Goal: Complete application form

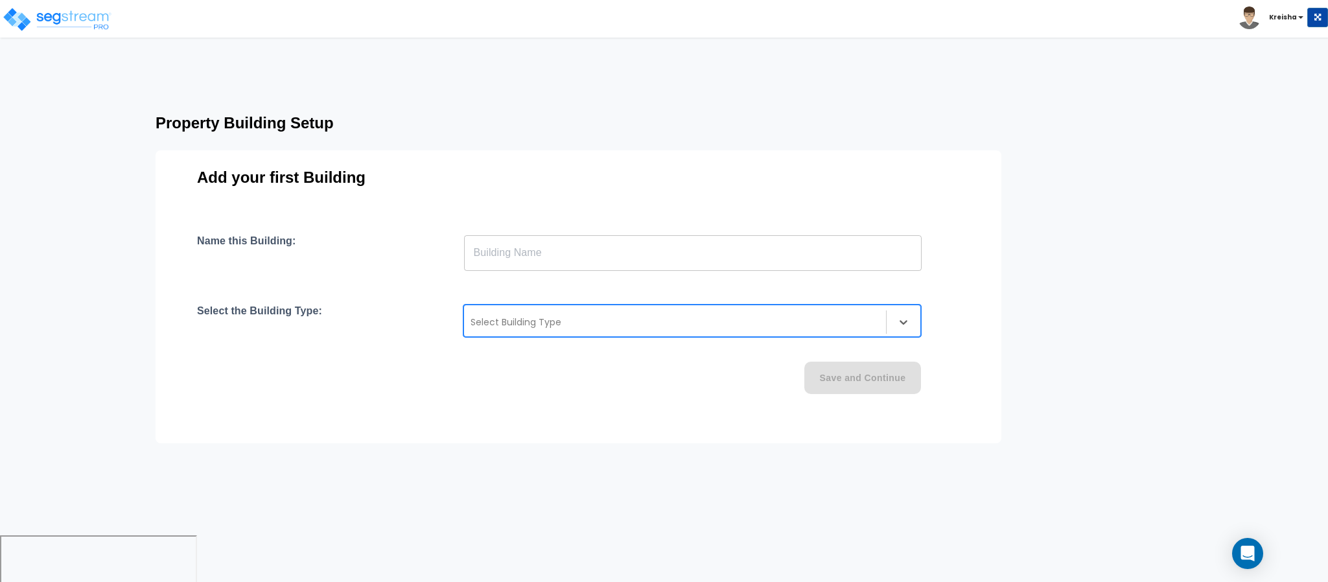
click at [529, 325] on div at bounding box center [675, 322] width 409 height 16
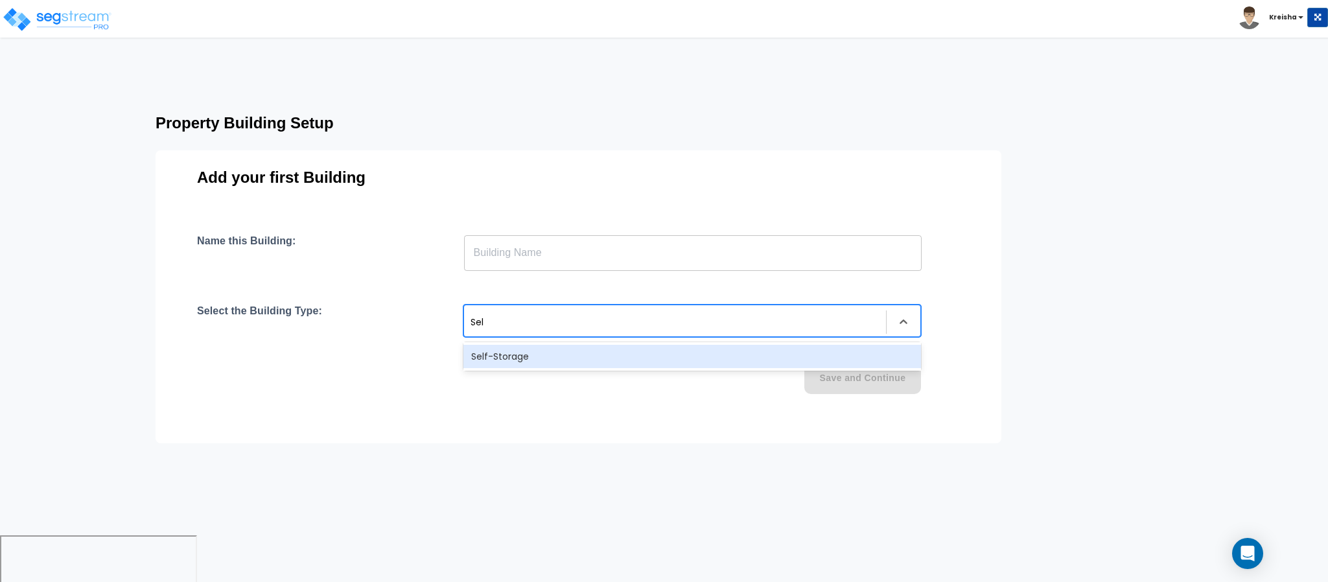
type input "Self"
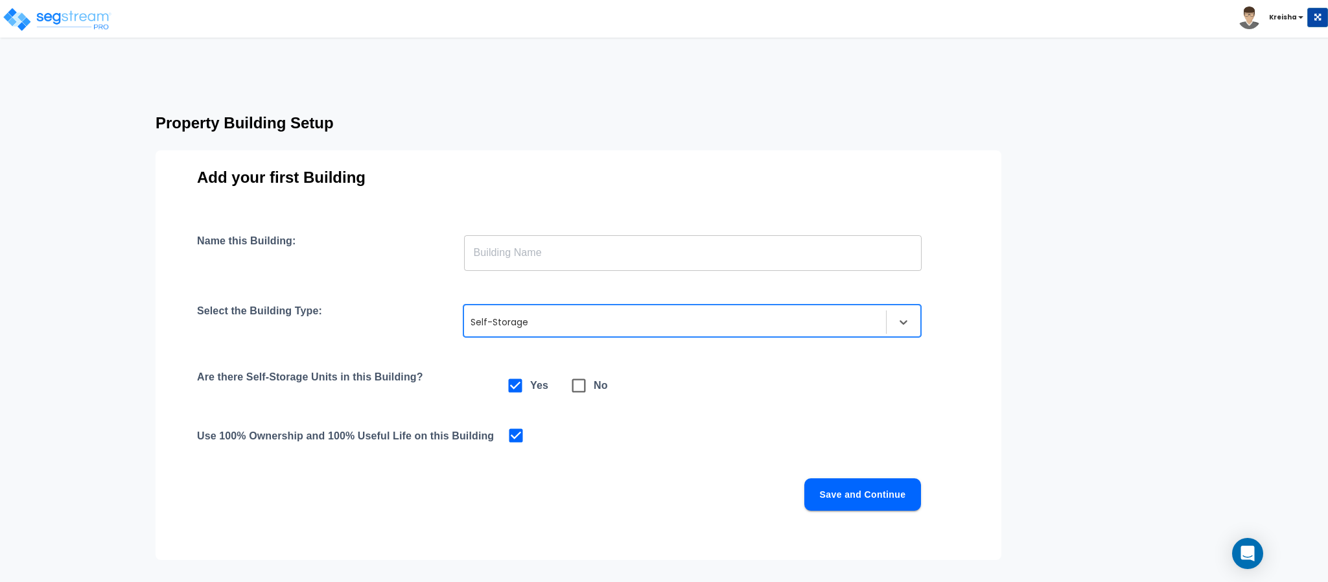
click at [537, 247] on input "text" at bounding box center [693, 253] width 458 height 36
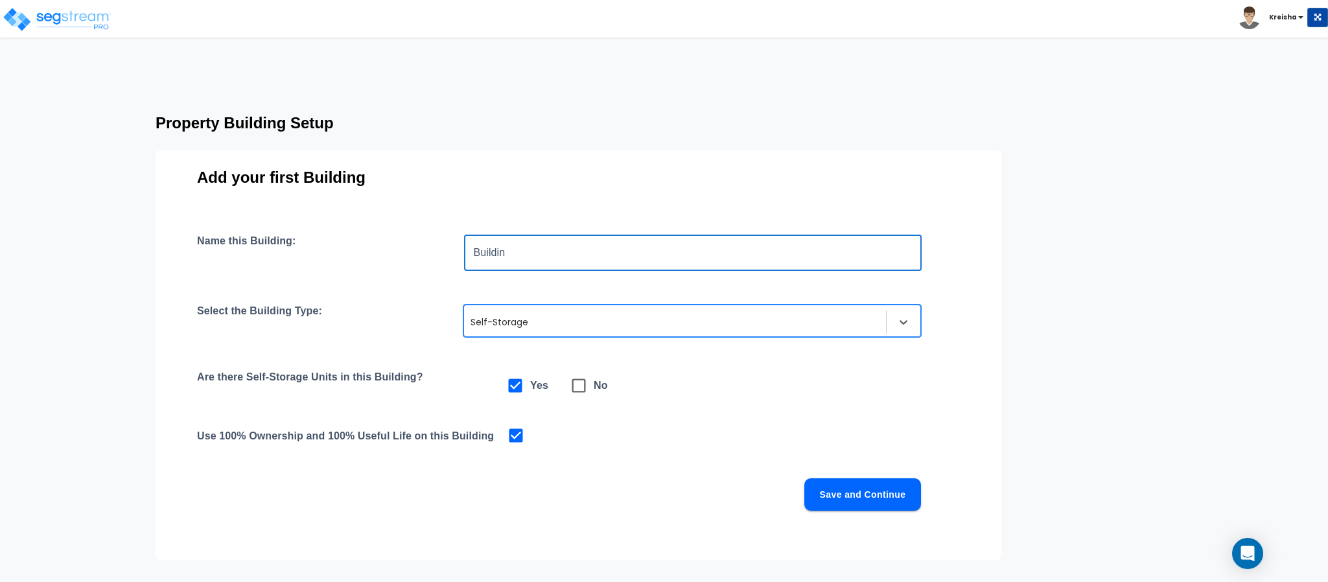
type input "Building"
click at [877, 500] on button "Save and Continue" at bounding box center [862, 494] width 117 height 32
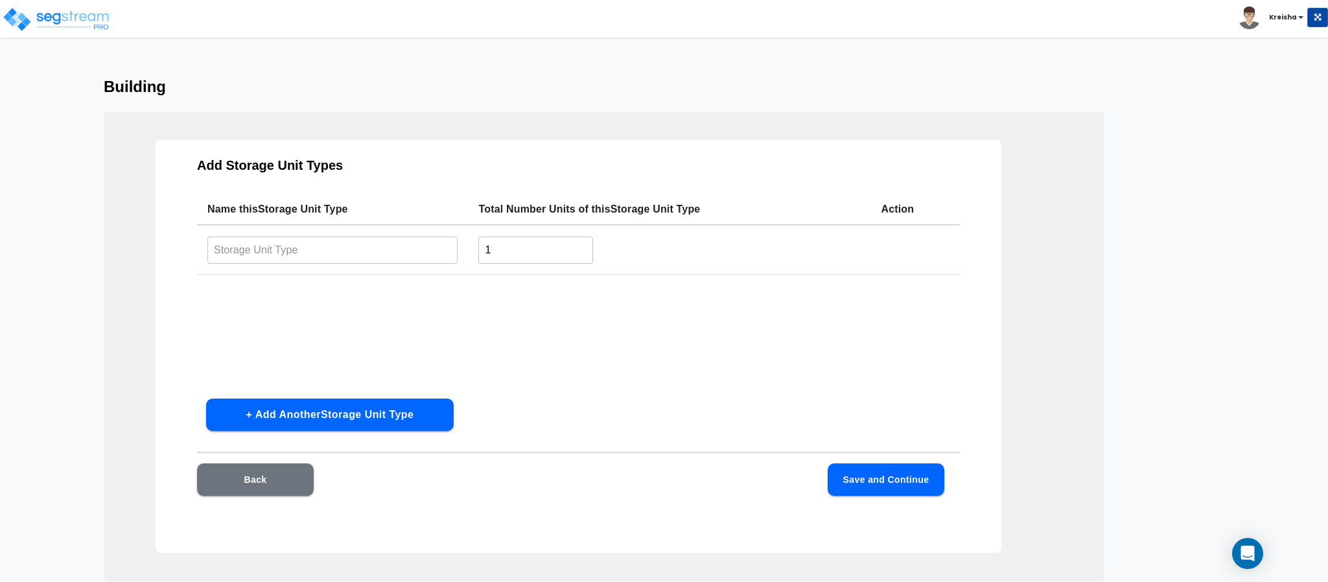
click at [562, 249] on input "1" at bounding box center [535, 250] width 115 height 28
click at [561, 249] on input "1" at bounding box center [535, 250] width 115 height 28
click at [560, 249] on input "1" at bounding box center [535, 250] width 115 height 28
type input "20"
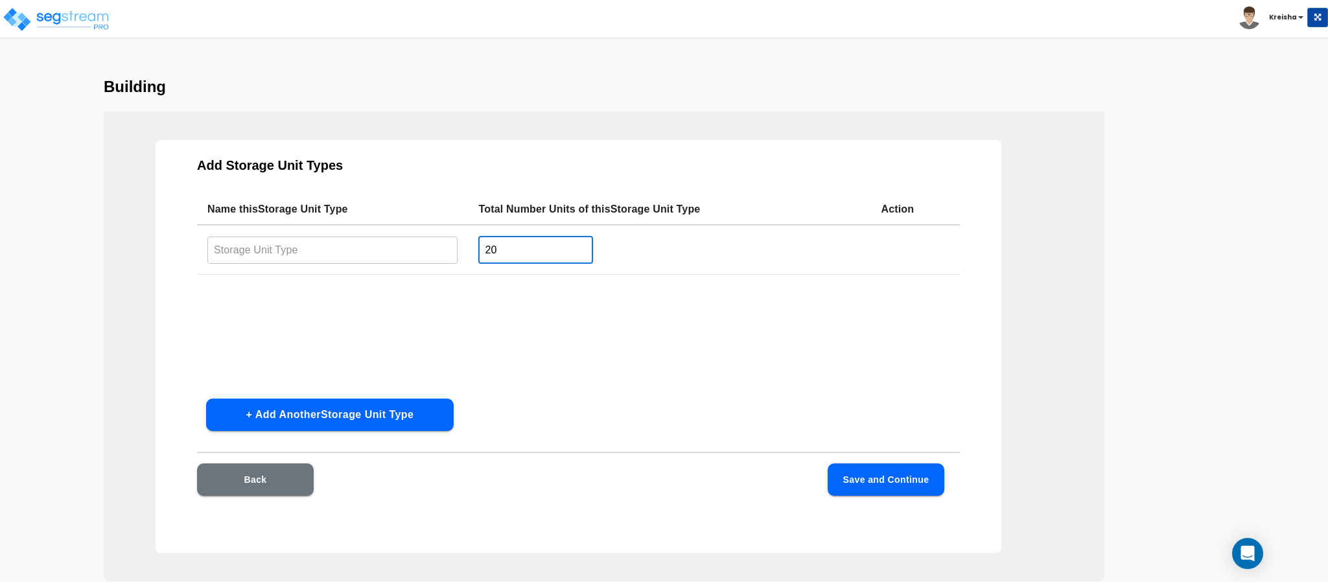
click at [408, 242] on input "text" at bounding box center [332, 250] width 250 height 28
type input "Units"
click at [854, 465] on button "Save and Continue" at bounding box center [886, 479] width 117 height 32
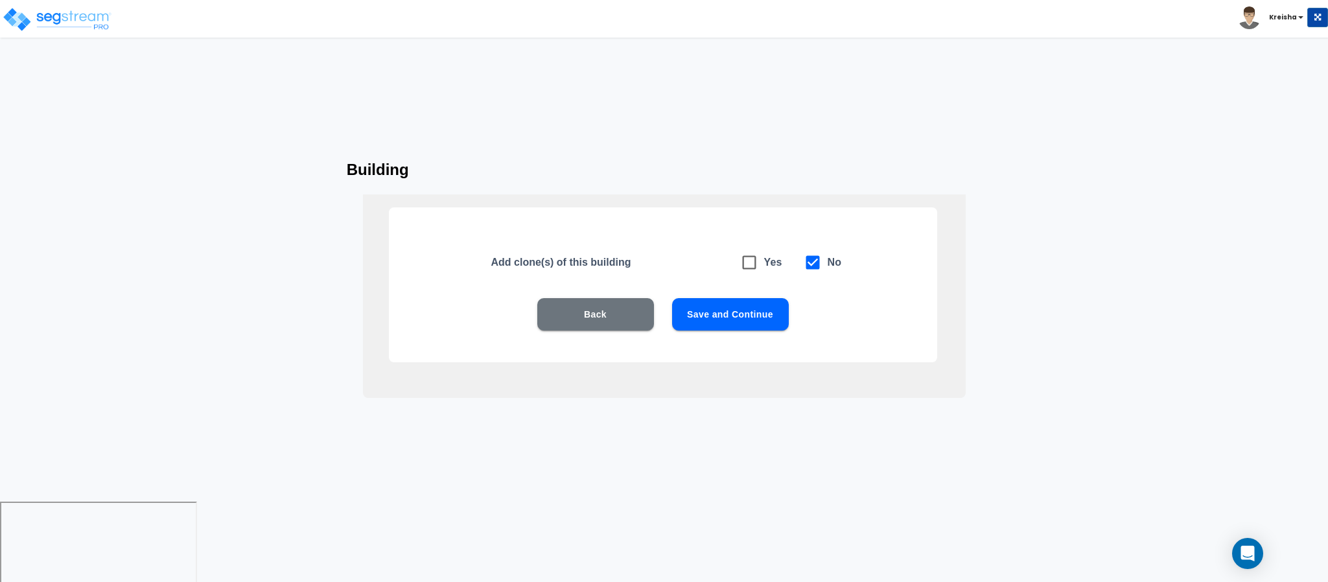
click at [734, 305] on button "Save and Continue" at bounding box center [730, 314] width 117 height 32
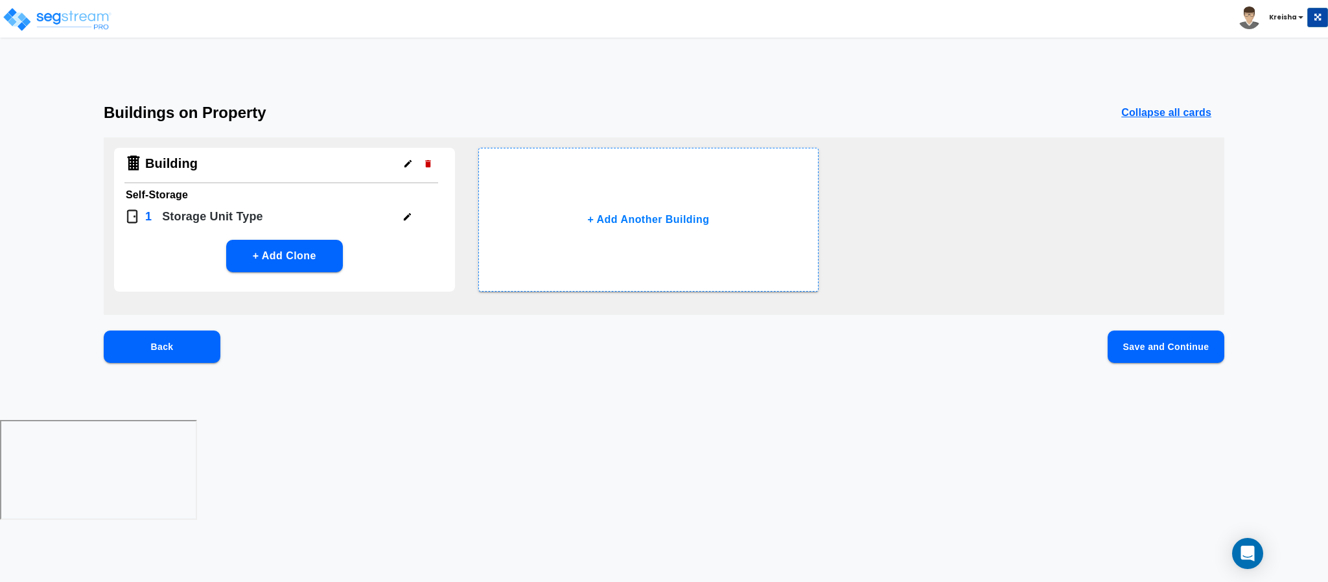
click at [1162, 341] on button "Save and Continue" at bounding box center [1166, 347] width 117 height 32
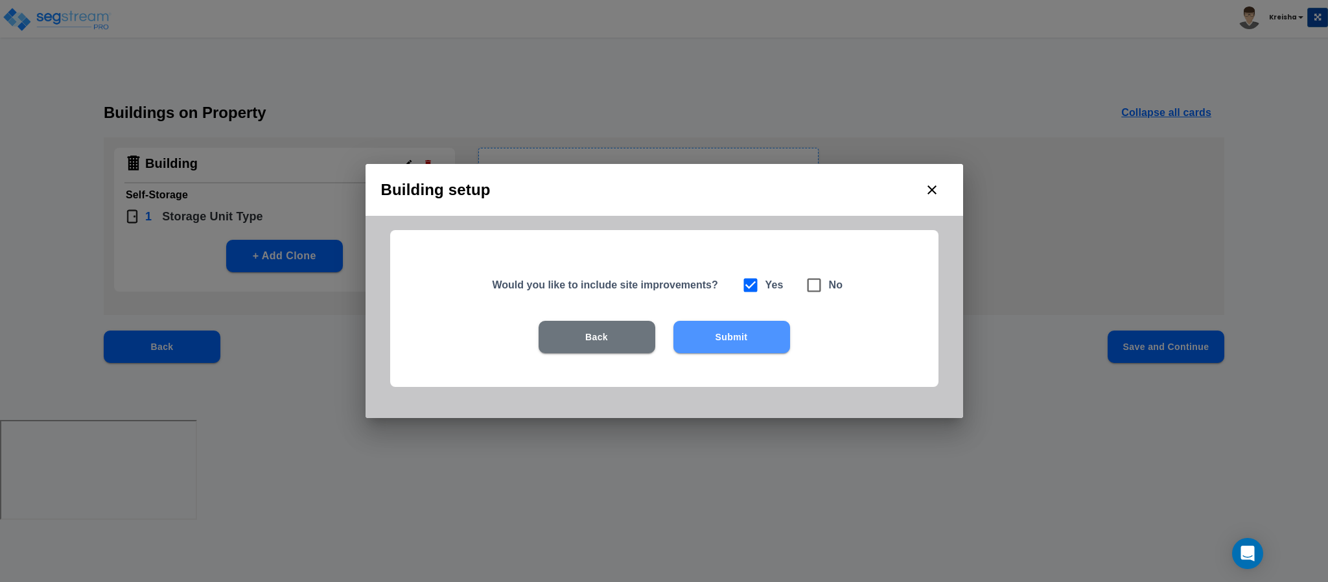
click at [727, 323] on button "Submit" at bounding box center [731, 337] width 117 height 32
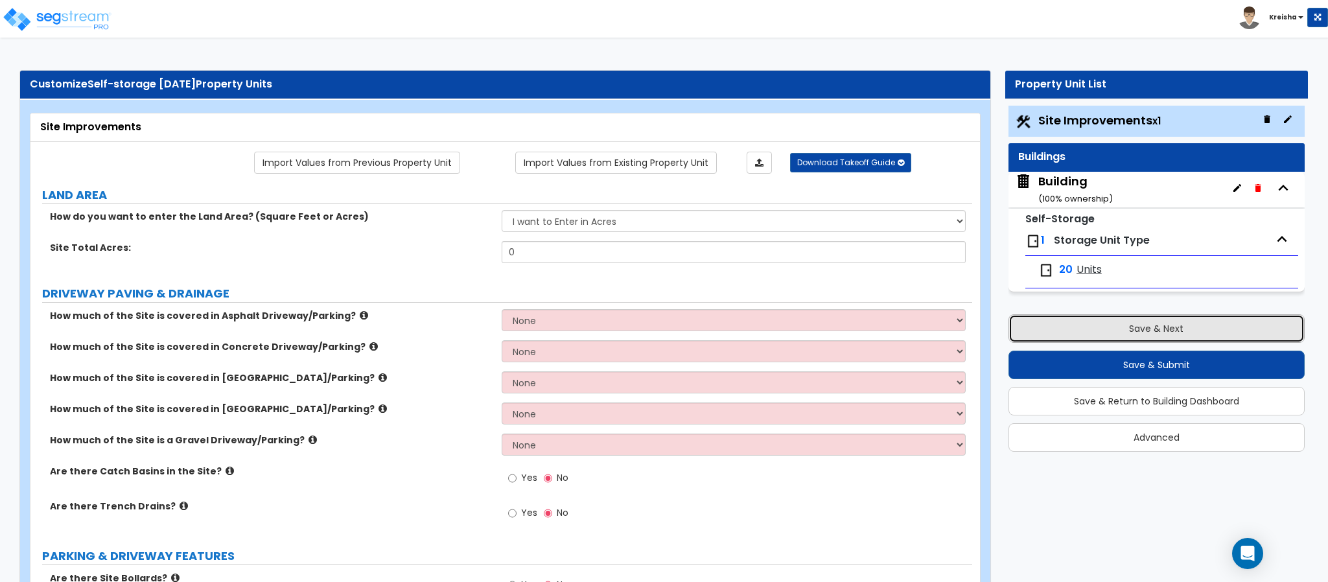
click at [1103, 325] on button "Save & Next" at bounding box center [1157, 328] width 296 height 29
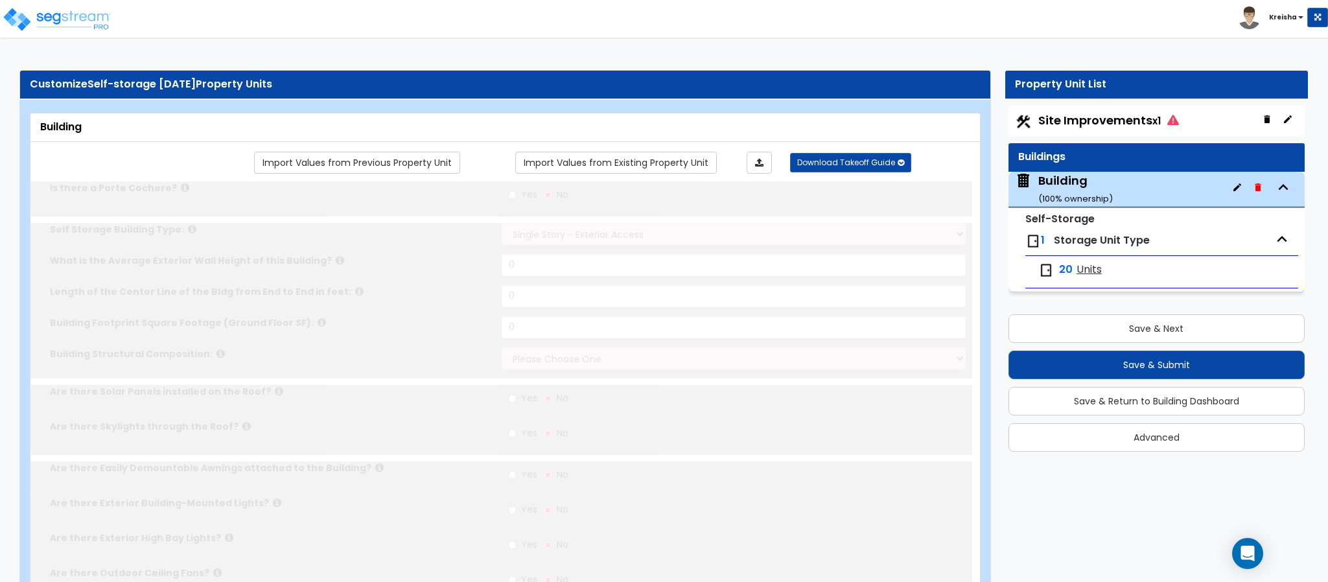
click at [1126, 121] on span "Site Improvements x1" at bounding box center [1108, 120] width 141 height 16
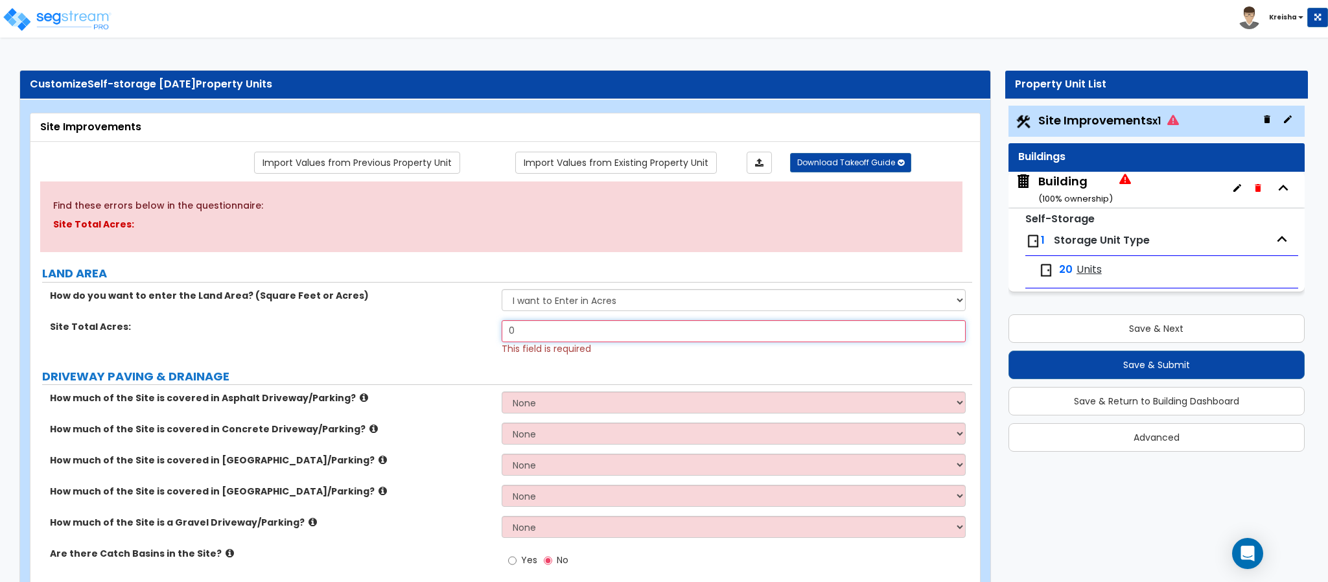
click at [623, 327] on input "0" at bounding box center [734, 331] width 465 height 22
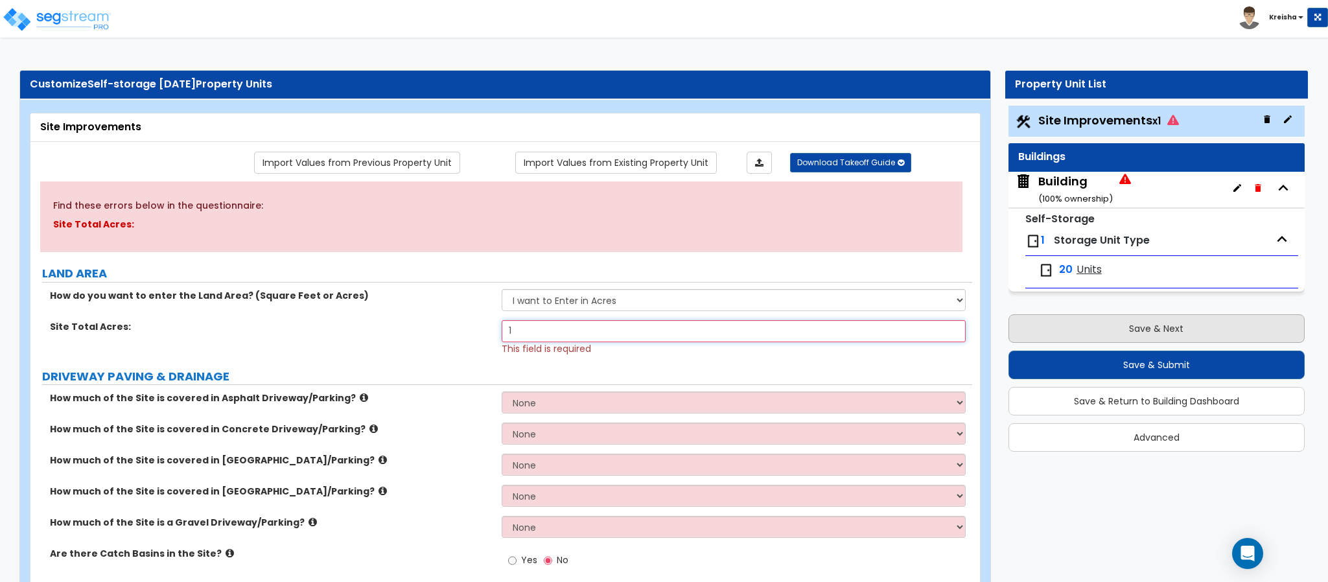
type input "1"
click at [1136, 331] on button "Save & Next" at bounding box center [1157, 328] width 296 height 29
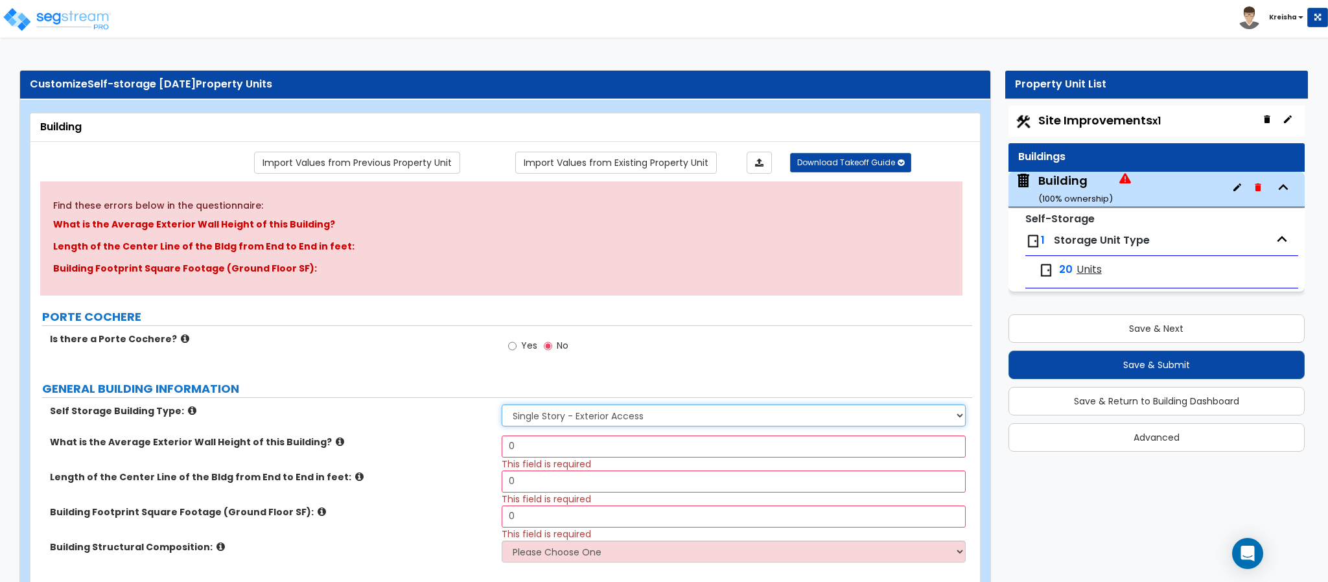
click at [675, 412] on select "Single Story - Exterior Access Multi-story - Interior/Exterior Access" at bounding box center [734, 415] width 465 height 22
click at [502, 406] on select "Single Story - Exterior Access Multi-story - Interior/Exterior Access" at bounding box center [734, 415] width 465 height 22
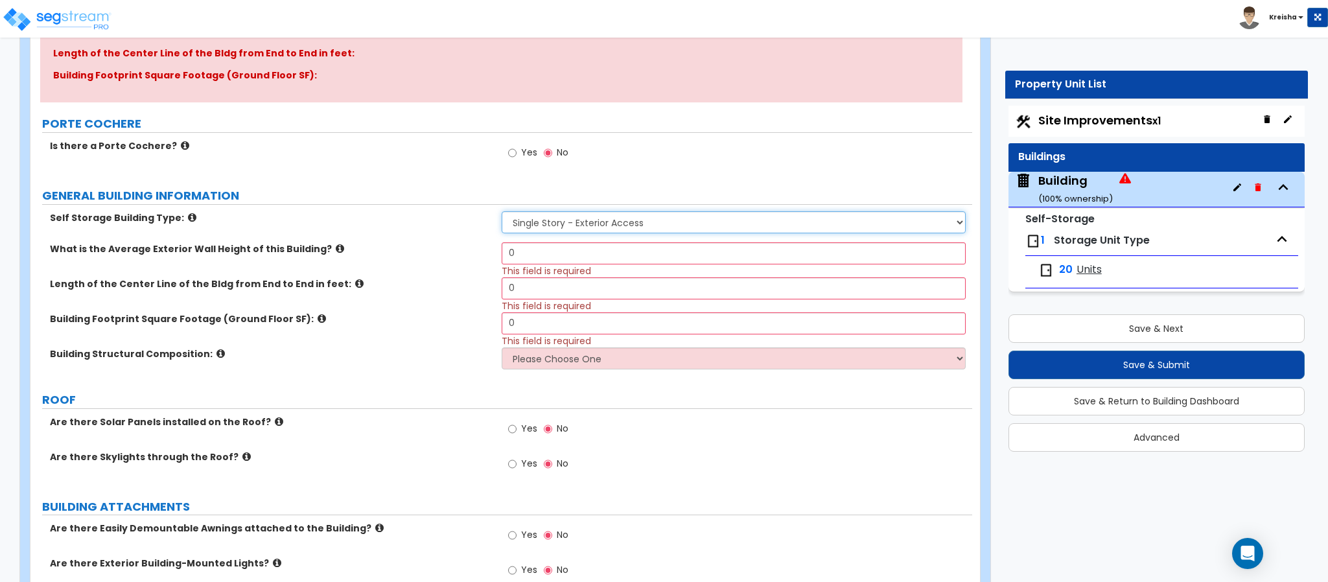
scroll to position [194, 0]
click at [567, 222] on select "Single Story - Exterior Access Multi-story - Interior/Exterior Access" at bounding box center [734, 221] width 465 height 22
click at [553, 220] on select "Single Story - Exterior Access Multi-story - Interior/Exterior Access" at bounding box center [734, 221] width 465 height 22
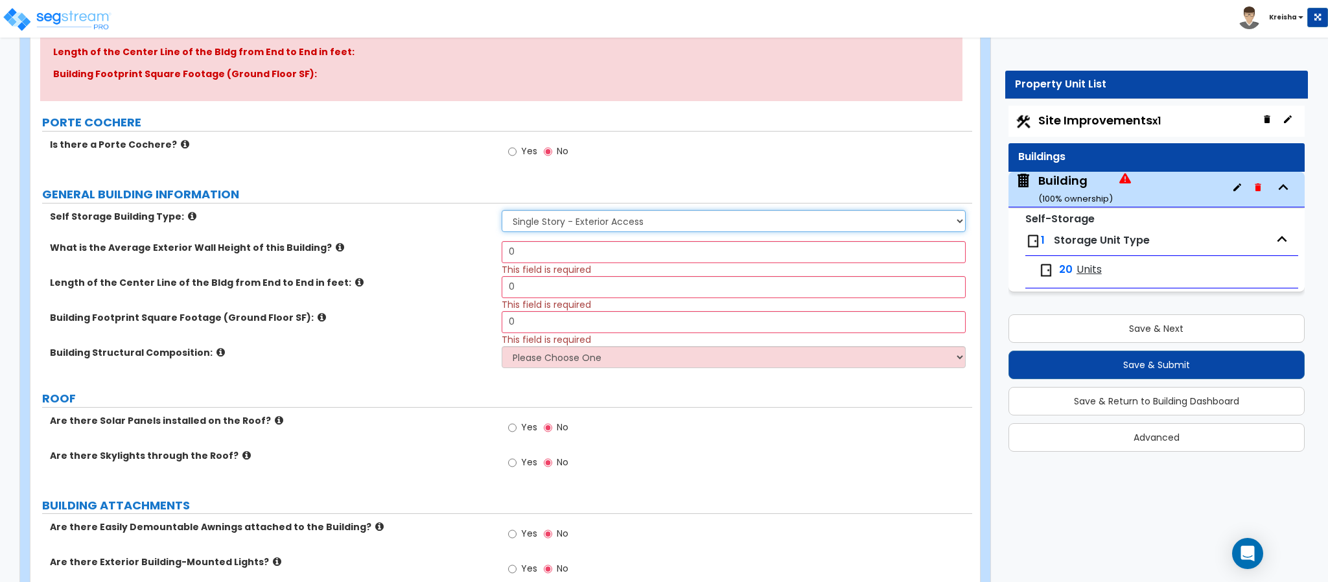
select select "2"
click at [502, 212] on select "Single Story - Exterior Access Multi-story - Interior/Exterior Access" at bounding box center [734, 221] width 465 height 22
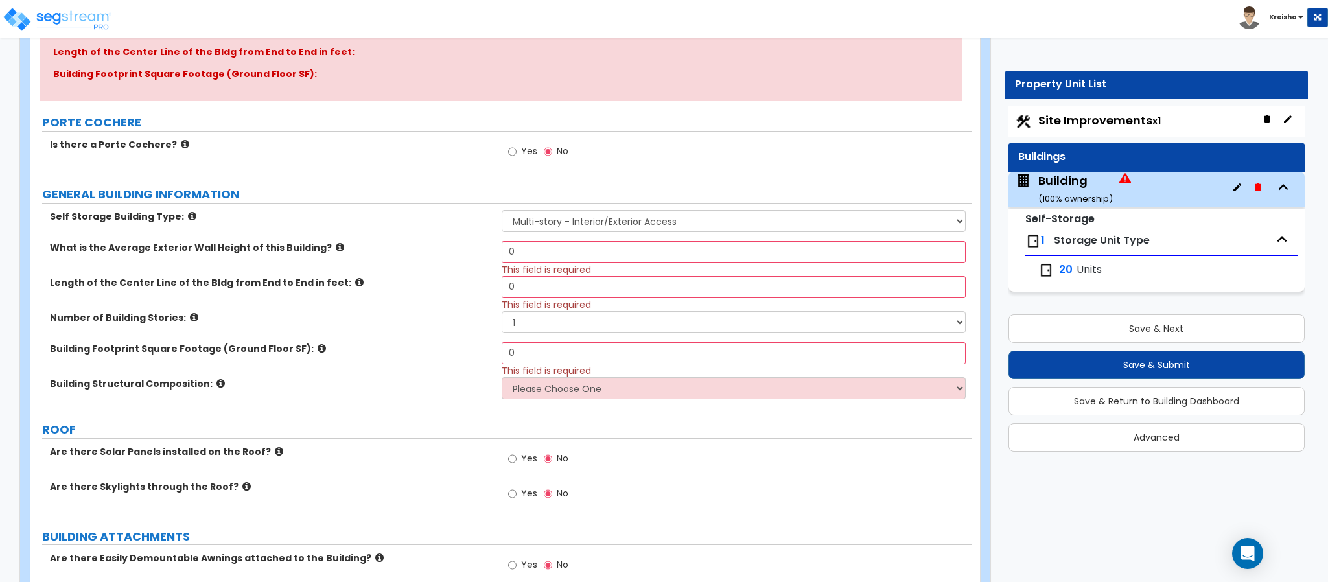
click at [490, 329] on div "Number of Building Stories: 1 2 3 4 5" at bounding box center [501, 326] width 942 height 31
click at [1230, 189] on button "button" at bounding box center [1237, 187] width 21 height 21
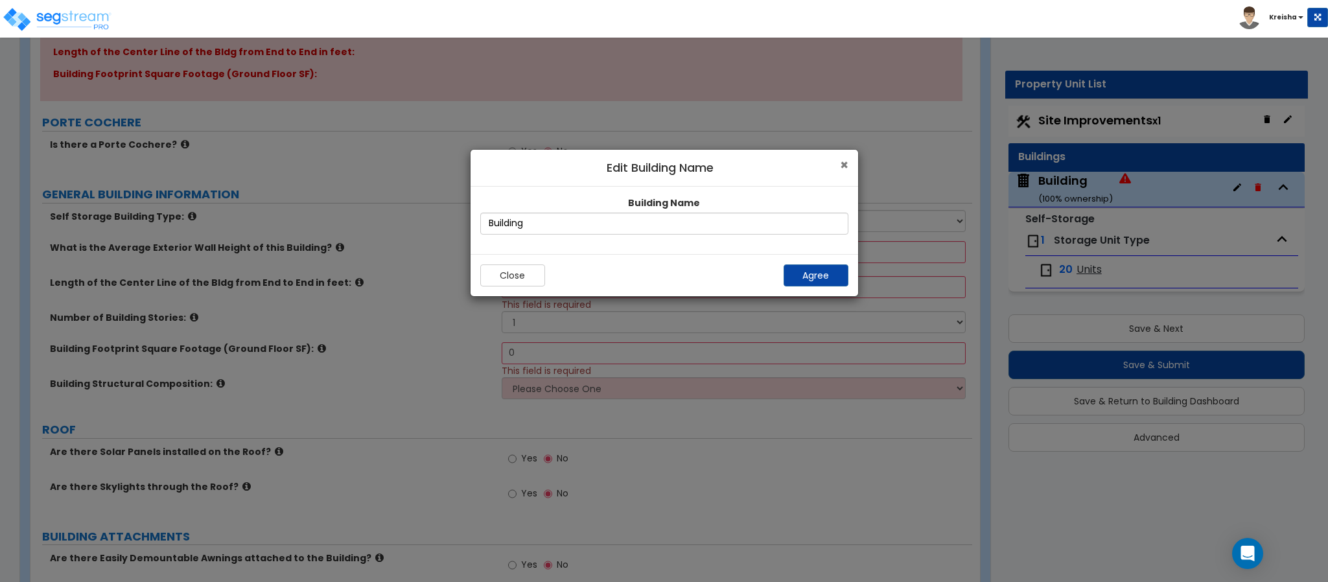
click at [842, 163] on span "×" at bounding box center [844, 165] width 8 height 19
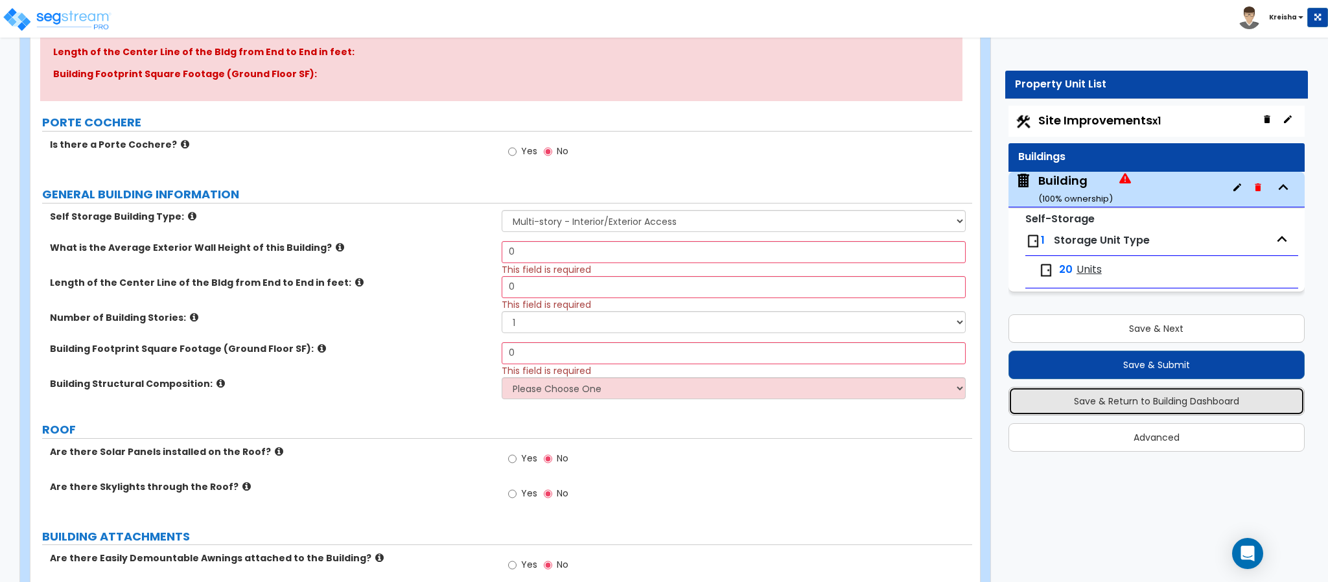
click at [1079, 405] on button "Save & Return to Building Dashboard" at bounding box center [1157, 401] width 296 height 29
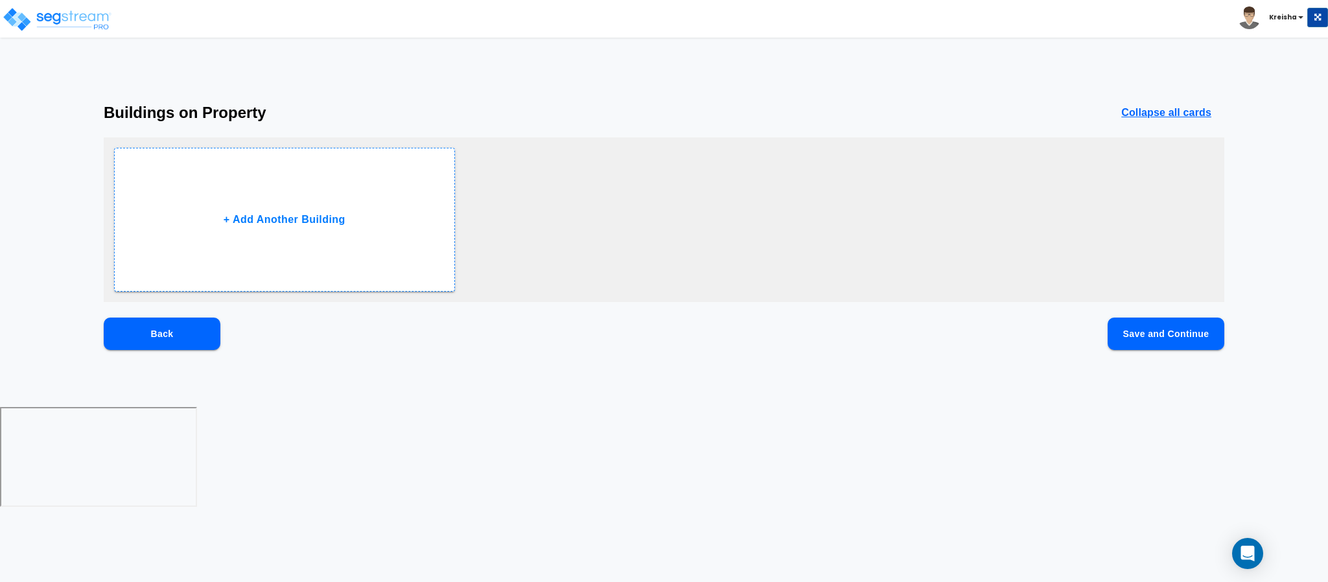
scroll to position [0, 0]
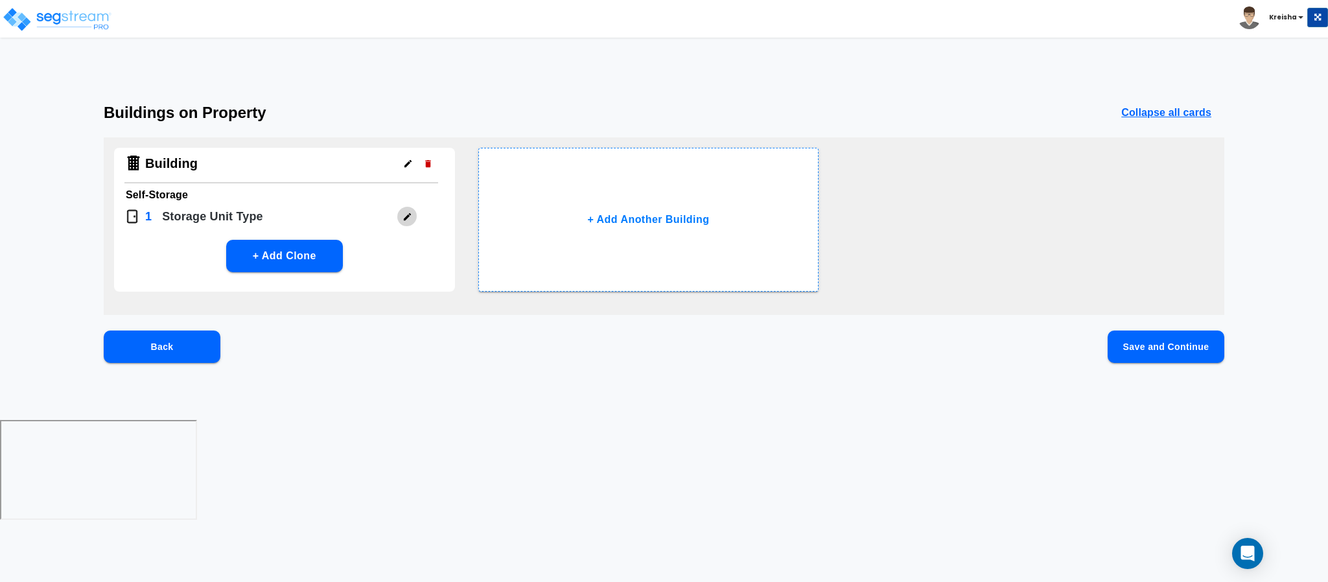
click at [403, 216] on icon "button" at bounding box center [408, 217] width 10 height 10
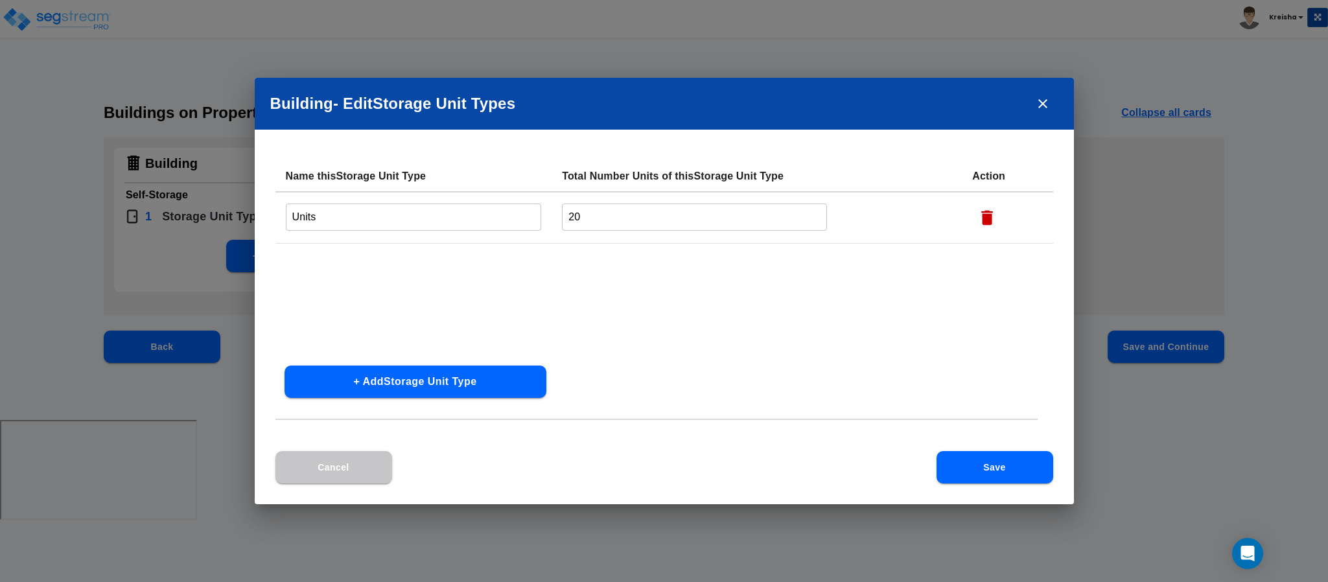
click at [401, 218] on input "Units" at bounding box center [414, 217] width 256 height 28
click at [401, 216] on input "Units" at bounding box center [414, 217] width 256 height 28
type input "Interior Units"
click at [572, 220] on input "20" at bounding box center [694, 217] width 265 height 28
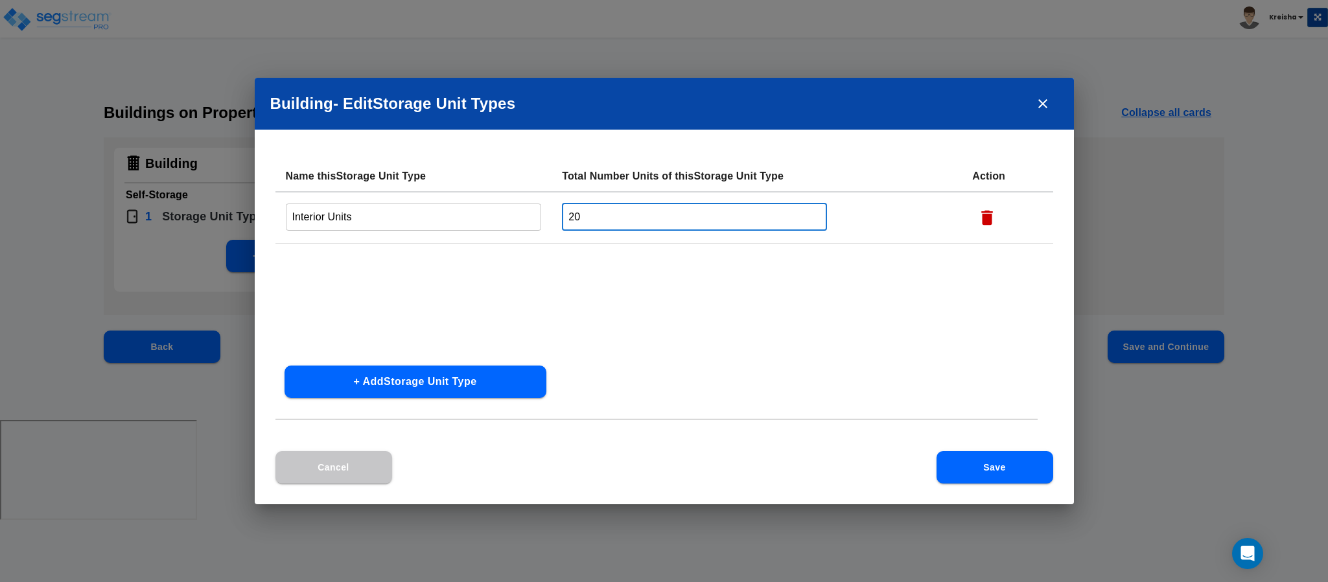
click at [572, 220] on input "20" at bounding box center [694, 217] width 265 height 28
type input "10"
click at [419, 371] on button "+ Add Storage Unit Type" at bounding box center [416, 382] width 262 height 32
click at [412, 266] on input "text" at bounding box center [414, 269] width 256 height 28
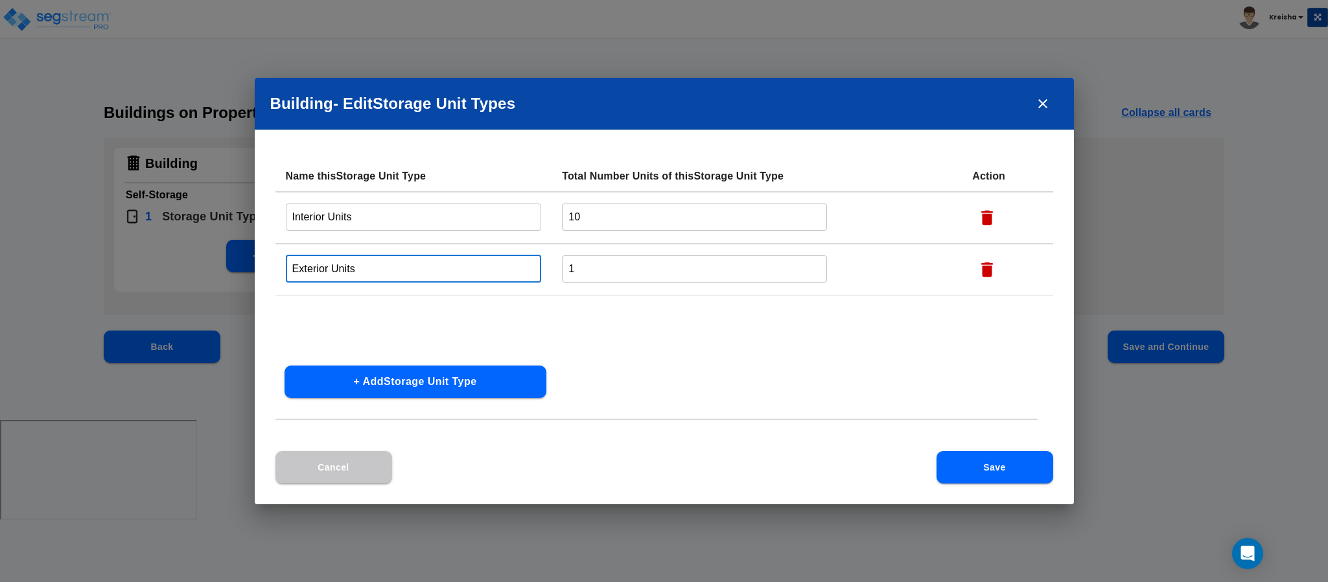
type input "Exterior Units"
click at [329, 210] on input "Interior Units" at bounding box center [414, 217] width 256 height 28
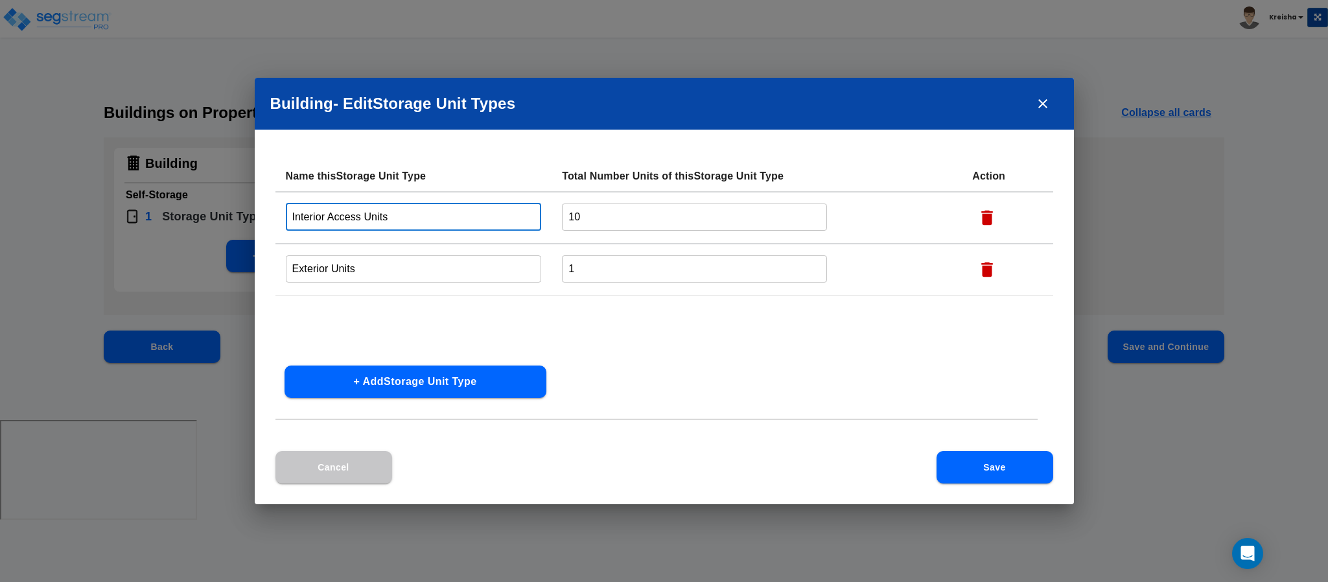
type input "Interior Access Units"
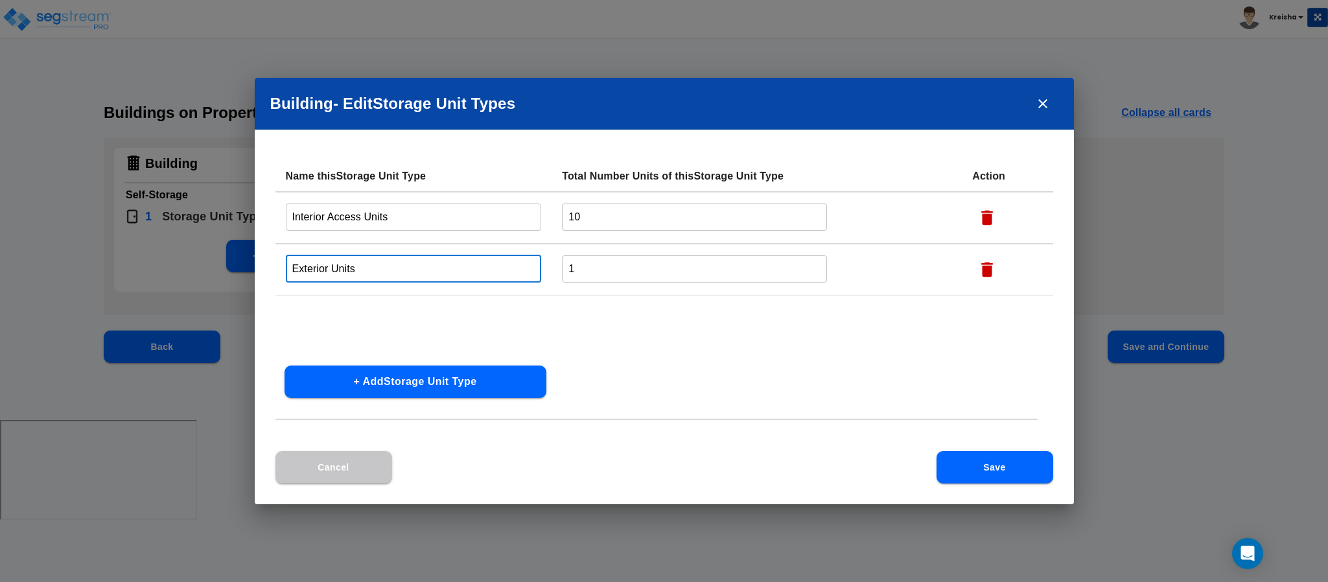
click at [327, 265] on input "Exterior Units" at bounding box center [414, 269] width 256 height 28
type input "Exterior Access Units"
click at [587, 264] on input "1" at bounding box center [694, 269] width 265 height 28
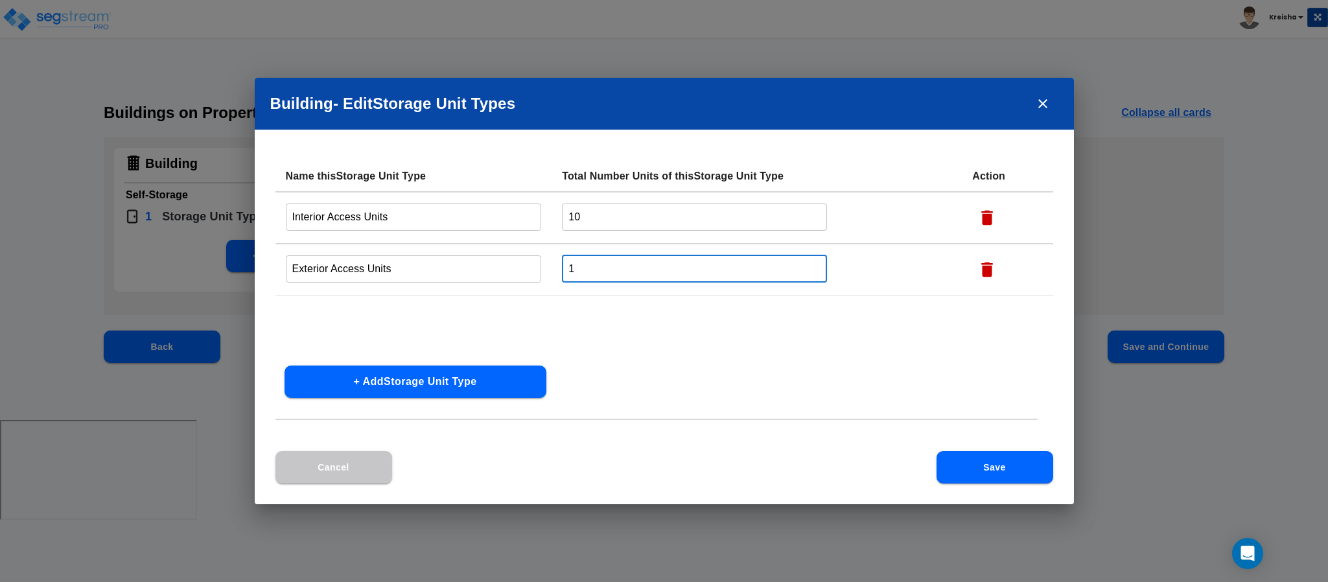
click at [587, 263] on input "1" at bounding box center [694, 269] width 265 height 28
type input "6"
click at [981, 457] on button "Save" at bounding box center [995, 467] width 117 height 32
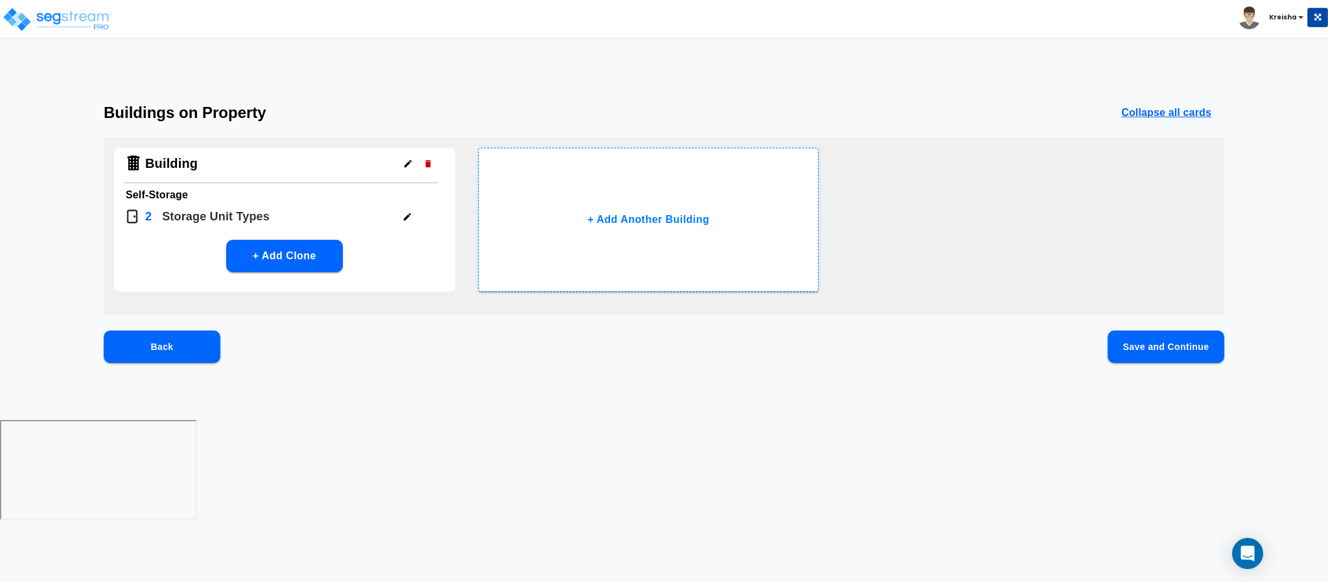
click at [1179, 341] on button "Save and Continue" at bounding box center [1166, 347] width 117 height 32
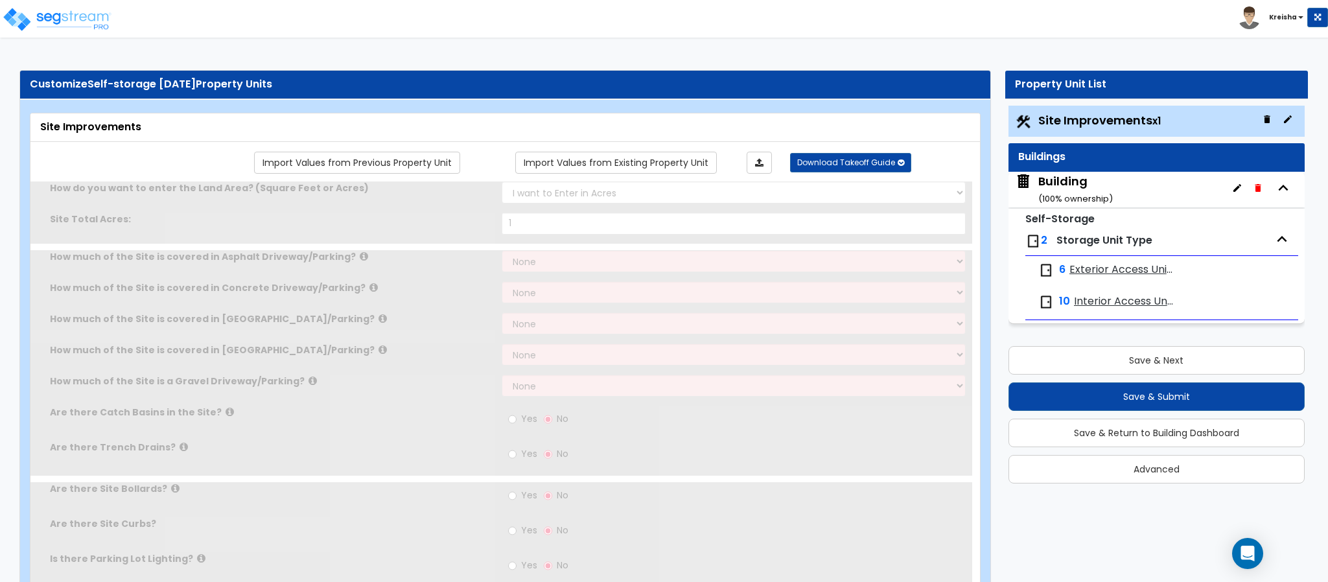
type input "1"
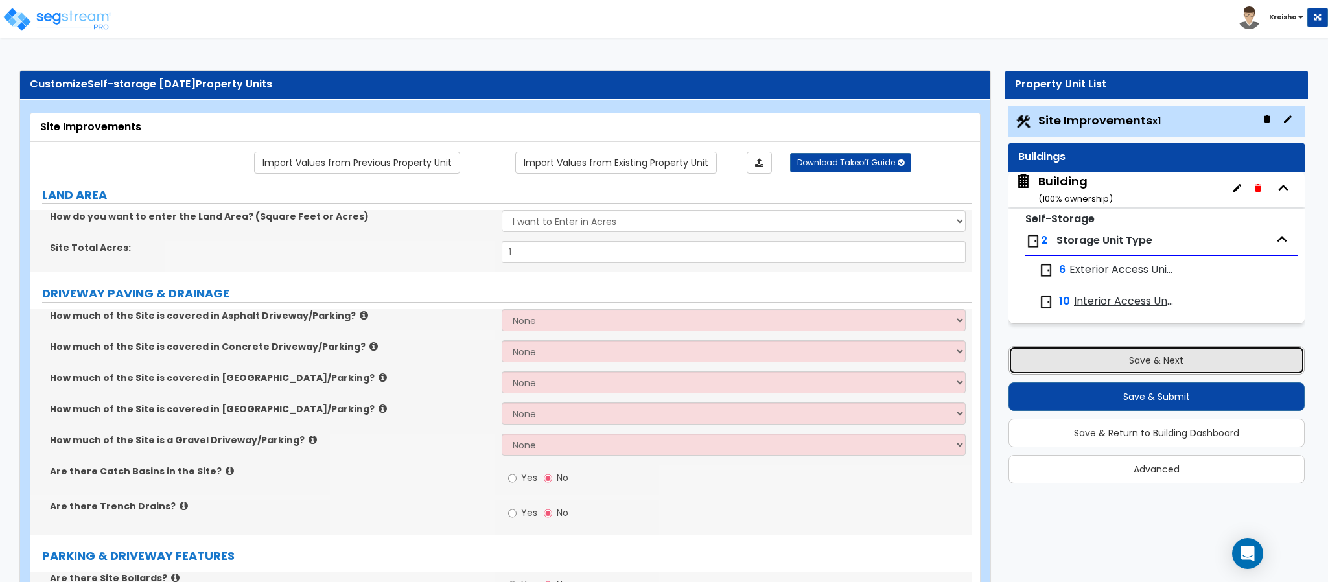
click at [1056, 360] on button "Save & Next" at bounding box center [1157, 360] width 296 height 29
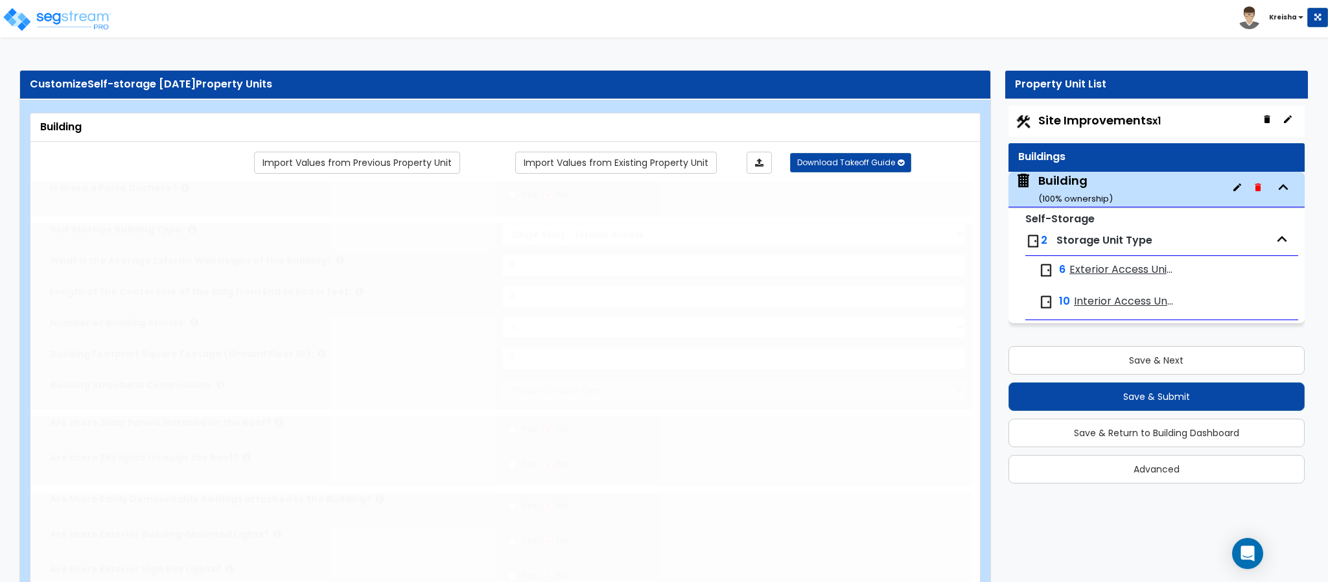
select select "2"
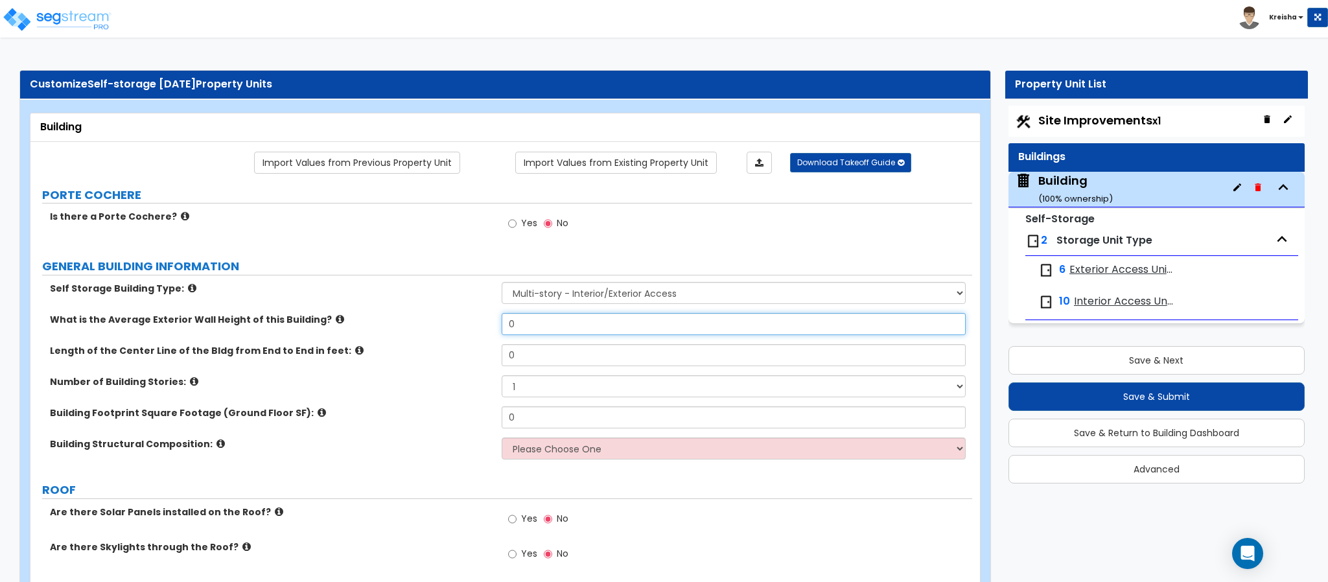
click at [506, 325] on input "0" at bounding box center [734, 324] width 465 height 22
type input "15"
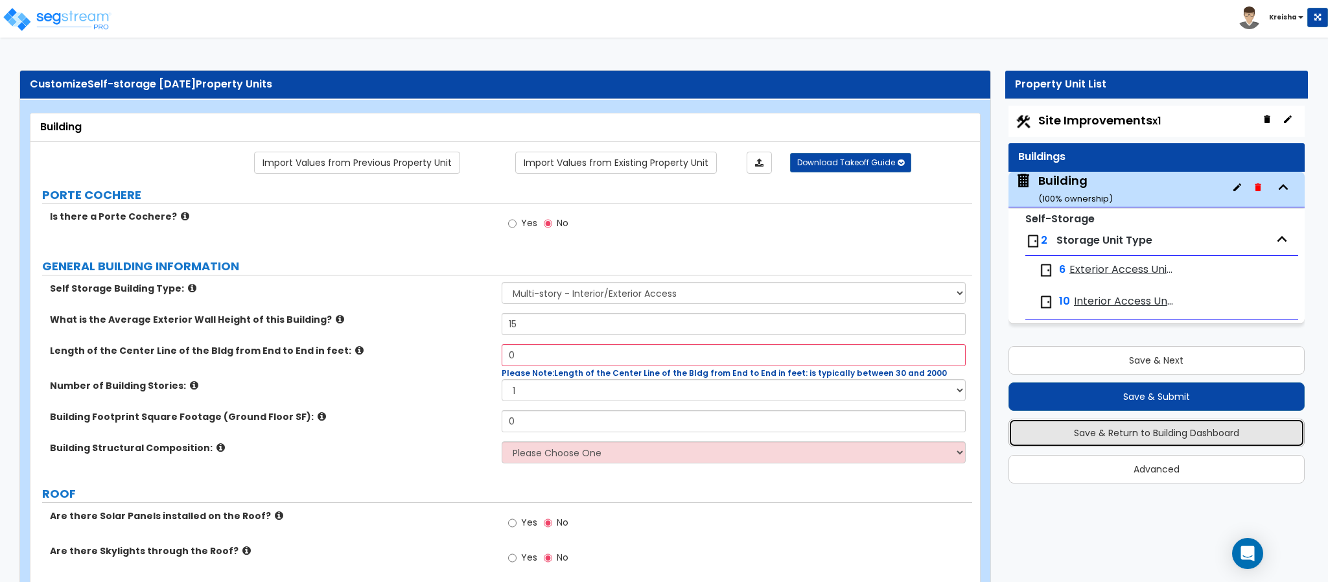
click at [1208, 439] on button "Save & Return to Building Dashboard" at bounding box center [1157, 433] width 296 height 29
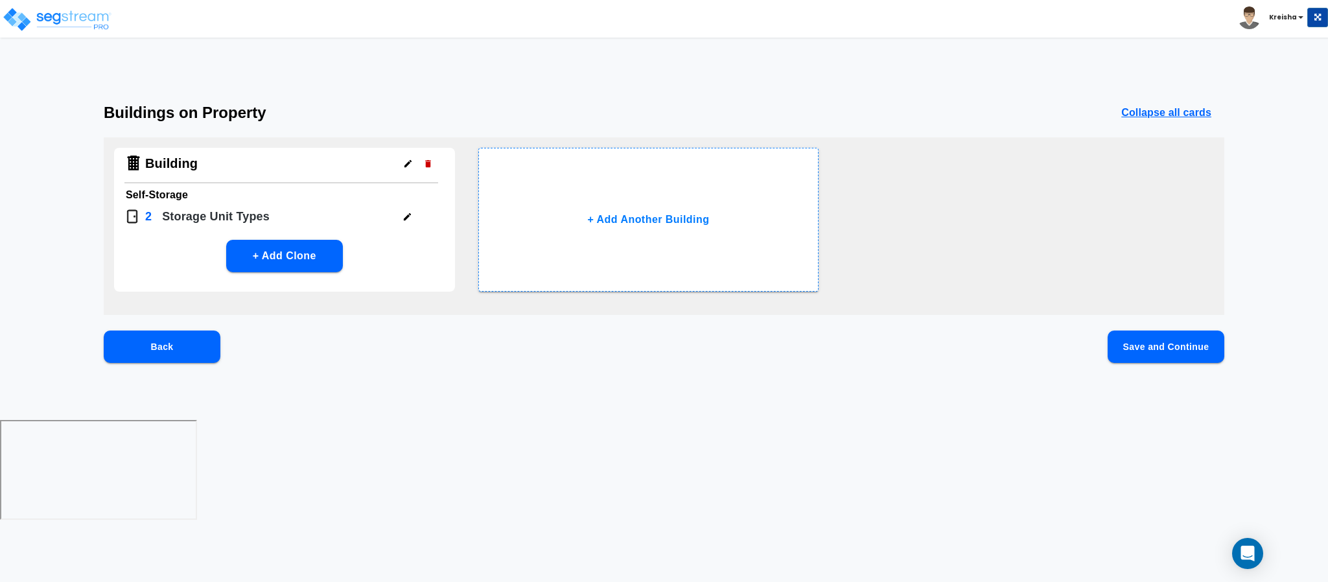
click at [407, 216] on icon "button" at bounding box center [406, 216] width 7 height 7
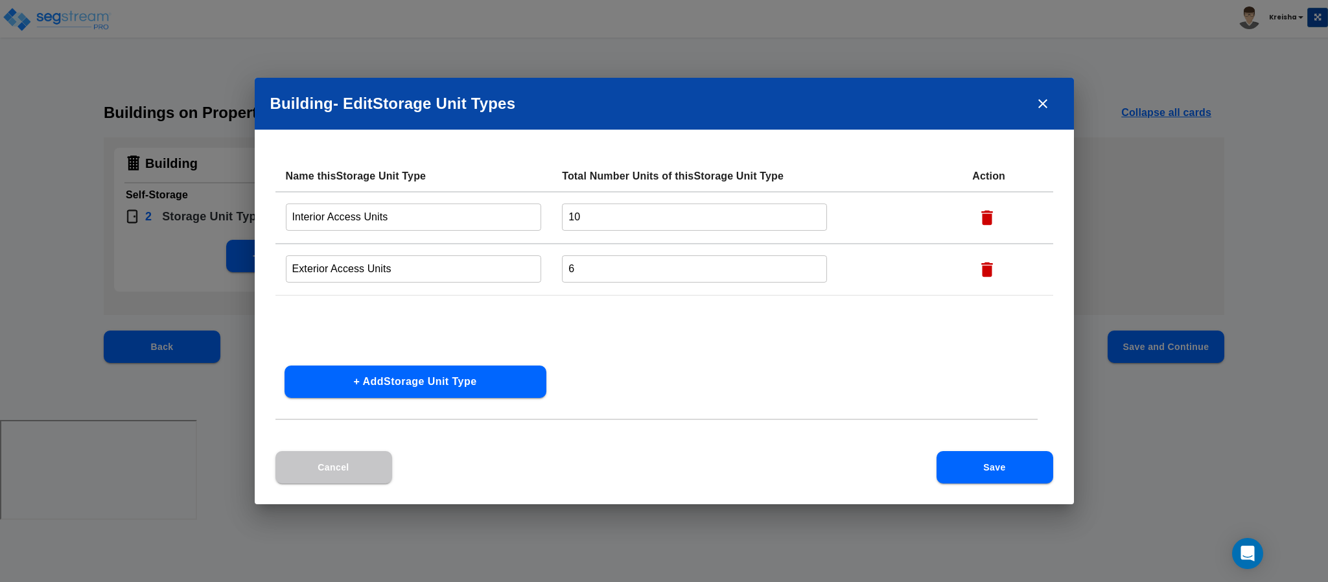
click at [210, 237] on div "Building - Edit Storage Unit Type s Name this Storage Unit Type Total Number Un…" at bounding box center [664, 291] width 1328 height 582
click at [994, 212] on icon "button" at bounding box center [988, 218] width 12 height 15
type input "Exterior Access Units"
click at [613, 218] on input "6" at bounding box center [694, 217] width 265 height 28
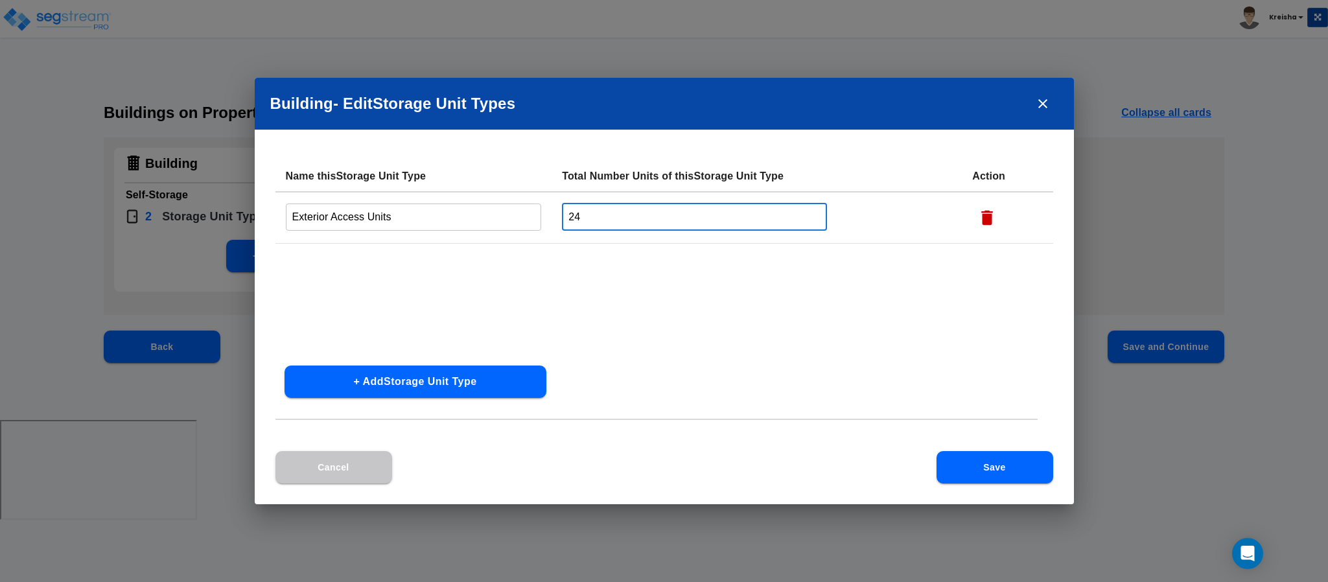
type input "24"
click at [978, 465] on button "Save" at bounding box center [995, 467] width 117 height 32
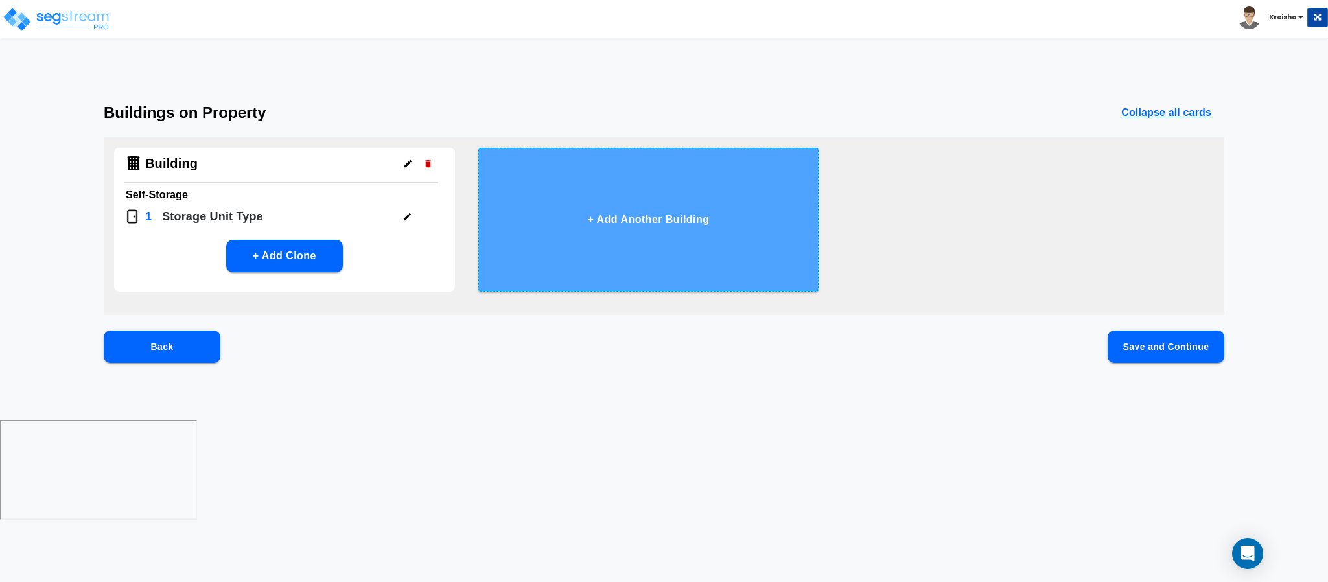
click at [708, 228] on button "+ Add Another Building" at bounding box center [648, 220] width 341 height 144
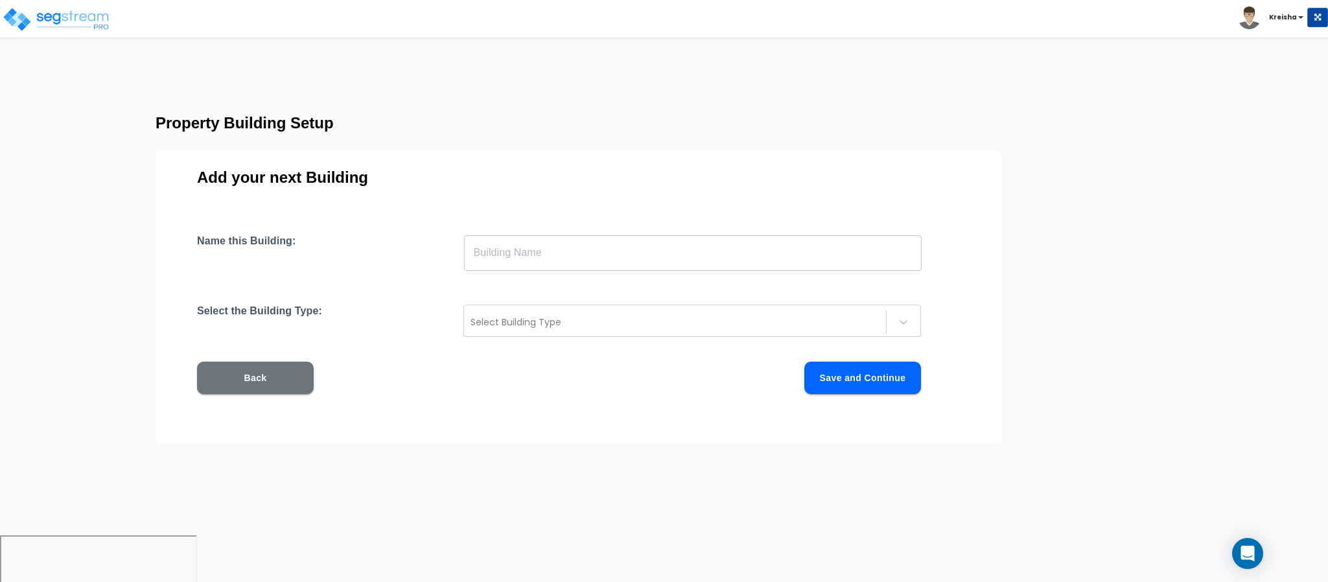
click at [527, 251] on input "text" at bounding box center [693, 253] width 458 height 36
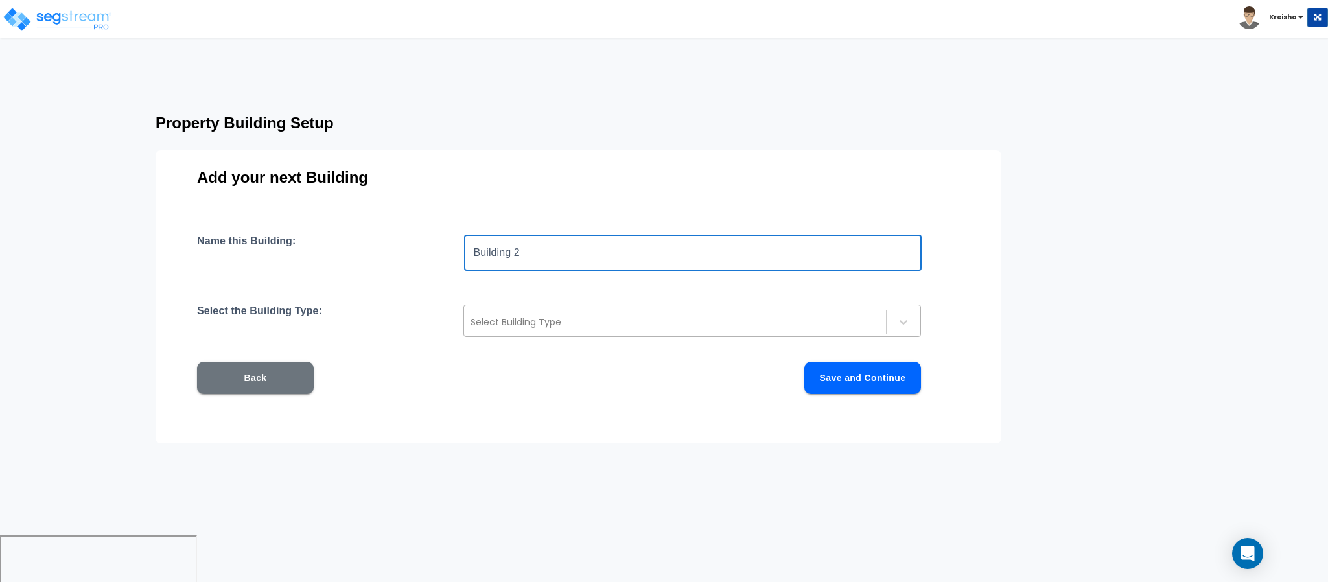
type input "Building 2"
click at [544, 315] on div at bounding box center [675, 322] width 409 height 16
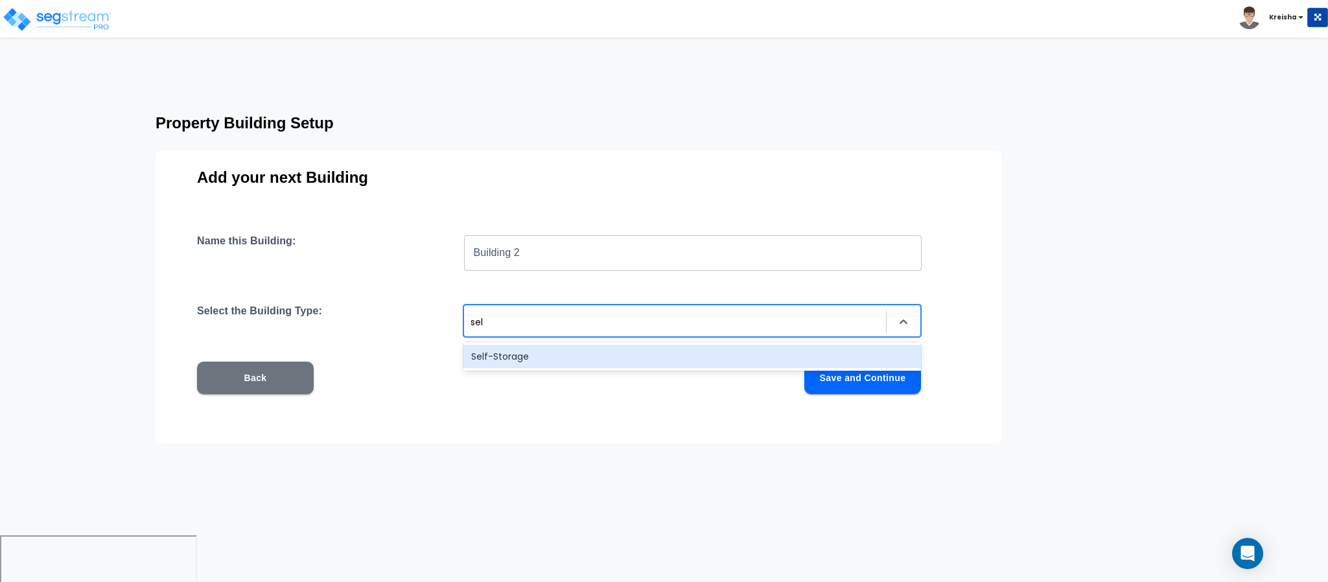
type input "self"
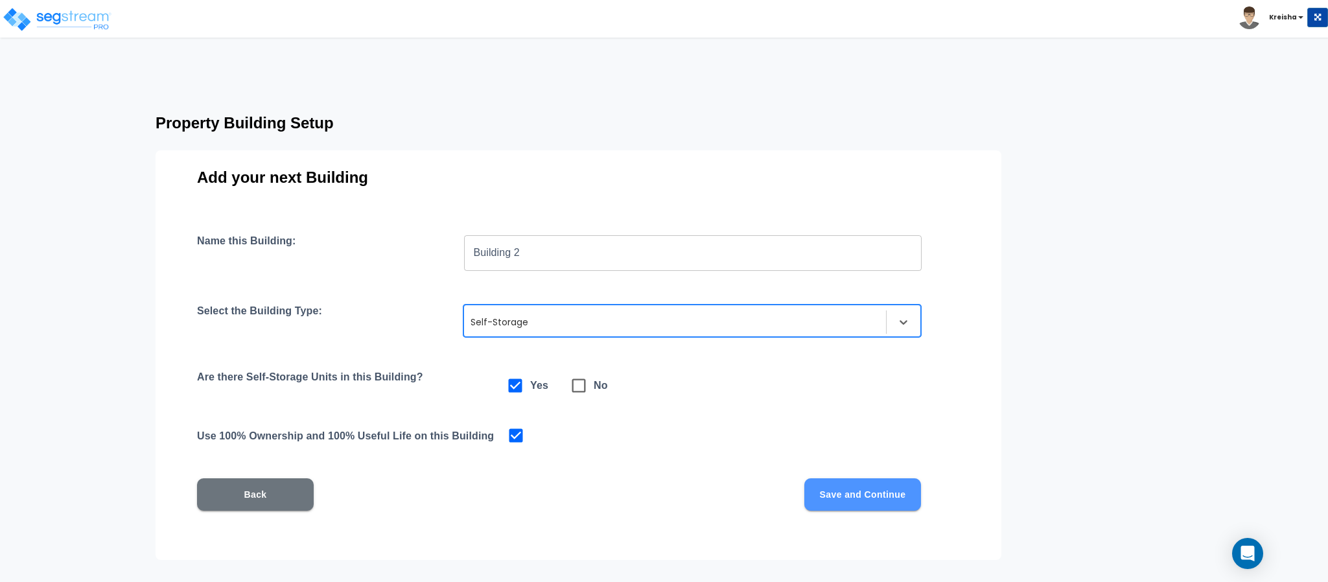
click at [863, 496] on button "Save and Continue" at bounding box center [862, 494] width 117 height 32
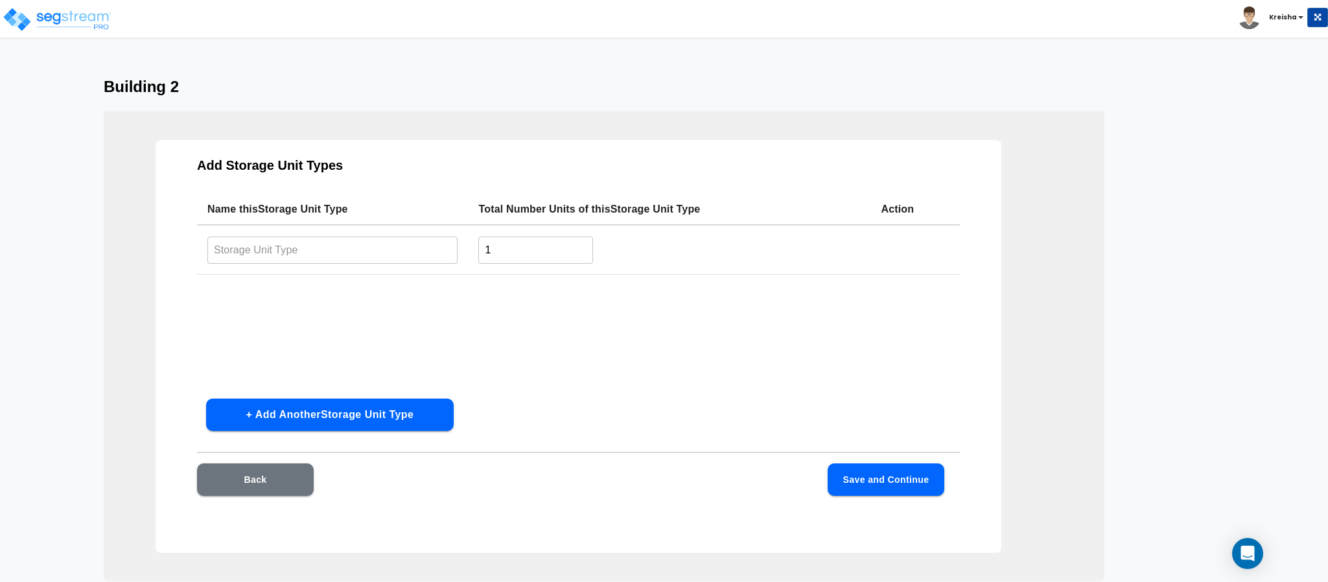
click at [378, 236] on input "text" at bounding box center [332, 250] width 250 height 28
type input "Interior Access"
click at [508, 244] on input "1" at bounding box center [535, 250] width 115 height 28
type input "1"
type input "40"
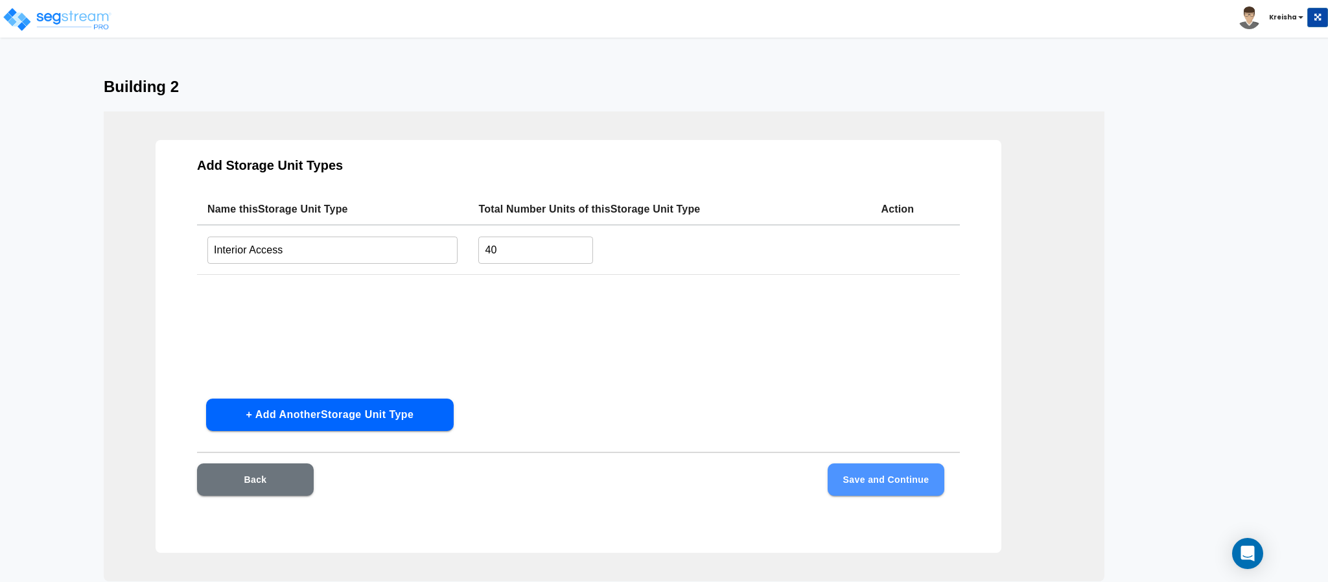
click at [861, 473] on button "Save and Continue" at bounding box center [886, 479] width 117 height 32
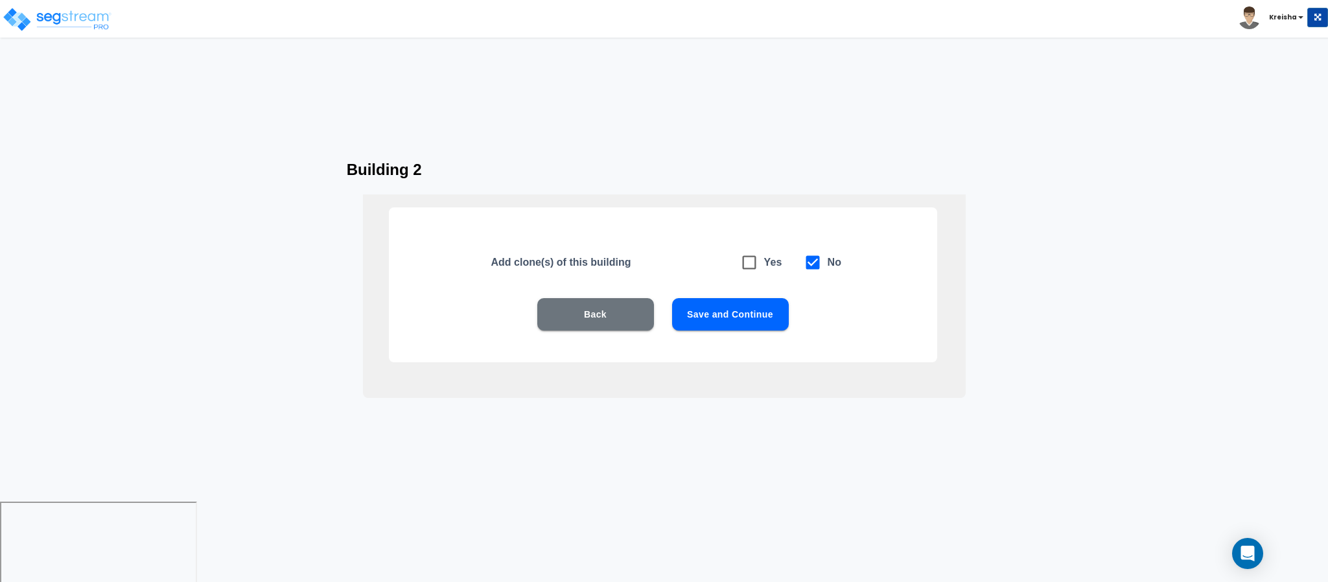
click at [704, 320] on button "Save and Continue" at bounding box center [730, 314] width 117 height 32
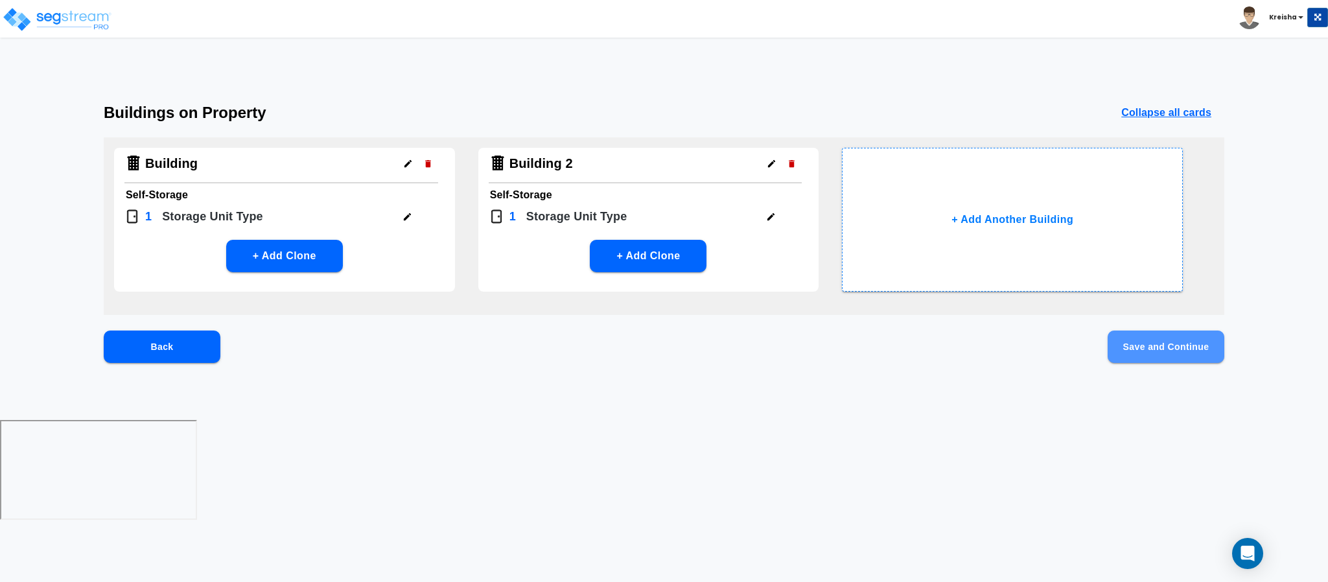
click at [1196, 350] on button "Save and Continue" at bounding box center [1166, 347] width 117 height 32
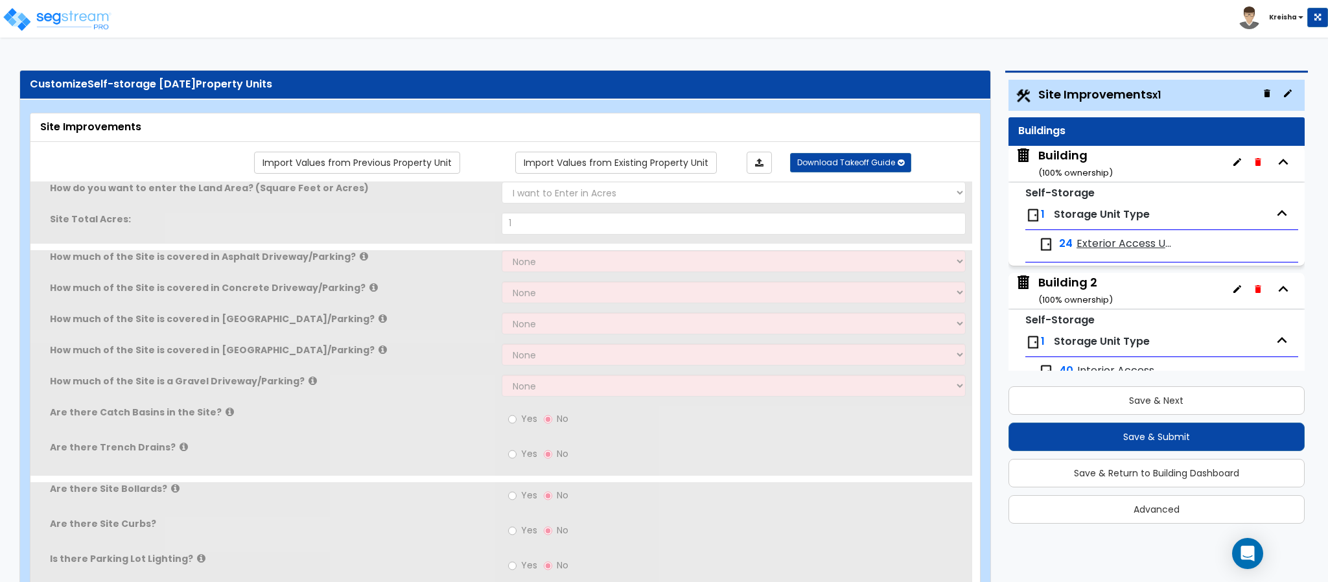
type input "1"
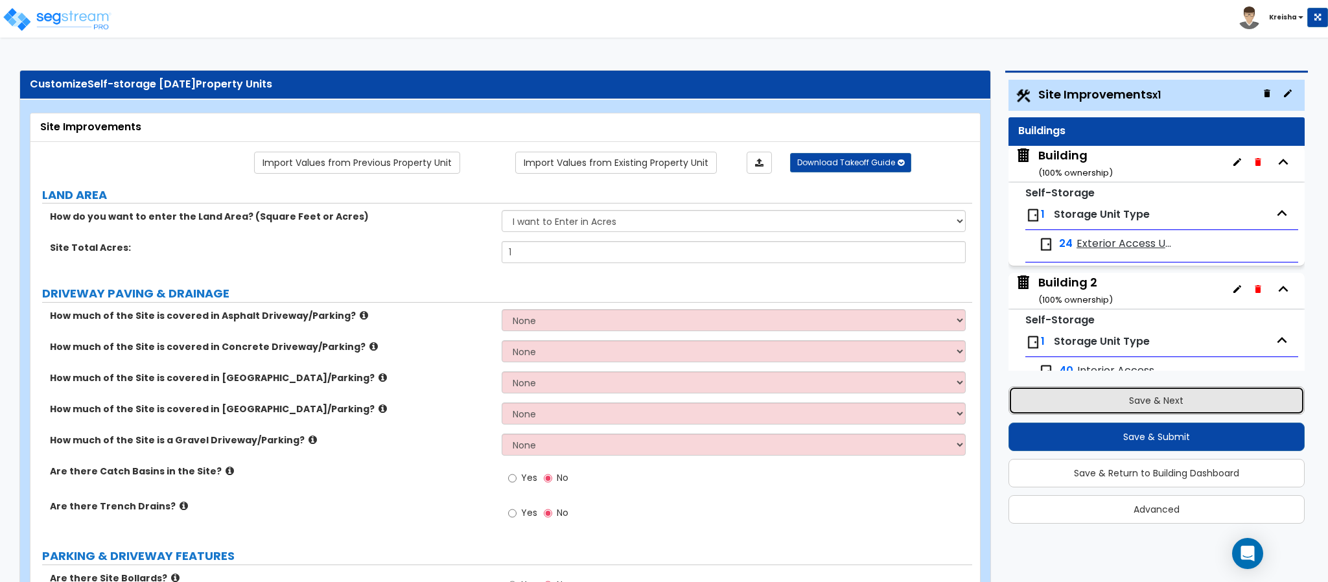
click at [1134, 399] on button "Save & Next" at bounding box center [1157, 400] width 296 height 29
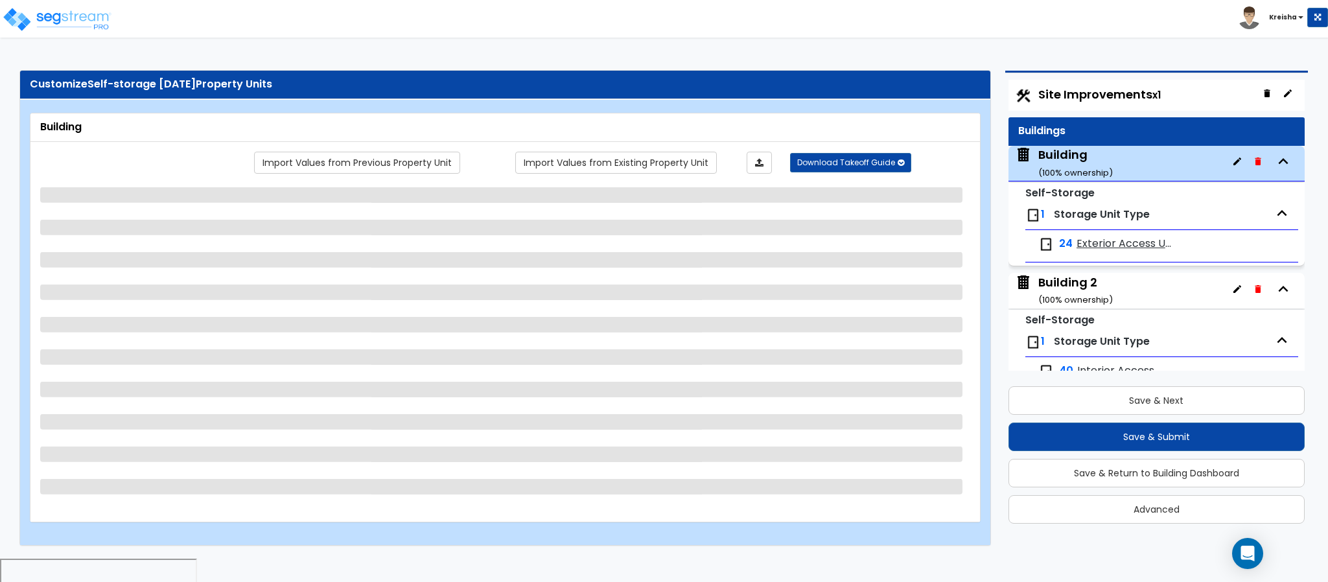
scroll to position [31, 0]
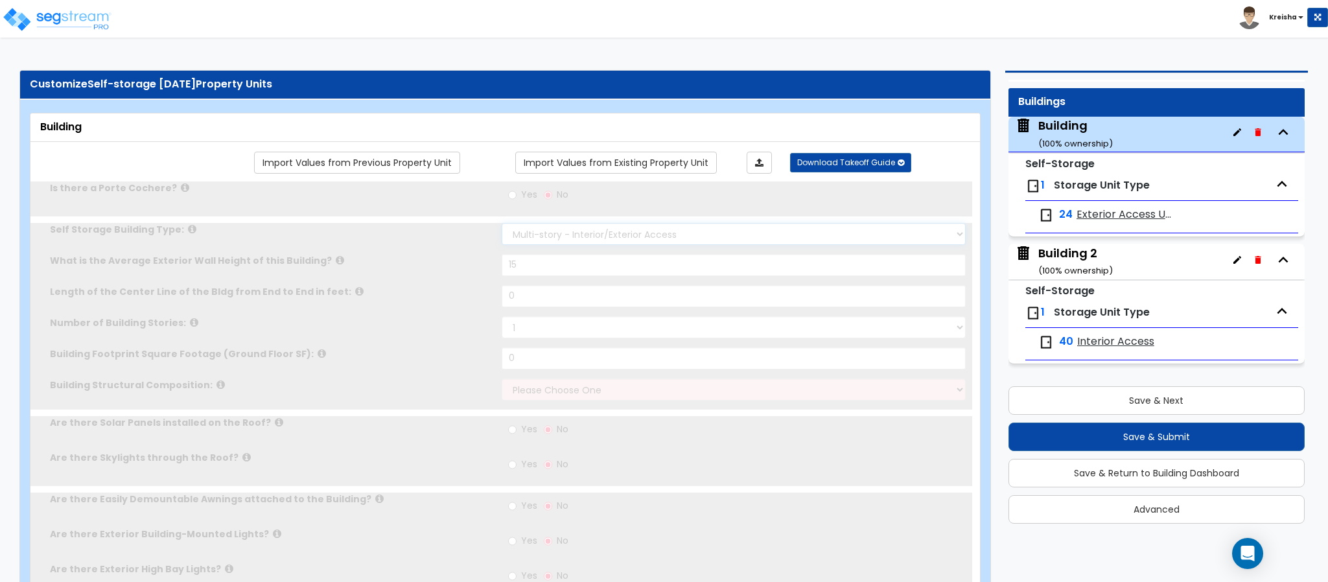
click at [531, 243] on select "Single Story - Exterior Access Multi-story - Interior/Exterior Access" at bounding box center [734, 234] width 465 height 22
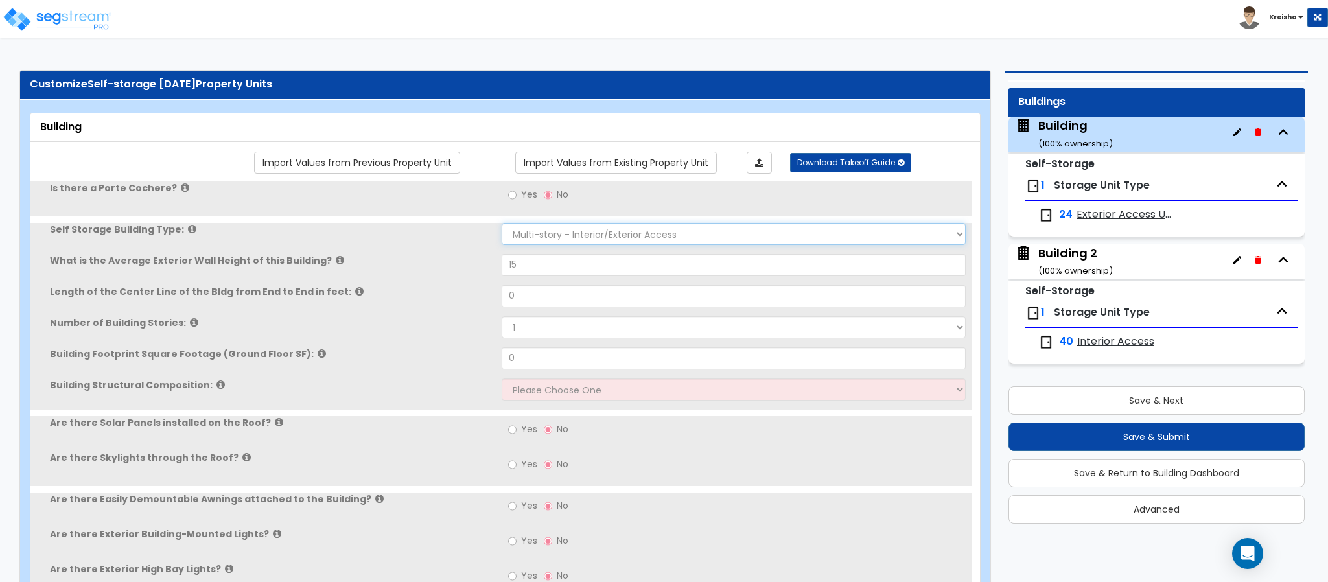
click at [554, 236] on select "Single Story - Exterior Access Multi-story - Interior/Exterior Access" at bounding box center [734, 234] width 465 height 22
click at [564, 207] on label "No" at bounding box center [556, 196] width 25 height 22
click at [552, 202] on input "No" at bounding box center [548, 195] width 8 height 14
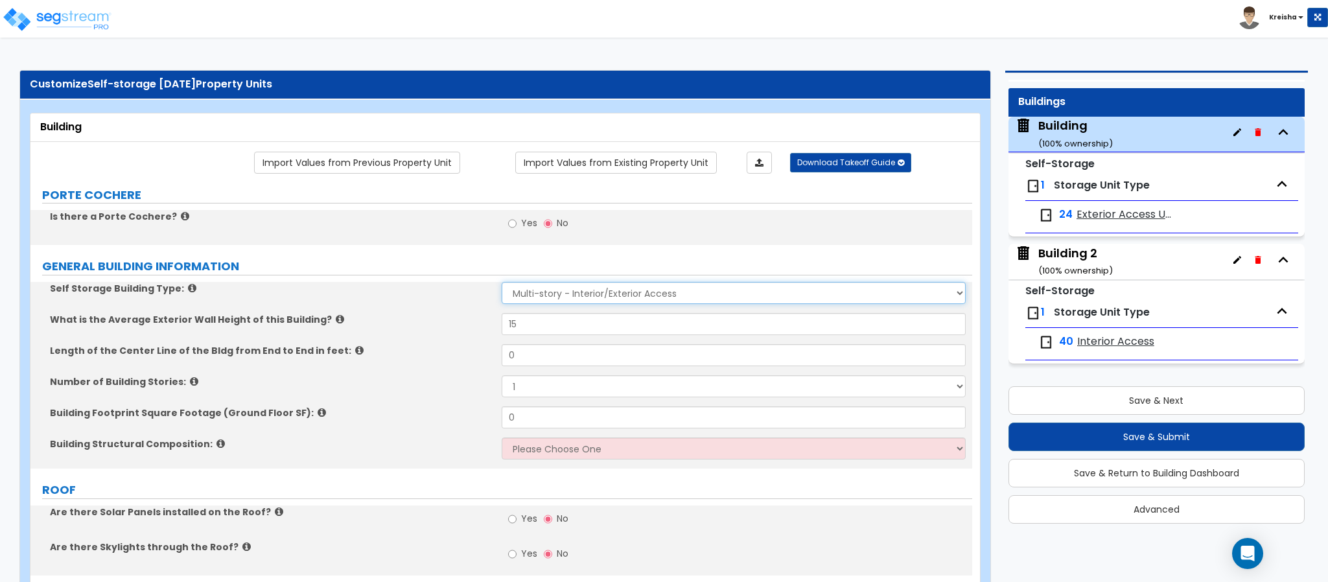
click at [548, 288] on select "Single Story - Exterior Access Multi-story - Interior/Exterior Access" at bounding box center [734, 293] width 465 height 22
click at [556, 298] on select "Single Story - Exterior Access Multi-story - Interior/Exterior Access" at bounding box center [734, 293] width 465 height 22
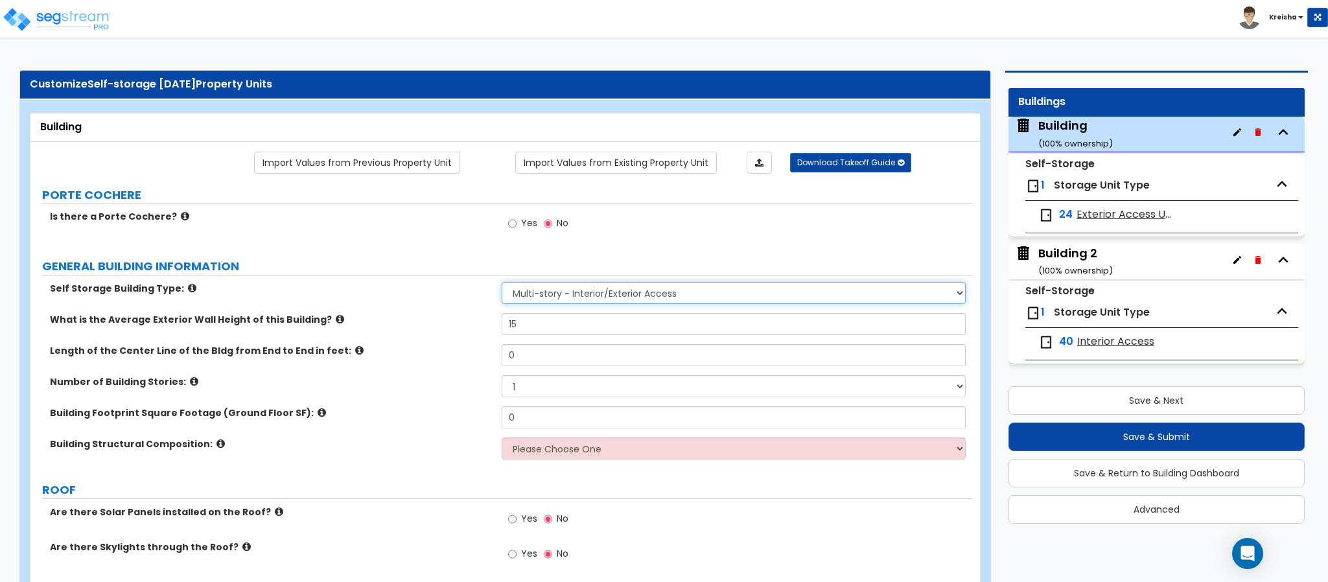
click at [629, 294] on select "Single Story - Exterior Access Multi-story - Interior/Exterior Access" at bounding box center [734, 293] width 465 height 22
select select "1"
click at [502, 284] on select "Single Story - Exterior Access Multi-story - Interior/Exterior Access" at bounding box center [734, 293] width 465 height 22
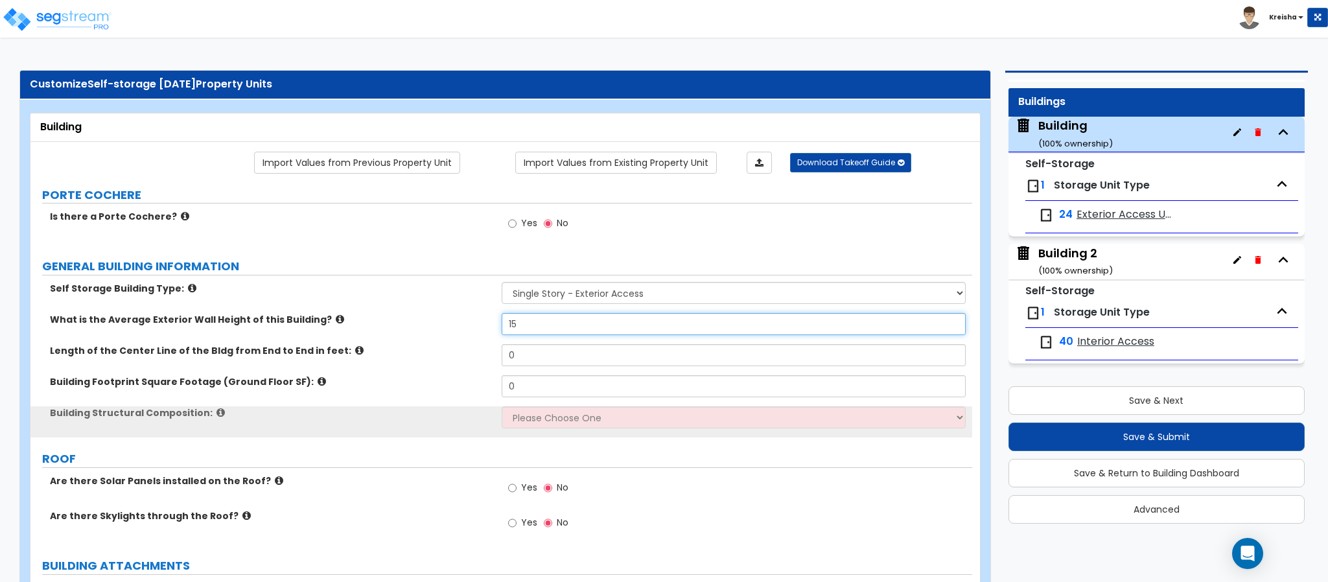
click at [546, 323] on input "15" at bounding box center [734, 324] width 465 height 22
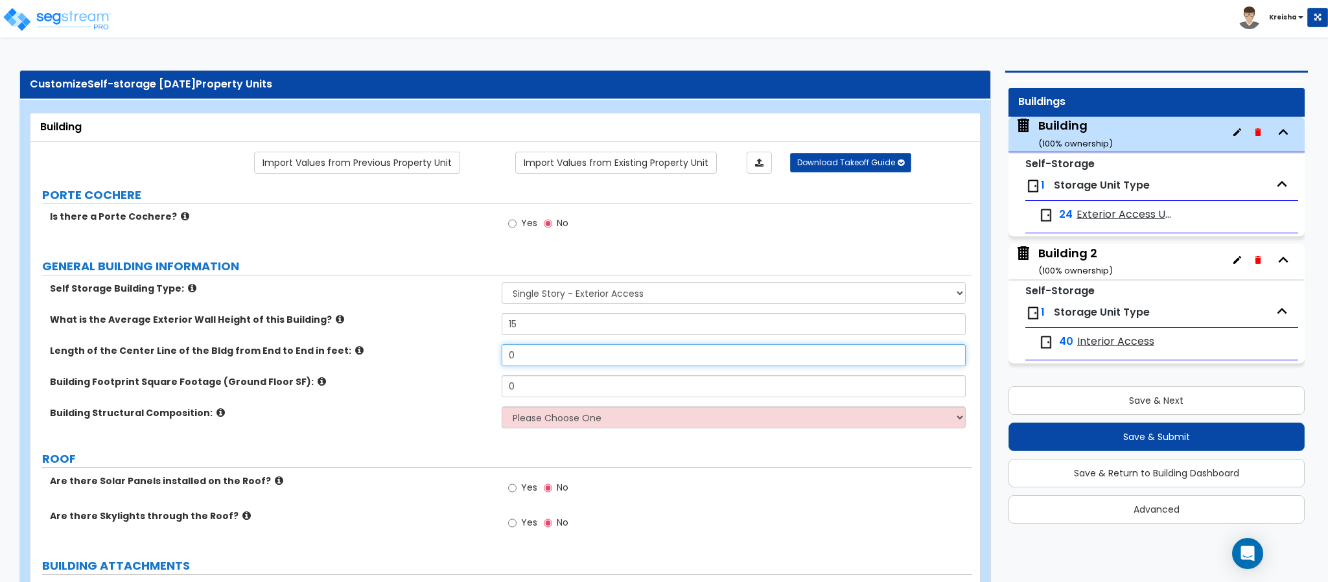
click at [529, 364] on input "0" at bounding box center [734, 355] width 465 height 22
click at [529, 366] on input "0" at bounding box center [734, 355] width 465 height 22
click at [529, 364] on input "0" at bounding box center [734, 355] width 465 height 22
type input "628"
click at [471, 399] on div "Building Footprint Square Footage (Ground Floor SF): 0" at bounding box center [501, 390] width 942 height 31
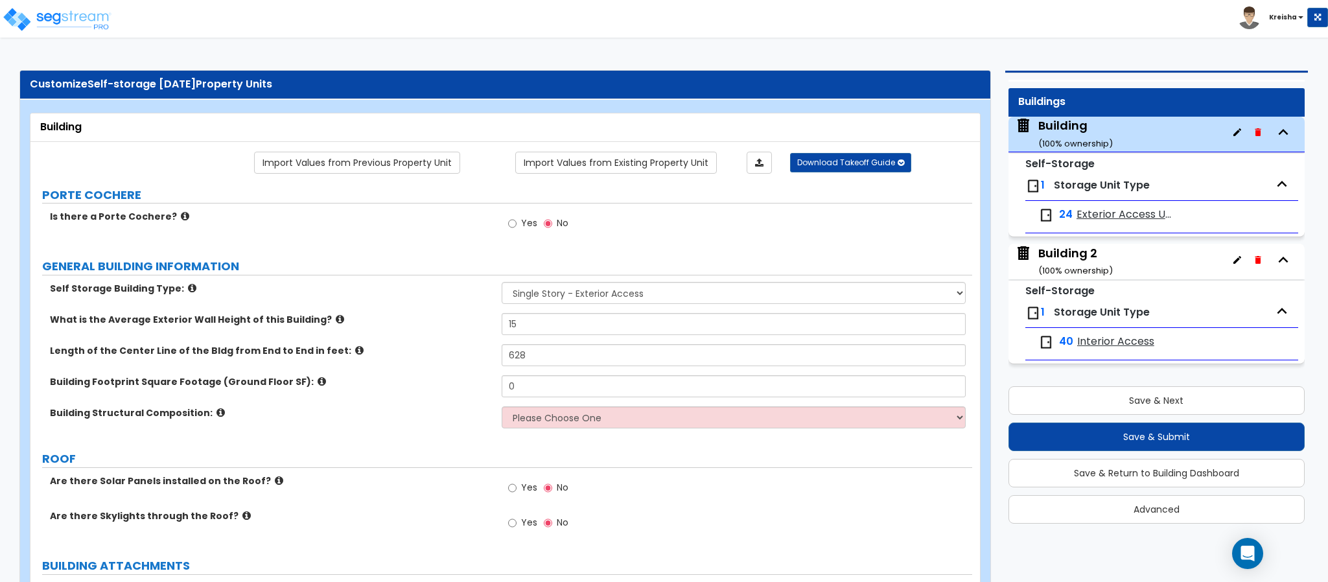
drag, startPoint x: 500, startPoint y: 389, endPoint x: 508, endPoint y: 391, distance: 8.6
click at [500, 388] on div "Building Footprint Square Footage (Ground Floor SF):" at bounding box center [265, 381] width 471 height 13
click at [509, 391] on input "0" at bounding box center [734, 386] width 465 height 22
click at [510, 391] on input "0" at bounding box center [734, 386] width 465 height 22
type input "1"
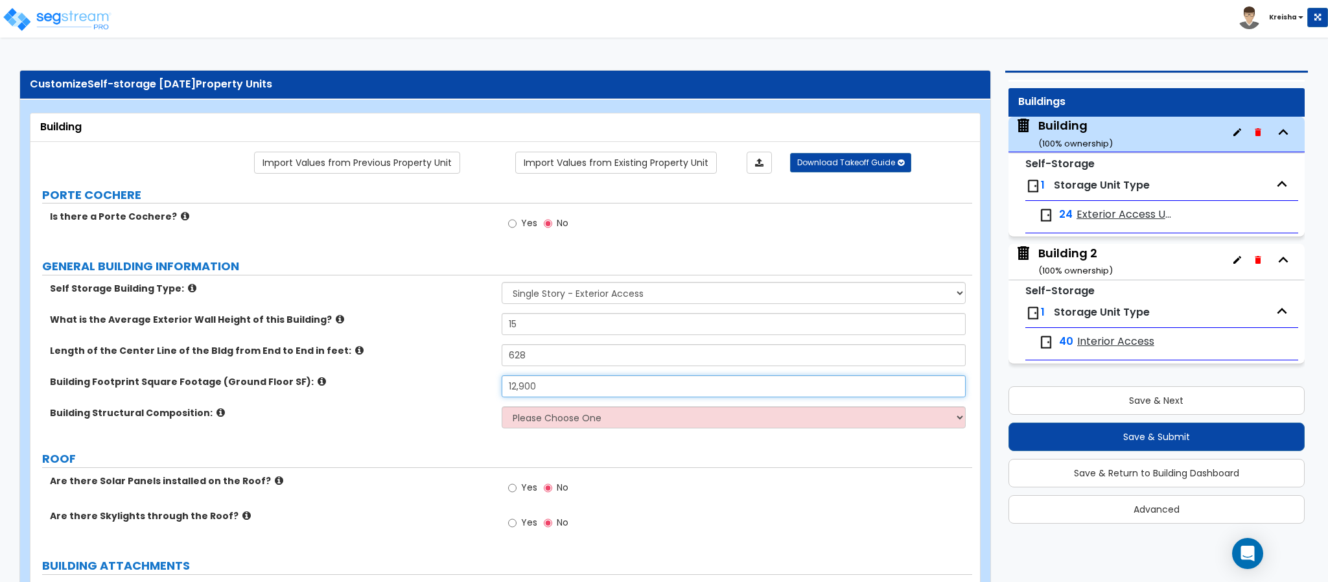
type input "12,900"
click at [553, 425] on select "Please Choose One Pre-engineered Metal Building Tilt-up Wall Construction Reinf…" at bounding box center [734, 417] width 465 height 22
click at [434, 416] on label "Building Structural Composition:" at bounding box center [271, 412] width 442 height 13
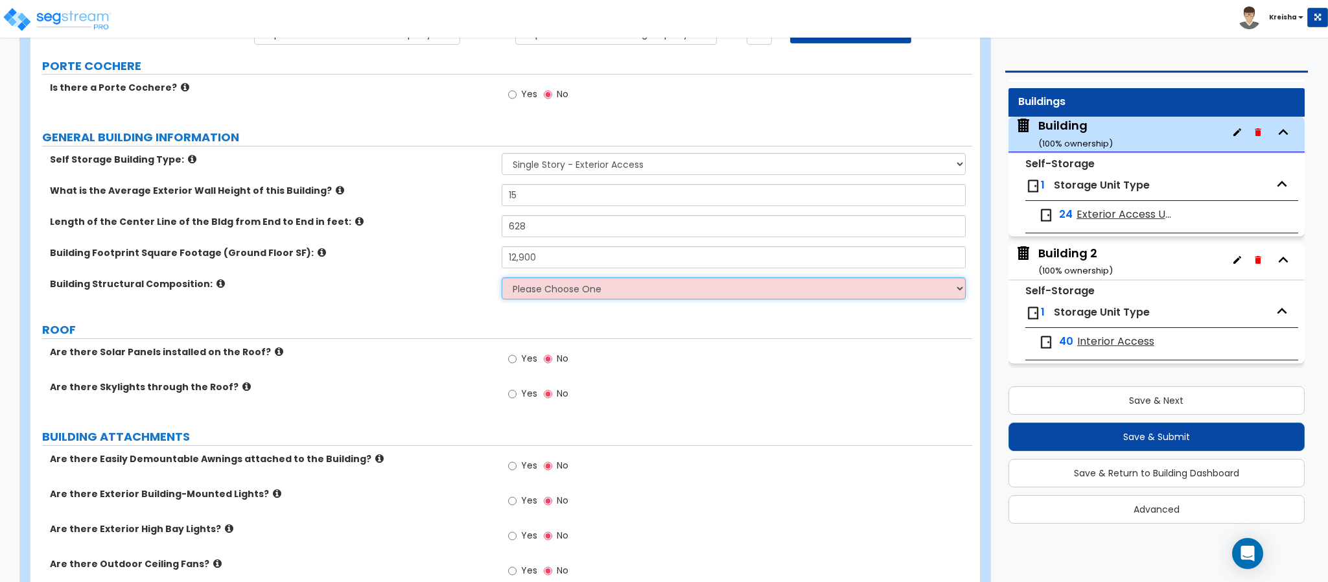
click at [516, 288] on select "Please Choose One Pre-engineered Metal Building Tilt-up Wall Construction Reinf…" at bounding box center [734, 288] width 465 height 22
click at [403, 401] on div "Are there Skylights through the Roof? Yes No" at bounding box center [501, 397] width 942 height 35
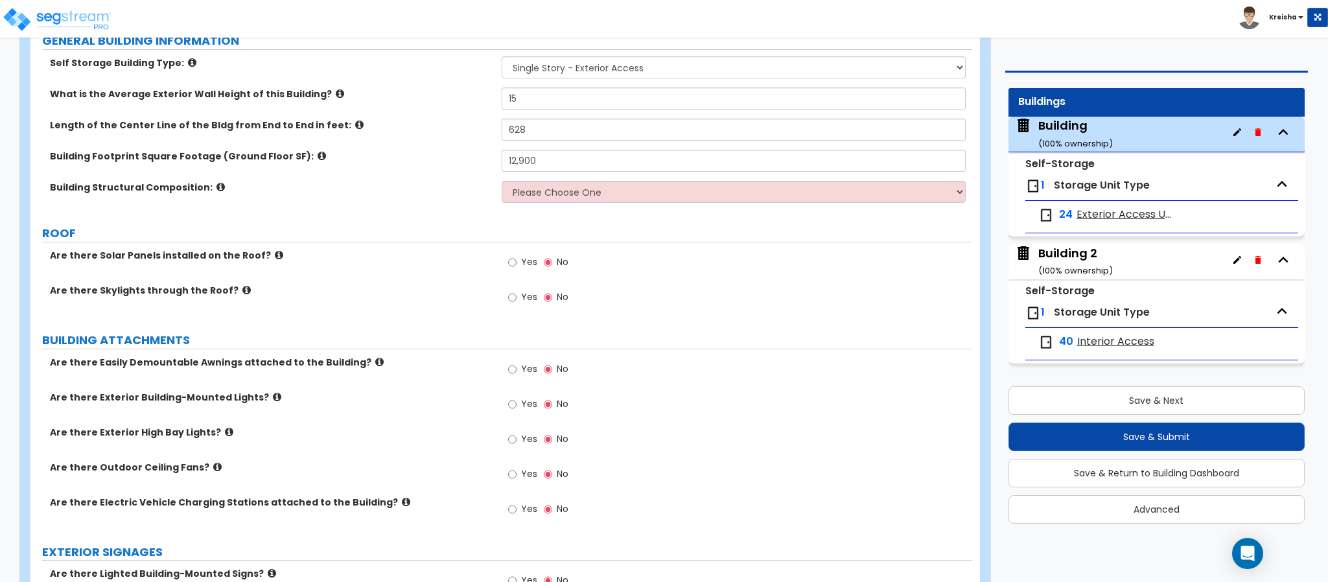
scroll to position [194, 0]
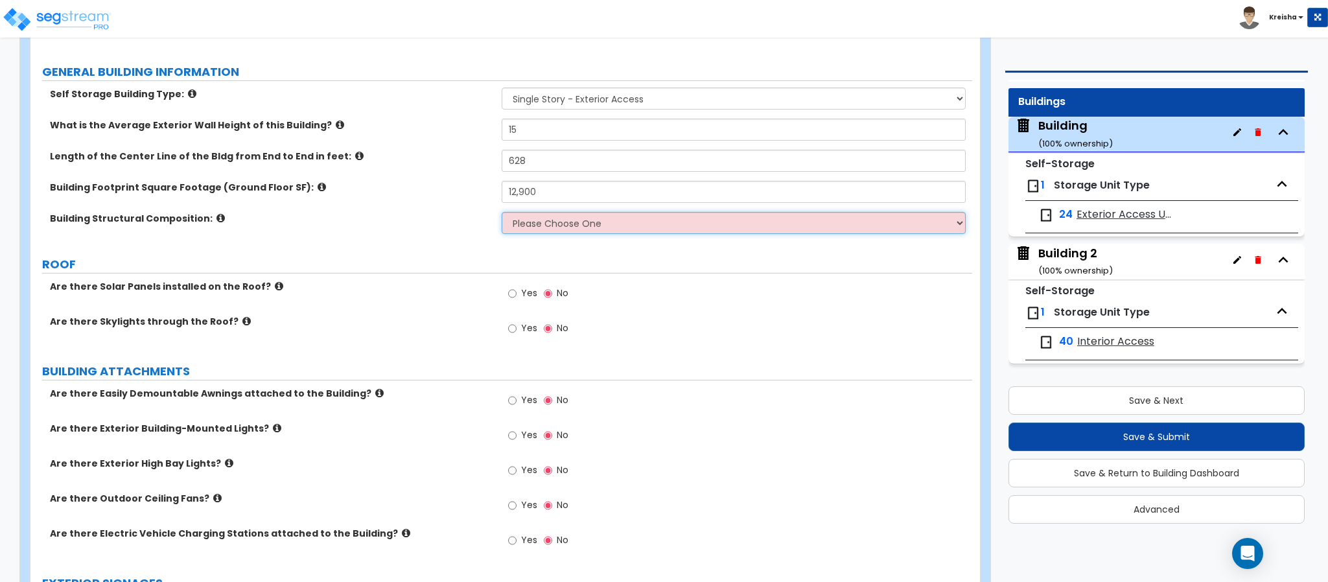
click at [521, 231] on select "Please Choose One Pre-engineered Metal Building Tilt-up Wall Construction Reinf…" at bounding box center [734, 223] width 465 height 22
click at [521, 230] on select "Please Choose One Pre-engineered Metal Building Tilt-up Wall Construction Reinf…" at bounding box center [734, 223] width 465 height 22
select select "7"
click at [502, 214] on select "Please Choose One Pre-engineered Metal Building Tilt-up Wall Construction Reinf…" at bounding box center [734, 223] width 465 height 22
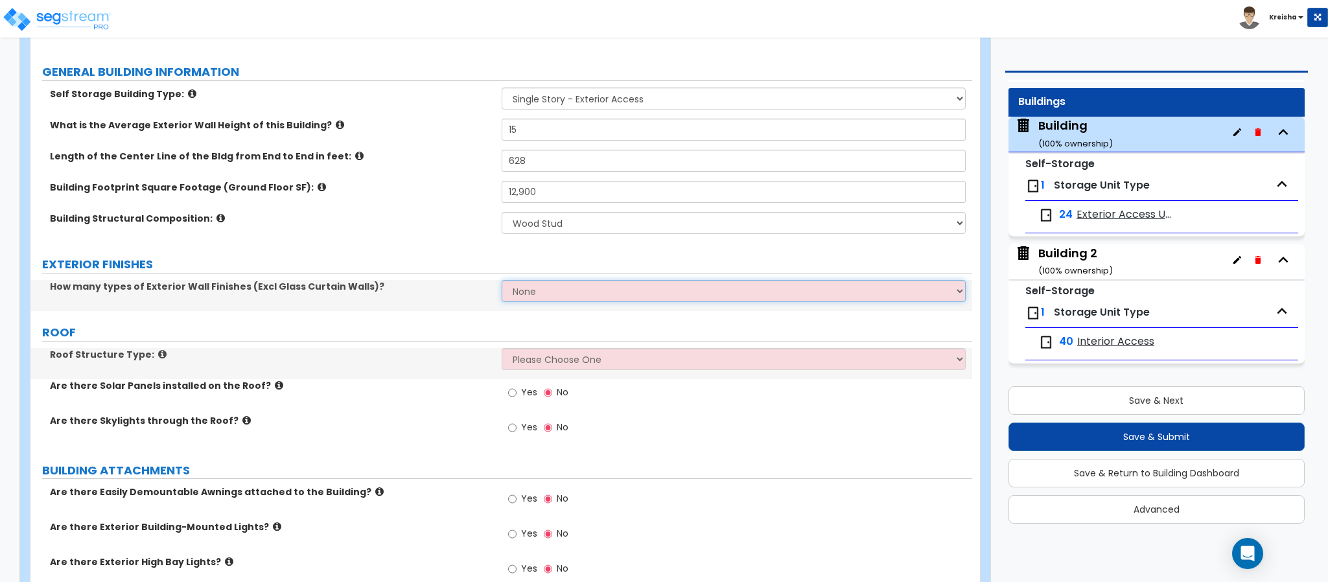
click at [535, 292] on select "None 1 2 3" at bounding box center [734, 291] width 465 height 22
select select "1"
click at [502, 282] on select "None 1 2 3" at bounding box center [734, 291] width 465 height 22
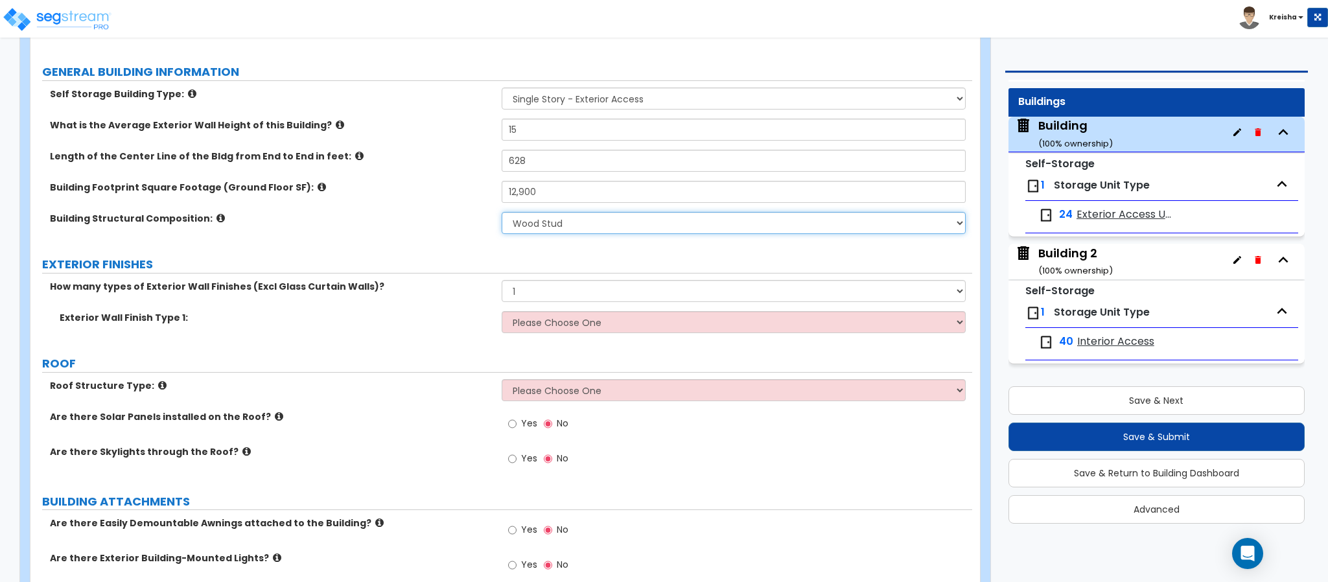
click at [576, 228] on select "Please Choose One Pre-engineered Metal Building Tilt-up Wall Construction Reinf…" at bounding box center [734, 223] width 465 height 22
select select "3"
click at [502, 214] on select "Please Choose One Pre-engineered Metal Building Tilt-up Wall Construction Reinf…" at bounding box center [734, 223] width 465 height 22
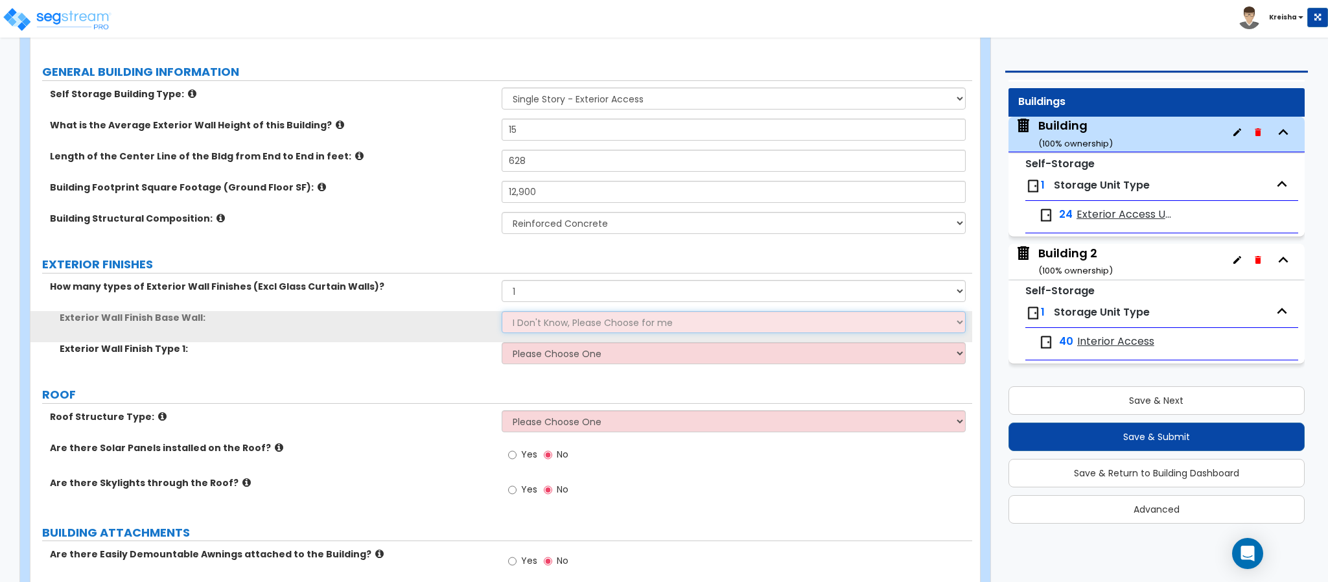
click at [554, 323] on select "I Don't Know, Please Choose for me Concrete Masonry Units (CMU) Cast-in-Place C…" at bounding box center [734, 322] width 465 height 22
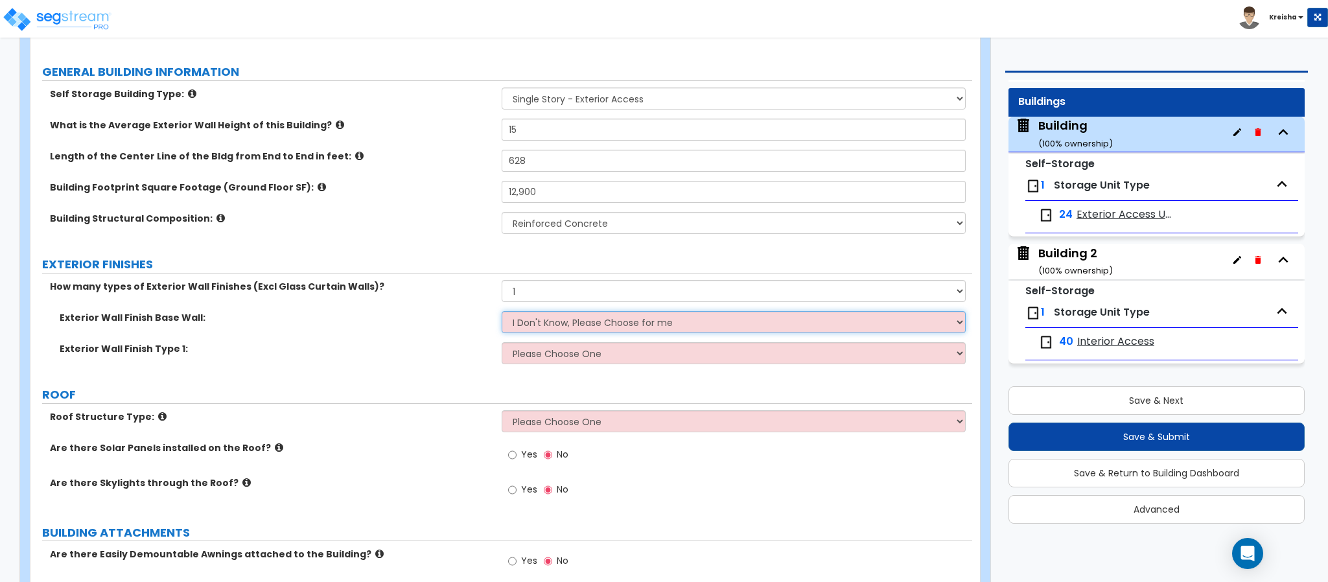
select select "1"
click at [502, 313] on select "I Don't Know, Please Choose for me Concrete Masonry Units (CMU) Cast-in-Place C…" at bounding box center [734, 322] width 465 height 22
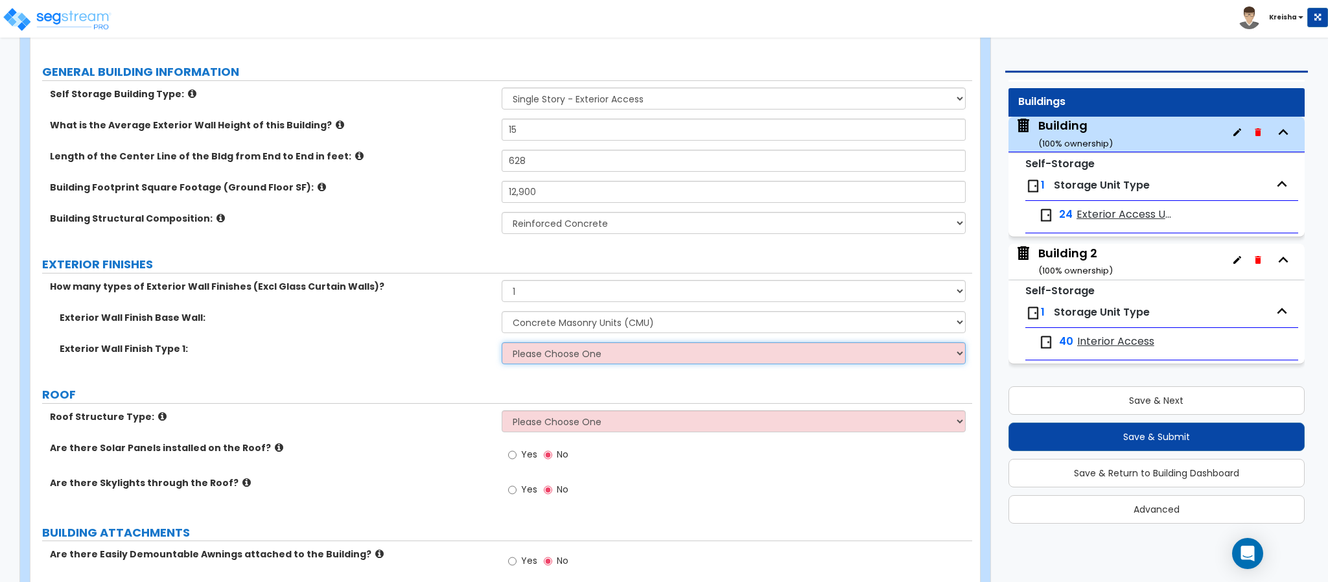
click at [566, 353] on select "Please Choose One No Finish/Shared Wall No Wall Brick Veneer Stone Veneer Wood …" at bounding box center [734, 353] width 465 height 22
select select "10"
click at [502, 344] on select "Please Choose One No Finish/Shared Wall No Wall Brick Veneer Stone Veneer Wood …" at bounding box center [734, 353] width 465 height 22
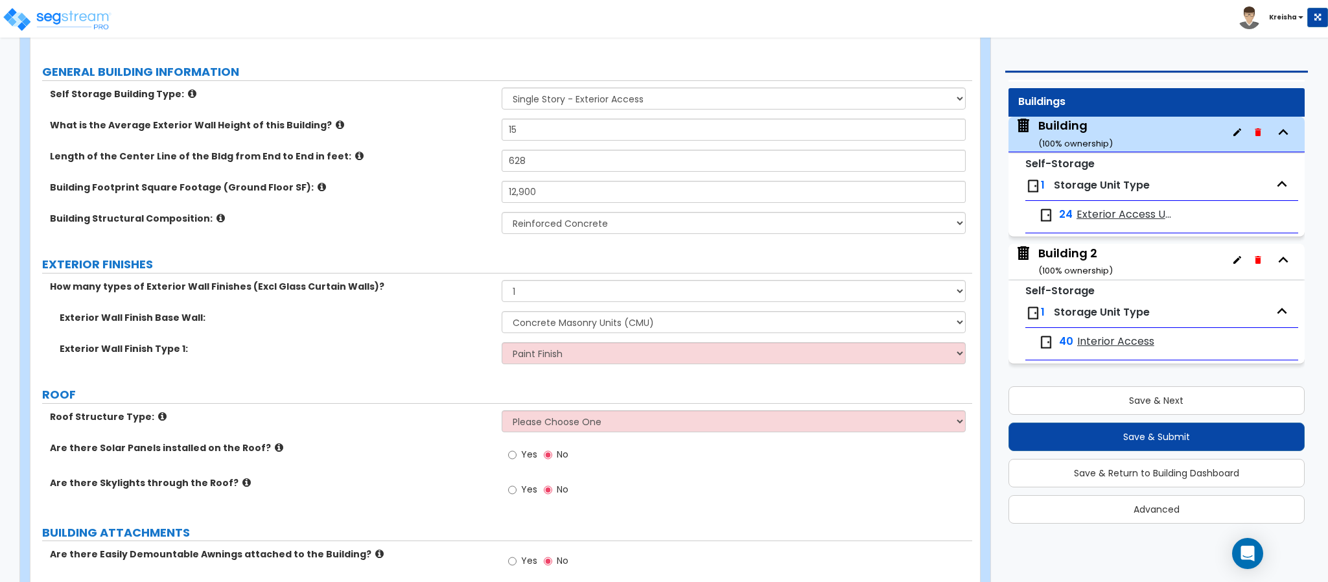
click at [399, 347] on label "Exterior Wall Finish Type 1:" at bounding box center [276, 348] width 432 height 13
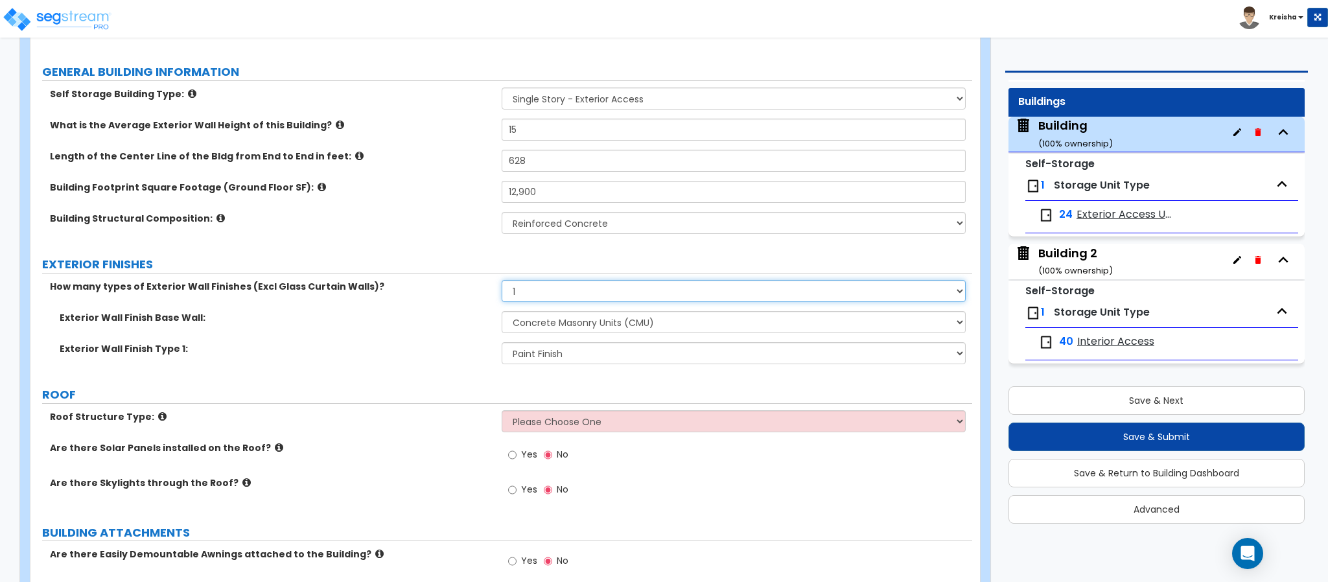
click at [543, 280] on select "None 1 2 3" at bounding box center [734, 291] width 465 height 22
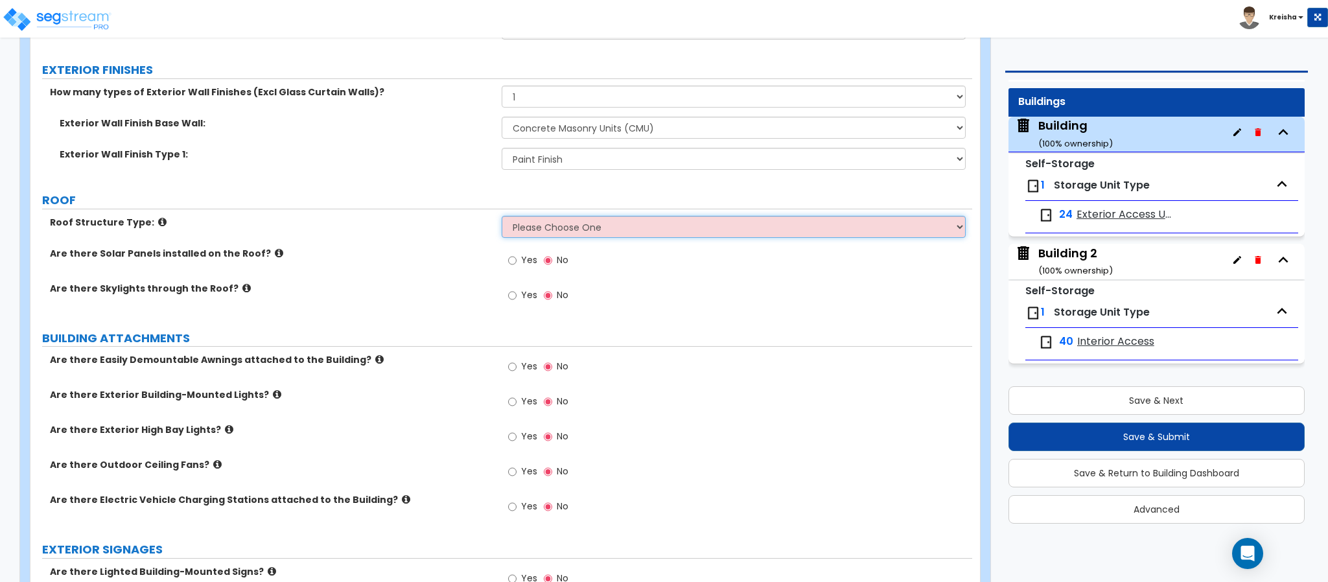
click at [562, 233] on select "Please Choose One Gable Roof Flat Roof Hybrid Gable & Flat Roof" at bounding box center [734, 227] width 465 height 22
select select "2"
click at [502, 218] on select "Please Choose One Gable Roof Flat Roof Hybrid Gable & Flat Roof" at bounding box center [734, 227] width 465 height 22
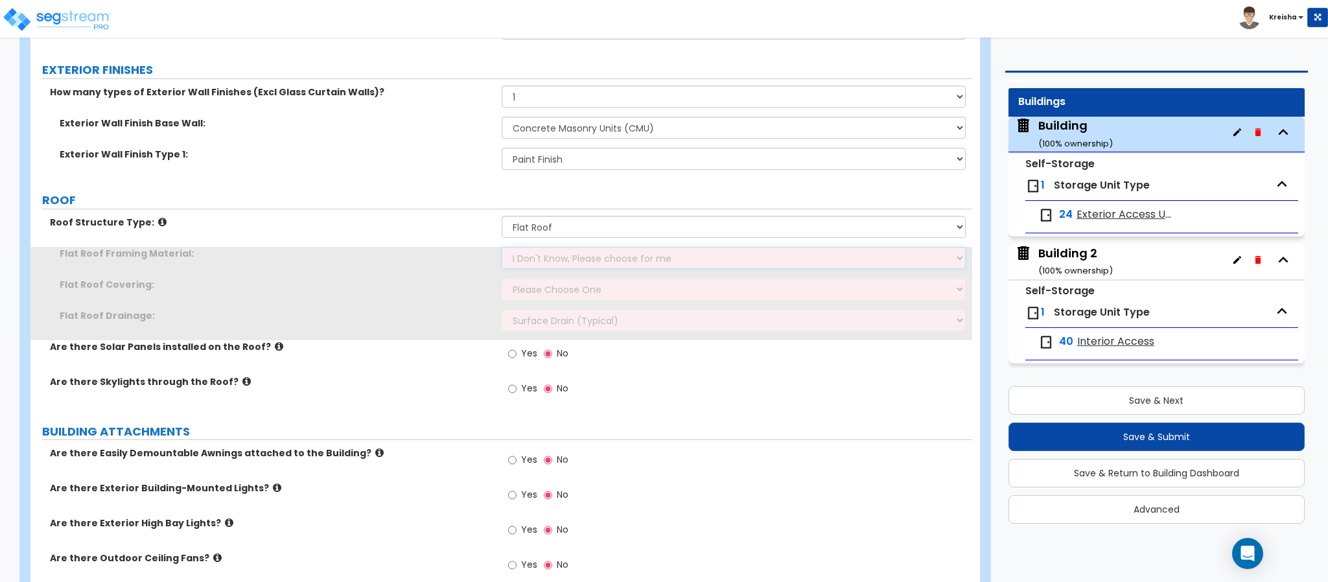
click at [584, 261] on select "I Don't Know, Please choose for me Metal Wood Concrete" at bounding box center [734, 258] width 465 height 22
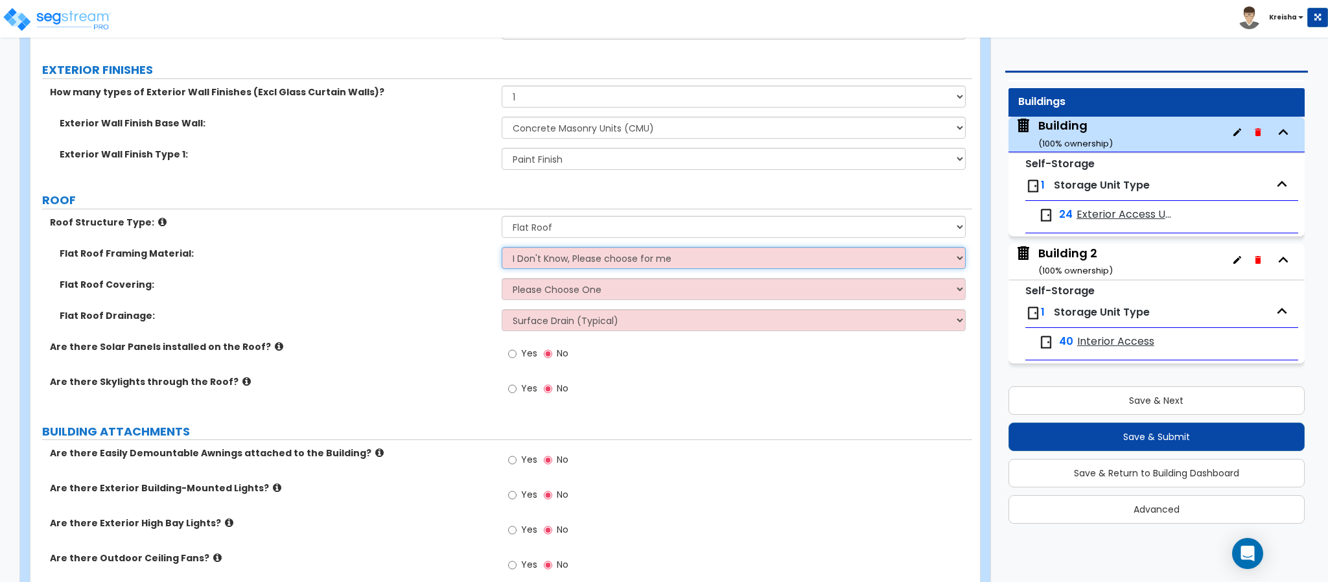
drag, startPoint x: 583, startPoint y: 261, endPoint x: 555, endPoint y: 288, distance: 39.4
click at [583, 261] on select "I Don't Know, Please choose for me Metal Wood Concrete" at bounding box center [734, 258] width 465 height 22
click at [555, 290] on select "Please Choose One Rolled Asphalt PVC Membrane Plastic (EPDM) Membrane Asphalt F…" at bounding box center [734, 289] width 465 height 22
select select "3"
click at [502, 280] on select "Please Choose One Rolled Asphalt PVC Membrane Plastic (EPDM) Membrane Asphalt F…" at bounding box center [734, 289] width 465 height 22
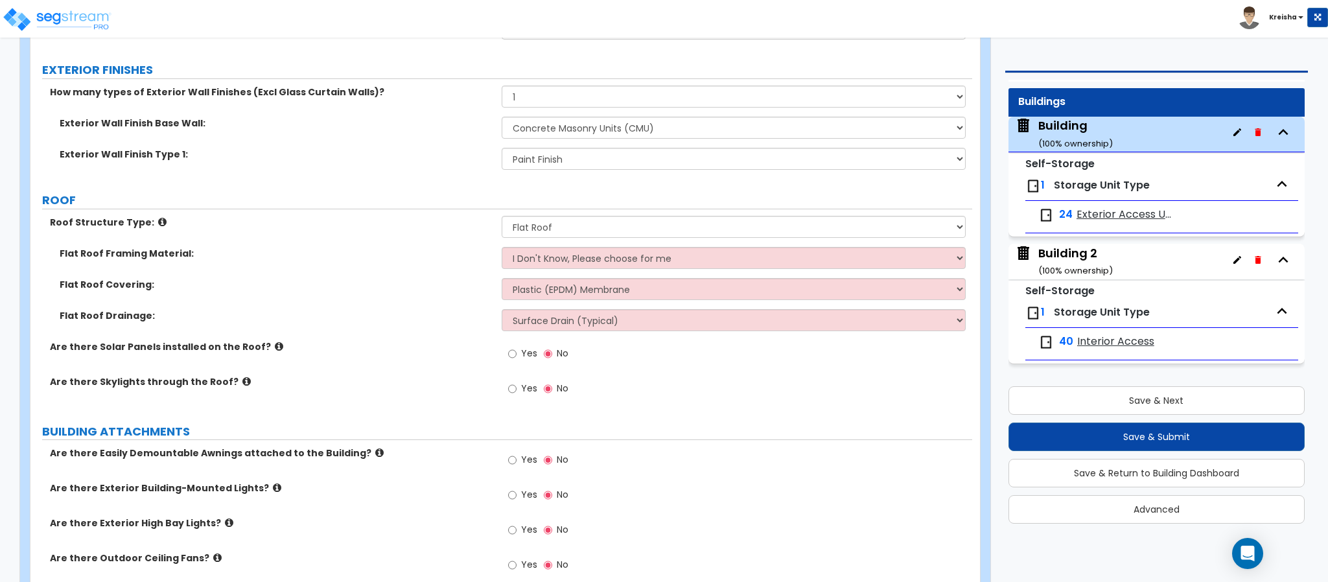
click at [416, 372] on div "Are there Solar Panels installed on the Roof? Yes No" at bounding box center [501, 357] width 942 height 35
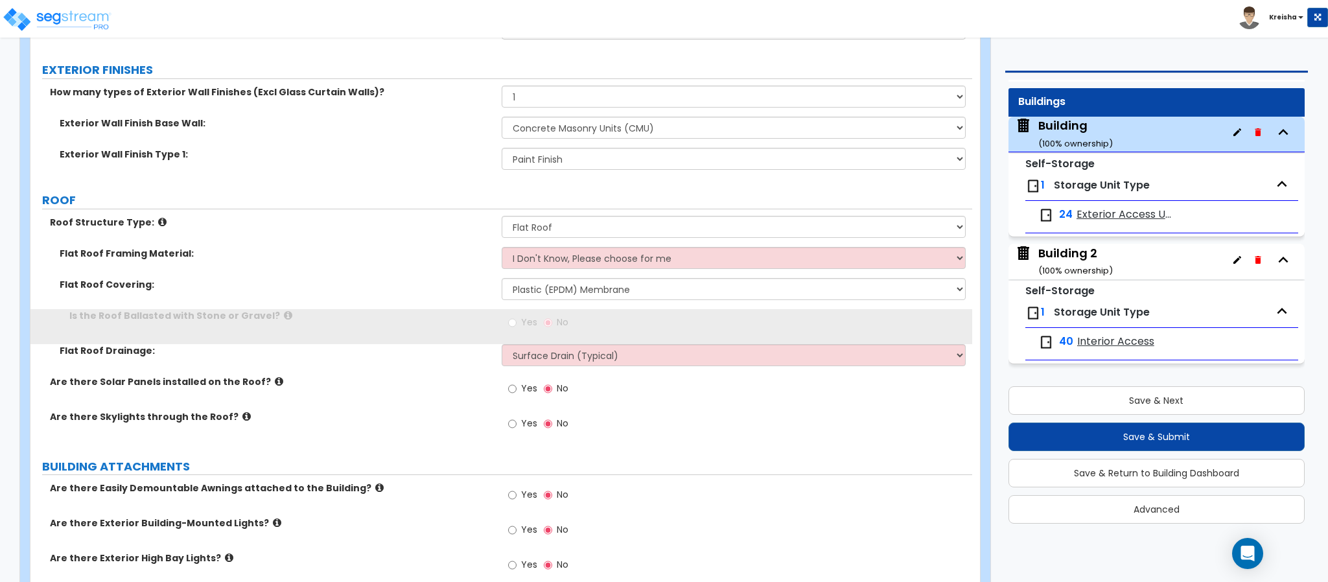
scroll to position [518, 0]
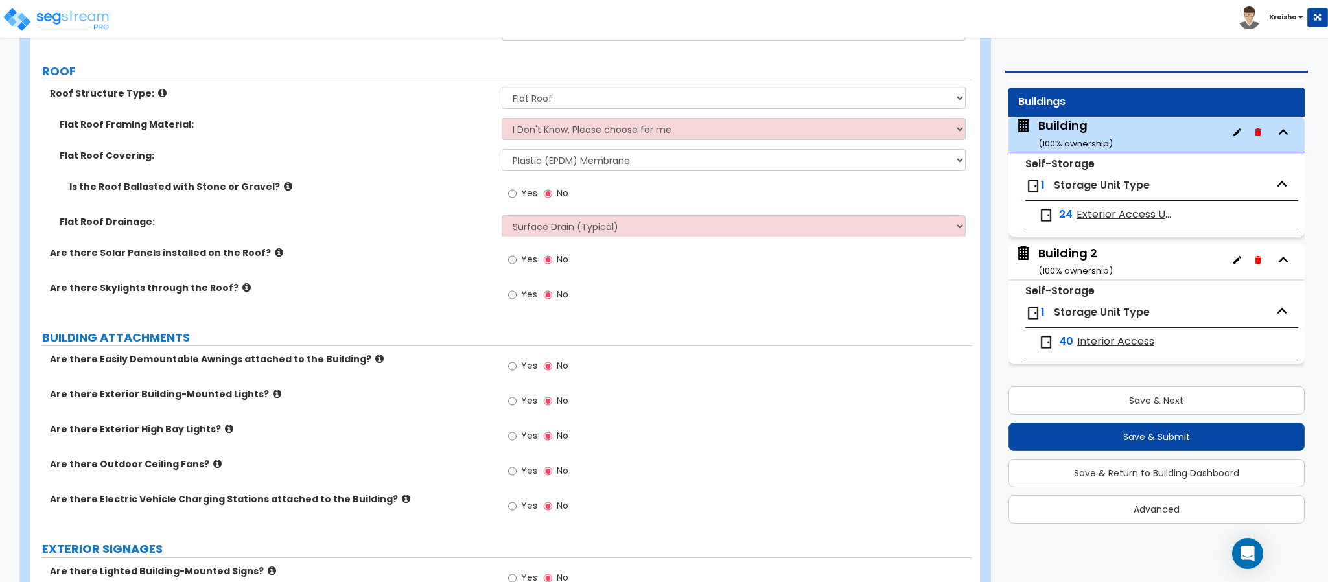
click at [526, 266] on span "Yes" at bounding box center [529, 259] width 16 height 13
click at [517, 266] on input "Yes" at bounding box center [512, 260] width 8 height 14
radio input "true"
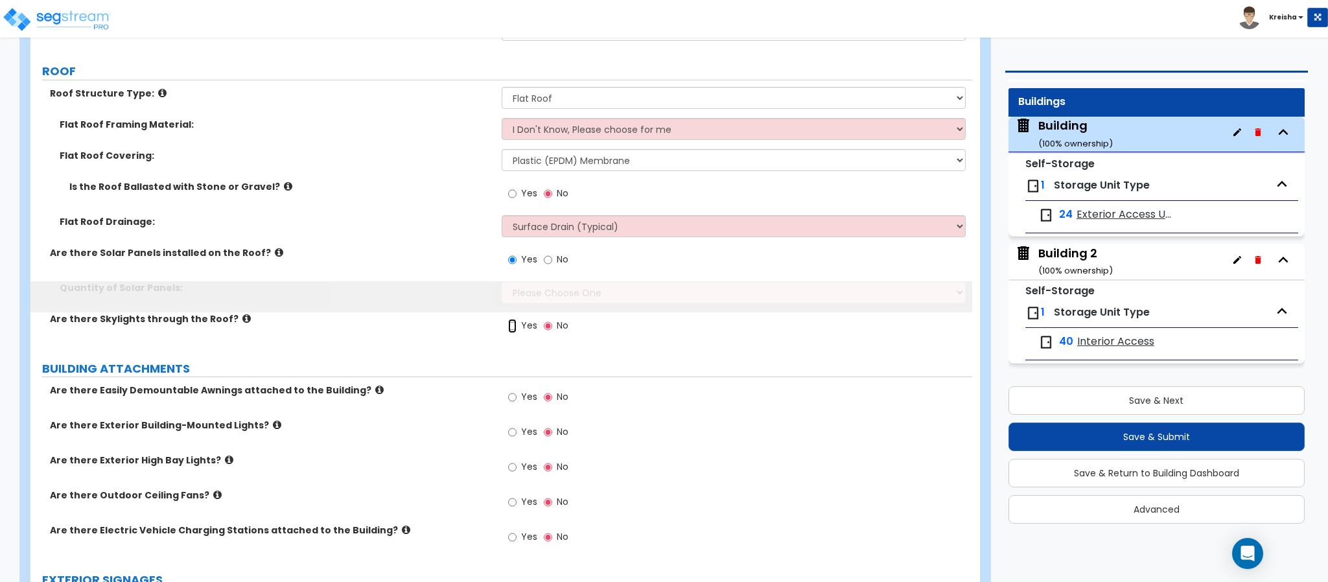
click at [514, 329] on input "Yes" at bounding box center [512, 326] width 8 height 14
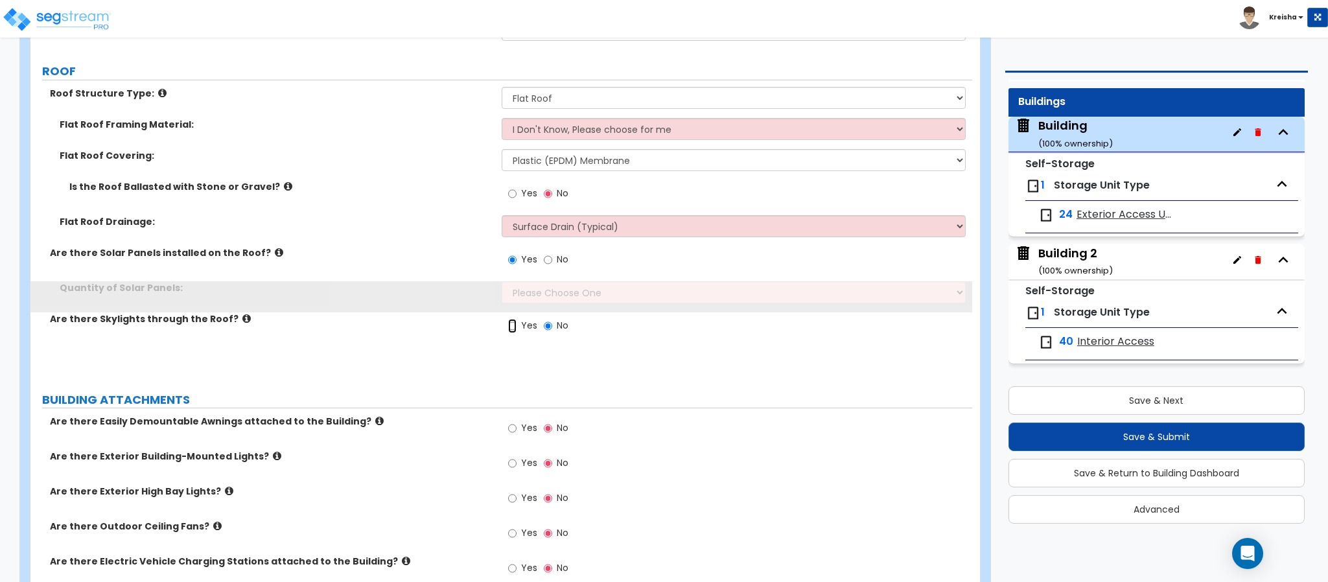
radio input "true"
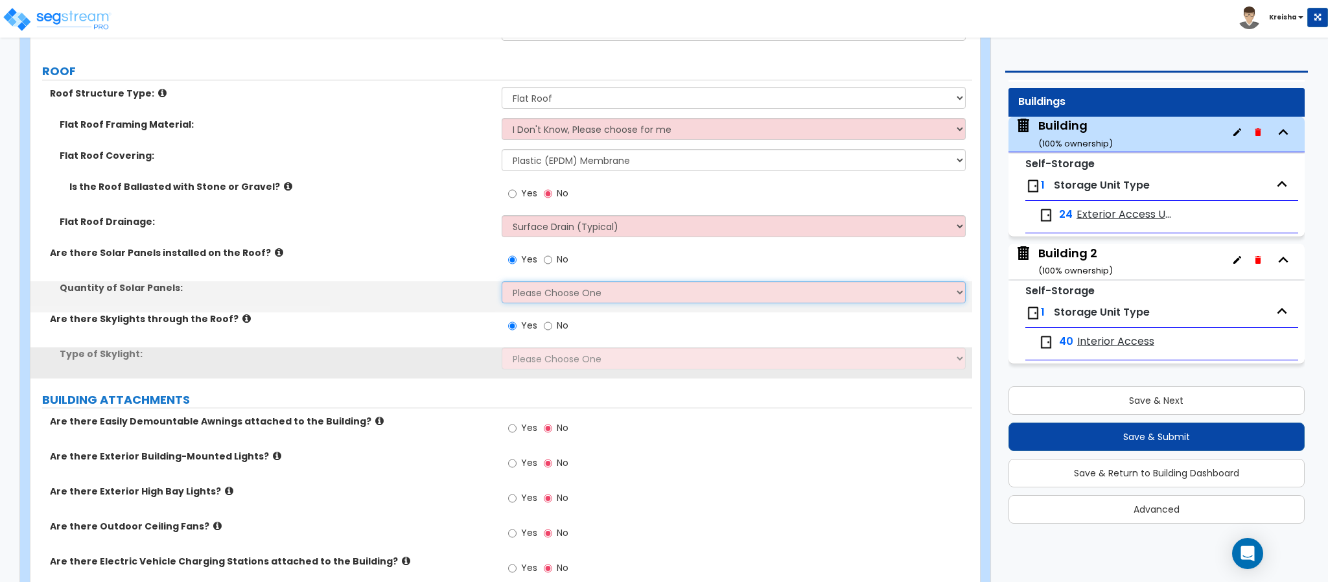
click at [535, 300] on select "Please Choose One Enter the Percentage of Roof Covered by Solar Panels Enter th…" at bounding box center [734, 292] width 465 height 22
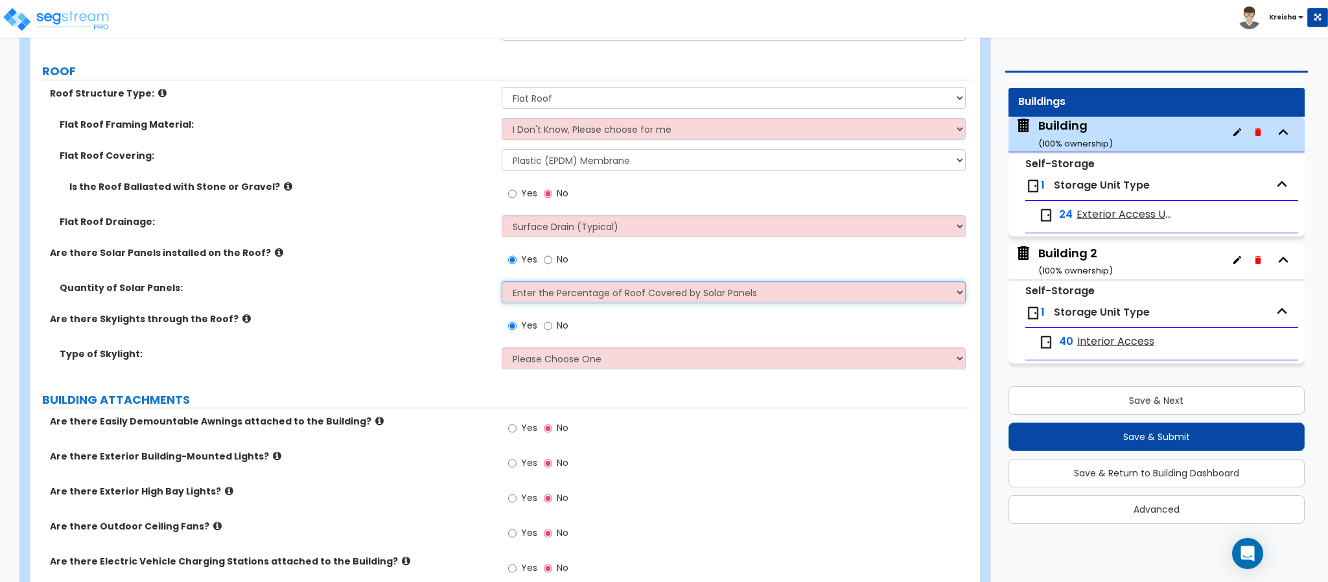
click at [502, 283] on select "Please Choose One Enter the Percentage of Roof Covered by Solar Panels Enter th…" at bounding box center [734, 292] width 465 height 22
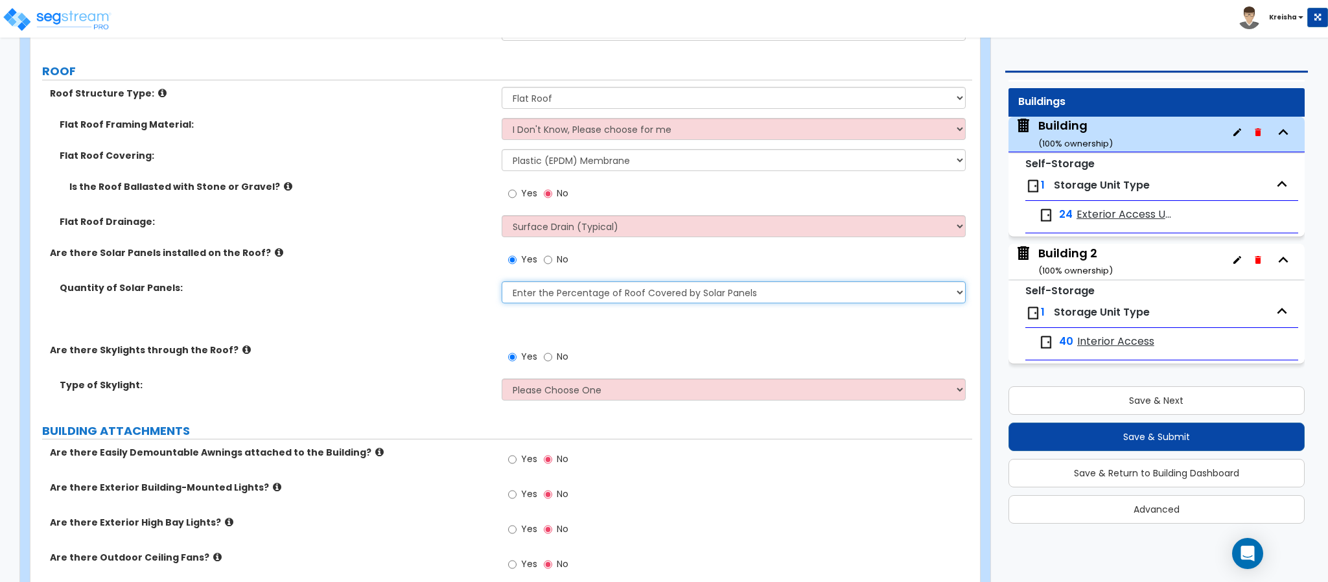
scroll to position [648, 0]
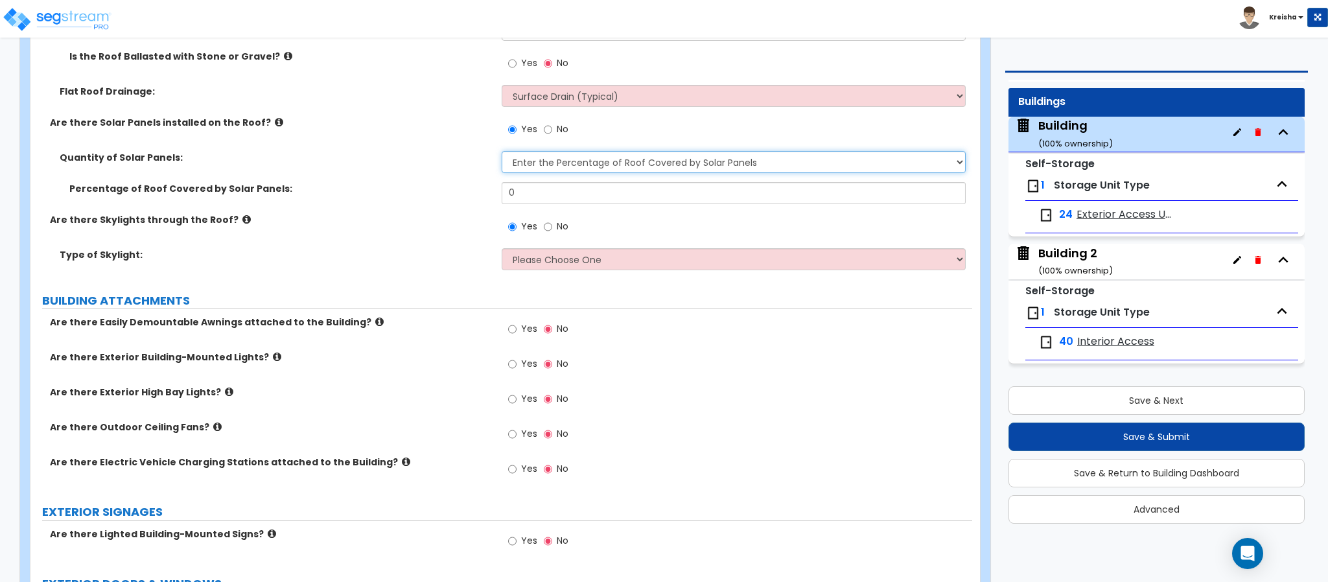
select select "0"
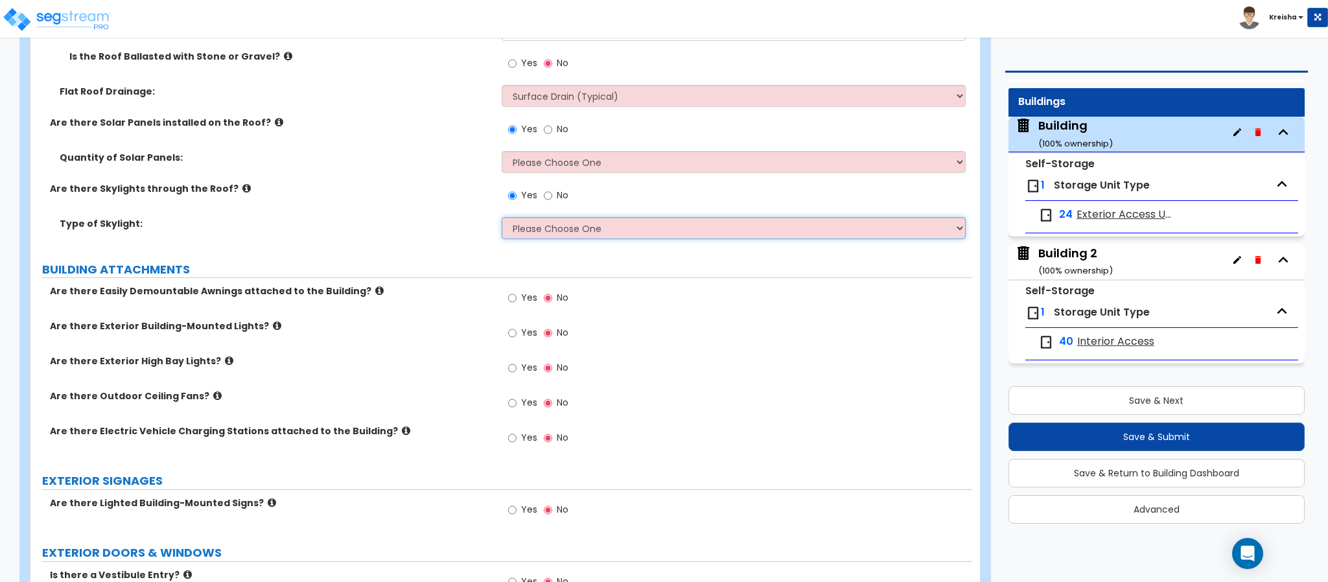
click at [531, 234] on select "Please Choose One Sandwich Panels Fixed Rectangular Glass Barrel Vault Dome Squ…" at bounding box center [734, 228] width 465 height 22
click at [539, 237] on select "Please Choose One Sandwich Panels Fixed Rectangular Glass Barrel Vault Dome Squ…" at bounding box center [734, 228] width 465 height 22
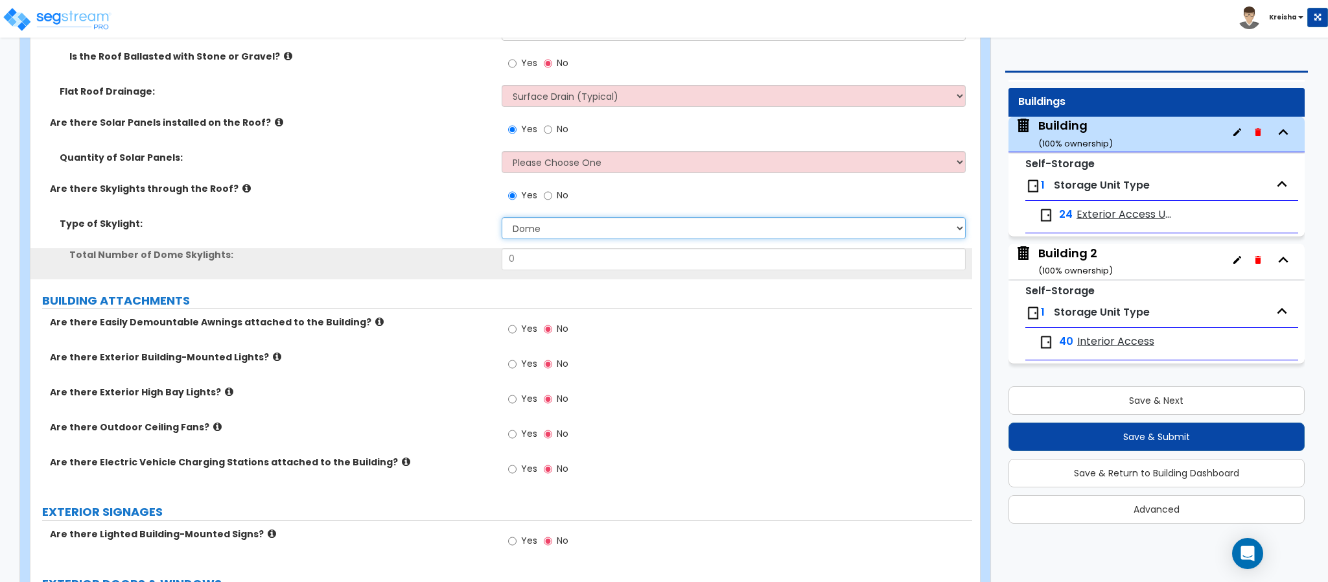
select select "5"
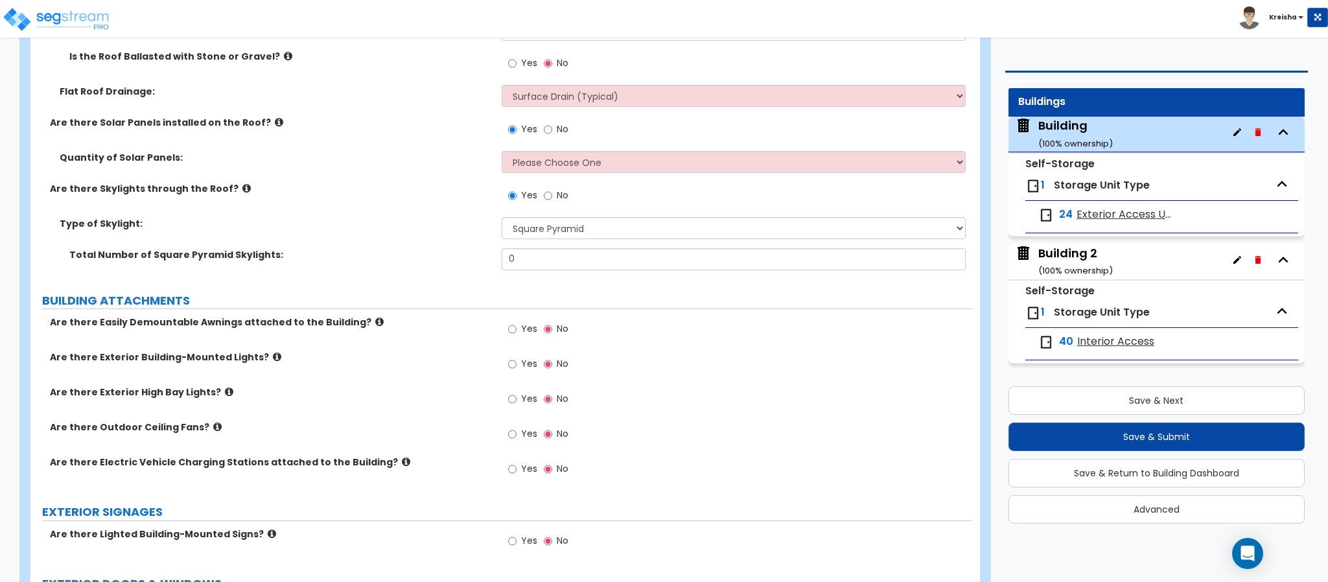
click at [557, 191] on span "No" at bounding box center [563, 195] width 12 height 13
click at [552, 191] on input "No" at bounding box center [548, 196] width 8 height 14
radio input "false"
radio input "true"
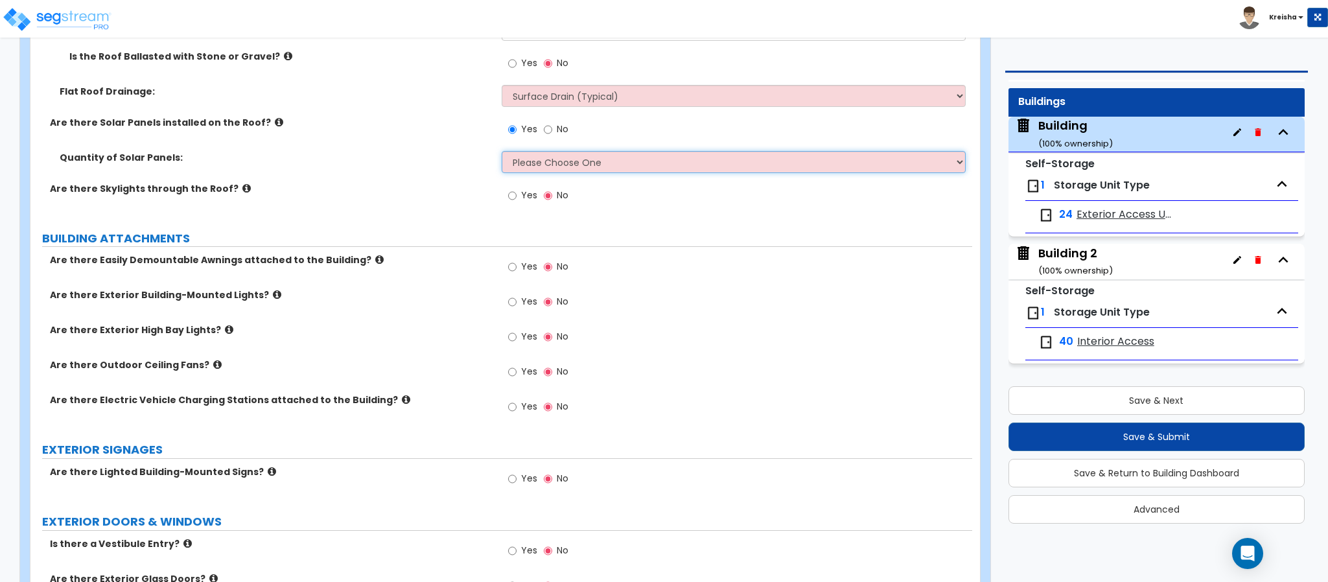
click at [553, 158] on select "Please Choose One Enter the Percentage of Roof Covered by Solar Panels Enter th…" at bounding box center [734, 162] width 465 height 22
select select "2"
click at [502, 153] on select "Please Choose One Enter the Percentage of Roof Covered by Solar Panels Enter th…" at bounding box center [734, 162] width 465 height 22
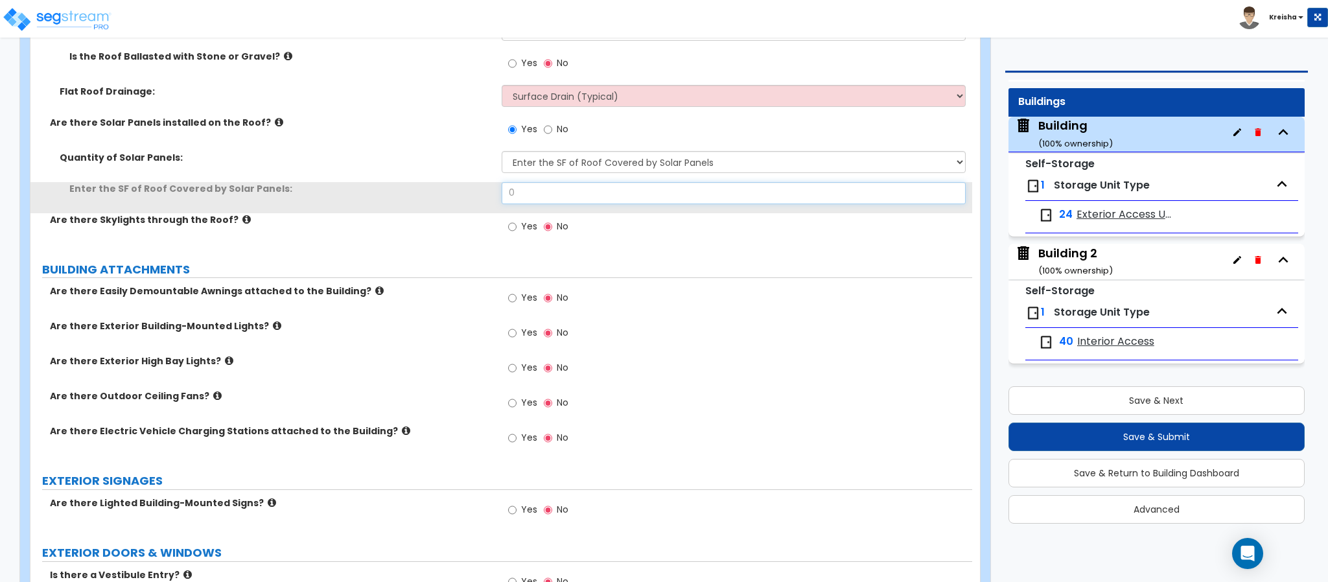
click at [514, 200] on input "0" at bounding box center [734, 193] width 465 height 22
click at [514, 199] on input "0" at bounding box center [734, 193] width 465 height 22
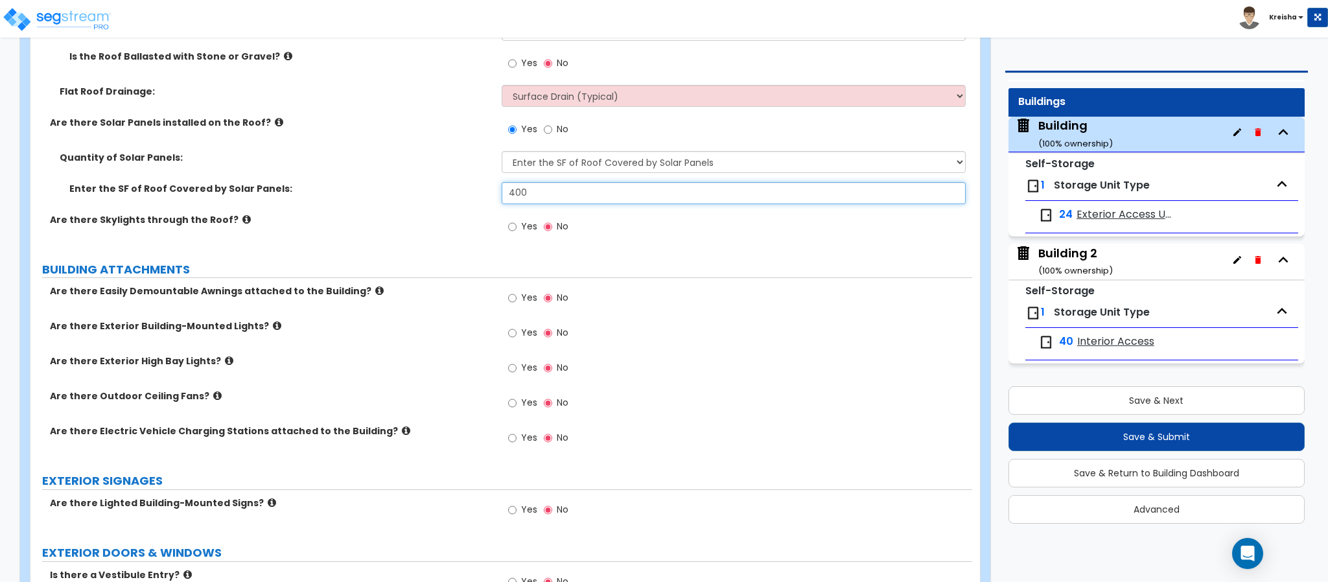
type input "400"
click at [471, 218] on label "Are there Skylights through the Roof?" at bounding box center [271, 219] width 442 height 13
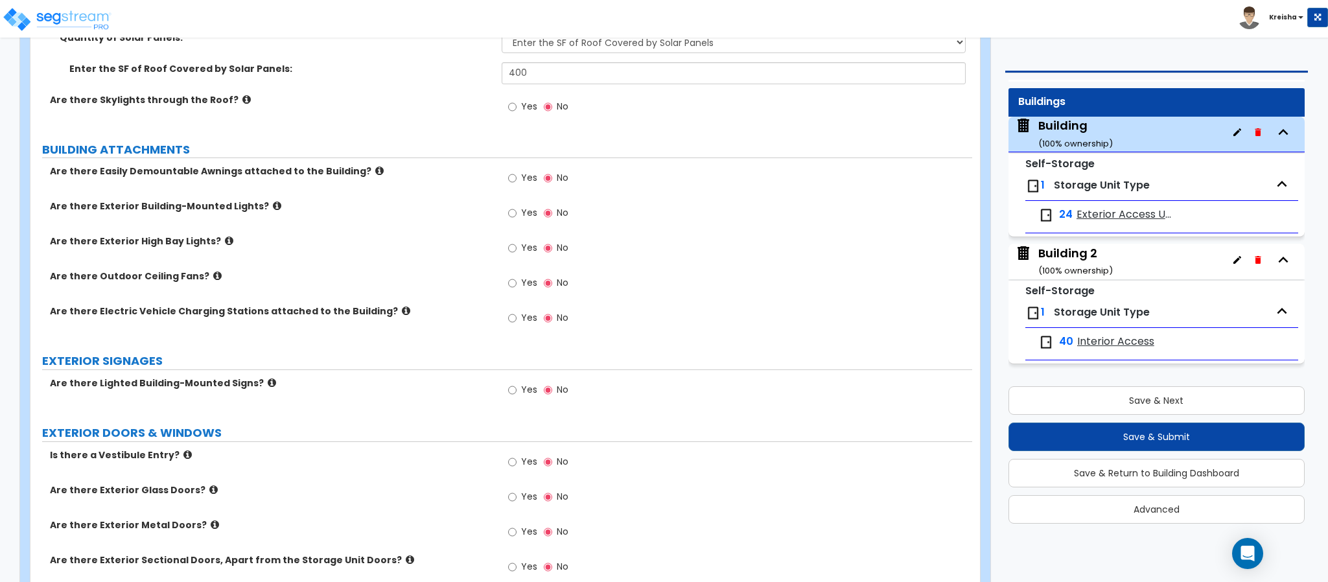
scroll to position [778, 0]
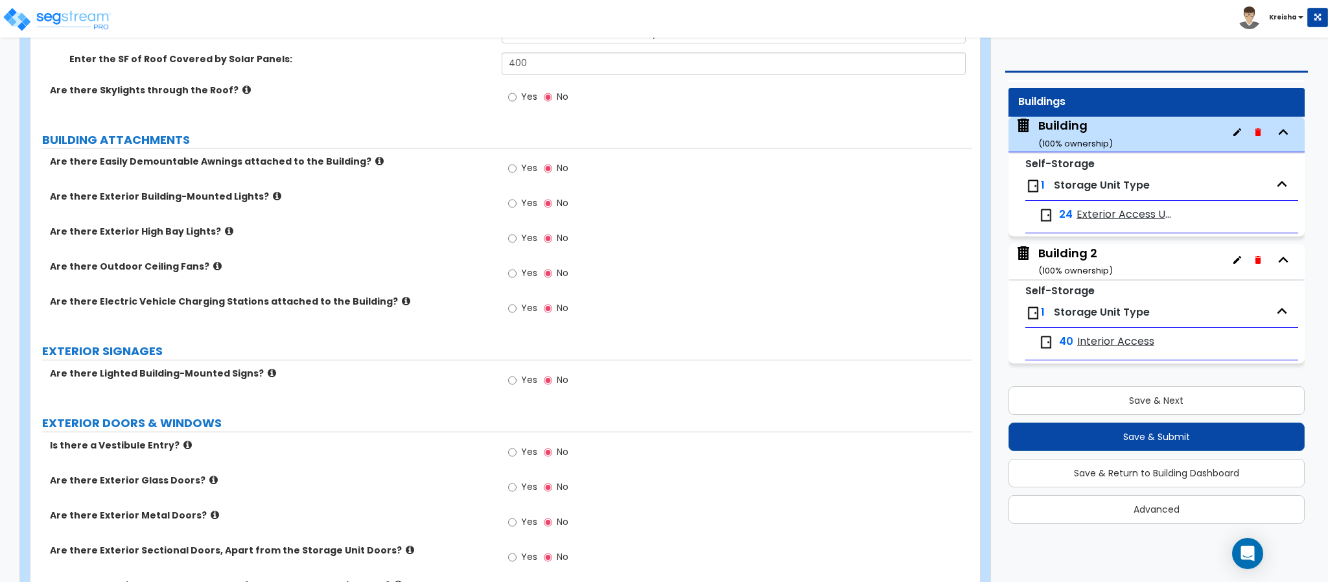
click at [518, 166] on label "Yes" at bounding box center [522, 170] width 29 height 22
click at [517, 166] on input "Yes" at bounding box center [512, 168] width 8 height 14
radio input "true"
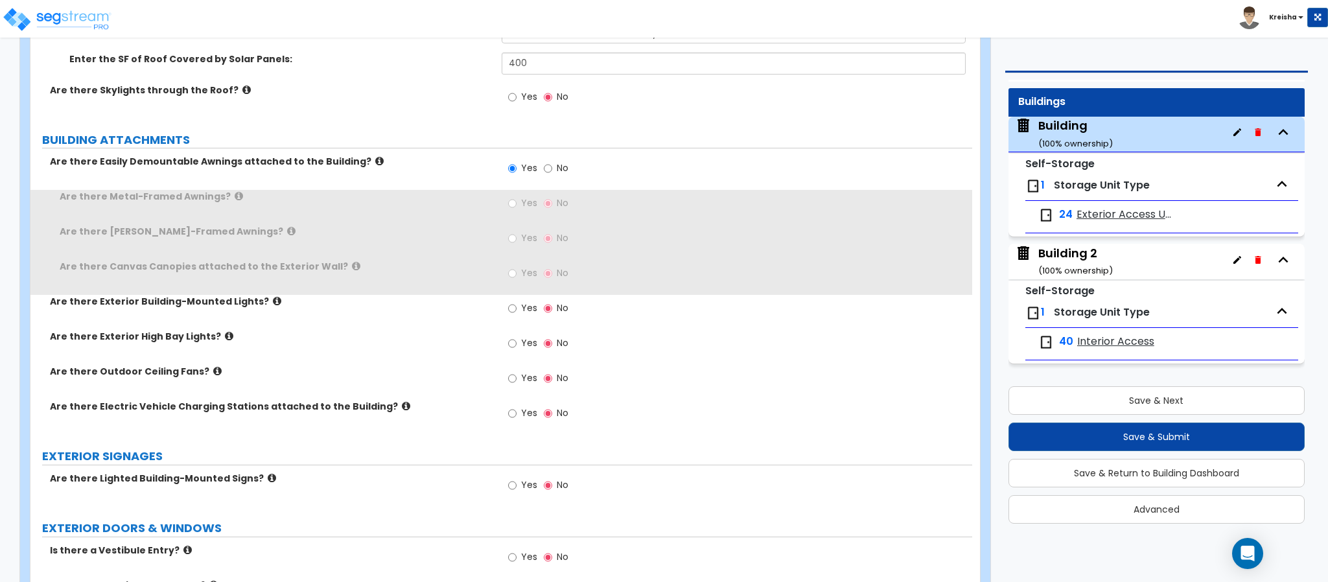
click at [514, 190] on div "Yes No" at bounding box center [737, 172] width 471 height 35
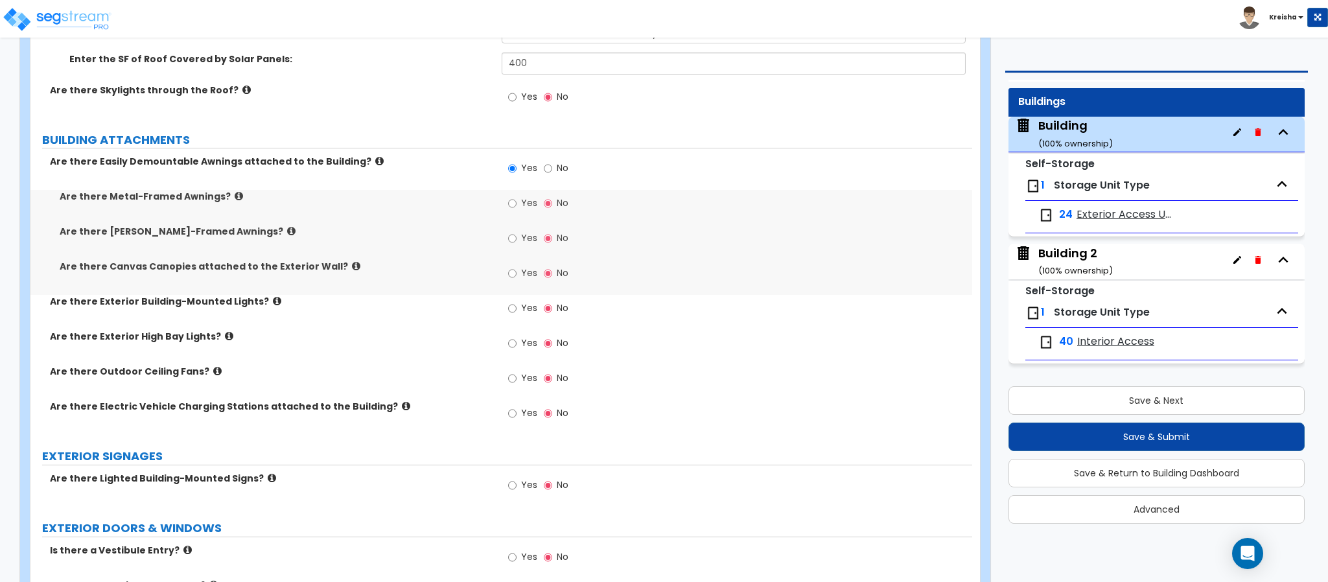
click at [519, 202] on label "Yes" at bounding box center [522, 205] width 29 height 22
click at [517, 202] on input "Yes" at bounding box center [512, 203] width 8 height 14
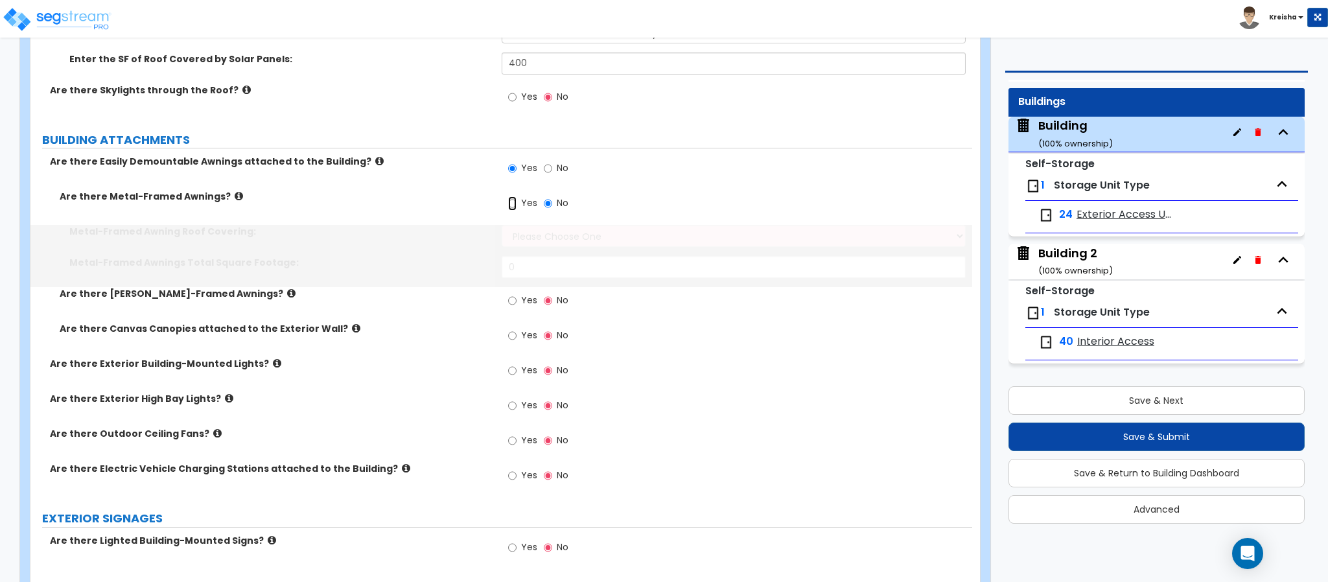
radio input "true"
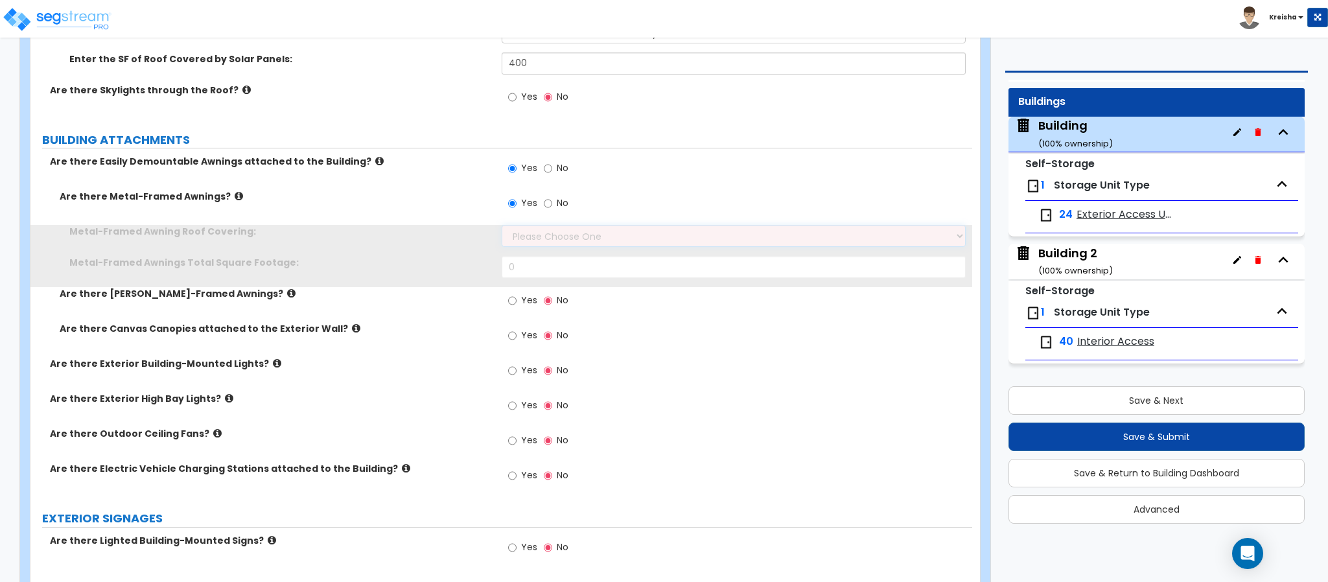
click at [528, 245] on select "Please Choose One Plastic Metal Glass" at bounding box center [734, 236] width 465 height 22
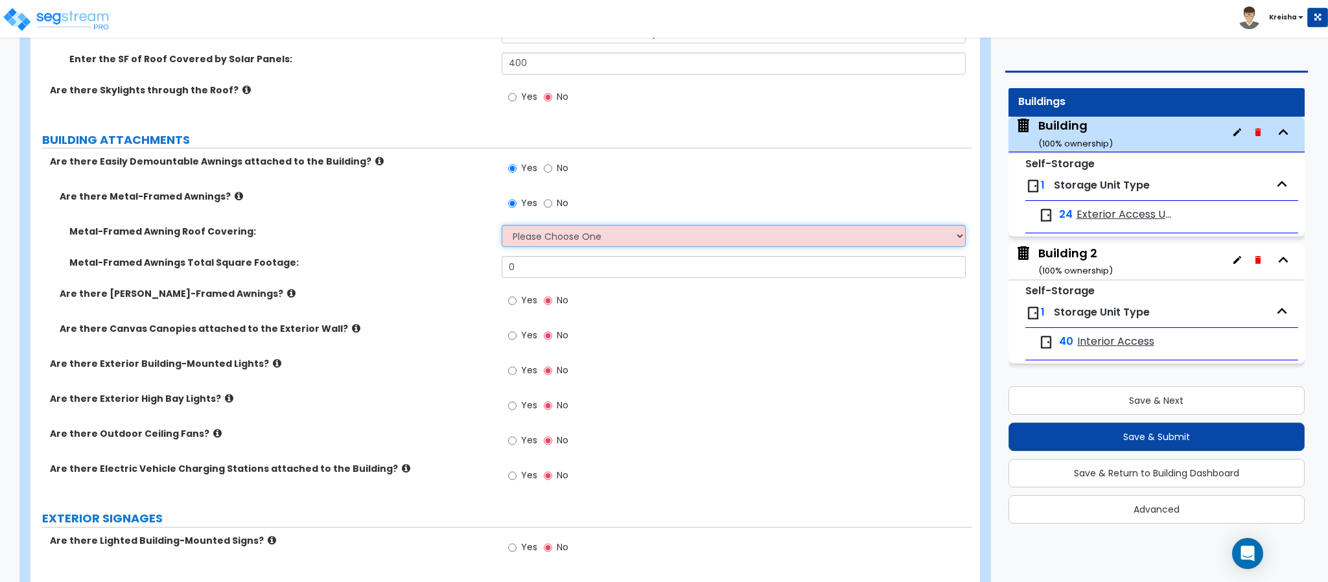
select select "1"
click at [502, 228] on select "Please Choose One Plastic Metal Glass" at bounding box center [734, 236] width 465 height 22
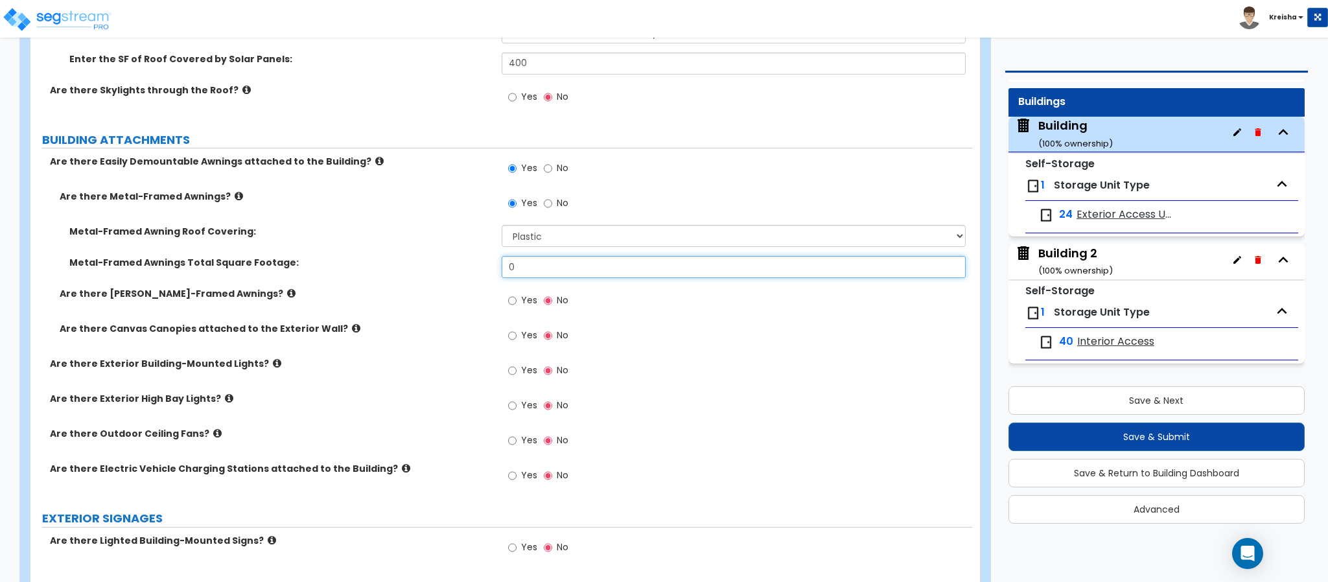
click at [551, 273] on input "0" at bounding box center [734, 267] width 465 height 22
type input "40"
click at [508, 294] on input "Yes" at bounding box center [512, 301] width 8 height 14
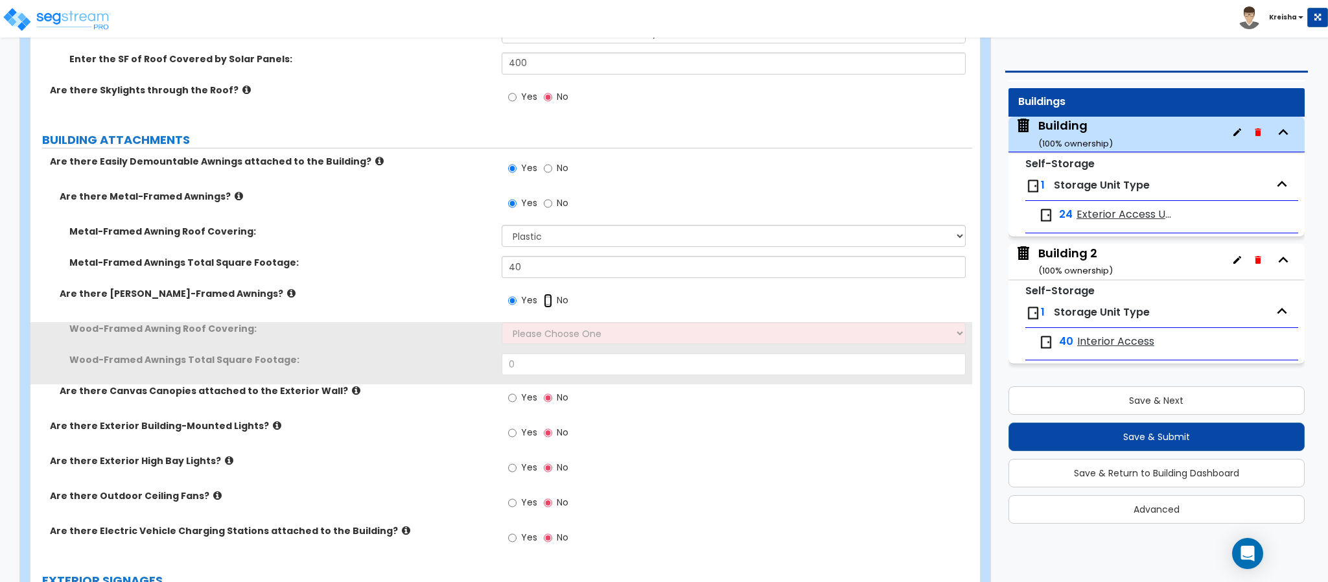
click at [544, 294] on input "No" at bounding box center [548, 301] width 8 height 14
radio input "false"
radio input "true"
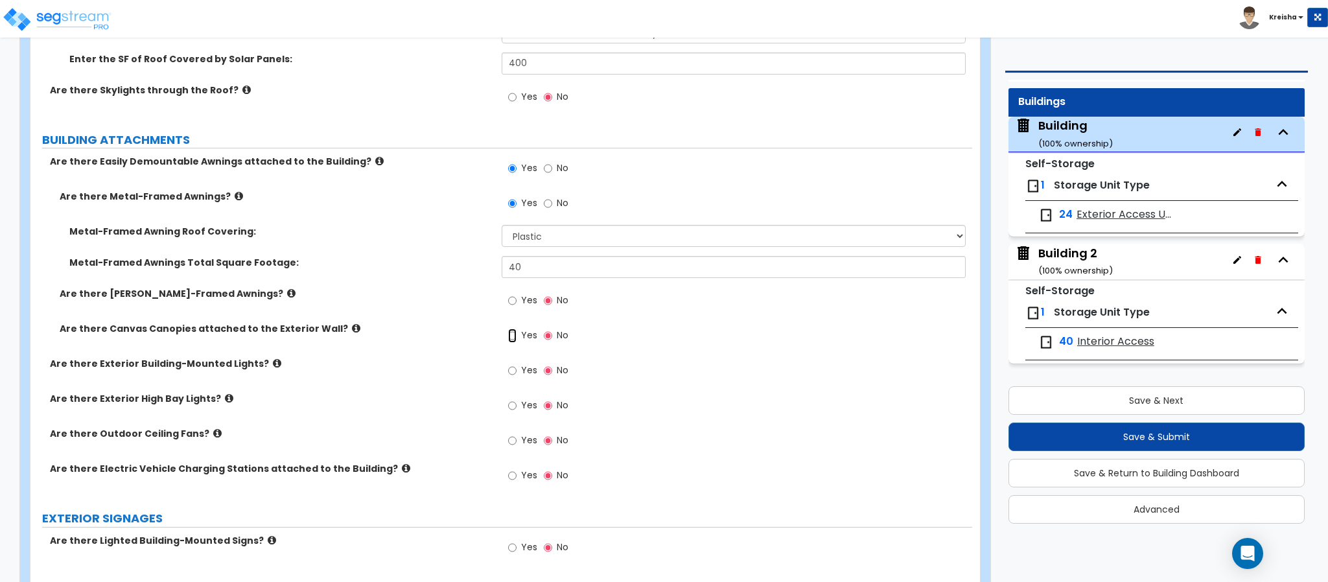
click at [508, 329] on input "Yes" at bounding box center [512, 336] width 8 height 14
radio input "true"
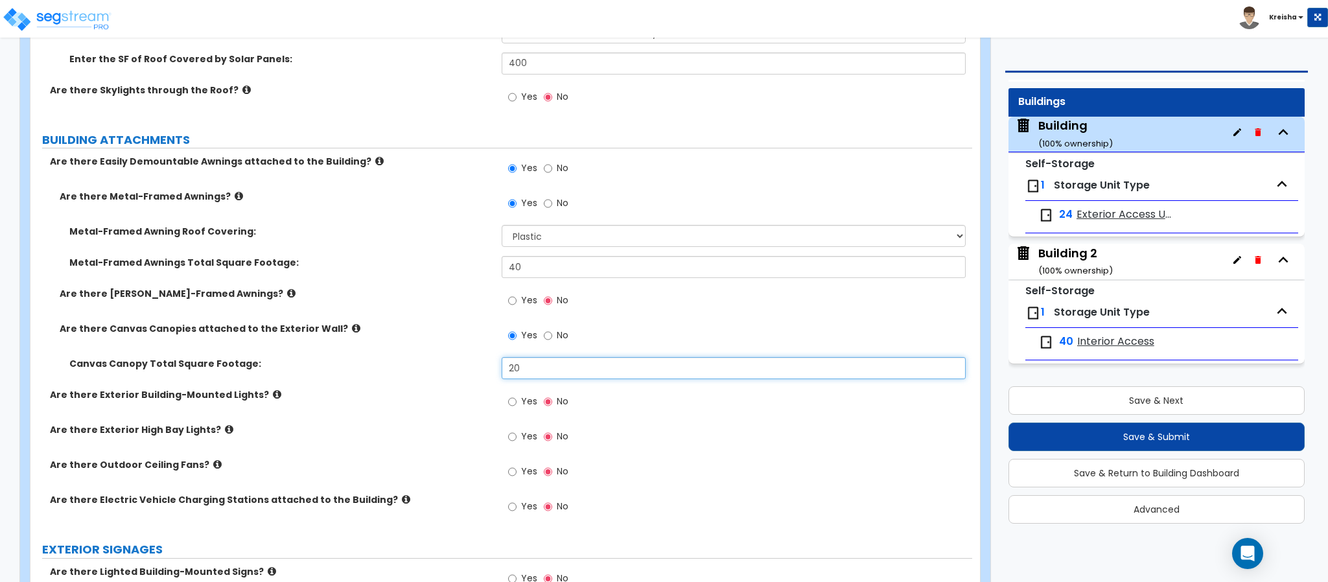
type input "20"
click at [508, 395] on input "Yes" at bounding box center [512, 402] width 8 height 14
radio input "true"
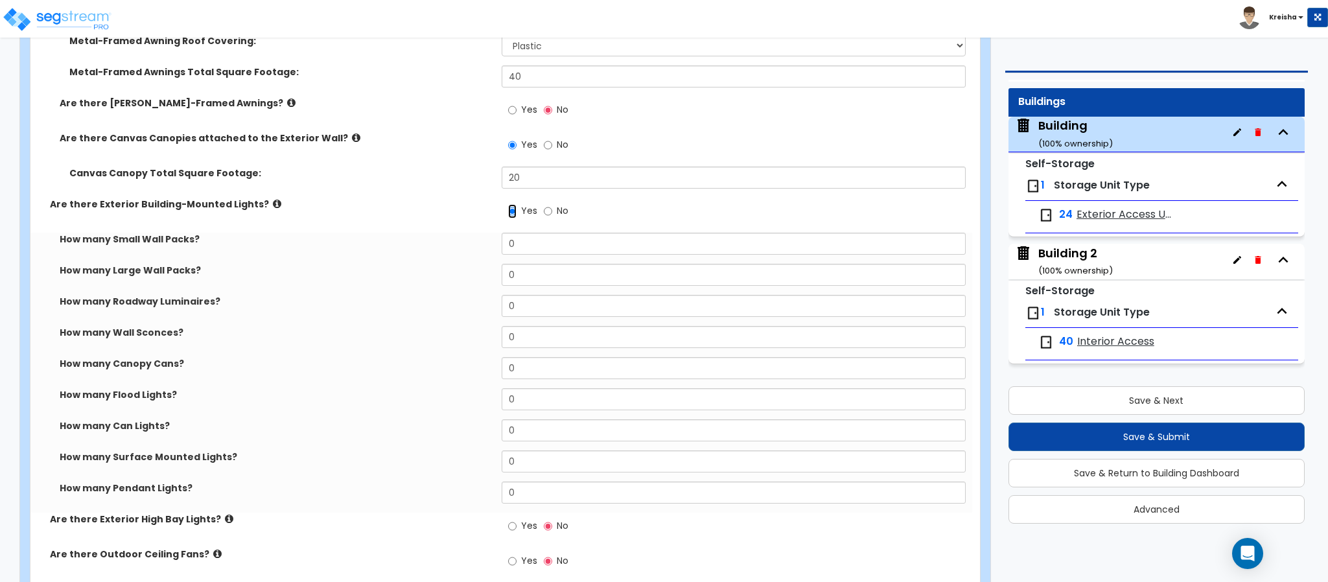
scroll to position [972, 0]
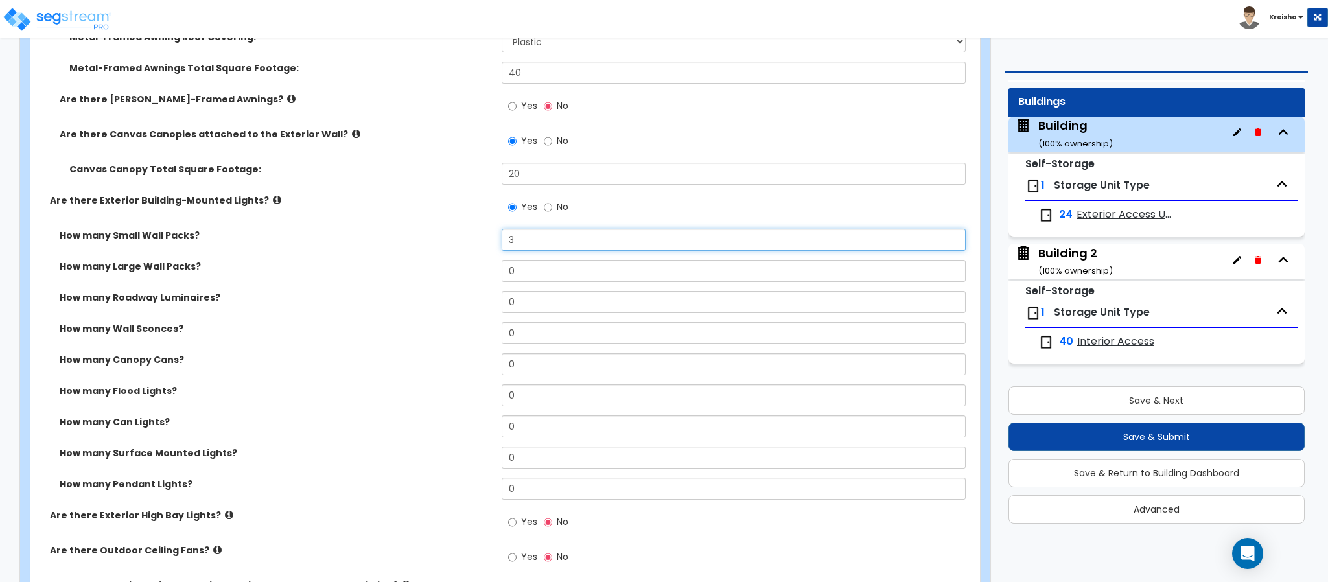
type input "3"
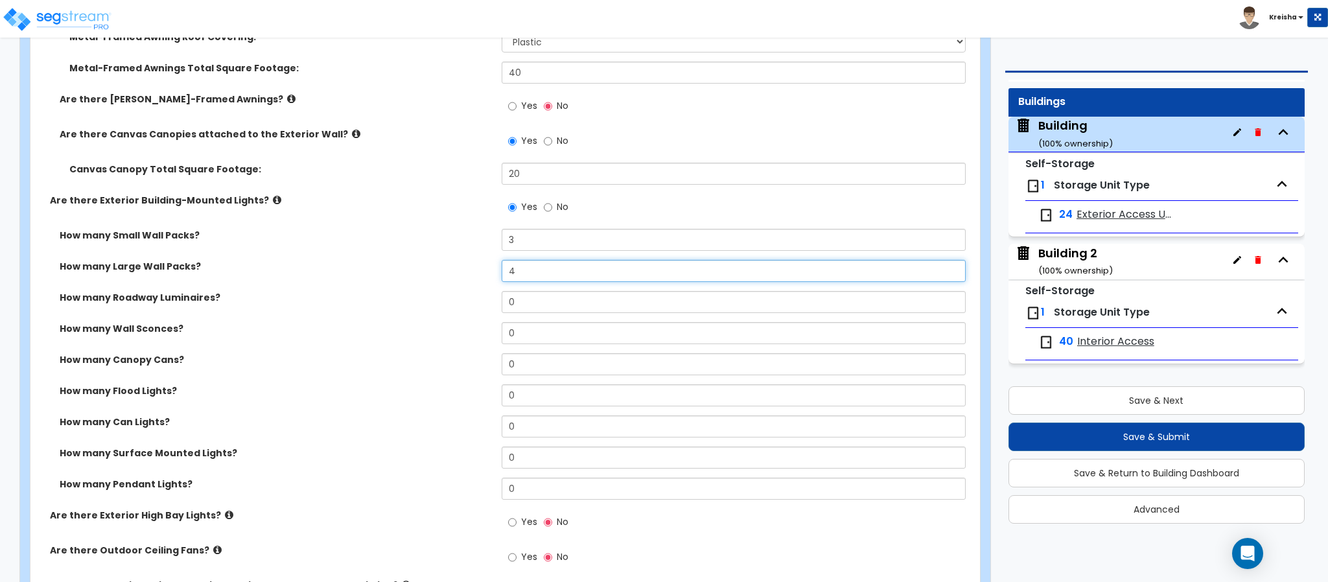
type input "4"
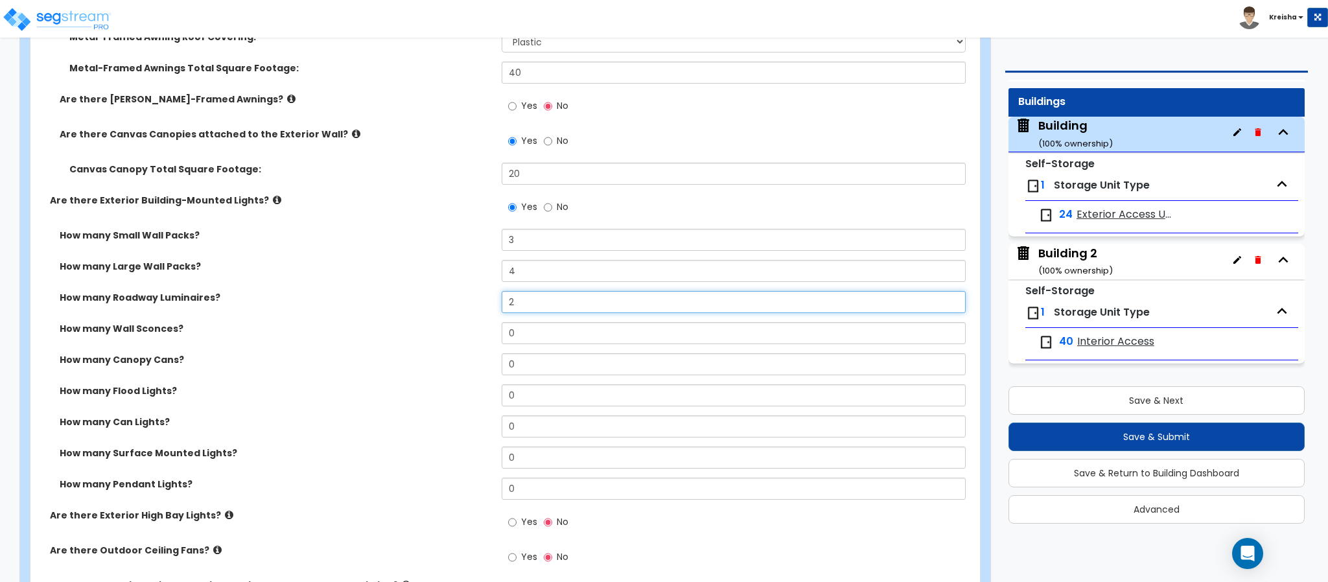
type input "2"
type input "5"
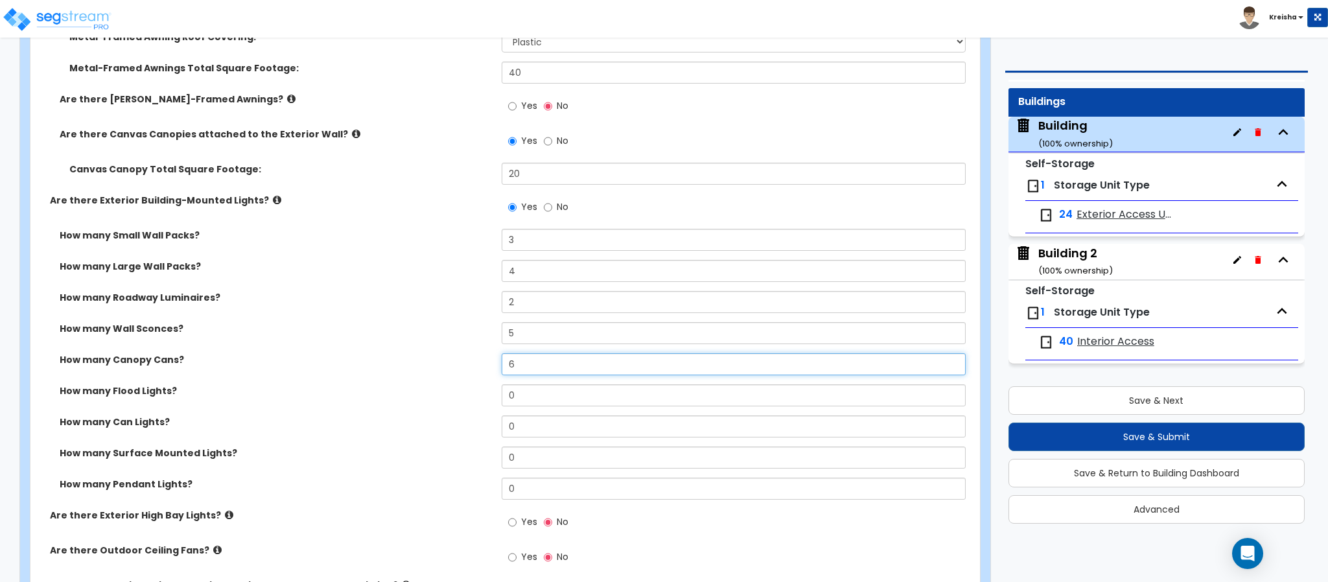
type input "6"
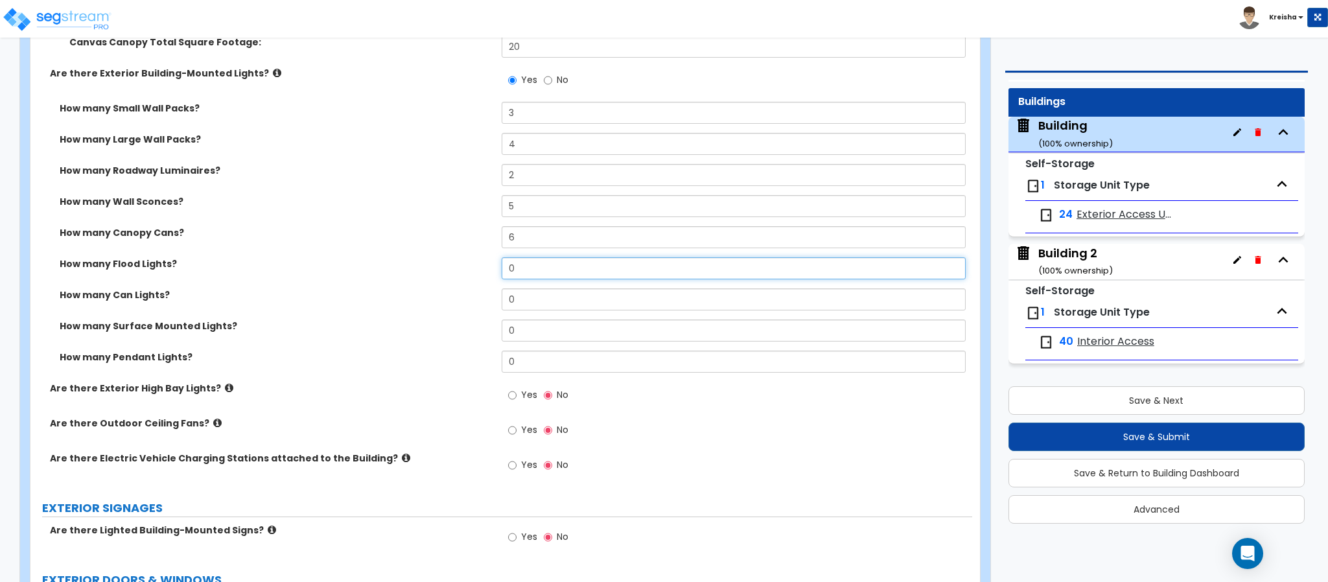
scroll to position [1101, 0]
type input "2"
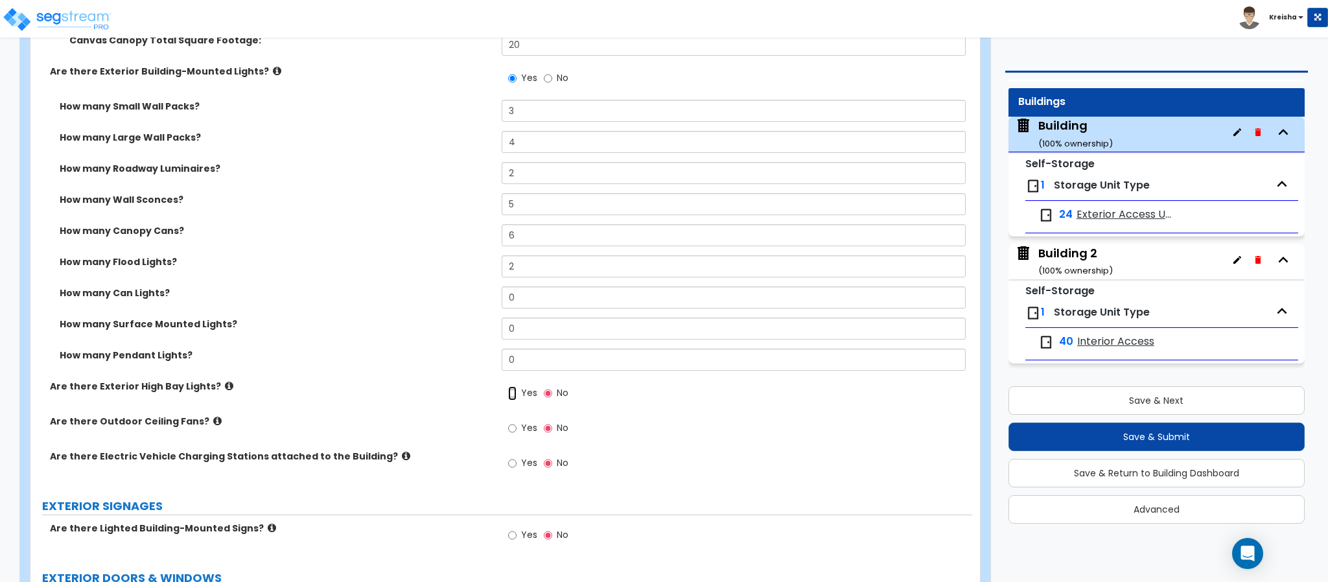
click at [508, 386] on input "Yes" at bounding box center [512, 393] width 8 height 14
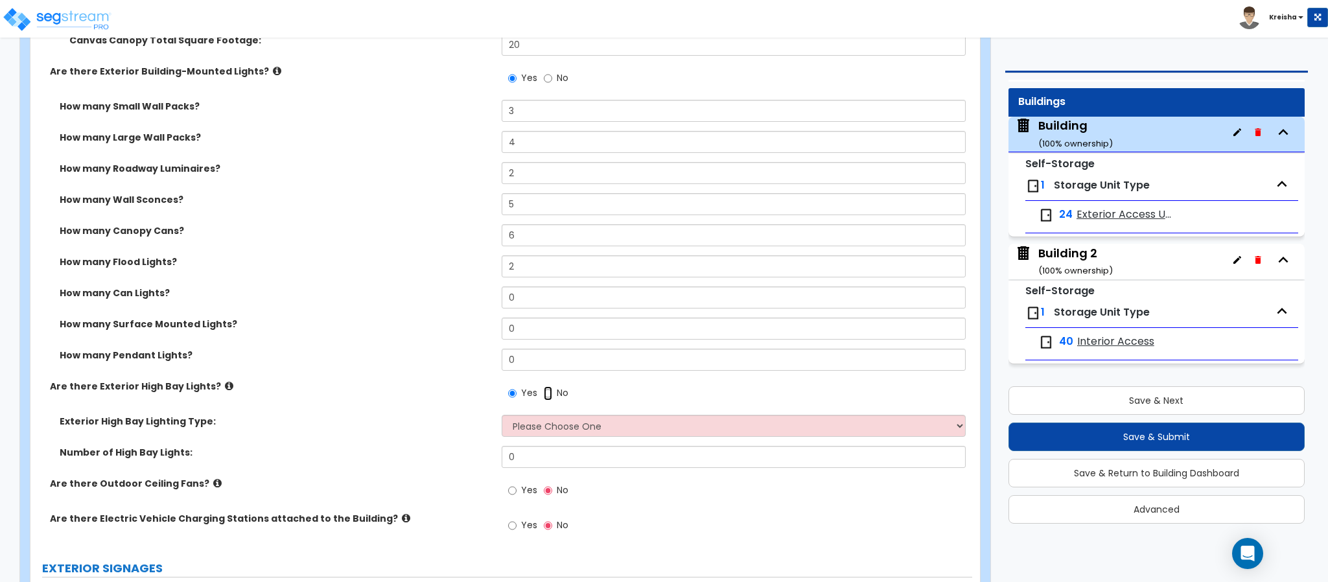
click at [544, 386] on input "No" at bounding box center [548, 393] width 8 height 14
radio input "false"
radio input "true"
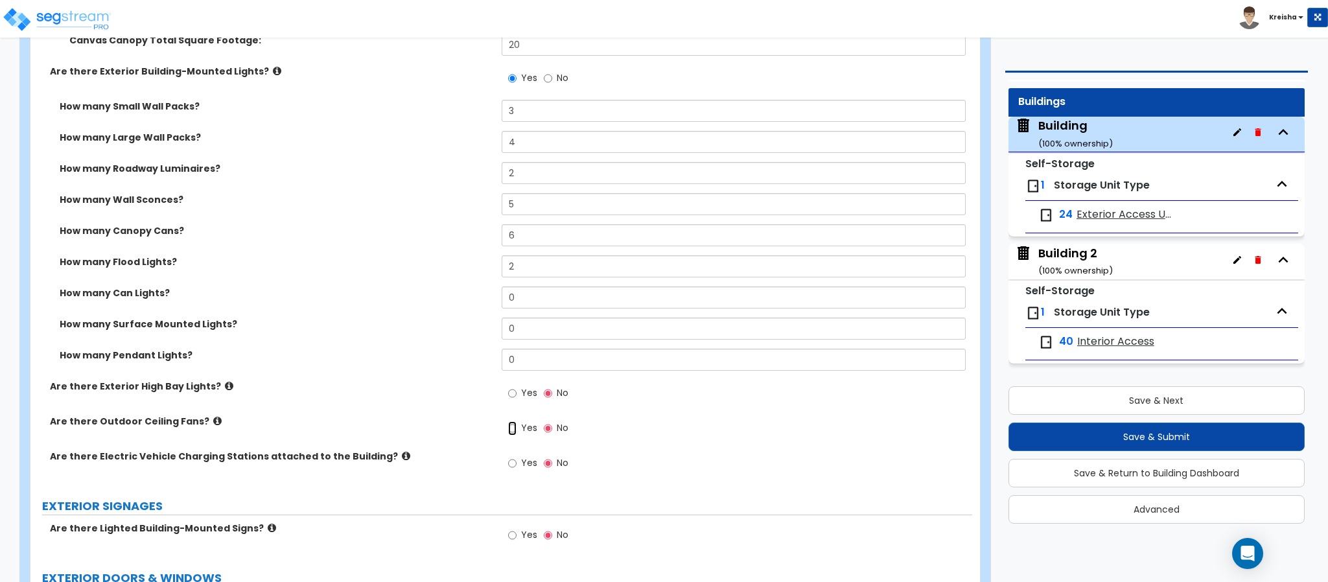
click at [508, 421] on input "Yes" at bounding box center [512, 428] width 8 height 14
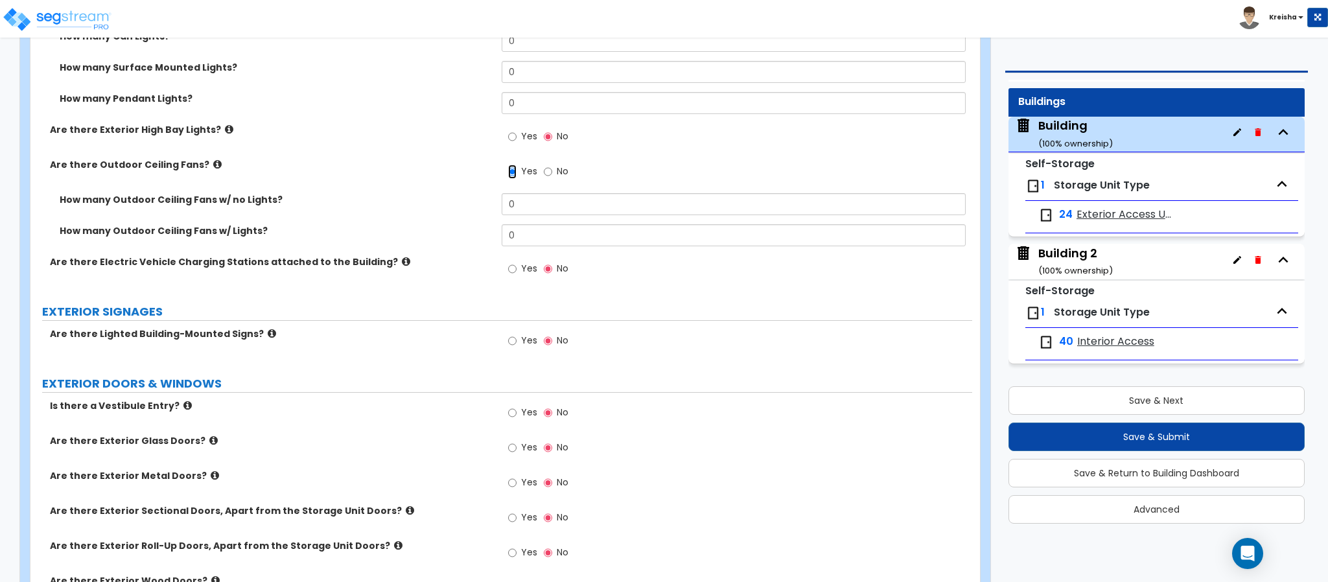
scroll to position [1361, 0]
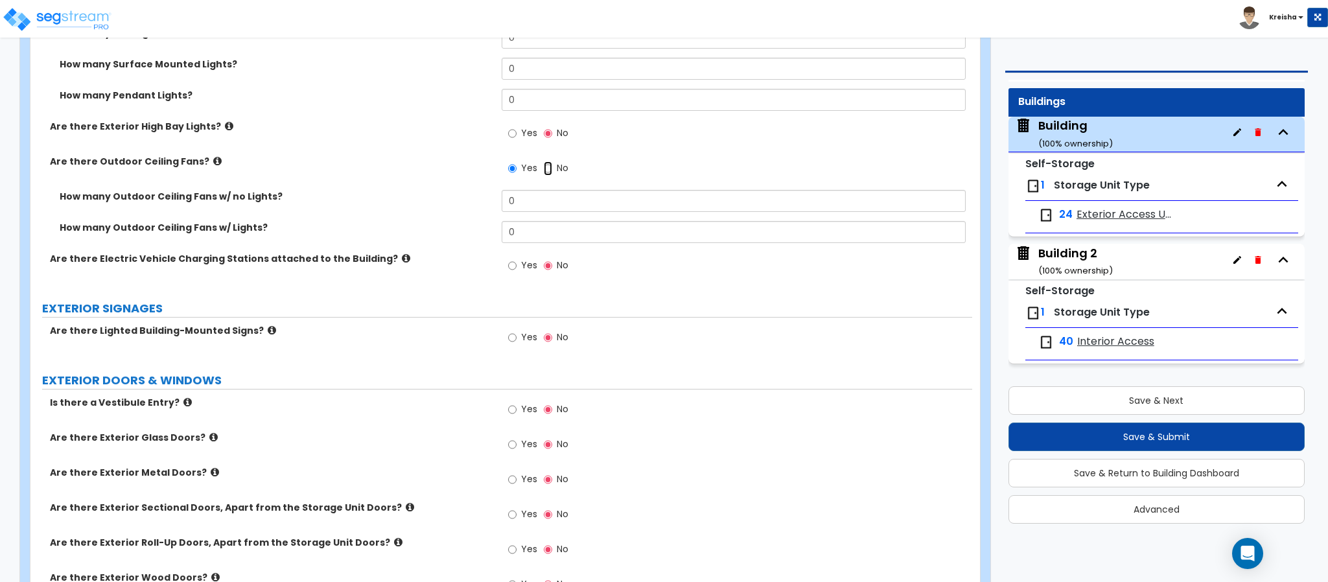
click at [544, 161] on input "No" at bounding box center [548, 168] width 8 height 14
radio input "false"
radio input "true"
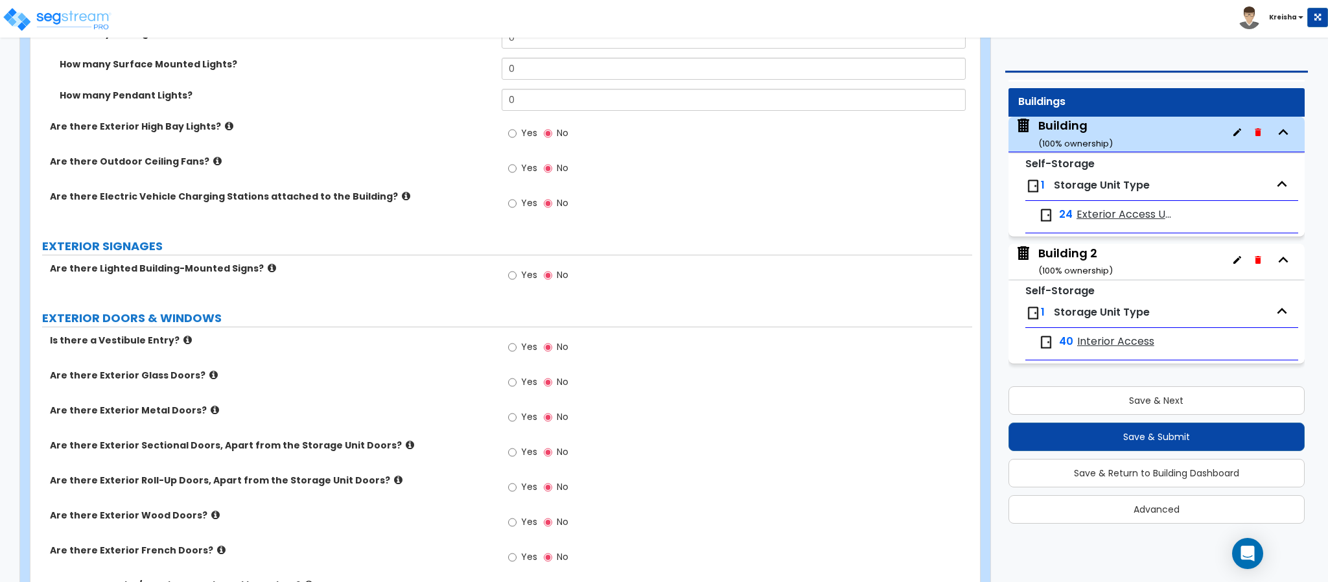
click at [523, 212] on label "Yes" at bounding box center [522, 205] width 29 height 22
click at [517, 211] on input "Yes" at bounding box center [512, 203] width 8 height 14
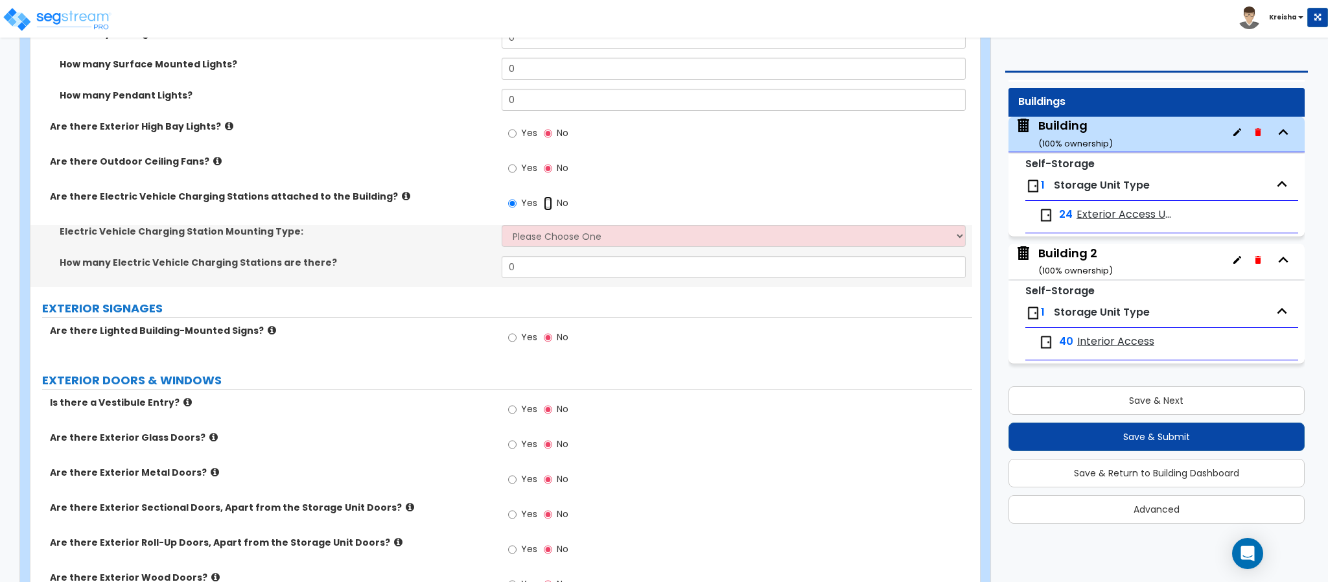
click at [552, 212] on label "No" at bounding box center [556, 205] width 25 height 22
click at [552, 211] on input "No" at bounding box center [548, 203] width 8 height 14
radio input "false"
radio input "true"
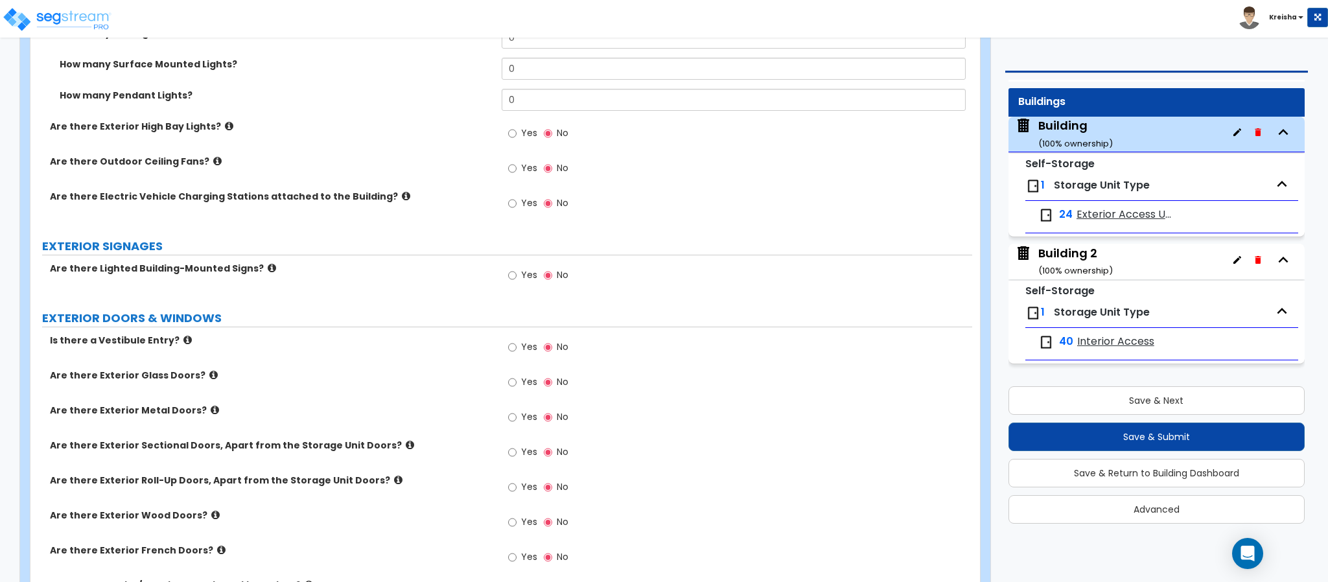
click at [520, 288] on label "Yes" at bounding box center [522, 277] width 29 height 22
click at [517, 283] on input "Yes" at bounding box center [512, 275] width 8 height 14
click at [521, 275] on span "Yes" at bounding box center [529, 274] width 16 height 13
click at [517, 275] on input "Yes" at bounding box center [512, 275] width 8 height 14
radio input "true"
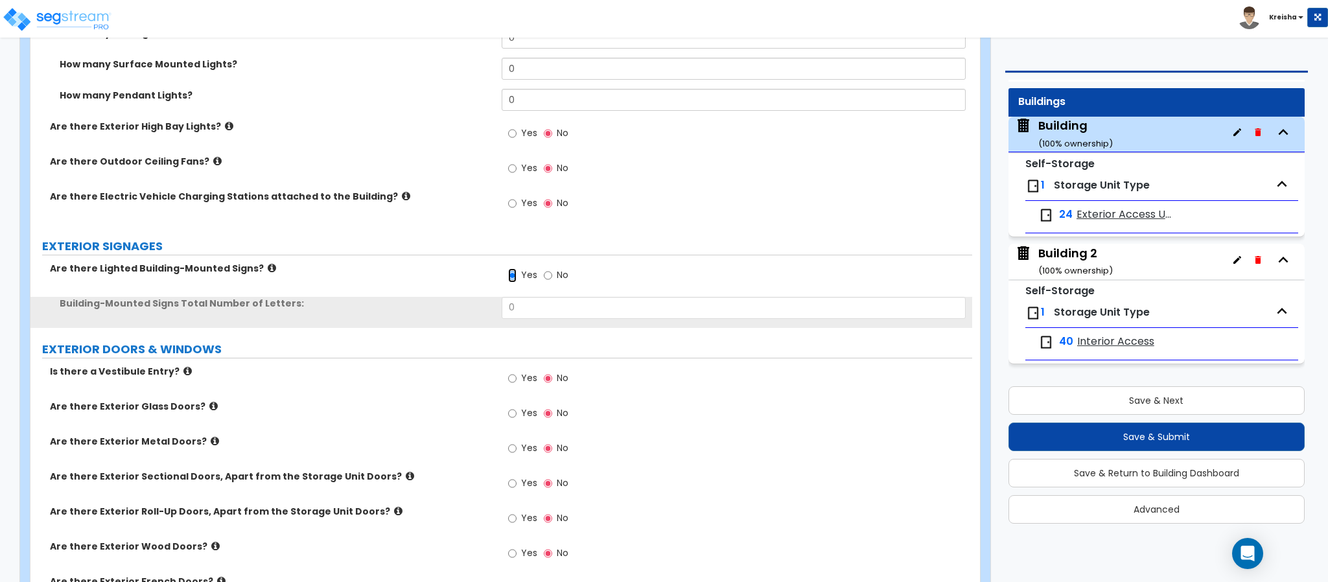
scroll to position [1490, 0]
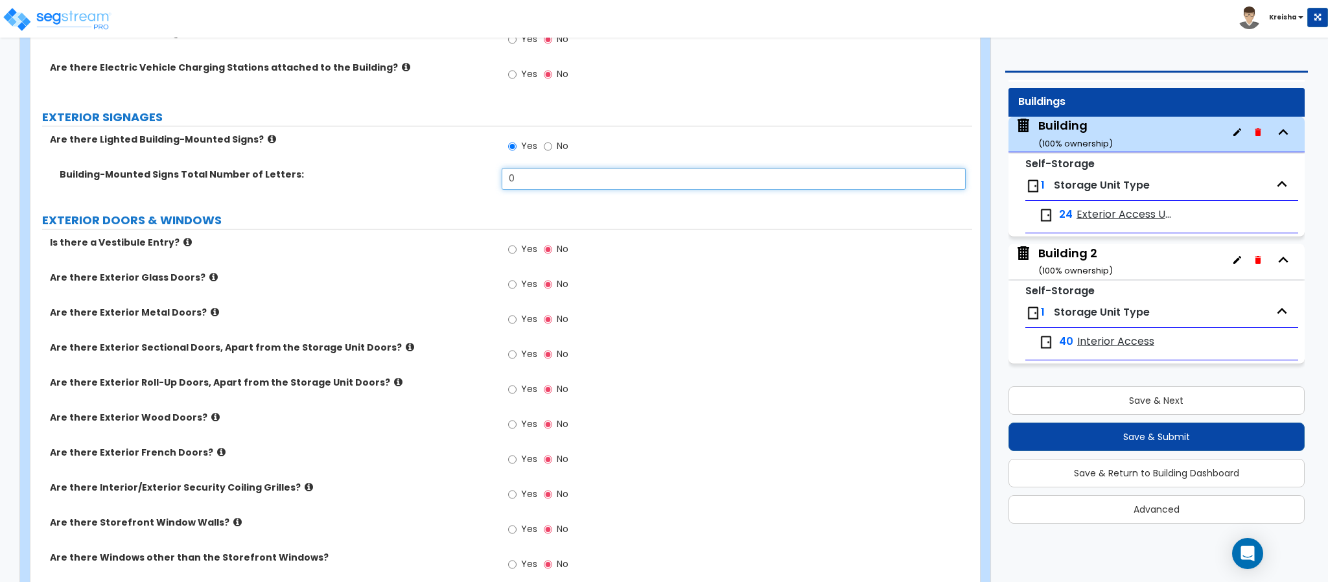
click at [513, 178] on input "0" at bounding box center [734, 179] width 465 height 22
type input "8"
click at [508, 242] on input "Yes" at bounding box center [512, 249] width 8 height 14
radio input "true"
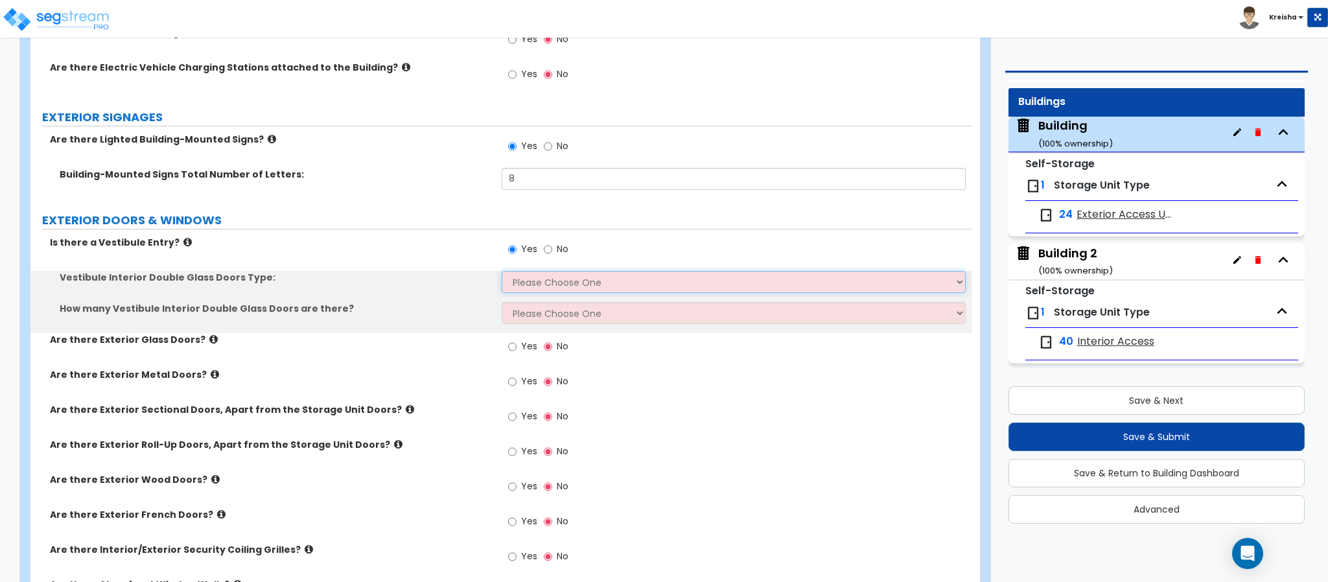
select select "1"
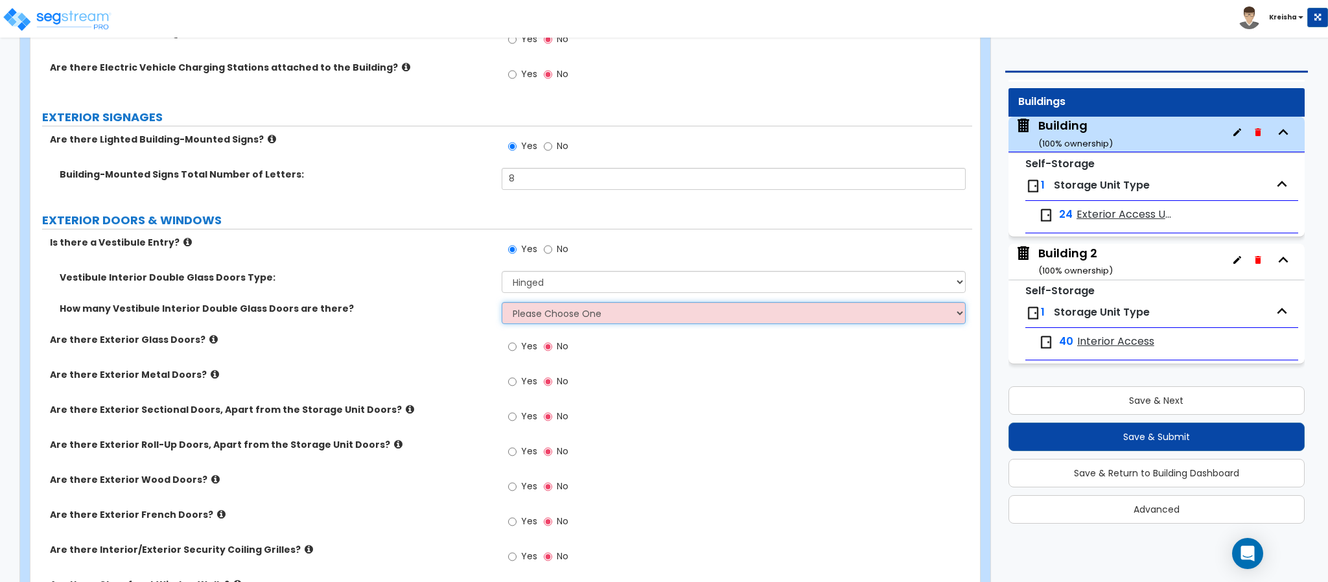
select select "1"
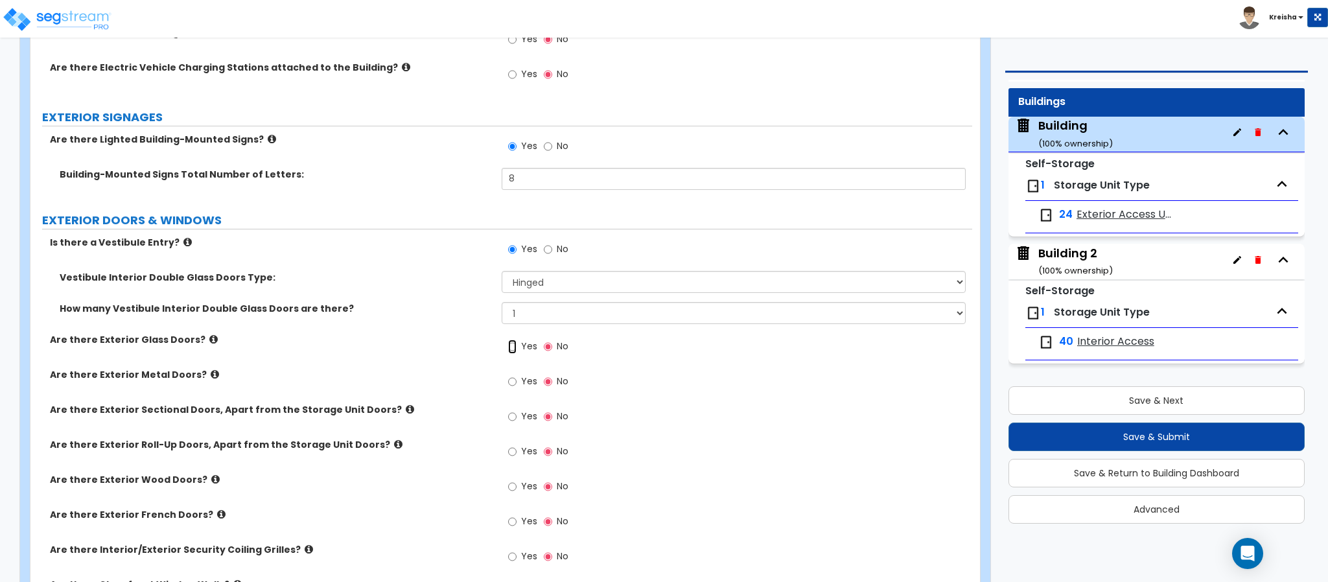
click at [508, 340] on input "Yes" at bounding box center [512, 347] width 8 height 14
radio input "true"
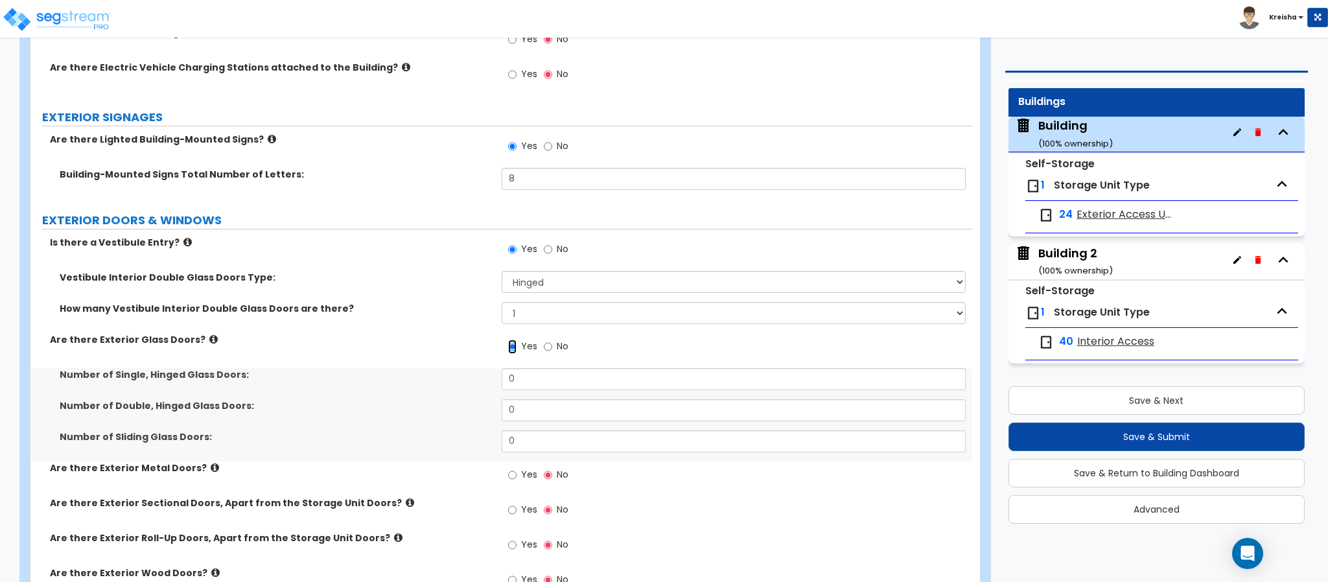
scroll to position [1620, 0]
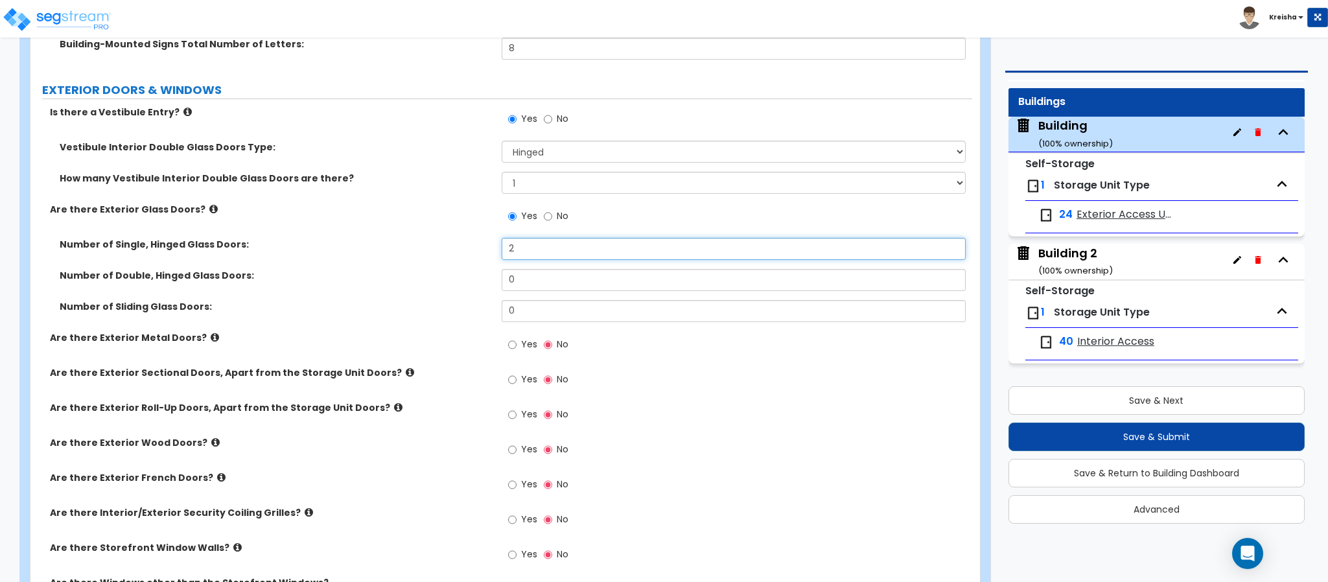
type input "2"
click at [484, 321] on div "Number of Sliding Glass Doors: 0" at bounding box center [501, 315] width 942 height 31
click at [517, 345] on label "Yes" at bounding box center [522, 346] width 29 height 22
click at [517, 345] on input "Yes" at bounding box center [512, 345] width 8 height 14
radio input "true"
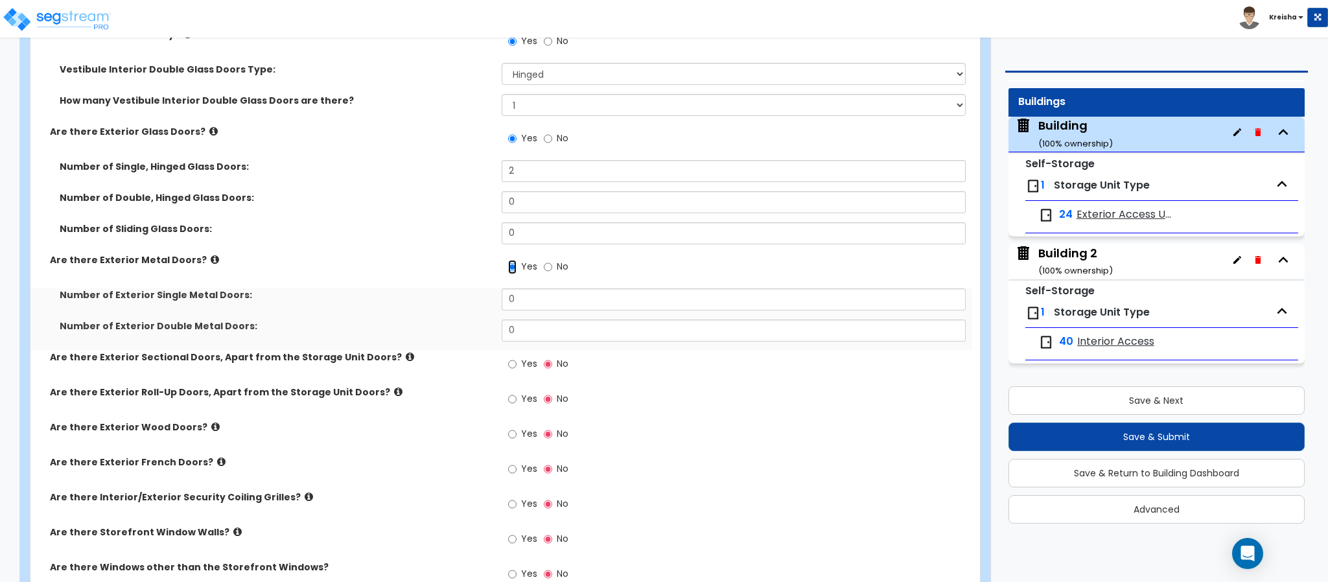
scroll to position [1750, 0]
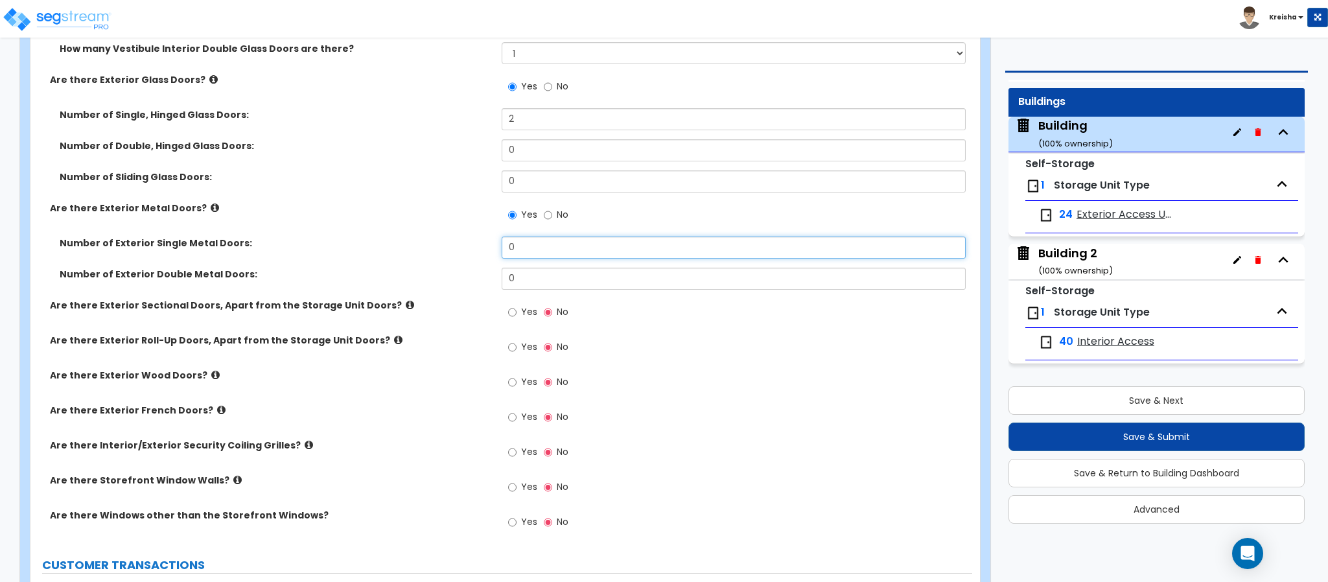
click at [524, 253] on input "0" at bounding box center [734, 248] width 465 height 22
click at [524, 251] on input "0" at bounding box center [734, 248] width 465 height 22
type input "2"
click at [487, 290] on div "Number of Exterior Double Metal Doors: 0" at bounding box center [501, 283] width 942 height 31
click at [508, 310] on input "Yes" at bounding box center [512, 312] width 8 height 14
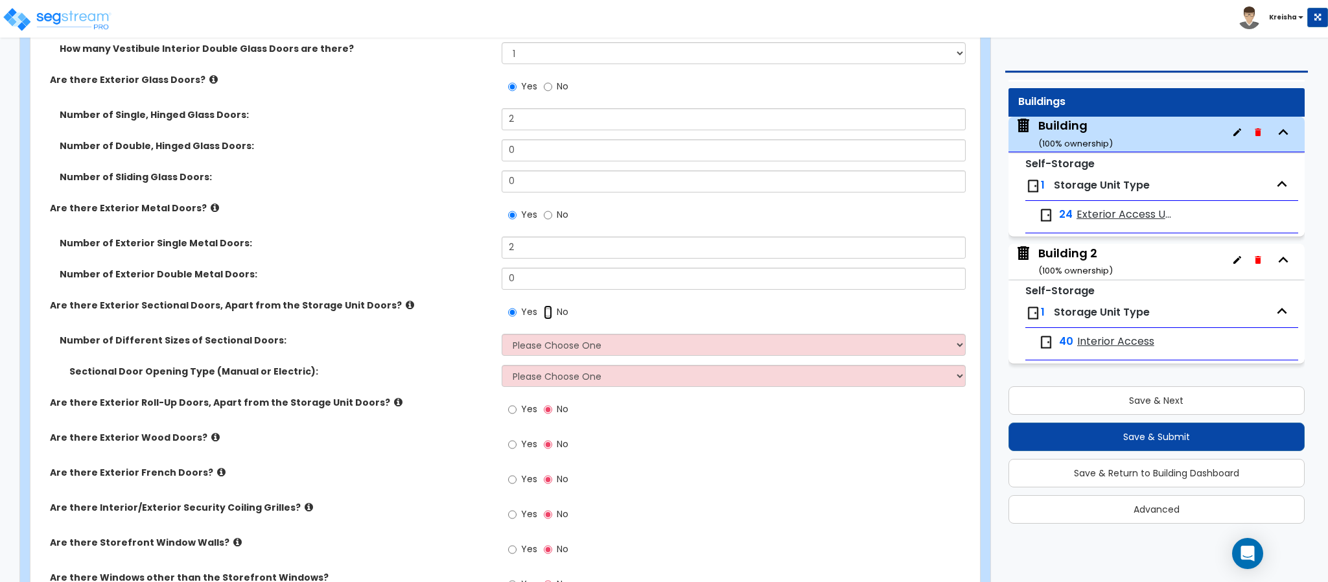
click at [547, 316] on input "No" at bounding box center [548, 312] width 8 height 14
radio input "false"
radio input "true"
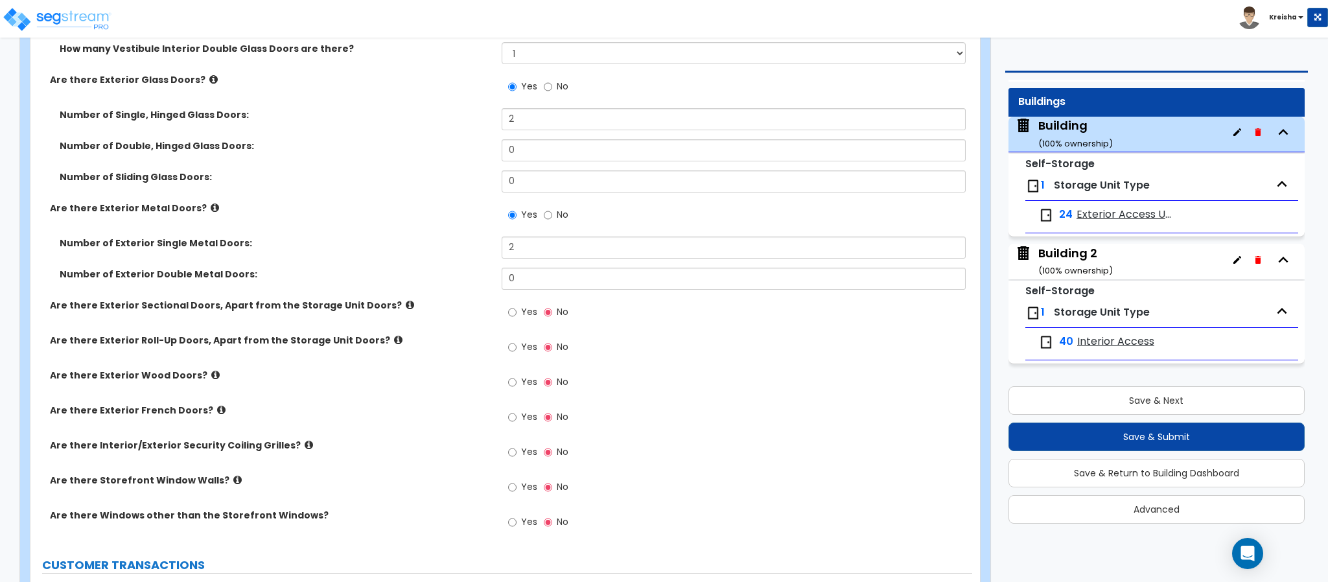
click at [521, 342] on label "Yes" at bounding box center [522, 349] width 29 height 22
click at [517, 342] on input "Yes" at bounding box center [512, 347] width 8 height 14
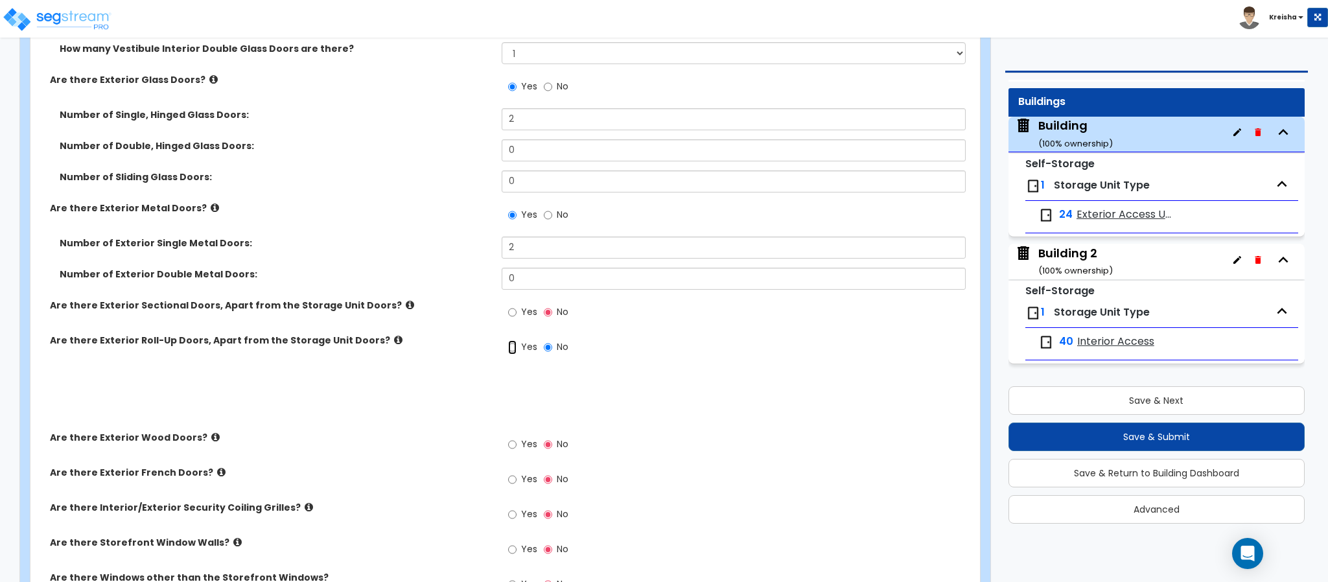
radio input "true"
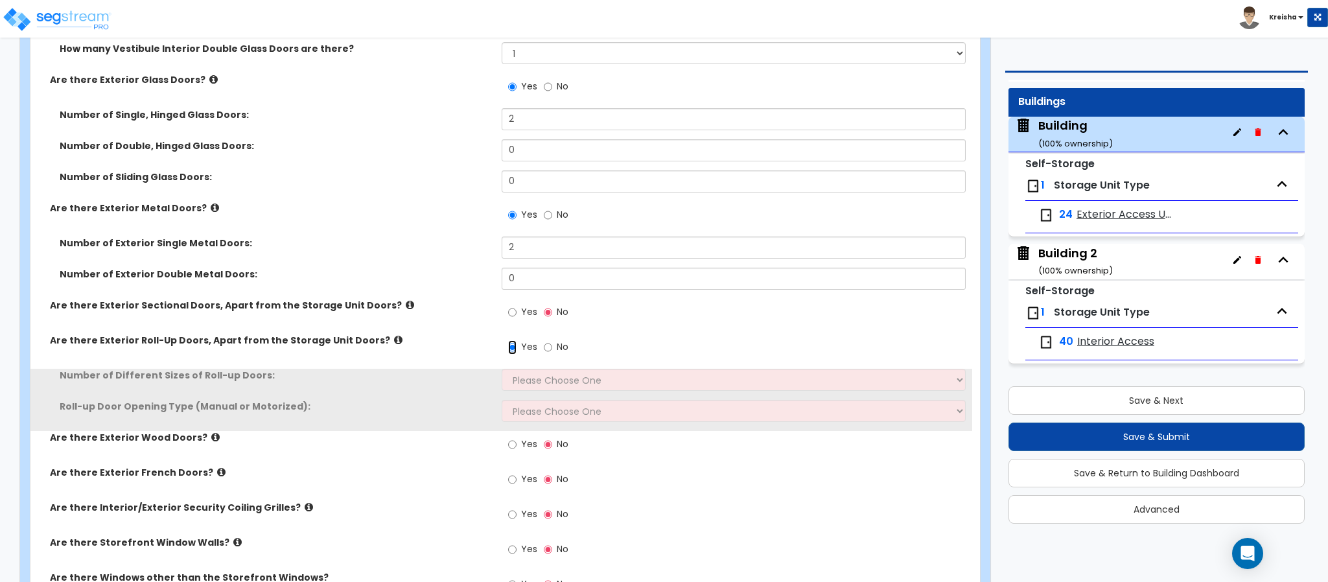
scroll to position [1815, 0]
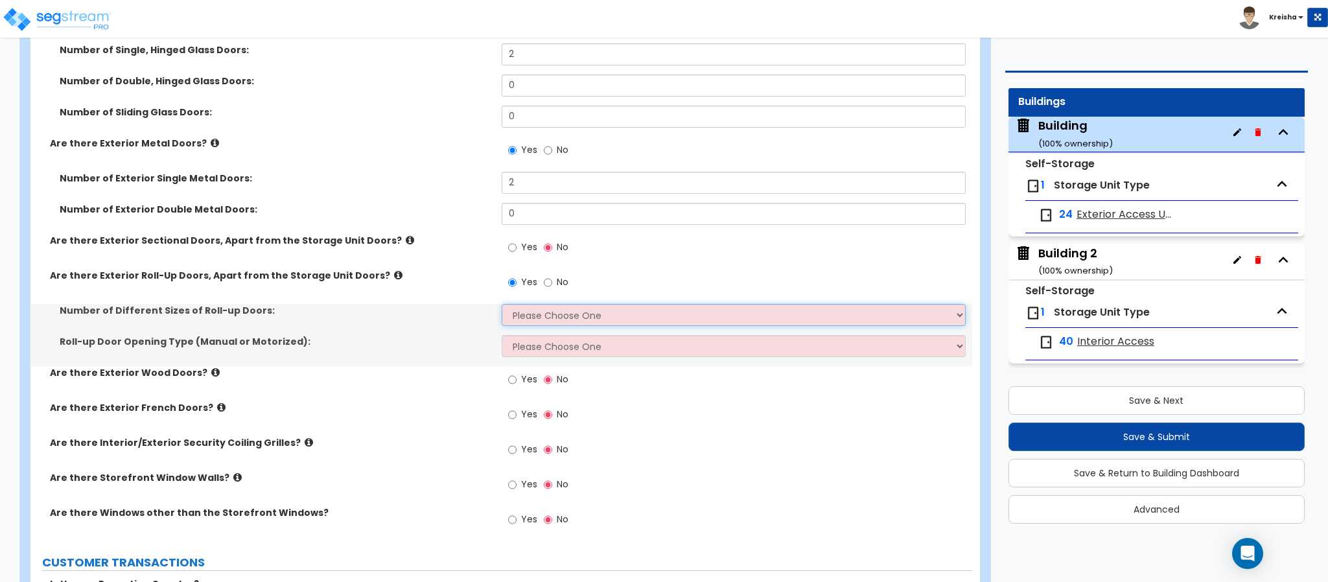
click at [526, 305] on select "Please Choose One 1 2 3" at bounding box center [734, 315] width 465 height 22
click at [502, 306] on select "Please Choose One 1 2 3" at bounding box center [734, 315] width 465 height 22
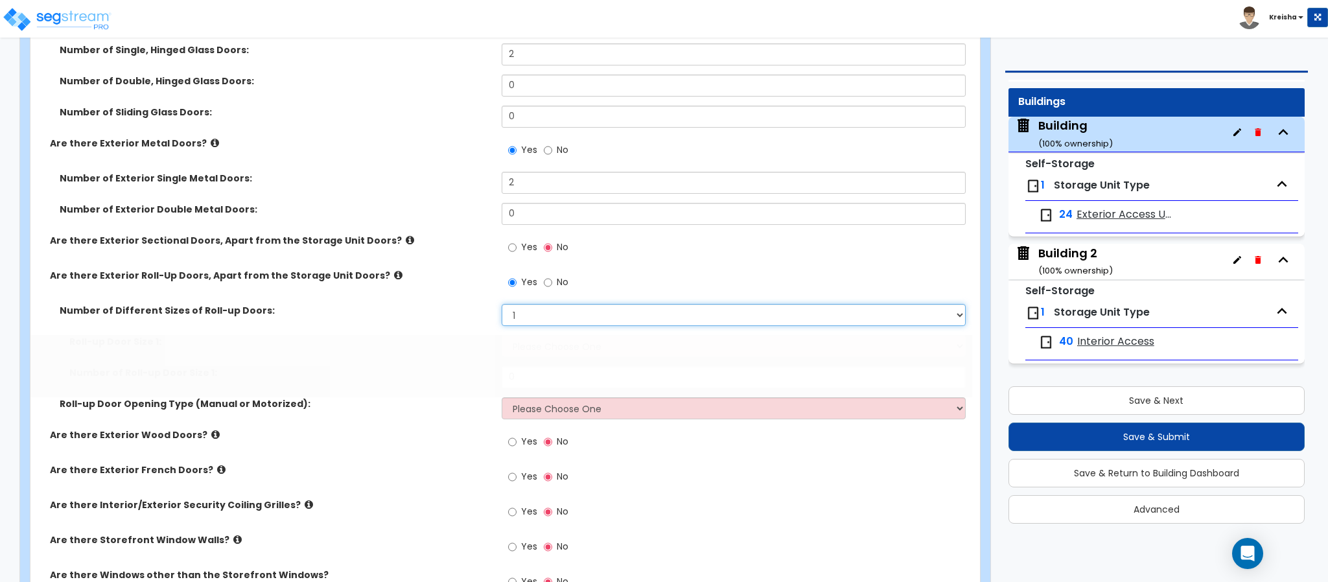
scroll to position [1945, 0]
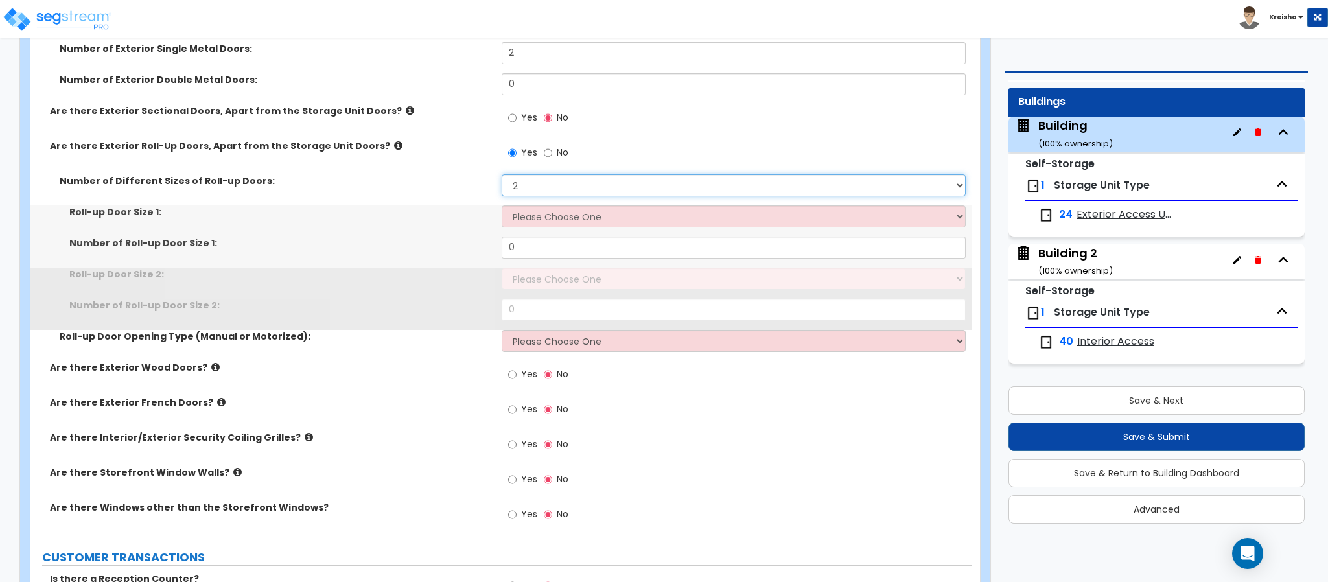
select select "3"
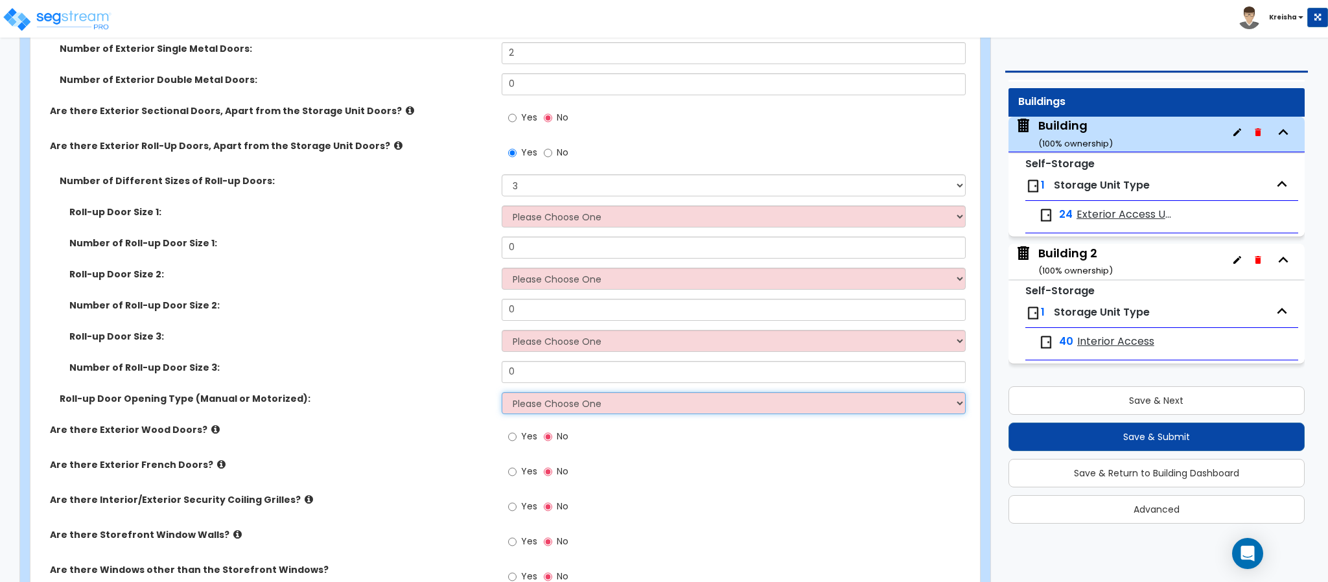
click at [543, 397] on select "Please Choose One All Manual All Motorized Some are Motorized" at bounding box center [734, 403] width 465 height 22
click at [530, 407] on select "Please Choose One All Manual All Motorized Some are Motorized" at bounding box center [734, 403] width 465 height 22
drag, startPoint x: 530, startPoint y: 407, endPoint x: 453, endPoint y: 388, distance: 78.9
click at [530, 407] on select "Please Choose One All Manual All Motorized Some are Motorized" at bounding box center [734, 403] width 465 height 22
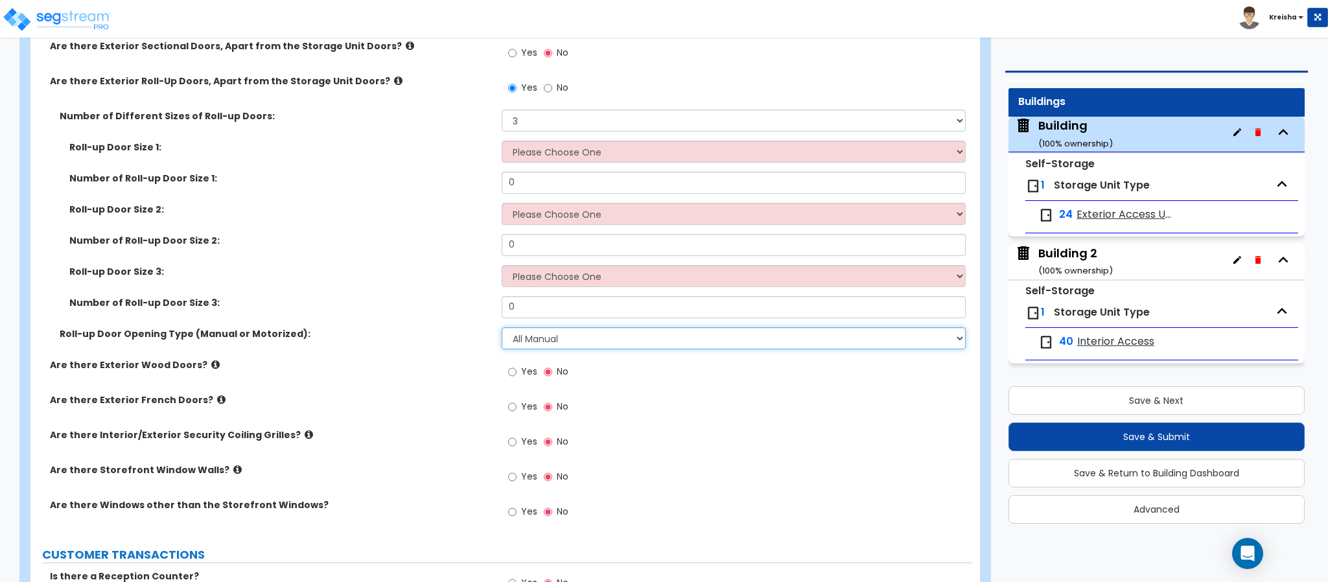
scroll to position [2074, 0]
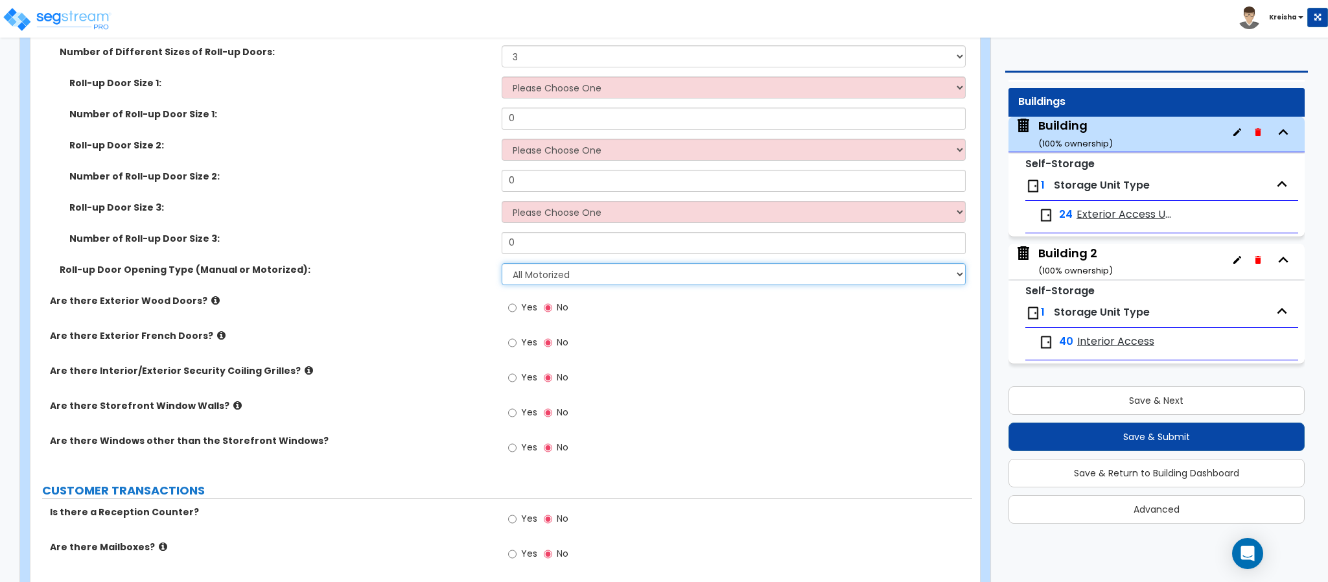
select select "3"
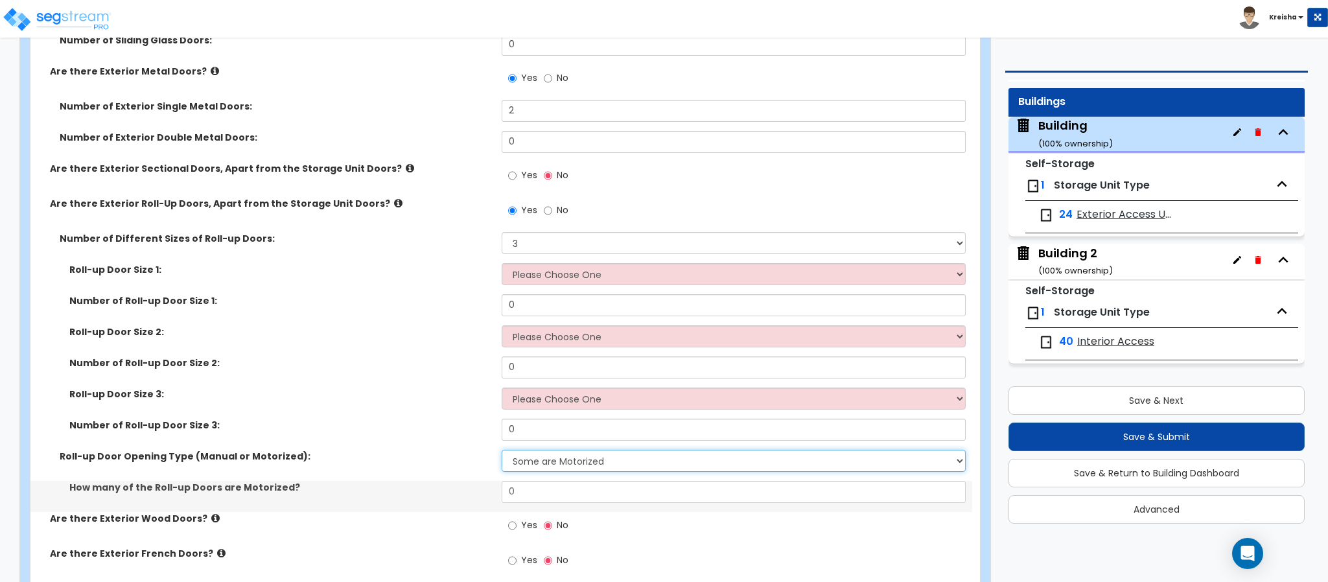
scroll to position [1879, 0]
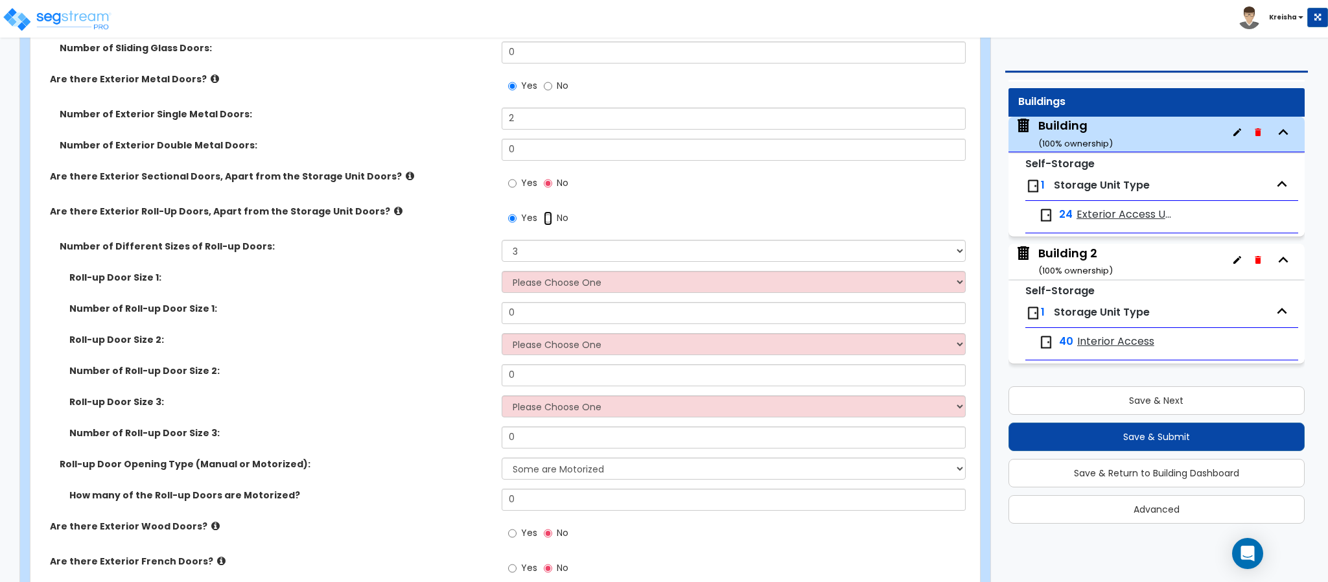
click at [547, 224] on input "No" at bounding box center [548, 218] width 8 height 14
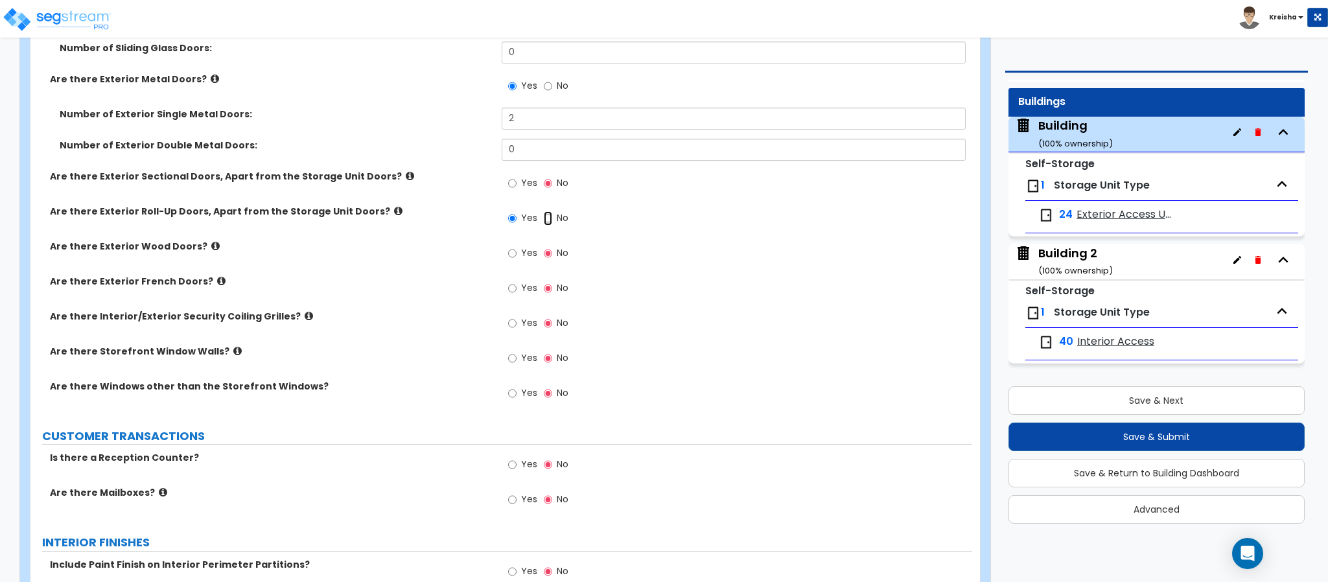
radio input "false"
radio input "true"
click at [522, 174] on div "Yes No" at bounding box center [538, 185] width 73 height 30
click at [525, 183] on span "Yes" at bounding box center [529, 182] width 16 height 13
click at [517, 183] on input "Yes" at bounding box center [512, 183] width 8 height 14
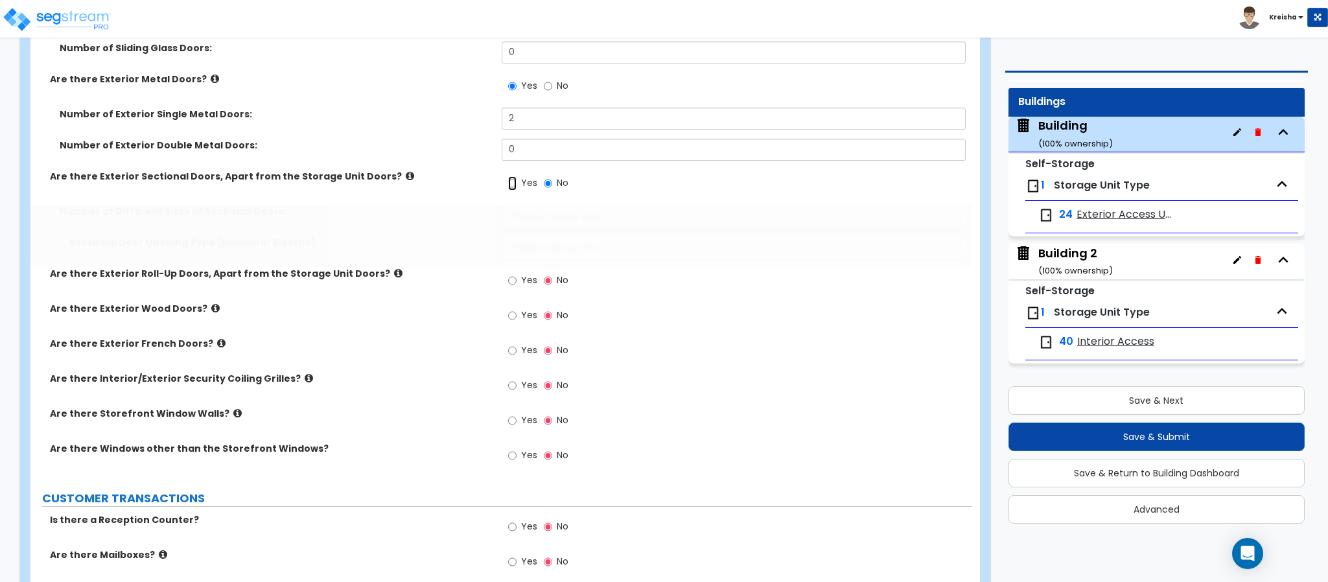
radio input "true"
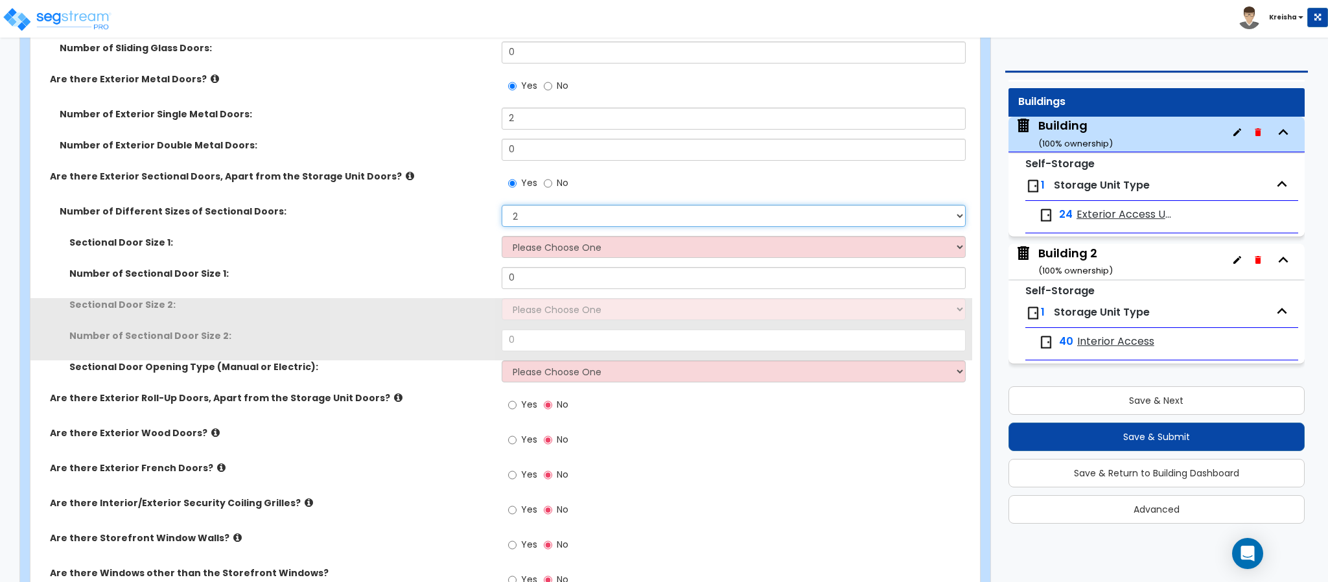
select select "3"
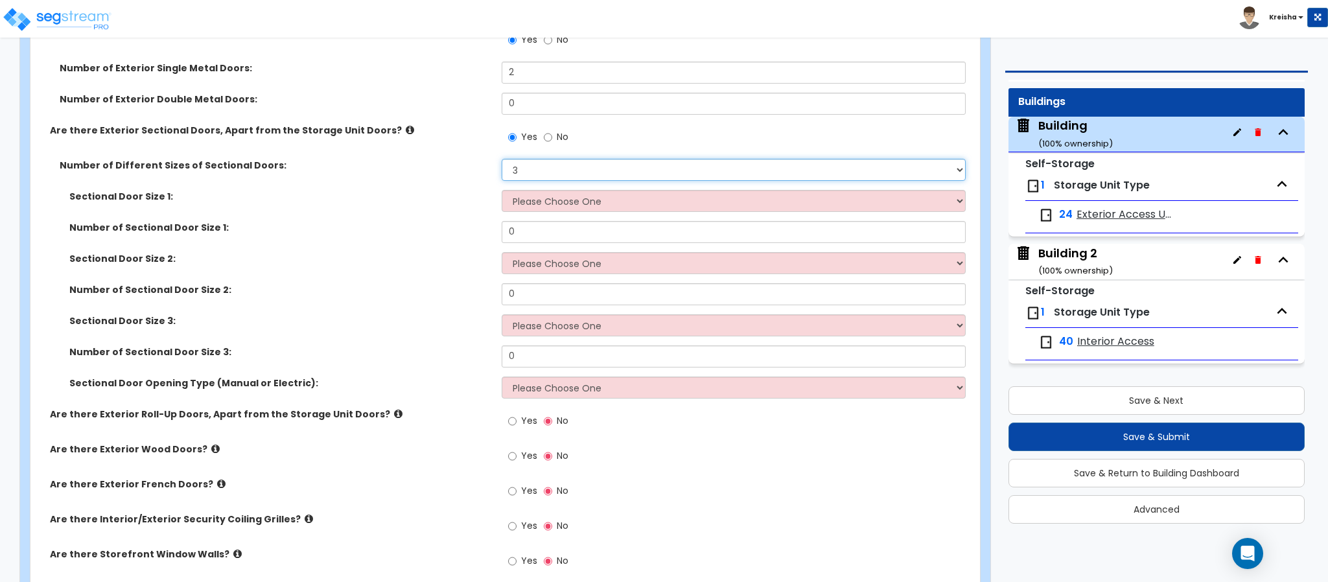
scroll to position [1945, 0]
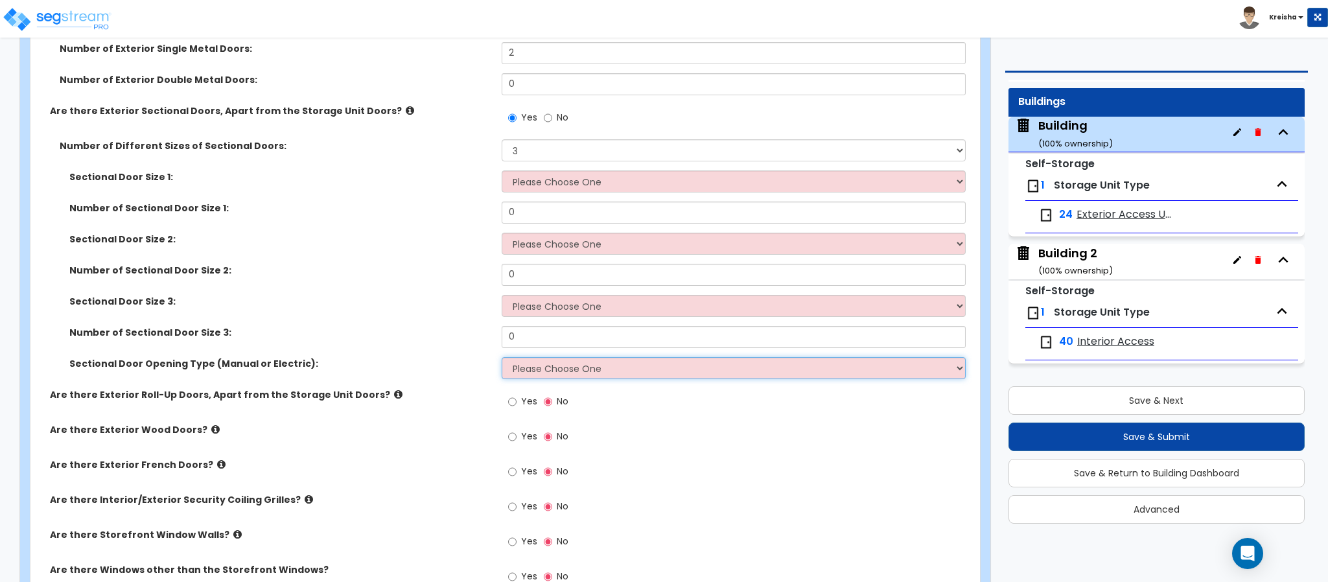
click at [541, 371] on select "Please Choose One All Manual All Motorized Some are Motorized" at bounding box center [734, 368] width 465 height 22
click at [502, 359] on select "Please Choose One All Manual All Motorized Some are Motorized" at bounding box center [734, 368] width 465 height 22
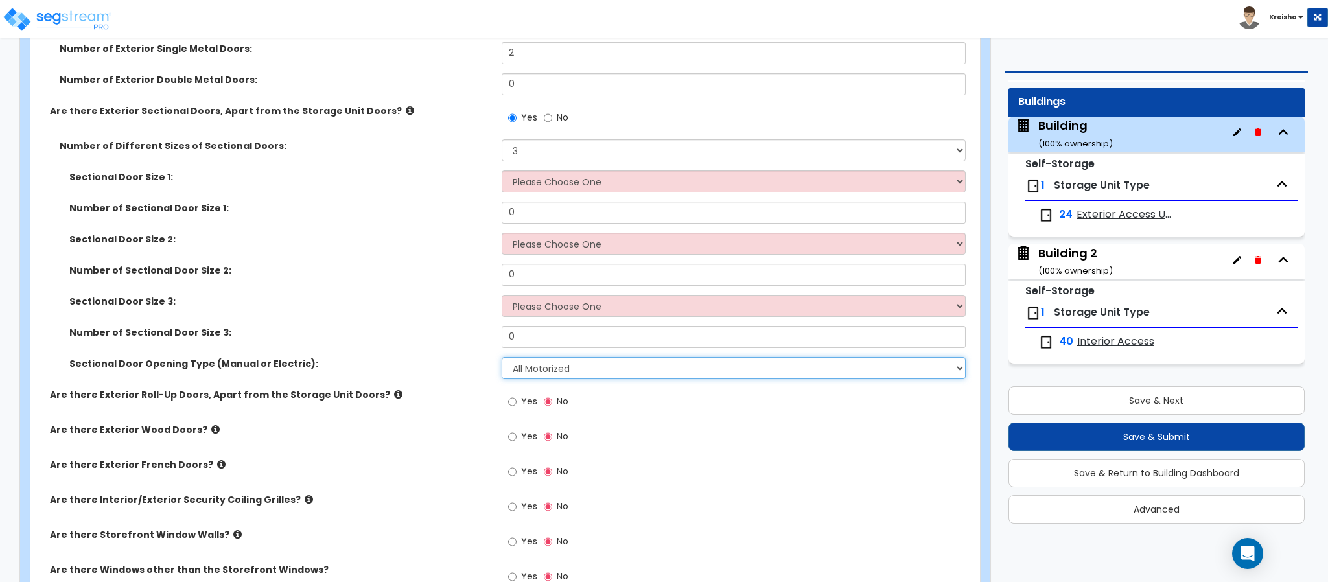
select select "3"
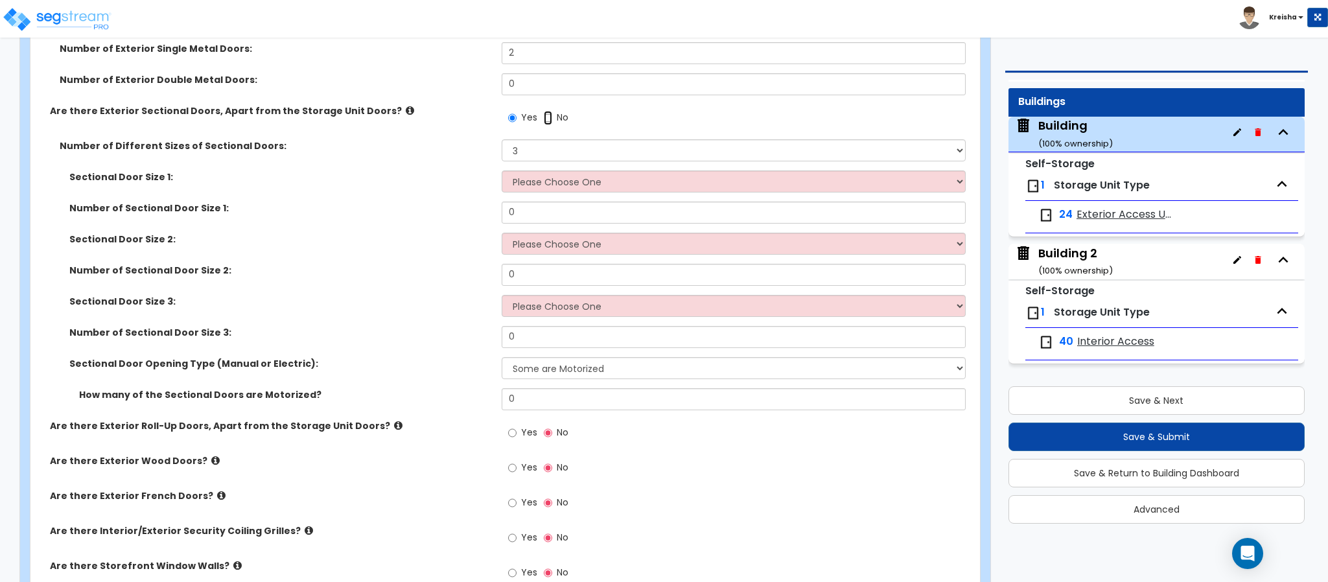
click at [545, 113] on input "No" at bounding box center [548, 118] width 8 height 14
radio input "false"
radio input "true"
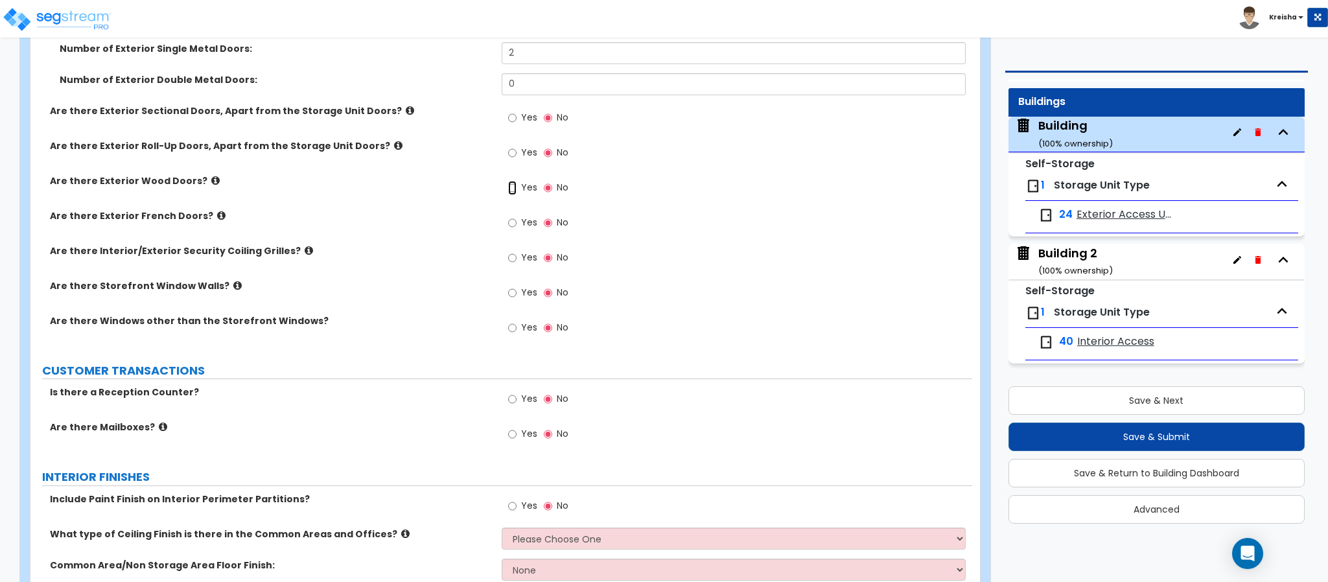
click at [511, 189] on input "Yes" at bounding box center [512, 188] width 8 height 14
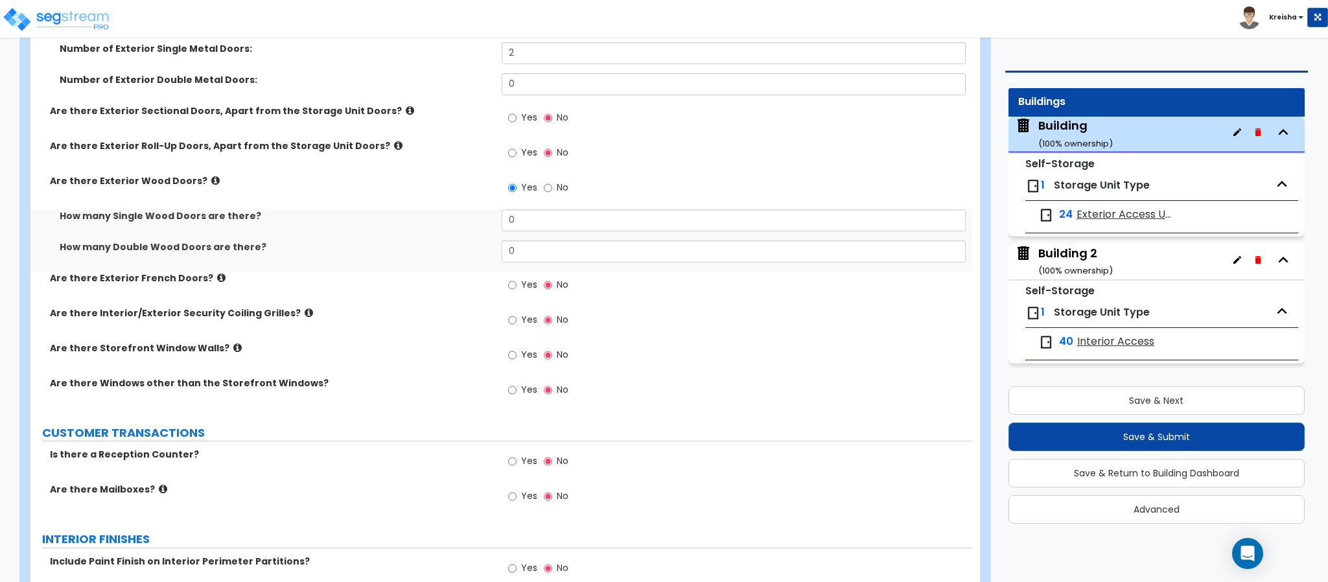
click at [554, 183] on label "No" at bounding box center [556, 189] width 25 height 22
click at [552, 183] on input "No" at bounding box center [548, 188] width 8 height 14
radio input "false"
radio input "true"
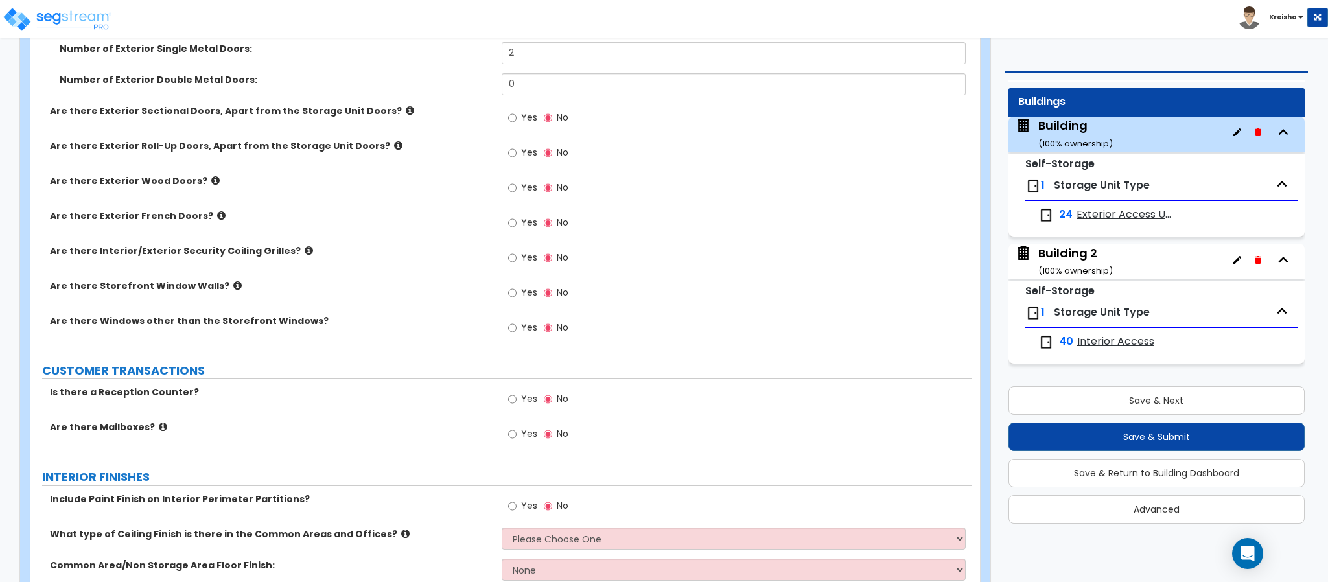
click at [522, 216] on label "Yes" at bounding box center [522, 224] width 29 height 22
click at [517, 216] on input "Yes" at bounding box center [512, 223] width 8 height 14
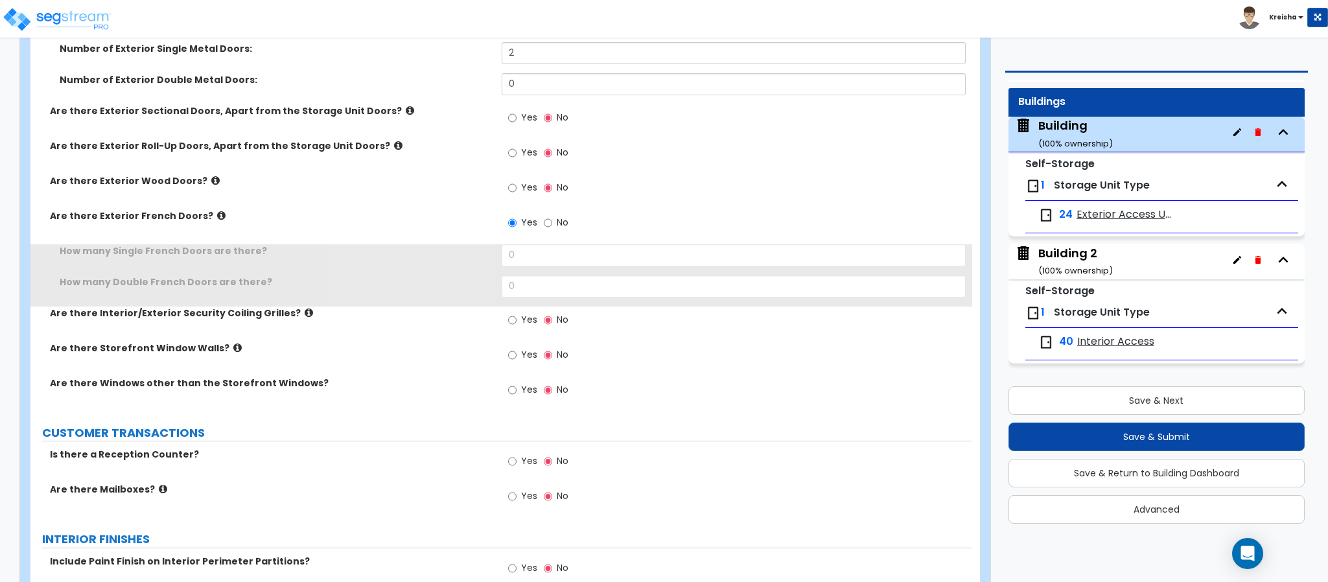
click at [553, 228] on label "No" at bounding box center [556, 224] width 25 height 22
click at [552, 228] on input "No" at bounding box center [548, 223] width 8 height 14
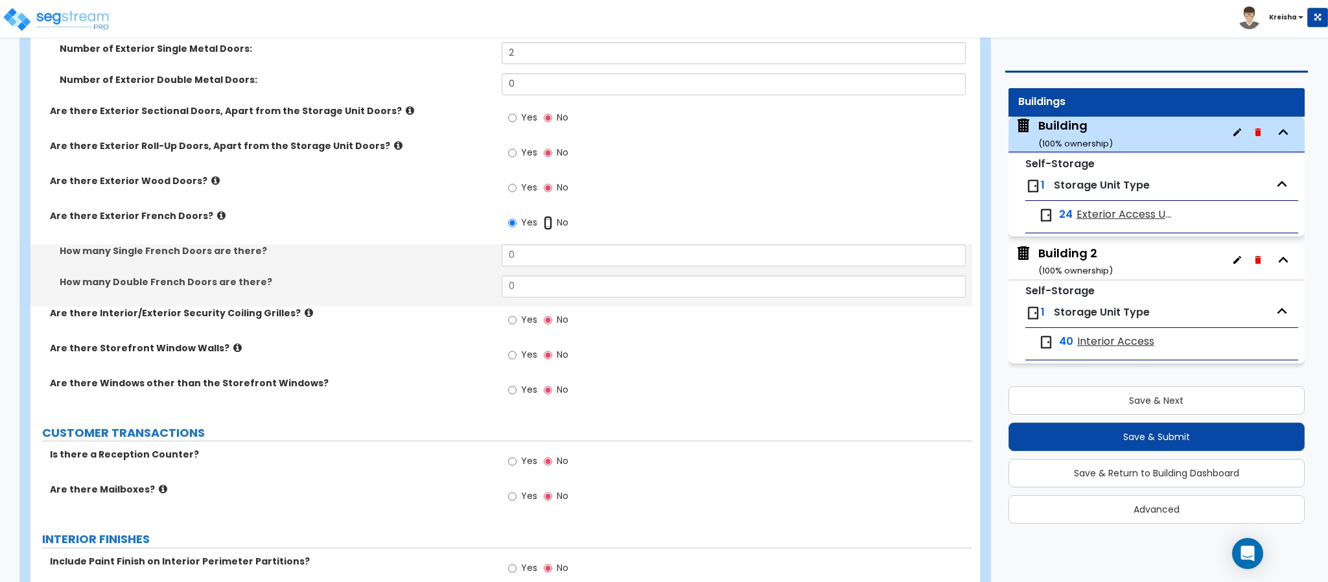
radio input "false"
radio input "true"
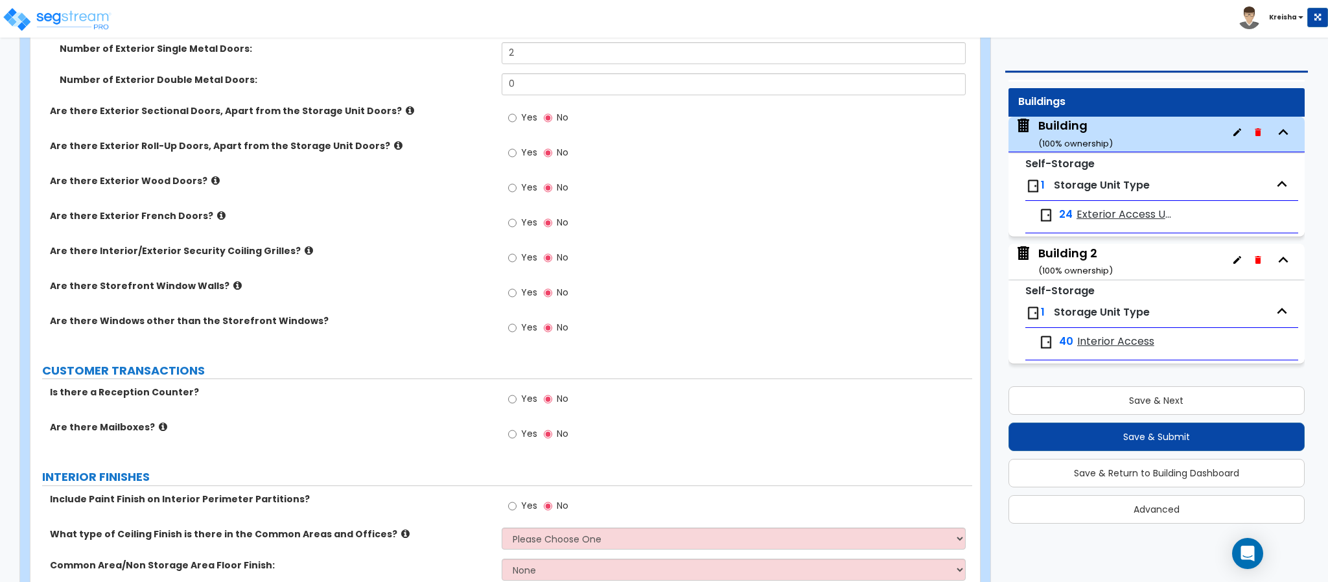
click at [529, 257] on label "Yes" at bounding box center [522, 259] width 29 height 22
click at [528, 261] on span "Yes" at bounding box center [529, 257] width 16 height 13
click at [517, 261] on input "Yes" at bounding box center [512, 258] width 8 height 14
radio input "true"
click at [510, 265] on input "Yes" at bounding box center [512, 258] width 8 height 14
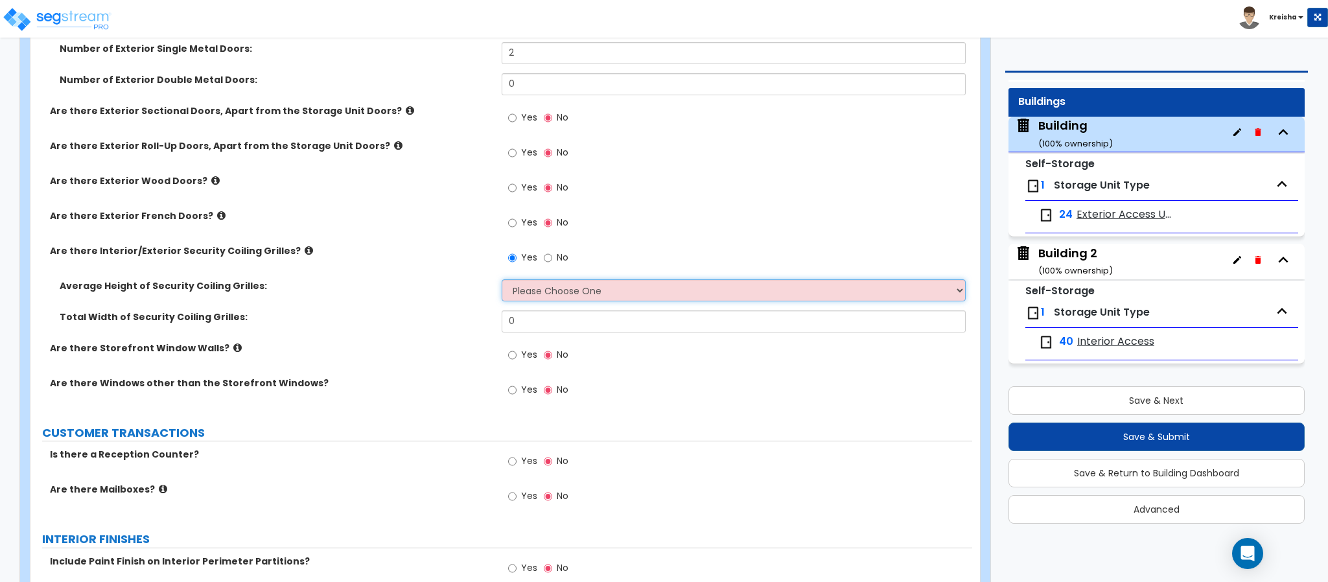
click at [539, 294] on select "Please Choose One 4 feet 6 feet 8 feet 12 feet" at bounding box center [734, 290] width 465 height 22
select select "2"
click at [502, 281] on select "Please Choose One 4 feet 6 feet 8 feet 12 feet" at bounding box center [734, 290] width 465 height 22
click at [541, 325] on input "0" at bounding box center [734, 321] width 465 height 22
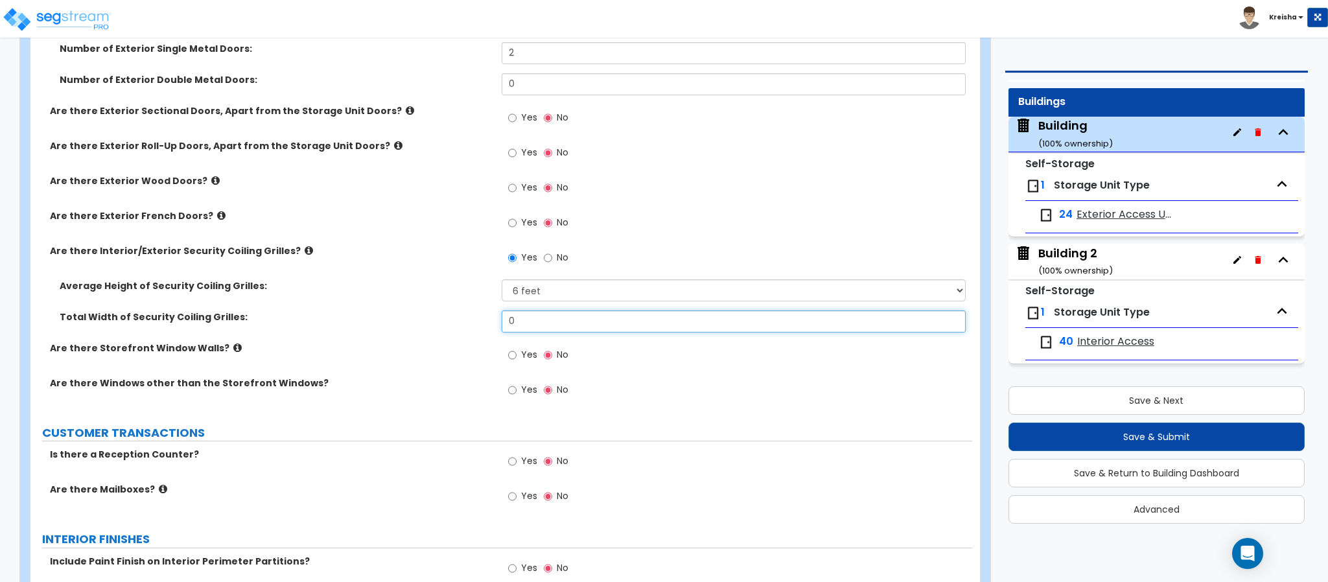
click at [541, 325] on input "0" at bounding box center [734, 321] width 465 height 22
type input "15"
click at [535, 290] on select "Please Choose One 4 feet 6 feet 8 feet 12 feet" at bounding box center [734, 290] width 465 height 22
click at [449, 337] on div "Total Width of Security Coiling Grilles: 15" at bounding box center [501, 325] width 942 height 31
click at [527, 358] on span "Yes" at bounding box center [529, 354] width 16 height 13
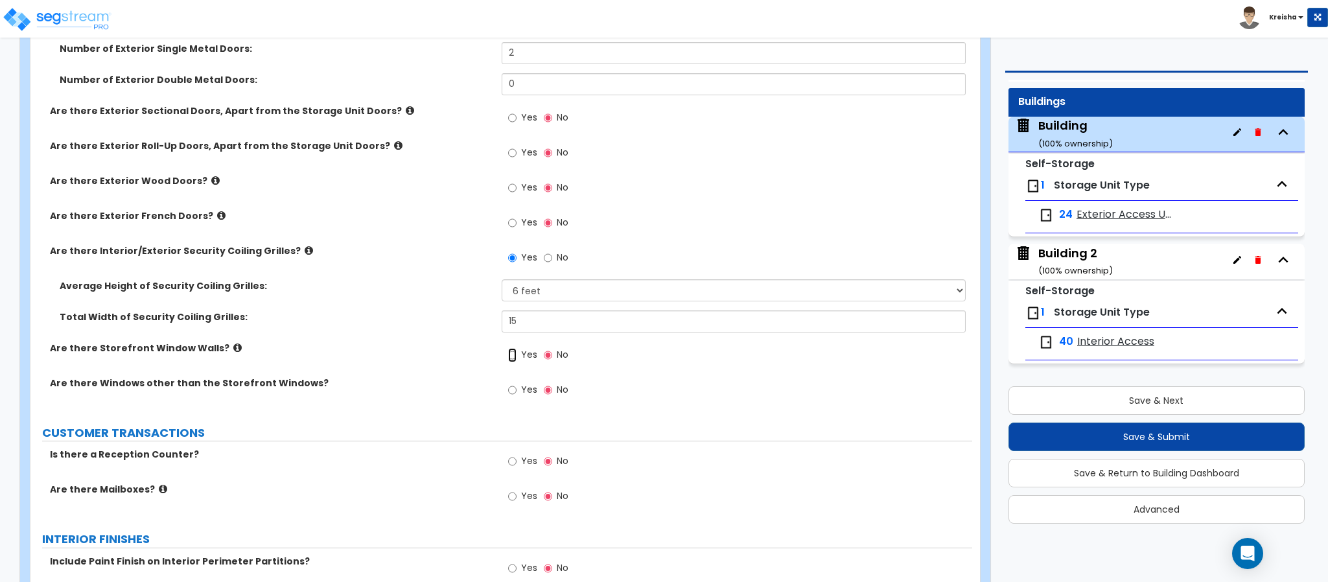
click at [517, 358] on input "Yes" at bounding box center [512, 355] width 8 height 14
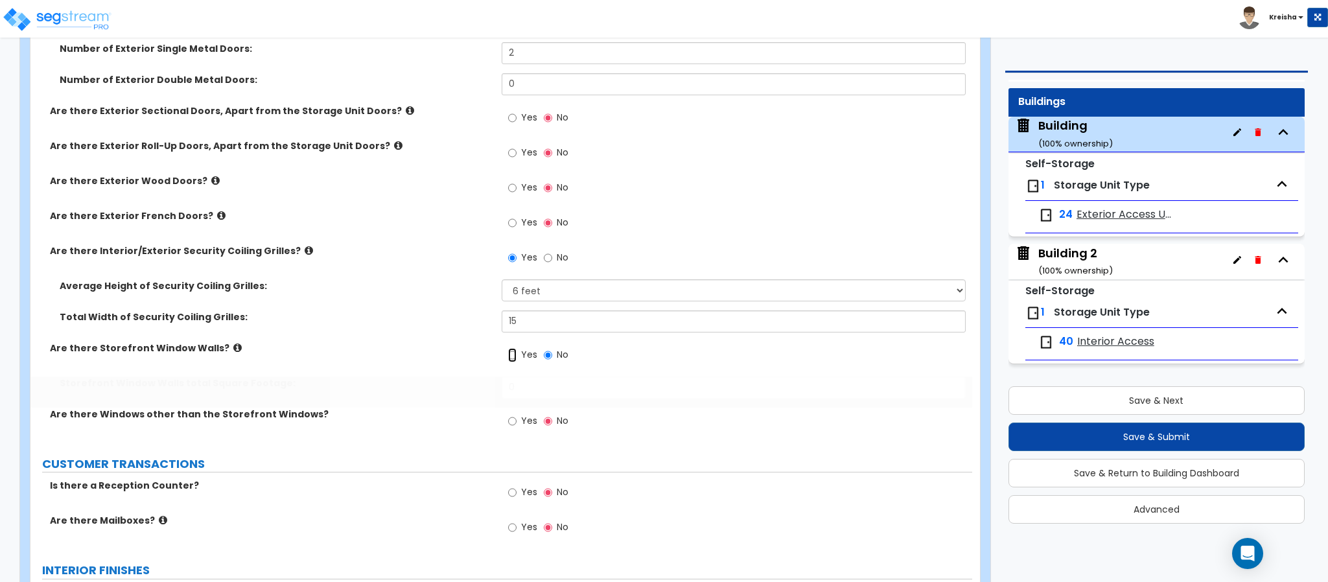
radio input "true"
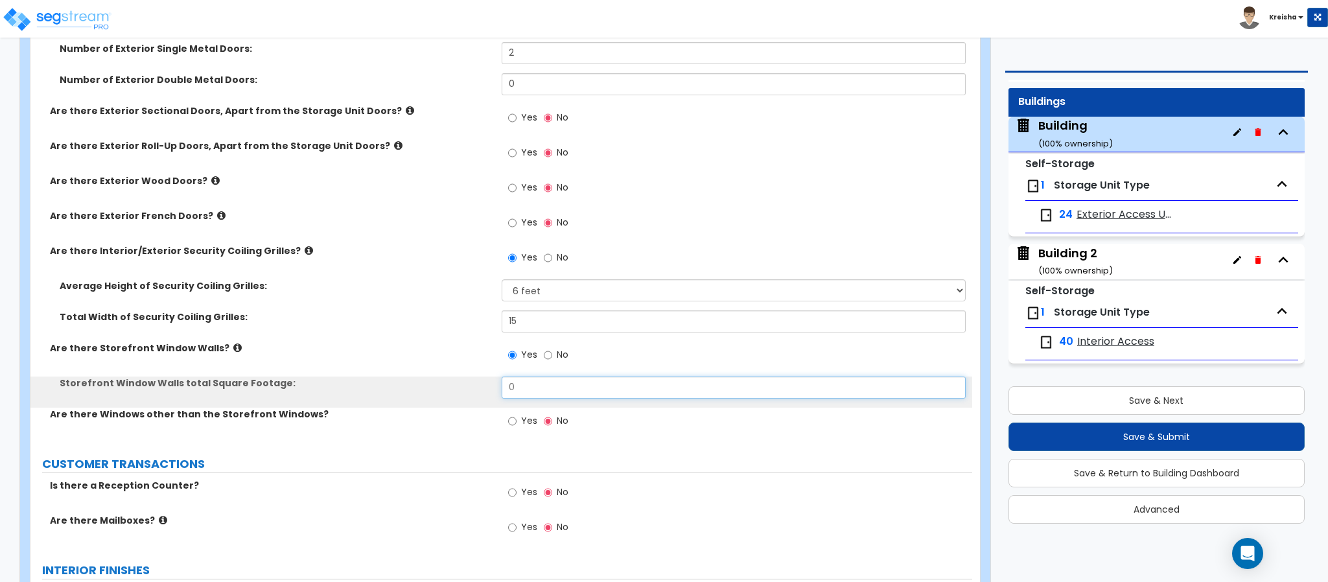
click at [519, 379] on input "0" at bounding box center [734, 388] width 465 height 22
click at [519, 378] on input "0" at bounding box center [734, 388] width 465 height 22
type input "80"
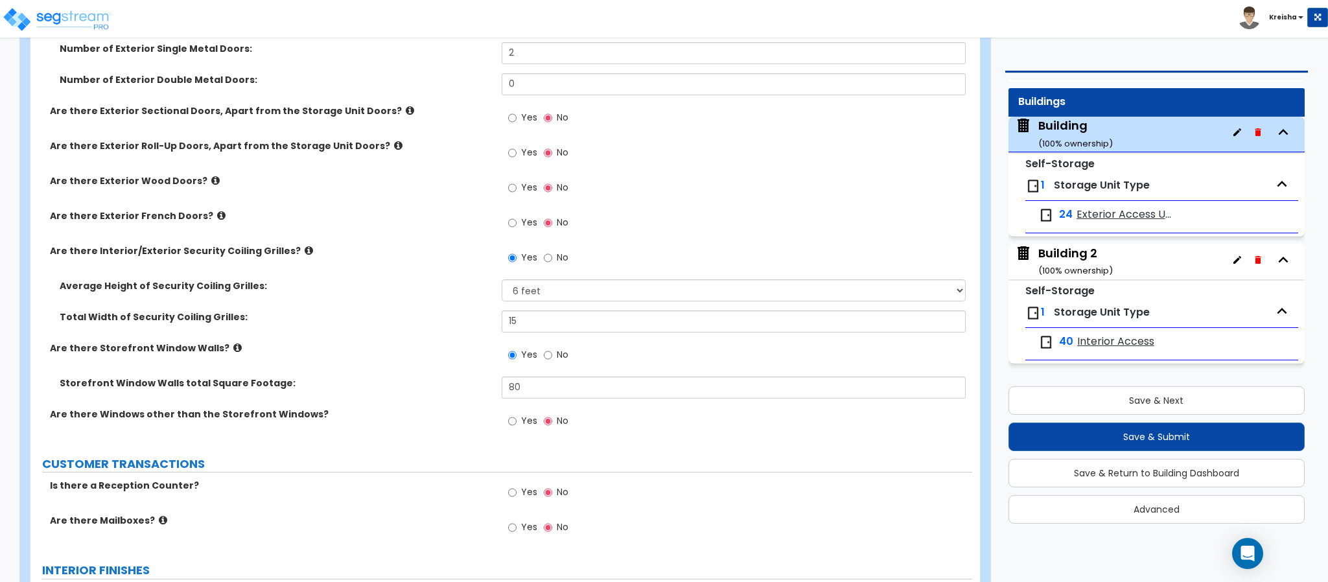
click at [518, 425] on label "Yes" at bounding box center [522, 423] width 29 height 22
click at [517, 425] on input "Yes" at bounding box center [512, 421] width 8 height 14
radio input "true"
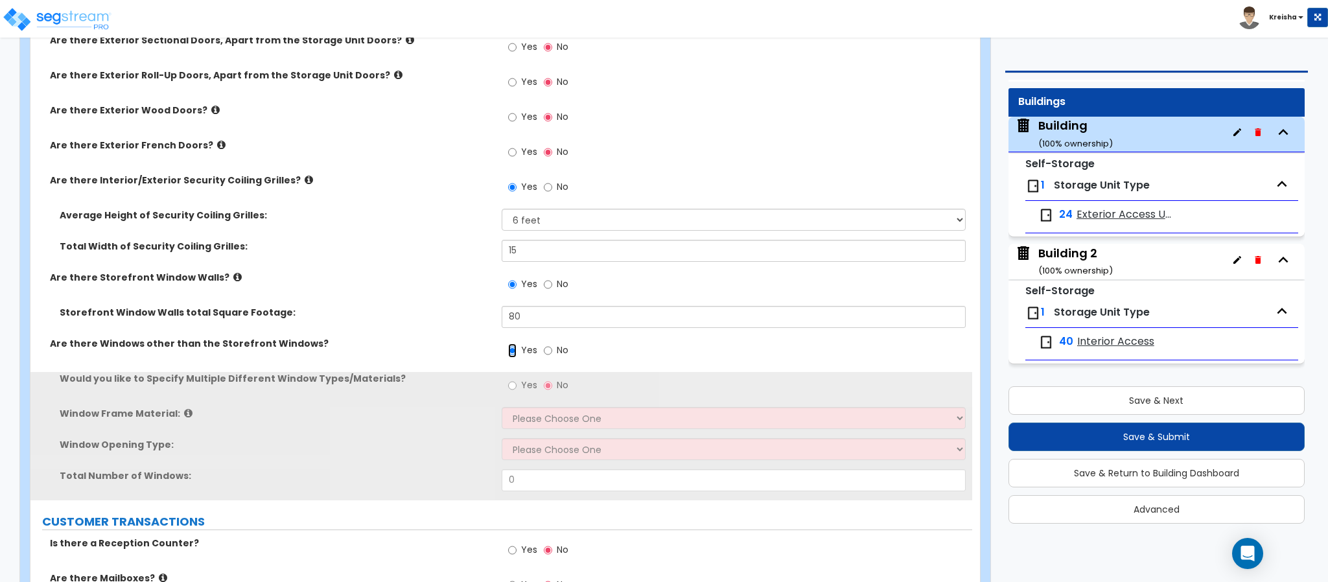
scroll to position [2074, 0]
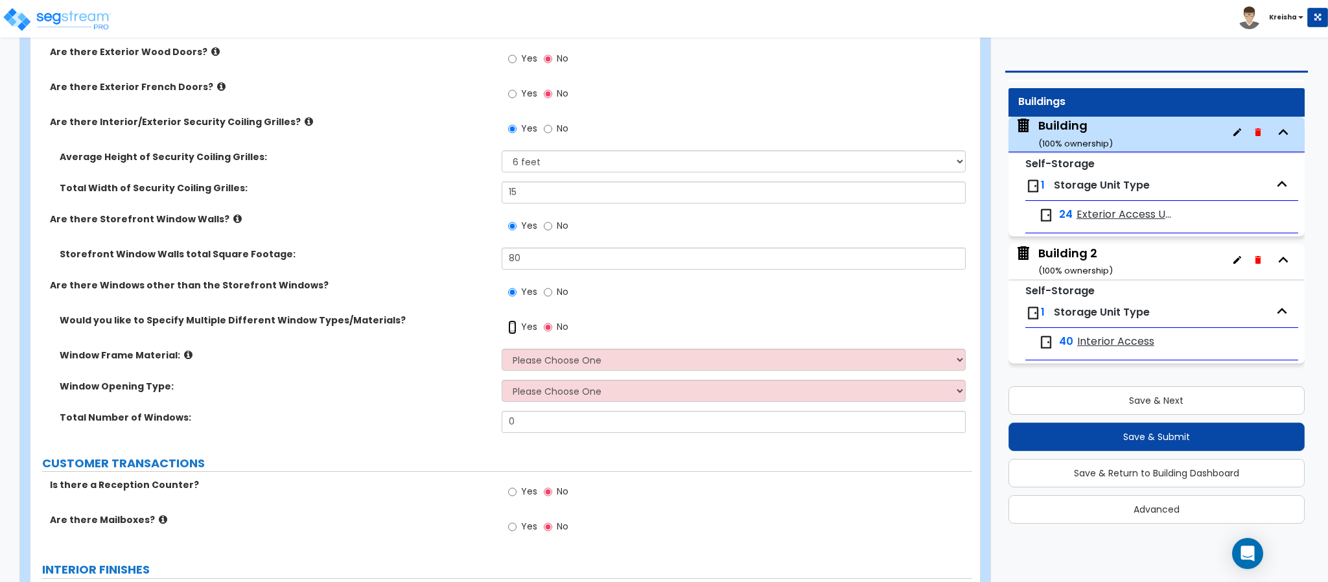
drag, startPoint x: 512, startPoint y: 325, endPoint x: 520, endPoint y: 369, distance: 45.4
click at [510, 368] on div "Would you like to Specify Multiple Different Window Types/Materials? Yes No Win…" at bounding box center [501, 378] width 922 height 128
click at [520, 369] on select "Please Choose One Vinyl Aluminum Wood" at bounding box center [734, 360] width 465 height 22
select select "2"
click at [502, 351] on select "Please Choose One Vinyl Aluminum Wood" at bounding box center [734, 360] width 465 height 22
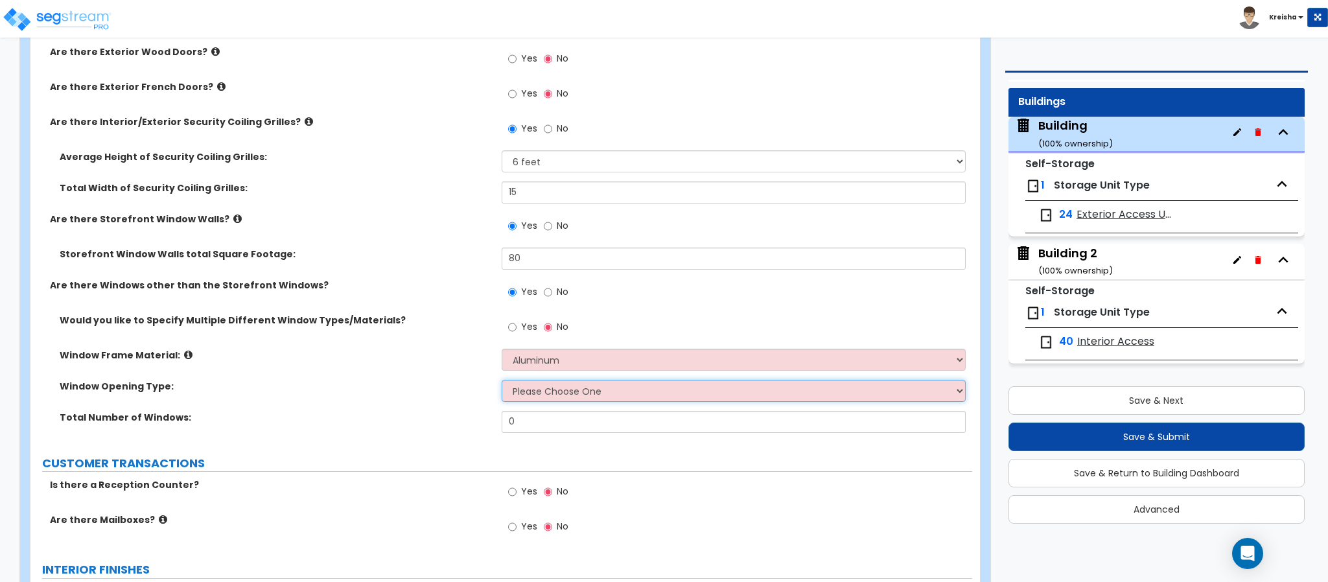
click at [529, 393] on select "Please Choose One Sliding Window Fixed/Picture Window Awning Window Swing/Casem…" at bounding box center [734, 391] width 465 height 22
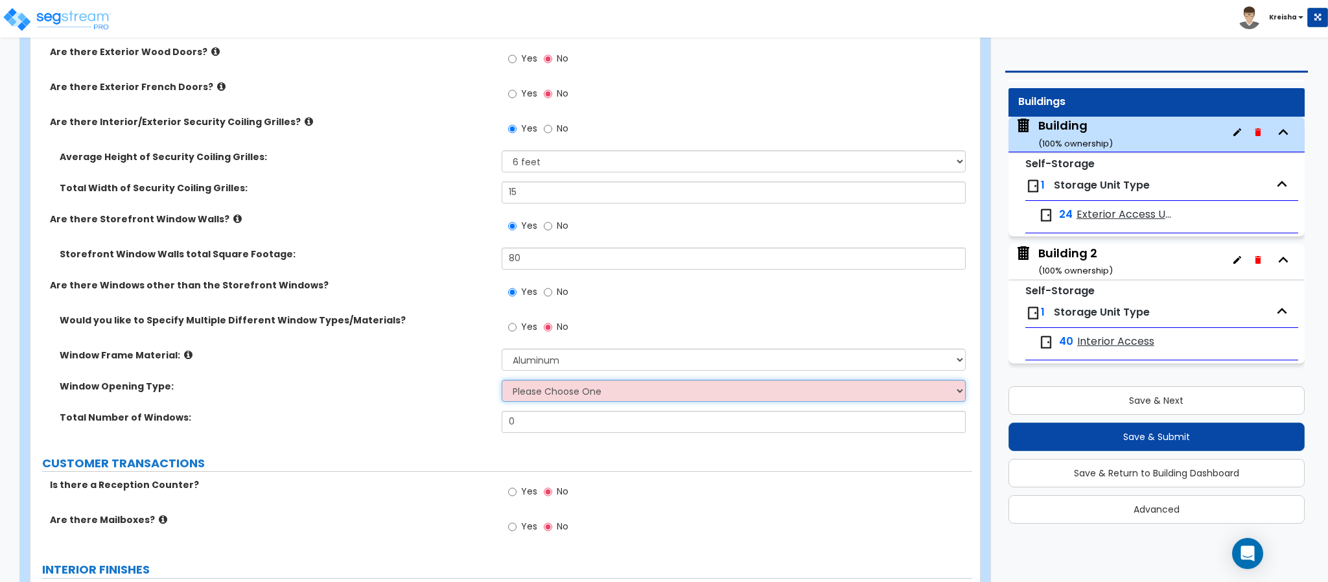
select select "1"
click at [502, 382] on select "Please Choose One Sliding Window Fixed/Picture Window Awning Window Swing/Casem…" at bounding box center [734, 391] width 465 height 22
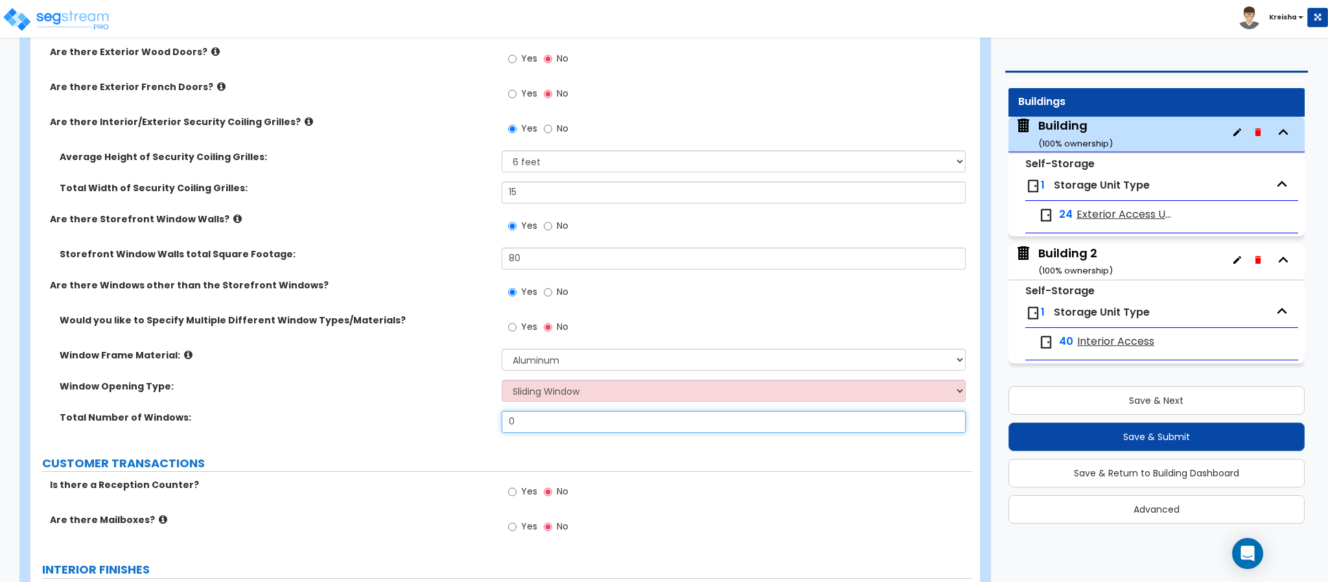
click at [544, 427] on input "0" at bounding box center [734, 422] width 465 height 22
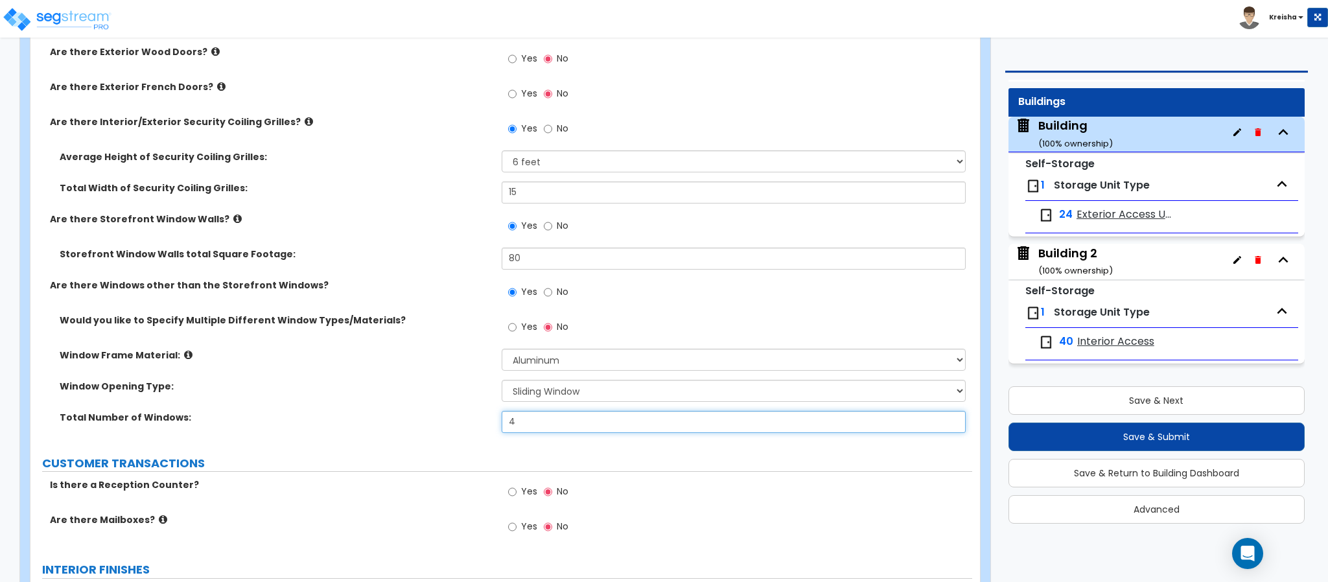
type input "4"
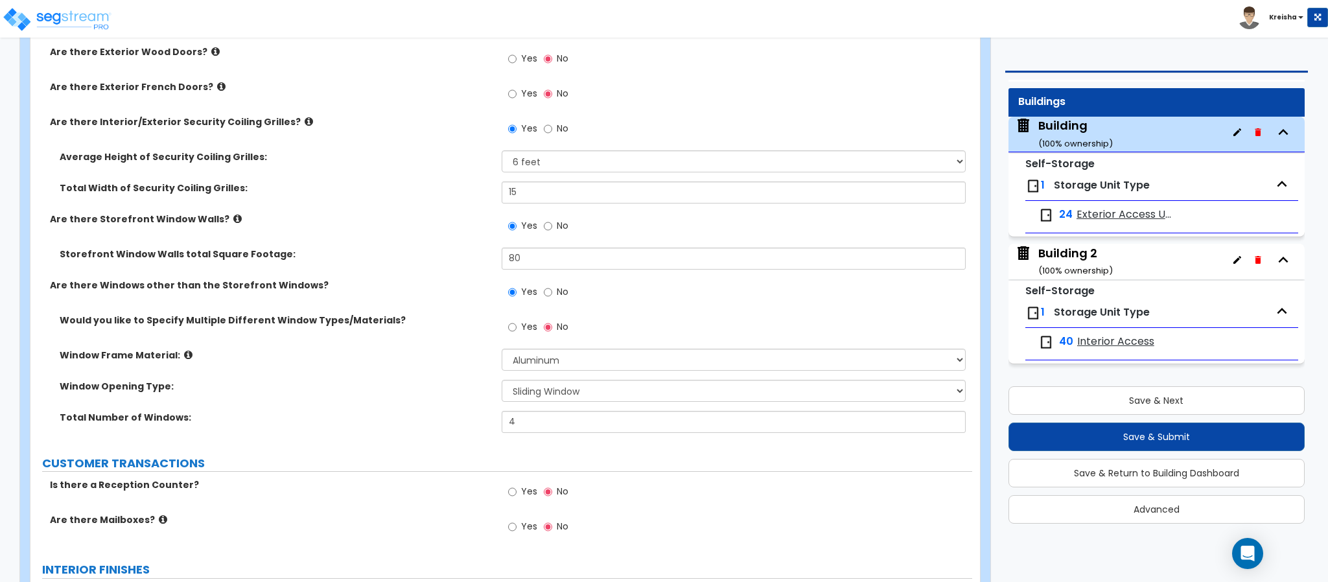
click at [397, 428] on div "Total Number of Windows: 4" at bounding box center [501, 426] width 942 height 31
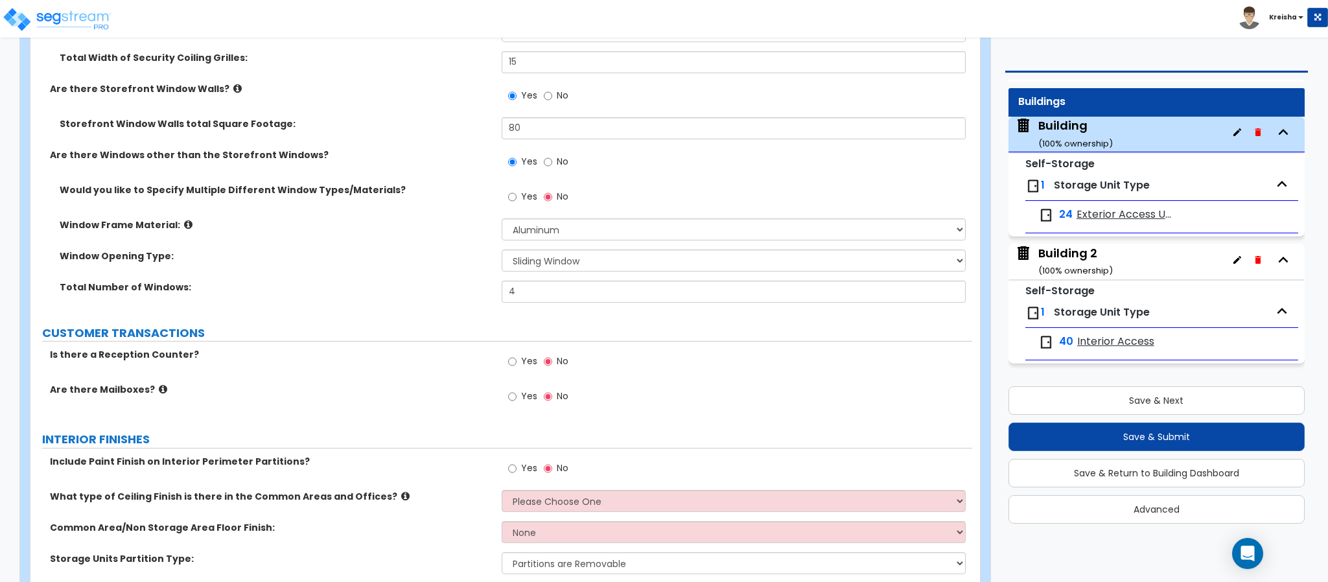
scroll to position [2268, 0]
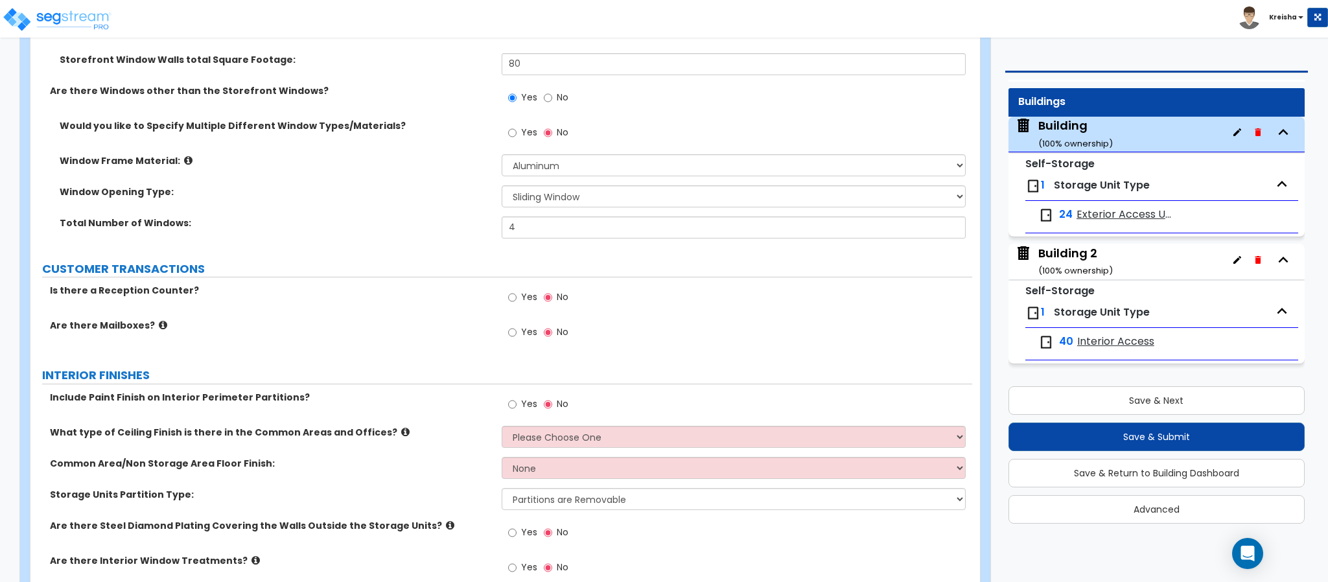
click at [520, 296] on label "Yes" at bounding box center [522, 299] width 29 height 22
click at [517, 296] on input "Yes" at bounding box center [512, 297] width 8 height 14
radio input "true"
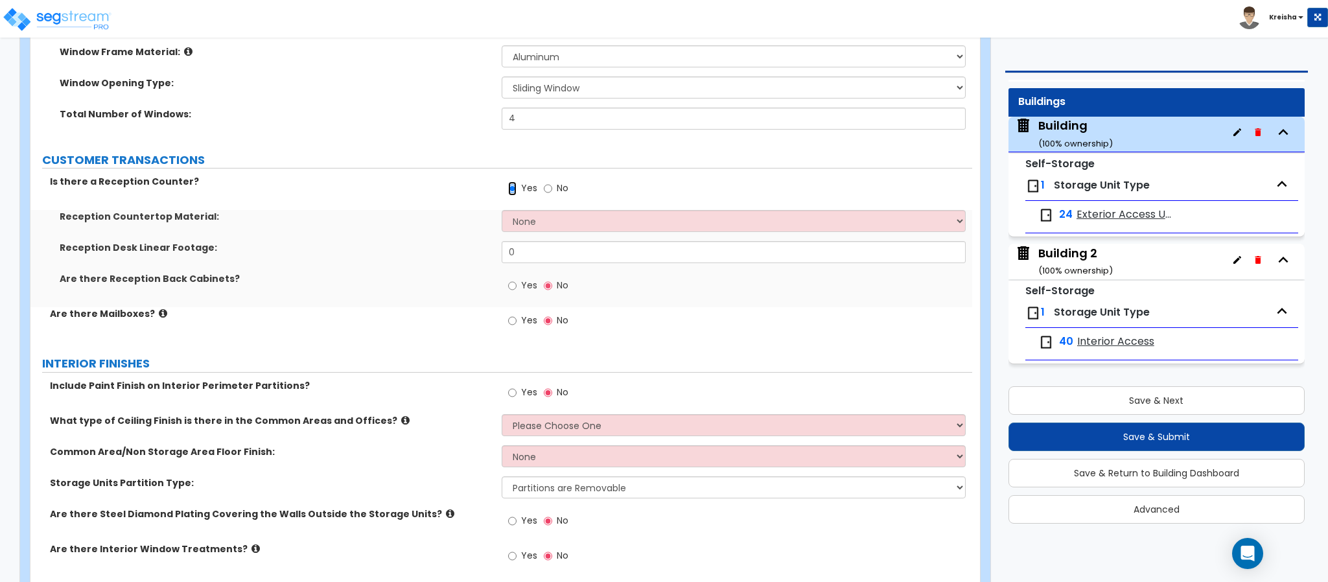
scroll to position [2398, 0]
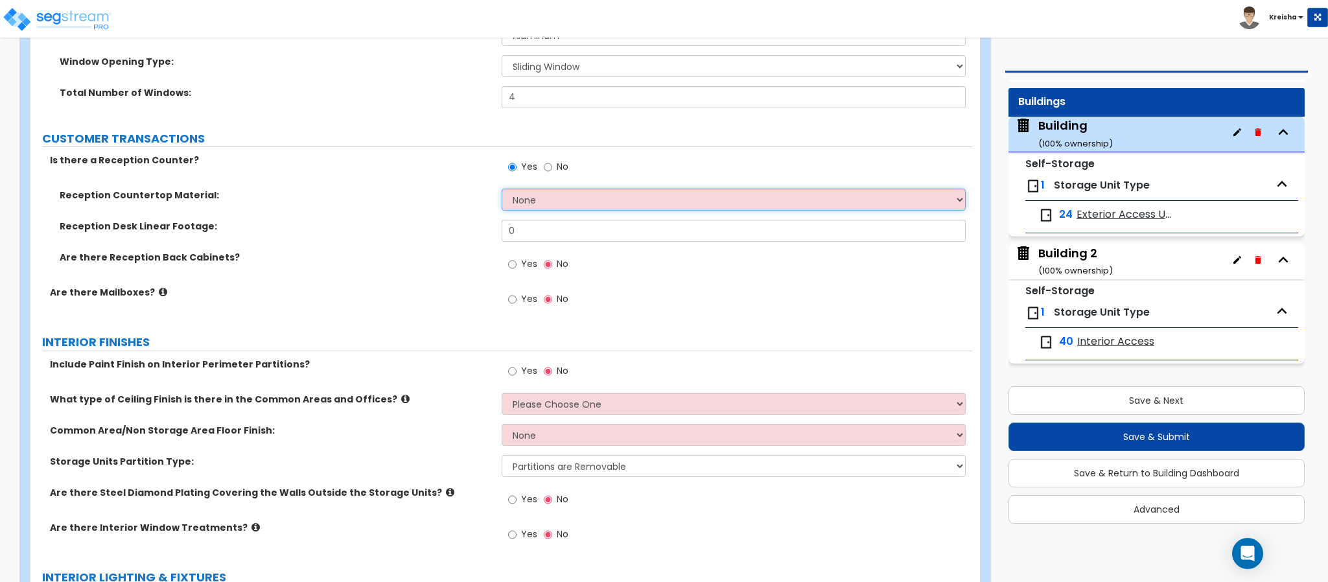
click at [523, 202] on select "None Plastic Laminate Solid Surface Stone Quartz Marble Tile Wood Stainless Ste…" at bounding box center [734, 200] width 465 height 22
select select "3"
click at [502, 191] on select "None Plastic Laminate Solid Surface Stone Quartz Marble Tile Wood Stainless Ste…" at bounding box center [734, 200] width 465 height 22
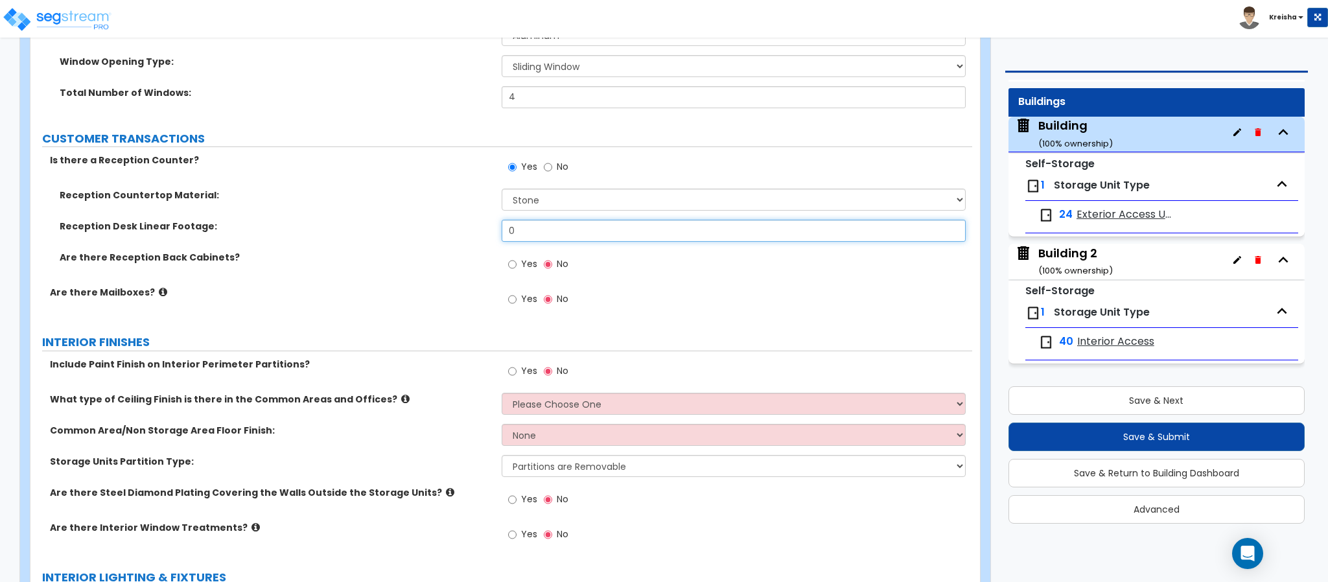
click at [543, 236] on input "0" at bounding box center [734, 231] width 465 height 22
type input "12"
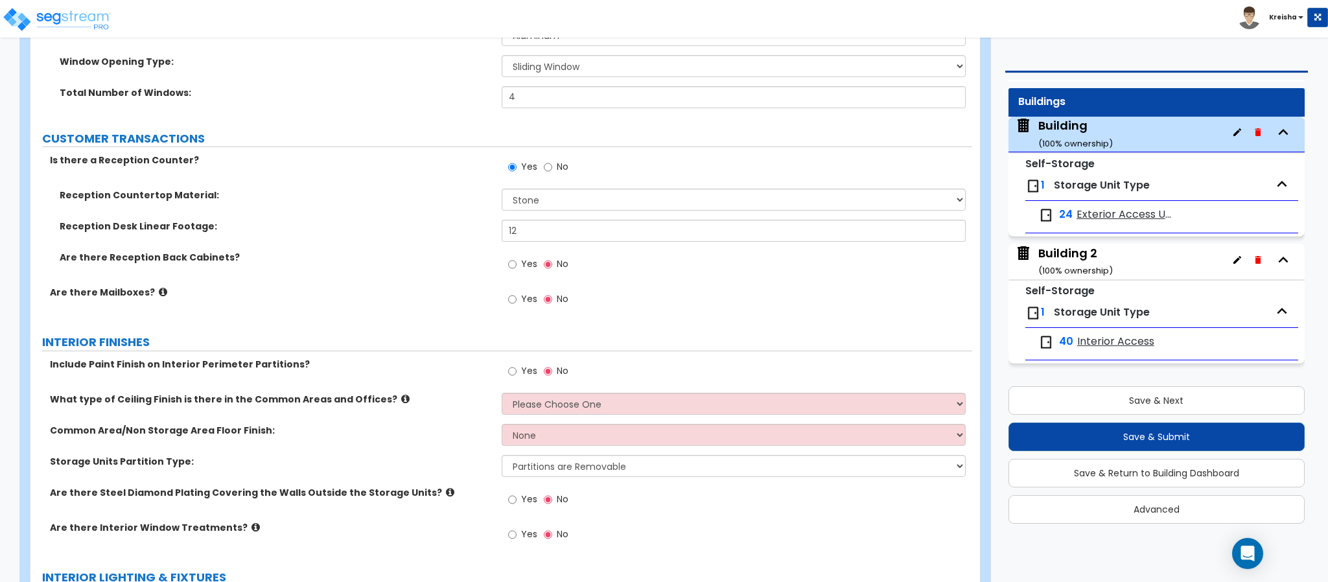
click at [524, 261] on span "Yes" at bounding box center [529, 263] width 16 height 13
click at [517, 261] on input "Yes" at bounding box center [512, 264] width 8 height 14
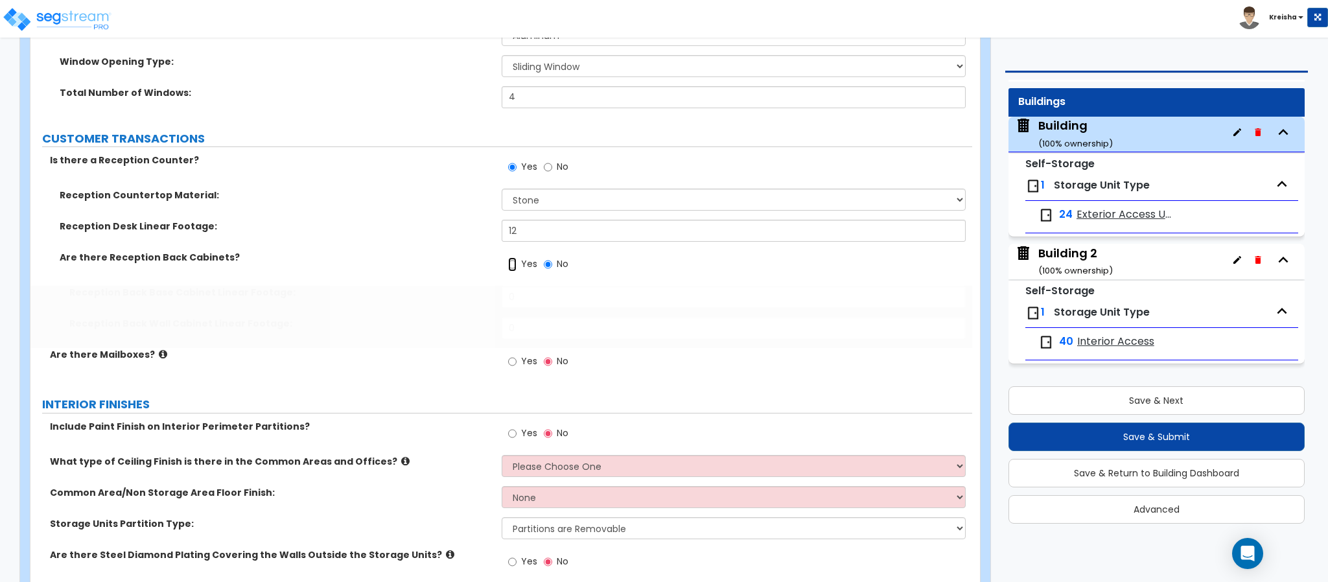
radio input "true"
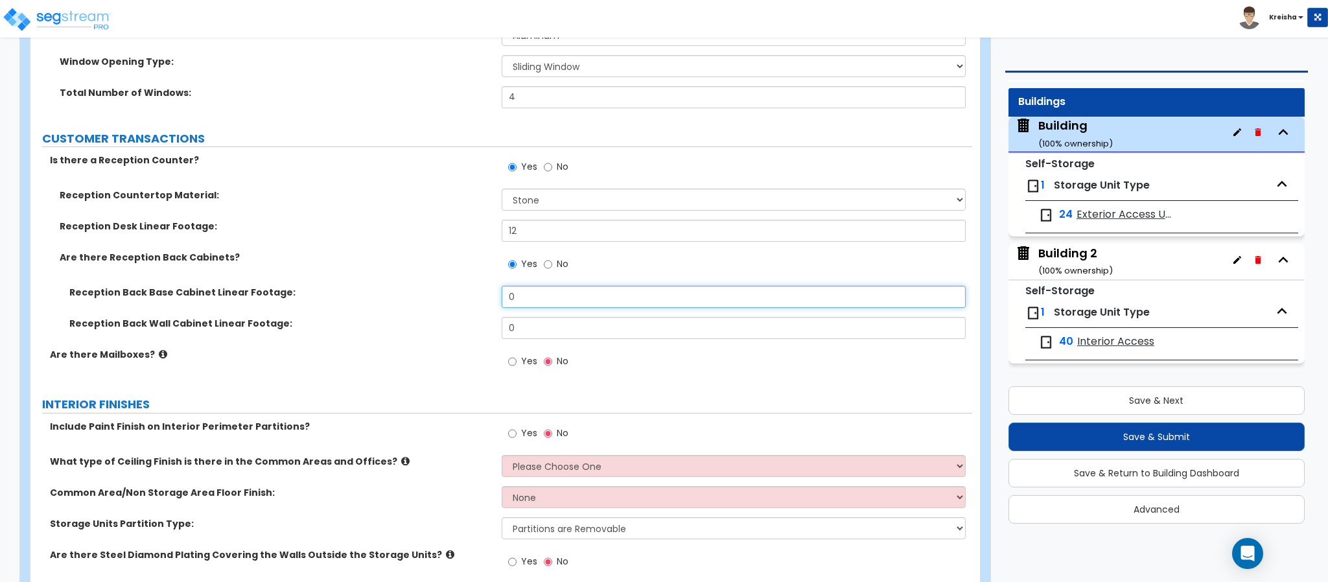
click at [535, 288] on input "0" at bounding box center [734, 297] width 465 height 22
click at [535, 286] on div "Reception Countertop Material: None Plastic Laminate Solid Surface Stone Quartz…" at bounding box center [501, 268] width 922 height 159
type input "10"
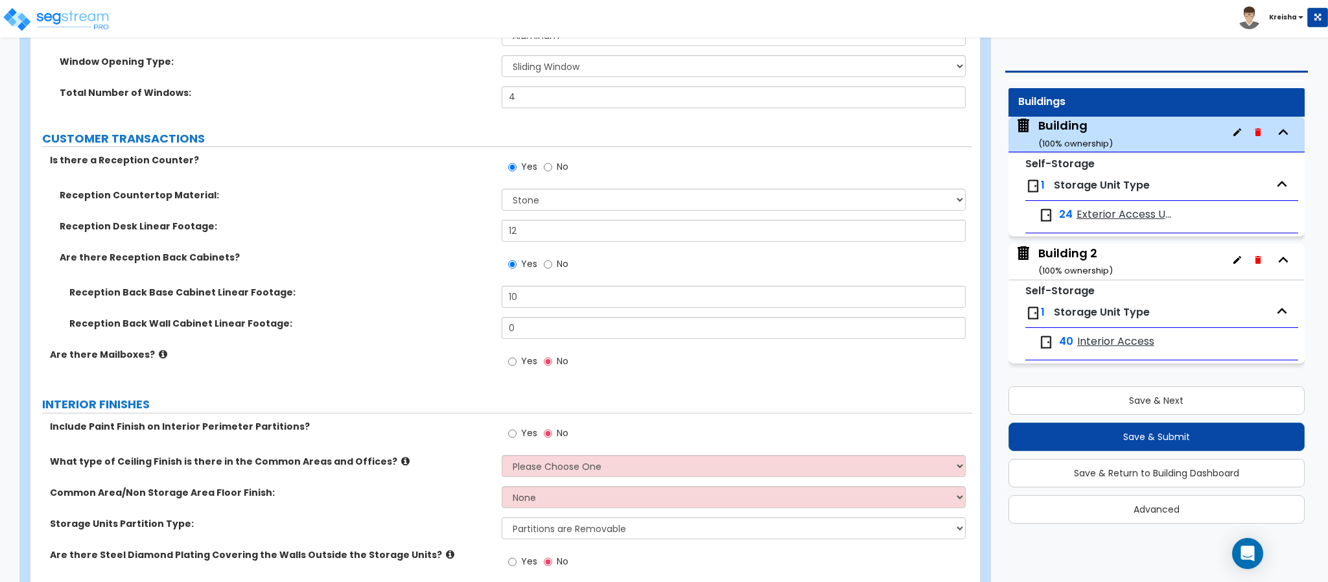
click at [518, 362] on label "Yes" at bounding box center [522, 363] width 29 height 22
click at [517, 362] on input "Yes" at bounding box center [512, 362] width 8 height 14
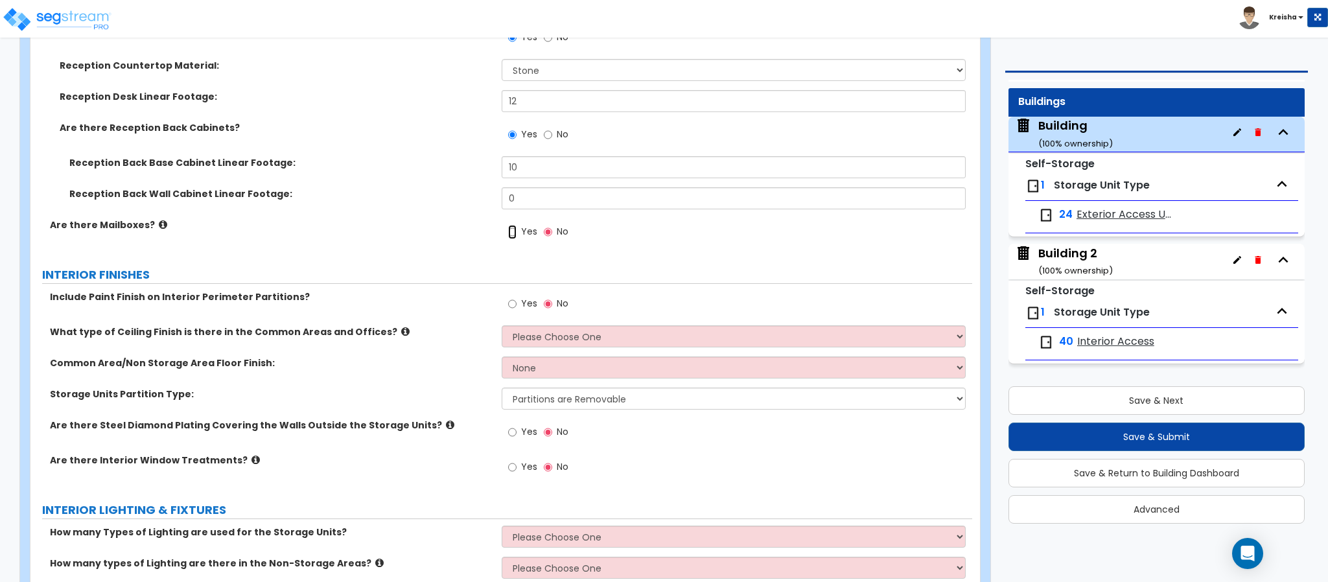
radio input "true"
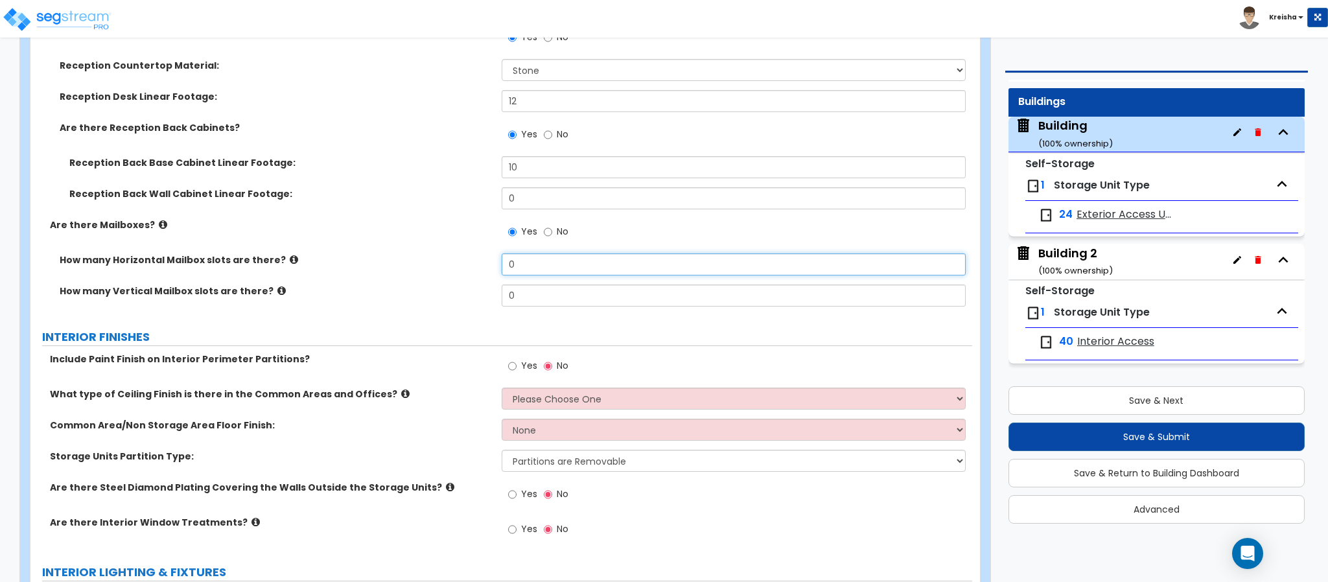
click at [515, 264] on input "0" at bounding box center [734, 264] width 465 height 22
click at [512, 307] on input "0" at bounding box center [734, 296] width 465 height 22
type input "4"
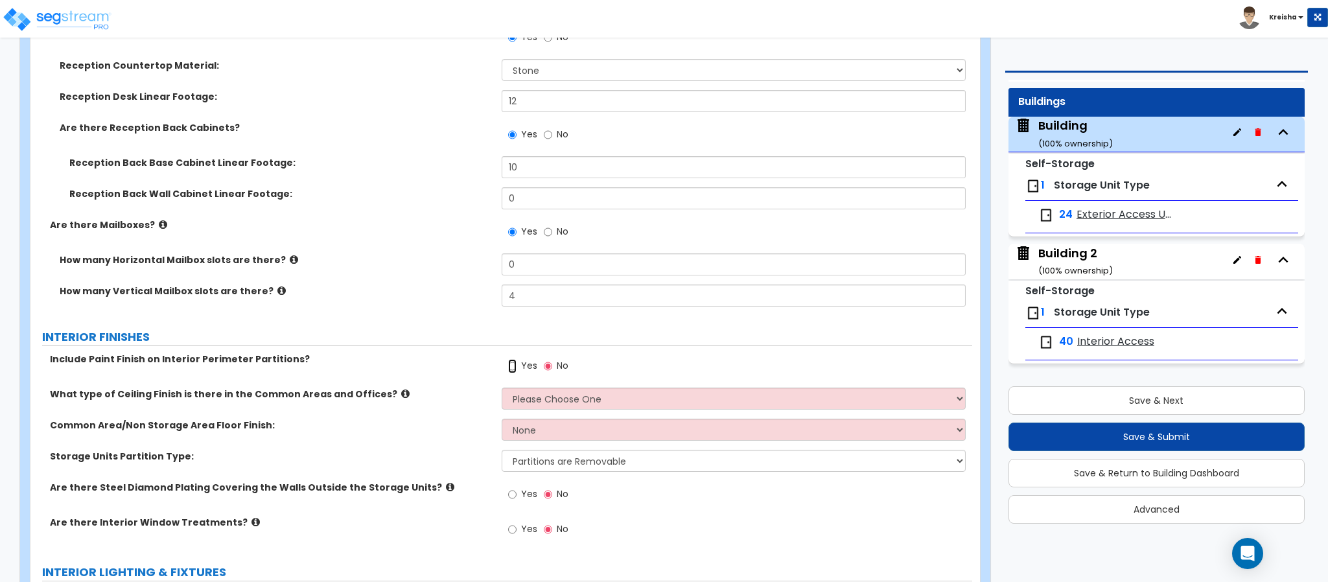
click at [512, 372] on input "Yes" at bounding box center [512, 366] width 8 height 14
radio input "true"
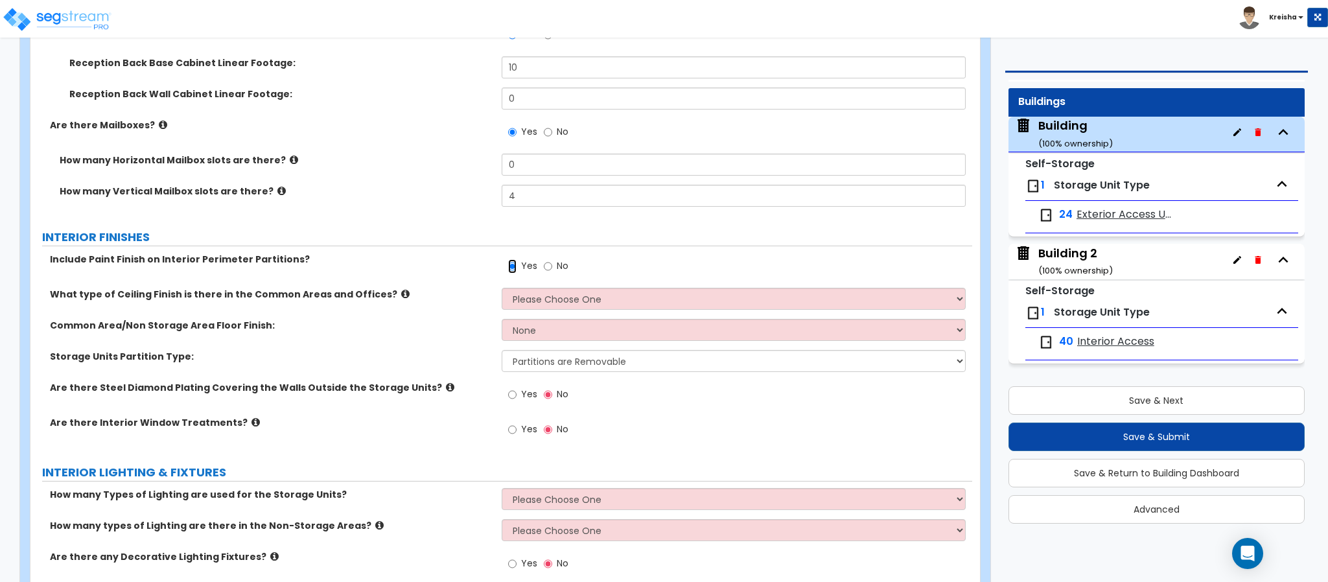
scroll to position [2657, 0]
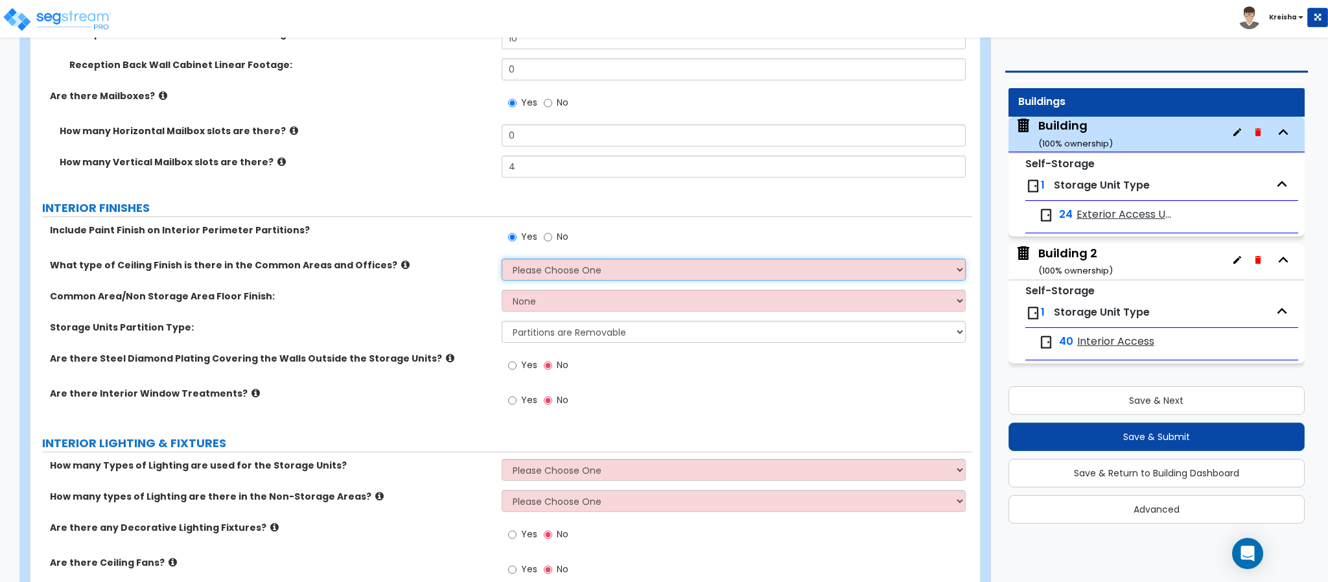
click at [550, 272] on select "Please Choose One Drop Ceiling Drywall Ceiling Open Ceiling Metal Pan Ceiling" at bounding box center [734, 270] width 465 height 22
click at [502, 261] on select "Please Choose One Drop Ceiling Drywall Ceiling Open Ceiling Metal Pan Ceiling" at bounding box center [734, 270] width 465 height 22
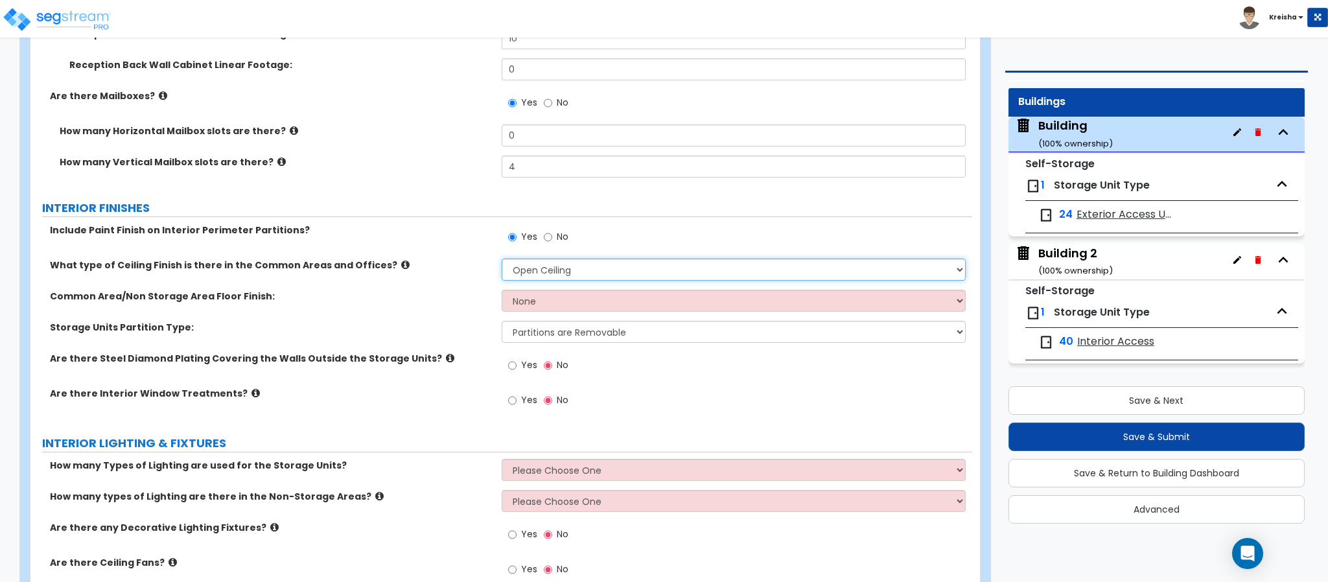
click at [533, 275] on select "Please Choose One Drop Ceiling Drywall Ceiling Open Ceiling Metal Pan Ceiling" at bounding box center [734, 270] width 465 height 22
select select "1"
click at [502, 261] on select "Please Choose One Drop Ceiling Drywall Ceiling Open Ceiling Metal Pan Ceiling" at bounding box center [734, 270] width 465 height 22
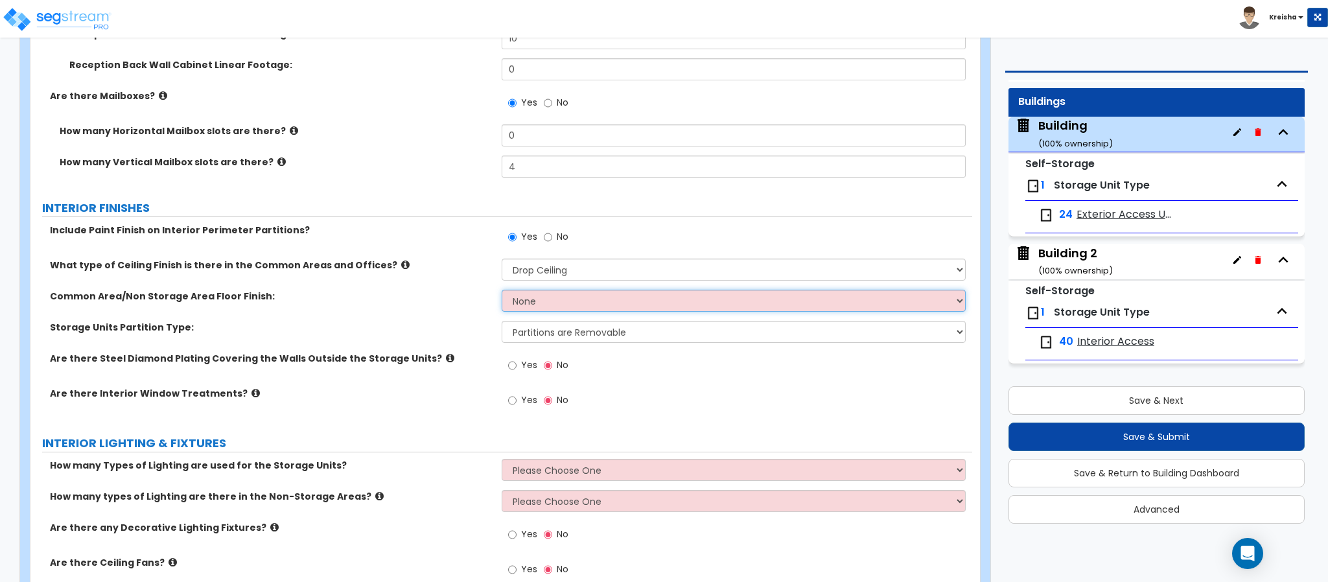
click at [543, 296] on select "None Tile Flooring Hardwood Flooring Resilient Laminate Flooring VCT Flooring S…" at bounding box center [734, 301] width 465 height 22
select select "1"
click at [502, 292] on select "None Tile Flooring Hardwood Flooring Resilient Laminate Flooring VCT Flooring S…" at bounding box center [734, 301] width 465 height 22
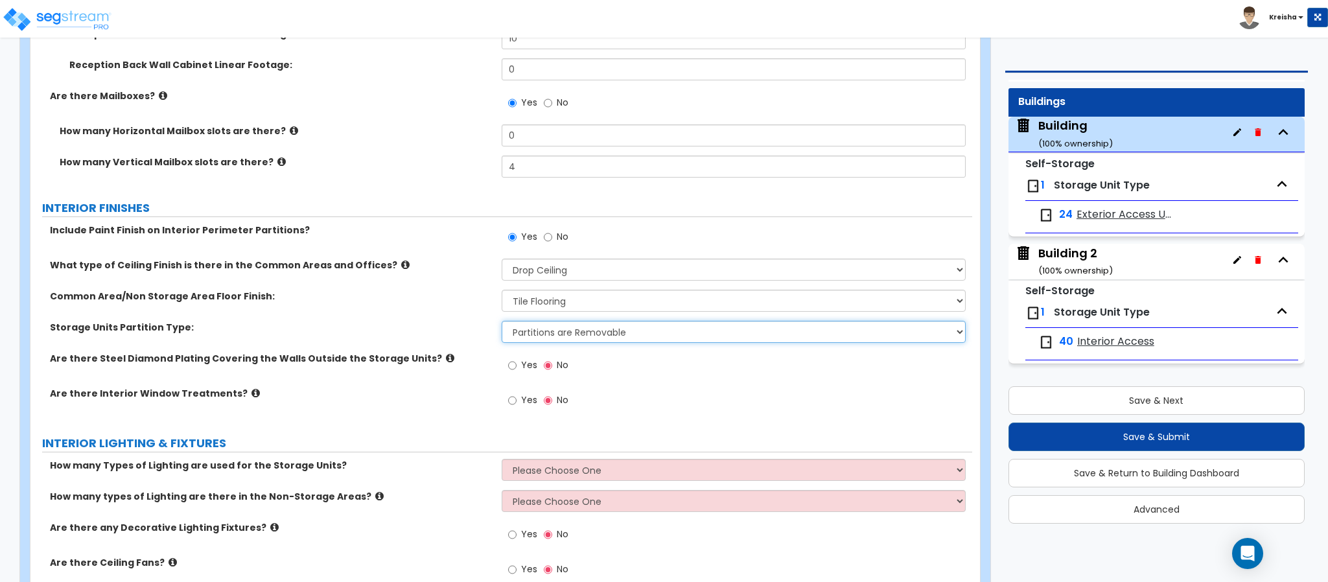
click at [558, 323] on select "Partitions are Removable Partitions are non-Removable" at bounding box center [734, 332] width 465 height 22
select select "2"
click at [502, 323] on select "Partitions are Removable Partitions are non-Removable" at bounding box center [734, 332] width 465 height 22
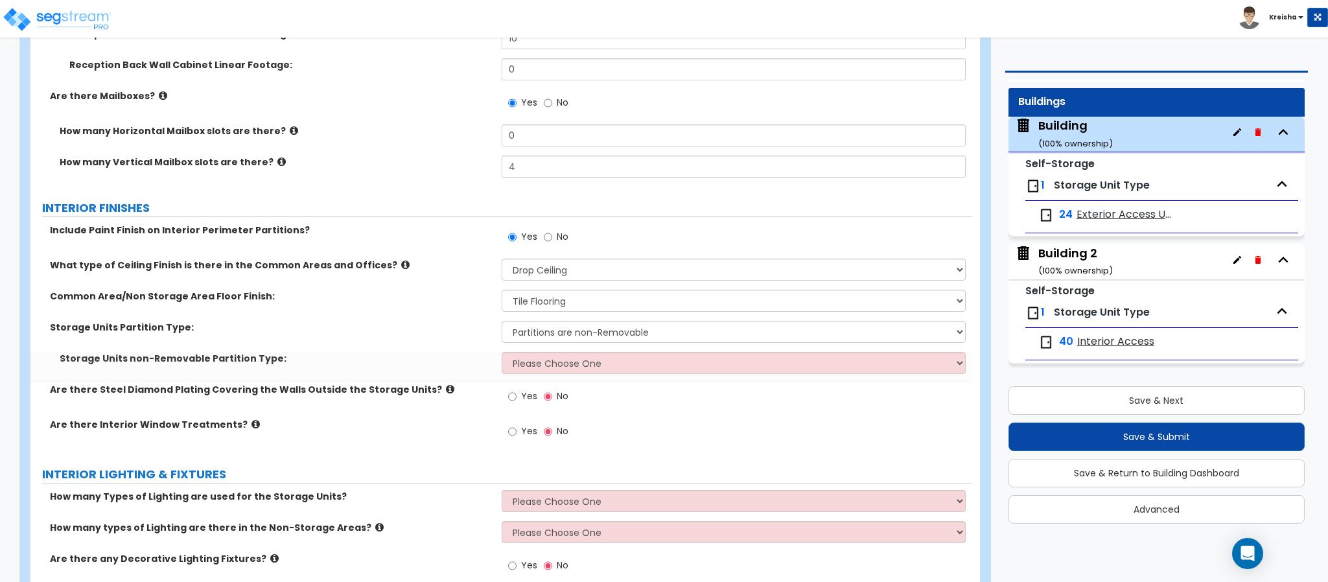
click at [556, 351] on div "Storage Units Partition Type: Partitions are Removable Partitions are non-Remov…" at bounding box center [501, 336] width 942 height 31
click at [554, 358] on select "Please Choose One CMU Partition Wood Stud Partition Metal Stud Partition" at bounding box center [734, 363] width 465 height 22
select select "3"
click at [502, 354] on select "Please Choose One CMU Partition Wood Stud Partition Metal Stud Partition" at bounding box center [734, 363] width 465 height 22
click at [457, 410] on div "Are there Steel Diamond Plating Covering the Walls Outside the Storage Units? Y…" at bounding box center [501, 400] width 942 height 35
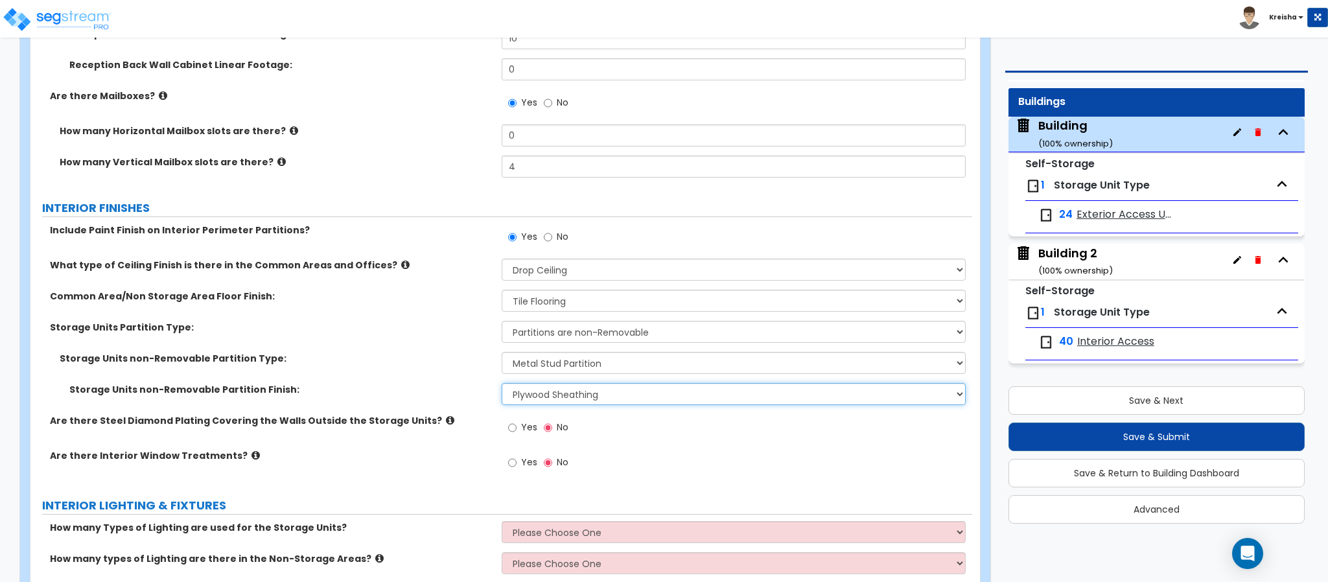
click at [558, 405] on select "Plywood Sheathing Drywall" at bounding box center [734, 394] width 465 height 22
click at [561, 403] on select "Plywood Sheathing Drywall" at bounding box center [734, 394] width 465 height 22
click at [581, 383] on select "Plywood Sheathing Drywall" at bounding box center [734, 394] width 465 height 22
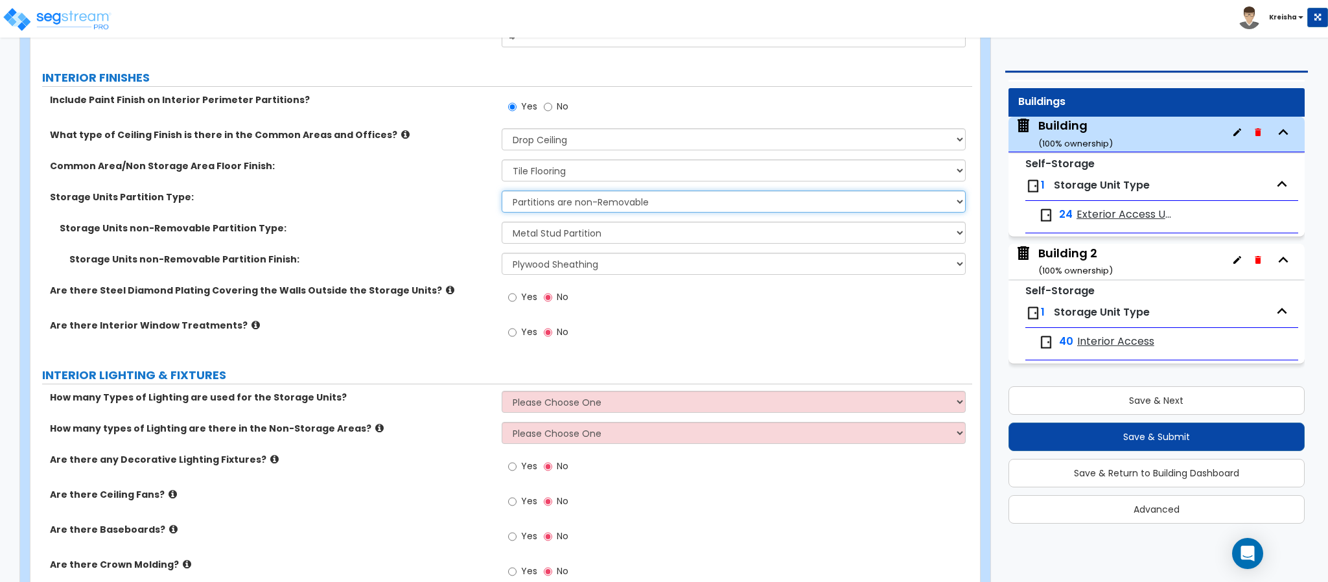
click at [592, 204] on select "Partitions are Removable Partitions are non-Removable" at bounding box center [734, 202] width 465 height 22
click at [581, 207] on select "Partitions are Removable Partitions are non-Removable" at bounding box center [734, 202] width 465 height 22
click at [581, 208] on select "Partitions are Removable Partitions are non-Removable" at bounding box center [734, 202] width 465 height 22
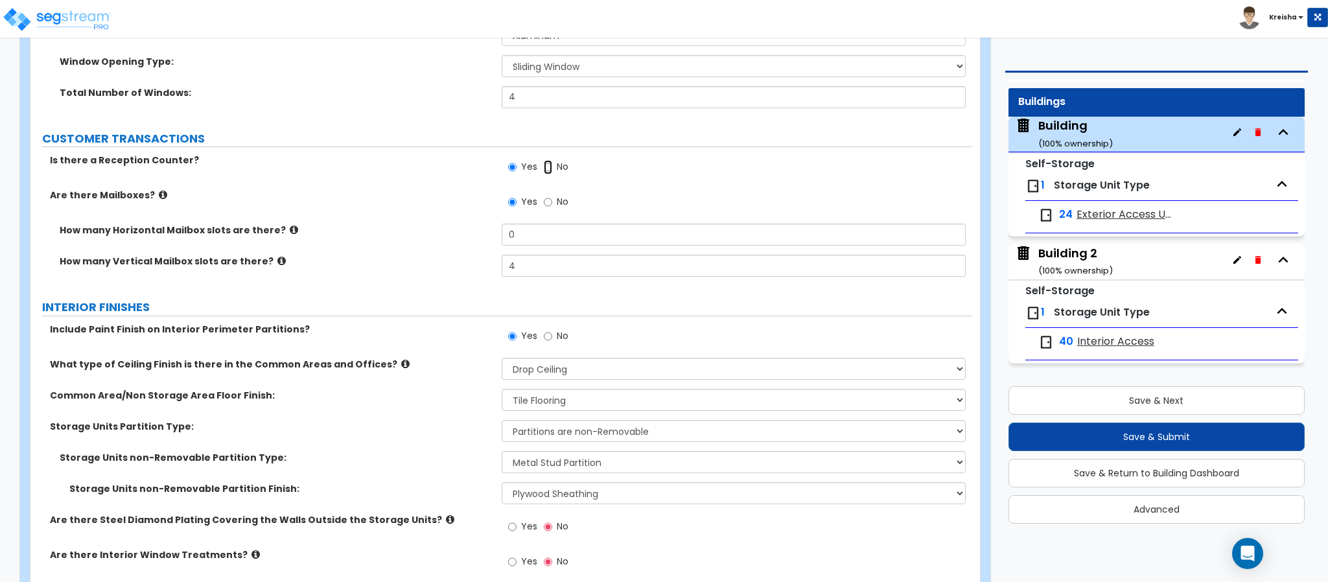
radio input "false"
radio input "true"
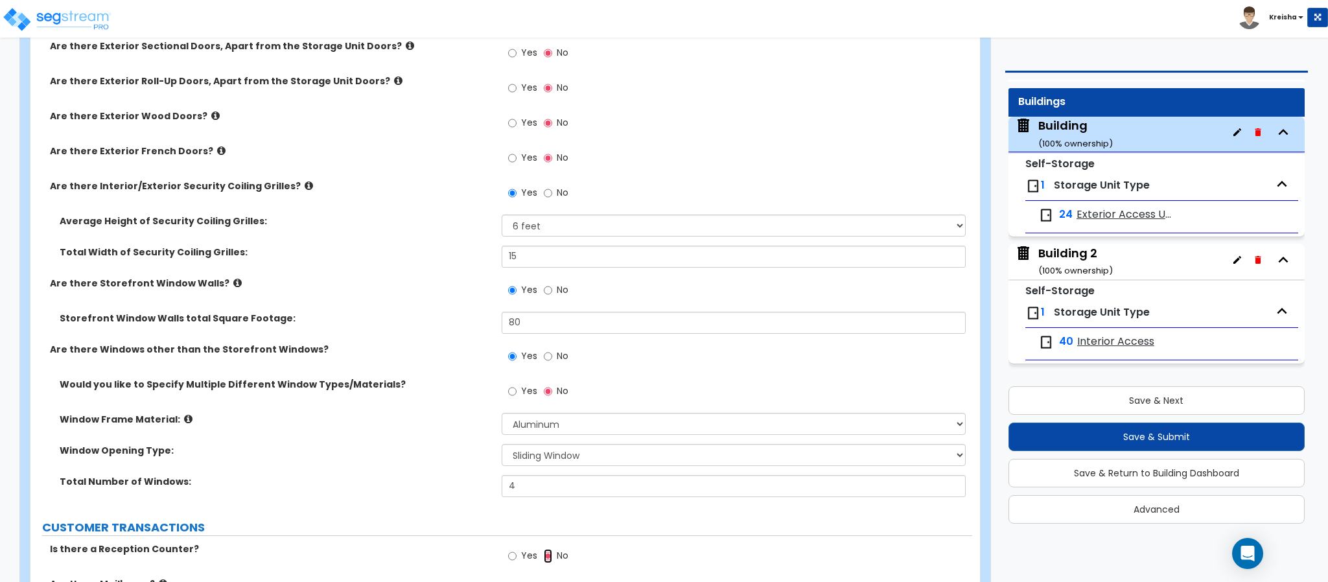
scroll to position [2074, 0]
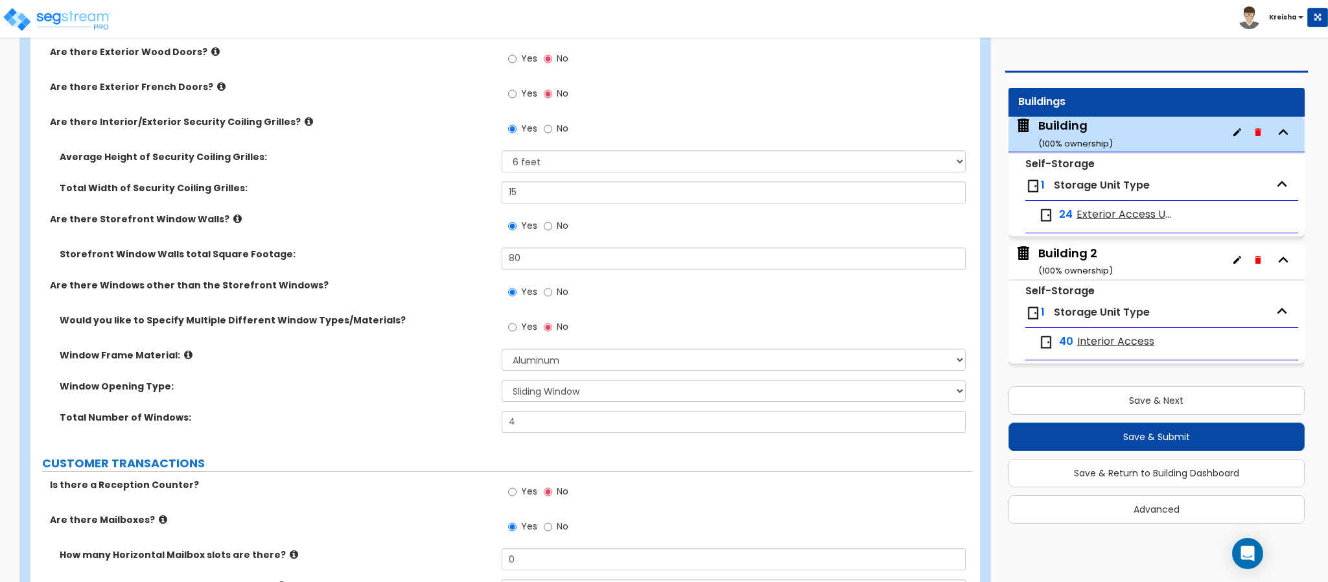
click at [553, 228] on label "No" at bounding box center [556, 227] width 25 height 22
click at [552, 228] on input "No" at bounding box center [548, 226] width 8 height 14
radio input "false"
radio input "true"
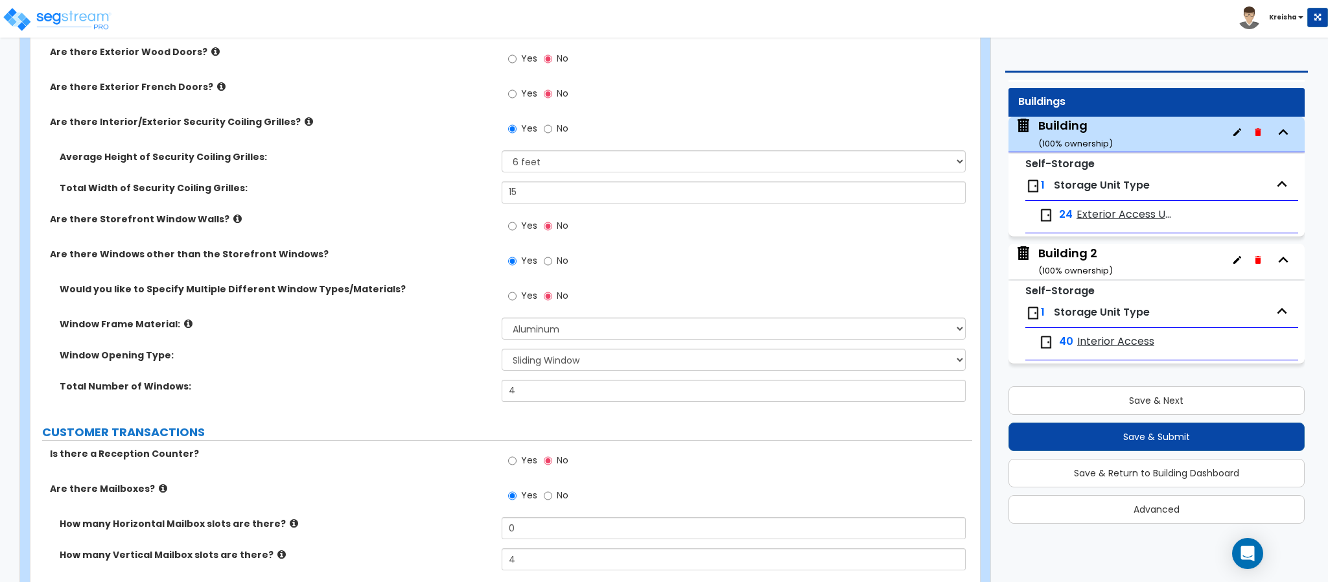
drag, startPoint x: 552, startPoint y: 265, endPoint x: 485, endPoint y: 296, distance: 74.2
click at [552, 264] on label "No" at bounding box center [556, 262] width 25 height 22
click at [552, 264] on input "No" at bounding box center [548, 261] width 8 height 14
radio input "false"
radio input "true"
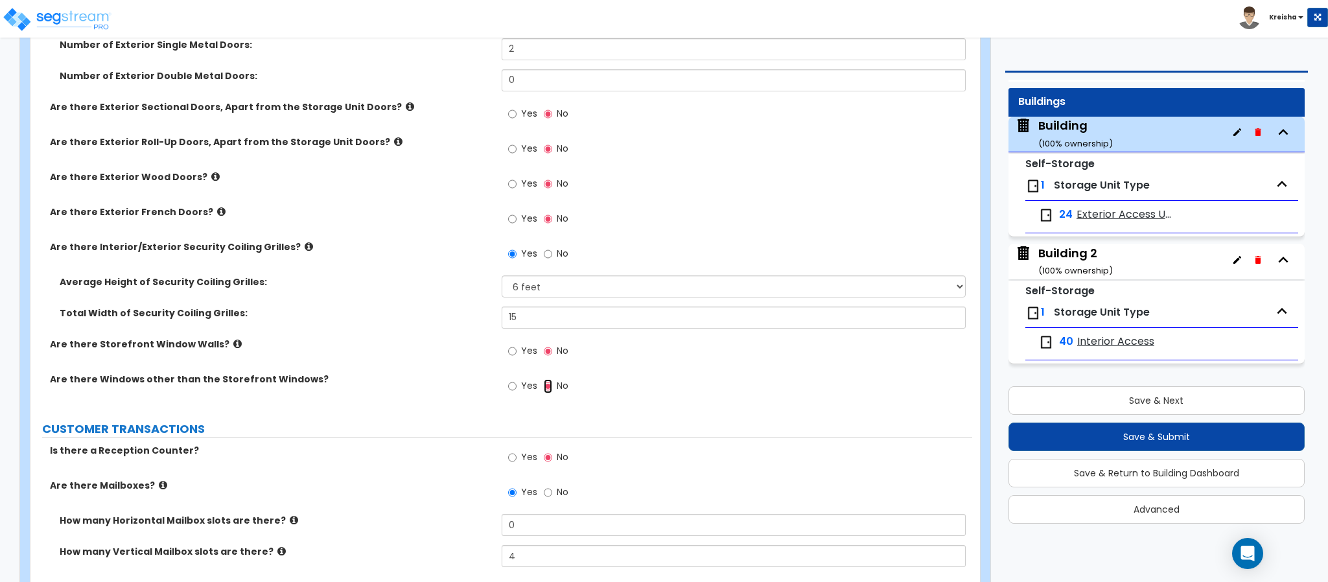
scroll to position [1945, 0]
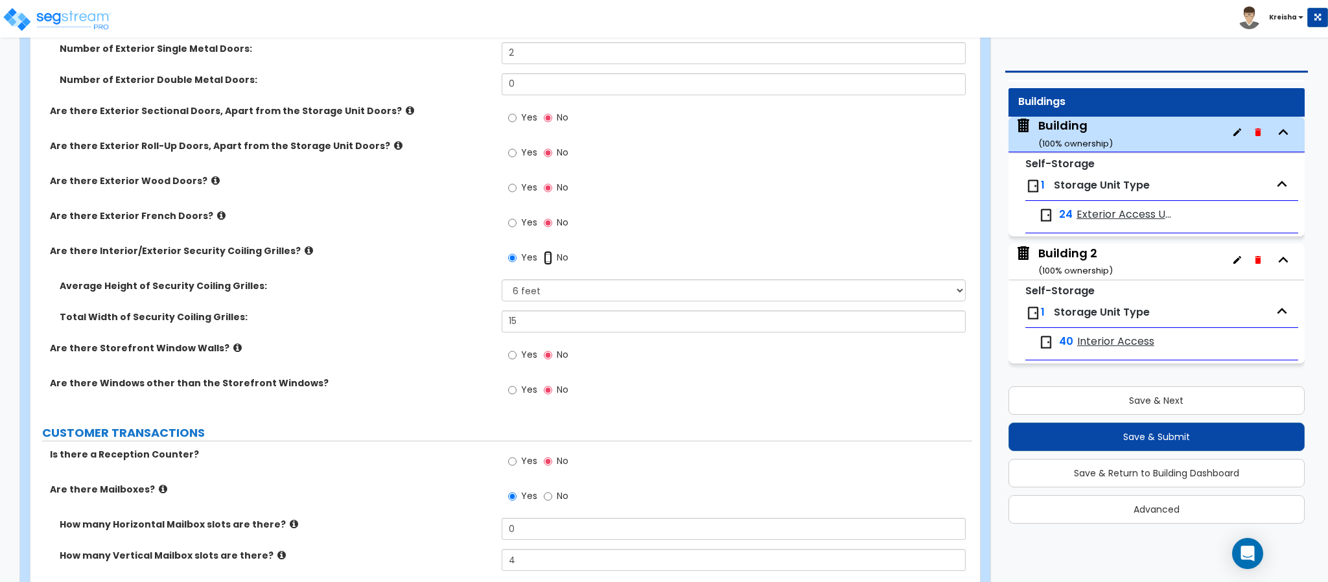
click at [548, 261] on input "No" at bounding box center [548, 258] width 8 height 14
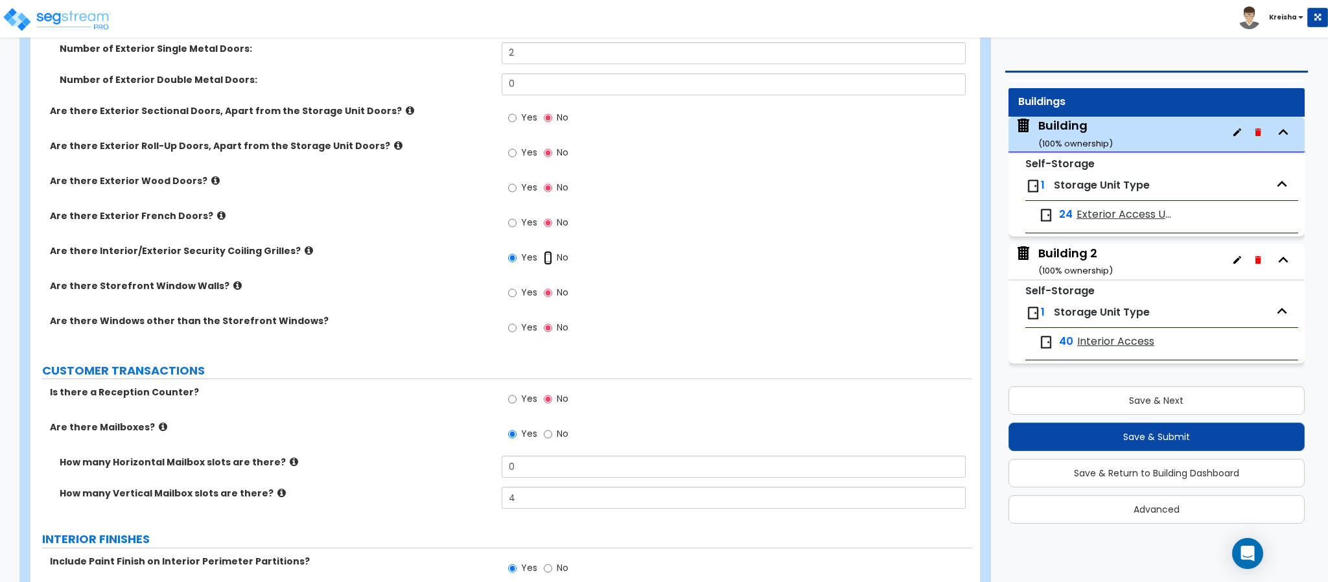
radio input "false"
radio input "true"
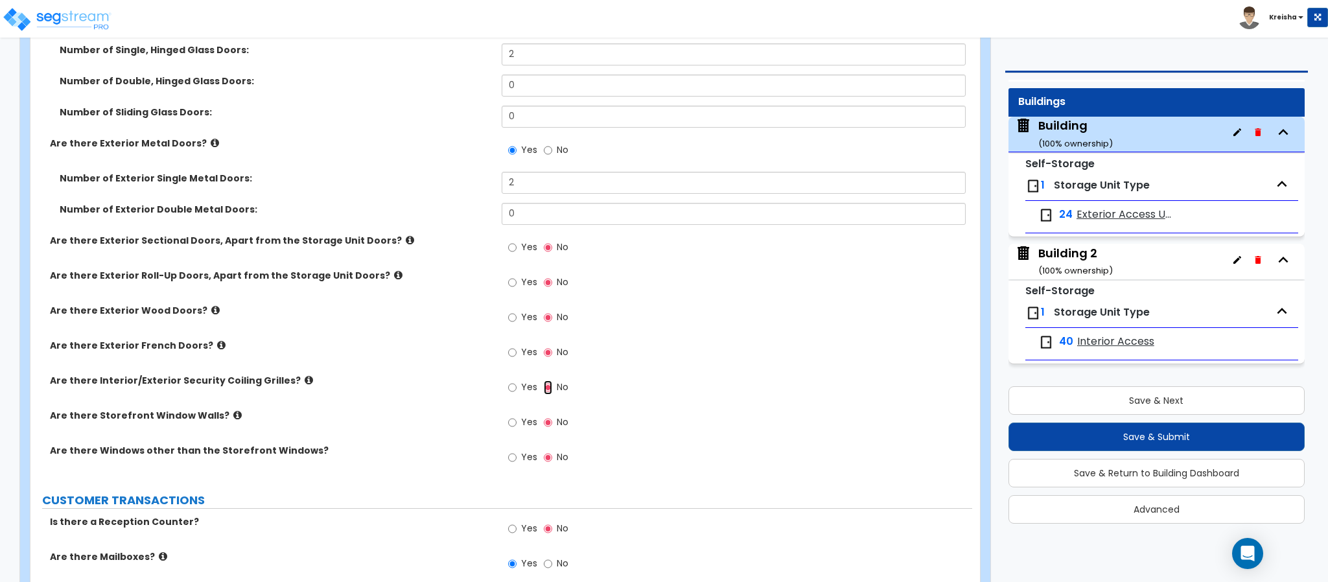
scroll to position [1750, 0]
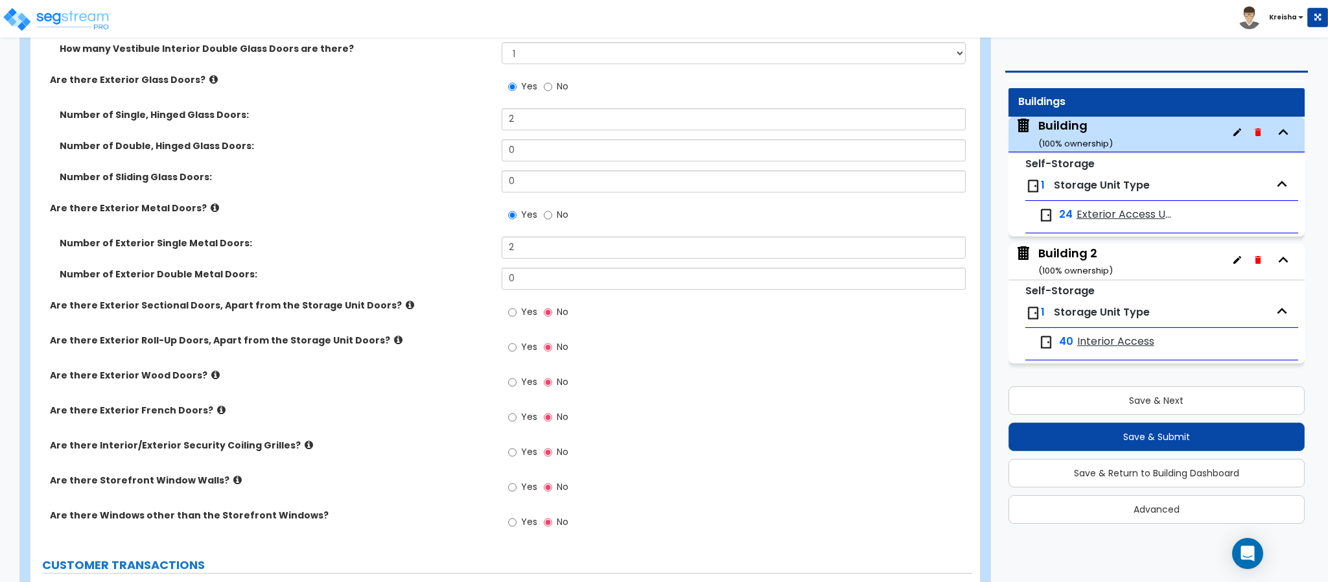
click at [553, 218] on label "No" at bounding box center [556, 216] width 25 height 22
click at [552, 218] on input "No" at bounding box center [548, 215] width 8 height 14
radio input "false"
radio input "true"
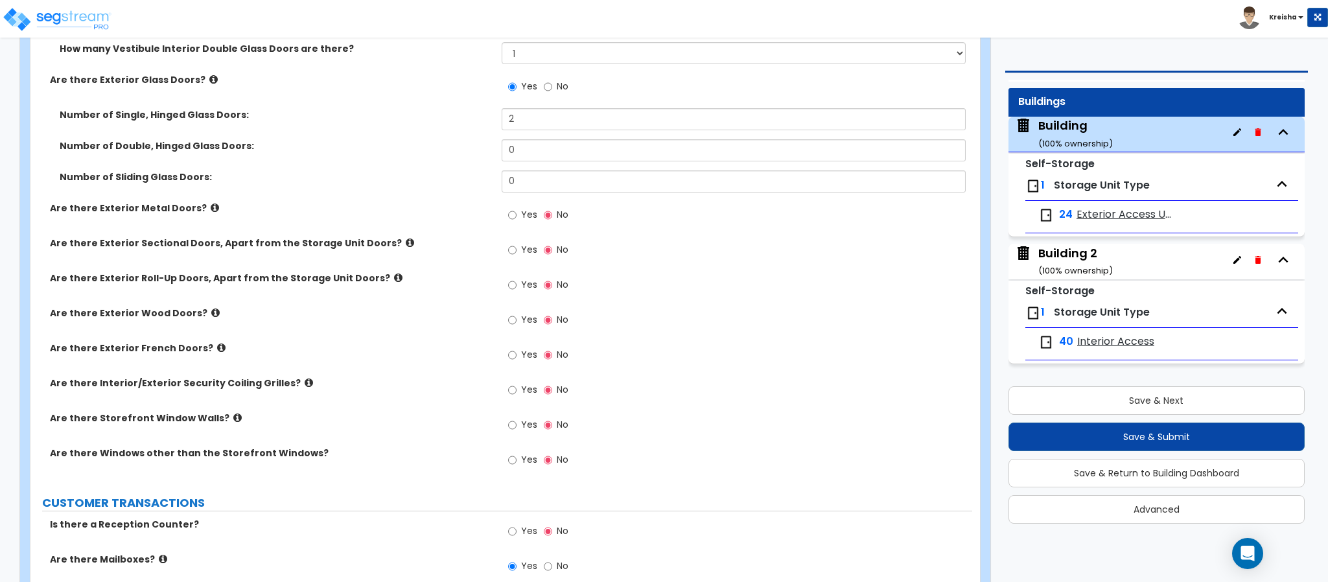
click at [548, 170] on div "Number of Double, Hinged Glass Doors: 0" at bounding box center [501, 154] width 942 height 31
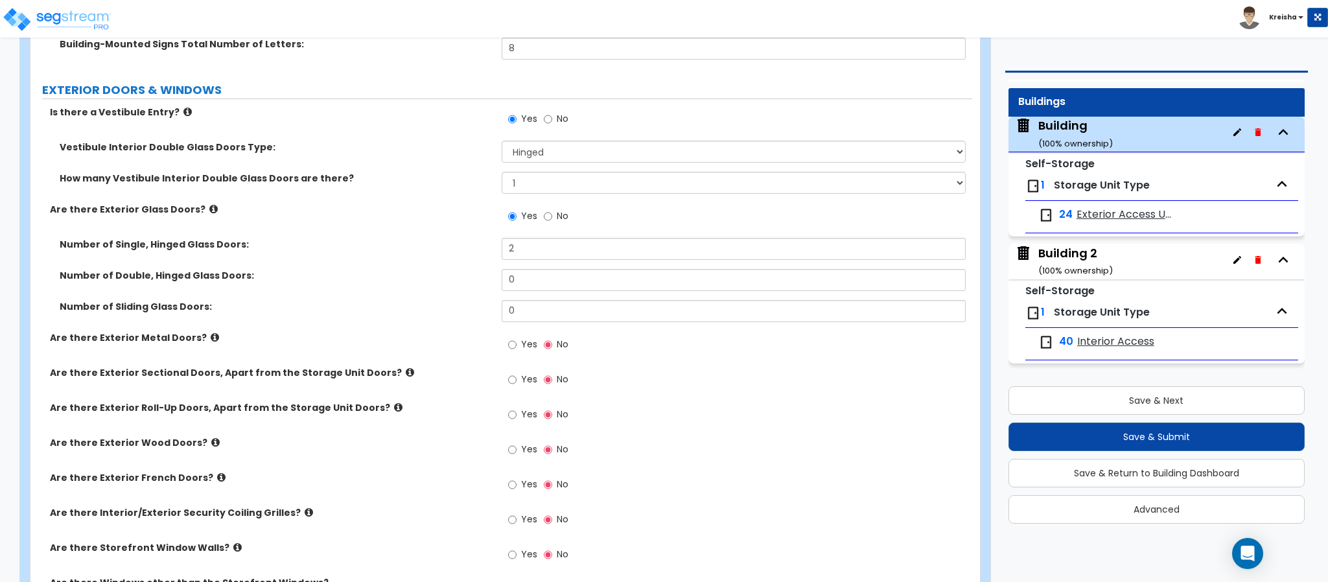
click at [552, 222] on label "No" at bounding box center [556, 218] width 25 height 22
click at [552, 222] on input "No" at bounding box center [548, 216] width 8 height 14
radio input "false"
radio input "true"
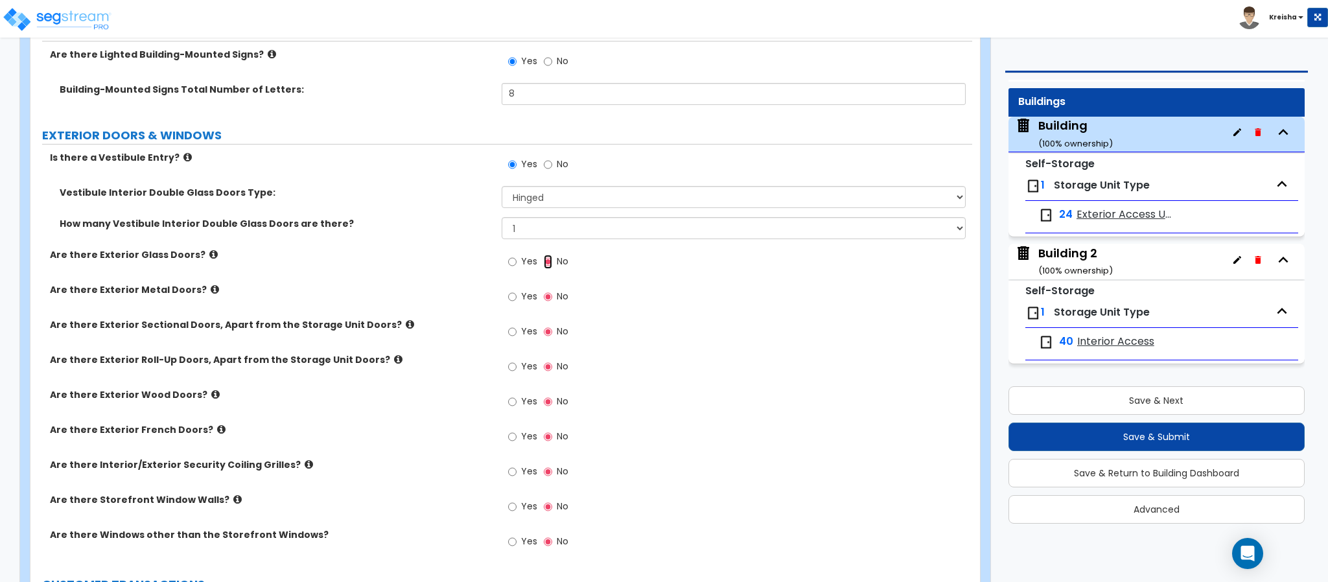
scroll to position [1556, 0]
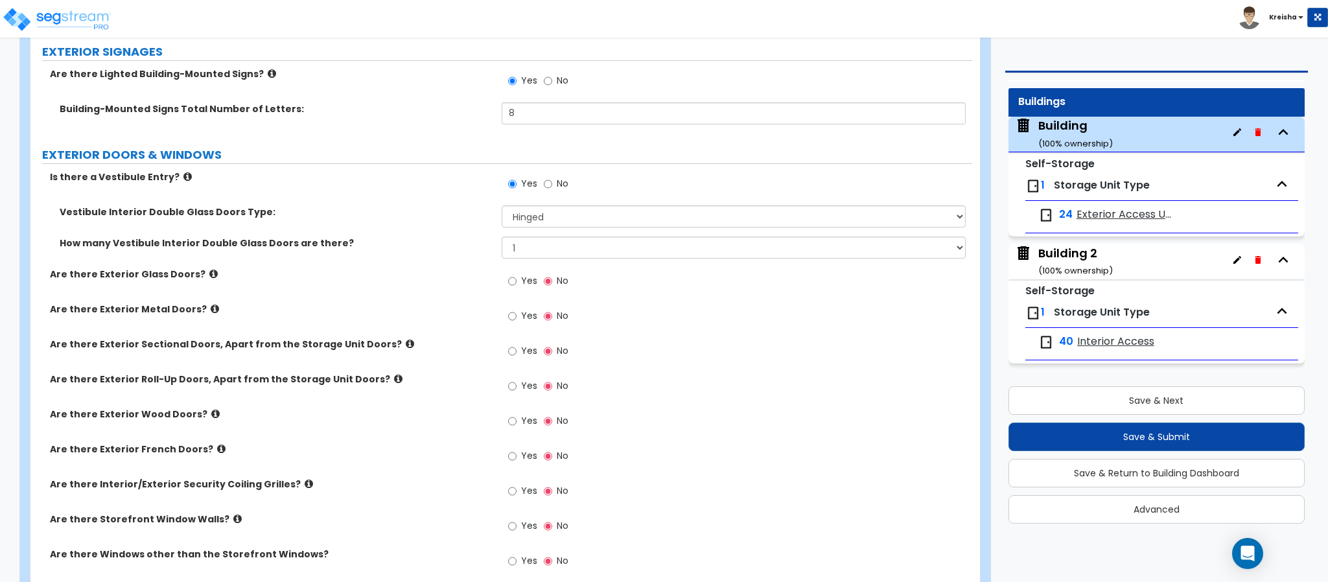
click at [568, 181] on label "No" at bounding box center [556, 185] width 25 height 22
click at [552, 181] on input "No" at bounding box center [548, 184] width 8 height 14
click at [562, 183] on span "No" at bounding box center [563, 183] width 12 height 13
click at [552, 183] on input "No" at bounding box center [548, 184] width 8 height 14
radio input "false"
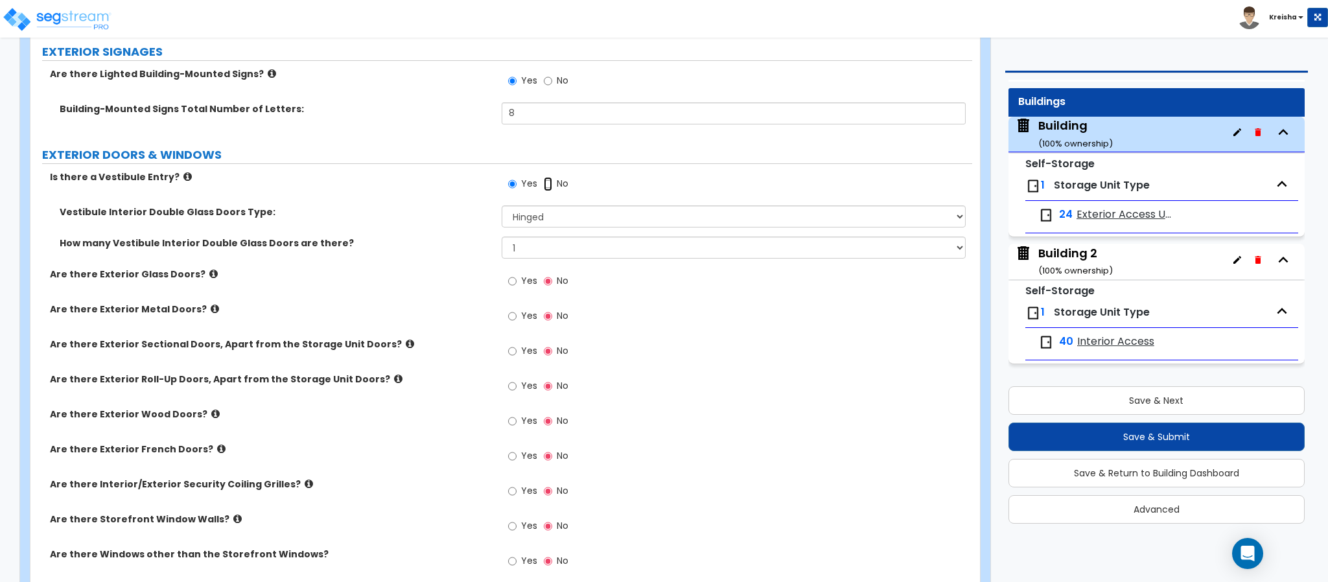
radio input "true"
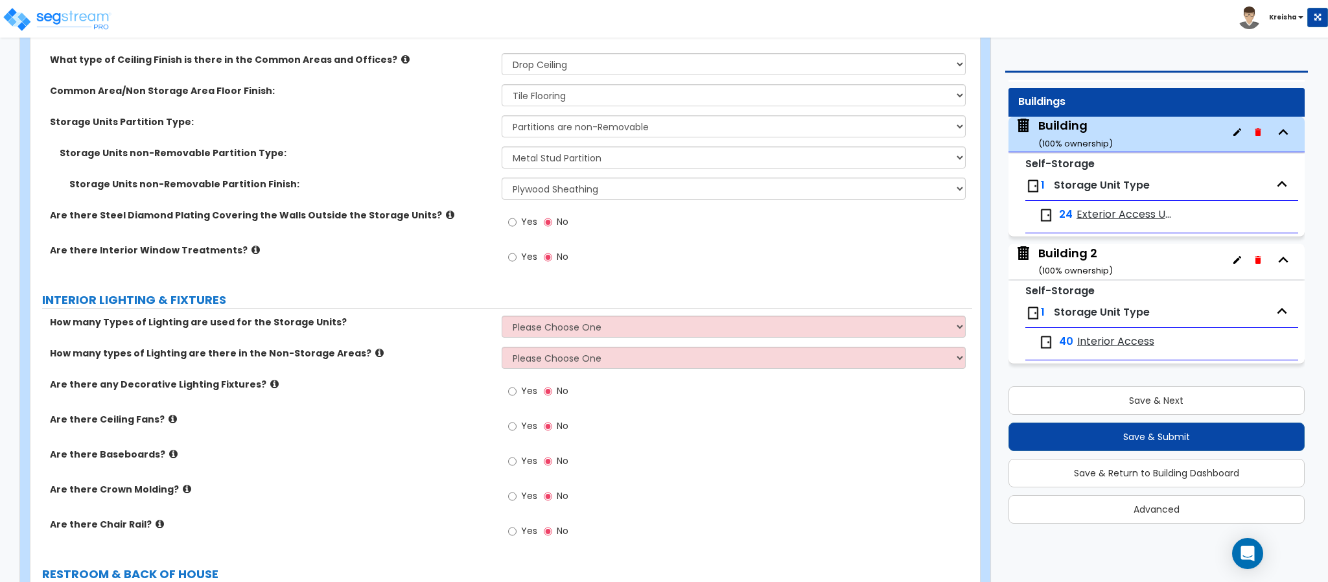
scroll to position [2204, 0]
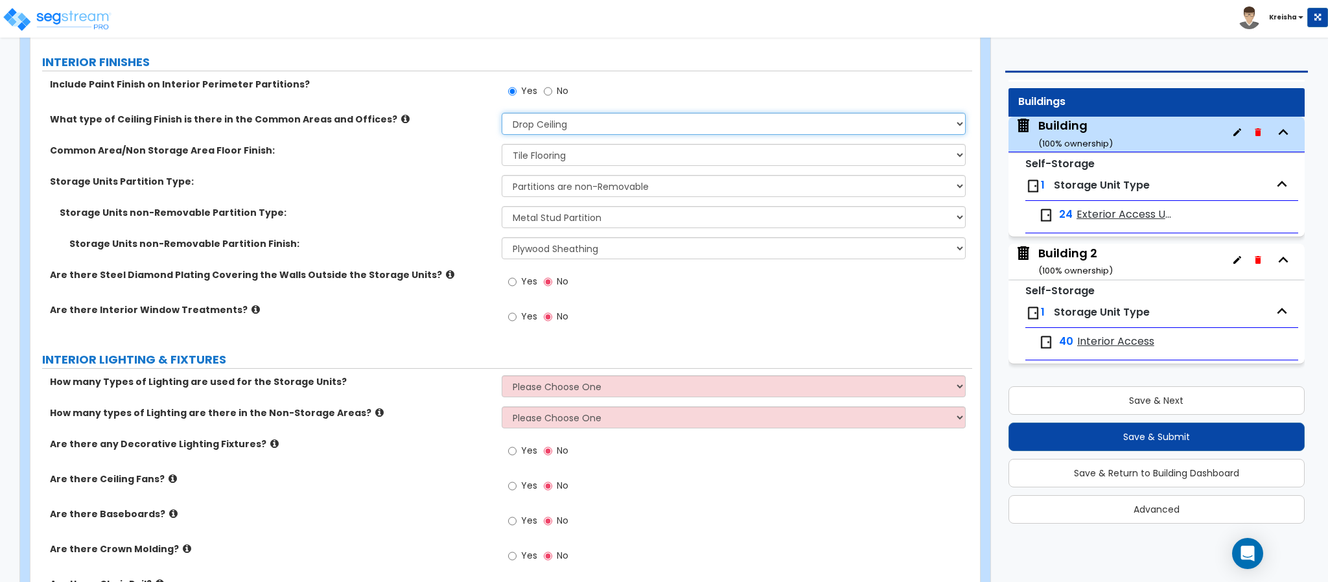
click at [539, 131] on select "Please Choose One Drop Ceiling Drywall Ceiling Open Ceiling Metal Pan Ceiling" at bounding box center [734, 124] width 465 height 22
click at [558, 91] on span "No" at bounding box center [563, 90] width 12 height 13
click at [552, 91] on input "No" at bounding box center [548, 91] width 8 height 14
radio input "false"
radio input "true"
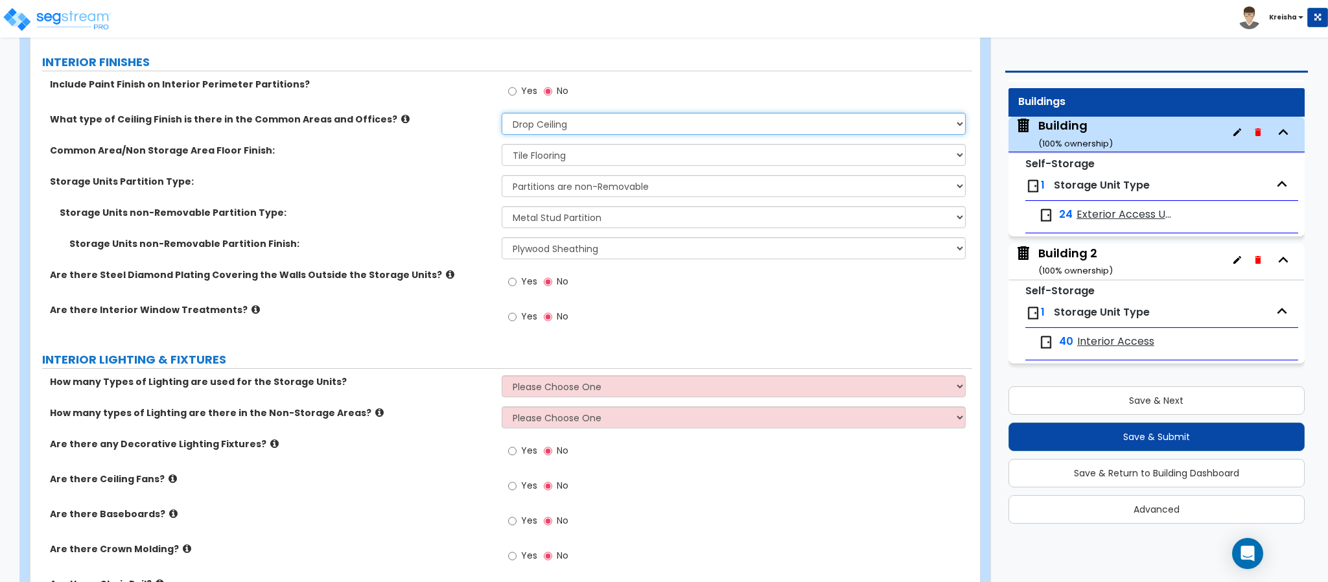
click at [541, 126] on select "Please Choose One Drop Ceiling Drywall Ceiling Open Ceiling Metal Pan Ceiling" at bounding box center [734, 124] width 465 height 22
select select "0"
click at [502, 115] on select "Please Choose One Drop Ceiling Drywall Ceiling Open Ceiling Metal Pan Ceiling" at bounding box center [734, 124] width 465 height 22
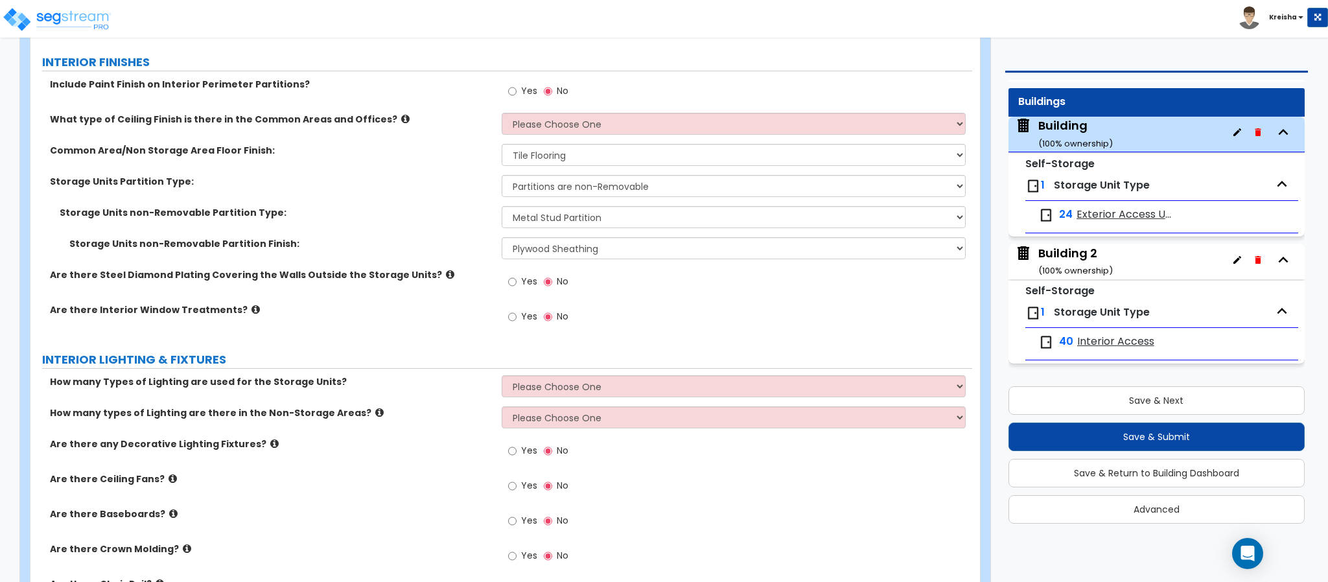
click at [529, 171] on div "Common Area/Non Storage Area Floor Finish: None Tile Flooring Hardwood Flooring…" at bounding box center [501, 159] width 942 height 31
click at [530, 156] on select "None Tile Flooring Hardwood Flooring Resilient Laminate Flooring VCT Flooring S…" at bounding box center [734, 155] width 465 height 22
select select "0"
click at [502, 146] on select "None Tile Flooring Hardwood Flooring Resilient Laminate Flooring VCT Flooring S…" at bounding box center [734, 155] width 465 height 22
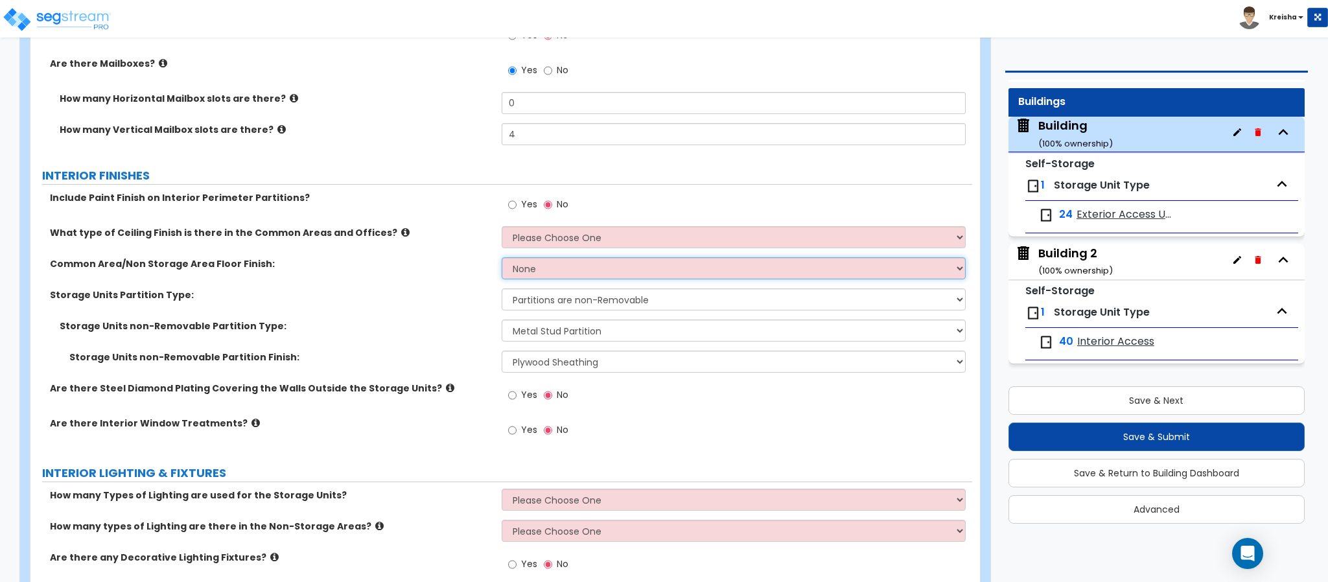
scroll to position [1945, 0]
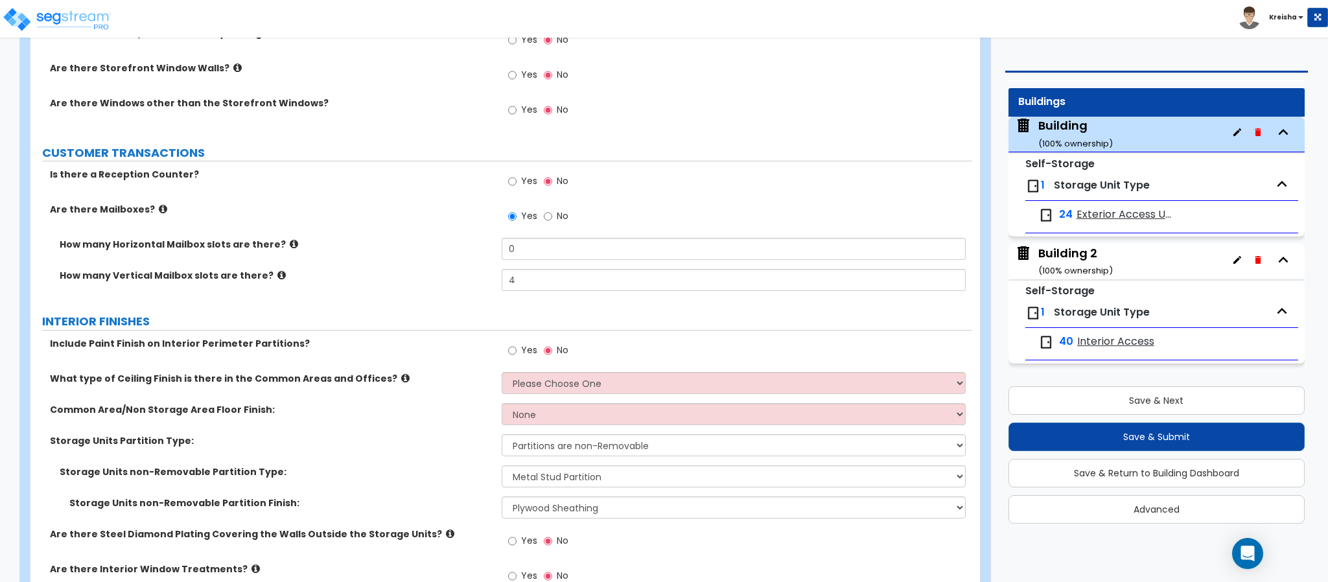
click at [364, 267] on div "How many Horizontal Mailbox slots are there? 0" at bounding box center [501, 253] width 942 height 31
click at [558, 216] on span "No" at bounding box center [563, 215] width 12 height 13
click at [552, 216] on input "No" at bounding box center [548, 216] width 8 height 14
radio input "false"
radio input "true"
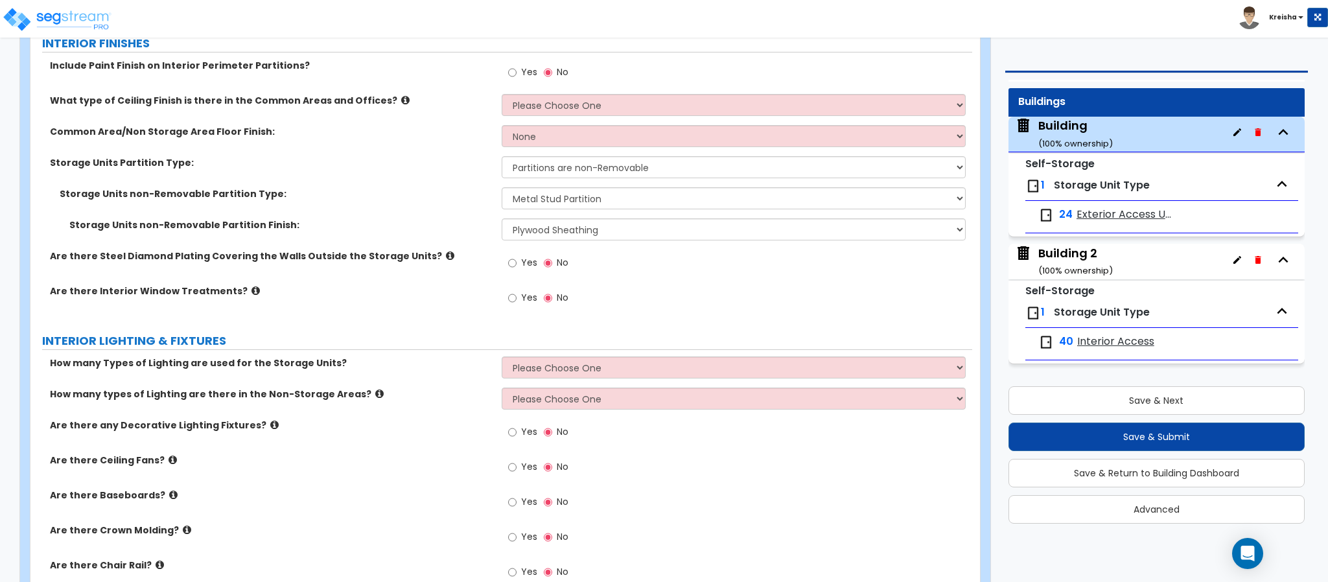
scroll to position [2074, 0]
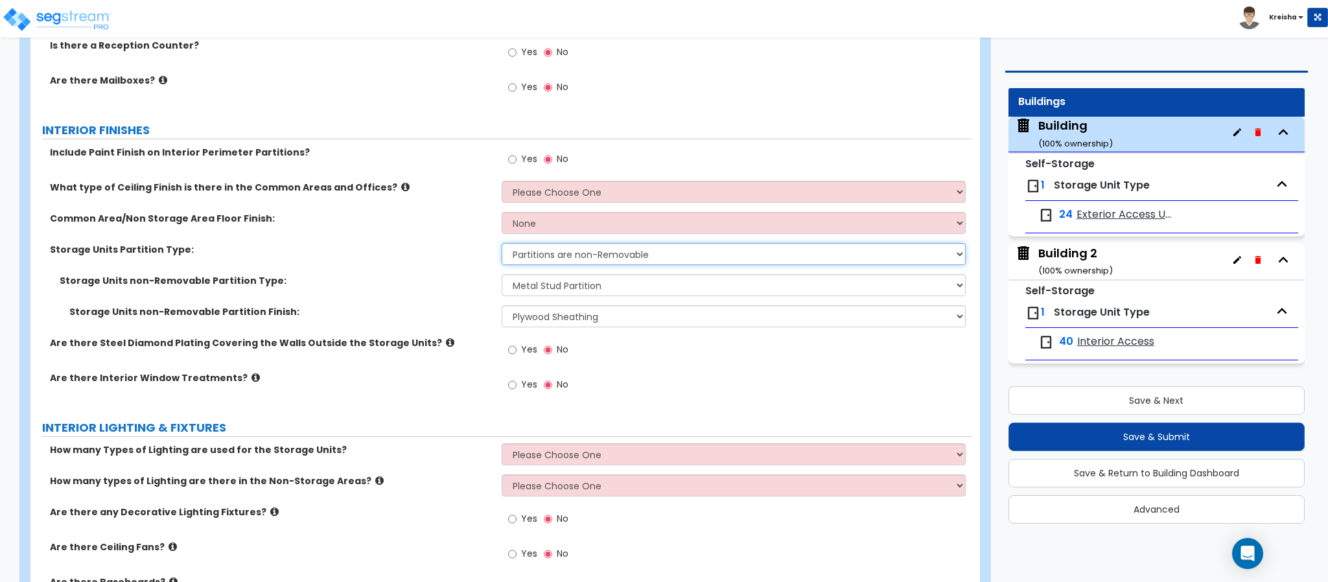
click at [530, 255] on select "Partitions are Removable Partitions are non-Removable" at bounding box center [734, 254] width 465 height 22
click at [502, 246] on select "Partitions are Removable Partitions are non-Removable" at bounding box center [734, 254] width 465 height 22
click at [560, 251] on select "Partitions are Removable Partitions are non-Removable" at bounding box center [734, 254] width 465 height 22
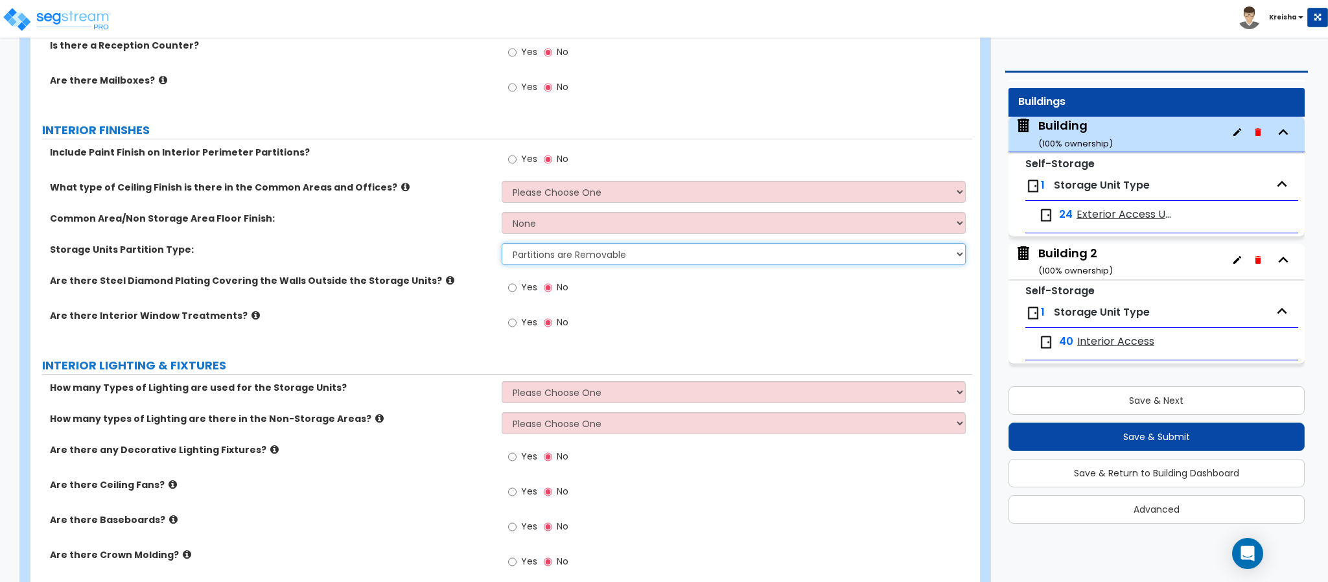
select select "2"
click at [502, 246] on select "Partitions are Removable Partitions are non-Removable" at bounding box center [734, 254] width 465 height 22
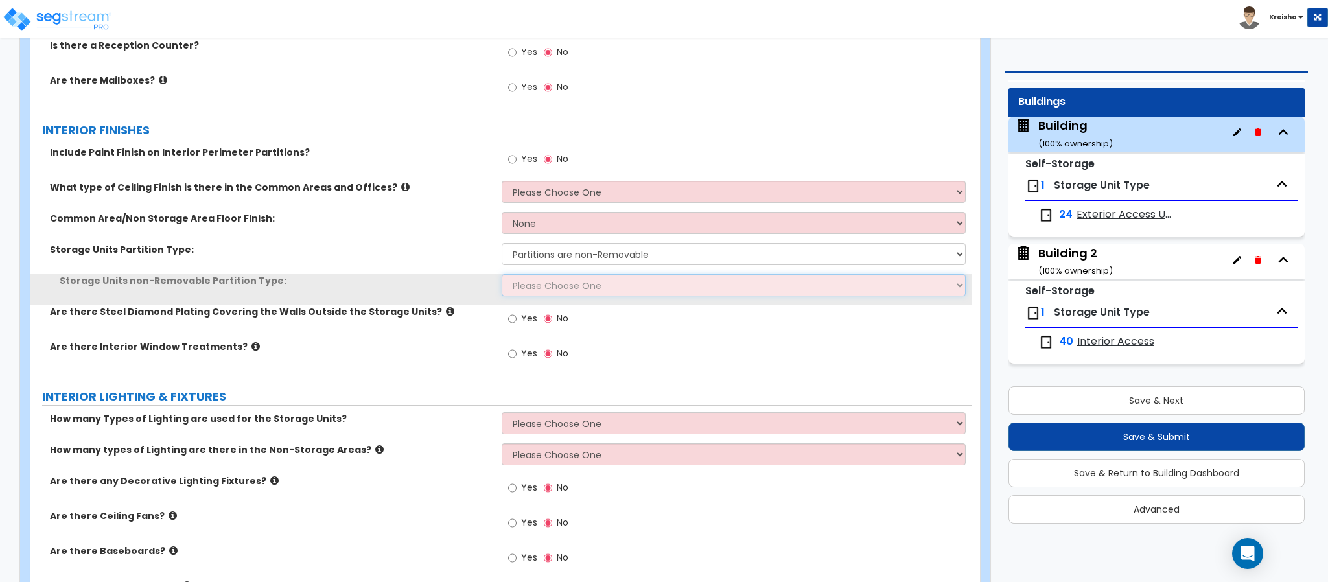
click at [539, 290] on select "Please Choose One CMU Partition Wood Stud Partition Metal Stud Partition" at bounding box center [734, 285] width 465 height 22
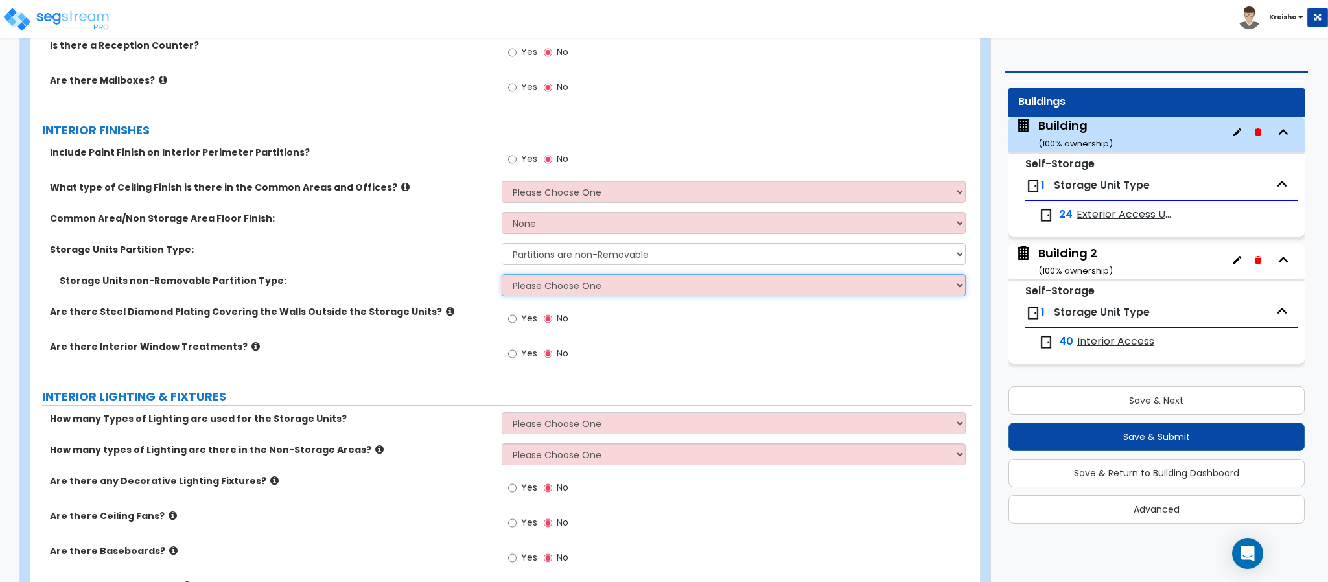
select select "1"
click at [502, 277] on select "Please Choose One CMU Partition Wood Stud Partition Metal Stud Partition" at bounding box center [734, 285] width 465 height 22
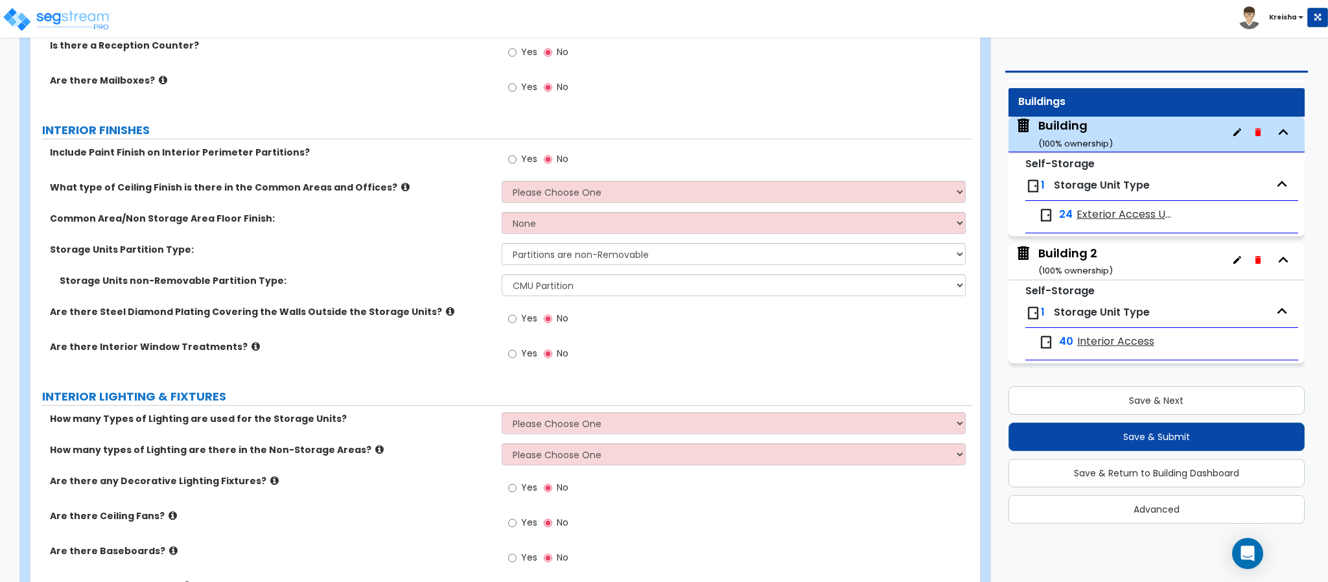
click at [518, 327] on label "Yes" at bounding box center [522, 320] width 29 height 22
click at [517, 326] on input "Yes" at bounding box center [512, 319] width 8 height 14
radio input "true"
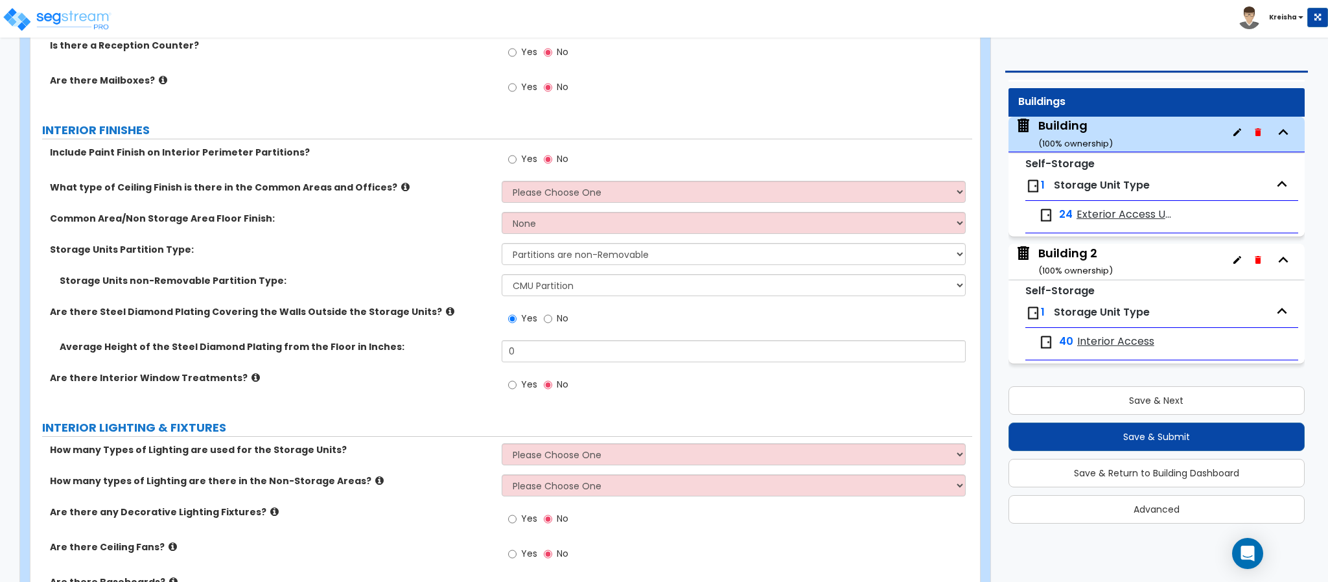
click at [255, 321] on div "Are there Steel Diamond Plating Covering the Walls Outside the Storage Units? Y…" at bounding box center [501, 322] width 942 height 35
click at [251, 309] on label "Are there Steel Diamond Plating Covering the Walls Outside the Storage Units?" at bounding box center [271, 311] width 442 height 13
click at [301, 311] on label "Are there Steel Diamond Plating Covering the Walls Outside the Storage Units?" at bounding box center [271, 311] width 442 height 13
click at [446, 316] on icon at bounding box center [450, 312] width 8 height 10
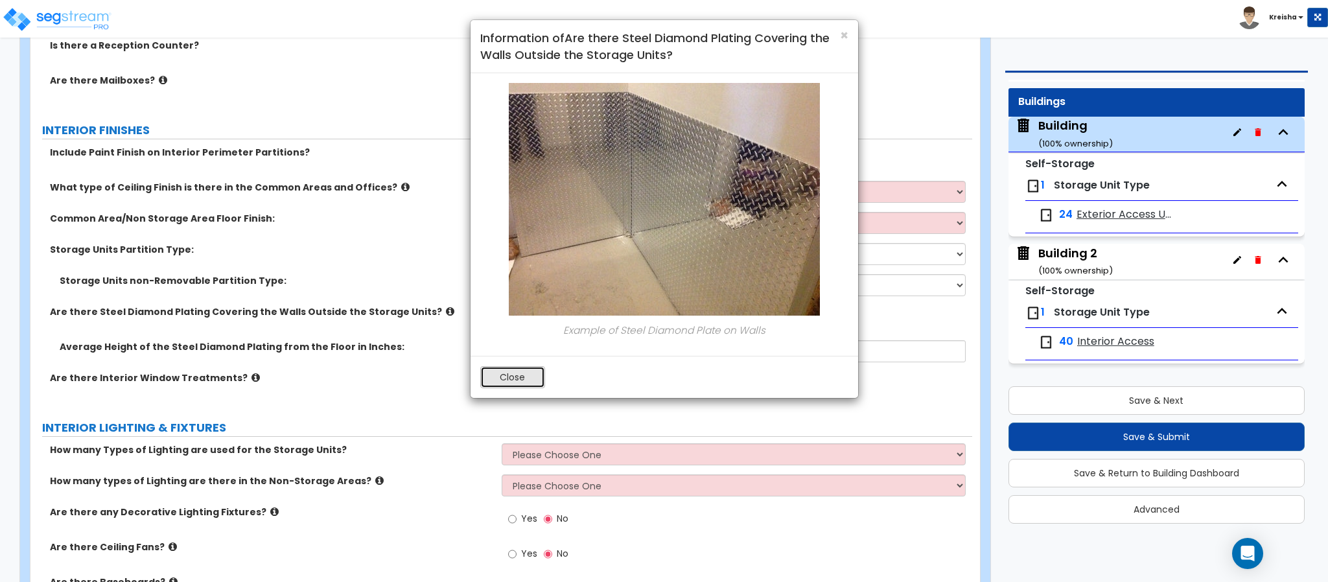
click at [523, 379] on button "Close" at bounding box center [512, 377] width 65 height 22
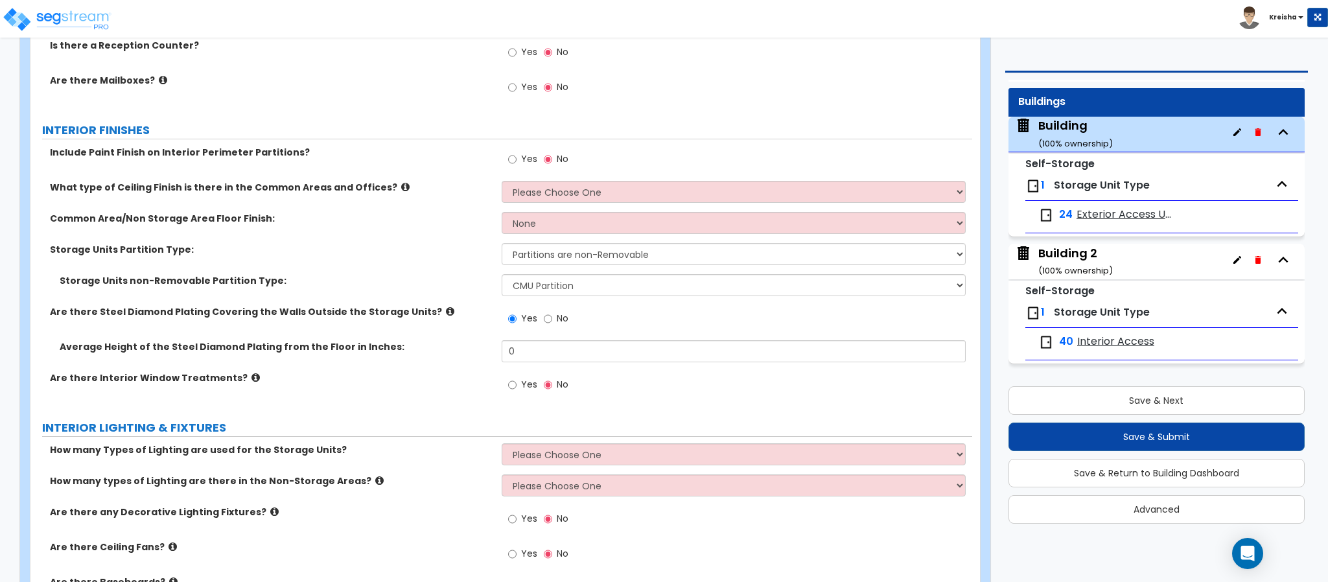
click at [448, 366] on div "Average Height of the Steel Diamond Plating from the Floor in Inches: 0" at bounding box center [501, 355] width 942 height 31
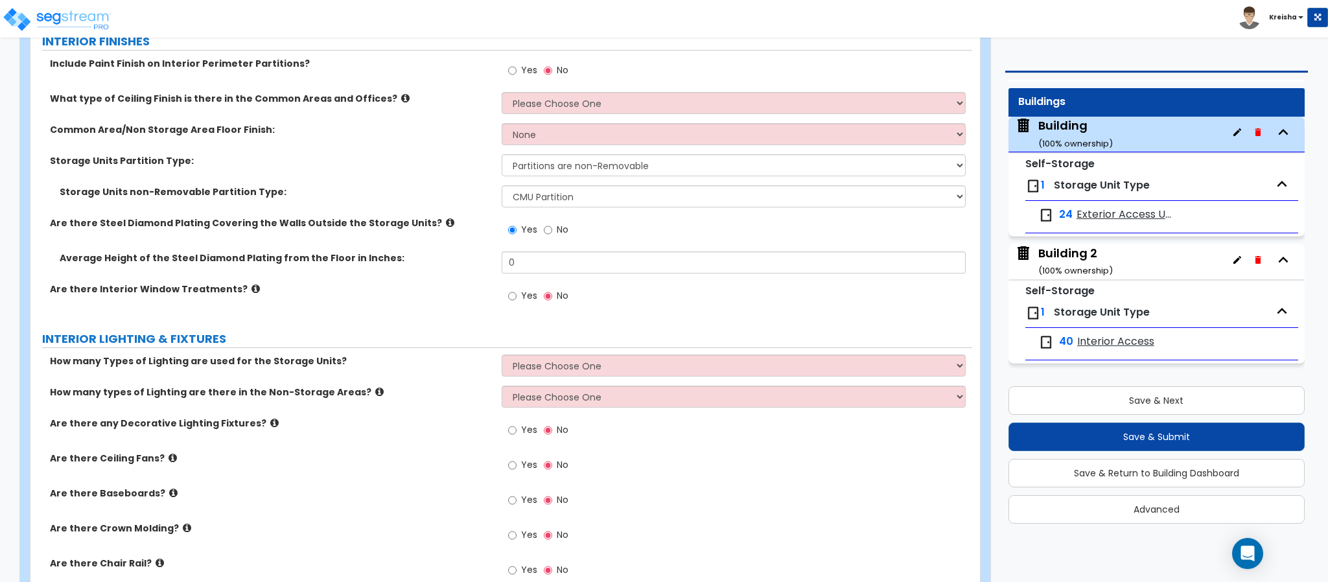
scroll to position [2139, 0]
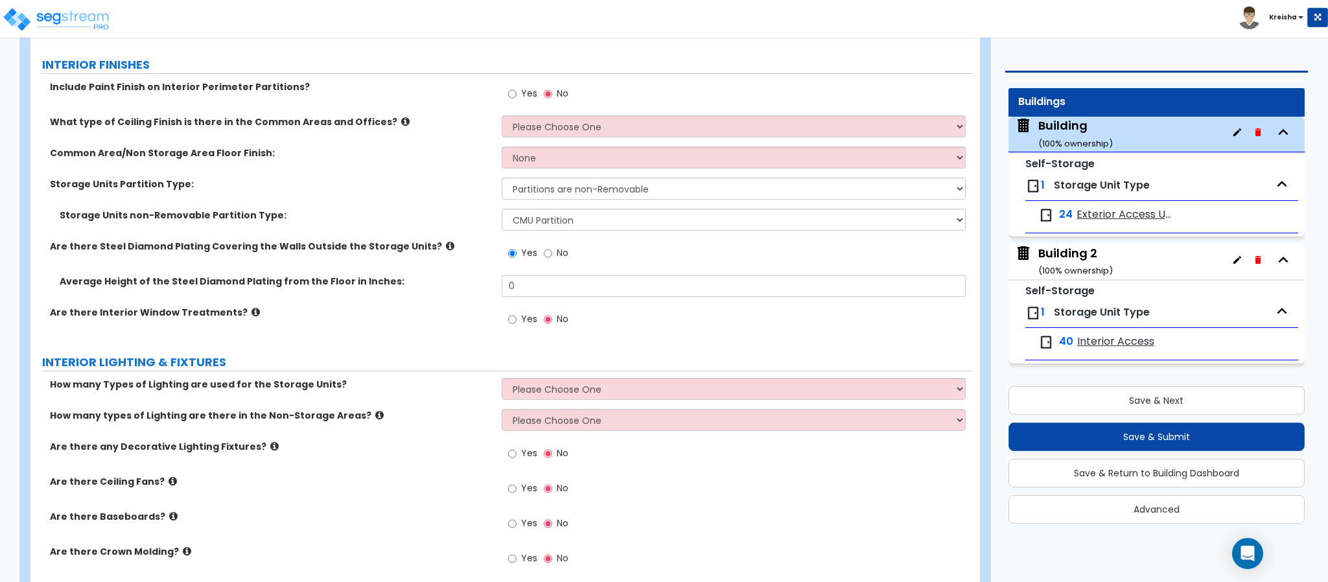
click at [415, 304] on div "Average Height of the Steel Diamond Plating from the Floor in Inches: 0" at bounding box center [501, 290] width 942 height 31
click at [564, 282] on input "0" at bounding box center [734, 286] width 465 height 22
click at [530, 294] on input "0" at bounding box center [734, 286] width 465 height 22
click at [496, 316] on div "Are there Interior Window Treatments?" at bounding box center [265, 312] width 471 height 13
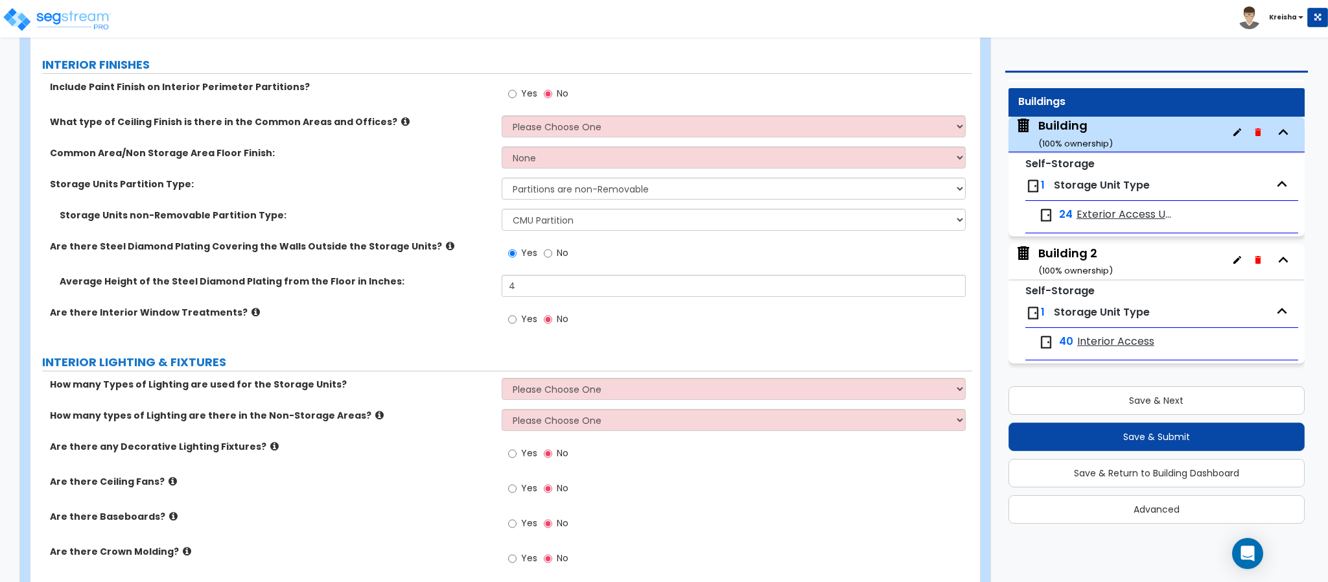
scroll to position [2204, 0]
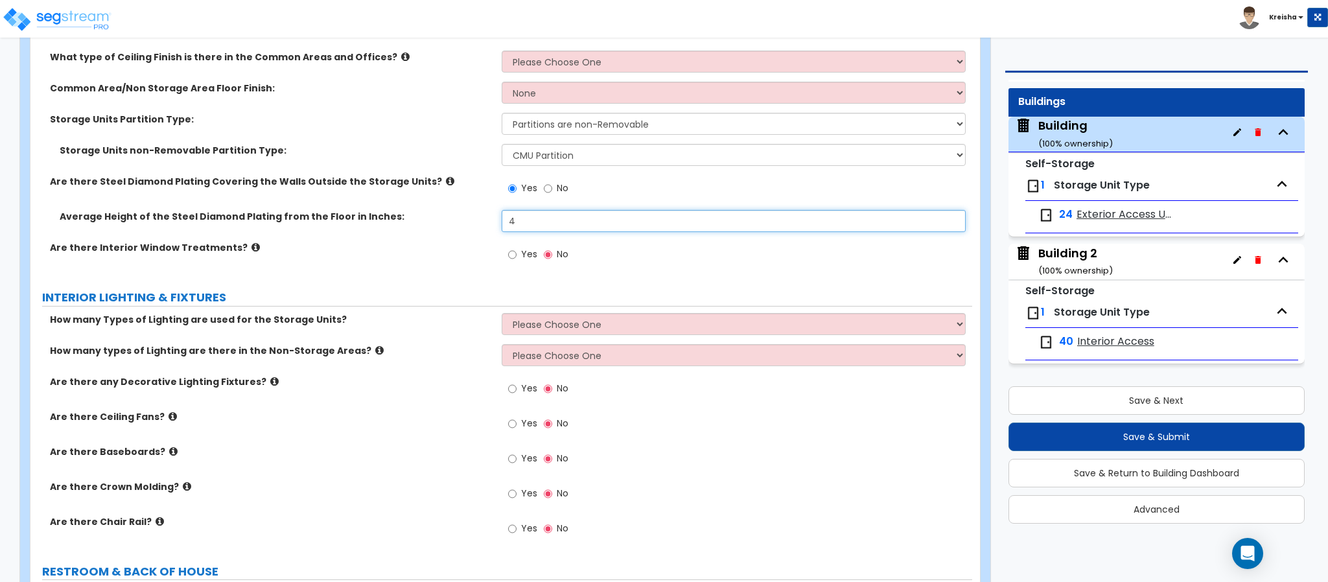
click at [521, 220] on input "4" at bounding box center [734, 221] width 465 height 22
type input "48"
click at [447, 240] on div "Average Height of the Steel Diamond Plating from the Floor in Inches: 48" at bounding box center [501, 225] width 942 height 31
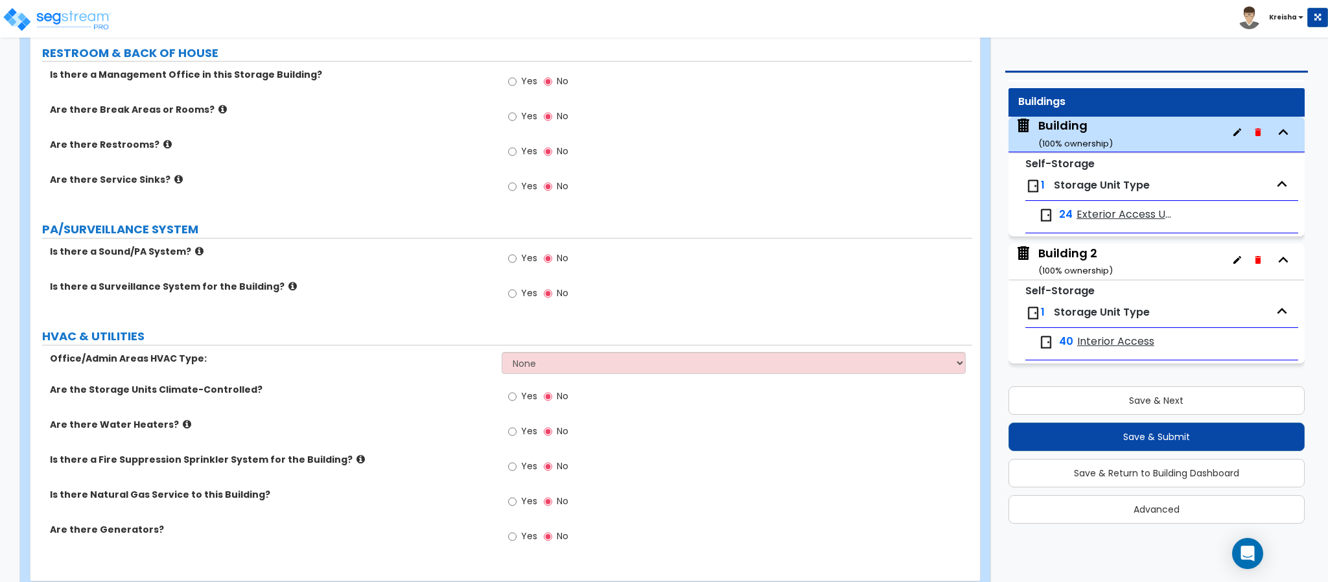
scroll to position [2762, 0]
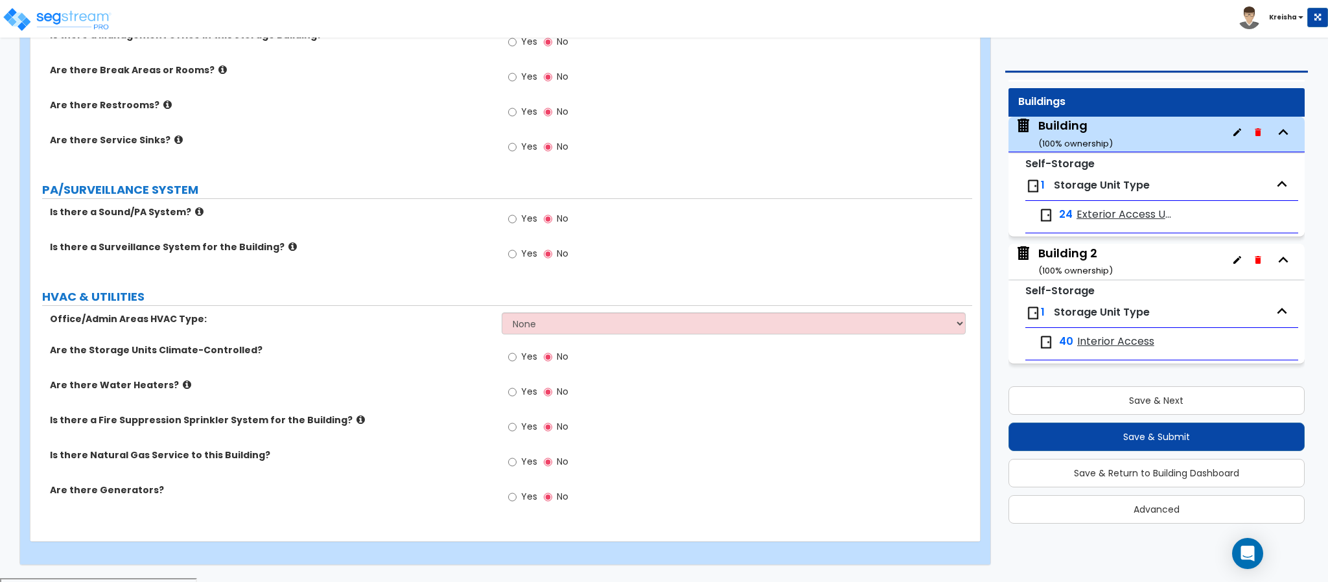
click at [524, 363] on span "Yes" at bounding box center [529, 356] width 16 height 13
click at [517, 364] on input "Yes" at bounding box center [512, 357] width 8 height 14
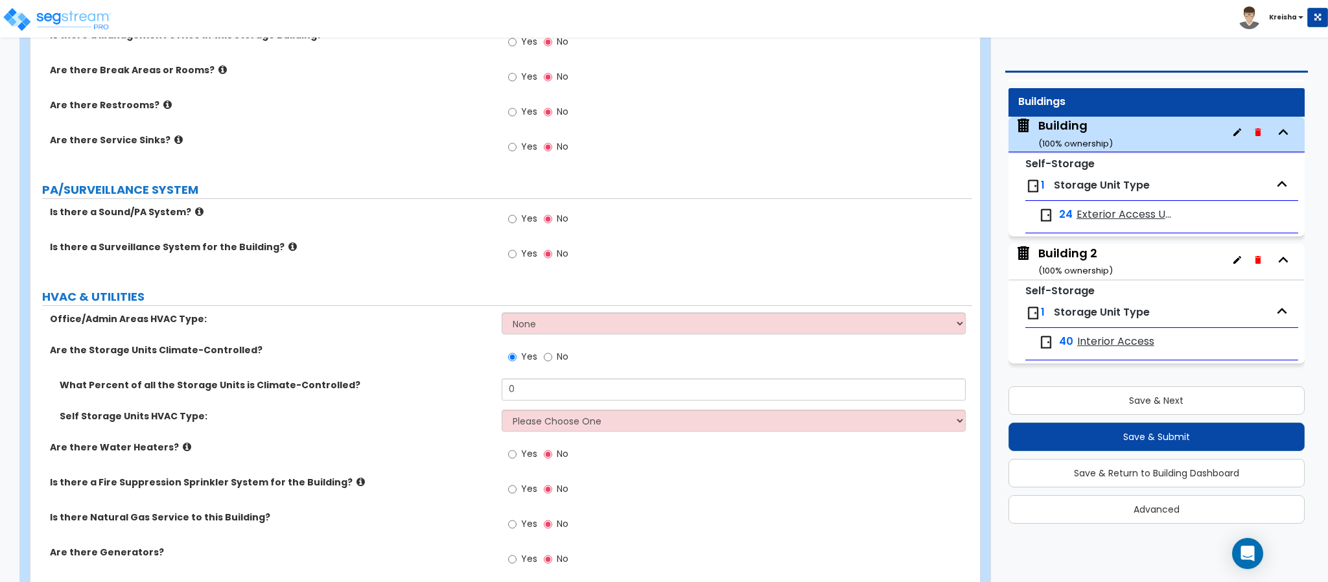
click at [568, 344] on div "Yes No" at bounding box center [538, 359] width 73 height 30
click at [557, 350] on span "No" at bounding box center [563, 356] width 12 height 13
click at [552, 350] on input "No" at bounding box center [548, 357] width 8 height 14
click at [553, 347] on label "No" at bounding box center [556, 358] width 25 height 22
click at [552, 350] on input "No" at bounding box center [548, 357] width 8 height 14
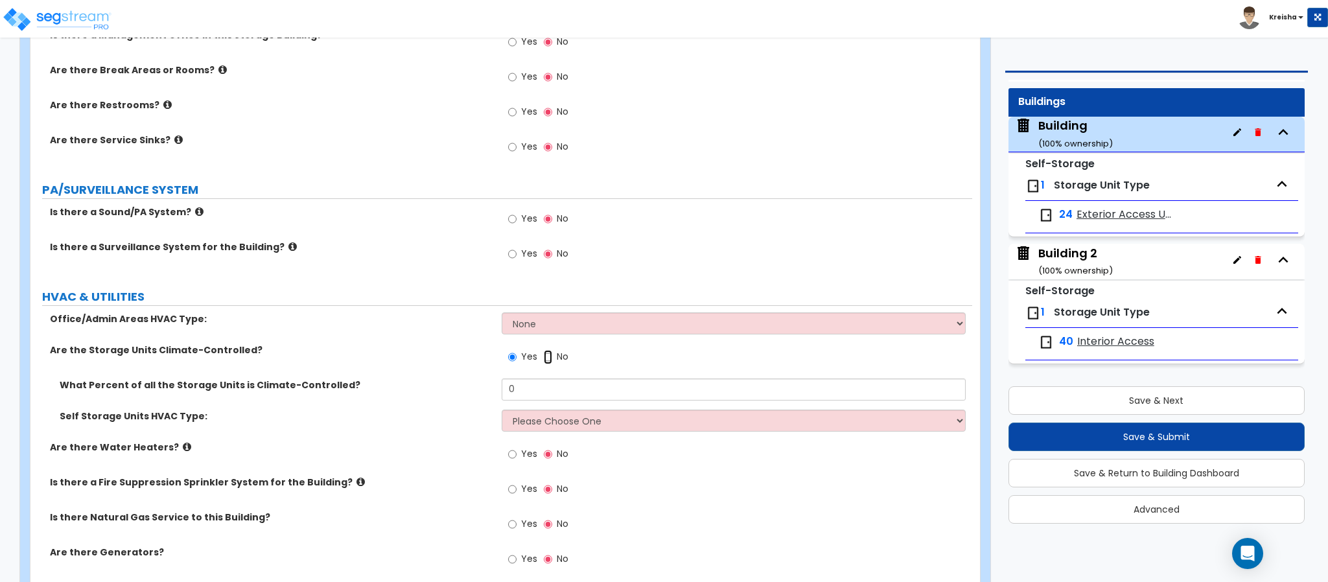
click at [550, 350] on input "No" at bounding box center [548, 357] width 8 height 14
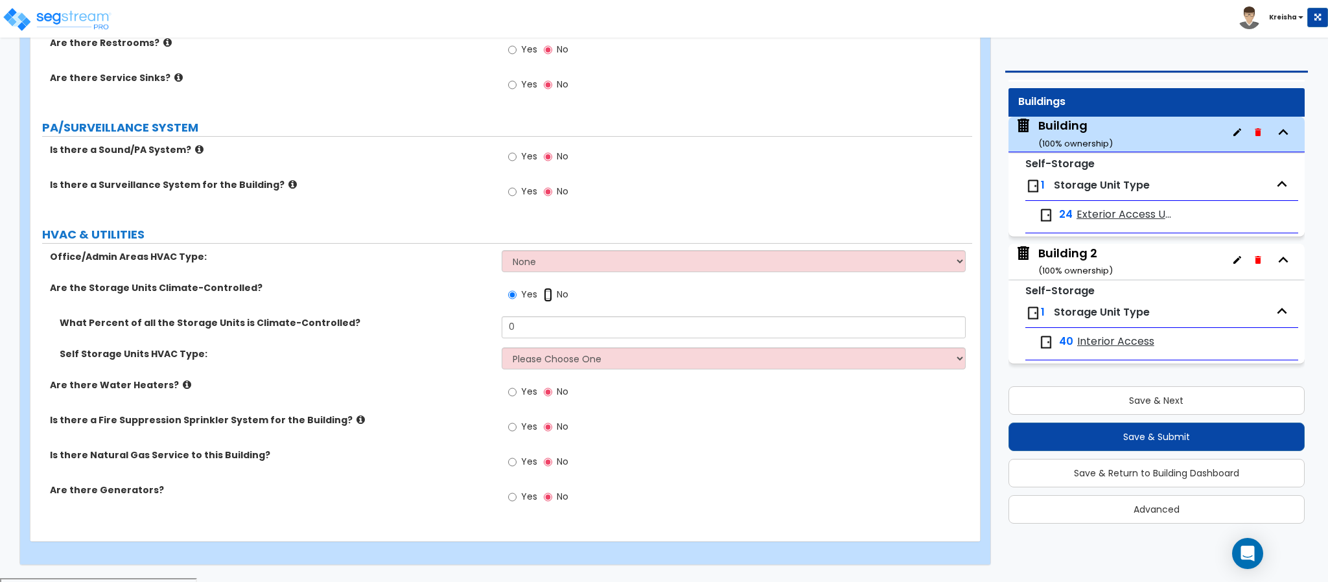
radio input "false"
radio input "true"
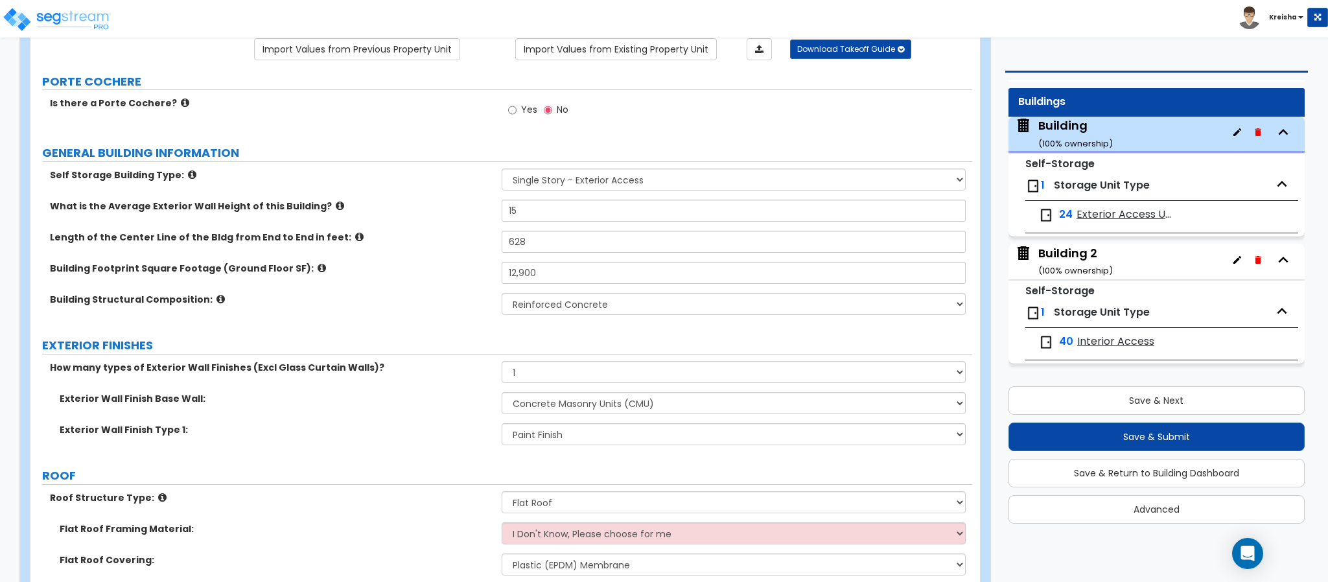
scroll to position [0, 0]
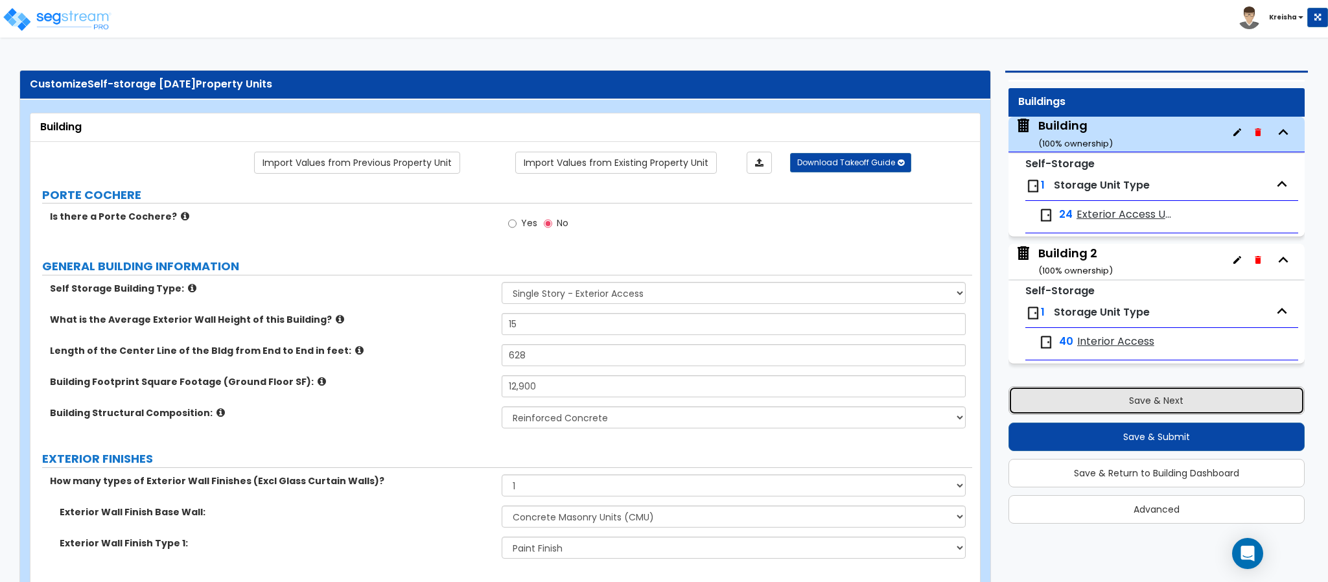
click at [1077, 403] on button "Save & Next" at bounding box center [1157, 400] width 296 height 29
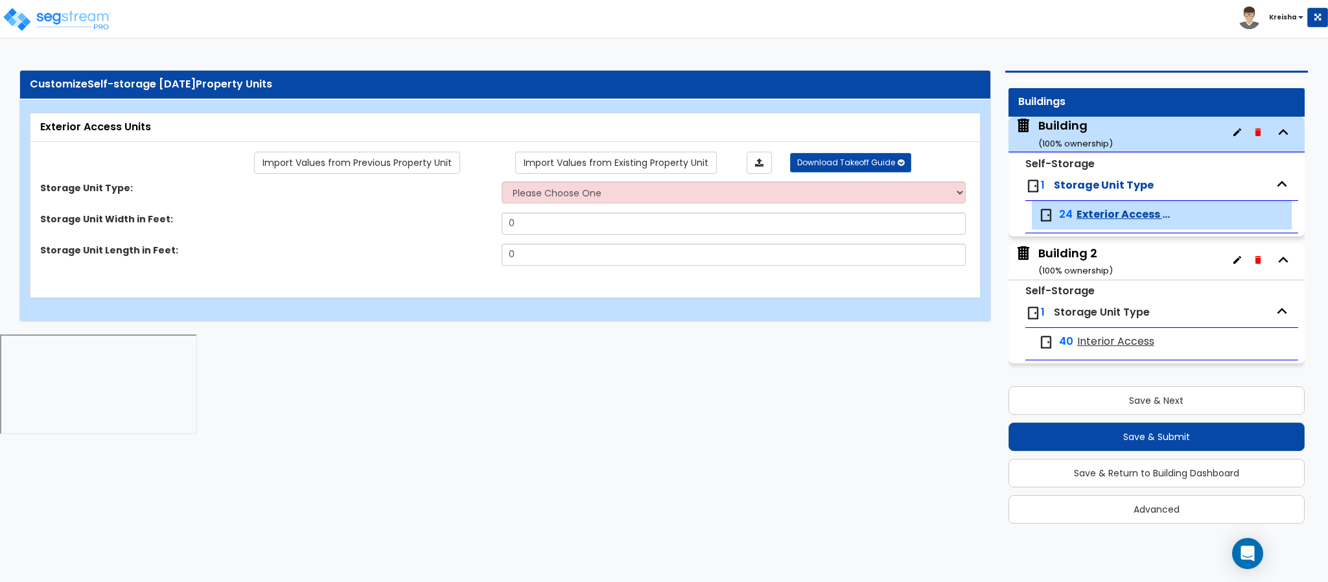
click at [539, 209] on div "Storage Unit Type: Please Choose One Unit is Accessed from the Exterior of the …" at bounding box center [501, 196] width 942 height 31
click at [541, 195] on select "Please Choose One Unit is Accessed from the Exterior of the Building Unit is Ac…" at bounding box center [734, 192] width 465 height 22
select select "1"
click at [502, 183] on select "Please Choose One Unit is Accessed from the Exterior of the Building Unit is Ac…" at bounding box center [734, 192] width 465 height 22
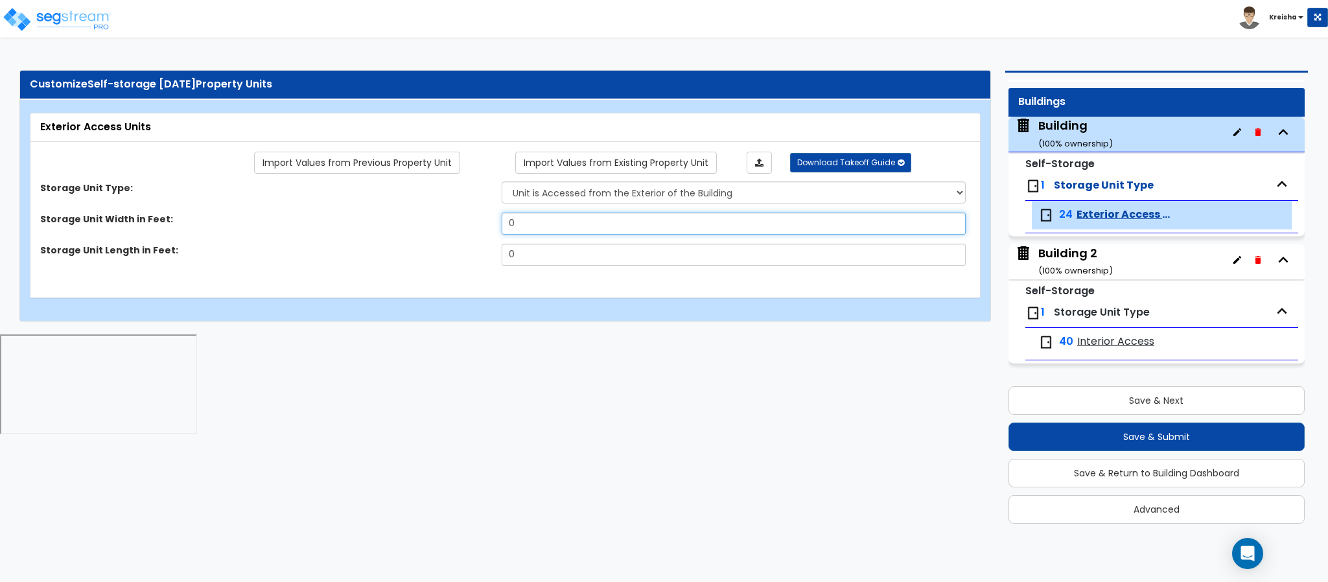
click at [519, 220] on input "0" at bounding box center [734, 224] width 465 height 22
type input "15"
click at [516, 249] on input "0" at bounding box center [734, 255] width 465 height 22
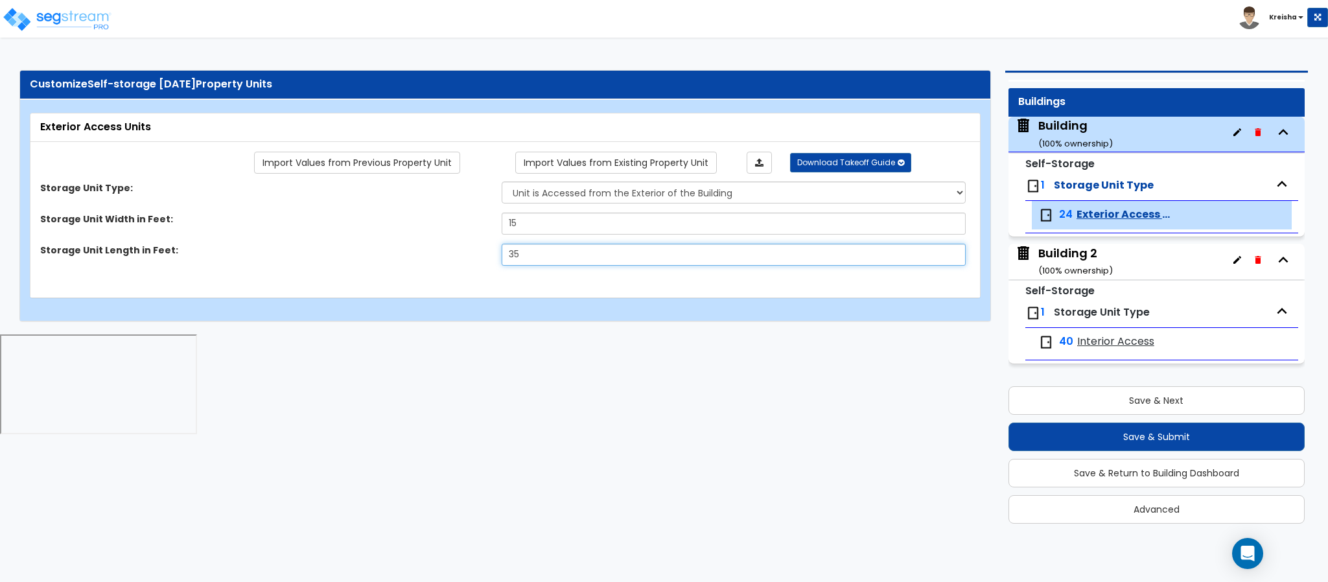
type input "35"
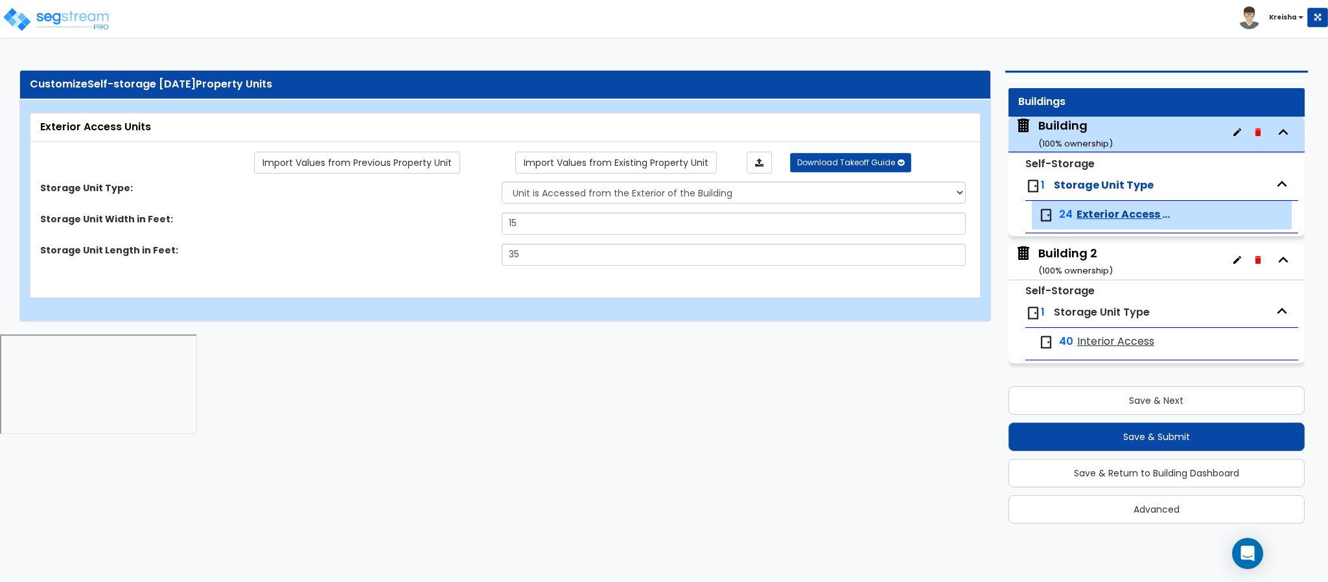
click at [512, 311] on div "Exterior Access Units Import Values from Previous Property Unit Import Values f…" at bounding box center [505, 210] width 970 height 221
click at [514, 222] on input "15" at bounding box center [734, 224] width 465 height 22
type input "20"
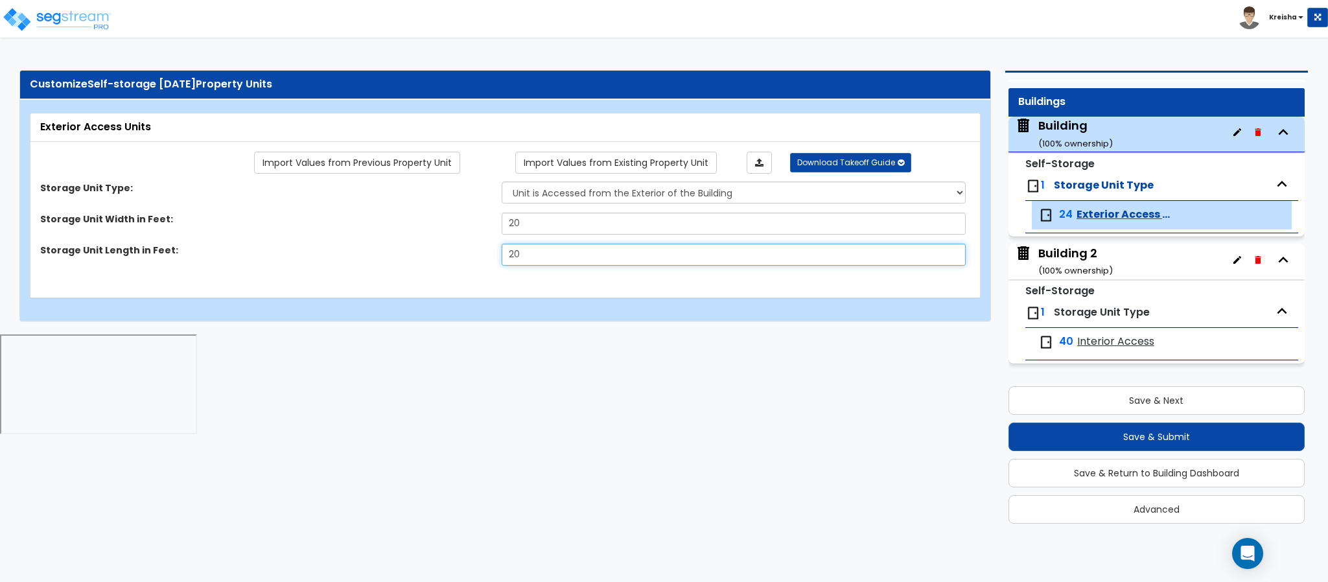
type input "20"
type input "25.5"
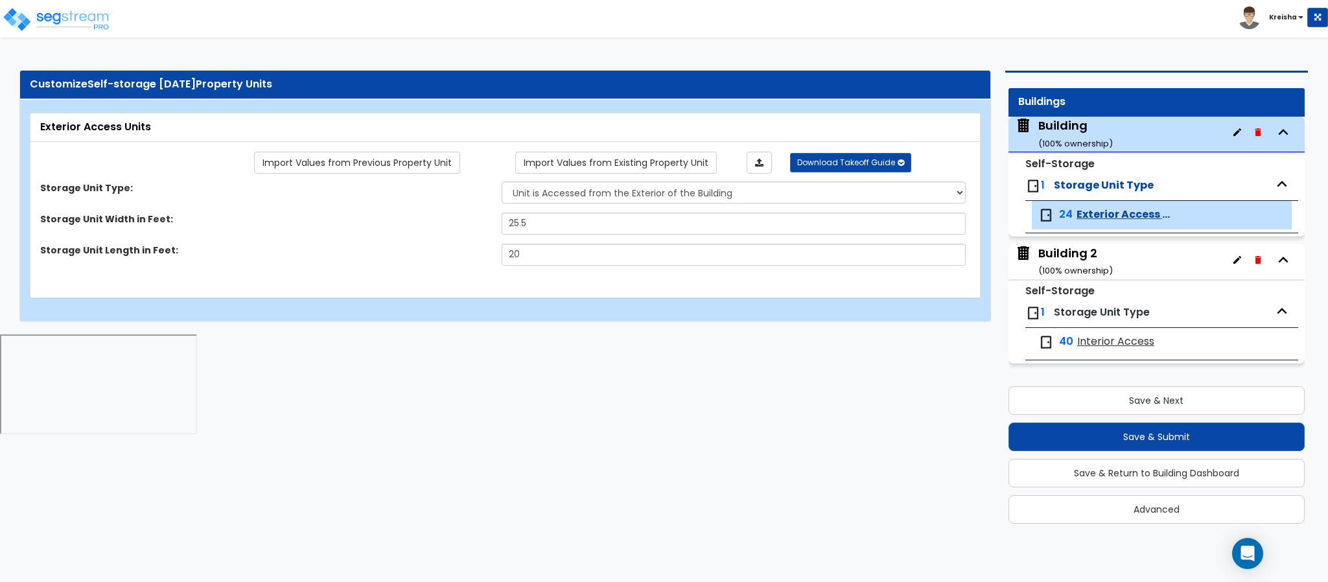
click at [585, 242] on div "Storage Unit Width in Feet: 25.5" at bounding box center [501, 228] width 942 height 31
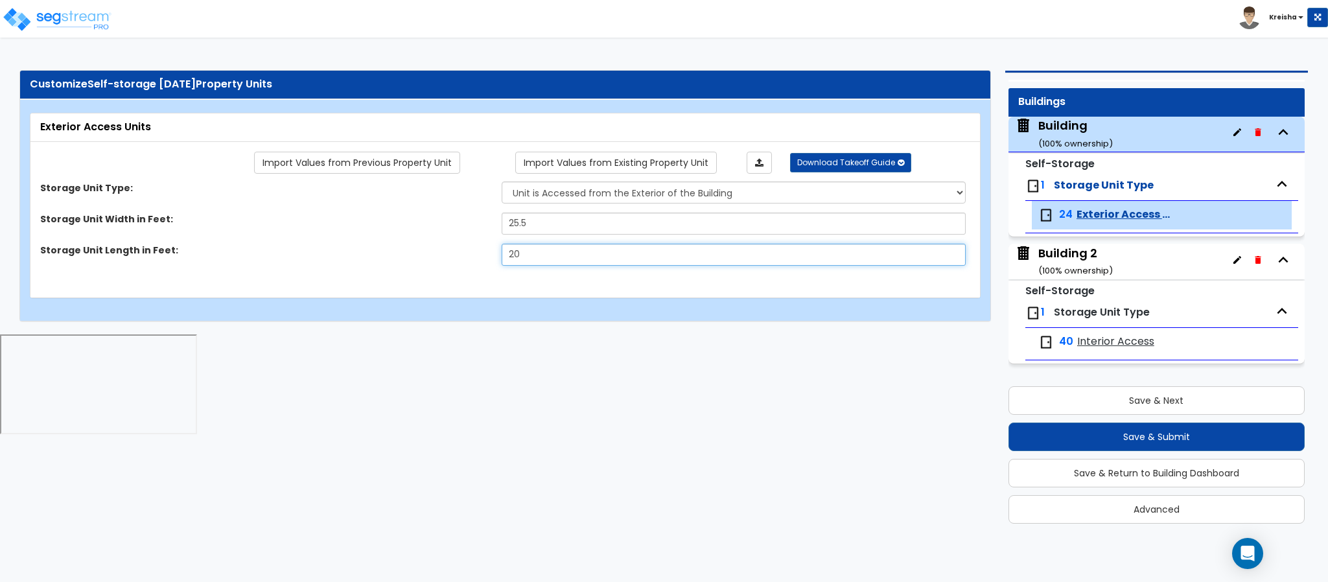
click at [587, 247] on input "20" at bounding box center [734, 255] width 465 height 22
type input "21"
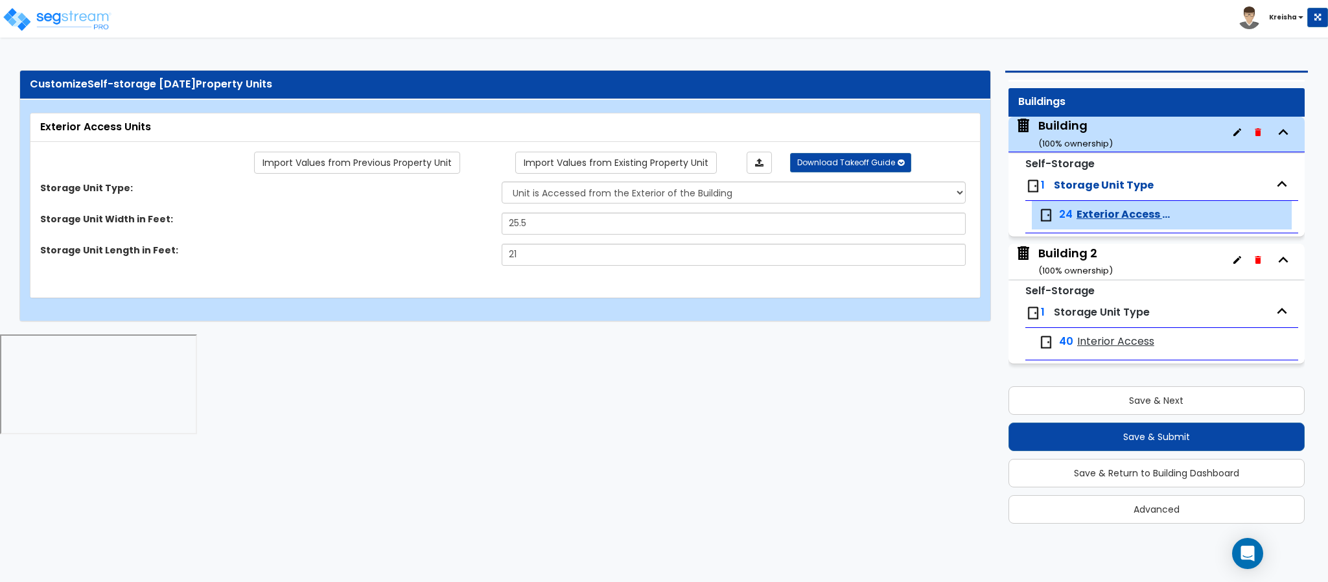
click at [615, 346] on html "Toggle navigation Kreisha" at bounding box center [664, 219] width 1328 height 438
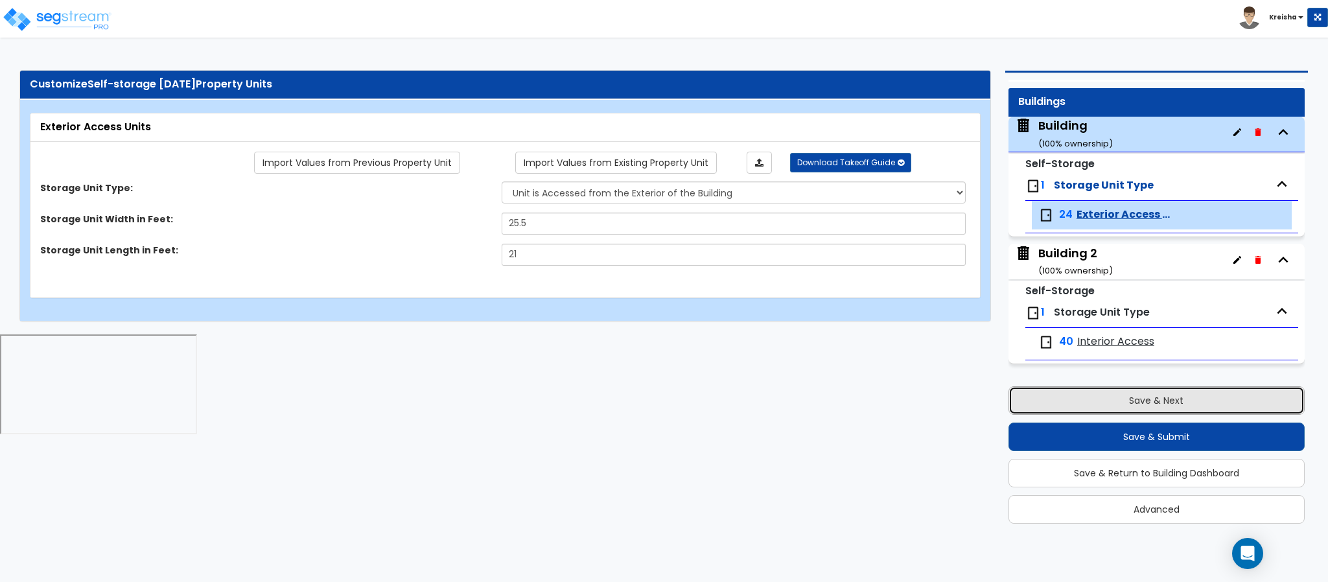
click at [1036, 395] on button "Save & Next" at bounding box center [1157, 400] width 296 height 29
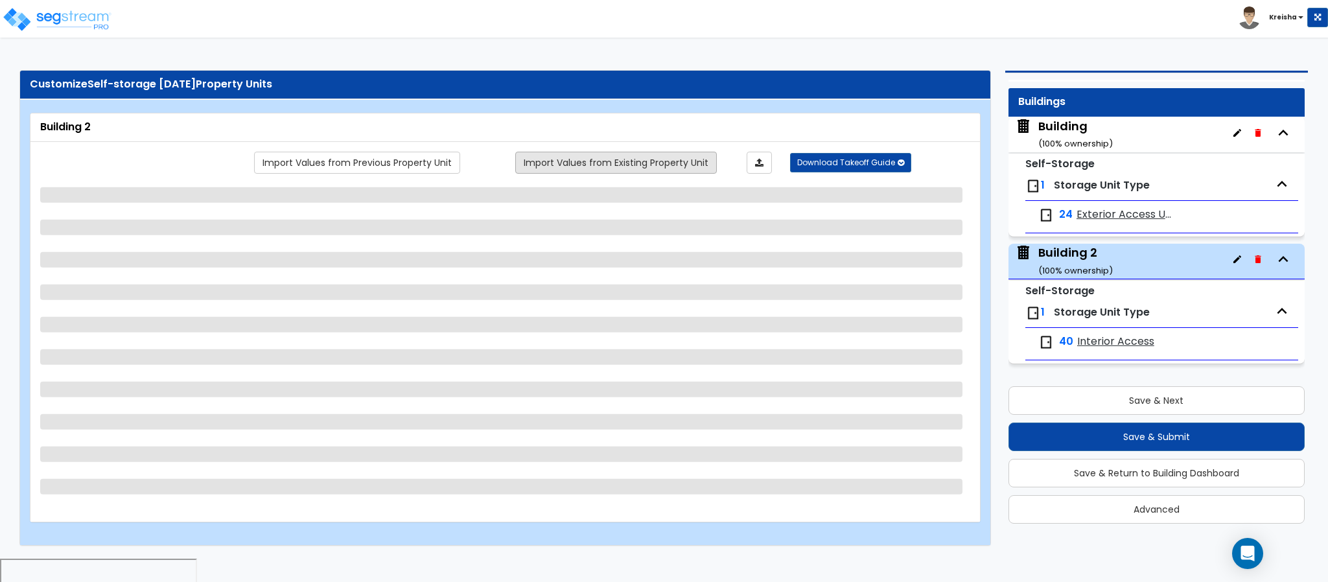
click at [677, 64] on div "Customize Self-storage 8-20-25 Property Units Building 2 Import Values from Pre…" at bounding box center [664, 308] width 1328 height 502
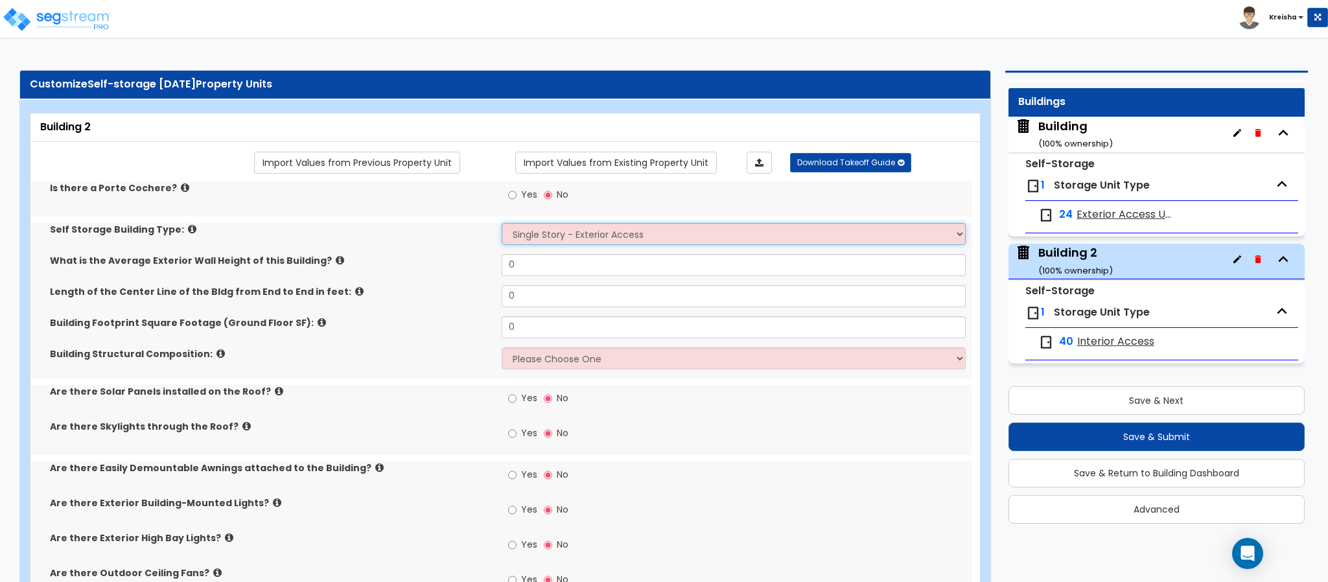
click at [539, 241] on select "Single Story - Exterior Access Multi-story - Interior/Exterior Access" at bounding box center [734, 234] width 465 height 22
drag, startPoint x: 539, startPoint y: 239, endPoint x: 395, endPoint y: 276, distance: 147.9
click at [539, 239] on select "Single Story - Exterior Access Multi-story - Interior/Exterior Access" at bounding box center [734, 234] width 465 height 22
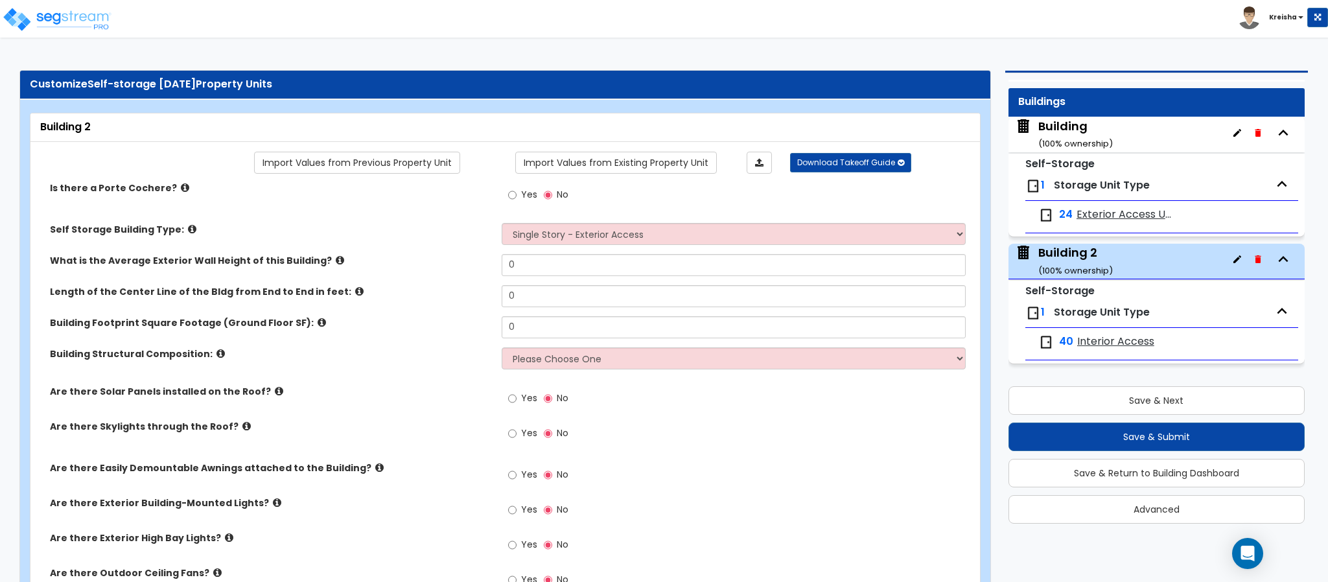
click at [558, 238] on select "Single Story - Exterior Access Multi-story - Interior/Exterior Access" at bounding box center [734, 234] width 465 height 22
click at [588, 233] on select "Single Story - Exterior Access Multi-story - Interior/Exterior Access" at bounding box center [734, 234] width 465 height 22
click at [576, 234] on select "Single Story - Exterior Access Multi-story - Interior/Exterior Access" at bounding box center [734, 234] width 465 height 22
click at [566, 237] on select "Single Story - Exterior Access Multi-story - Interior/Exterior Access" at bounding box center [734, 234] width 465 height 22
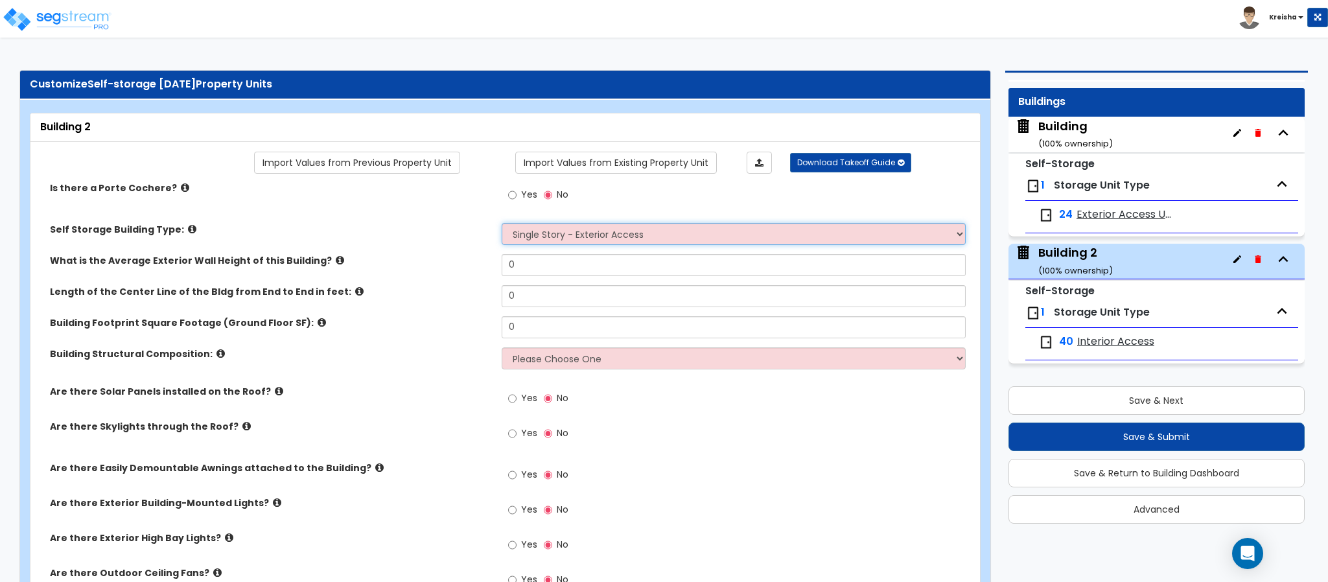
click at [566, 237] on select "Single Story - Exterior Access Multi-story - Interior/Exterior Access" at bounding box center [734, 234] width 465 height 22
click at [565, 237] on select "Single Story - Exterior Access Multi-story - Interior/Exterior Access" at bounding box center [734, 234] width 465 height 22
drag, startPoint x: 631, startPoint y: 239, endPoint x: 601, endPoint y: 231, distance: 30.8
click at [632, 239] on select "Single Story - Exterior Access Multi-story - Interior/Exterior Access" at bounding box center [734, 234] width 465 height 22
click at [655, 211] on div "Yes No" at bounding box center [737, 198] width 471 height 35
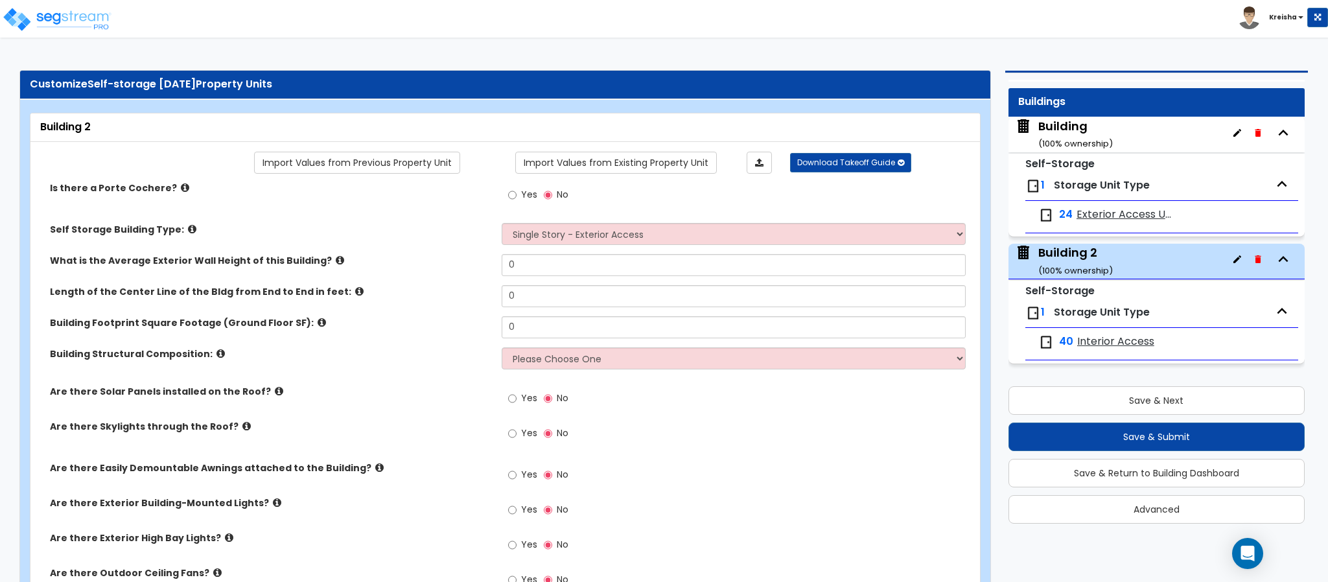
click at [601, 532] on div "Yes No" at bounding box center [737, 549] width 471 height 35
click at [601, 216] on div "Yes No" at bounding box center [737, 198] width 471 height 35
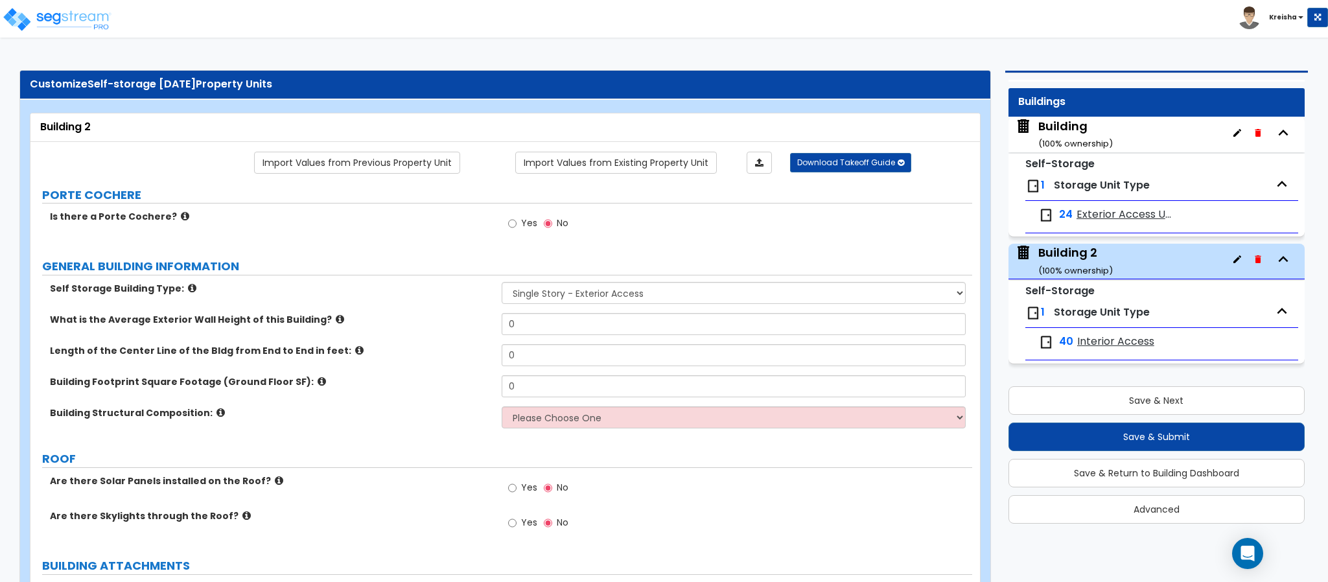
click at [601, 231] on div "Yes No" at bounding box center [737, 227] width 471 height 35
click at [599, 288] on select "Single Story - Exterior Access Multi-story - Interior/Exterior Access" at bounding box center [734, 293] width 465 height 22
click at [602, 298] on select "Single Story - Exterior Access Multi-story - Interior/Exterior Access" at bounding box center [734, 293] width 465 height 22
click at [611, 311] on div "Self Storage Building Type: Single Story - Exterior Access Multi-story - Interi…" at bounding box center [501, 297] width 942 height 31
click at [611, 302] on select "Single Story - Exterior Access Multi-story - Interior/Exterior Access" at bounding box center [734, 293] width 465 height 22
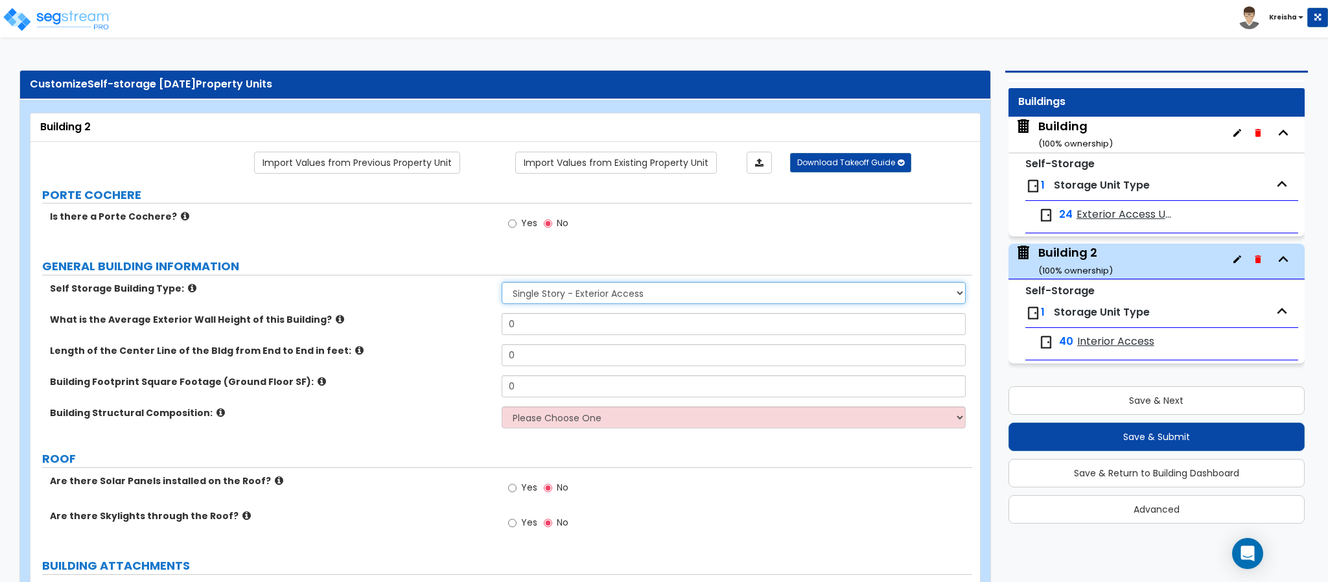
drag, startPoint x: 611, startPoint y: 301, endPoint x: 183, endPoint y: 4, distance: 521.1
click at [611, 301] on select "Single Story - Exterior Access Multi-story - Interior/Exterior Access" at bounding box center [734, 293] width 465 height 22
drag, startPoint x: 679, startPoint y: 298, endPoint x: 618, endPoint y: 294, distance: 60.4
click at [677, 296] on select "Single Story - Exterior Access Multi-story - Interior/Exterior Access" at bounding box center [734, 293] width 465 height 22
click at [614, 290] on select "Single Story - Exterior Access Multi-story - Interior/Exterior Access" at bounding box center [734, 293] width 465 height 22
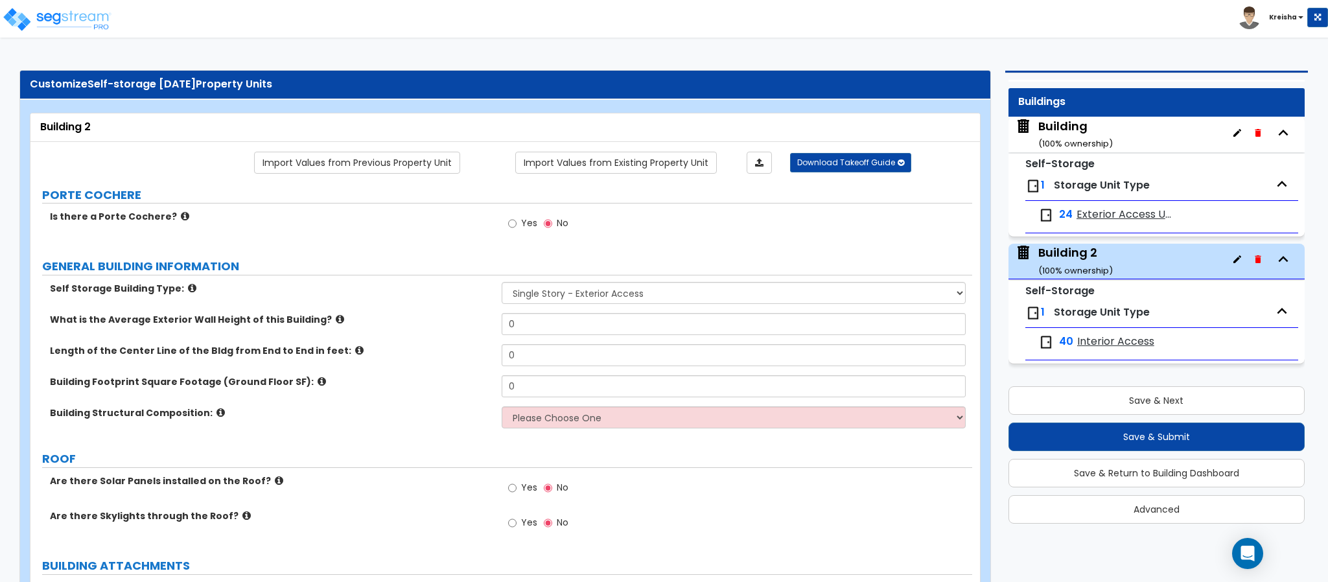
click at [658, 245] on div "Yes No" at bounding box center [737, 227] width 471 height 35
click at [618, 294] on select "Single Story - Exterior Access Multi-story - Interior/Exterior Access" at bounding box center [734, 293] width 465 height 22
drag, startPoint x: 618, startPoint y: 294, endPoint x: 185, endPoint y: 6, distance: 520.8
click at [618, 294] on select "Single Story - Exterior Access Multi-story - Interior/Exterior Access" at bounding box center [734, 293] width 465 height 22
click at [644, 264] on label "GENERAL BUILDING INFORMATION" at bounding box center [507, 266] width 930 height 17
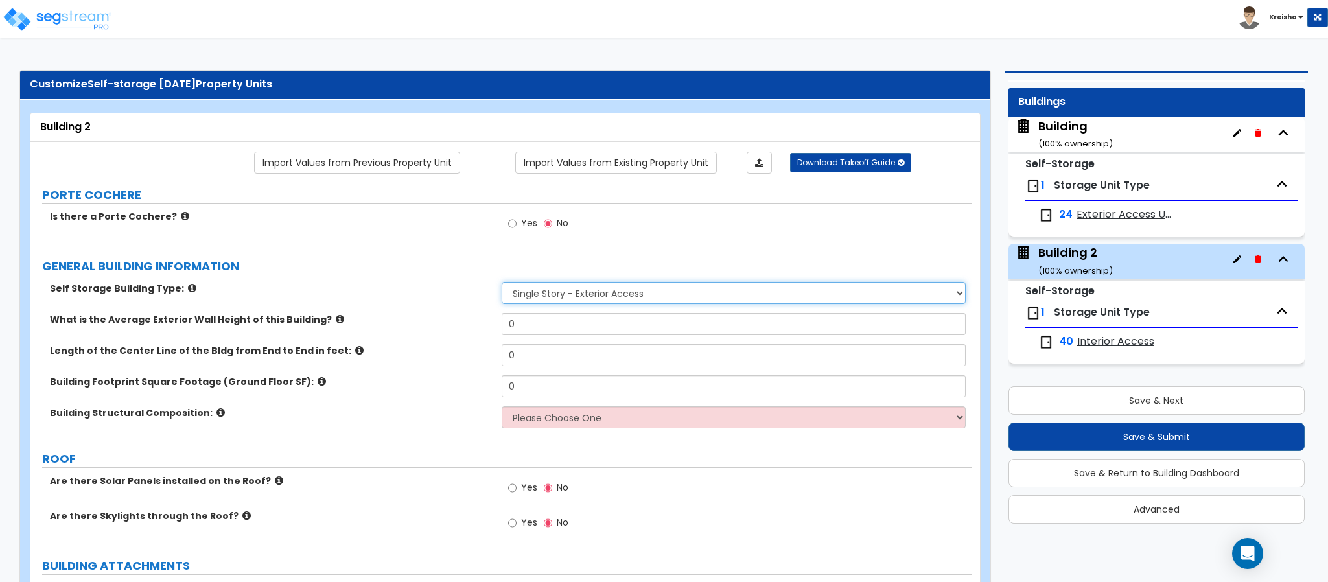
click at [633, 298] on select "Single Story - Exterior Access Multi-story - Interior/Exterior Access" at bounding box center [734, 293] width 465 height 22
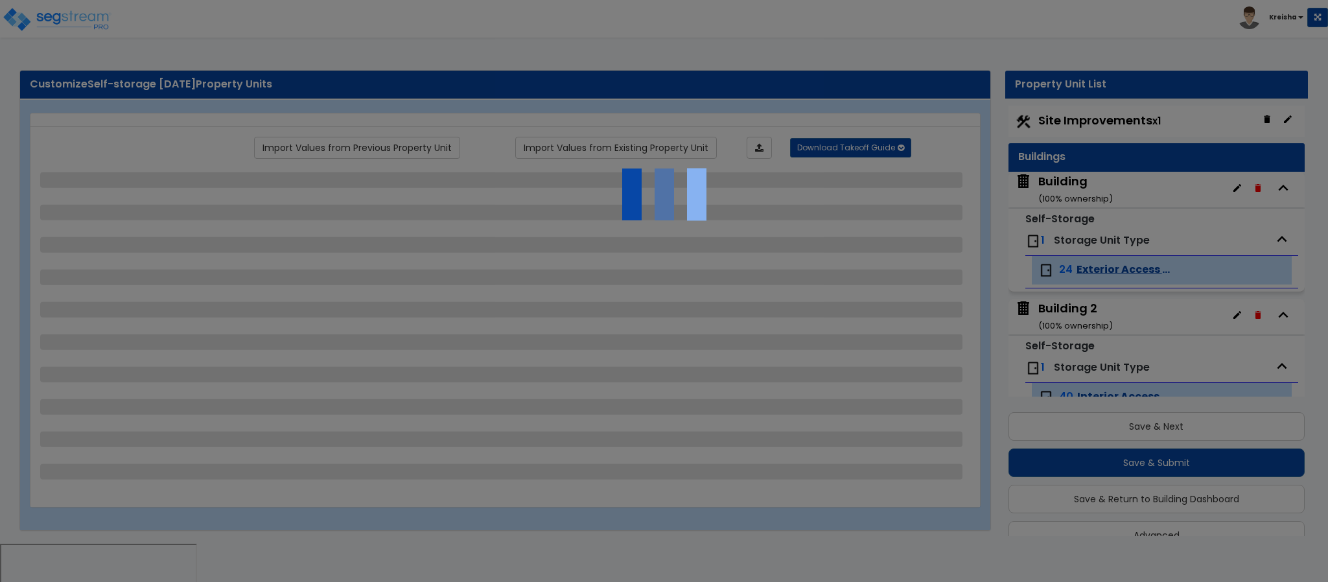
scroll to position [26, 0]
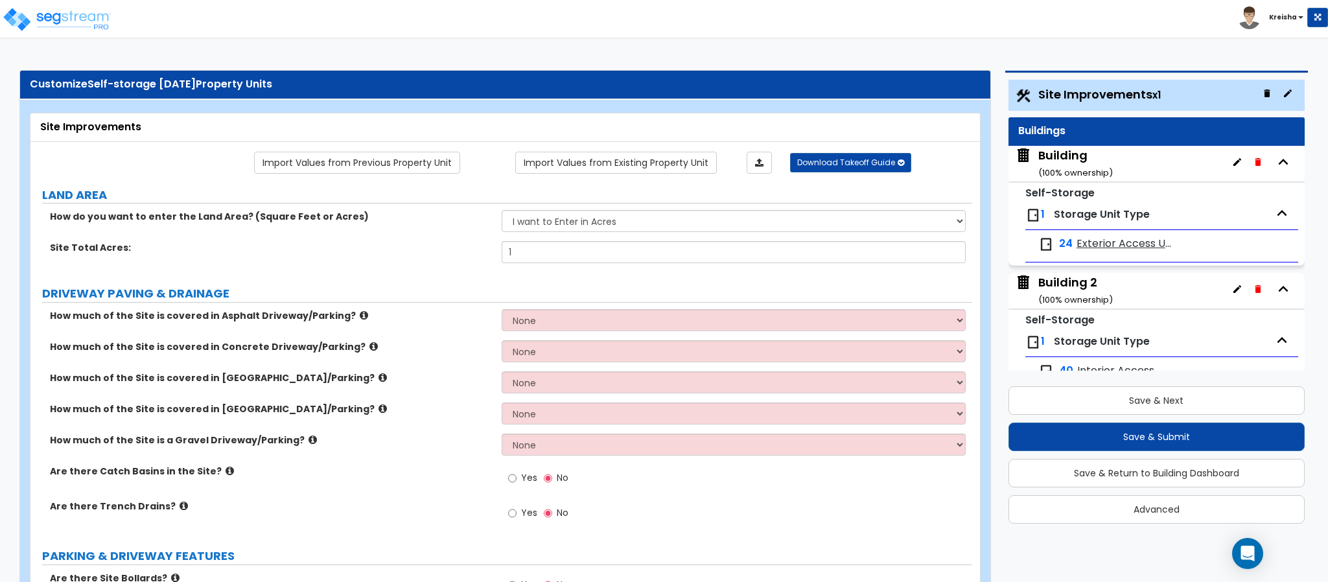
click at [1072, 288] on div "Building 2 ( 100 % ownership)" at bounding box center [1075, 290] width 75 height 33
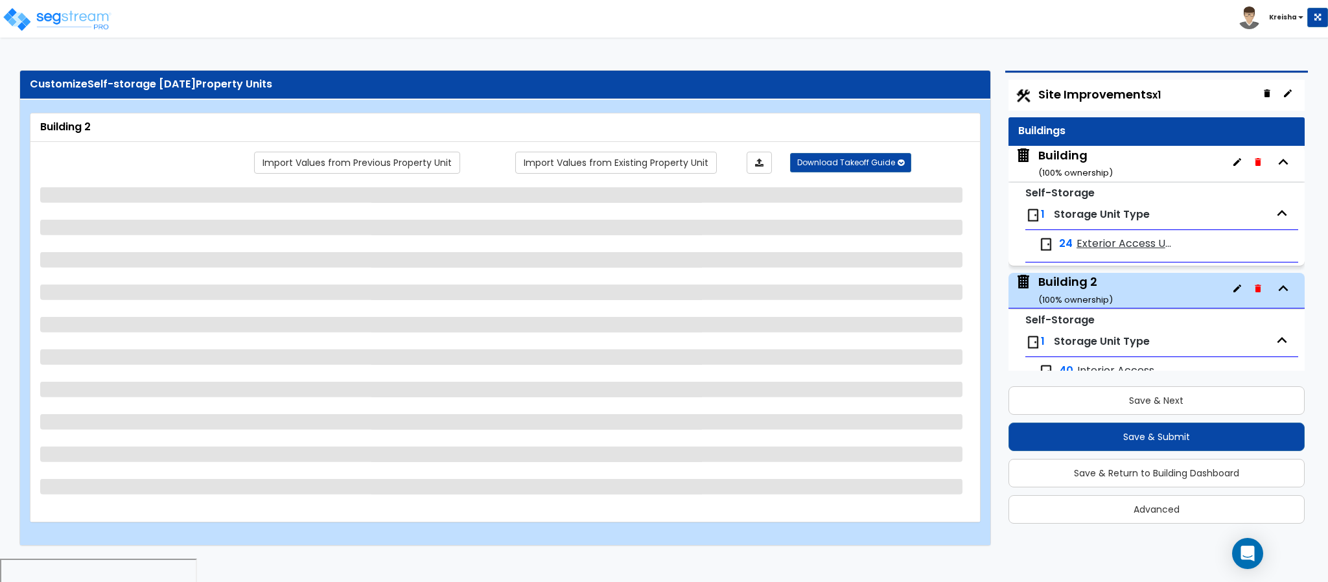
scroll to position [31, 0]
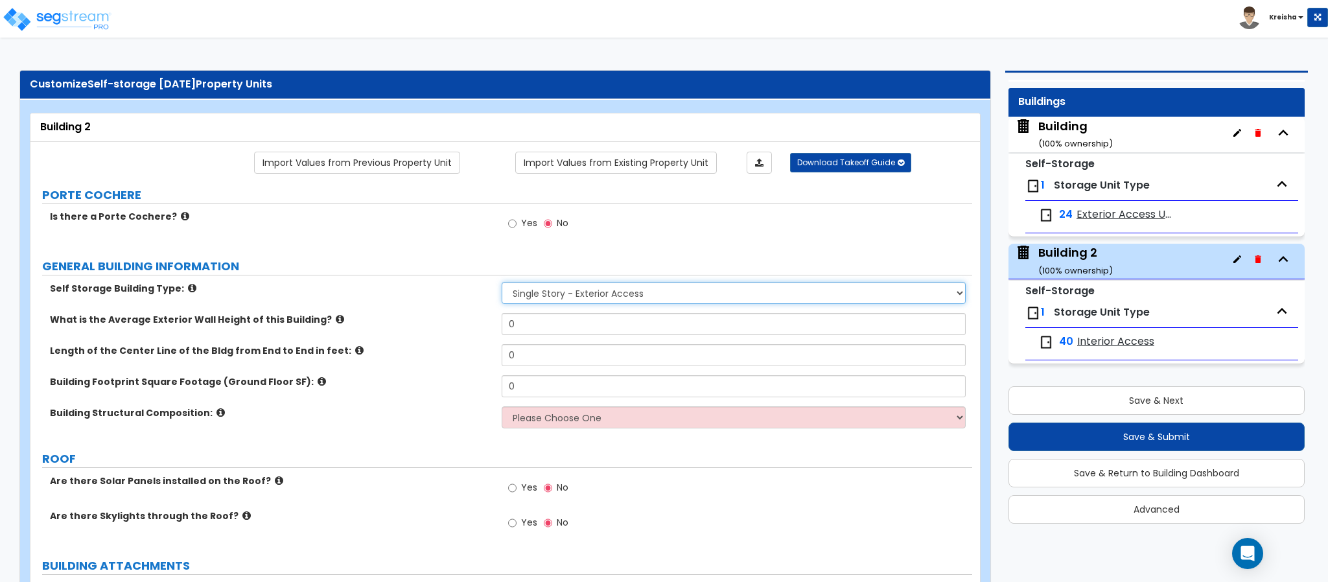
click at [568, 286] on select "Single Story - Exterior Access Multi-story - Interior/Exterior Access" at bounding box center [734, 293] width 465 height 22
select select "2"
click at [502, 284] on select "Single Story - Exterior Access Multi-story - Interior/Exterior Access" at bounding box center [734, 293] width 465 height 22
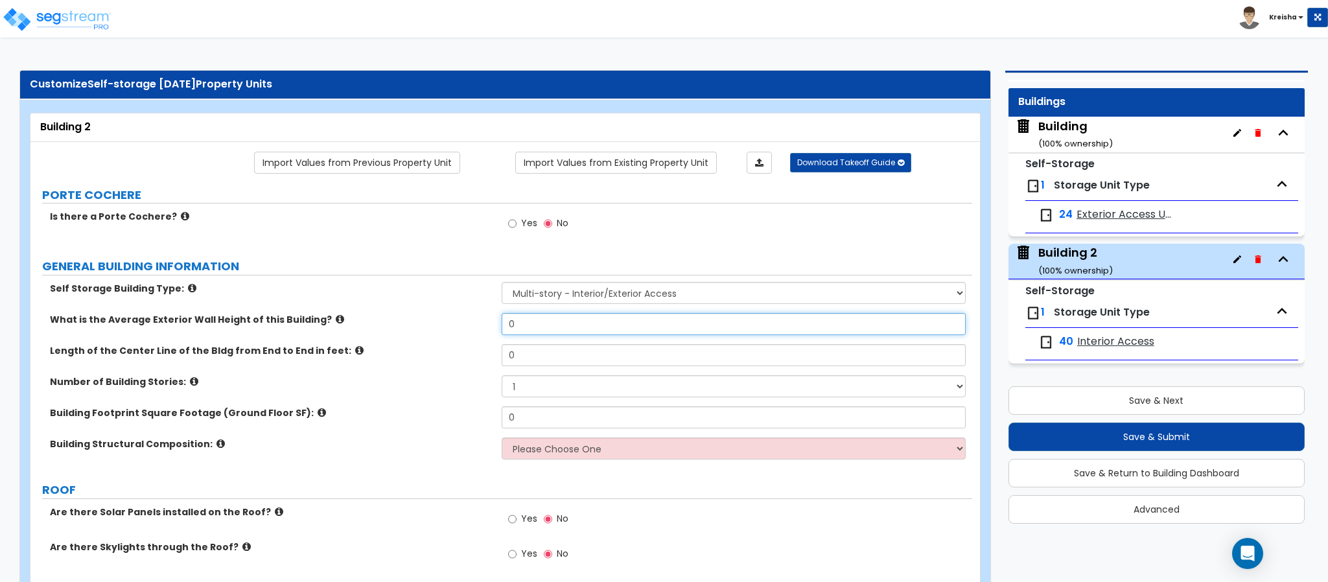
click at [516, 325] on input "0" at bounding box center [734, 324] width 465 height 22
type input "30"
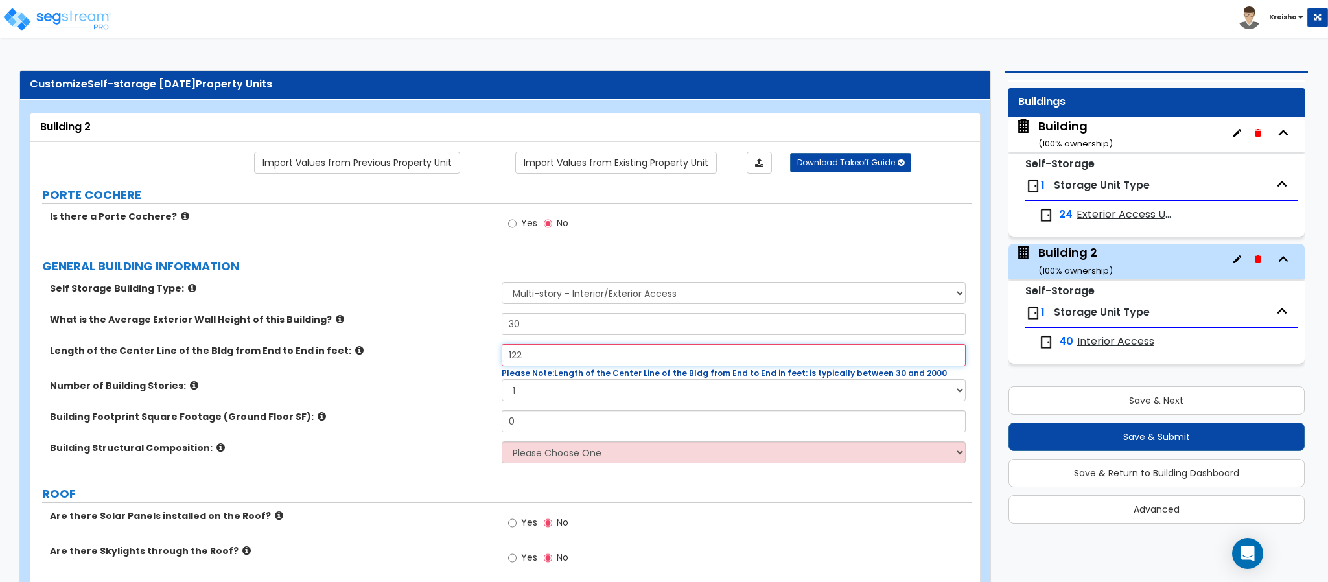
type input "122"
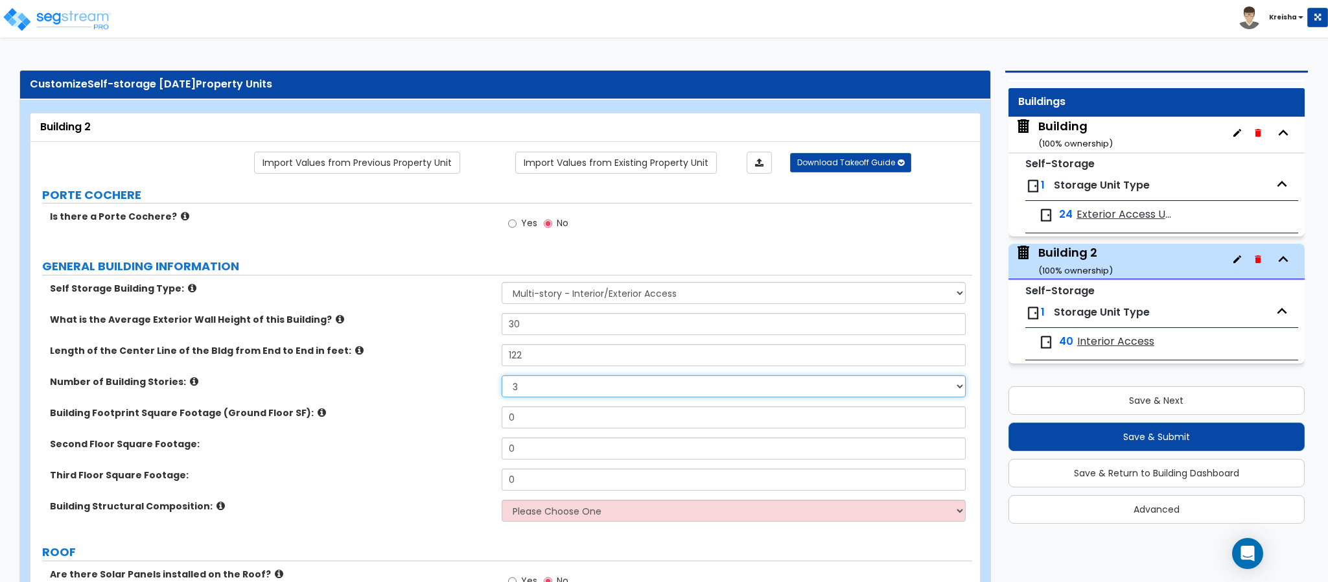
select select "2"
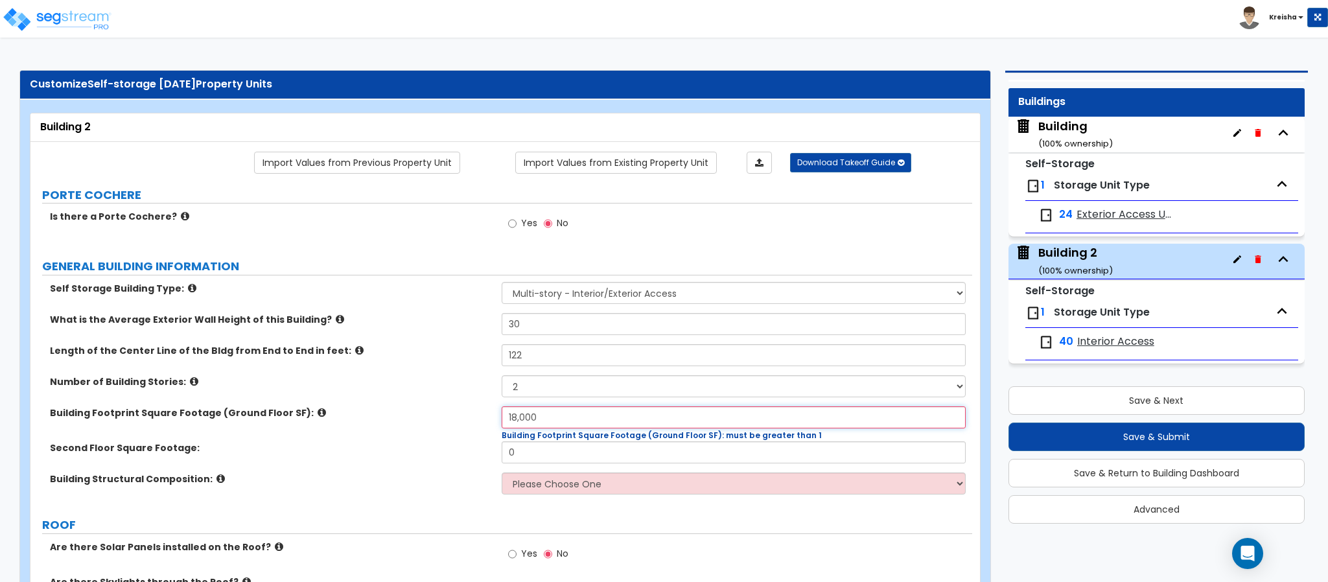
type input "18,000"
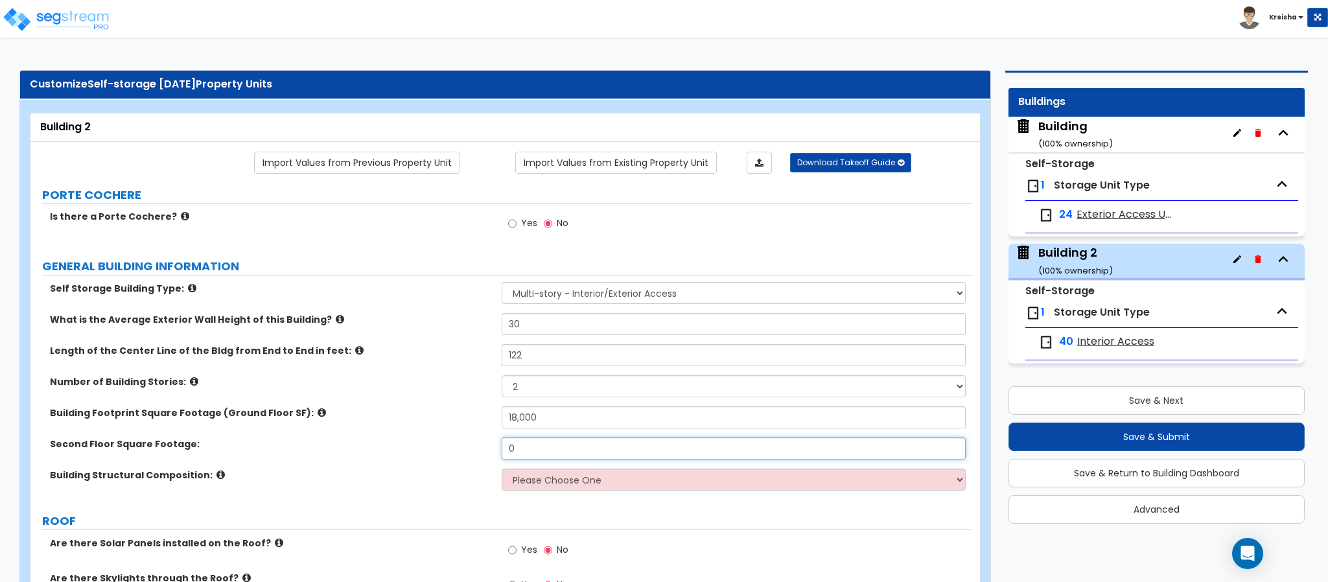
click at [511, 456] on input "0" at bounding box center [734, 449] width 465 height 22
click at [530, 418] on input "18,000" at bounding box center [734, 417] width 465 height 22
click at [530, 417] on input "18,000" at bounding box center [734, 417] width 465 height 22
paste input "1800"
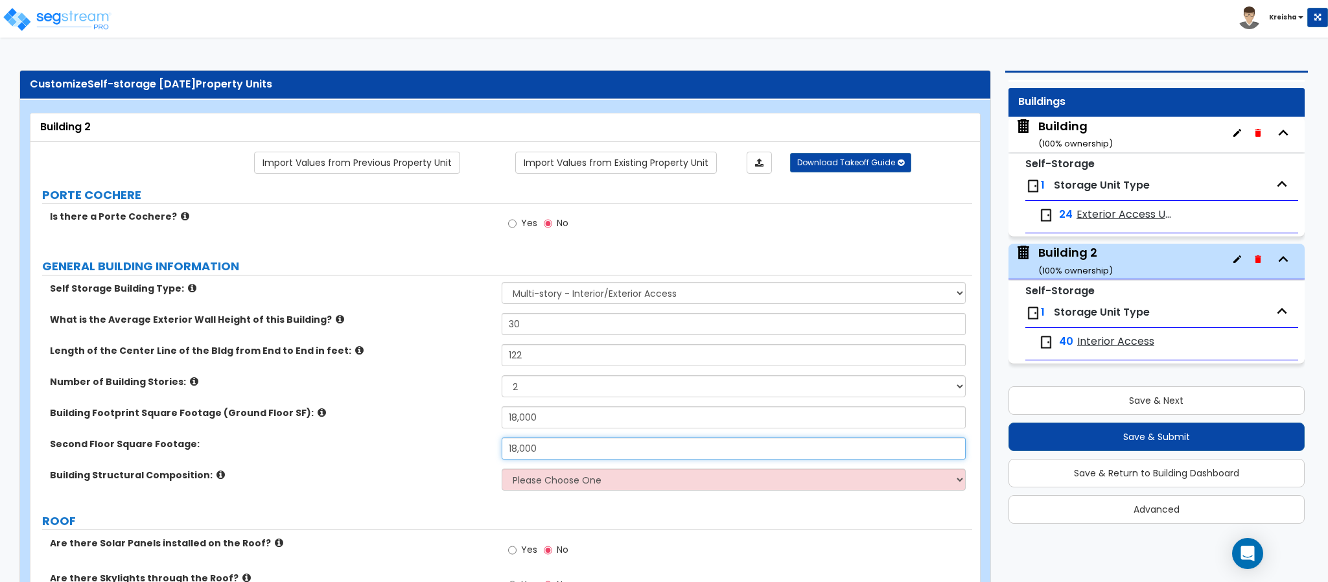
type input "18,000"
click at [451, 448] on label "Second Floor Square Footage:" at bounding box center [271, 444] width 442 height 13
click at [366, 458] on div "Second Floor Square Footage: 18,000" at bounding box center [501, 453] width 942 height 31
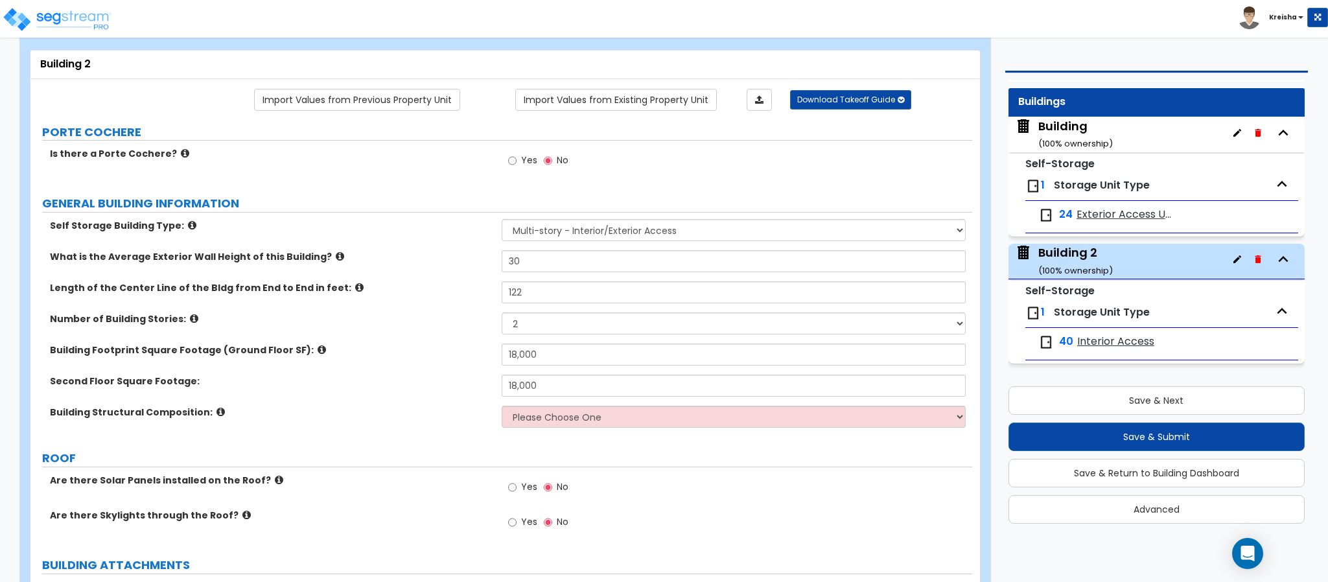
scroll to position [129, 0]
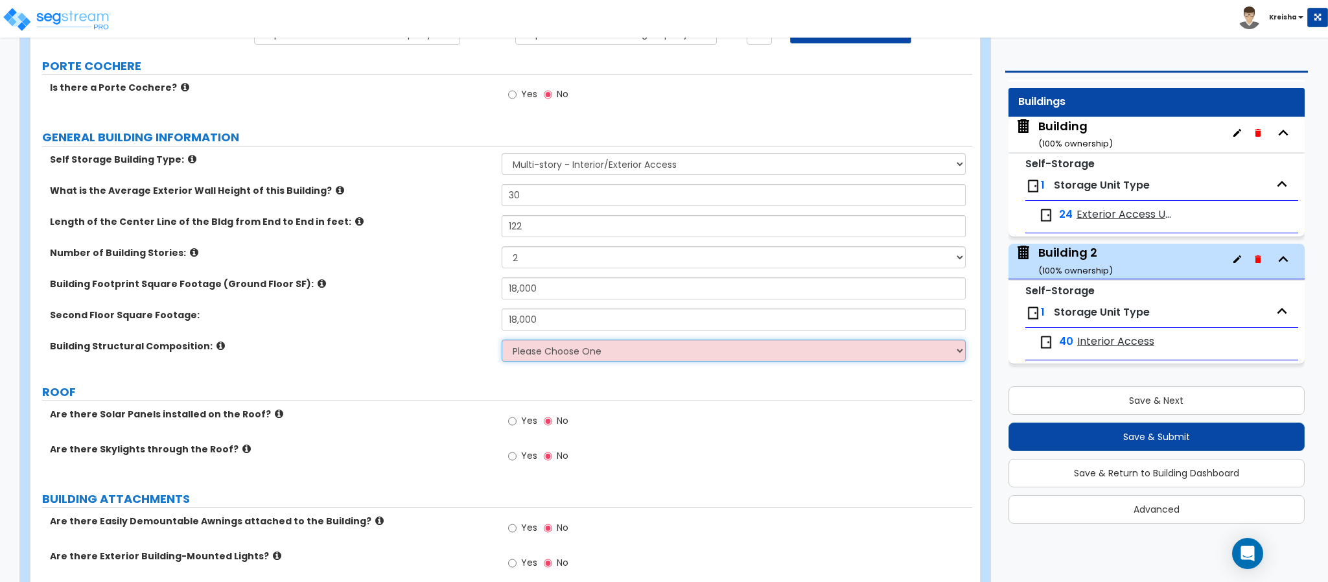
click at [535, 355] on select "Please Choose One Tilt-up Wall Construction Reinforced Concrete Structural Stee…" at bounding box center [734, 351] width 465 height 22
select select "3"
click at [502, 342] on select "Please Choose One Tilt-up Wall Construction Reinforced Concrete Structural Stee…" at bounding box center [734, 351] width 465 height 22
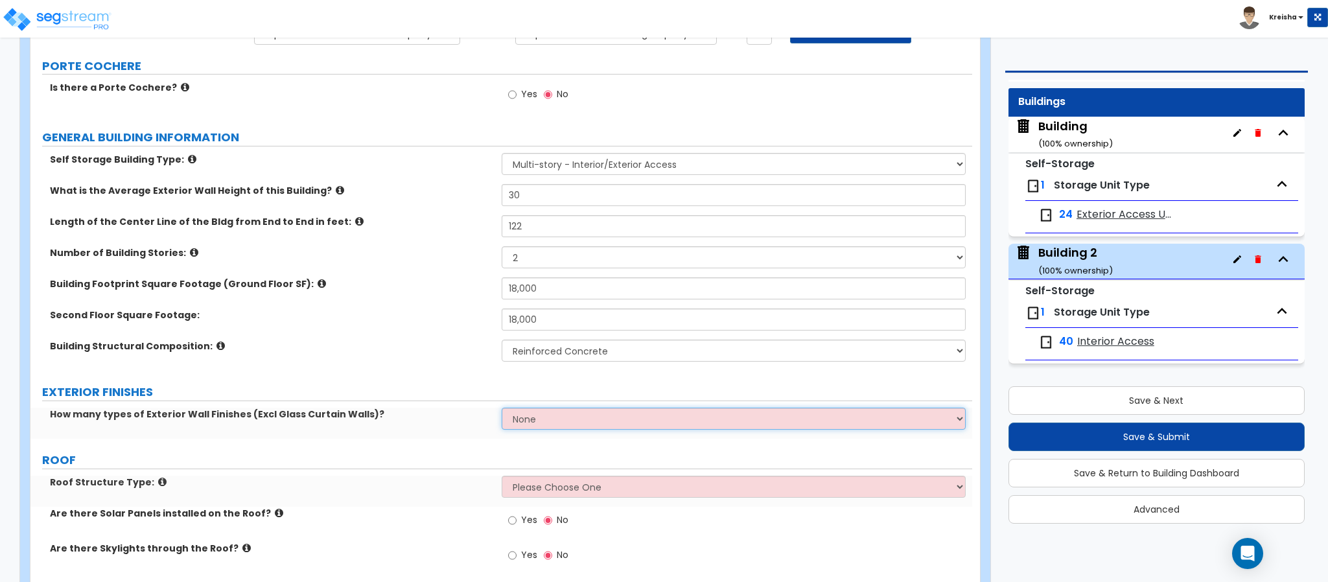
click at [544, 422] on select "None 1 2 3" at bounding box center [734, 419] width 465 height 22
select select "1"
click at [502, 410] on select "None 1 2 3" at bounding box center [734, 419] width 465 height 22
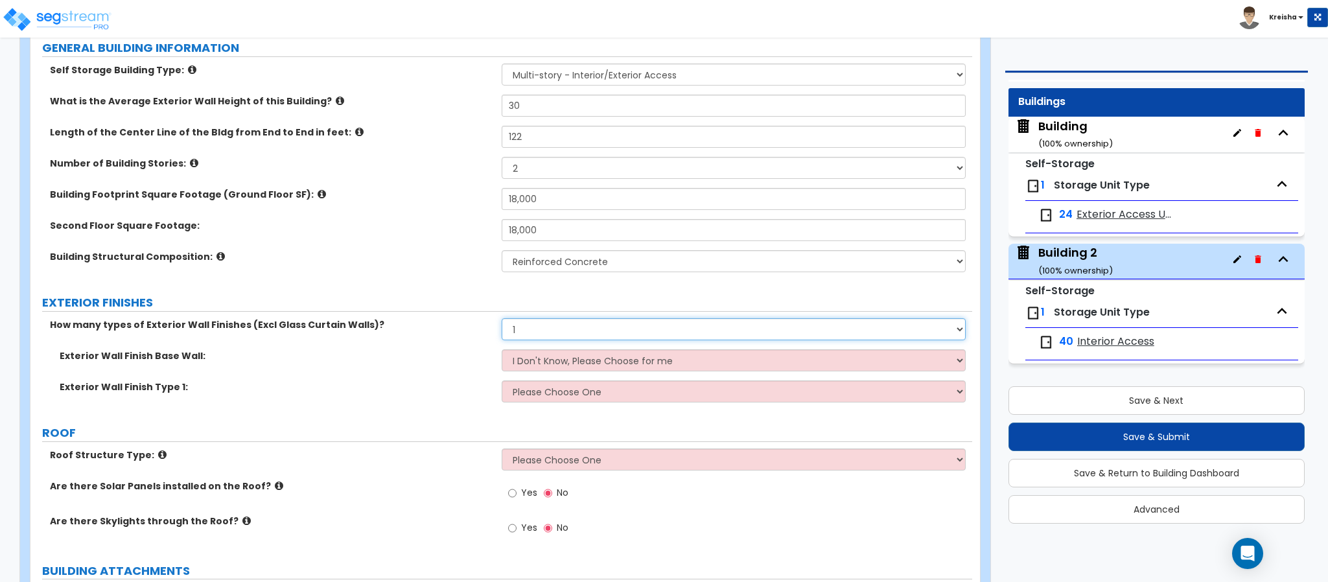
scroll to position [259, 0]
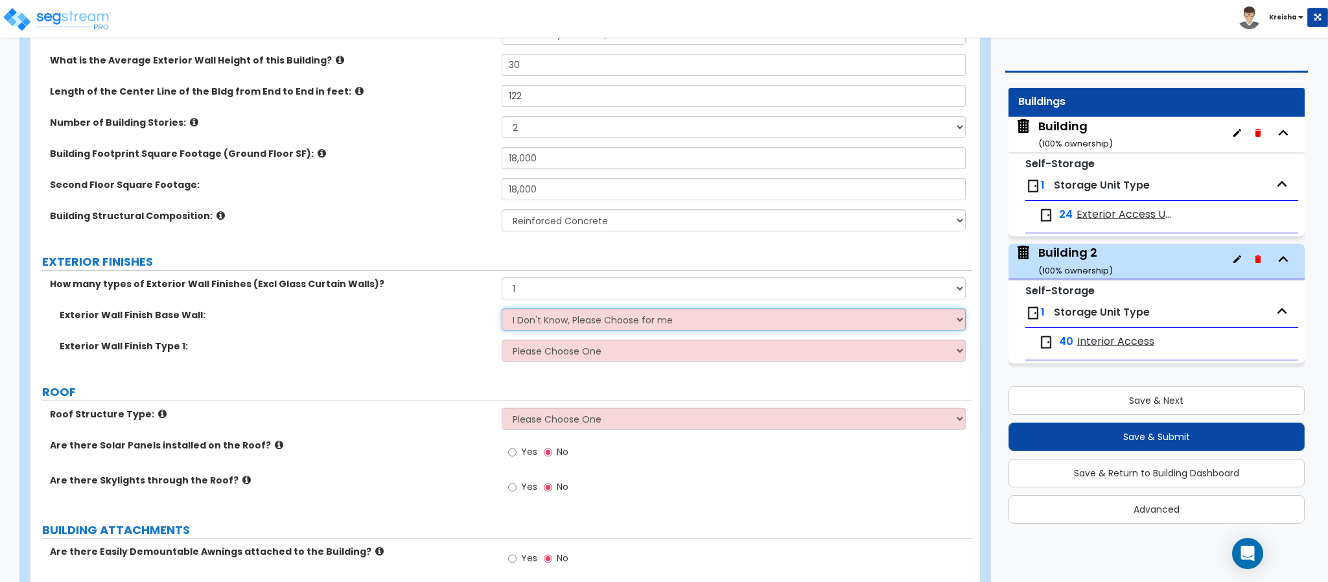
click at [548, 316] on select "I Don't Know, Please Choose for me Concrete Masonry Units (CMU) Cast-in-Place C…" at bounding box center [734, 320] width 465 height 22
select select "1"
click at [502, 310] on select "I Don't Know, Please Choose for me Concrete Masonry Units (CMU) Cast-in-Place C…" at bounding box center [734, 320] width 465 height 22
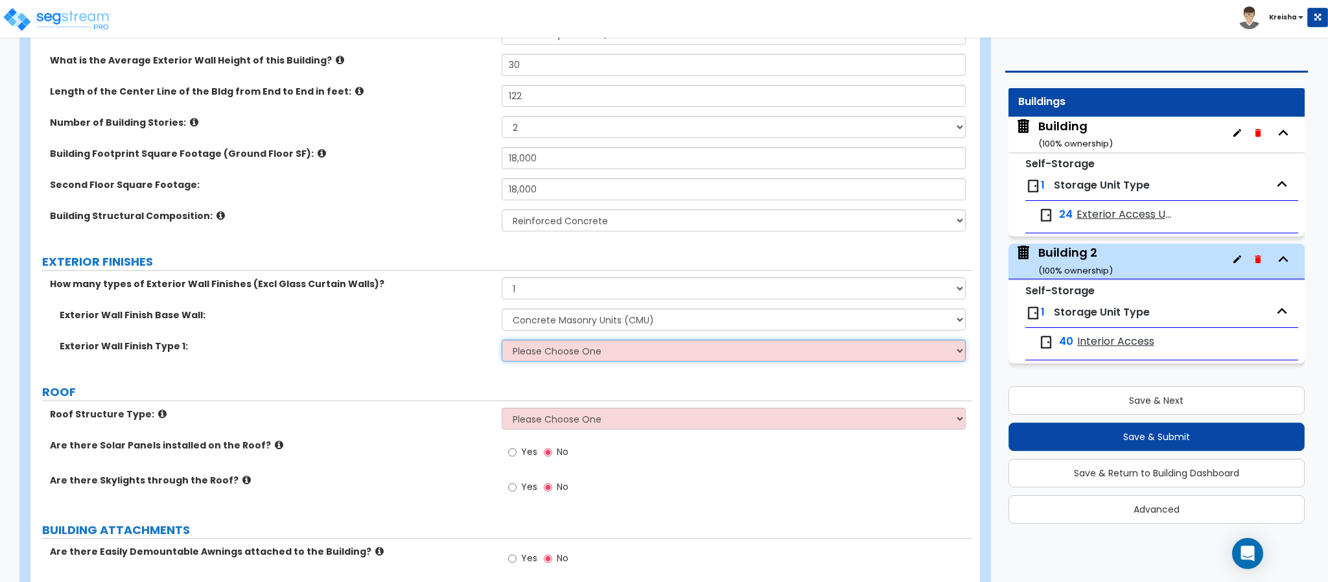
click at [555, 360] on select "Please Choose One No Finish/Shared Wall No Wall Brick Veneer Stone Veneer Wood …" at bounding box center [734, 351] width 465 height 22
select select "10"
click at [502, 342] on select "Please Choose One No Finish/Shared Wall No Wall Brick Veneer Stone Veneer Wood …" at bounding box center [734, 351] width 465 height 22
click at [405, 341] on label "Exterior Wall Finish Type 1:" at bounding box center [276, 346] width 432 height 13
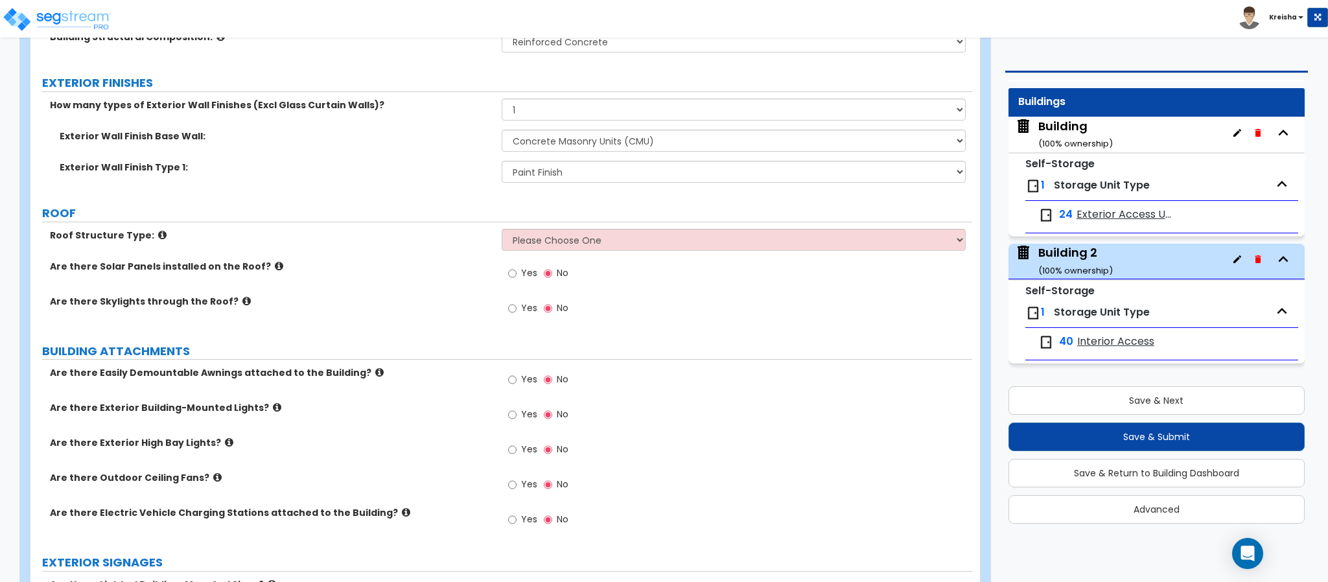
scroll to position [454, 0]
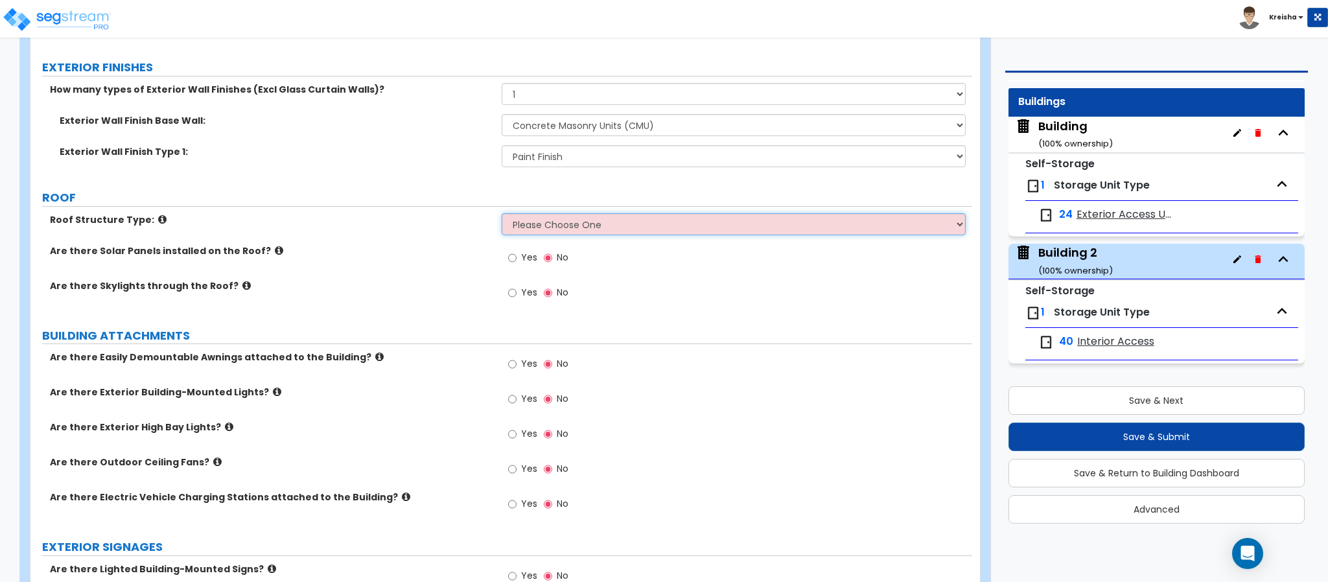
click at [533, 218] on select "Please Choose One [PERSON_NAME] Roof Flat Roof Hybrid [PERSON_NAME] & Flat Roof" at bounding box center [734, 224] width 465 height 22
select select "2"
click at [502, 215] on select "Please Choose One [PERSON_NAME] Roof Flat Roof Hybrid [PERSON_NAME] & Flat Roof" at bounding box center [734, 224] width 465 height 22
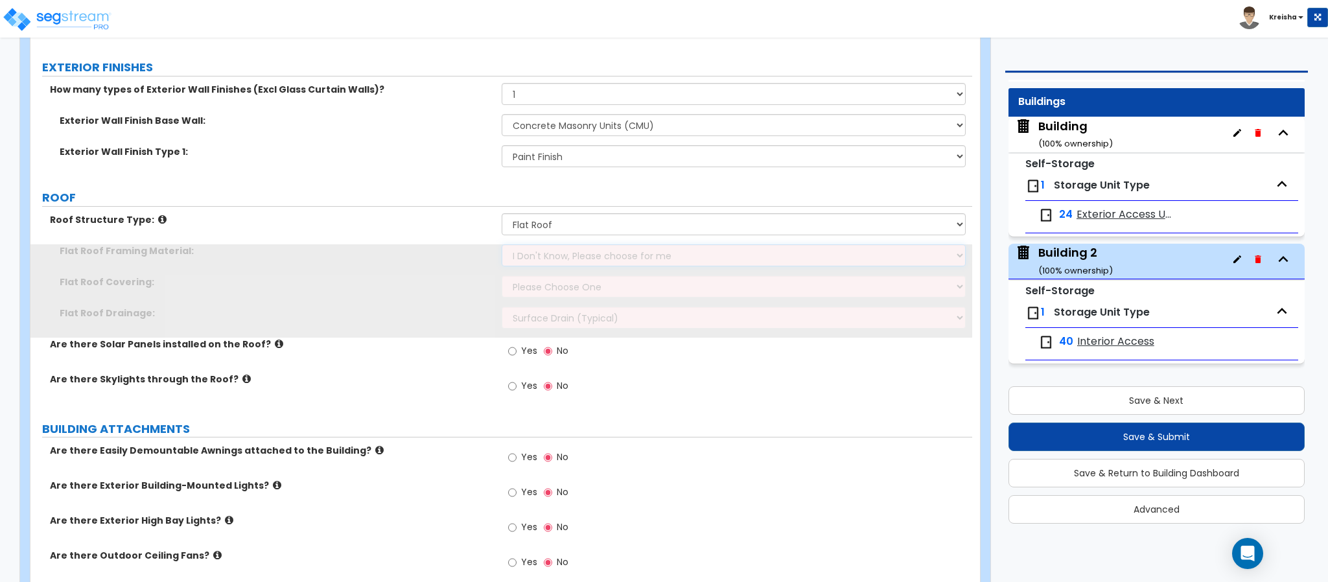
click at [544, 259] on select "I Don't Know, Please choose for me Metal Wood Concrete" at bounding box center [734, 255] width 465 height 22
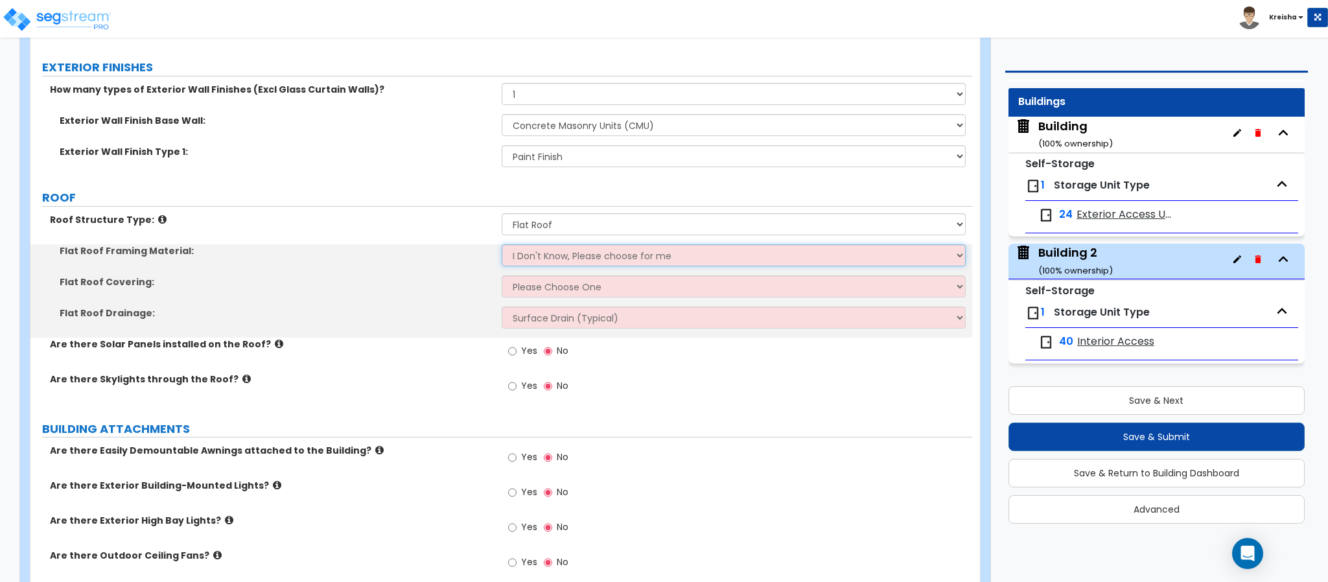
click at [544, 259] on select "I Don't Know, Please choose for me Metal Wood Concrete" at bounding box center [734, 255] width 465 height 22
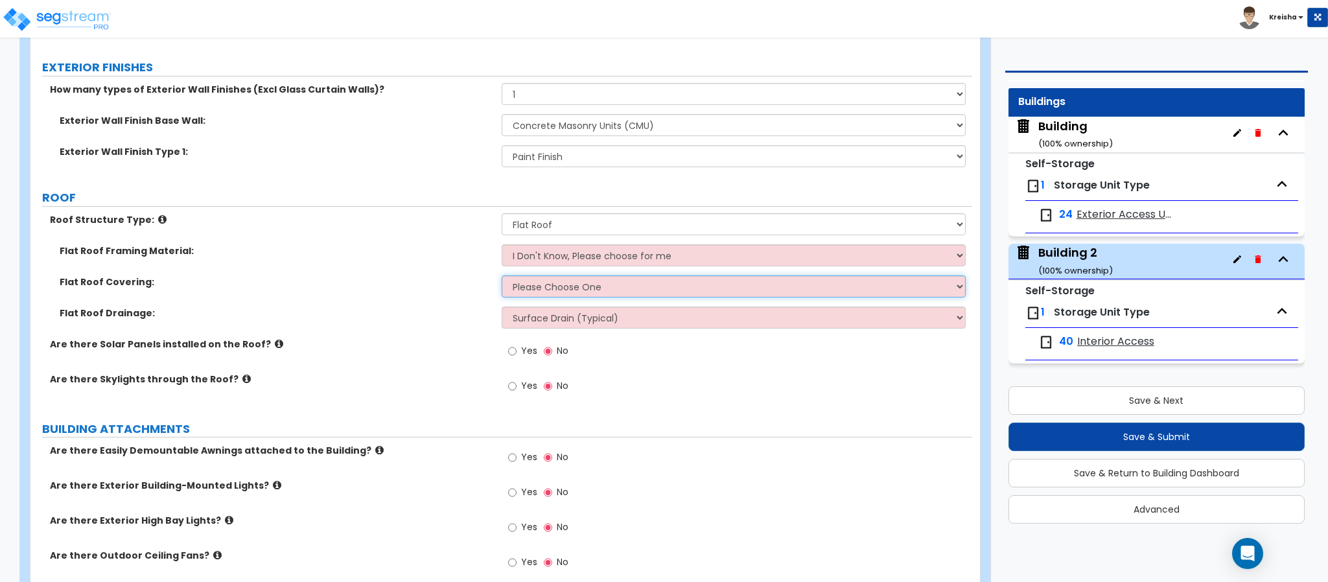
click at [539, 285] on select "Please Choose One Rolled Asphalt PVC Membrane Plastic (EPDM) Membrane Asphalt F…" at bounding box center [734, 286] width 465 height 22
select select "3"
click at [502, 277] on select "Please Choose One Rolled Asphalt PVC Membrane Plastic (EPDM) Membrane Asphalt F…" at bounding box center [734, 286] width 465 height 22
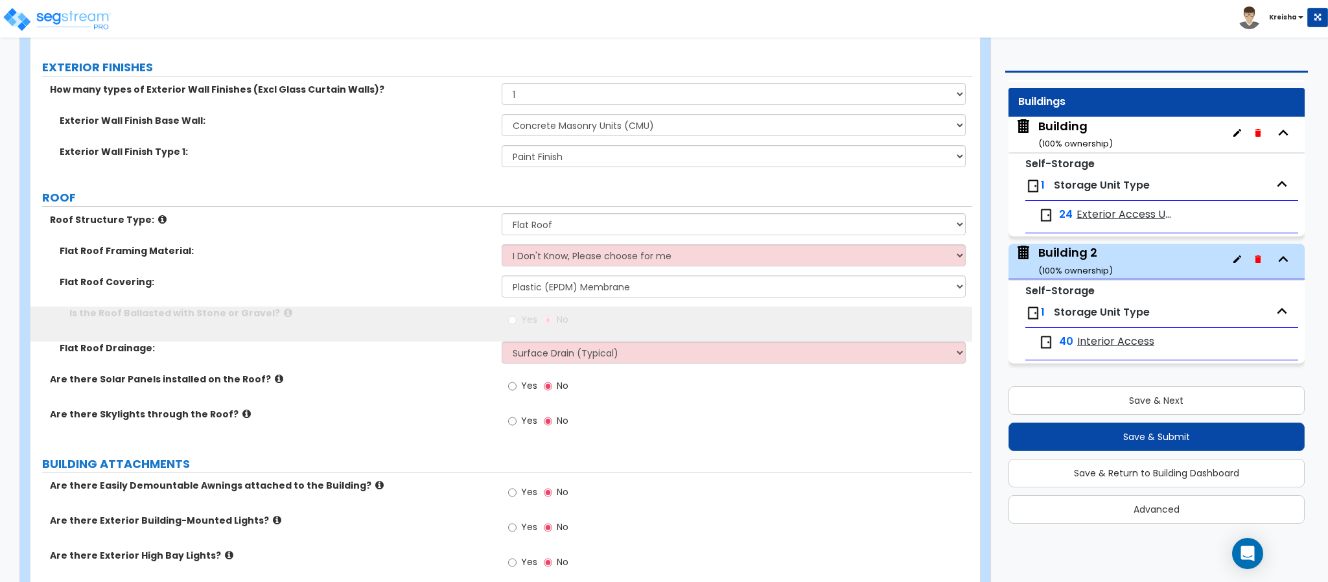
click at [457, 372] on div "Flat Roof Drainage: Surface Drain (Typical) Gutters Downspout Only" at bounding box center [501, 357] width 942 height 31
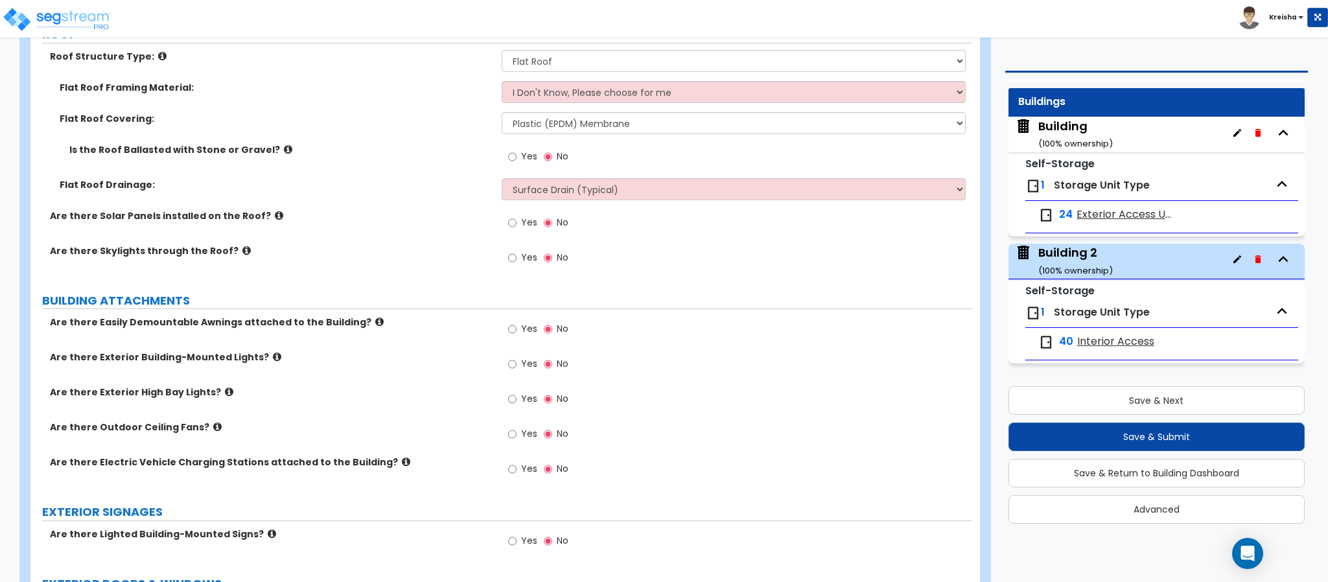
scroll to position [648, 0]
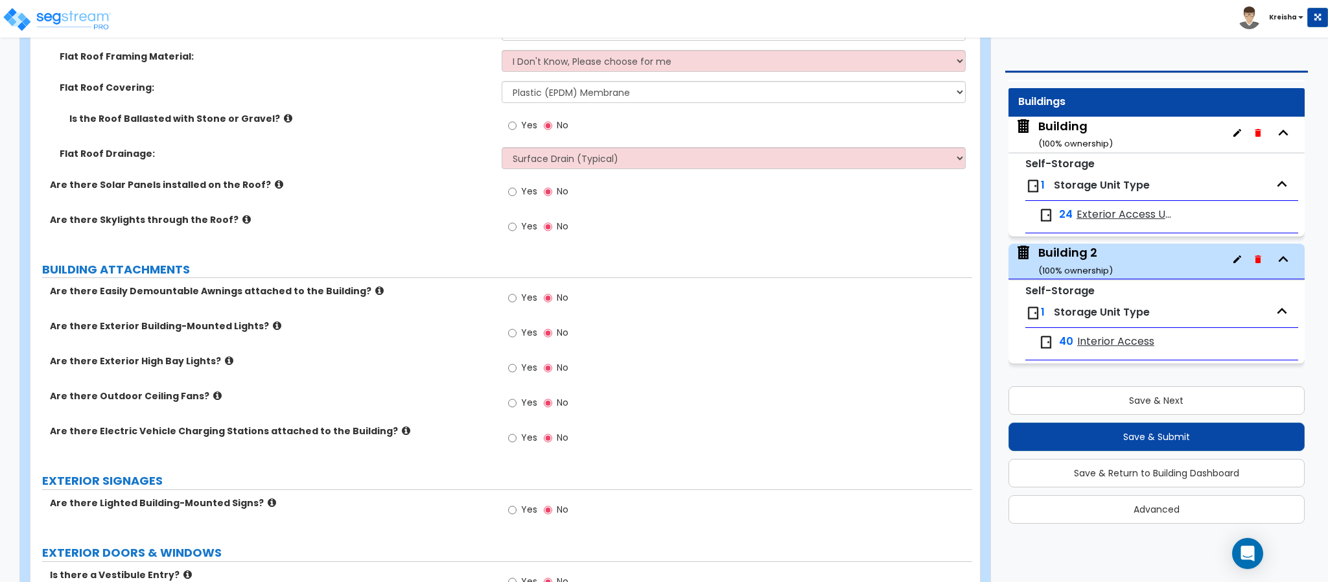
click at [527, 183] on label "Yes" at bounding box center [522, 193] width 29 height 22
click at [514, 193] on input "Yes" at bounding box center [512, 192] width 8 height 14
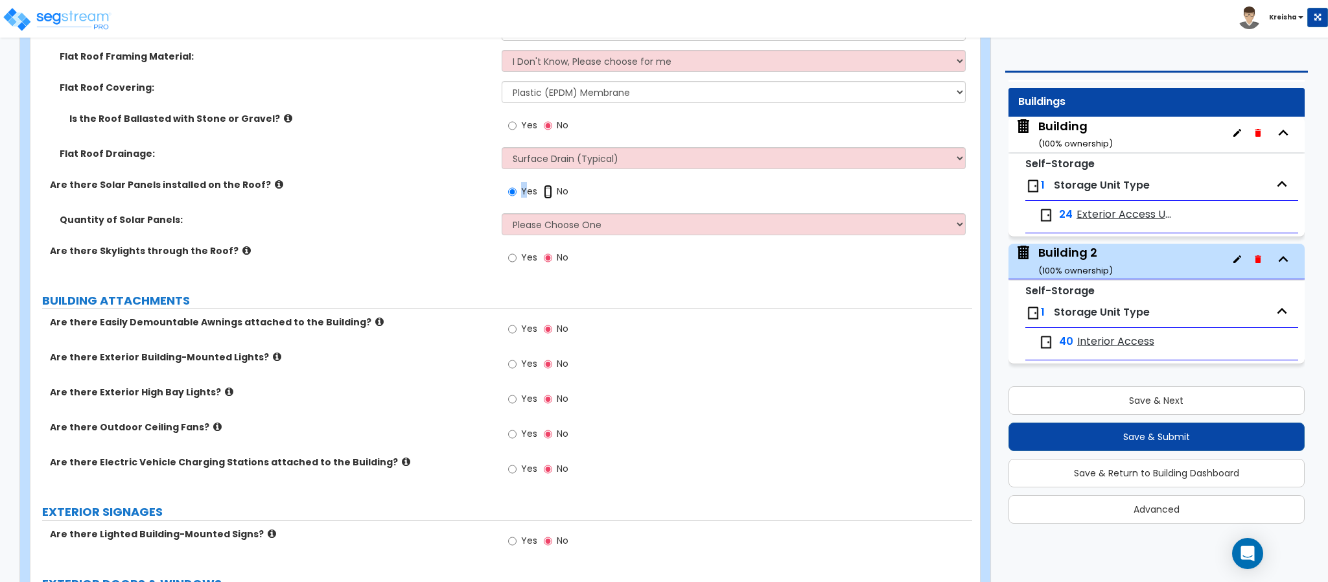
click at [548, 198] on input "No" at bounding box center [548, 192] width 8 height 14
radio input "false"
radio input "true"
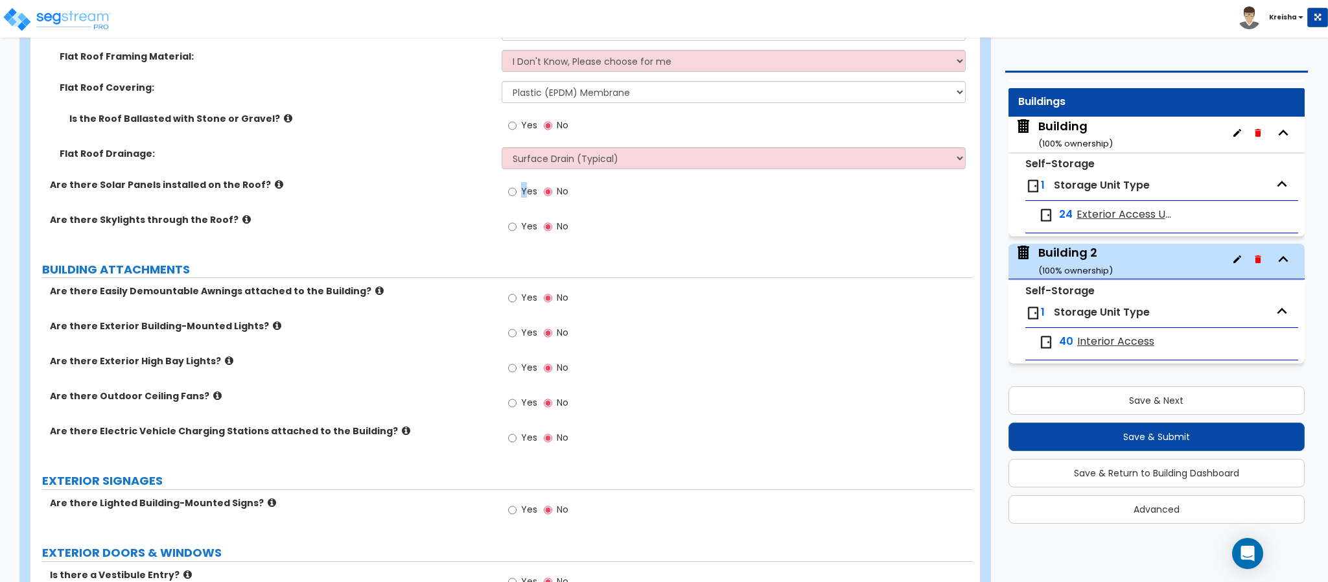
click at [467, 226] on label "Are there Skylights through the Roof?" at bounding box center [271, 219] width 442 height 13
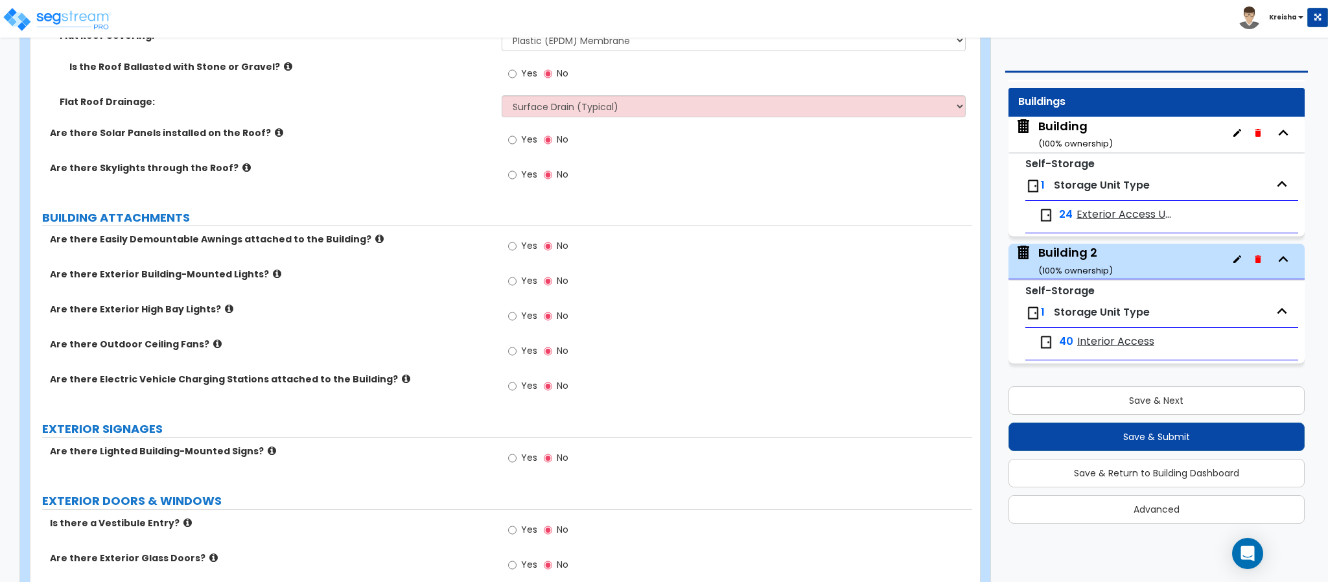
scroll to position [778, 0]
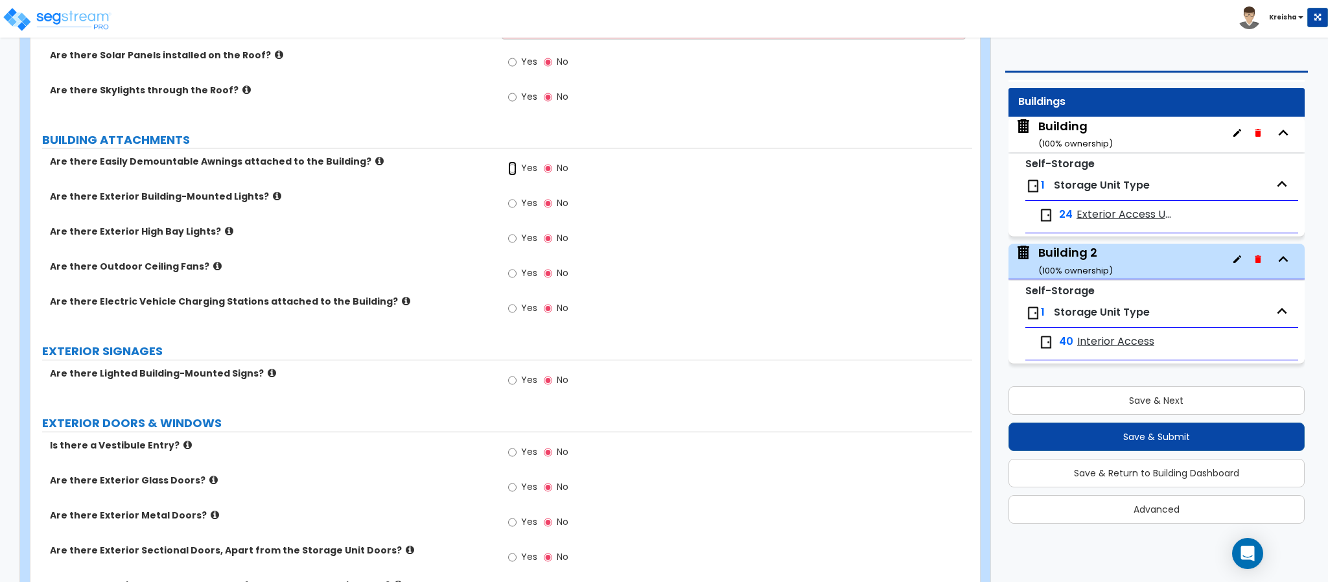
click at [512, 172] on input "Yes" at bounding box center [512, 168] width 8 height 14
radio input "true"
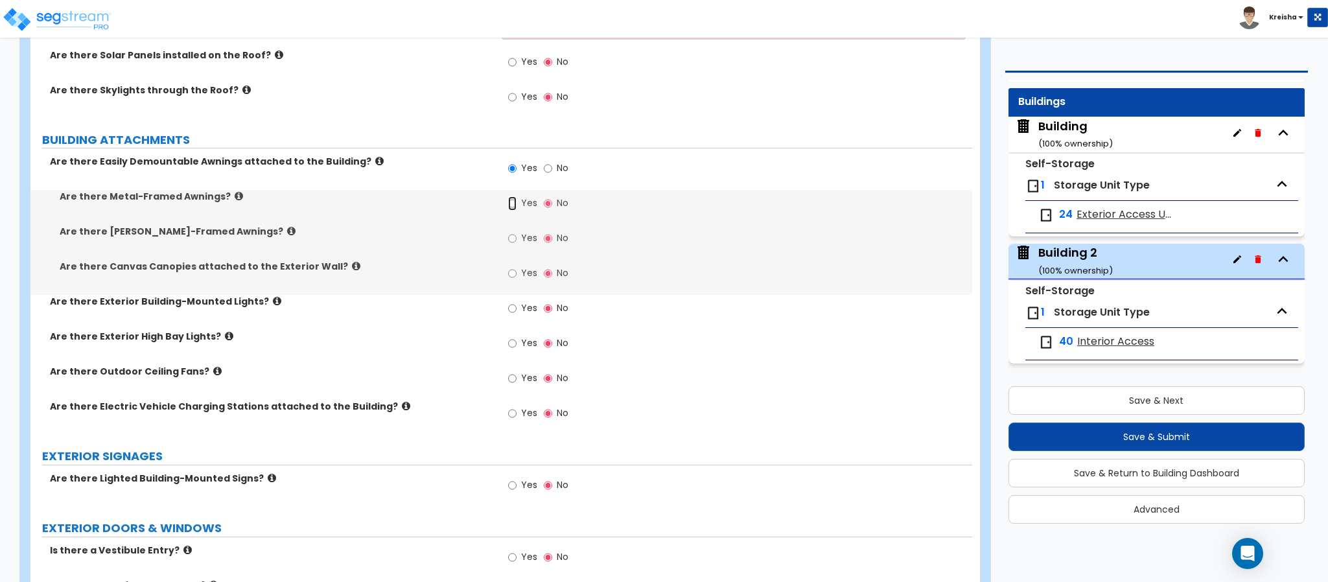
click at [508, 196] on input "Yes" at bounding box center [512, 203] width 8 height 14
radio input "true"
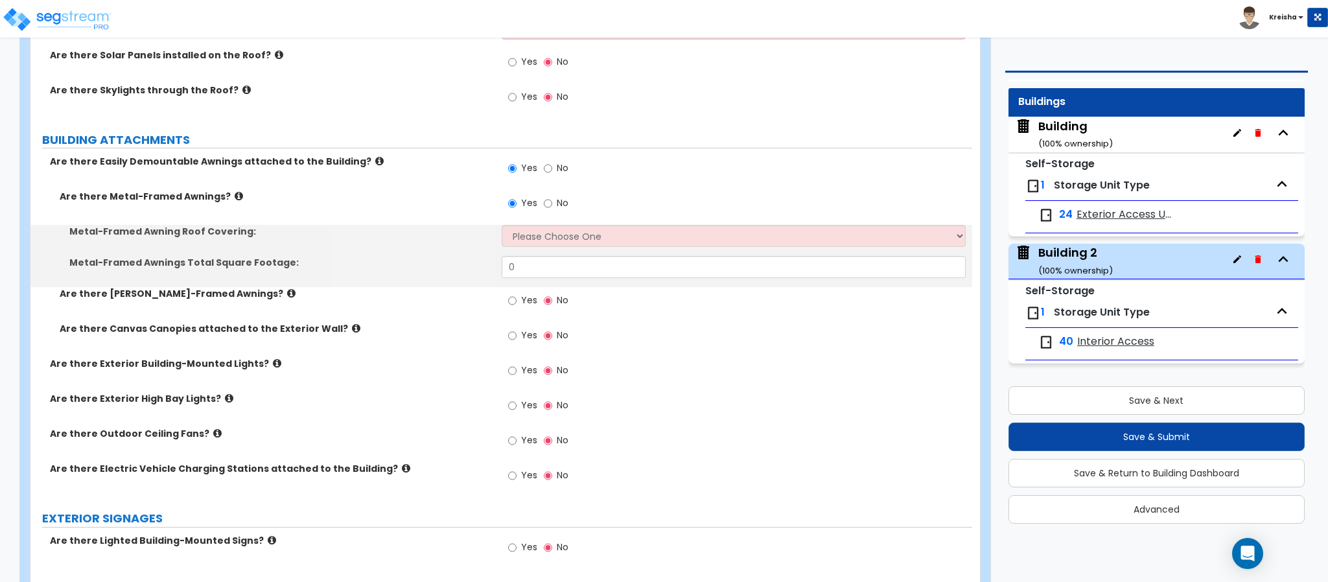
select select "1"
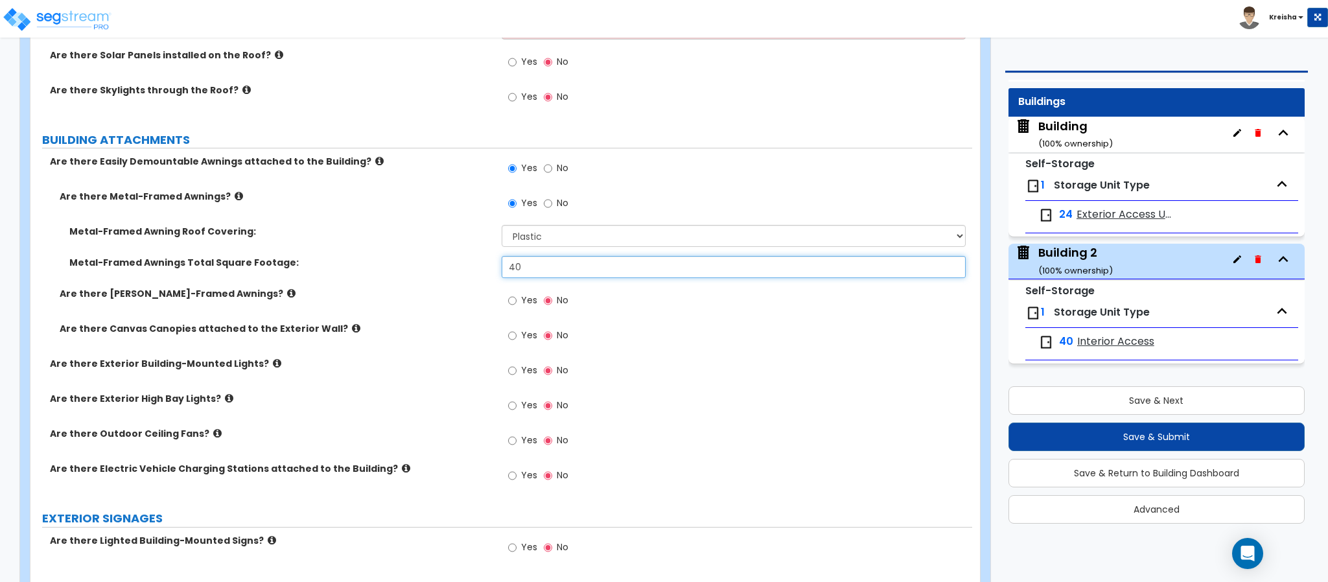
type input "40"
click at [508, 329] on input "Yes" at bounding box center [512, 336] width 8 height 14
radio input "true"
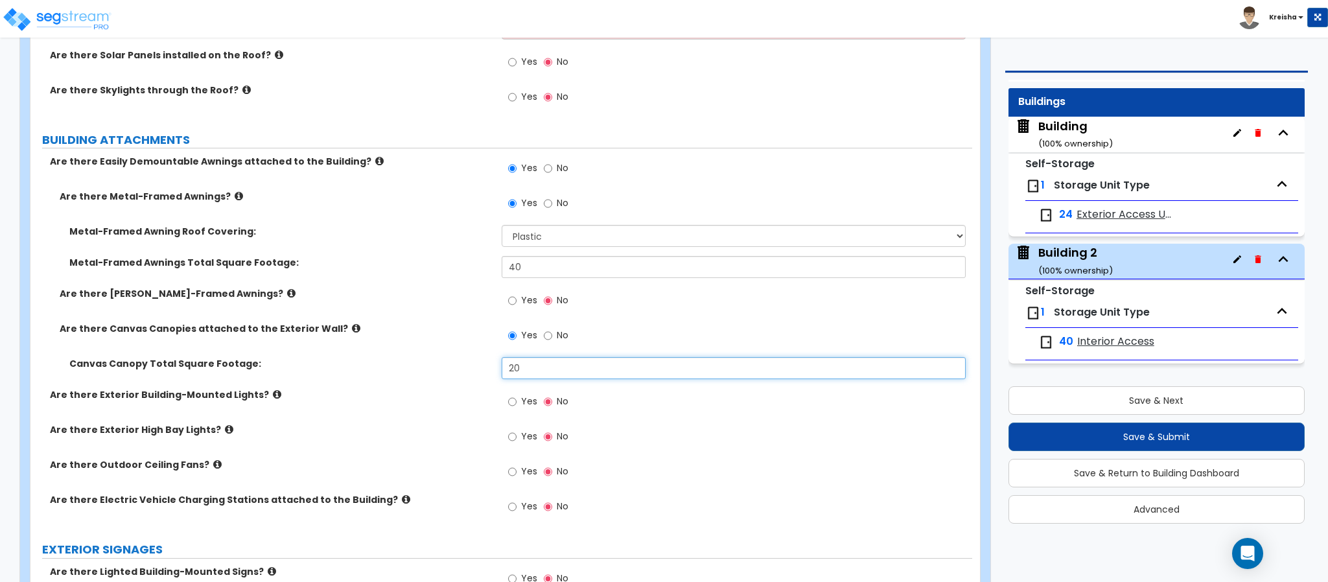
type input "20"
click at [508, 395] on input "Yes" at bounding box center [512, 402] width 8 height 14
radio input "true"
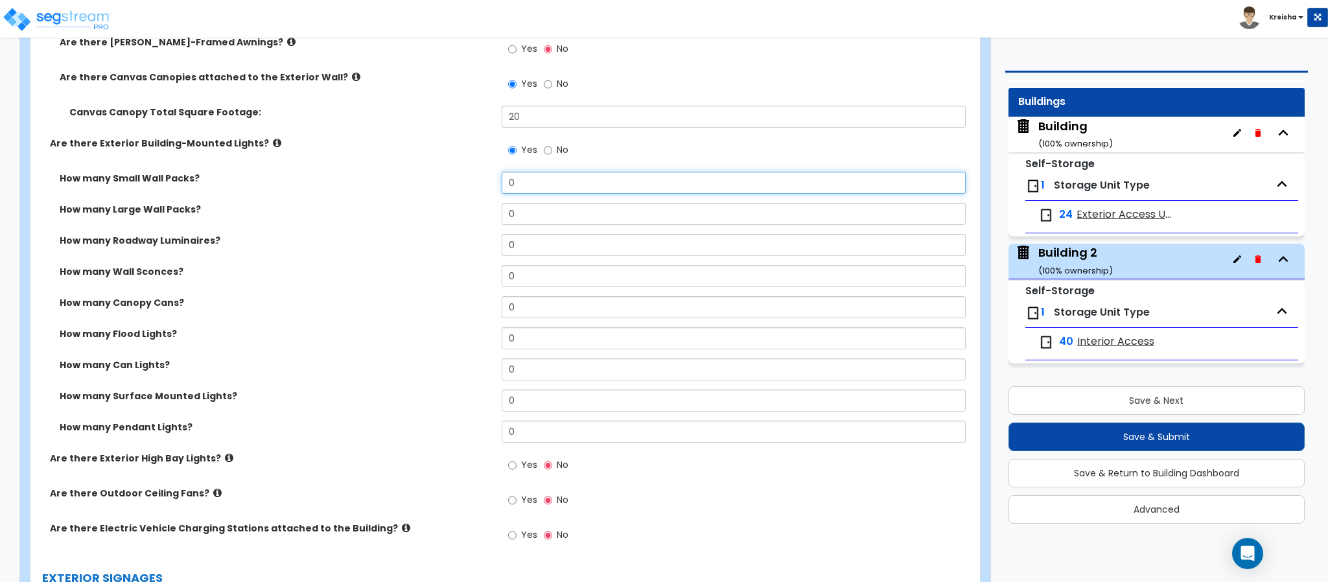
scroll to position [1037, 0]
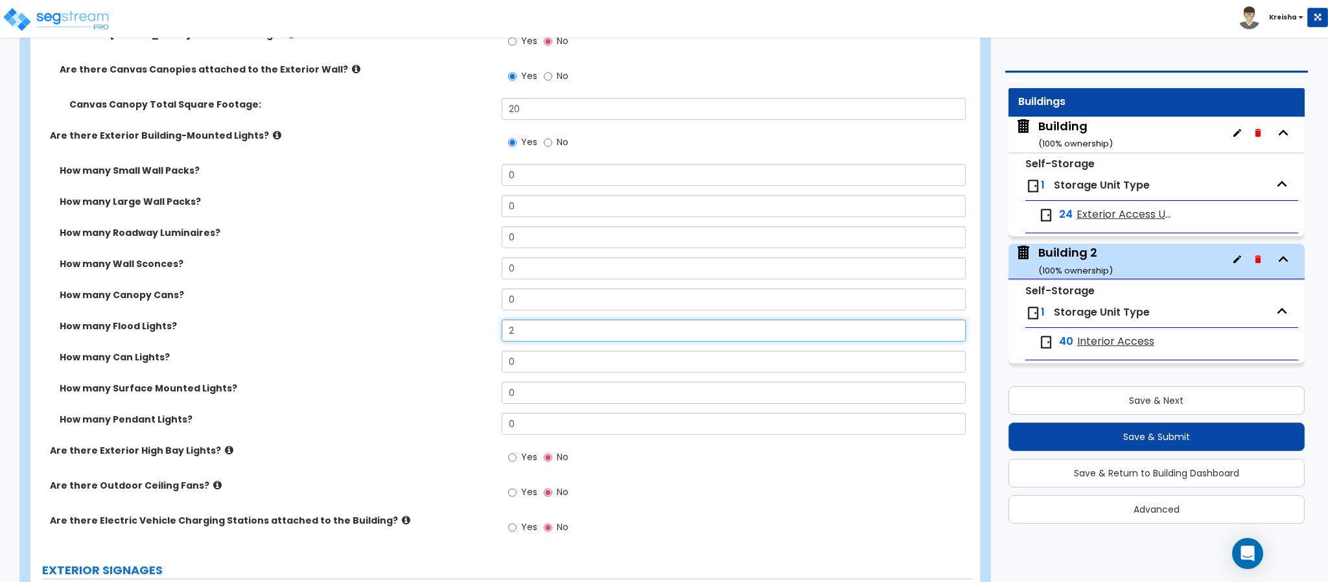
type input "2"
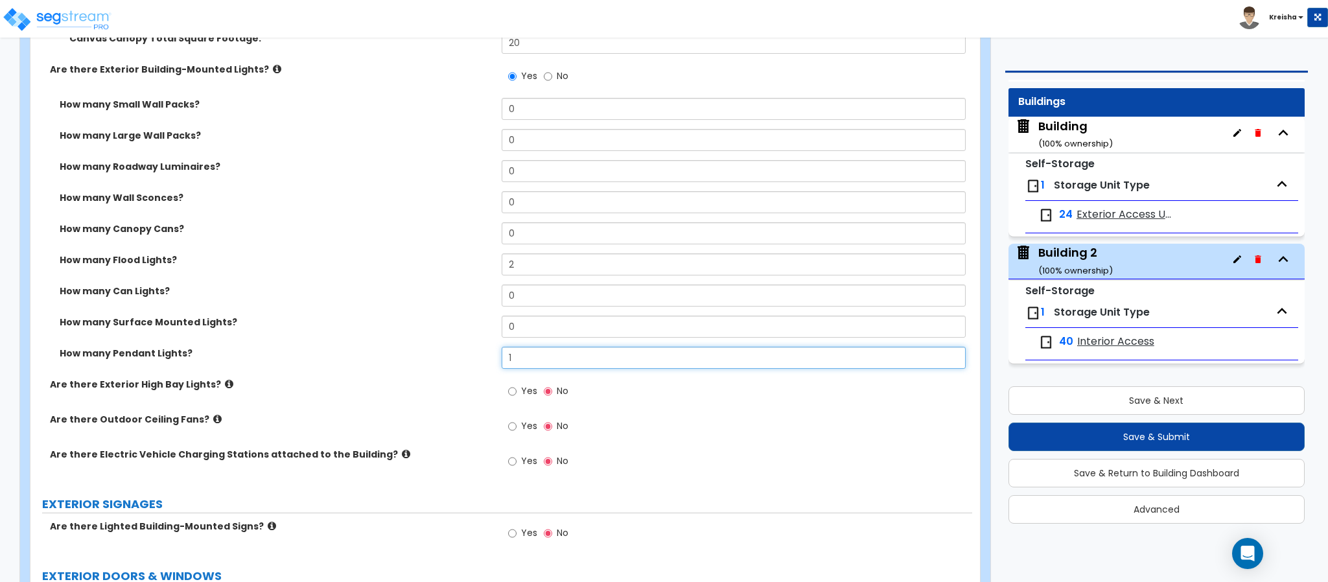
scroll to position [1167, 0]
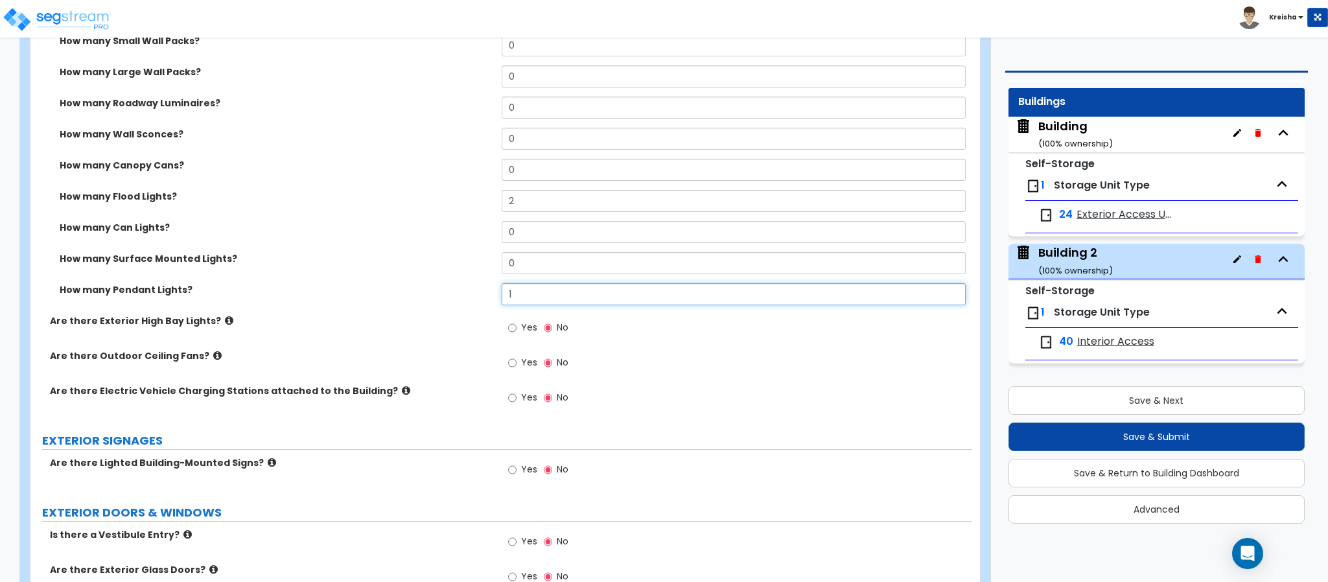
type input "1"
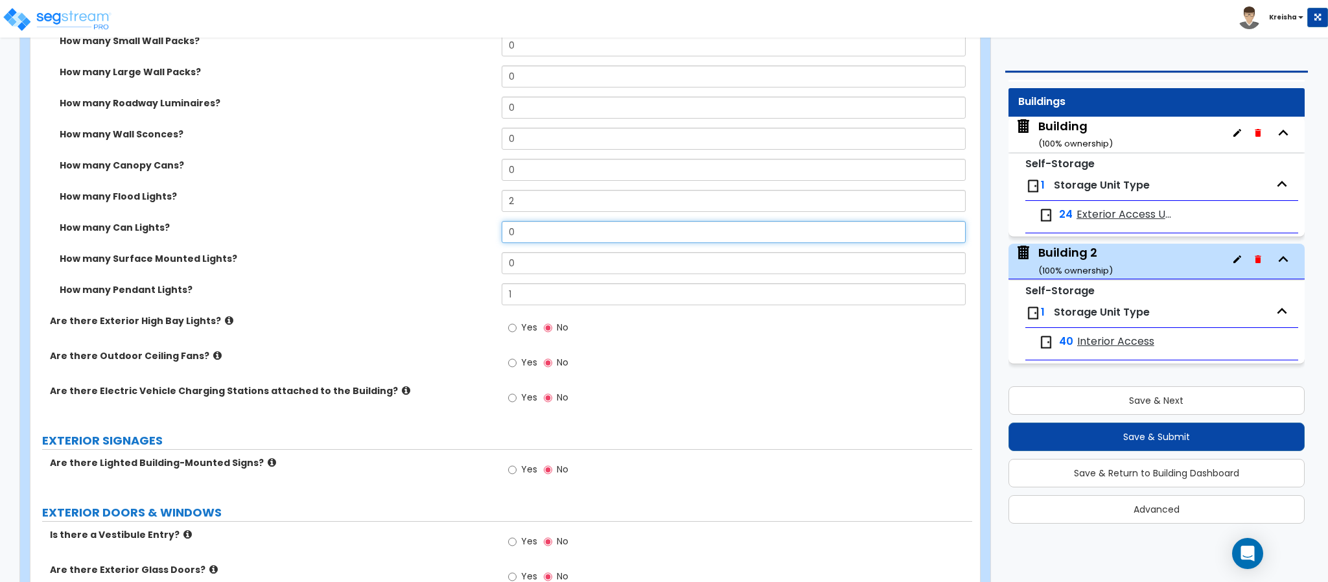
click at [521, 226] on input "0" at bounding box center [734, 232] width 465 height 22
type input "4"
click at [514, 329] on input "Yes" at bounding box center [512, 328] width 8 height 14
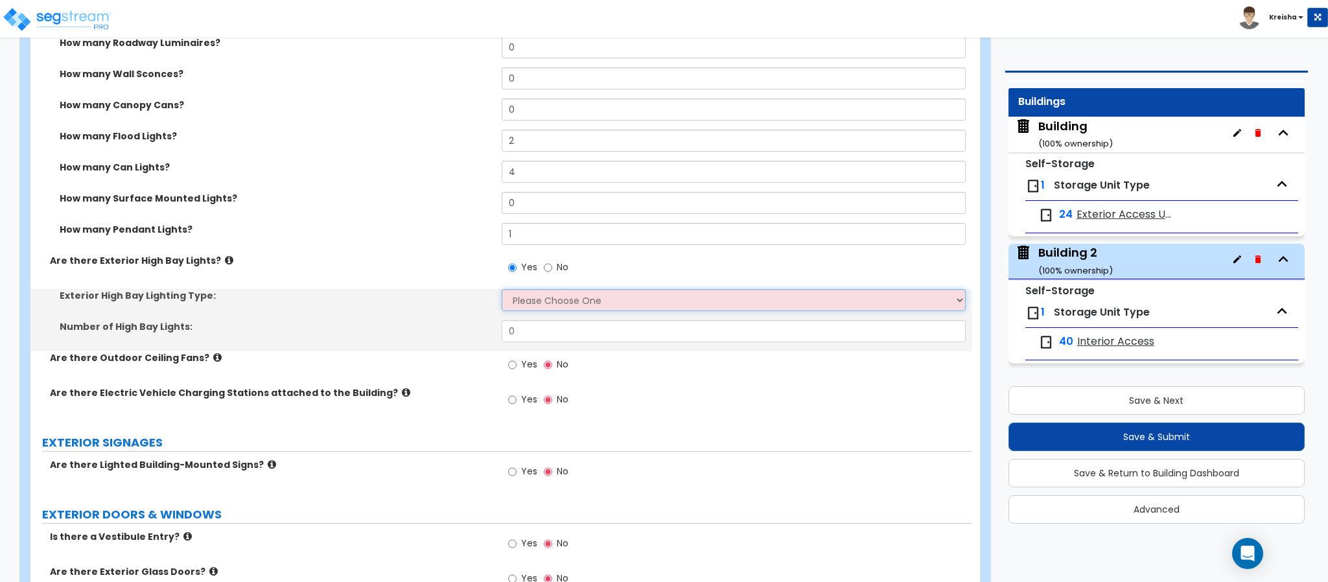
scroll to position [1296, 0]
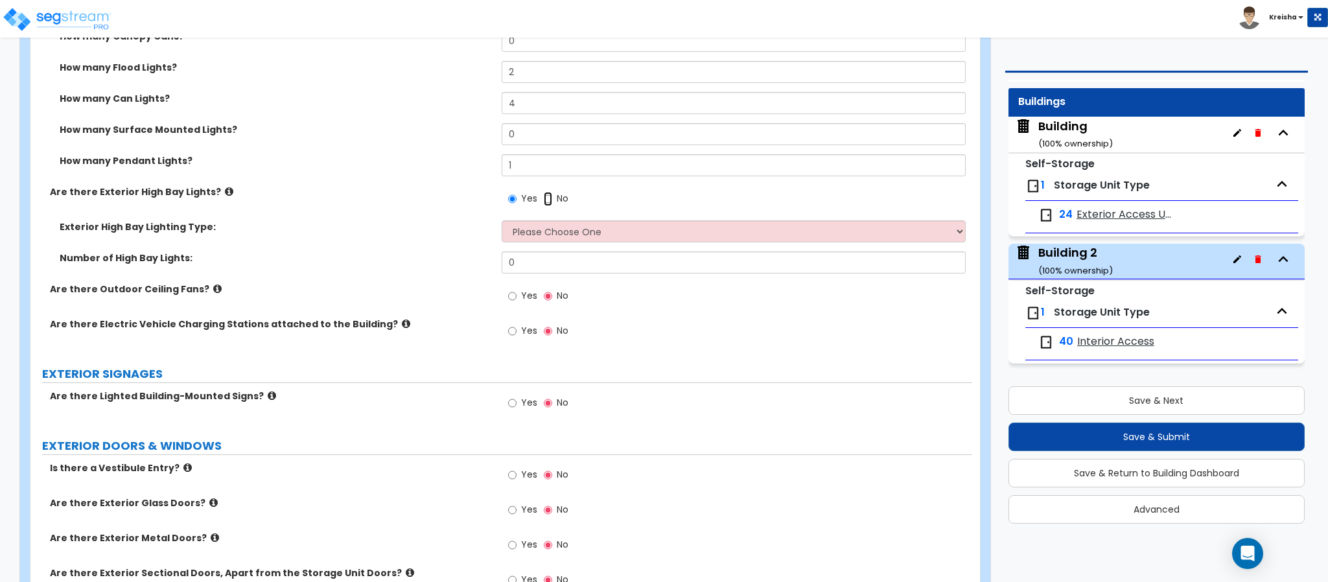
click at [549, 201] on input "No" at bounding box center [548, 199] width 8 height 14
radio input "false"
radio input "true"
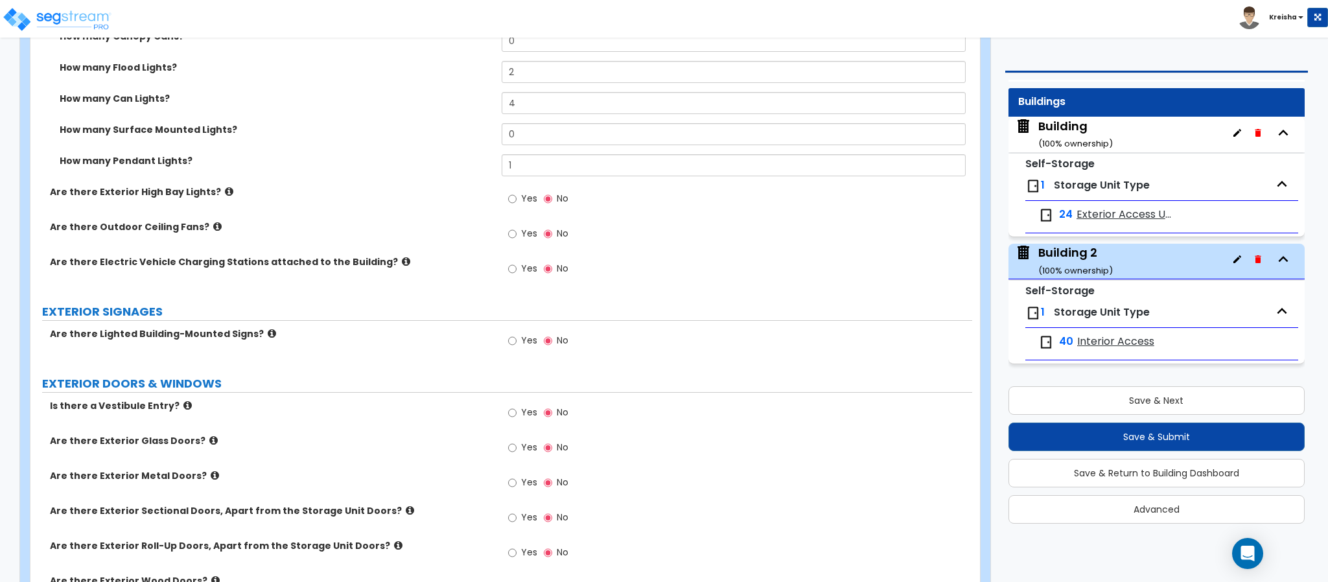
click at [532, 241] on label "Yes" at bounding box center [522, 235] width 29 height 22
click at [517, 241] on input "Yes" at bounding box center [512, 234] width 8 height 14
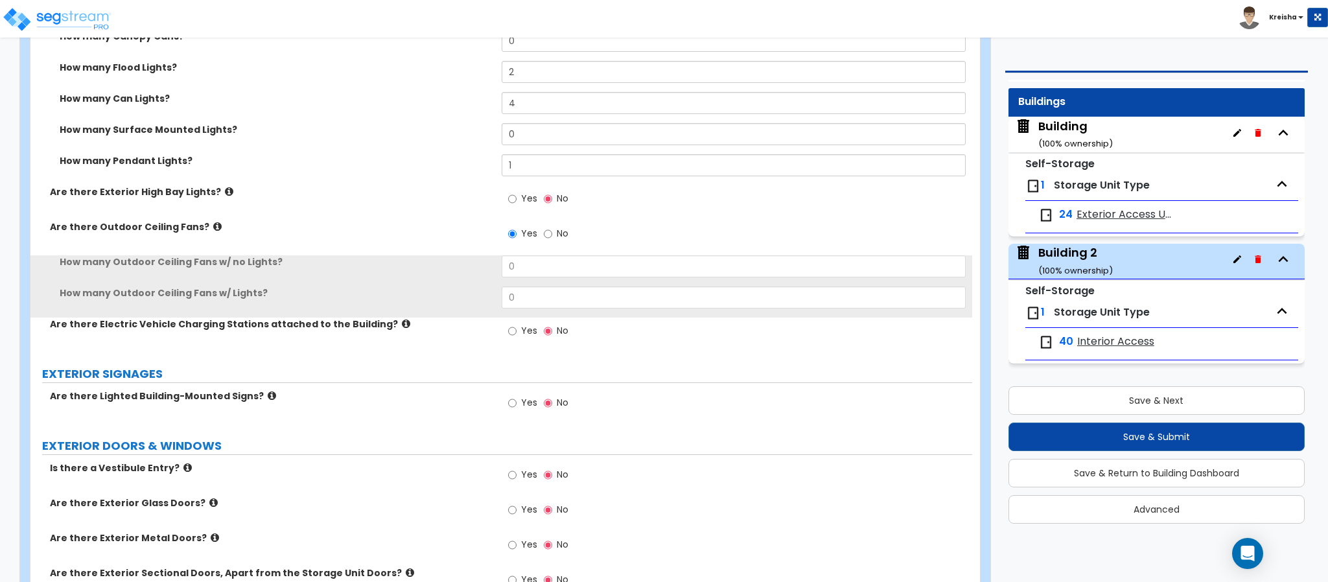
click at [564, 240] on span "No" at bounding box center [563, 233] width 12 height 13
click at [552, 240] on input "No" at bounding box center [548, 234] width 8 height 14
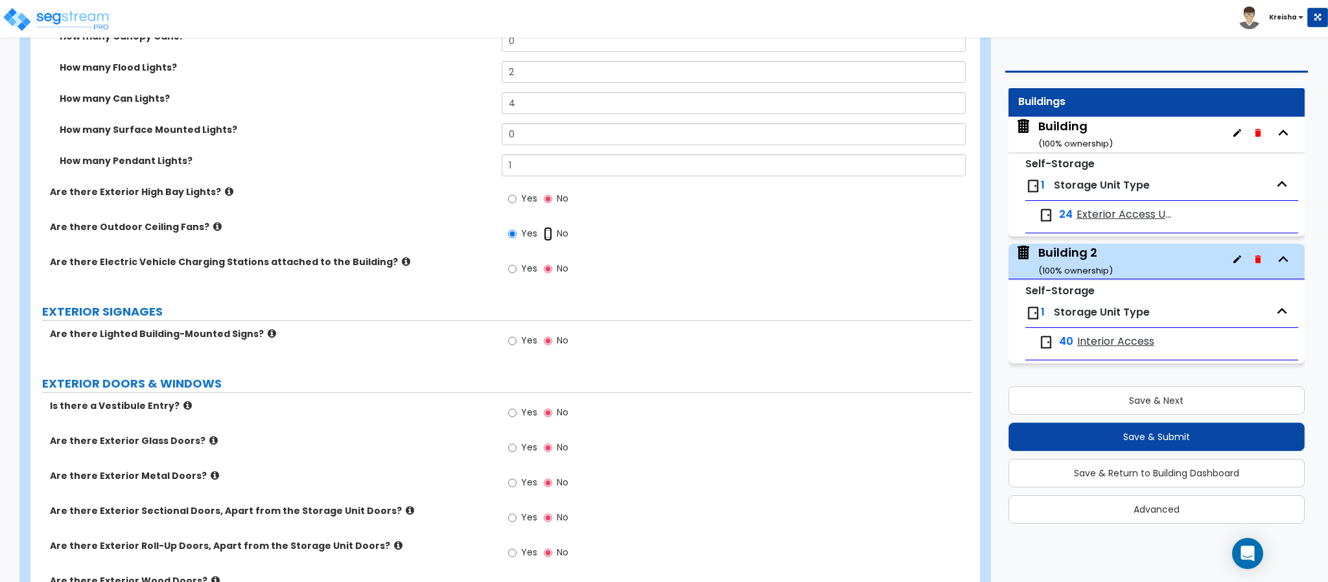
radio input "false"
radio input "true"
click at [528, 275] on span "Yes" at bounding box center [529, 268] width 16 height 13
click at [517, 275] on input "Yes" at bounding box center [512, 269] width 8 height 14
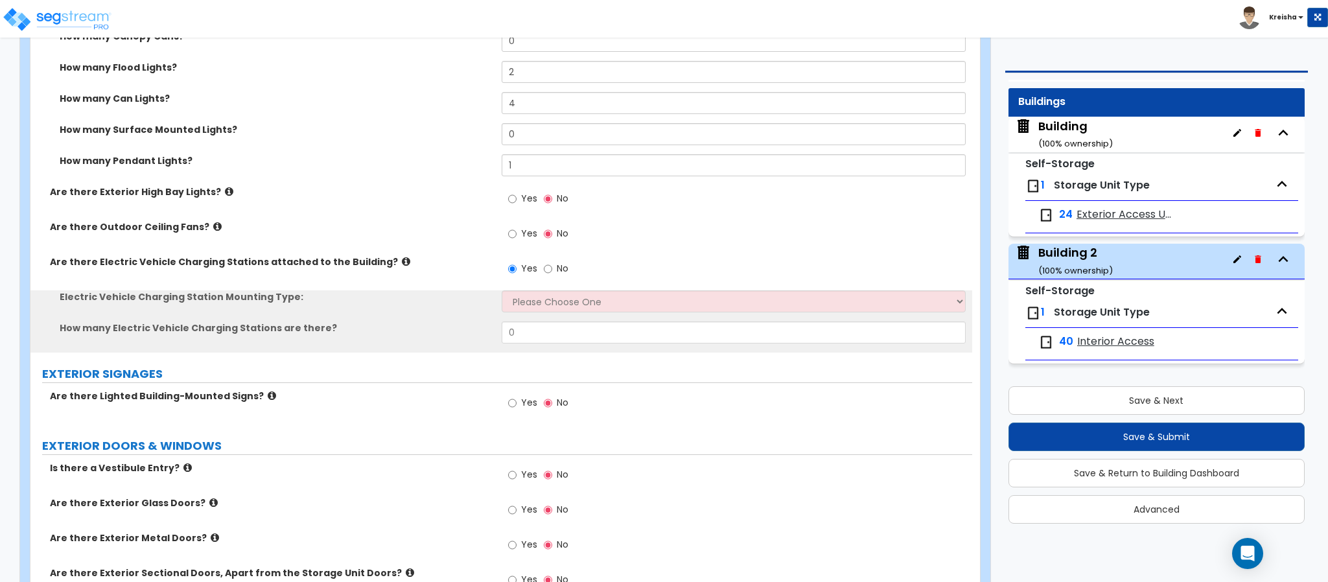
click at [564, 277] on label "No" at bounding box center [556, 270] width 25 height 22
click at [552, 276] on input "No" at bounding box center [548, 269] width 8 height 14
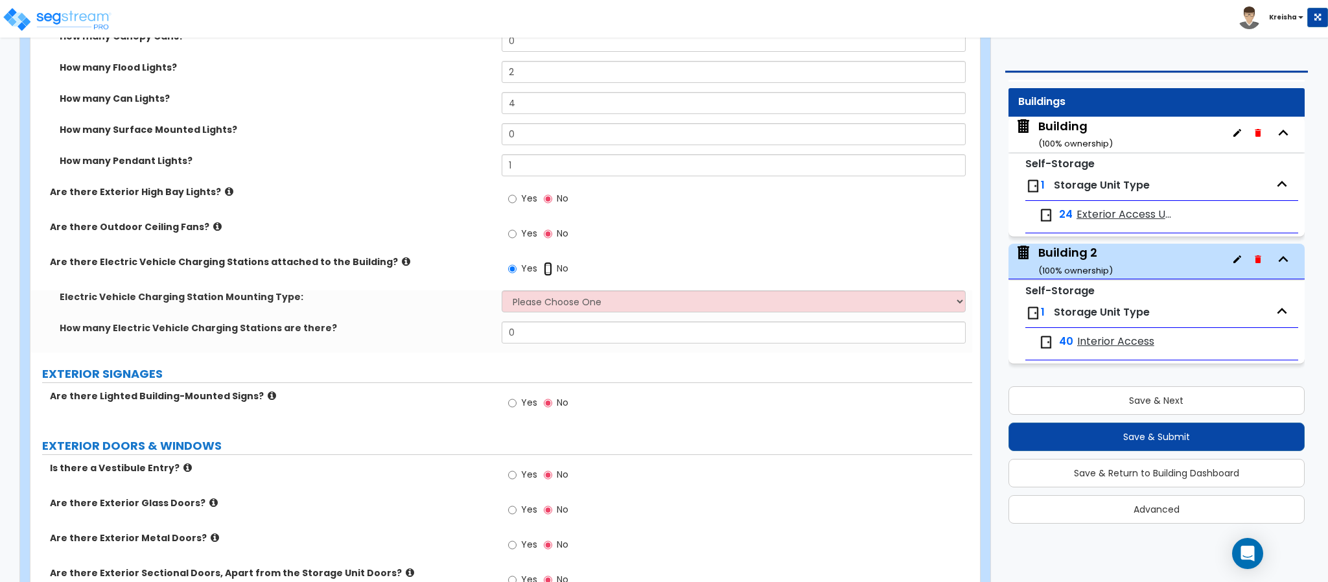
radio input "false"
radio input "true"
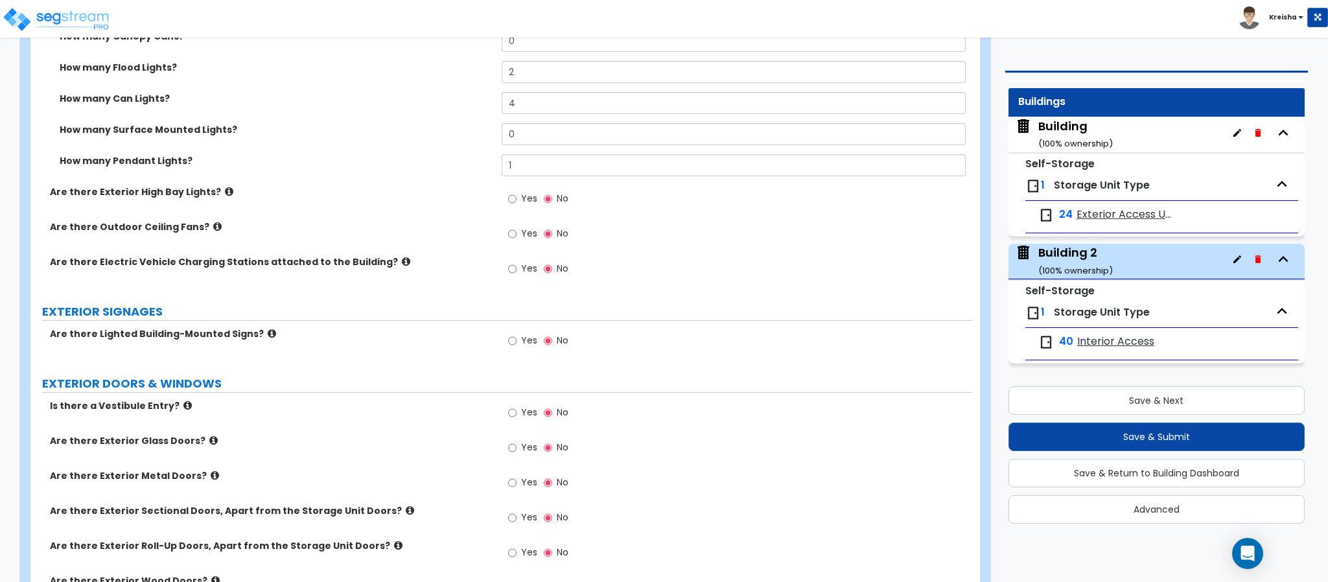
click at [519, 279] on label "Yes" at bounding box center [522, 270] width 29 height 22
click at [517, 276] on input "Yes" at bounding box center [512, 269] width 8 height 14
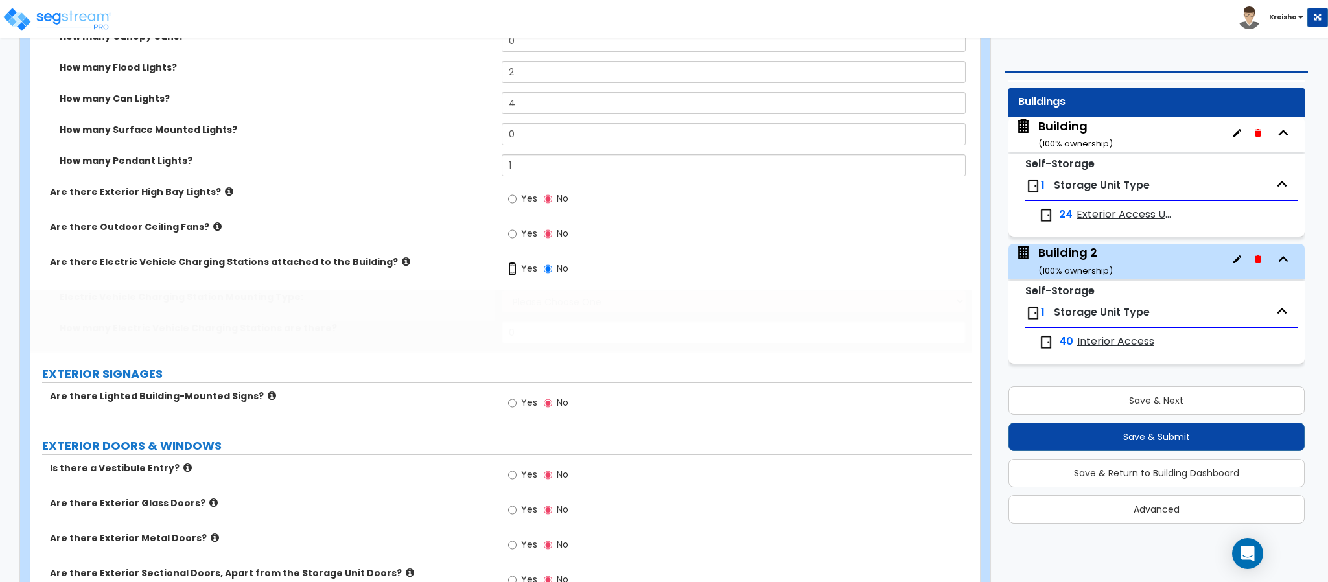
radio input "true"
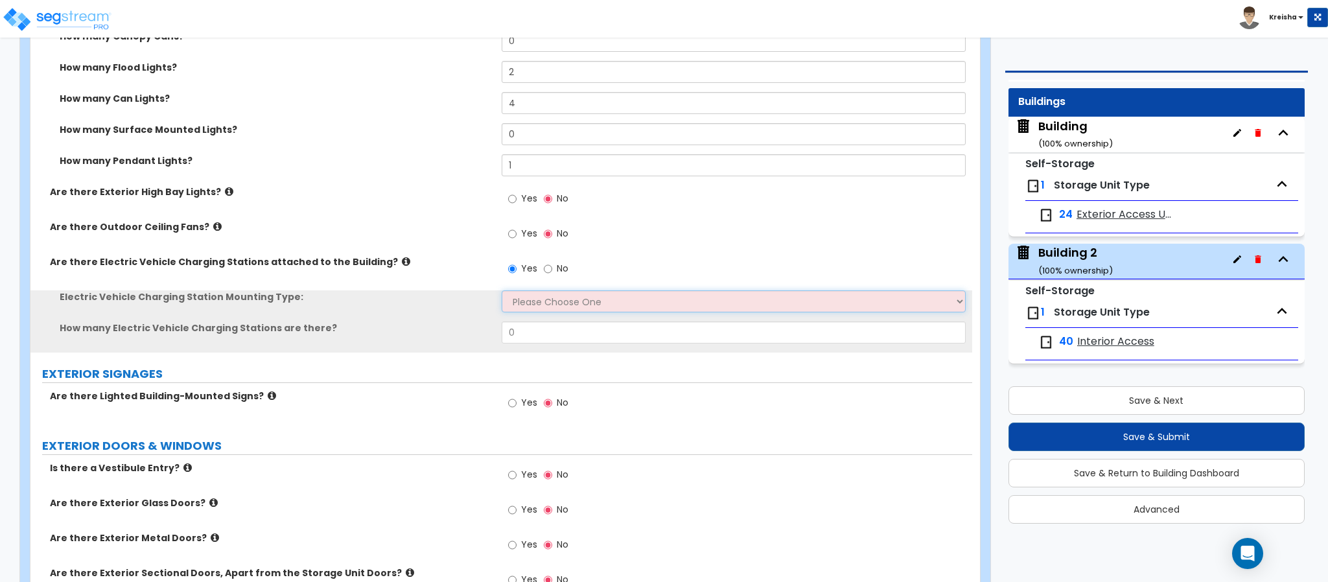
click at [524, 292] on select "Please Choose One Freestanding Wall-mounted" at bounding box center [734, 301] width 465 height 22
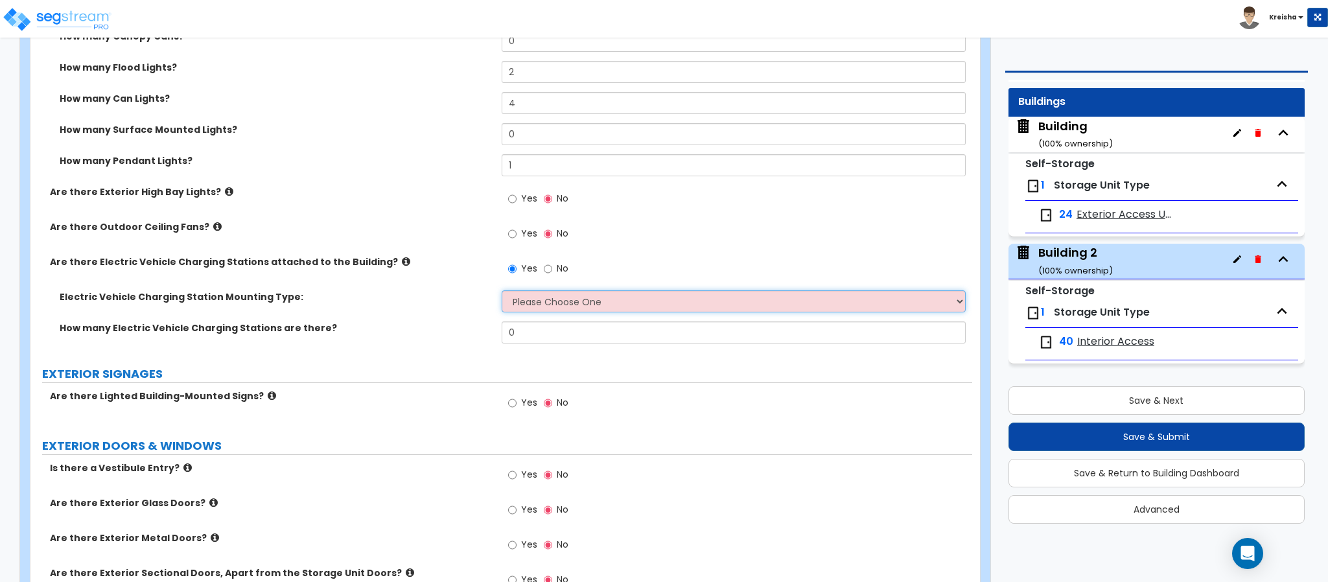
select select "1"
click at [502, 292] on select "Please Choose One Freestanding Wall-mounted" at bounding box center [734, 301] width 465 height 22
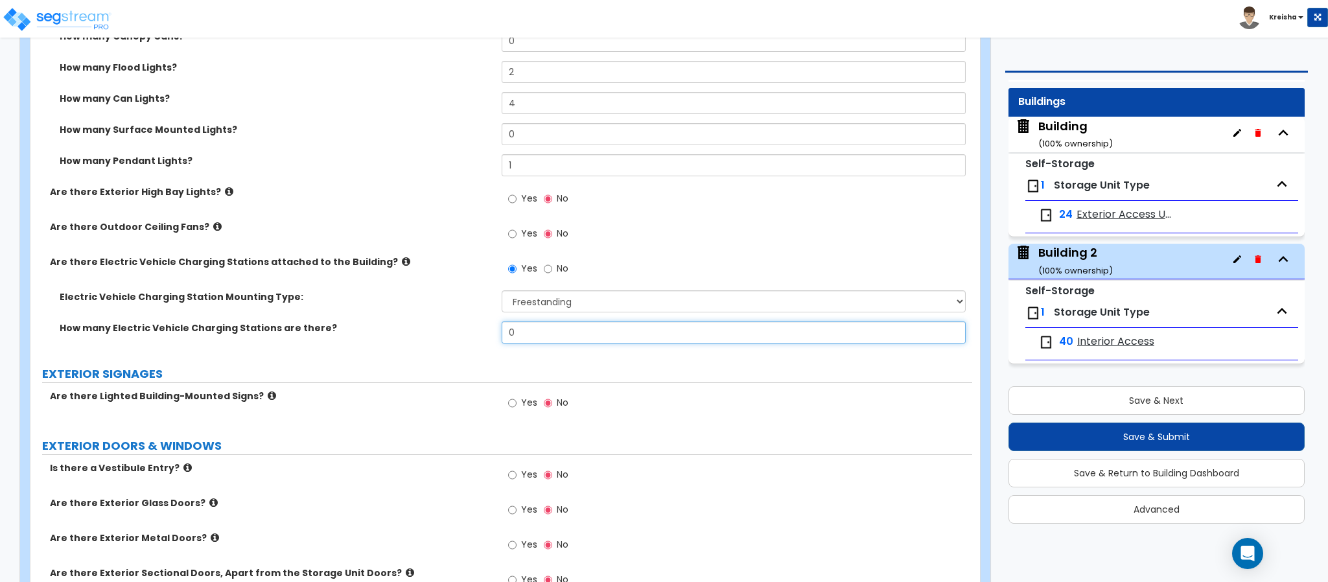
click at [528, 331] on input "0" at bounding box center [734, 332] width 465 height 22
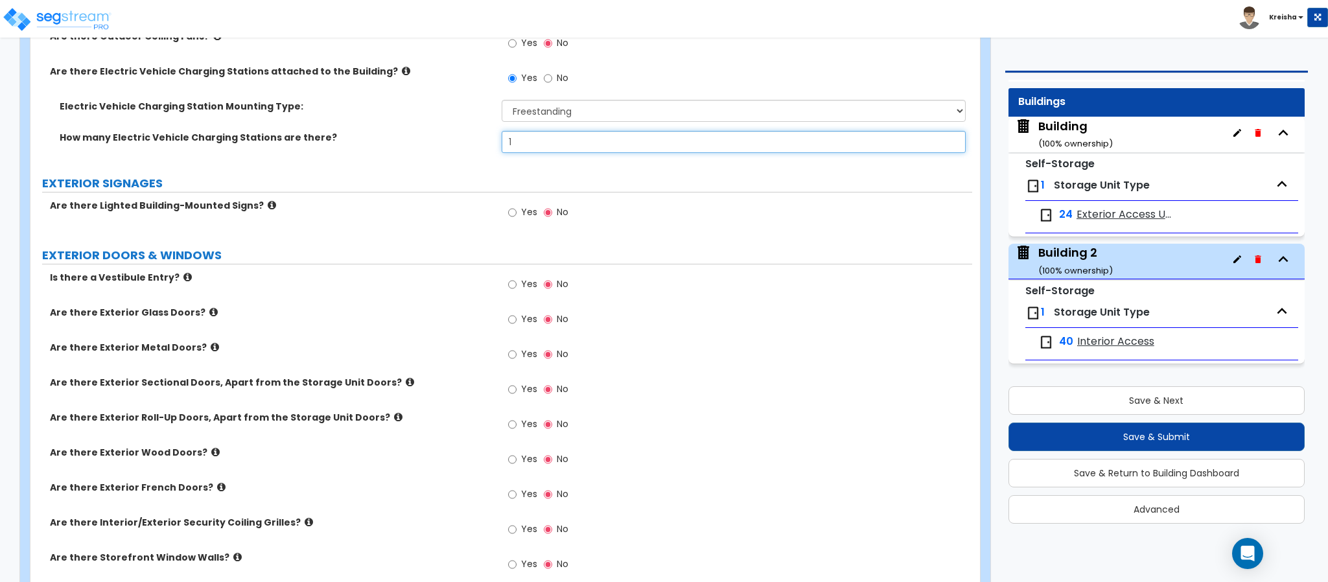
scroll to position [1556, 0]
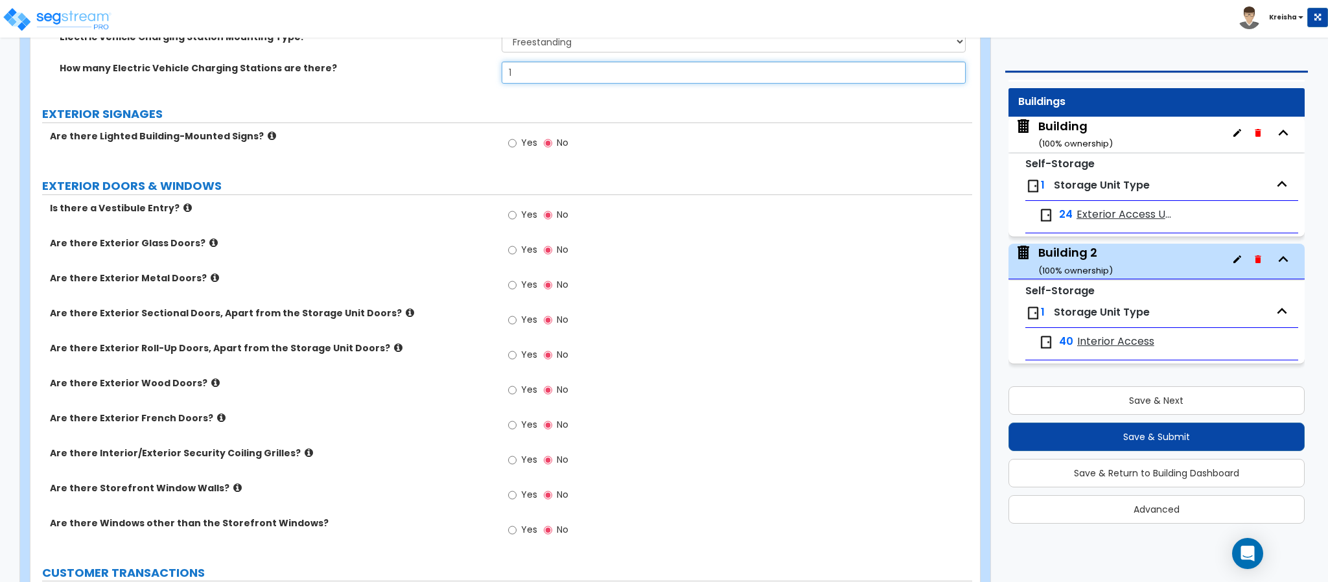
type input "1"
click at [508, 136] on input "Yes" at bounding box center [512, 143] width 8 height 14
radio input "true"
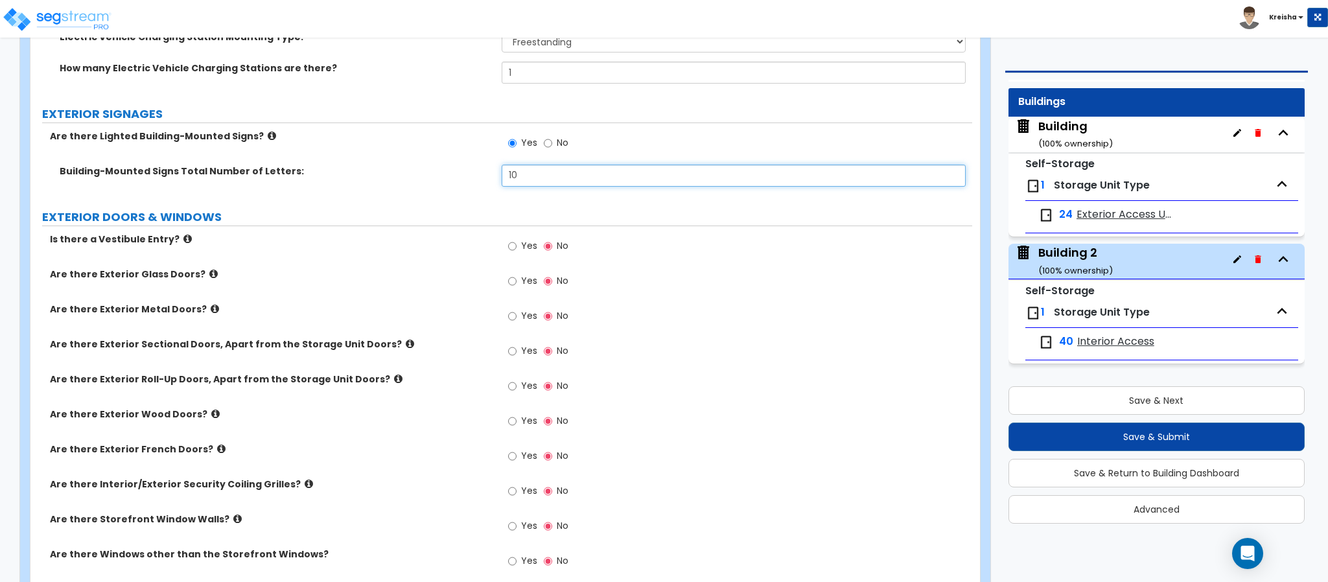
type input "10"
click at [508, 239] on input "Yes" at bounding box center [512, 246] width 8 height 14
radio input "true"
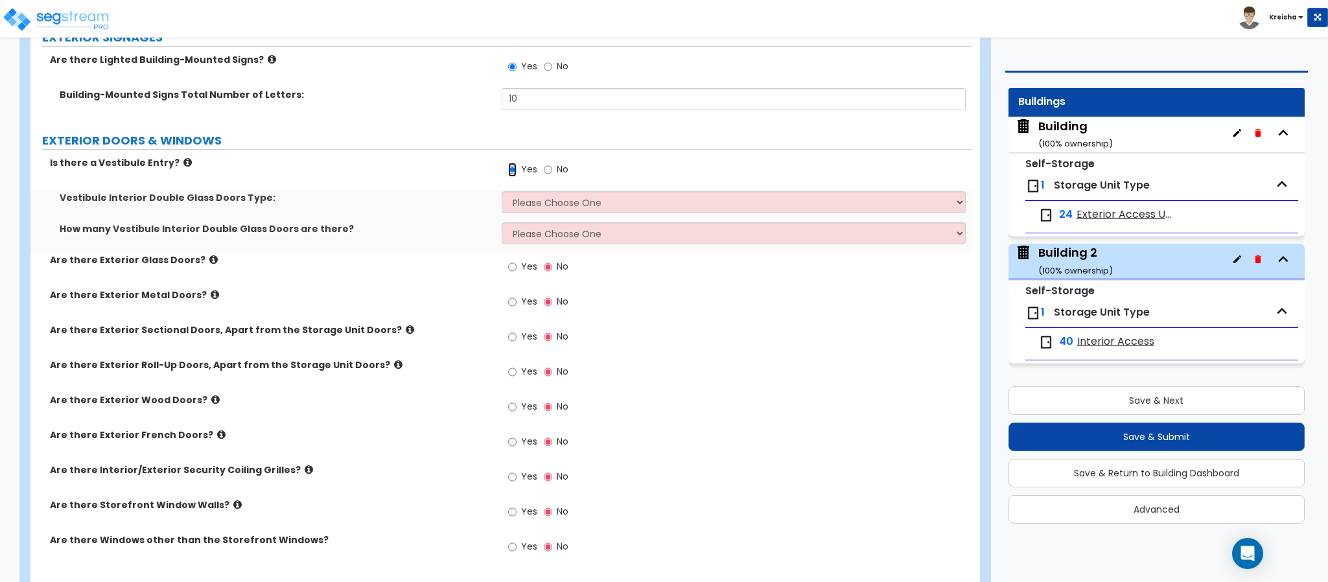
scroll to position [1685, 0]
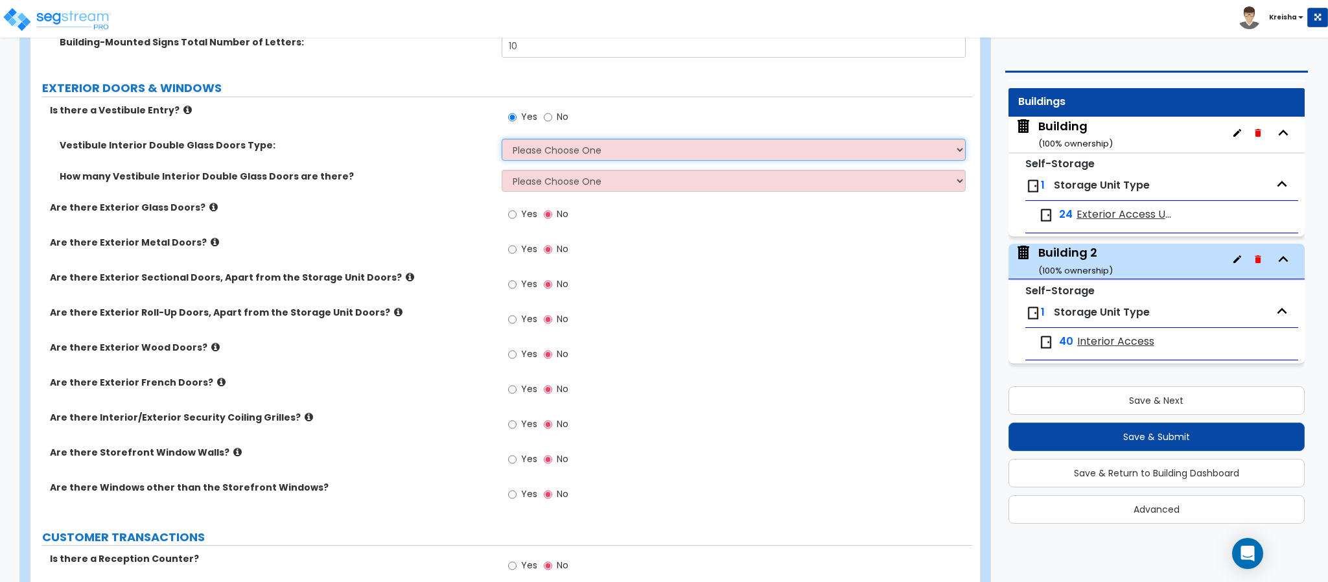
select select "1"
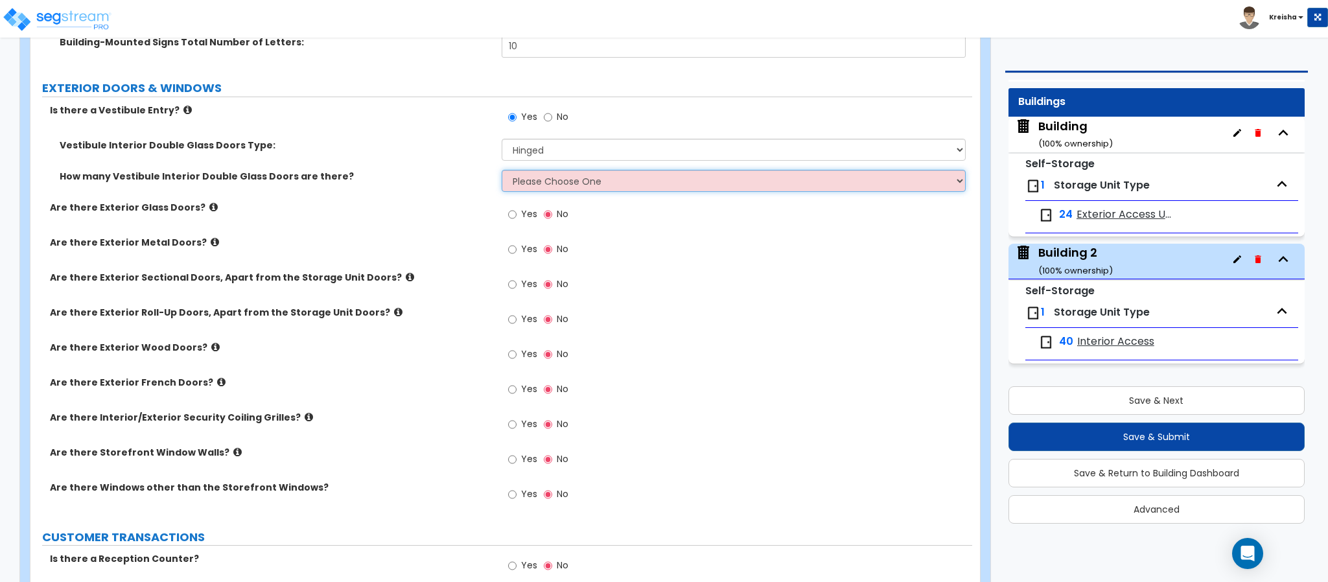
select select "1"
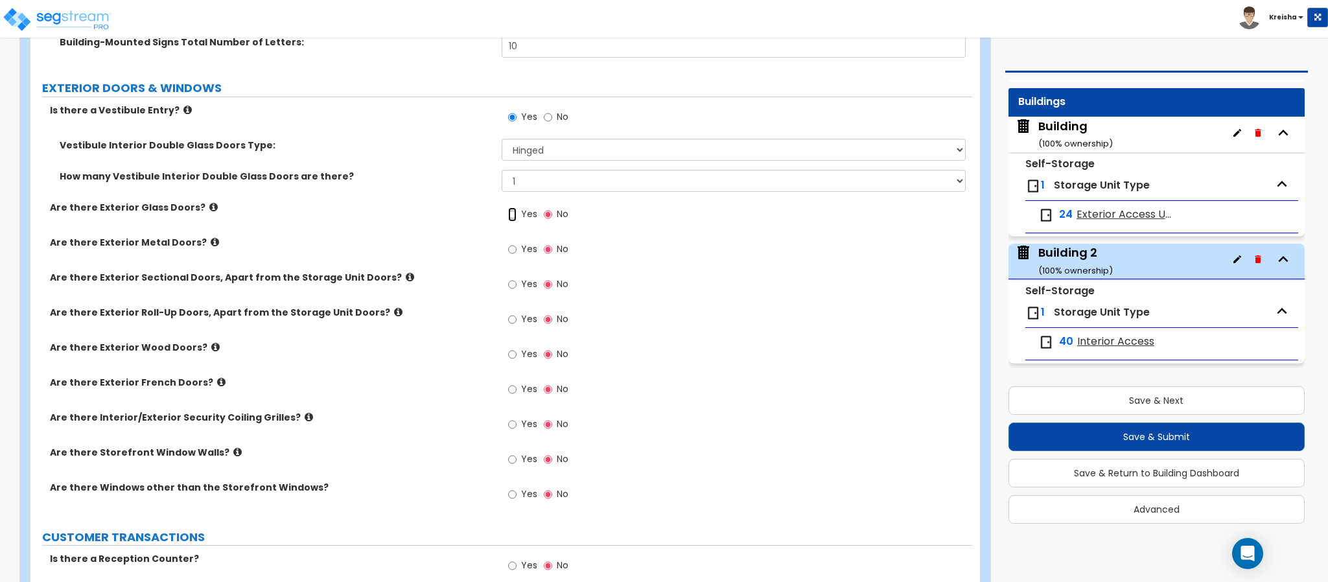
click at [508, 207] on input "Yes" at bounding box center [512, 214] width 8 height 14
radio input "true"
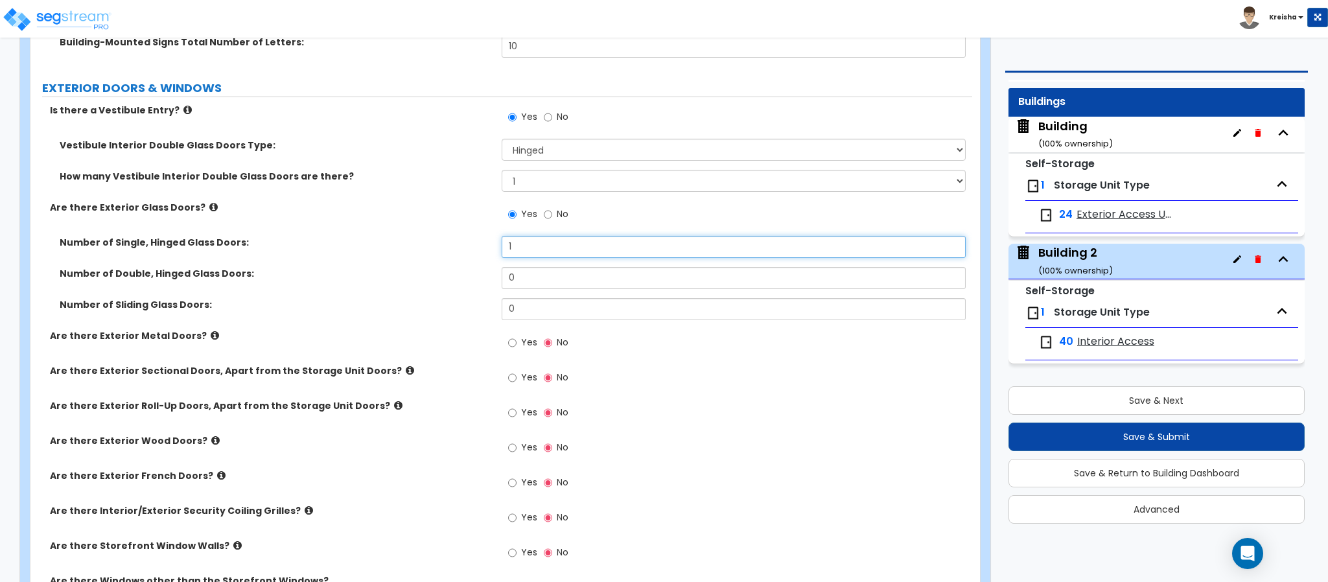
type input "1"
click at [508, 336] on input "Yes" at bounding box center [512, 343] width 8 height 14
radio input "true"
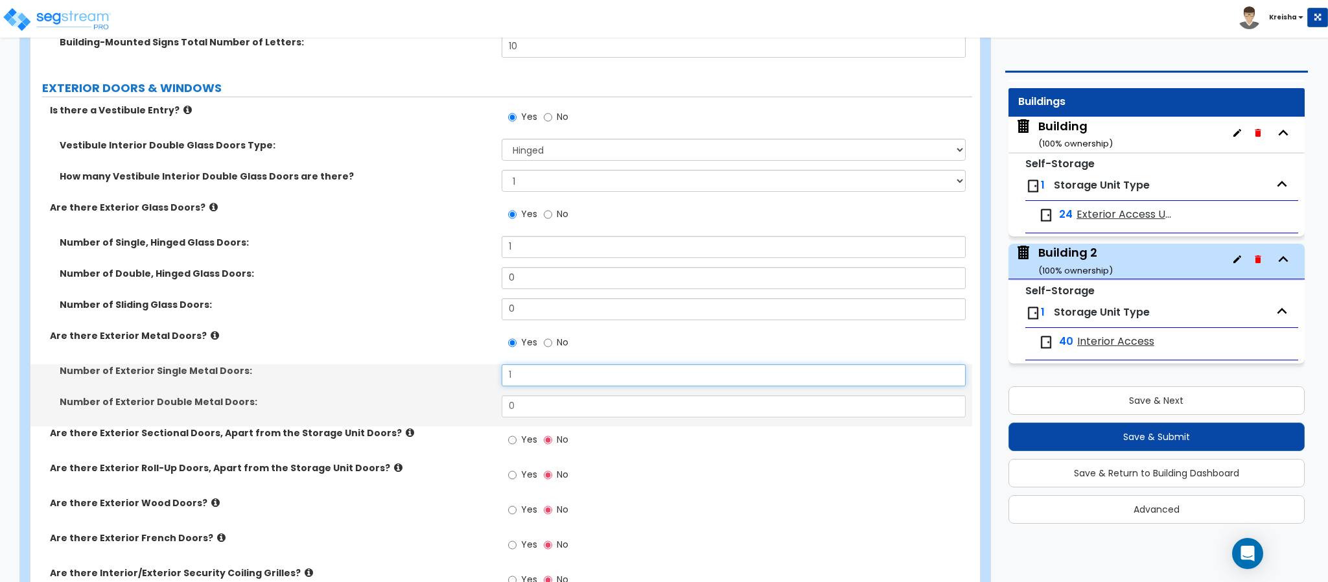
type input "1"
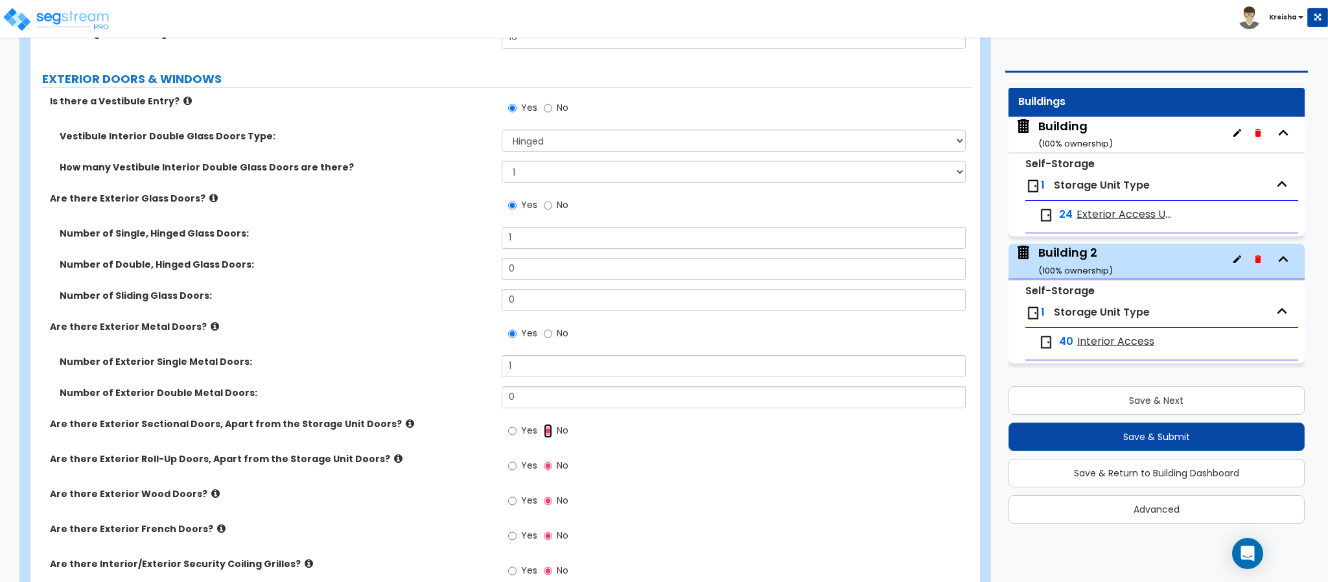
scroll to position [1879, 0]
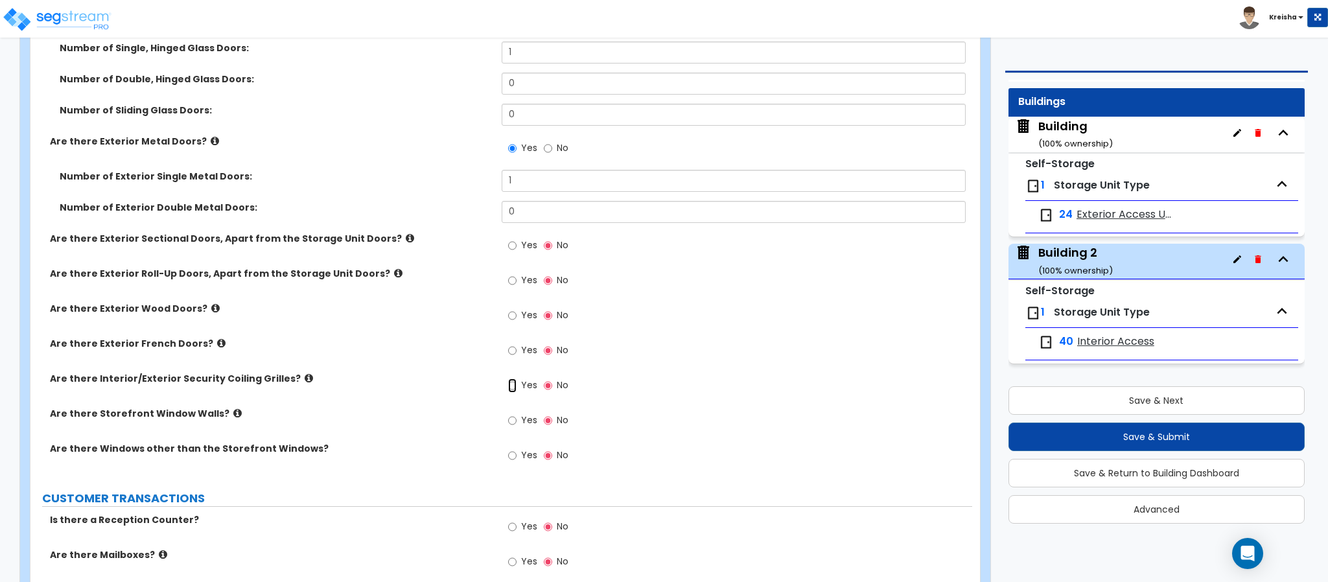
click at [508, 379] on input "Yes" at bounding box center [512, 386] width 8 height 14
radio input "true"
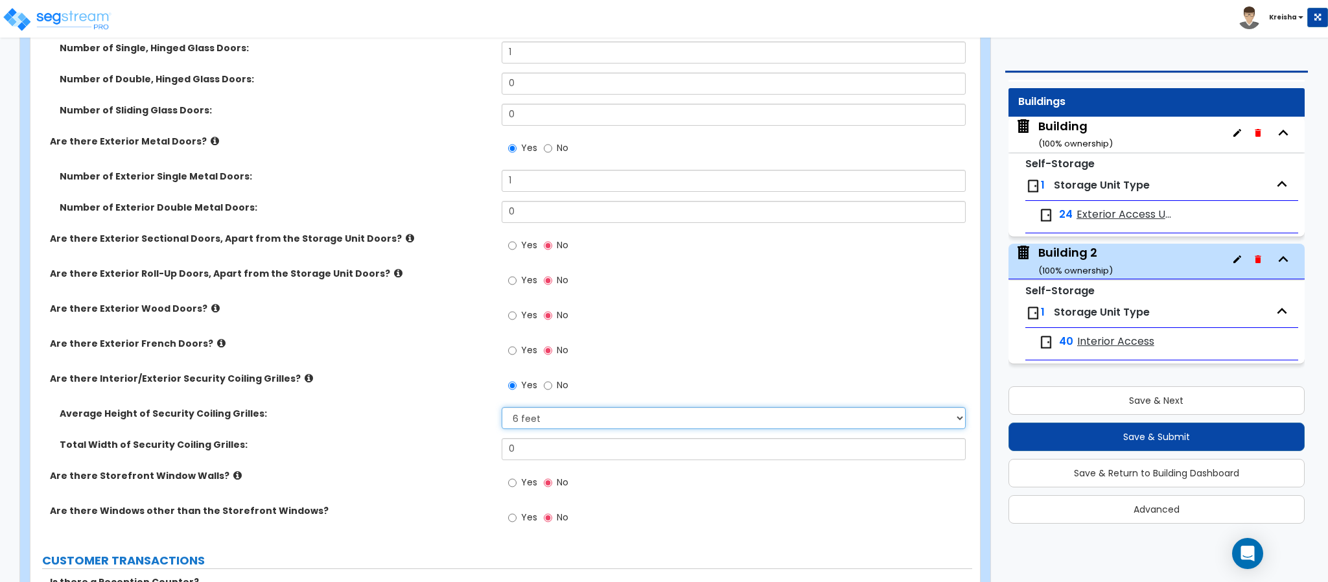
select select "3"
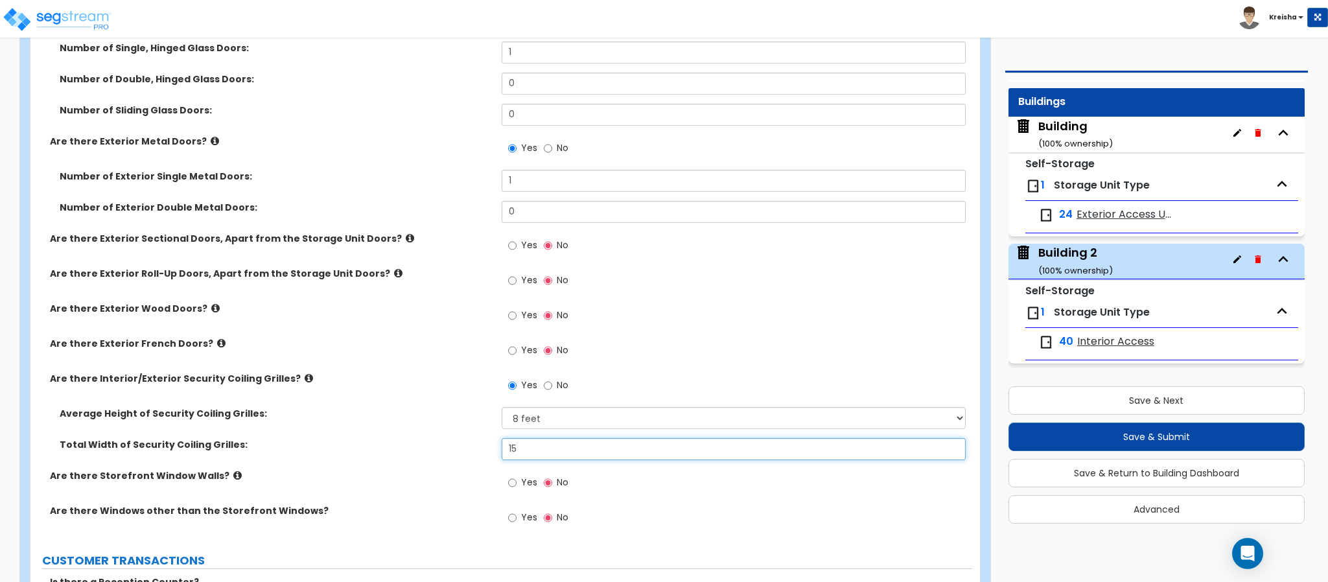
type input "15"
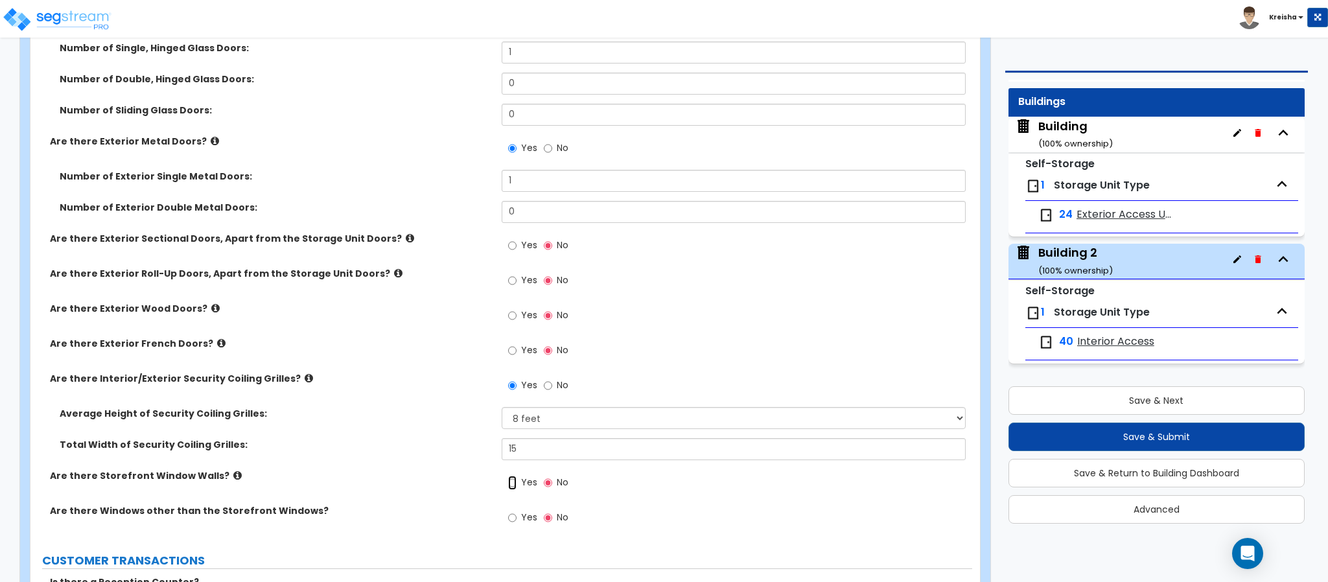
click at [508, 476] on input "Yes" at bounding box center [512, 483] width 8 height 14
radio input "true"
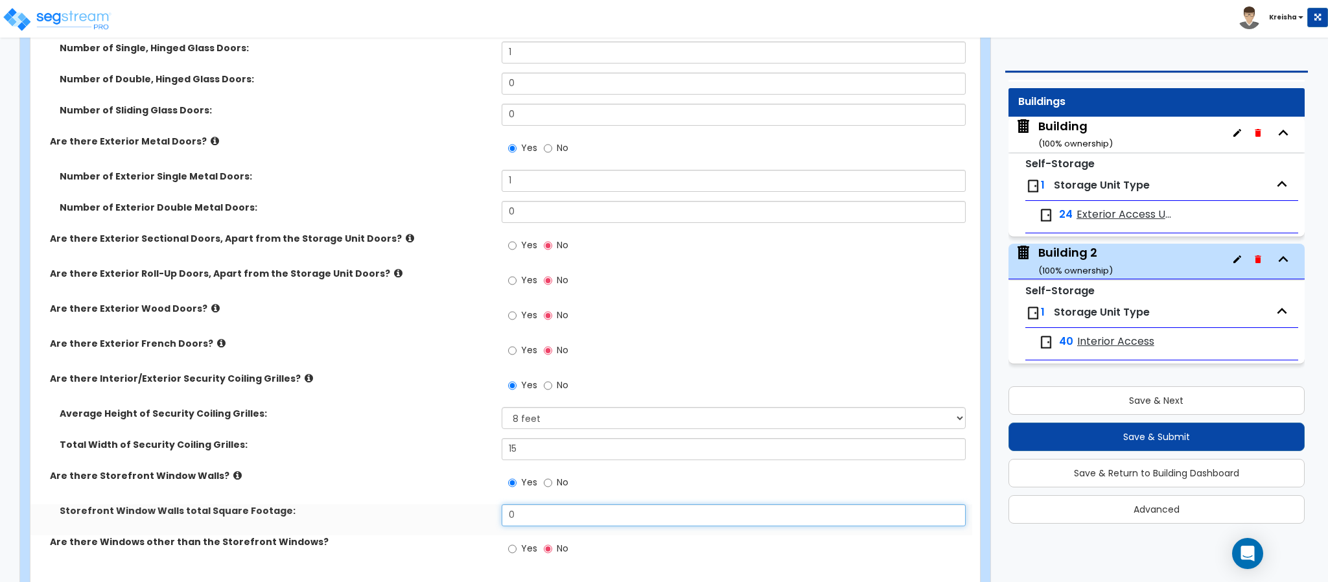
scroll to position [2074, 0]
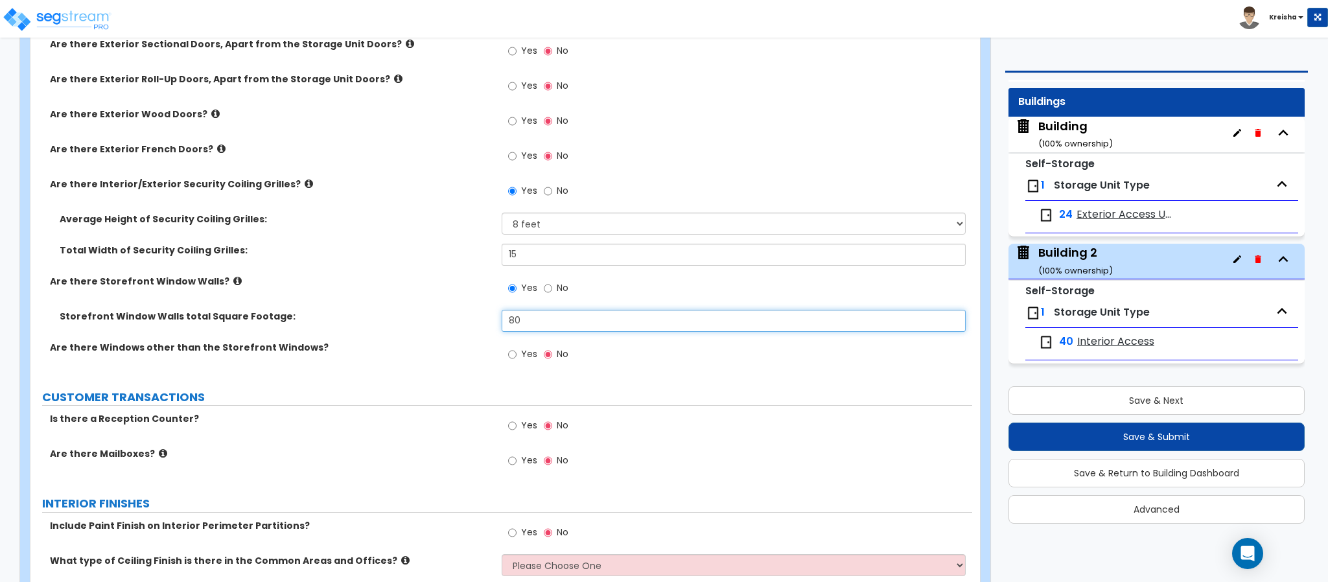
type input "80"
click at [508, 347] on input "Yes" at bounding box center [512, 354] width 8 height 14
radio input "true"
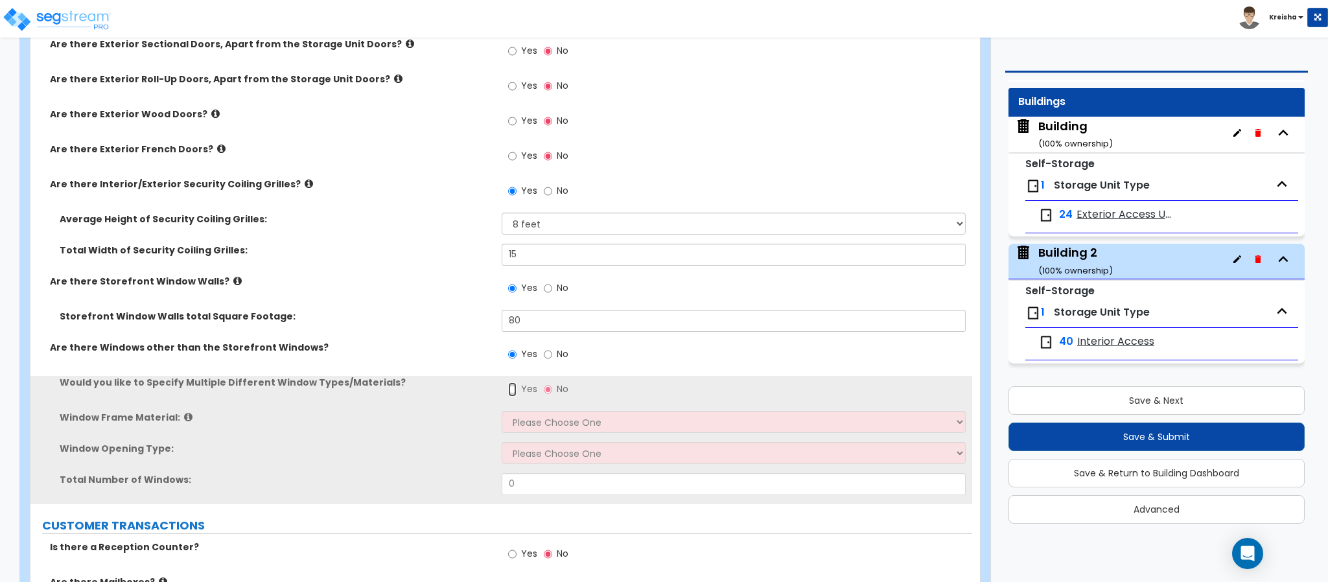
click at [508, 382] on input "Yes" at bounding box center [512, 389] width 8 height 14
radio input "true"
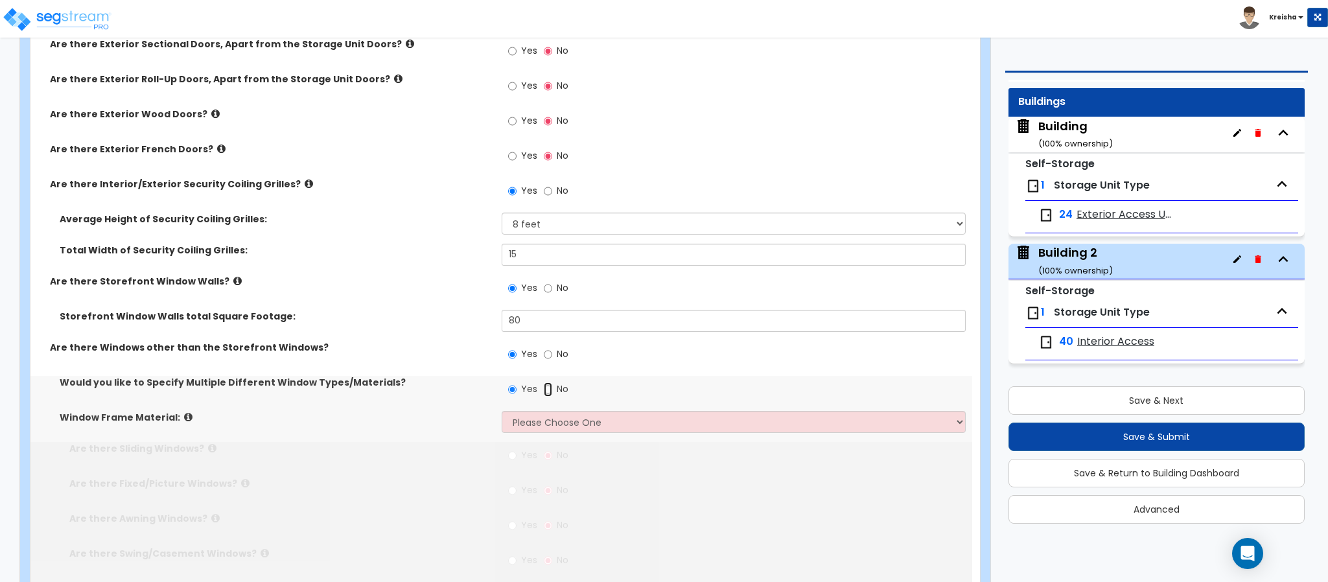
click at [544, 382] on input "No" at bounding box center [548, 389] width 8 height 14
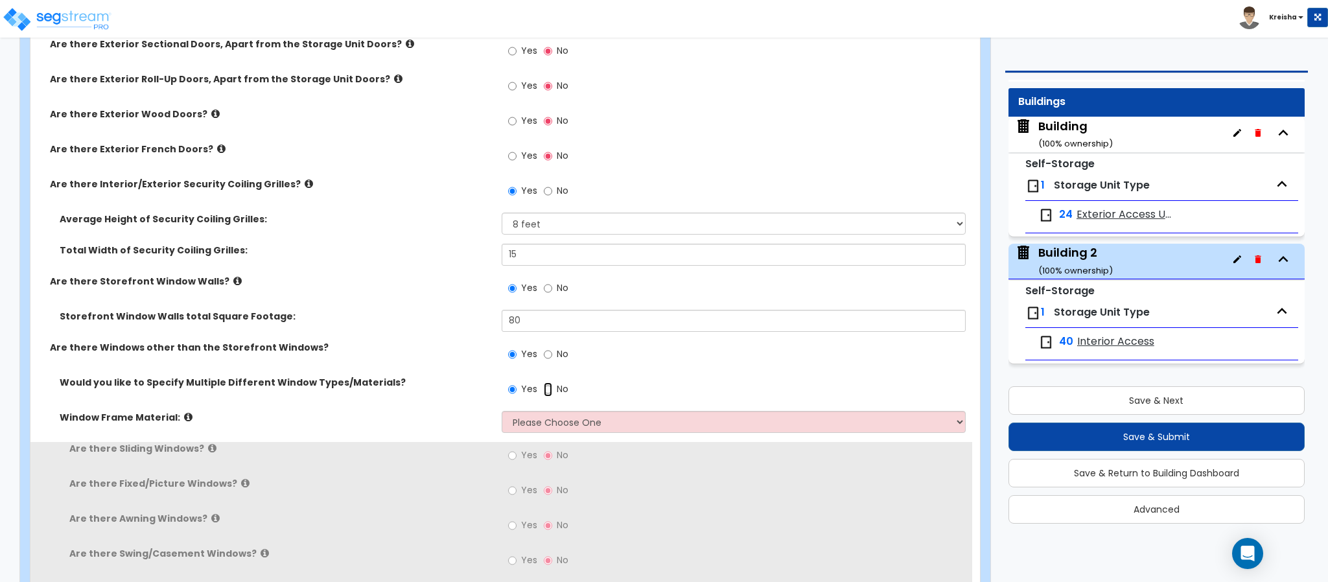
radio input "true"
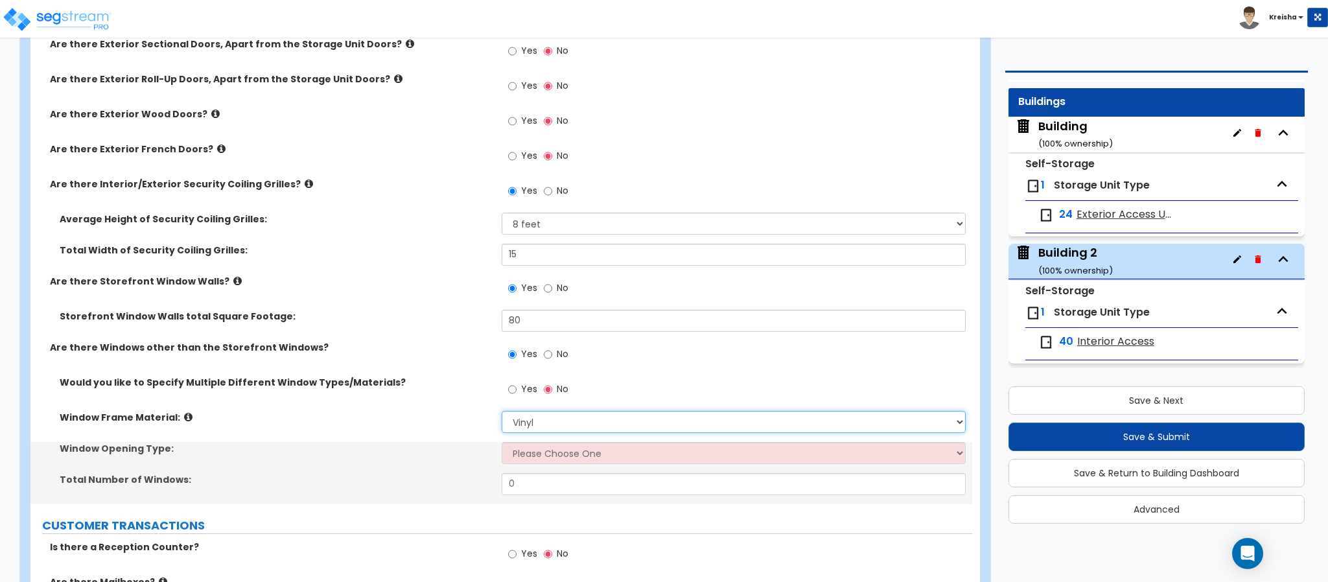
select select "2"
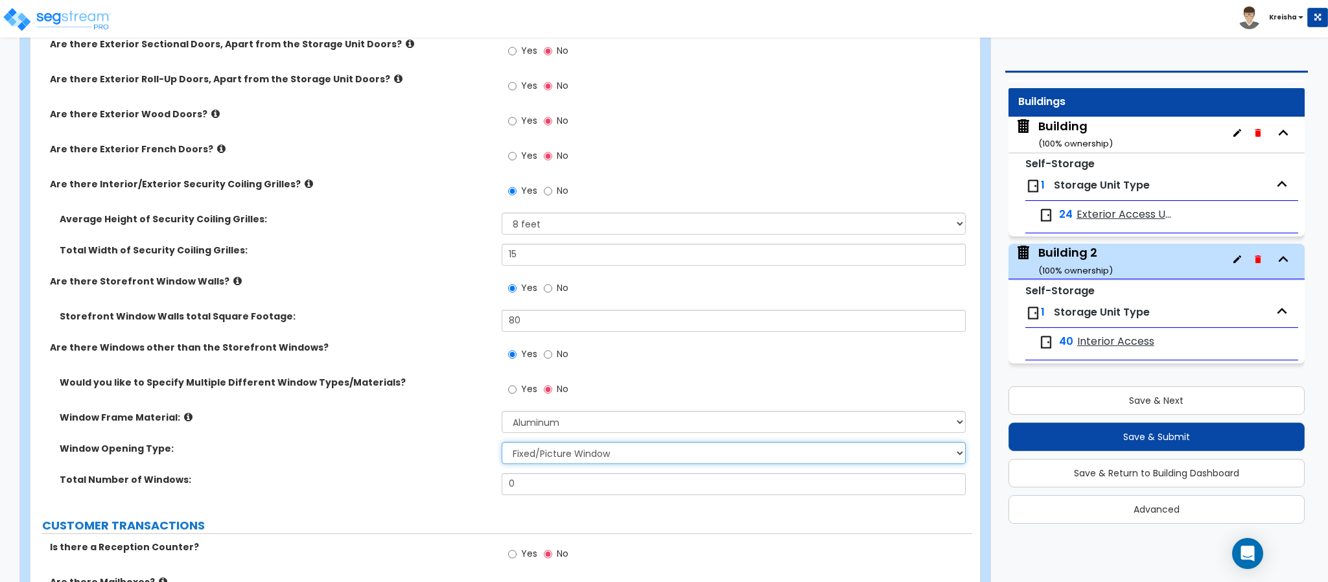
select select "1"
type input "8"
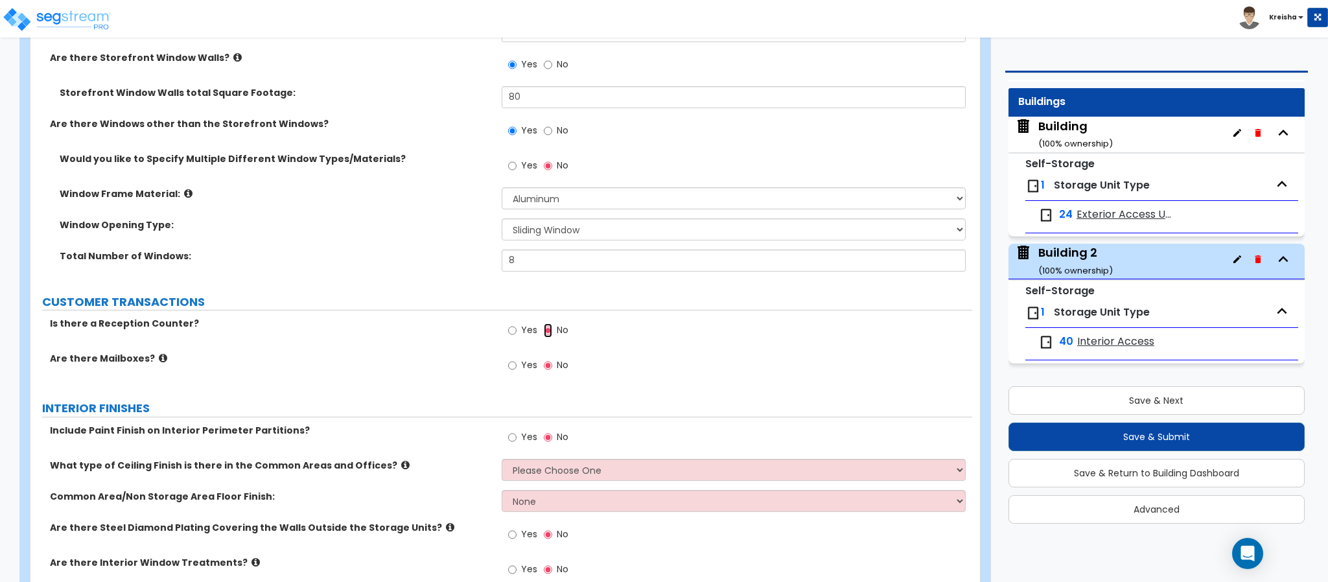
scroll to position [2462, 0]
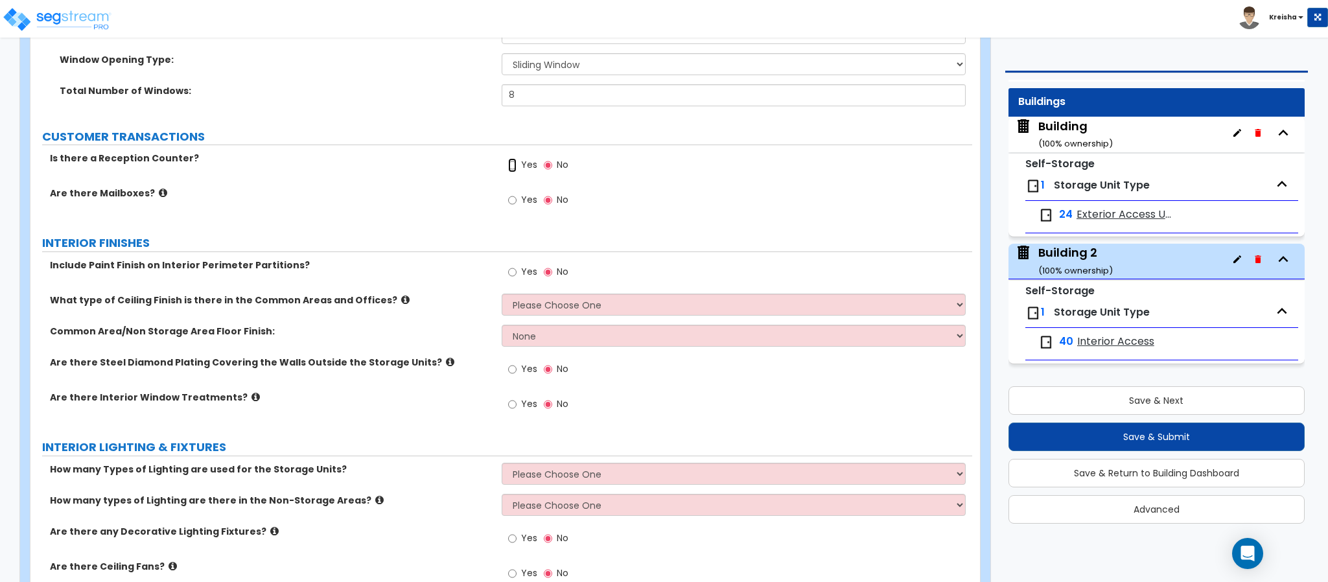
click at [508, 158] on input "Yes" at bounding box center [512, 165] width 8 height 14
radio input "true"
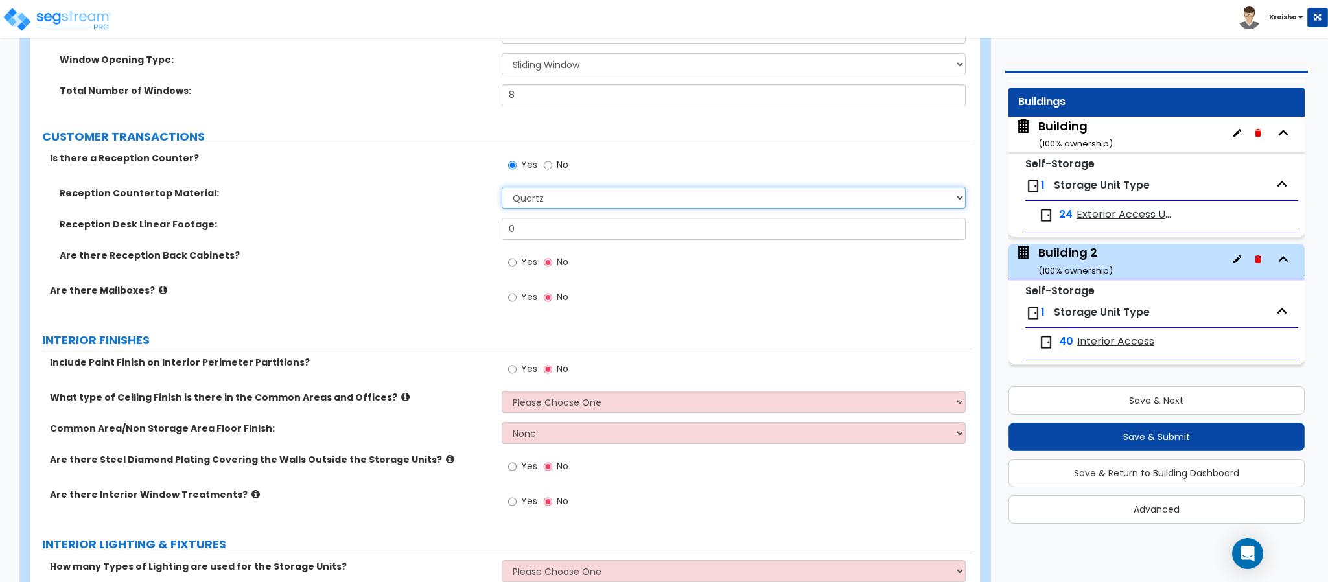
select select "3"
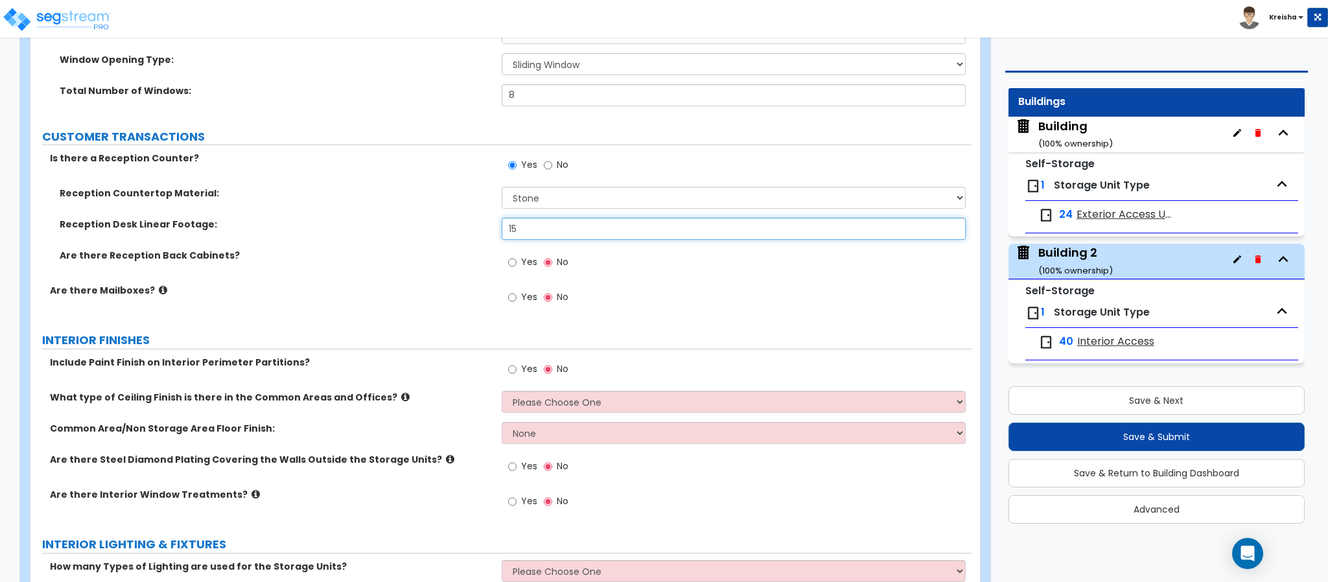
type input "15"
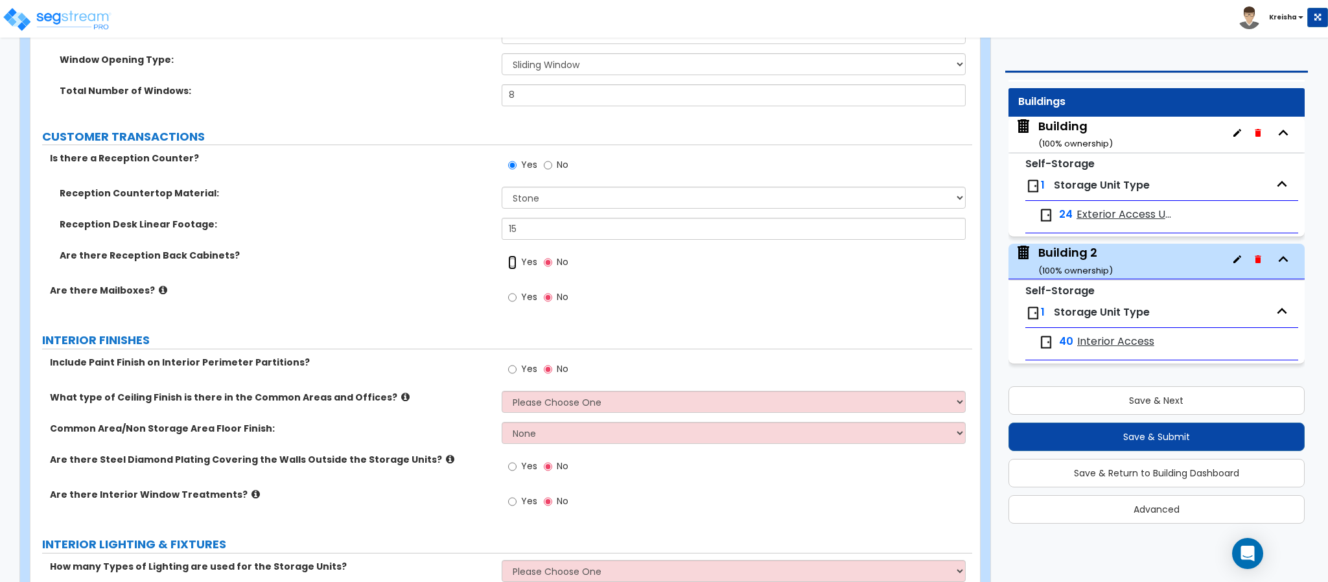
click at [508, 255] on input "Yes" at bounding box center [512, 262] width 8 height 14
radio input "true"
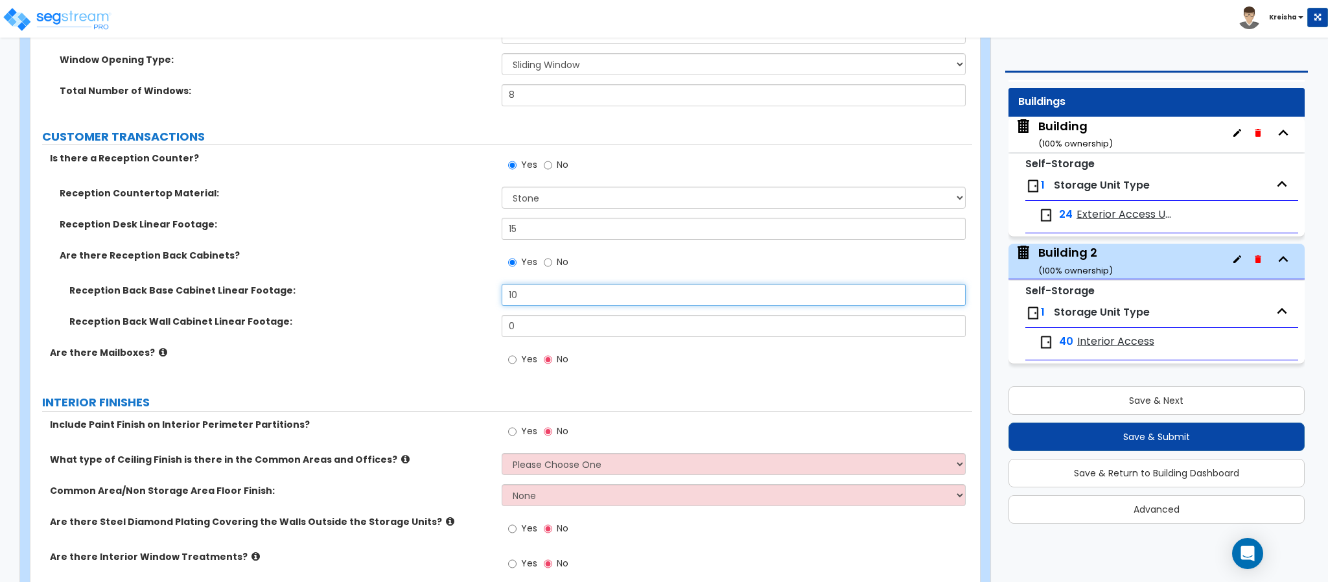
type input "10"
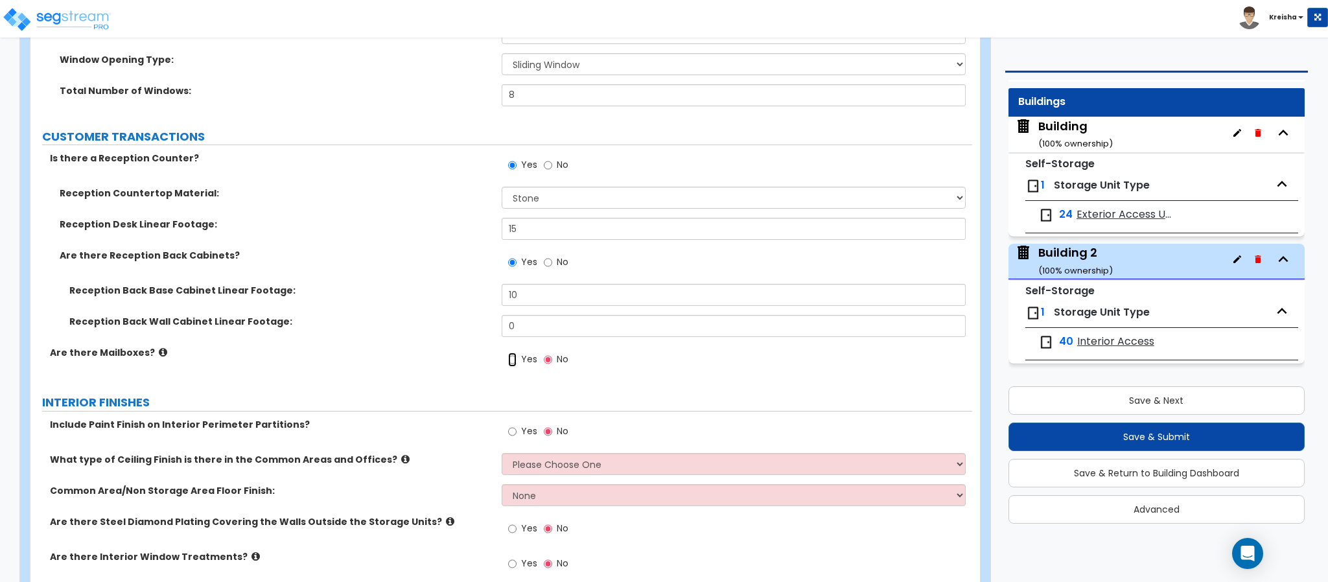
click at [508, 353] on input "Yes" at bounding box center [512, 360] width 8 height 14
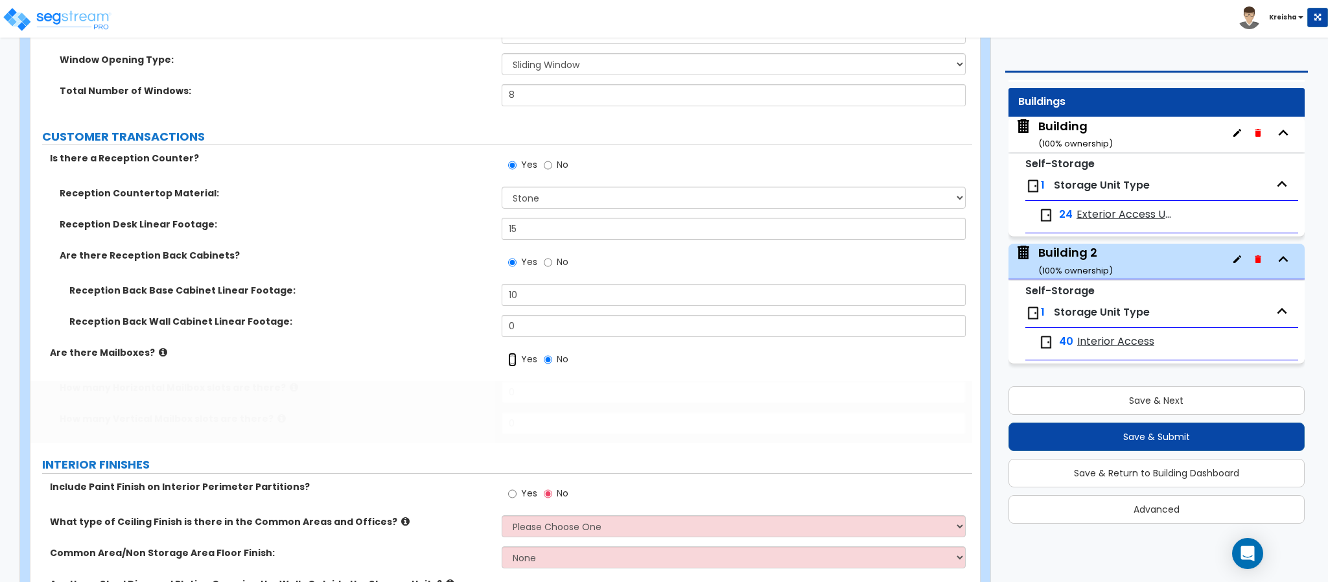
radio input "true"
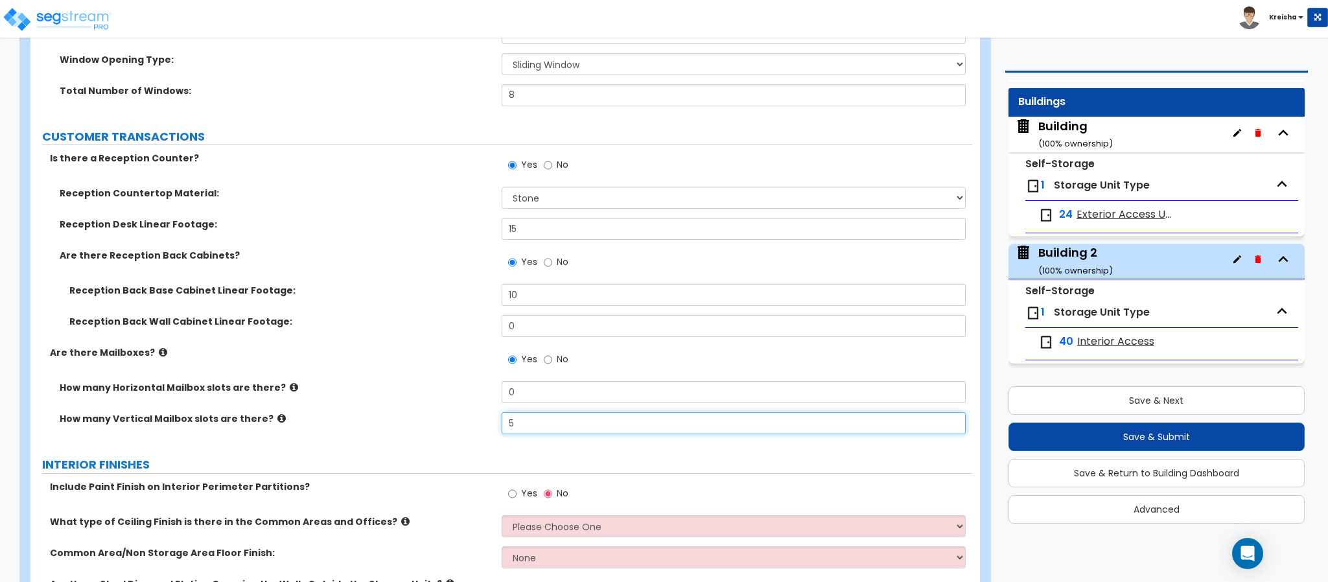
type input "5"
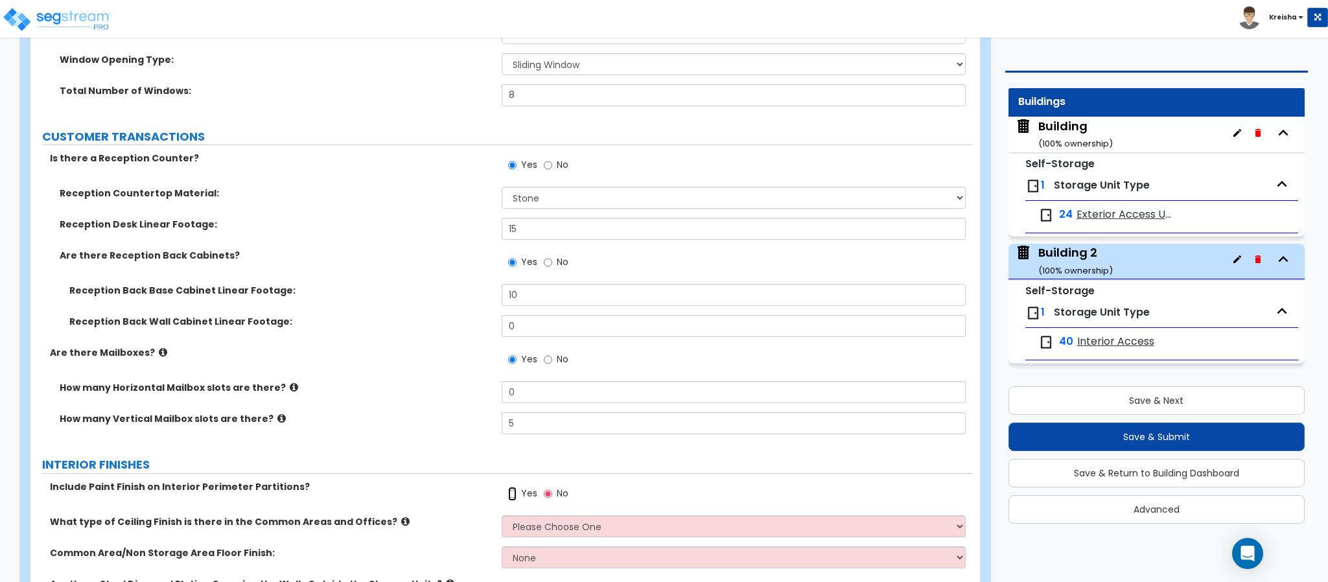
click at [508, 487] on input "Yes" at bounding box center [512, 494] width 8 height 14
radio input "true"
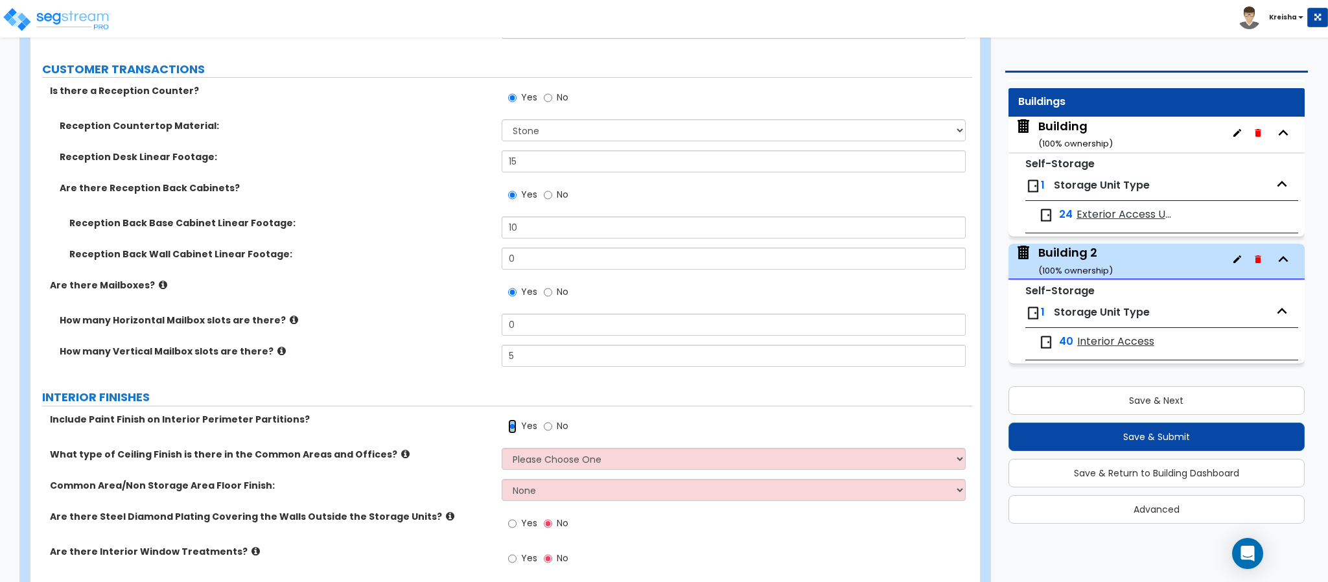
scroll to position [2787, 0]
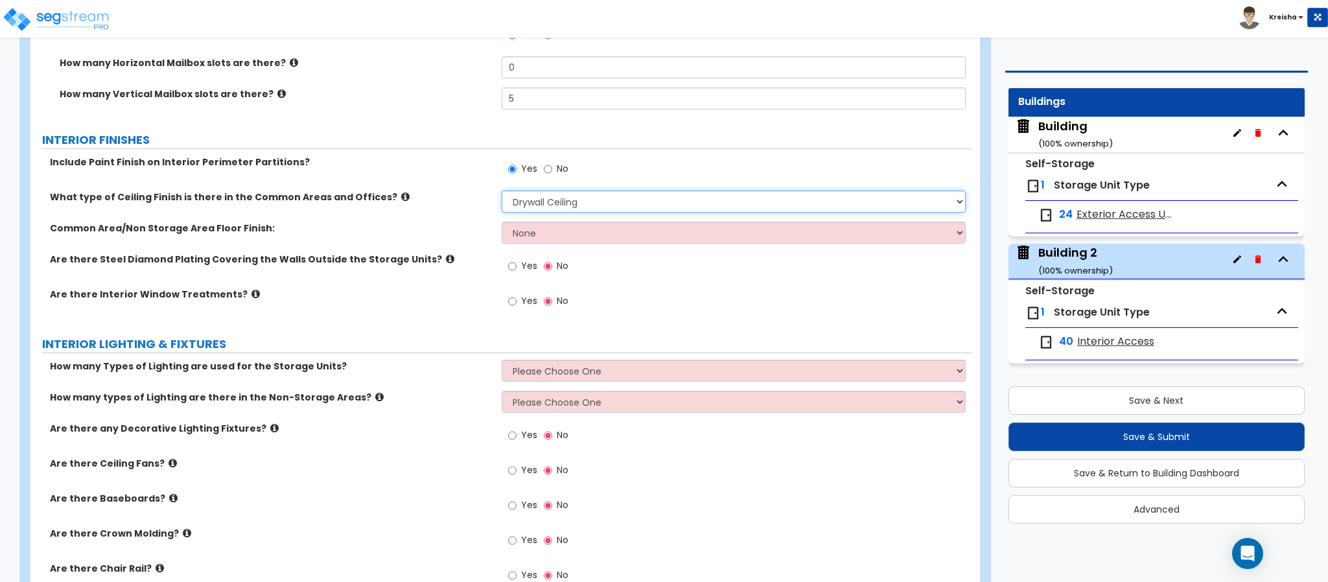
select select "1"
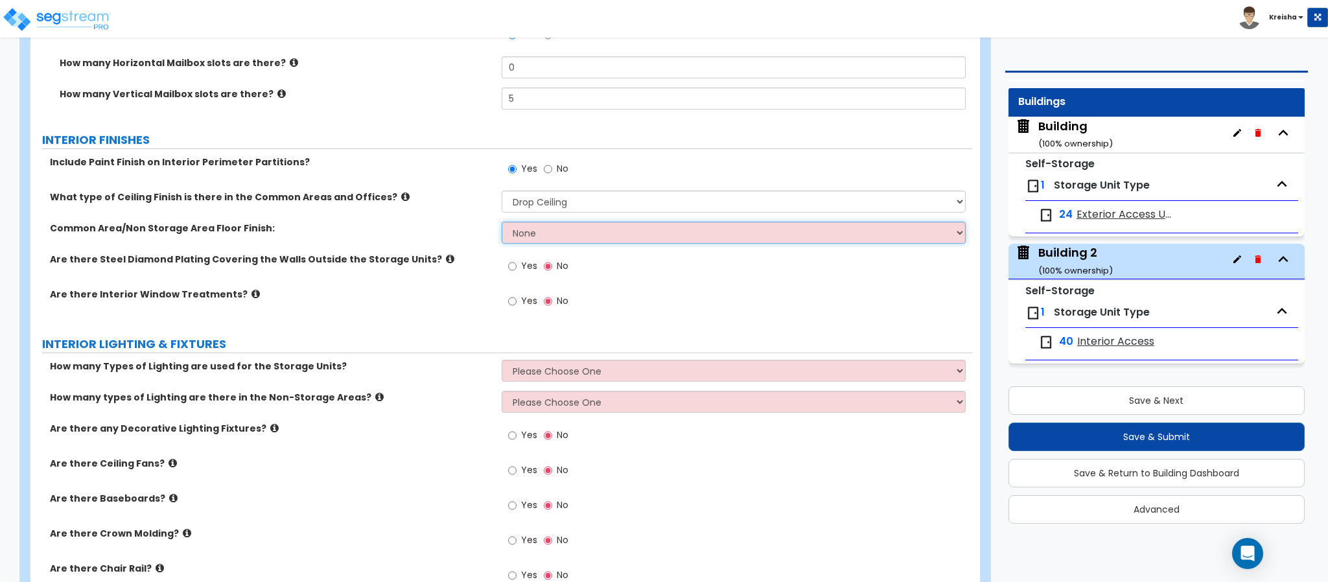
select select "1"
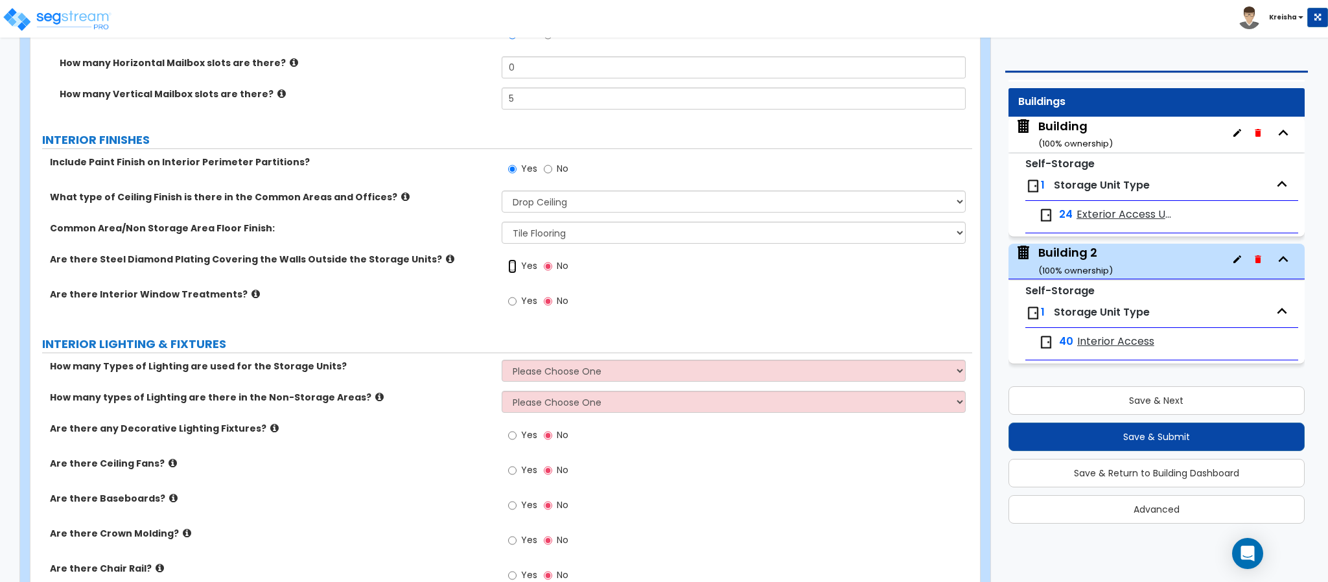
click at [508, 259] on input "Yes" at bounding box center [512, 266] width 8 height 14
radio input "true"
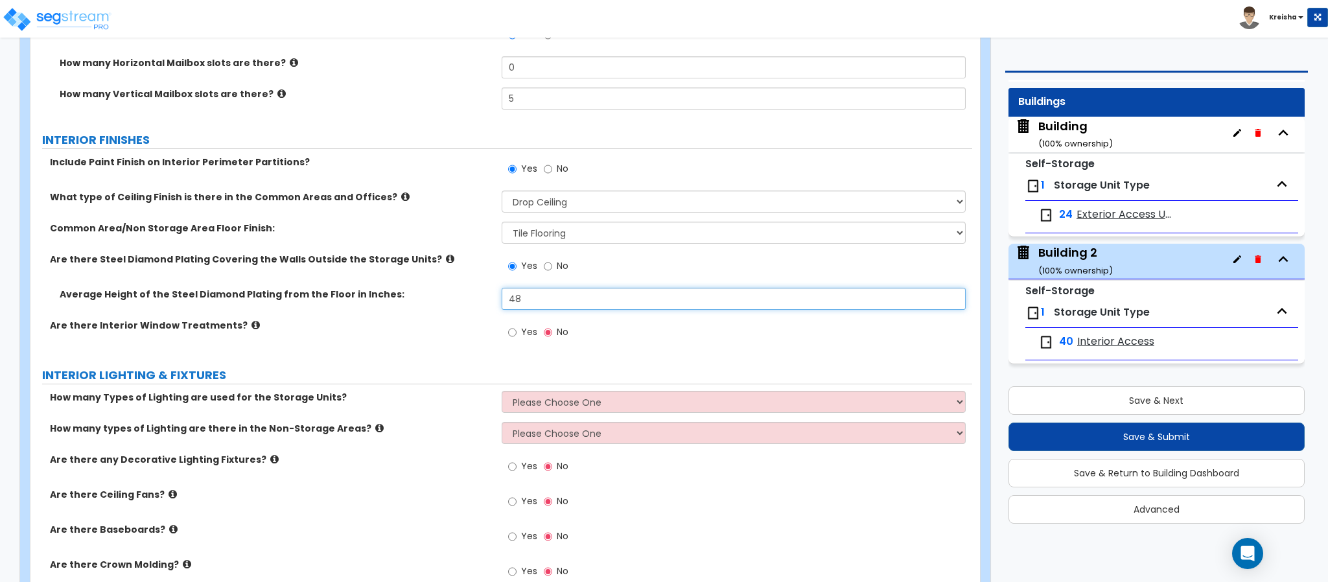
type input "48"
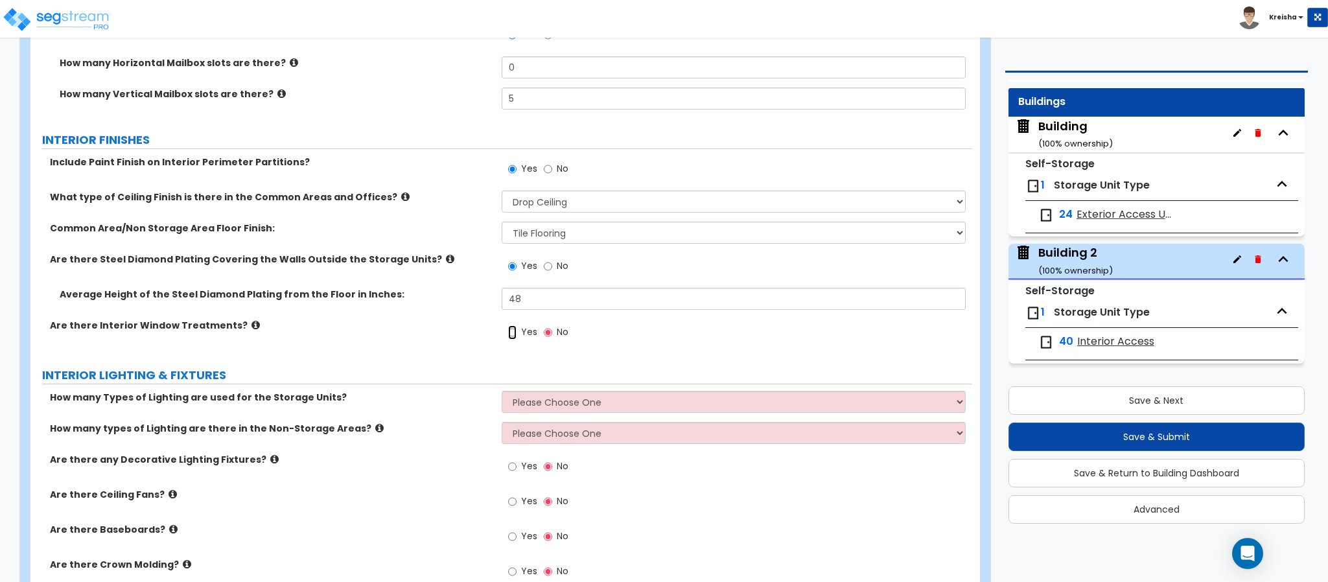
click at [508, 325] on input "Yes" at bounding box center [512, 332] width 8 height 14
radio input "true"
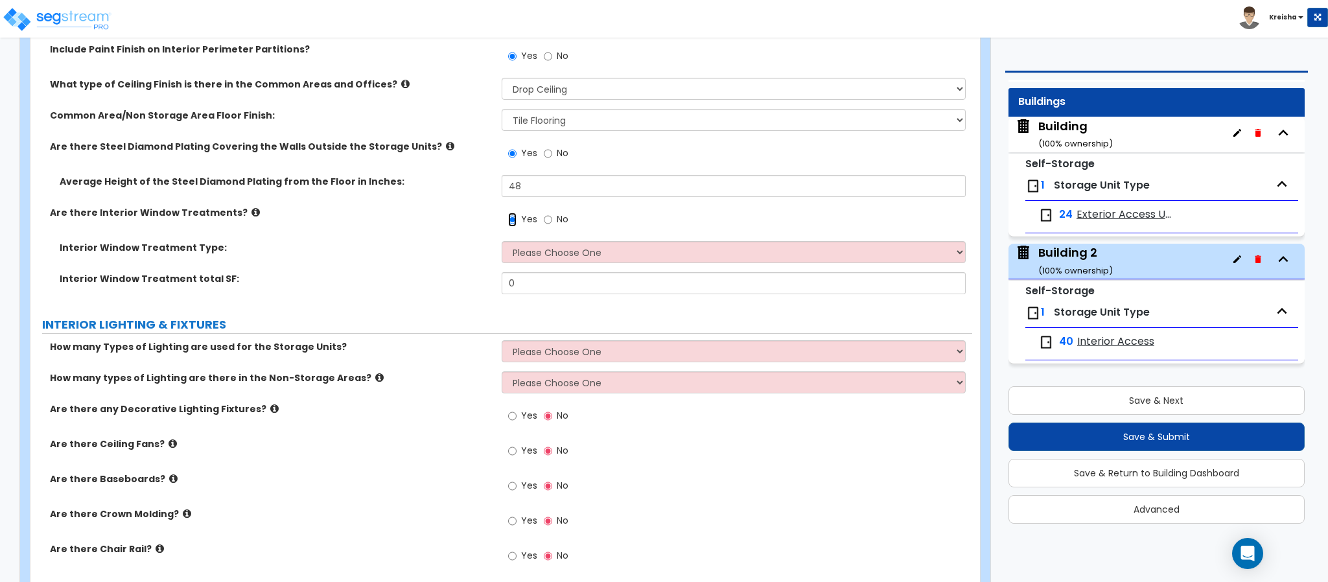
scroll to position [2917, 0]
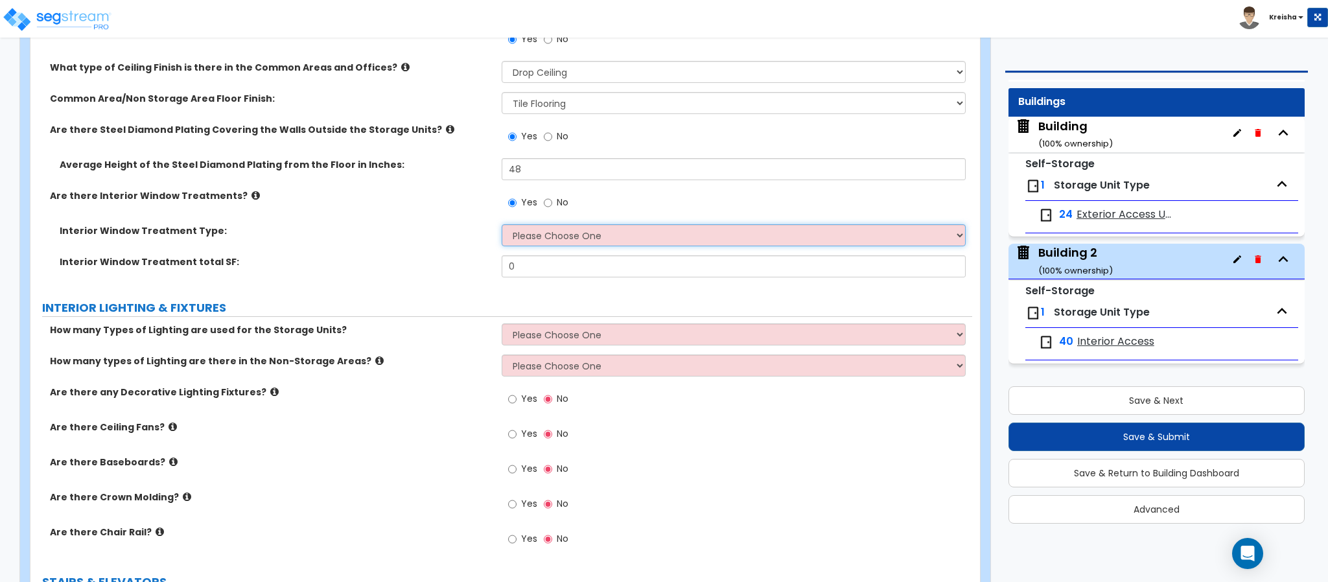
click at [530, 229] on select "Please Choose One Vertical Blinds Window Shades Venetian Blinds Wood Shutters" at bounding box center [734, 235] width 465 height 22
select select "3"
click at [502, 227] on select "Please Choose One Vertical Blinds Window Shades Venetian Blinds Wood Shutters" at bounding box center [734, 235] width 465 height 22
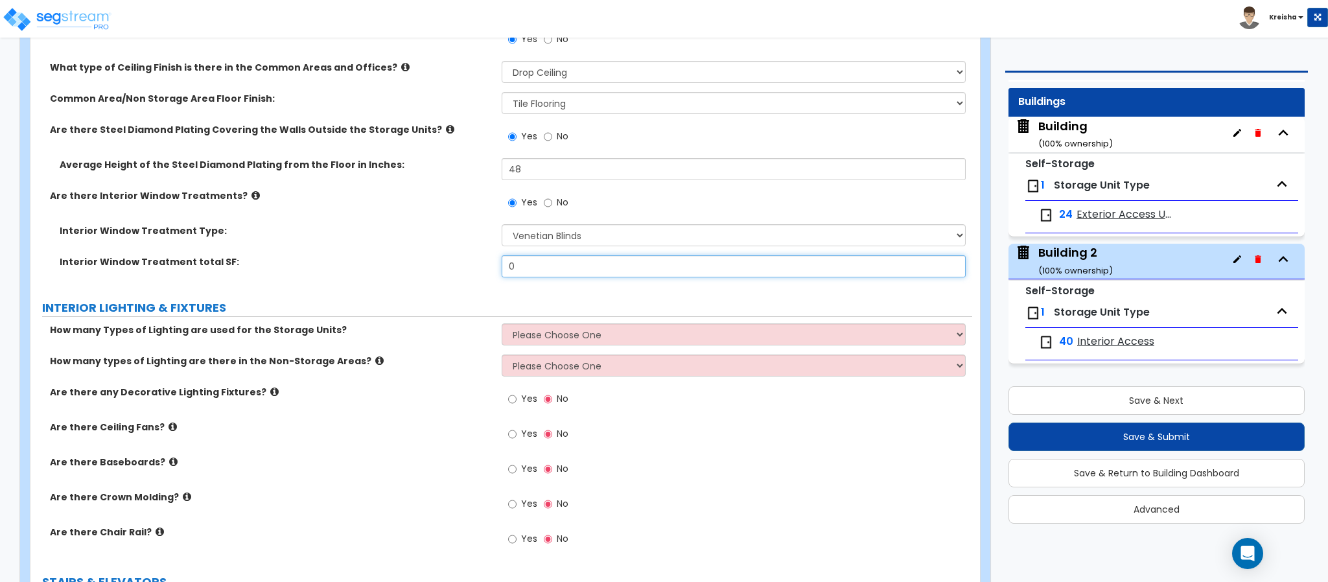
click at [545, 264] on input "0" at bounding box center [734, 266] width 465 height 22
type input "80"
select select "1"
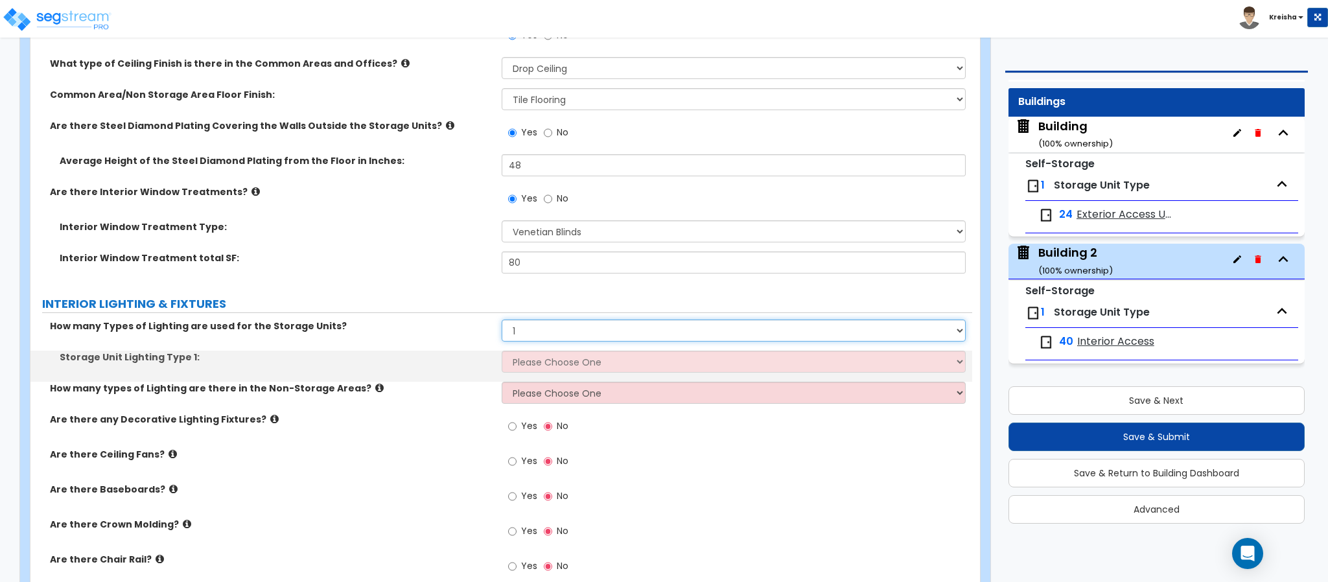
scroll to position [3111, 0]
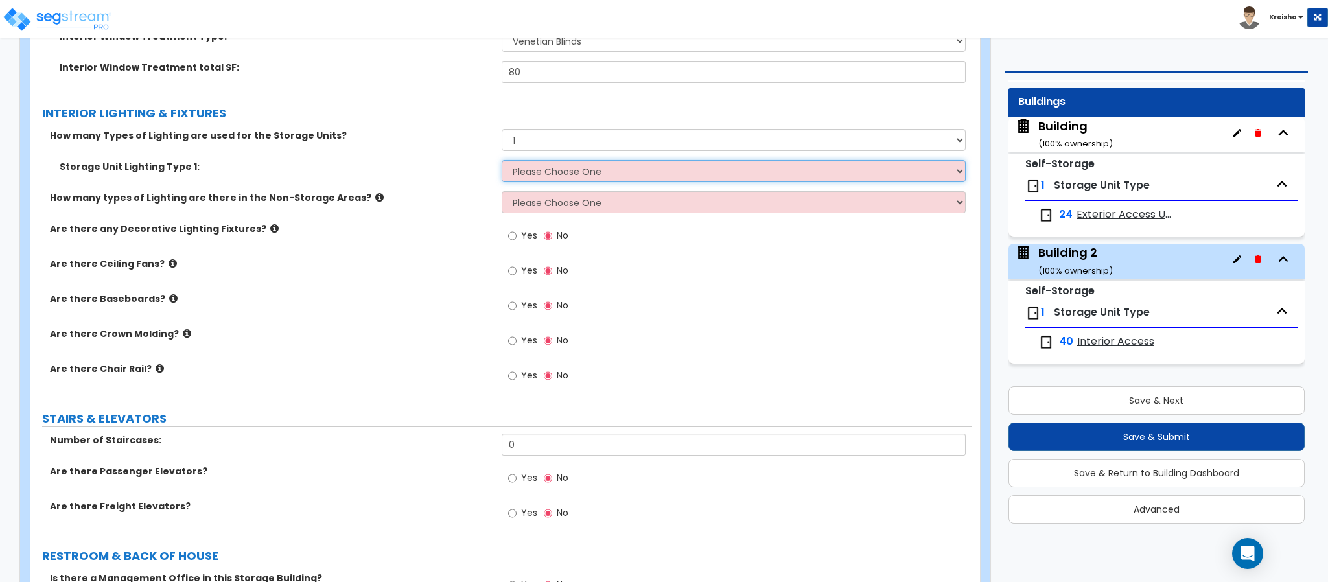
select select "1"
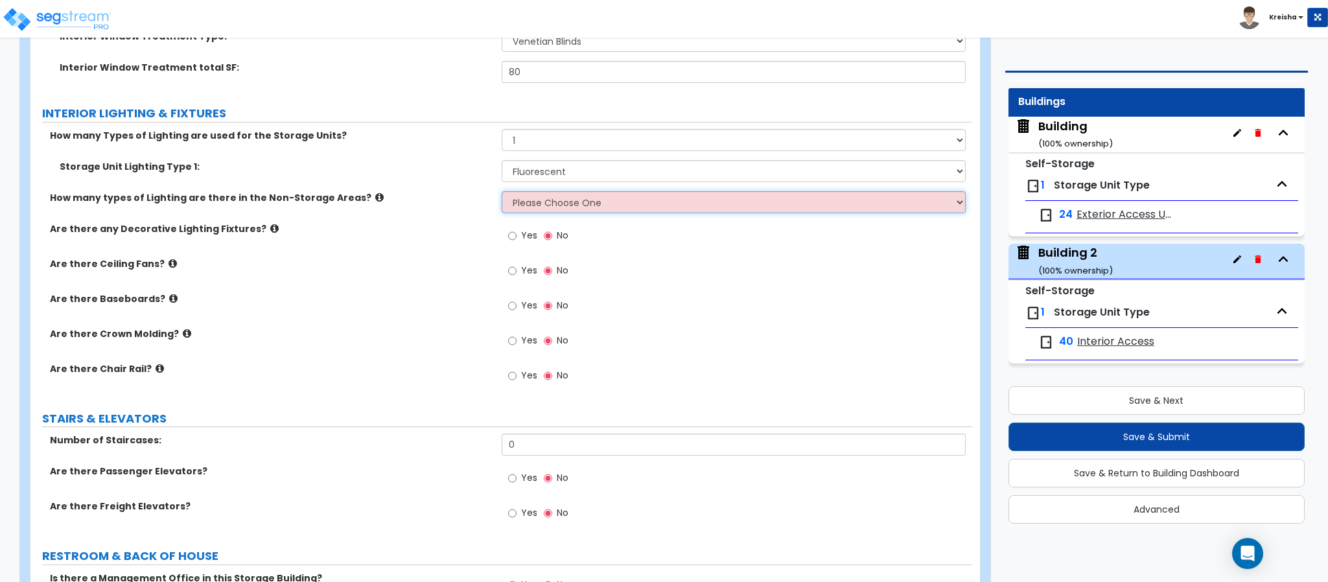
select select "1"
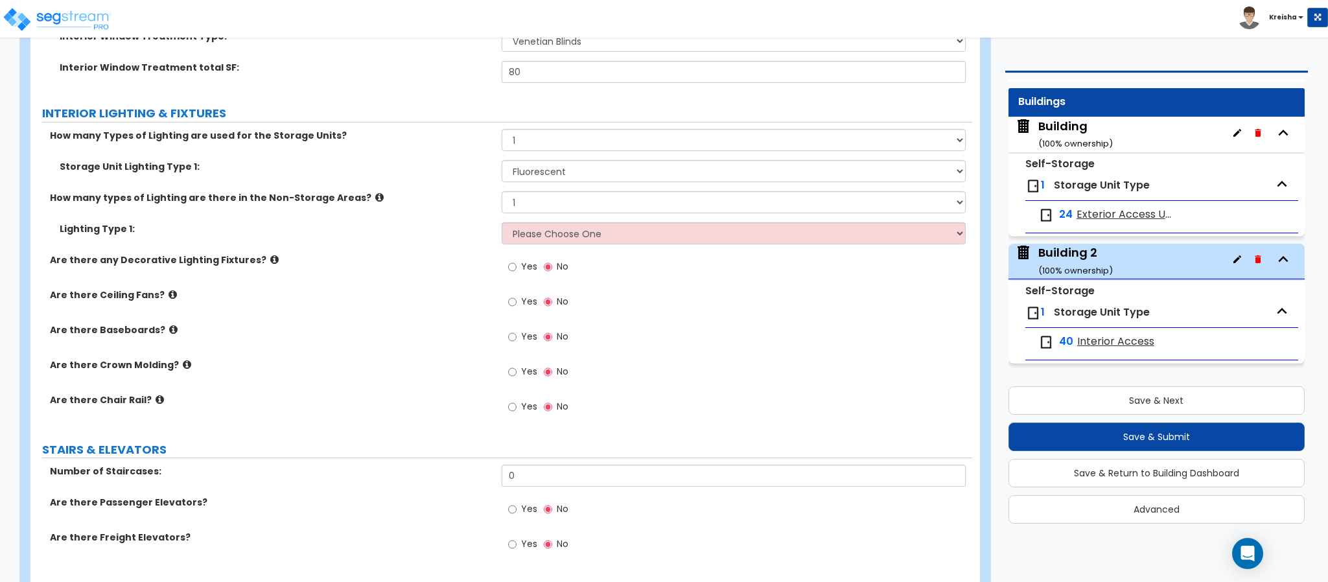
drag, startPoint x: 574, startPoint y: 222, endPoint x: 574, endPoint y: 231, distance: 9.7
click at [574, 226] on div "How many Types of Lighting are used for the Storage Units? Please Choose One 1 …" at bounding box center [501, 278] width 922 height 299
click at [574, 233] on select "Please Choose One LED Surface-Mounted LED Recessed Fluorescent Surface-Mounted …" at bounding box center [734, 233] width 465 height 22
select select "2"
click at [502, 225] on select "Please Choose One LED Surface-Mounted LED Recessed Fluorescent Surface-Mounted …" at bounding box center [734, 233] width 465 height 22
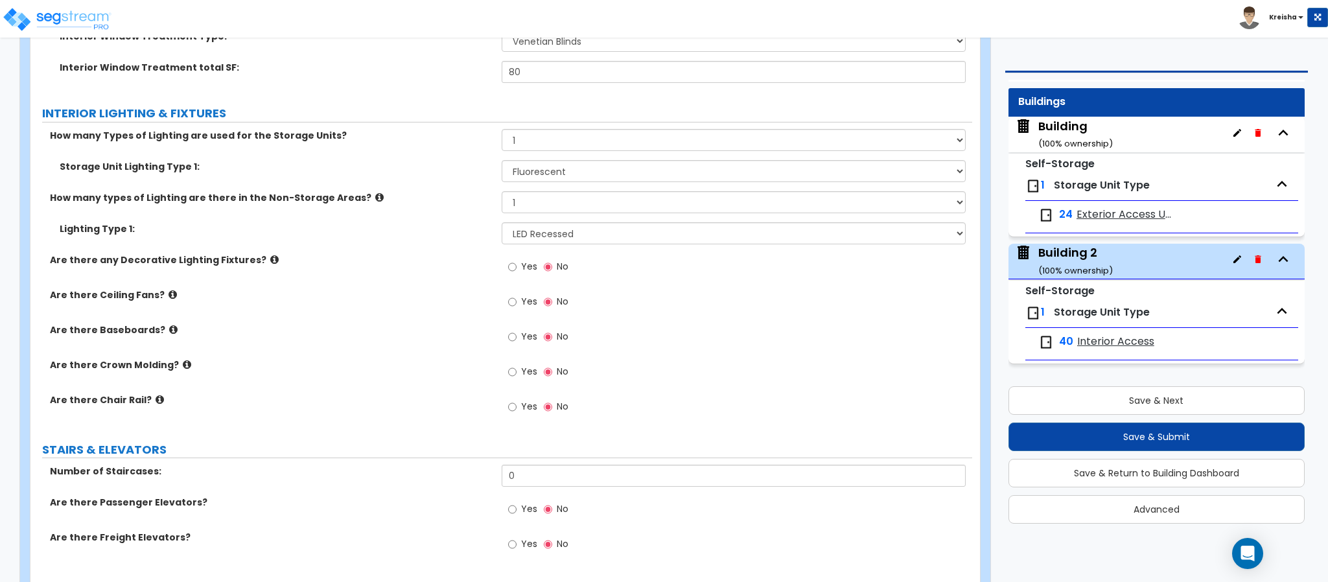
click at [445, 283] on div "Are there any Decorative Lighting Fixtures? Yes No" at bounding box center [501, 270] width 942 height 35
click at [523, 275] on label "Yes" at bounding box center [522, 268] width 29 height 22
click at [517, 274] on input "Yes" at bounding box center [512, 267] width 8 height 14
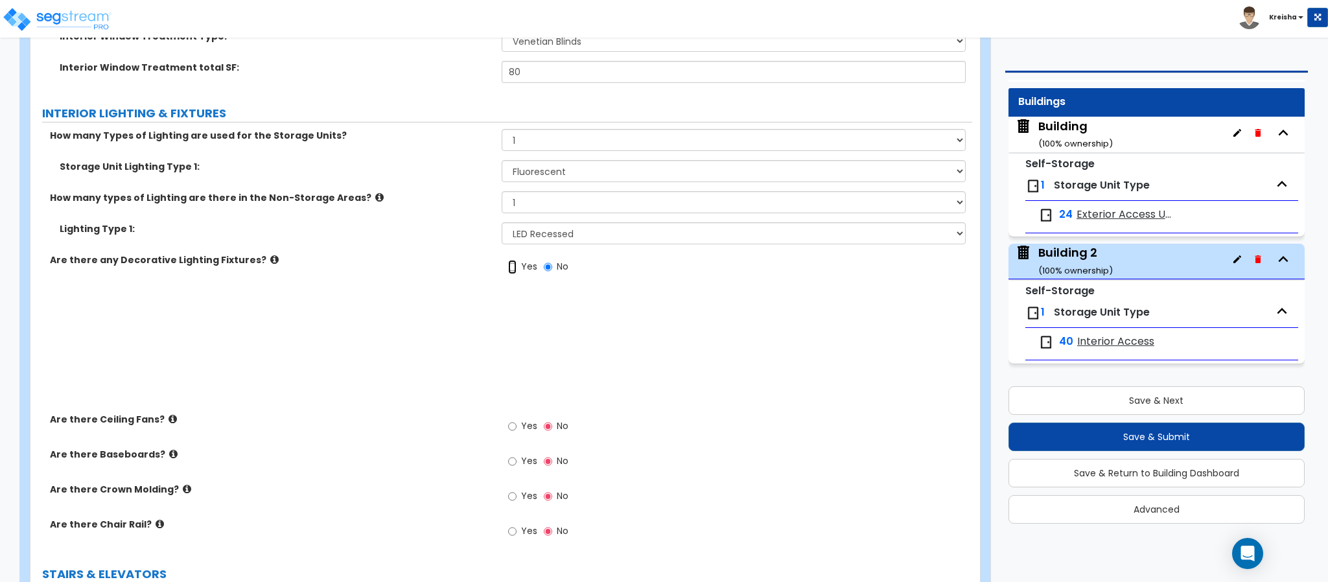
radio input "true"
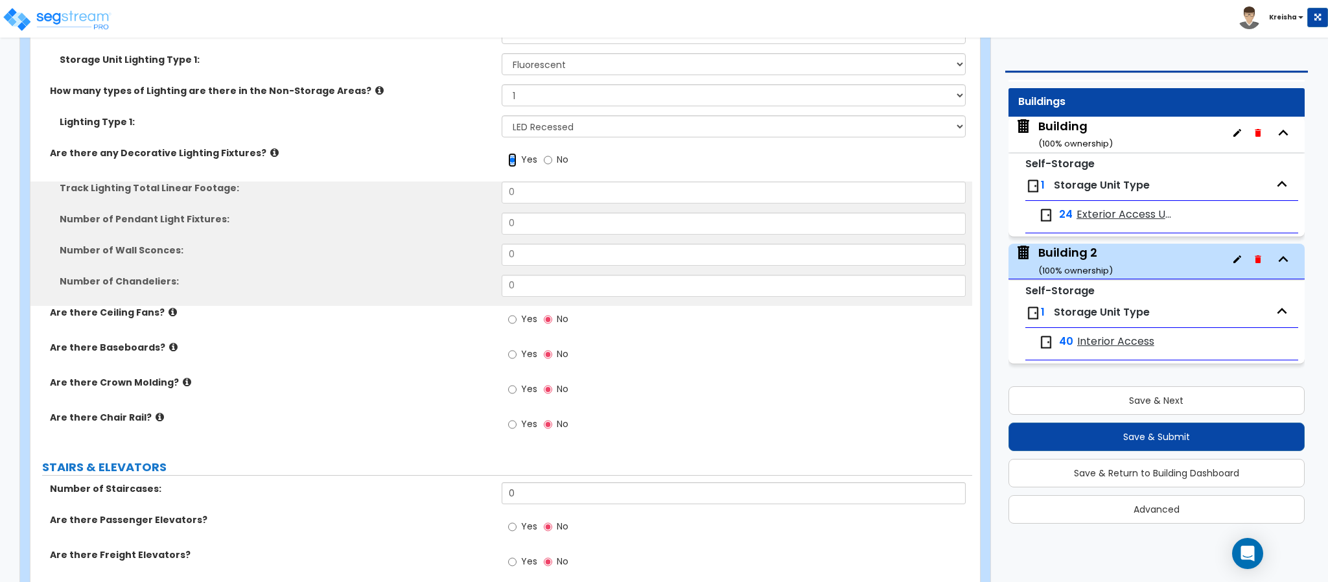
scroll to position [3240, 0]
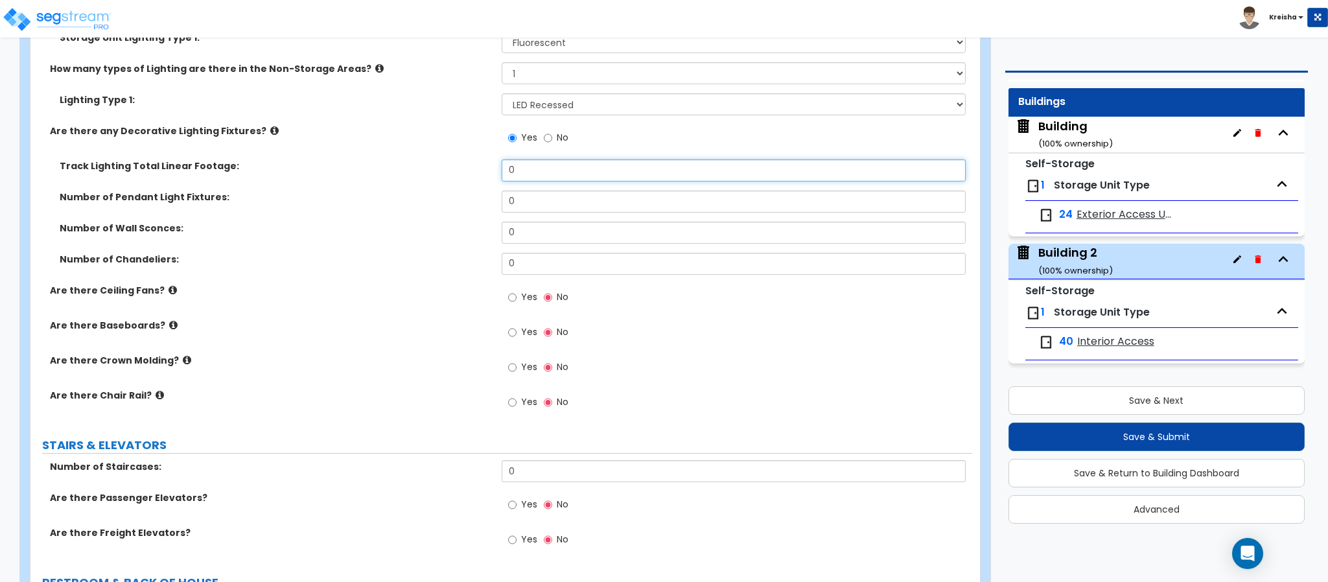
click at [516, 169] on input "0" at bounding box center [734, 170] width 465 height 22
click at [516, 167] on input "0" at bounding box center [734, 170] width 465 height 22
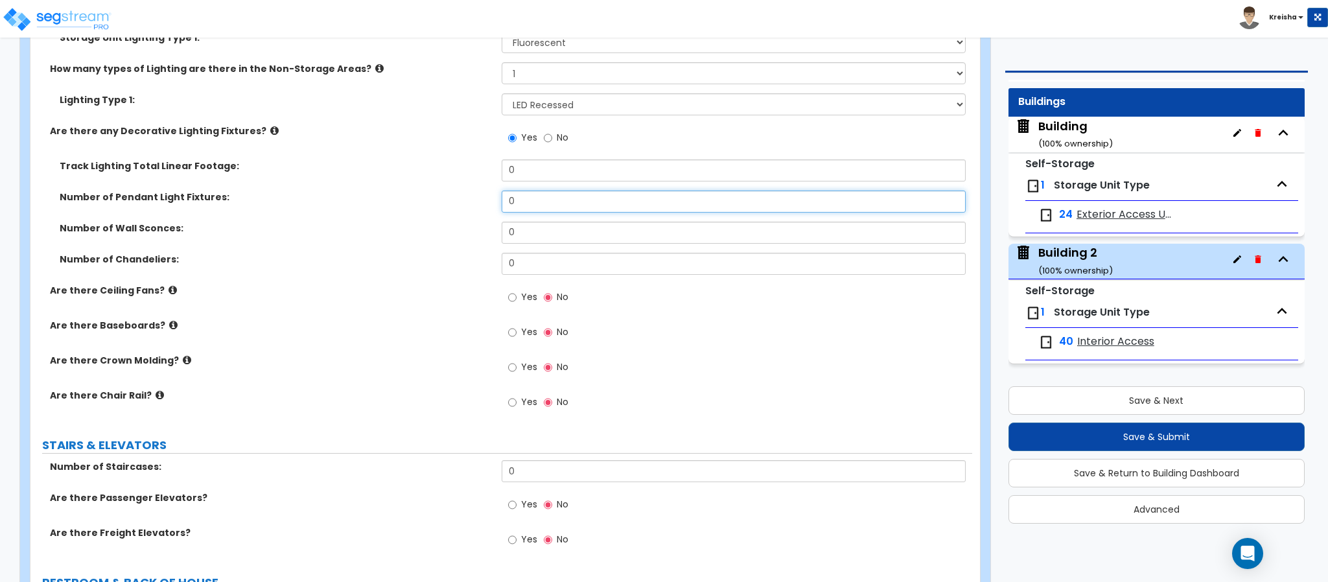
click at [514, 195] on input "0" at bounding box center [734, 202] width 465 height 22
click at [514, 194] on input "0" at bounding box center [734, 202] width 465 height 22
type input "3"
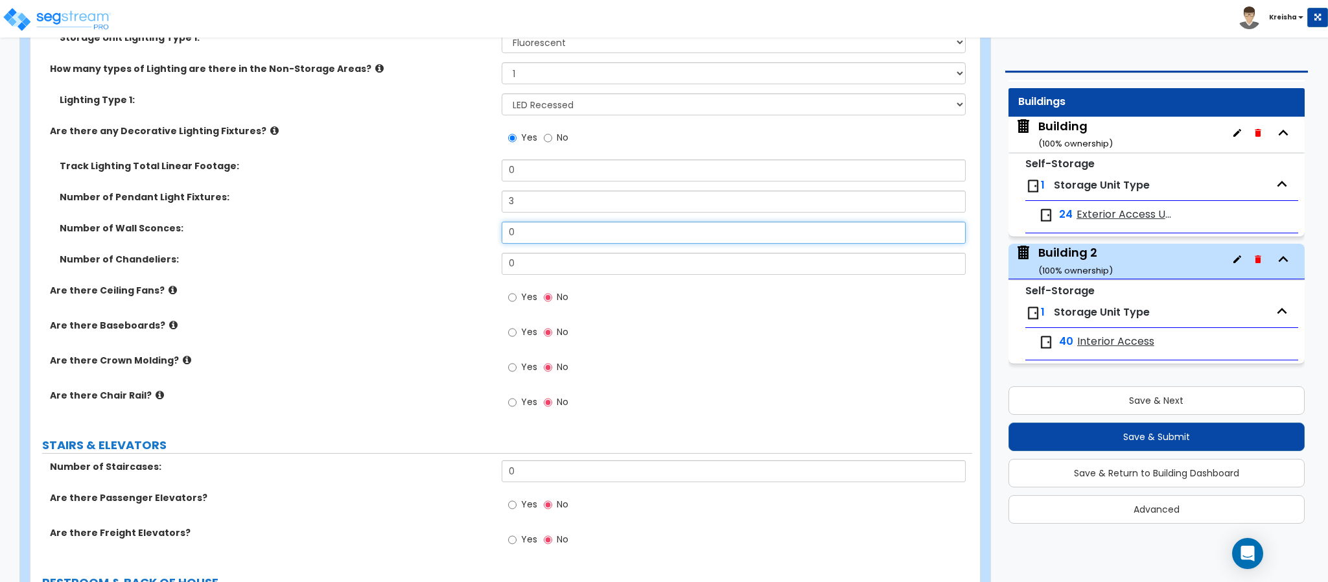
click at [512, 233] on input "0" at bounding box center [734, 233] width 465 height 22
click at [512, 232] on input "0" at bounding box center [734, 233] width 465 height 22
type input "2"
click at [516, 296] on input "Yes" at bounding box center [512, 297] width 8 height 14
radio input "true"
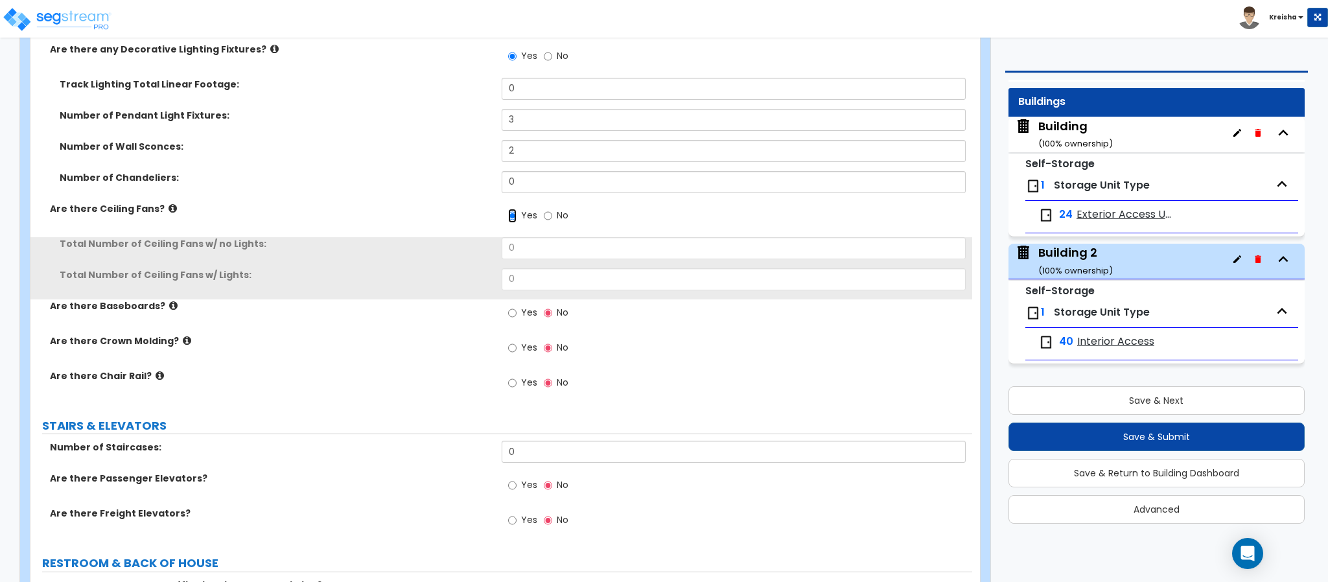
scroll to position [3371, 0]
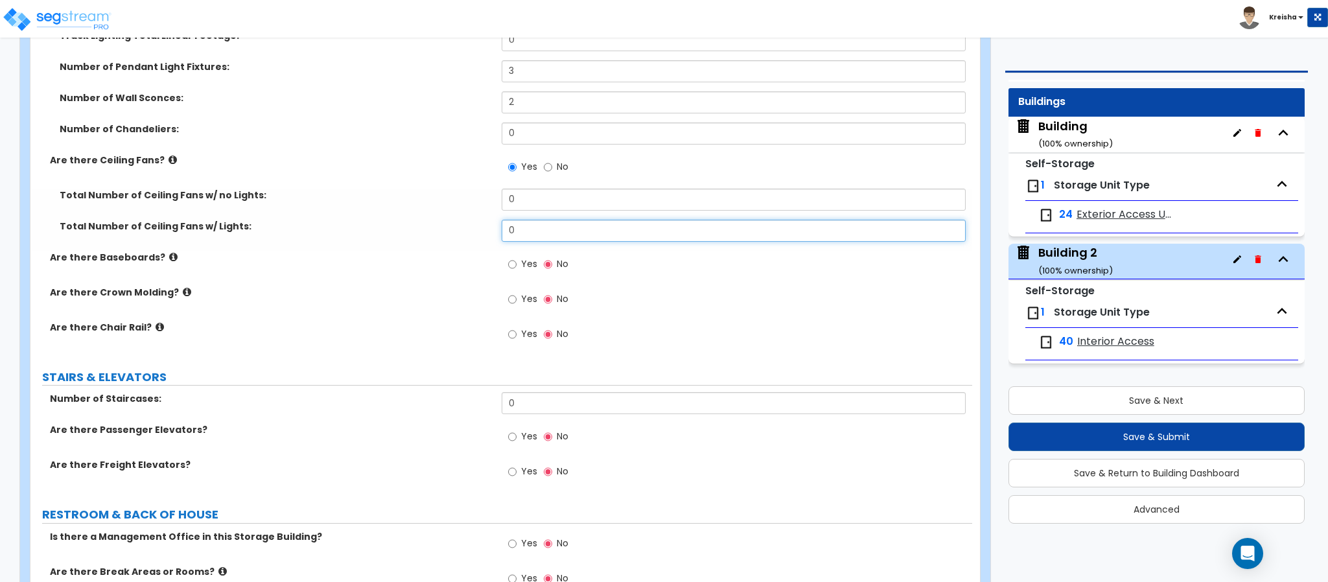
click at [525, 220] on div "Total Number of Ceiling Fans w/ no Lights: 0 Total Number of Ceiling Fans w/ Li…" at bounding box center [501, 220] width 922 height 62
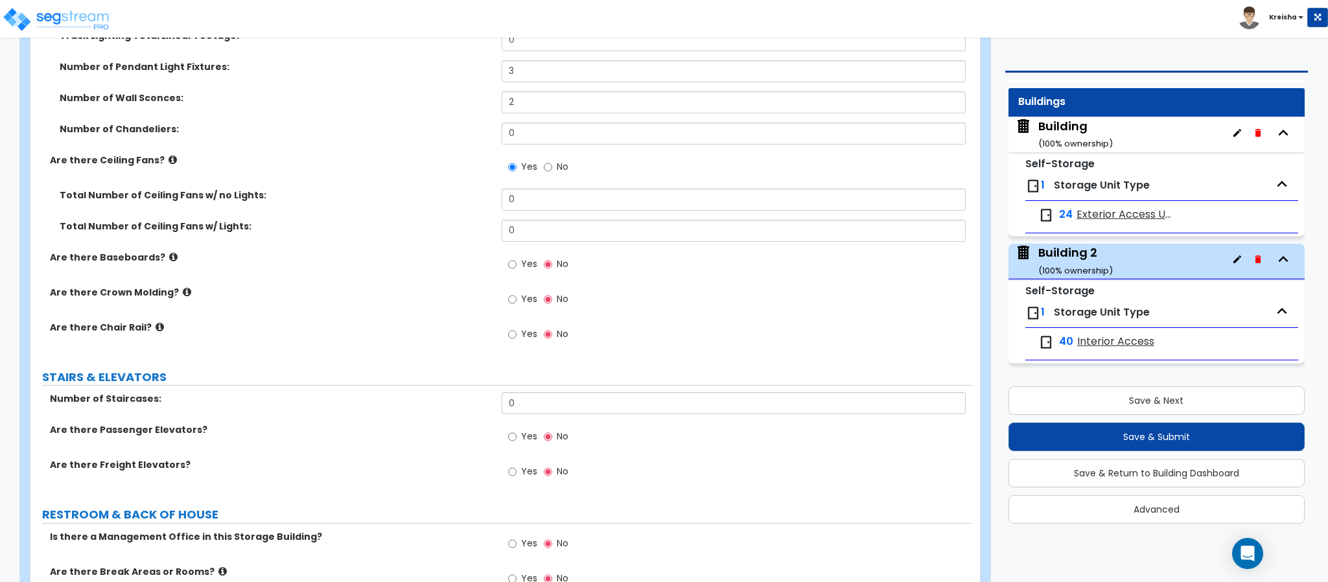
click at [525, 220] on div "Total Number of Ceiling Fans w/ no Lights: 0" at bounding box center [501, 204] width 942 height 31
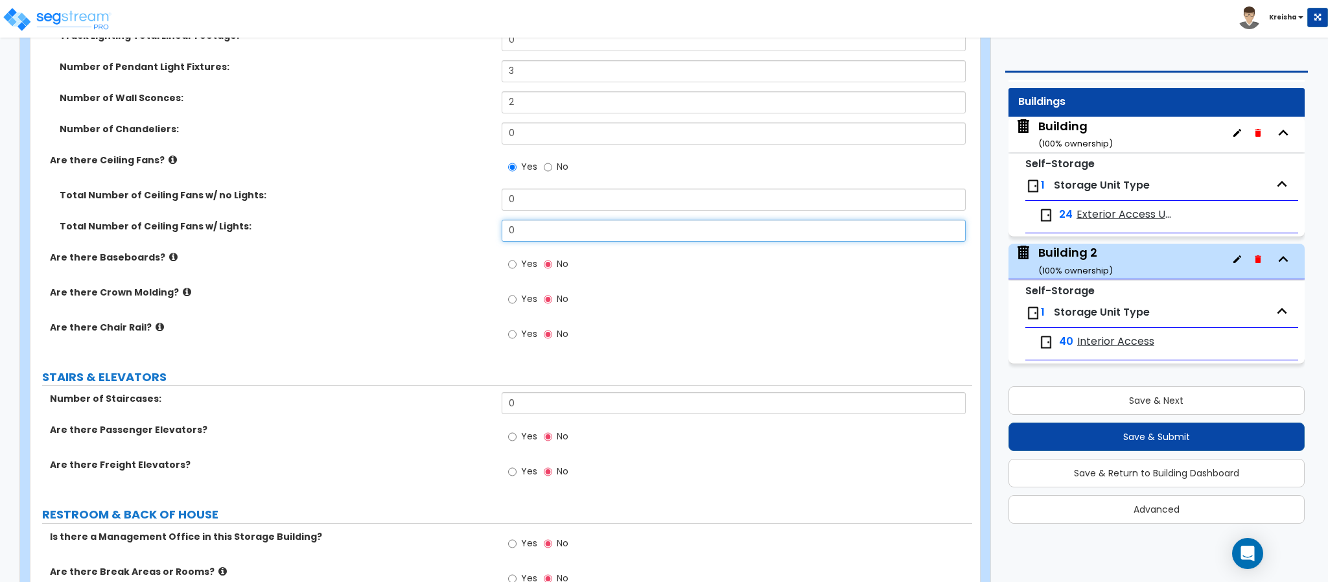
click at [520, 234] on input "0" at bounding box center [734, 231] width 465 height 22
click at [520, 235] on input "0" at bounding box center [734, 231] width 465 height 22
type input "2"
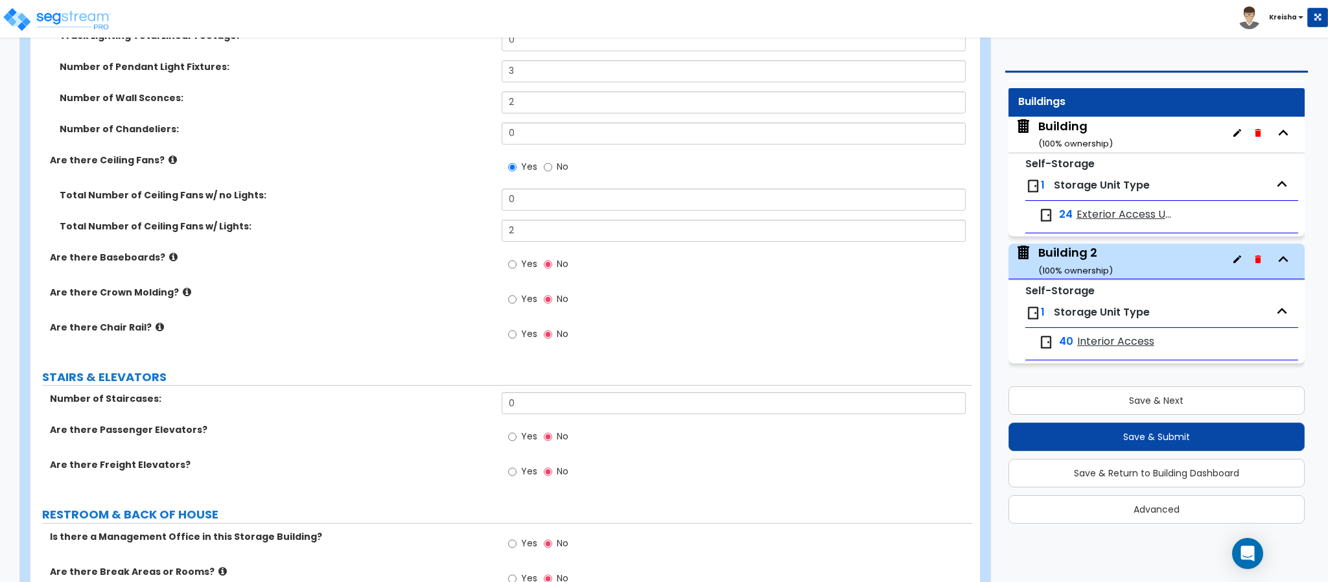
click at [518, 271] on label "Yes" at bounding box center [522, 266] width 29 height 22
click at [517, 271] on input "Yes" at bounding box center [512, 264] width 8 height 14
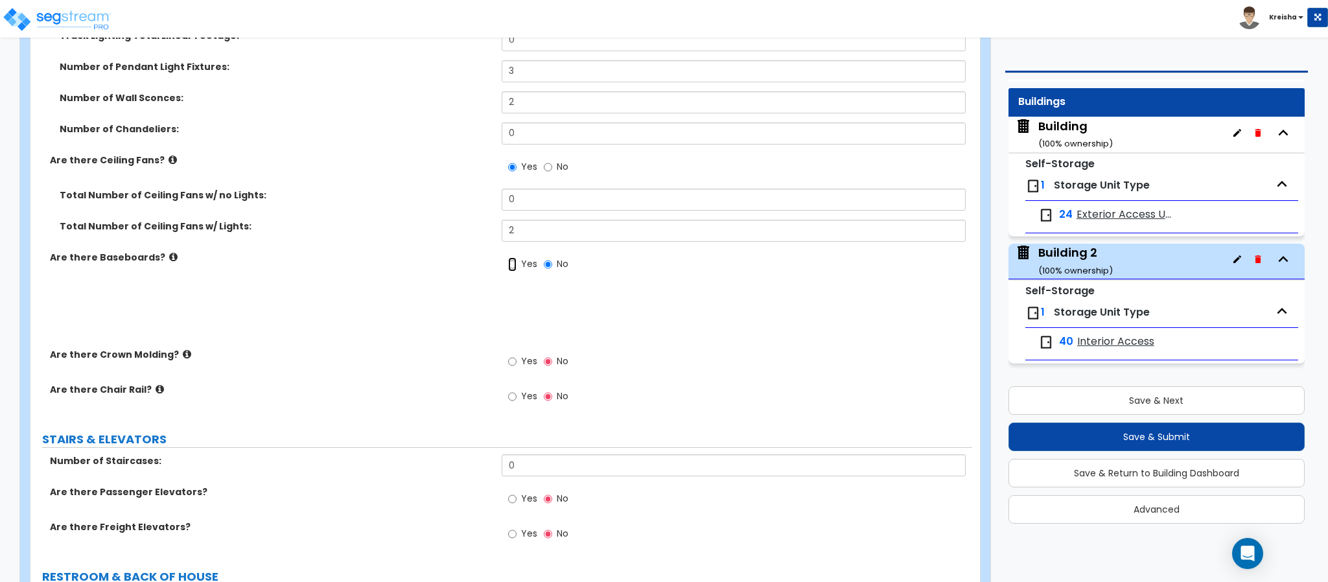
radio input "true"
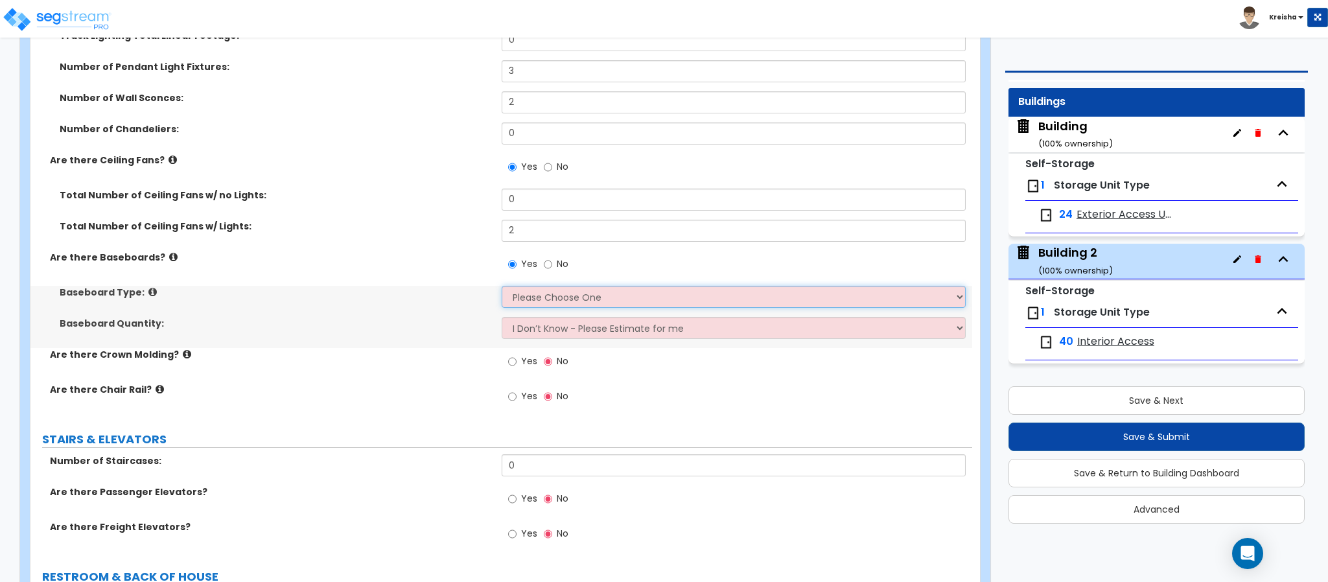
click at [522, 290] on select "Please Choose One Wood Vinyl Carpet Tile" at bounding box center [734, 297] width 465 height 22
select select "2"
click at [502, 288] on select "Please Choose One Wood Vinyl Carpet Tile" at bounding box center [734, 297] width 465 height 22
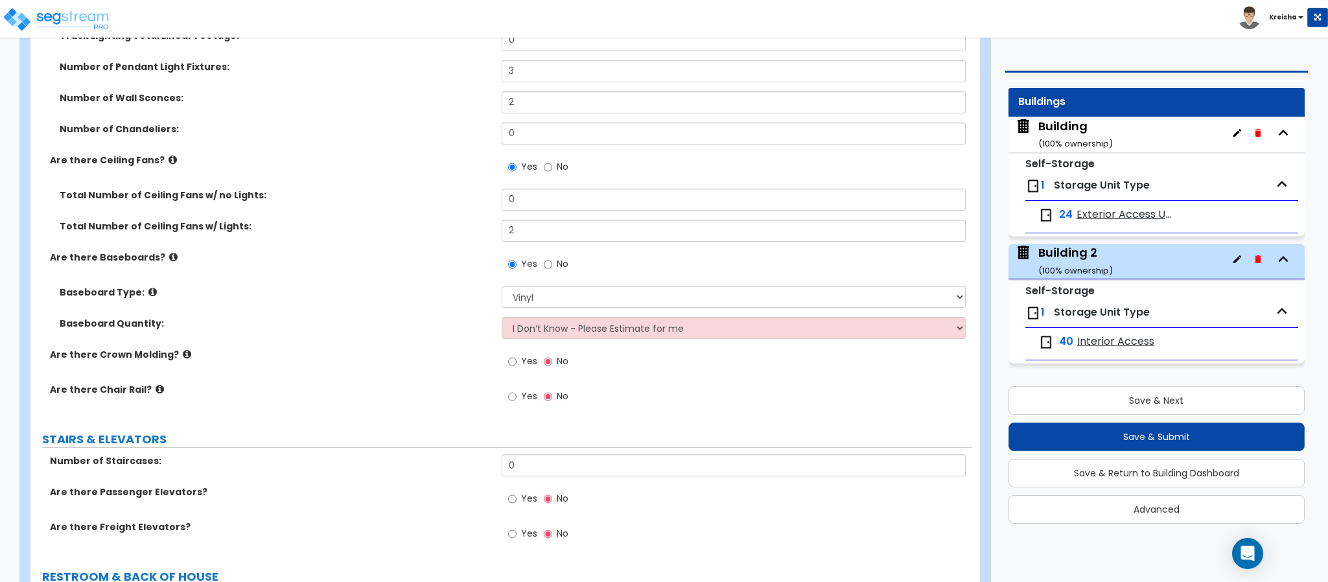
click at [518, 360] on label "Yes" at bounding box center [522, 363] width 29 height 22
click at [517, 360] on input "Yes" at bounding box center [512, 362] width 8 height 14
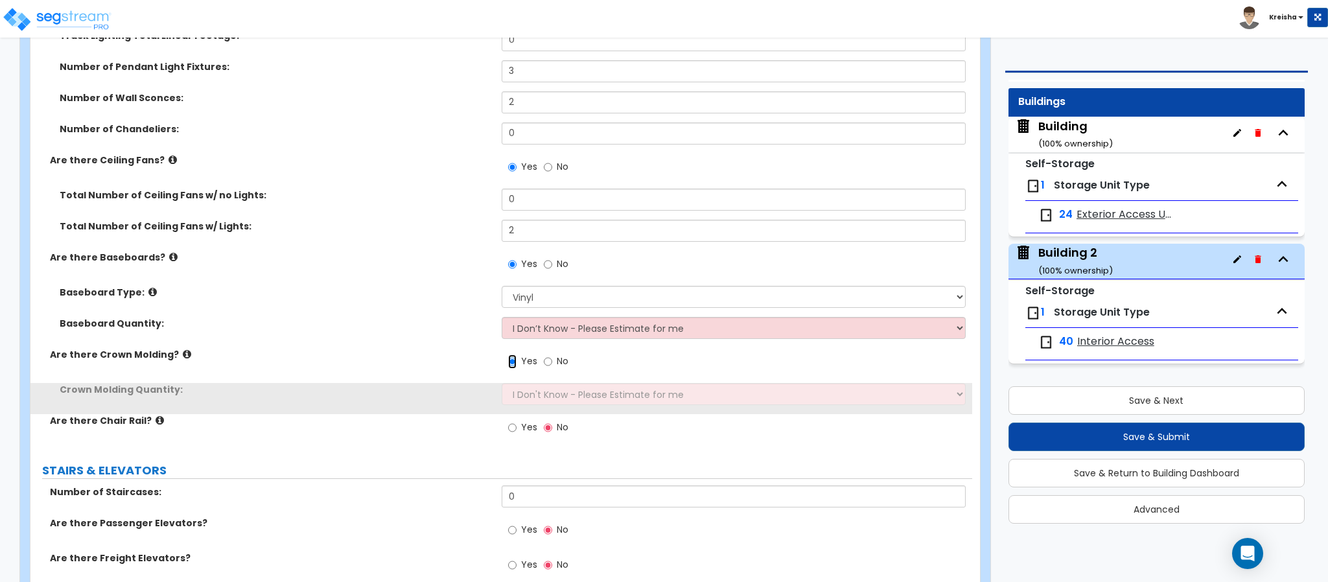
scroll to position [3500, 0]
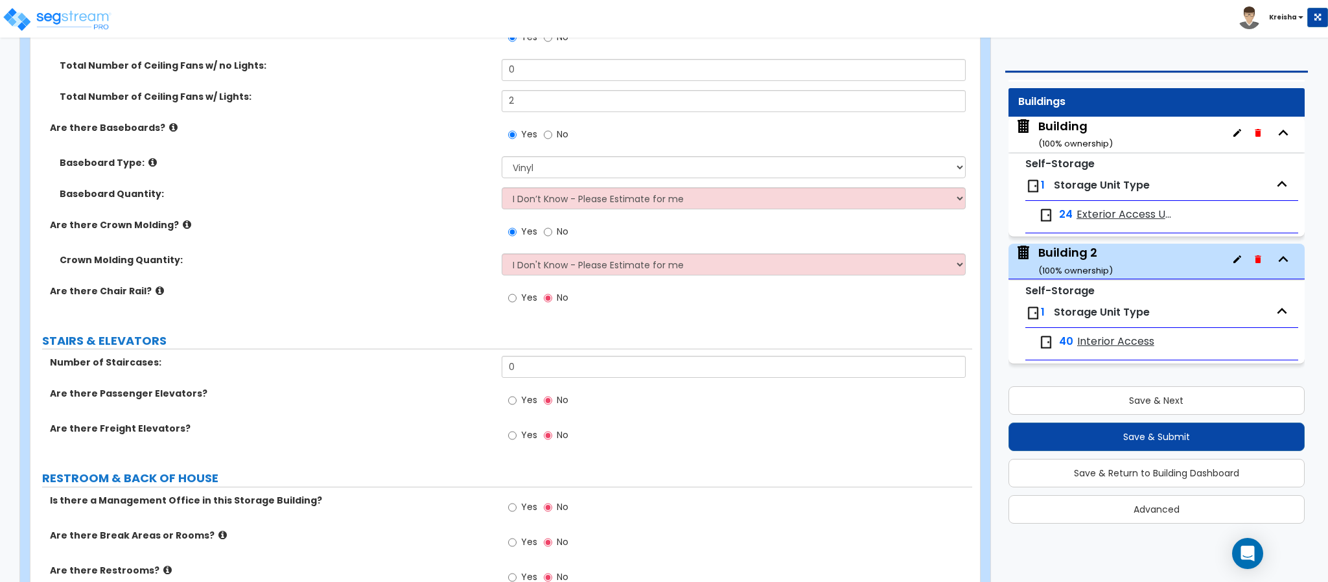
drag, startPoint x: 553, startPoint y: 238, endPoint x: 543, endPoint y: 253, distance: 18.3
click at [553, 236] on label "No" at bounding box center [556, 233] width 25 height 22
click at [552, 236] on input "No" at bounding box center [548, 232] width 8 height 14
radio input "false"
radio input "true"
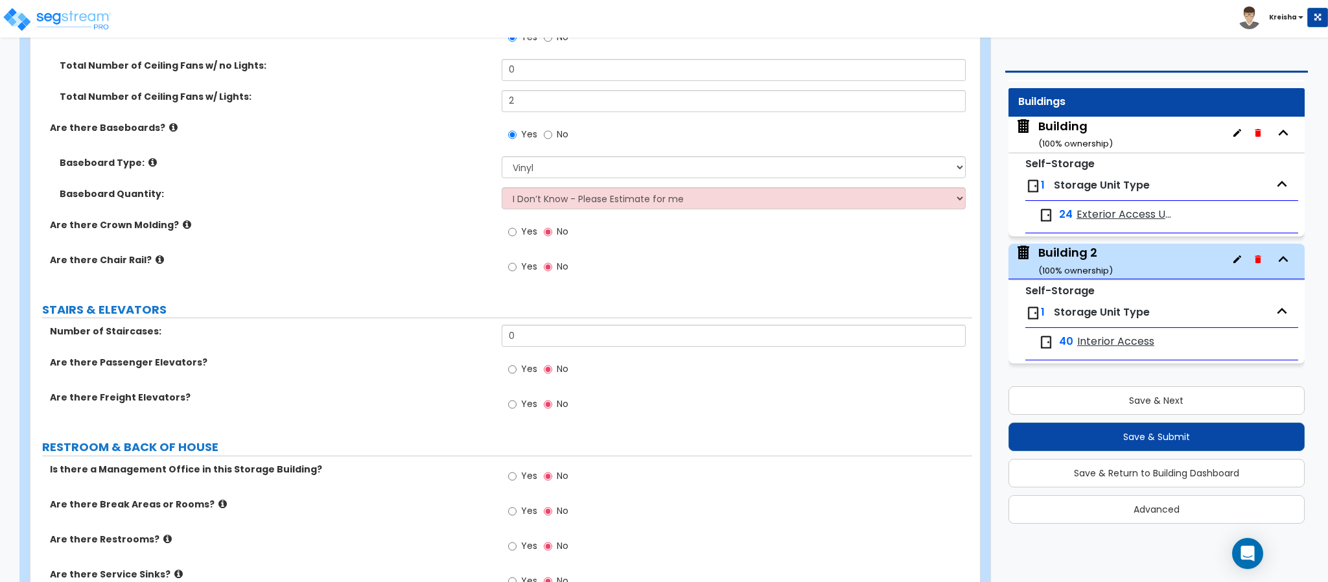
click at [519, 267] on label "Yes" at bounding box center [522, 268] width 29 height 22
click at [517, 267] on input "Yes" at bounding box center [512, 267] width 8 height 14
radio input "true"
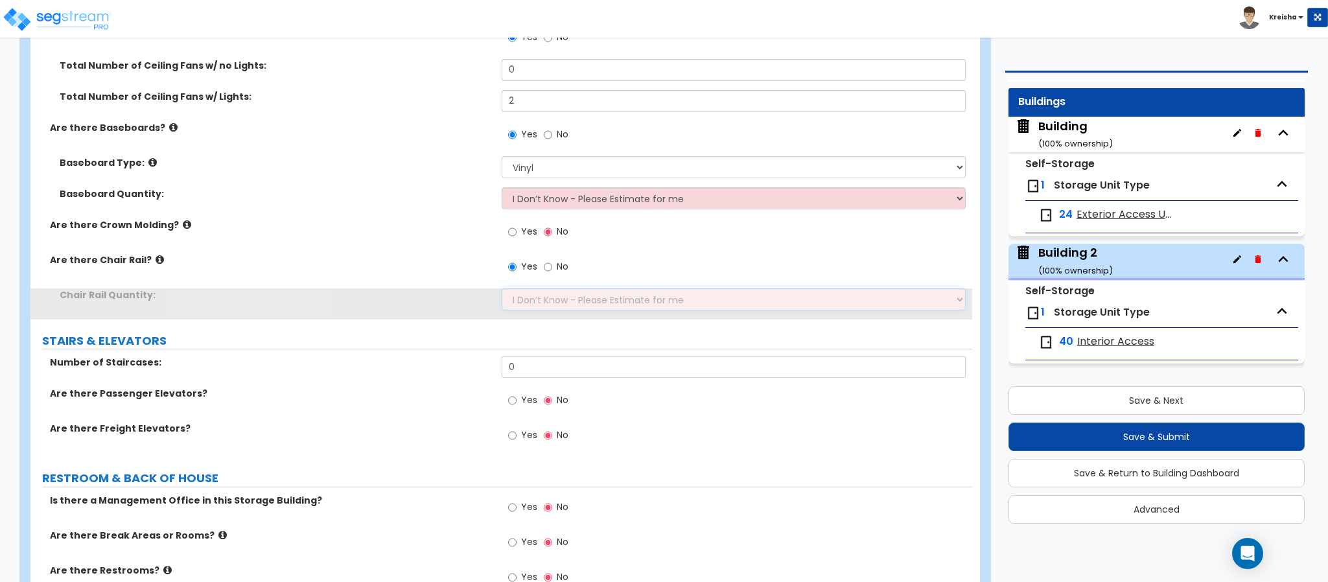
click at [531, 310] on select "I Don’t Know - Please Estimate for me I want to Enter the Linear Footage" at bounding box center [734, 299] width 465 height 22
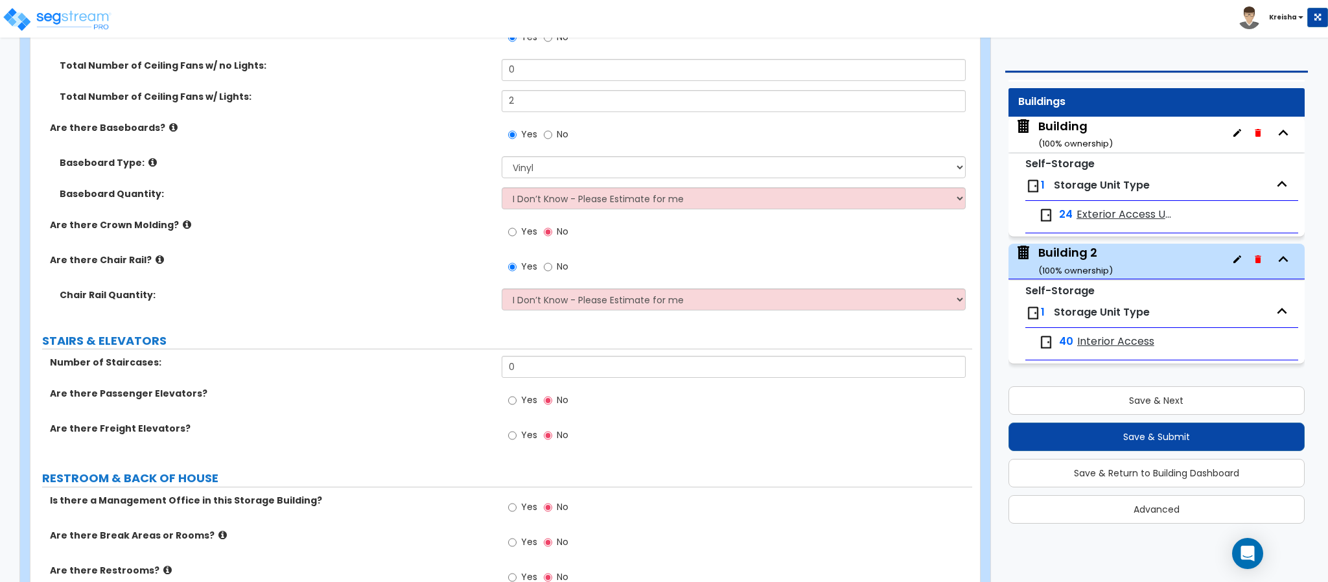
click at [441, 338] on label "STAIRS & ELEVATORS" at bounding box center [507, 341] width 930 height 17
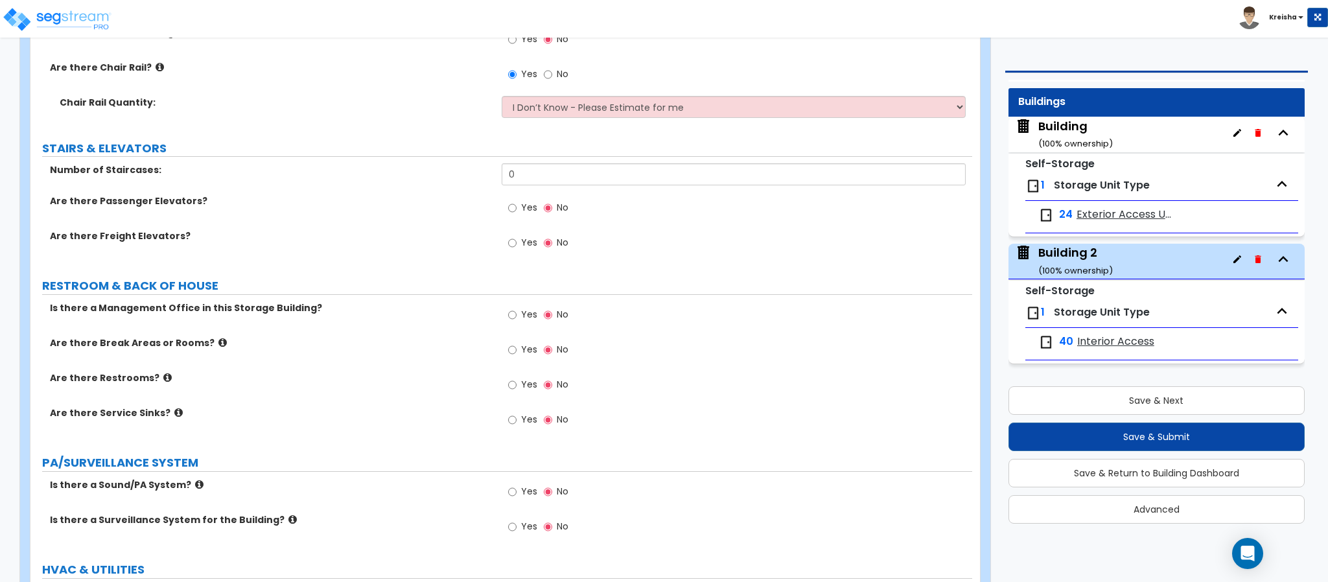
scroll to position [3695, 0]
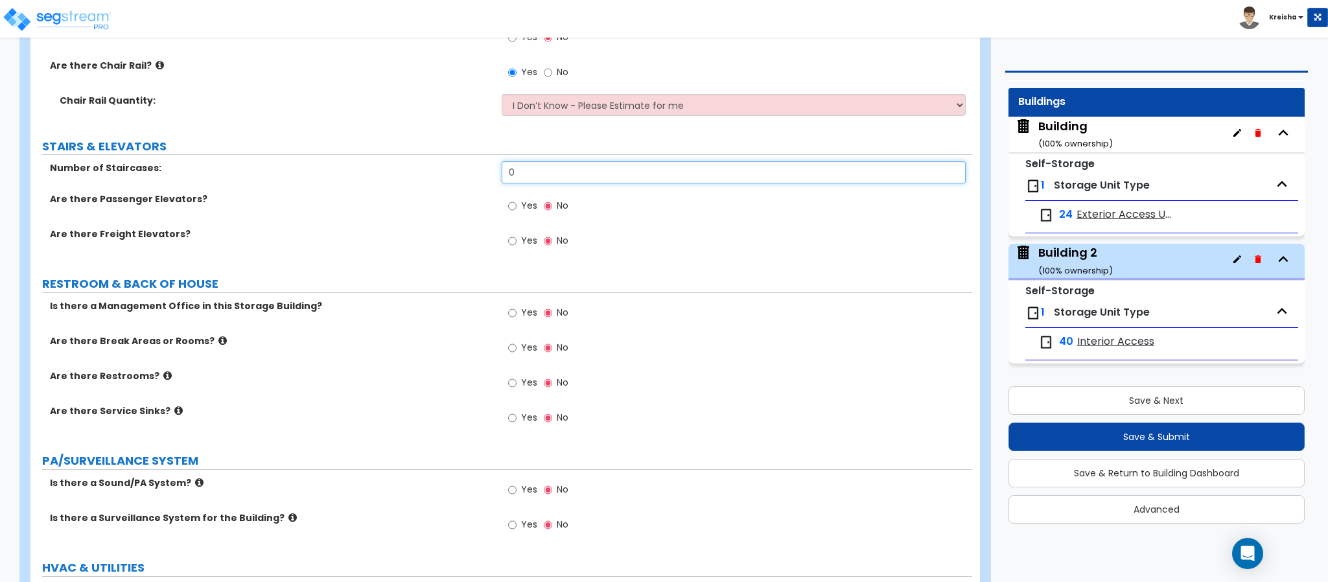
click at [519, 177] on input "0" at bounding box center [734, 172] width 465 height 22
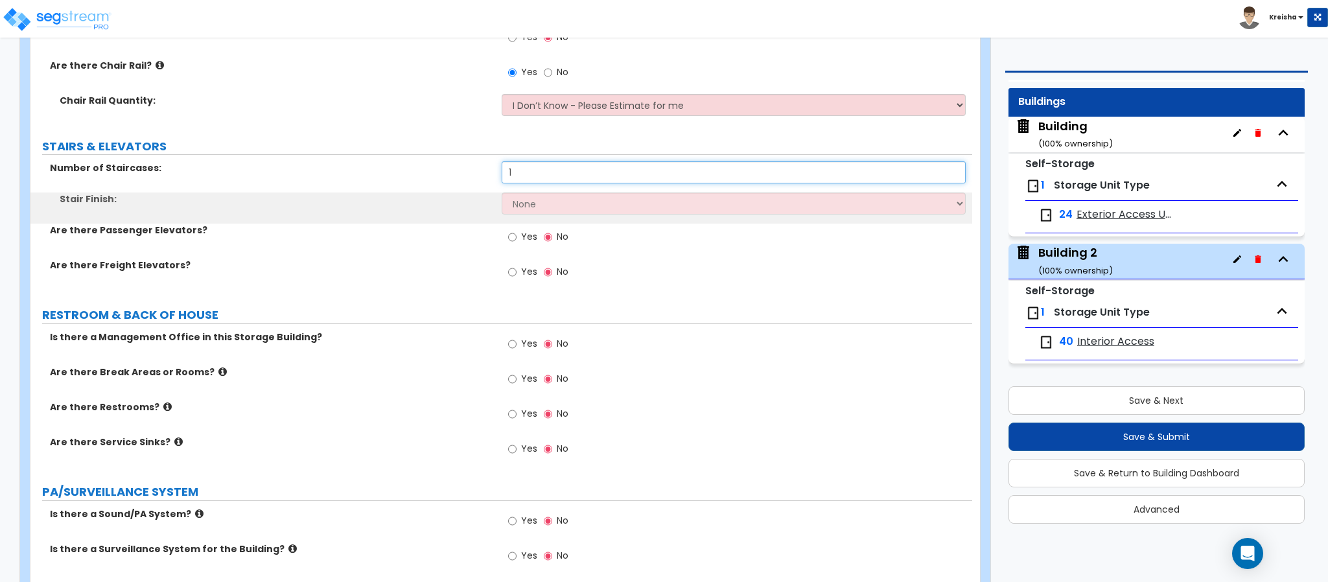
type input "1"
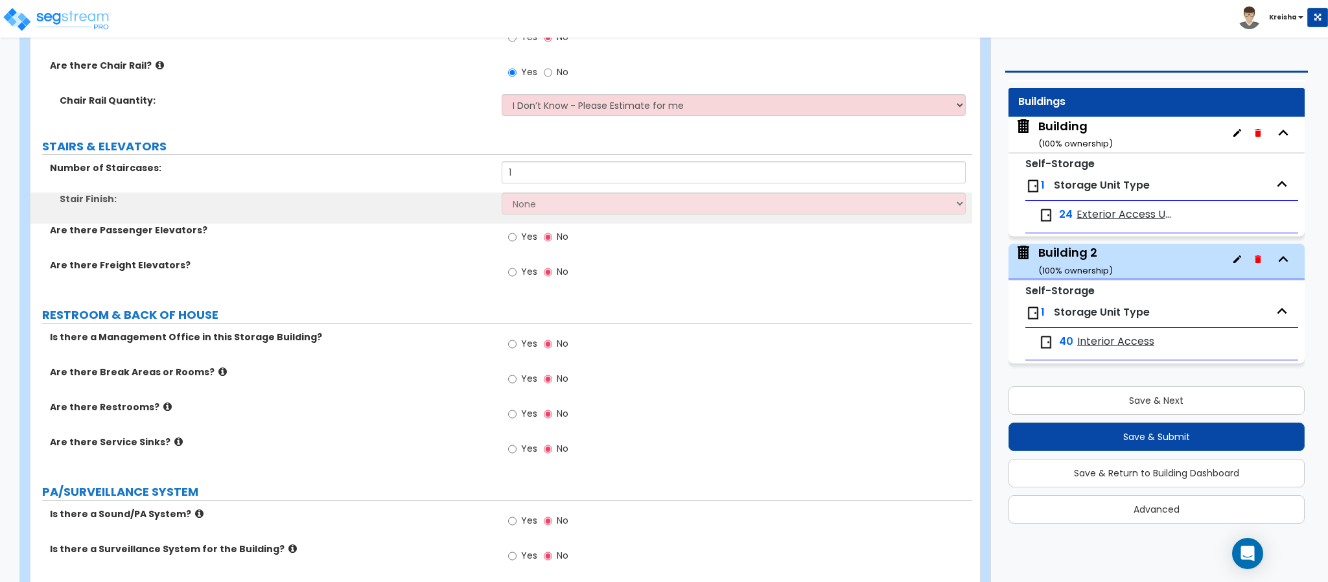
click at [519, 241] on label "Yes" at bounding box center [522, 239] width 29 height 22
click at [517, 241] on input "Yes" at bounding box center [512, 237] width 8 height 14
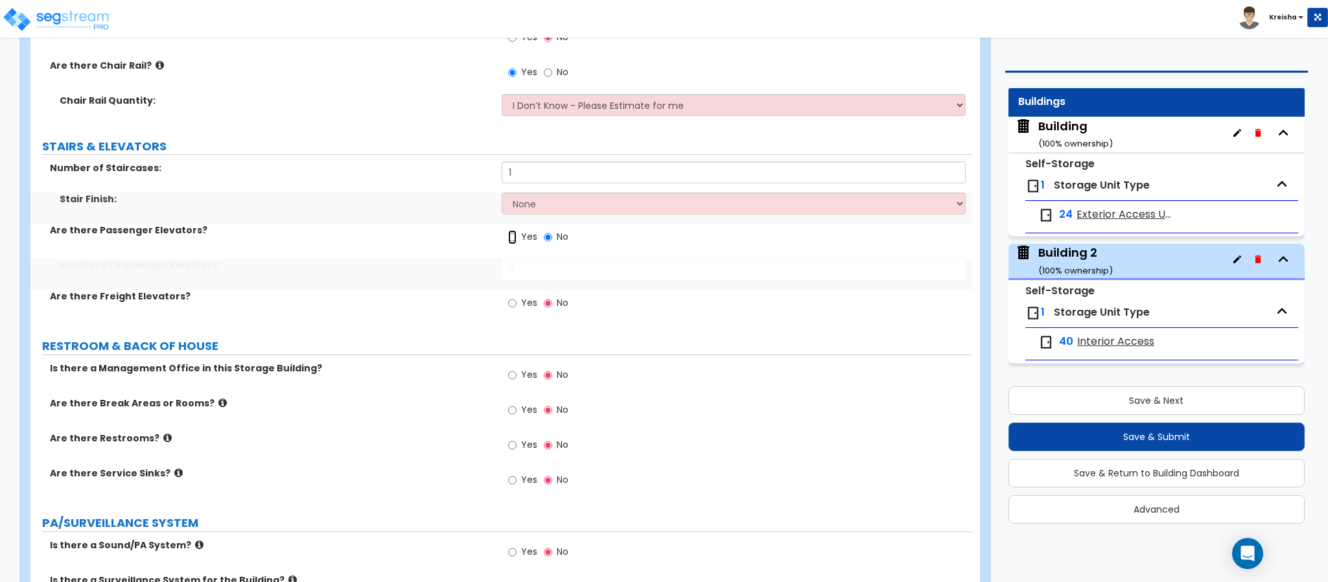
radio input "true"
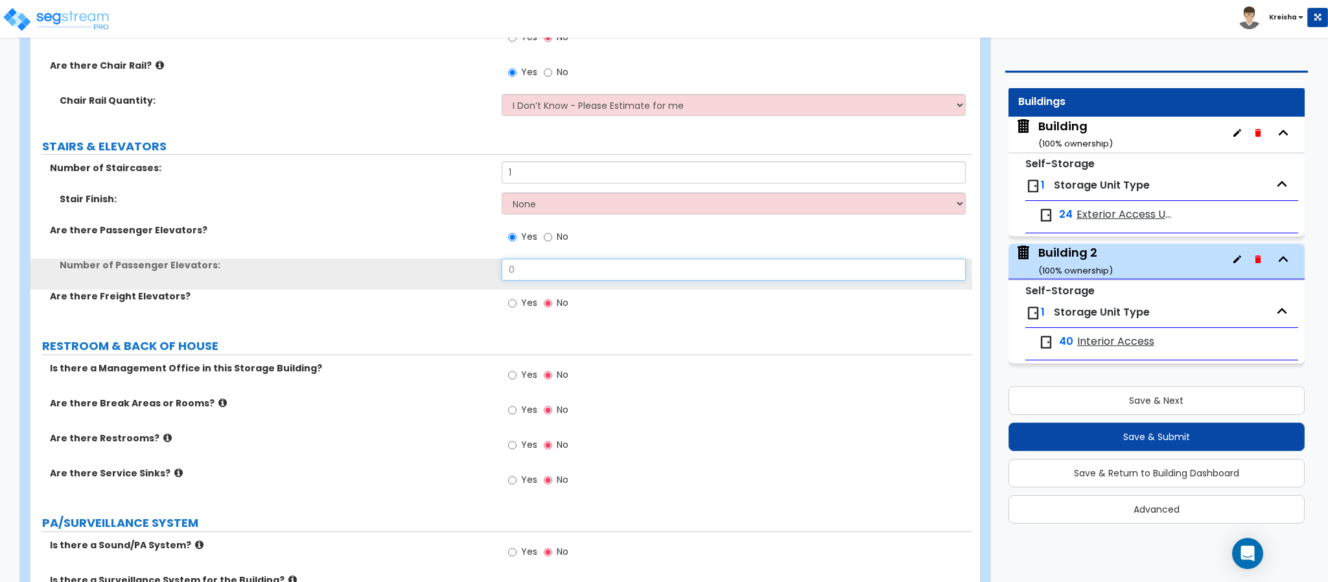
click at [511, 268] on input "0" at bounding box center [734, 270] width 465 height 22
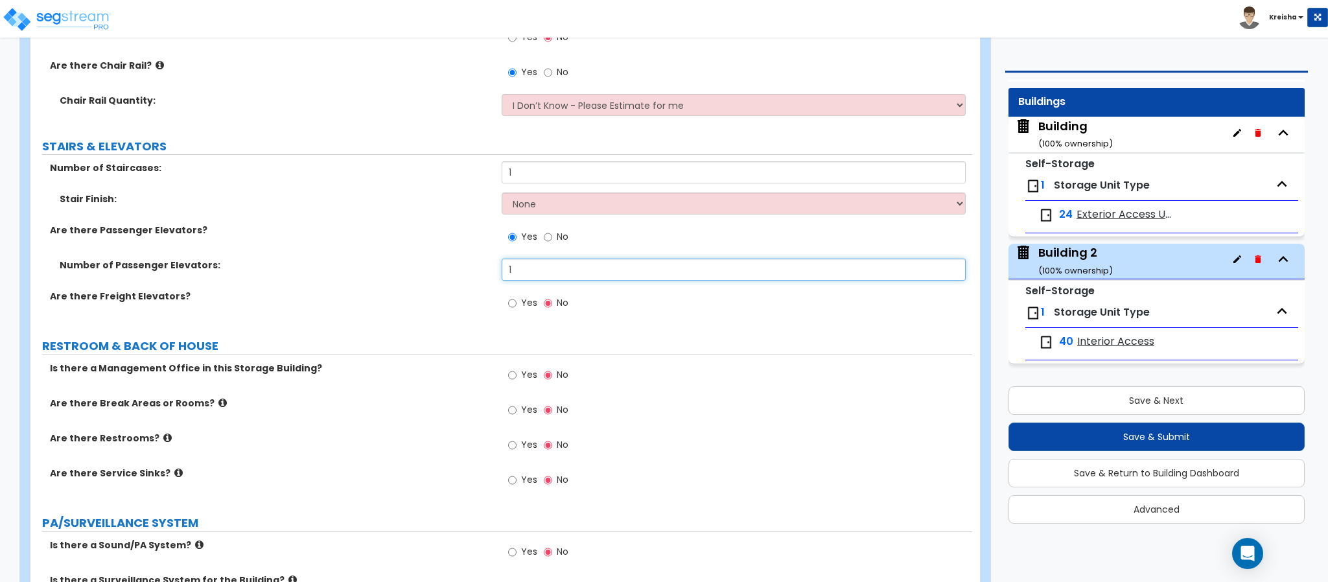
type input "1"
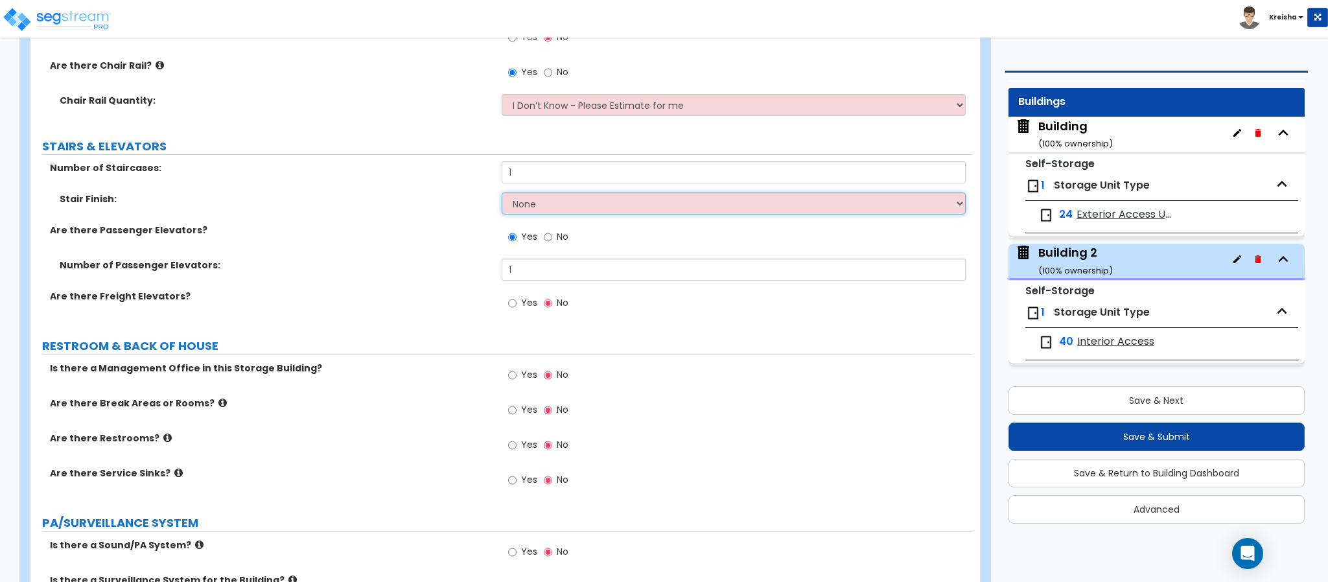
click at [526, 208] on select "None Tile Wood Laminate VCT Sheet Carpet Sheet Vinyl Carpet Tile" at bounding box center [734, 204] width 465 height 22
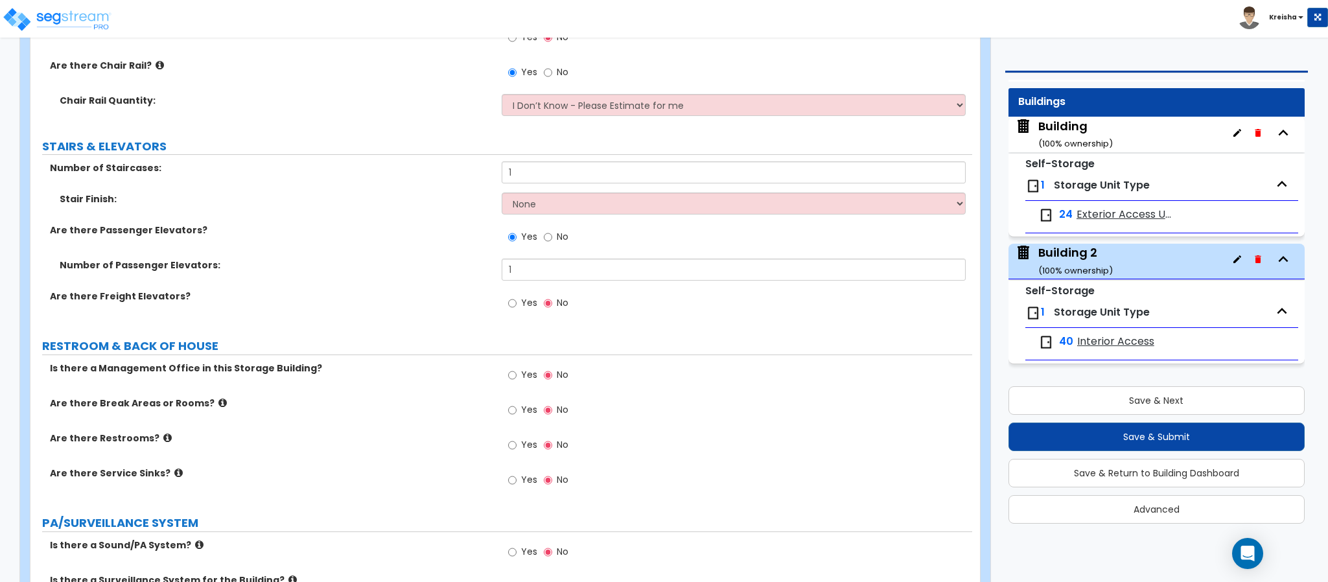
click at [438, 282] on div "Number of Passenger Elevators: 1" at bounding box center [501, 274] width 942 height 31
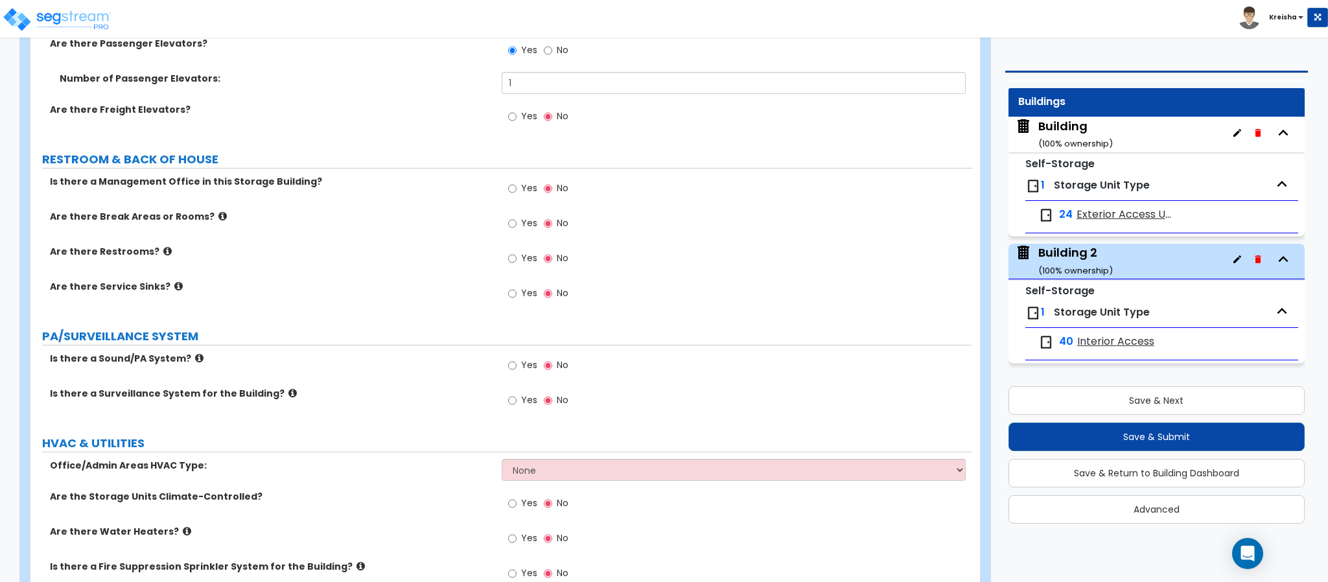
scroll to position [3889, 0]
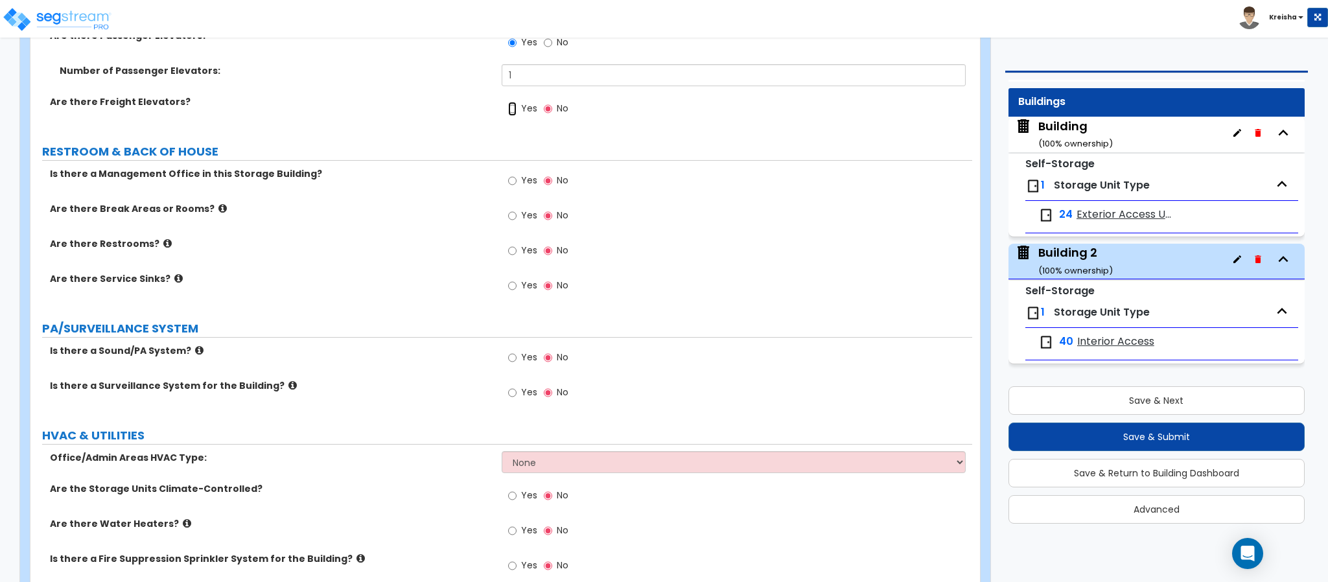
click at [516, 111] on input "Yes" at bounding box center [512, 109] width 8 height 14
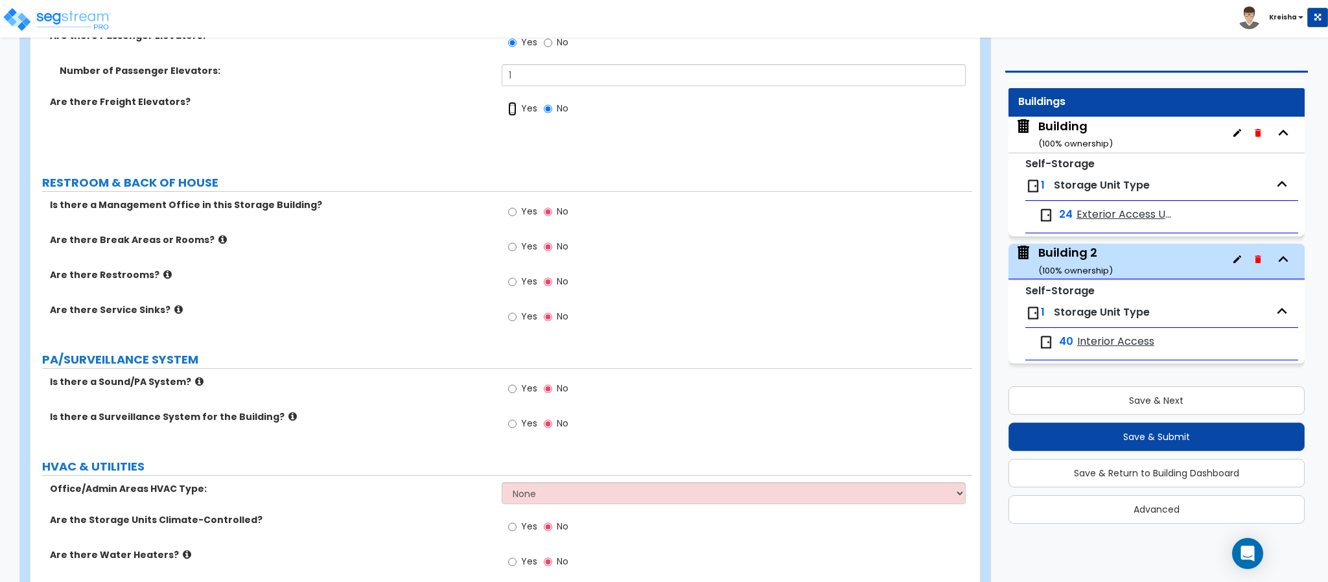
radio input "true"
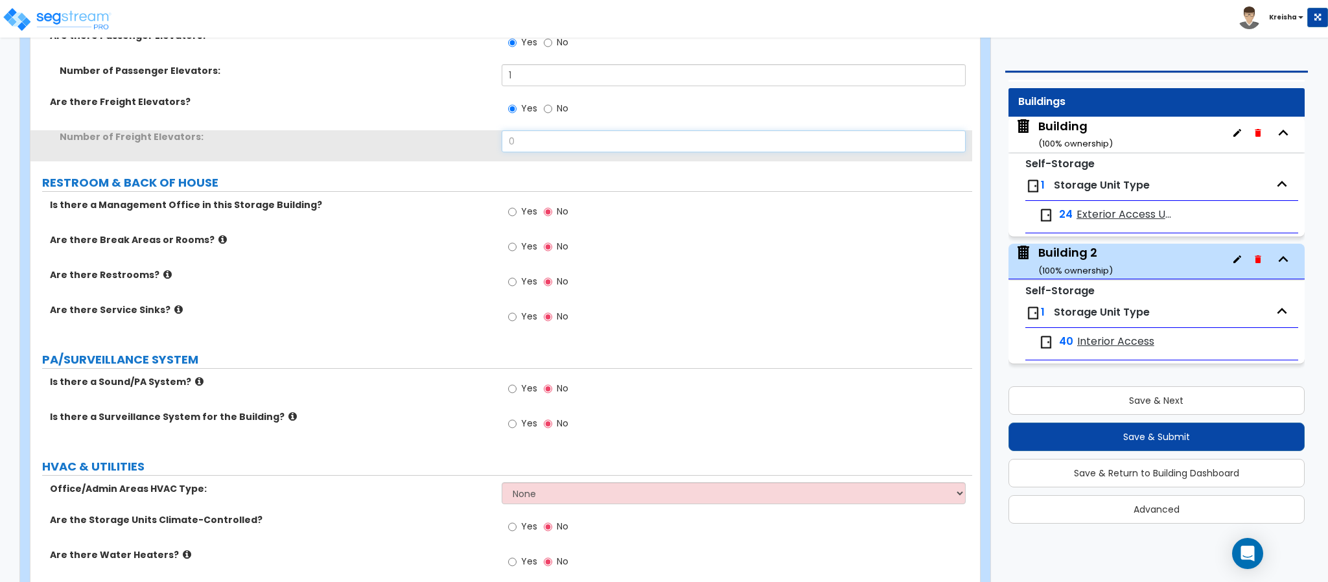
click at [513, 135] on input "0" at bounding box center [734, 141] width 465 height 22
click at [513, 136] on input "0" at bounding box center [734, 141] width 465 height 22
type input "1"
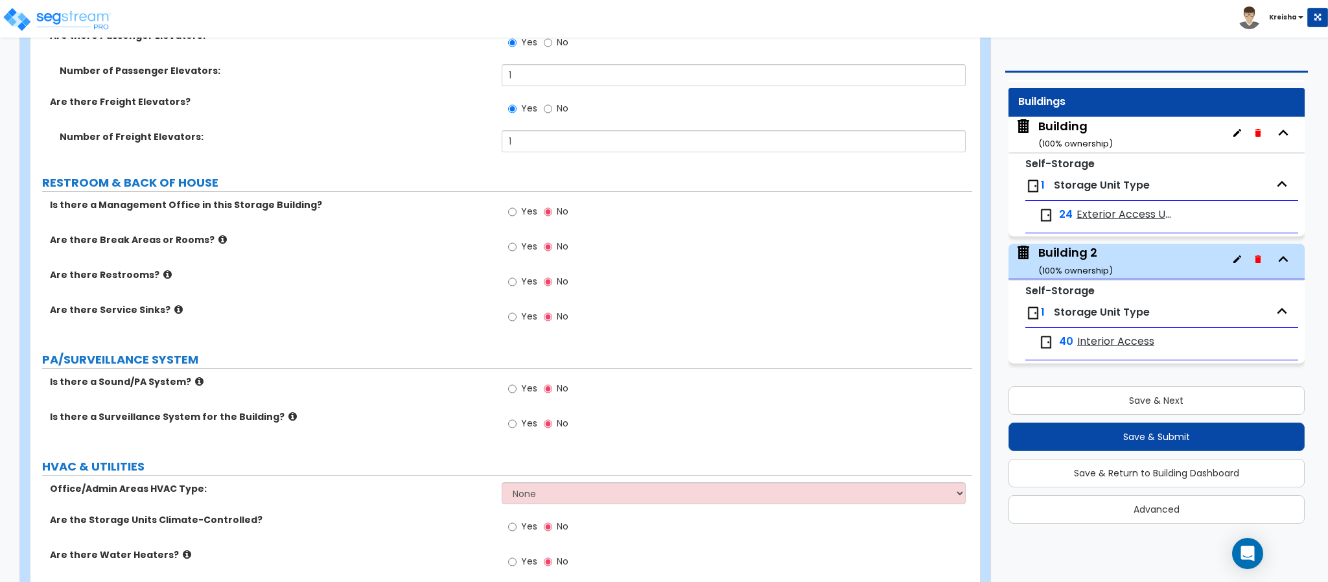
scroll to position [4018, 0]
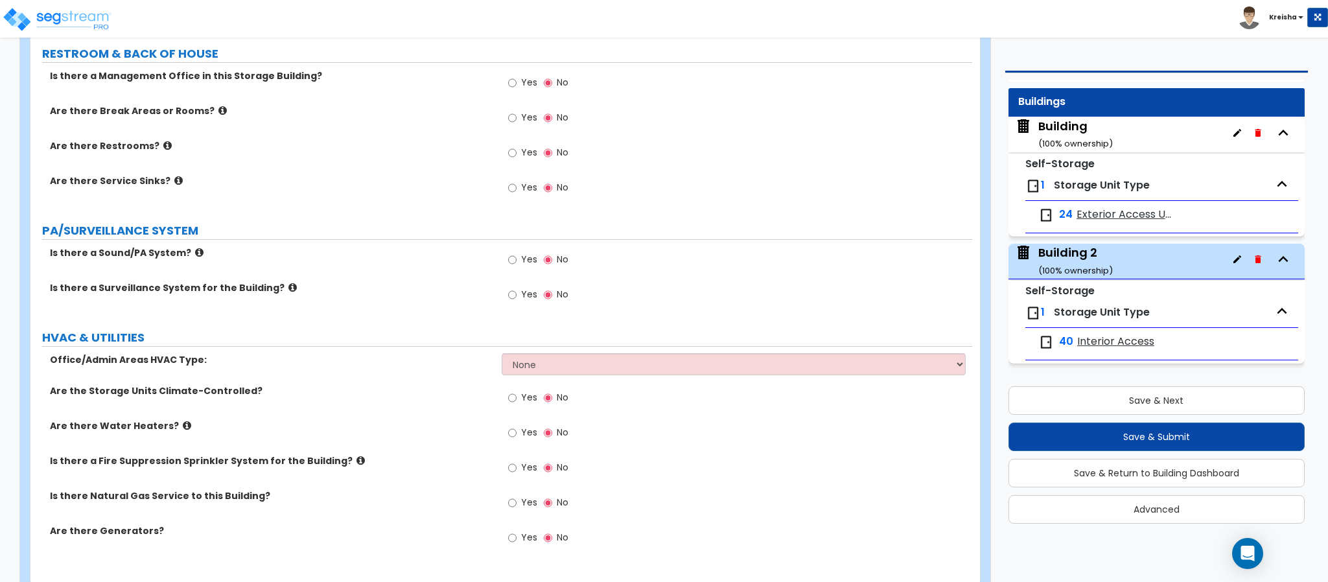
click at [520, 78] on label "Yes" at bounding box center [522, 84] width 29 height 22
click at [517, 78] on input "Yes" at bounding box center [512, 83] width 8 height 14
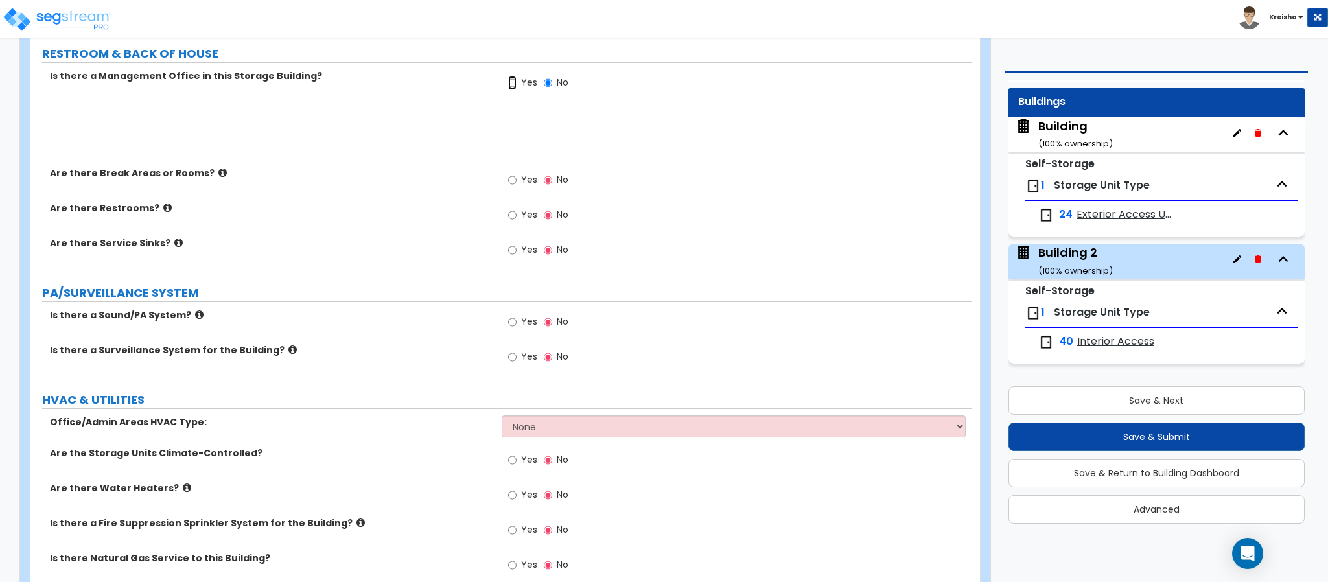
radio input "true"
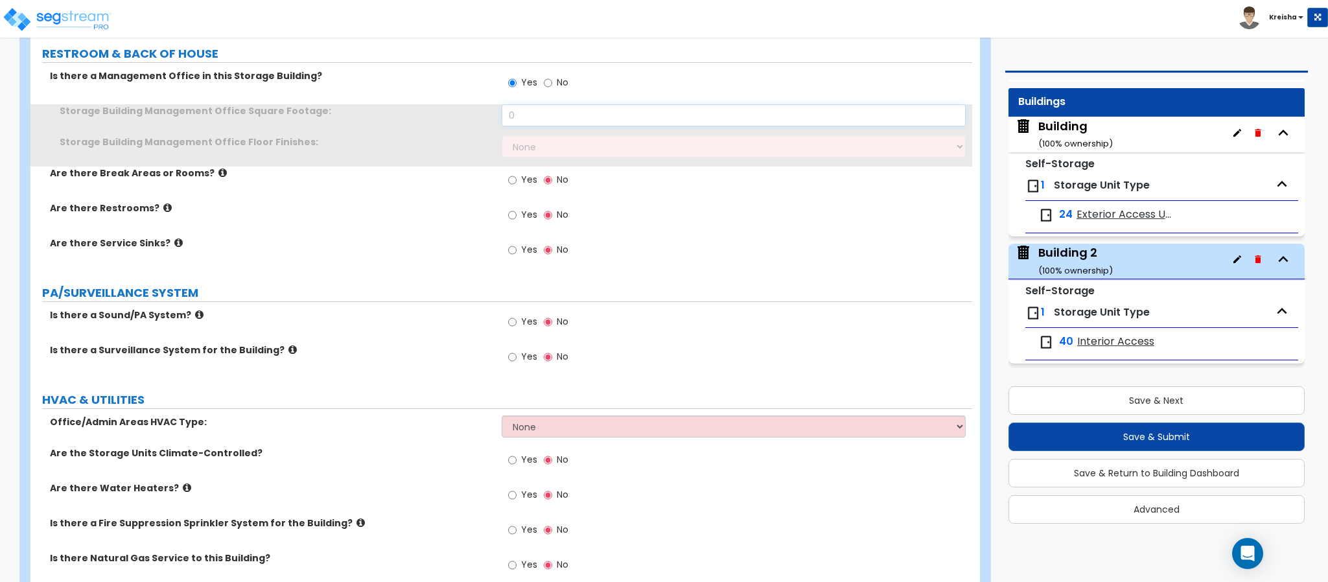
click at [515, 115] on input "0" at bounding box center [734, 115] width 465 height 22
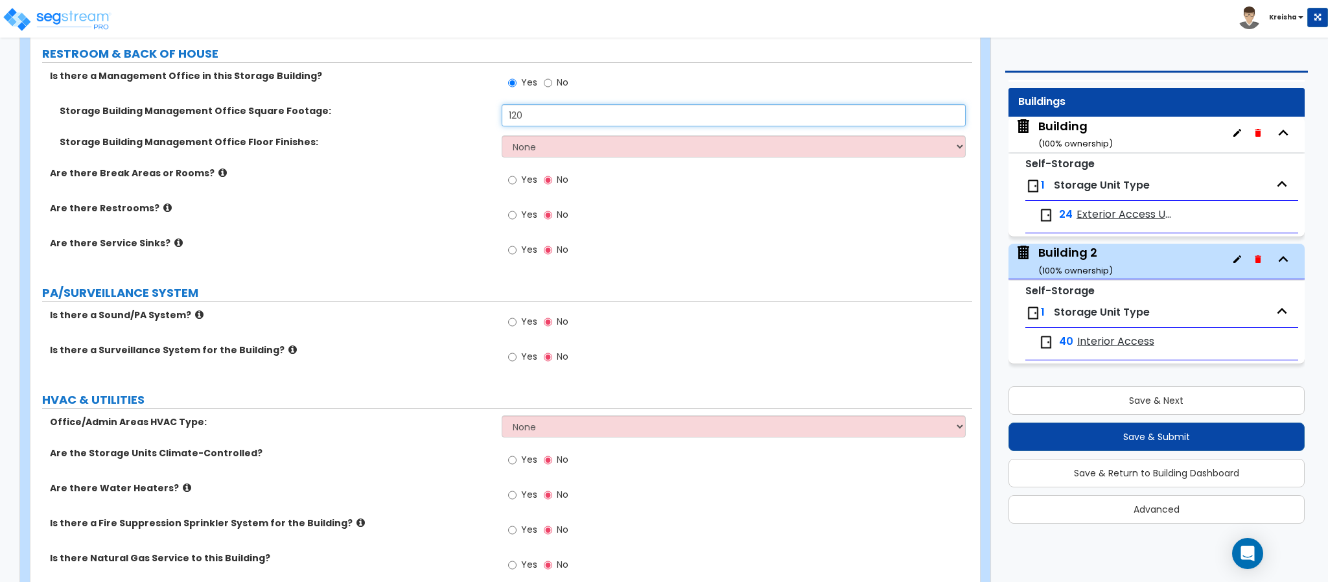
type input "120"
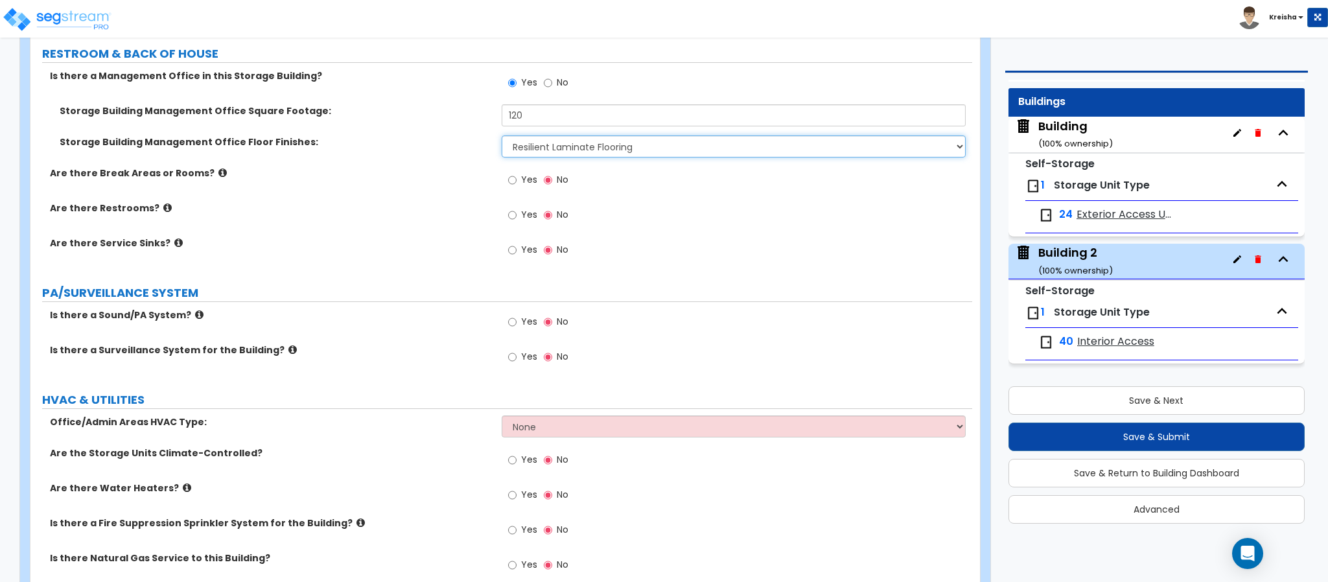
select select "4"
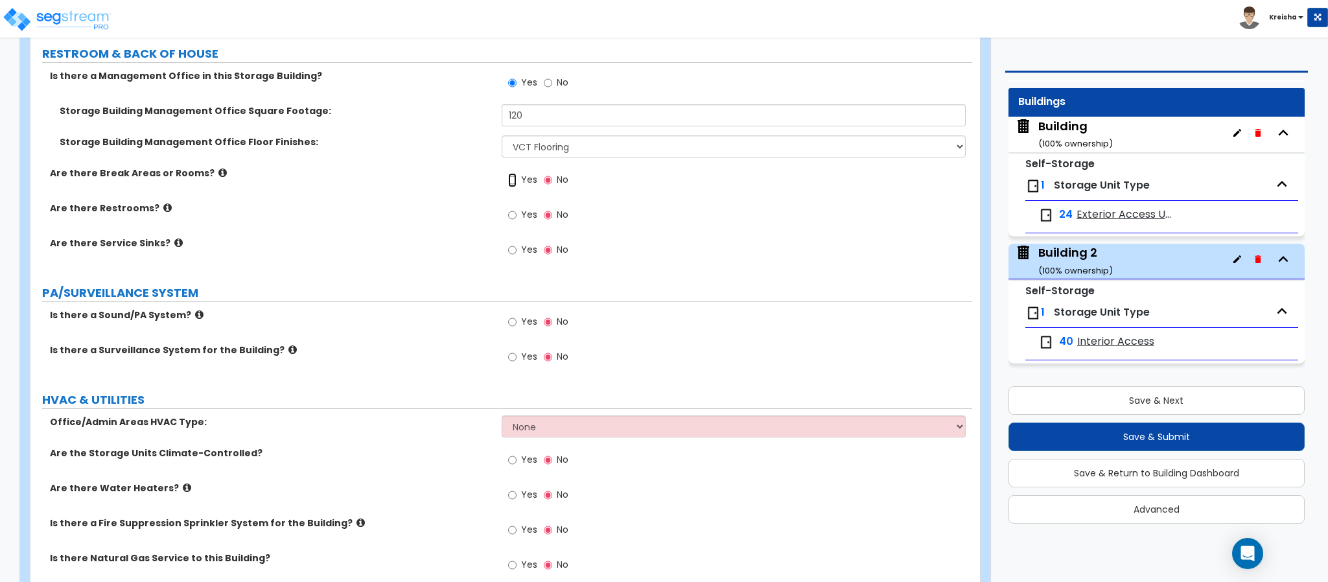
click at [508, 173] on input "Yes" at bounding box center [512, 180] width 8 height 14
radio input "true"
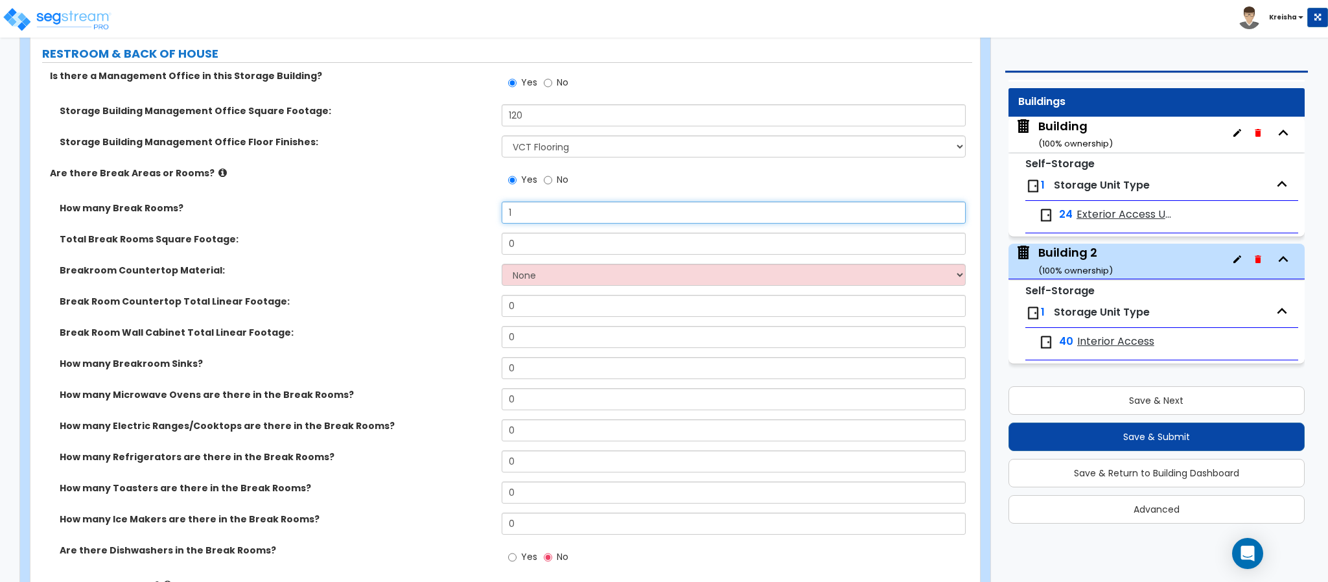
type input "1"
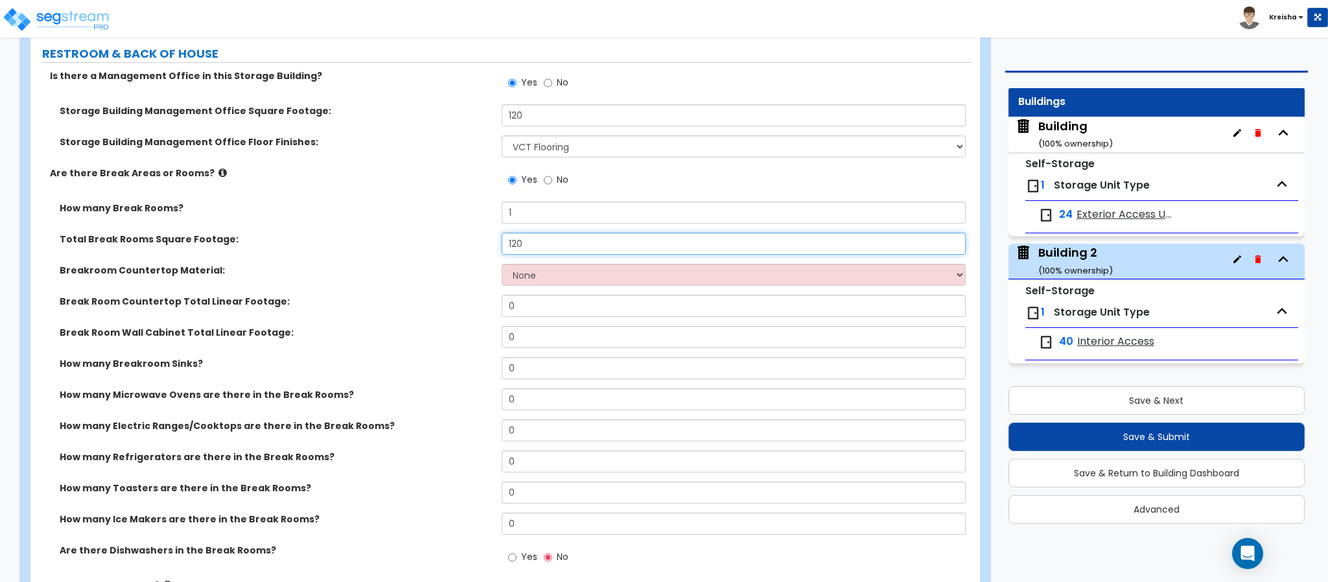
type input "120"
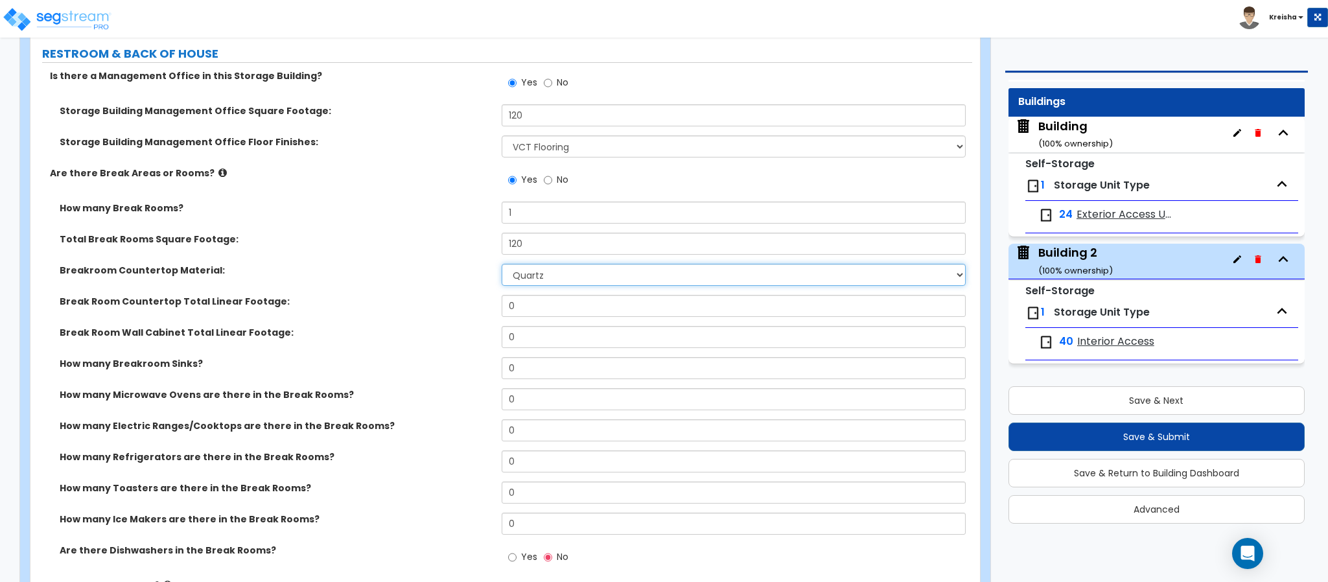
select select "3"
type input "7"
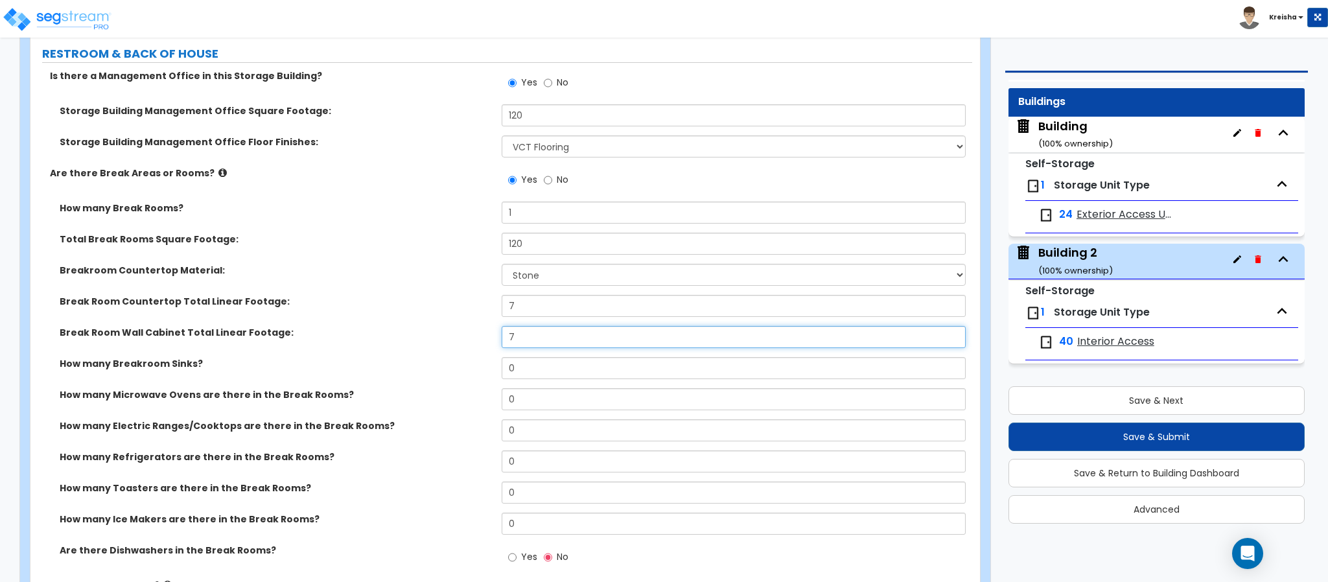
type input "7"
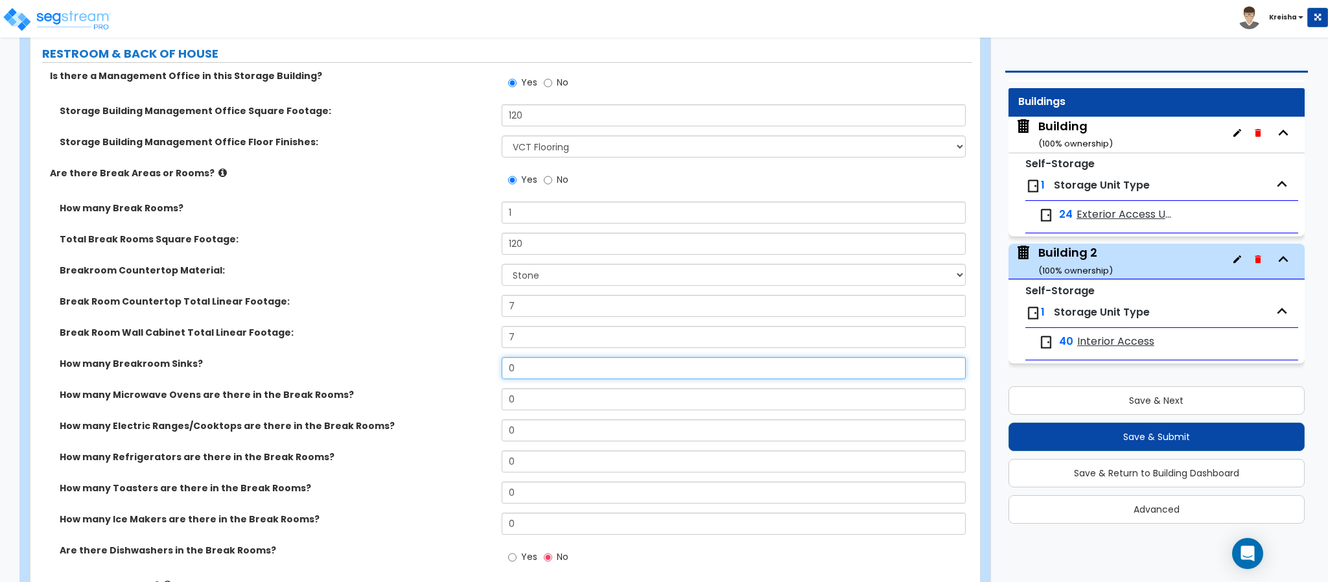
type input "1"
select select "1"
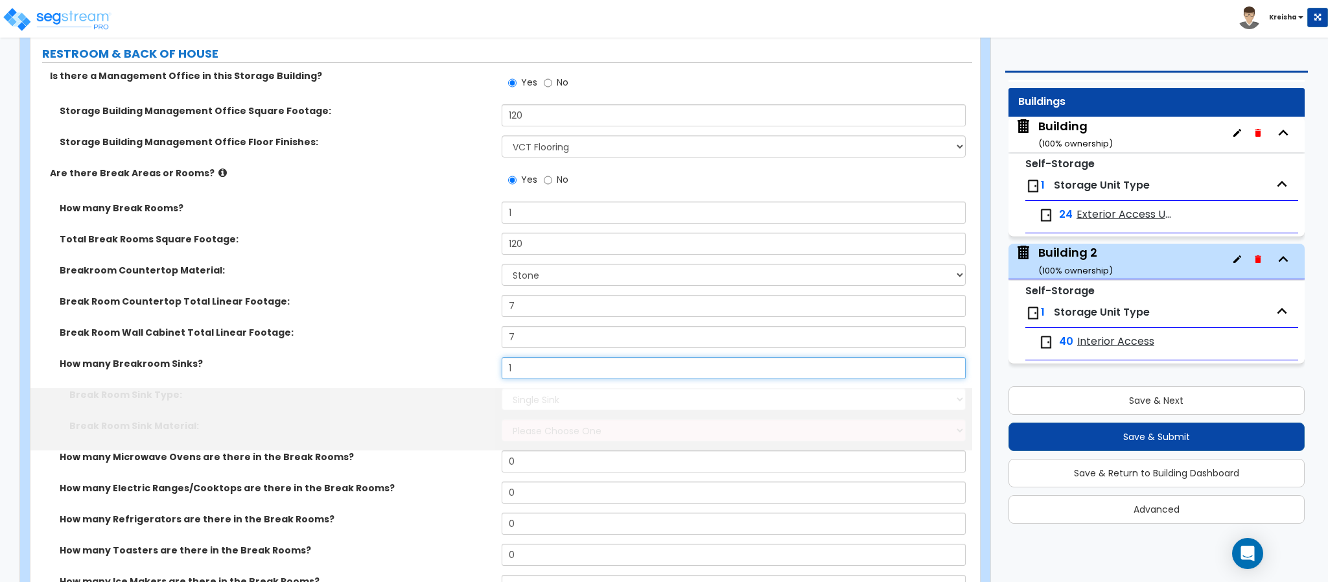
type input "1"
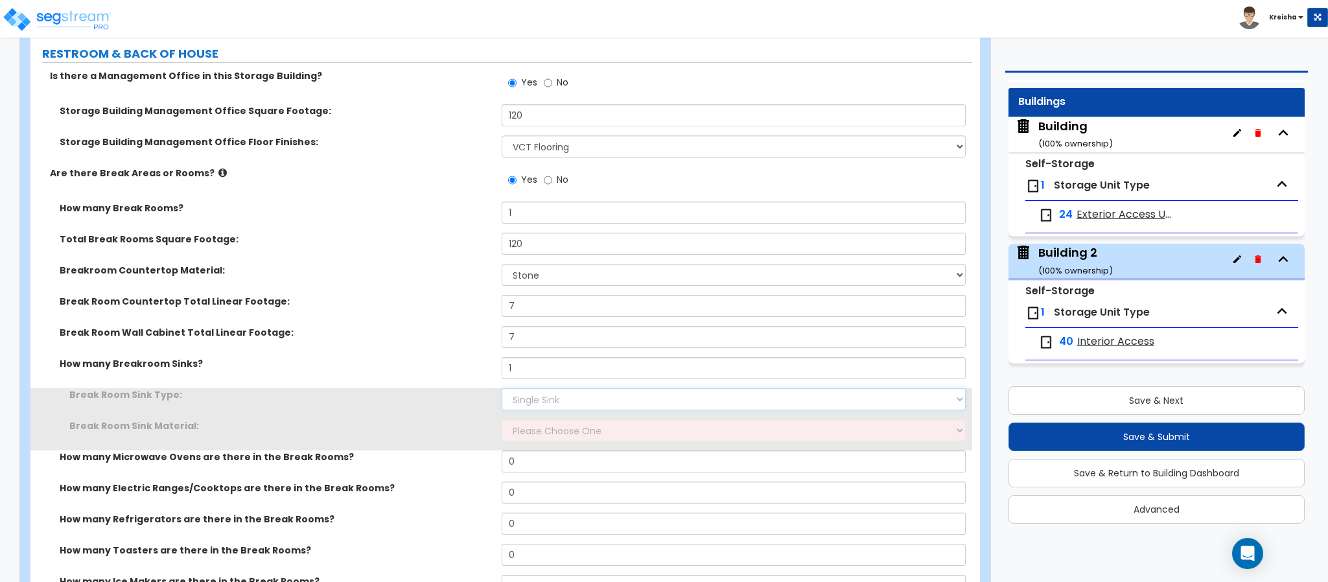
select select "2"
select select "1"
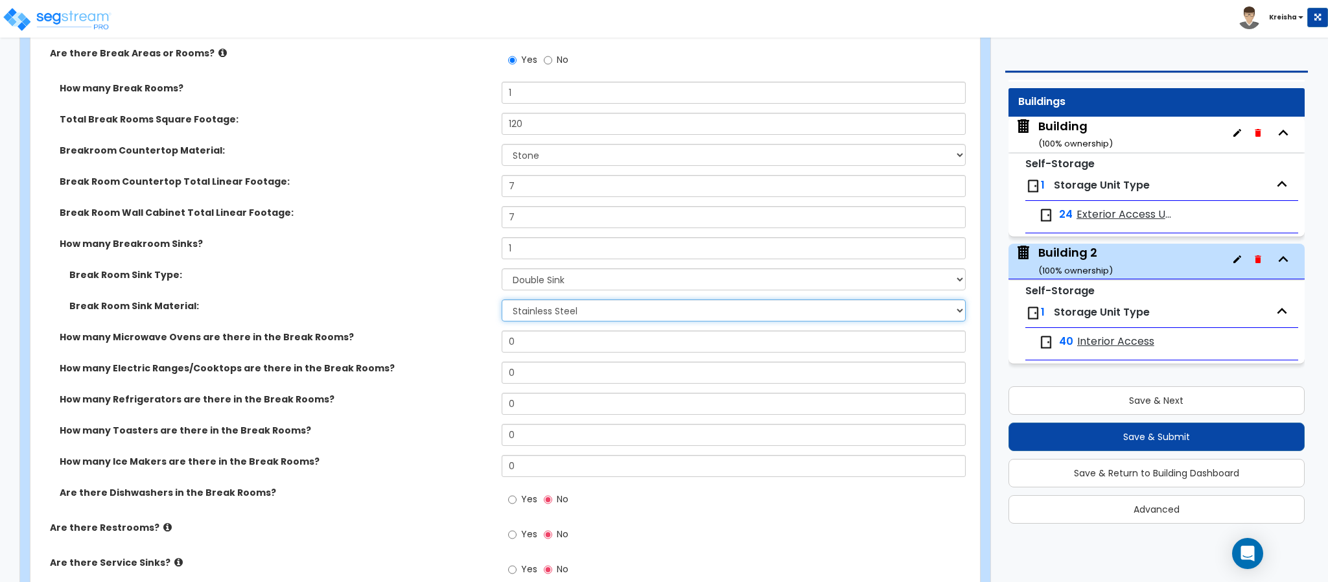
scroll to position [4148, 0]
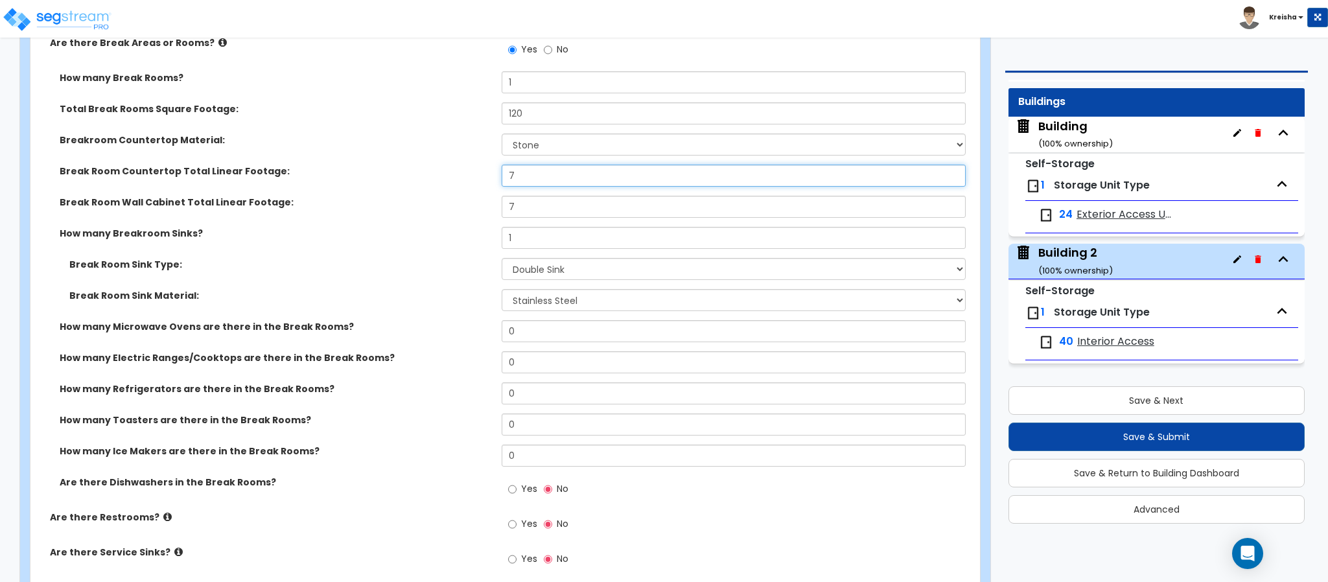
click at [518, 181] on input "7" at bounding box center [734, 176] width 465 height 22
type input "9"
type input "5"
click at [434, 271] on label "Break Room Sink Type:" at bounding box center [280, 264] width 423 height 13
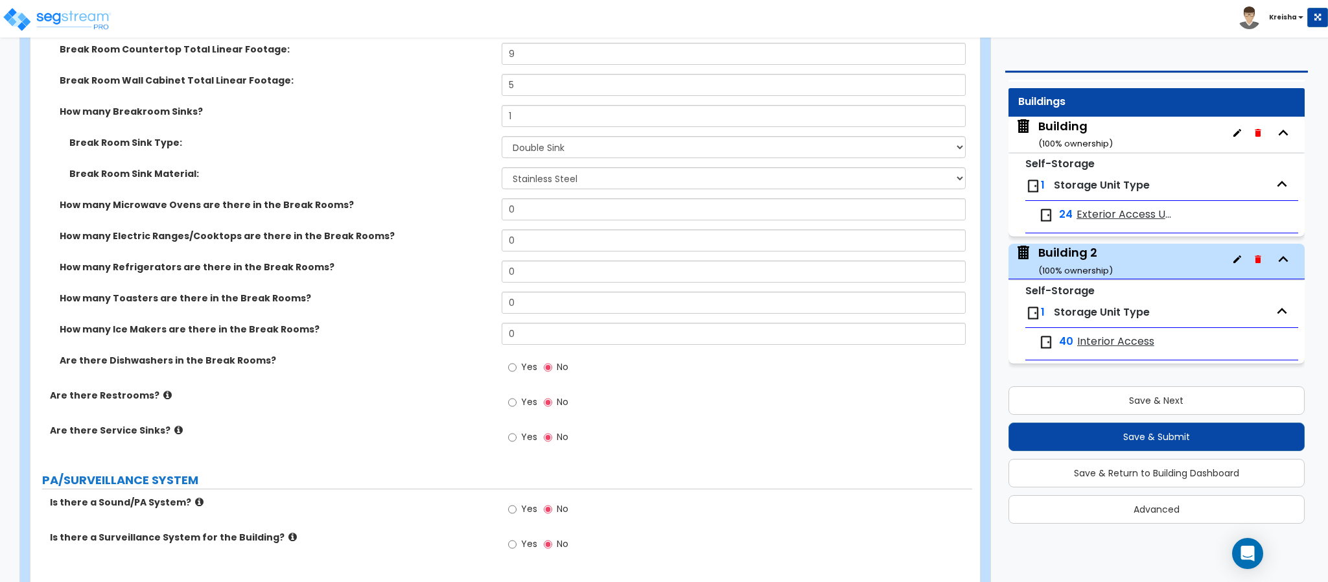
scroll to position [4278, 0]
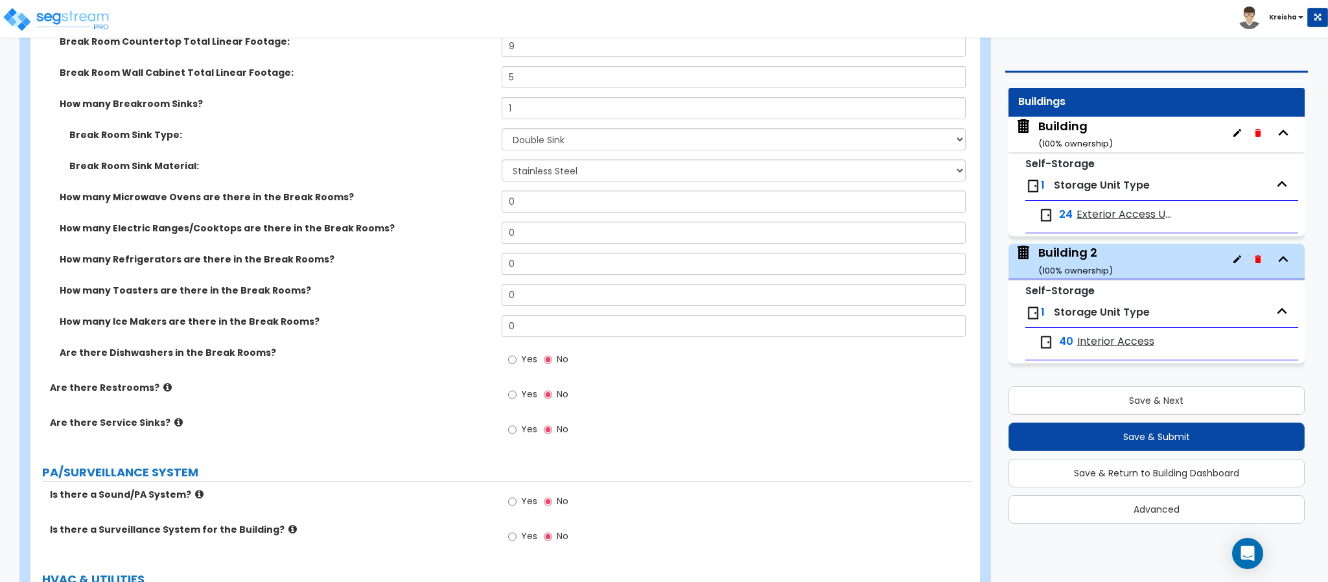
click at [522, 358] on span "Yes" at bounding box center [529, 359] width 16 height 13
click at [517, 358] on input "Yes" at bounding box center [512, 360] width 8 height 14
radio input "true"
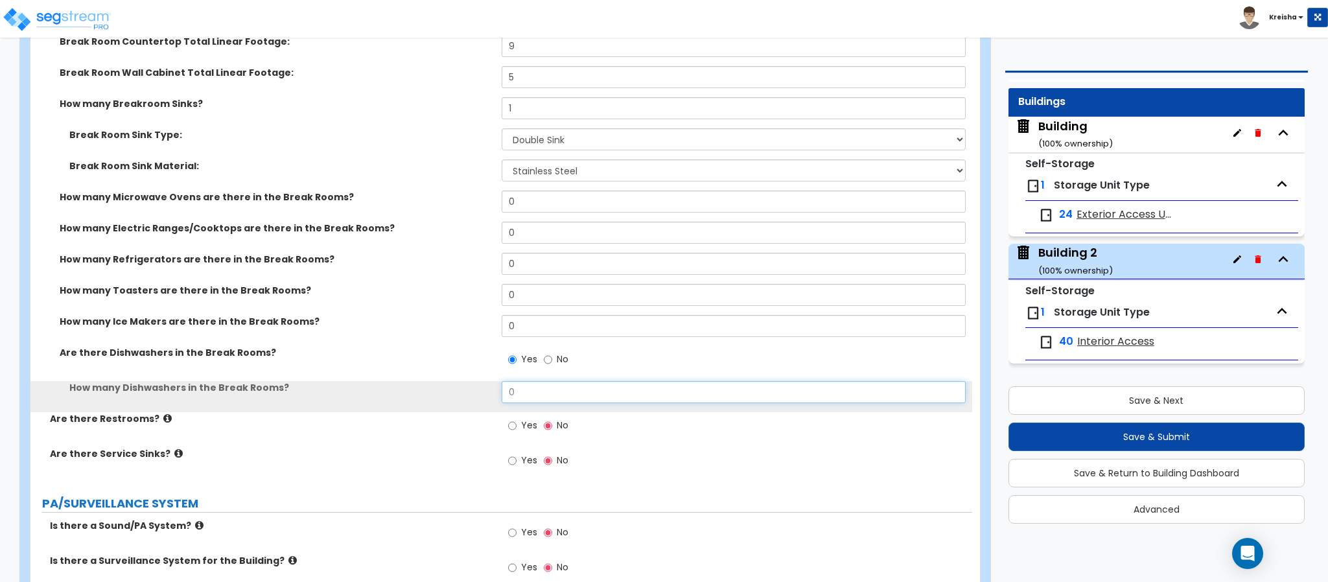
drag, startPoint x: 516, startPoint y: 401, endPoint x: 500, endPoint y: 310, distance: 92.7
click at [516, 399] on input "0" at bounding box center [734, 392] width 465 height 22
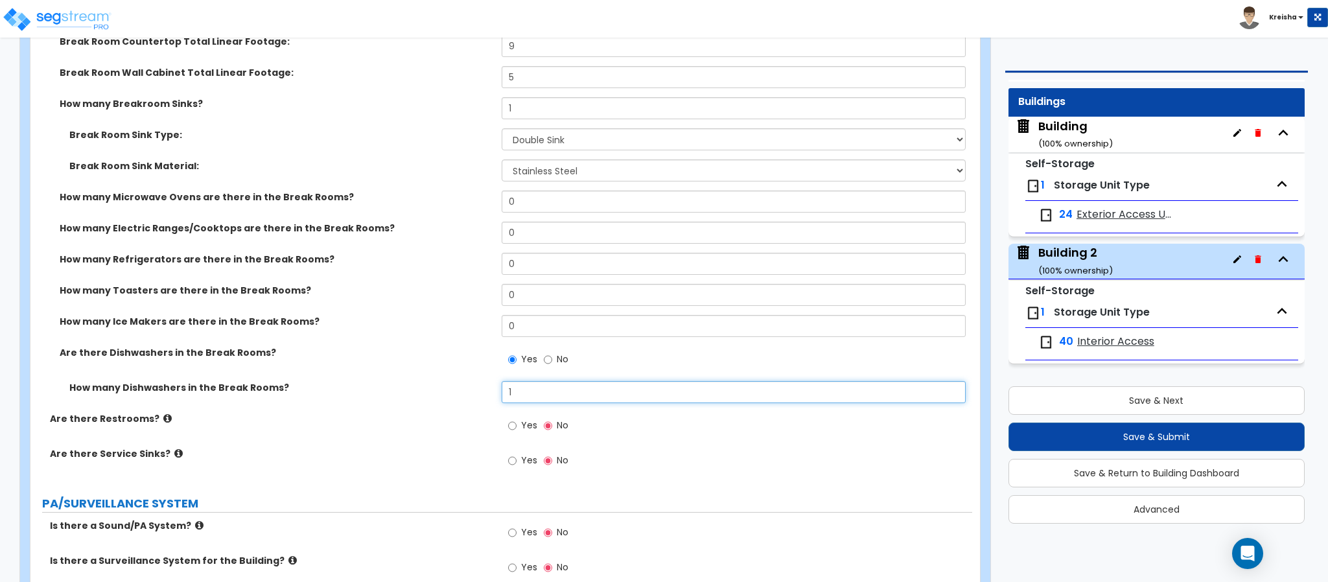
type input "1"
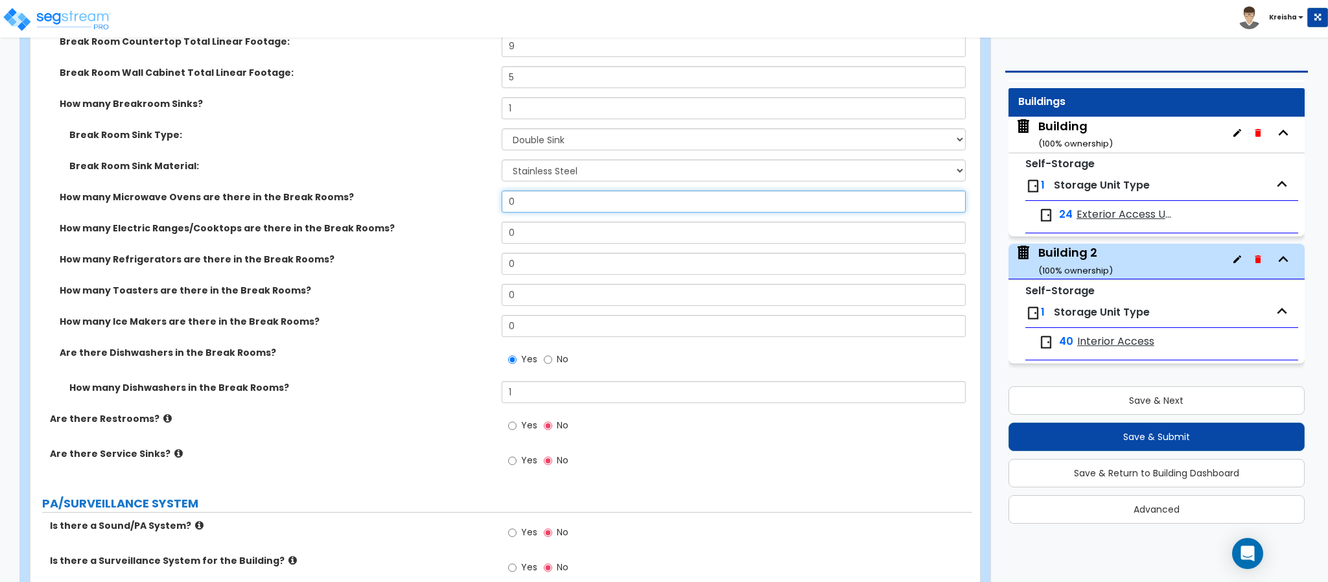
click at [514, 205] on input "0" at bounding box center [734, 202] width 465 height 22
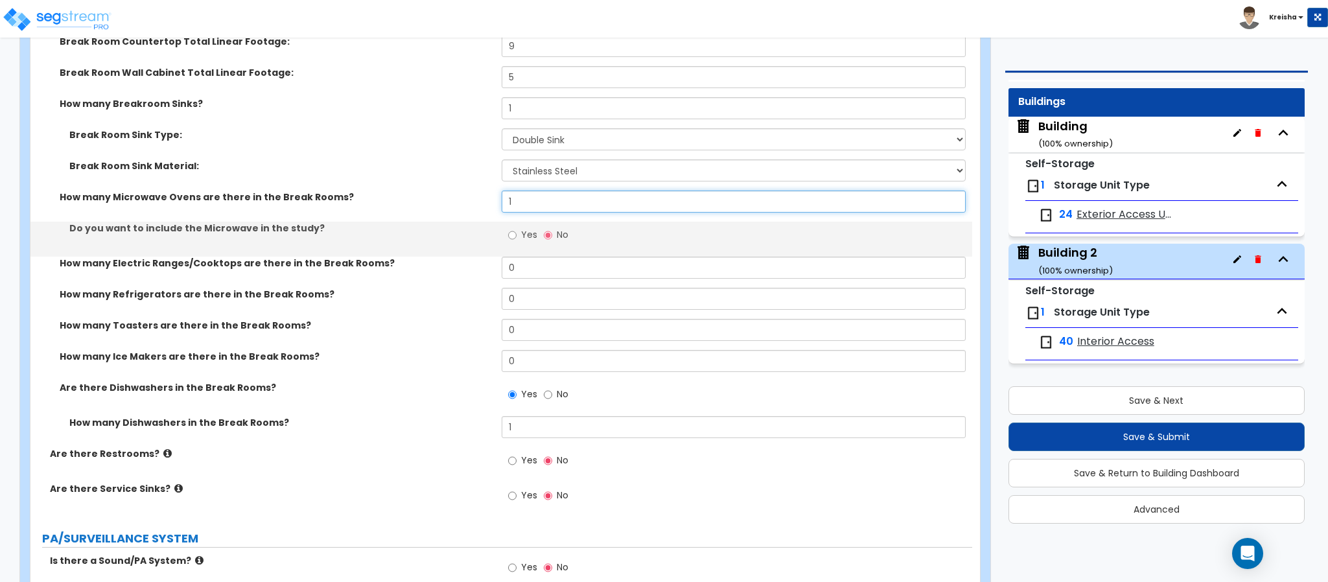
type input "1"
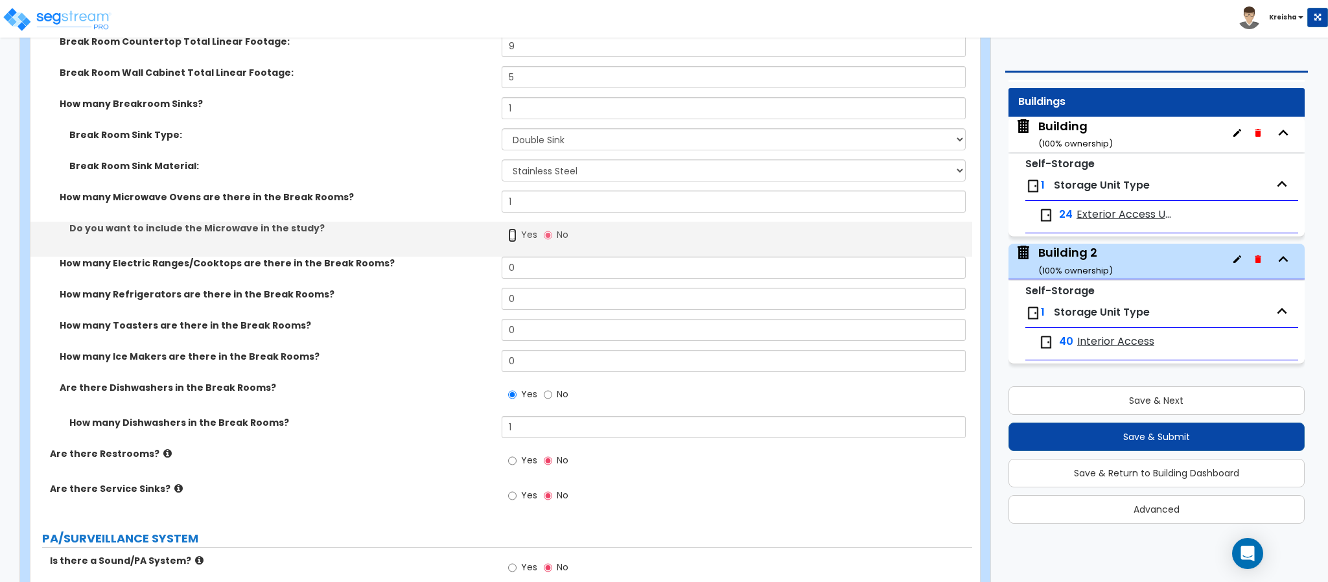
click at [516, 232] on input "Yes" at bounding box center [512, 235] width 8 height 14
radio input "true"
click at [514, 268] on input "0" at bounding box center [734, 268] width 465 height 22
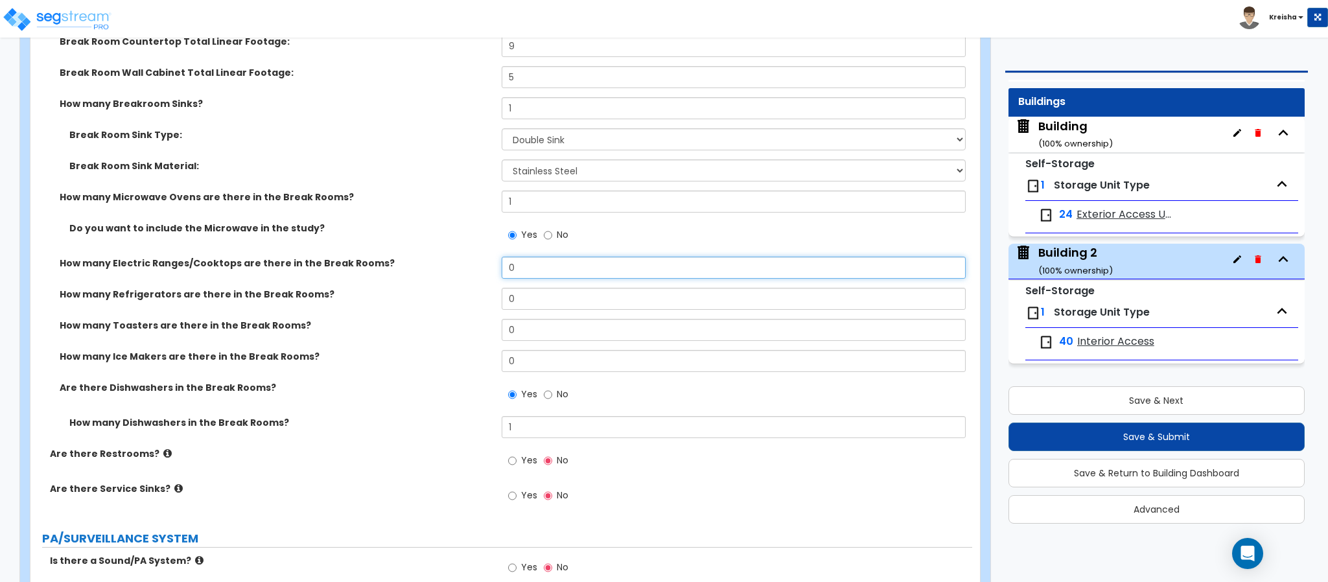
click at [514, 269] on input "0" at bounding box center [734, 268] width 465 height 22
type input "1"
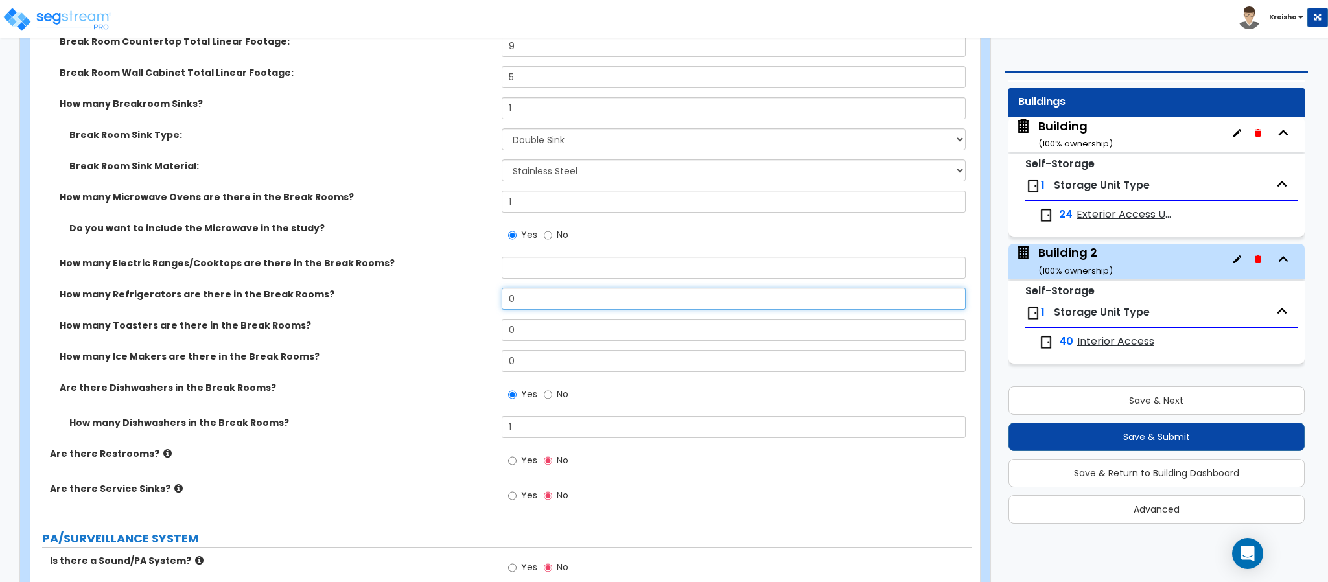
type input "1"
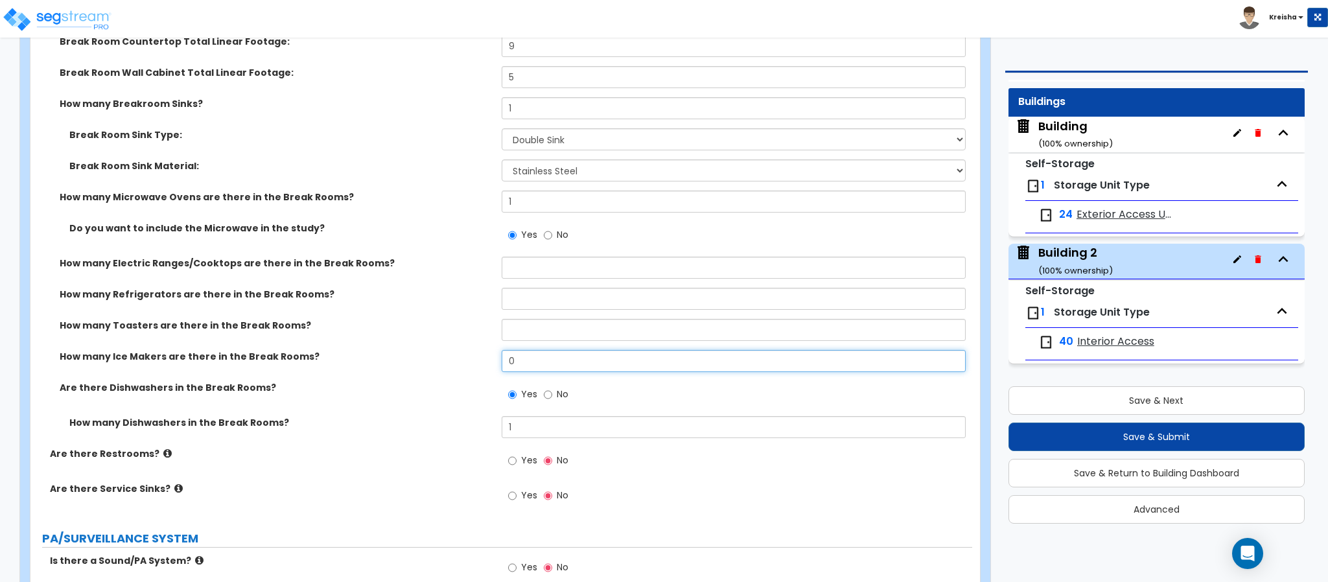
type input "1"
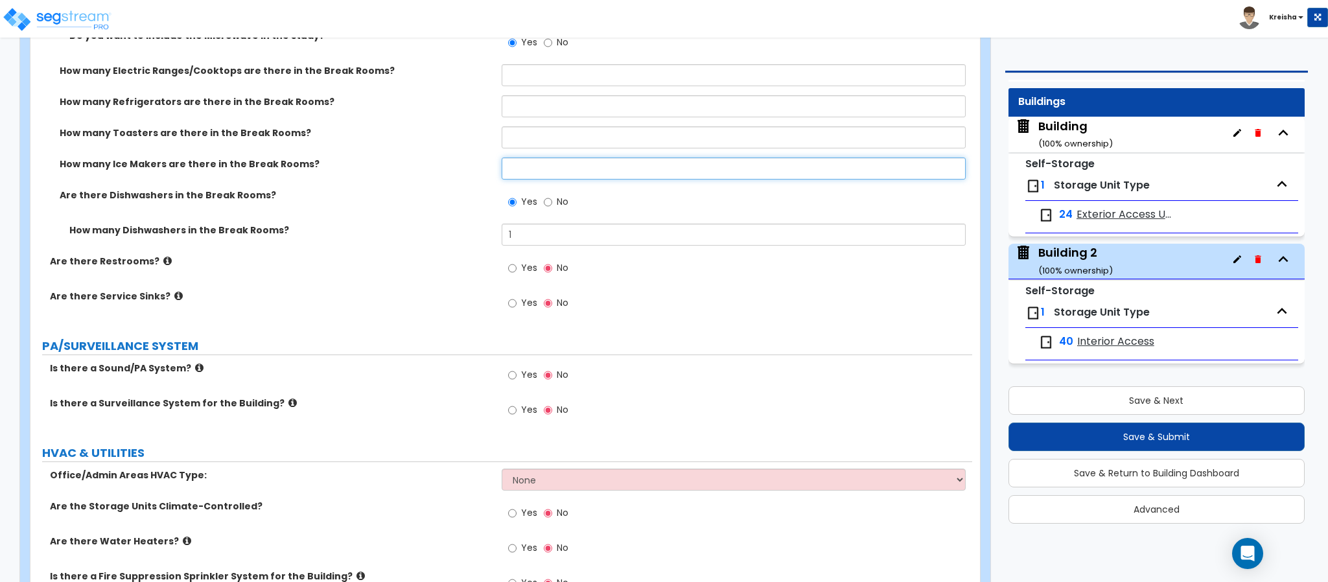
scroll to position [4472, 0]
click at [517, 263] on label "Yes" at bounding box center [522, 268] width 29 height 22
click at [517, 263] on input "Yes" at bounding box center [512, 266] width 8 height 14
radio input "true"
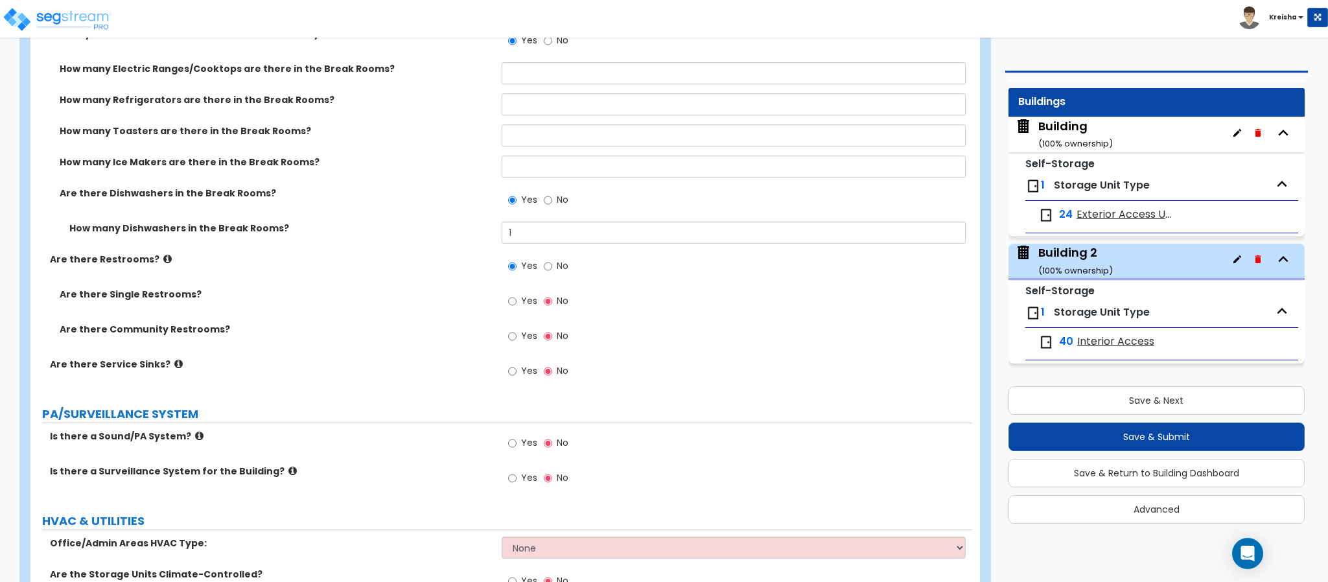
drag, startPoint x: 517, startPoint y: 302, endPoint x: 504, endPoint y: 304, distance: 13.8
click at [517, 301] on label "Yes" at bounding box center [522, 303] width 29 height 22
click at [517, 301] on input "Yes" at bounding box center [512, 301] width 8 height 14
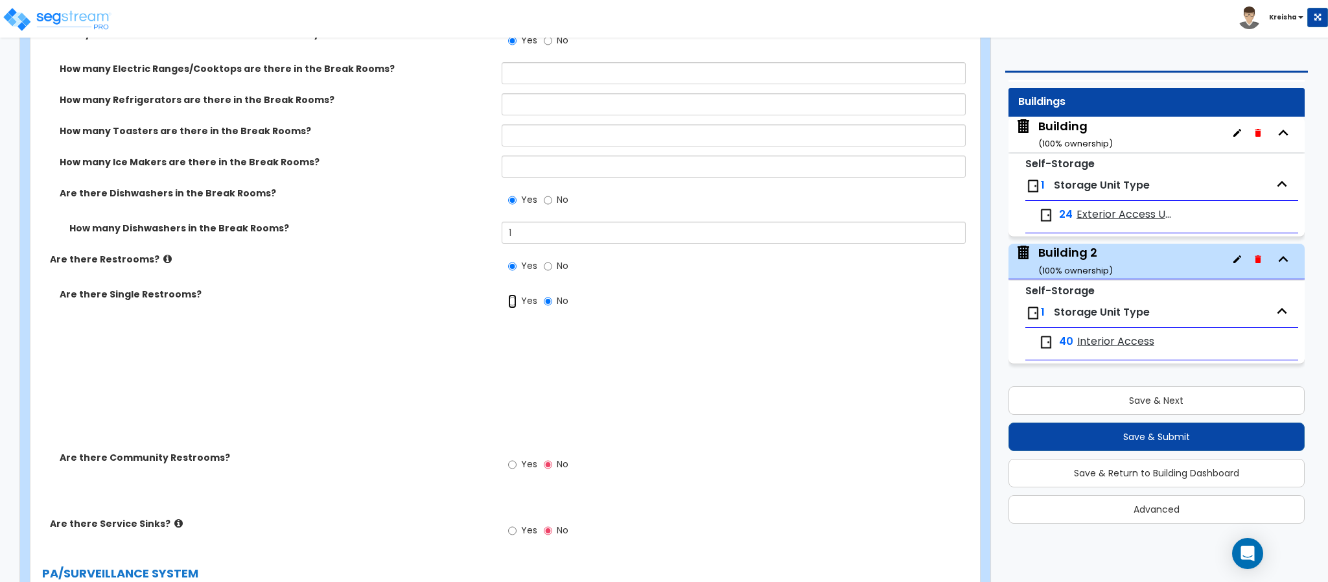
radio input "true"
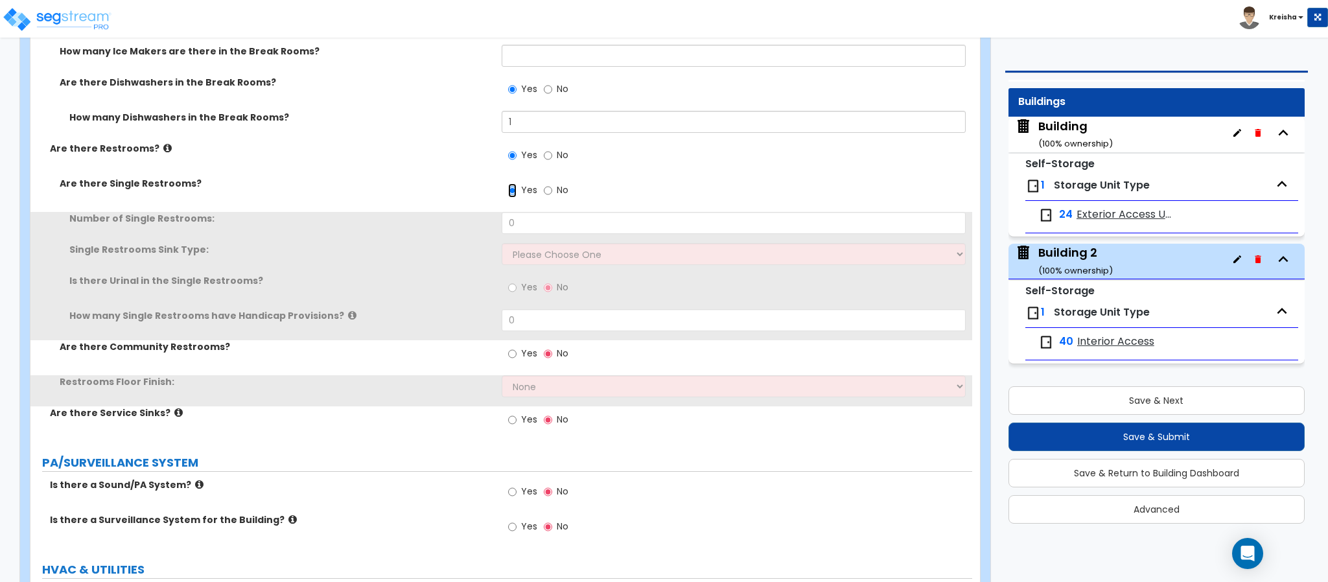
scroll to position [4601, 0]
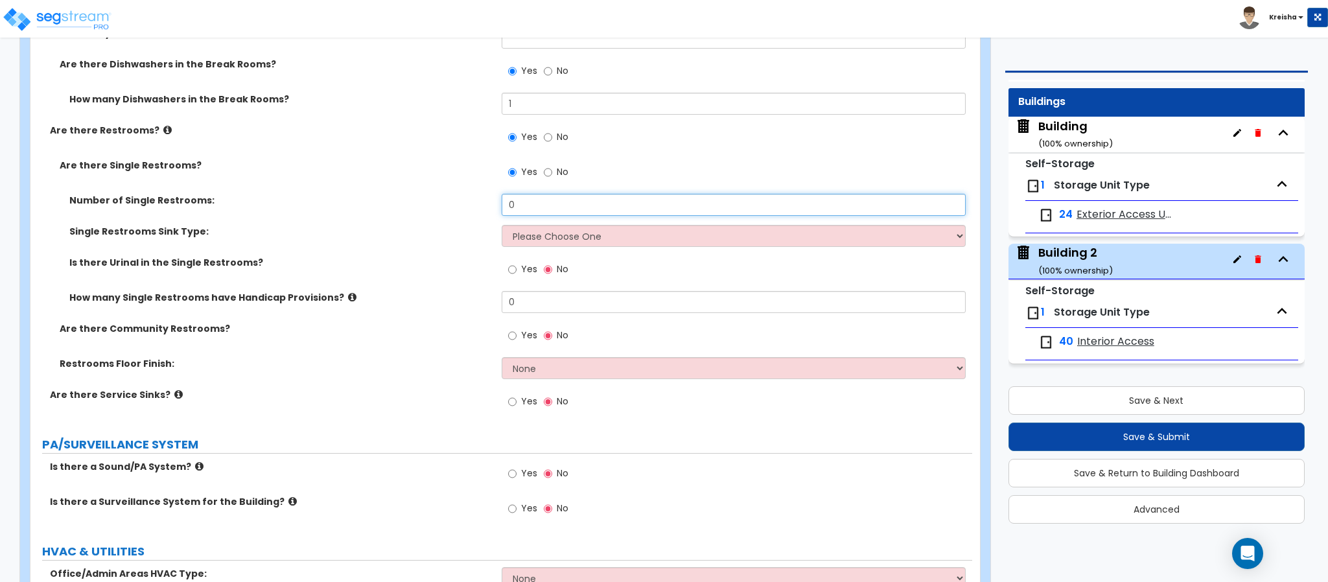
click at [511, 208] on input "0" at bounding box center [734, 205] width 465 height 22
type input "2"
click at [520, 230] on select "Please Choose One Wall-mounted Vanity-mounted" at bounding box center [734, 236] width 465 height 22
select select "2"
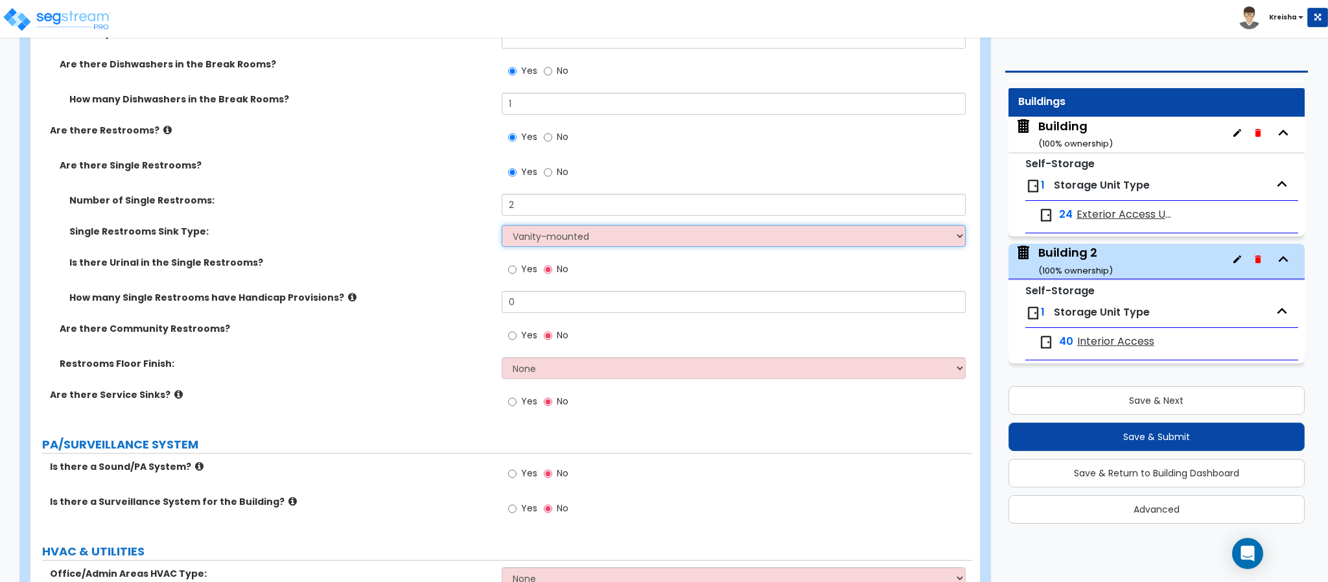
click at [502, 227] on select "Please Choose One Wall-mounted Vanity-mounted" at bounding box center [734, 236] width 465 height 22
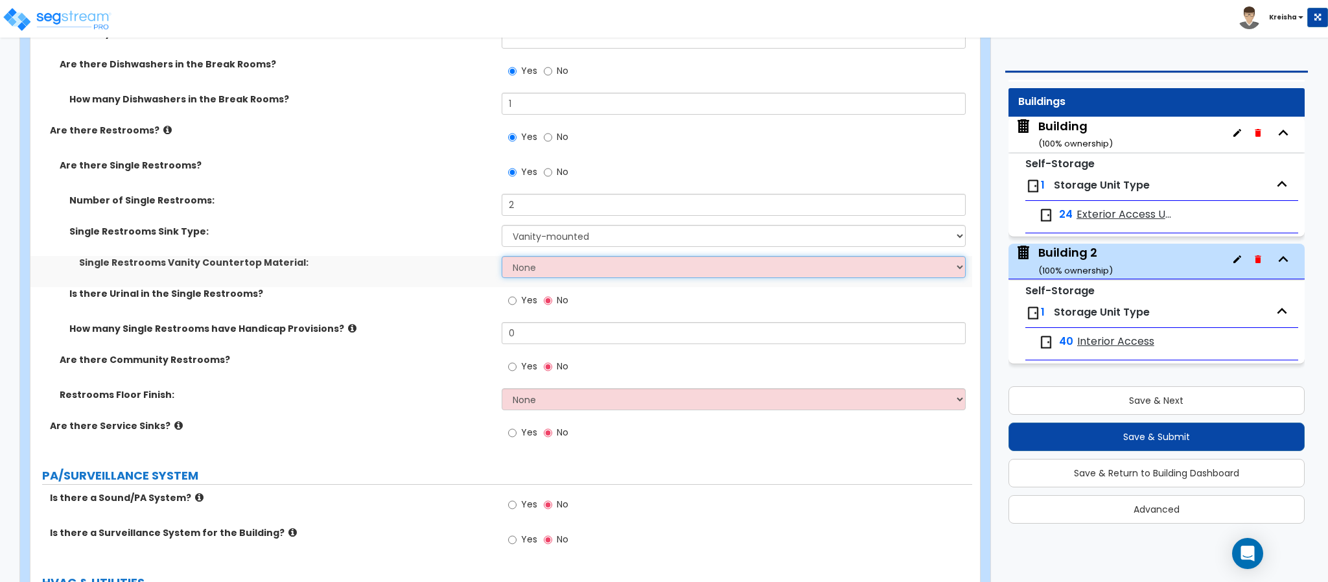
click at [539, 271] on select "None Plastic Laminate Solid Surface Stone Quartz Marble Tile Wood Stainless Ste…" at bounding box center [734, 267] width 465 height 22
select select "3"
click at [502, 258] on select "None Plastic Laminate Solid Surface Stone Quartz Marble Tile Wood Stainless Ste…" at bounding box center [734, 267] width 465 height 22
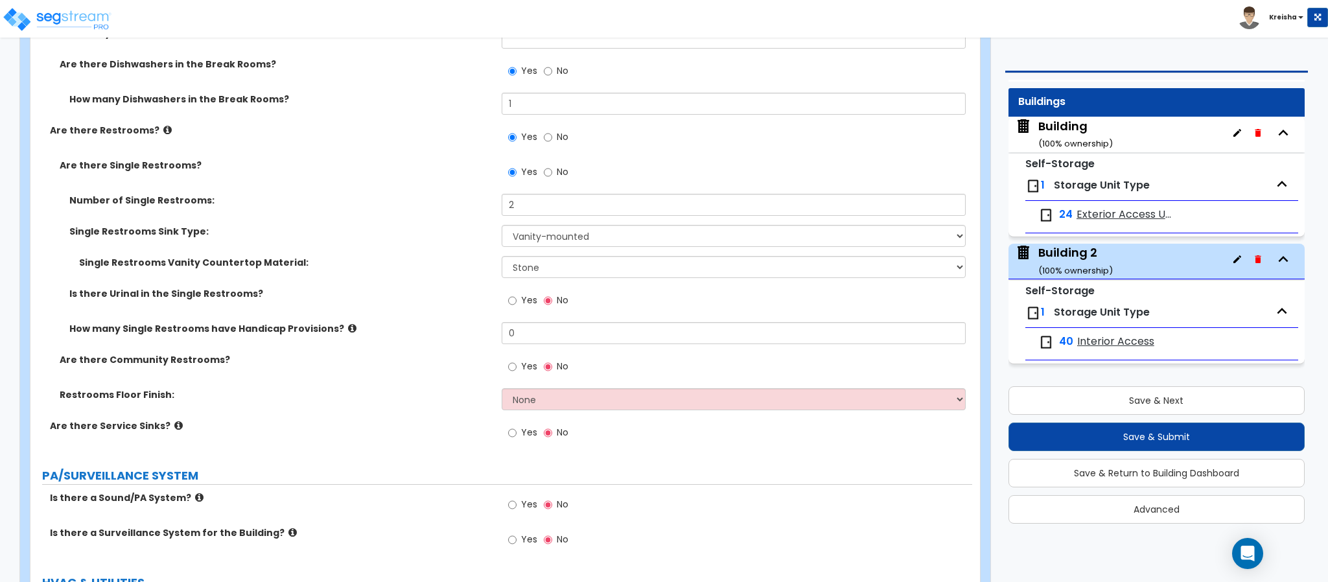
click at [520, 302] on label "Yes" at bounding box center [522, 302] width 29 height 22
click at [517, 302] on input "Yes" at bounding box center [512, 301] width 8 height 14
radio input "true"
click at [523, 333] on input "0" at bounding box center [734, 333] width 465 height 22
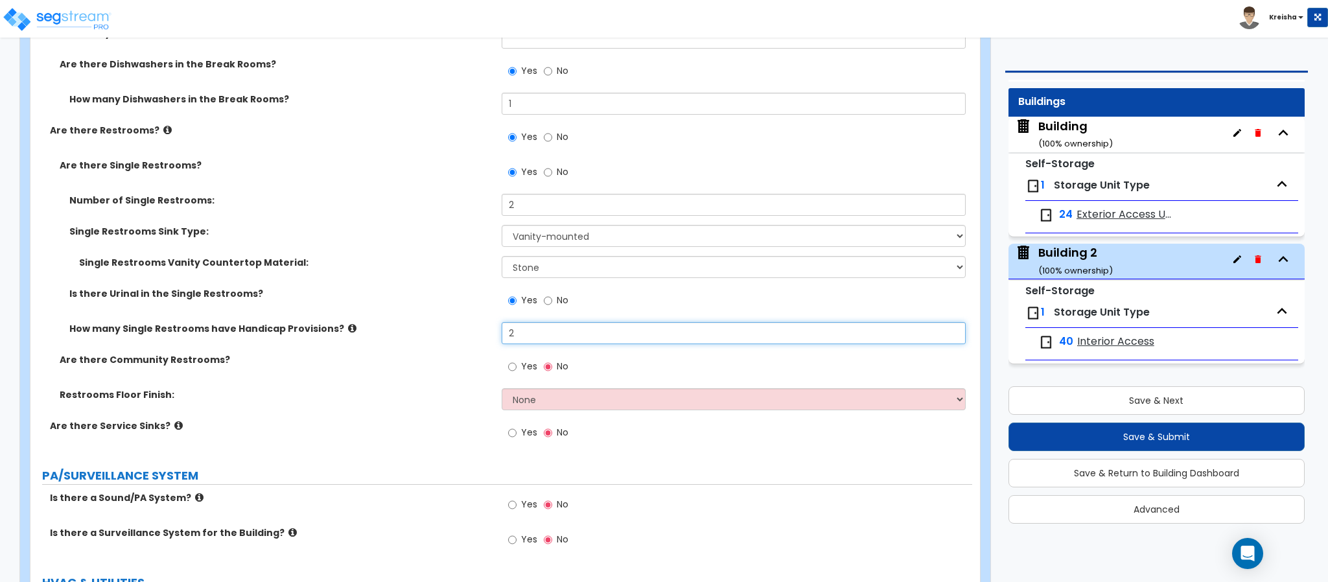
type input "2"
click at [412, 349] on div "How many Single Restrooms have Handicap Provisions? 2" at bounding box center [501, 337] width 942 height 31
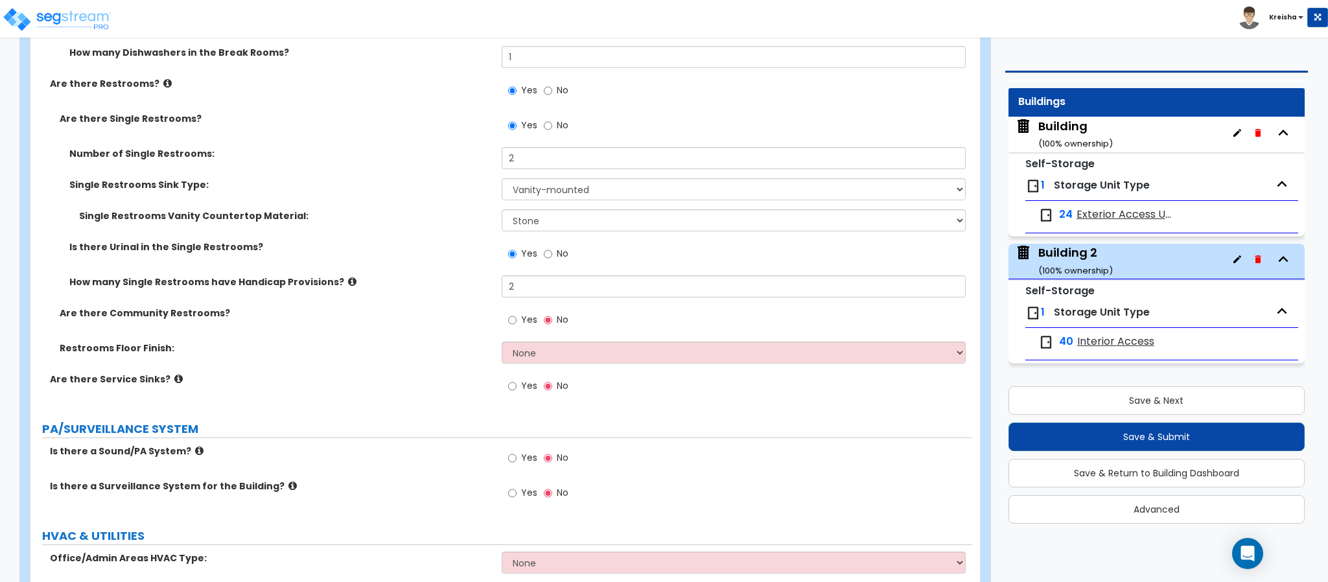
scroll to position [4732, 0]
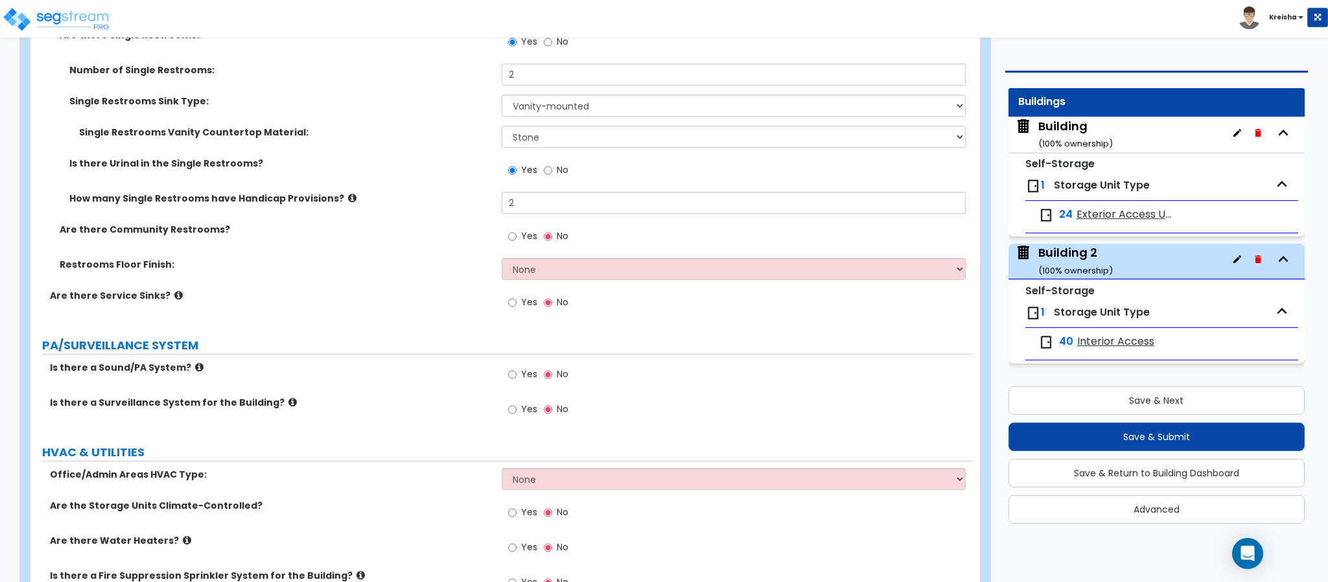
click at [522, 238] on span "Yes" at bounding box center [529, 235] width 16 height 13
click at [517, 238] on input "Yes" at bounding box center [512, 236] width 8 height 14
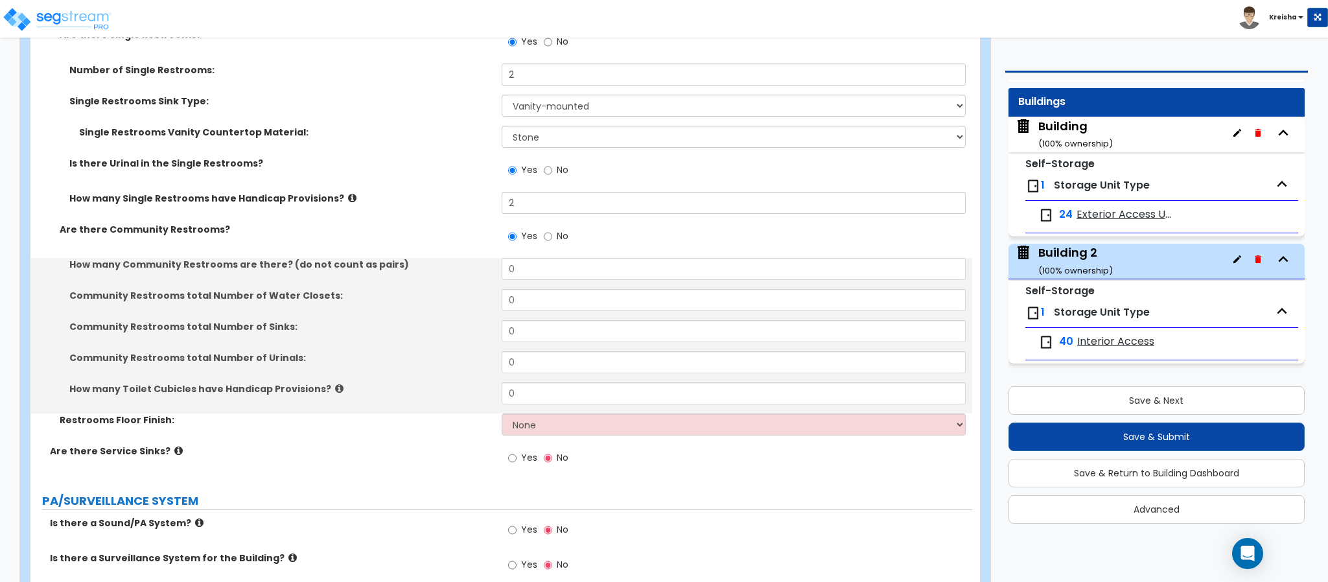
drag, startPoint x: 564, startPoint y: 239, endPoint x: 541, endPoint y: 259, distance: 30.8
click at [563, 239] on span "No" at bounding box center [563, 235] width 12 height 13
click at [552, 239] on input "No" at bounding box center [548, 236] width 8 height 14
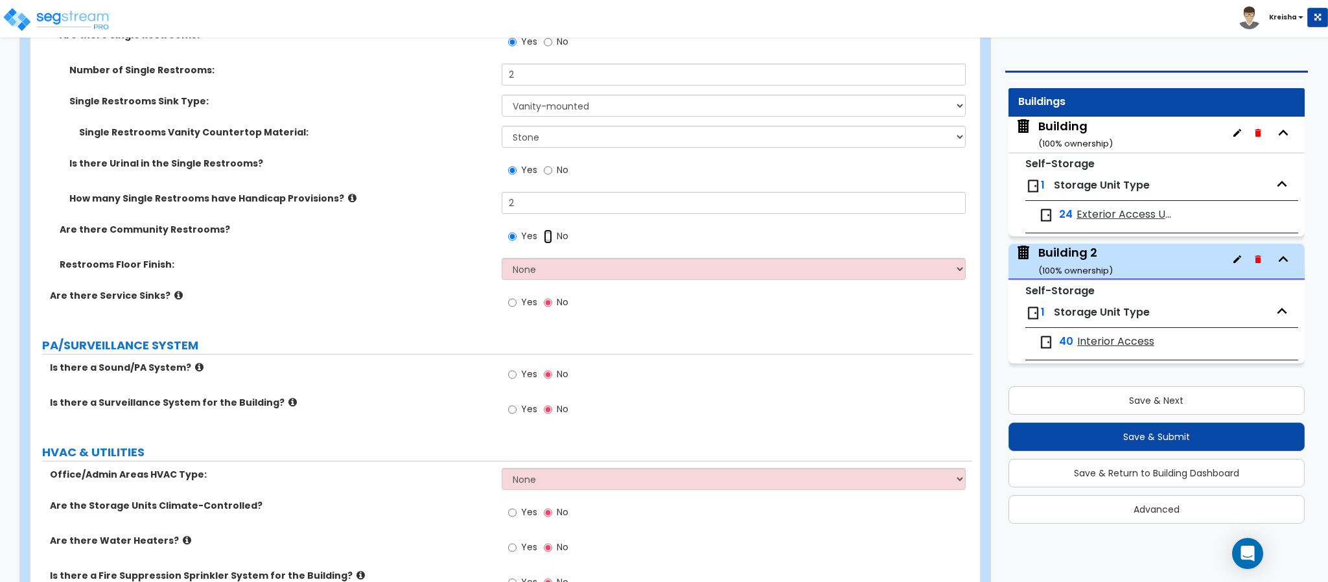
radio input "false"
radio input "true"
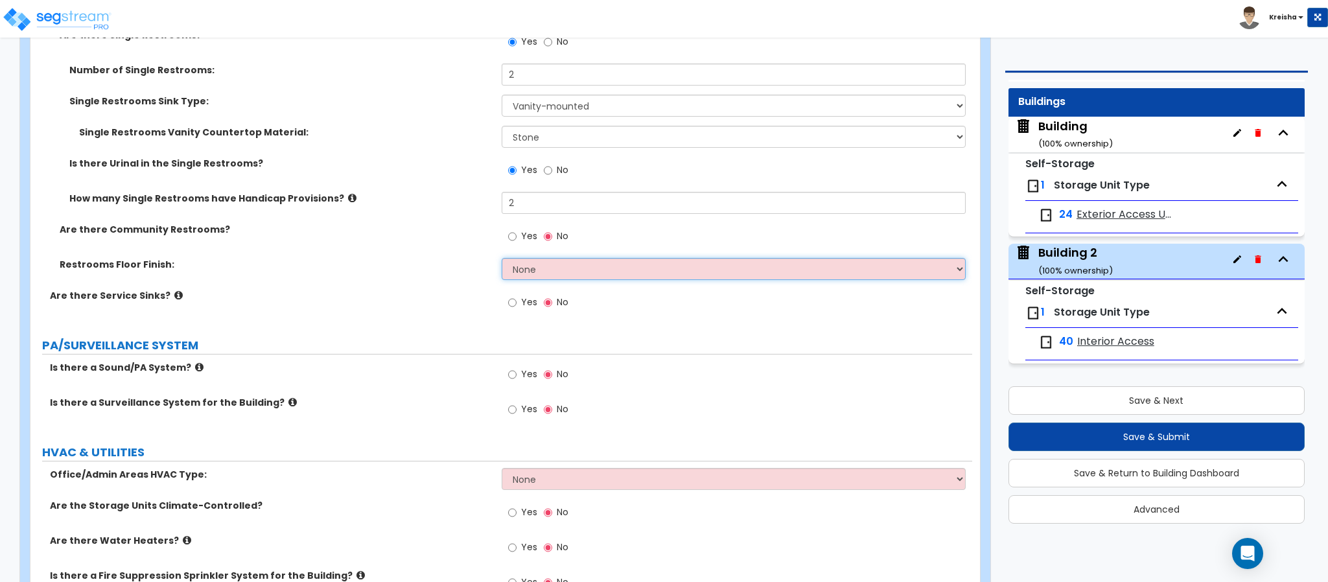
click at [527, 270] on select "None Tile Flooring Resilient Laminate Flooring VCT Flooring Sheet Vinyl Flooring" at bounding box center [734, 269] width 465 height 22
select select "1"
click at [502, 260] on select "None Tile Flooring Resilient Laminate Flooring VCT Flooring Sheet Vinyl Flooring" at bounding box center [734, 269] width 465 height 22
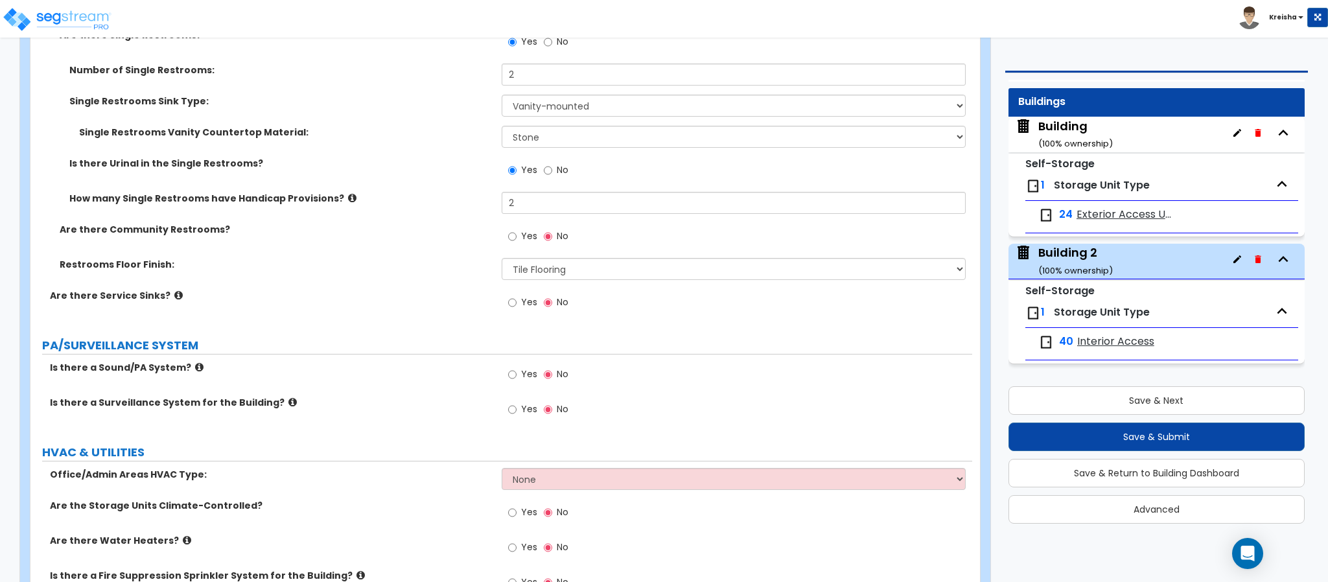
click at [441, 304] on div "Are there Service Sinks? Yes No" at bounding box center [501, 306] width 942 height 35
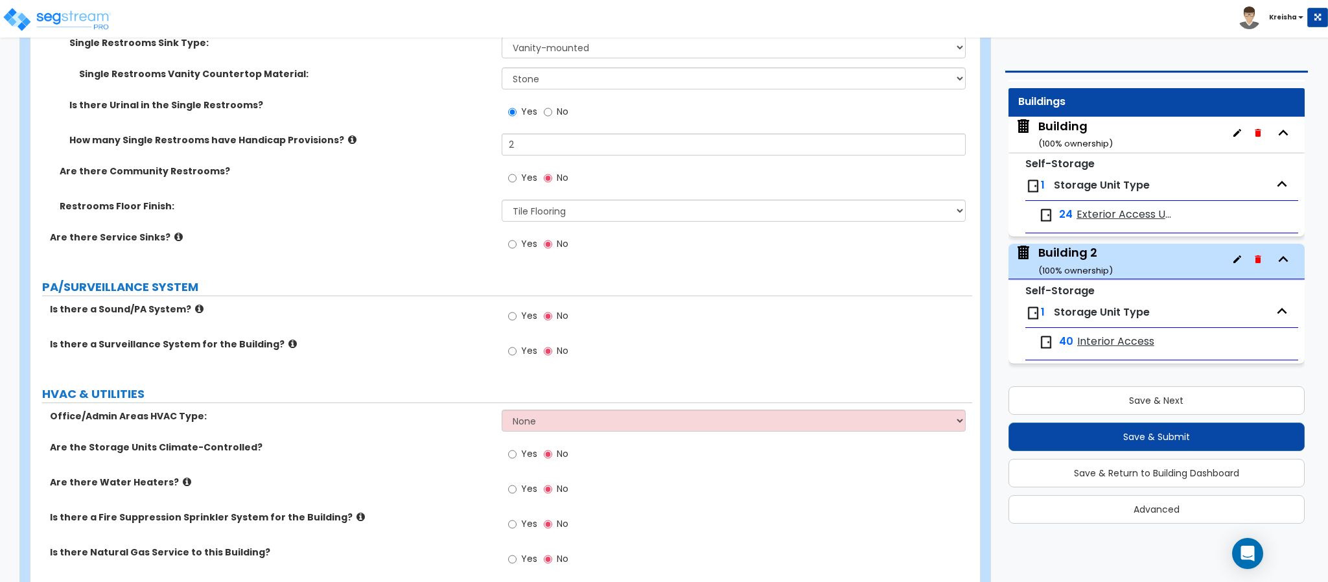
scroll to position [4796, 0]
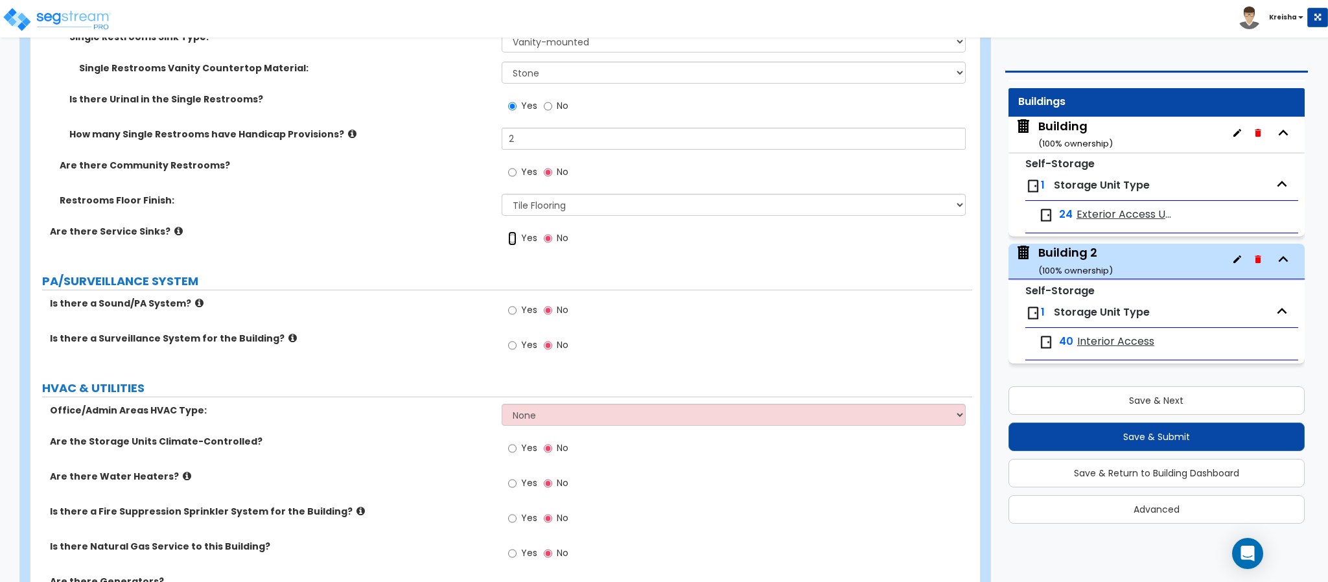
click at [511, 232] on input "Yes" at bounding box center [512, 238] width 8 height 14
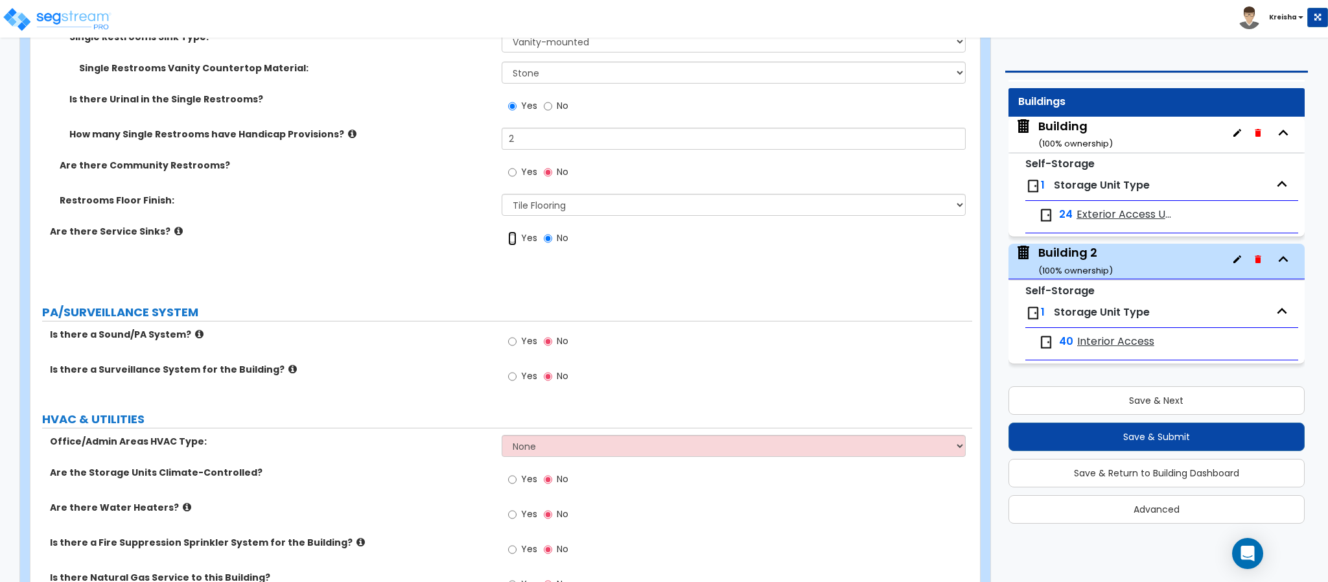
radio input "true"
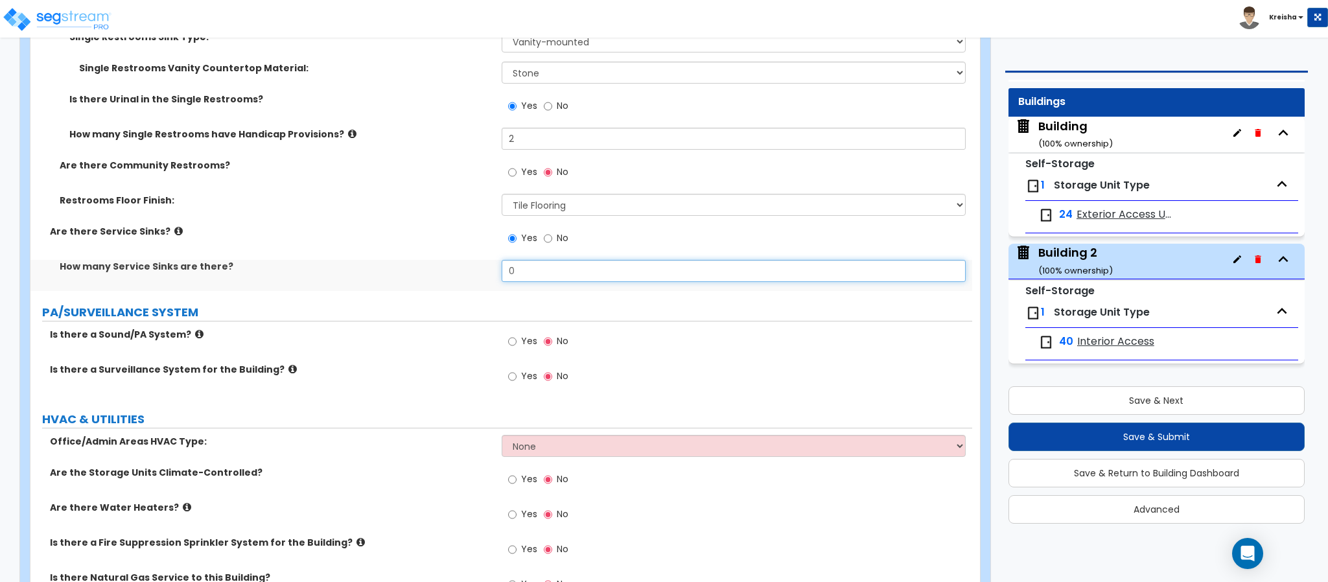
click at [522, 266] on input "0" at bounding box center [734, 271] width 465 height 22
type input "1"
click at [520, 339] on label "Yes" at bounding box center [522, 343] width 29 height 22
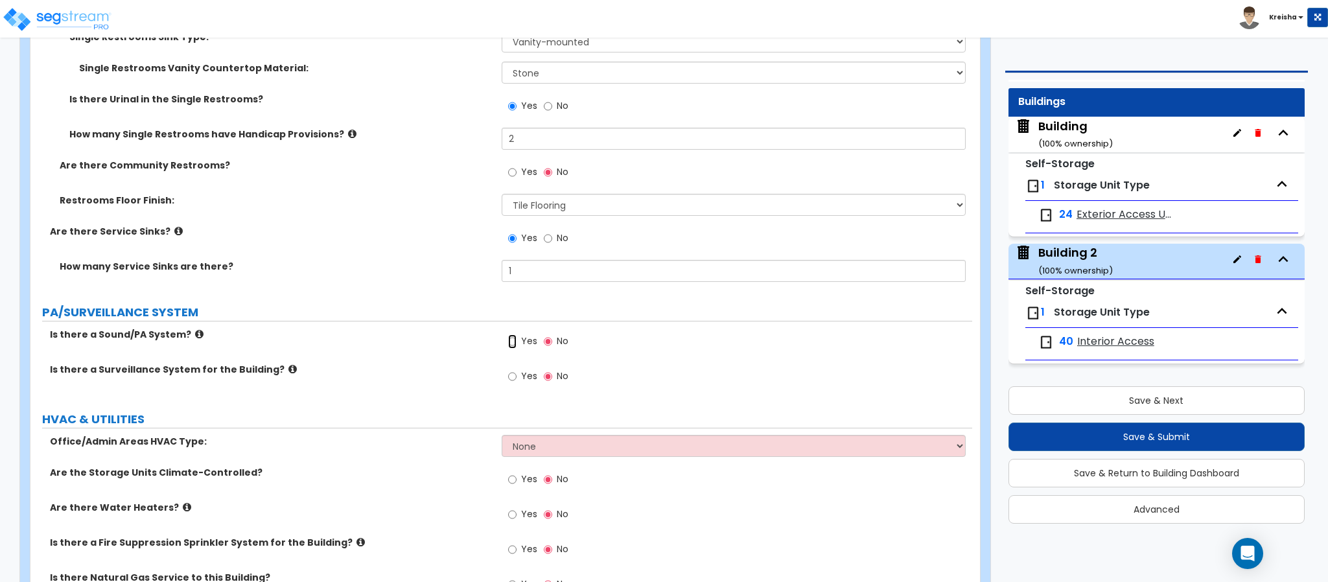
click at [517, 339] on input "Yes" at bounding box center [512, 341] width 8 height 14
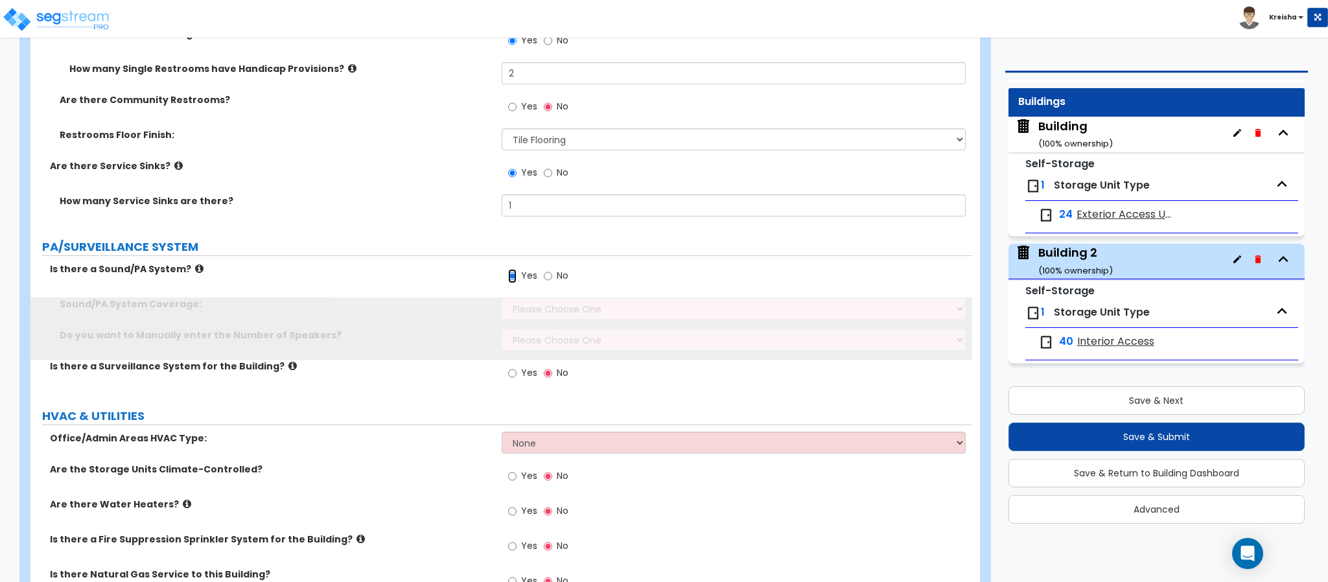
scroll to position [4926, 0]
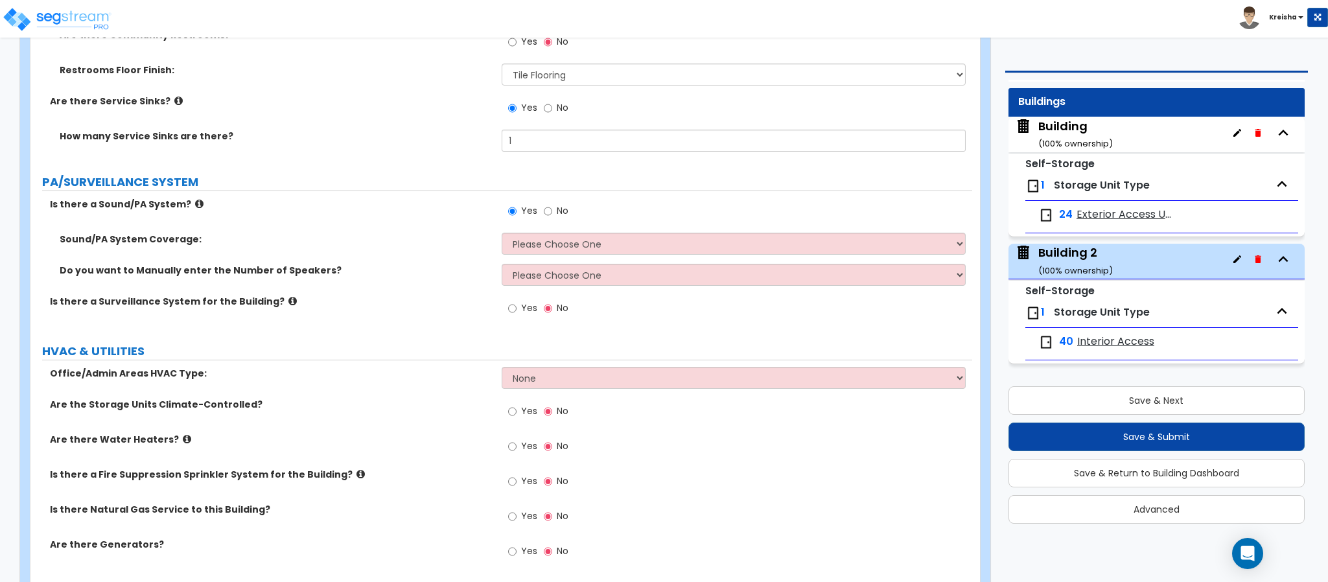
click at [552, 211] on label "No" at bounding box center [556, 213] width 25 height 22
click at [552, 211] on input "No" at bounding box center [548, 211] width 8 height 14
radio input "false"
radio input "true"
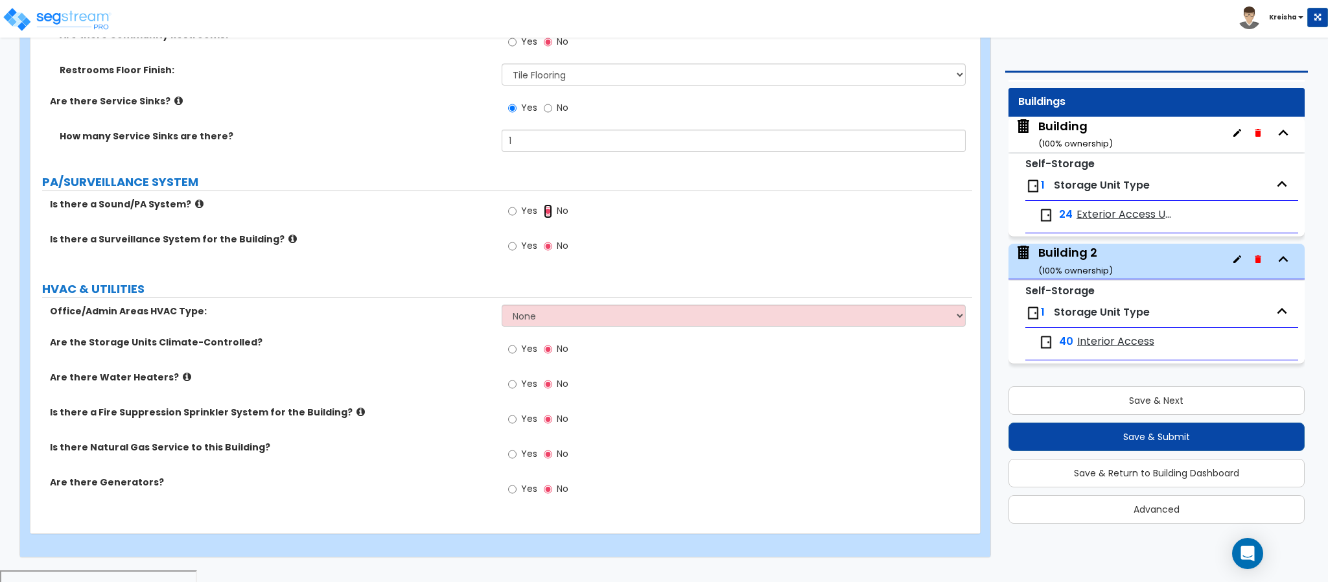
scroll to position [4916, 0]
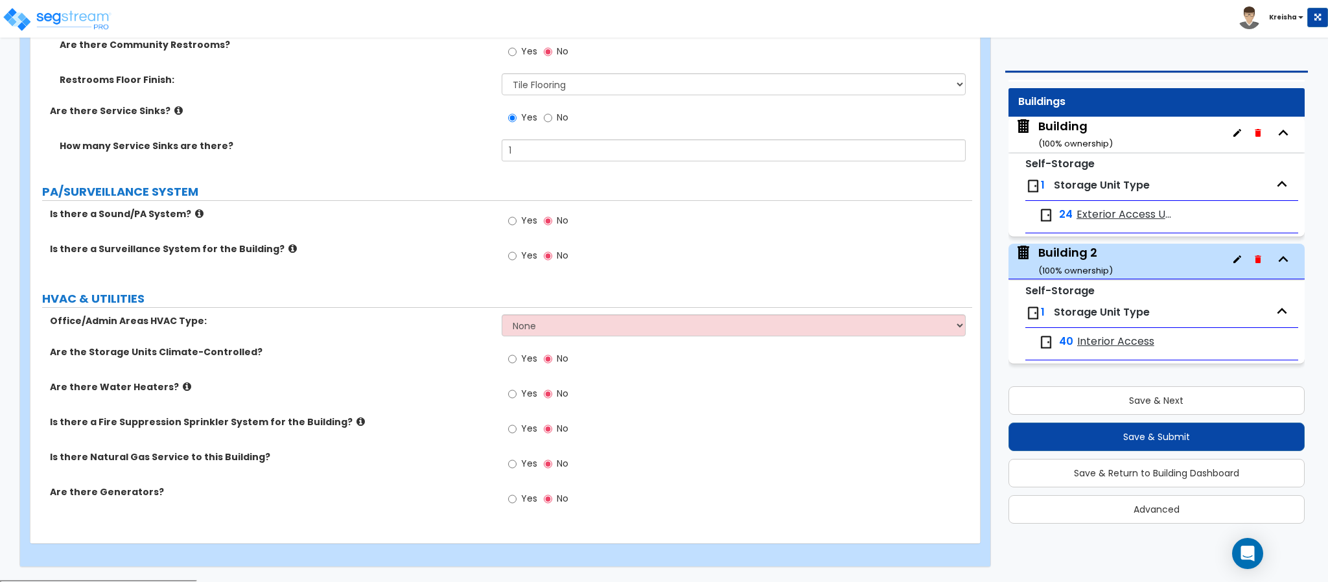
click at [526, 251] on span "Yes" at bounding box center [529, 255] width 16 height 13
click at [517, 251] on input "Yes" at bounding box center [512, 256] width 8 height 14
radio input "true"
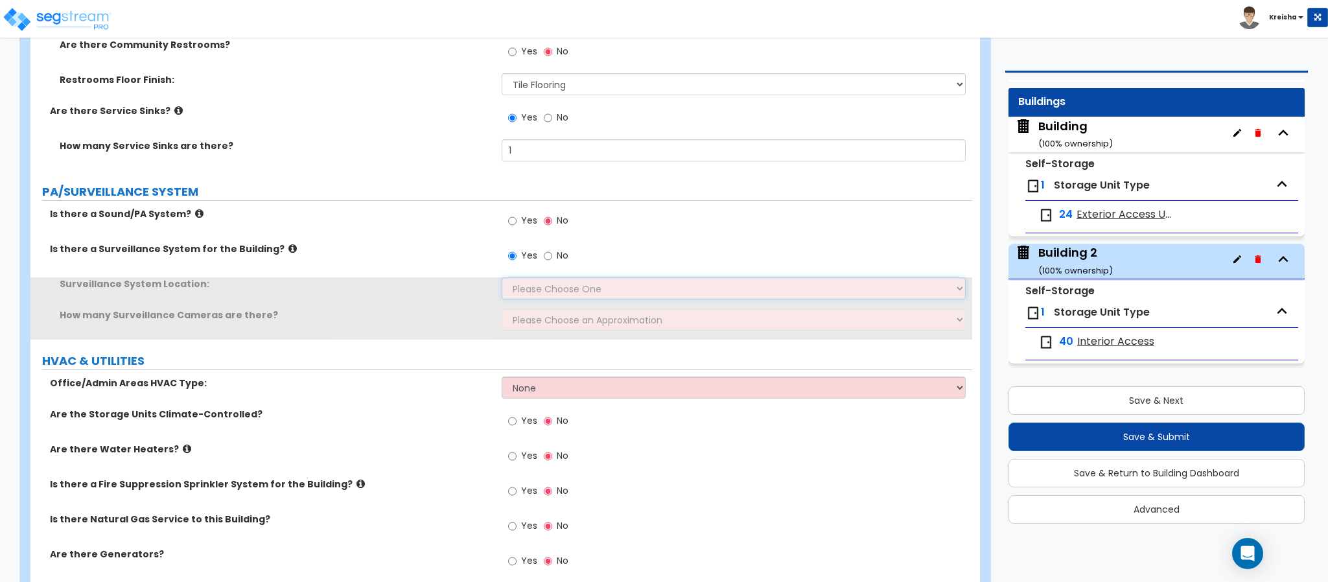
click at [508, 299] on select "Please Choose One Inside the Building Outside the Building Both Inside & Outside" at bounding box center [734, 288] width 465 height 22
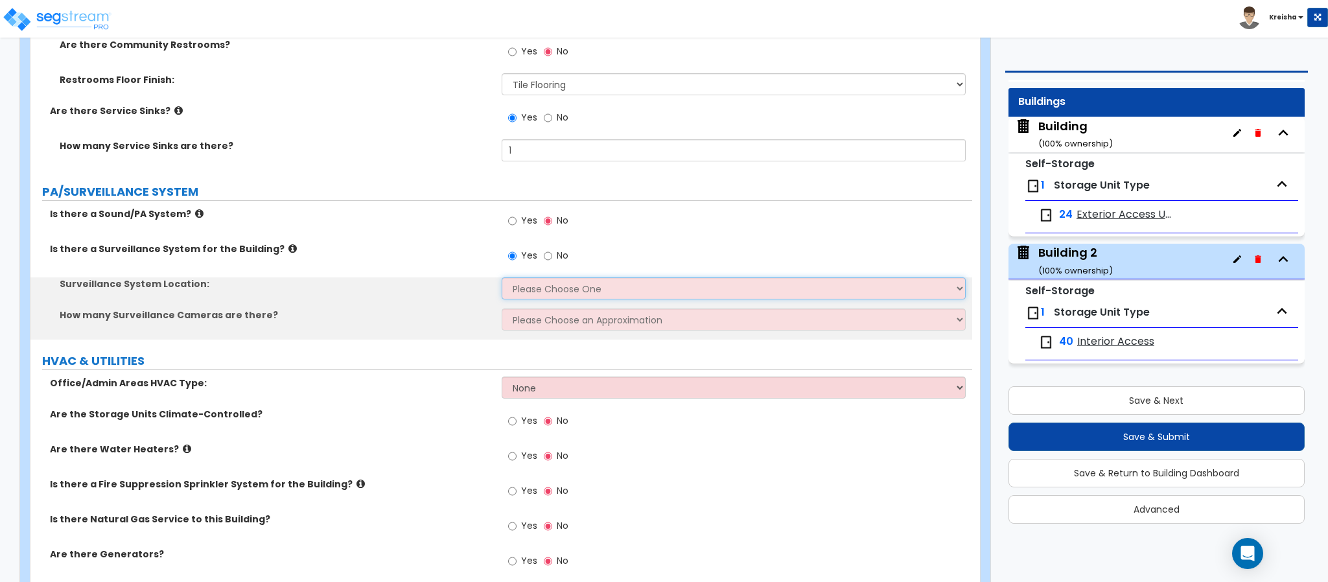
click at [514, 298] on select "Please Choose One Inside the Building Outside the Building Both Inside & Outside" at bounding box center [734, 288] width 465 height 22
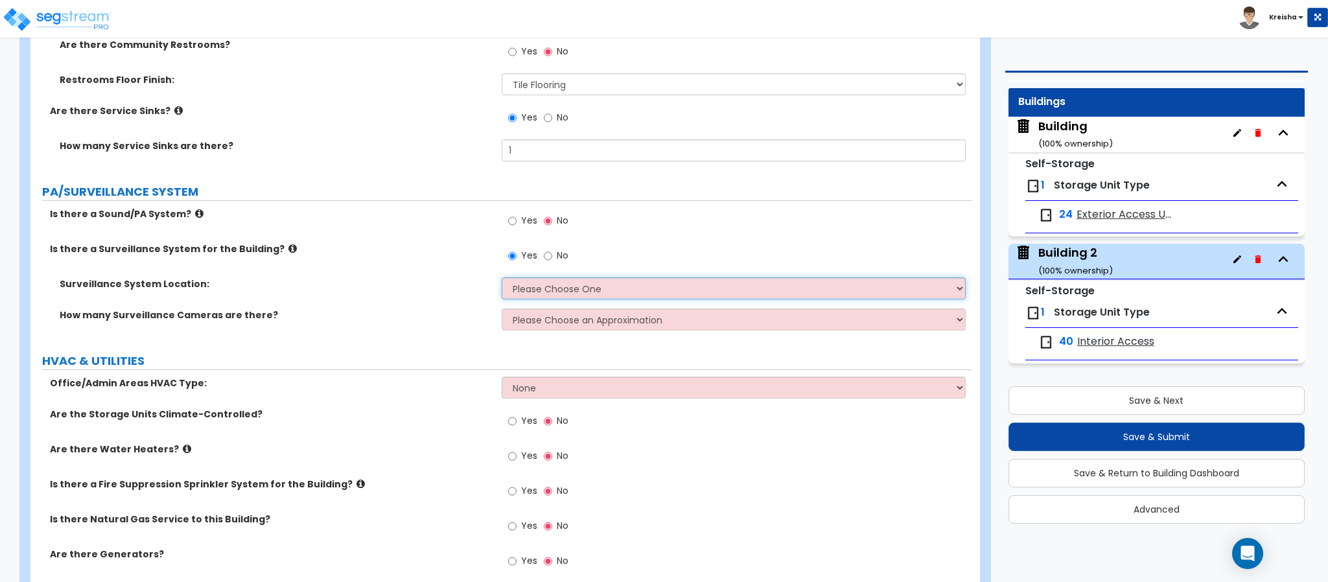
click at [537, 298] on select "Please Choose One Inside the Building Outside the Building Both Inside & Outside" at bounding box center [734, 288] width 465 height 22
select select "3"
click at [502, 279] on select "Please Choose One Inside the Building Outside the Building Both Inside & Outside" at bounding box center [734, 288] width 465 height 22
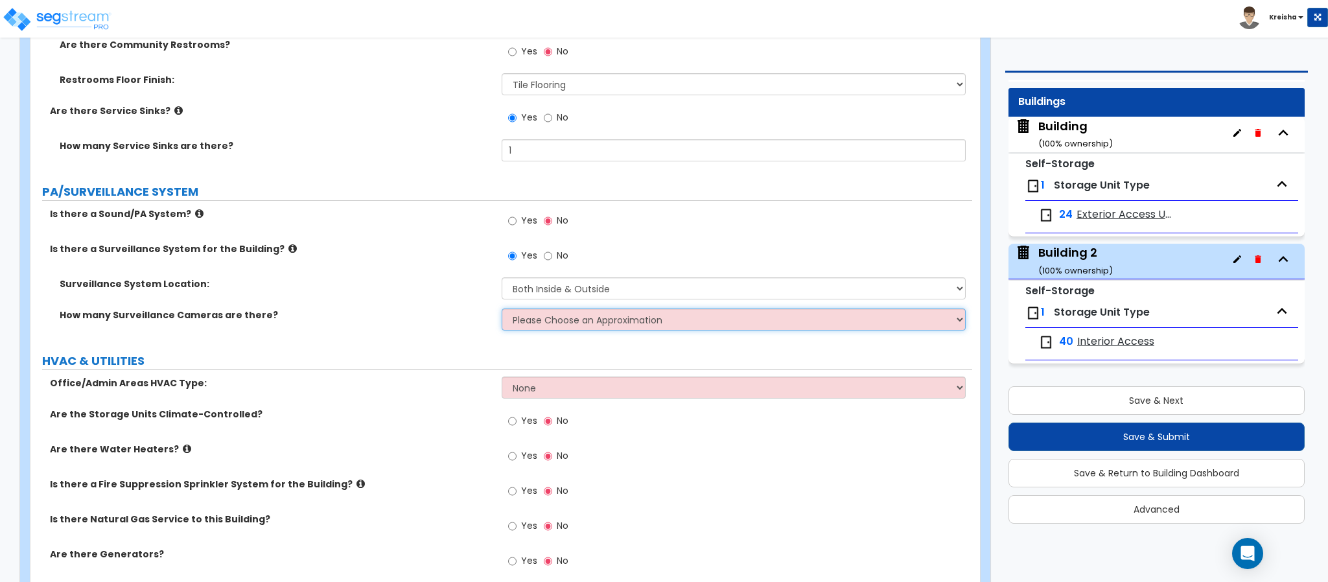
click at [547, 321] on select "Please Choose an Approximation Barely Noticed Any Noticed a Couple Frequently S…" at bounding box center [734, 320] width 465 height 22
select select "2"
click at [502, 310] on select "Please Choose an Approximation Barely Noticed Any Noticed a Couple Frequently S…" at bounding box center [734, 320] width 465 height 22
click at [461, 380] on label "Office/Admin Areas HVAC Type:" at bounding box center [271, 383] width 442 height 13
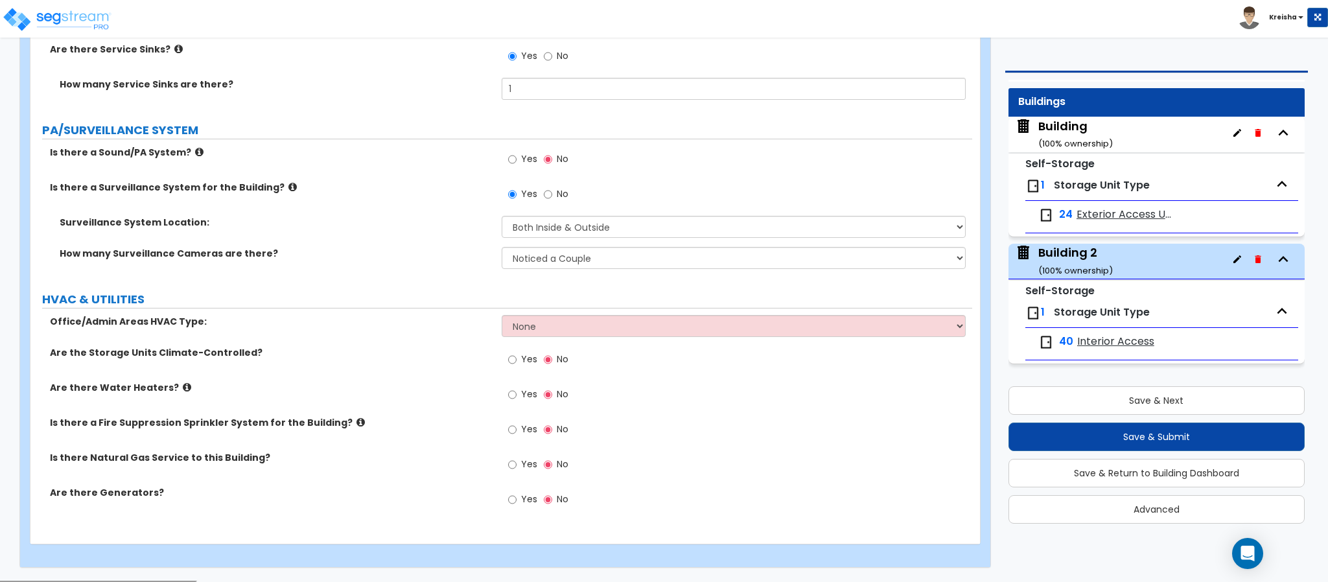
scroll to position [4979, 0]
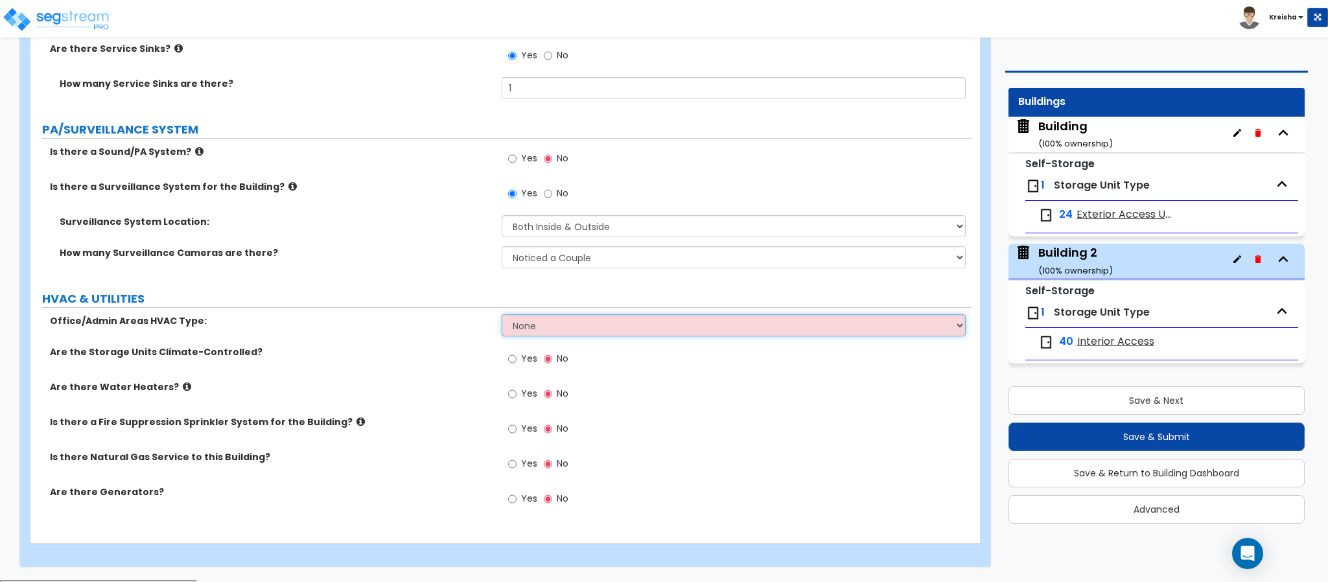
click at [526, 329] on select "None Split Systems Packaged Rooftop Units Thru Wall HVAC" at bounding box center [734, 325] width 465 height 22
select select "1"
click at [502, 316] on select "None Split Systems Packaged Rooftop Units Thru Wall HVAC" at bounding box center [734, 325] width 465 height 22
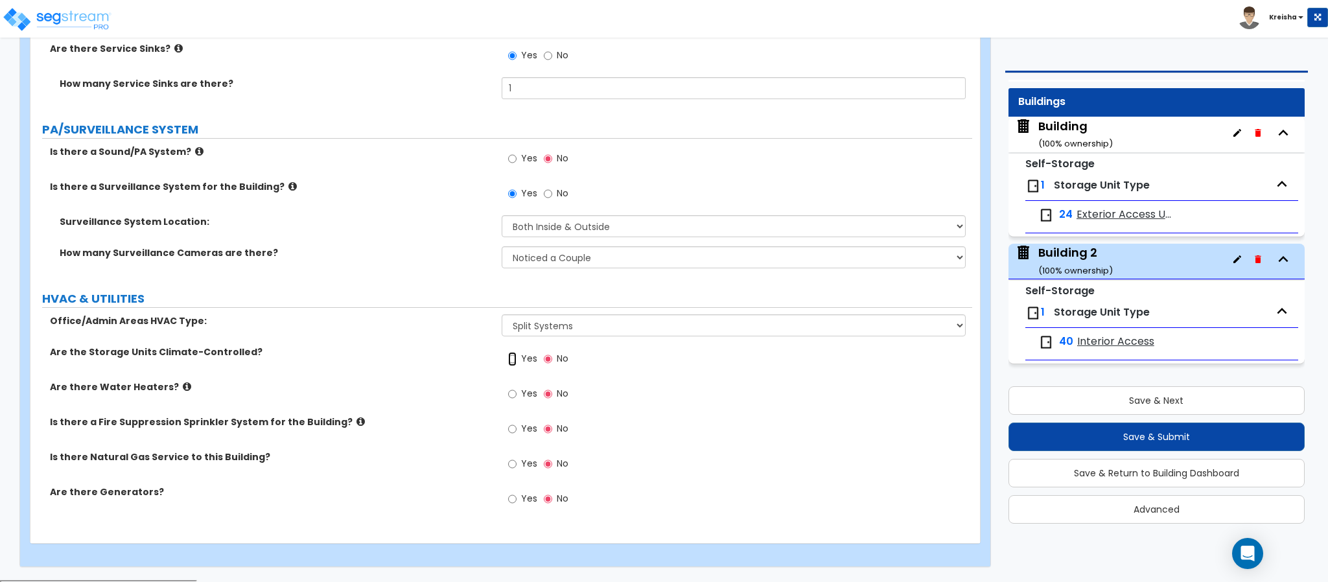
click at [515, 366] on input "Yes" at bounding box center [512, 359] width 8 height 14
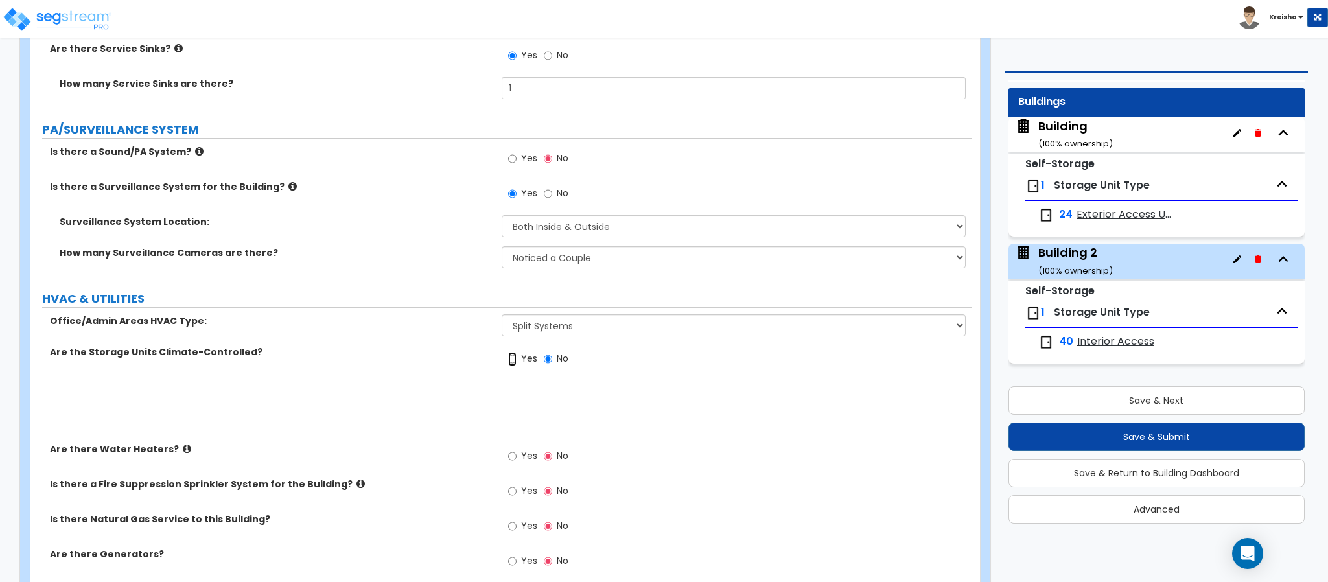
radio input "true"
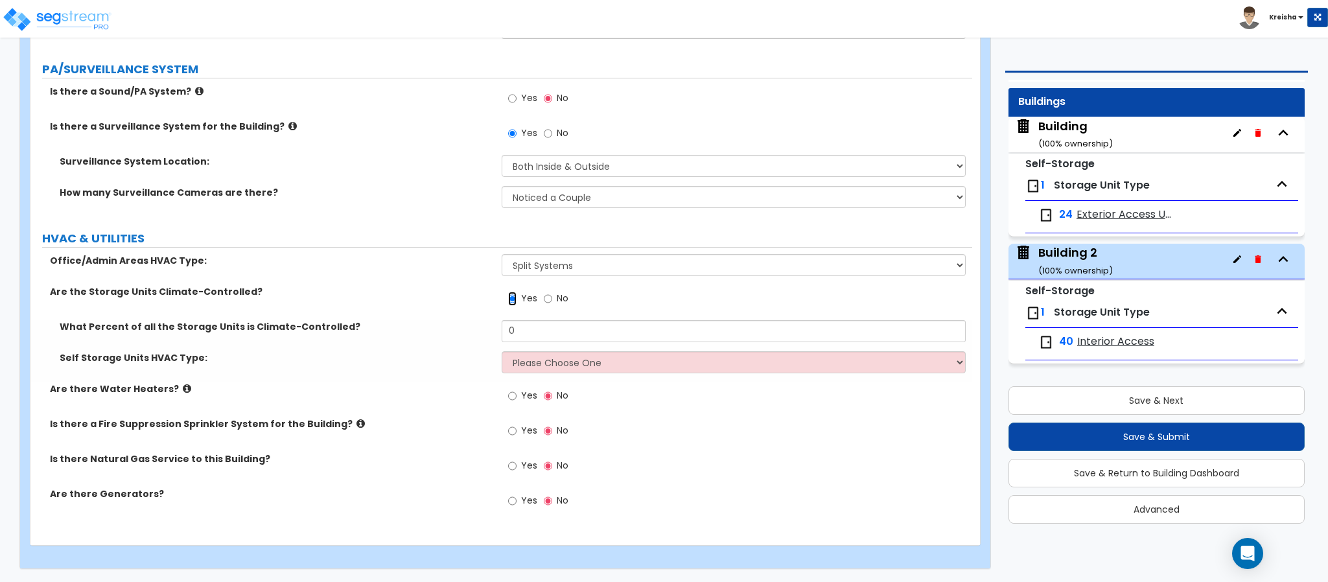
scroll to position [5041, 0]
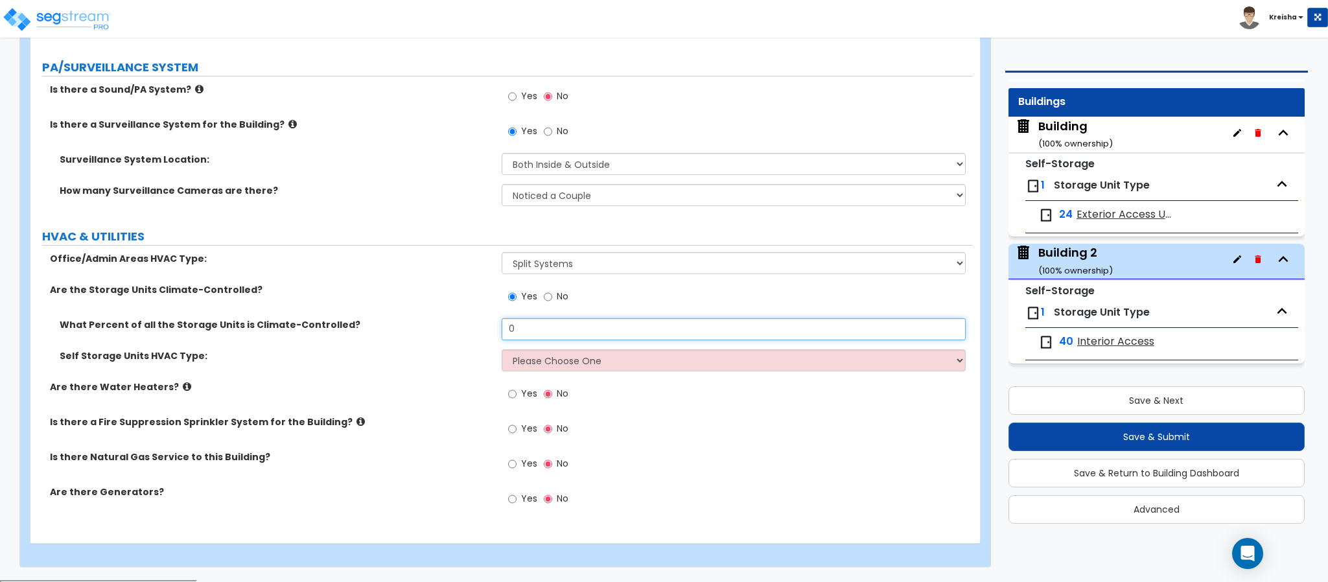
click at [509, 331] on input "0" at bounding box center [734, 329] width 465 height 22
type input "100"
click at [525, 360] on select "Please Choose One Split Systems Packaged Rooftop Units" at bounding box center [734, 360] width 465 height 22
select select "1"
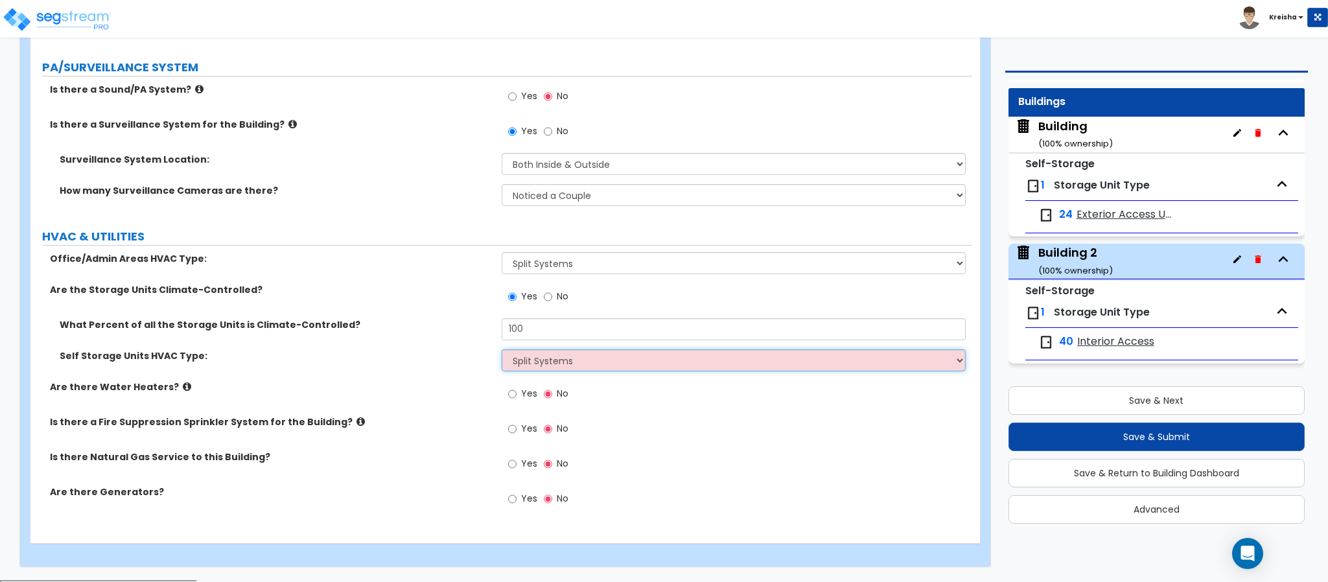
click at [502, 351] on select "Please Choose One Split Systems Packaged Rooftop Units" at bounding box center [734, 360] width 465 height 22
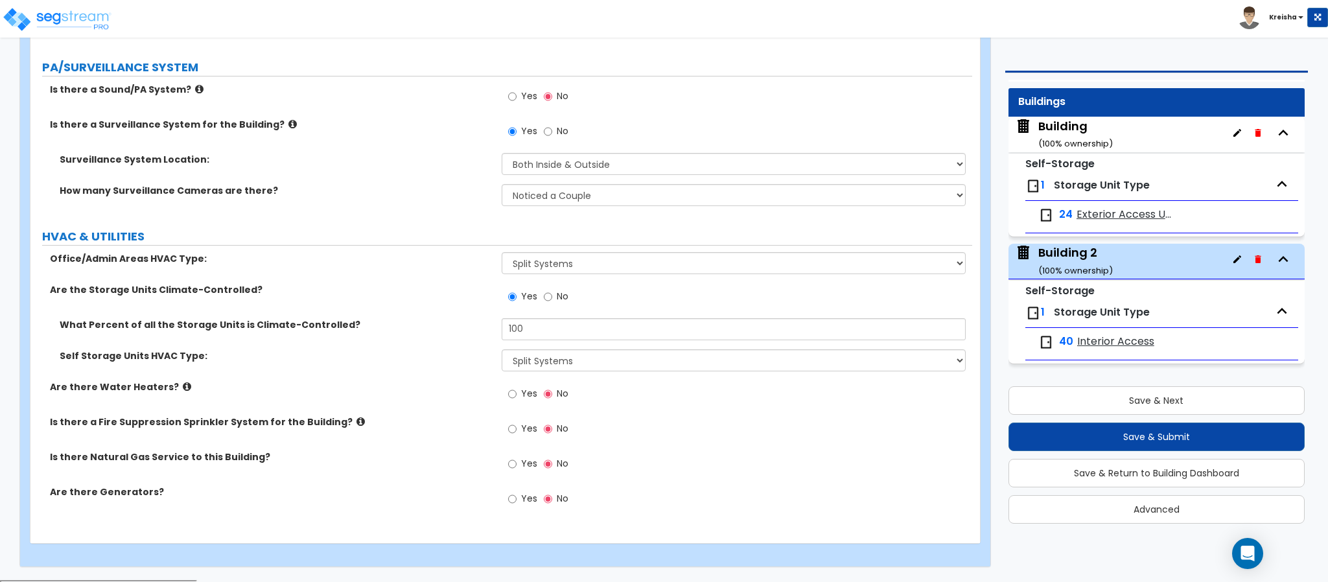
click at [397, 418] on label "Is there a Fire Suppression Sprinkler System for the Building?" at bounding box center [271, 421] width 442 height 13
click at [513, 421] on label "Yes" at bounding box center [522, 430] width 29 height 22
click at [513, 422] on input "Yes" at bounding box center [512, 429] width 8 height 14
radio input "true"
click at [521, 393] on span "Yes" at bounding box center [529, 393] width 16 height 13
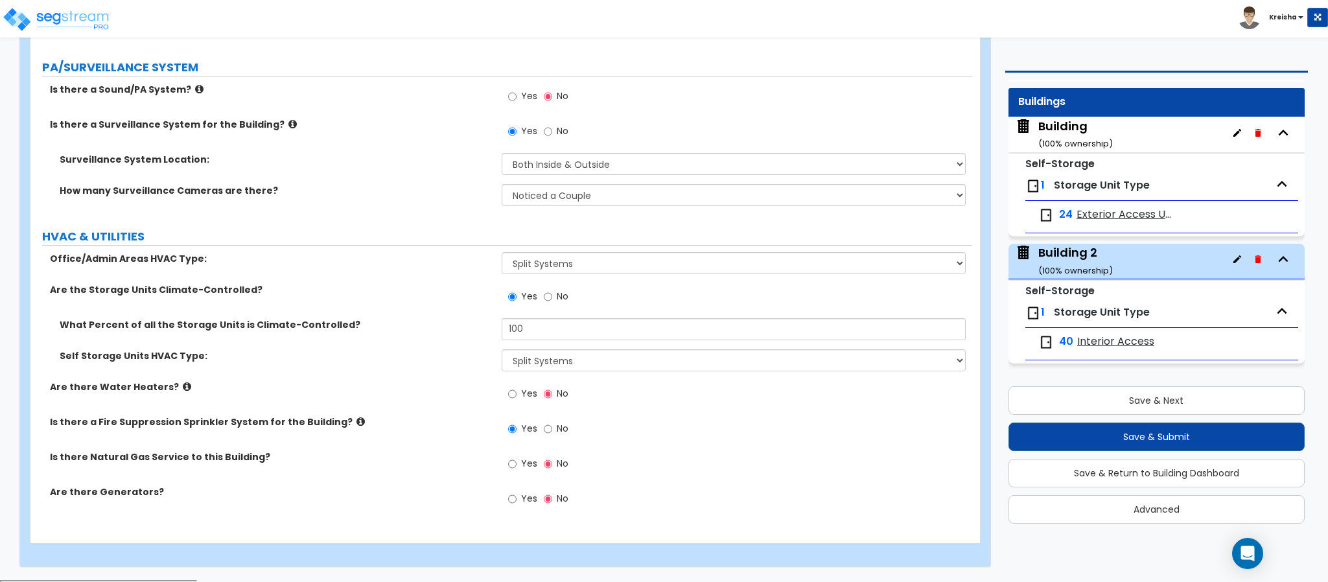
click at [517, 393] on input "Yes" at bounding box center [512, 394] width 8 height 14
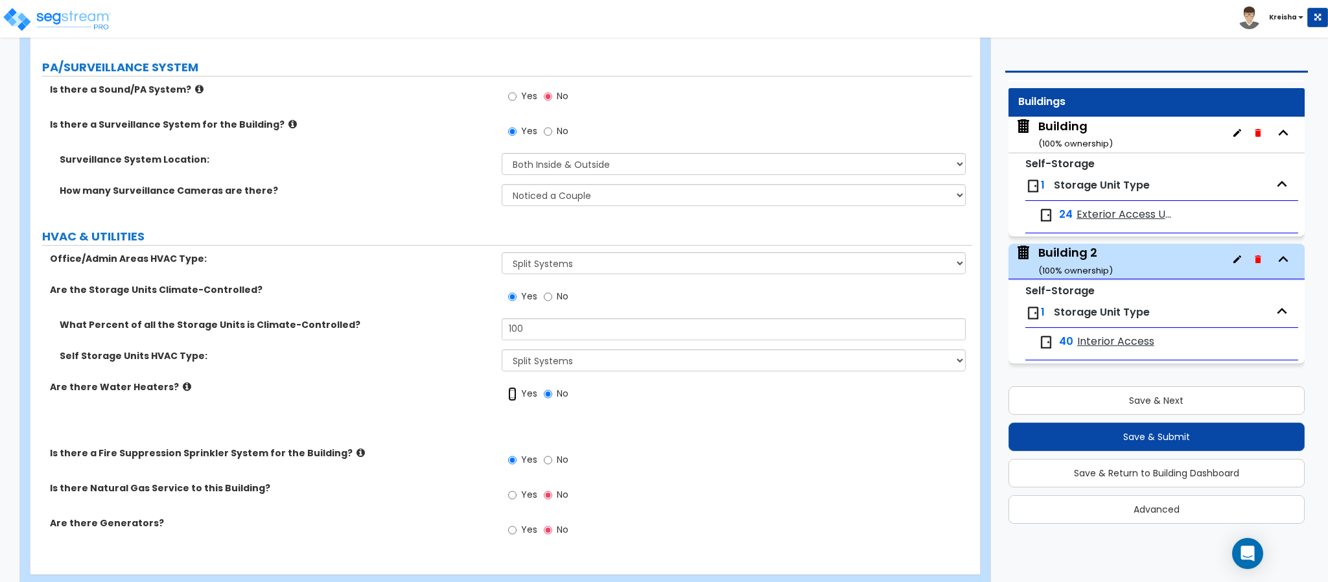
radio input "true"
click at [558, 463] on span "No" at bounding box center [563, 459] width 12 height 13
click at [552, 463] on input "No" at bounding box center [548, 460] width 8 height 14
radio input "false"
radio input "true"
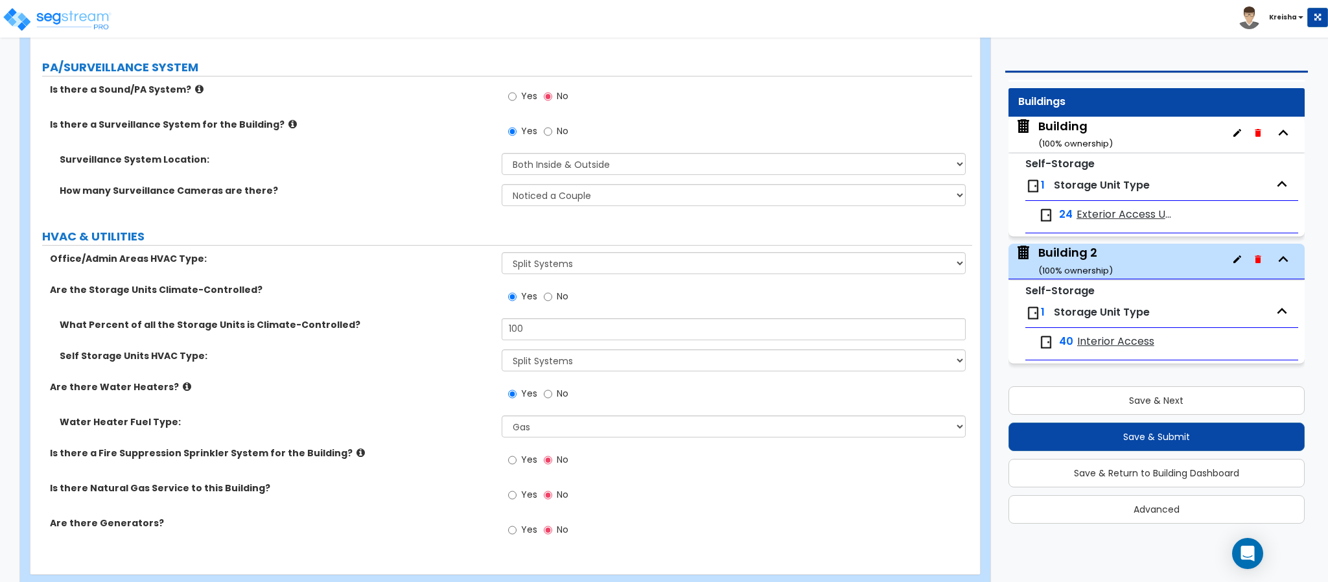
click at [555, 395] on label "No" at bounding box center [556, 395] width 25 height 22
click at [552, 395] on input "No" at bounding box center [548, 394] width 8 height 14
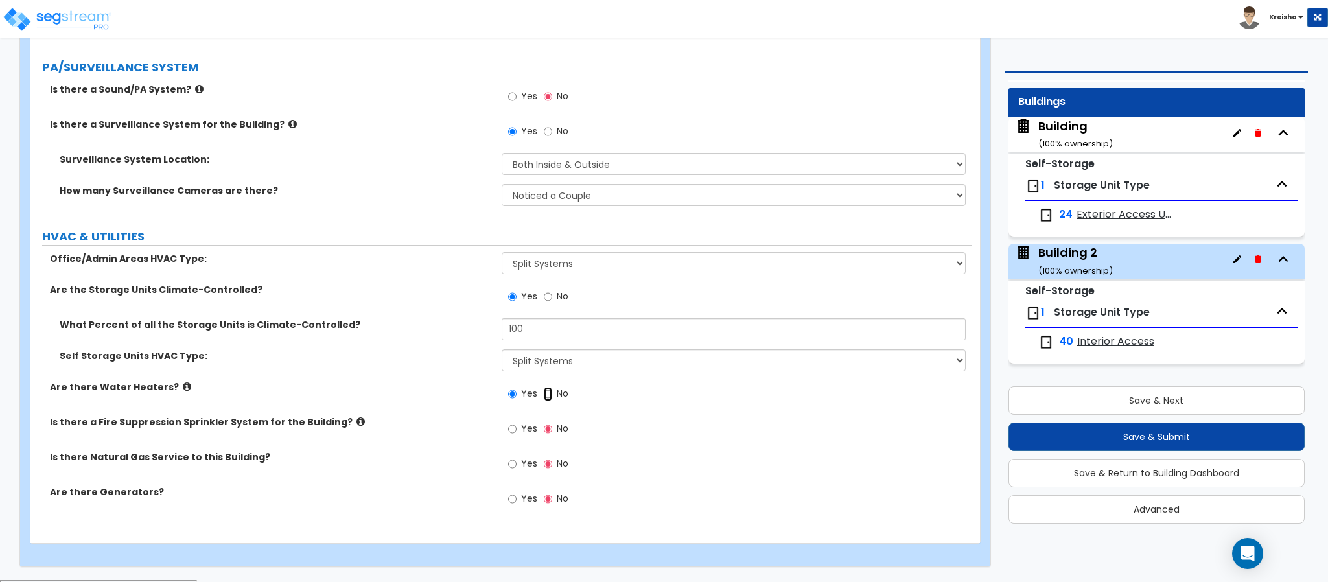
radio input "false"
radio input "true"
click at [524, 463] on span "Yes" at bounding box center [529, 463] width 16 height 13
click at [517, 463] on input "Yes" at bounding box center [512, 464] width 8 height 14
click at [554, 465] on label "No" at bounding box center [556, 465] width 25 height 22
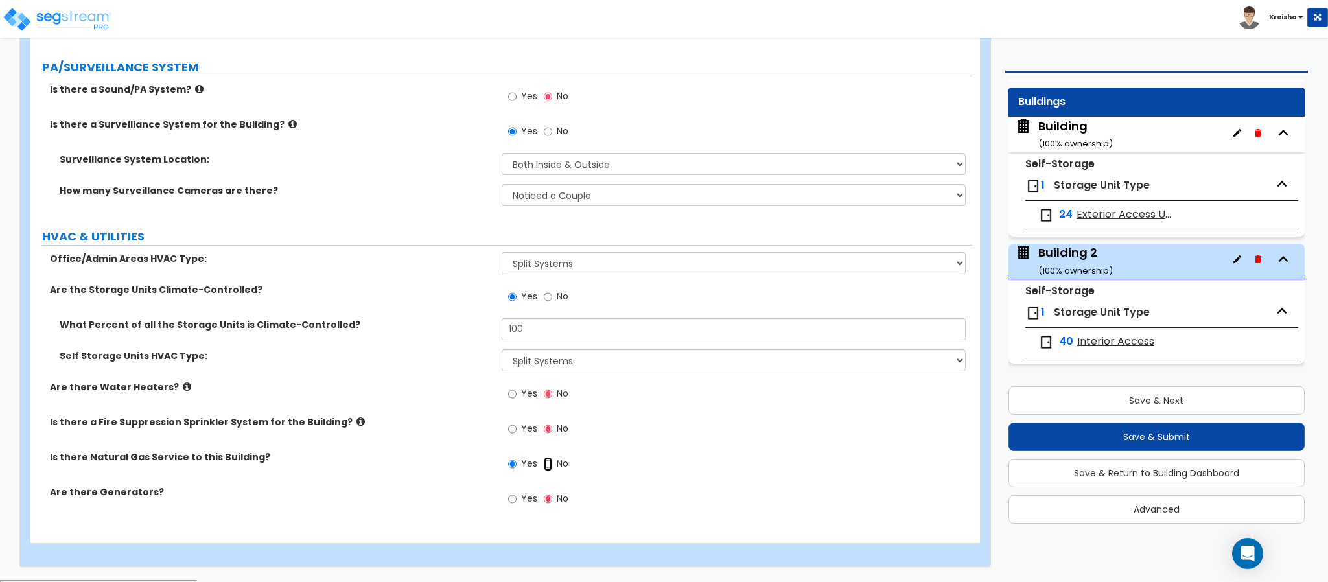
click at [552, 465] on input "No" at bounding box center [548, 464] width 8 height 14
radio input "false"
radio input "true"
click at [524, 500] on span "Yes" at bounding box center [529, 498] width 16 height 13
click at [517, 500] on input "Yes" at bounding box center [512, 499] width 8 height 14
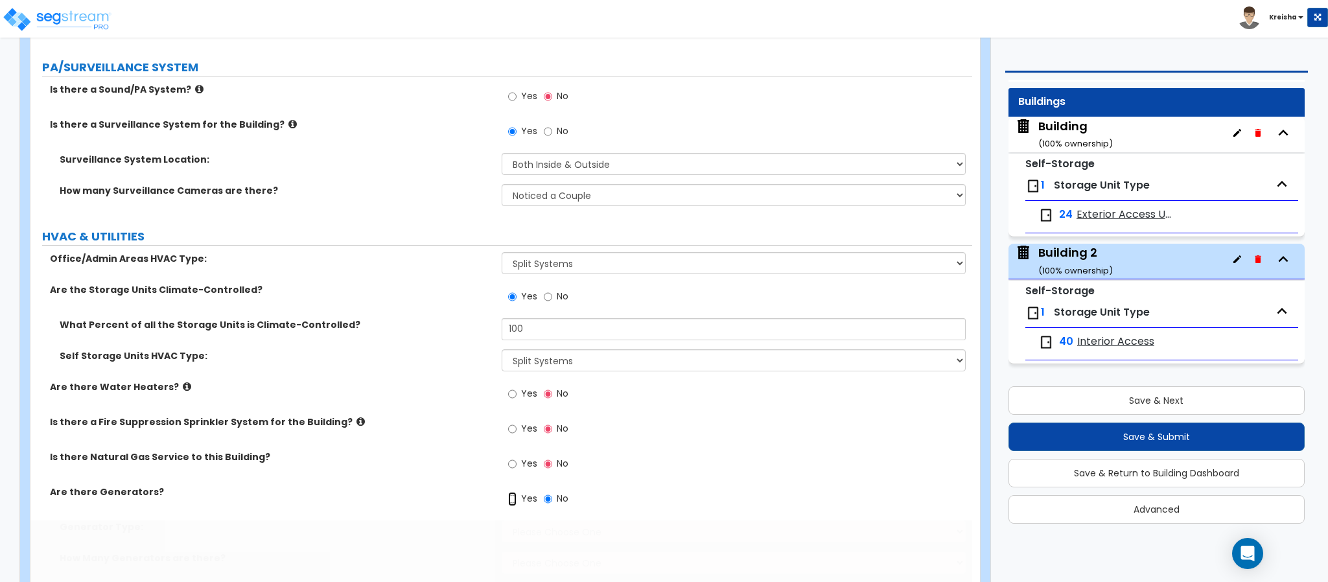
radio input "true"
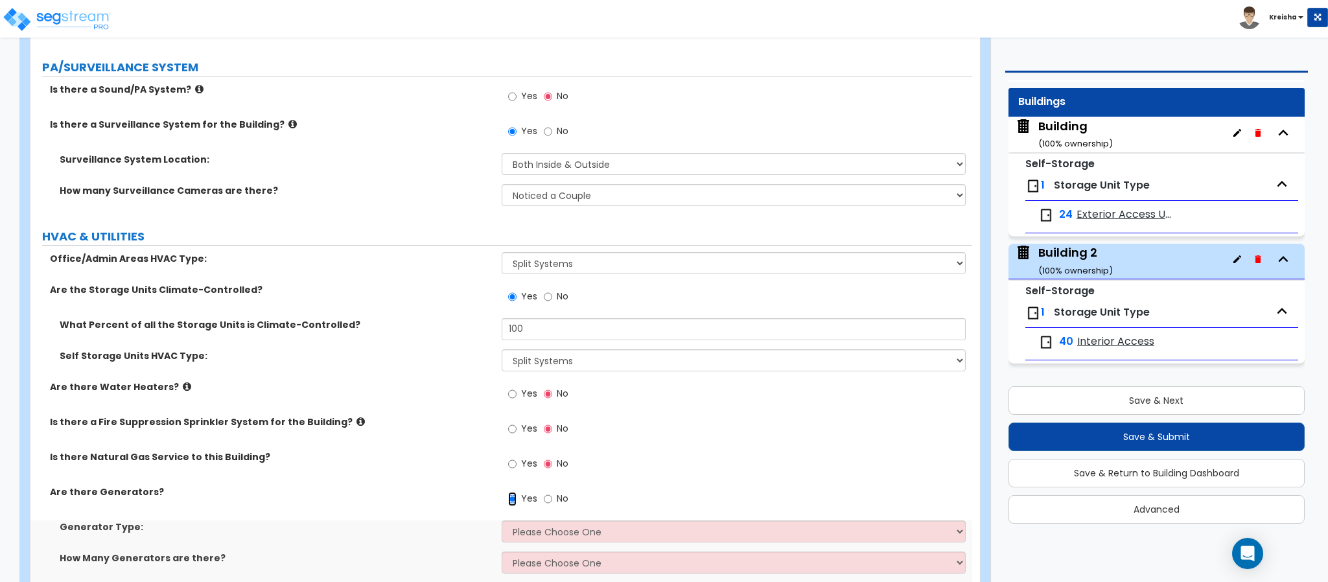
scroll to position [5103, 0]
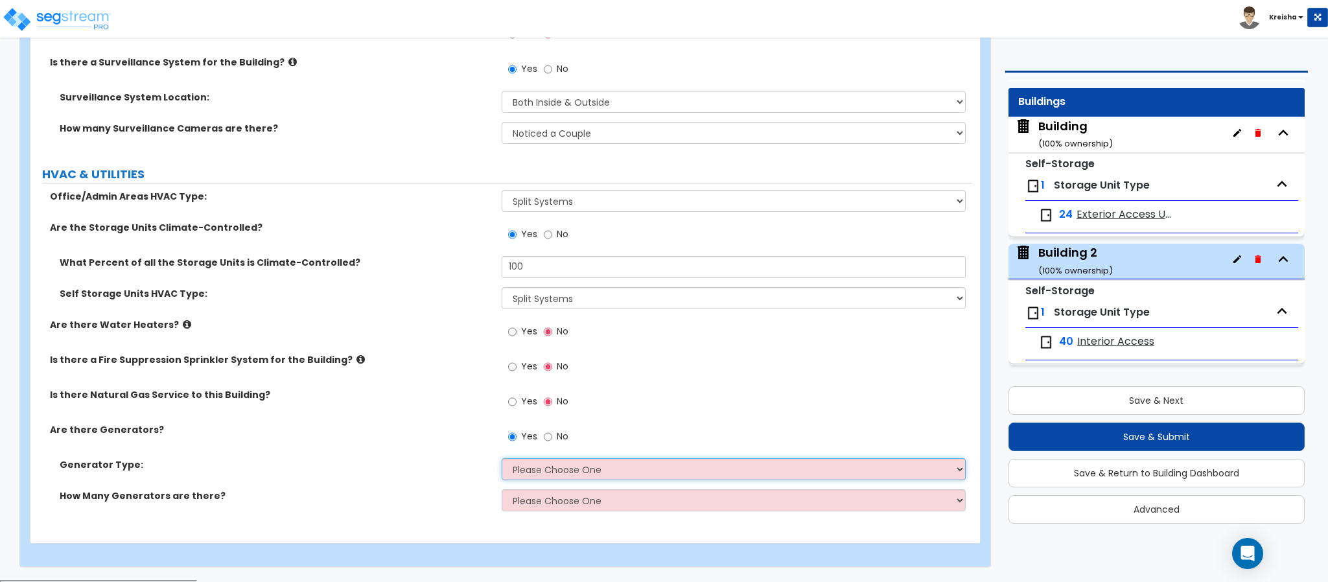
click at [529, 467] on select "Please Choose One Gas Diesel" at bounding box center [734, 469] width 465 height 22
click at [535, 475] on select "Please Choose One Gas Diesel" at bounding box center [734, 469] width 465 height 22
select select "2"
click at [502, 460] on select "Please Choose One Gas Diesel" at bounding box center [734, 469] width 465 height 22
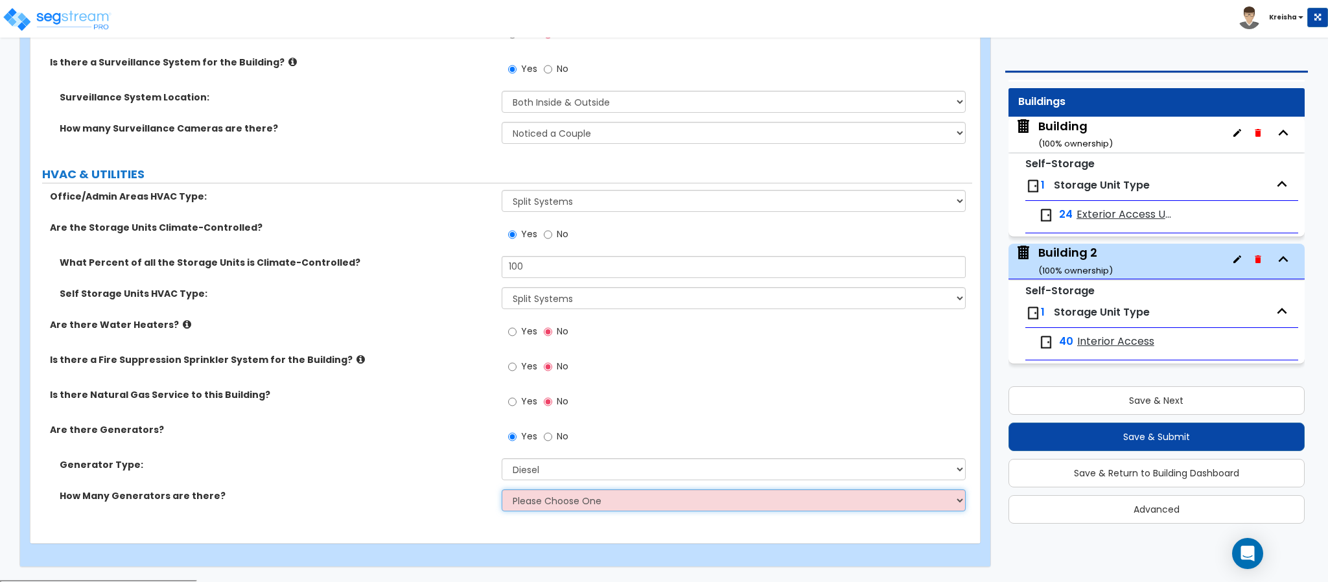
select select "1"
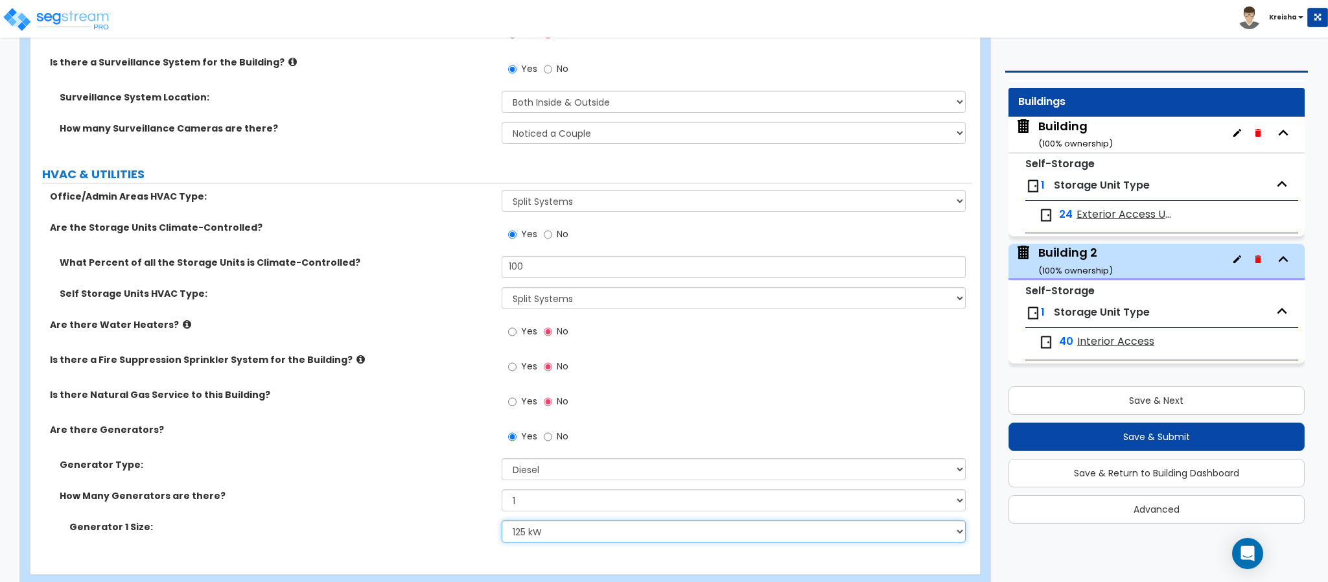
select select "4"
click at [391, 414] on div "Is there Natural Gas Service to this Building? Yes No" at bounding box center [501, 405] width 942 height 35
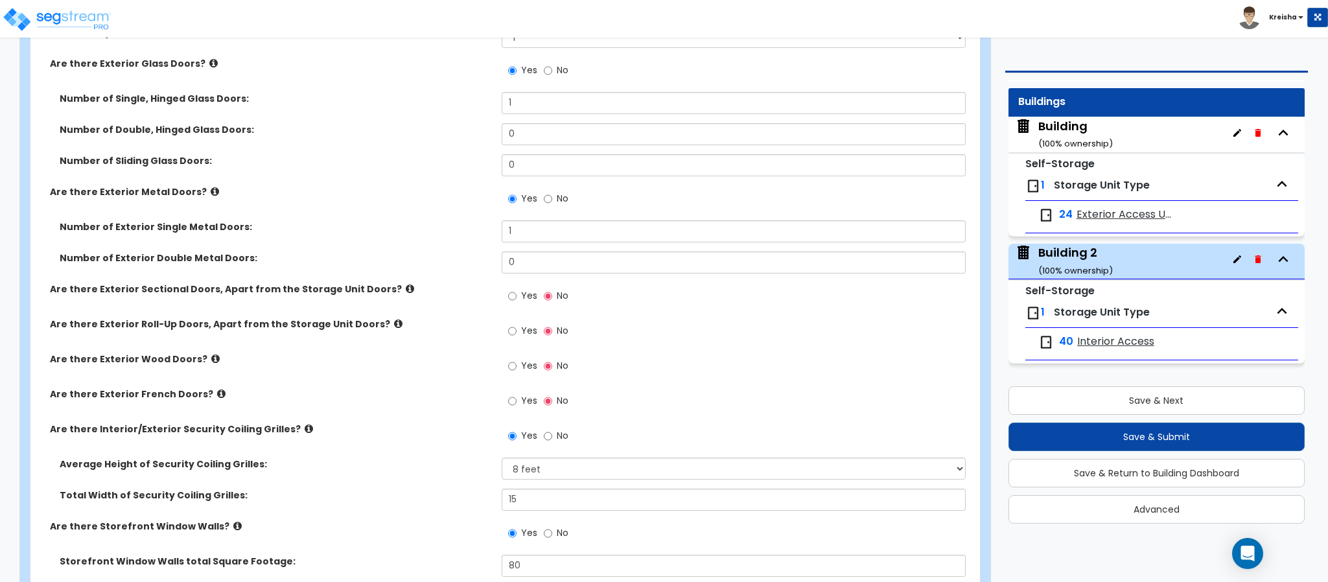
scroll to position [2661, 0]
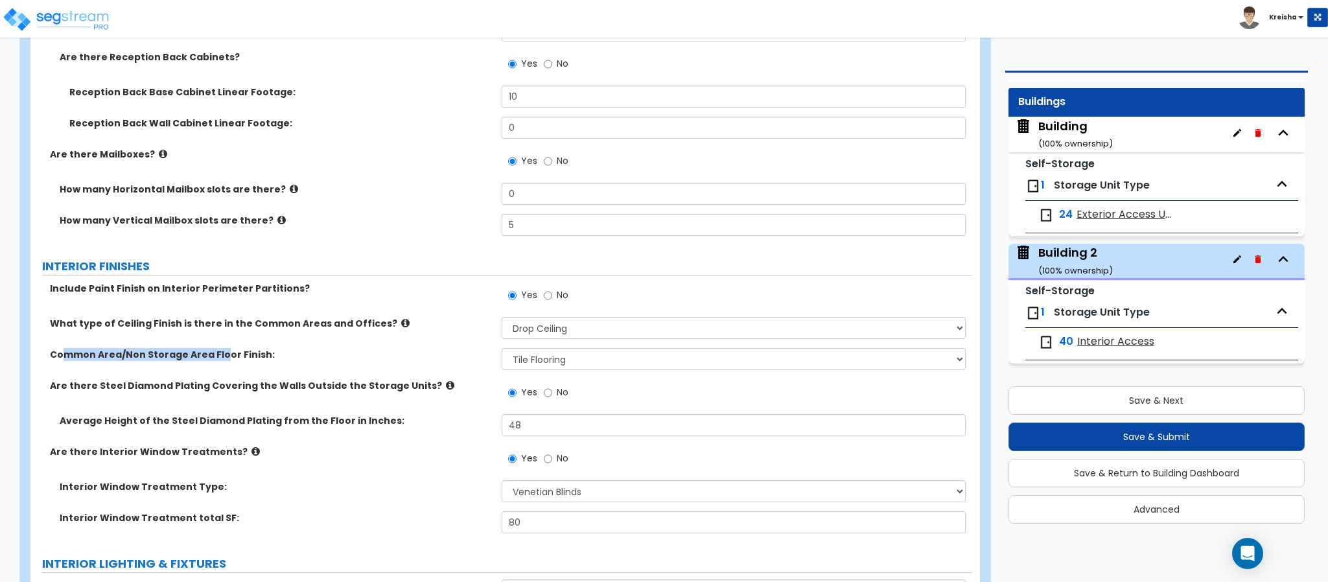
drag, startPoint x: 111, startPoint y: 356, endPoint x: 220, endPoint y: 358, distance: 108.9
click at [220, 358] on label "Common Area/Non Storage Area Floor Finish:" at bounding box center [271, 354] width 442 height 13
click at [279, 325] on label "What type of Ceiling Finish is there in the Common Areas and Offices?" at bounding box center [271, 323] width 442 height 13
click at [288, 325] on label "What type of Ceiling Finish is there in the Common Areas and Offices?" at bounding box center [271, 323] width 442 height 13
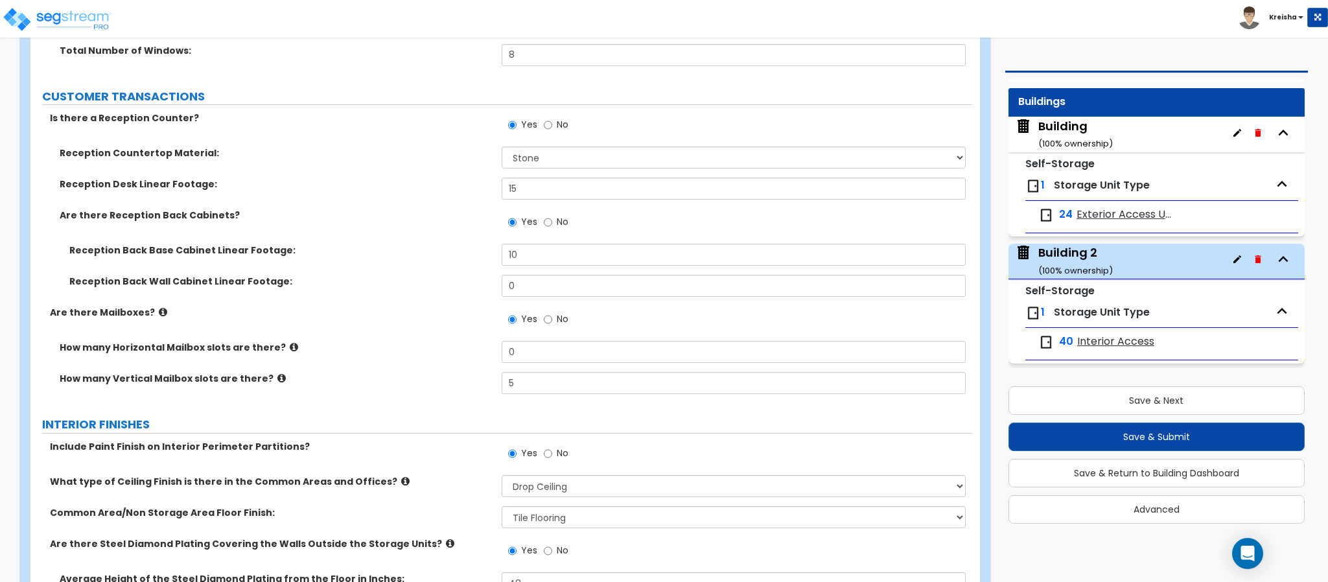
scroll to position [2337, 0]
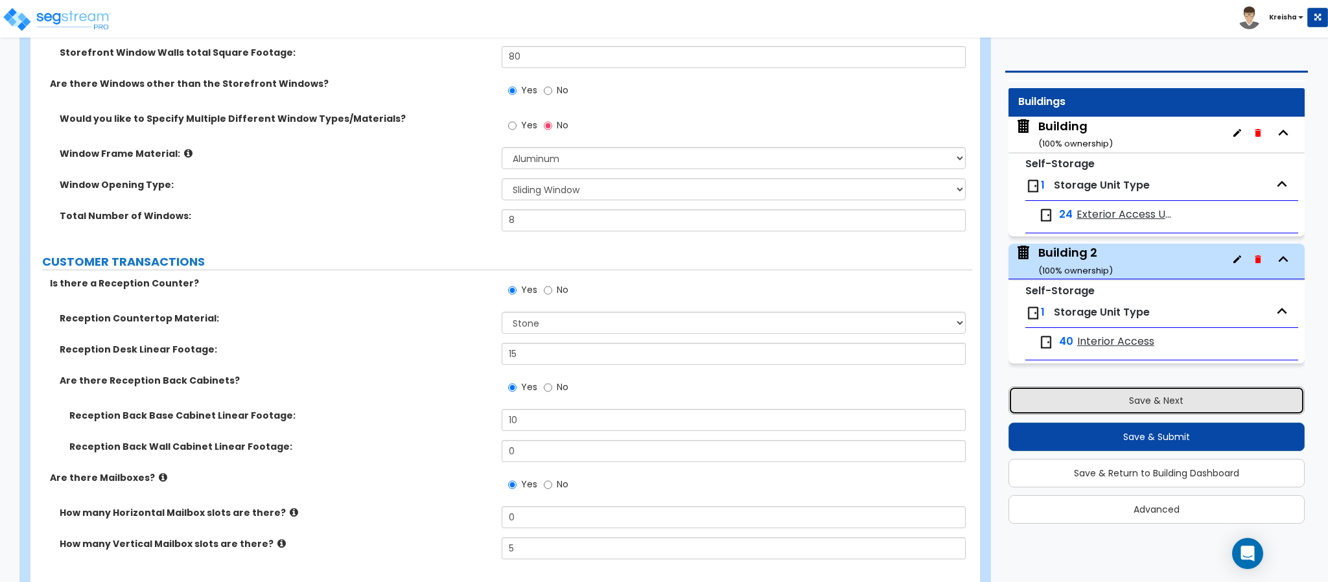
drag, startPoint x: 1110, startPoint y: 401, endPoint x: 1029, endPoint y: 432, distance: 86.6
click at [1110, 399] on button "Save & Next" at bounding box center [1157, 400] width 296 height 29
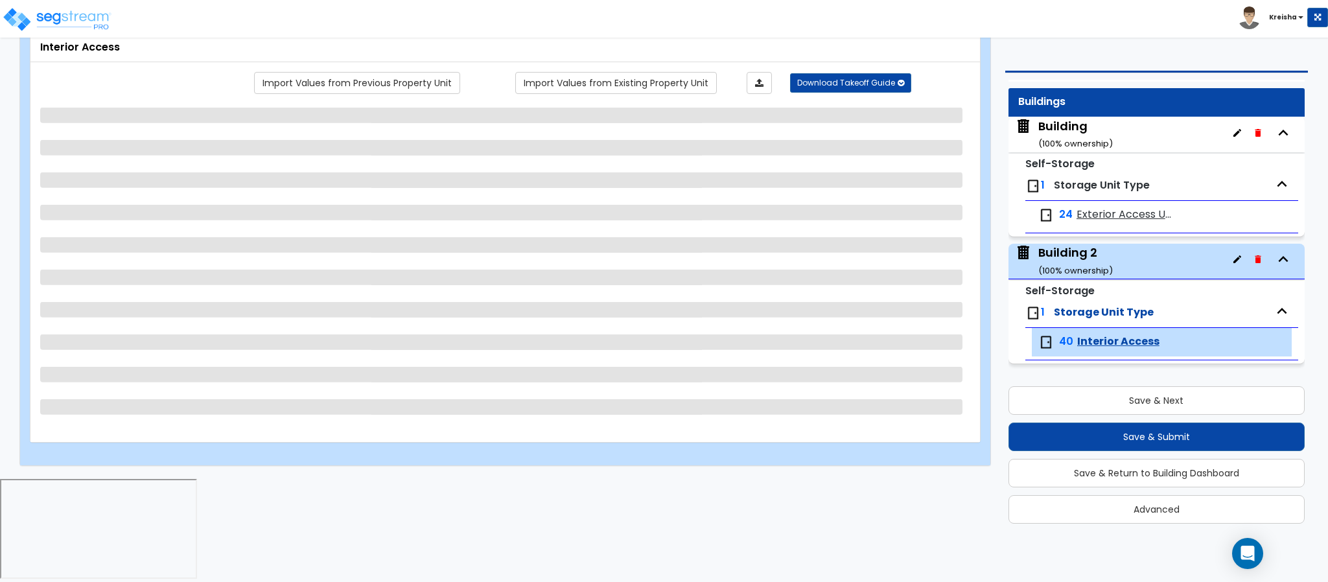
scroll to position [0, 0]
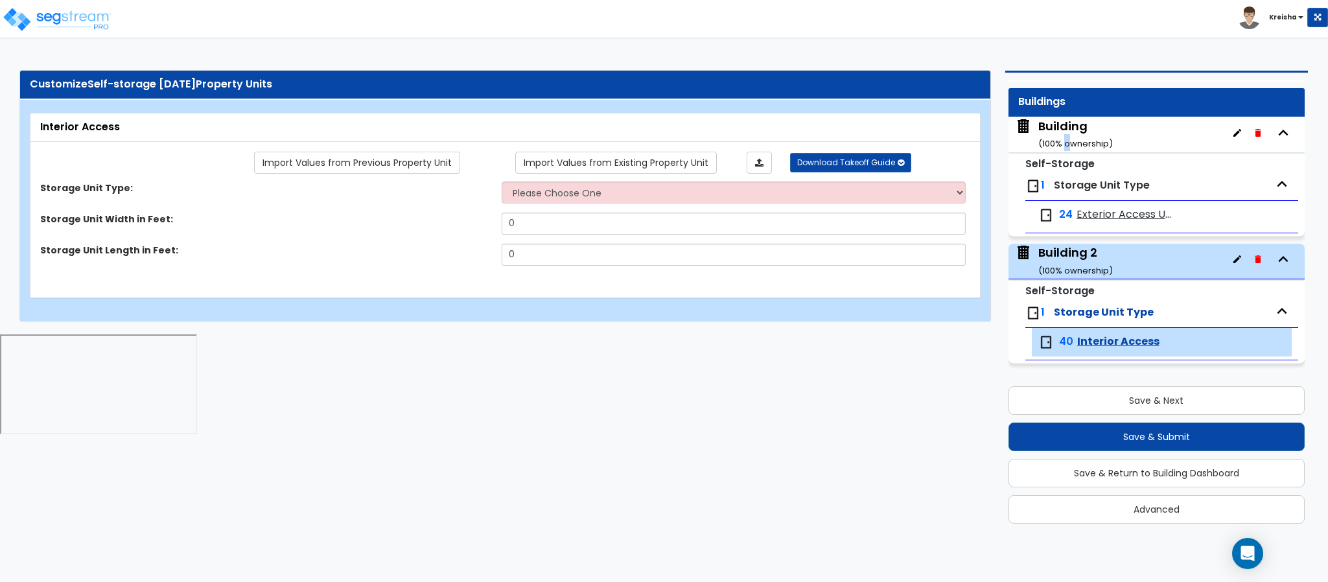
click at [1066, 133] on div "Building ( 100 % ownership)" at bounding box center [1075, 134] width 75 height 33
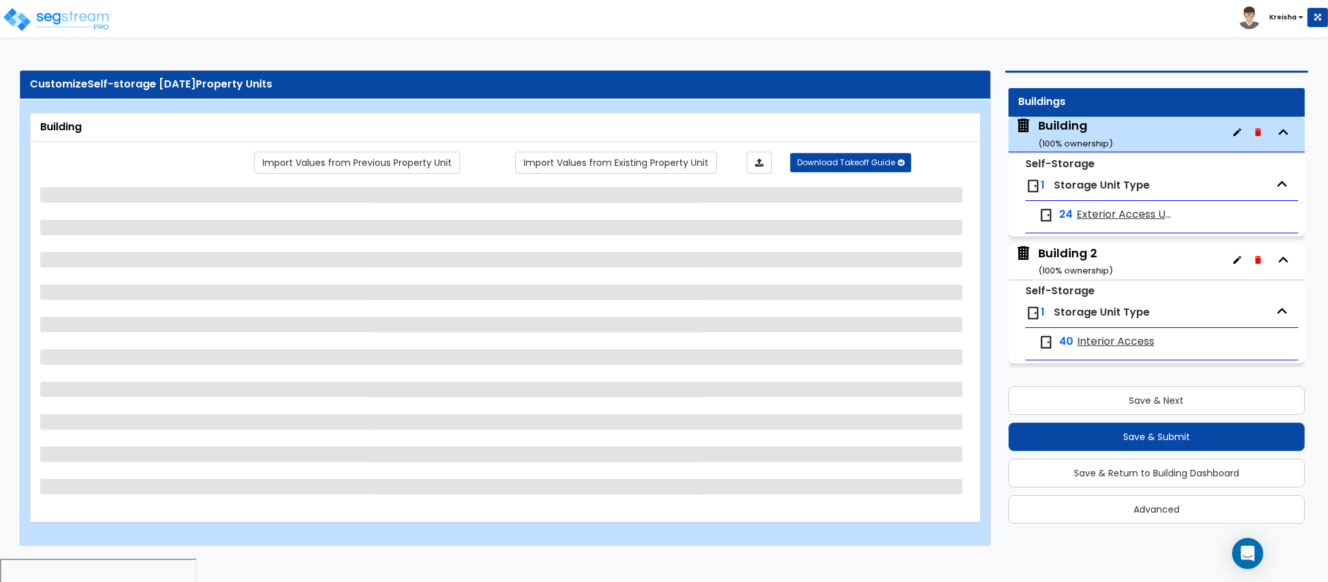
click at [615, 110] on div "Building Import Values from Previous Property Unit Import Values from Existing …" at bounding box center [505, 322] width 970 height 445
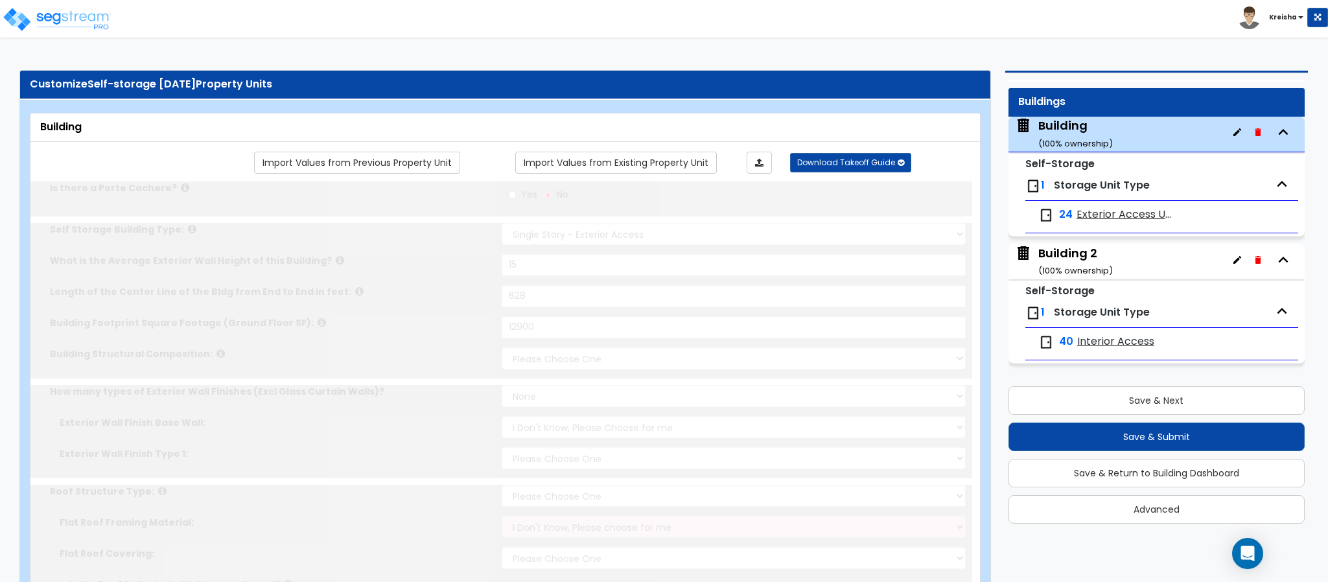
type input "15"
type input "628"
type input "12900"
select select "3"
select select "1"
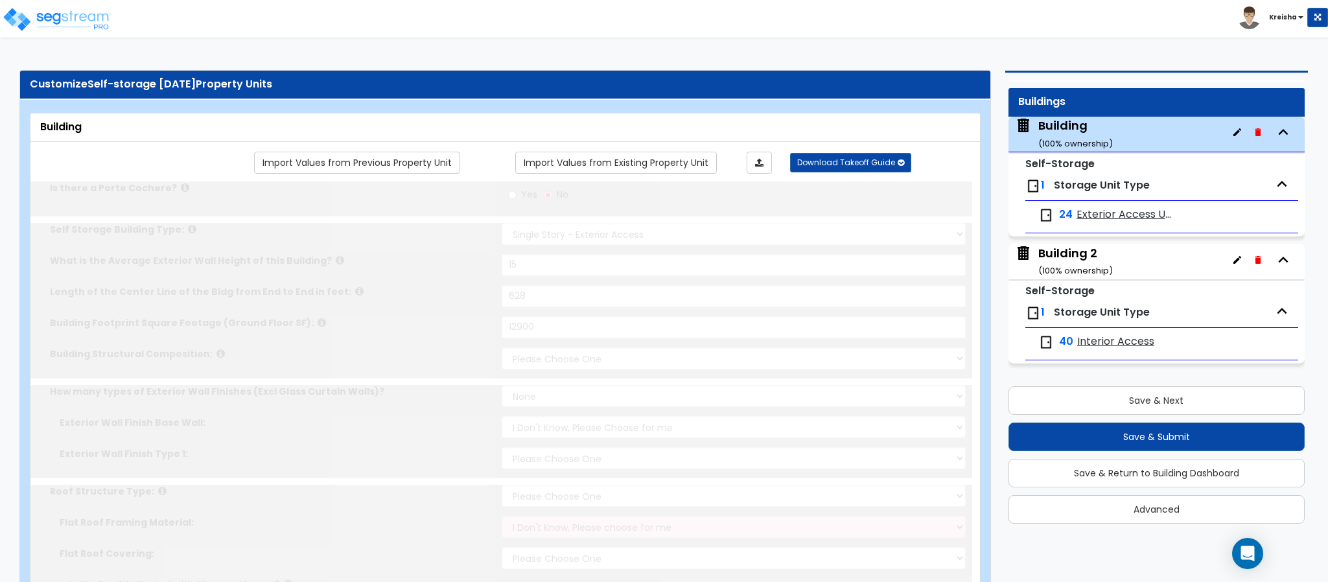
select select "1"
select select "10"
select select "2"
select select "3"
radio input "true"
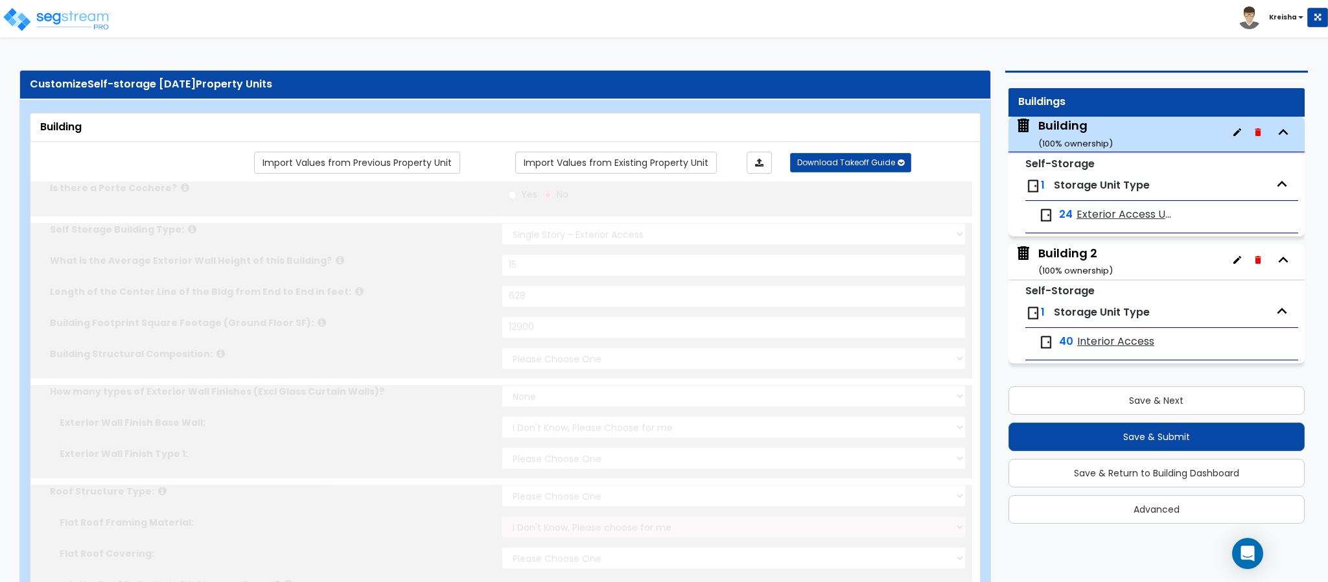
select select "2"
type input "400"
radio input "true"
select select "1"
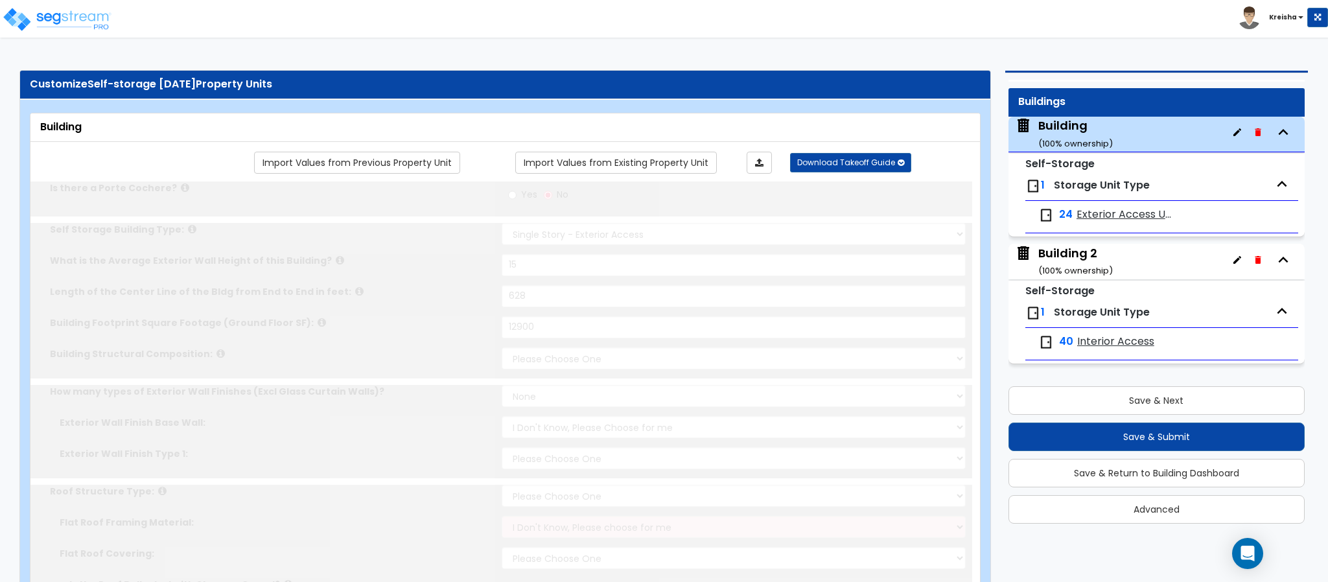
type input "40"
radio input "true"
type input "20"
radio input "true"
type input "3"
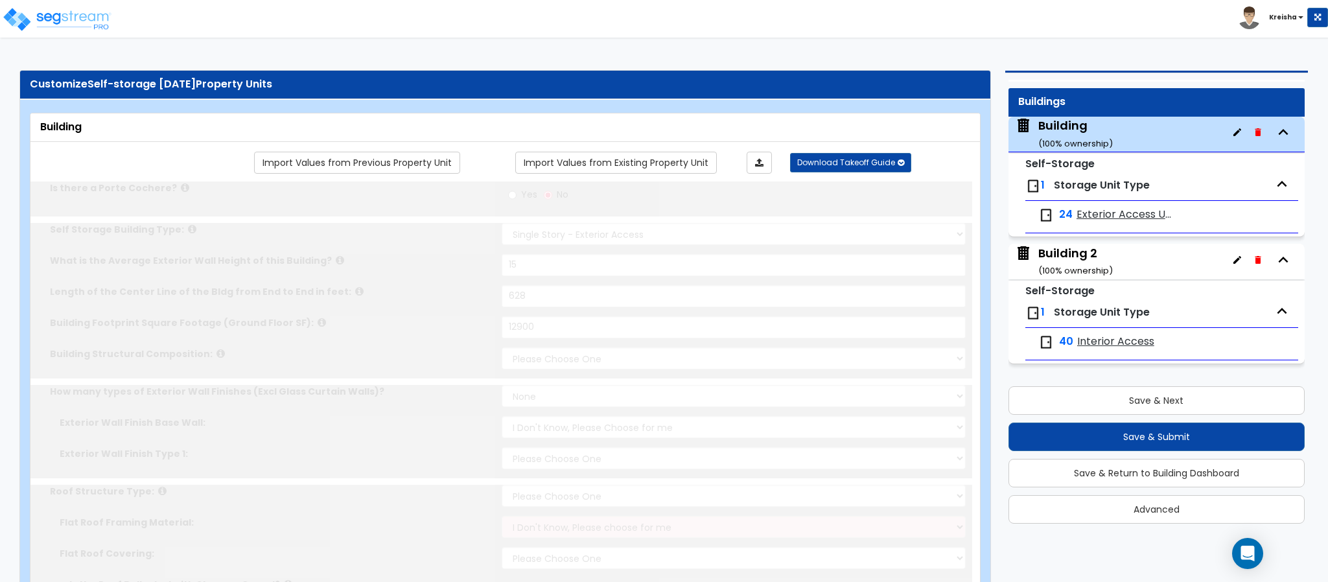
type input "4"
type input "2"
type input "5"
type input "6"
type input "2"
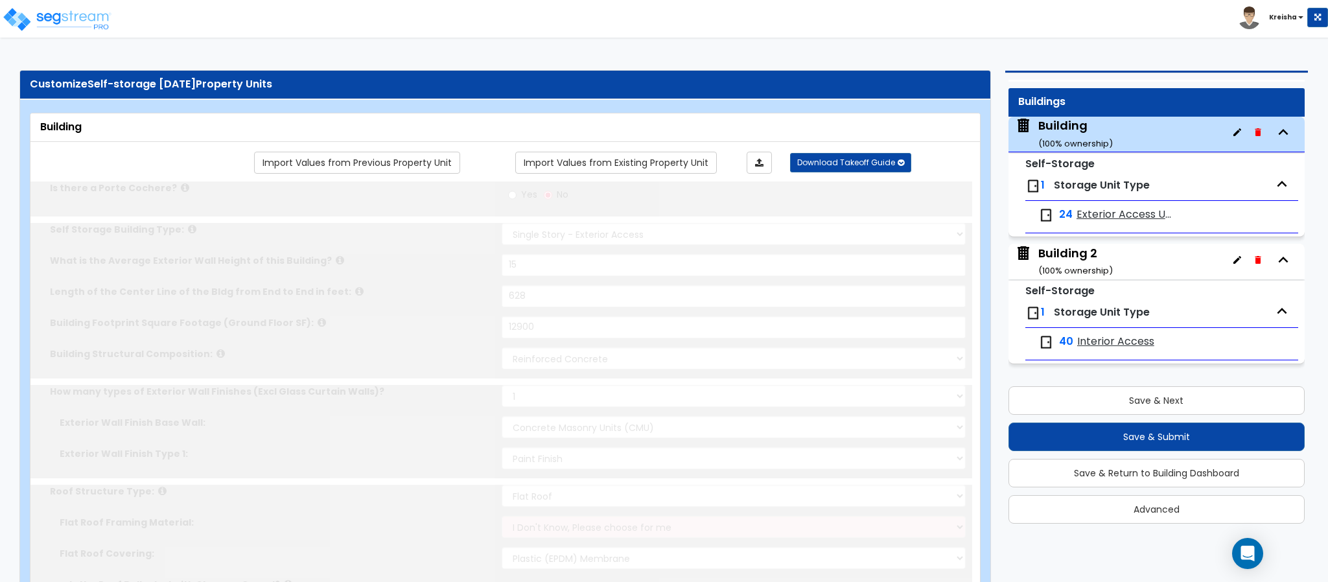
radio input "true"
type input "8"
select select "2"
select select "1"
radio input "true"
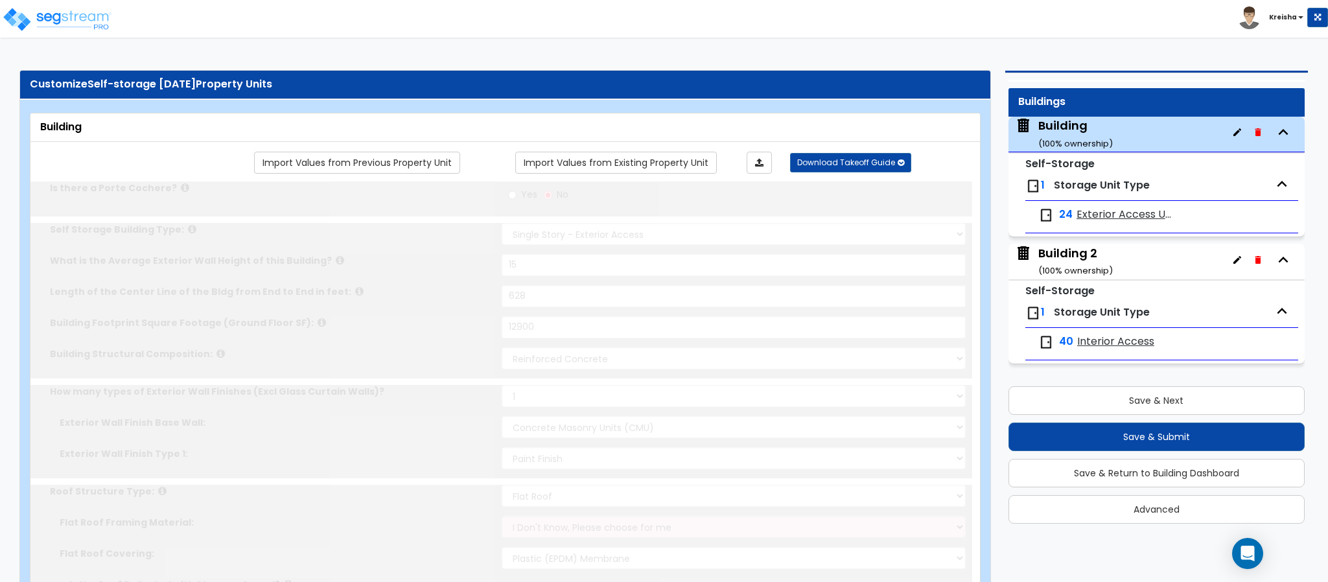
type input "48"
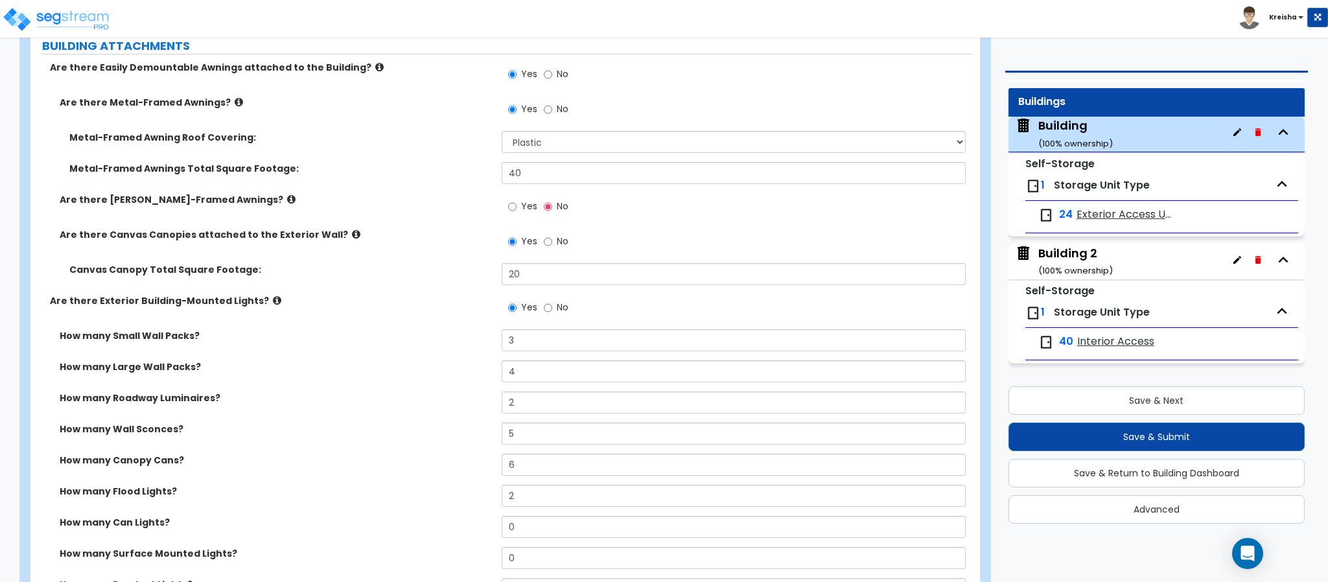
scroll to position [843, 0]
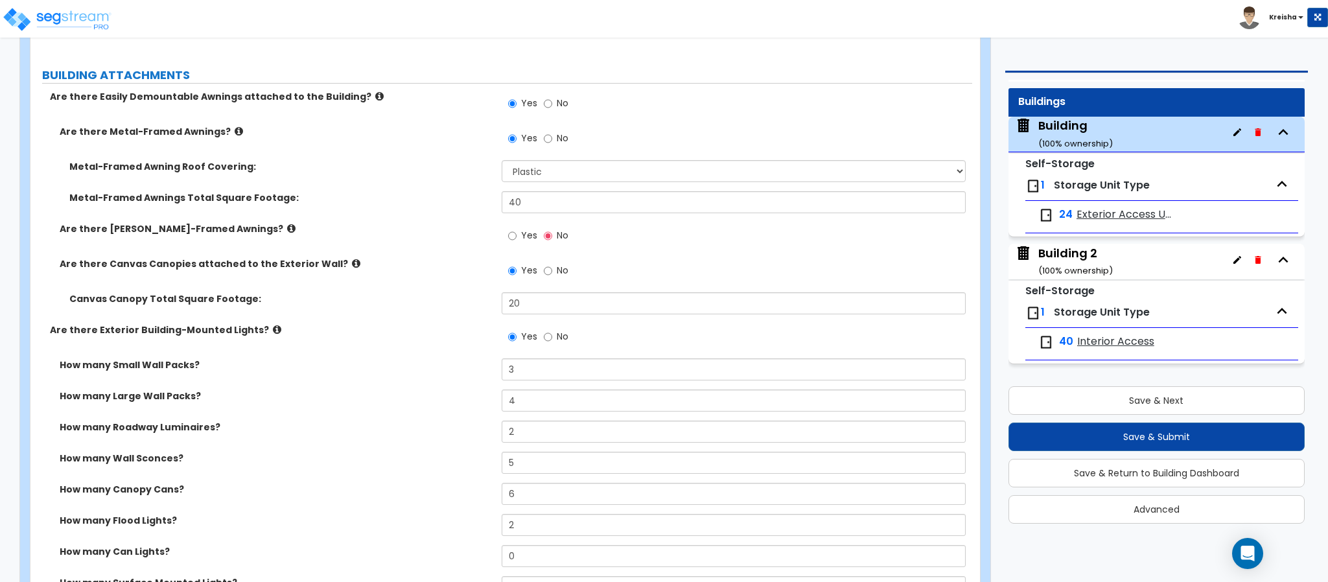
click at [553, 139] on label "No" at bounding box center [556, 140] width 25 height 22
click at [552, 139] on input "No" at bounding box center [548, 139] width 8 height 14
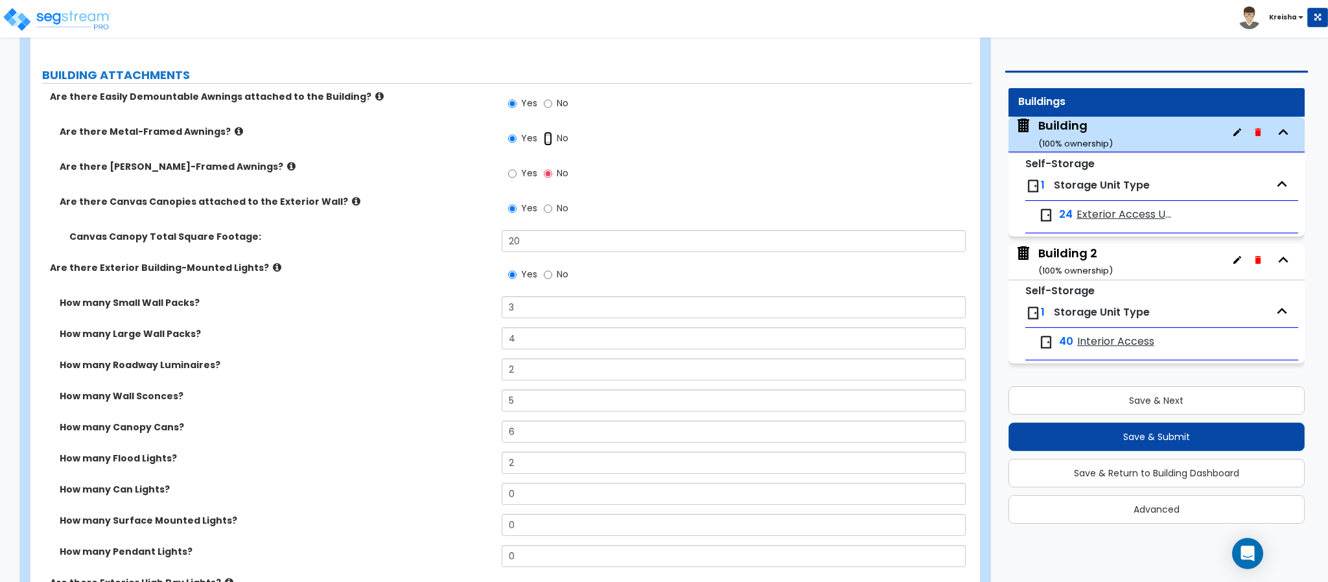
radio input "false"
radio input "true"
click at [561, 102] on span "No" at bounding box center [563, 103] width 12 height 13
click at [552, 102] on input "No" at bounding box center [548, 104] width 8 height 14
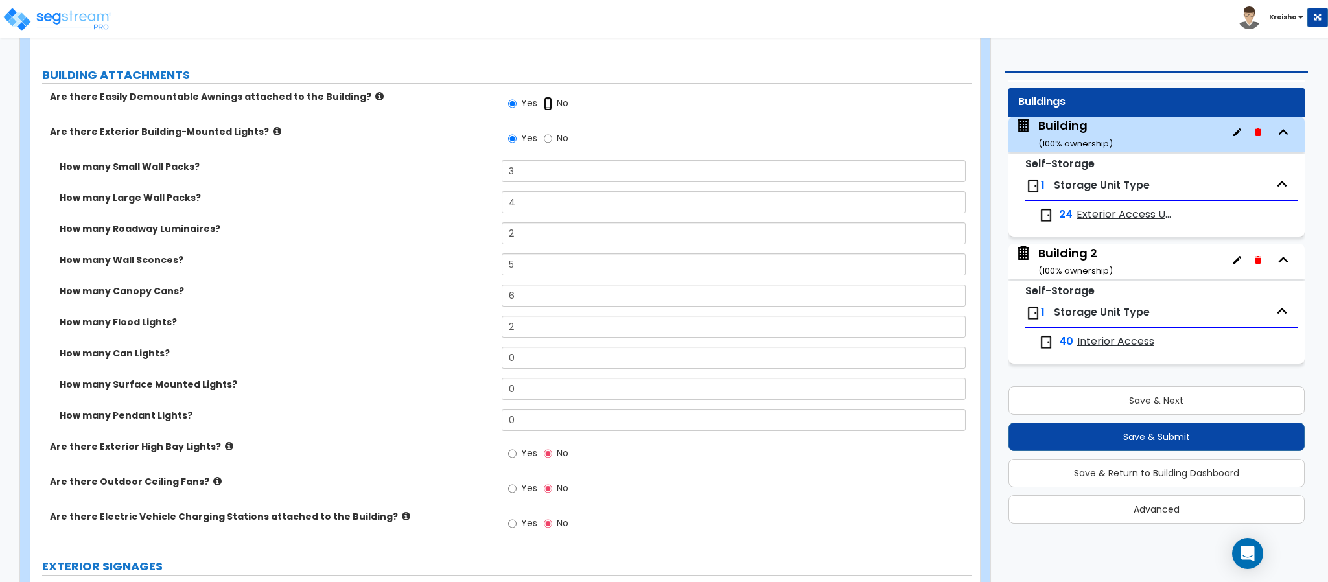
radio input "false"
radio input "true"
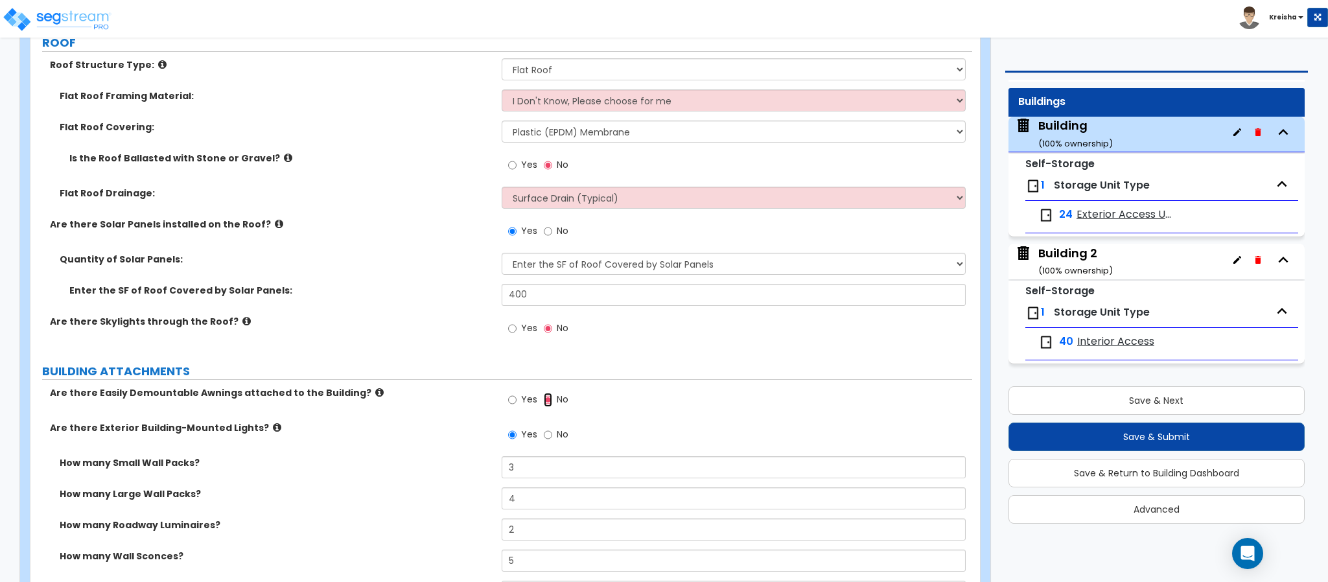
scroll to position [518, 0]
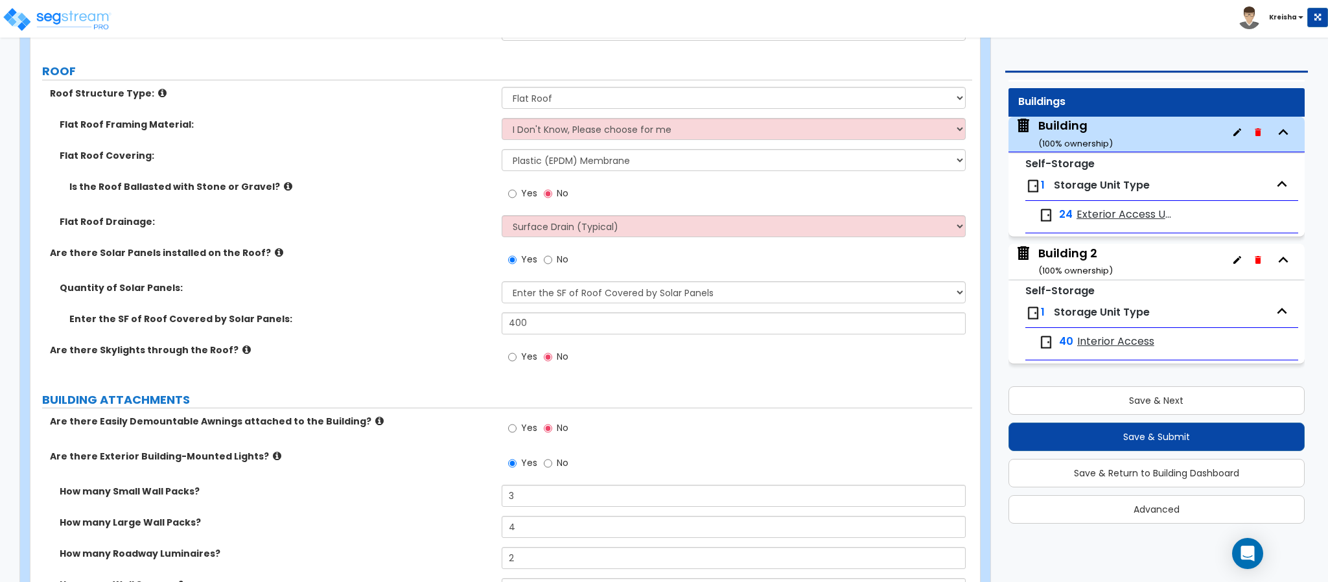
click at [558, 257] on span "No" at bounding box center [563, 259] width 12 height 13
click at [552, 257] on input "No" at bounding box center [548, 260] width 8 height 14
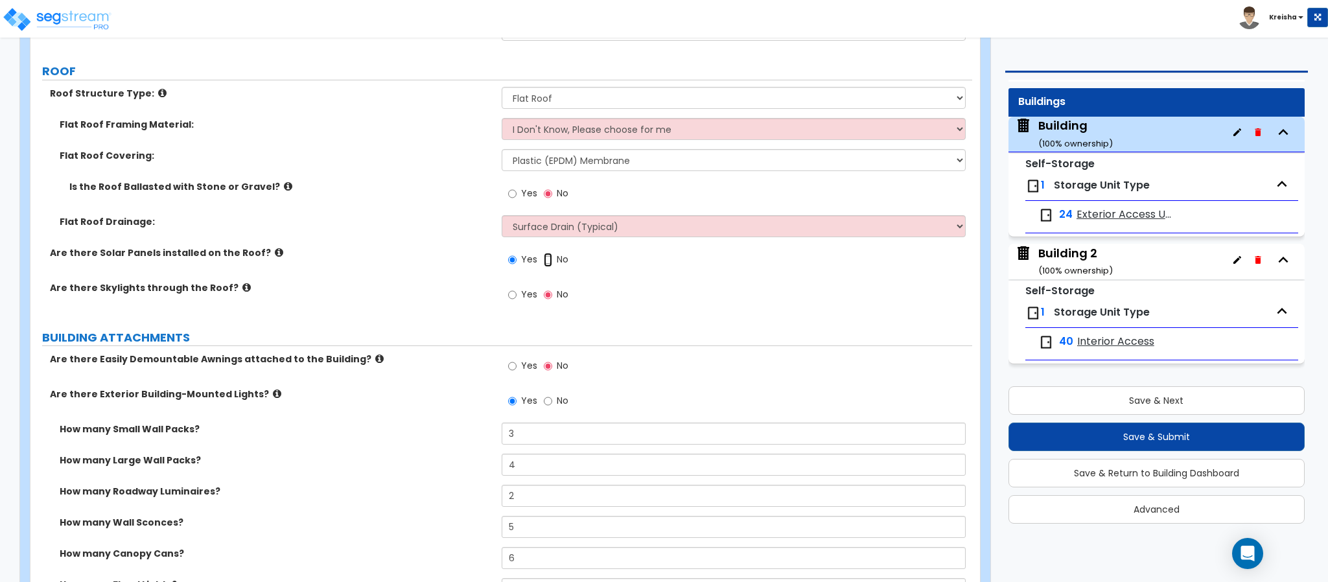
radio input "false"
radio input "true"
click at [430, 300] on div "Are there Skylights through the Roof? Yes No" at bounding box center [501, 298] width 942 height 35
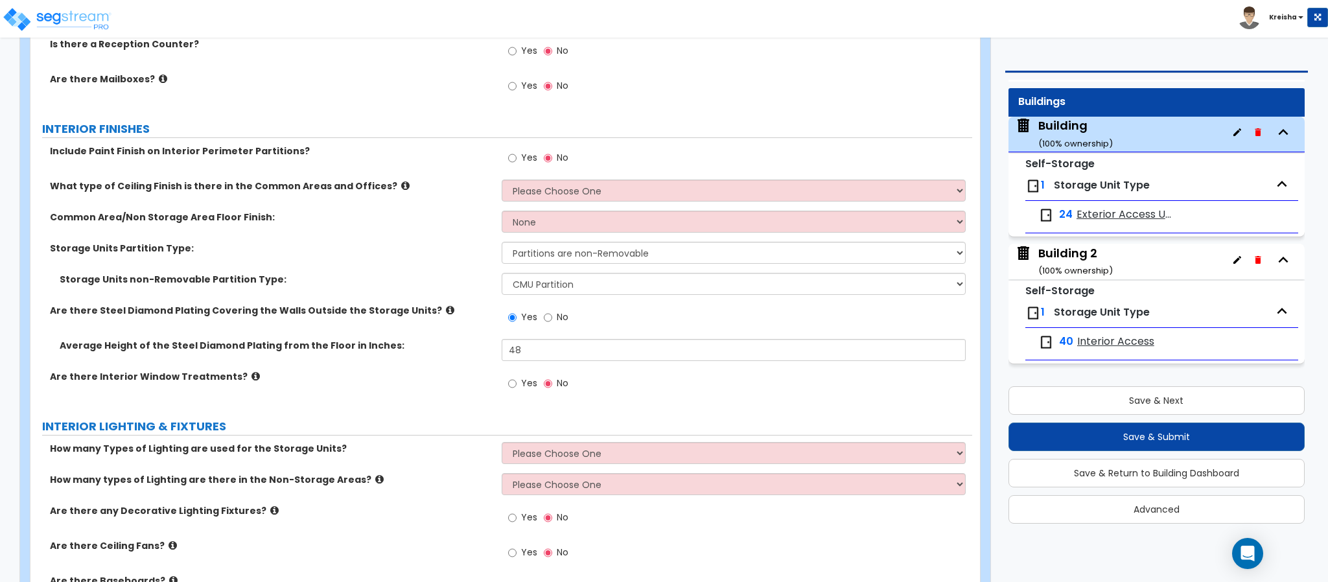
scroll to position [1815, 0]
drag, startPoint x: 80, startPoint y: 181, endPoint x: 273, endPoint y: 185, distance: 193.2
click at [273, 185] on label "What type of Ceiling Finish is there in the Common Areas and Offices?" at bounding box center [271, 185] width 442 height 13
click at [259, 191] on label "What type of Ceiling Finish is there in the Common Areas and Offices?" at bounding box center [271, 185] width 442 height 13
drag, startPoint x: 95, startPoint y: 253, endPoint x: 189, endPoint y: 253, distance: 93.3
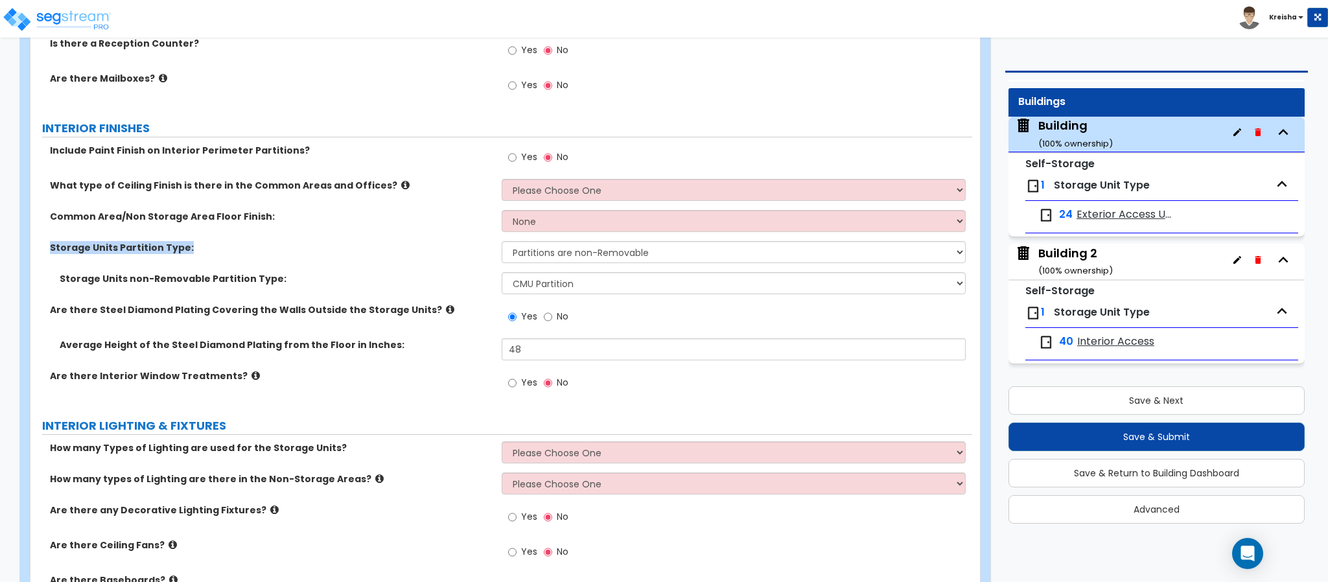
click at [189, 253] on label "Storage Units Partition Type:" at bounding box center [271, 247] width 442 height 13
click at [185, 253] on label "Storage Units Partition Type:" at bounding box center [271, 247] width 442 height 13
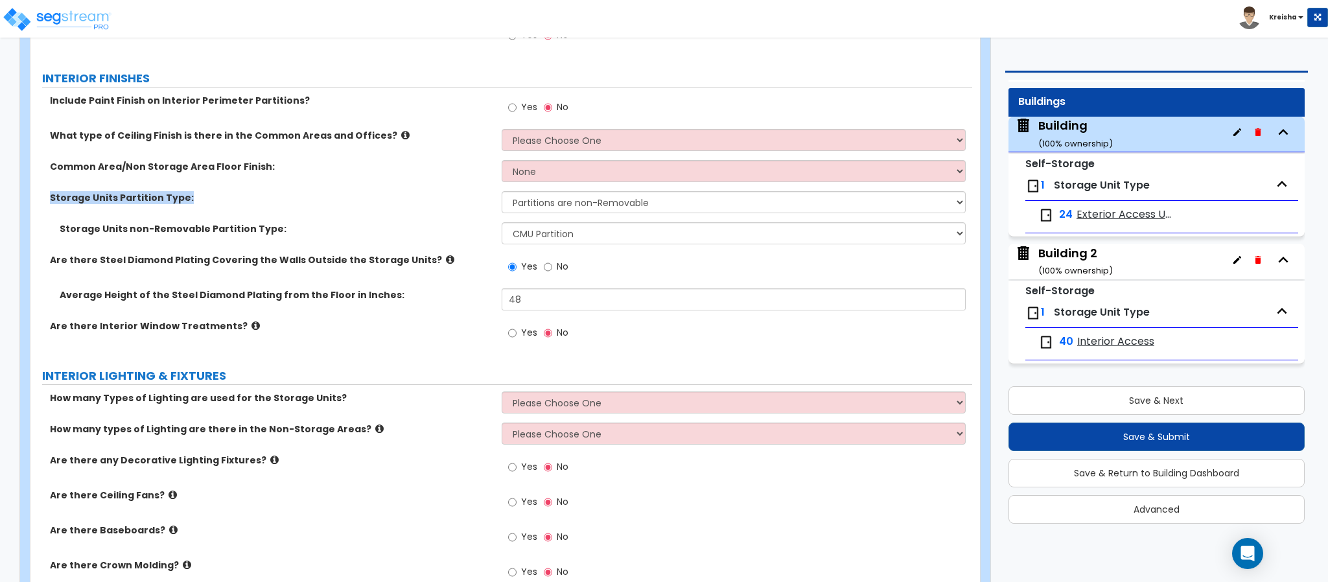
scroll to position [2009, 0]
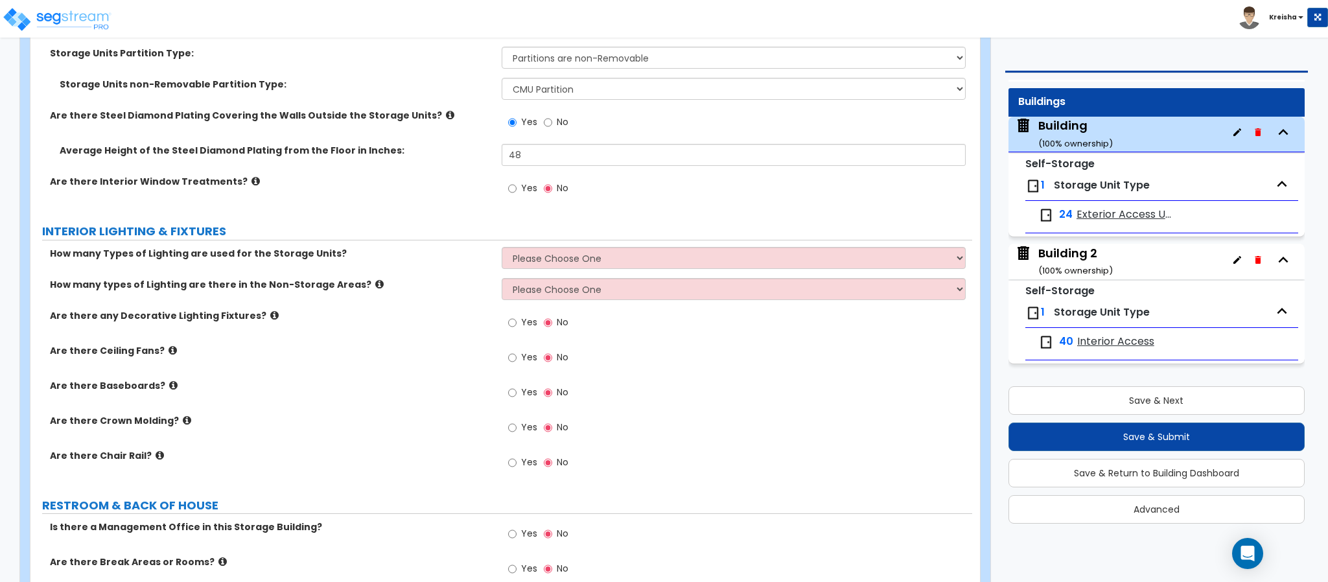
click at [371, 202] on div "Are there Interior Window Treatments? Yes No" at bounding box center [501, 192] width 942 height 35
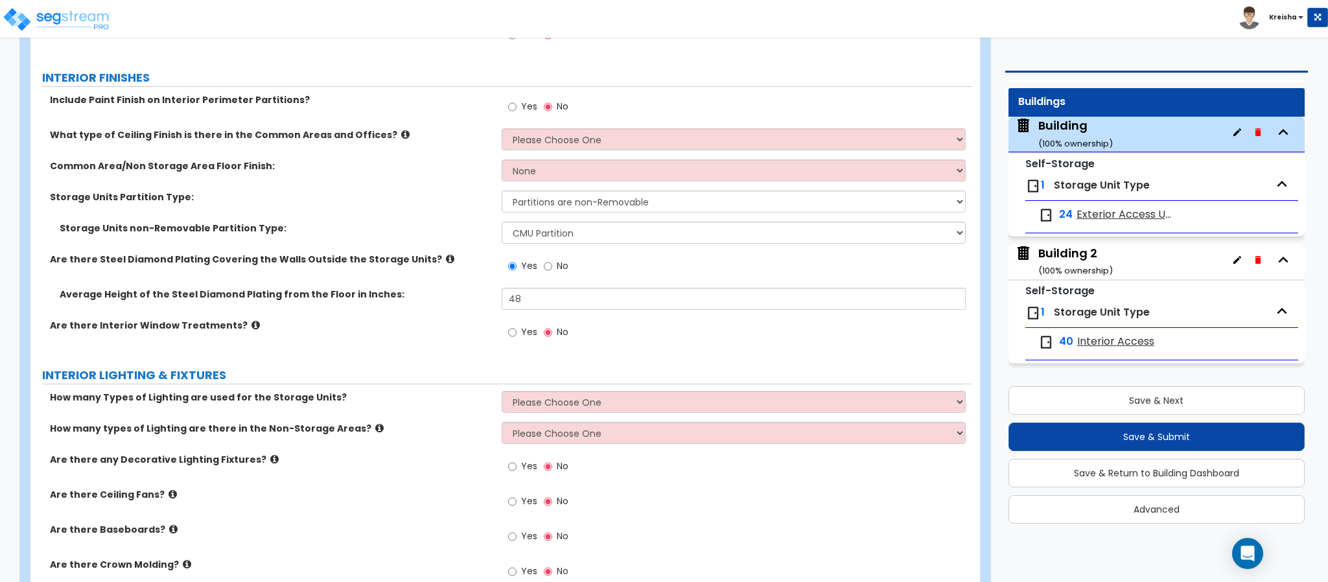
scroll to position [1918, 0]
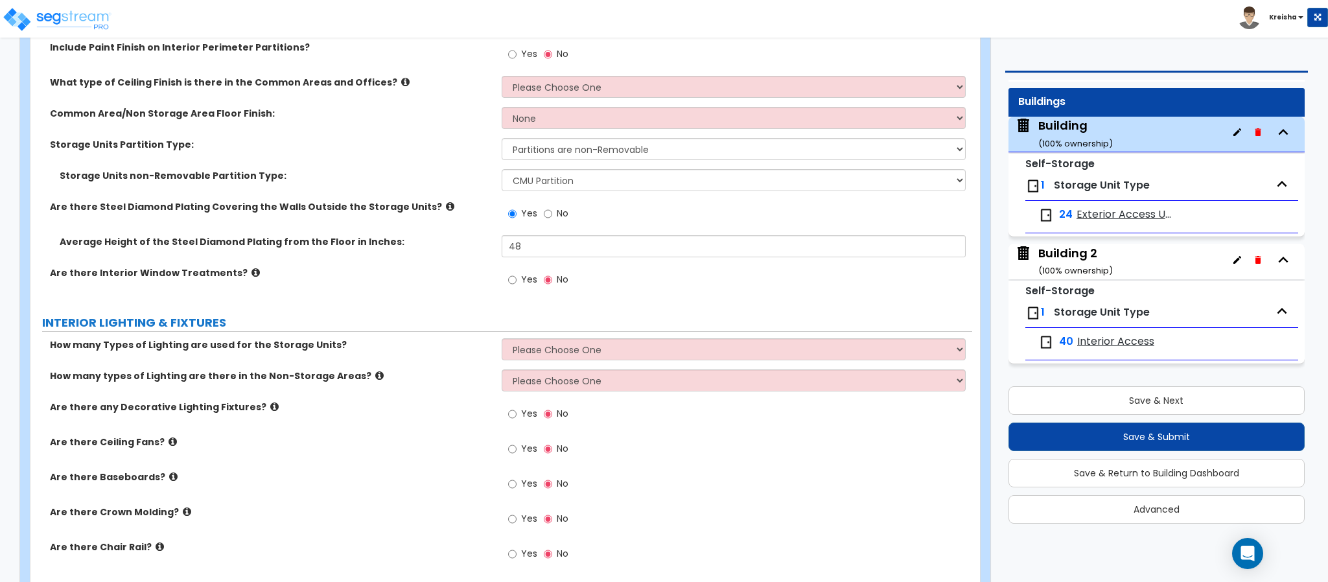
click at [368, 351] on label "How many Types of Lighting are used for the Storage Units?" at bounding box center [271, 344] width 442 height 13
click at [522, 344] on select "Please Choose One 1 2 3" at bounding box center [734, 349] width 465 height 22
select select "1"
click at [502, 342] on select "Please Choose One 1 2 3" at bounding box center [734, 349] width 465 height 22
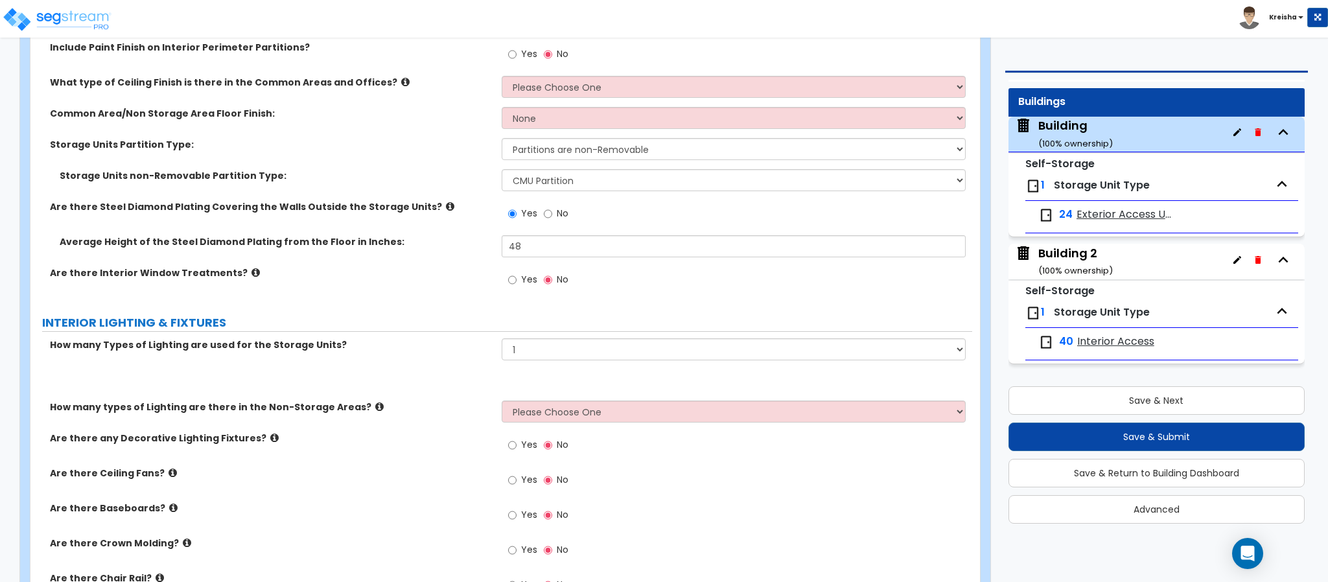
click at [563, 384] on select "Please Choose One Fluorescent LED Incandescent" at bounding box center [734, 380] width 465 height 22
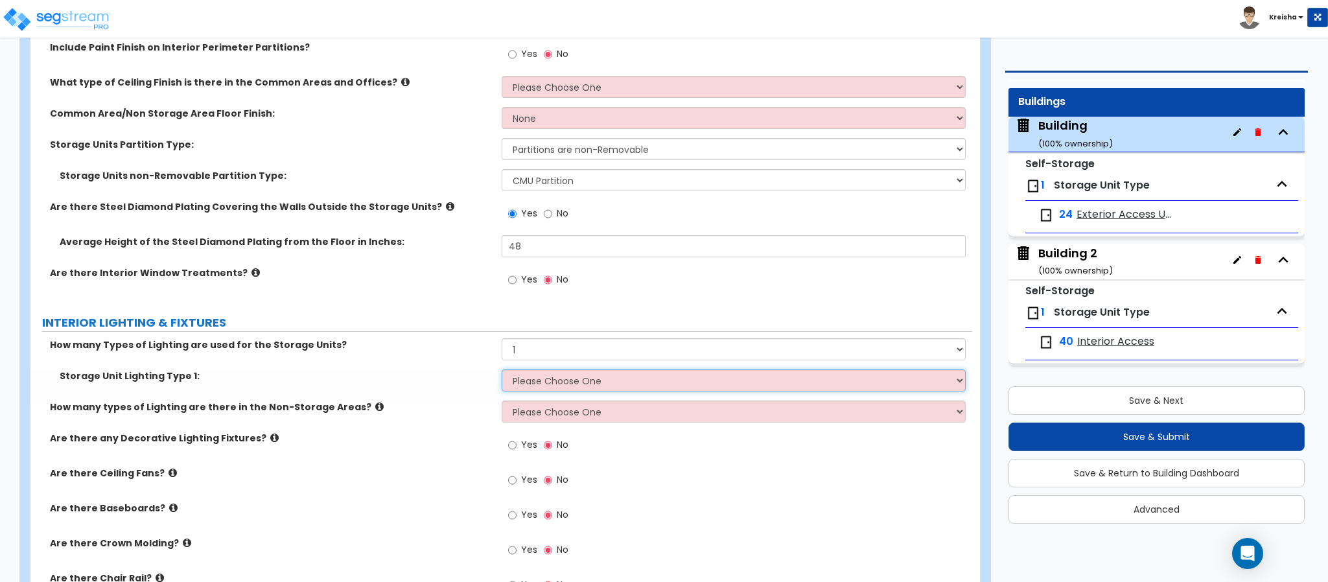
select select "1"
click at [502, 373] on select "Please Choose One Fluorescent LED Incandescent" at bounding box center [734, 380] width 465 height 22
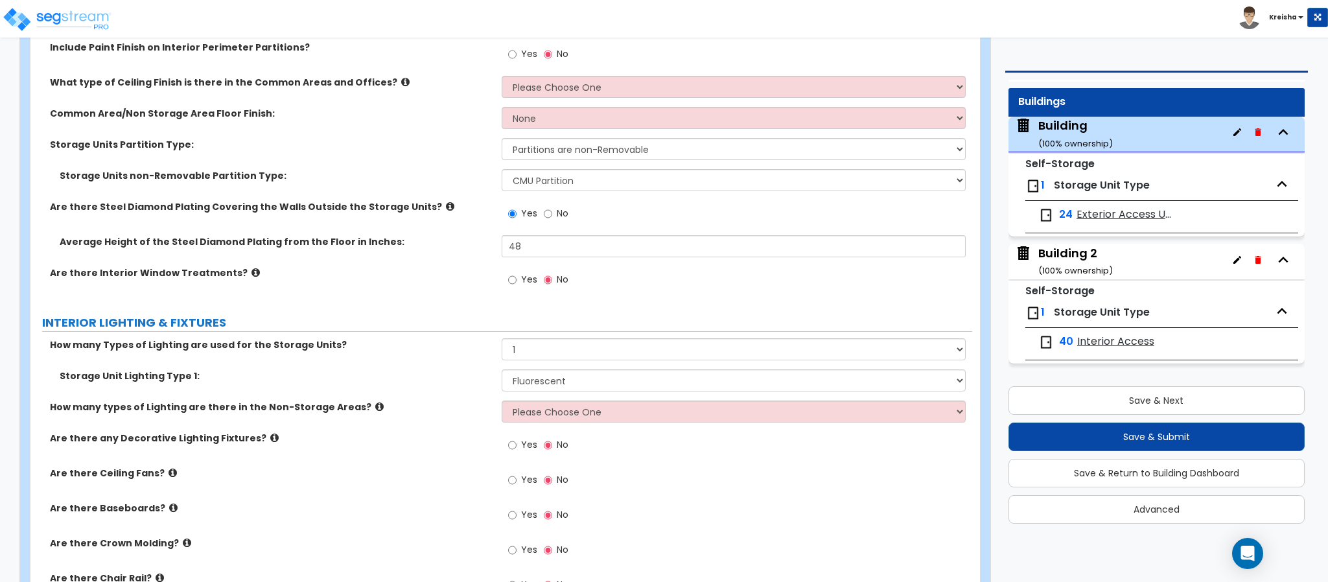
click at [450, 448] on div "Are there any Decorative Lighting Fixtures? Yes No" at bounding box center [501, 449] width 942 height 35
click at [428, 459] on div "Are there any Decorative Lighting Fixtures? Yes No" at bounding box center [501, 449] width 942 height 35
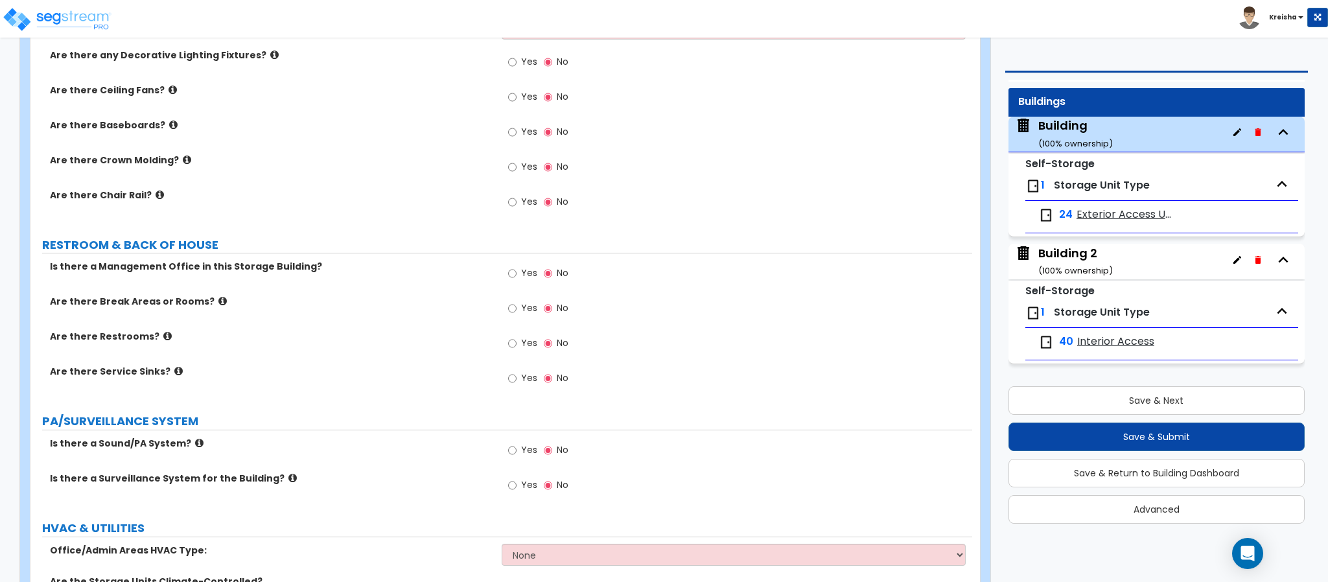
scroll to position [2307, 0]
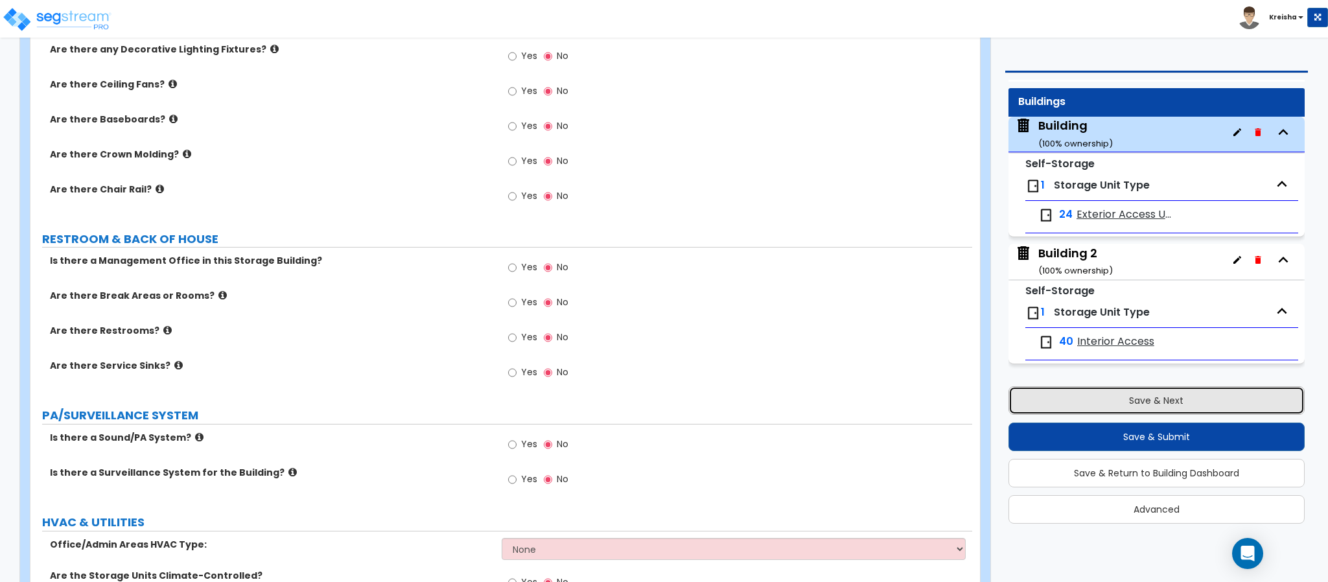
click at [1025, 391] on button "Save & Next" at bounding box center [1157, 400] width 296 height 29
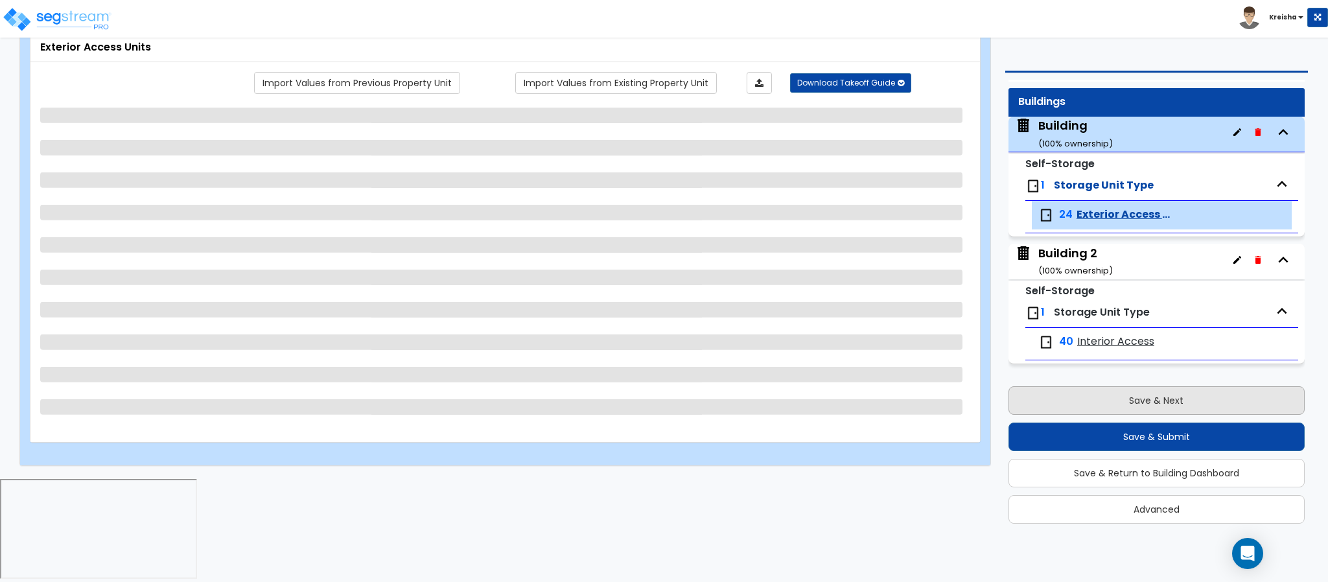
scroll to position [0, 0]
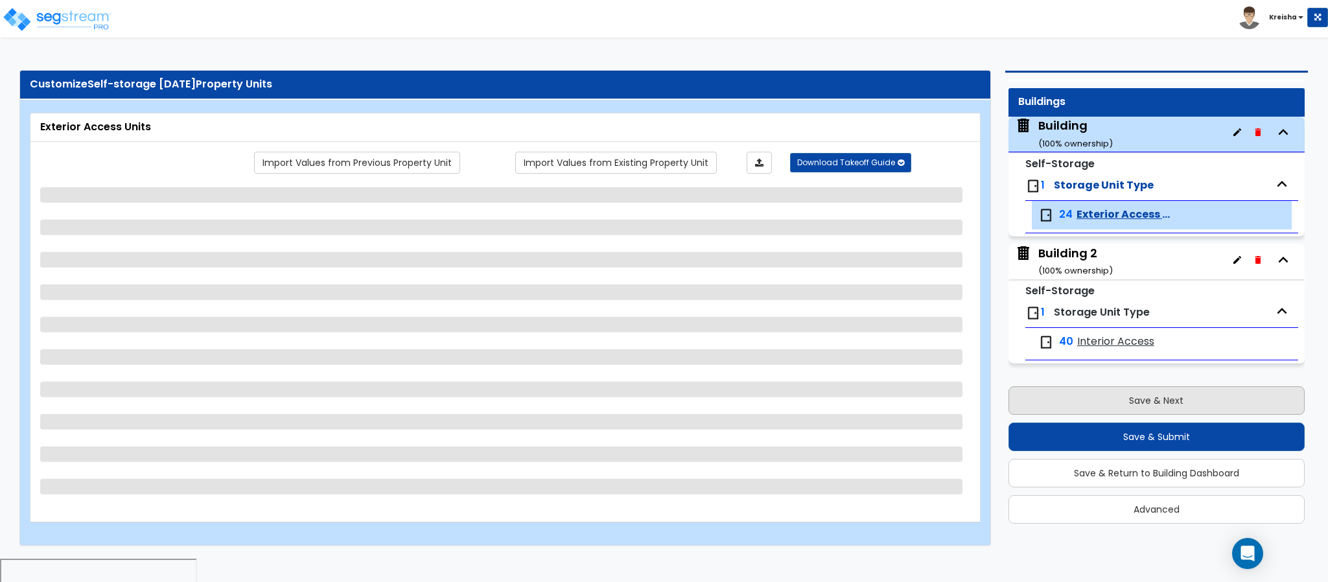
select select "1"
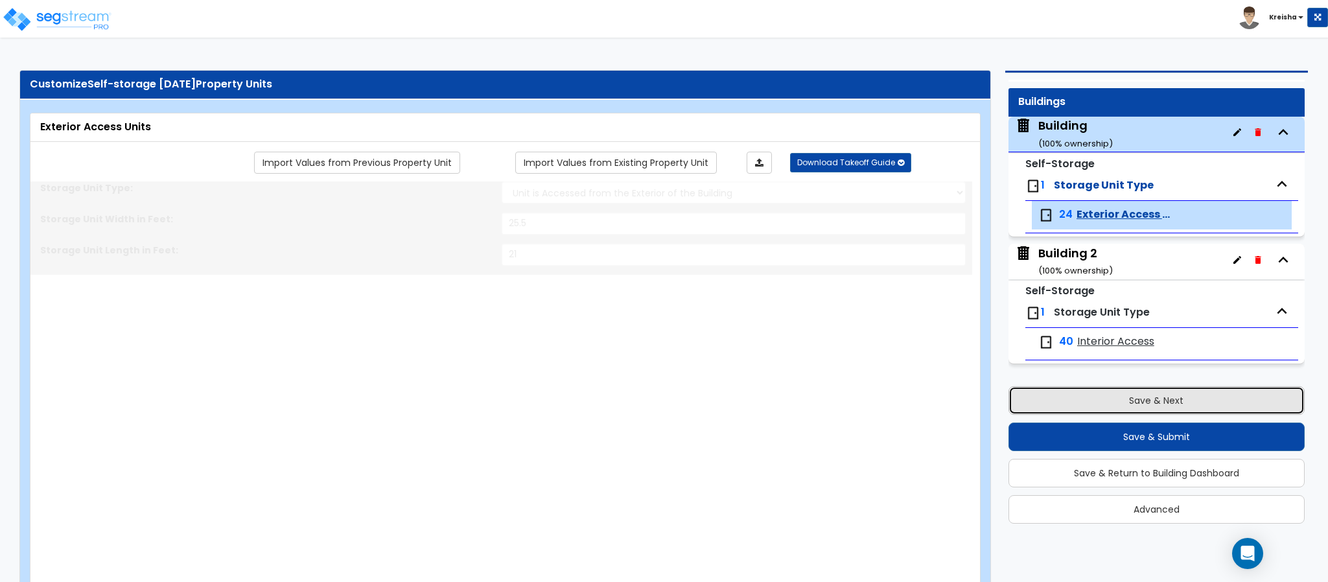
click at [1044, 395] on button "Save & Next" at bounding box center [1157, 400] width 296 height 29
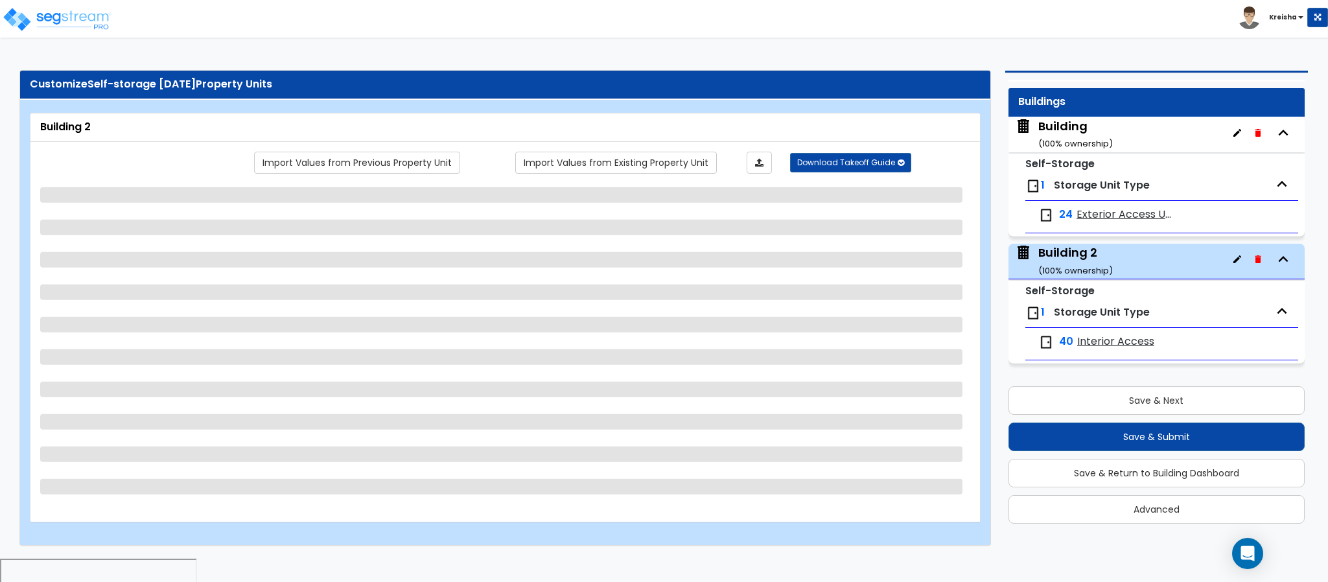
select select "2"
select select "3"
select select "1"
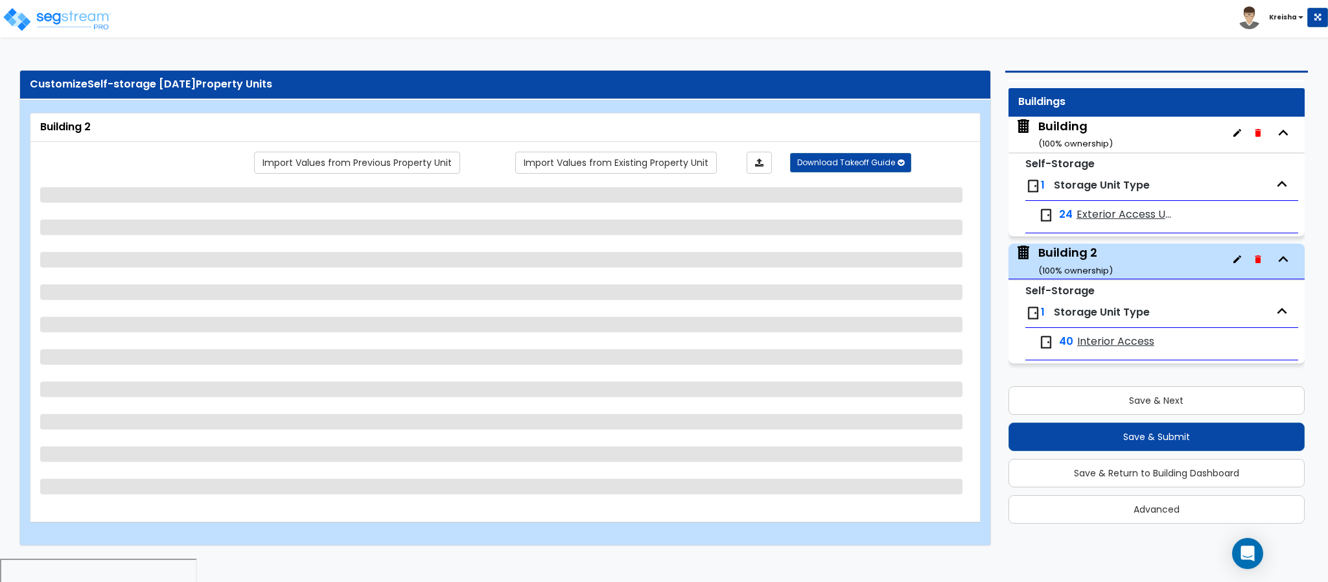
select select "10"
select select "2"
select select "3"
select select "1"
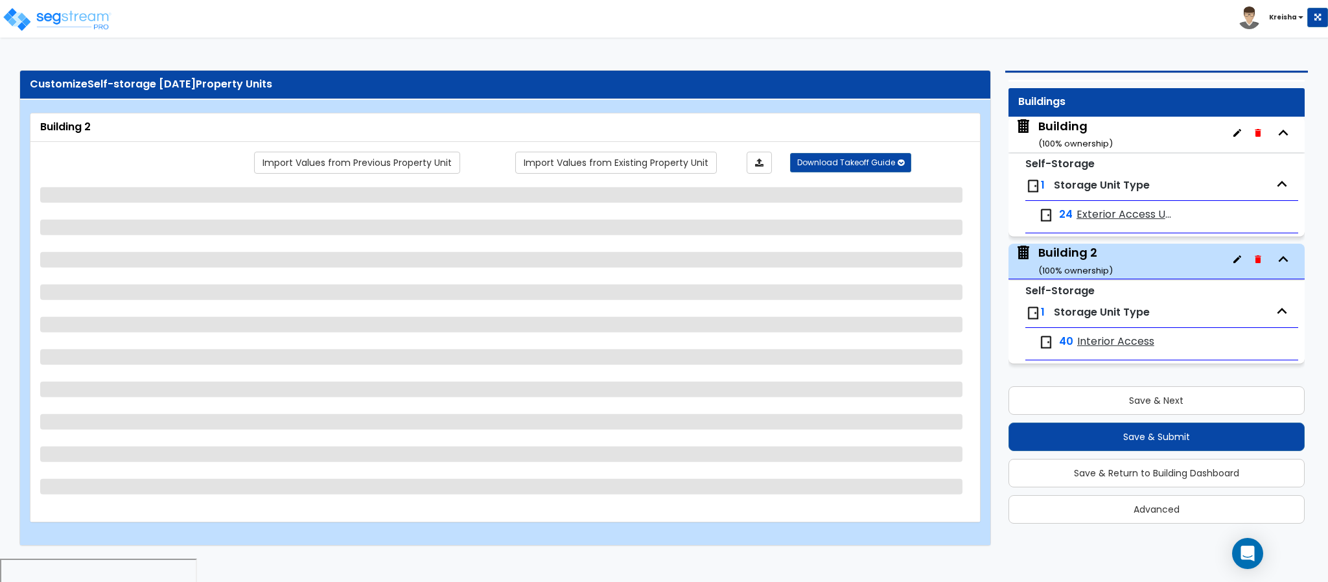
select select "1"
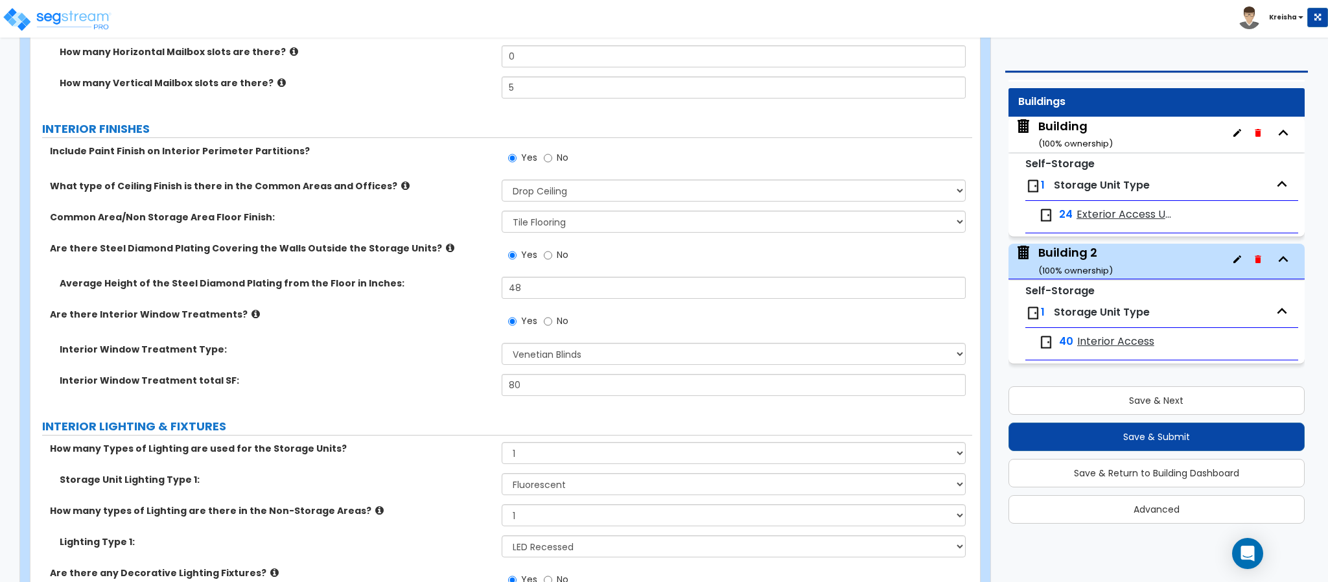
scroll to position [2801, 0]
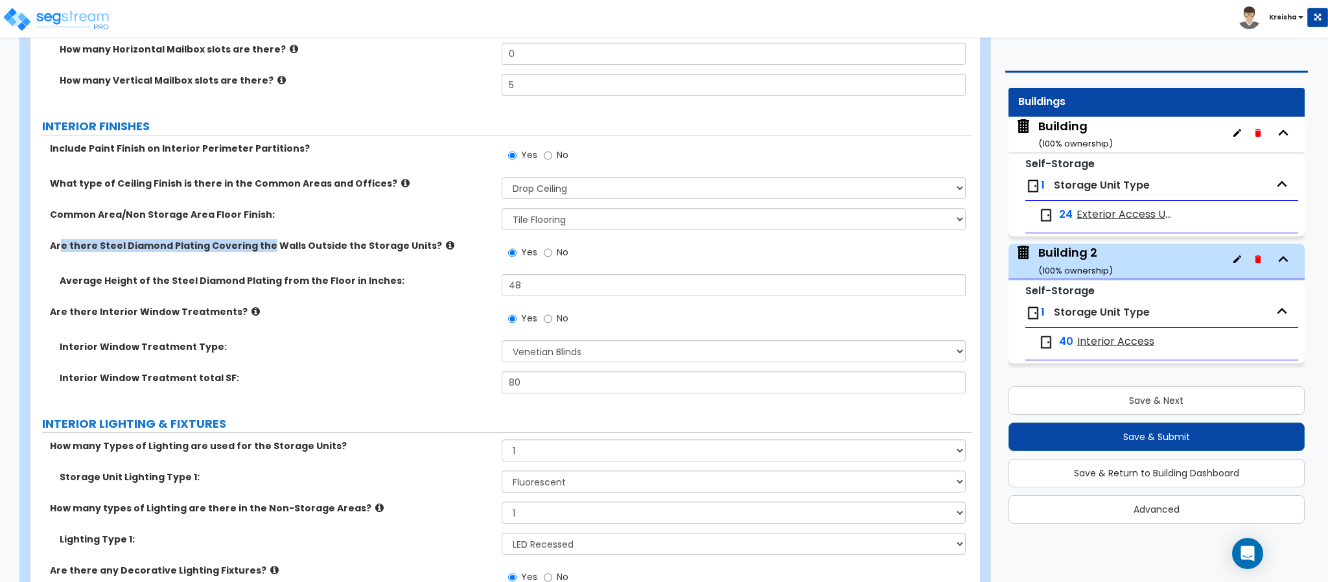
click at [259, 255] on div "Are there Steel Diamond Plating Covering the Walls Outside the Storage Units? Y…" at bounding box center [501, 256] width 942 height 35
drag, startPoint x: 84, startPoint y: 218, endPoint x: 199, endPoint y: 222, distance: 115.4
click at [199, 221] on label "Common Area/Non Storage Area Floor Finish:" at bounding box center [271, 214] width 442 height 13
click at [203, 216] on label "Common Area/Non Storage Area Floor Finish:" at bounding box center [271, 214] width 442 height 13
click at [204, 214] on label "Common Area/Non Storage Area Floor Finish:" at bounding box center [271, 214] width 442 height 13
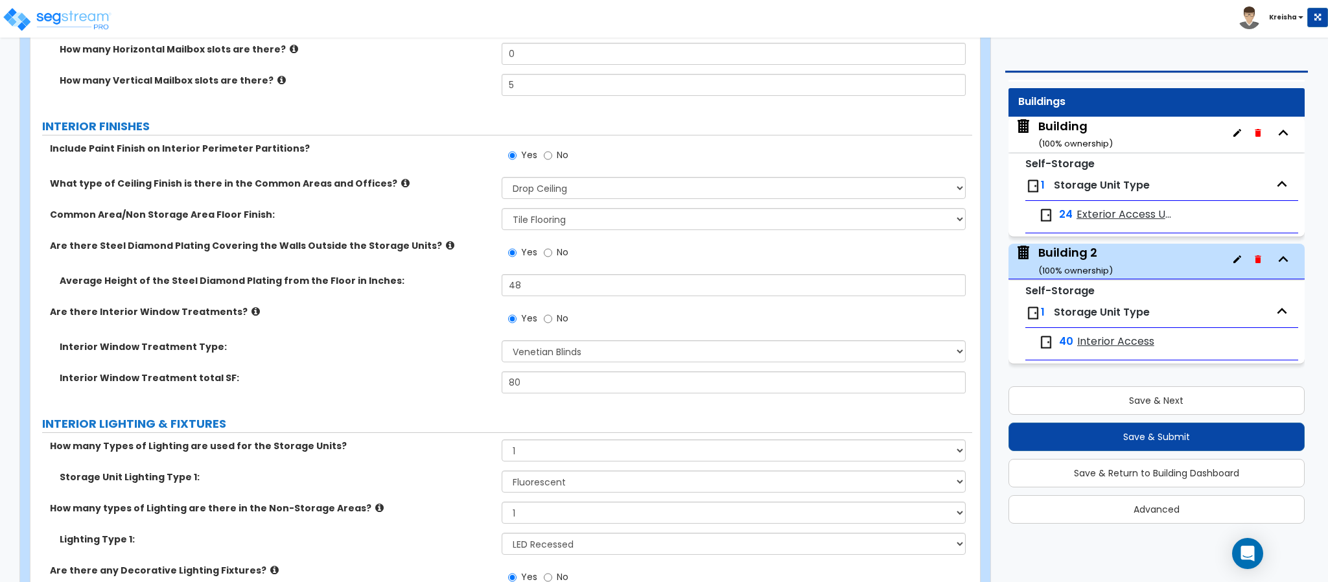
click at [199, 218] on label "Common Area/Non Storage Area Floor Finish:" at bounding box center [271, 214] width 442 height 13
click at [1073, 133] on div "Building ( 100 % ownership)" at bounding box center [1075, 134] width 75 height 33
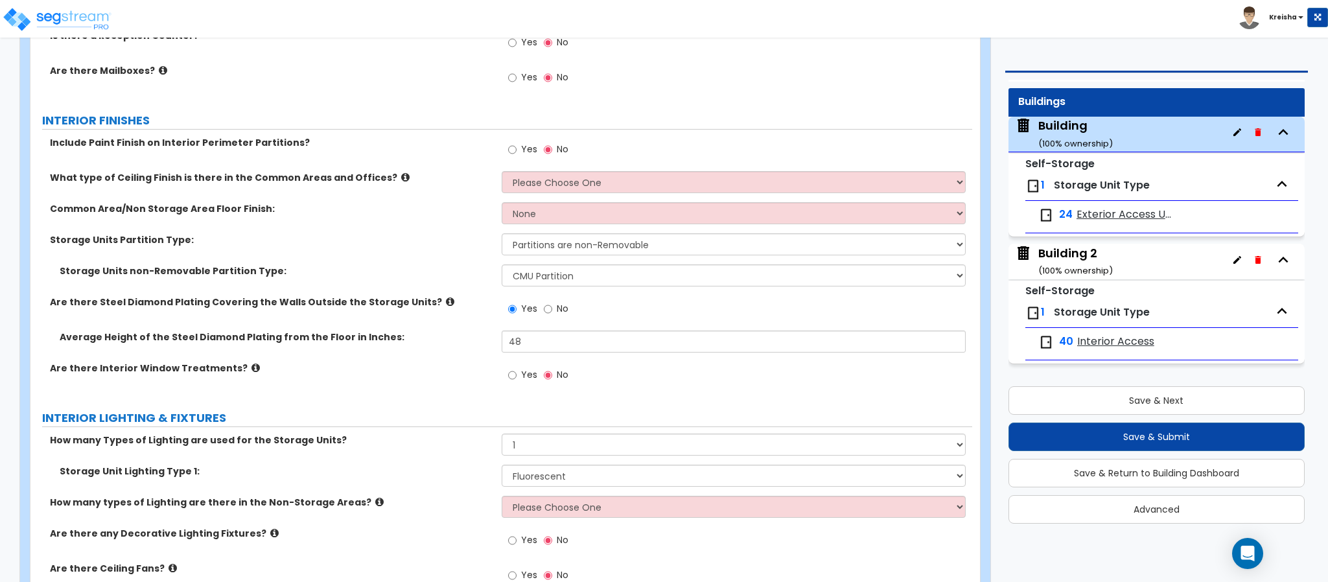
scroll to position [1815, 0]
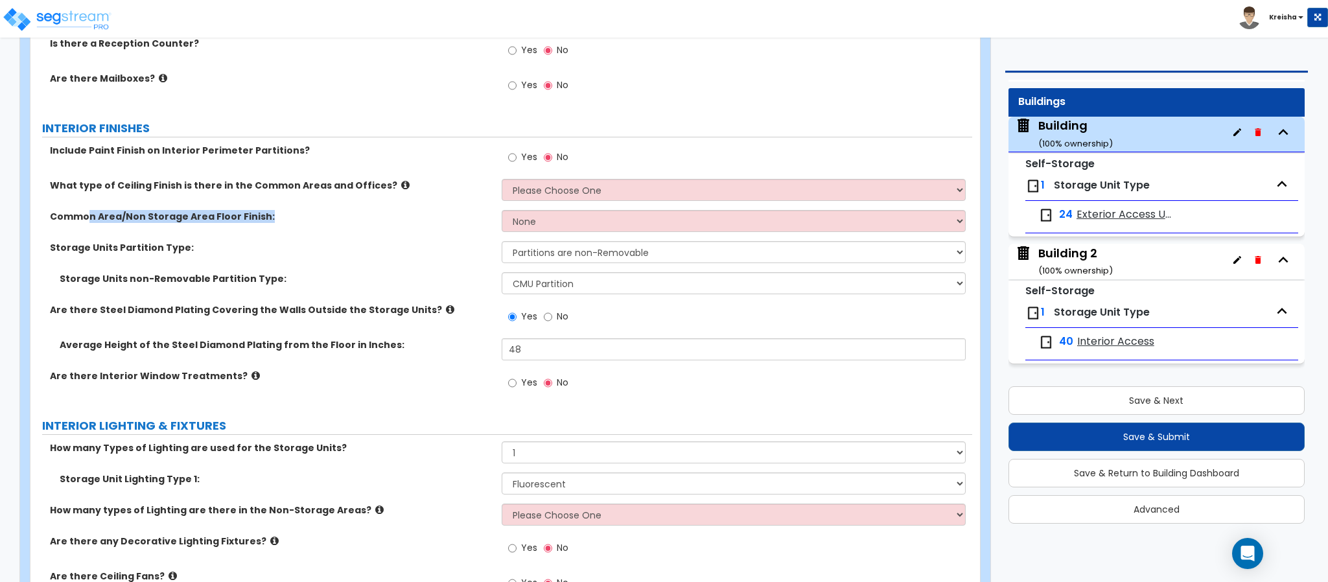
drag, startPoint x: 88, startPoint y: 216, endPoint x: 269, endPoint y: 233, distance: 182.3
click at [269, 233] on div "Common Area/Non Storage Area Floor Finish: None Tile Flooring Hardwood Flooring…" at bounding box center [501, 225] width 942 height 31
drag, startPoint x: 115, startPoint y: 183, endPoint x: 296, endPoint y: 185, distance: 181.5
click at [242, 185] on label "What type of Ceiling Finish is there in the Common Areas and Offices?" at bounding box center [271, 185] width 442 height 13
drag, startPoint x: 63, startPoint y: 148, endPoint x: 199, endPoint y: 152, distance: 136.2
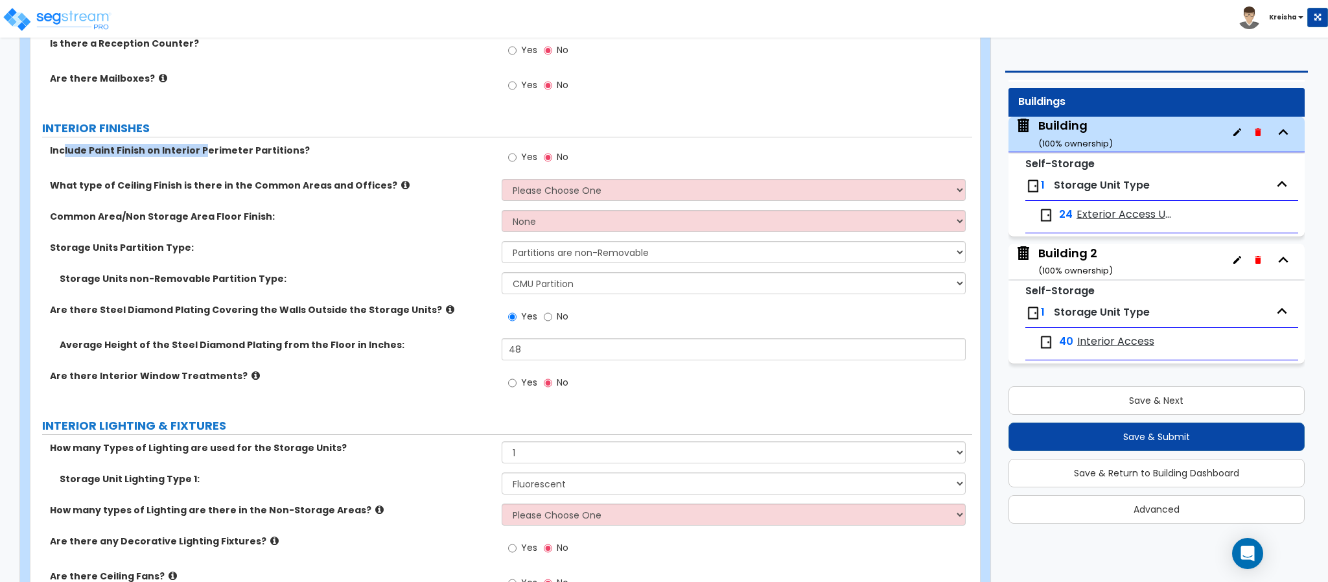
click at [199, 152] on label "Include Paint Finish on Interior Perimeter Partitions?" at bounding box center [271, 150] width 442 height 13
click at [224, 154] on label "Include Paint Finish on Interior Perimeter Partitions?" at bounding box center [271, 150] width 442 height 13
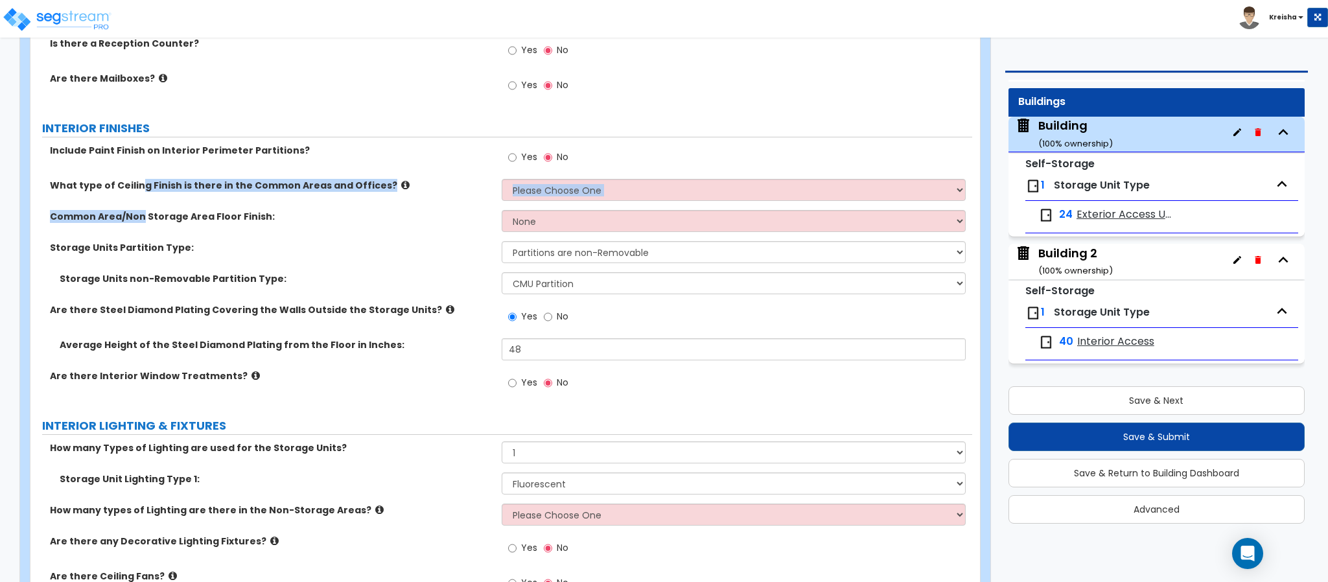
click at [141, 211] on div "Include Paint Finish on Interior Perimeter Partitions? Yes No What type of Ceil…" at bounding box center [501, 274] width 922 height 261
click at [180, 148] on label "Include Paint Finish on Interior Perimeter Partitions?" at bounding box center [271, 150] width 442 height 13
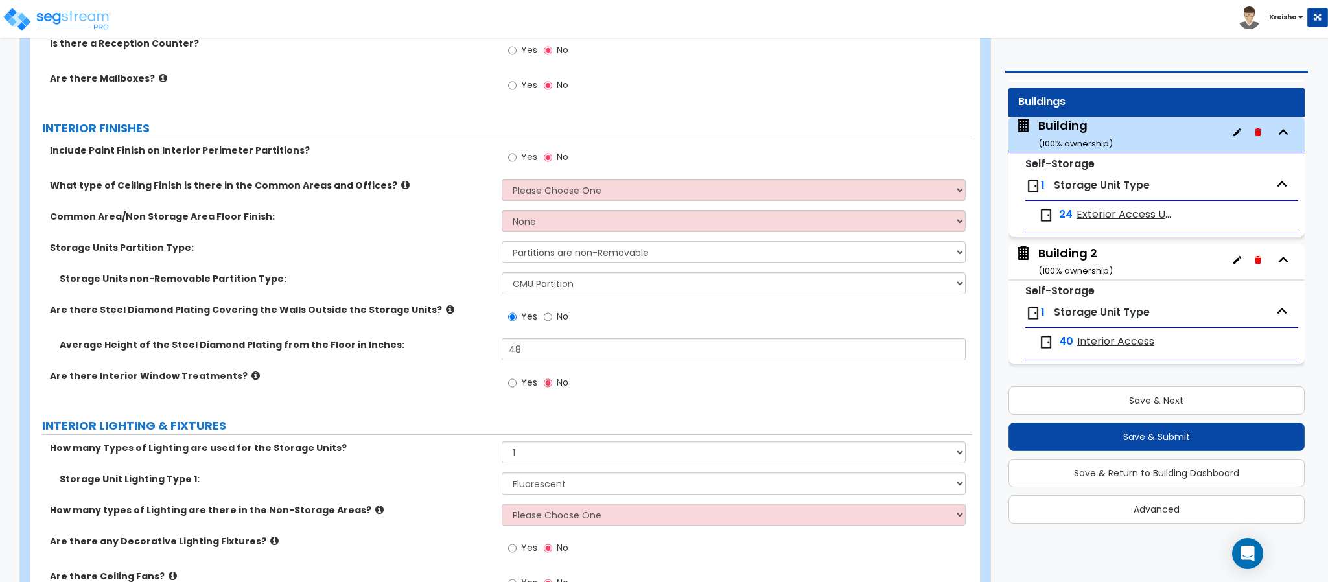
click at [143, 236] on div "Common Area/Non Storage Area Floor Finish: None Tile Flooring Hardwood Flooring…" at bounding box center [501, 225] width 942 height 31
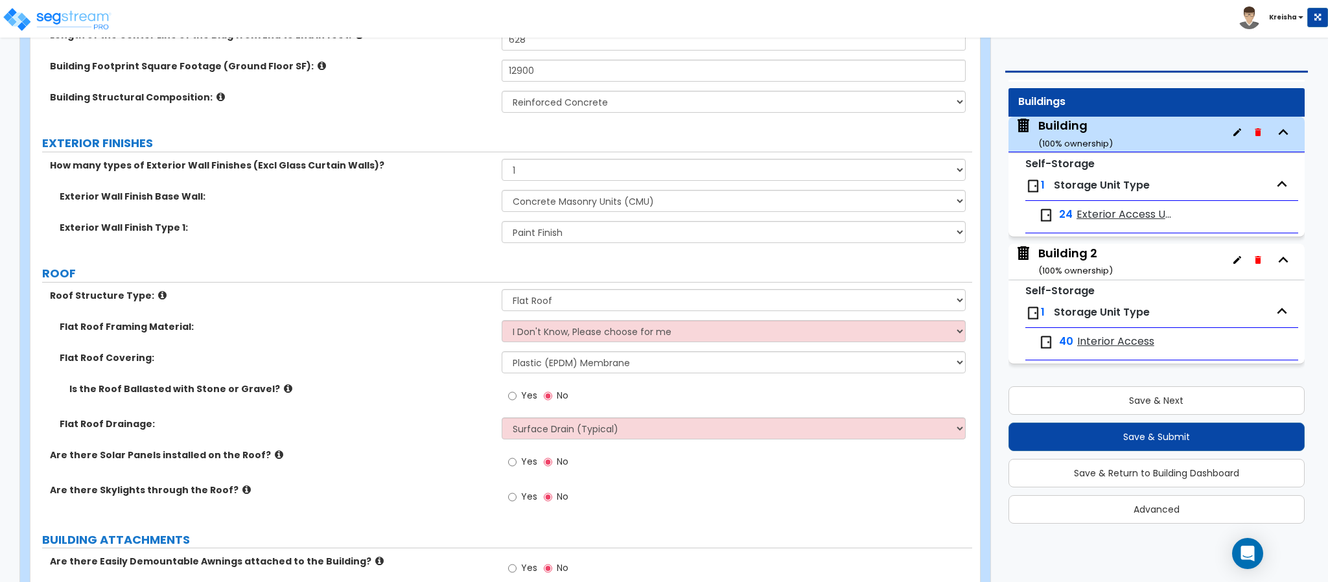
scroll to position [0, 0]
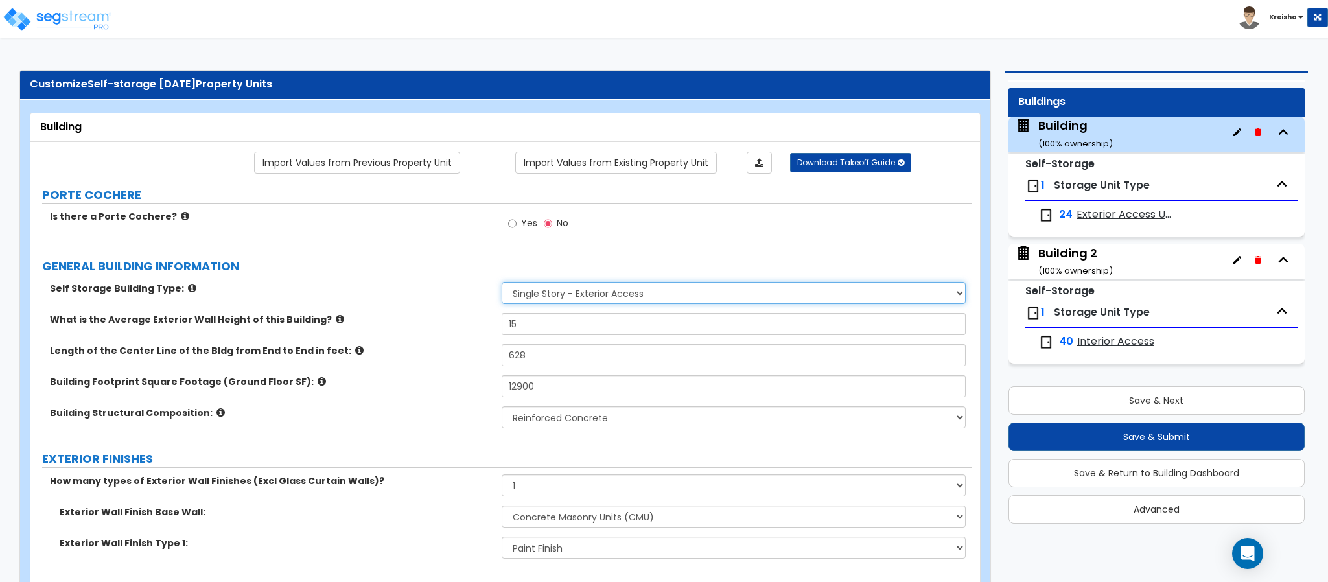
click at [523, 292] on select "Single Story - Exterior Access Multi-story - Interior/Exterior Access" at bounding box center [734, 293] width 465 height 22
click at [428, 336] on div "What is the Average Exterior Wall Height of this Building? 15" at bounding box center [501, 328] width 942 height 31
click at [541, 296] on select "Single Story - Exterior Access Multi-story - Interior/Exterior Access" at bounding box center [734, 293] width 465 height 22
click at [502, 284] on select "Single Story - Exterior Access Multi-story - Interior/Exterior Access" at bounding box center [734, 293] width 465 height 22
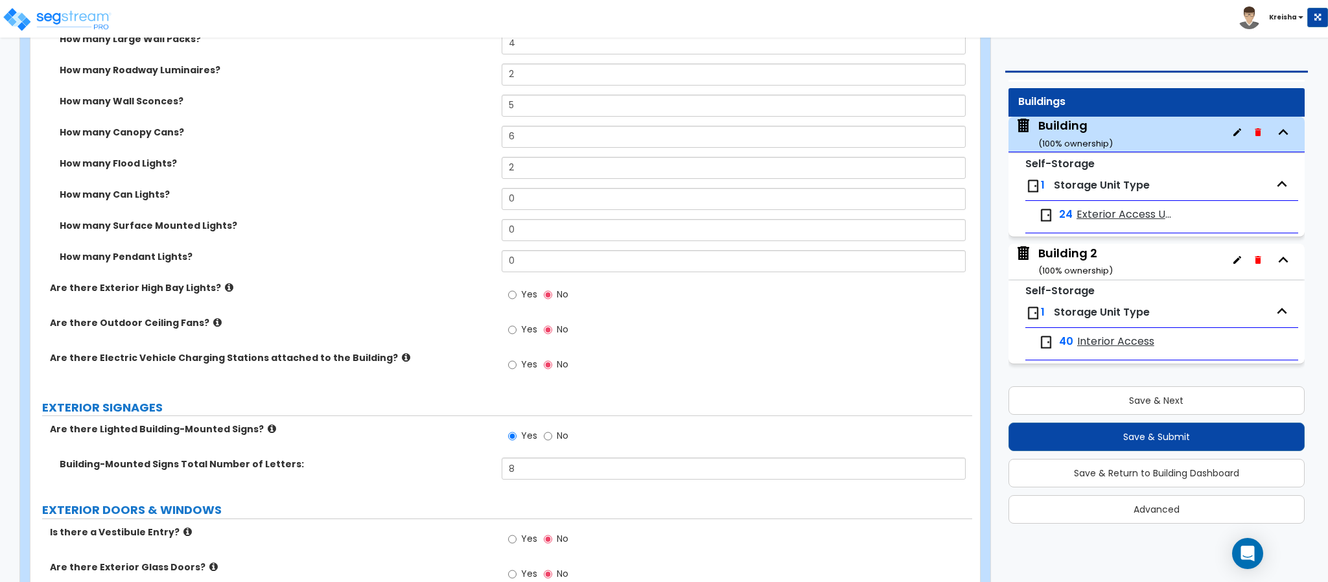
scroll to position [493, 0]
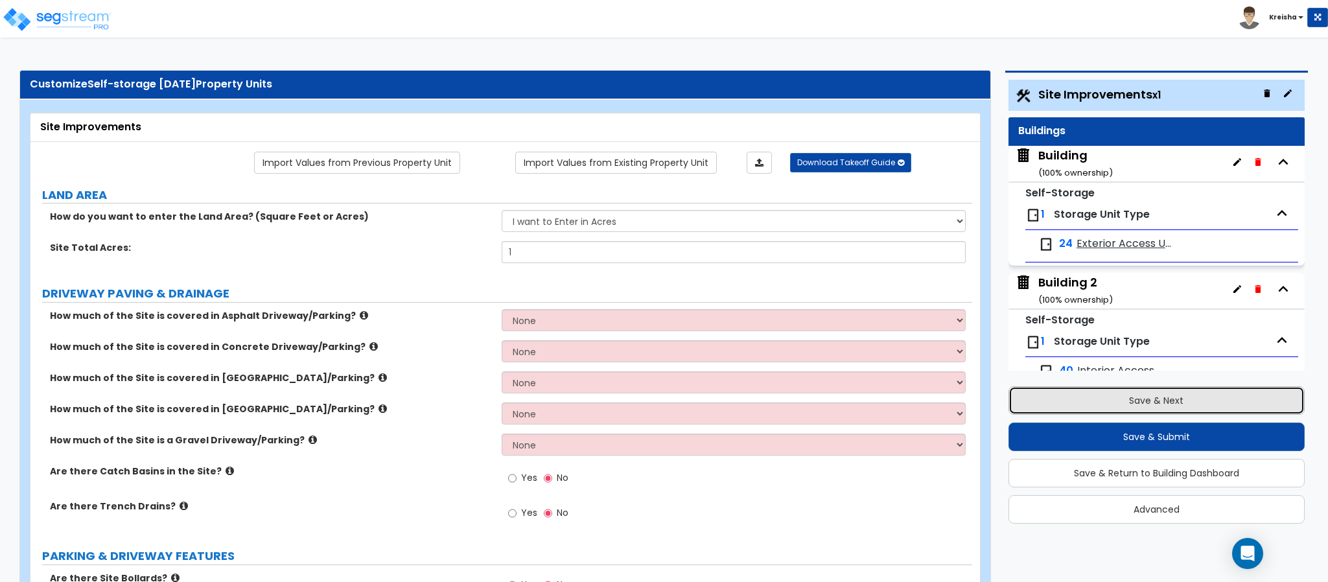
drag, startPoint x: 1072, startPoint y: 399, endPoint x: 1017, endPoint y: 411, distance: 56.3
click at [1072, 397] on button "Save & Next" at bounding box center [1157, 400] width 296 height 29
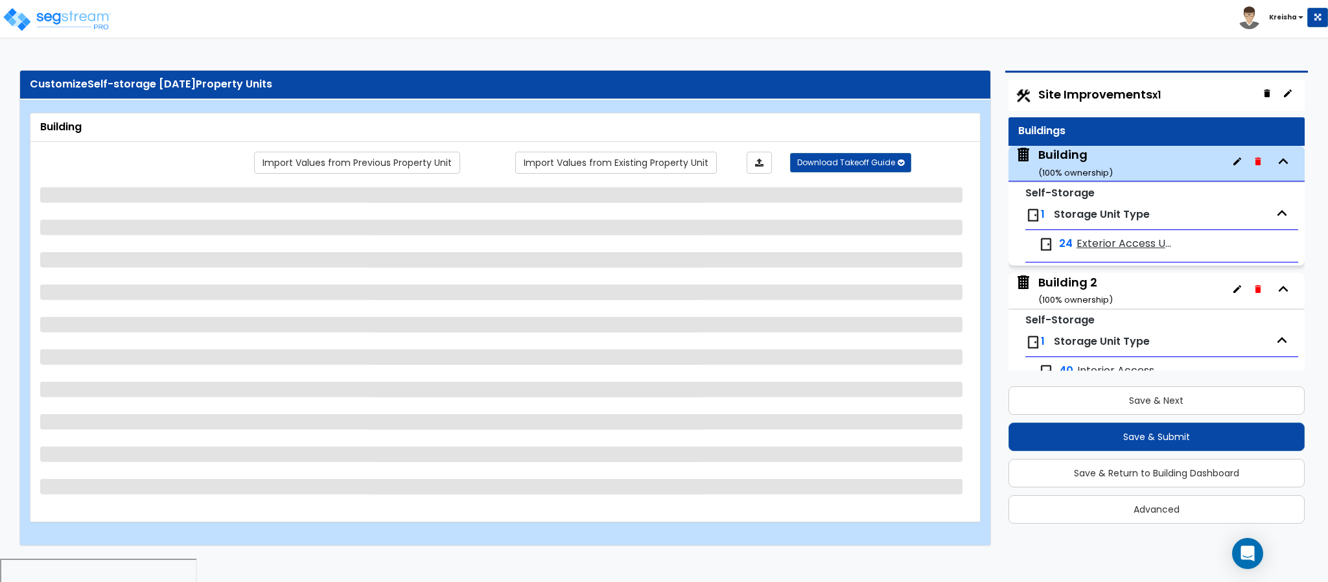
scroll to position [31, 0]
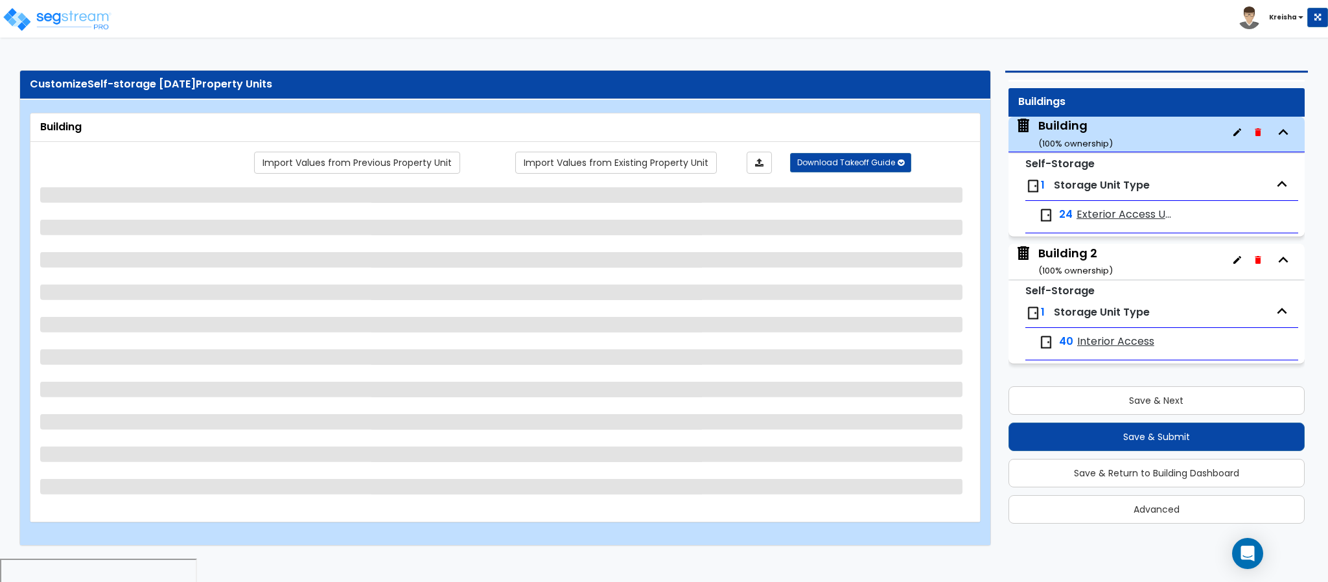
select select "3"
select select "1"
select select "10"
select select "2"
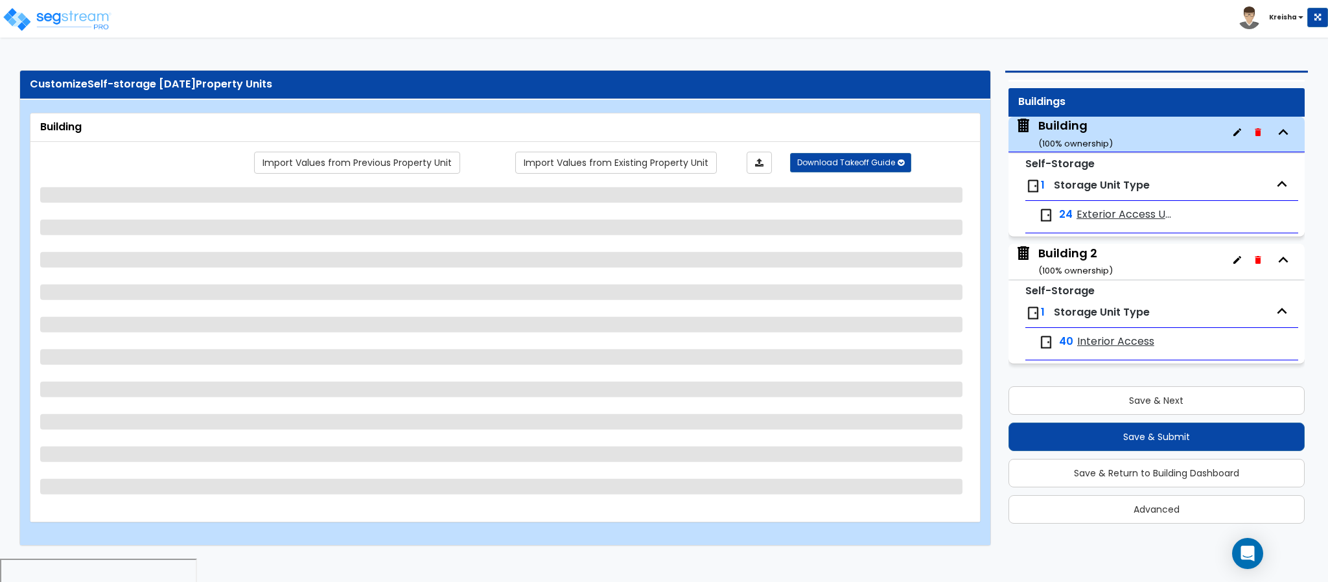
select select "3"
select select "2"
select select "1"
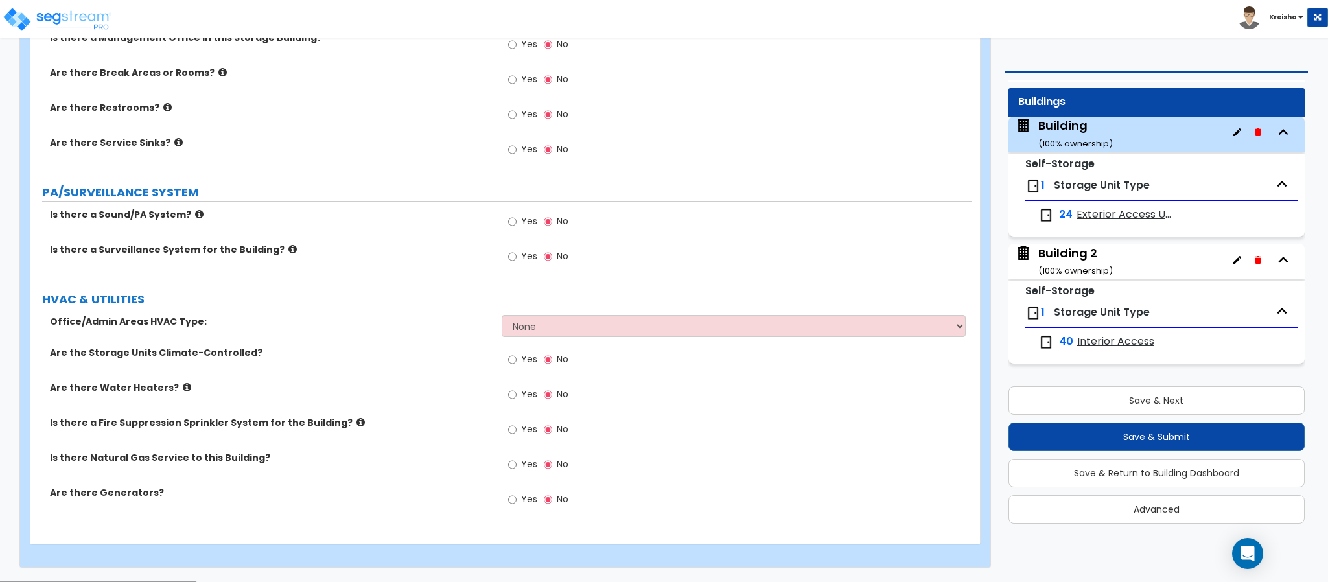
scroll to position [2532, 0]
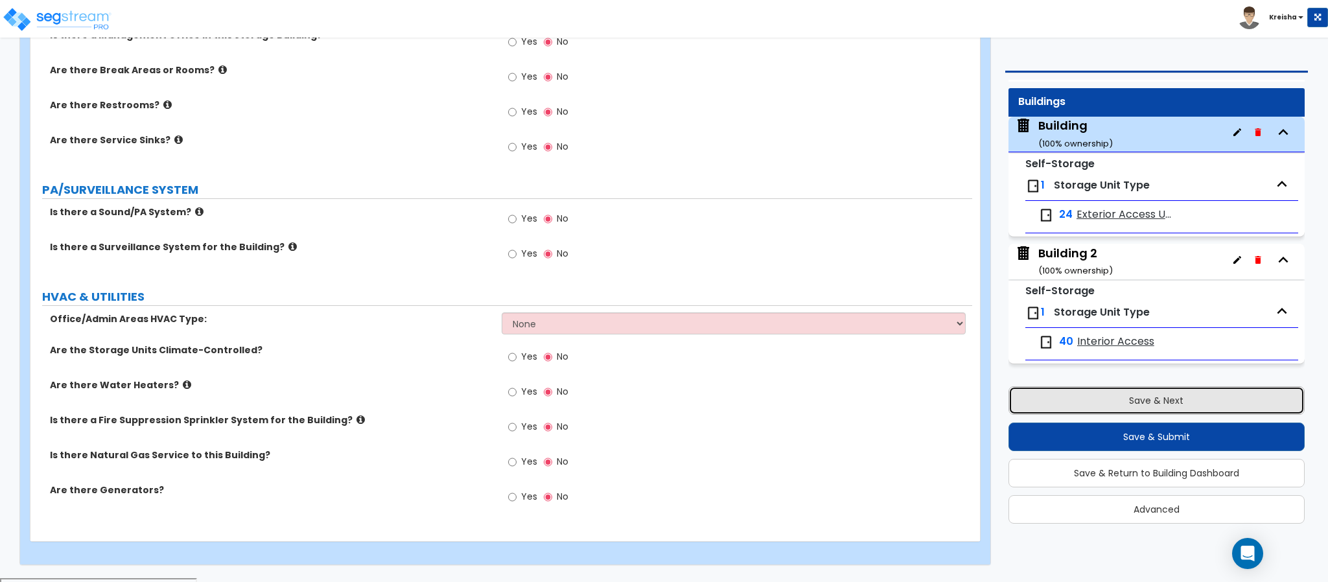
click at [1049, 399] on button "Save & Next" at bounding box center [1157, 400] width 296 height 29
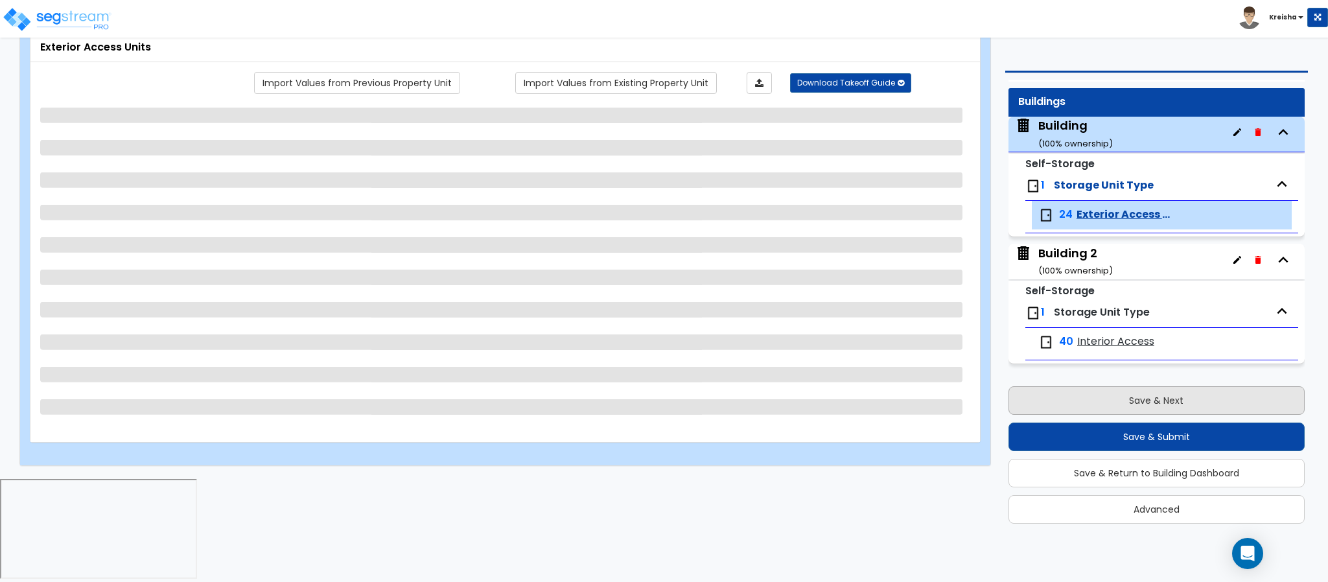
scroll to position [0, 0]
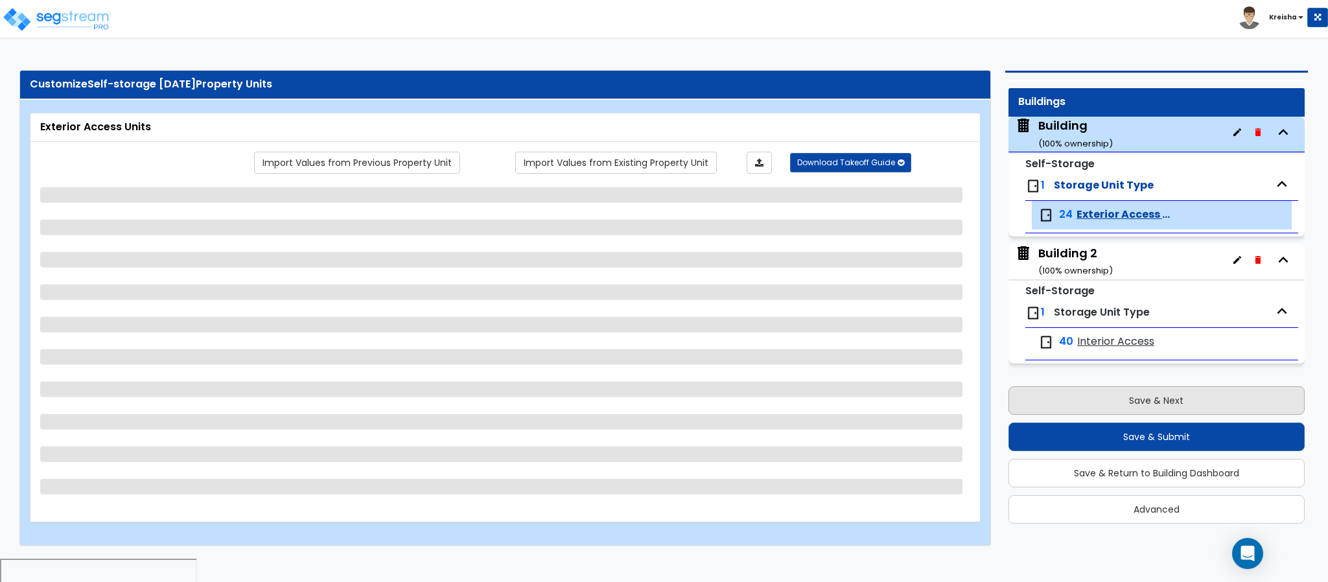
select select "1"
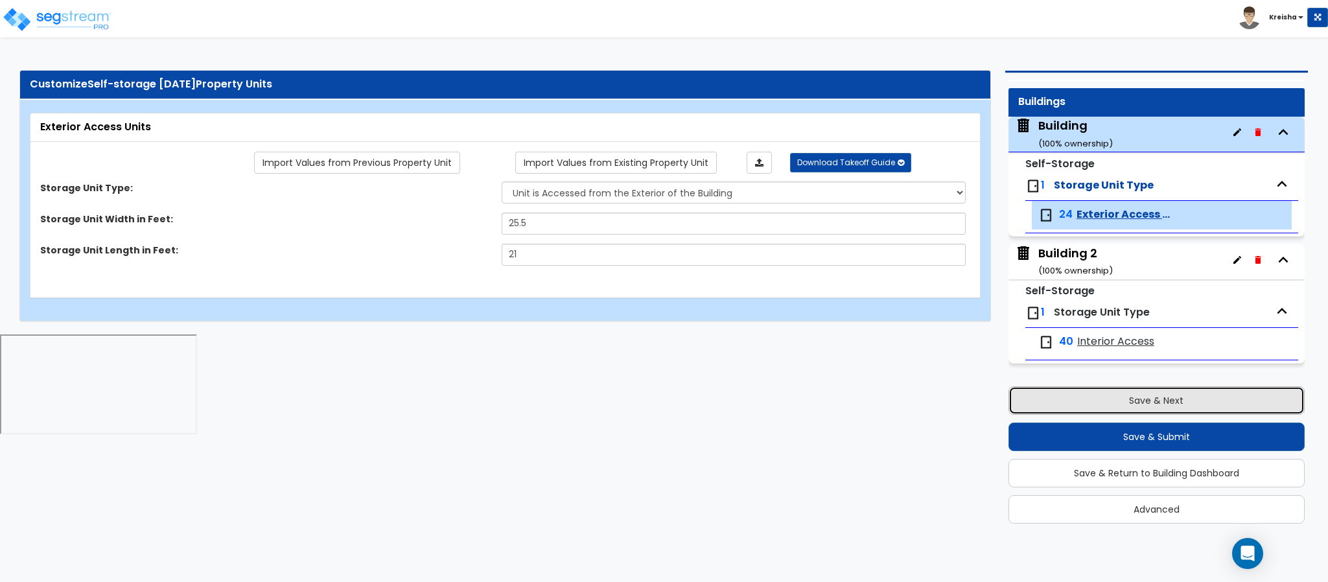
click at [1037, 395] on button "Save & Next" at bounding box center [1157, 400] width 296 height 29
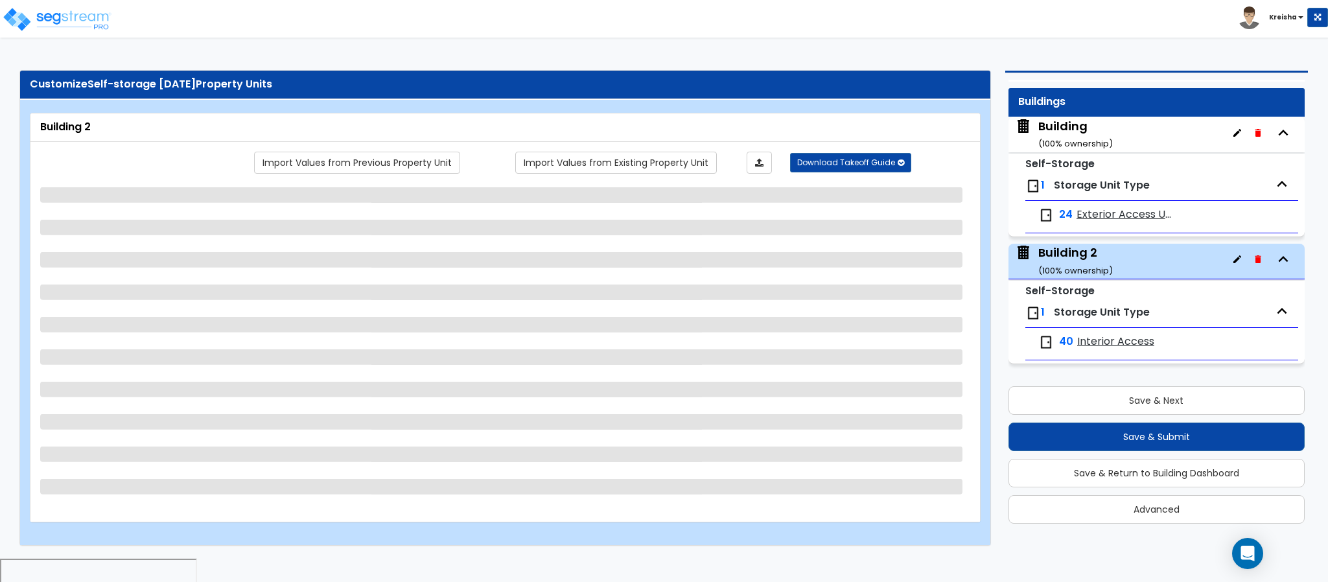
select select "2"
select select "3"
select select "1"
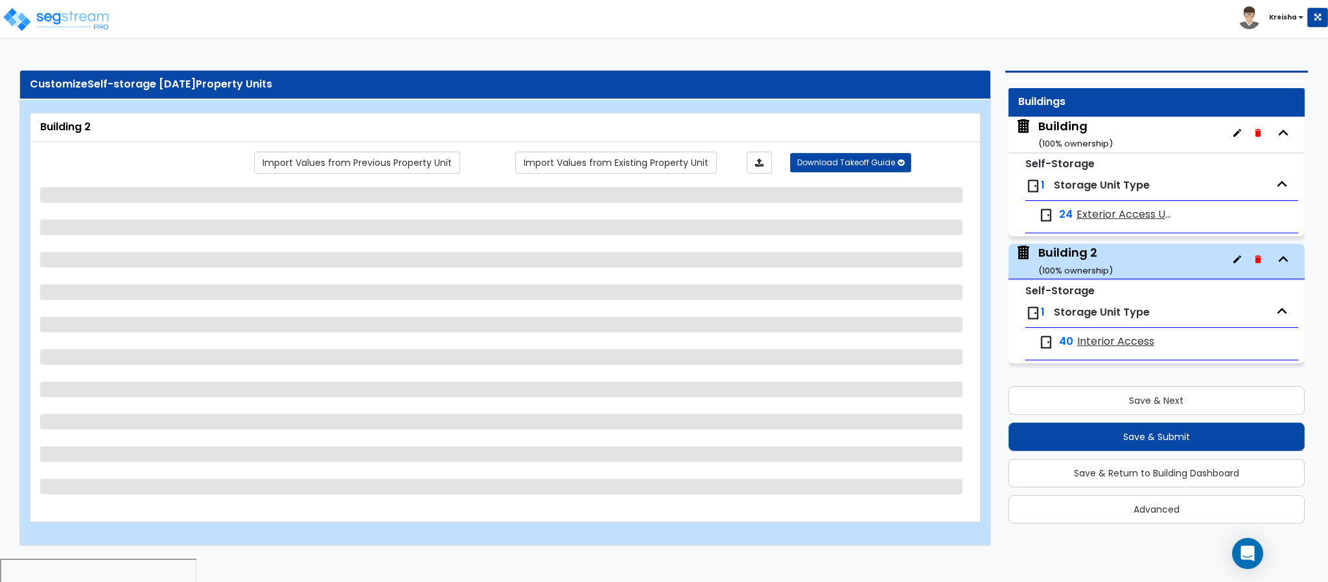
select select "10"
select select "2"
select select "3"
select select "1"
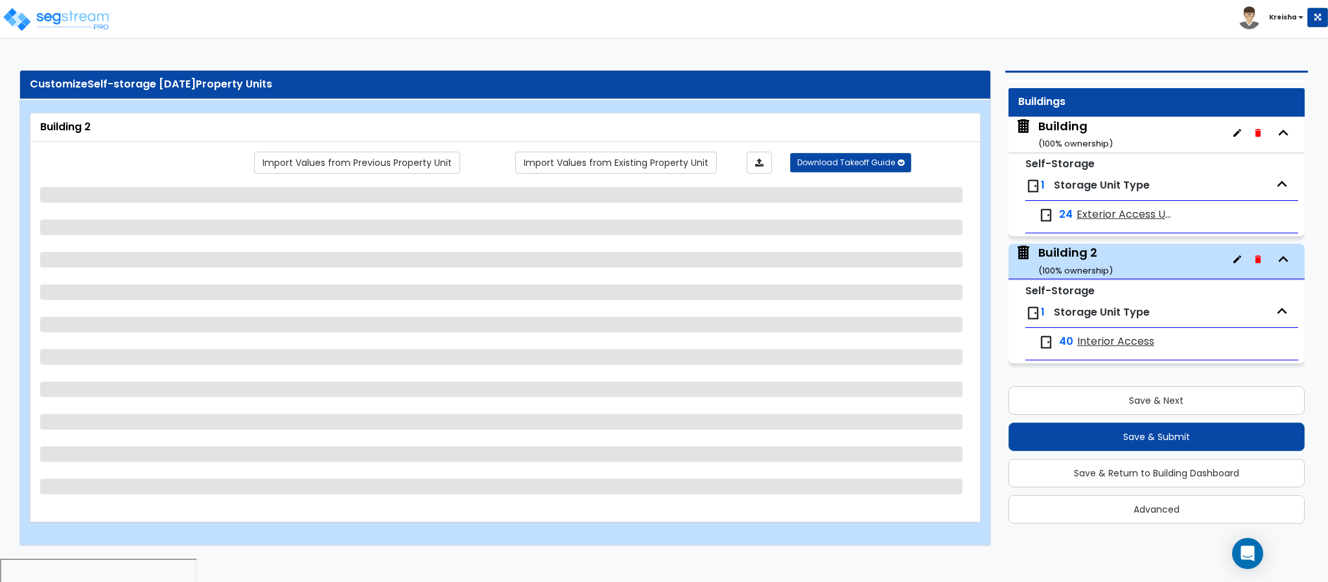
select select "1"
select select "3"
select select "2"
select select "1"
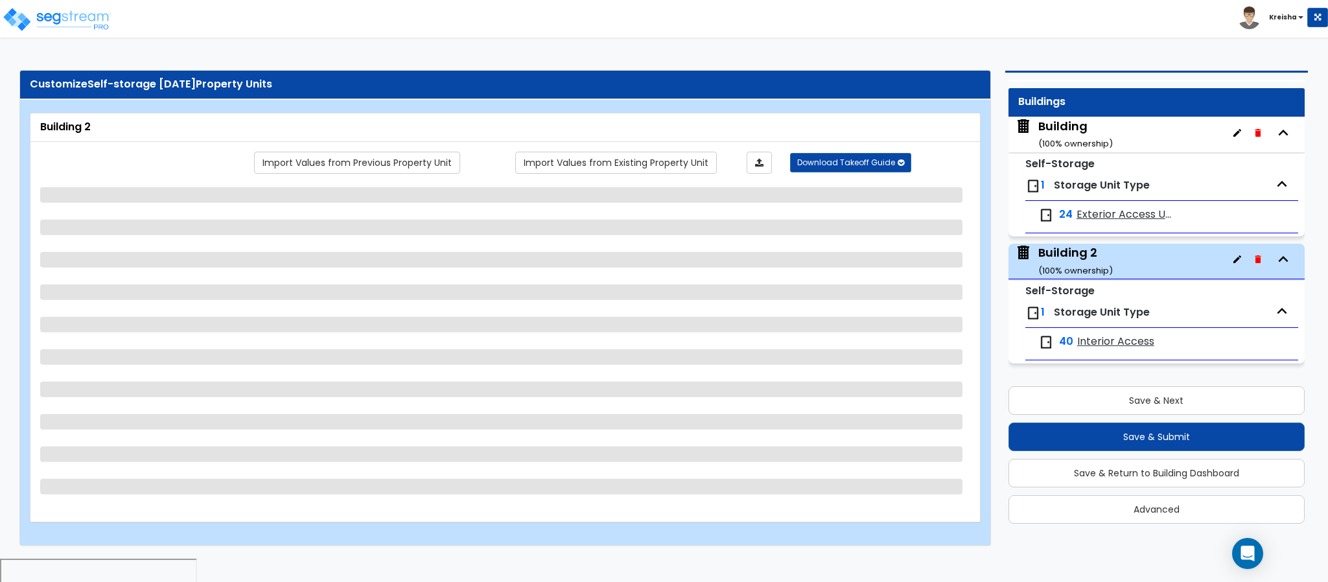
select select "3"
select select "1"
select select "3"
select select "1"
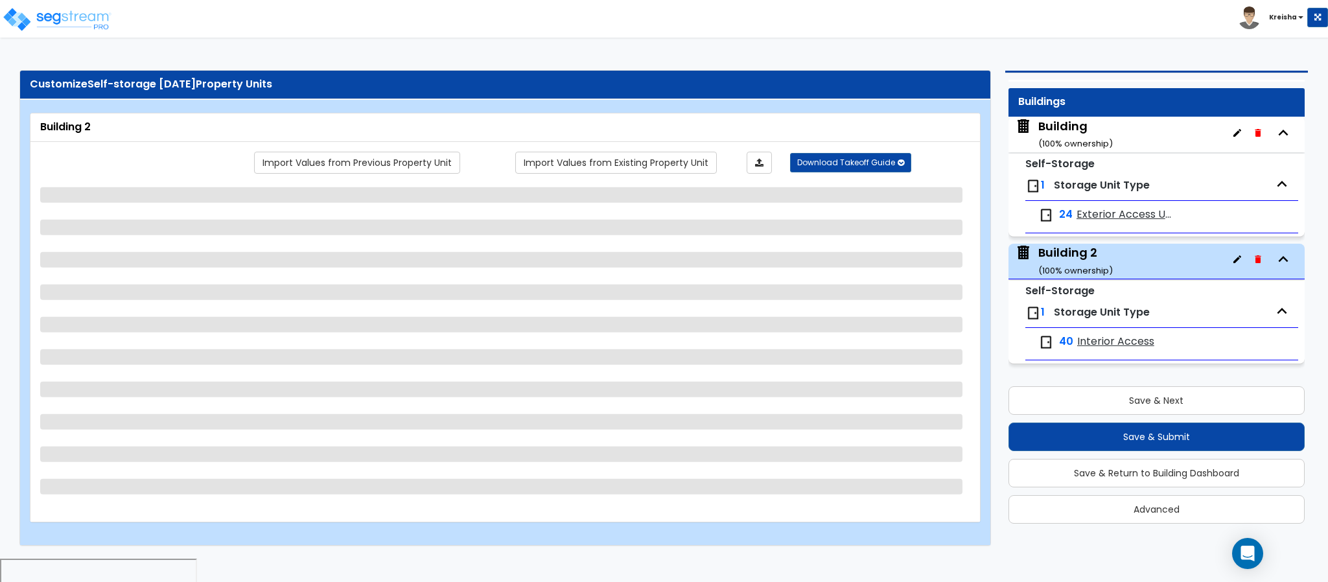
select select "1"
select select "2"
select select "4"
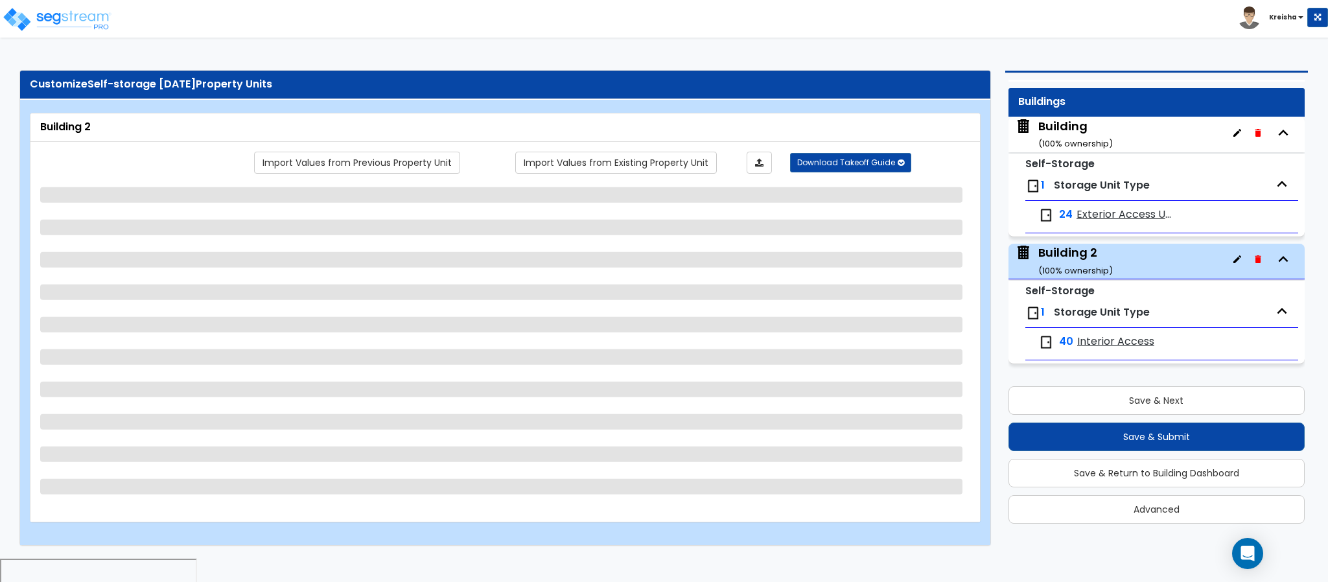
select select "3"
select select "2"
select select "1"
select select "2"
select select "3"
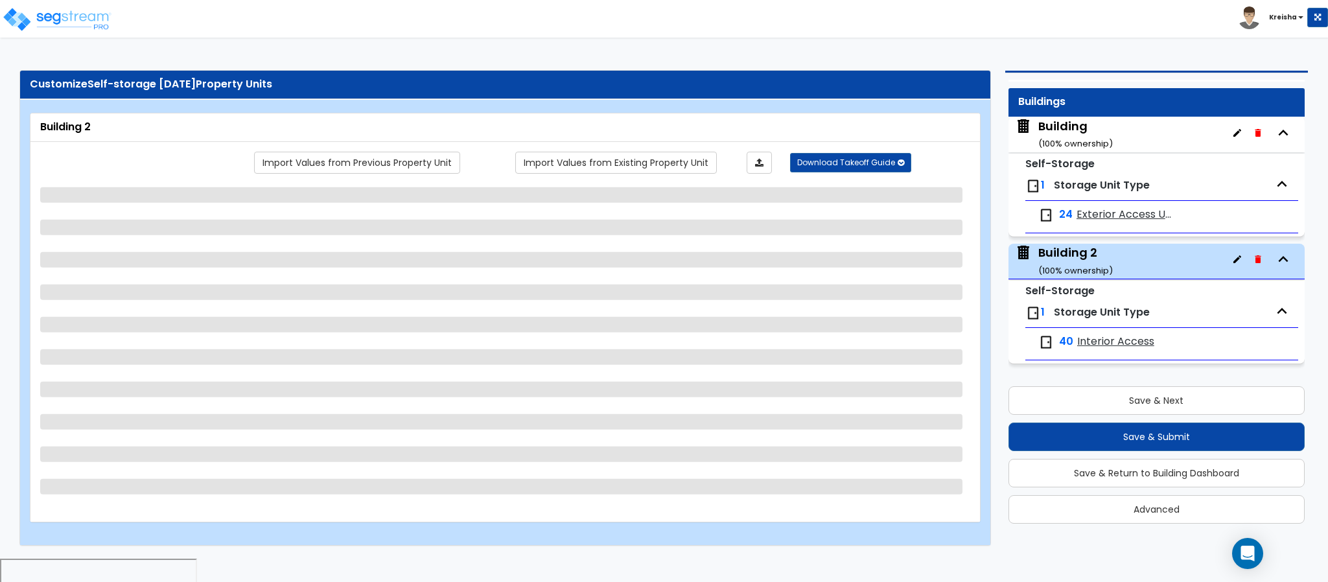
select select "1"
select select "3"
select select "2"
select select "1"
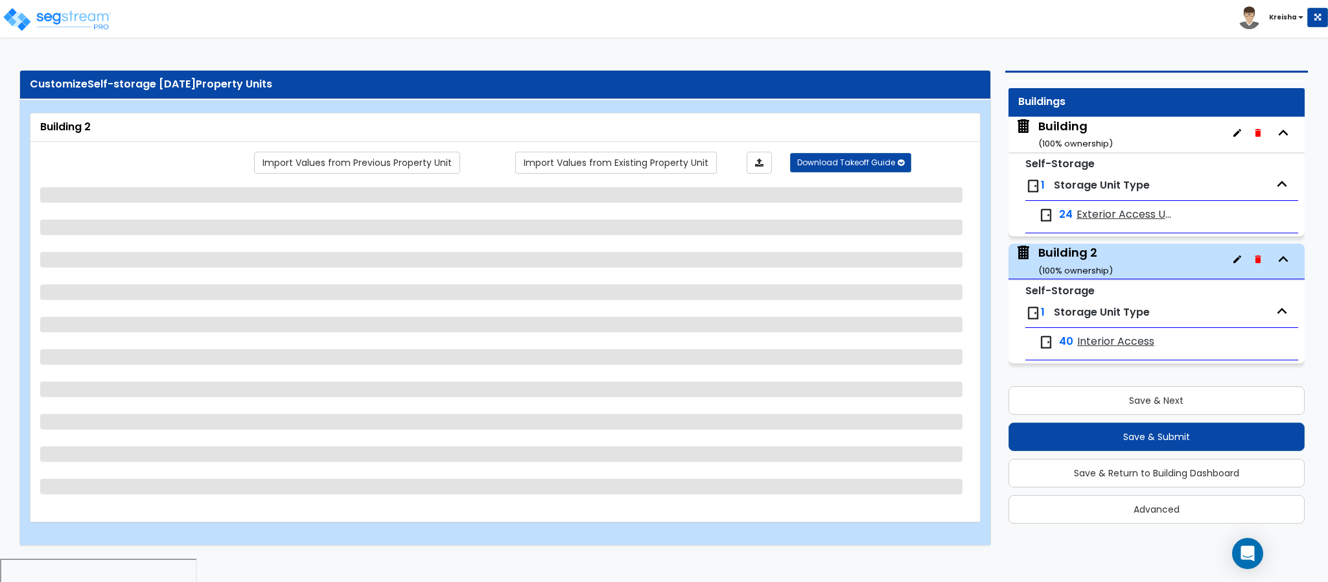
select select "2"
select select "1"
select select "4"
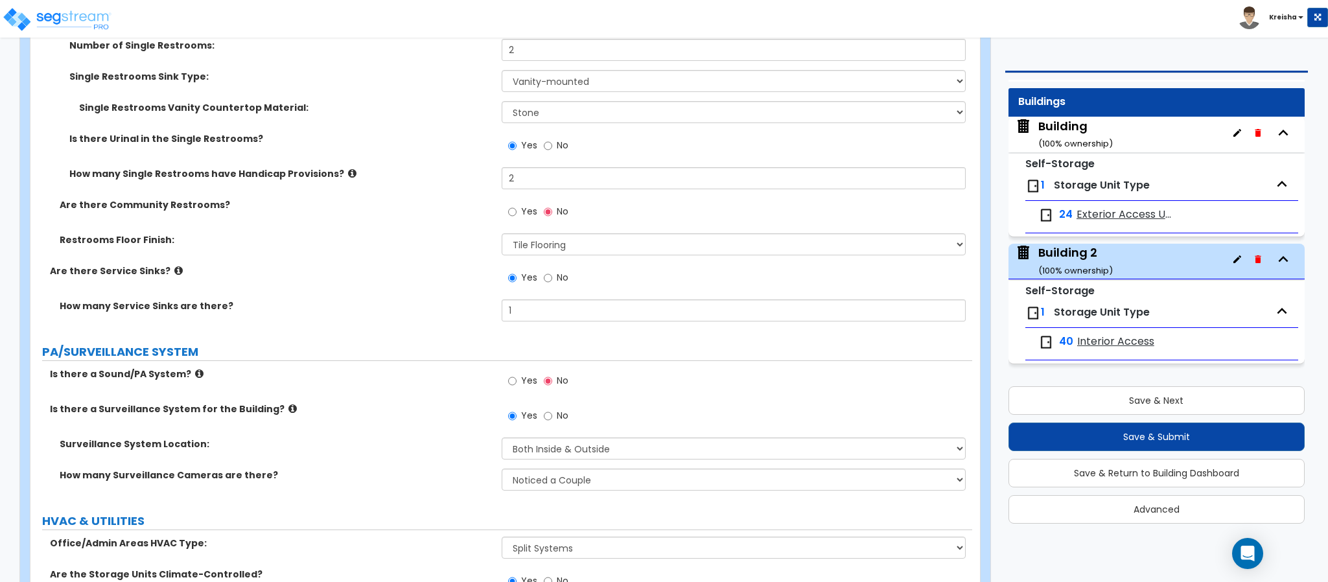
scroll to position [5134, 0]
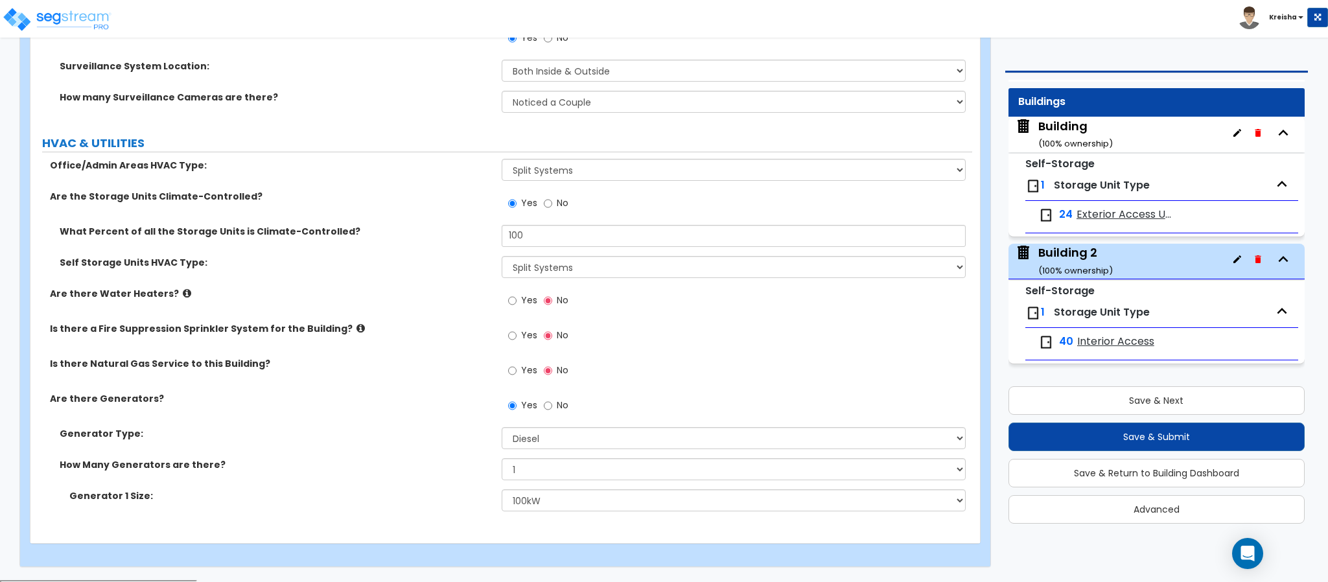
click at [405, 382] on div "Is there Natural Gas Service to this Building? Yes No" at bounding box center [501, 374] width 942 height 35
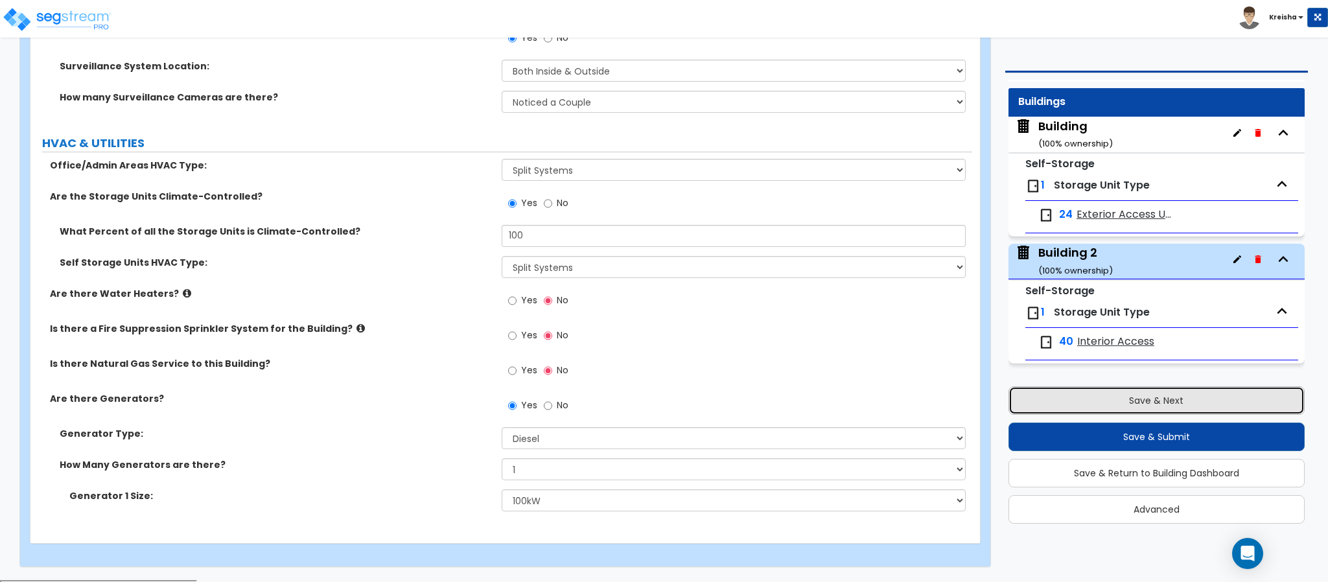
click at [1105, 404] on button "Save & Next" at bounding box center [1157, 400] width 296 height 29
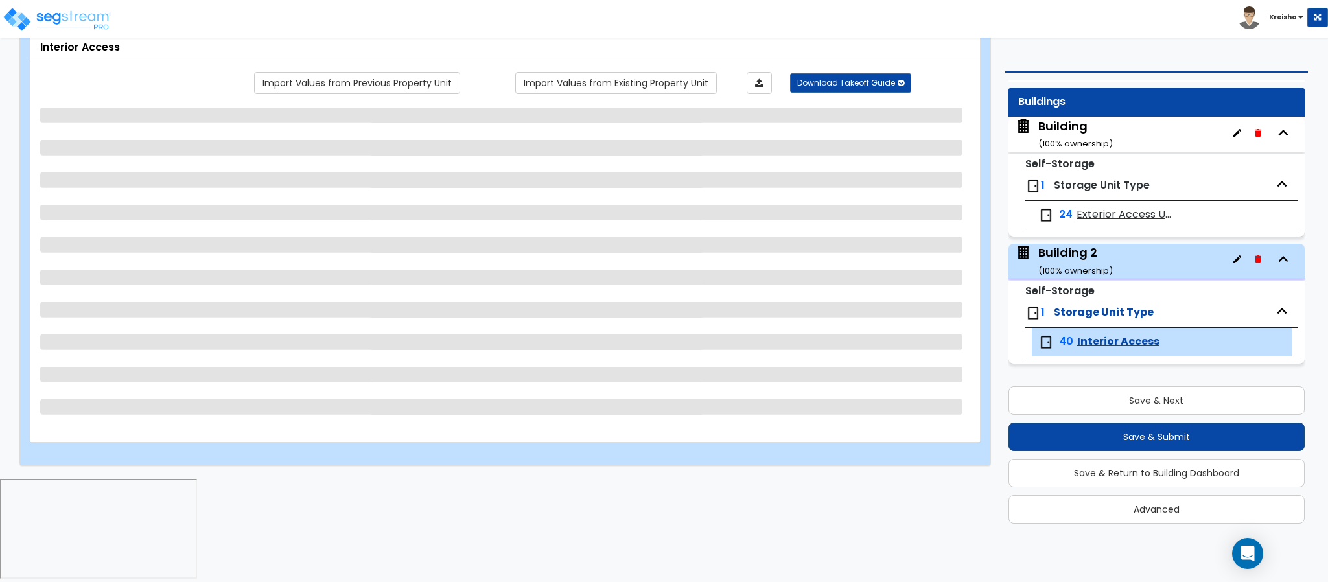
scroll to position [0, 0]
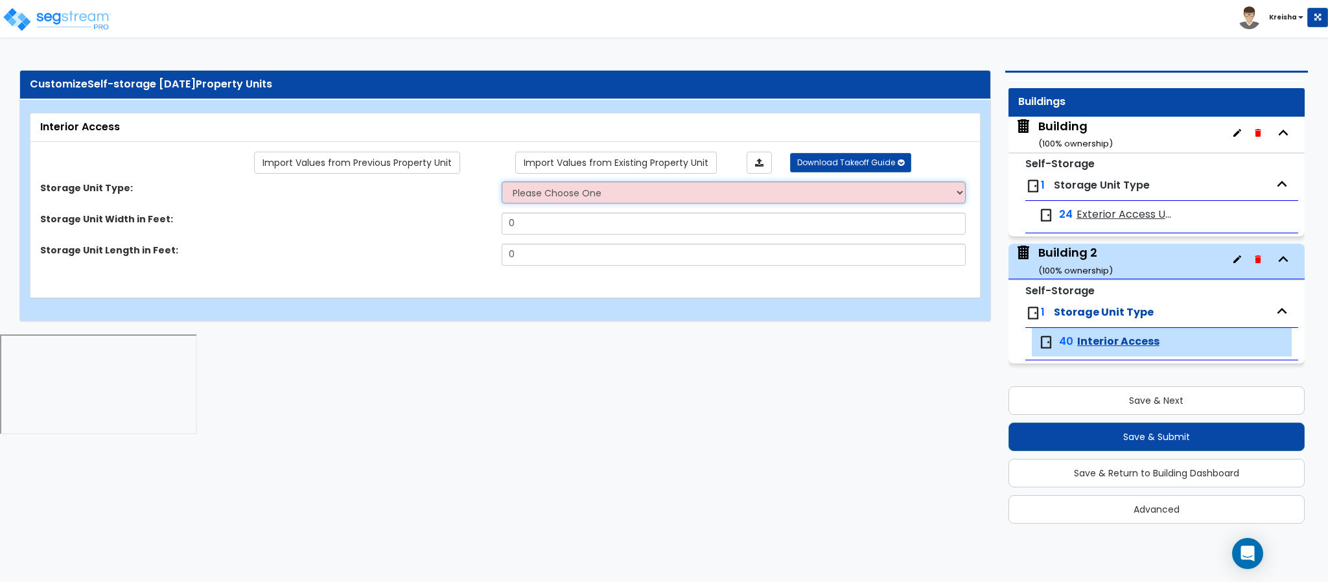
click at [553, 189] on select "Please Choose One Unit is Accessed from the Exterior of the Building Unit is Ac…" at bounding box center [734, 192] width 465 height 22
click at [502, 183] on select "Please Choose One Unit is Accessed from the Exterior of the Building Unit is Ac…" at bounding box center [734, 192] width 465 height 22
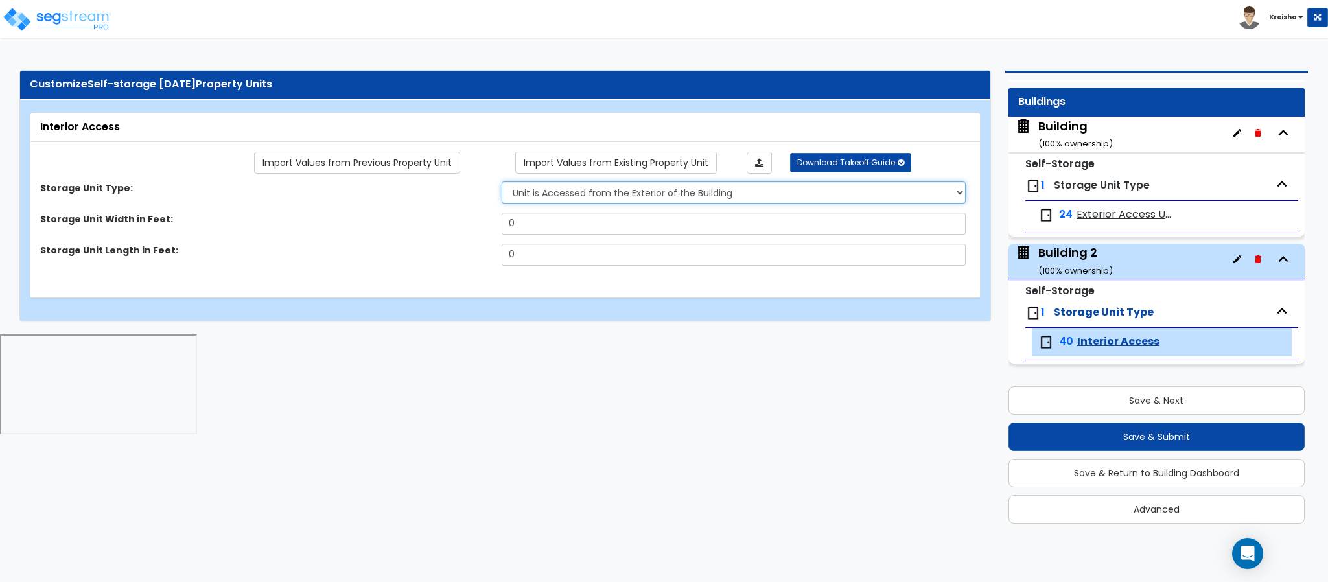
click at [596, 195] on select "Please Choose One Unit is Accessed from the Exterior of the Building Unit is Ac…" at bounding box center [734, 192] width 465 height 22
click at [585, 279] on div "Import Values from Previous Property Unit Import Values from Existing Property …" at bounding box center [505, 220] width 950 height 156
click at [609, 199] on select "Please Choose One Unit is Accessed from the Exterior of the Building Unit is Ac…" at bounding box center [734, 192] width 465 height 22
select select "2"
click at [502, 183] on select "Please Choose One Unit is Accessed from the Exterior of the Building Unit is Ac…" at bounding box center [734, 192] width 465 height 22
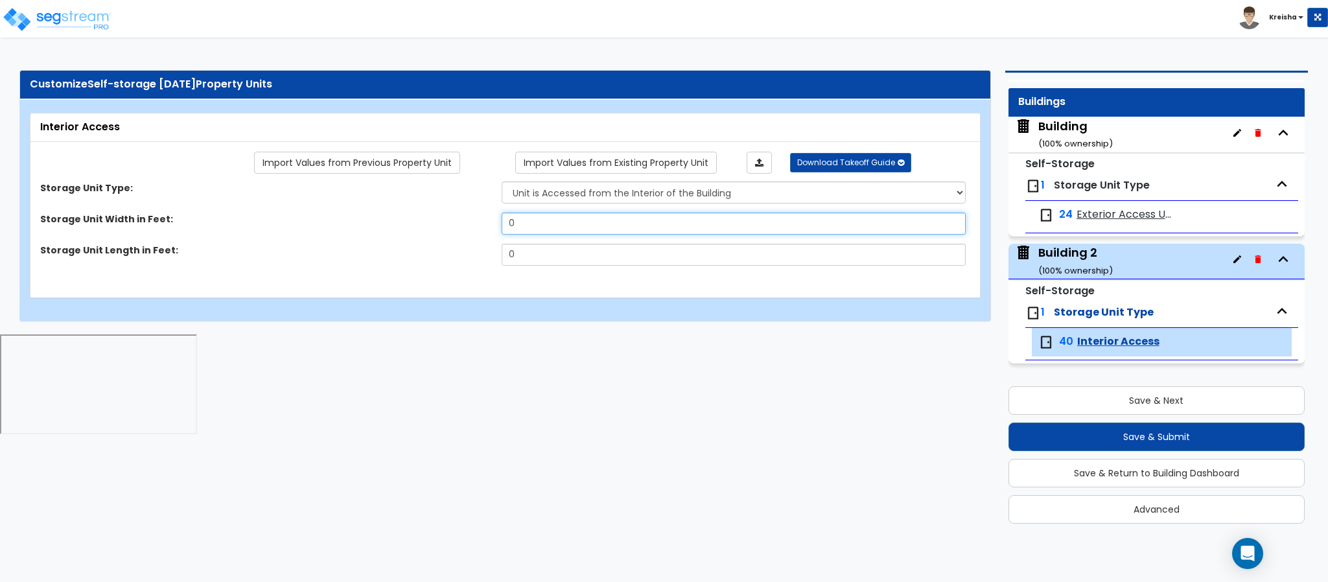
click at [537, 220] on input "0" at bounding box center [734, 224] width 465 height 22
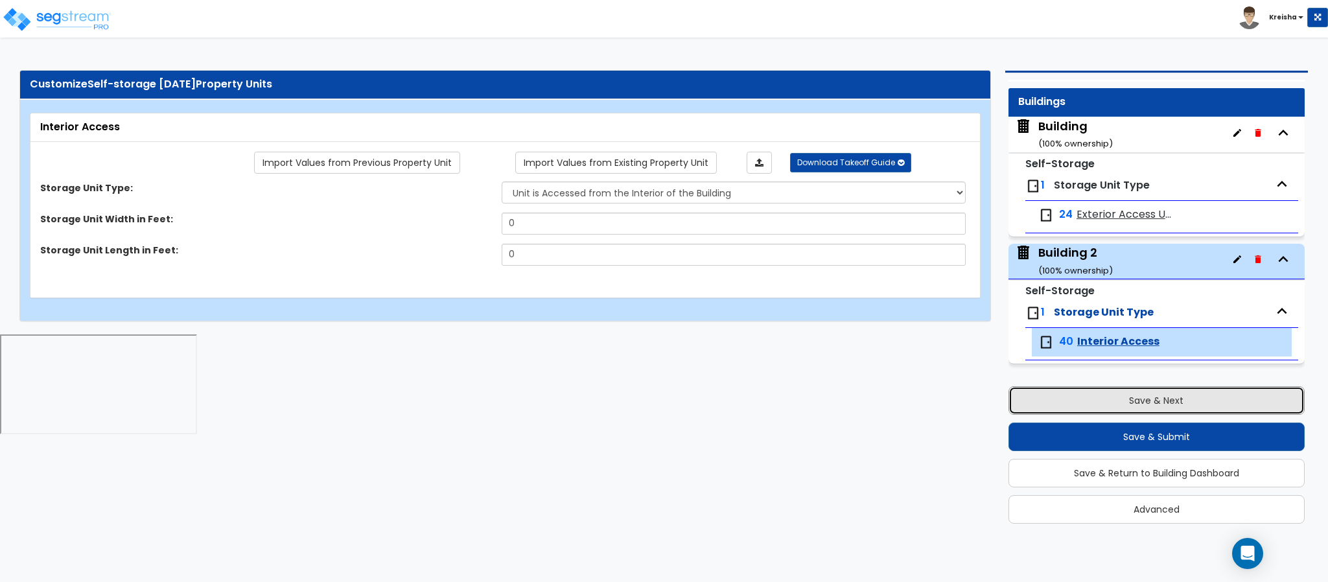
drag, startPoint x: 1048, startPoint y: 393, endPoint x: 1068, endPoint y: 267, distance: 127.2
click at [1048, 392] on button "Save & Next" at bounding box center [1157, 400] width 296 height 29
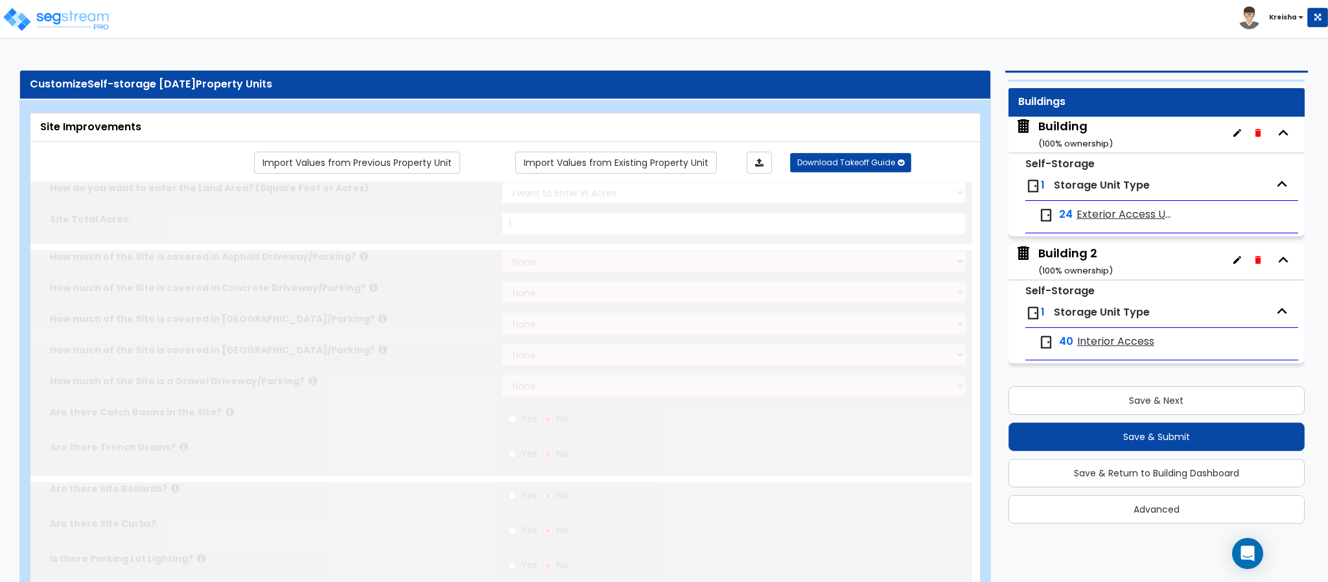
type input "1"
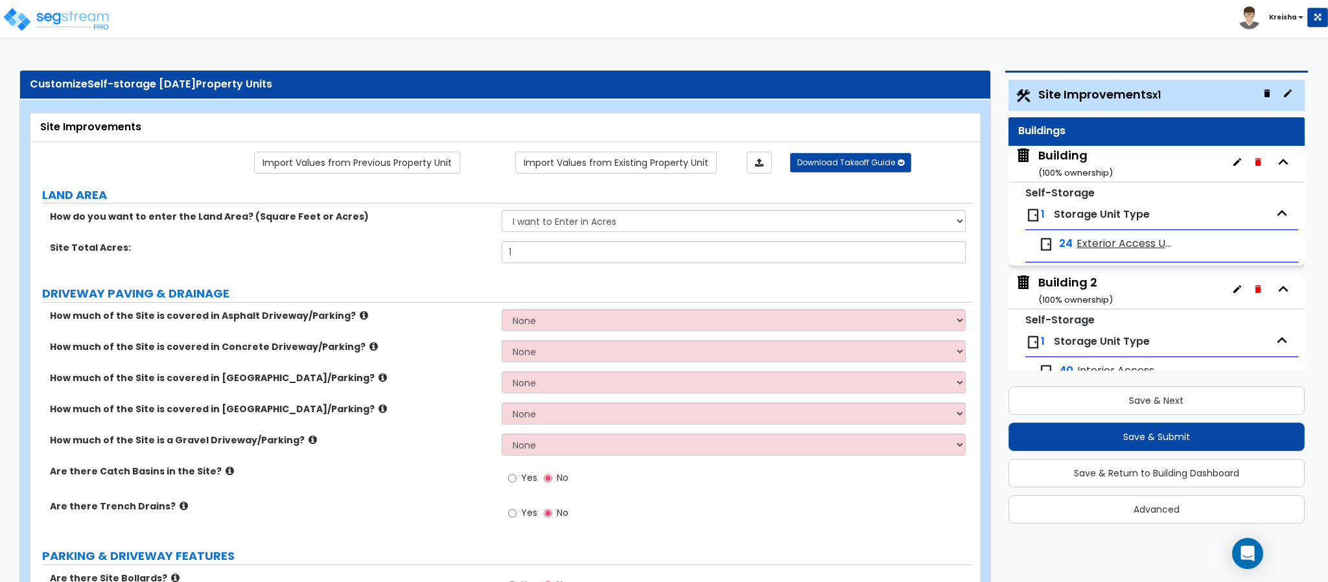
click at [1054, 290] on div "Building 2 ( 100 % ownership)" at bounding box center [1075, 290] width 75 height 33
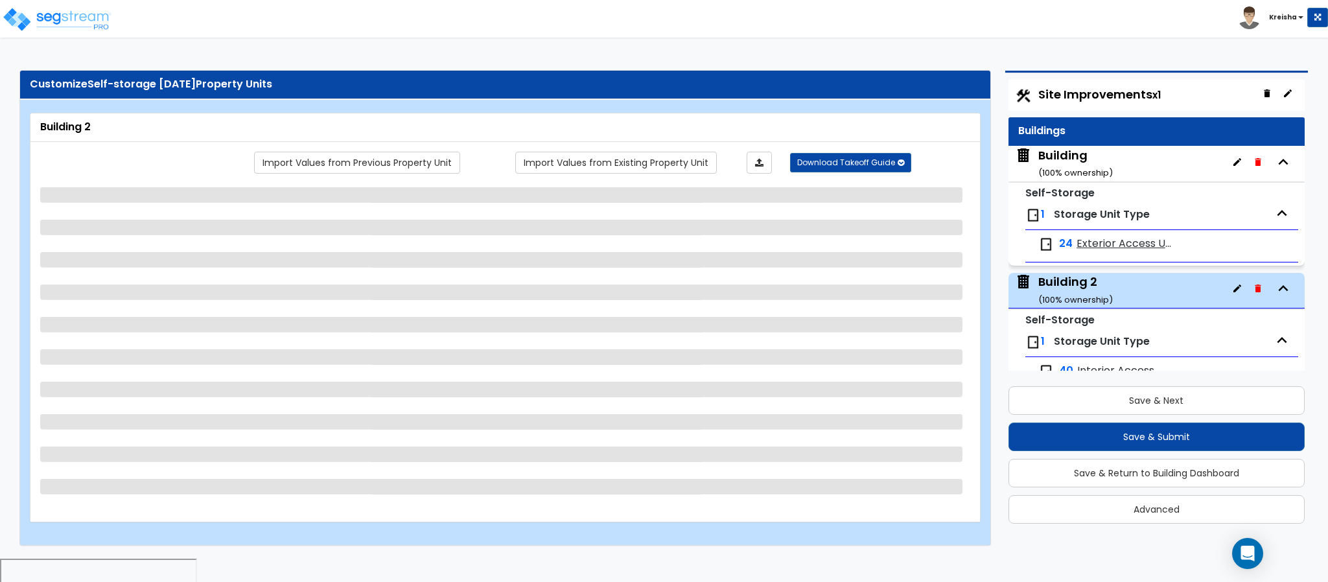
scroll to position [31, 0]
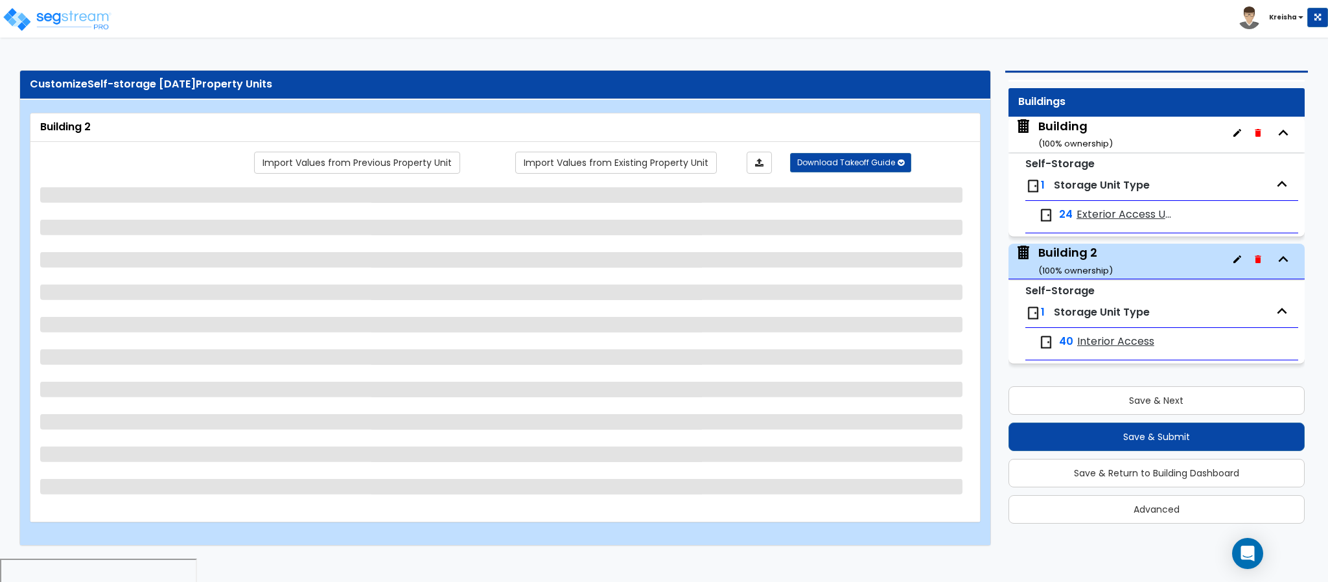
select select "2"
select select "3"
select select "1"
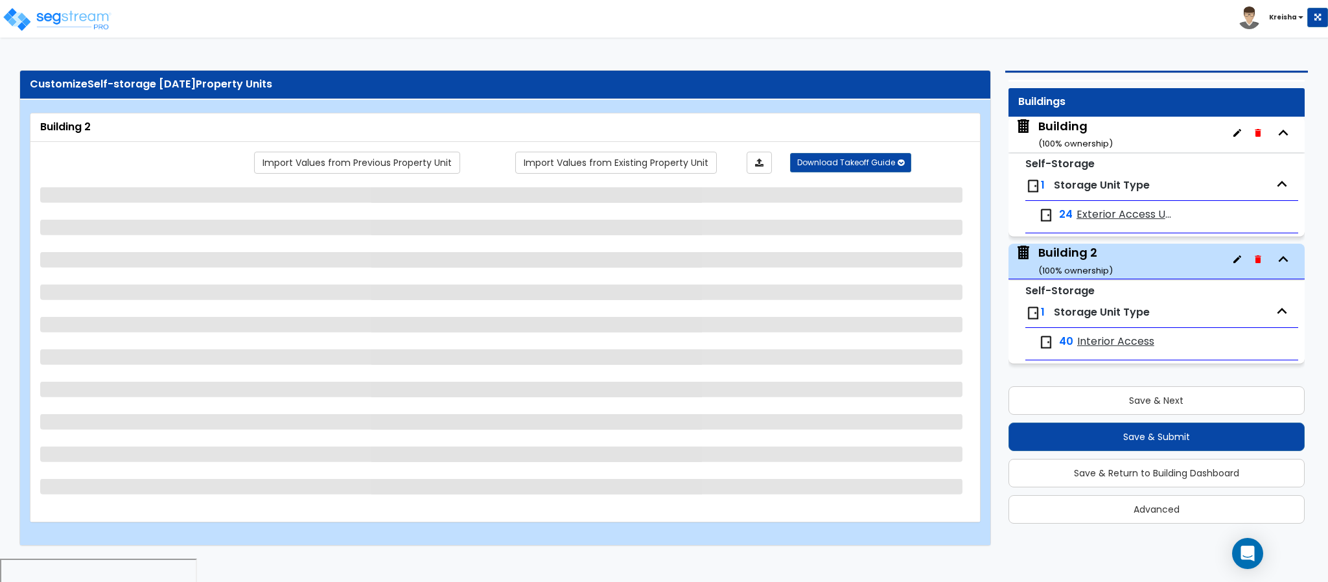
select select "10"
select select "2"
select select "3"
select select "1"
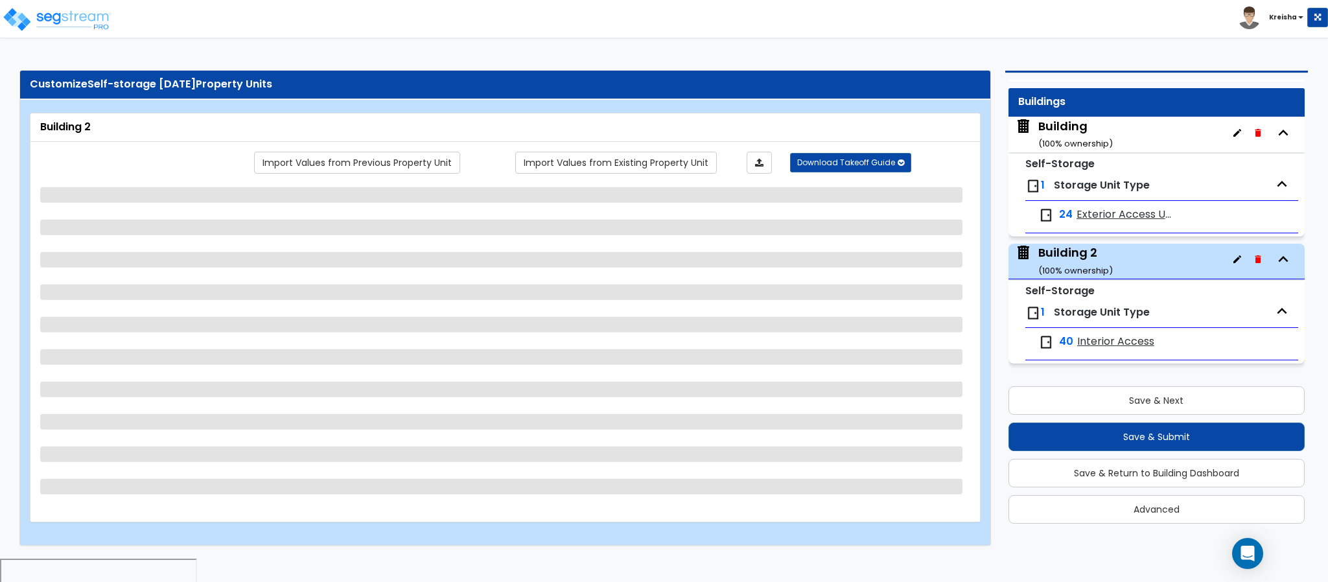
select select "1"
select select "3"
select select "1"
select select "3"
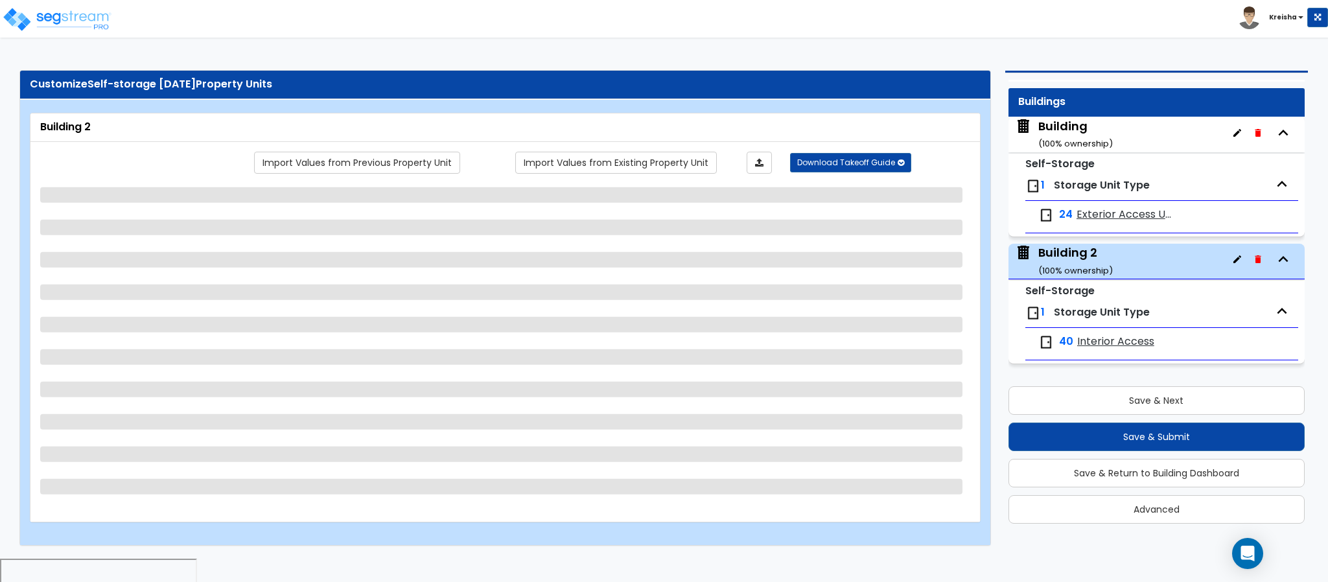
select select "1"
select select "3"
select select "1"
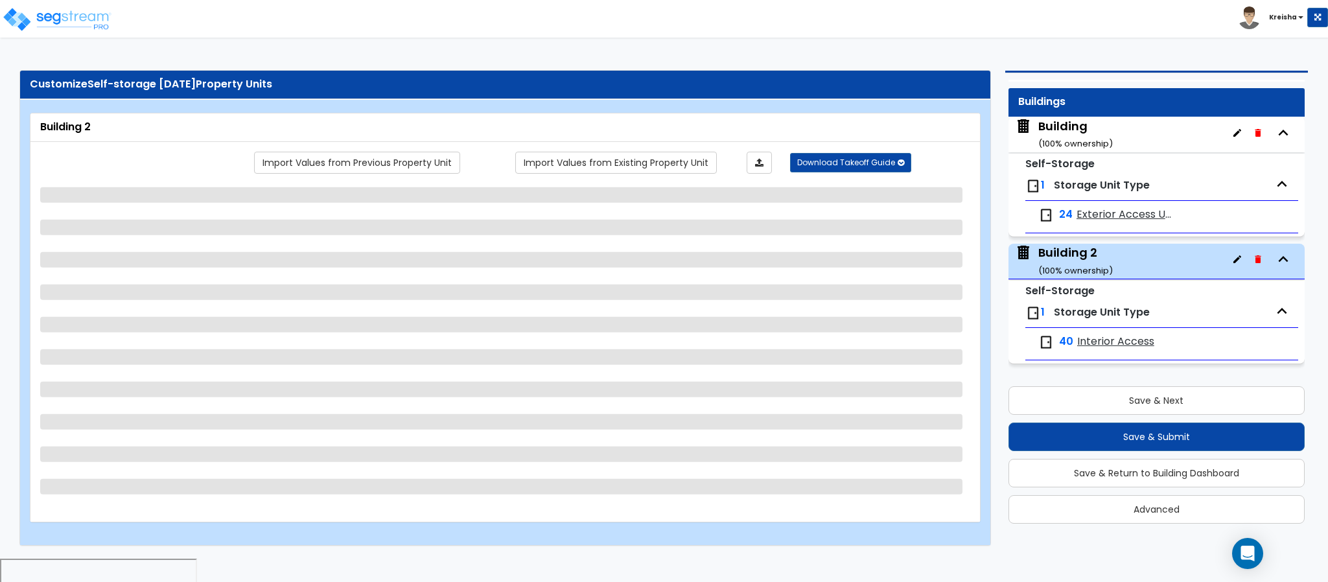
select select "1"
select select "2"
select select "4"
select select "3"
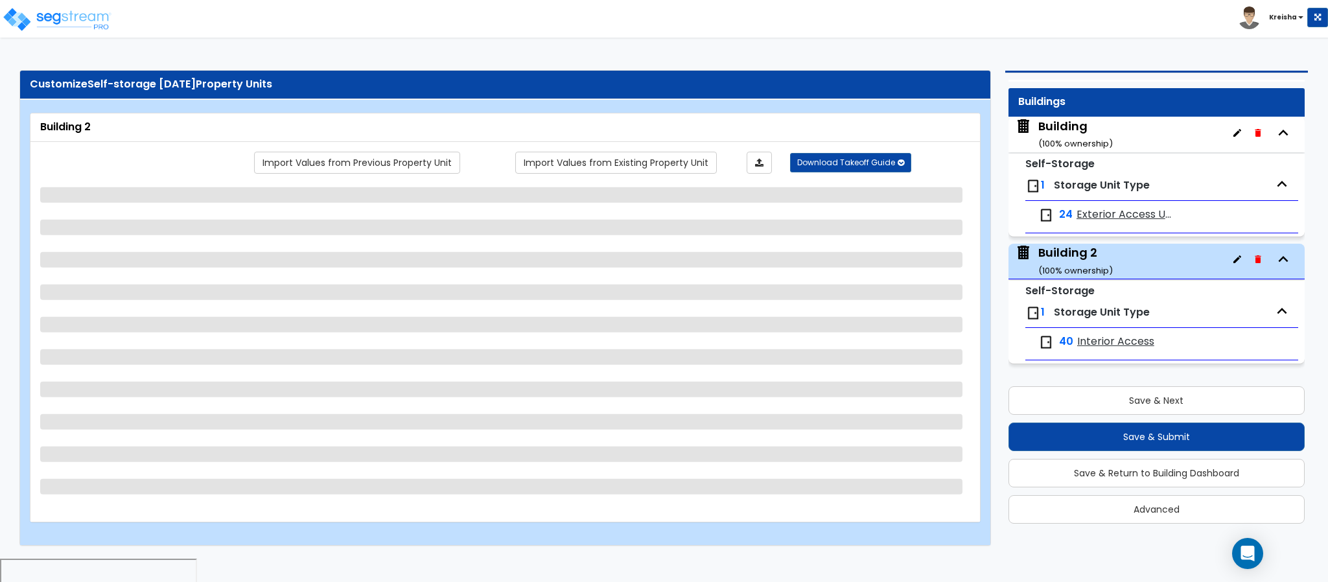
select select "2"
select select "1"
select select "2"
select select "3"
select select "1"
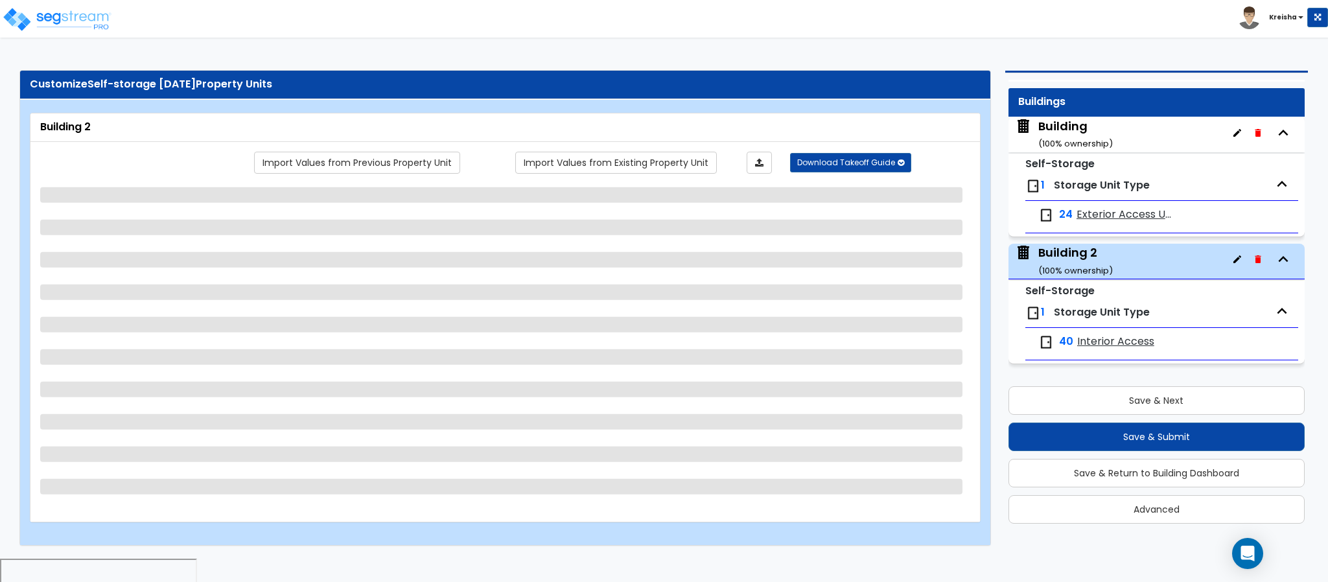
select select "3"
select select "2"
select select "1"
select select "2"
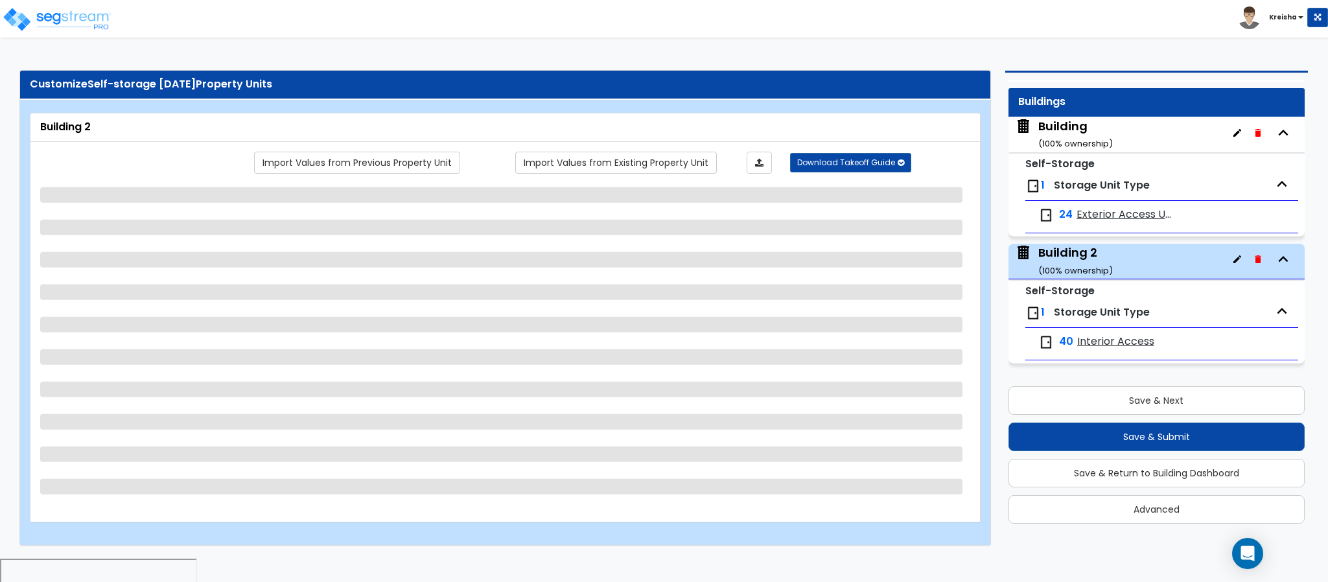
select select "1"
select select "4"
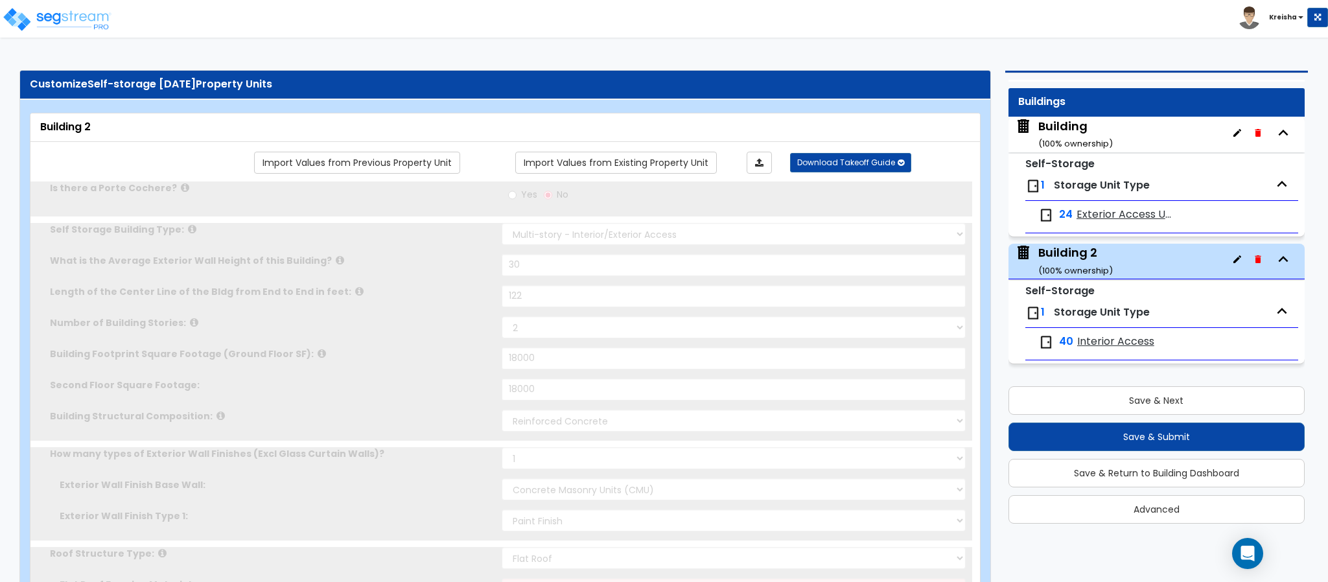
radio input "true"
select select "2"
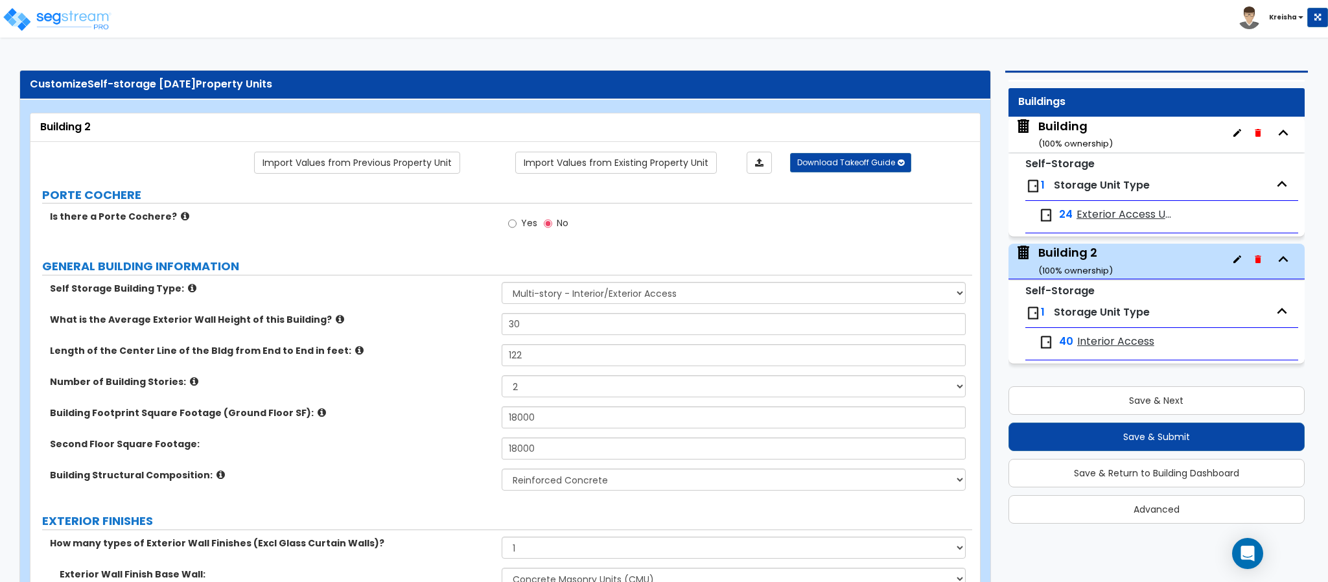
click at [1118, 343] on span "Interior Access" at bounding box center [1115, 341] width 77 height 15
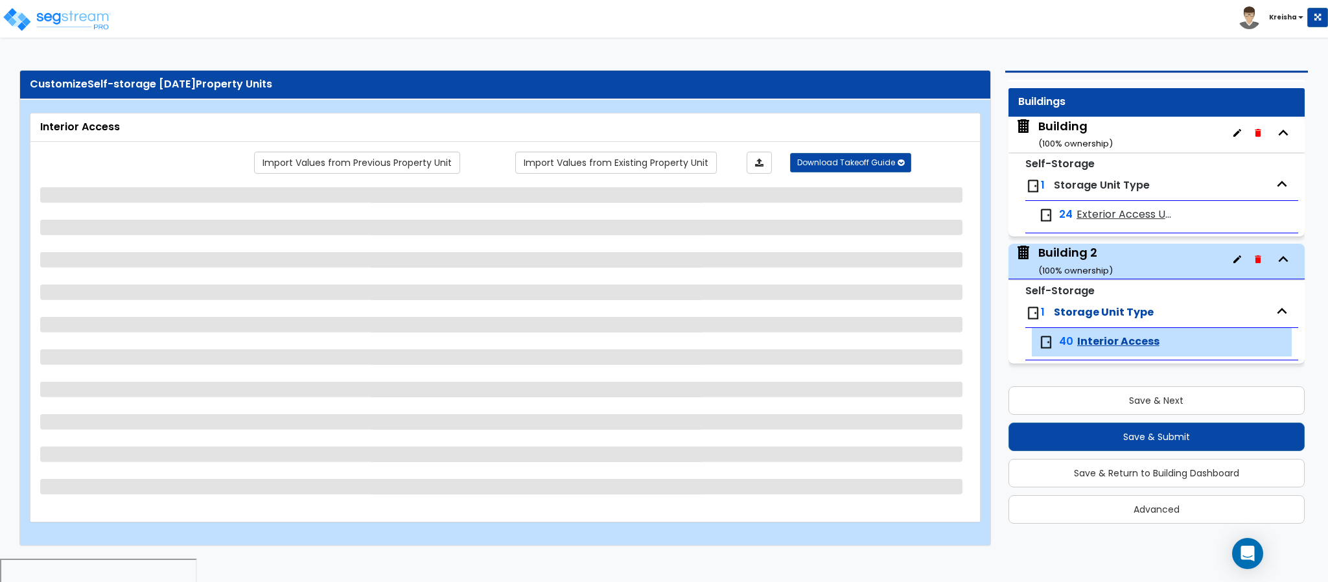
select select "2"
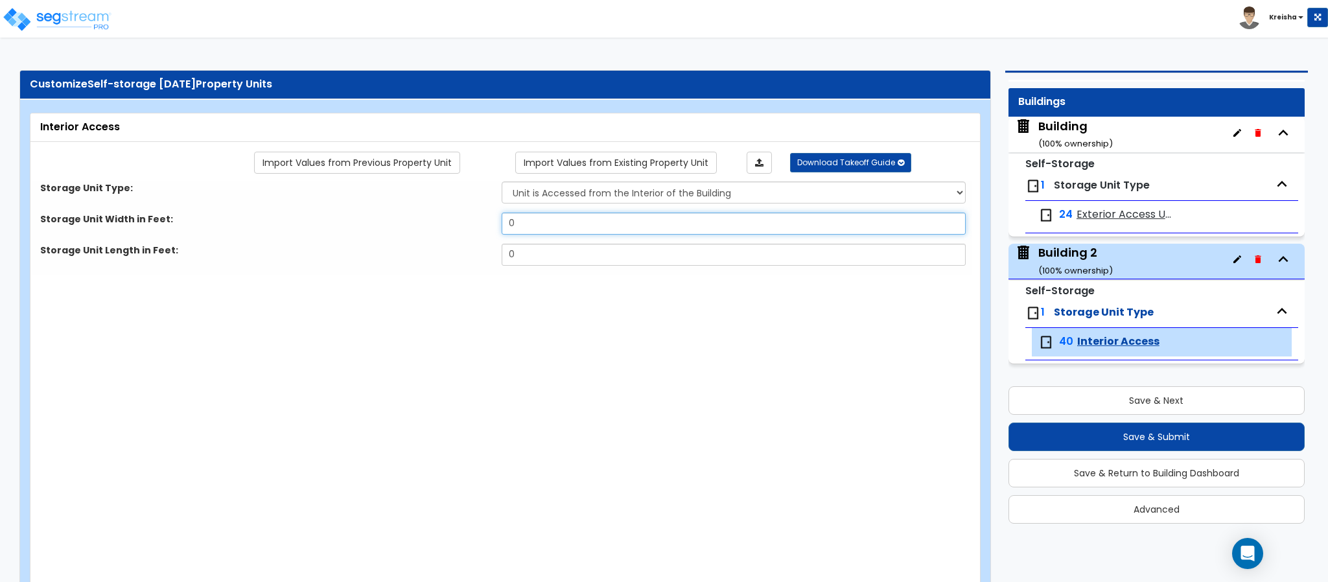
click at [548, 220] on input "0" at bounding box center [734, 224] width 465 height 22
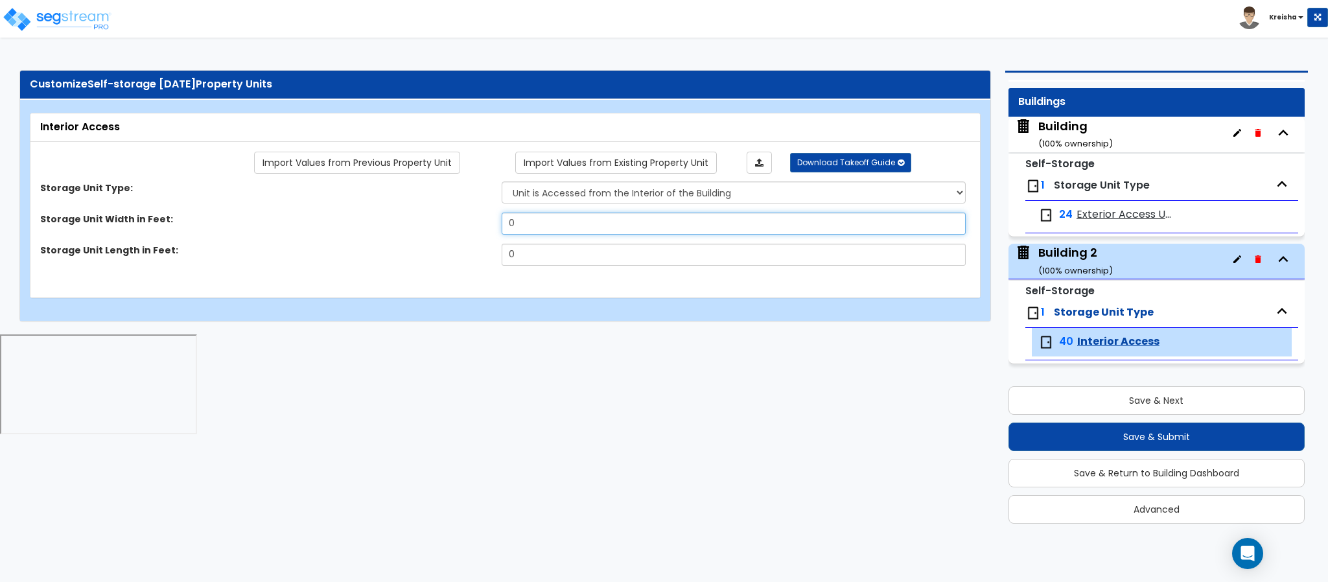
click at [548, 220] on input "0" at bounding box center [734, 224] width 465 height 22
type input "20"
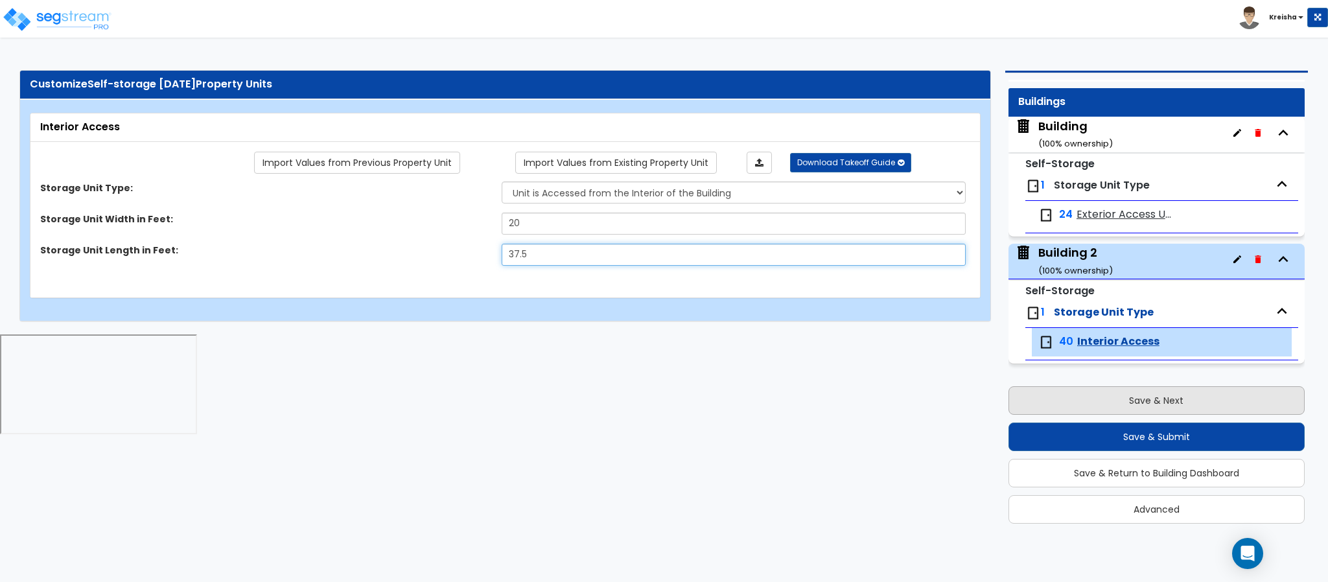
type input "37.5"
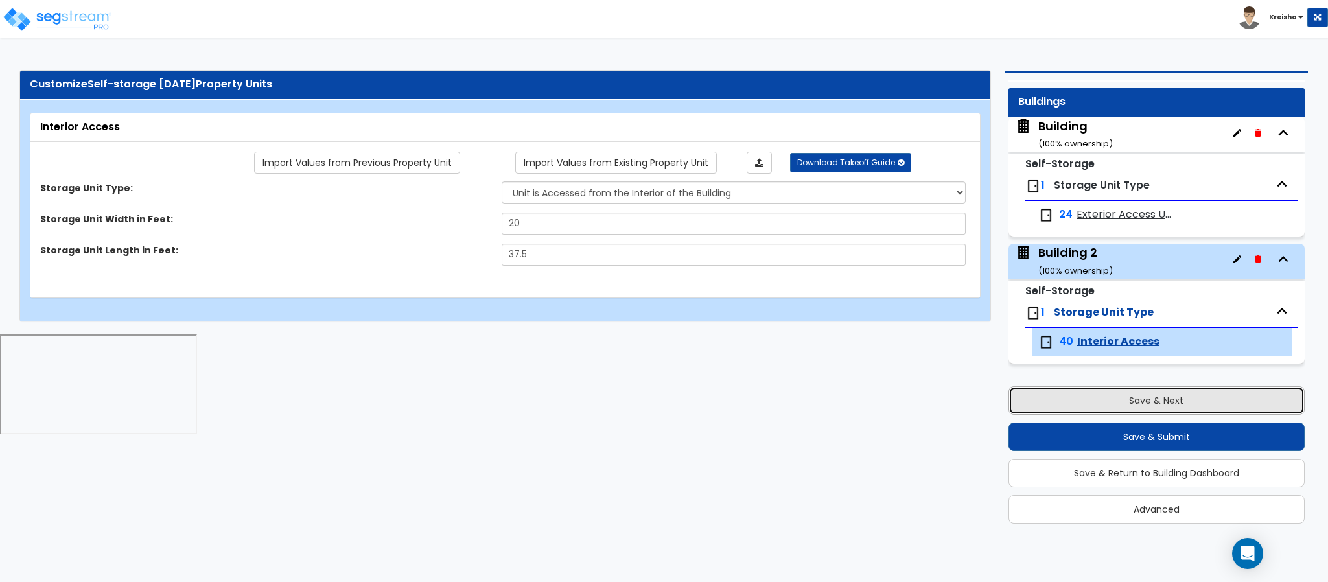
click at [1025, 395] on button "Save & Next" at bounding box center [1157, 400] width 296 height 29
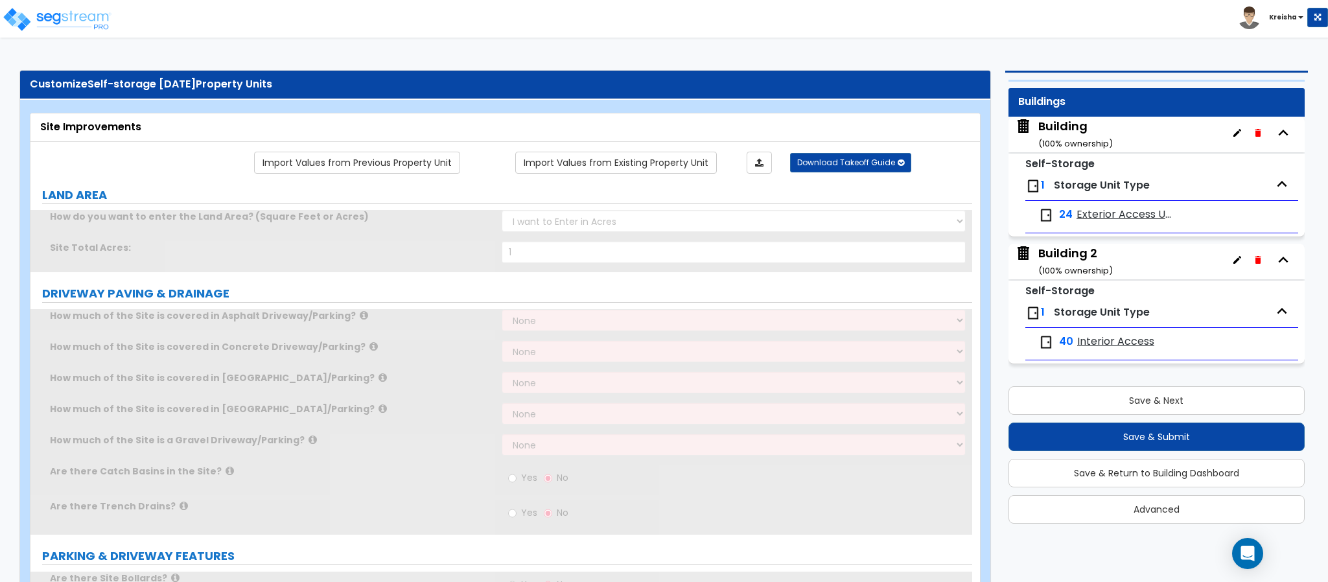
scroll to position [0, 0]
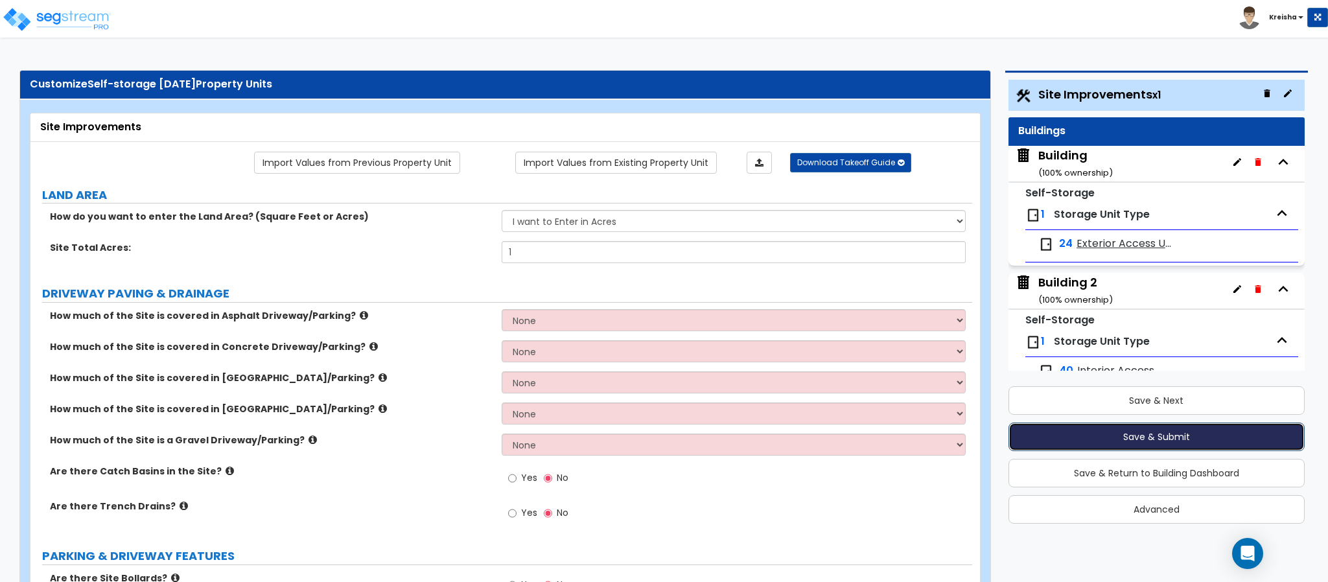
click at [1109, 436] on button "Save & Submit" at bounding box center [1157, 437] width 296 height 29
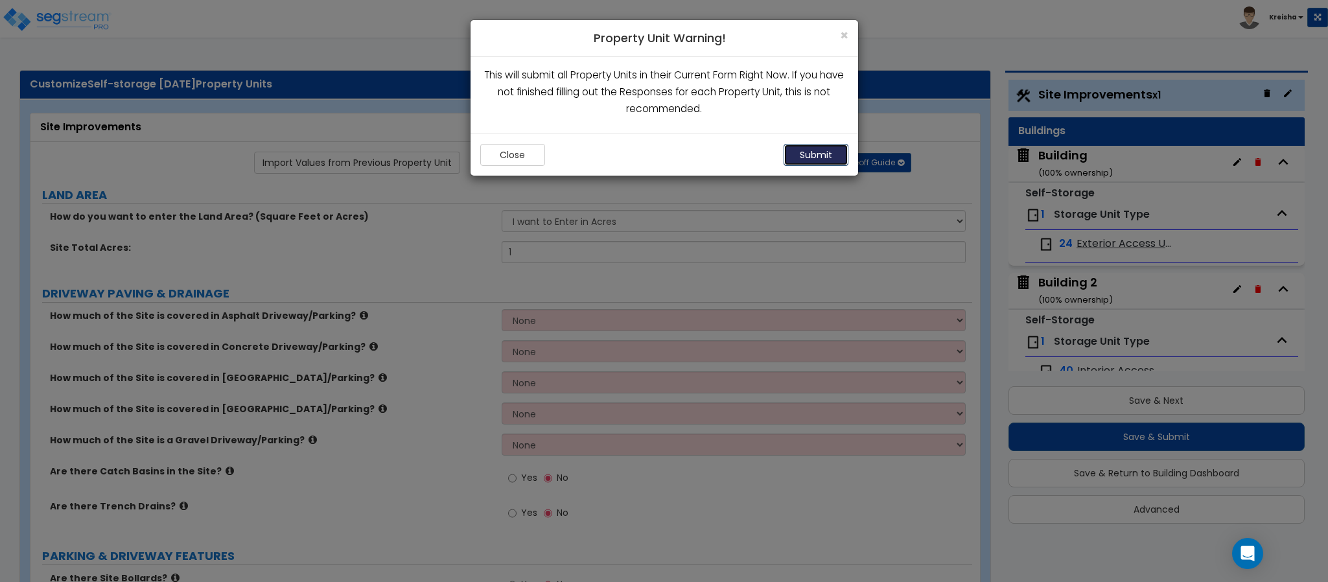
click at [805, 154] on button "Submit" at bounding box center [816, 155] width 65 height 22
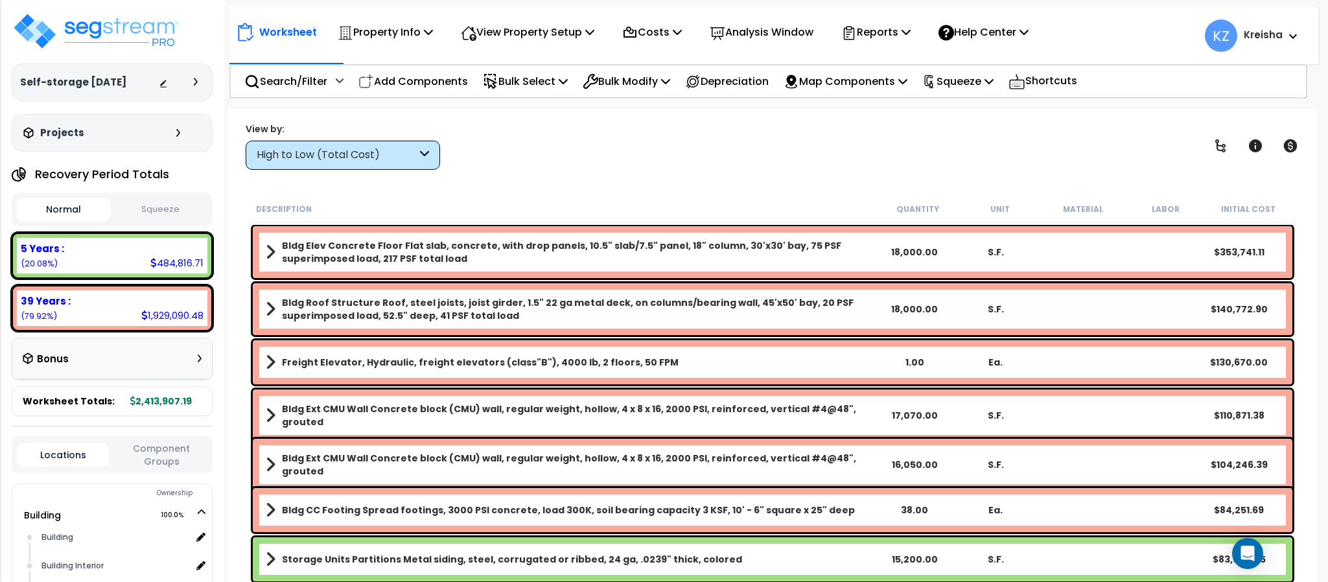
click at [327, 156] on div "High to Low (Total Cost)" at bounding box center [337, 155] width 160 height 15
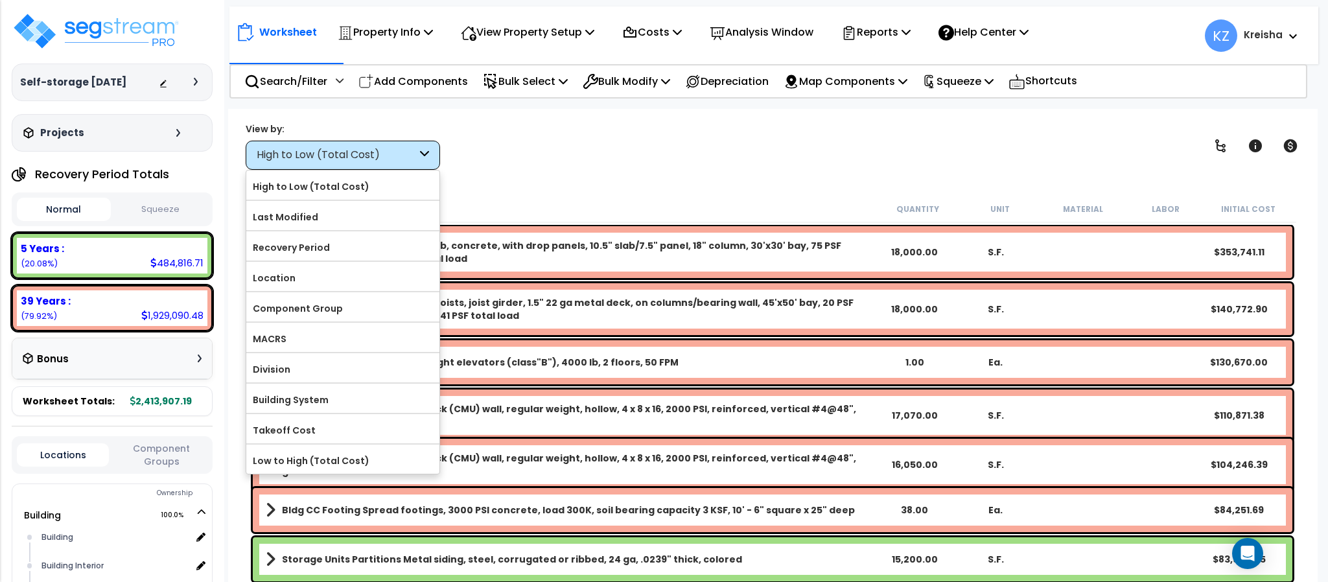
click at [331, 316] on label "Component Group" at bounding box center [342, 308] width 193 height 19
click at [0, 0] on input "Component Group" at bounding box center [0, 0] width 0 height 0
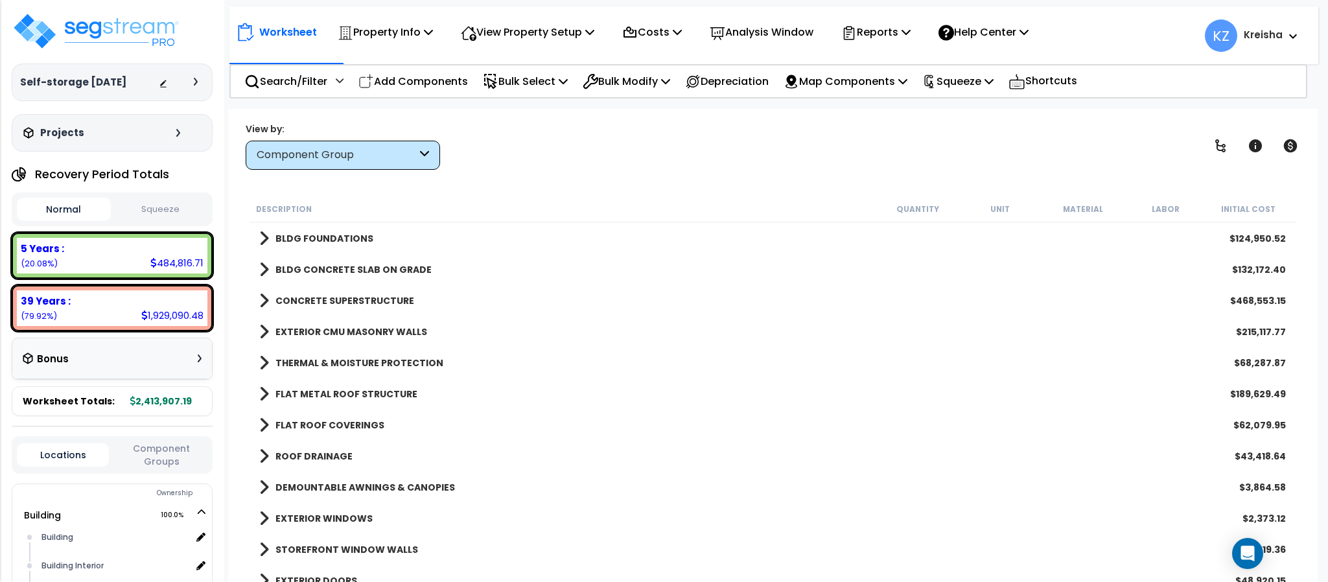
click at [377, 154] on div "Component Group" at bounding box center [337, 155] width 160 height 15
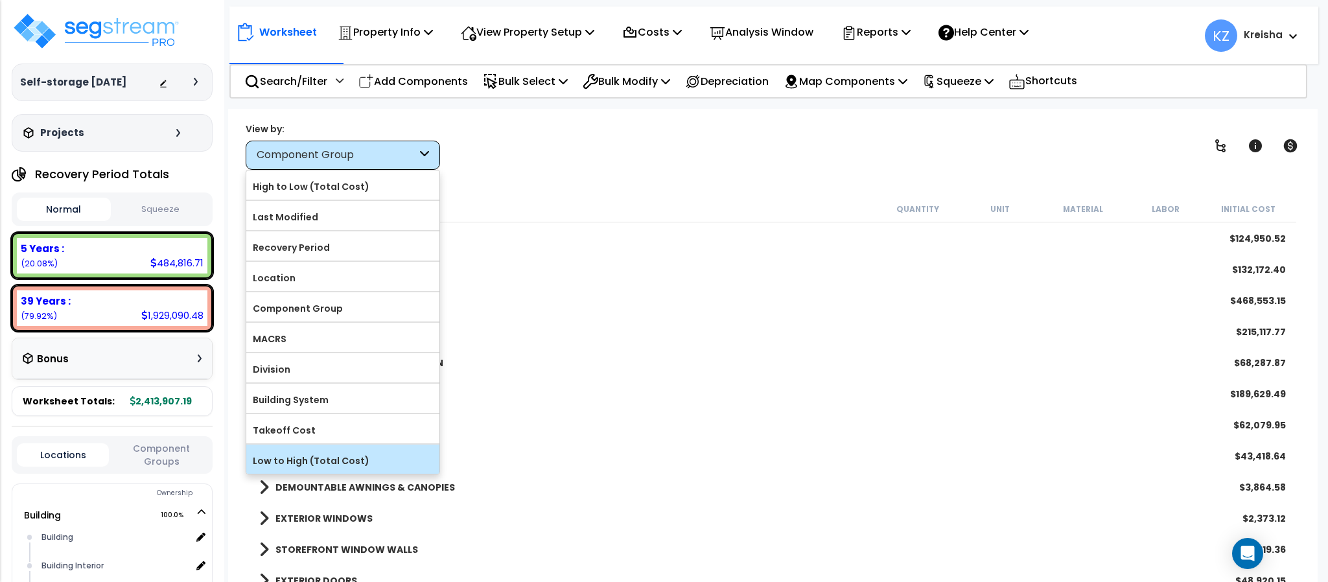
click at [318, 460] on label "Low to High (Total Cost)" at bounding box center [342, 460] width 193 height 19
click at [0, 0] on input "Low to High (Total Cost)" at bounding box center [0, 0] width 0 height 0
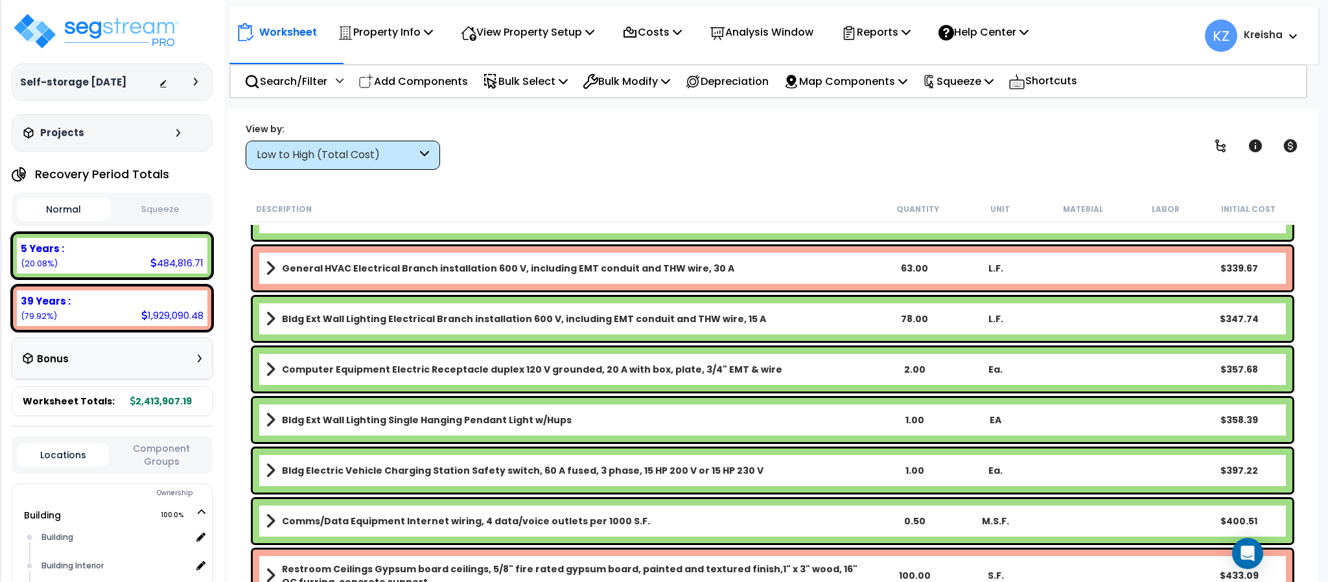
scroll to position [2528, 0]
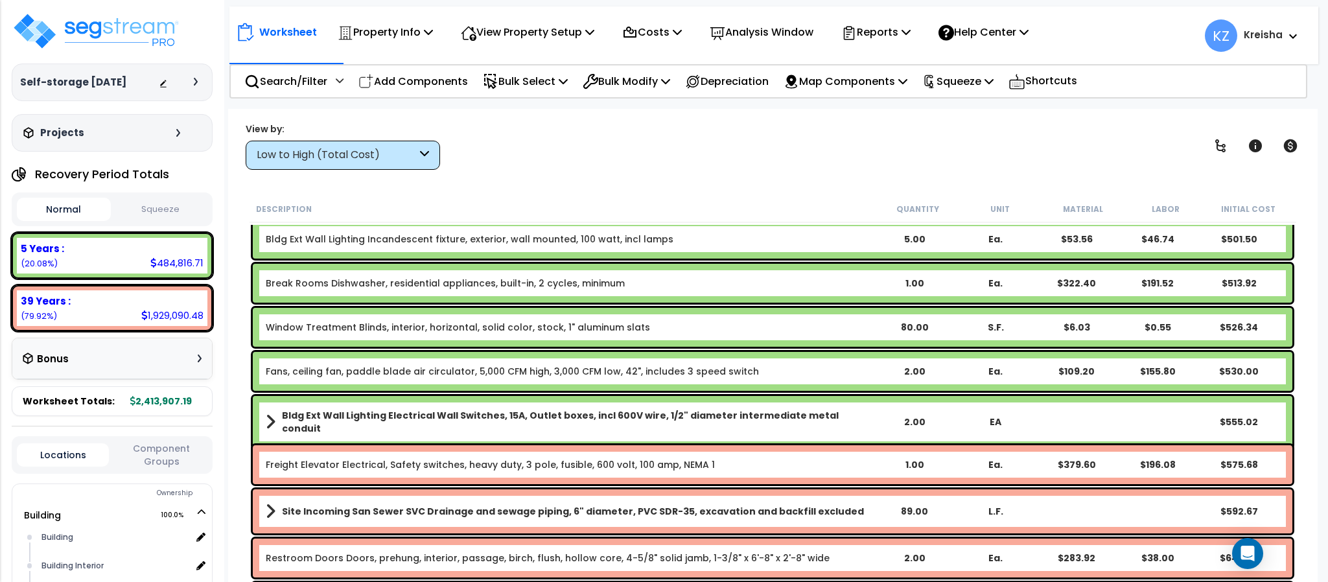
click at [411, 146] on div "Low to High (Total Cost)" at bounding box center [343, 155] width 194 height 29
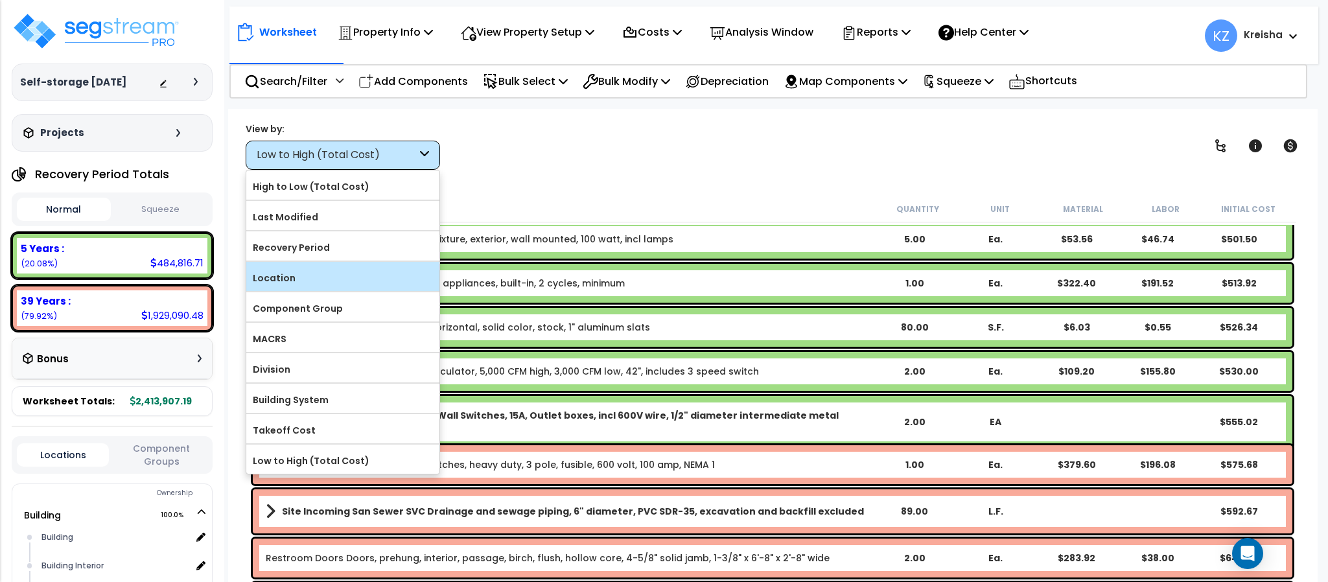
scroll to position [0, 0]
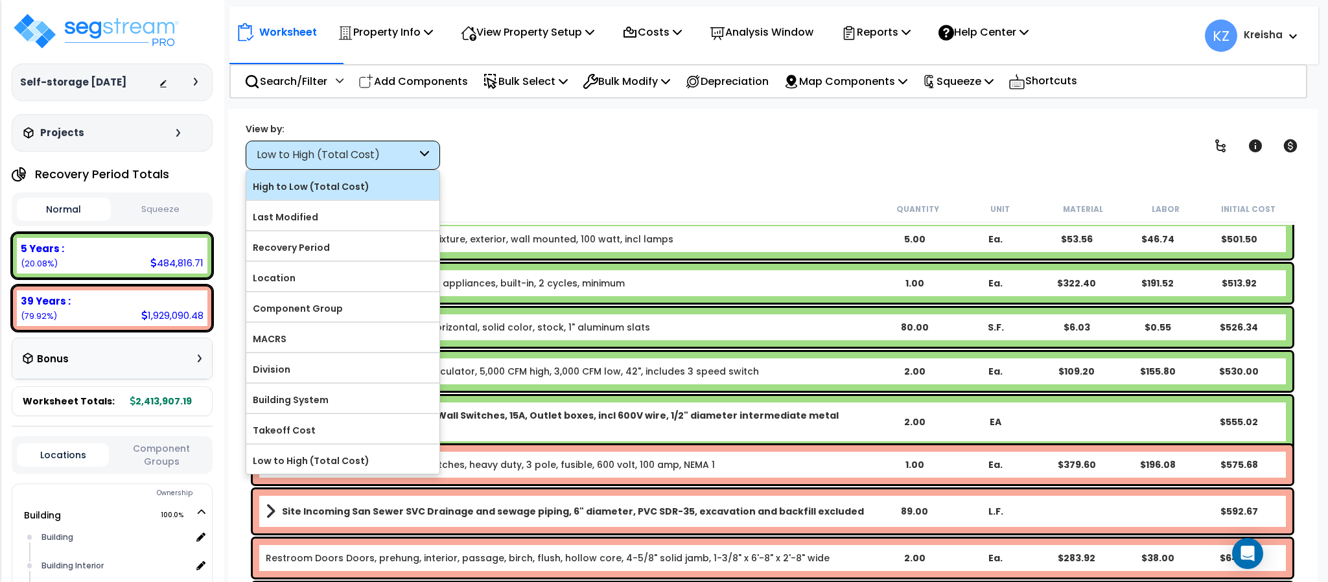
click at [318, 174] on div "High to Low (Total Cost)" at bounding box center [342, 184] width 193 height 29
click at [338, 187] on label "High to Low (Total Cost)" at bounding box center [342, 186] width 193 height 19
click at [0, 0] on input "High to Low (Total Cost)" at bounding box center [0, 0] width 0 height 0
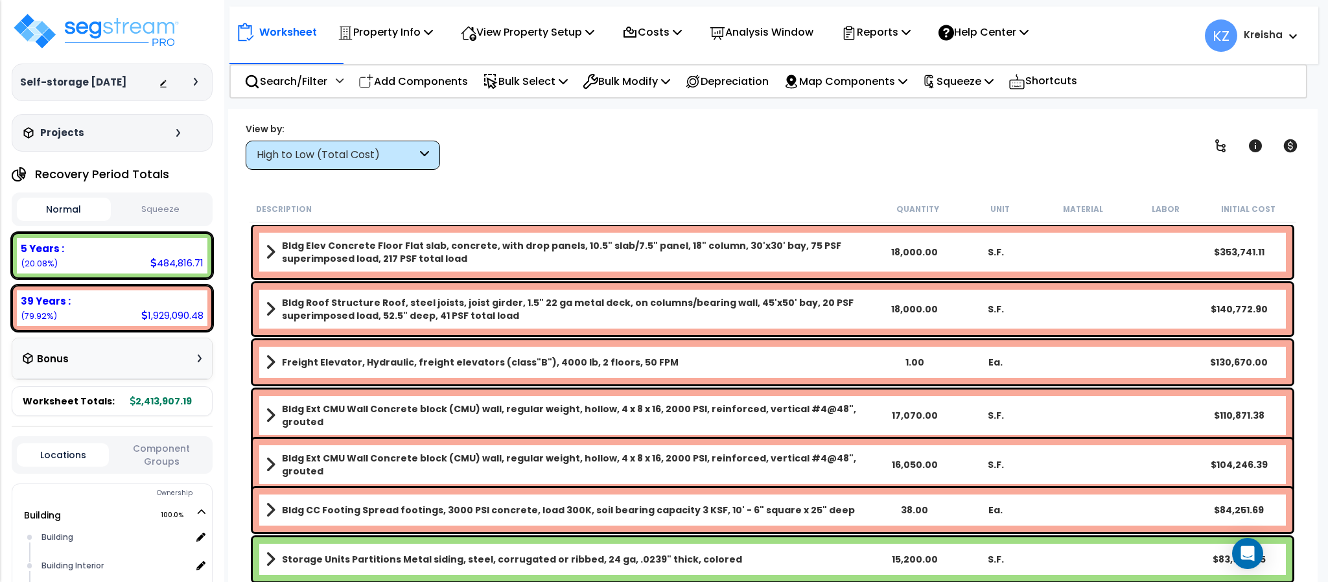
click at [366, 152] on div "High to Low (Total Cost)" at bounding box center [337, 155] width 160 height 15
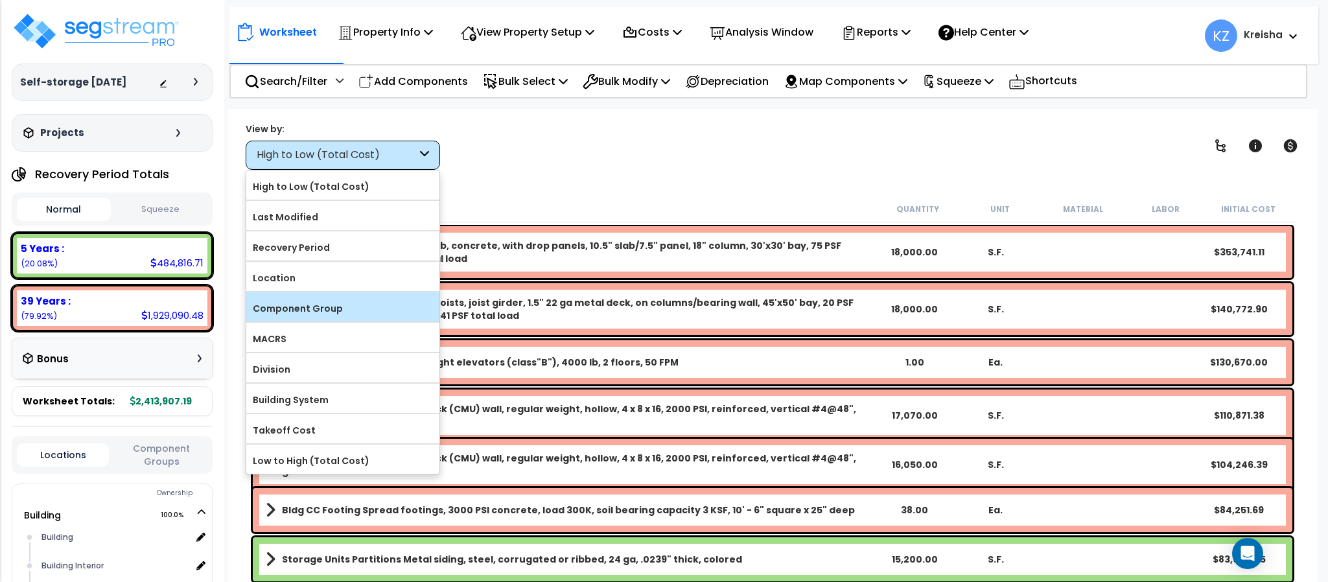
click at [323, 306] on label "Component Group" at bounding box center [342, 308] width 193 height 19
click at [0, 0] on input "Component Group" at bounding box center [0, 0] width 0 height 0
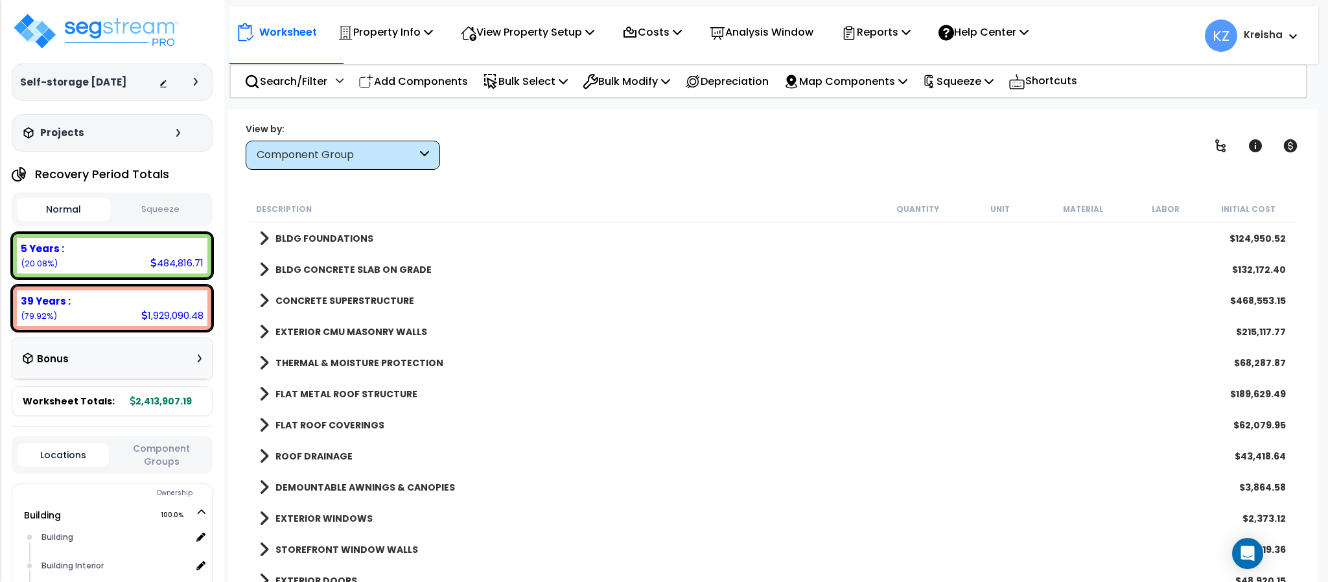
click at [1218, 127] on div "View by: Component Group High to Low (Total Cost)" at bounding box center [772, 146] width 1063 height 48
click at [1218, 142] on icon at bounding box center [1220, 145] width 10 height 13
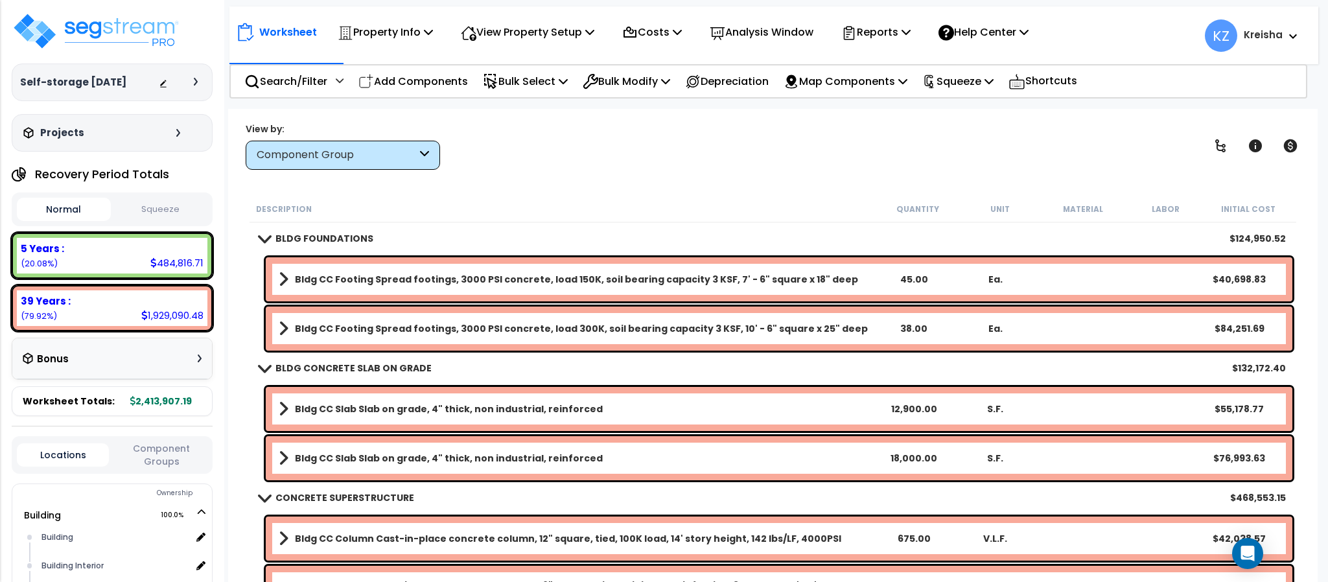
click at [959, 143] on div "View by: Component Group High to Low (Total Cost)" at bounding box center [772, 146] width 1063 height 48
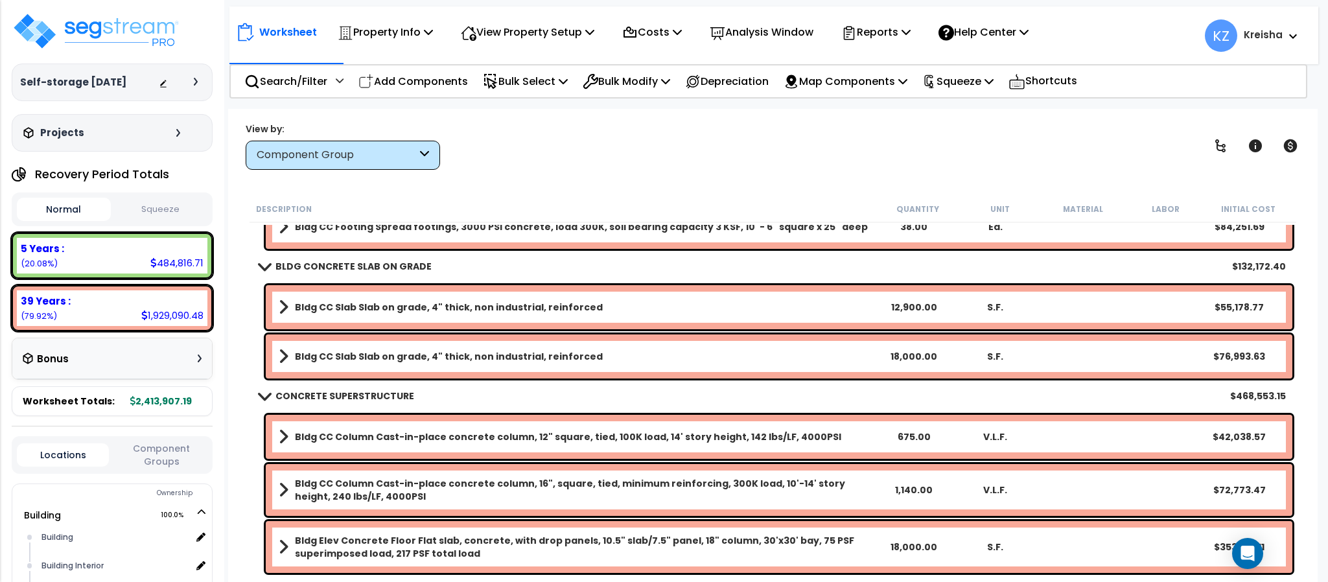
scroll to position [259, 0]
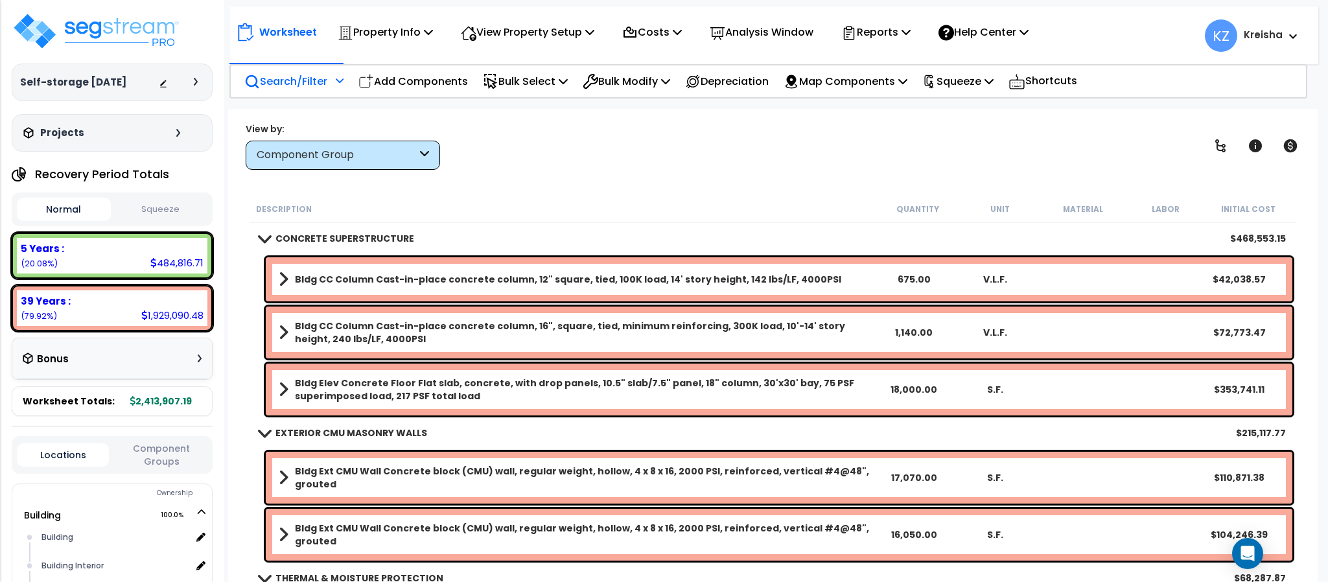
click at [298, 73] on p "Search/Filter" at bounding box center [285, 82] width 83 height 18
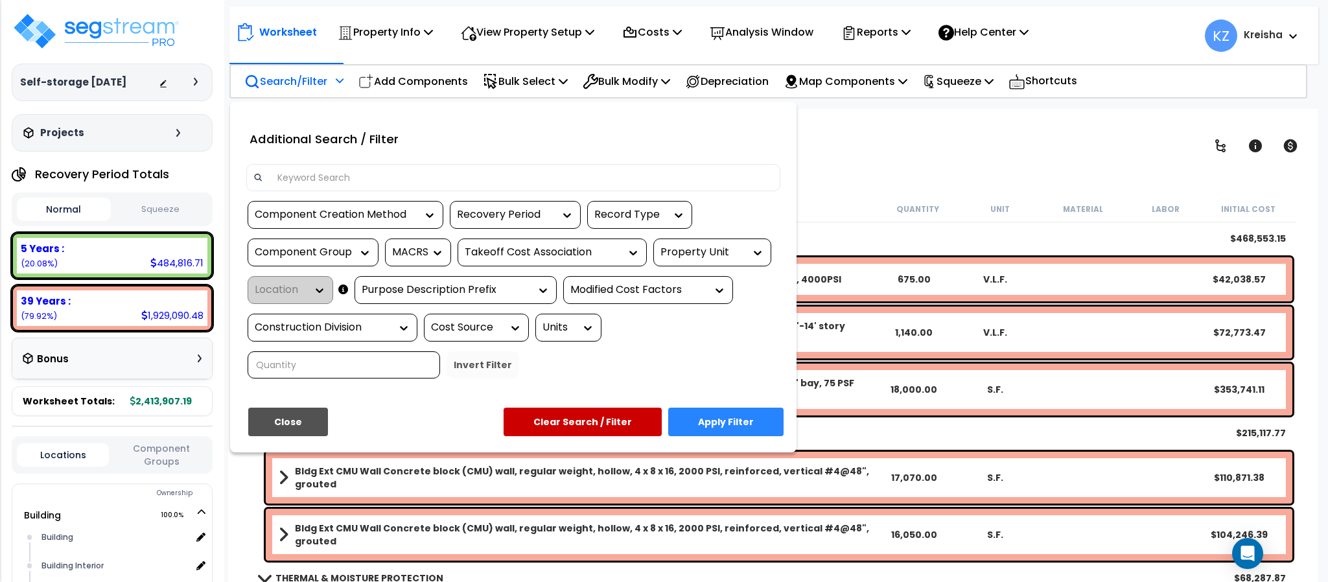
click at [760, 251] on icon at bounding box center [757, 252] width 13 height 13
drag, startPoint x: 760, startPoint y: 253, endPoint x: 694, endPoint y: 323, distance: 96.3
click at [760, 251] on icon at bounding box center [757, 252] width 13 height 13
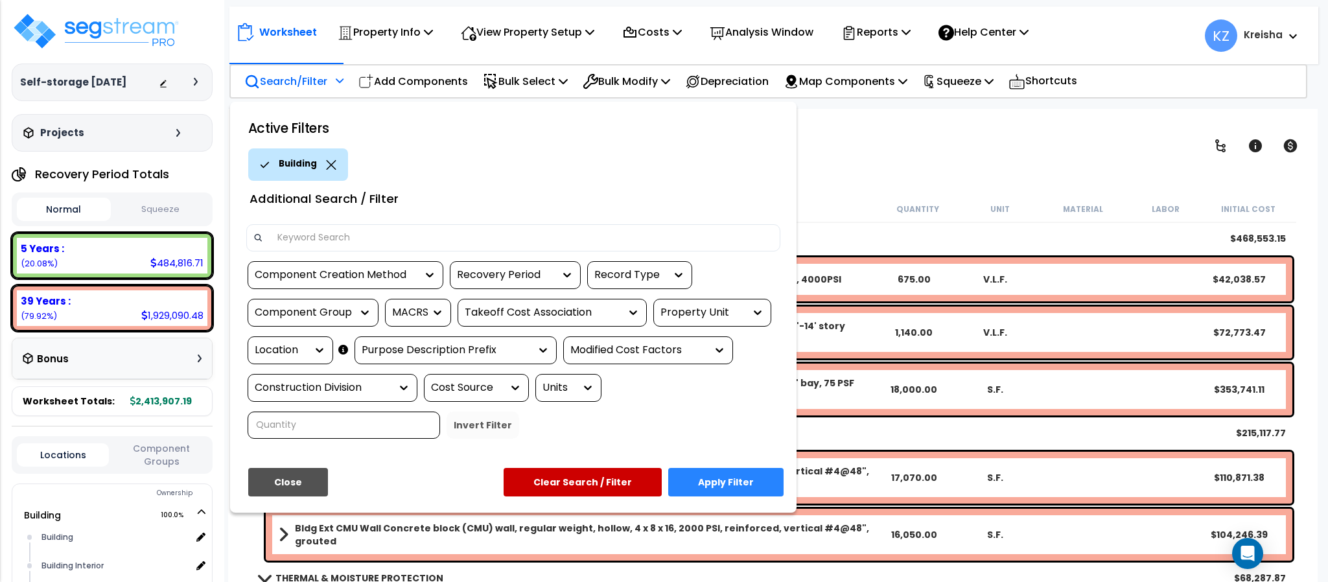
click at [693, 481] on button "Apply Filter" at bounding box center [725, 482] width 115 height 29
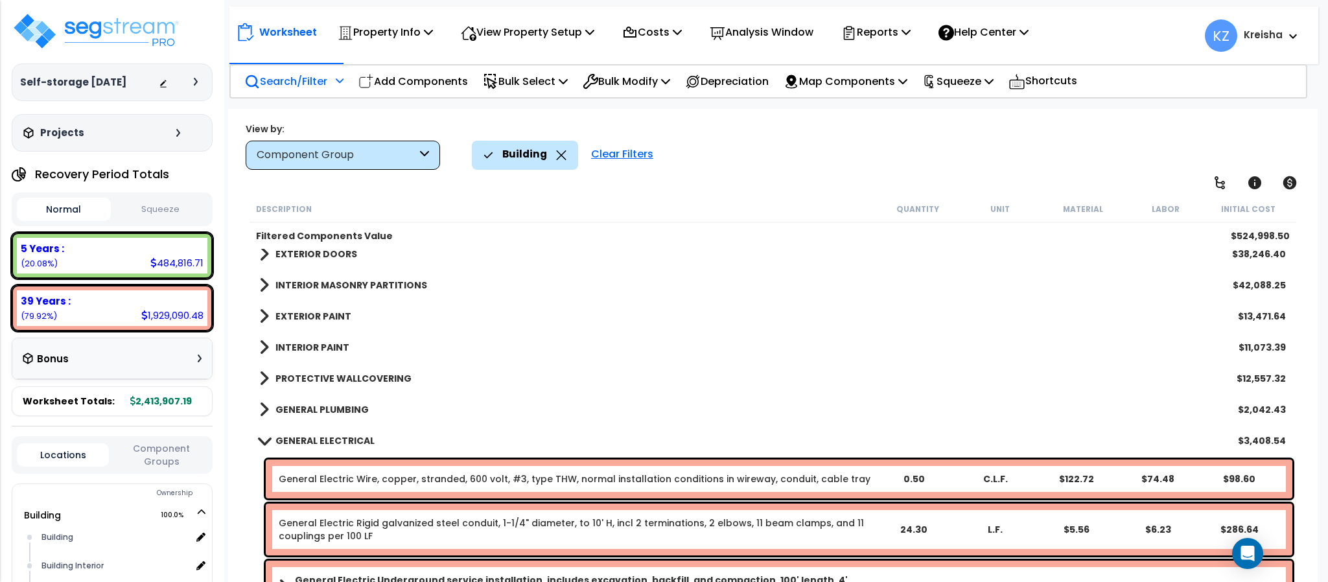
click at [839, 176] on div "Worksheet Property Info Property Setup Add Property Unit Template property Clon…" at bounding box center [772, 400] width 1089 height 582
click at [1216, 180] on icon at bounding box center [1220, 182] width 10 height 13
drag, startPoint x: 1216, startPoint y: 180, endPoint x: 969, endPoint y: 218, distance: 250.0
click at [1216, 179] on icon at bounding box center [1220, 183] width 16 height 16
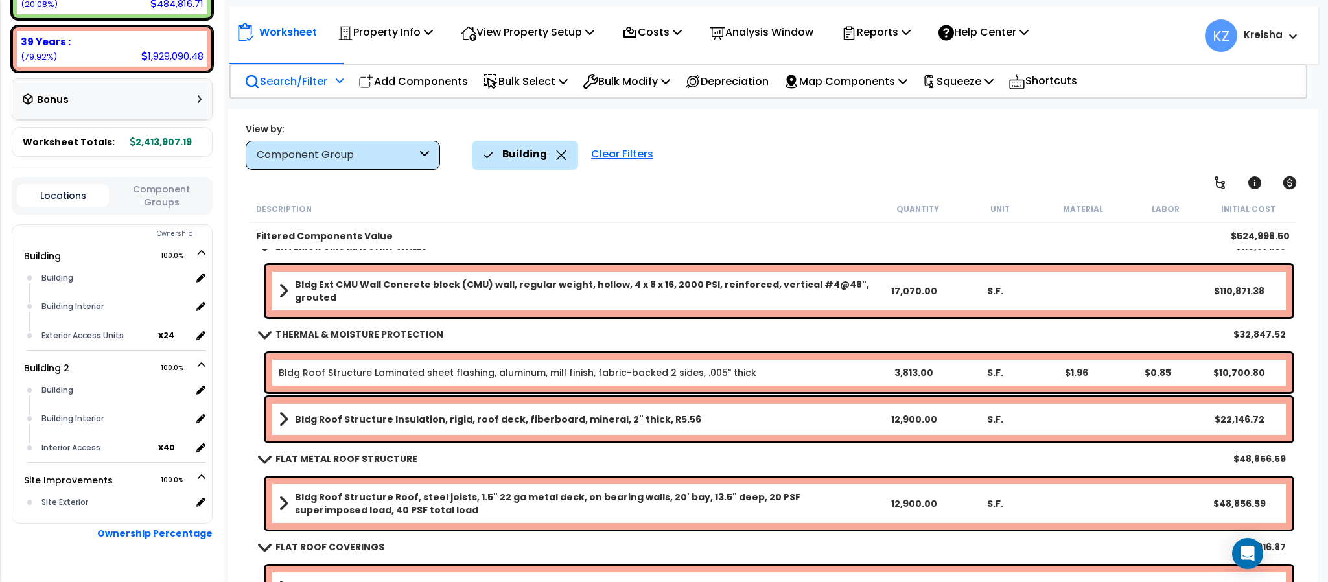
click at [171, 187] on button "Component Groups" at bounding box center [161, 195] width 92 height 27
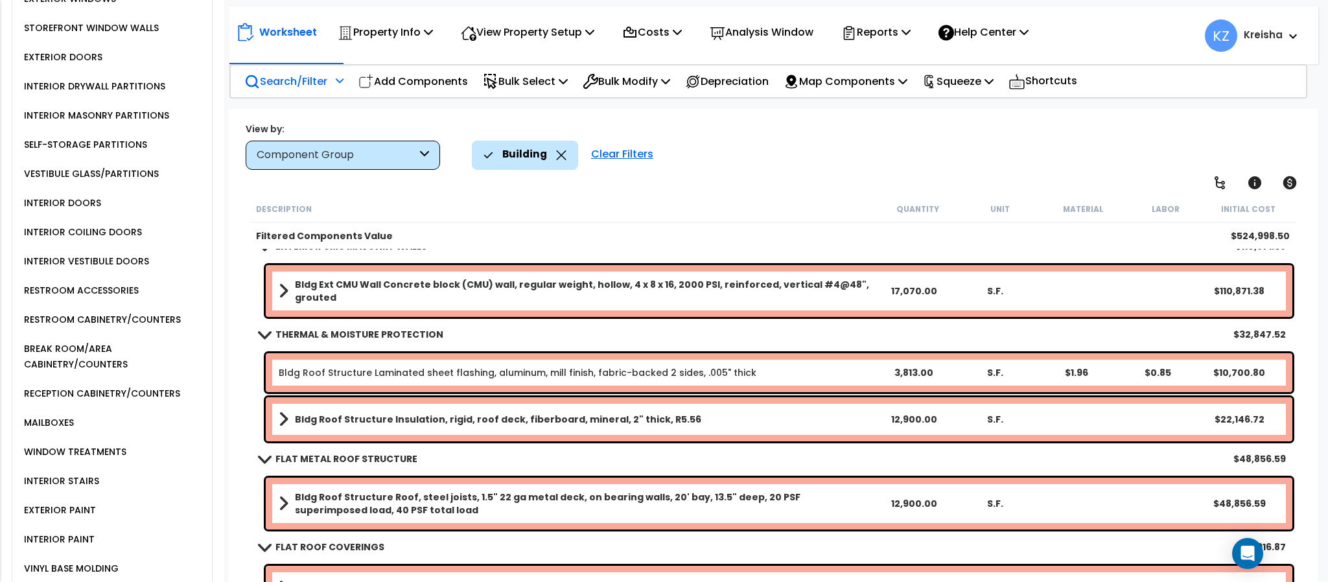
scroll to position [1301, 0]
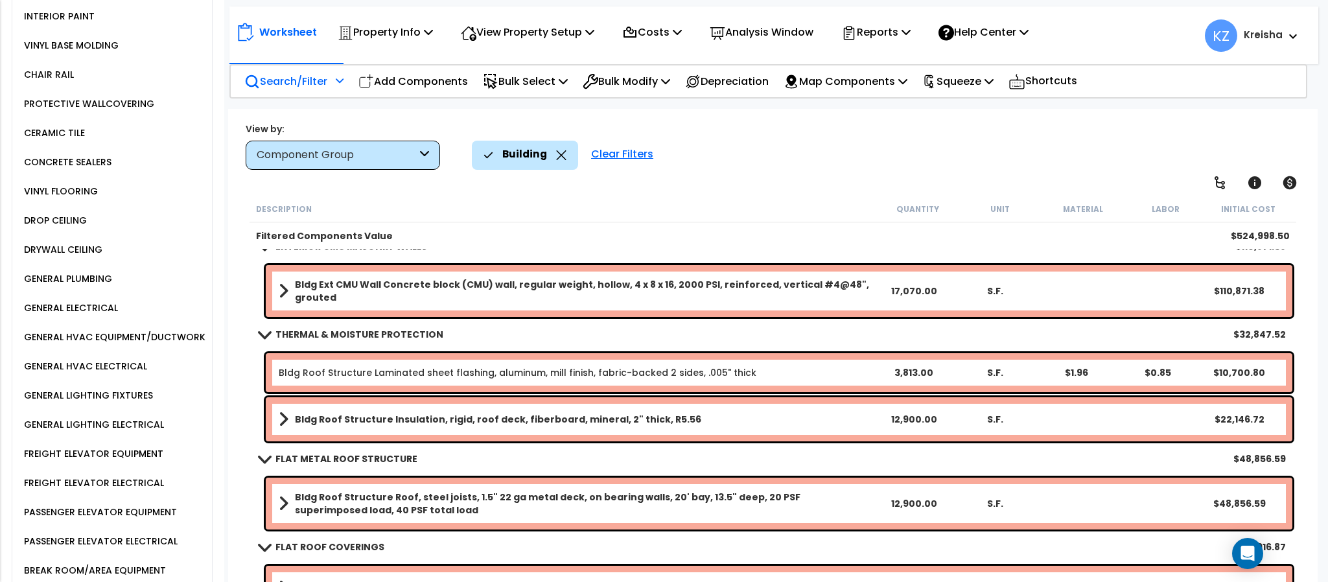
click at [98, 316] on div "GENERAL ELECTRICAL" at bounding box center [69, 308] width 97 height 16
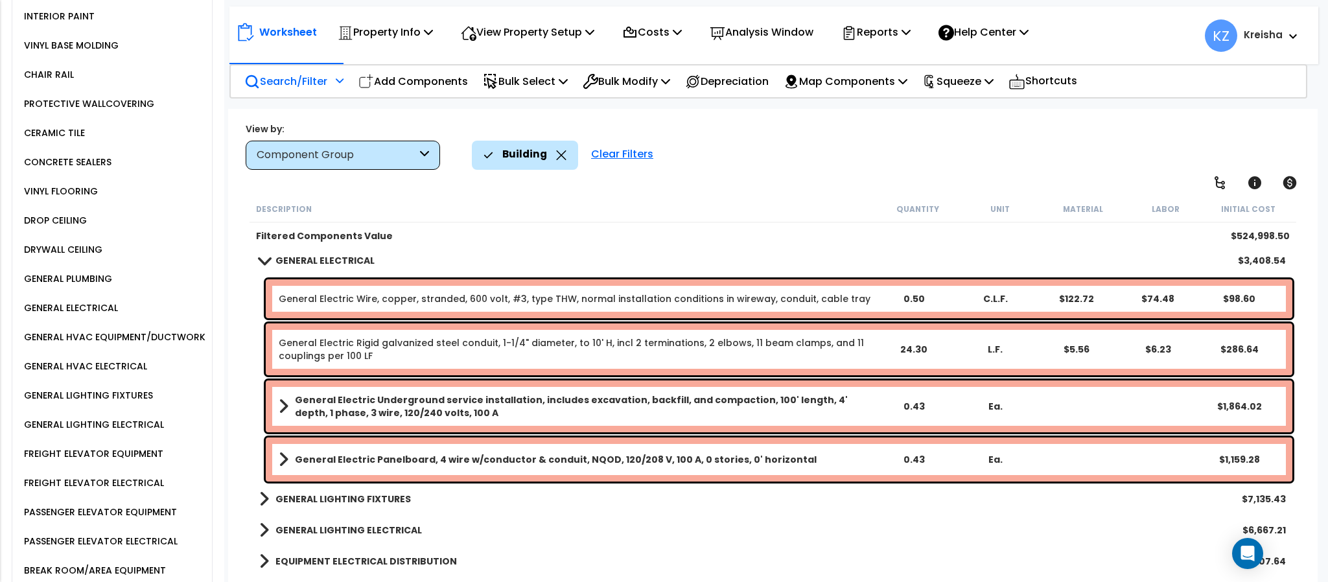
scroll to position [454, 0]
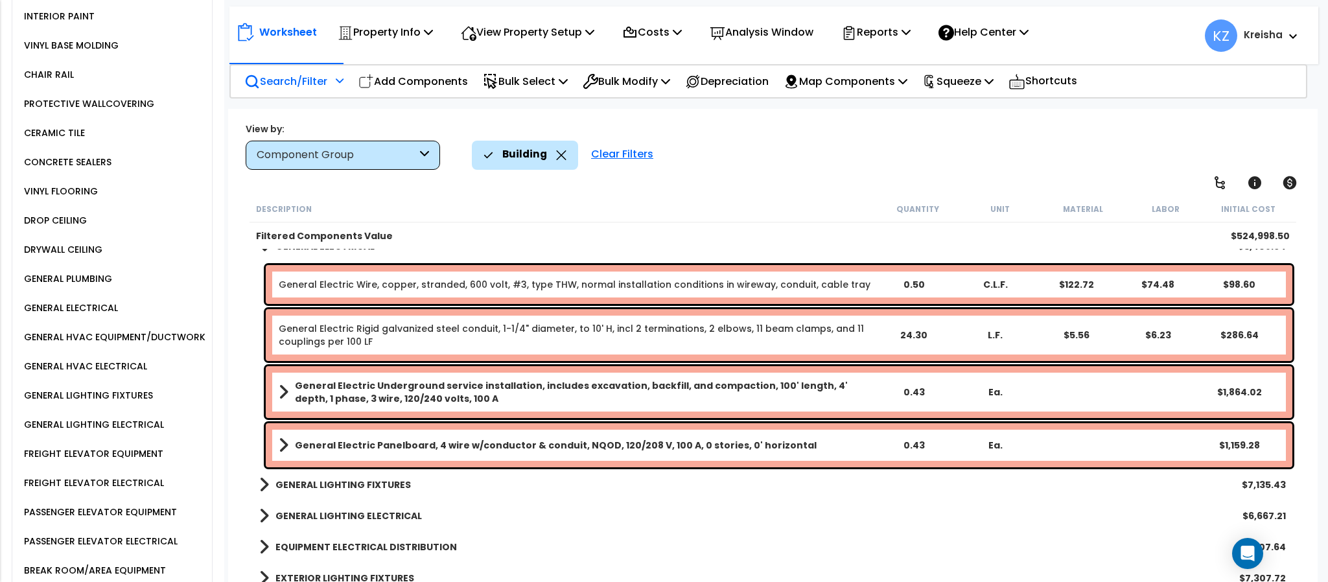
click at [343, 484] on b "GENERAL LIGHTING FIXTURES" at bounding box center [342, 484] width 135 height 13
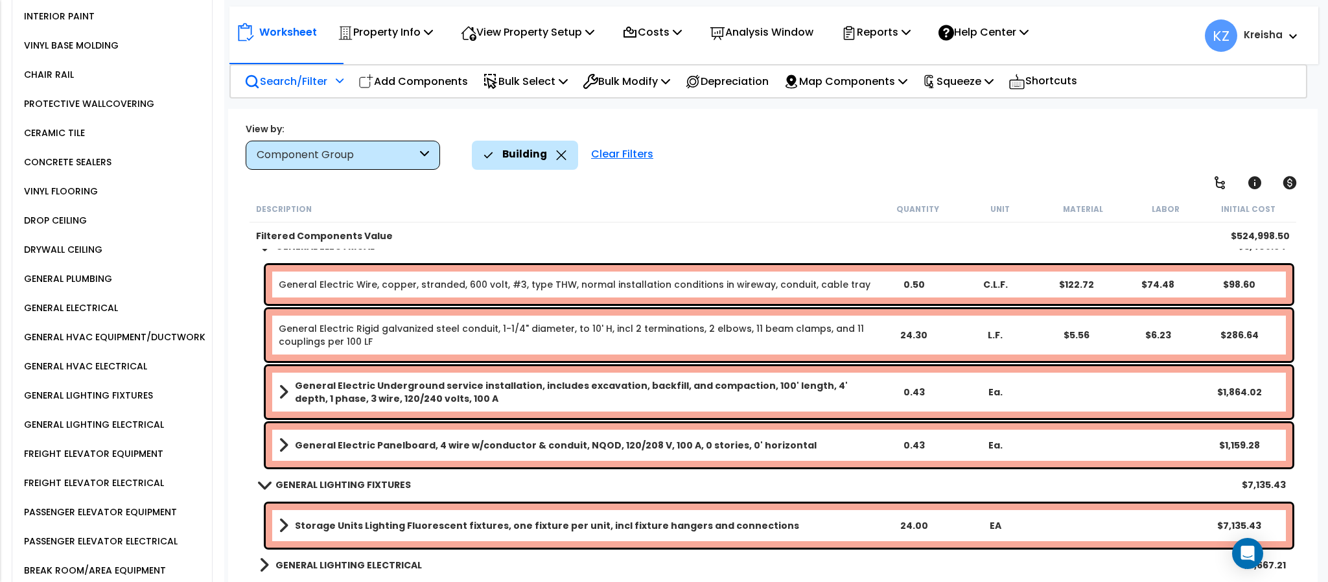
scroll to position [583, 0]
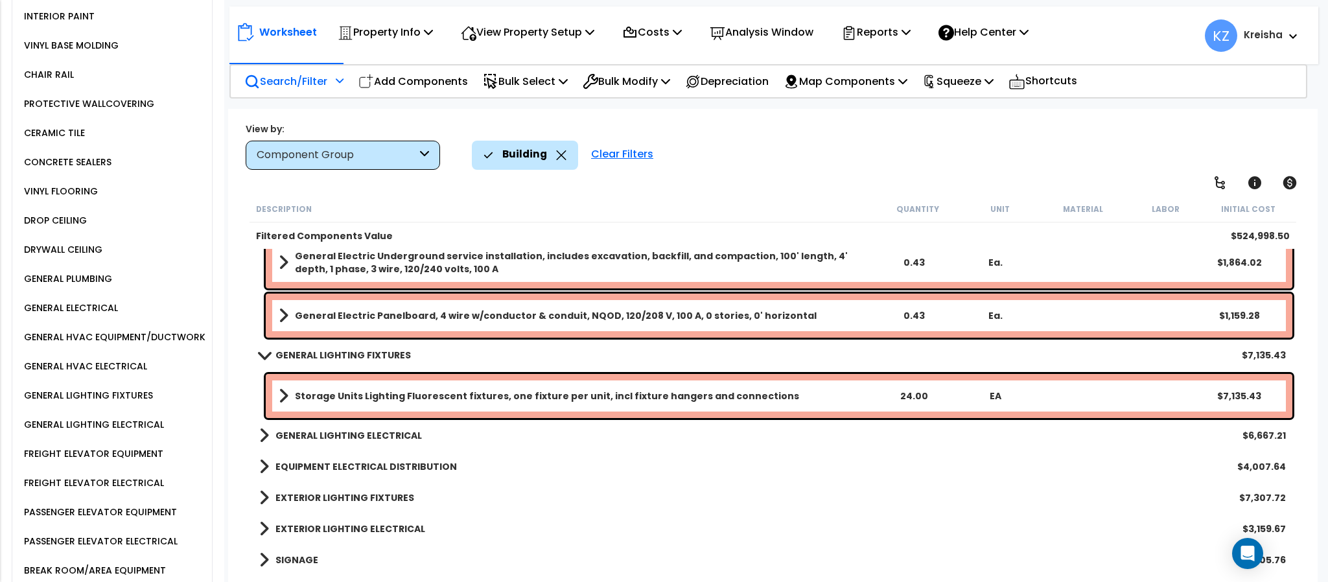
click at [344, 430] on b "GENERAL LIGHTING ELECTRICAL" at bounding box center [348, 435] width 146 height 13
click at [341, 441] on b "GENERAL LIGHTING ELECTRICAL" at bounding box center [348, 435] width 146 height 13
click at [346, 434] on b "GENERAL LIGHTING ELECTRICAL" at bounding box center [348, 435] width 146 height 13
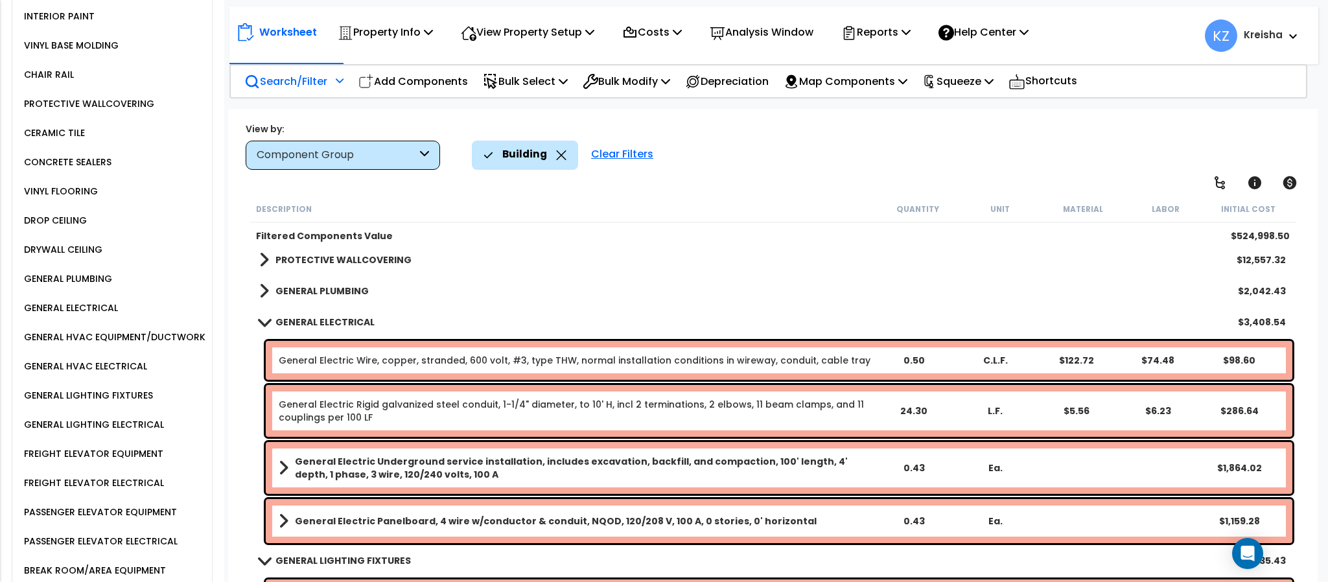
scroll to position [53, 0]
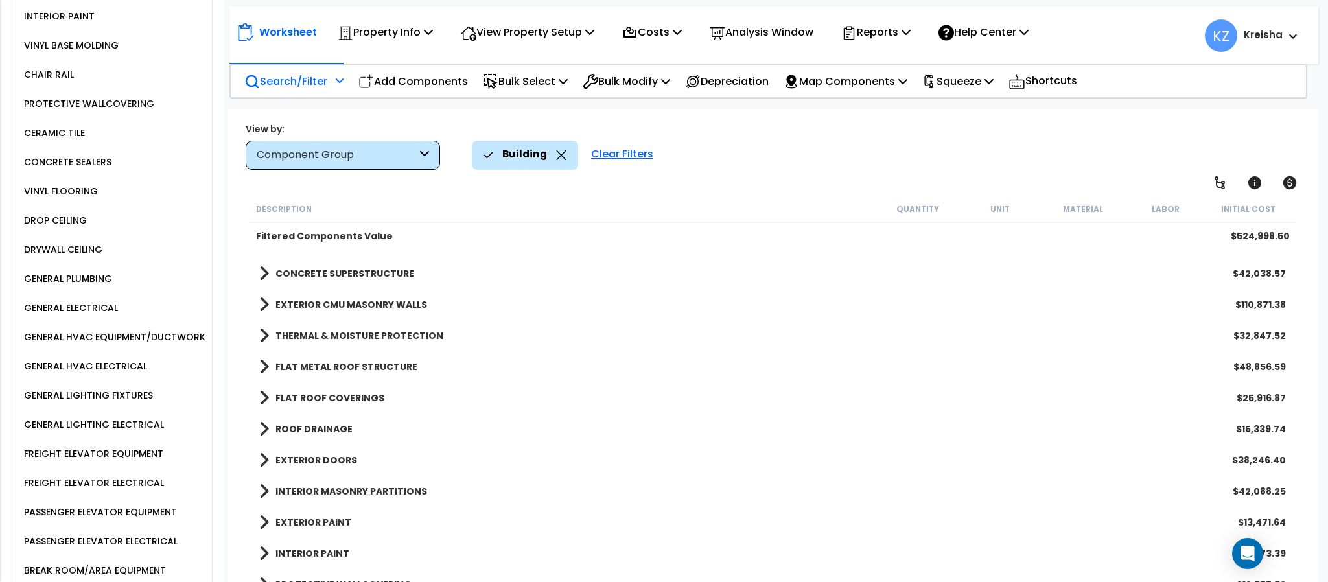
click at [60, 141] on div "CERAMIC TILE" at bounding box center [53, 133] width 64 height 16
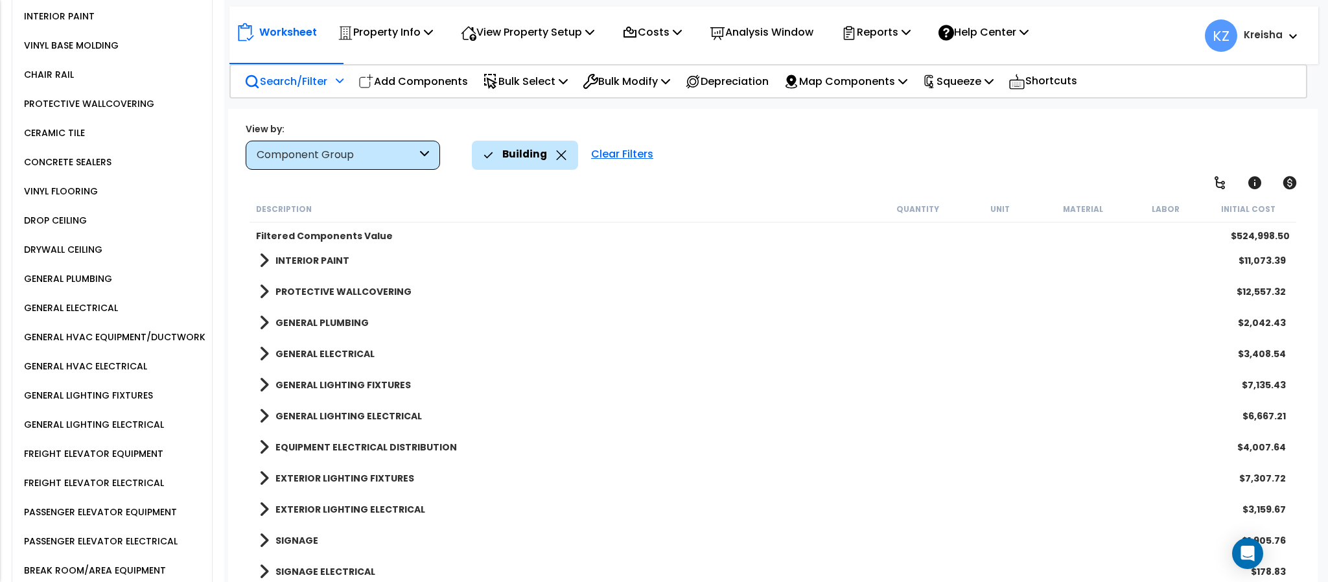
scroll to position [347, 0]
click at [433, 24] on p "View Property Setup" at bounding box center [385, 32] width 95 height 18
click at [528, 88] on link "View Questionnaire" at bounding box center [518, 89] width 128 height 26
click at [784, 125] on div "View by: Component Group High to Low (Total Cost)" at bounding box center [772, 146] width 1063 height 48
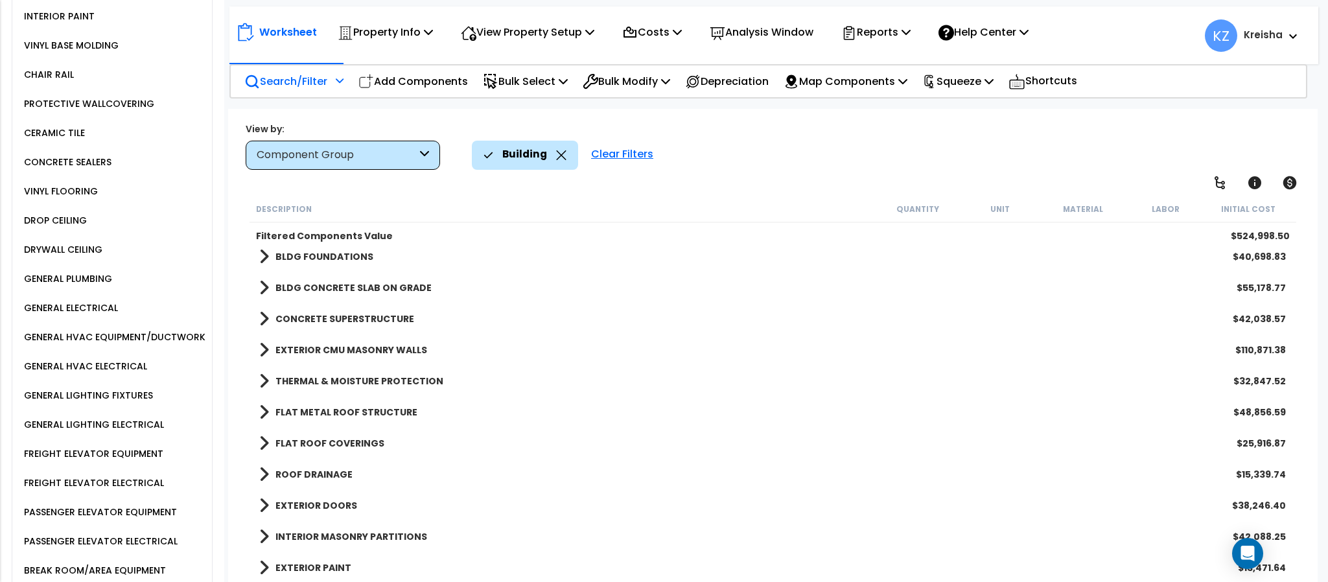
scroll to position [0, 0]
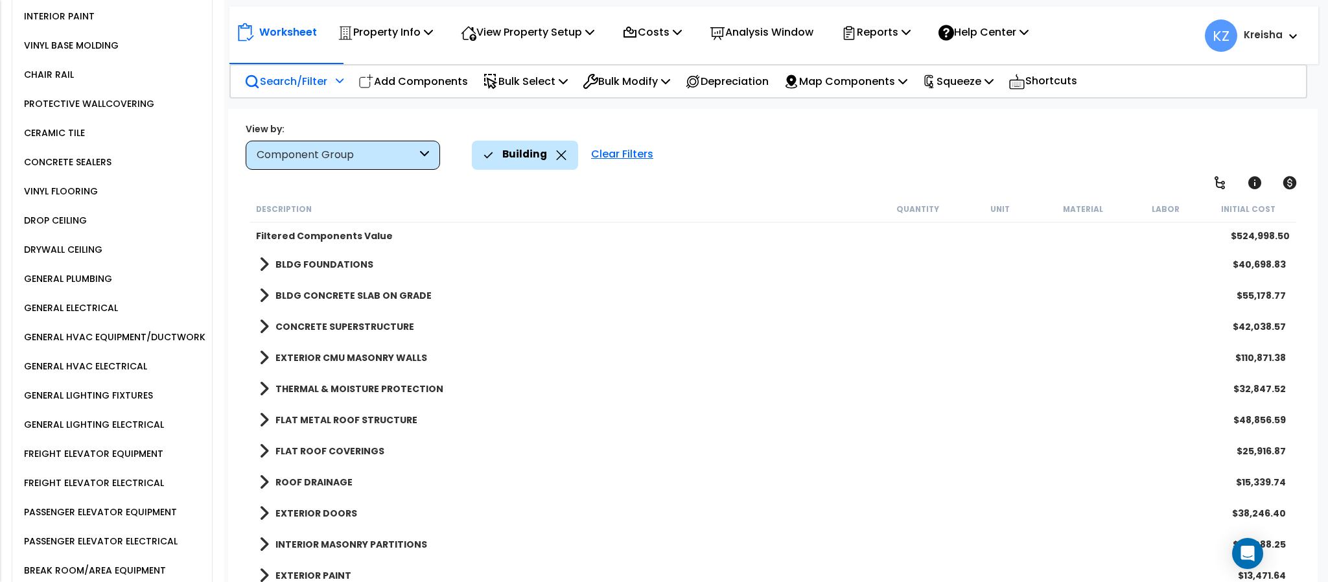
click at [358, 358] on b "EXTERIOR CMU MASONRY WALLS" at bounding box center [351, 357] width 152 height 13
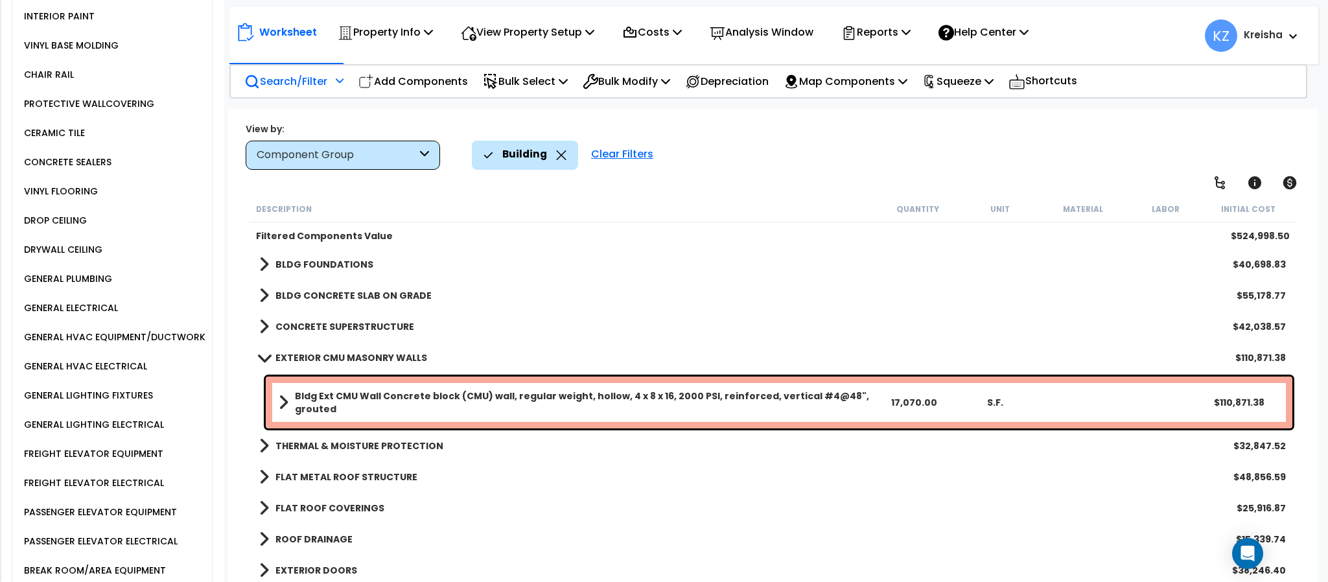
click at [358, 358] on b "EXTERIOR CMU MASONRY WALLS" at bounding box center [351, 357] width 152 height 13
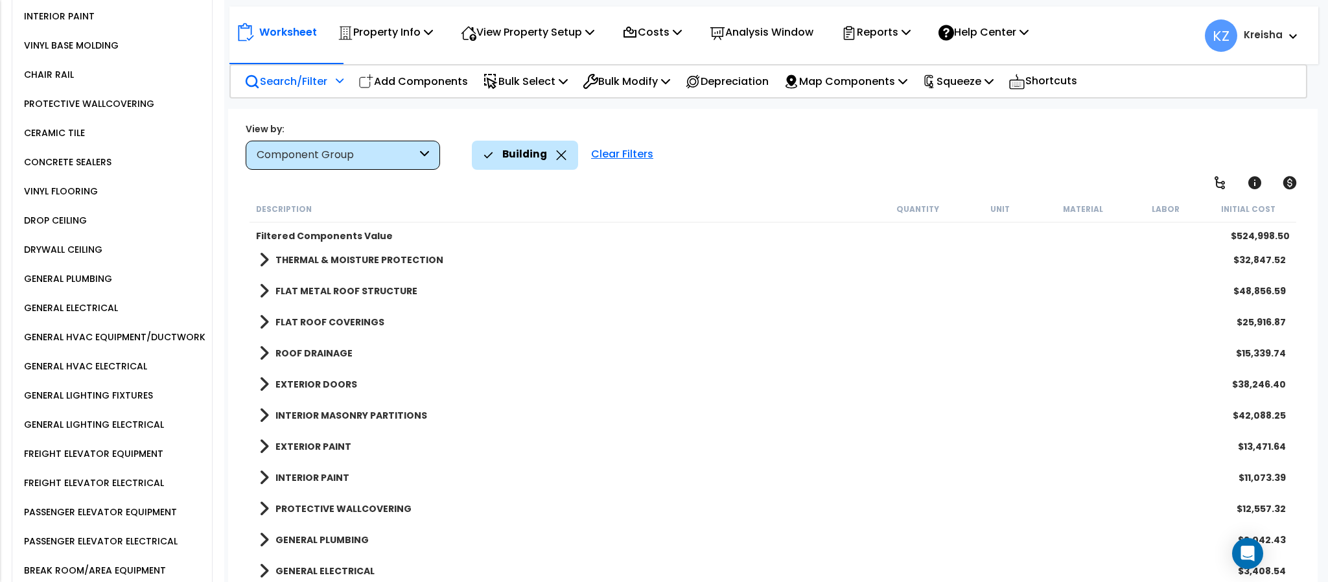
scroll to position [323, 0]
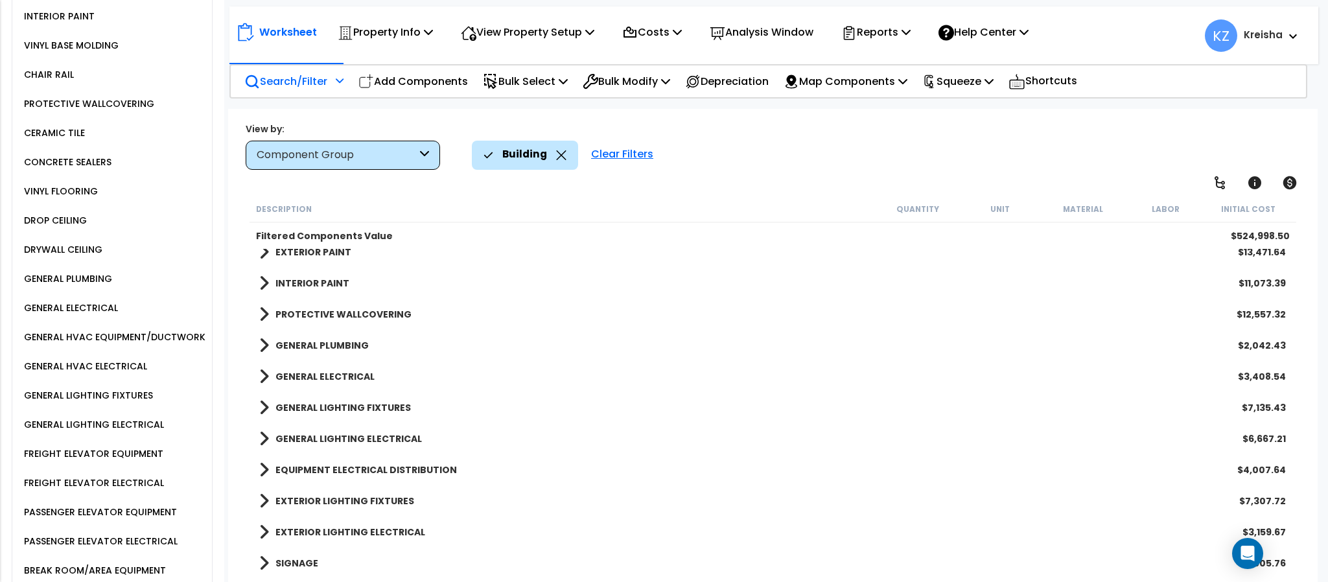
click at [347, 290] on div "INTERIOR PAINT $11,073.39" at bounding box center [773, 283] width 1040 height 31
click at [349, 290] on div "INTERIOR PAINT $11,073.39" at bounding box center [773, 283] width 1040 height 31
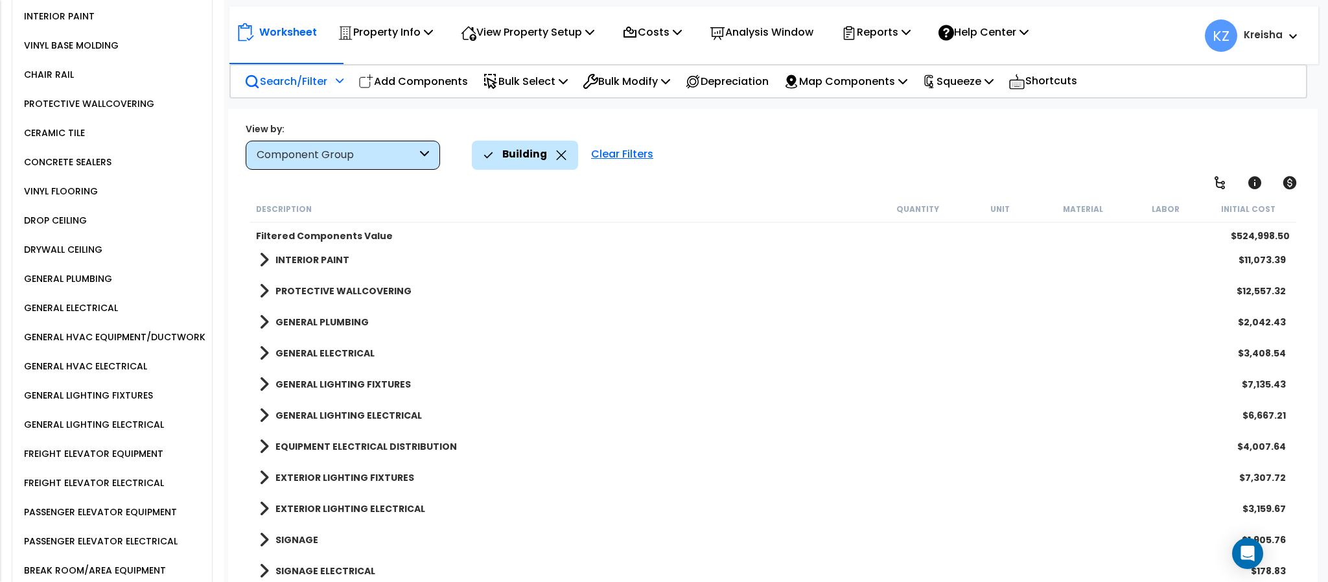
click at [290, 294] on b "PROTECTIVE WALLCOVERING" at bounding box center [343, 291] width 136 height 13
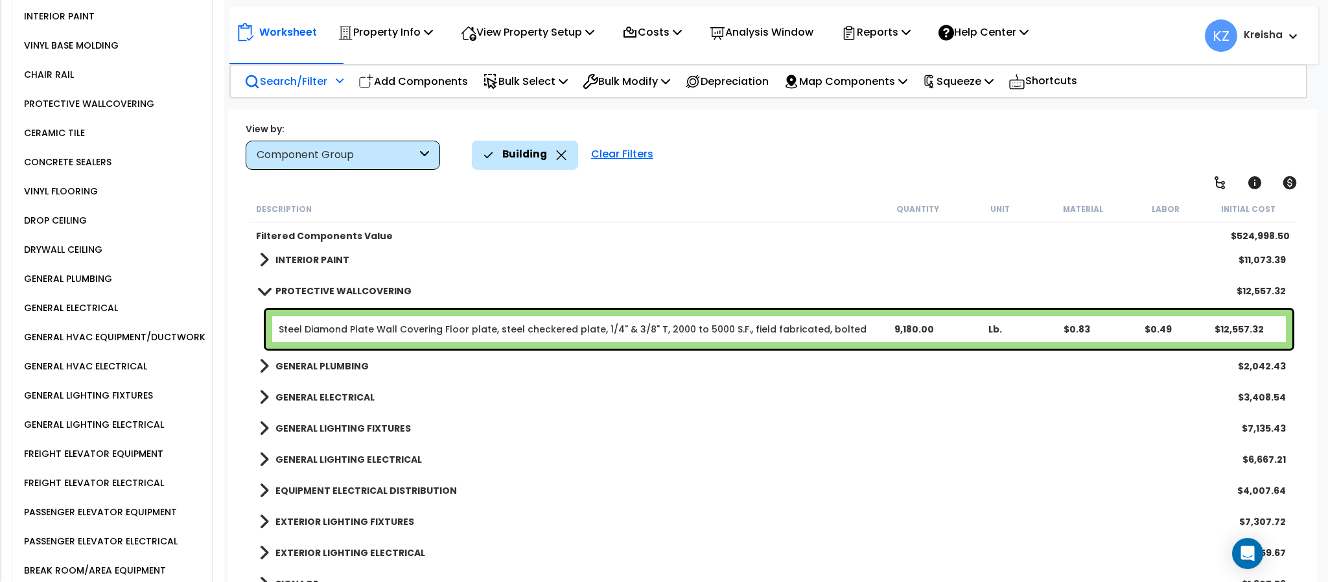
click at [312, 366] on b "GENERAL PLUMBING" at bounding box center [321, 366] width 93 height 13
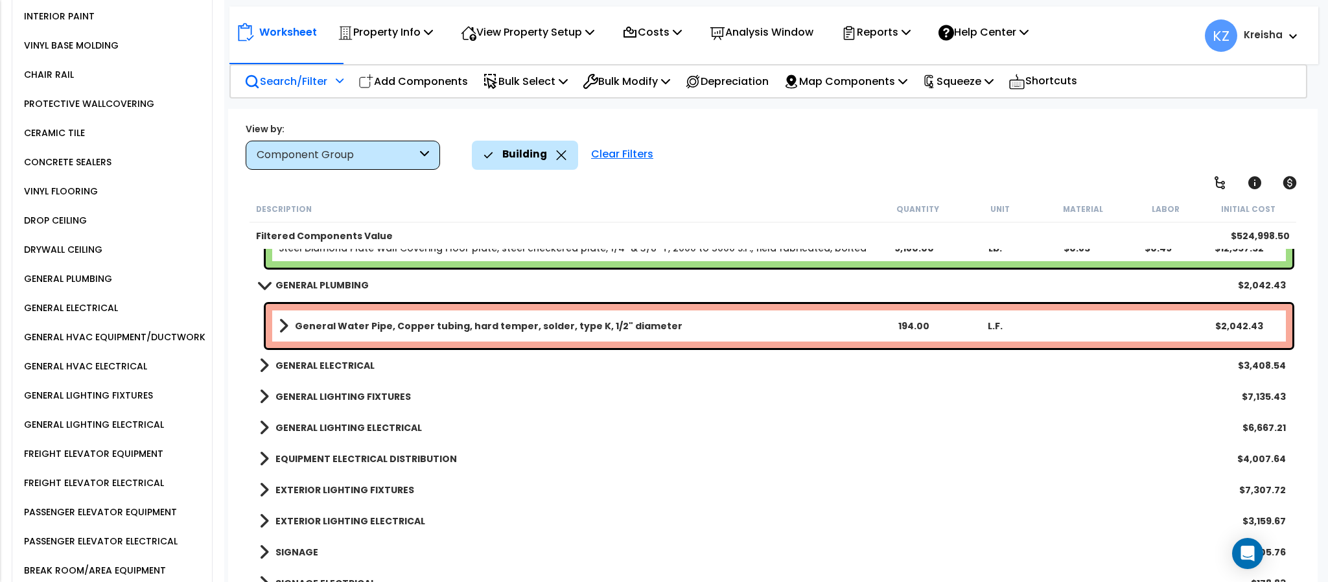
scroll to position [440, 0]
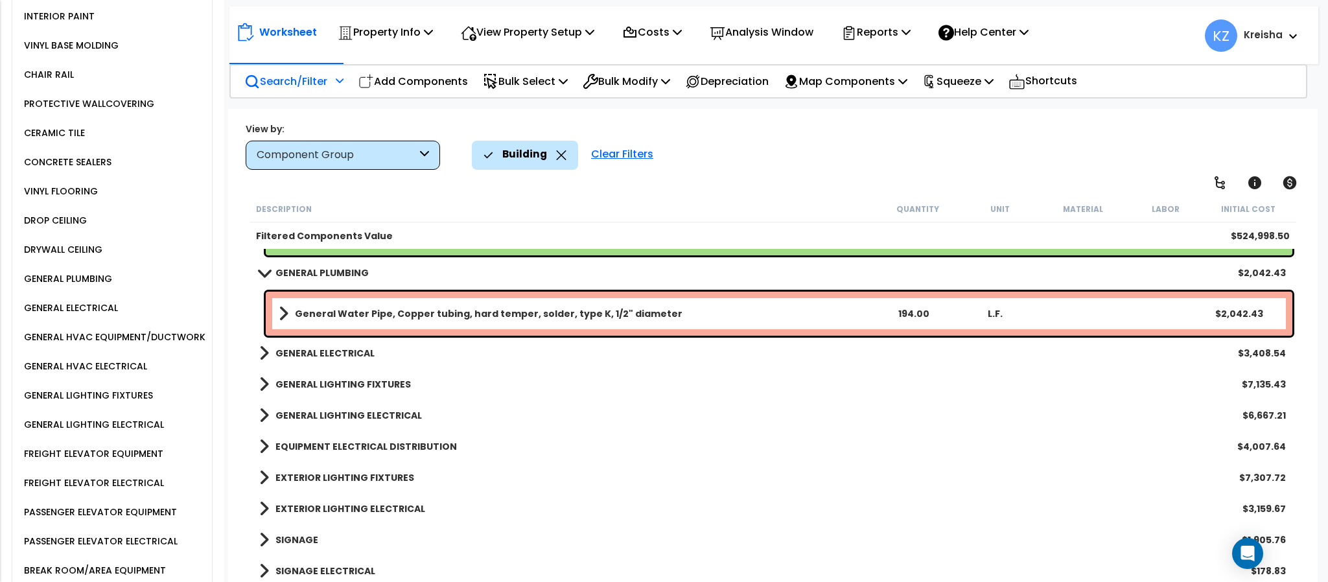
click at [320, 353] on b "GENERAL ELECTRICAL" at bounding box center [324, 353] width 99 height 13
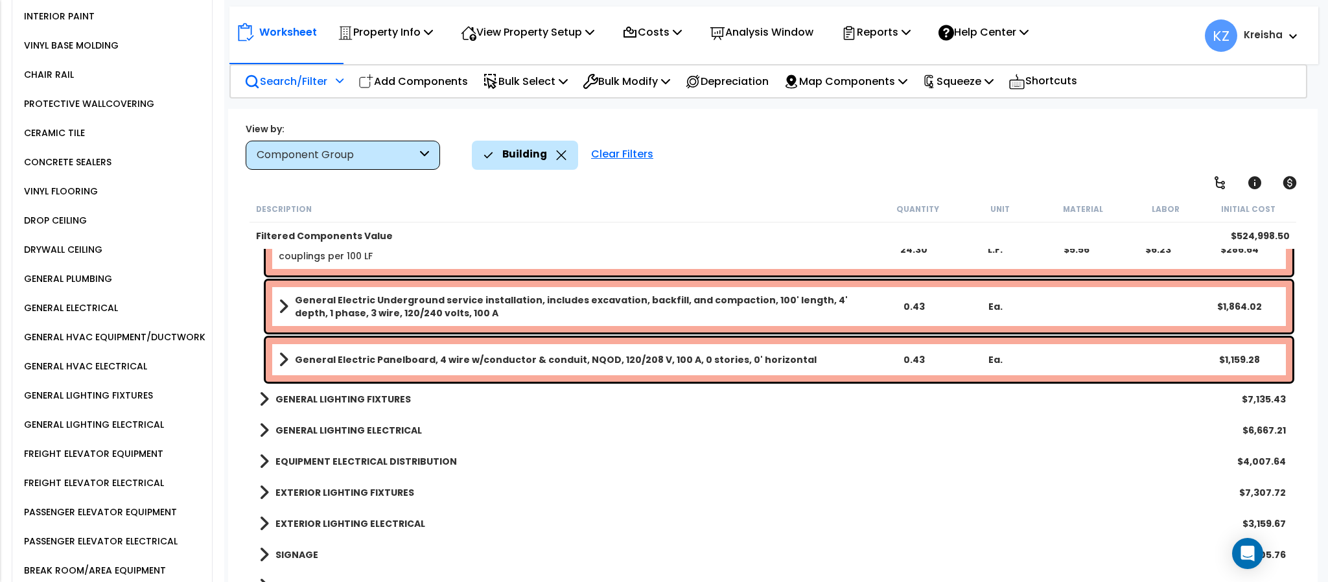
scroll to position [635, 0]
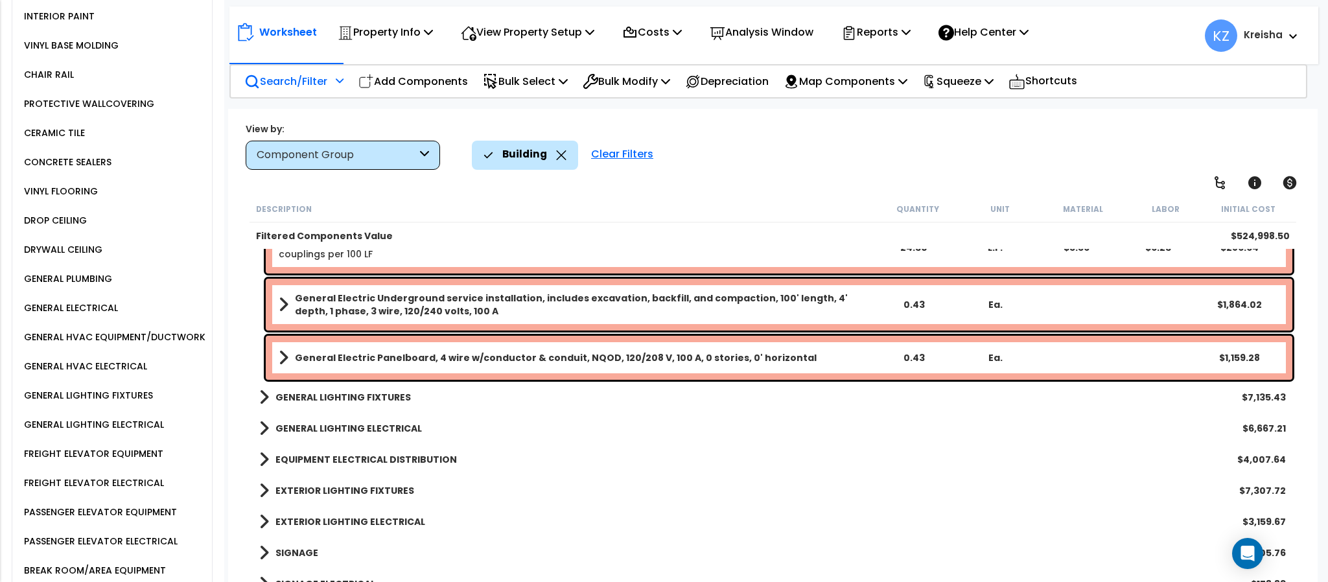
click at [320, 403] on link "GENERAL LIGHTING FIXTURES" at bounding box center [335, 397] width 152 height 18
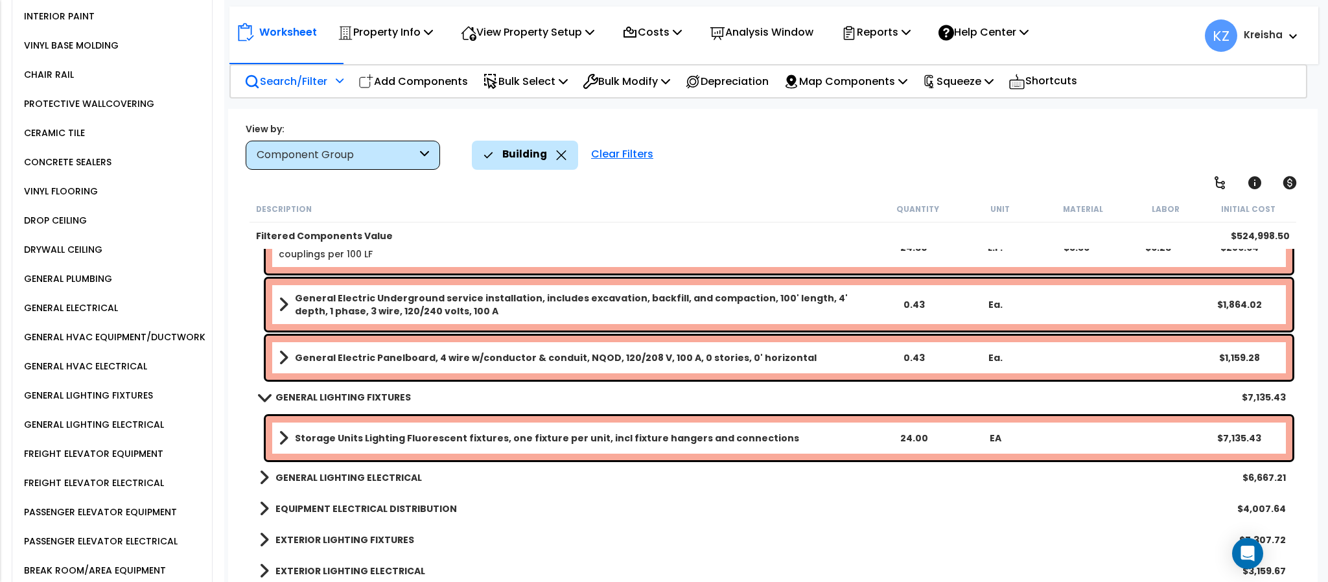
scroll to position [697, 0]
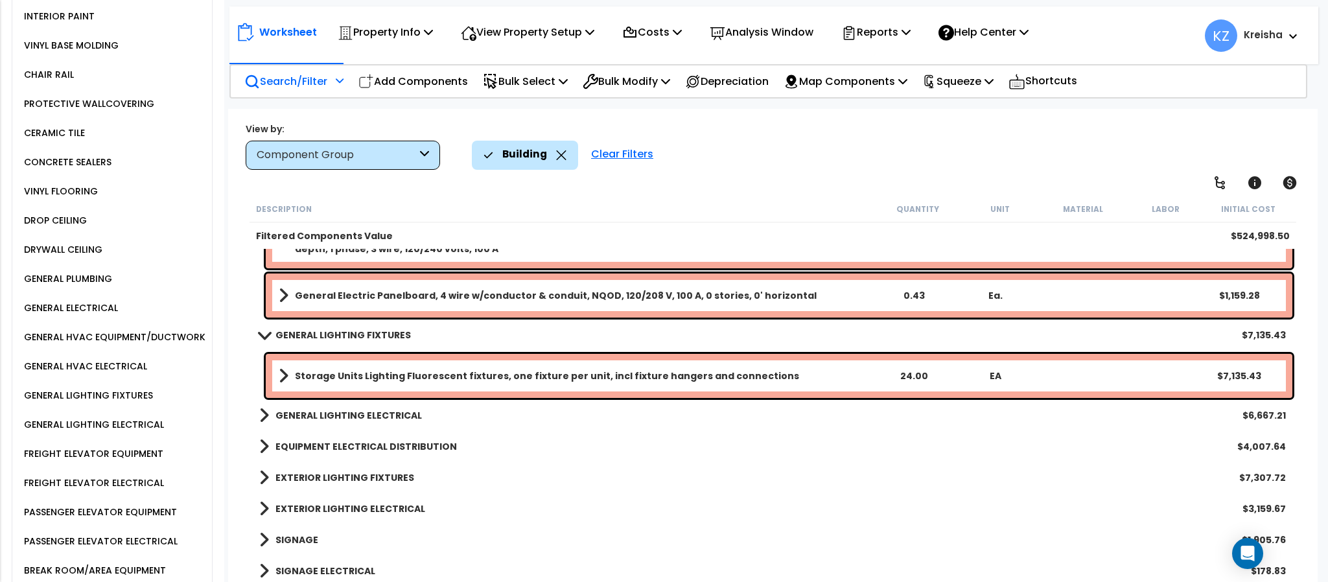
click at [310, 407] on link "GENERAL LIGHTING ELECTRICAL" at bounding box center [340, 415] width 163 height 18
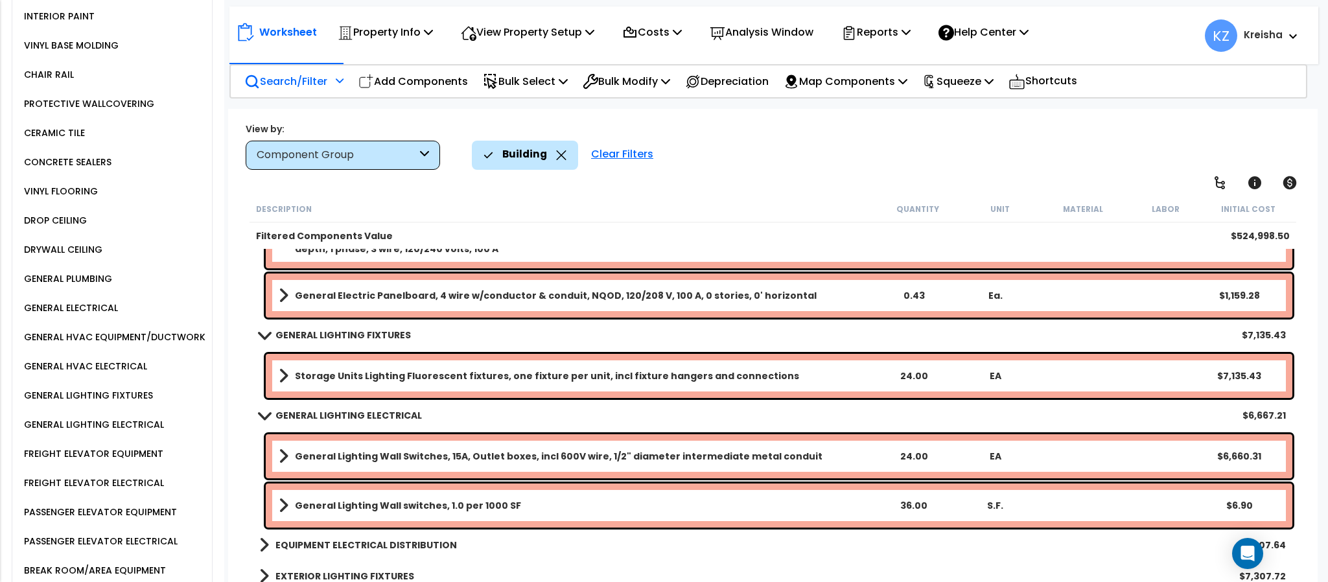
scroll to position [795, 0]
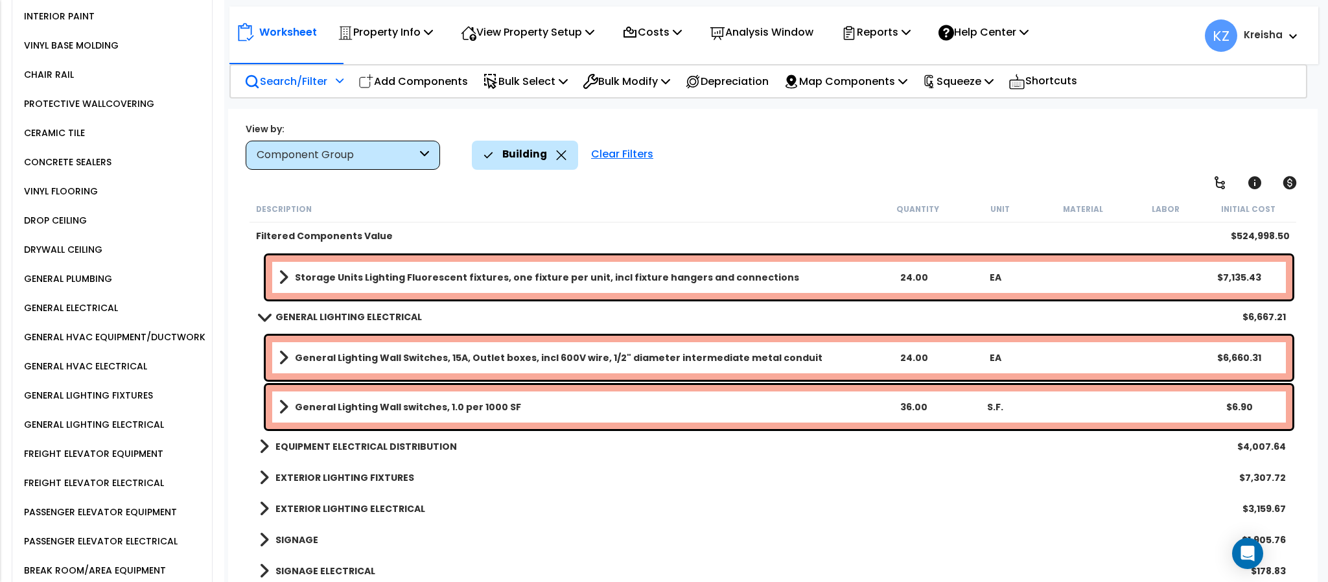
click at [316, 432] on div "EQUIPMENT ELECTRICAL DISTRIBUTION $4,007.64" at bounding box center [773, 446] width 1040 height 31
click at [317, 444] on b "EQUIPMENT ELECTRICAL DISTRIBUTION" at bounding box center [365, 446] width 181 height 13
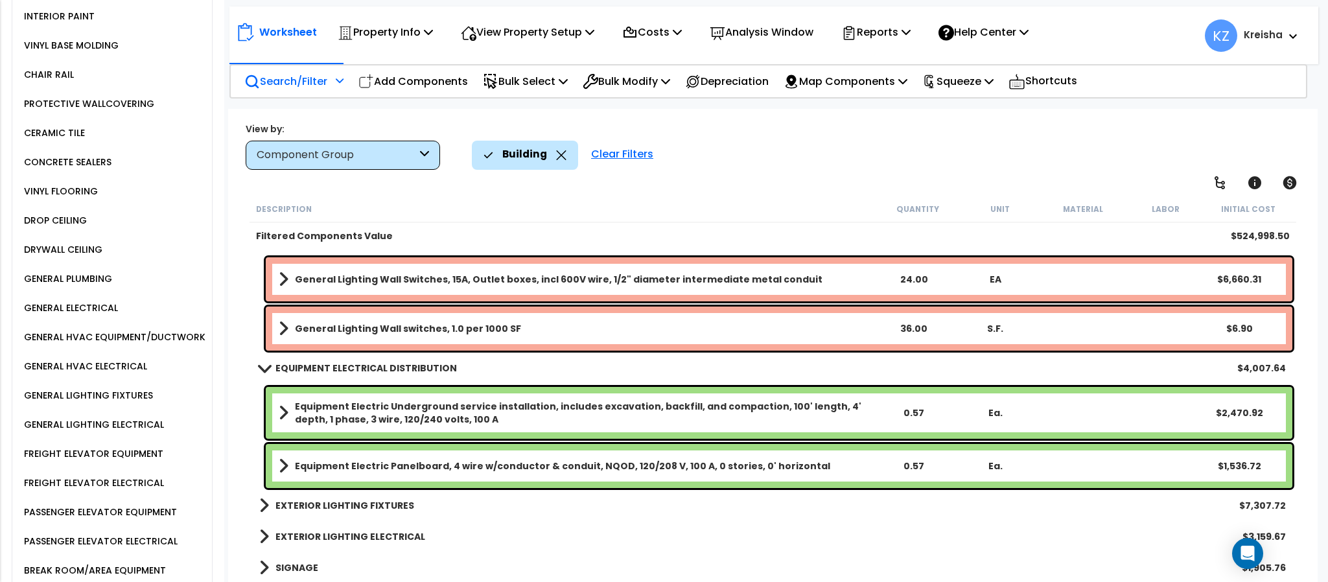
scroll to position [902, 0]
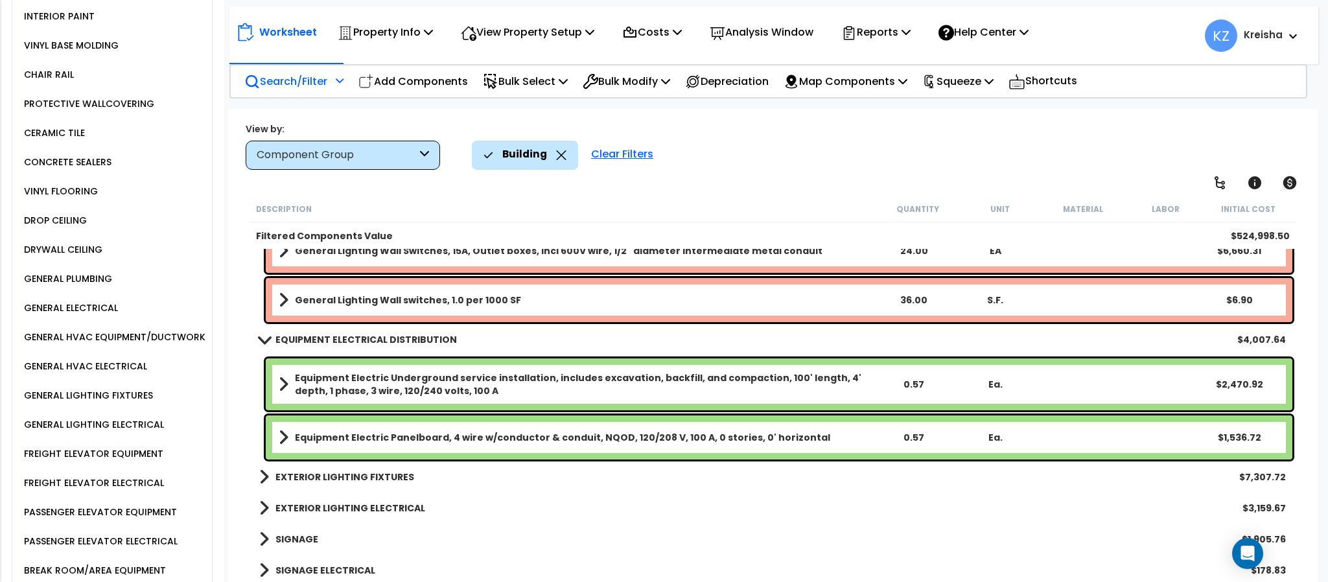
click at [356, 474] on b "EXTERIOR LIGHTING FIXTURES" at bounding box center [344, 477] width 139 height 13
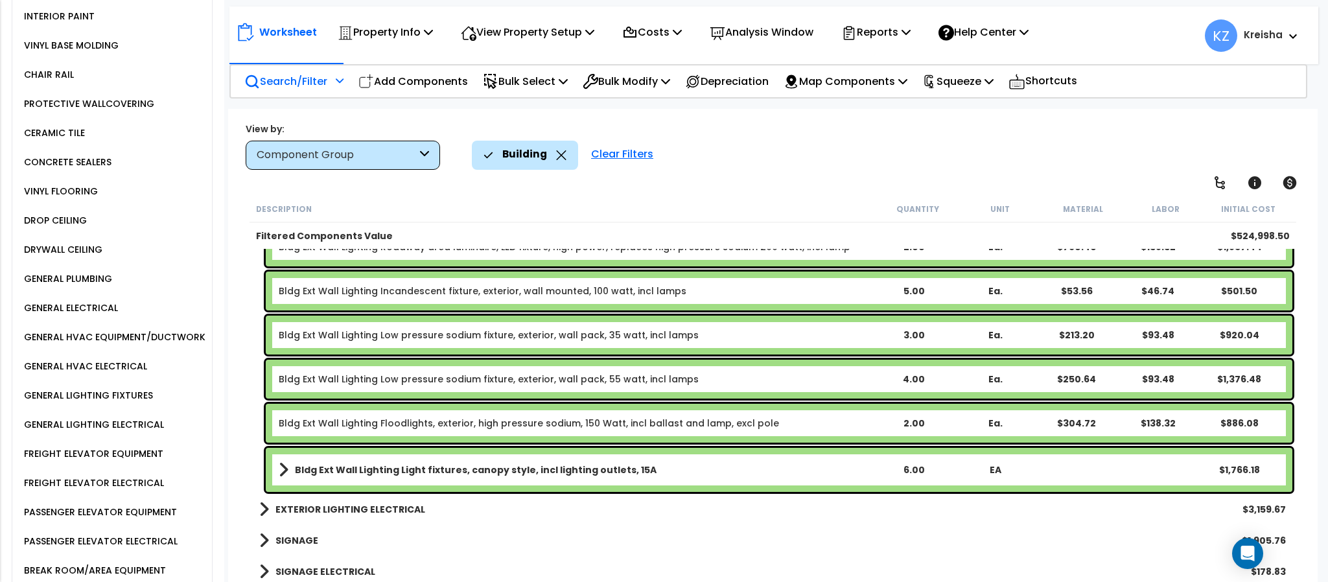
scroll to position [1171, 0]
click at [344, 506] on b "EXTERIOR LIGHTING ELECTRICAL" at bounding box center [350, 508] width 150 height 13
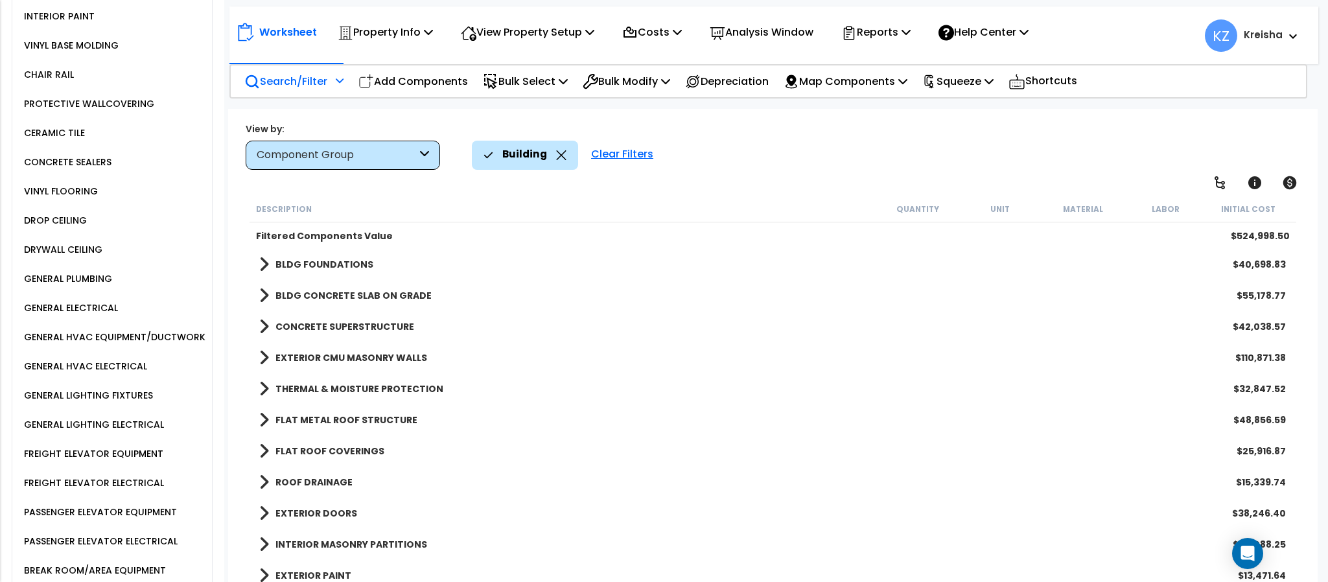
scroll to position [0, 0]
click at [329, 265] on b "BLDG FOUNDATIONS" at bounding box center [324, 264] width 98 height 13
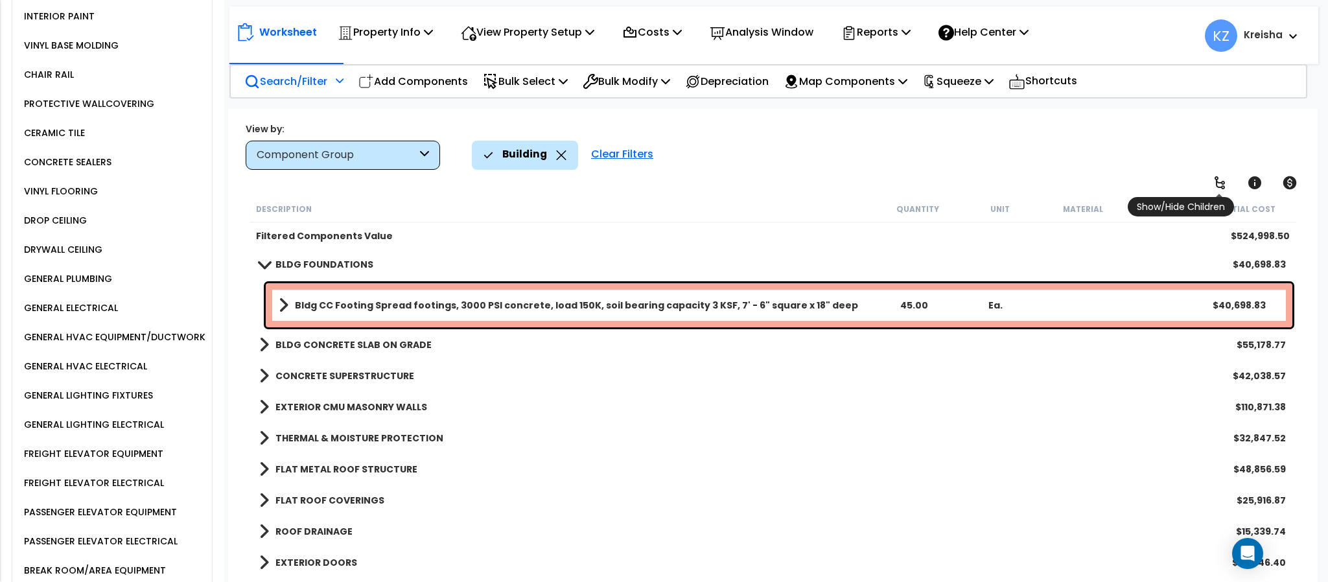
click at [1222, 171] on link at bounding box center [1220, 183] width 29 height 29
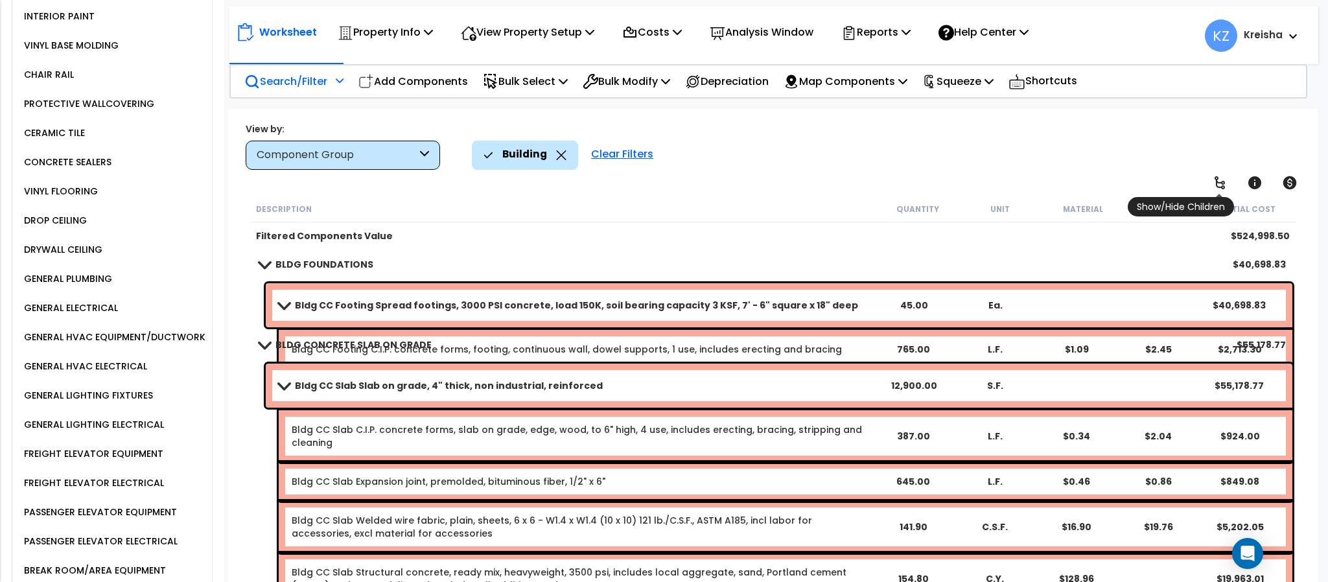
click at [1222, 171] on link at bounding box center [1220, 183] width 29 height 29
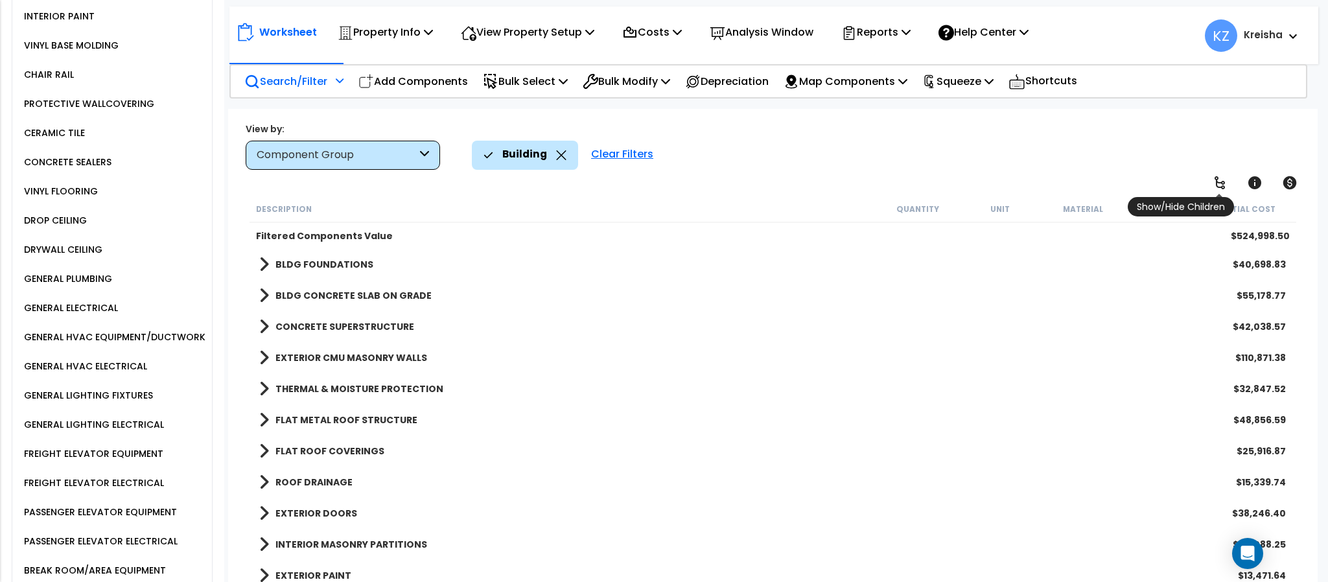
click at [1221, 170] on link at bounding box center [1220, 183] width 29 height 29
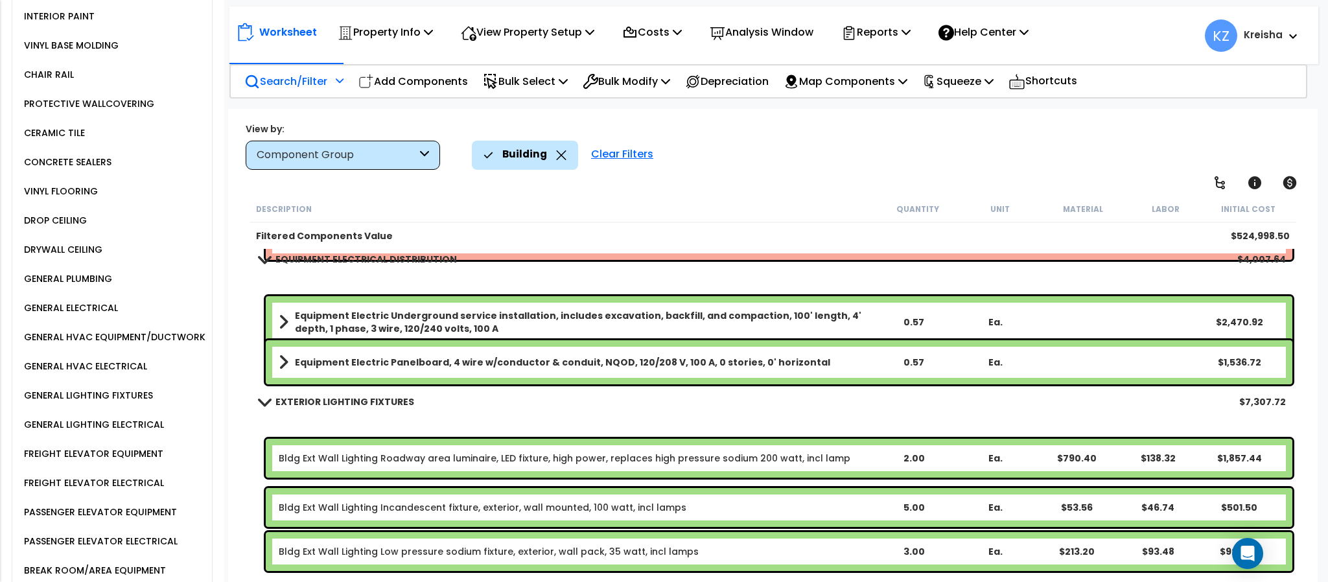
scroll to position [1750, 0]
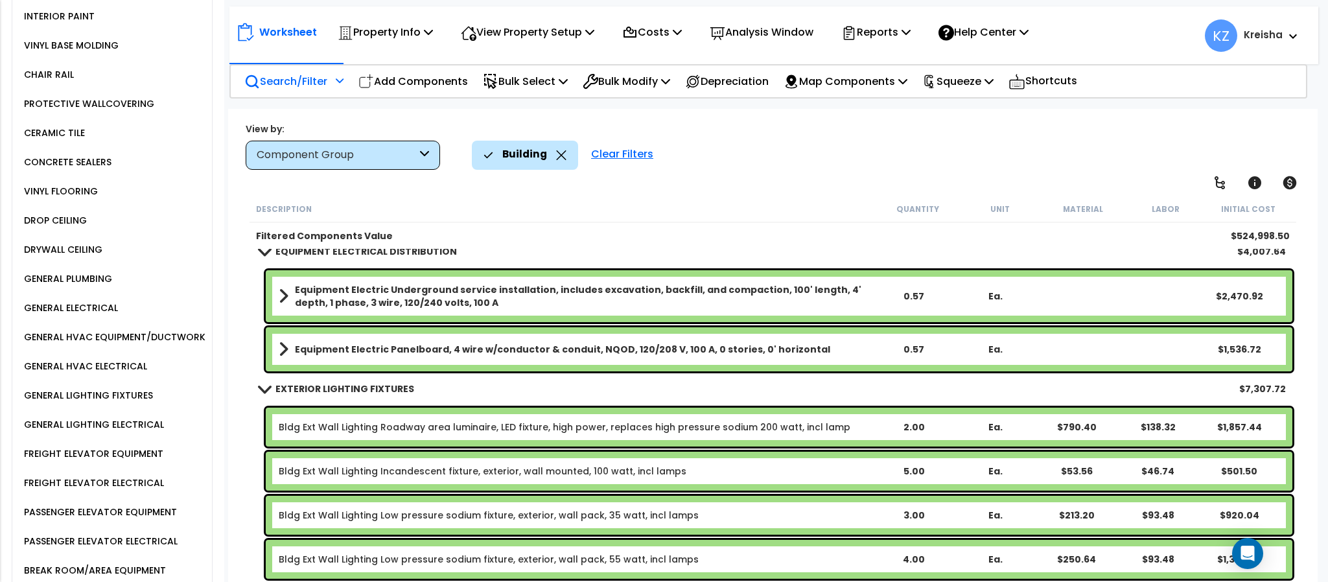
click at [327, 76] on p "Search/Filter" at bounding box center [285, 82] width 83 height 18
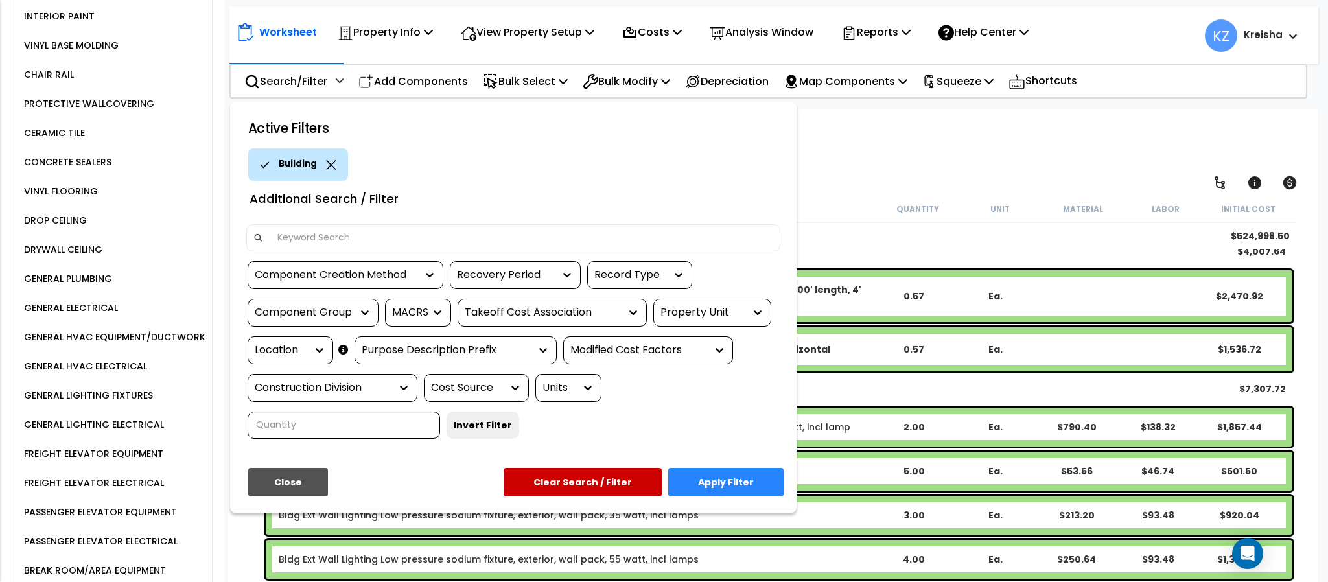
click at [771, 314] on div "Property Unit" at bounding box center [712, 313] width 118 height 28
click at [762, 314] on icon at bounding box center [757, 312] width 13 height 13
click at [694, 474] on button "Apply Filter" at bounding box center [725, 482] width 115 height 29
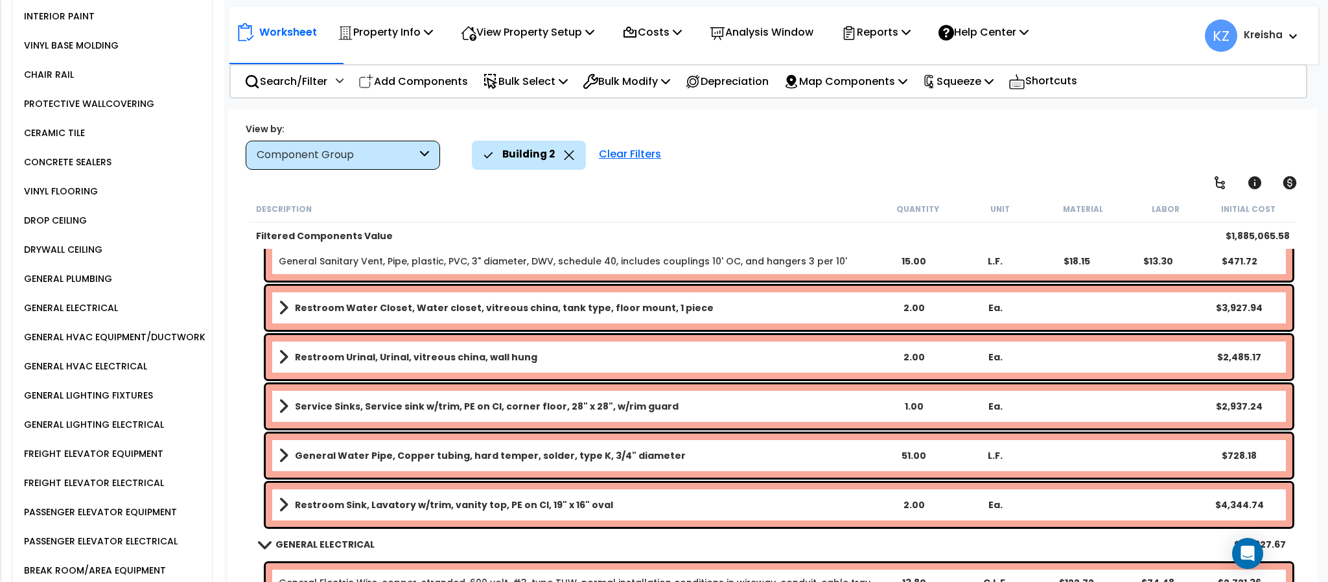
click at [108, 462] on div "FREIGHT ELEVATOR EQUIPMENT" at bounding box center [92, 454] width 143 height 16
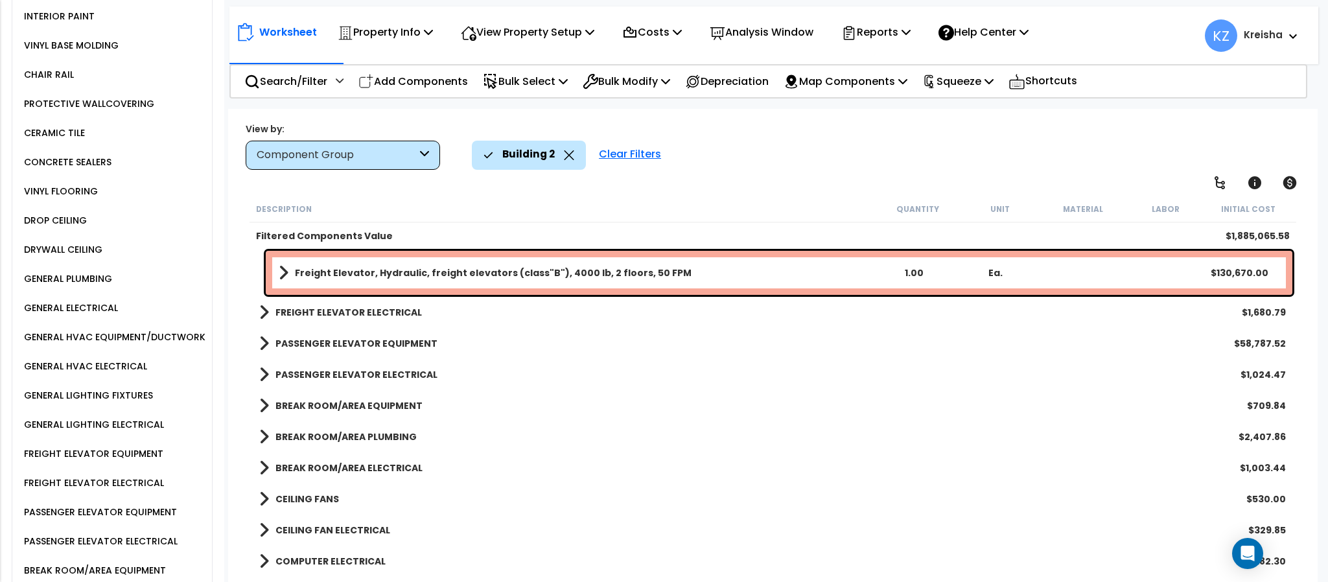
scroll to position [1620, 0]
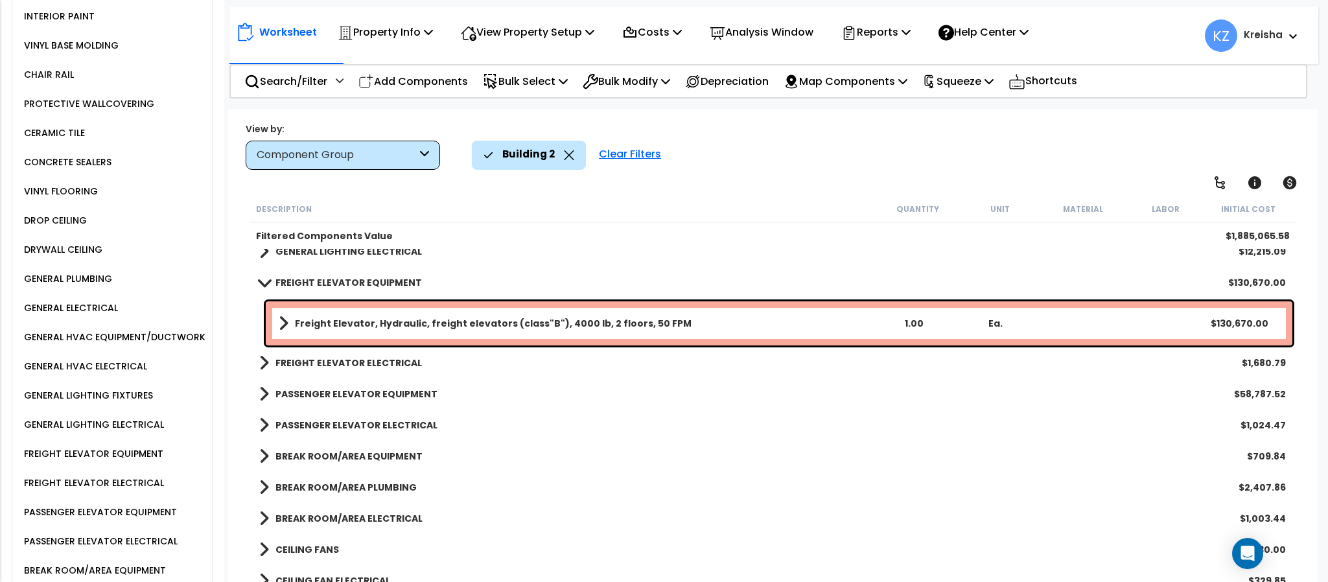
click at [331, 364] on b "FREIGHT ELEVATOR ELECTRICAL" at bounding box center [348, 362] width 146 height 13
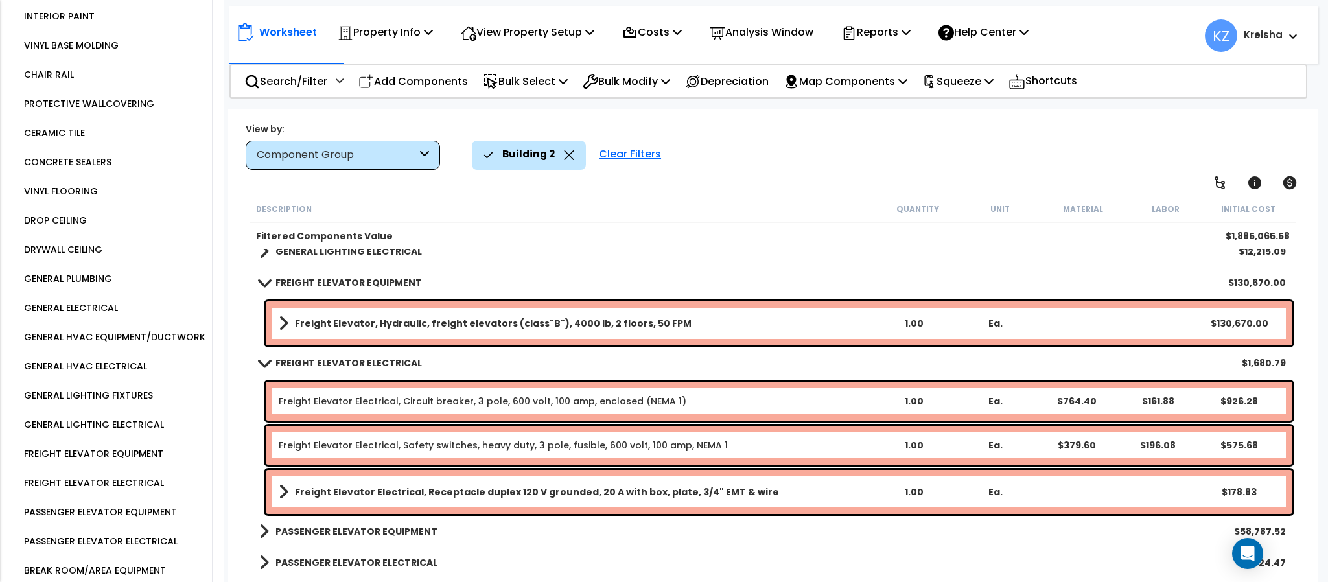
scroll to position [1685, 0]
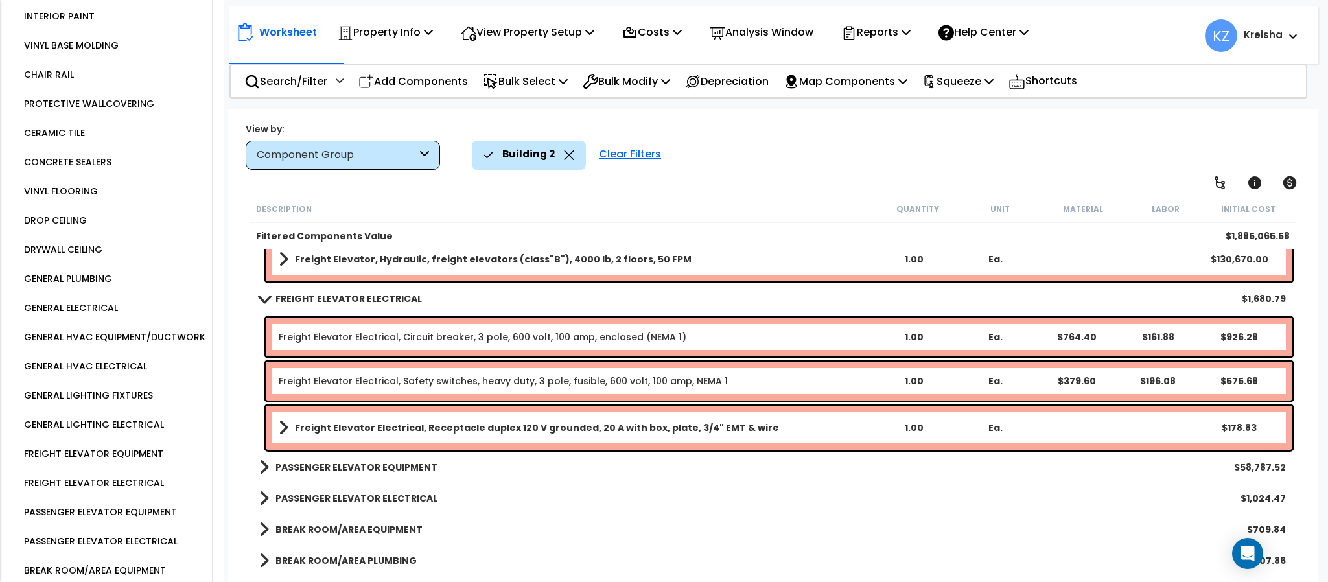
click at [320, 475] on link "PASSENGER ELEVATOR EQUIPMENT" at bounding box center [348, 467] width 178 height 18
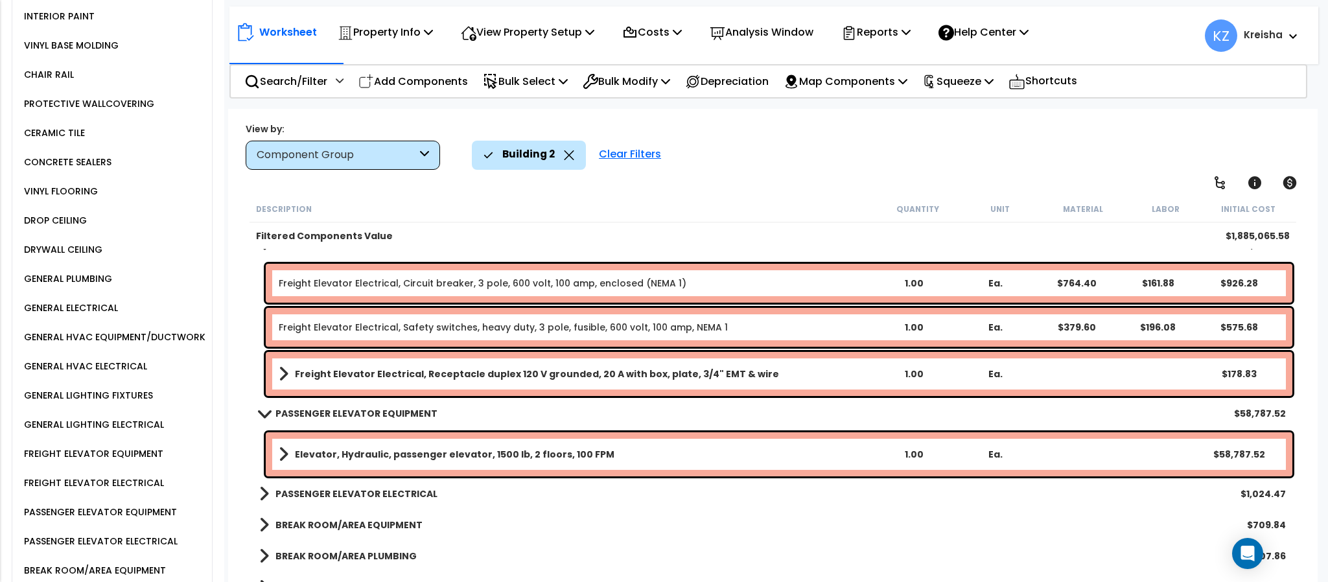
scroll to position [1815, 0]
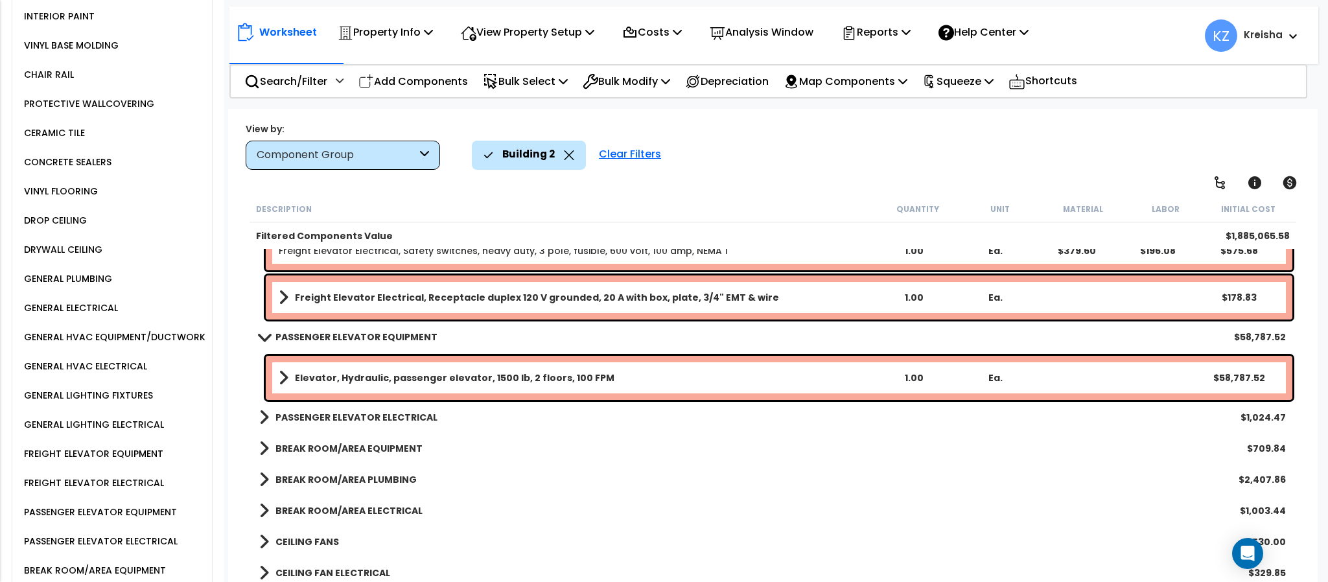
click at [343, 419] on b "PASSENGER ELEVATOR ELECTRICAL" at bounding box center [356, 417] width 162 height 13
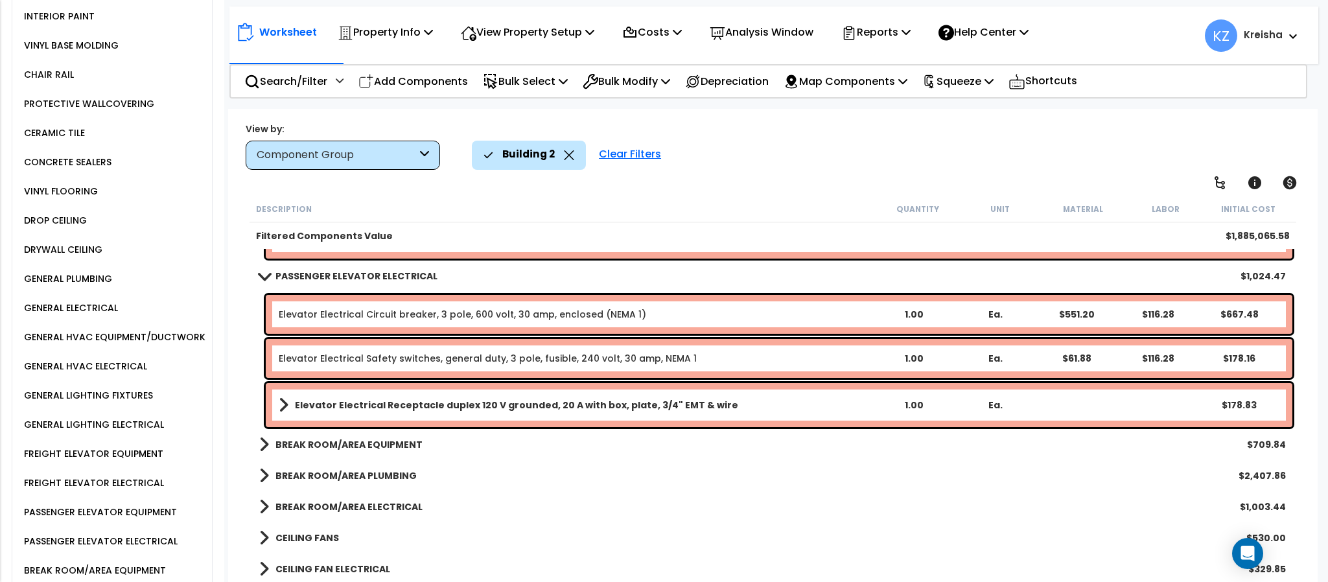
scroll to position [2009, 0]
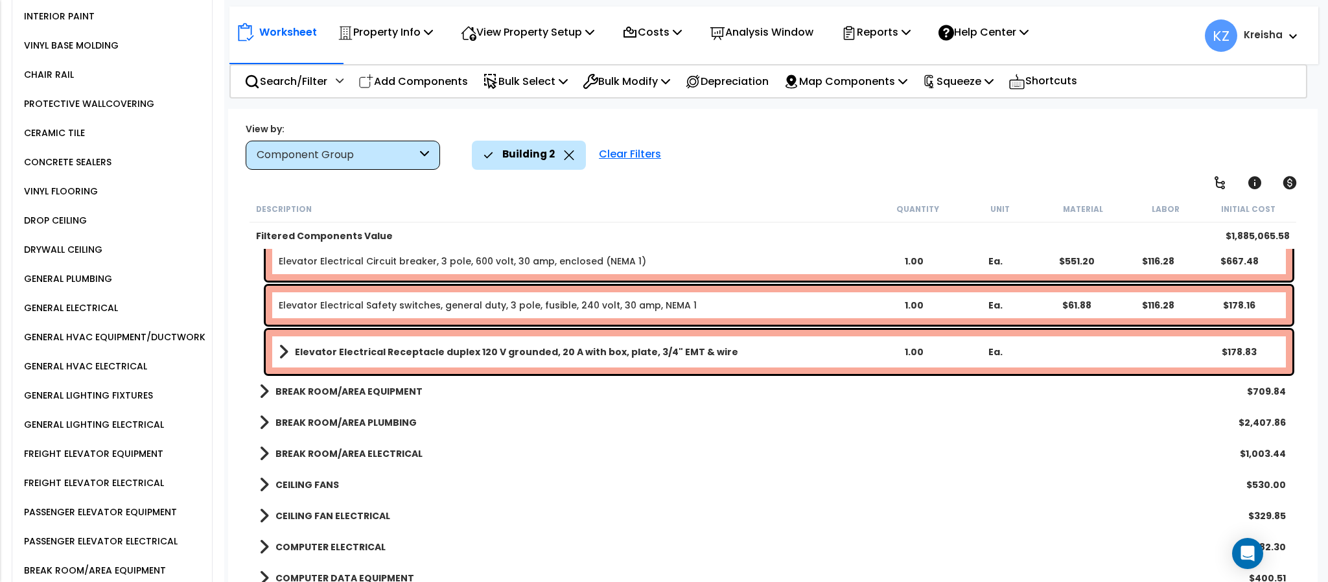
click at [358, 392] on b "BREAK ROOM/AREA EQUIPMENT" at bounding box center [348, 391] width 147 height 13
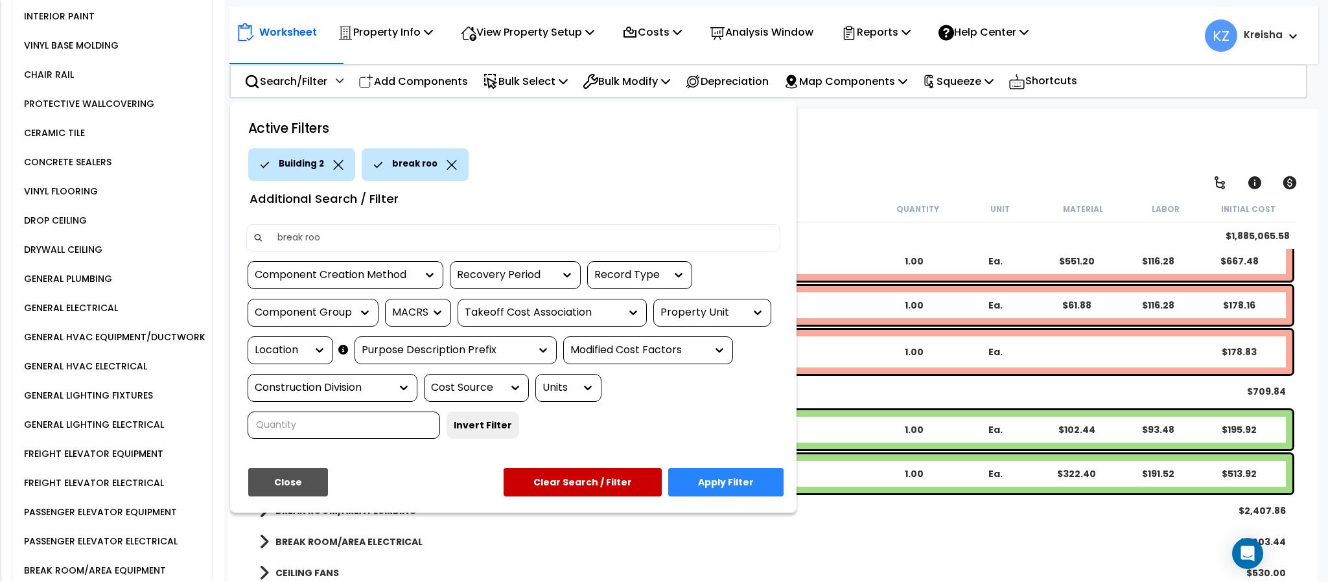
type input "break room"
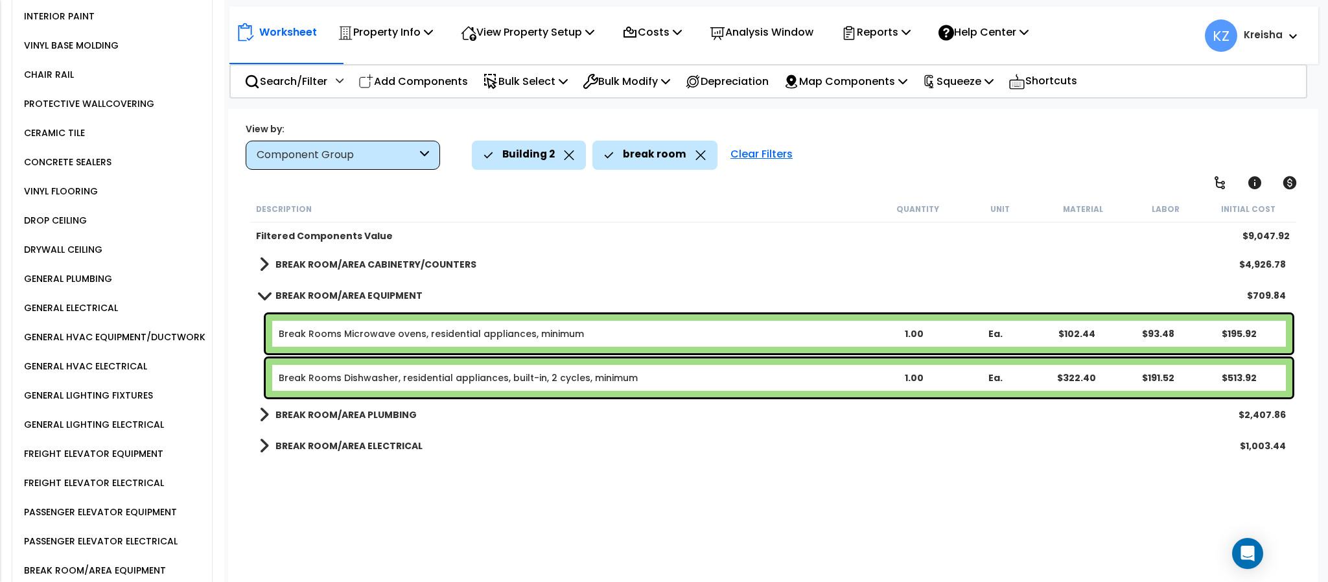
scroll to position [0, 0]
click at [911, 158] on div "Building 2 break room Clear Filters" at bounding box center [888, 155] width 832 height 29
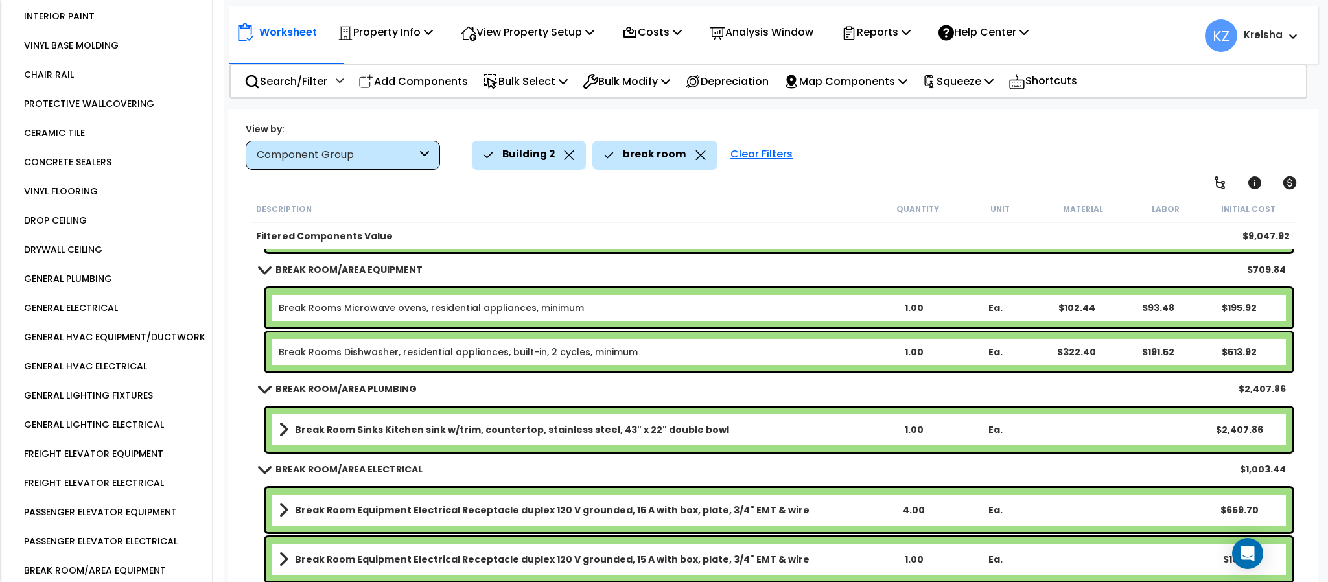
scroll to position [218, 0]
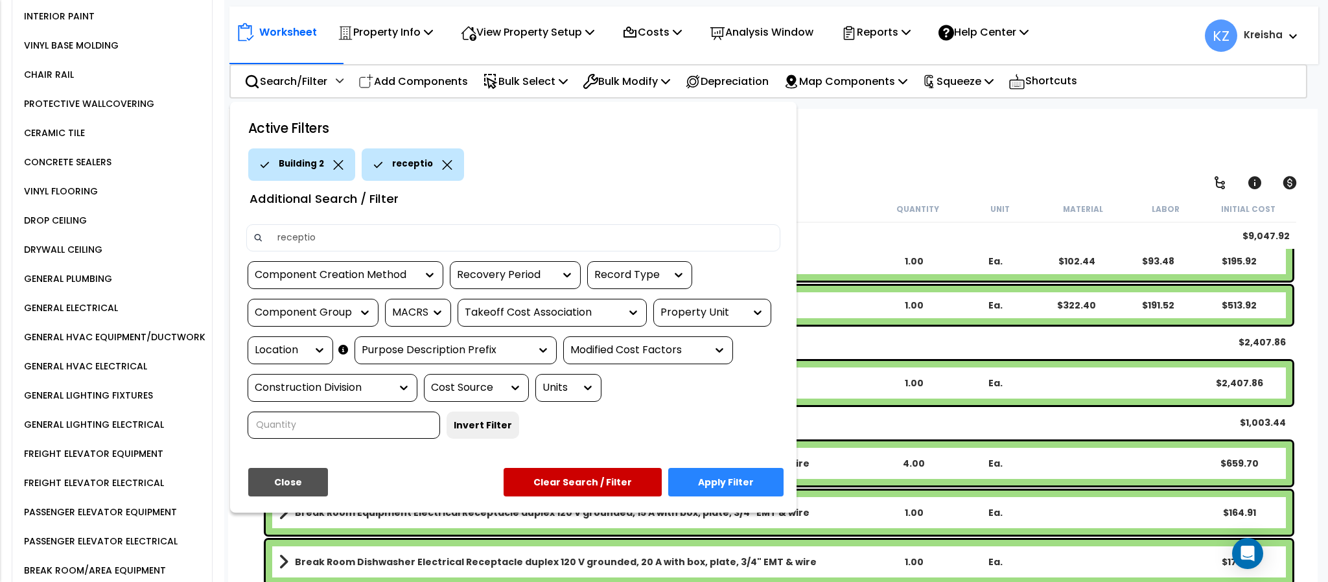
type input "reception"
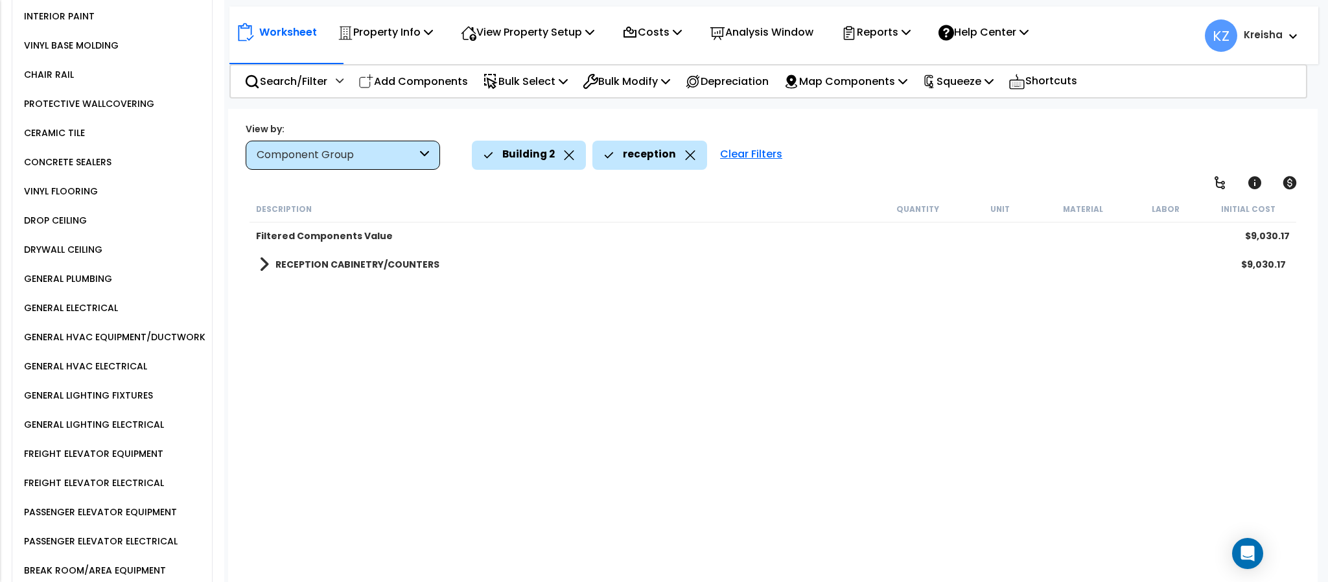
scroll to position [0, 0]
click at [348, 269] on b "RECEPTION CABINETRY/COUNTERS" at bounding box center [357, 264] width 164 height 13
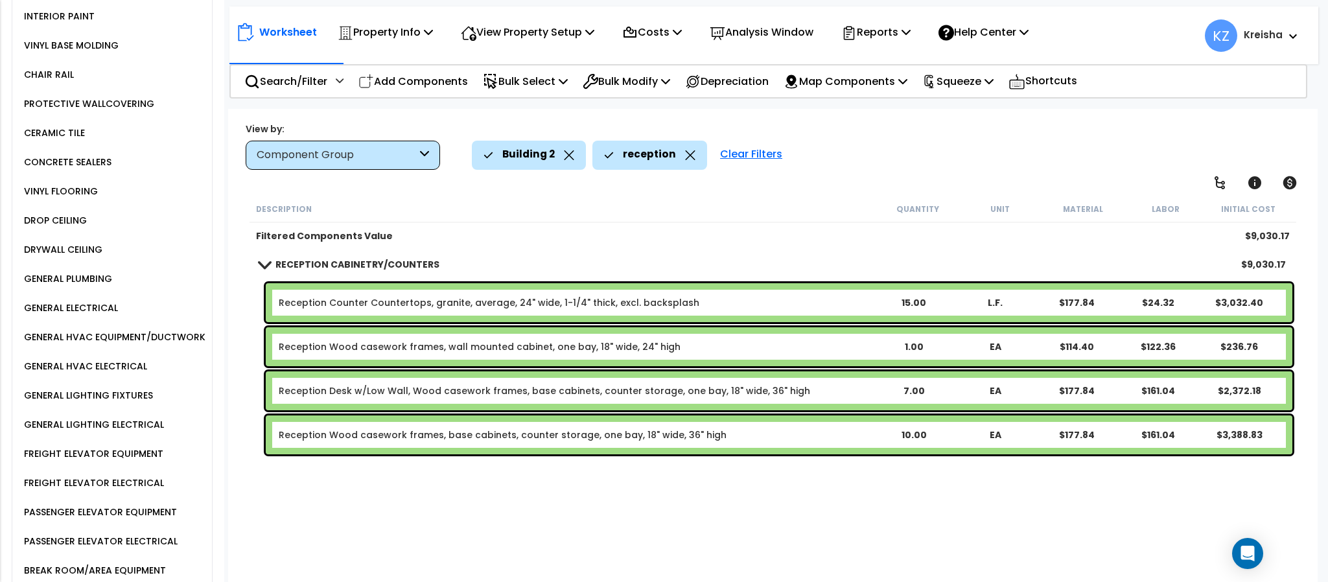
click at [685, 158] on icon at bounding box center [690, 155] width 10 height 10
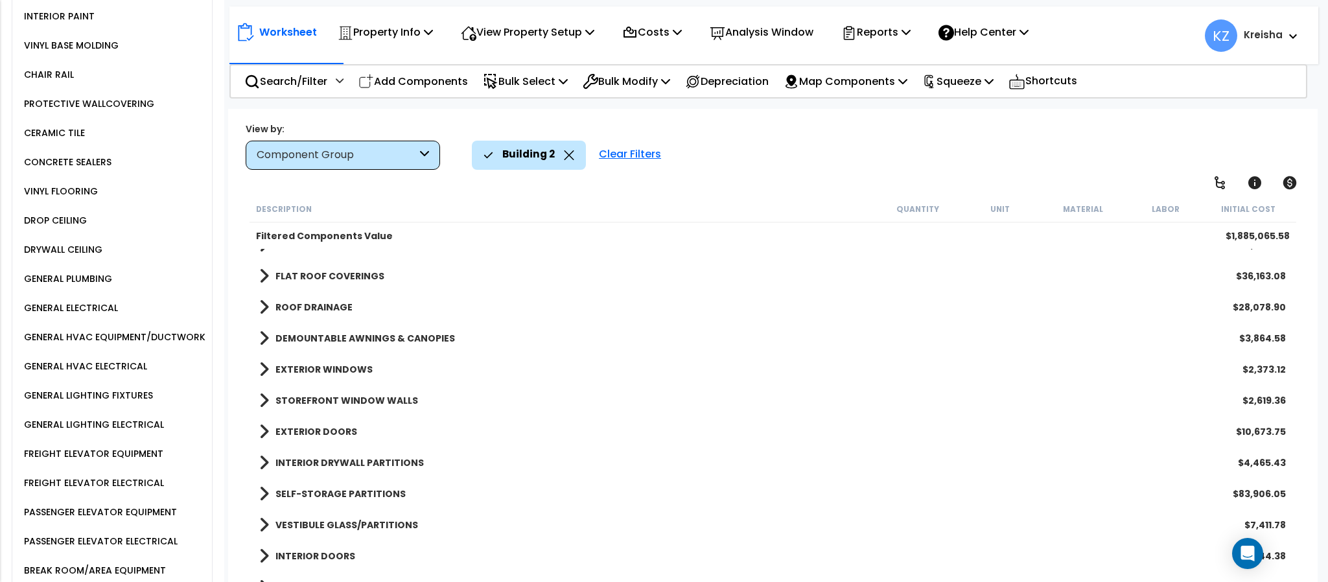
scroll to position [194, 0]
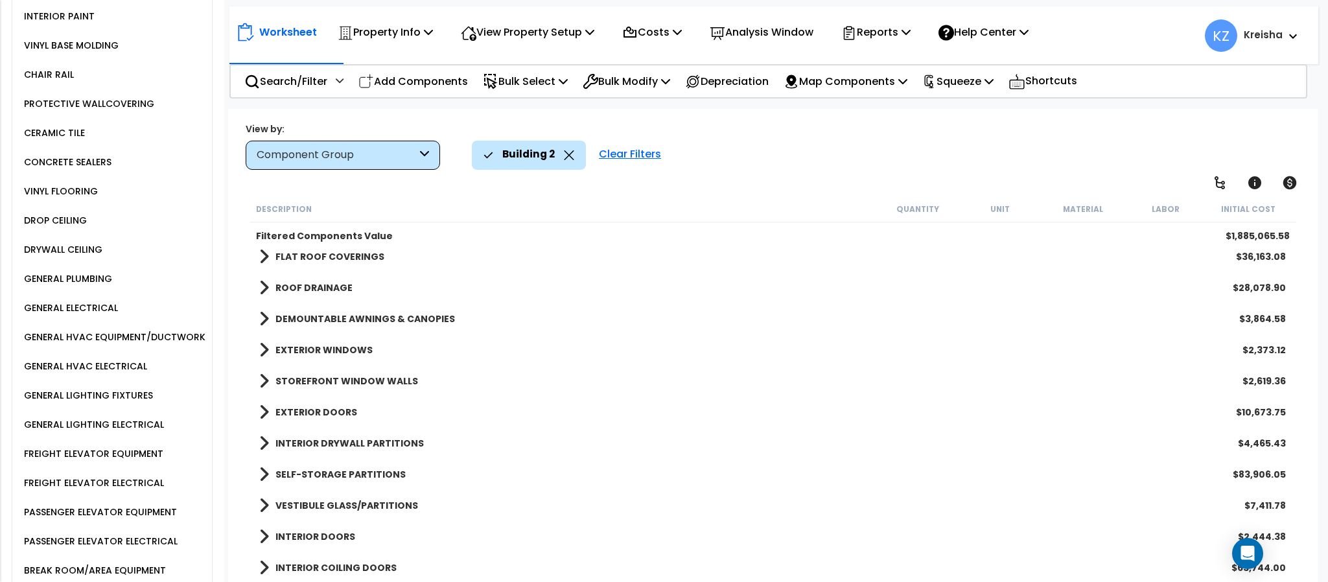
click at [353, 372] on link "STOREFRONT WINDOW WALLS" at bounding box center [338, 381] width 159 height 18
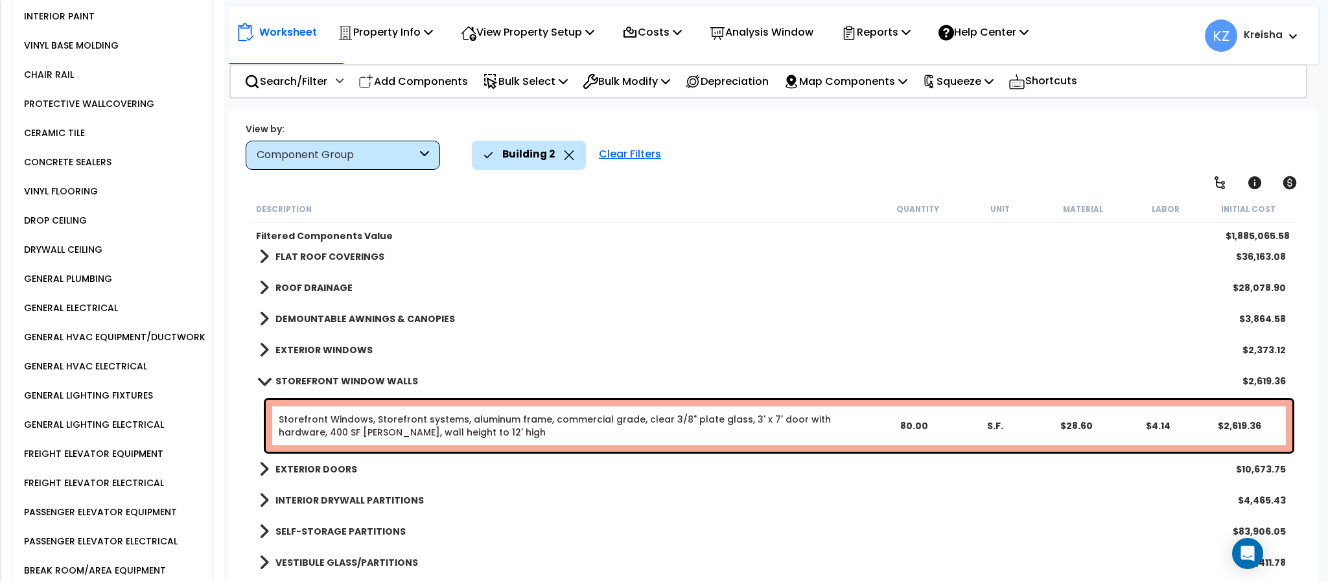
click at [351, 346] on b "EXTERIOR WINDOWS" at bounding box center [323, 350] width 97 height 13
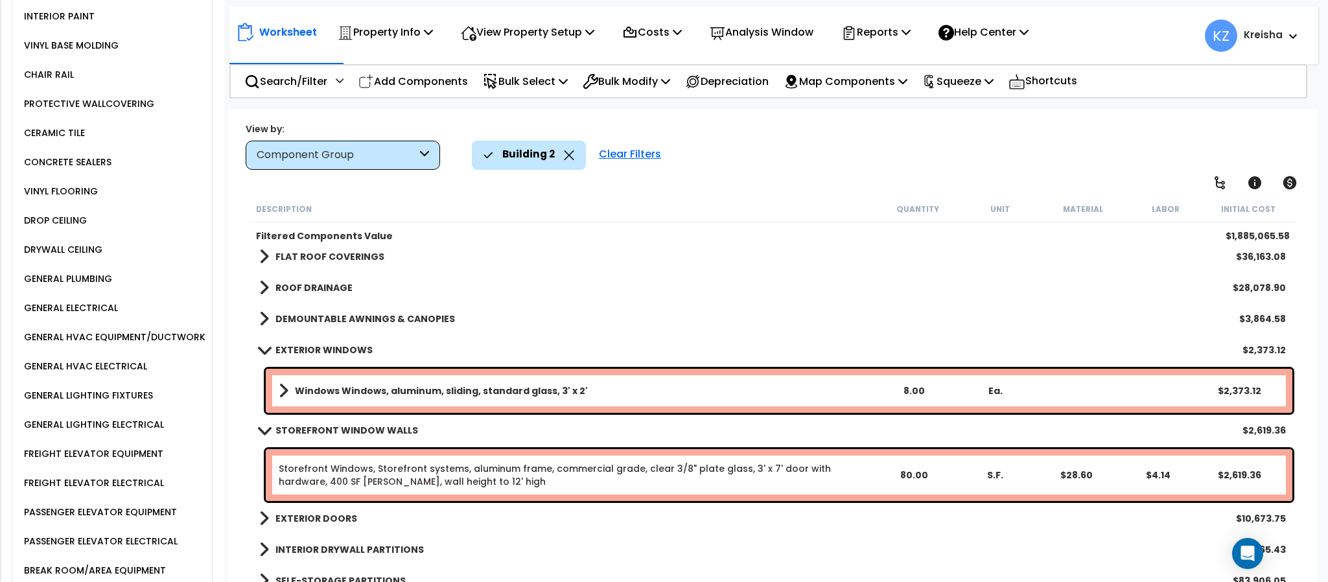
click at [377, 320] on b "DEMOUNTABLE AWNINGS & CANOPIES" at bounding box center [365, 318] width 180 height 13
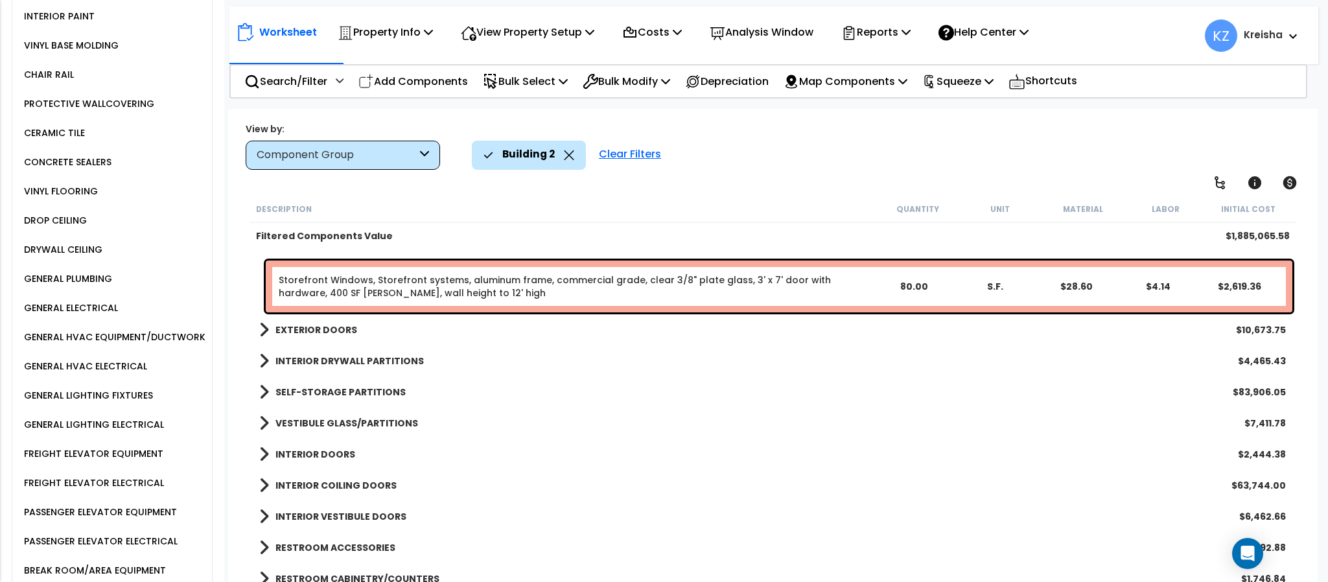
scroll to position [648, 0]
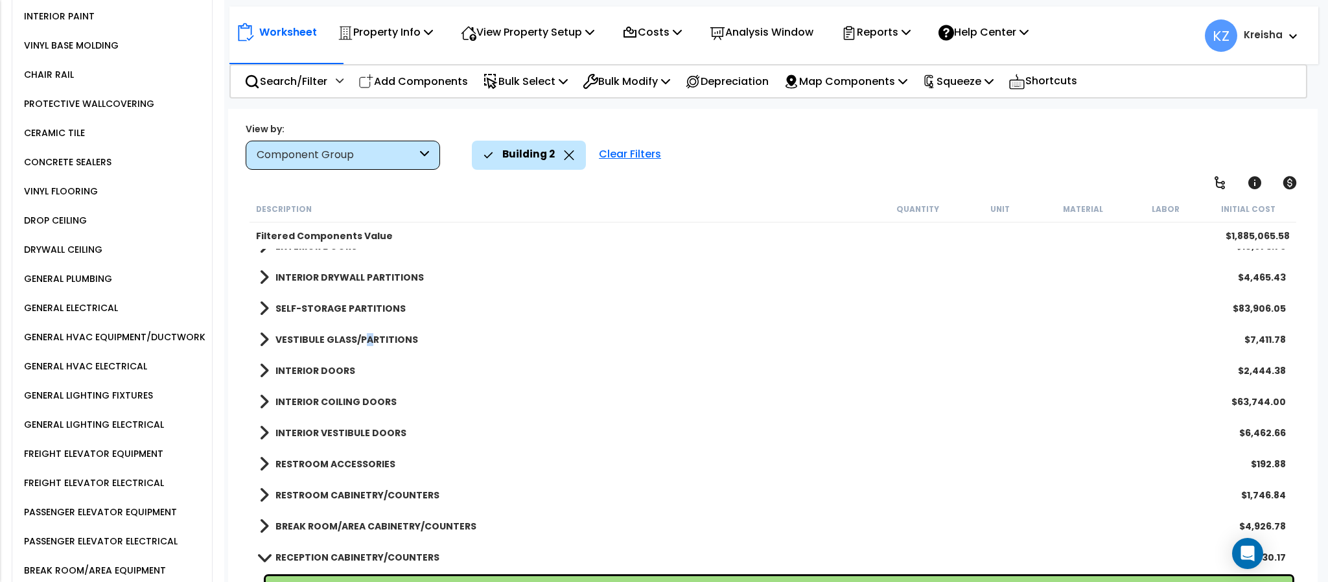
click at [366, 349] on div "VESTIBULE GLASS/PARTITIONS $7,411.78" at bounding box center [773, 339] width 1040 height 31
click at [366, 348] on div "VESTIBULE GLASS/PARTITIONS $7,411.78" at bounding box center [773, 339] width 1040 height 31
click at [350, 303] on b "SELF-STORAGE PARTITIONS" at bounding box center [340, 308] width 130 height 13
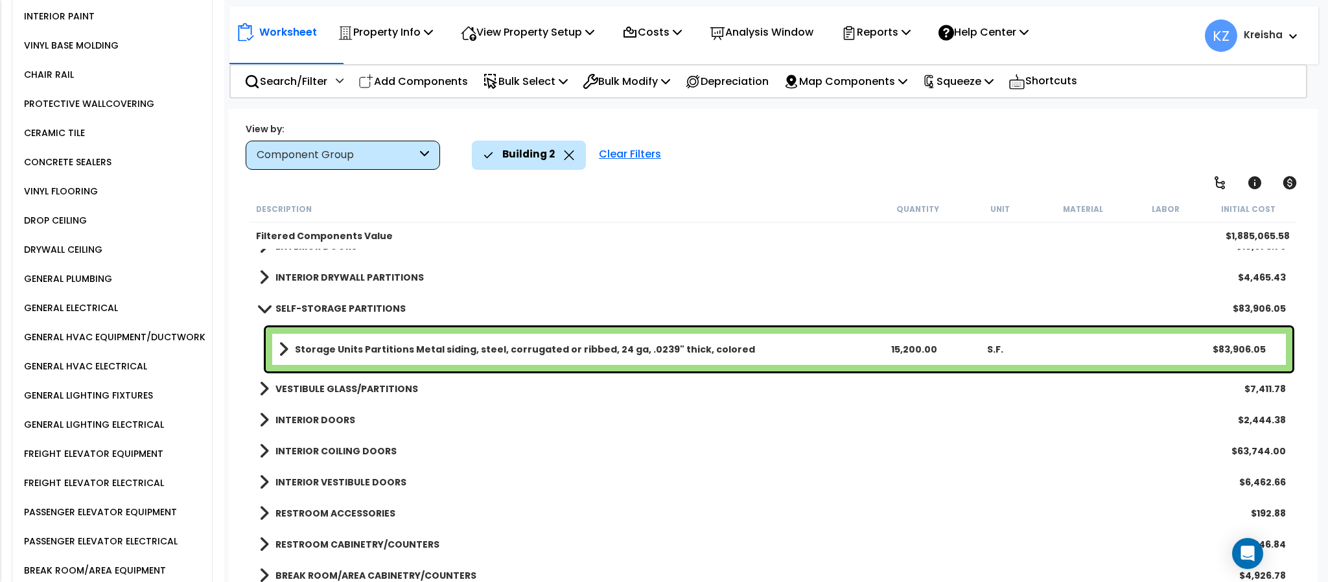
click at [316, 389] on b "VESTIBULE GLASS/PARTITIONS" at bounding box center [346, 388] width 143 height 13
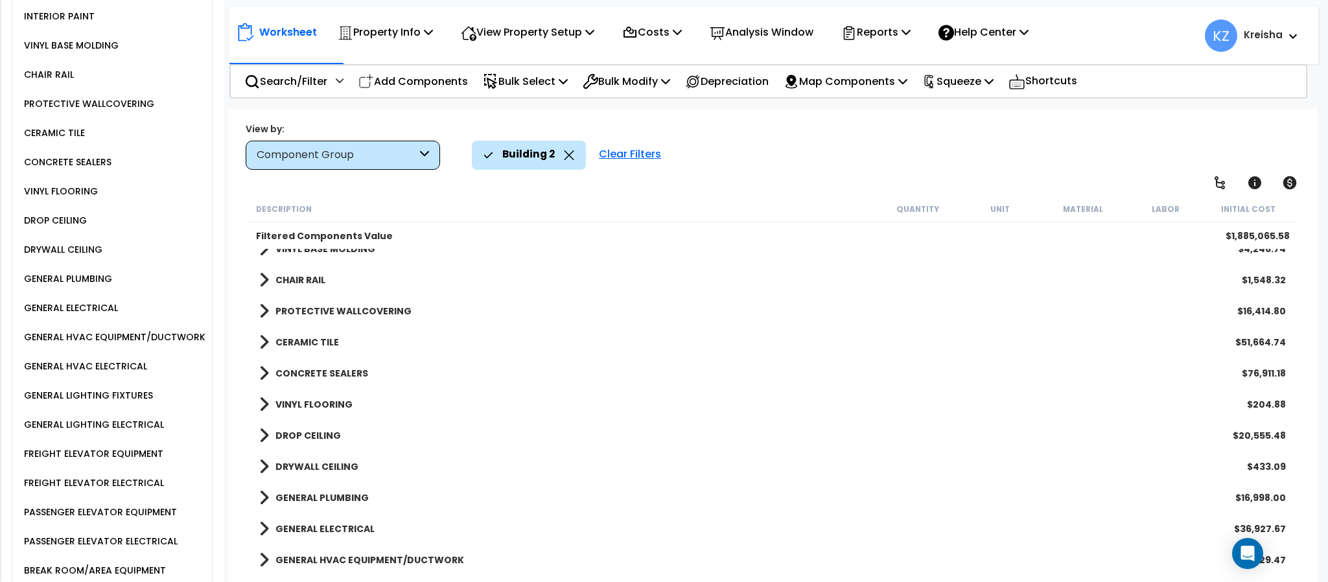
scroll to position [1361, 0]
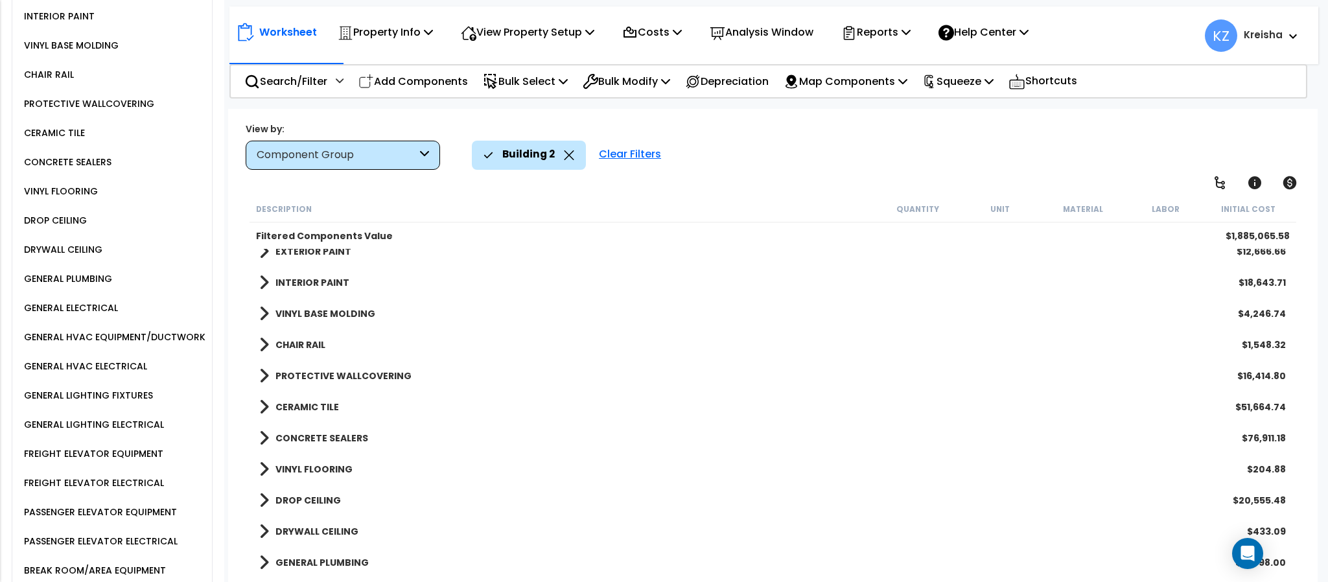
click at [327, 317] on b "VINYL BASE MOLDING" at bounding box center [325, 313] width 100 height 13
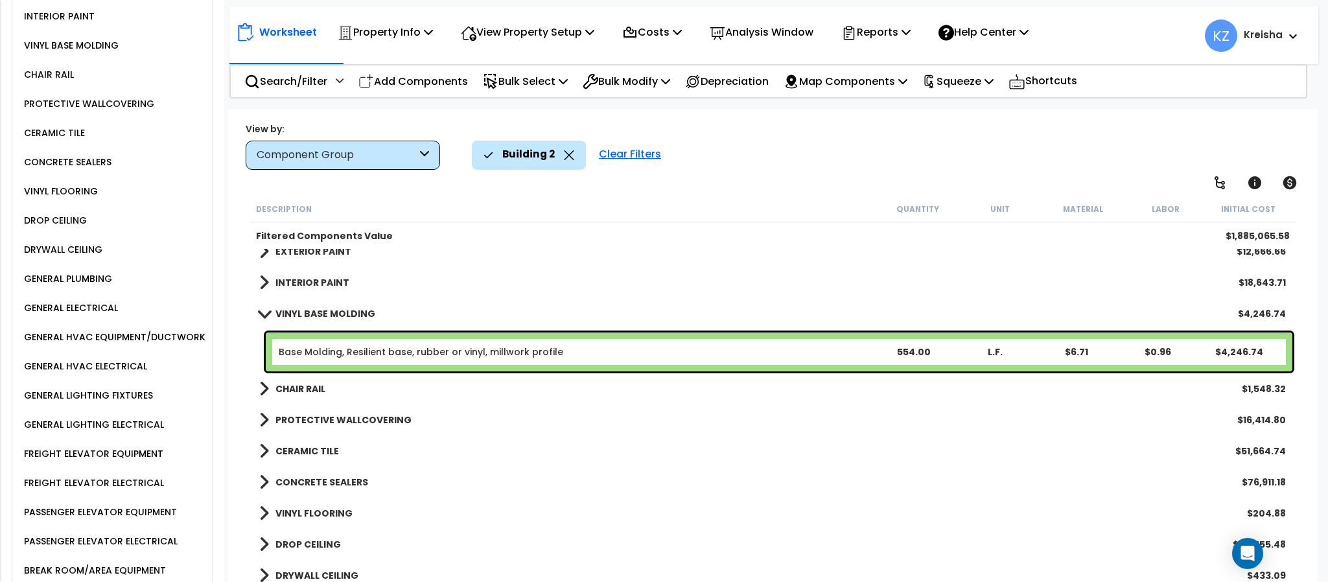
scroll to position [1490, 0]
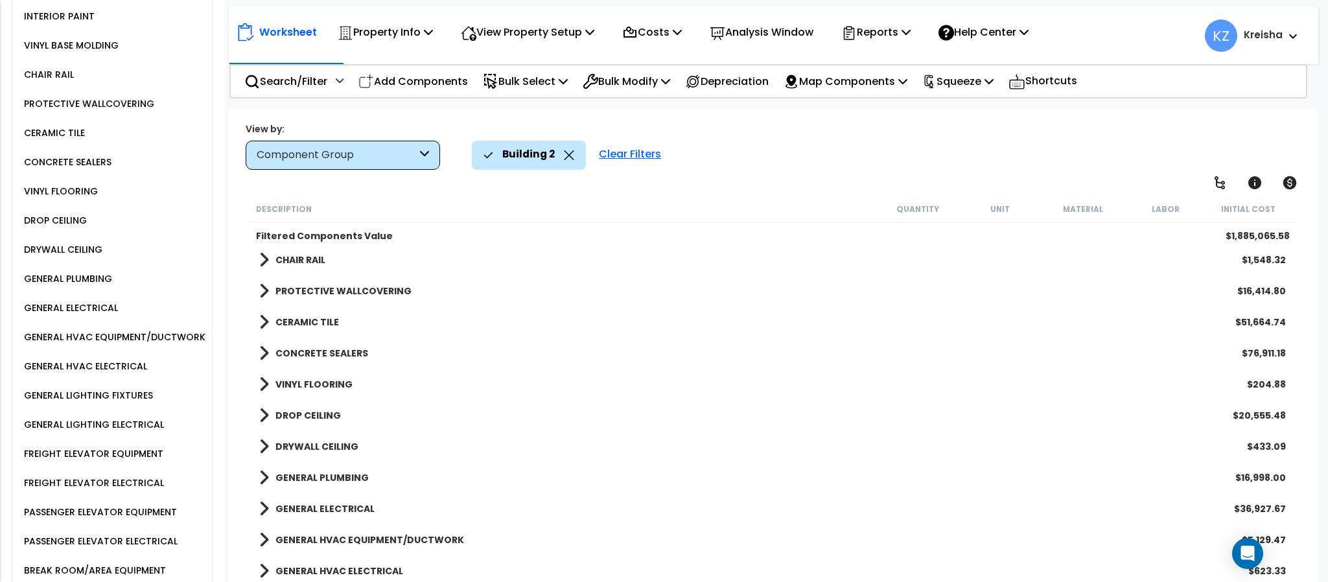
click at [339, 288] on b "PROTECTIVE WALLCOVERING" at bounding box center [343, 291] width 136 height 13
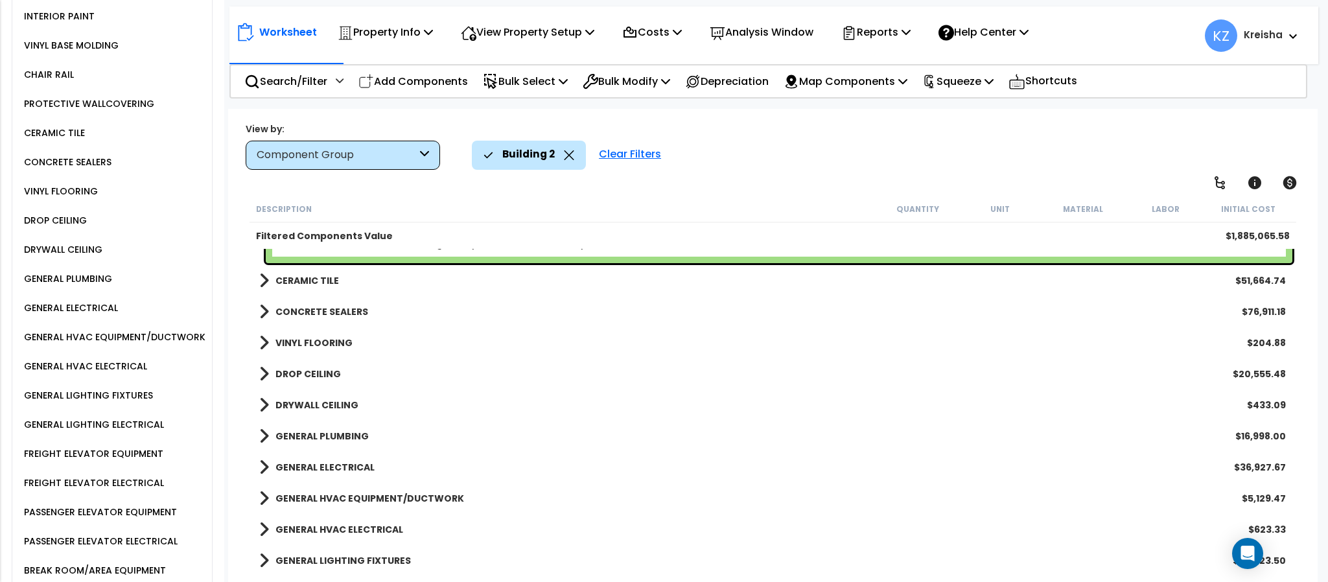
scroll to position [1620, 0]
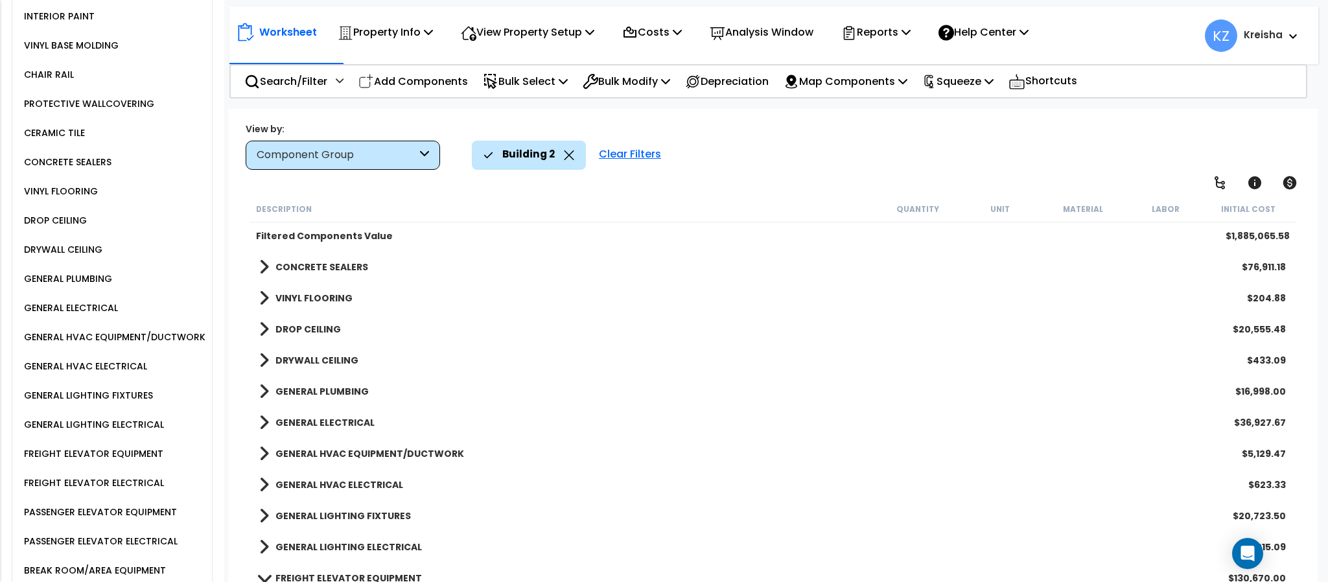
click at [321, 272] on link "CONCRETE SEALERS" at bounding box center [313, 267] width 109 height 18
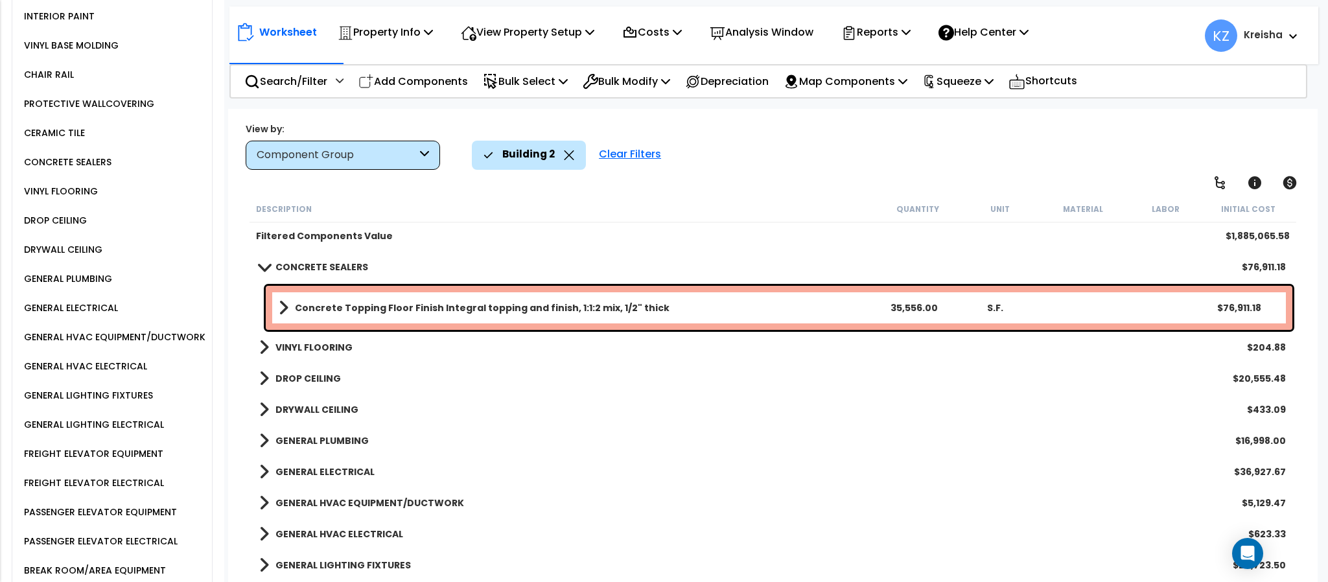
click at [329, 356] on div "VINYL FLOORING $204.88" at bounding box center [773, 347] width 1040 height 31
click at [331, 351] on b "VINYL FLOORING" at bounding box center [313, 347] width 77 height 13
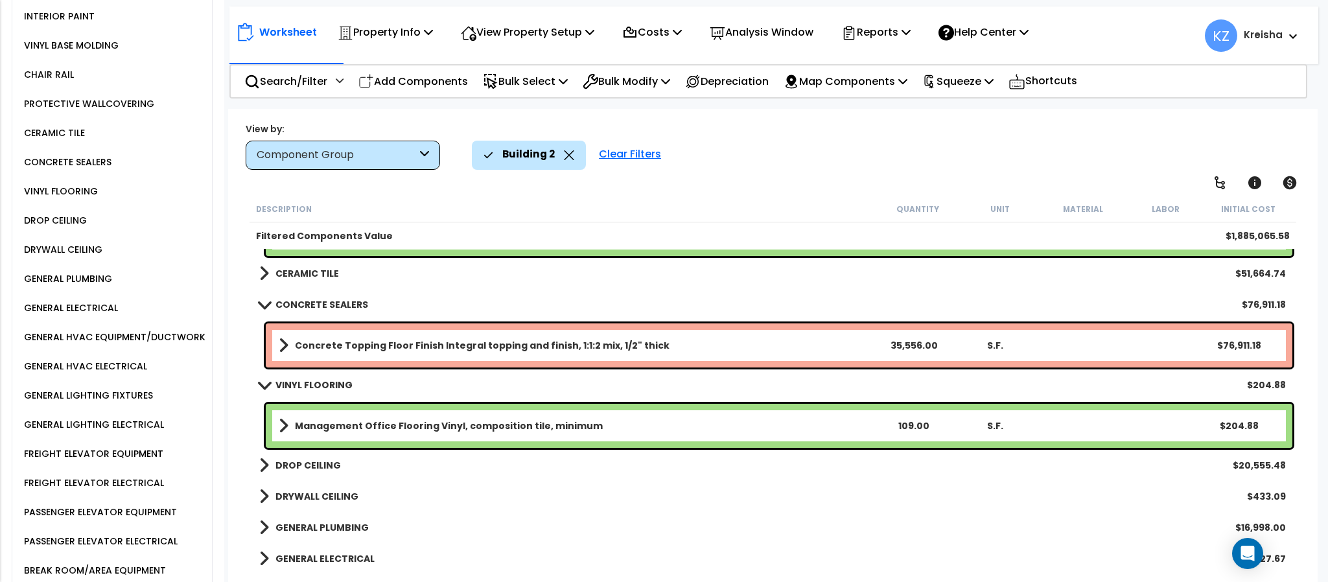
scroll to position [1490, 0]
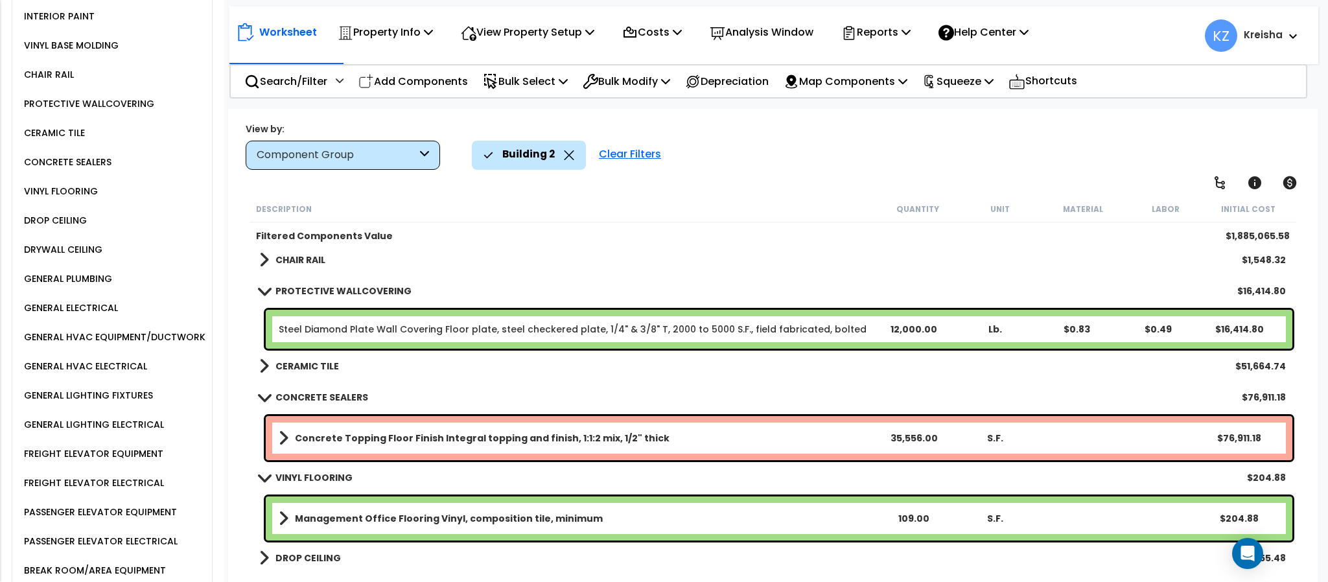
click at [327, 368] on b "CERAMIC TILE" at bounding box center [307, 366] width 64 height 13
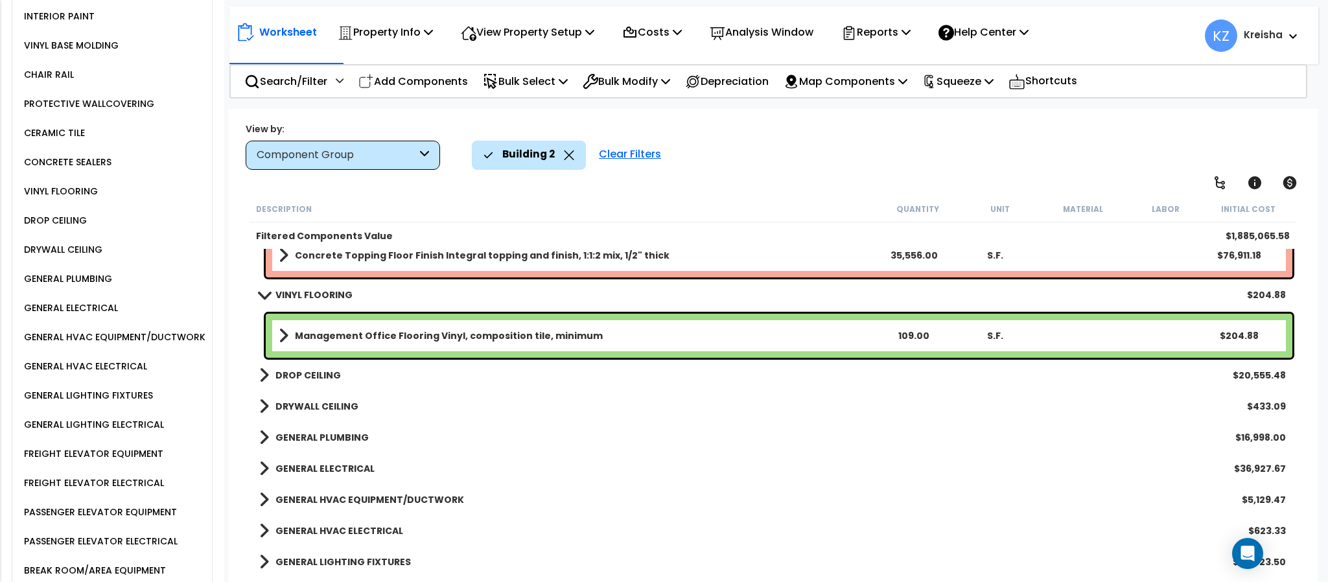
scroll to position [1815, 0]
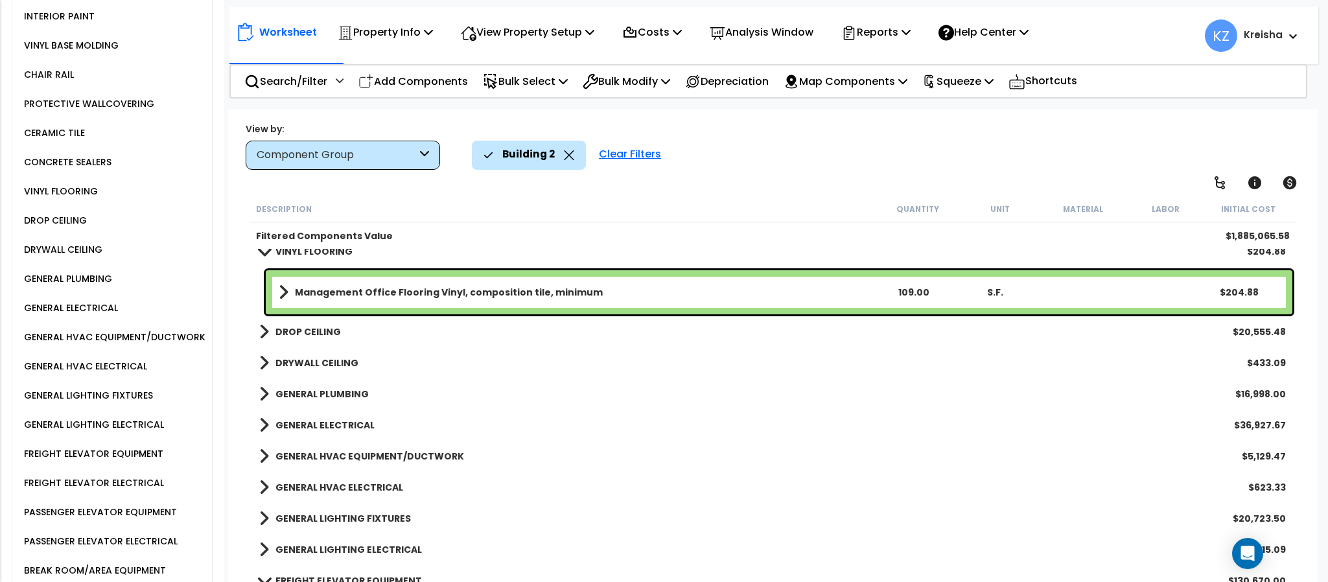
click at [308, 325] on b "DROP CEILING" at bounding box center [307, 331] width 65 height 13
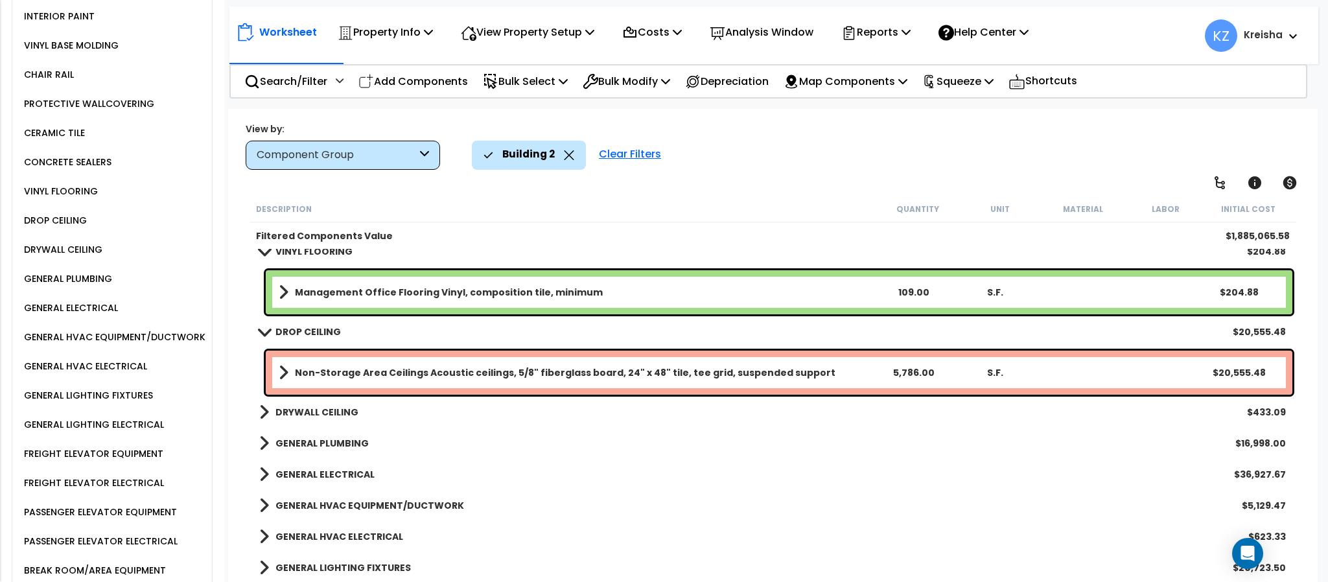
click at [319, 413] on b "DRYWALL CEILING" at bounding box center [316, 412] width 83 height 13
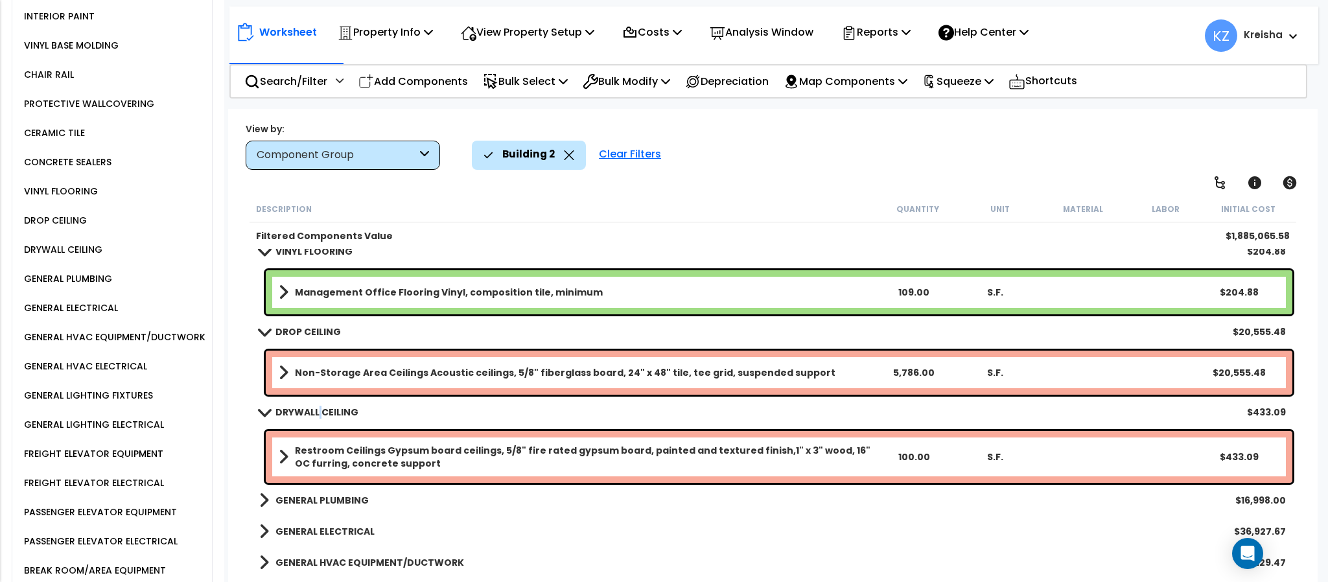
click at [320, 425] on div "DRYWALL CEILING $433.09" at bounding box center [773, 412] width 1040 height 31
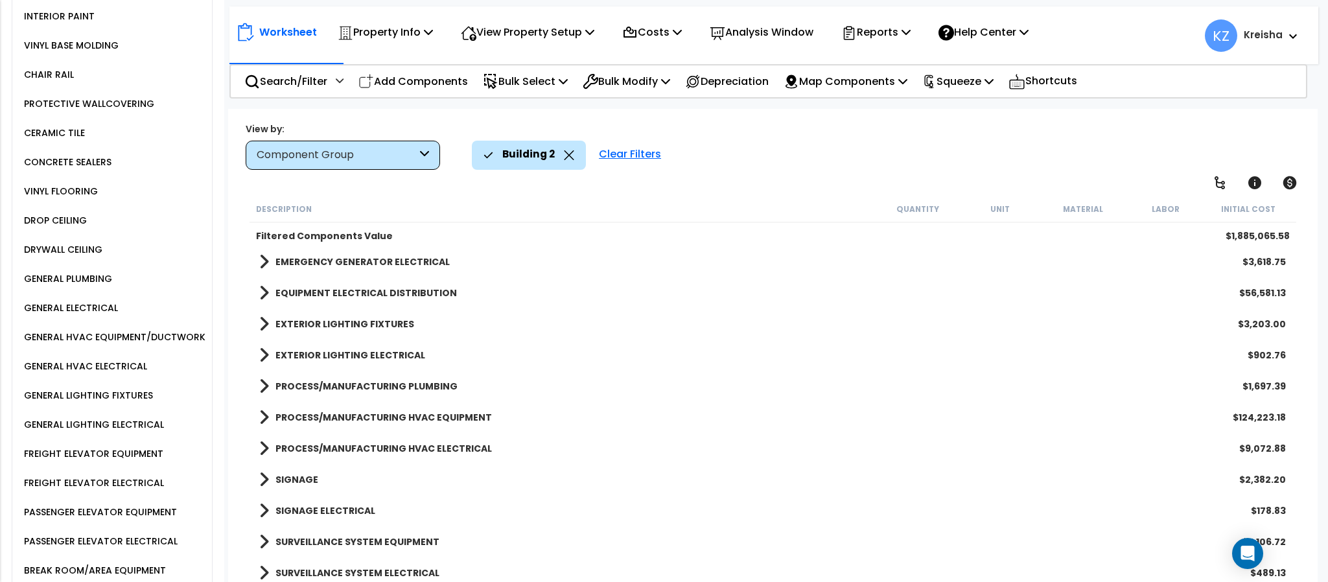
scroll to position [3201, 0]
click at [366, 379] on b "PROCESS/MANUFACTURING PLUMBING" at bounding box center [366, 384] width 182 height 13
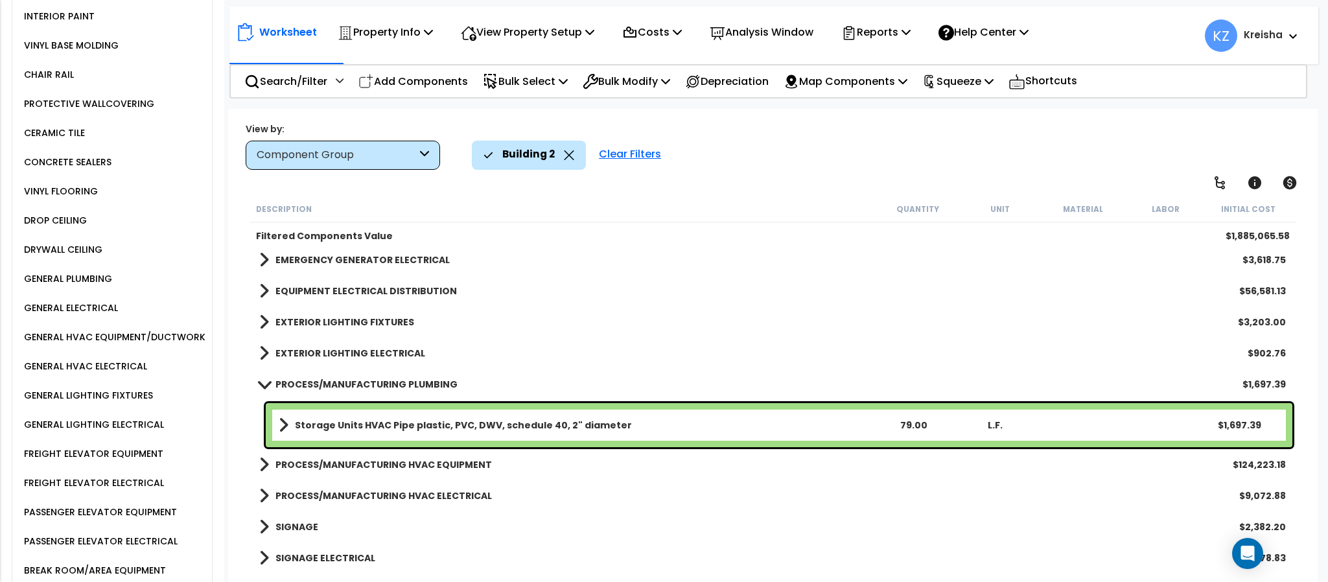
scroll to position [3251, 0]
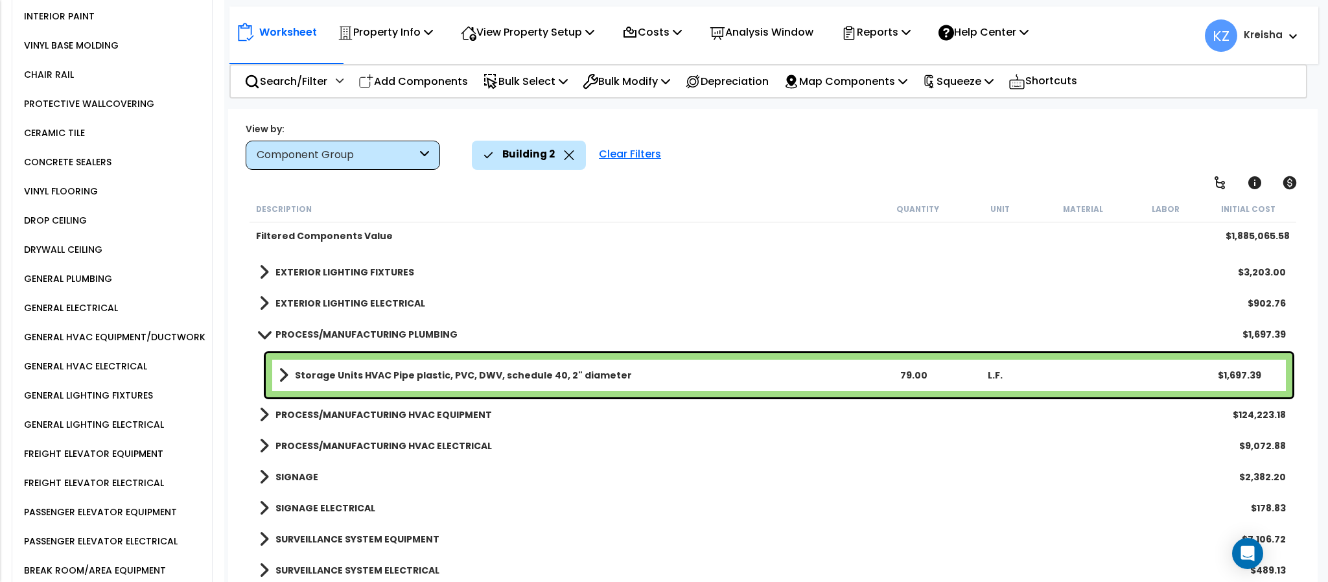
click at [348, 411] on b "PROCESS/MANUFACTURING HVAC EQUIPMENT" at bounding box center [383, 414] width 216 height 13
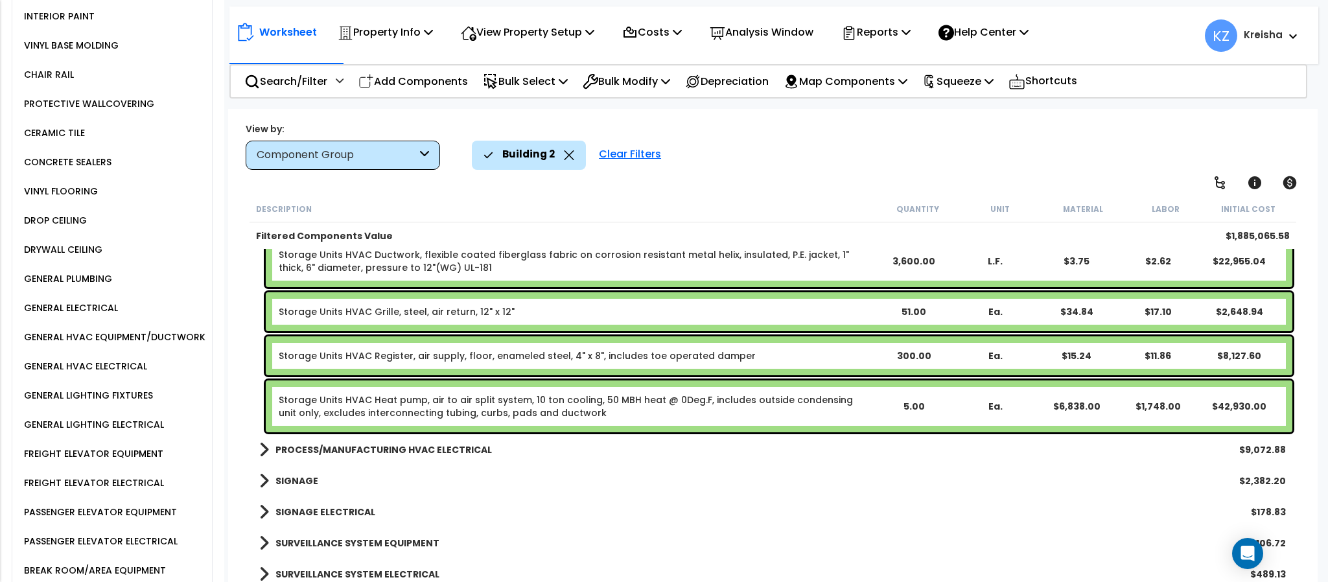
scroll to position [3656, 0]
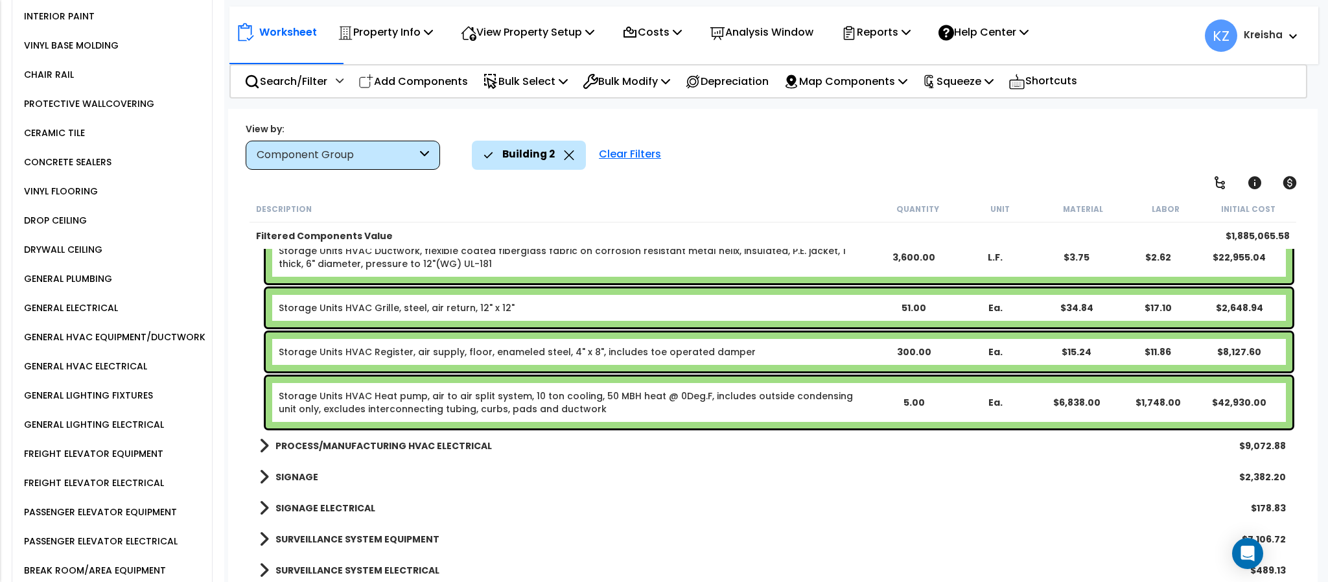
click at [345, 441] on b "PROCESS/MANUFACTURING HVAC ELECTRICAL" at bounding box center [383, 445] width 216 height 13
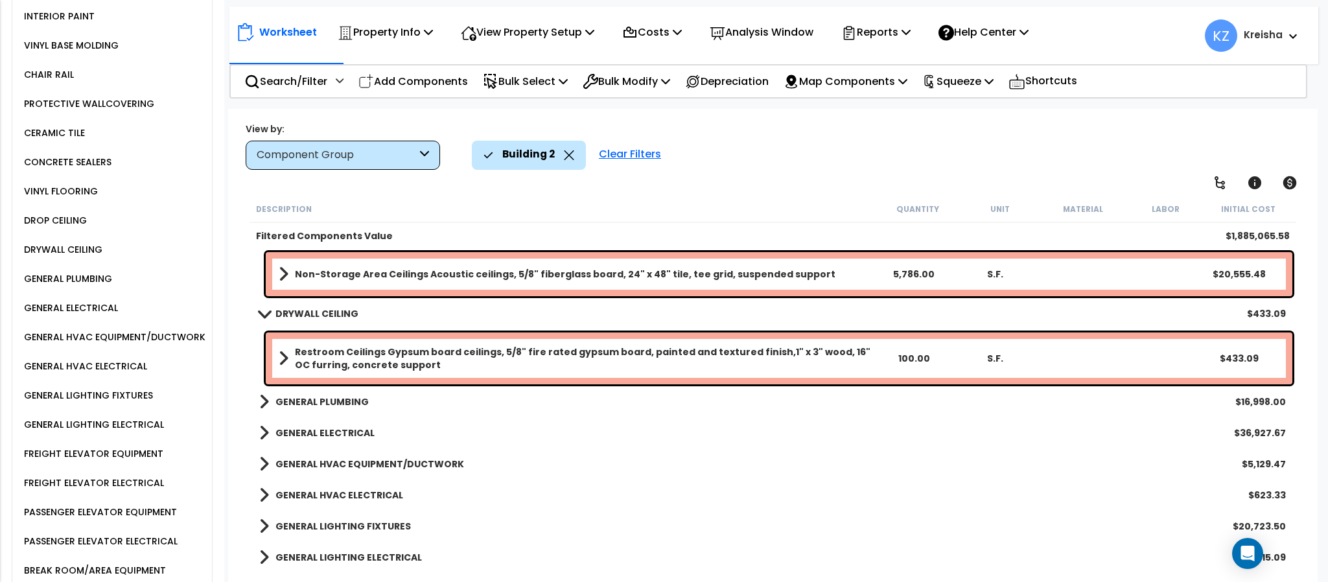
scroll to position [2042, 0]
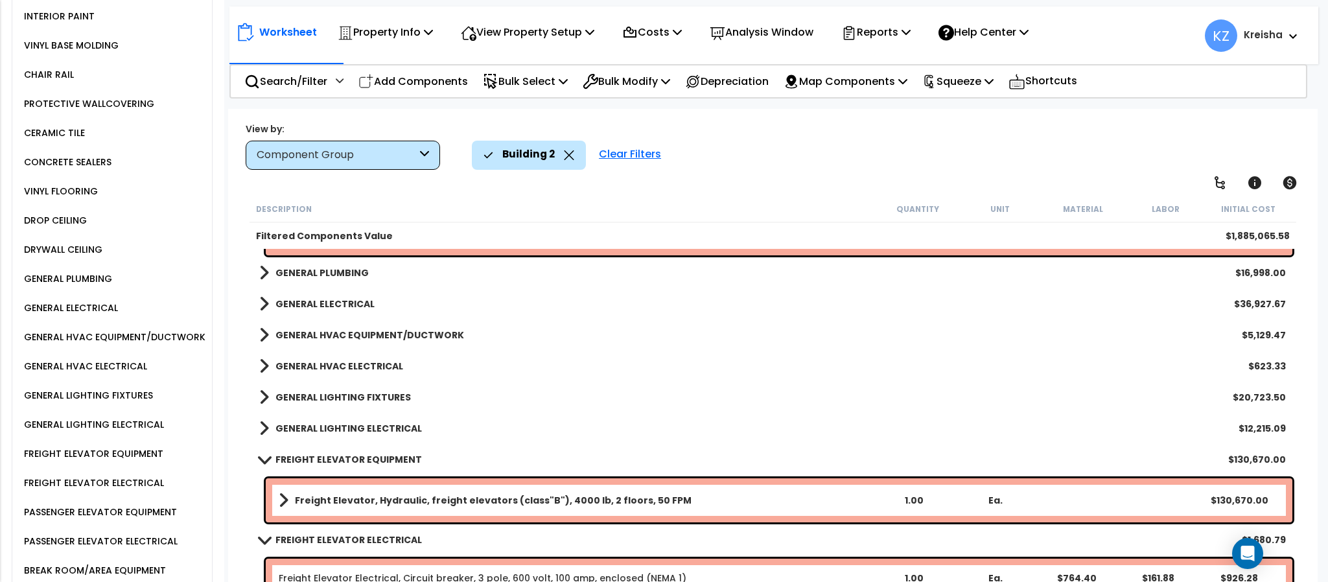
click at [336, 313] on div "GENERAL ELECTRICAL $36,927.67" at bounding box center [773, 303] width 1040 height 31
click at [340, 298] on b "GENERAL ELECTRICAL" at bounding box center [324, 304] width 99 height 13
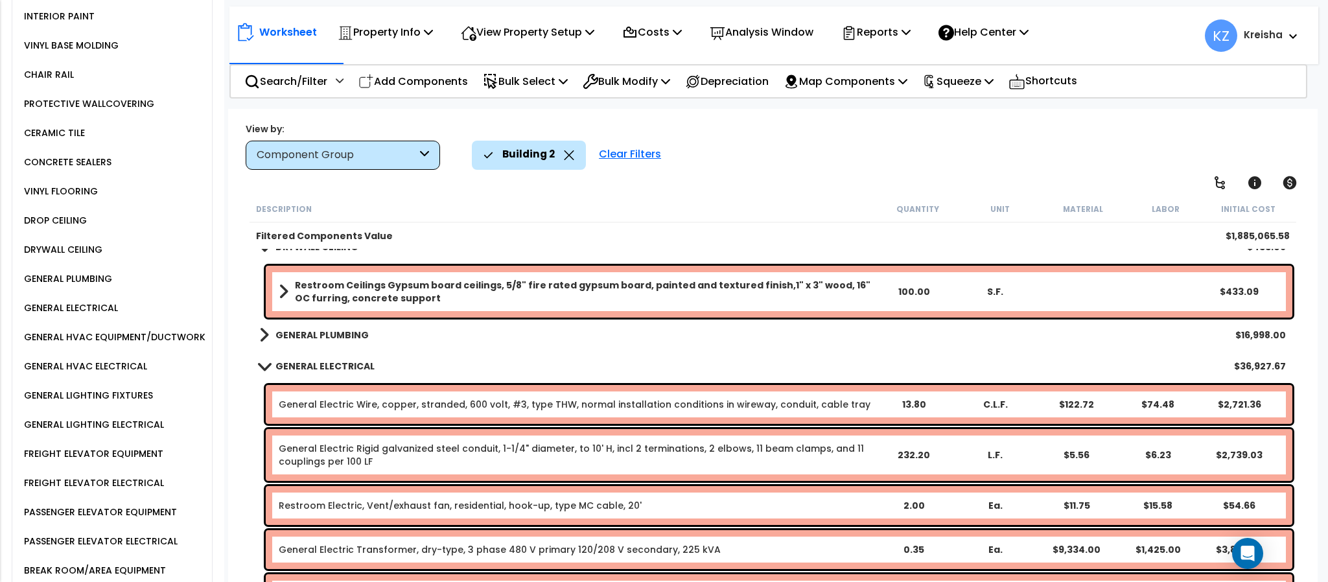
scroll to position [1978, 0]
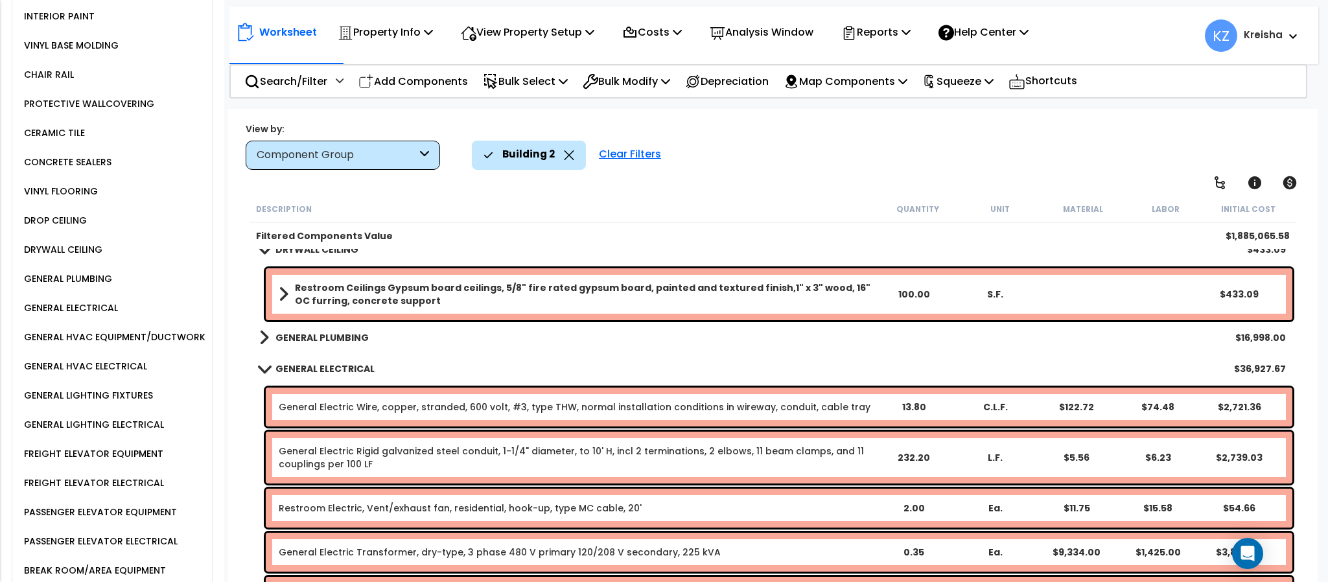
click at [339, 329] on link "GENERAL PLUMBING" at bounding box center [314, 338] width 110 height 18
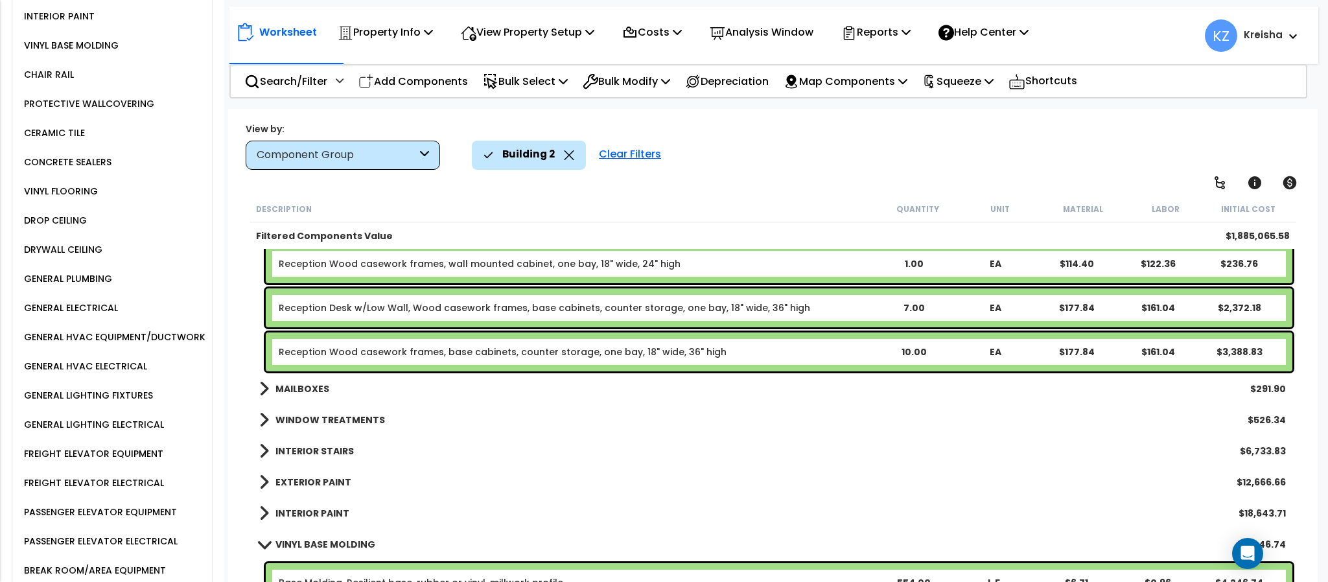
scroll to position [1197, 0]
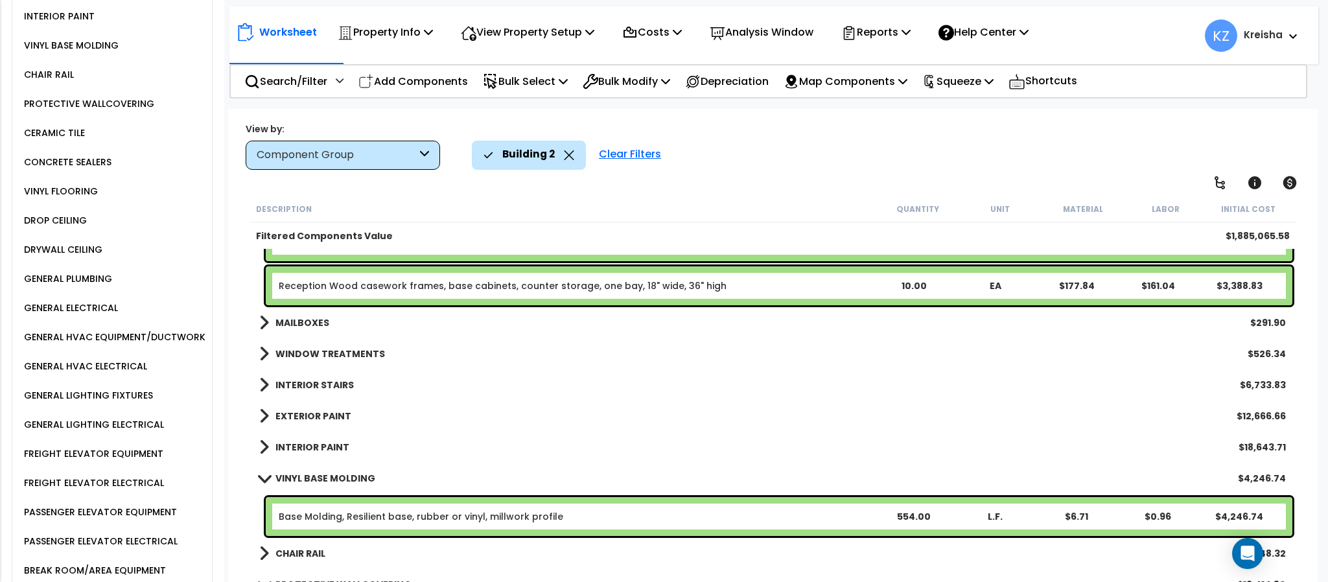
click at [329, 329] on b "MAILBOXES" at bounding box center [302, 322] width 54 height 13
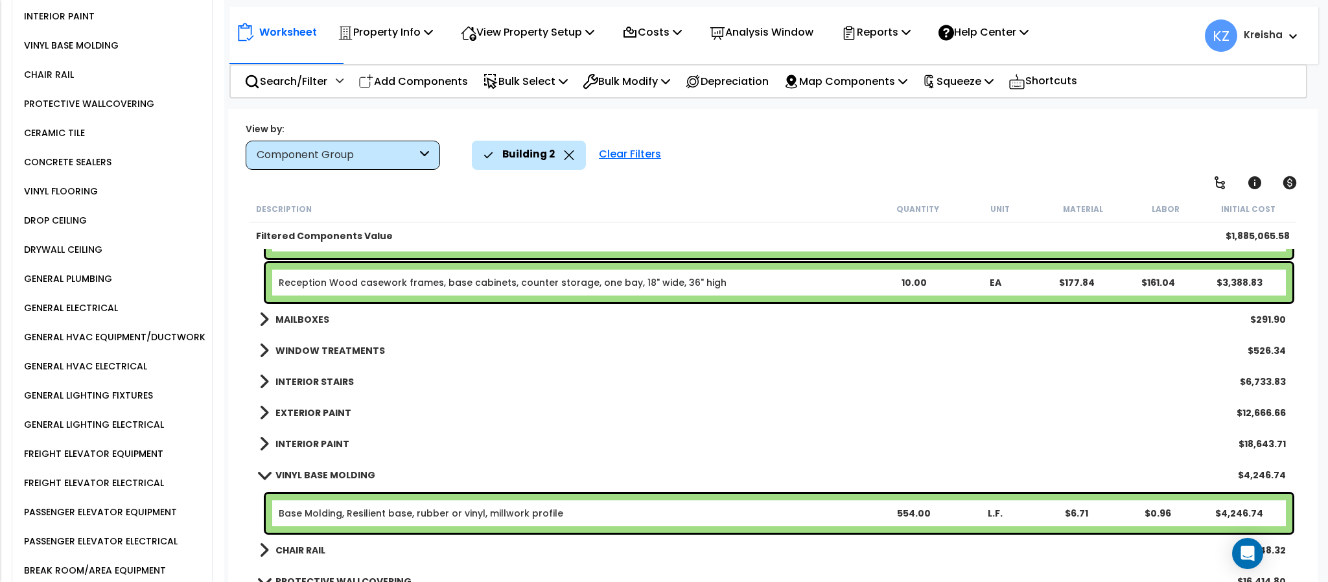
click at [306, 355] on b "WINDOW TREATMENTS" at bounding box center [330, 350] width 110 height 13
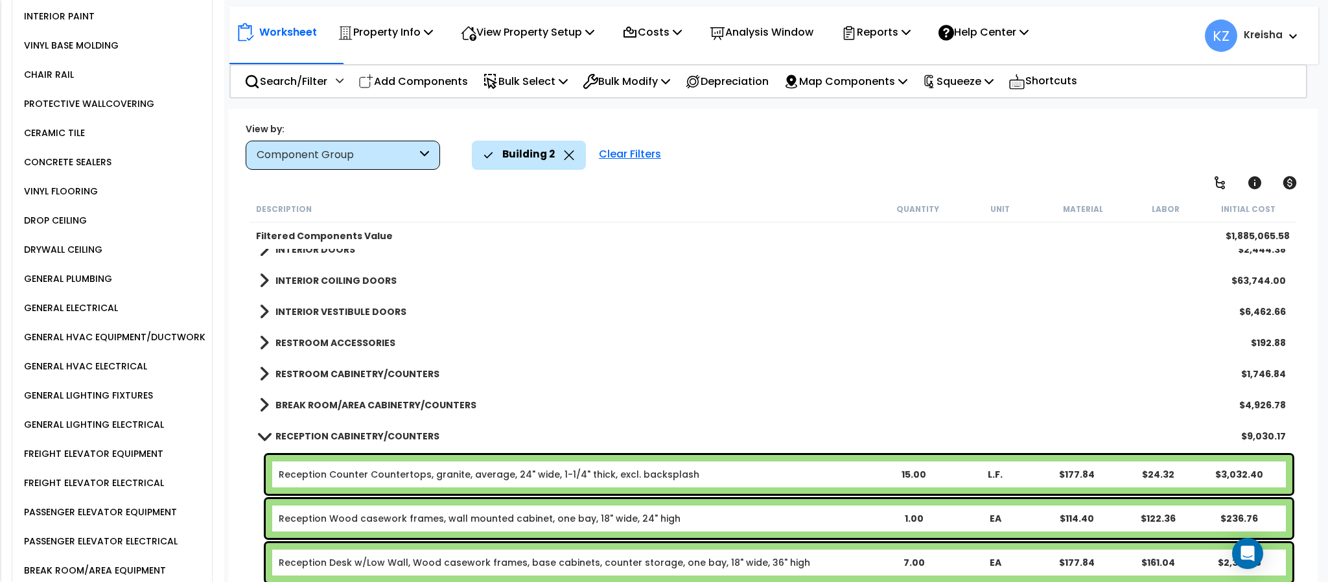
scroll to position [811, 0]
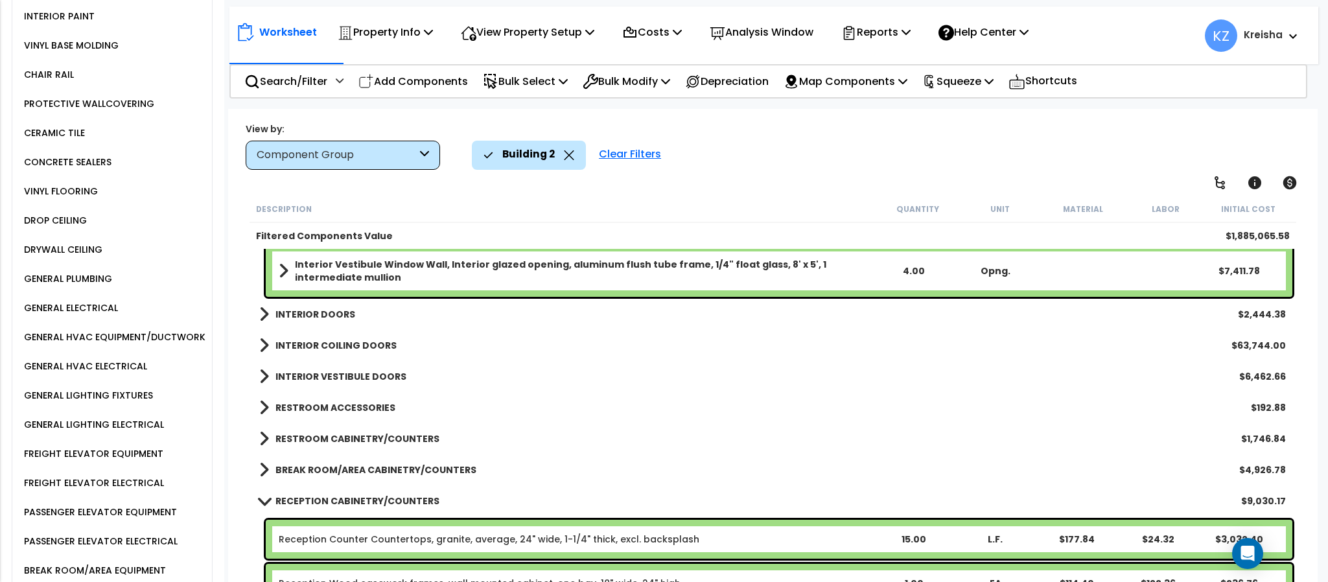
click at [347, 349] on b "INTERIOR COILING DOORS" at bounding box center [335, 345] width 121 height 13
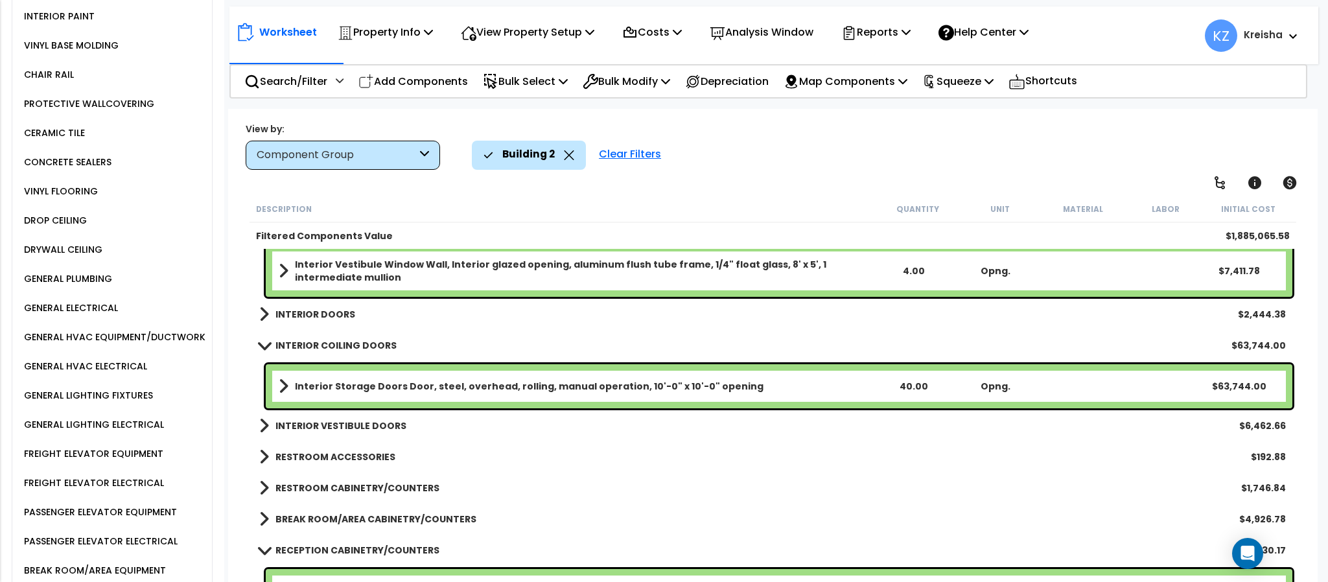
click at [331, 428] on b "INTERIOR VESTIBULE DOORS" at bounding box center [340, 425] width 131 height 13
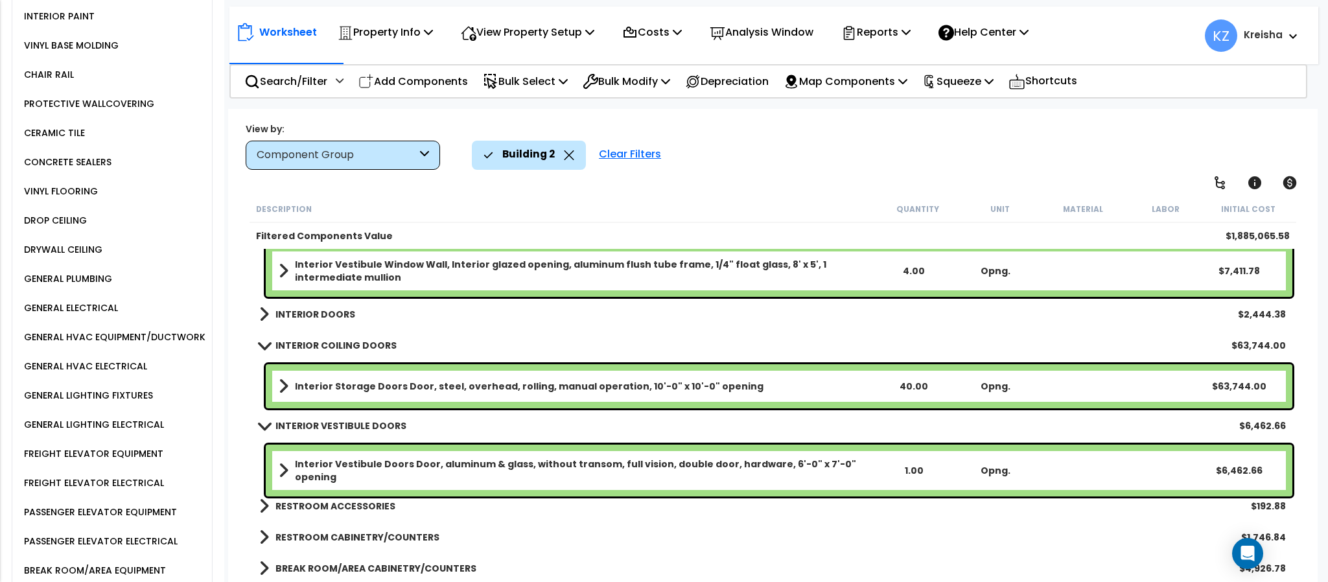
click at [323, 509] on b "RESTROOM ACCESSORIES" at bounding box center [335, 506] width 120 height 13
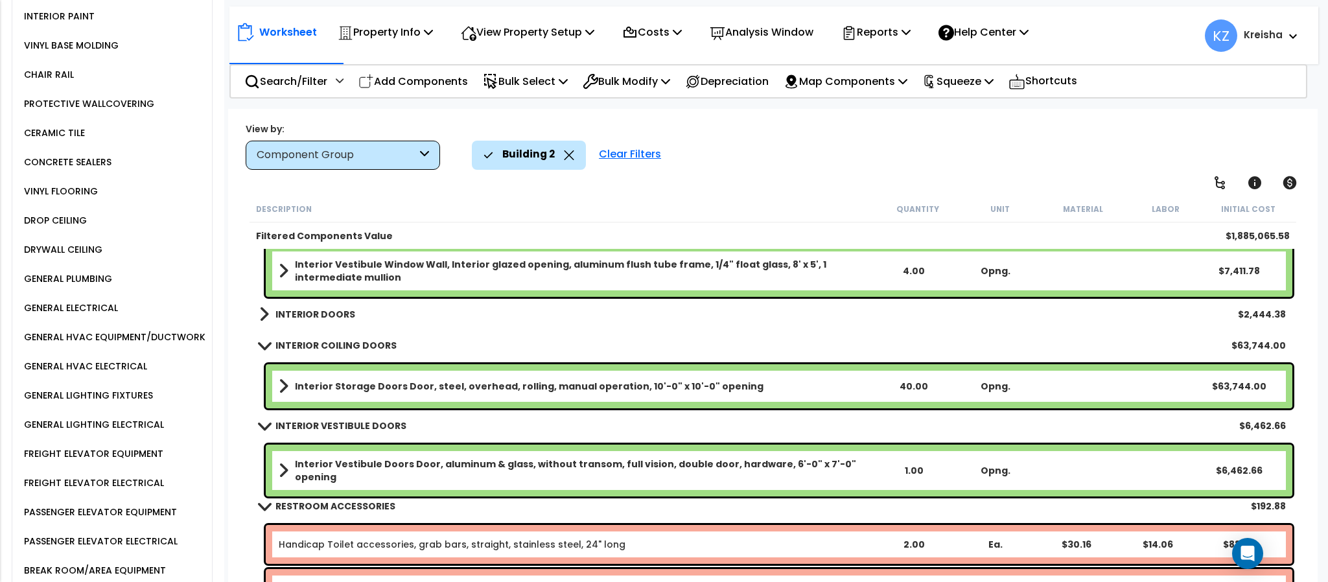
scroll to position [1005, 0]
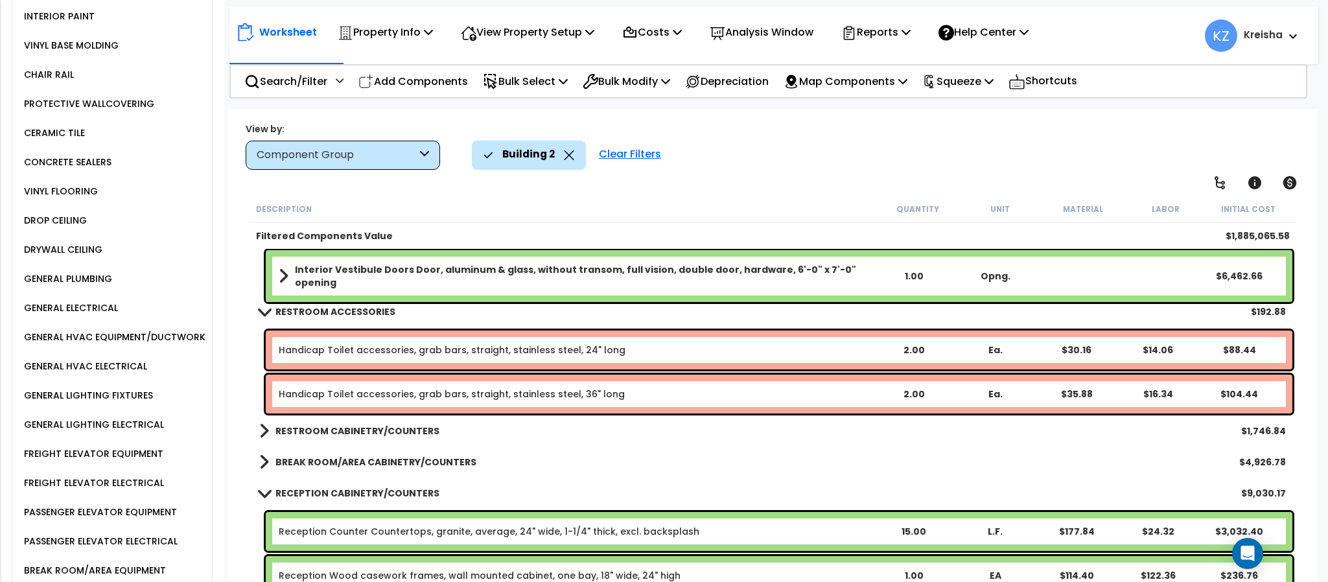
click at [349, 430] on b "RESTROOM CABINETRY/COUNTERS" at bounding box center [357, 431] width 164 height 13
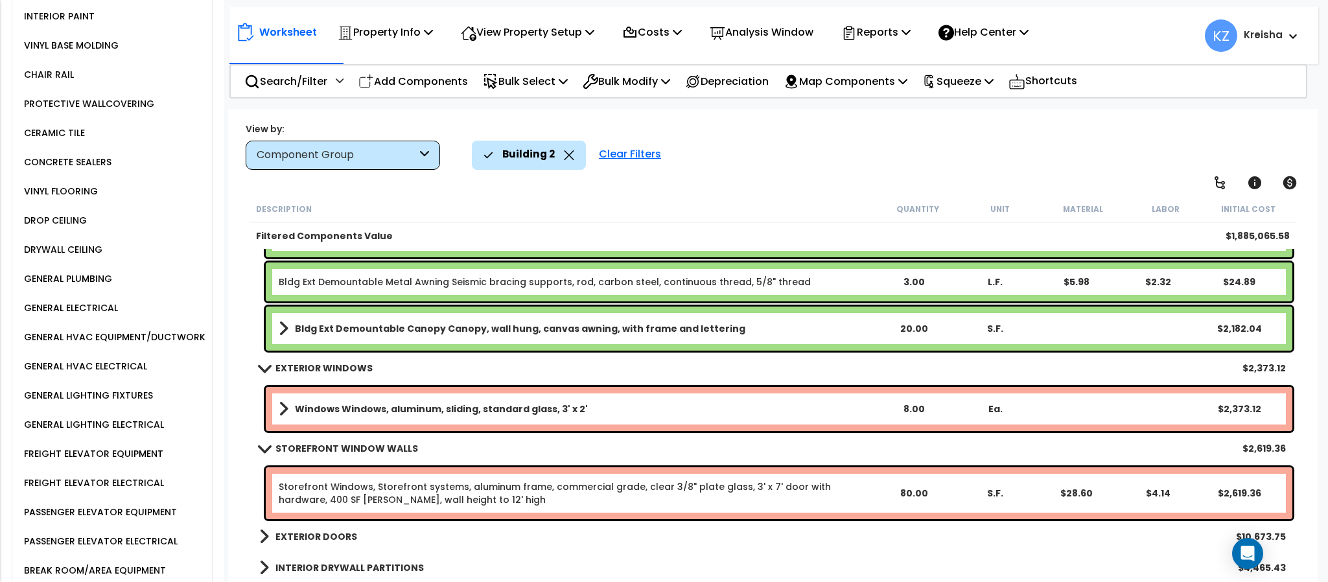
scroll to position [0, 0]
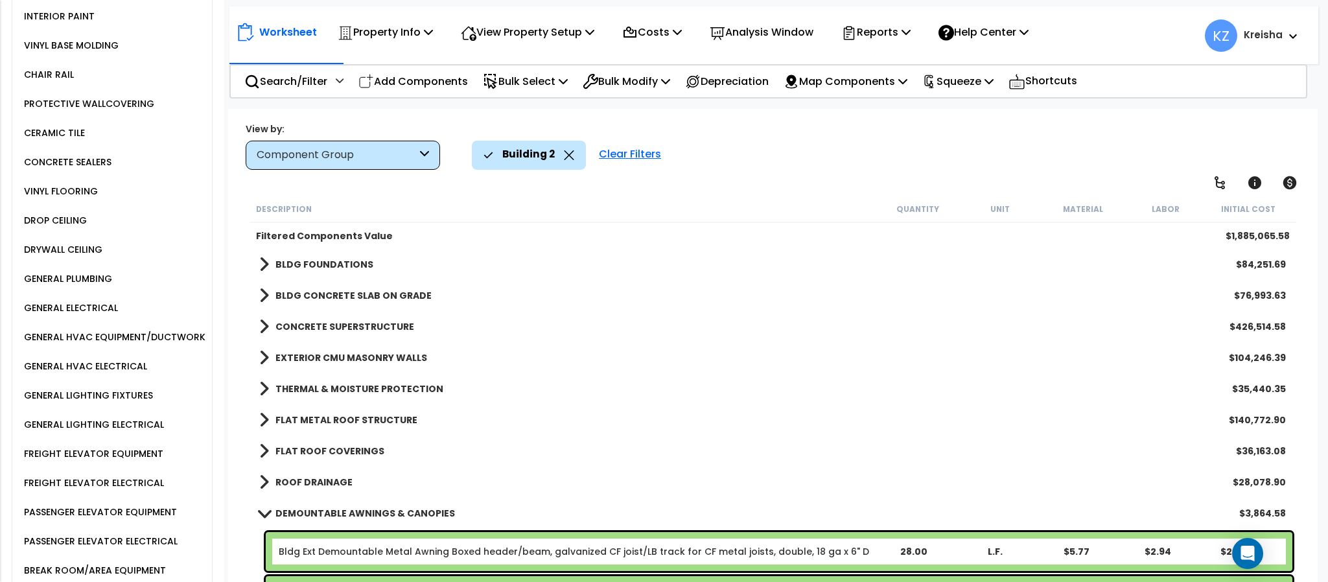
click at [368, 378] on div "THERMAL & MOISTURE PROTECTION $35,440.35" at bounding box center [773, 388] width 1040 height 31
click at [366, 392] on b "THERMAL & MOISTURE PROTECTION" at bounding box center [359, 388] width 168 height 13
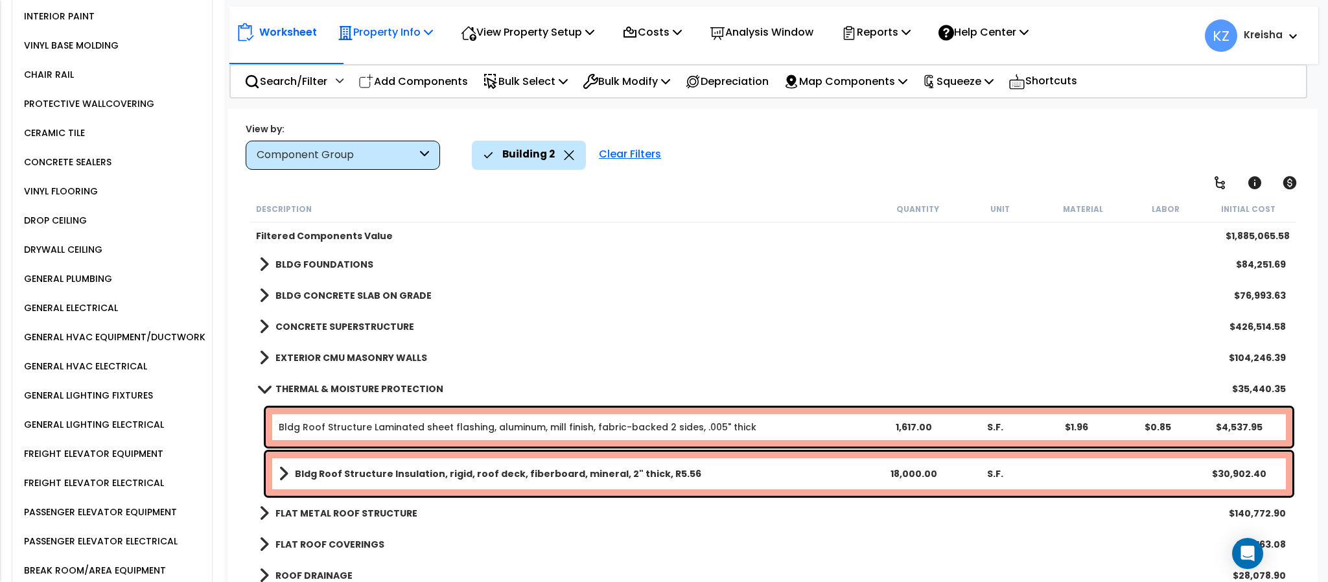
click at [415, 41] on div "Property Info" at bounding box center [385, 32] width 95 height 30
click at [426, 36] on p "Property Info" at bounding box center [385, 32] width 95 height 18
click at [428, 35] on icon at bounding box center [428, 32] width 9 height 10
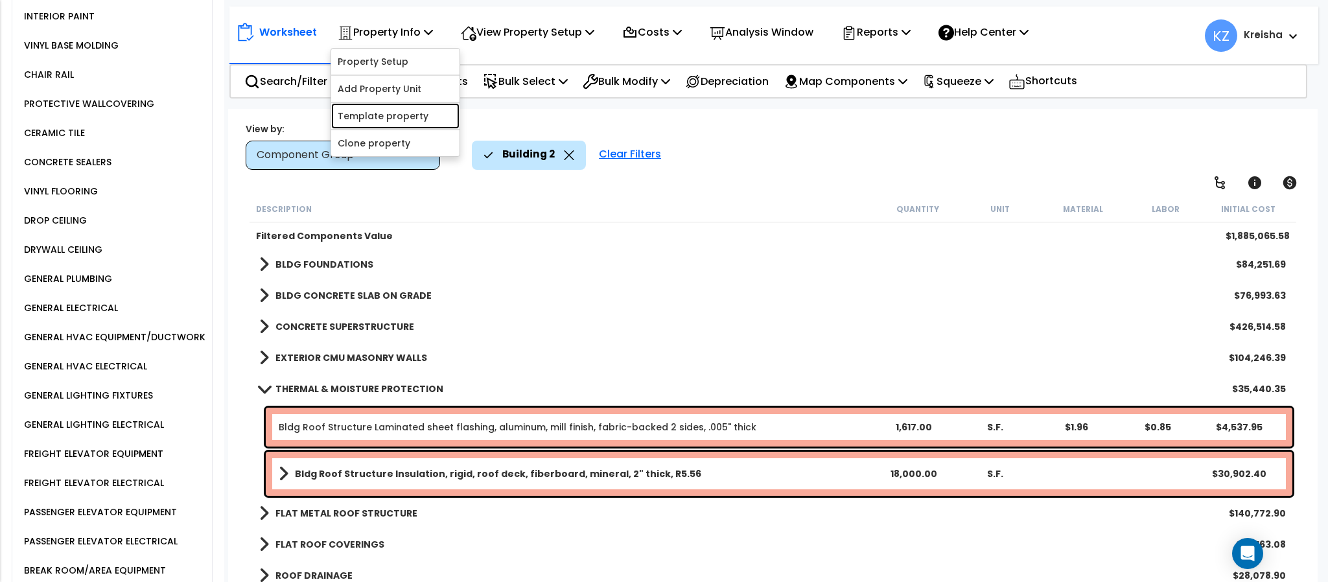
click at [404, 115] on link "Template property" at bounding box center [395, 116] width 128 height 26
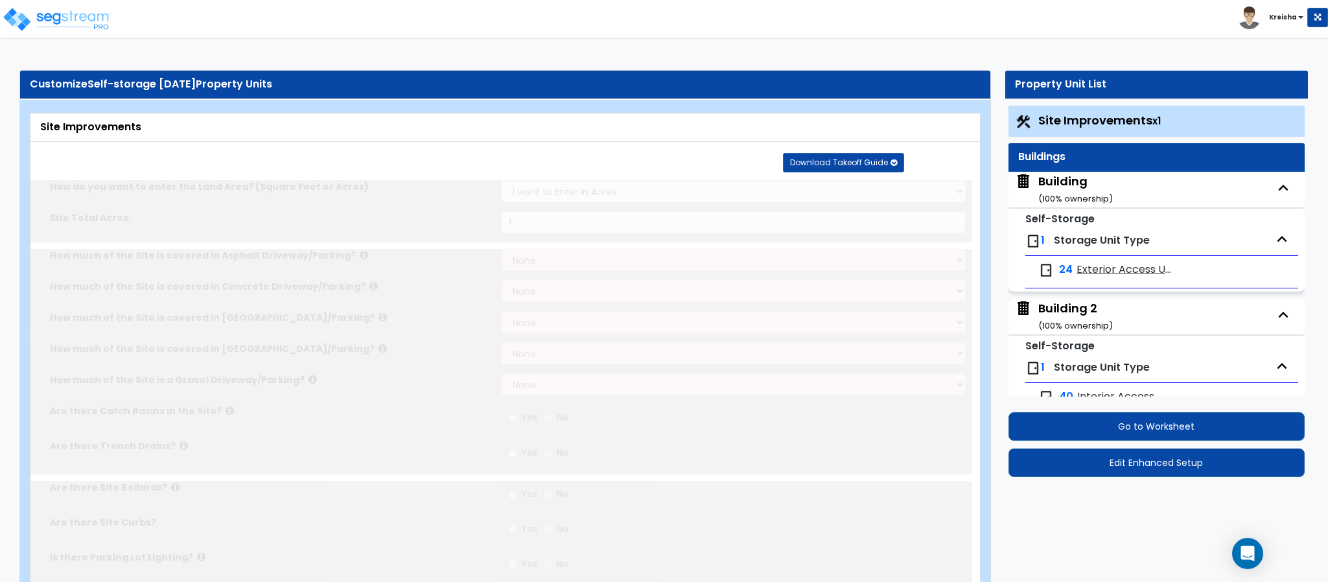
type input "1"
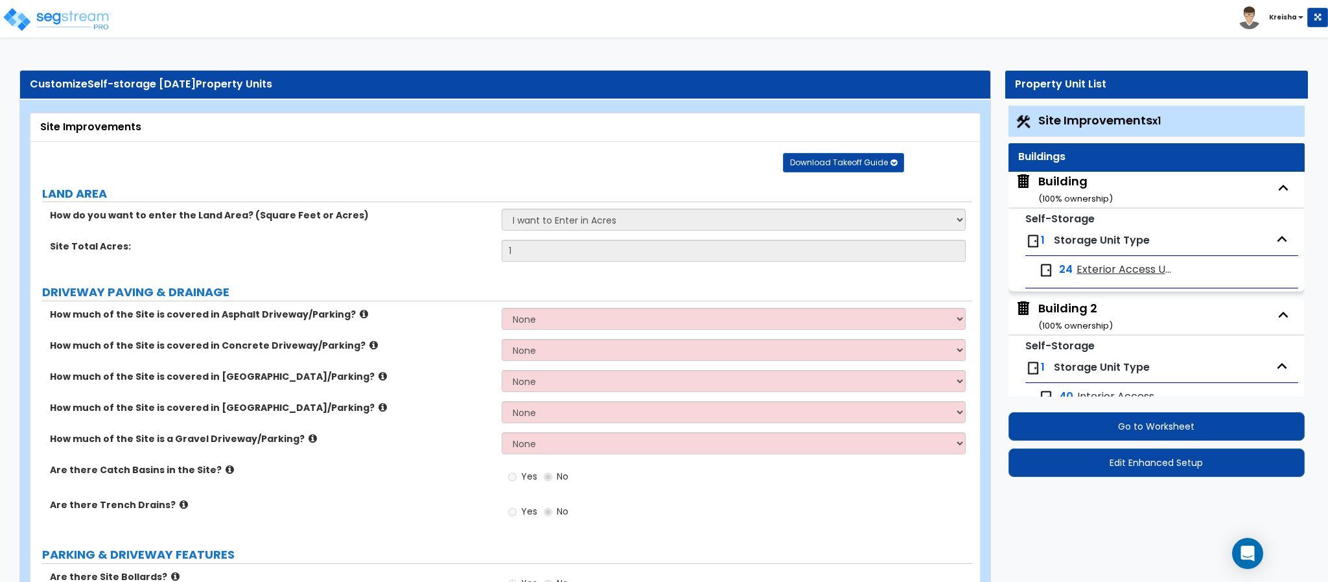
click at [1058, 183] on div "Building ( 100 % ownership)" at bounding box center [1075, 189] width 75 height 33
select select "3"
select select "1"
select select "10"
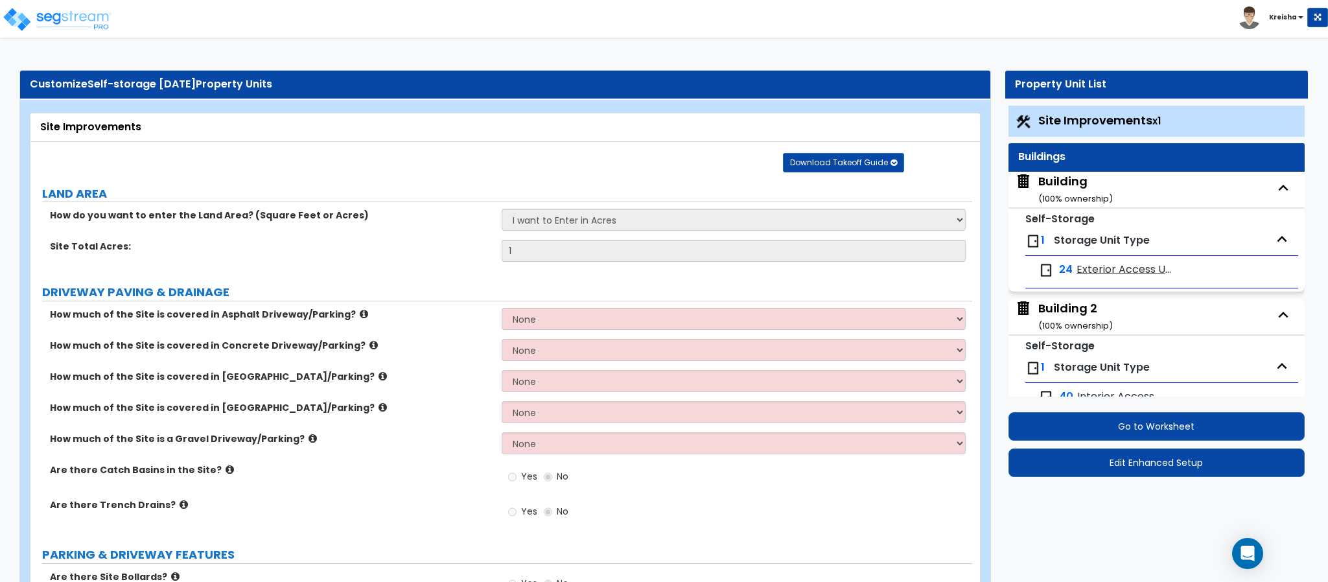
select select "2"
select select "3"
select select "2"
select select "1"
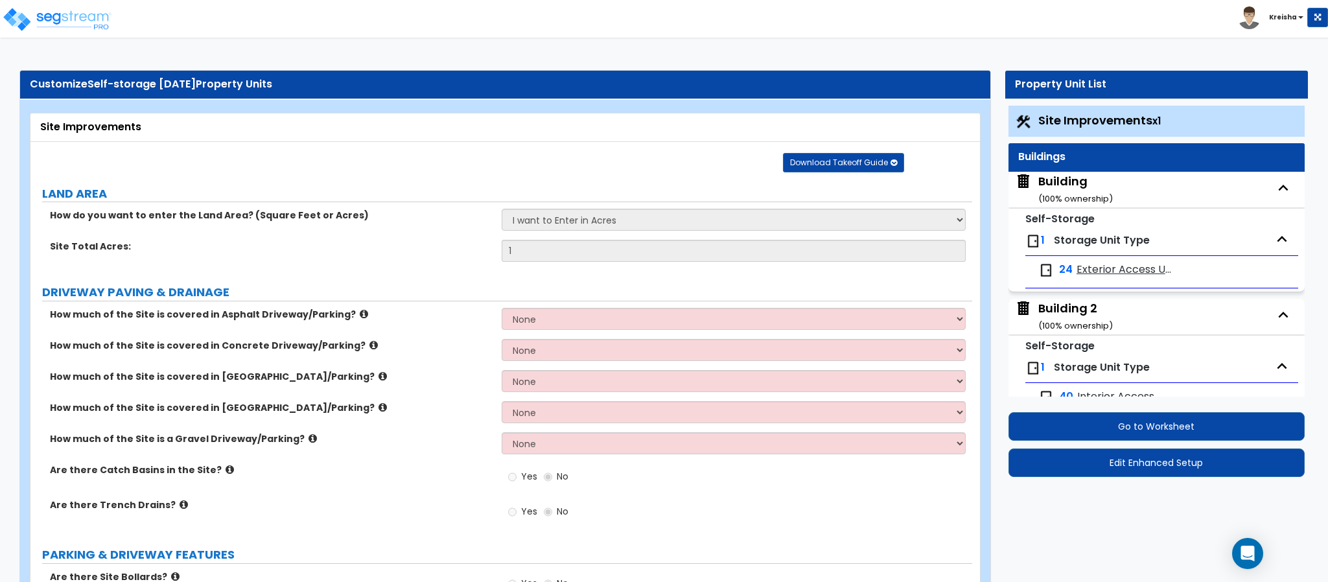
select select "1"
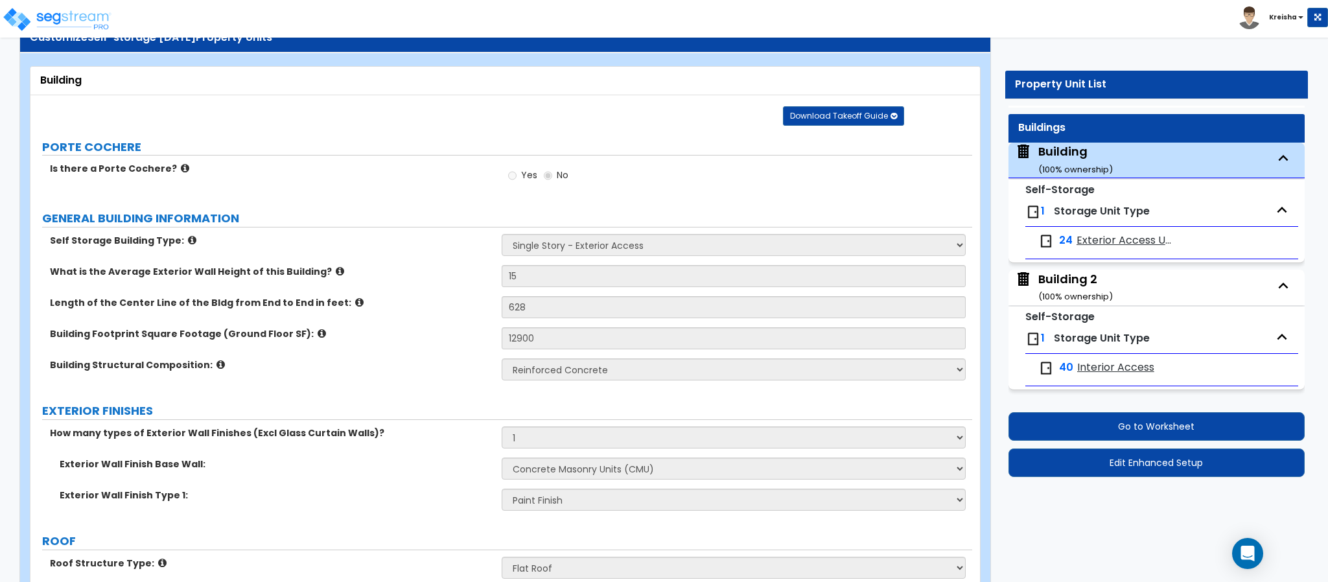
scroll to position [129, 0]
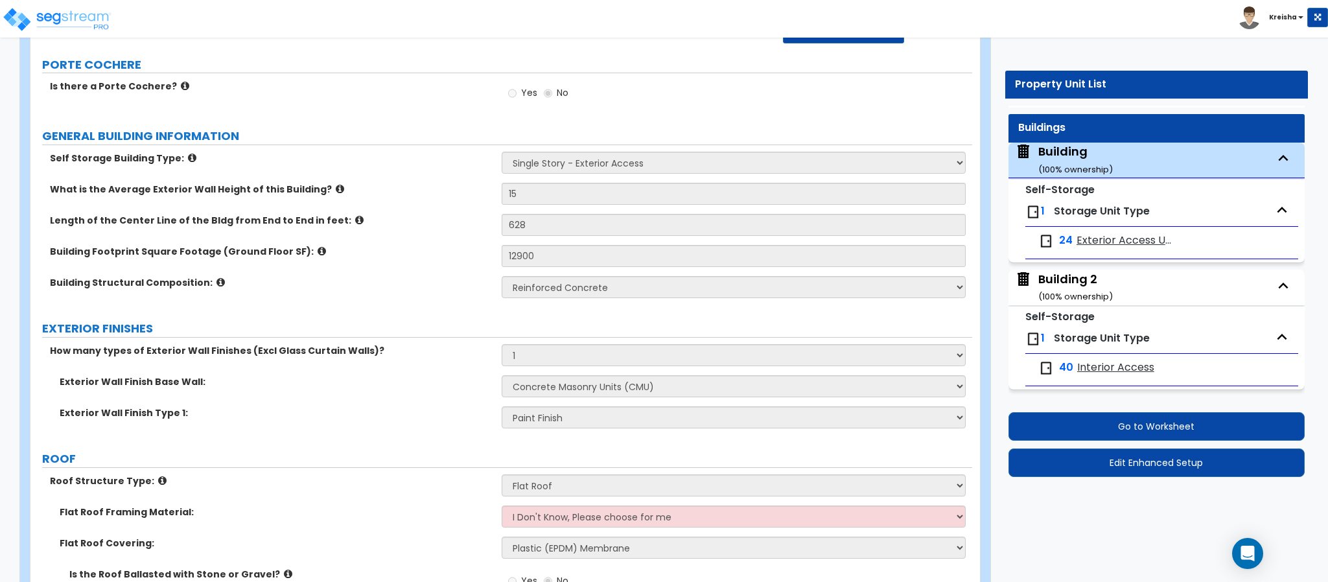
click at [1073, 288] on div "Building 2 ( 100 % ownership)" at bounding box center [1075, 287] width 75 height 33
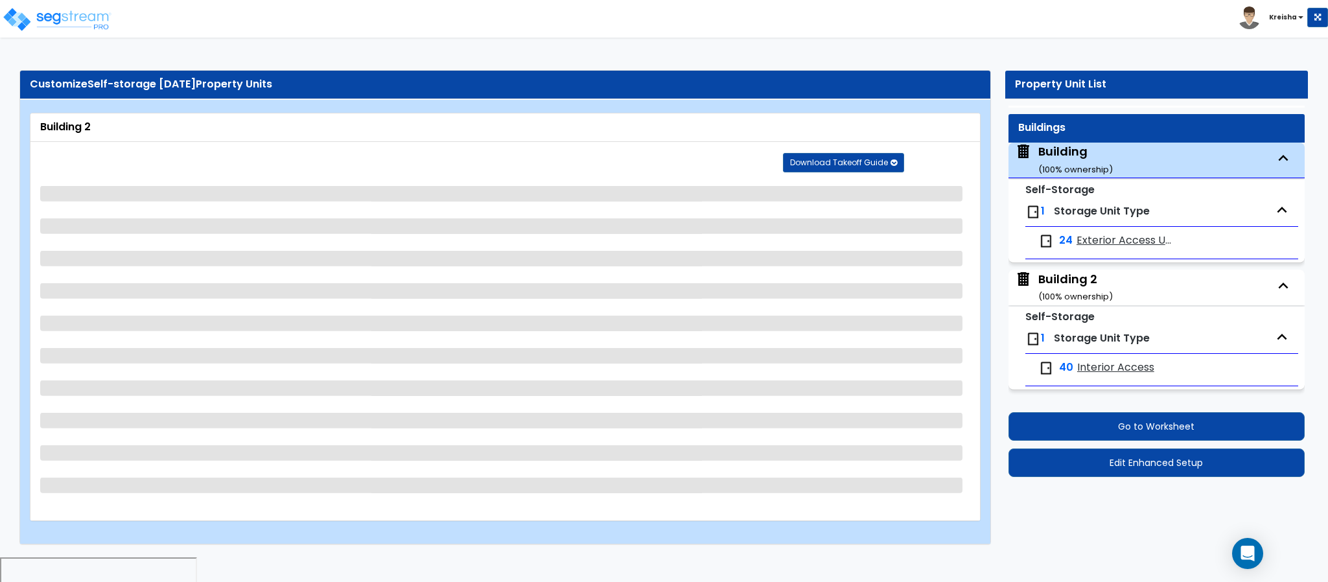
select select "2"
select select "1"
select select "10"
select select "2"
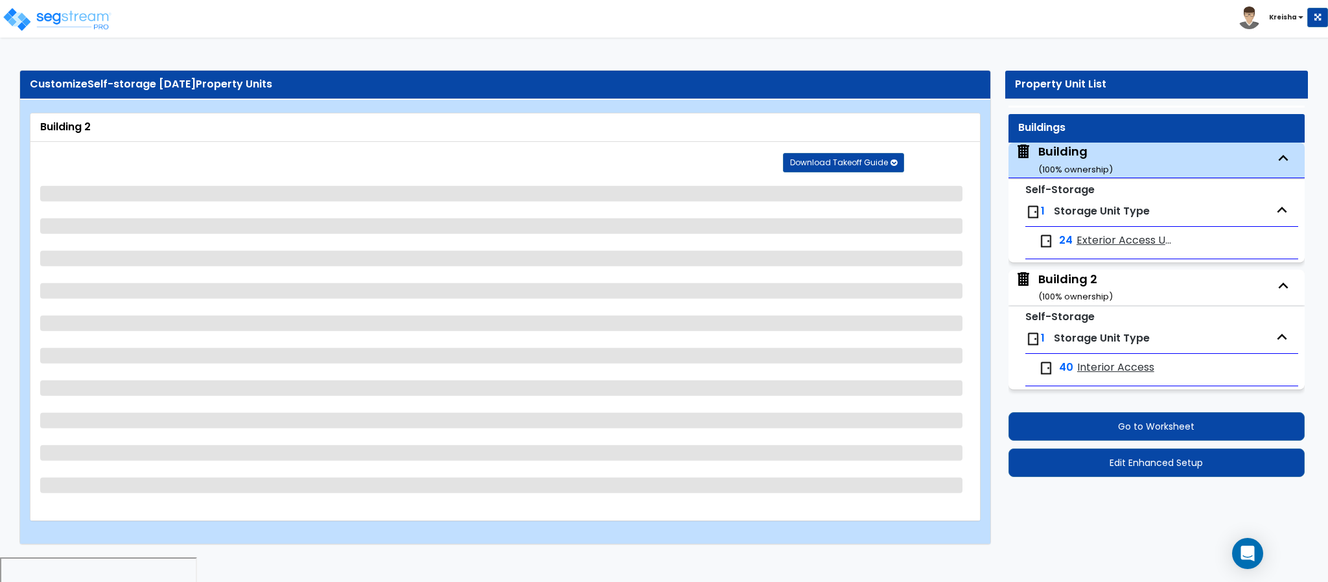
select select "3"
select select "1"
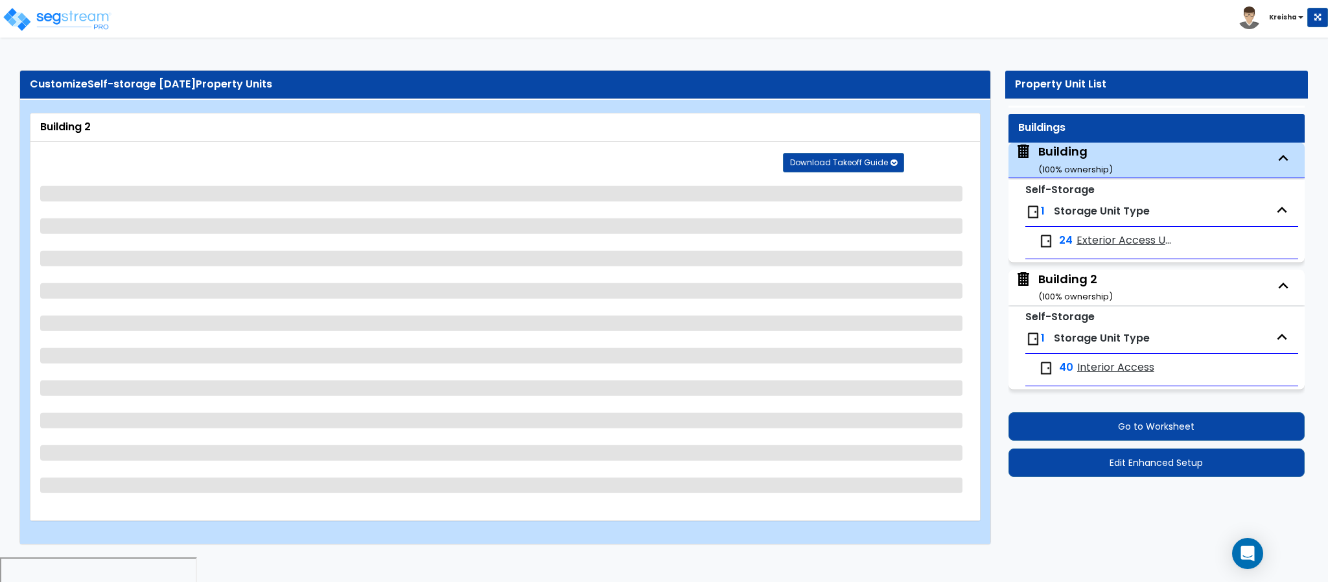
select select "1"
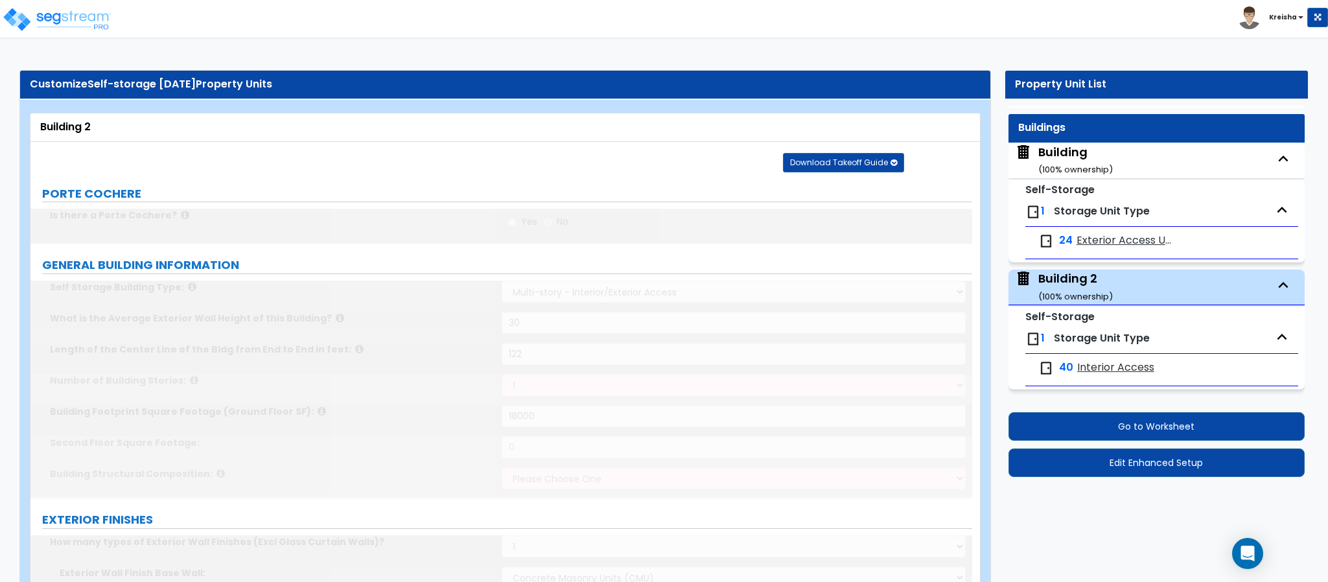
select select "2"
type input "18000"
select select "3"
radio input "true"
select select "1"
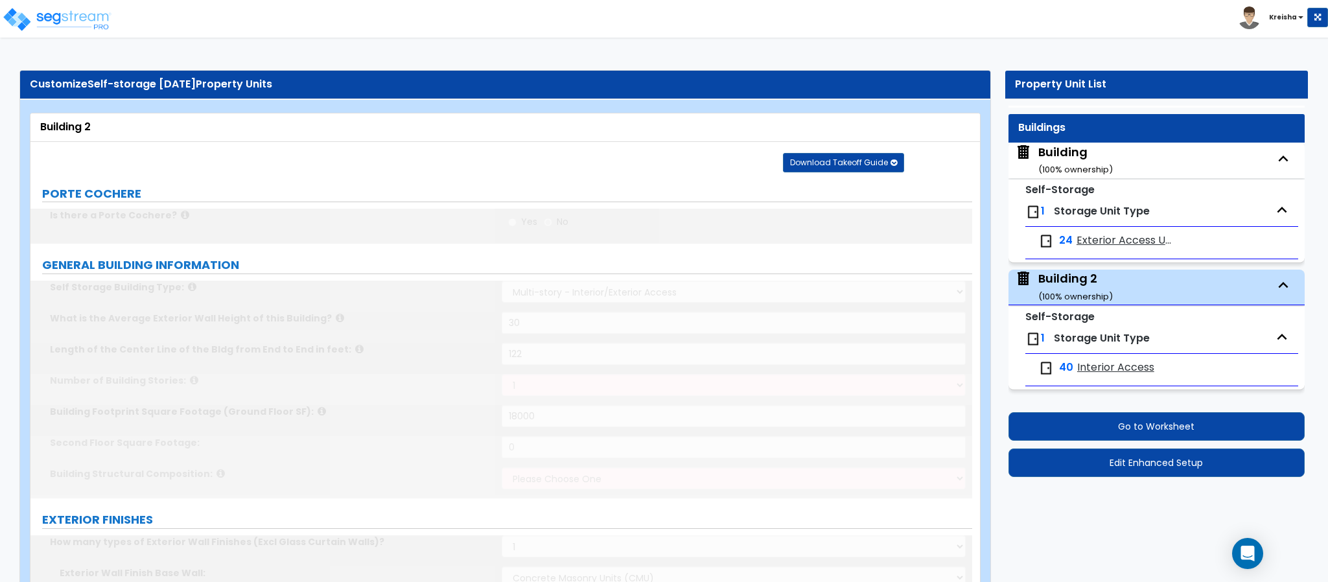
type input "40"
radio input "true"
type input "20"
select select "1"
type input "1"
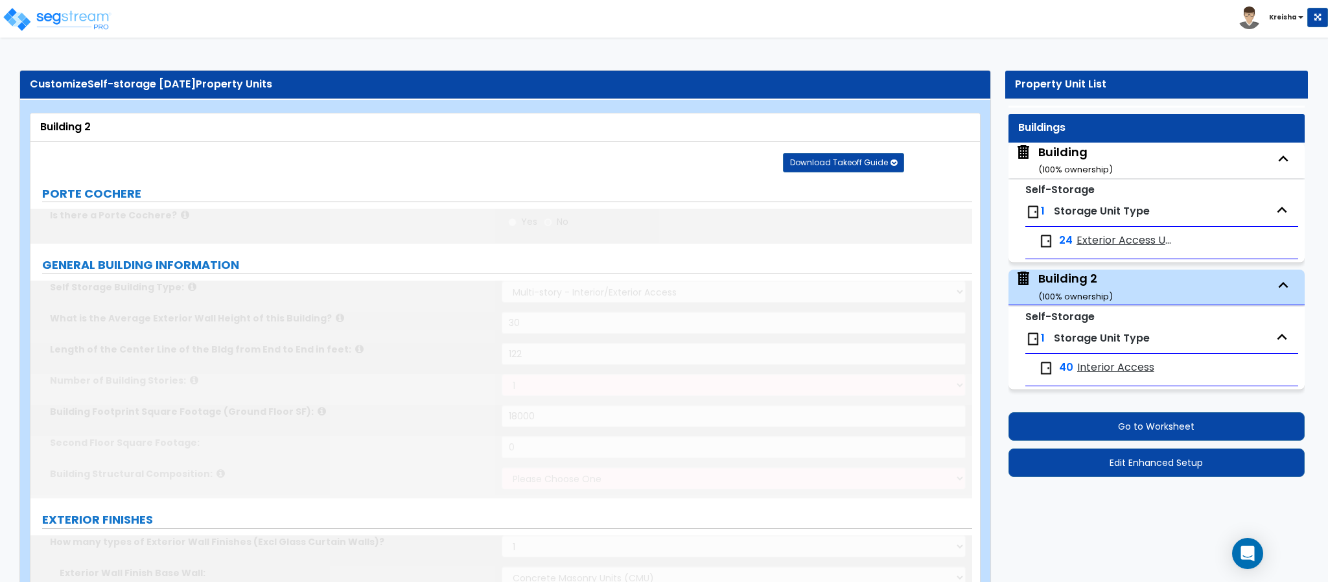
select select "1"
type input "1"
select select "3"
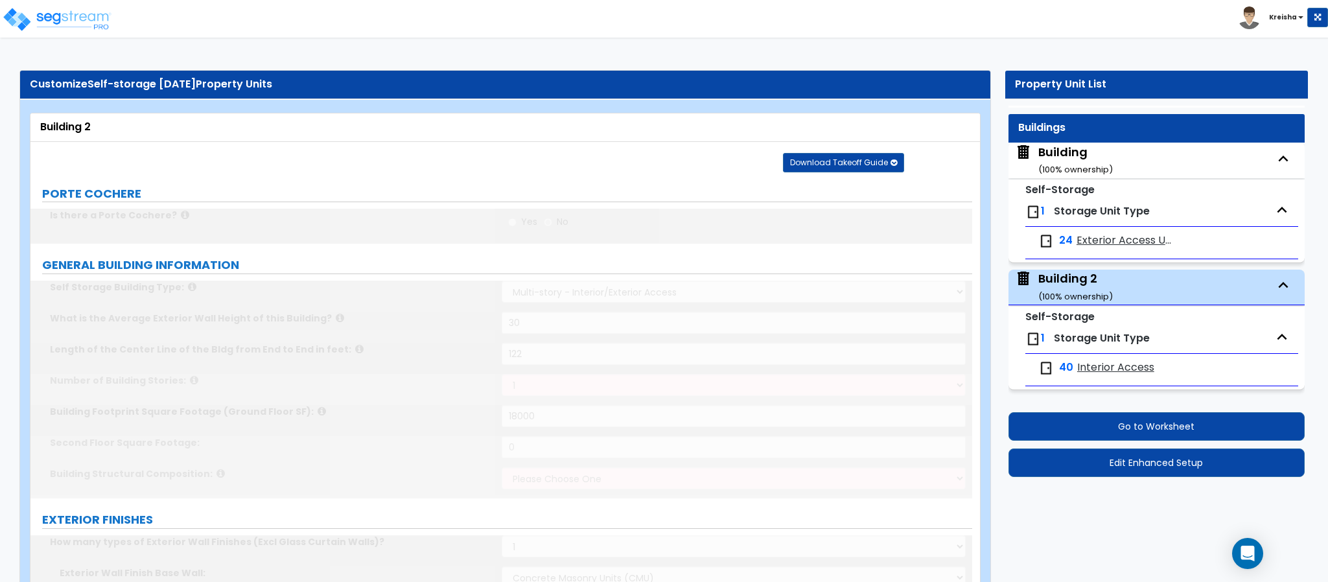
type input "15"
type input "80"
select select "2"
select select "1"
type input "8"
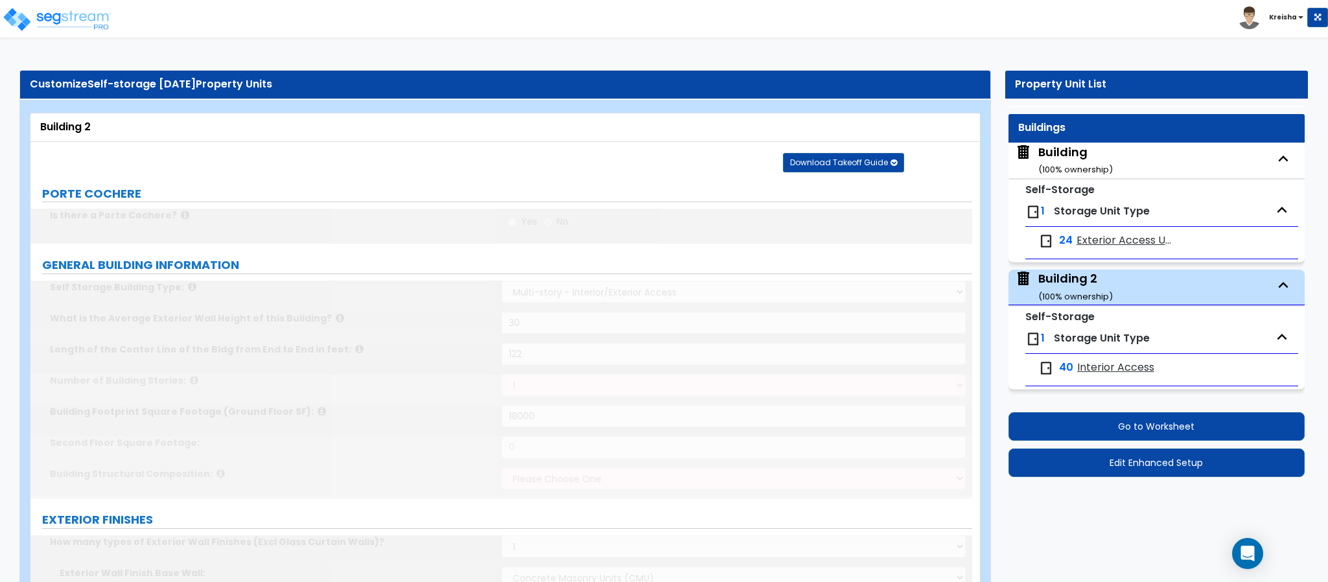
select select "3"
type input "15"
radio input "true"
type input "10"
type input "5"
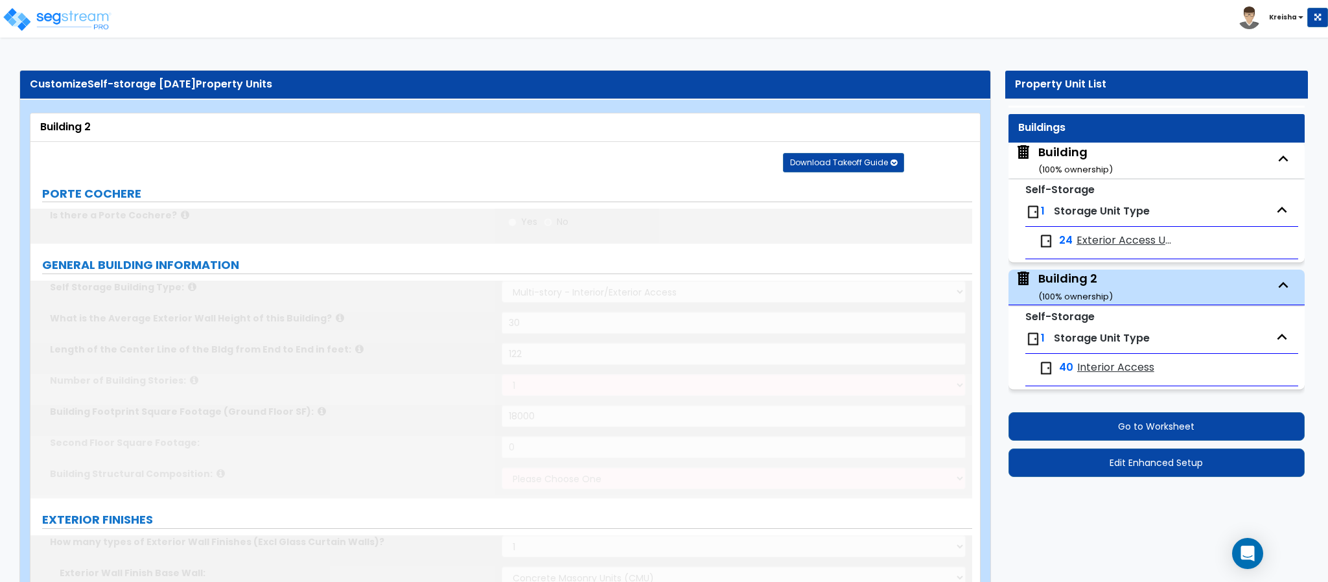
select select "3"
type input "80"
select select "2"
type input "3"
type input "2"
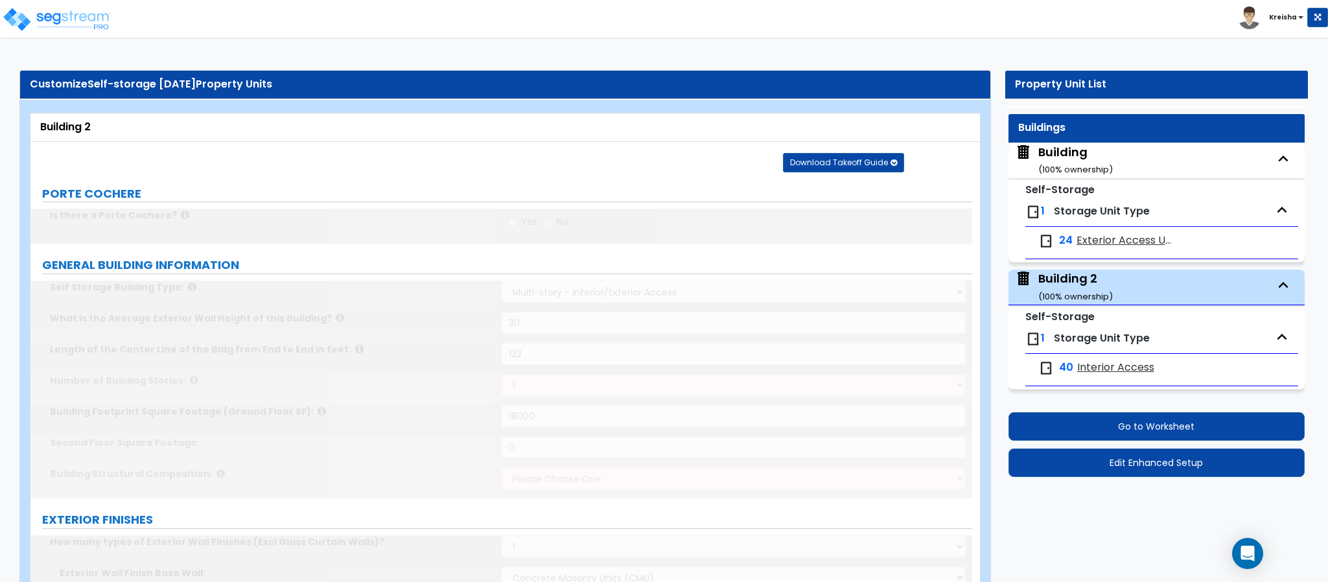
type input "2"
select select "2"
type input "1"
radio input "true"
type input "1"
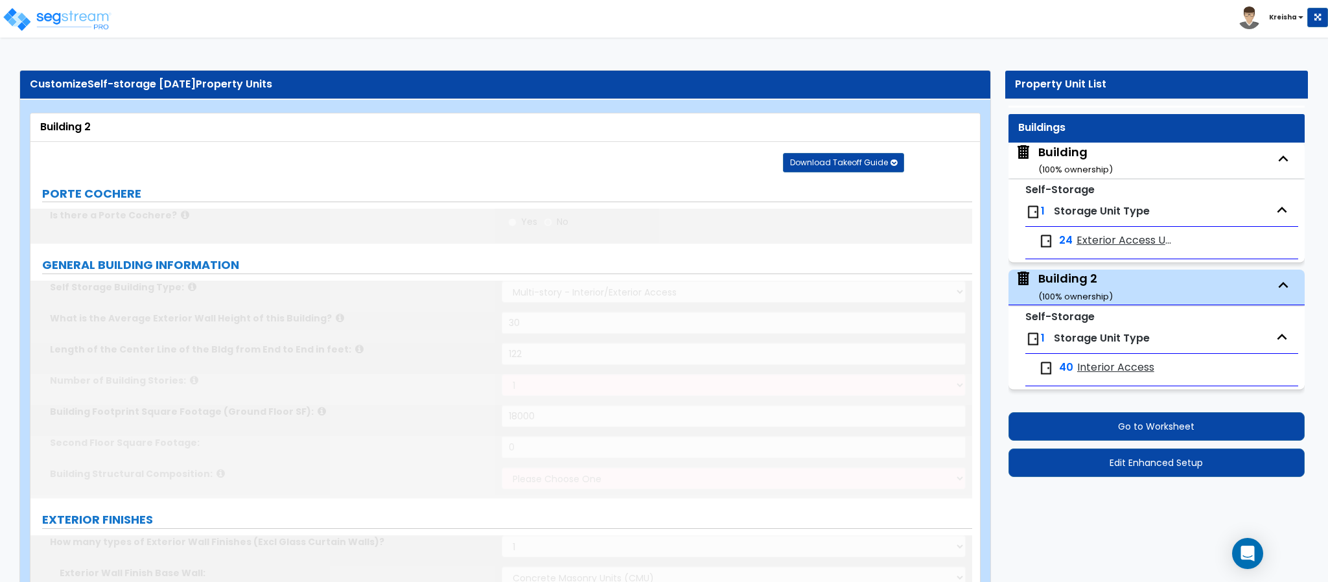
radio input "true"
type input "1"
type input "120"
select select "4"
type input "1"
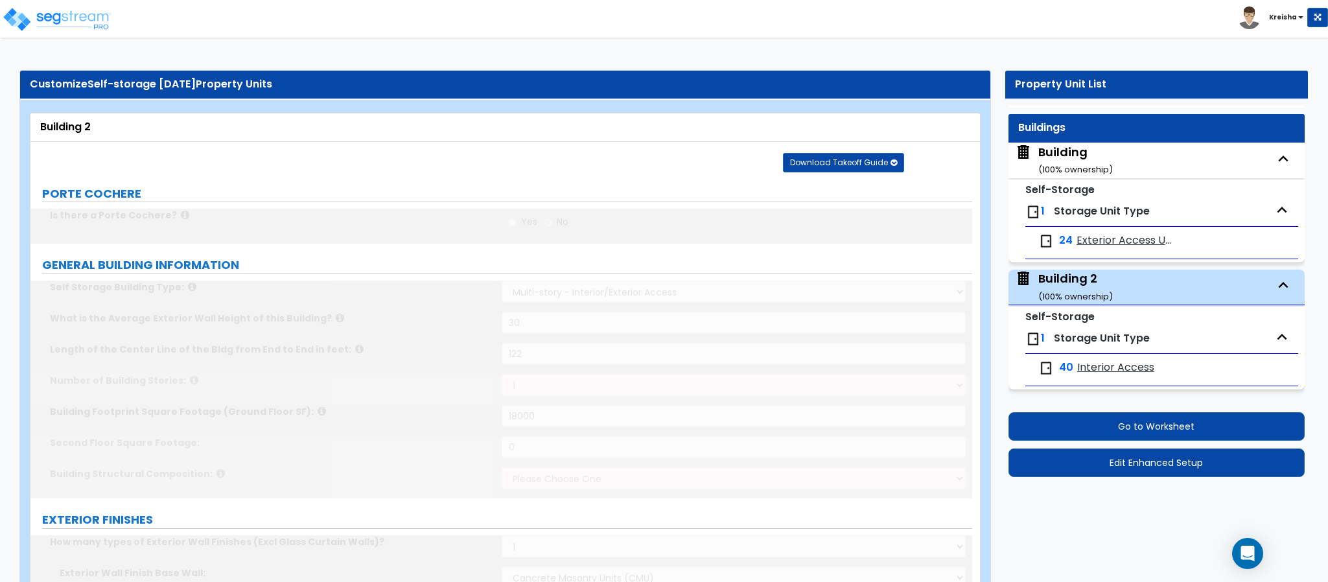
type input "120"
select select "3"
type input "9"
type input "5"
type input "1"
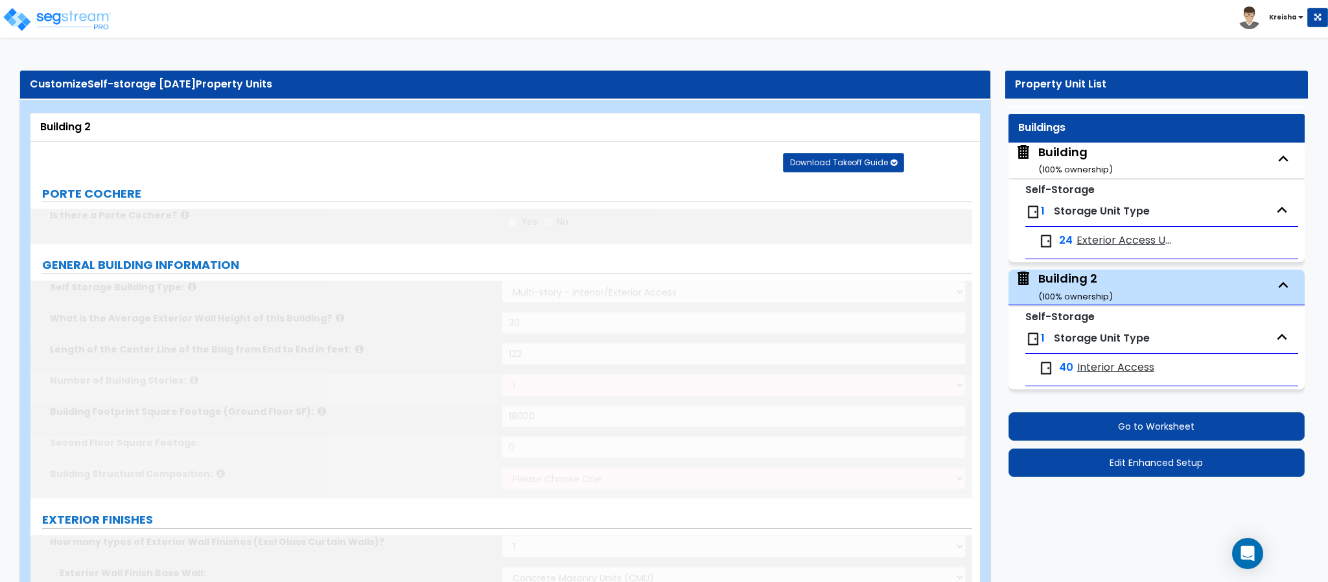
select select "2"
select select "1"
type input "1"
radio input "true"
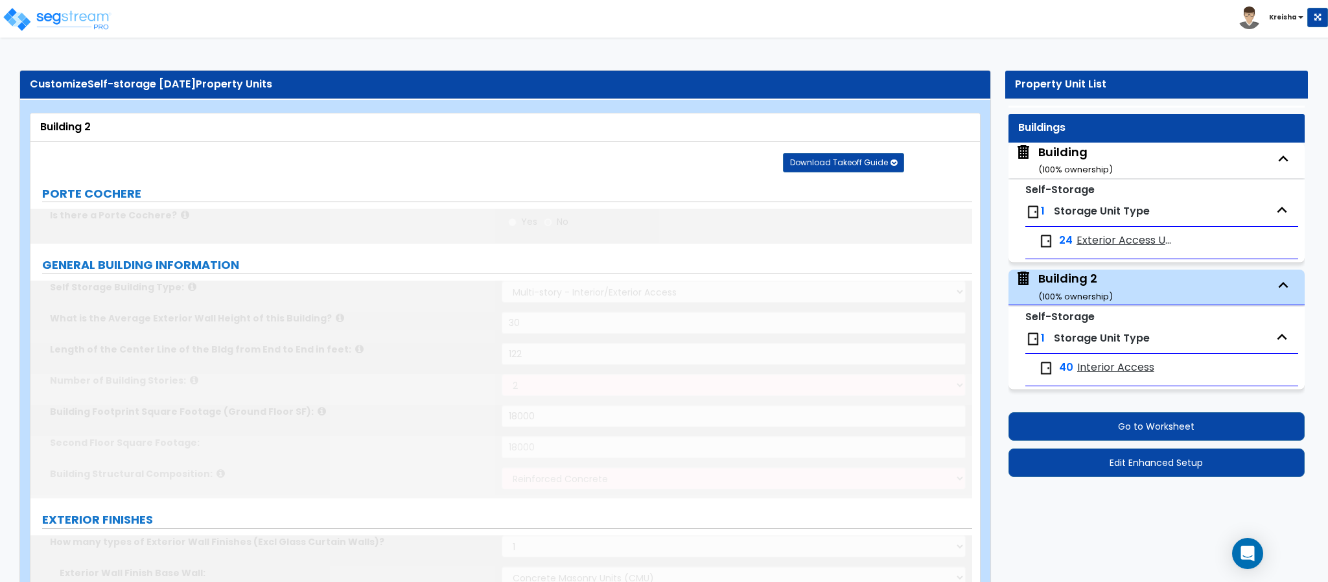
type input "1"
radio input "true"
type input "2"
select select "2"
select select "3"
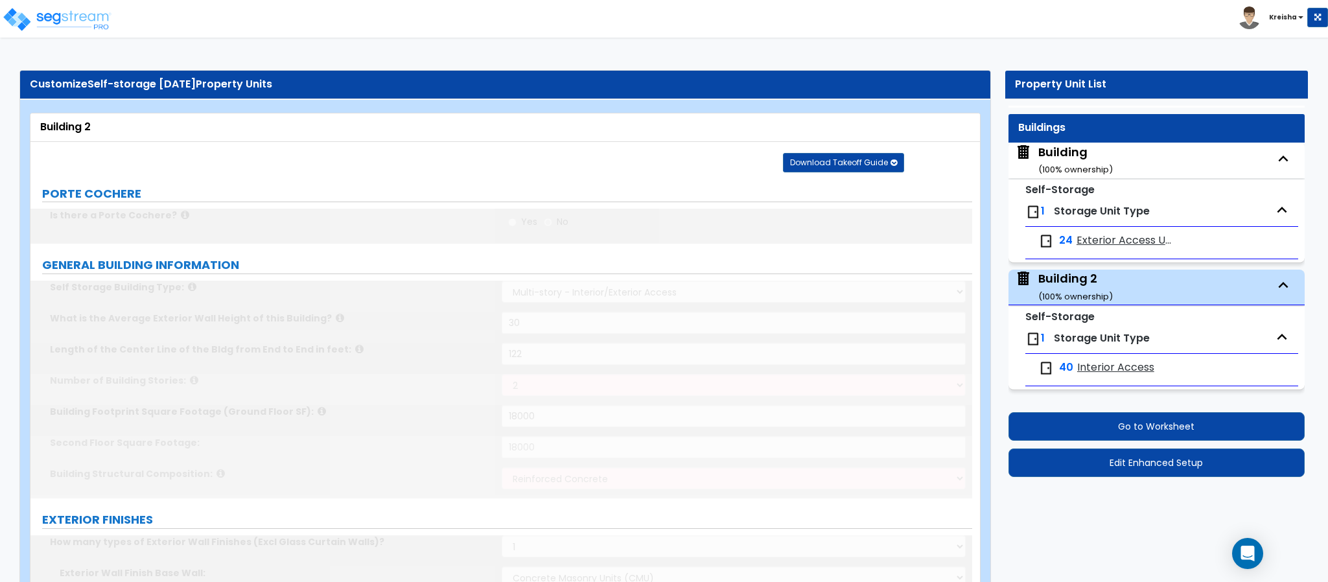
radio input "true"
type input "2"
select select "1"
type input "1"
select select "3"
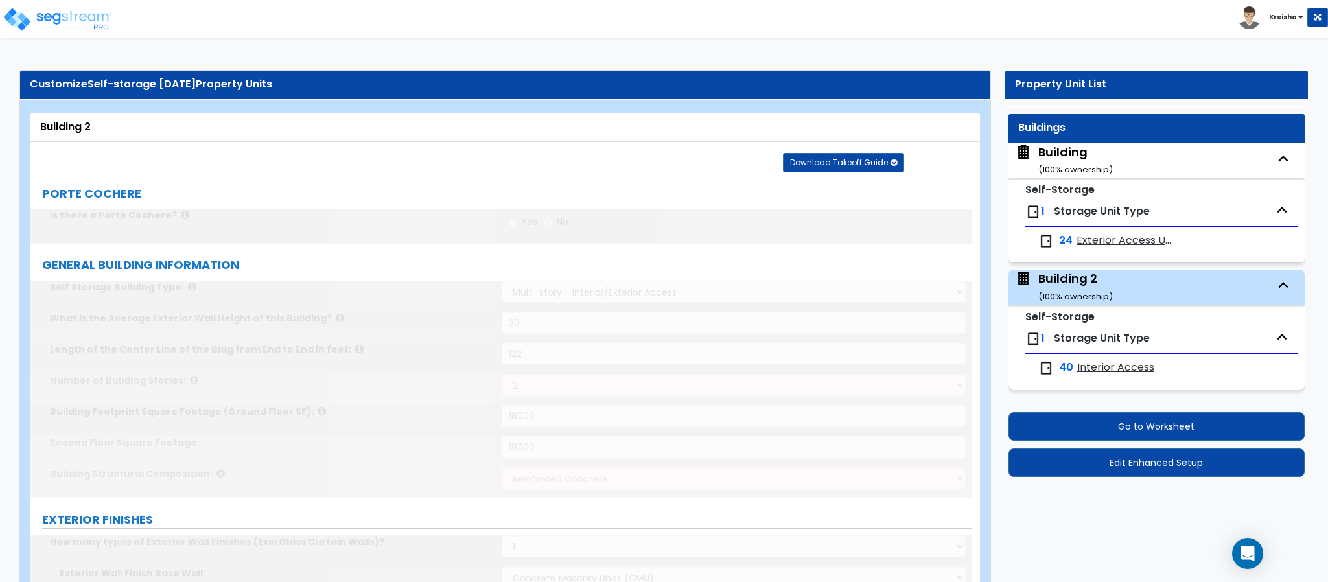
select select "2"
type input "100"
select select "1"
select select "2"
select select "1"
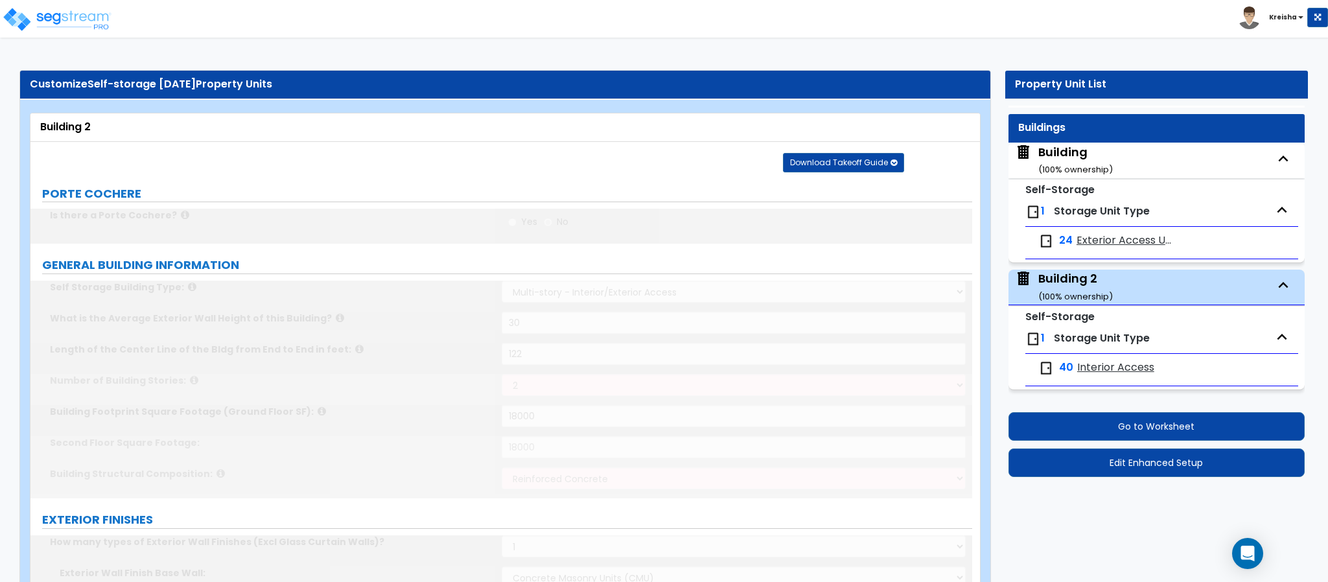
select select "4"
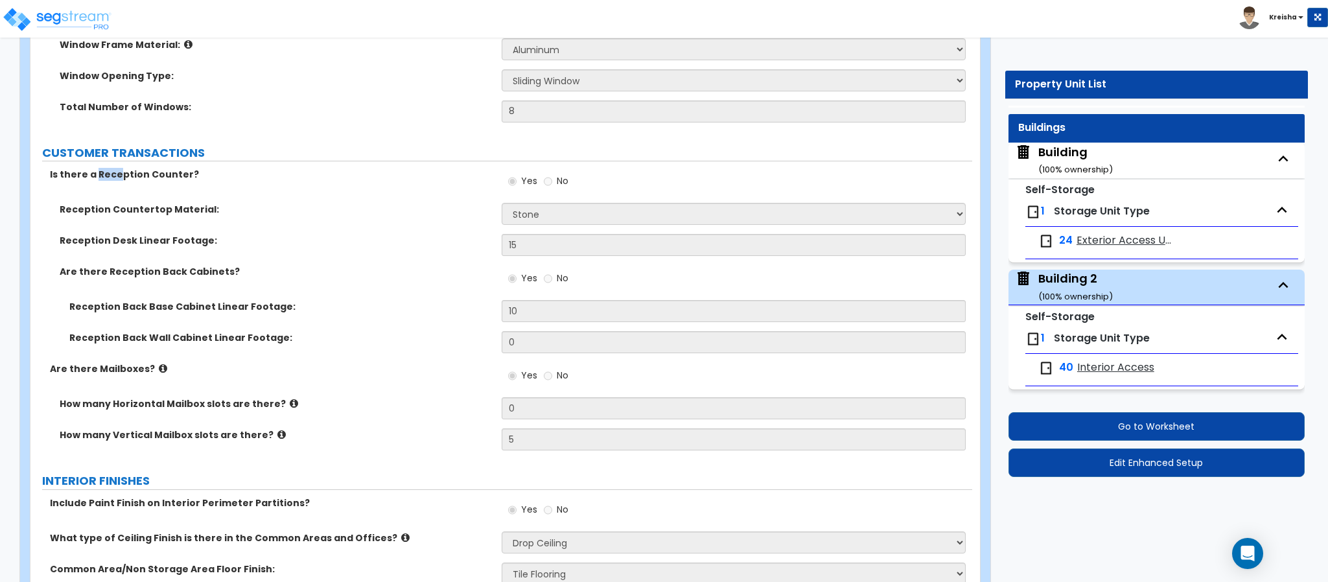
scroll to position [2526, 0]
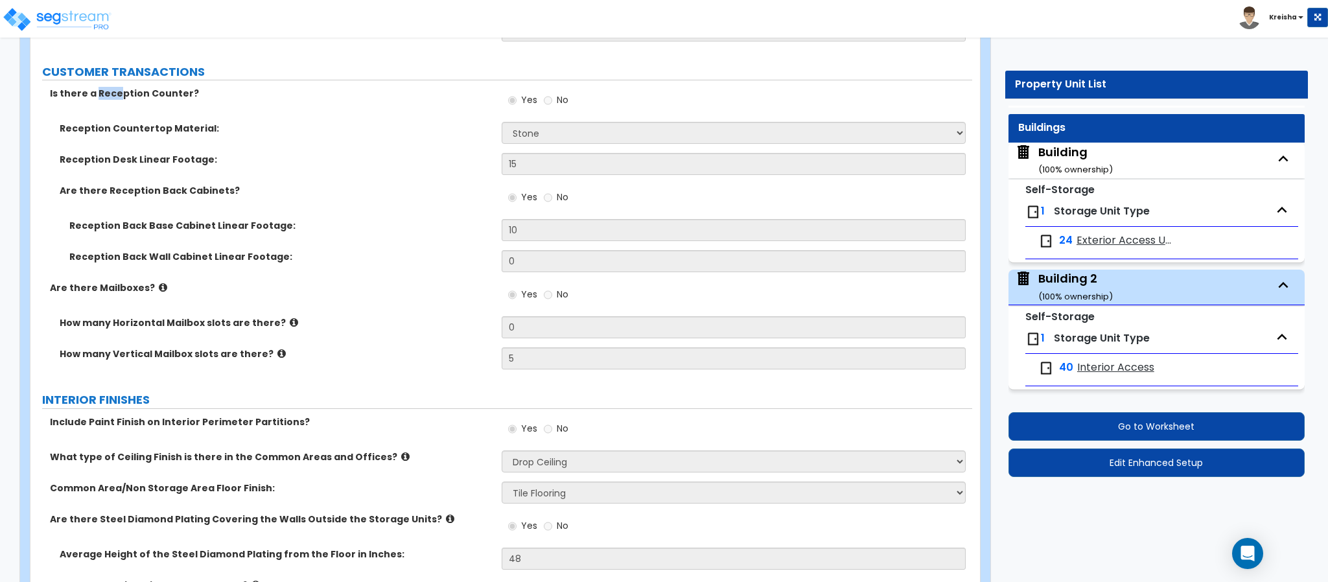
click at [1077, 150] on div "Building ( 100 % ownership)" at bounding box center [1075, 160] width 75 height 33
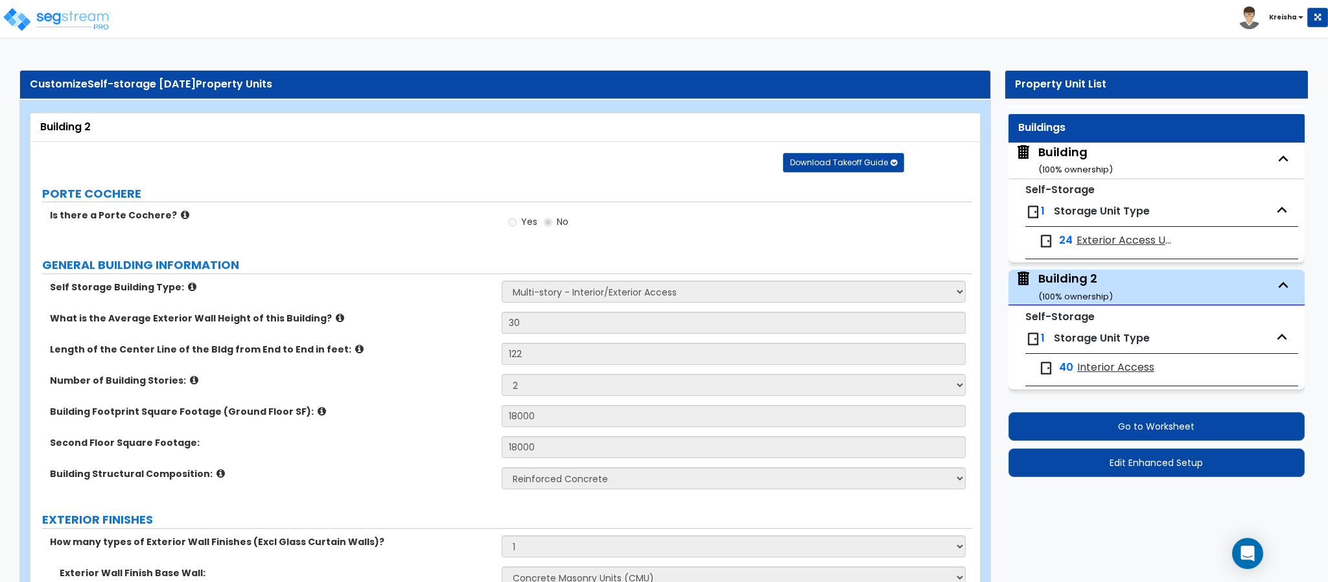
select select "1"
select select "10"
select select "2"
select select "3"
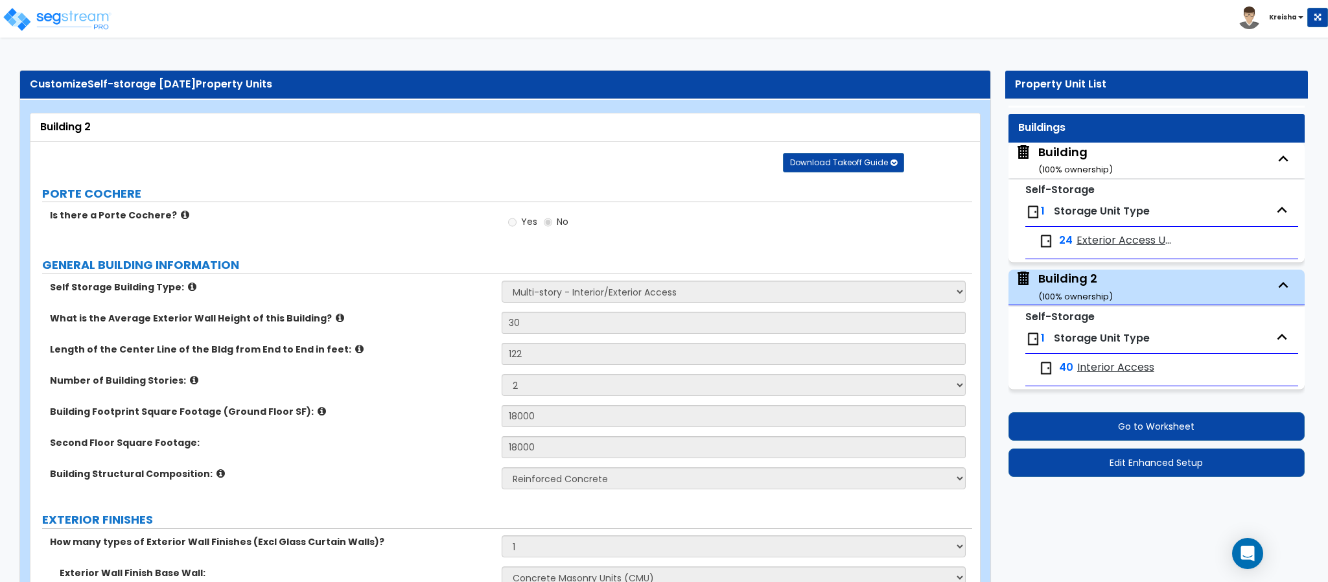
select select "1"
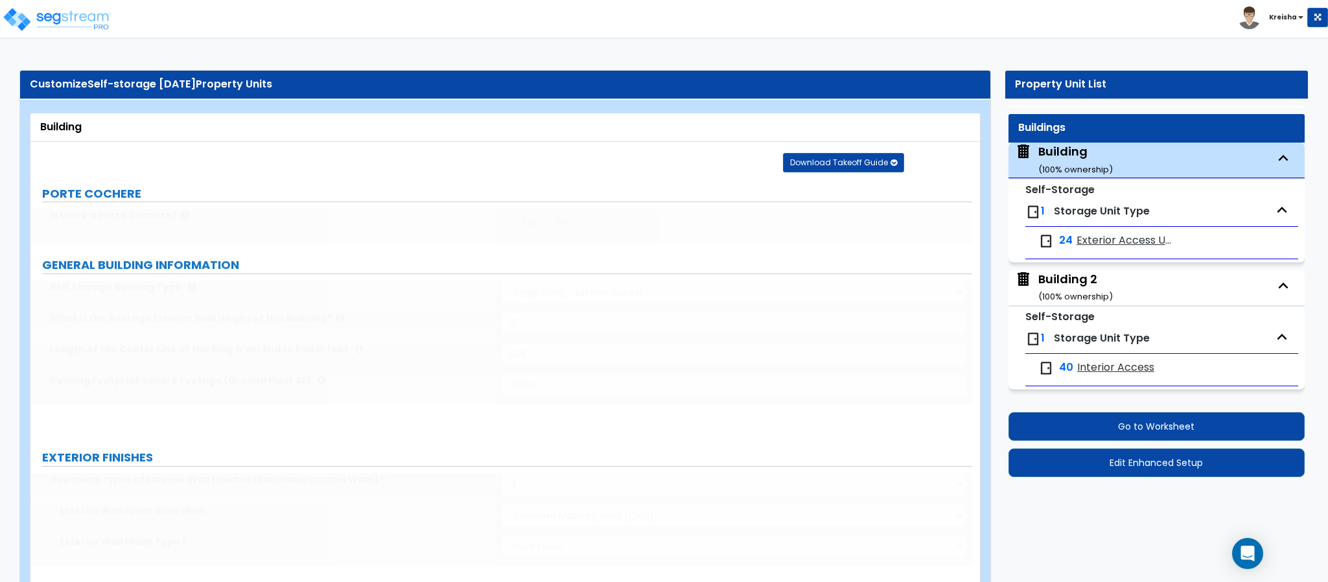
select select "3"
select select "2"
select select "1"
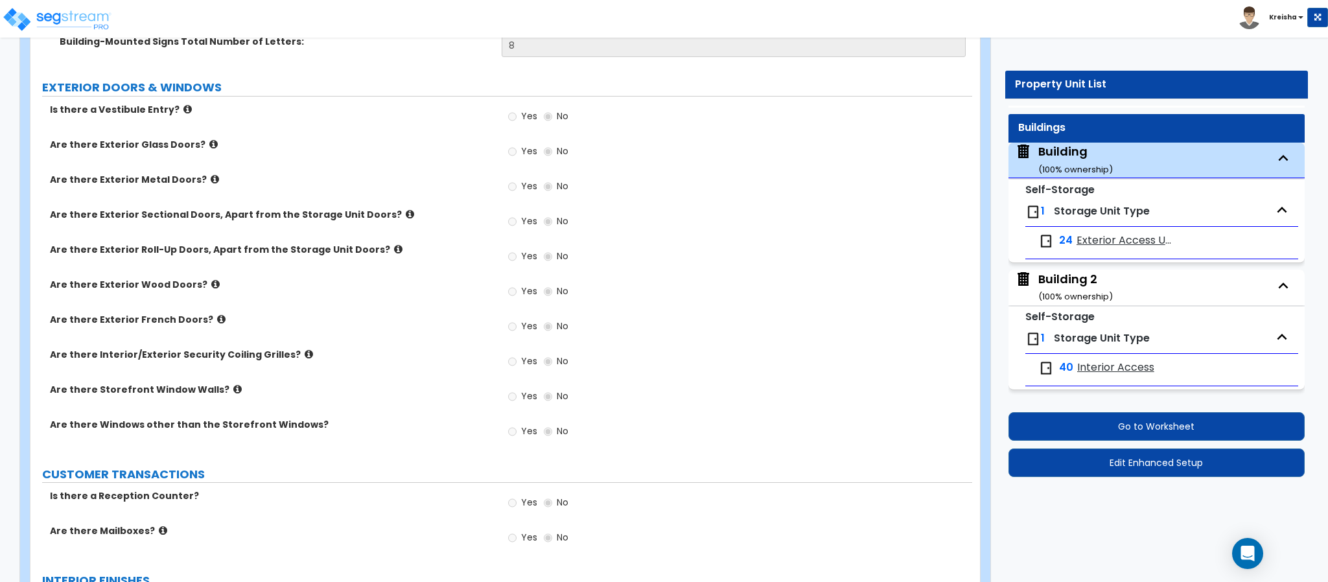
scroll to position [1677, 0]
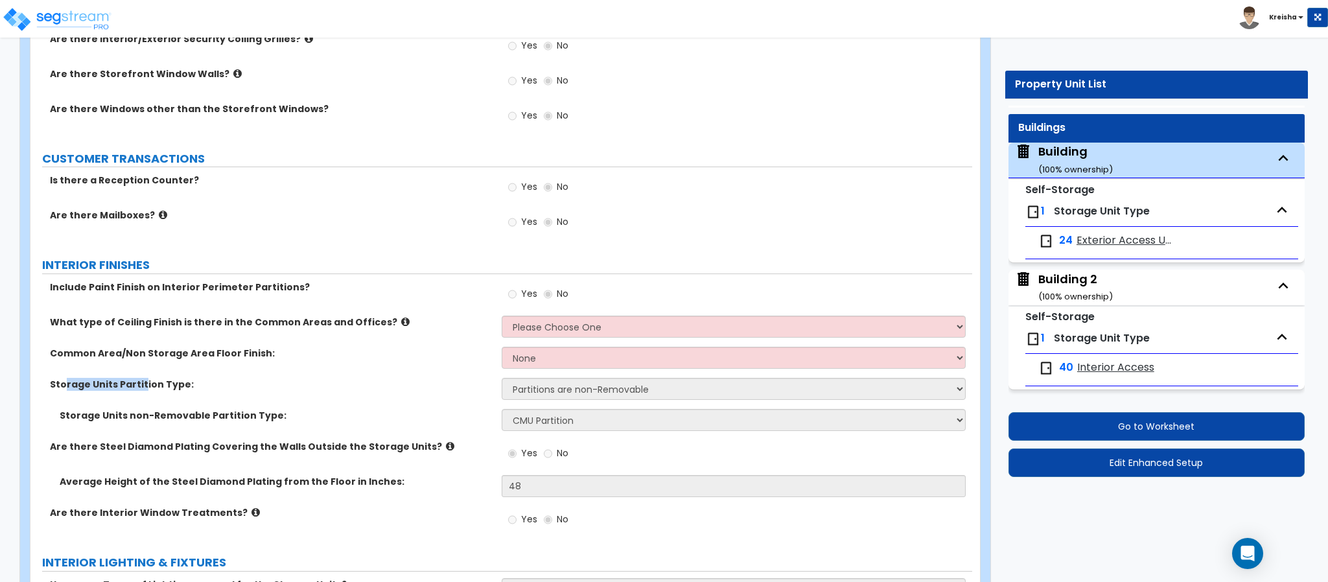
drag, startPoint x: 84, startPoint y: 390, endPoint x: 143, endPoint y: 390, distance: 58.3
click at [143, 390] on label "Storage Units Partition Type:" at bounding box center [271, 384] width 442 height 13
drag, startPoint x: 124, startPoint y: 419, endPoint x: 274, endPoint y: 419, distance: 149.7
click at [274, 419] on label "Storage Units non-Removable Partition Type:" at bounding box center [276, 415] width 432 height 13
click at [1085, 267] on div "Building ( 100 % ownership) Self-Storage 1 Storage Unit Type 24 Exterior Access…" at bounding box center [1157, 267] width 296 height 248
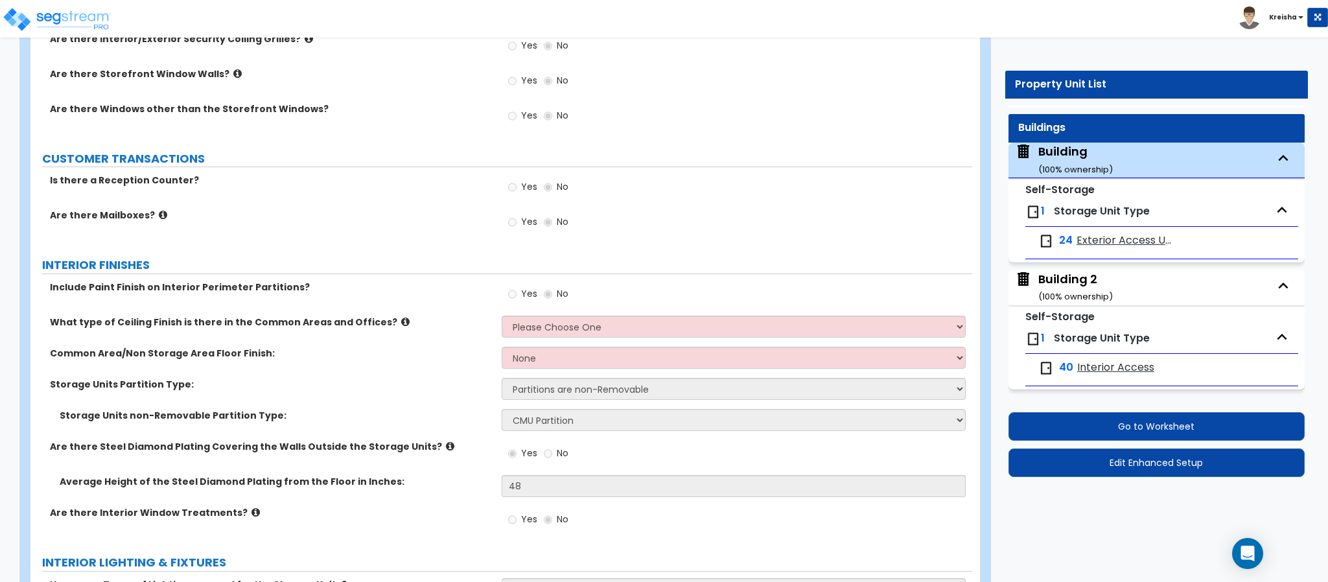
click at [1078, 288] on div "Building 2 ( 100 % ownership)" at bounding box center [1075, 287] width 75 height 33
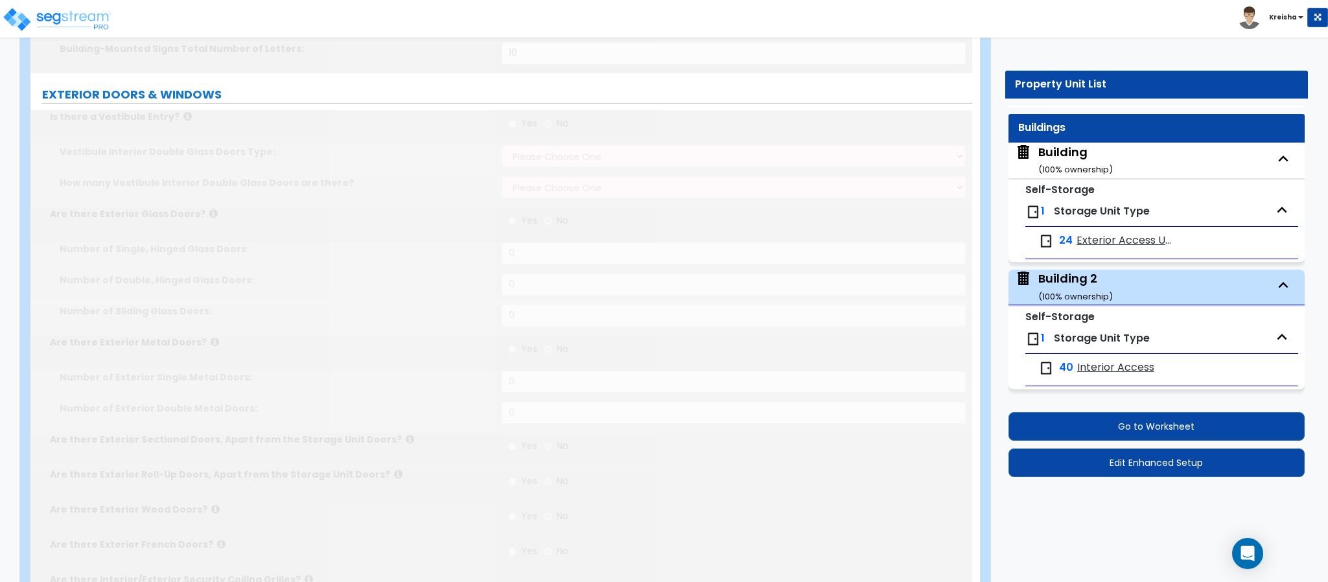
select select "2"
type input "30"
type input "122"
type input "18000"
select select "1"
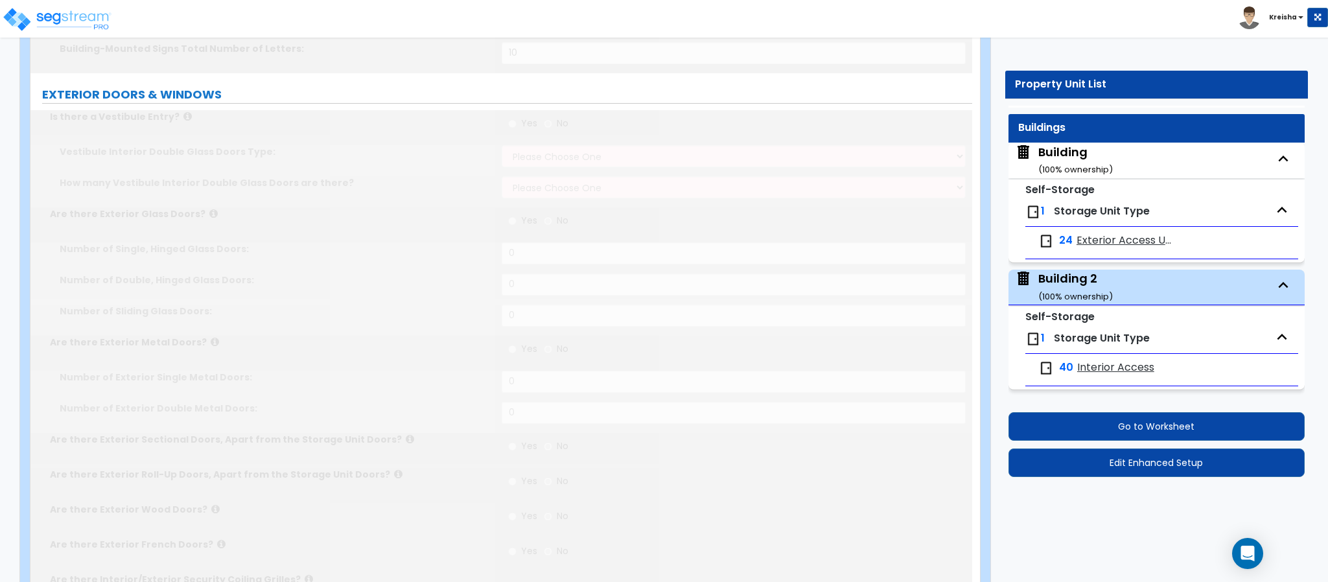
select select "1"
select select "10"
select select "2"
select select "3"
radio input "true"
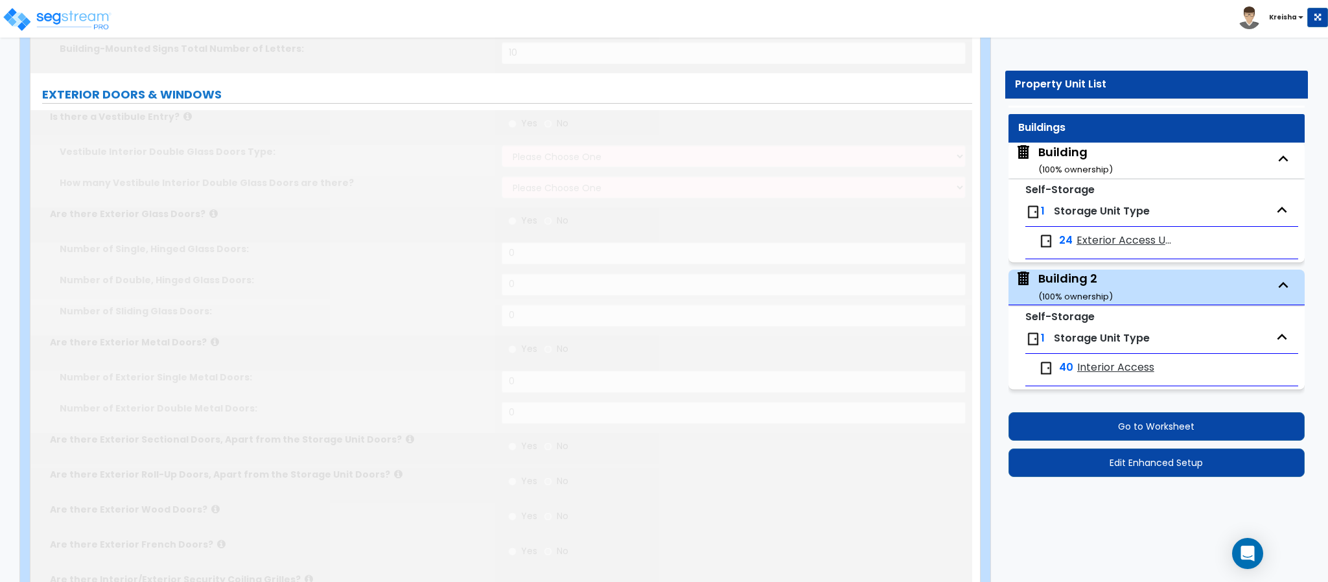
radio input "true"
type input "2"
type input "4"
type input "1"
radio input "true"
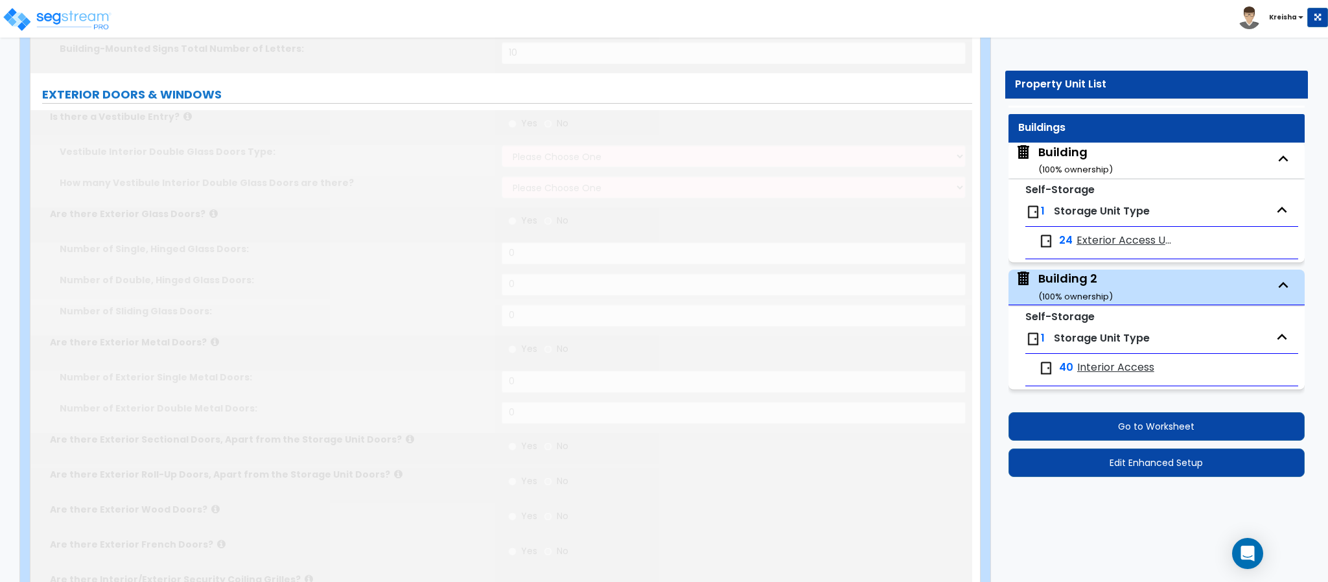
radio input "true"
type input "10"
radio input "true"
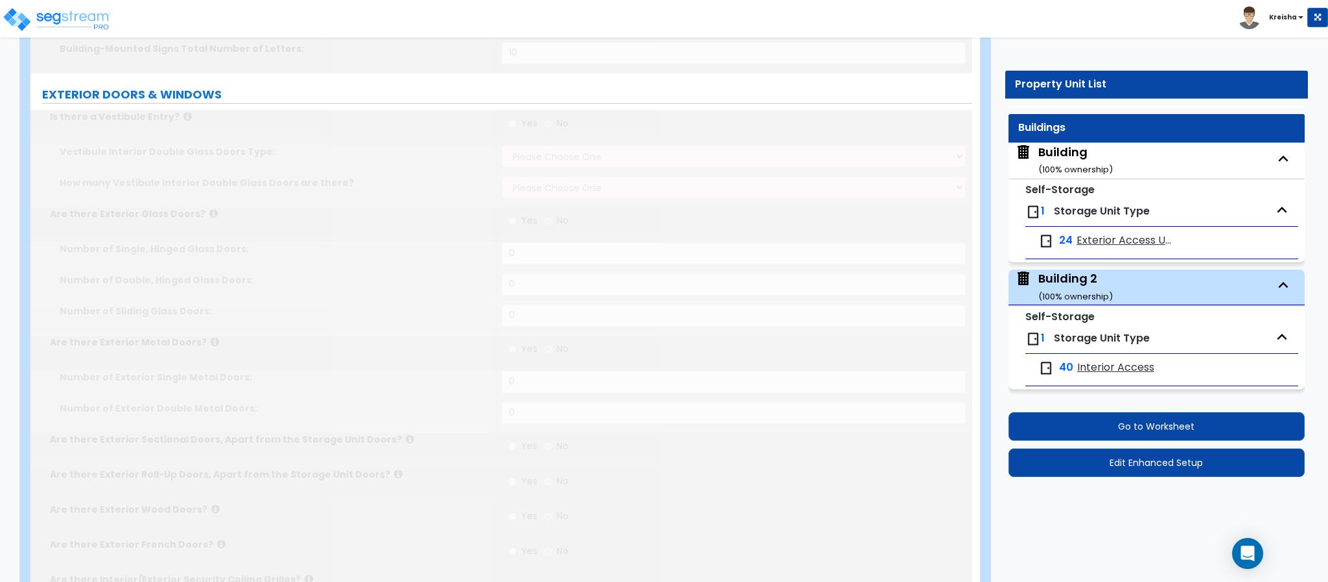
radio input "true"
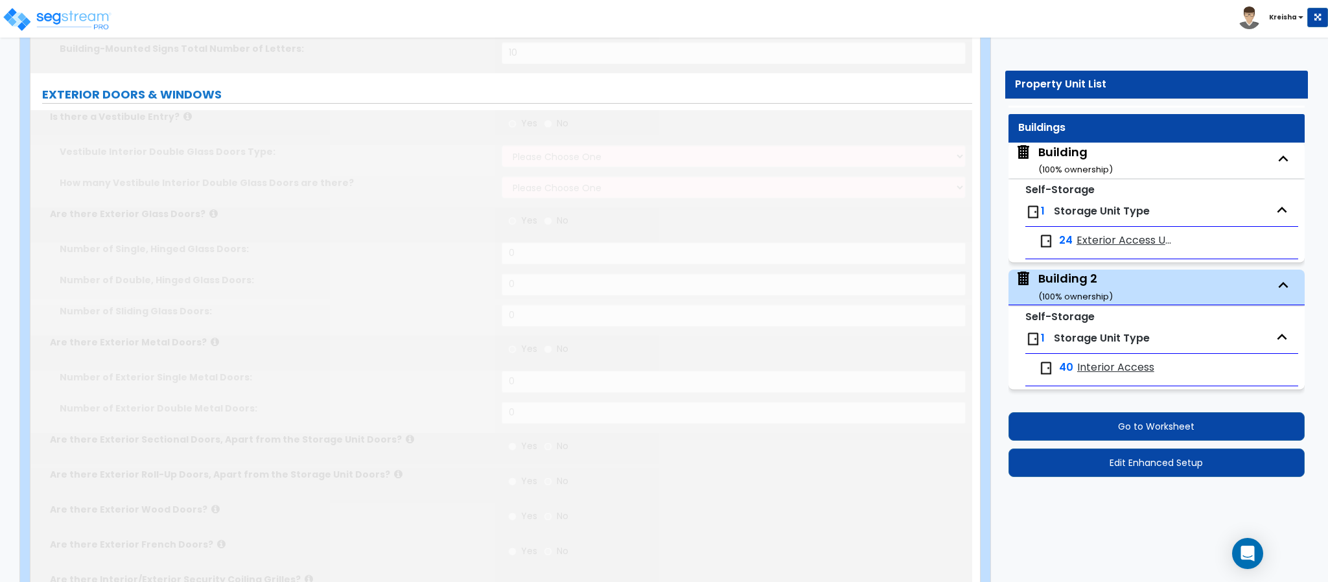
radio input "true"
select select "1"
radio input "true"
type input "48"
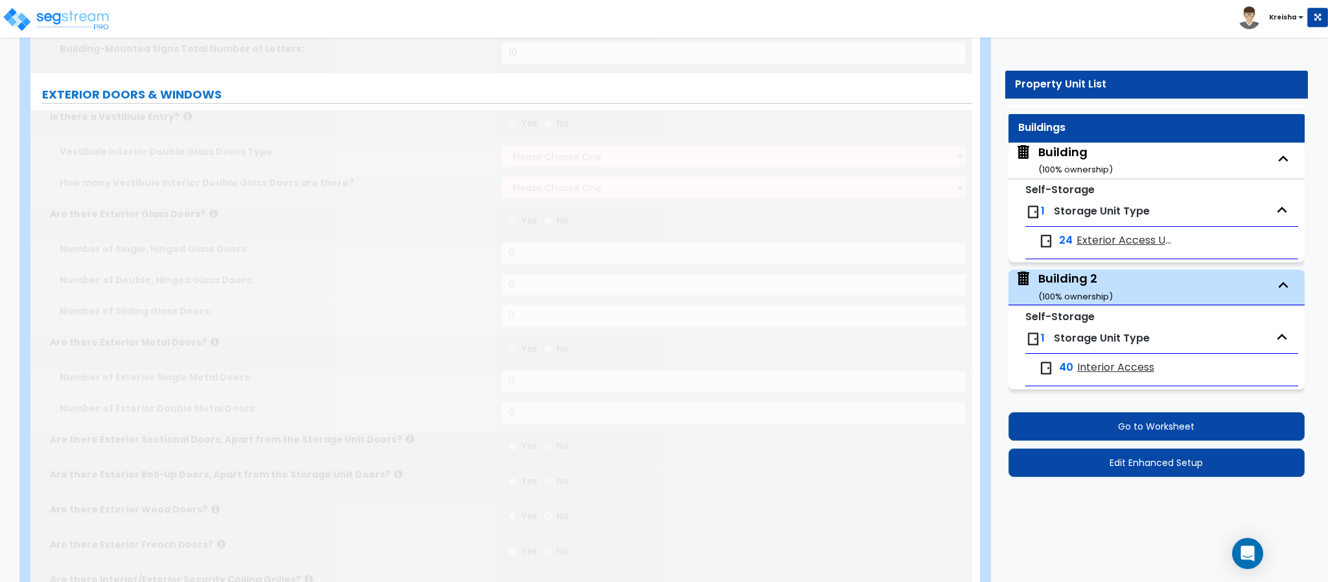
radio input "true"
select select "1"
radio input "true"
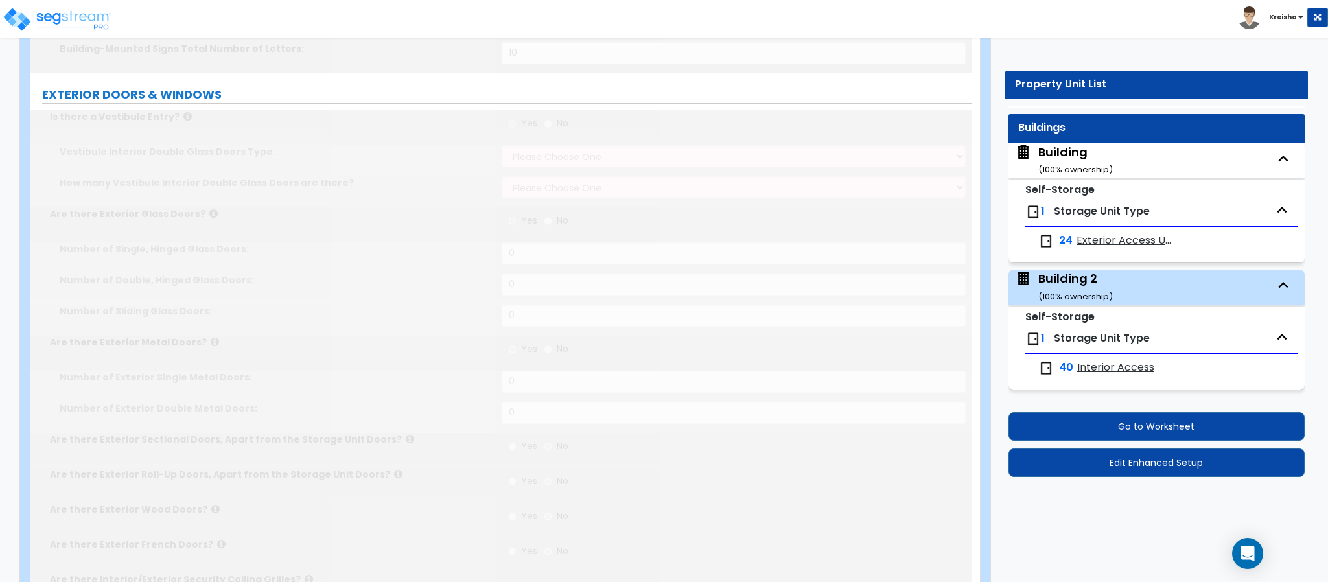
radio input "true"
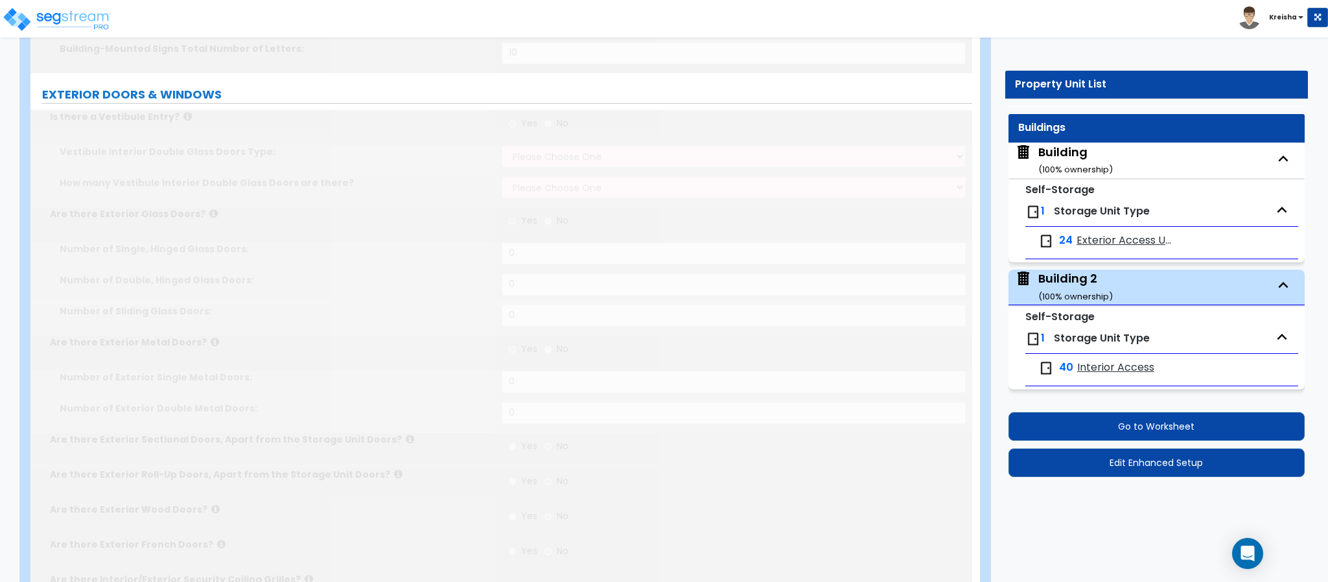
radio input "true"
select select "1"
radio input "true"
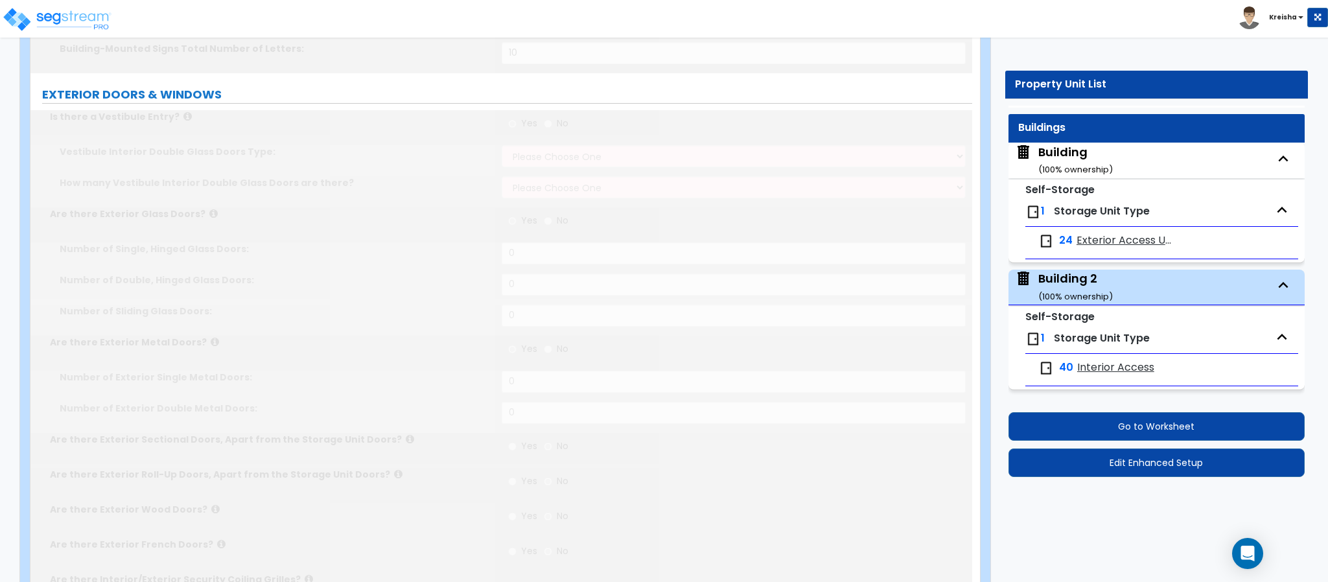
radio input "true"
select select "2"
type input "18000"
select select "3"
radio input "true"
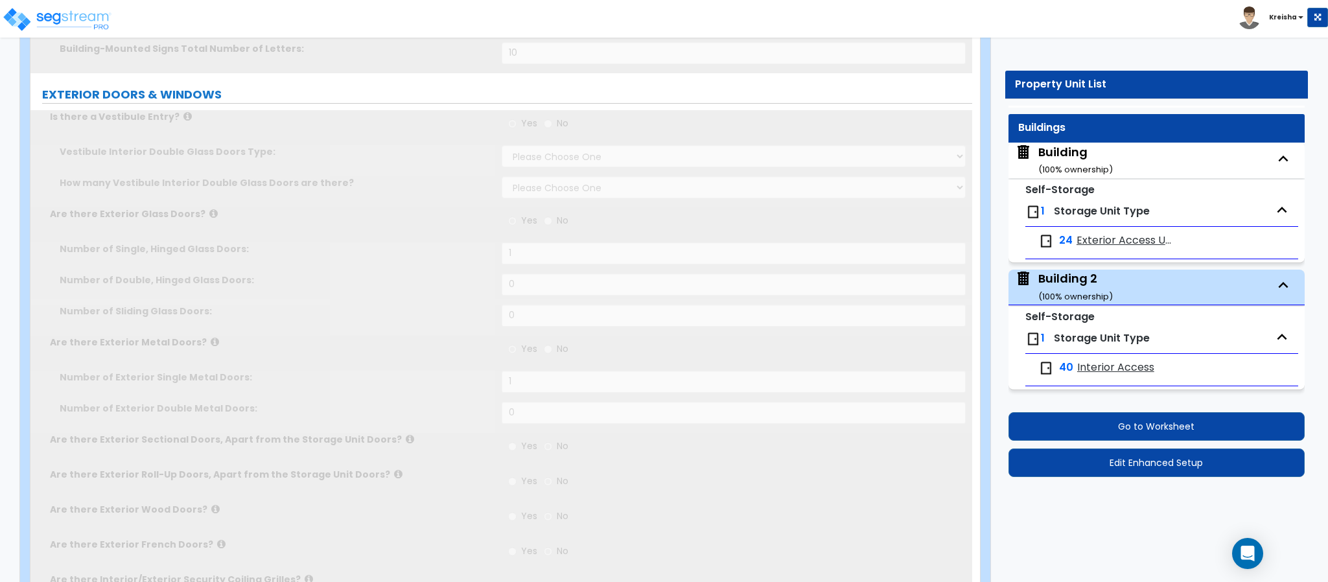
radio input "true"
select select "1"
type input "40"
type input "20"
select select "1"
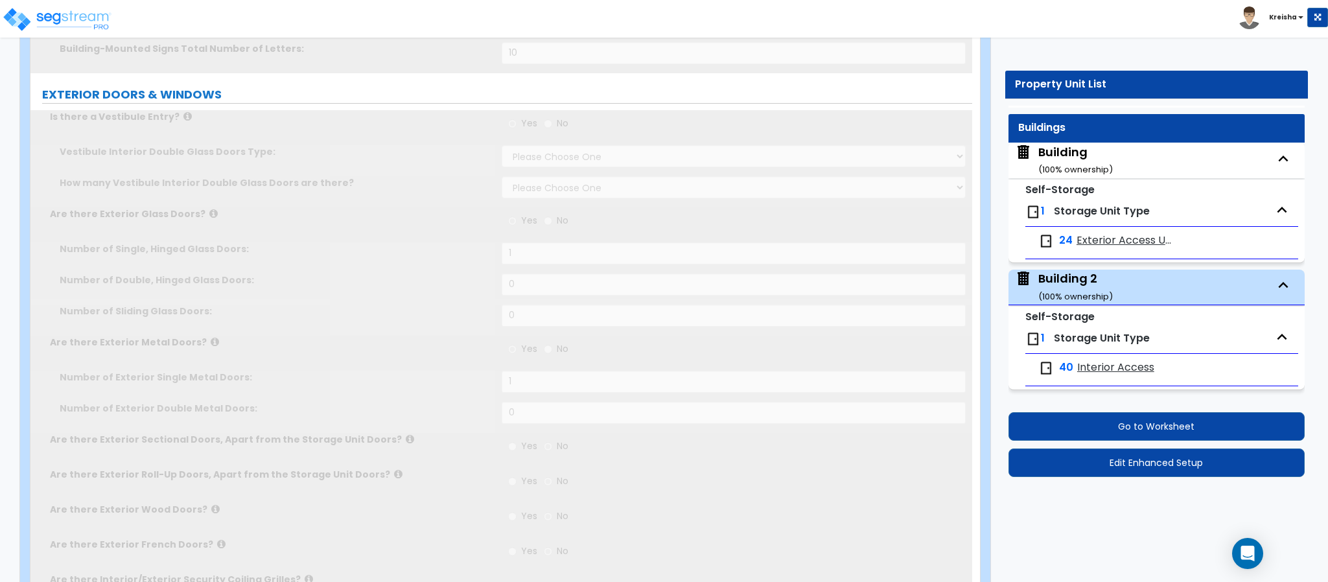
type input "1"
select select "1"
type input "1"
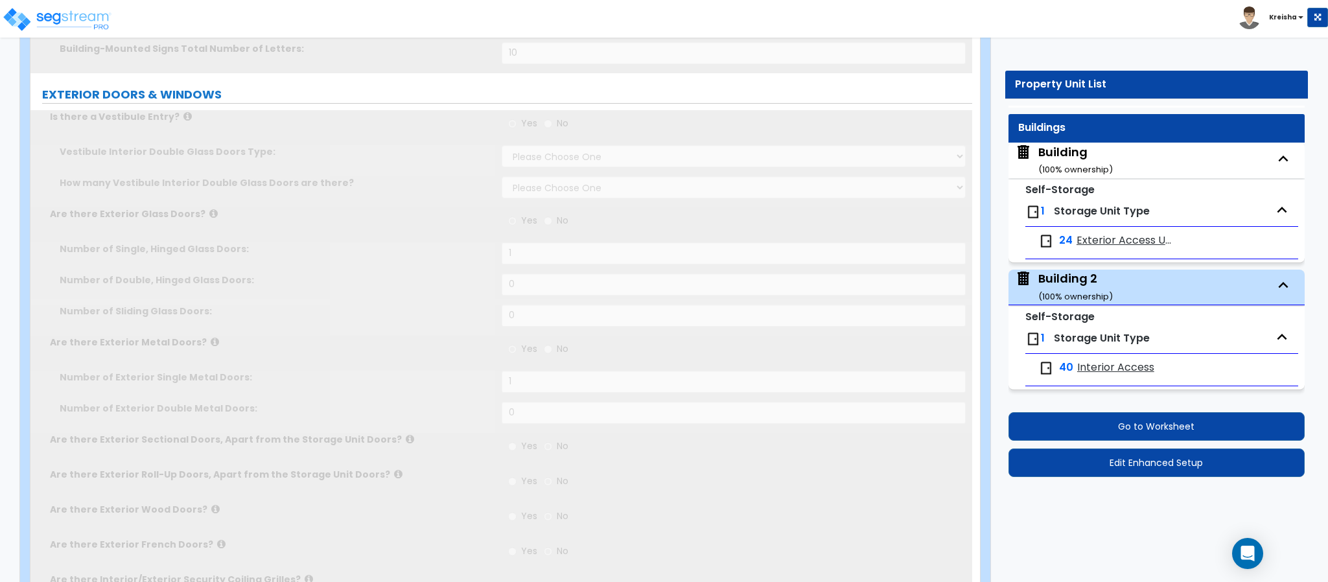
select select "3"
type input "15"
type input "80"
select select "2"
select select "1"
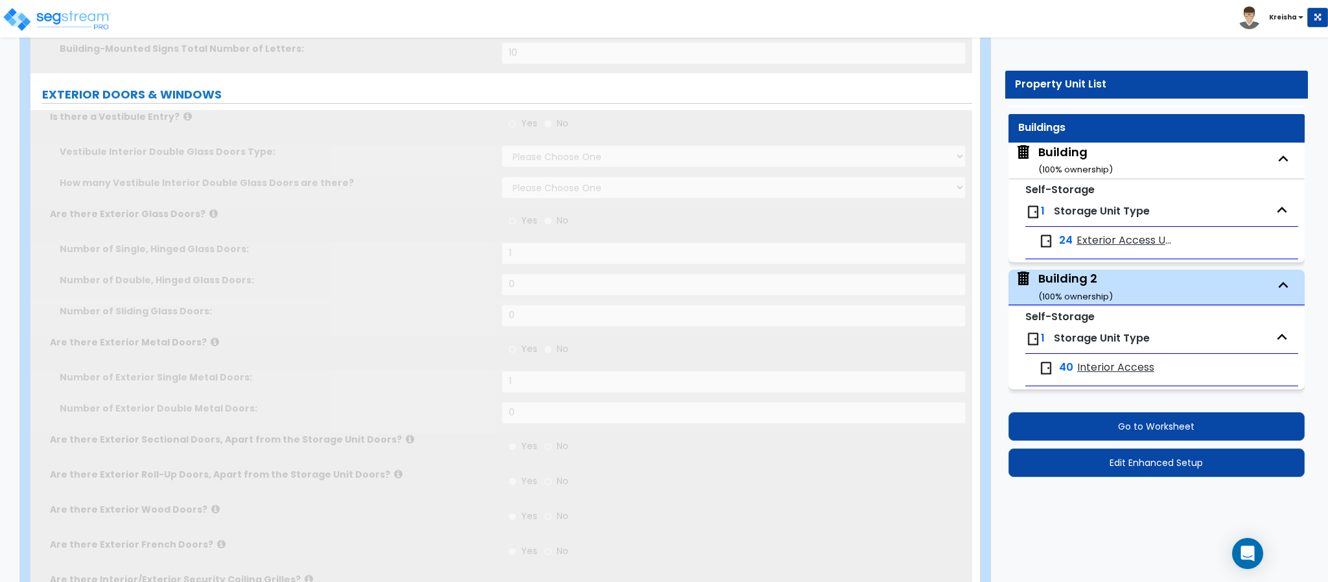
type input "8"
select select "3"
type input "15"
radio input "true"
type input "10"
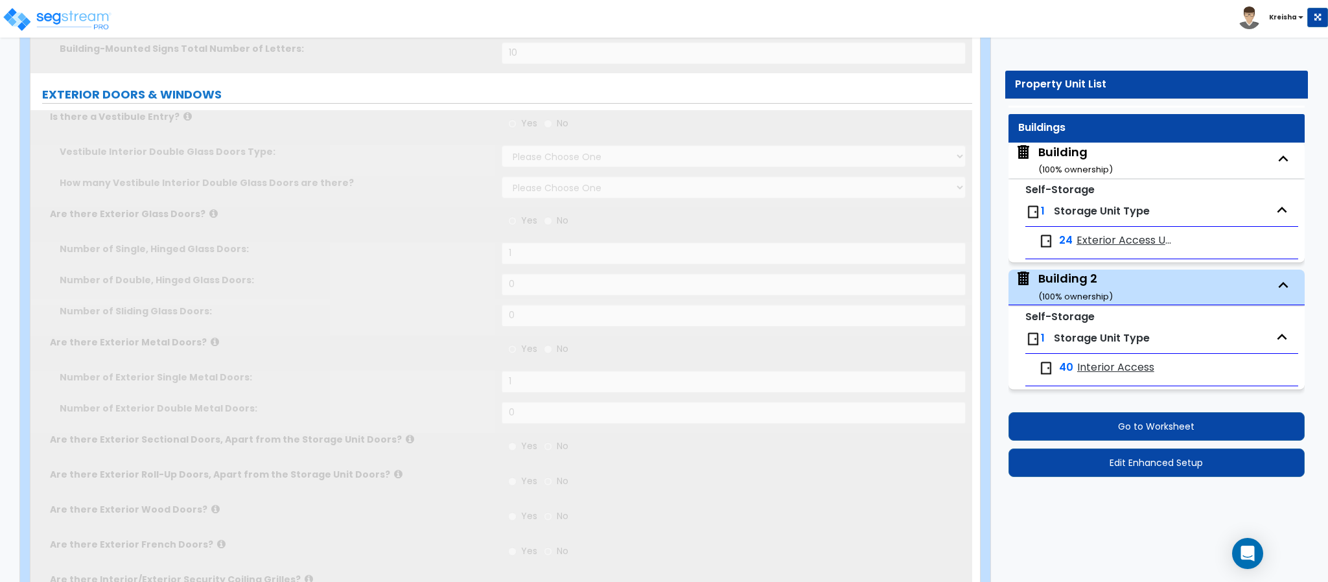
type input "5"
select select "3"
type input "80"
select select "2"
type input "3"
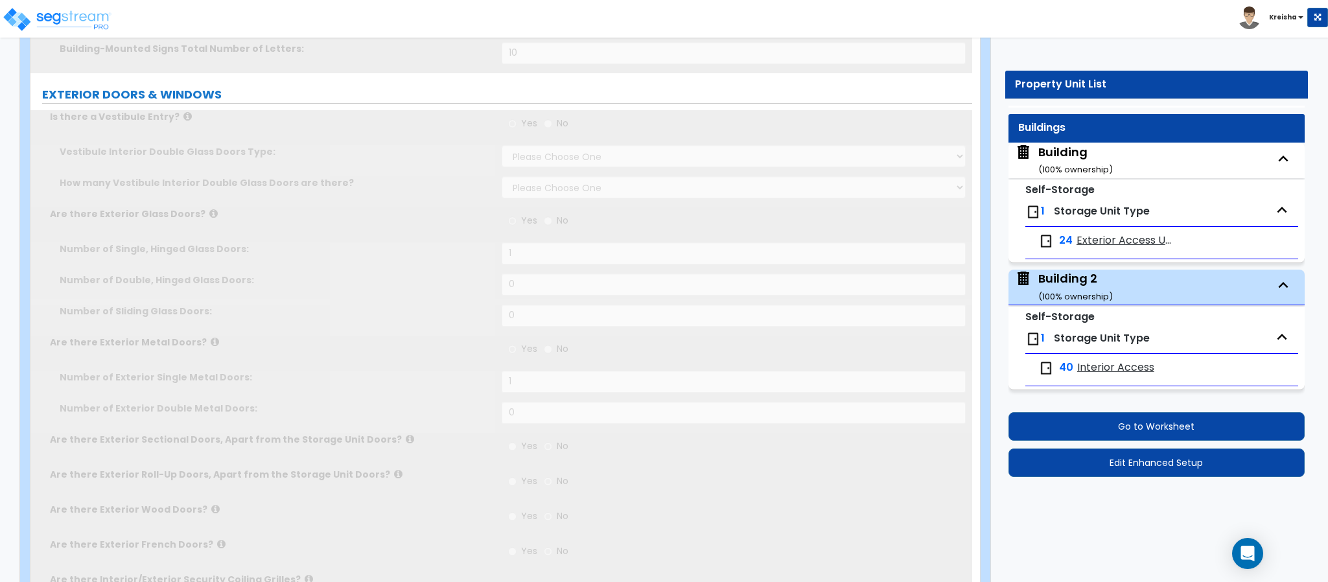
type input "2"
select select "2"
type input "1"
radio input "true"
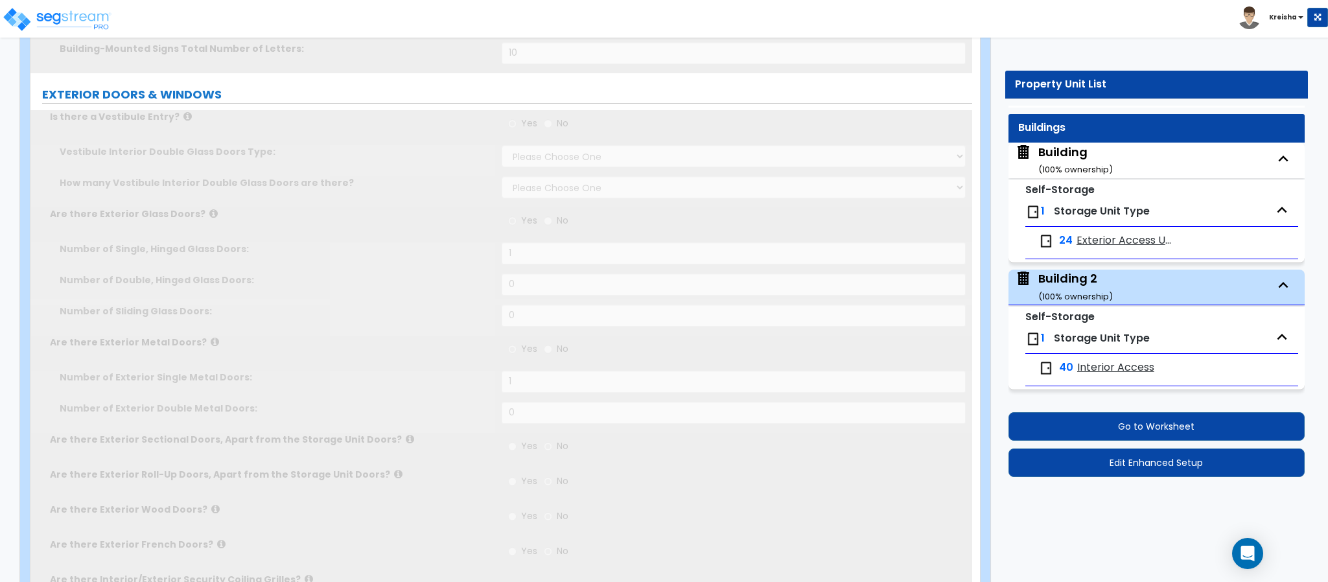
radio input "true"
type input "1"
type input "120"
select select "4"
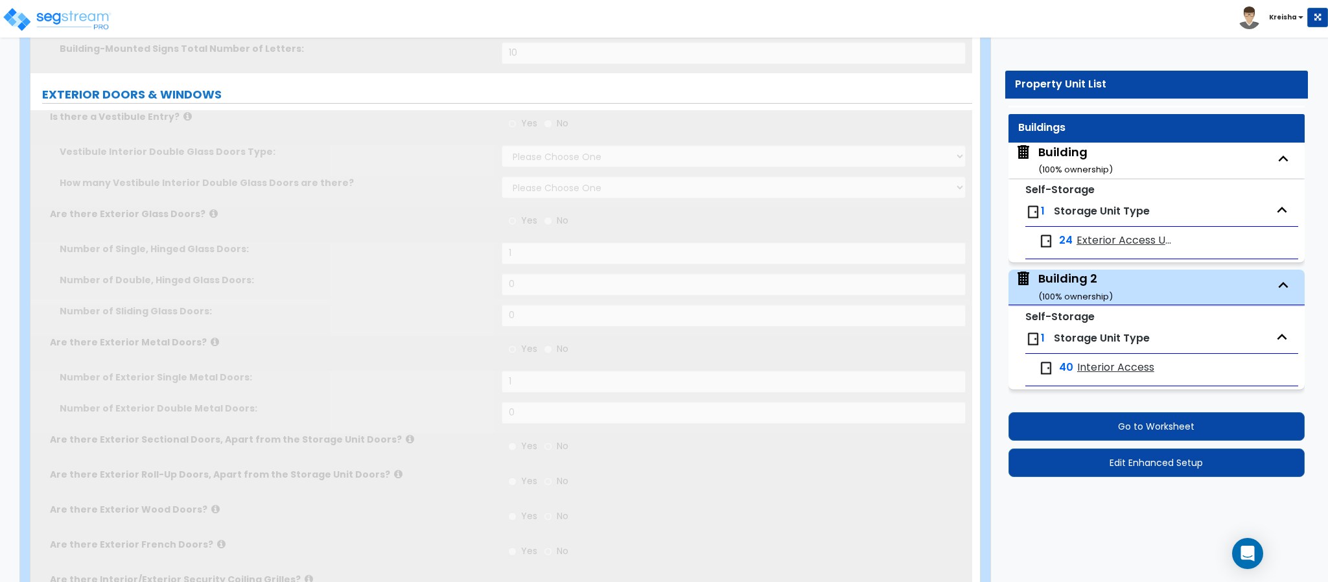
type input "1"
type input "120"
select select "3"
type input "9"
type input "5"
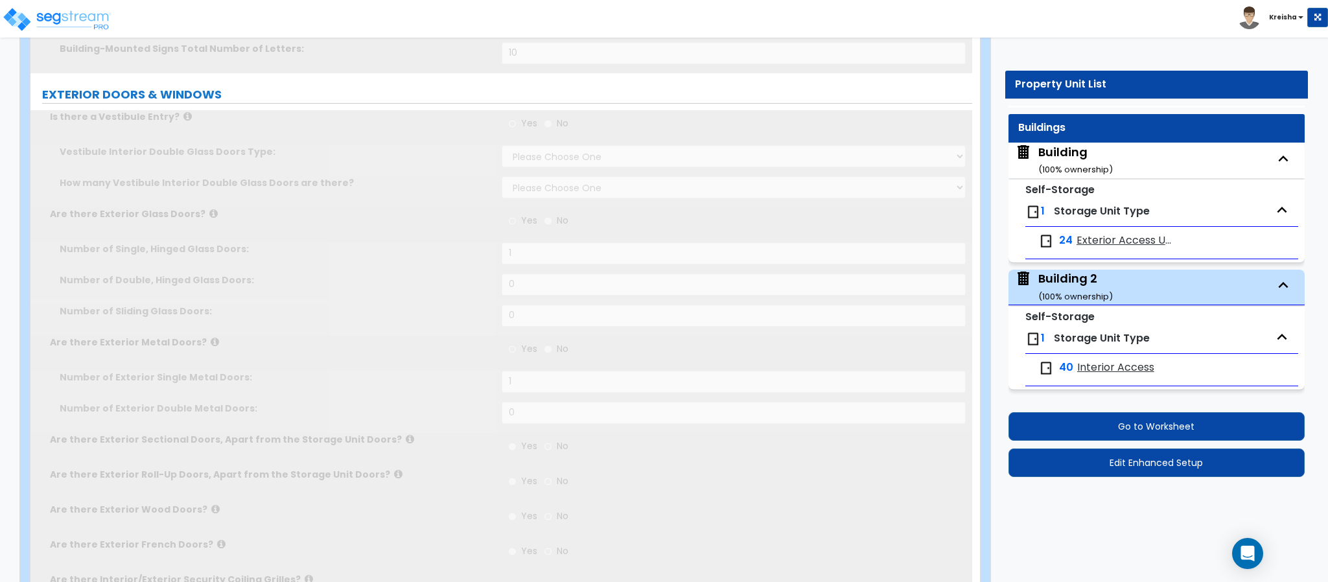
type input "1"
radio input "true"
select select "2"
select select "1"
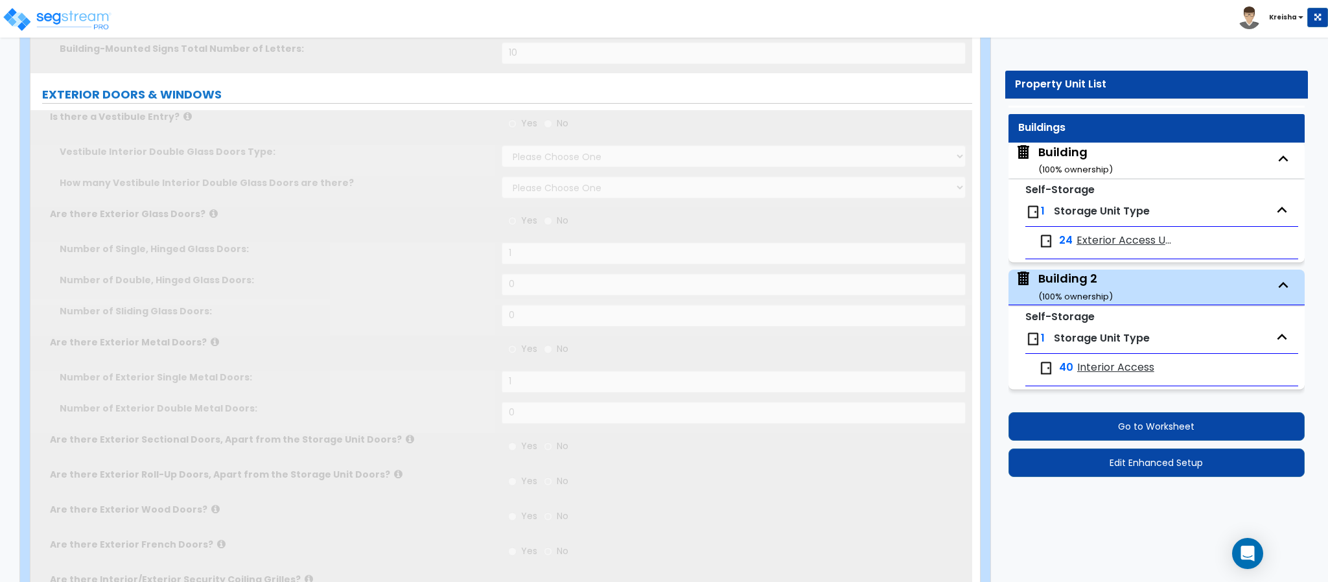
radio input "true"
type input "1"
radio input "true"
select select "1"
type input "2"
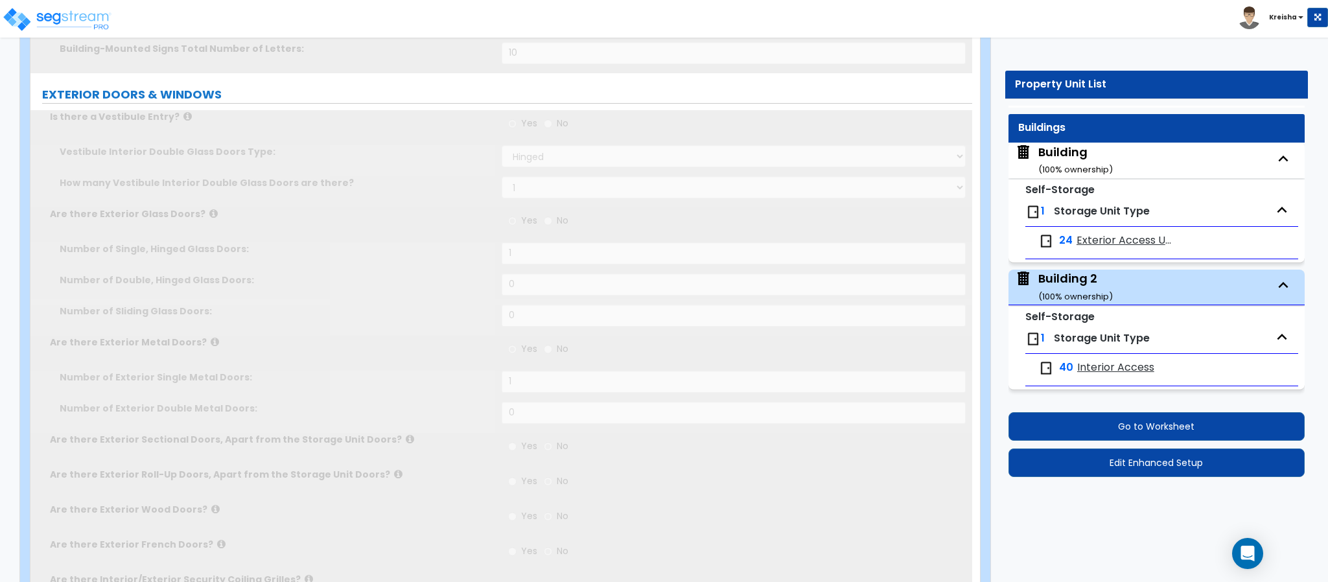
select select "2"
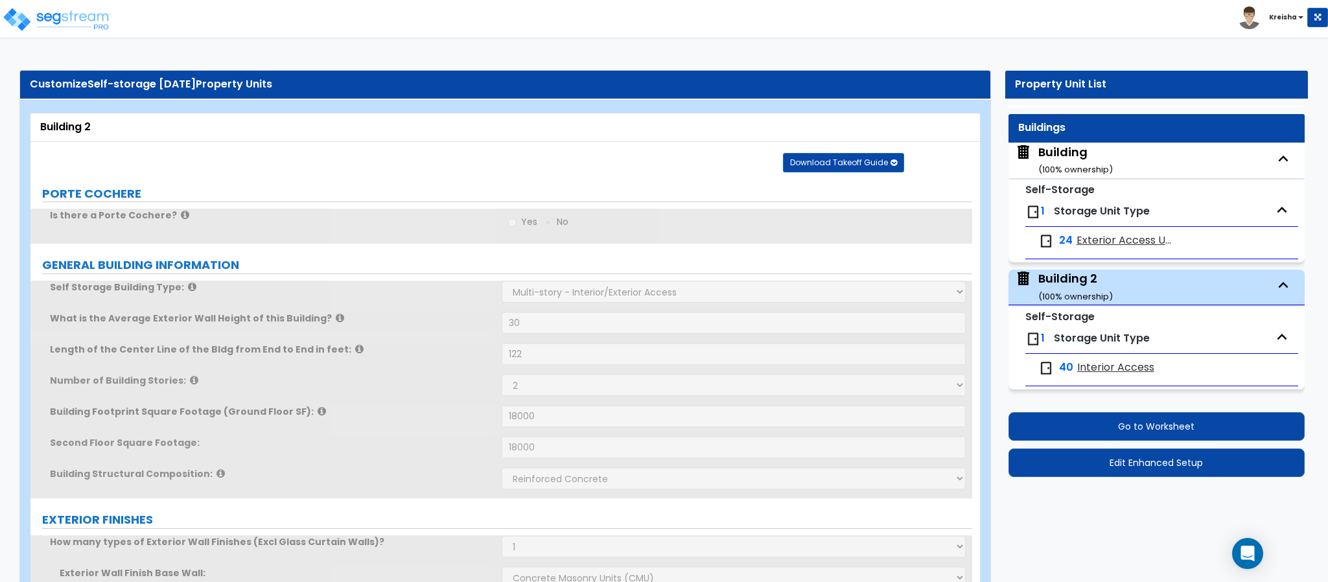
click at [1047, 154] on div "Building ( 100 % ownership)" at bounding box center [1075, 160] width 75 height 33
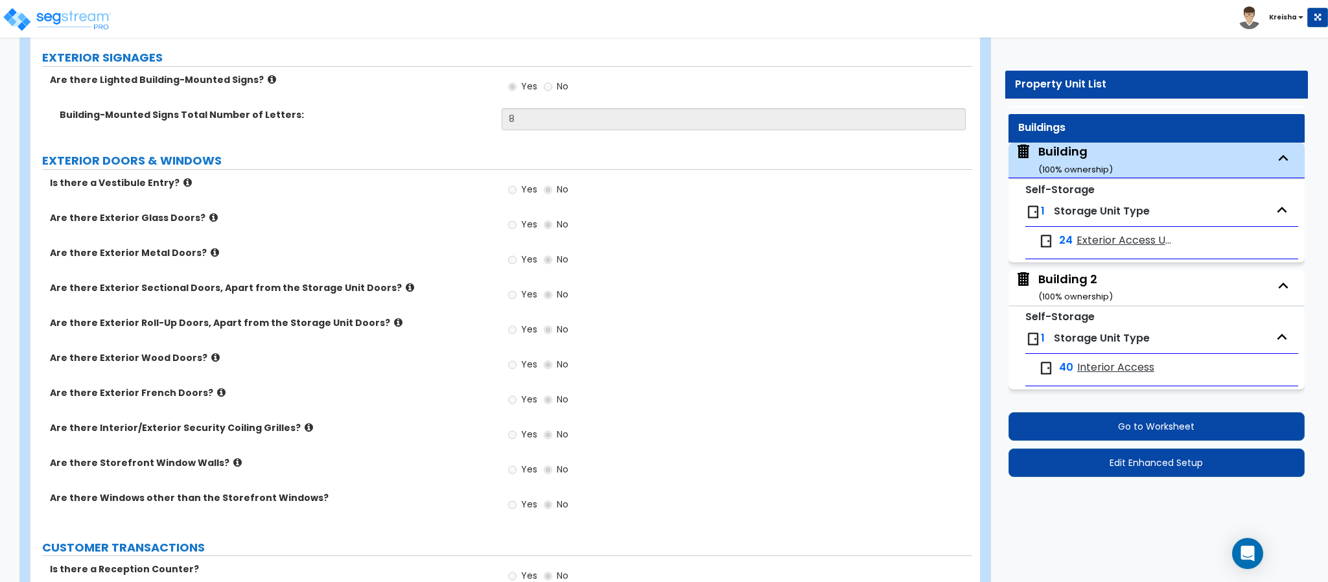
scroll to position [1677, 0]
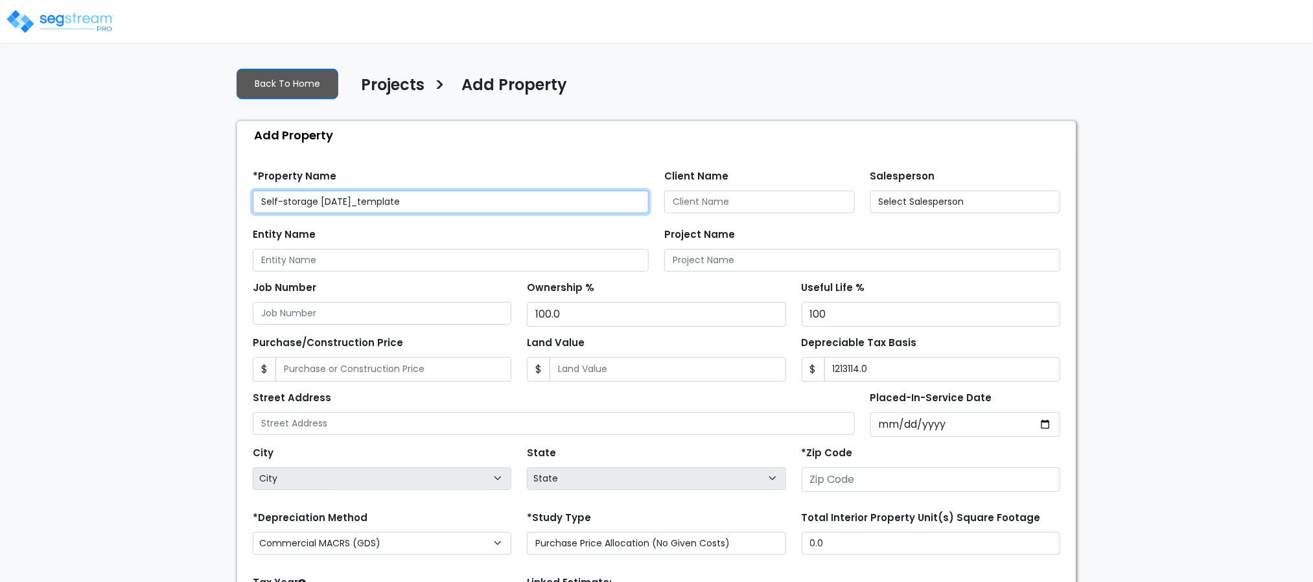
type input "80206"
select select "2020"
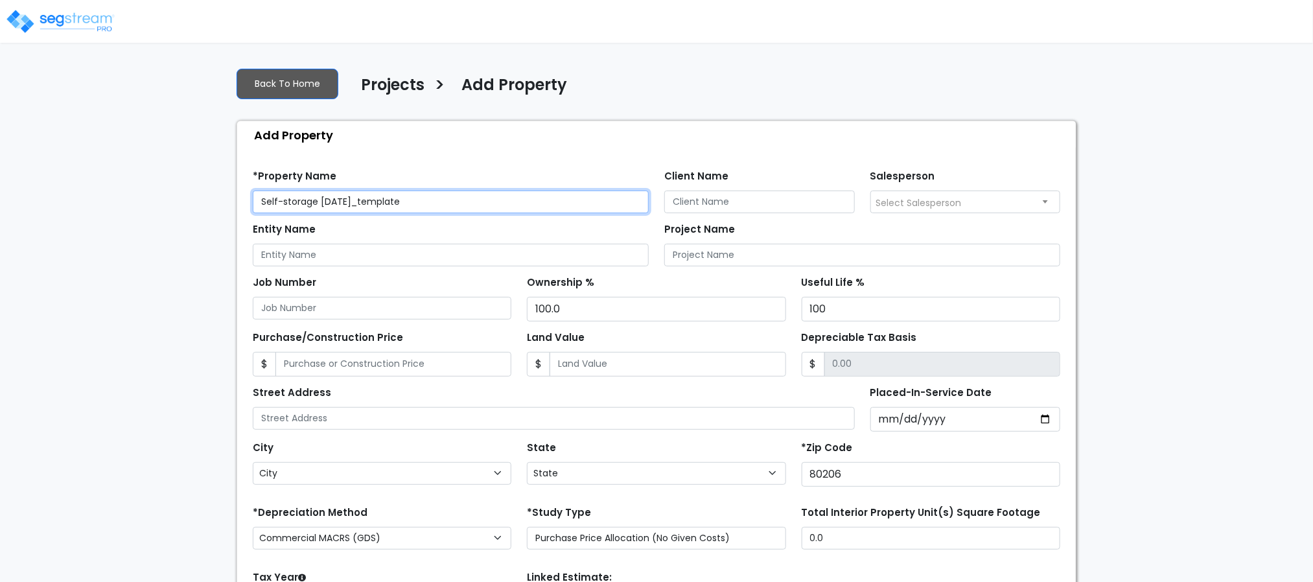
select select "CO"
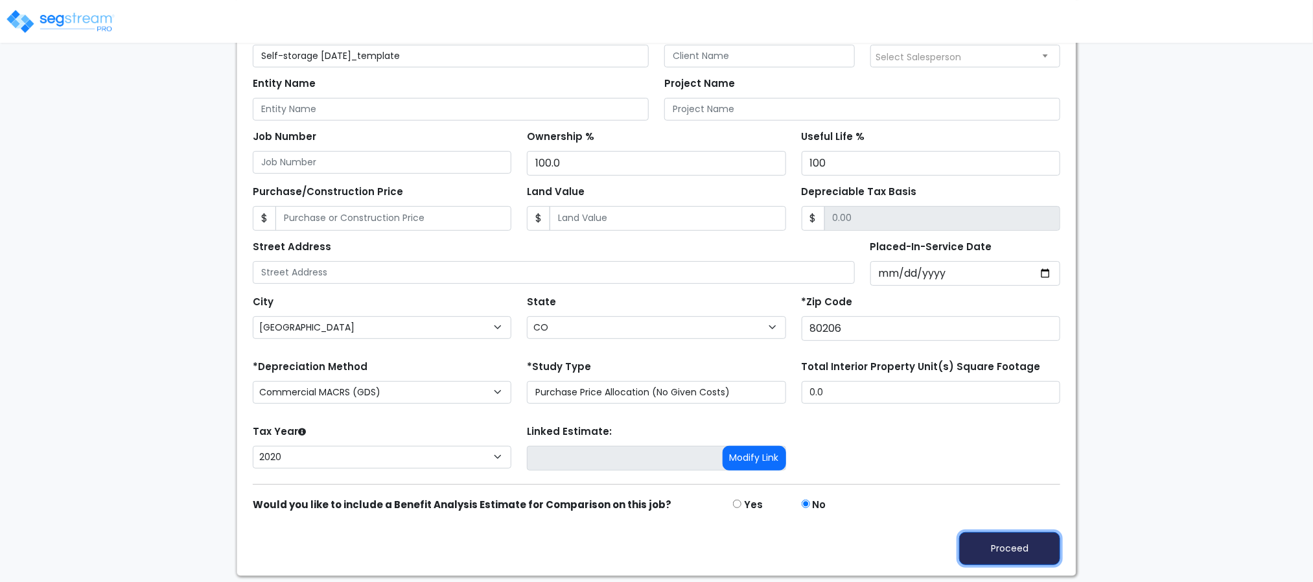
click at [980, 548] on button "Proceed" at bounding box center [1009, 548] width 101 height 33
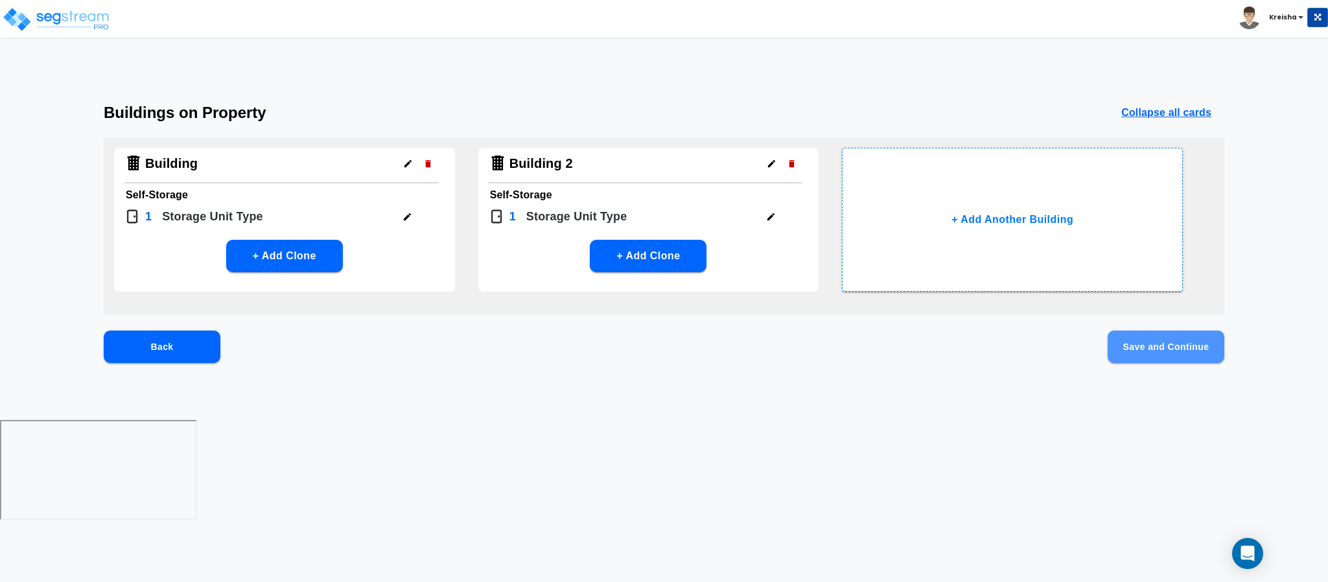
click at [1138, 349] on button "Save and Continue" at bounding box center [1166, 347] width 117 height 32
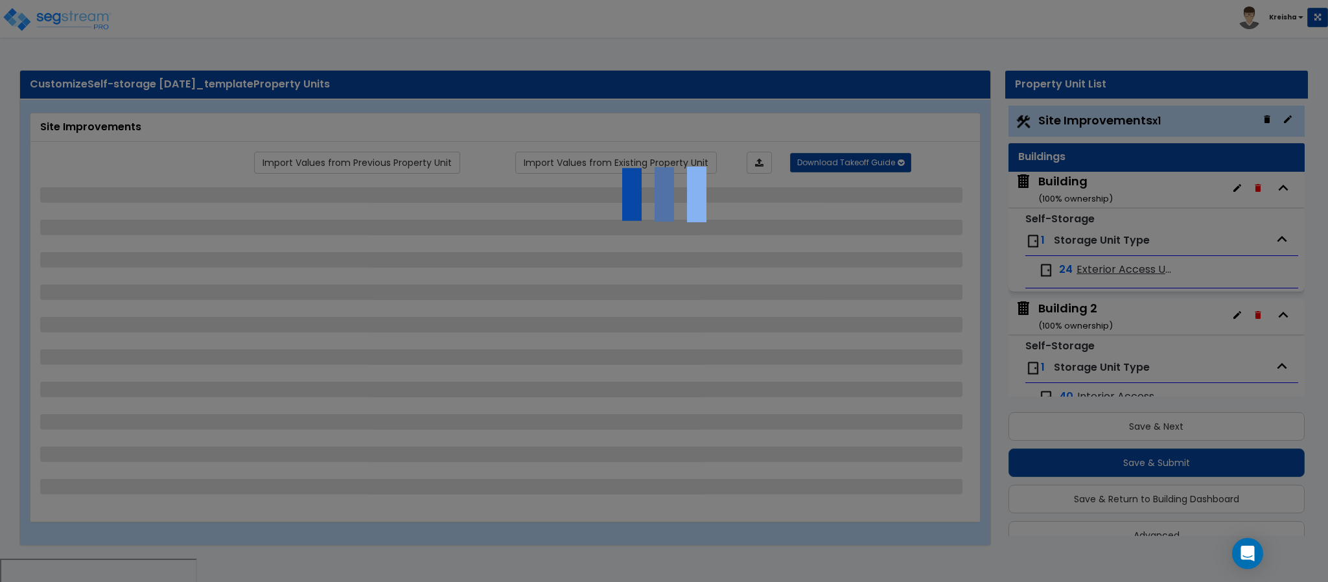
scroll to position [26, 0]
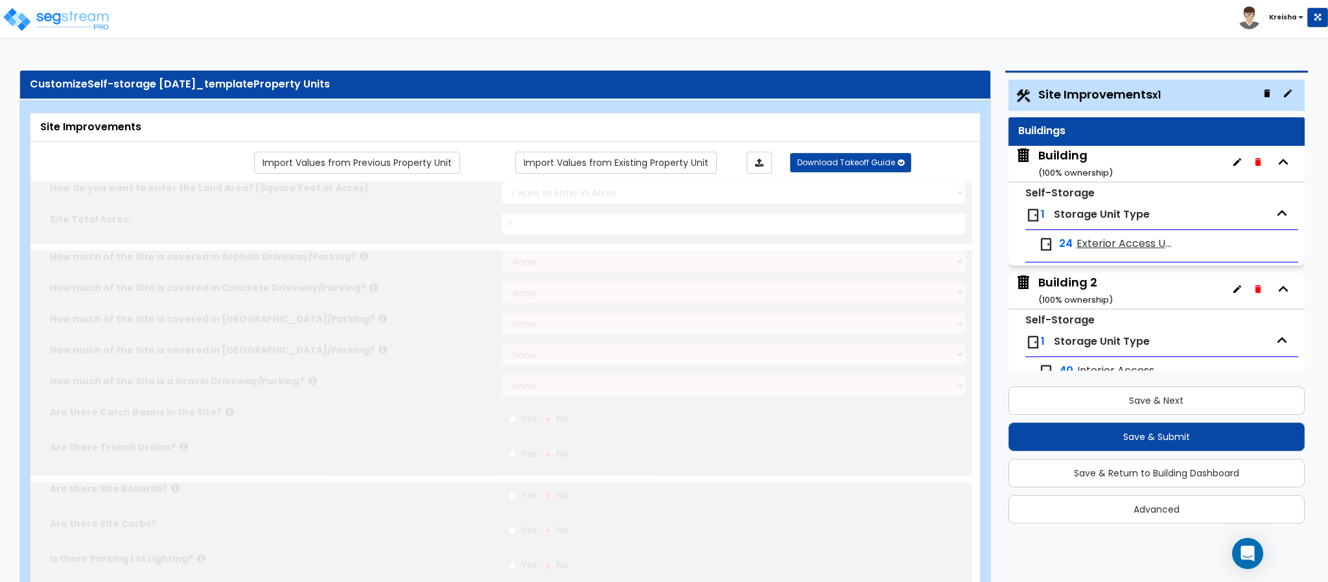
click at [1035, 171] on span "Building ( 100 % ownership)" at bounding box center [1064, 163] width 98 height 33
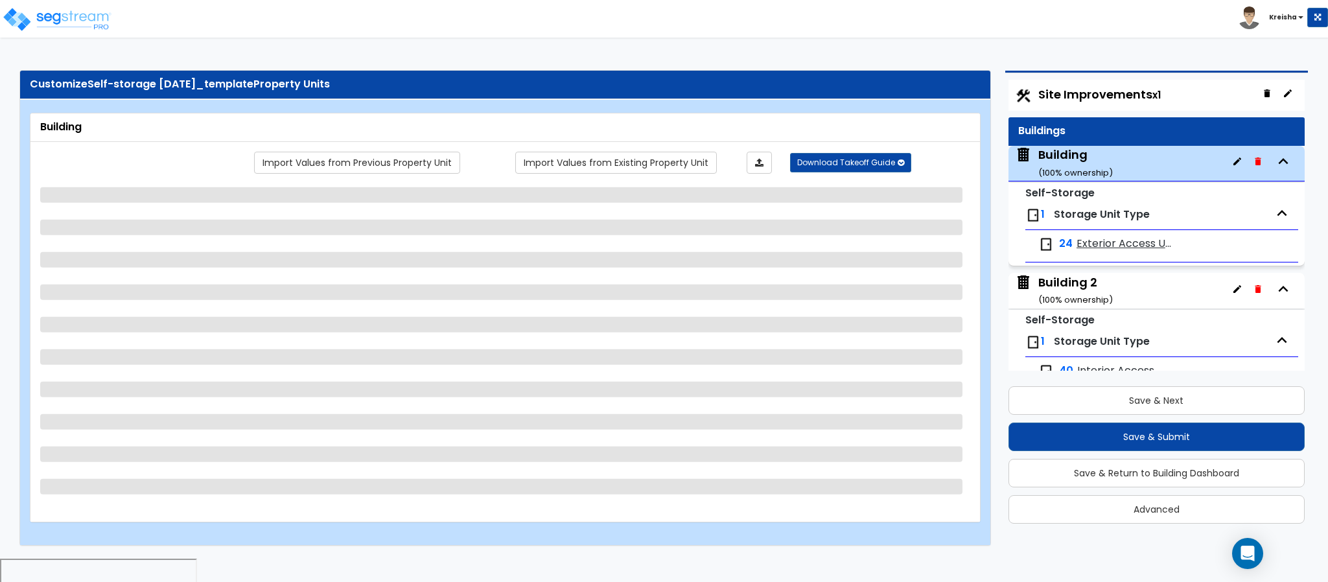
scroll to position [31, 0]
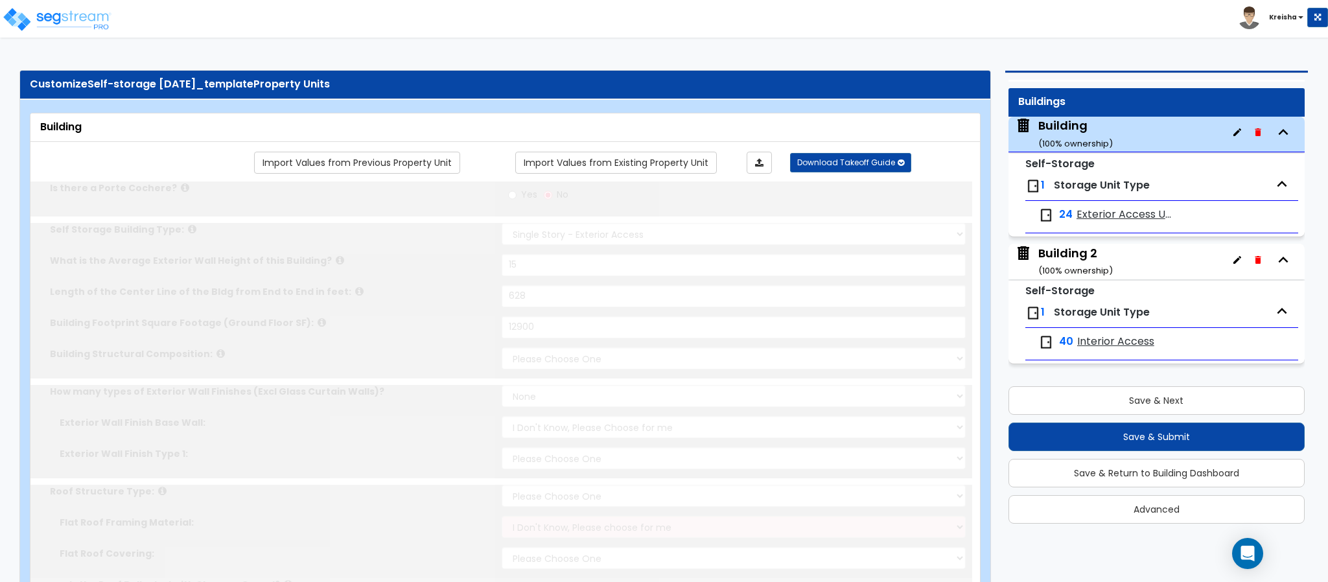
type input "15"
type input "628"
type input "12900"
select select "3"
select select "1"
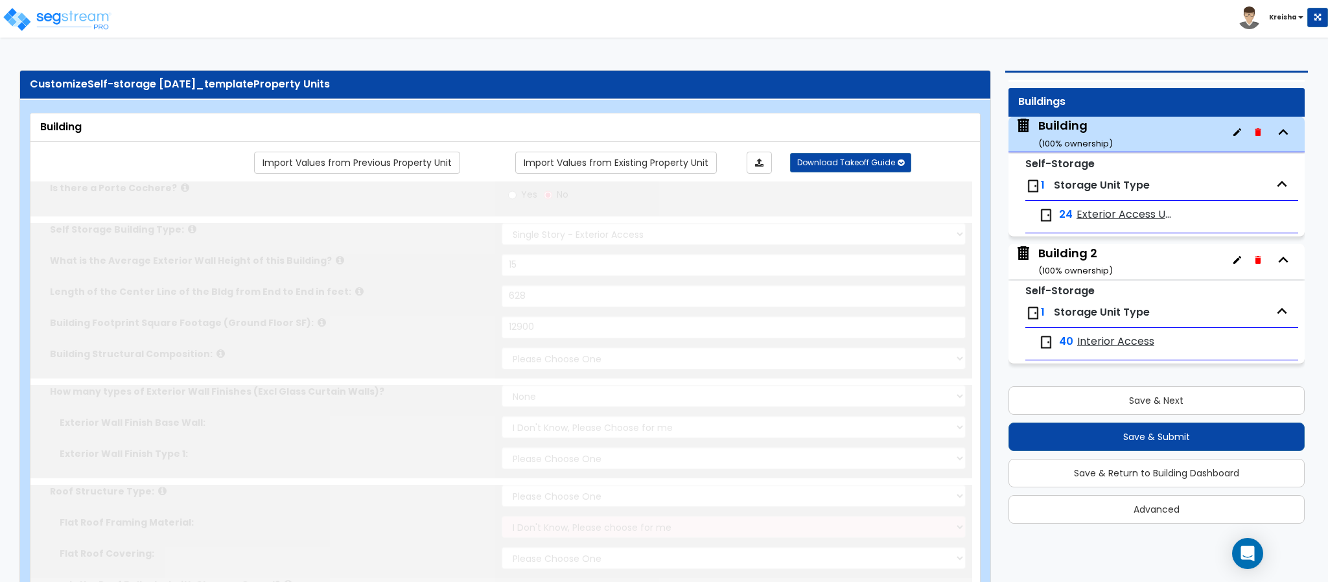
select select "1"
select select "10"
select select "2"
select select "3"
radio input "true"
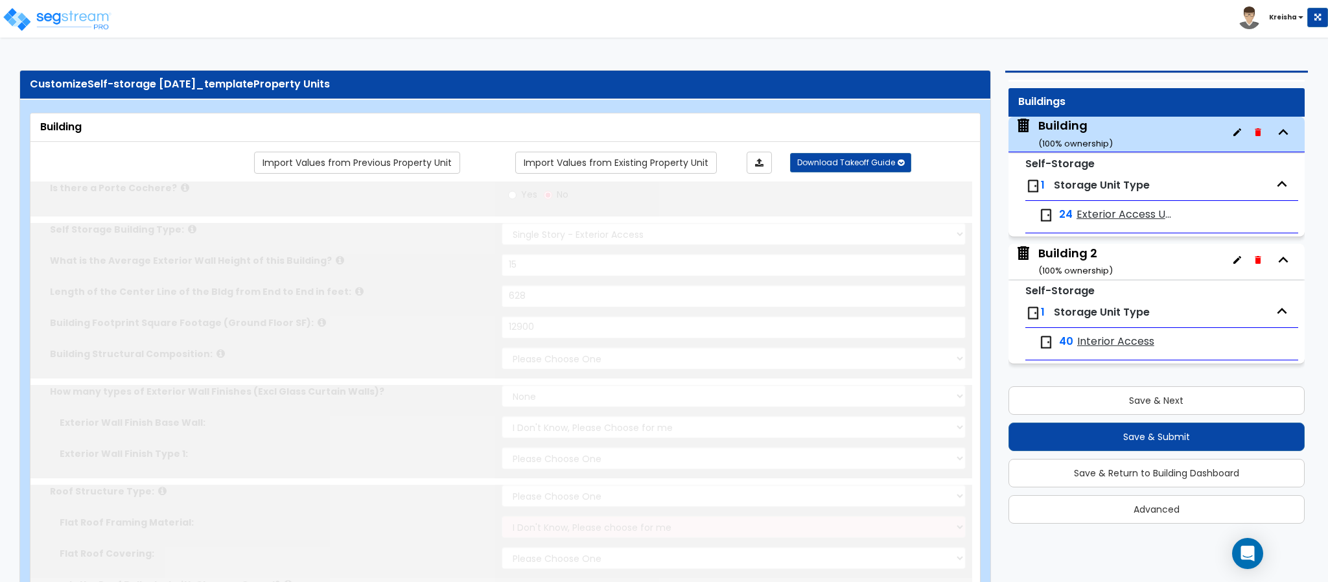
type input "3"
type input "4"
type input "2"
type input "5"
type input "6"
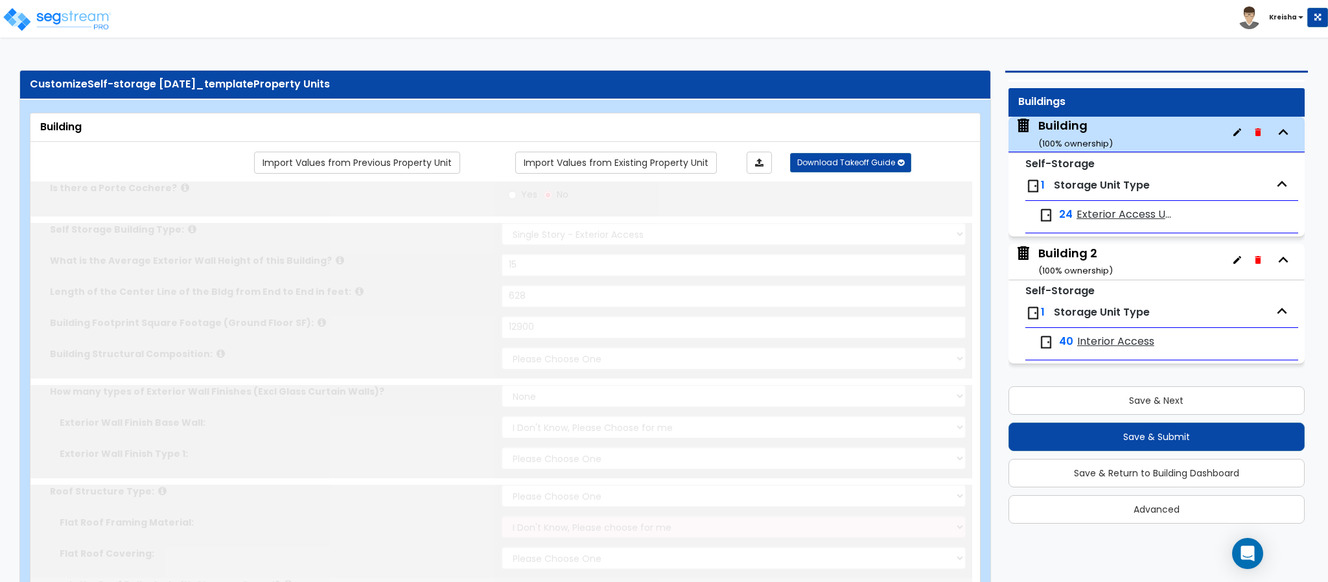
type input "2"
radio input "true"
type input "8"
select select "2"
select select "1"
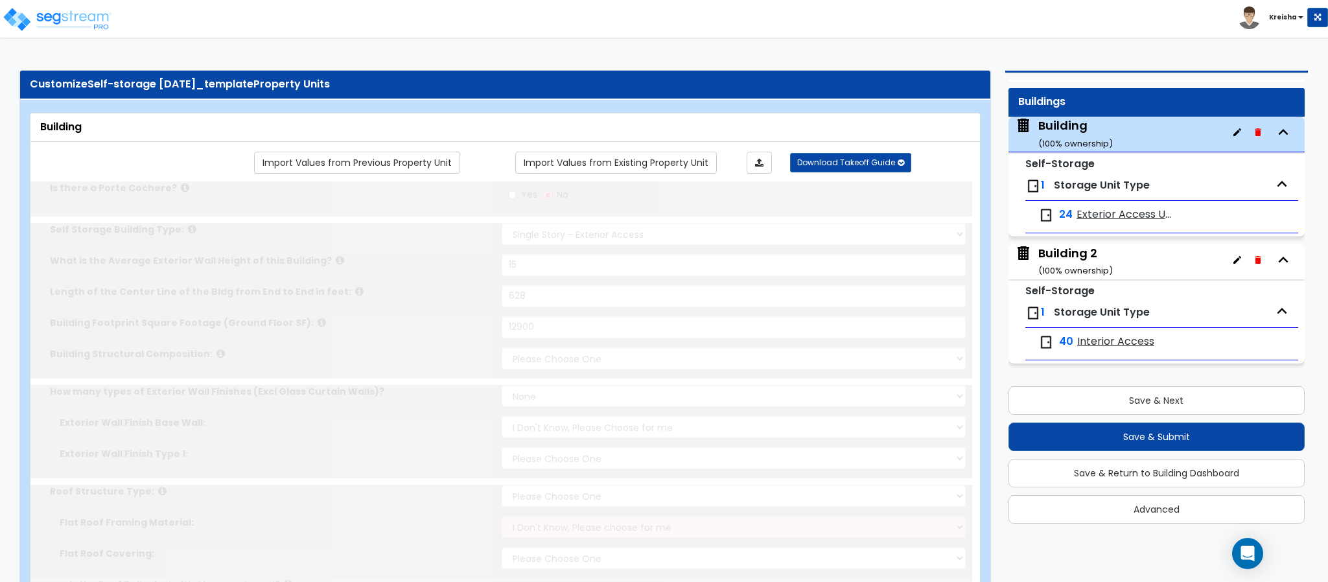
radio input "true"
type input "48"
select select "1"
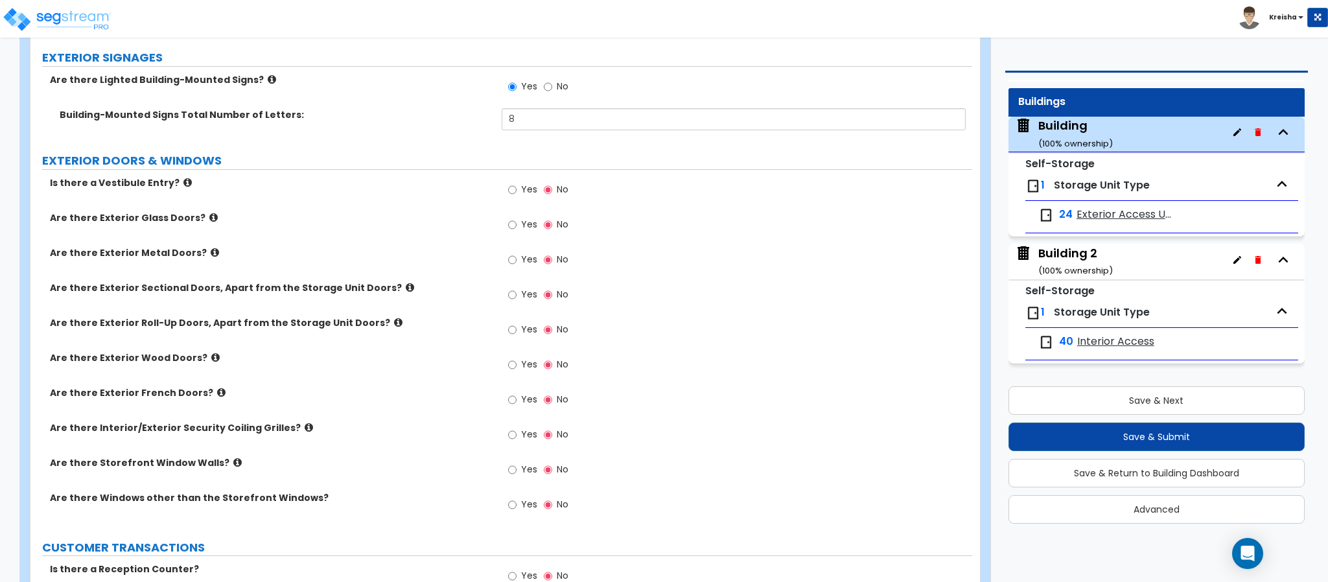
scroll to position [1678, 0]
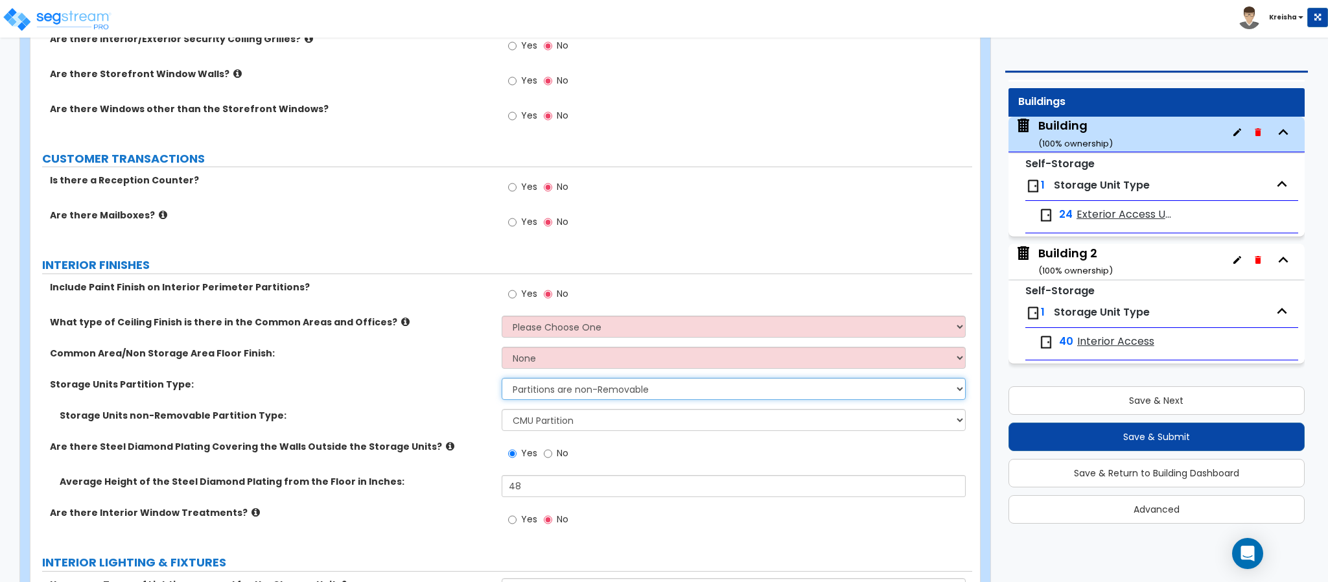
click at [580, 393] on select "Partitions are Removable Partitions are non-Removable" at bounding box center [734, 389] width 465 height 22
click at [567, 425] on select "Please Choose One CMU Partition Wood Stud Partition Metal Stud Partition" at bounding box center [734, 420] width 465 height 22
click at [580, 395] on select "Partitions are Removable Partitions are non-Removable" at bounding box center [734, 389] width 465 height 22
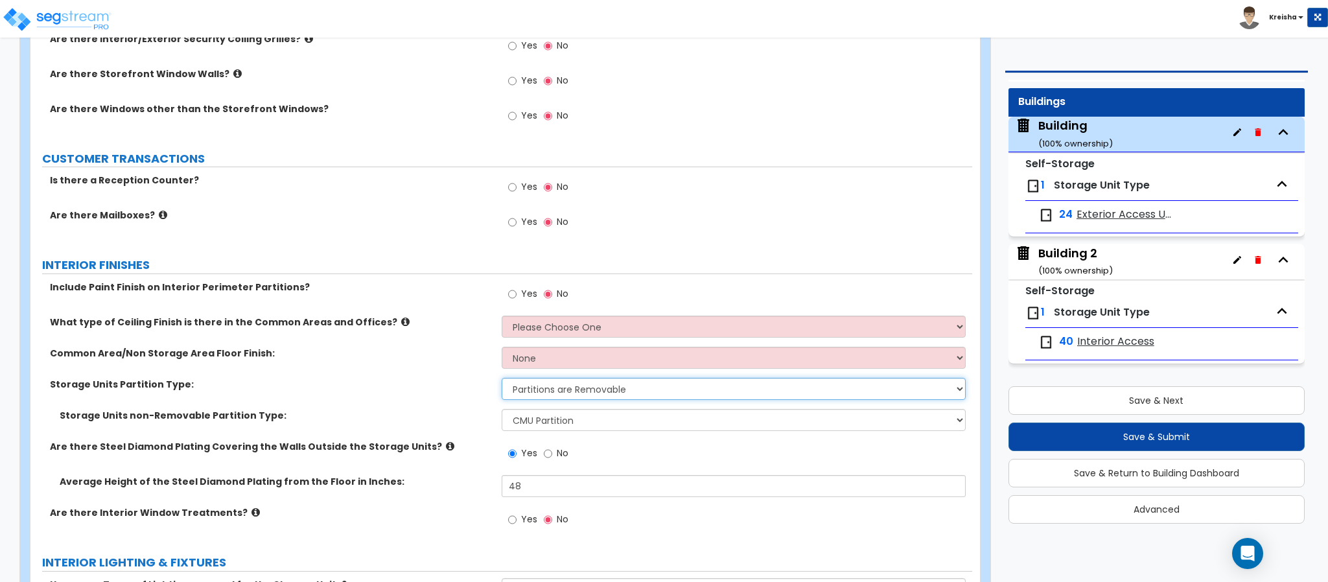
click at [502, 381] on select "Partitions are Removable Partitions are non-Removable" at bounding box center [734, 389] width 465 height 22
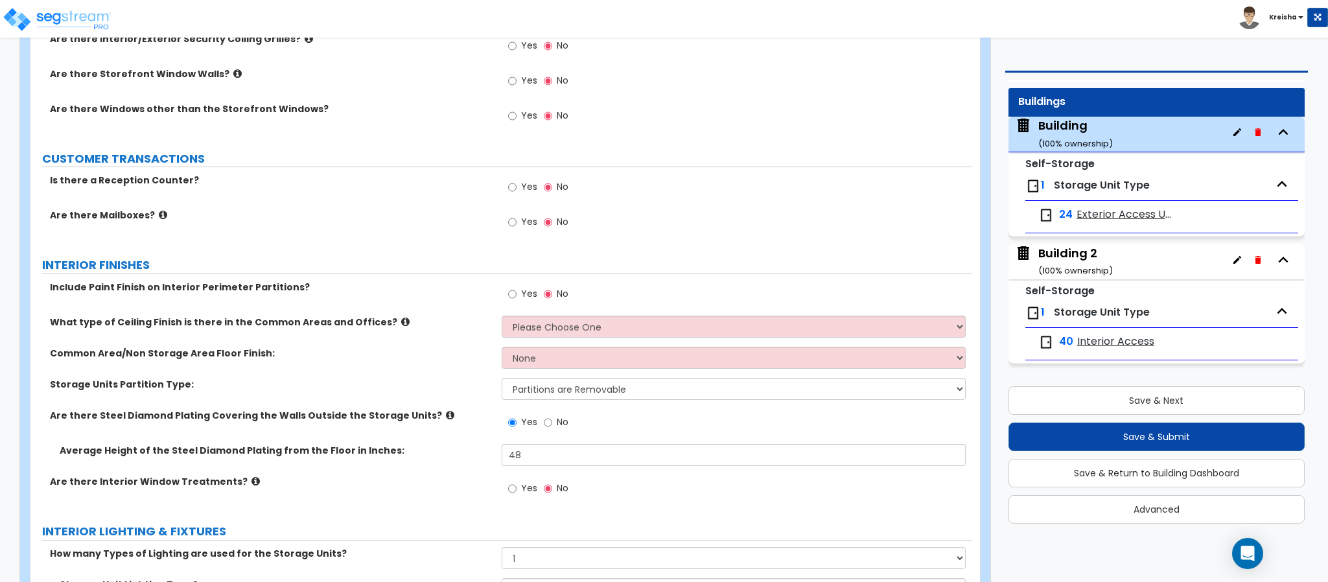
click at [191, 406] on div "Storage Units Partition Type: Partitions are Removable Partitions are non-Remov…" at bounding box center [501, 393] width 942 height 31
click at [67, 381] on label "Storage Units Partition Type:" at bounding box center [271, 384] width 442 height 13
drag, startPoint x: 58, startPoint y: 391, endPoint x: 228, endPoint y: 407, distance: 169.9
click at [228, 405] on div "Storage Units Partition Type: Partitions are Removable Partitions are non-Remov…" at bounding box center [501, 393] width 942 height 31
click at [233, 411] on div "Include Paint Finish on Interior Perimeter Partitions? Yes No What type of Ceil…" at bounding box center [501, 395] width 922 height 229
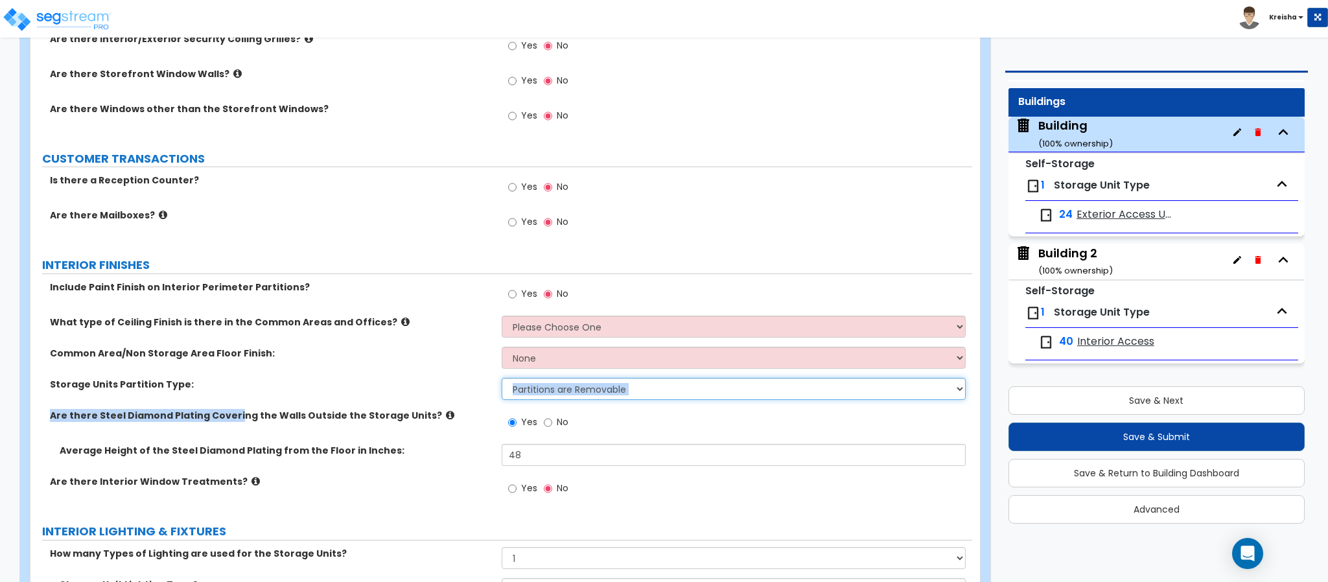
click at [648, 391] on select "Partitions are Removable Partitions are non-Removable" at bounding box center [734, 389] width 465 height 22
select select "2"
click at [502, 381] on select "Partitions are Removable Partitions are non-Removable" at bounding box center [734, 389] width 465 height 22
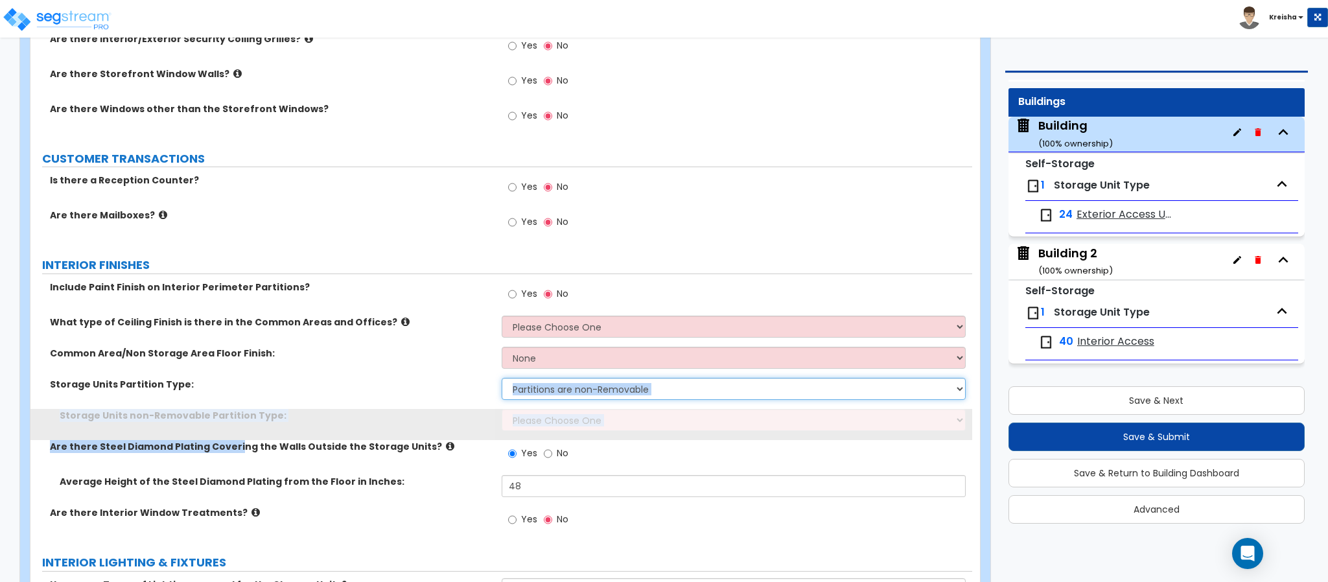
click at [617, 393] on select "Partitions are Removable Partitions are non-Removable" at bounding box center [734, 389] width 465 height 22
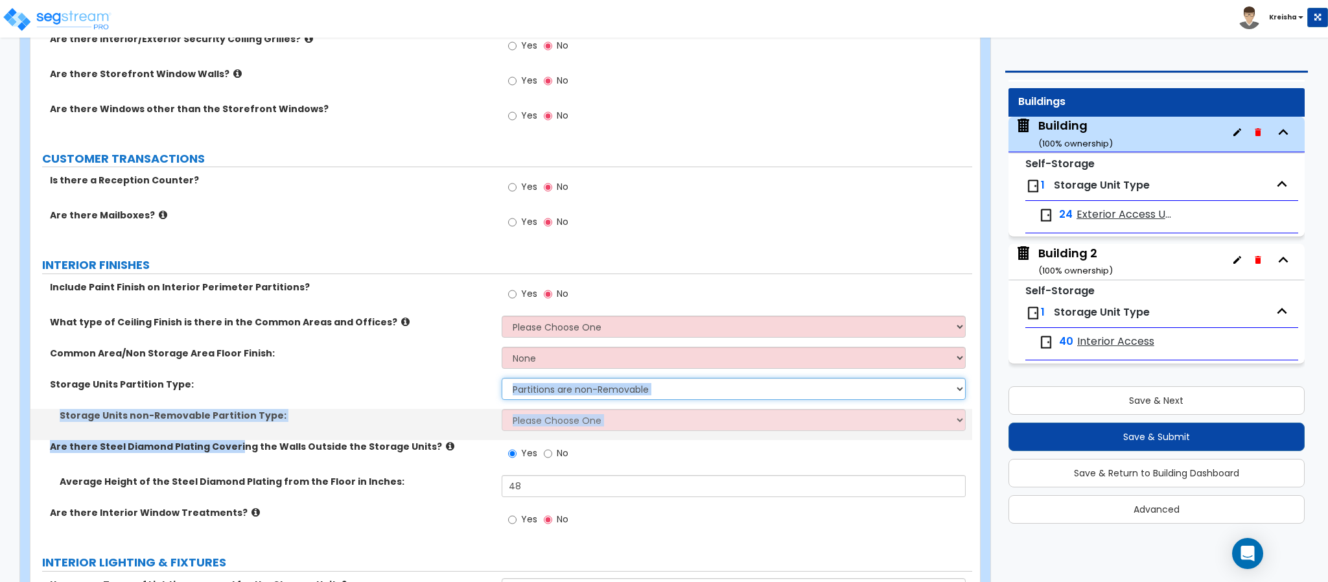
click at [617, 393] on select "Partitions are Removable Partitions are non-Removable" at bounding box center [734, 389] width 465 height 22
click at [601, 448] on div "Yes No" at bounding box center [737, 457] width 471 height 35
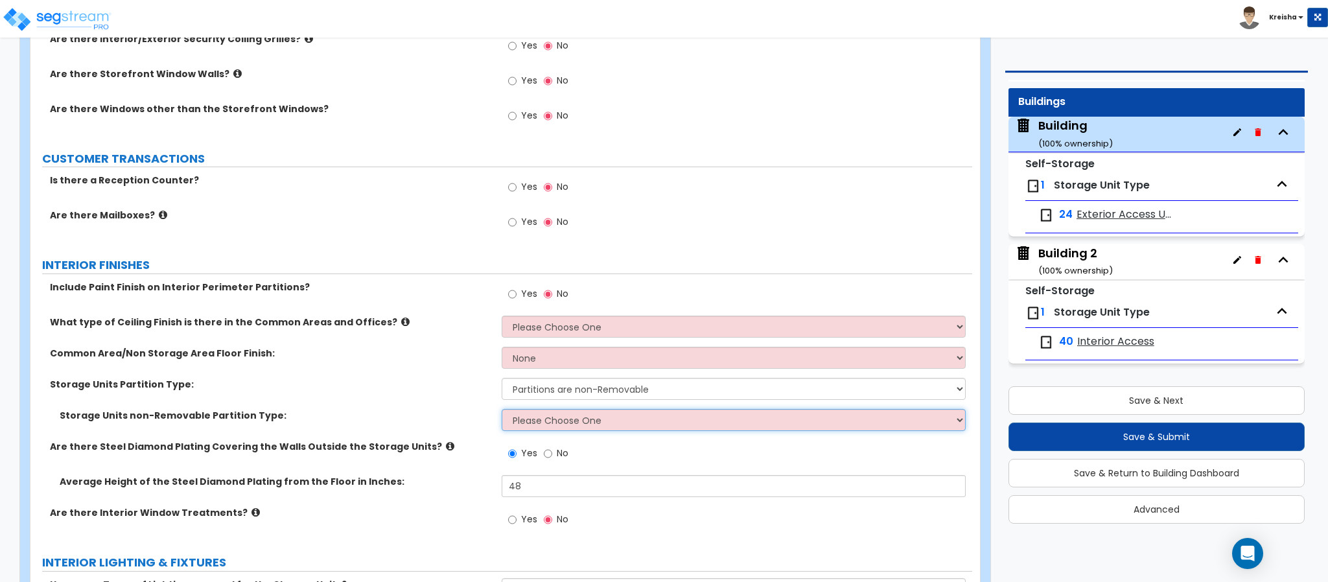
click at [621, 422] on select "Please Choose One CMU Partition Wood Stud Partition Metal Stud Partition" at bounding box center [734, 420] width 465 height 22
select select "3"
click at [502, 412] on select "Please Choose One CMU Partition Wood Stud Partition Metal Stud Partition" at bounding box center [734, 420] width 465 height 22
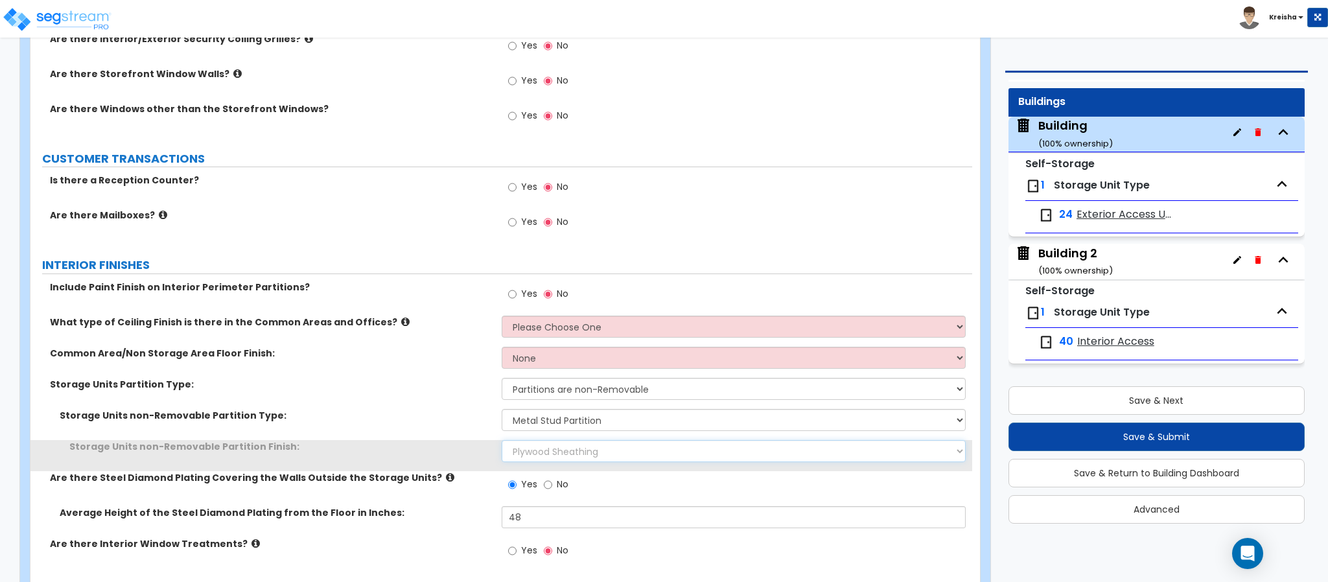
click at [574, 445] on select "Plywood Sheathing Drywall" at bounding box center [734, 451] width 465 height 22
click at [568, 454] on select "Plywood Sheathing Drywall" at bounding box center [734, 451] width 465 height 22
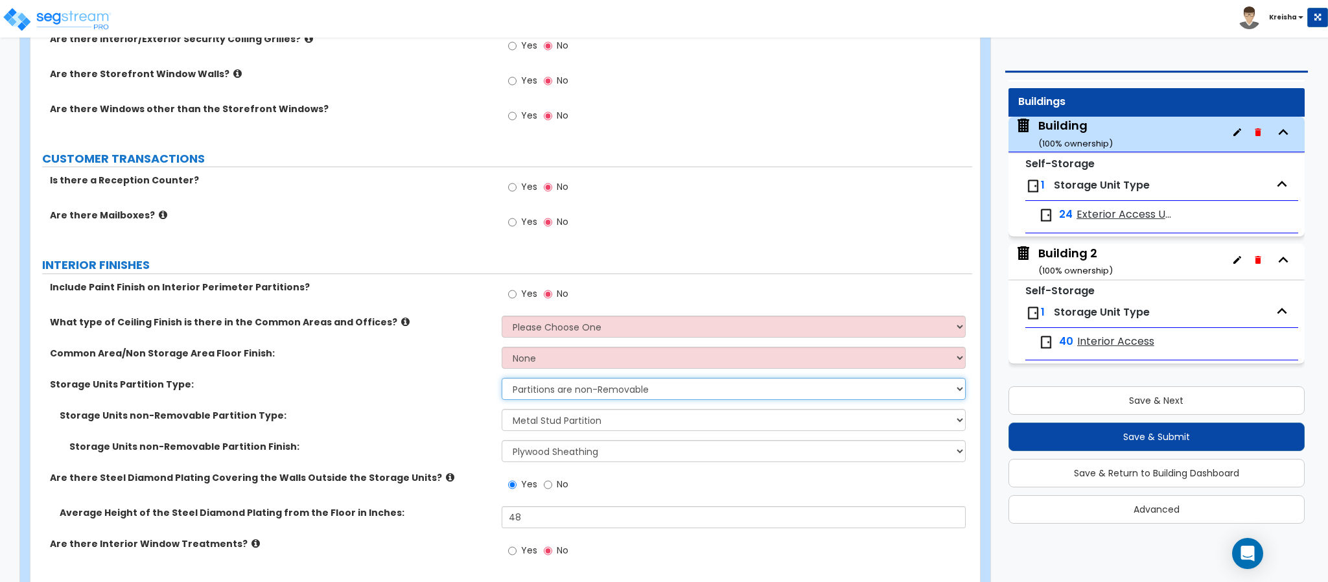
click at [564, 397] on select "Partitions are Removable Partitions are non-Removable" at bounding box center [734, 389] width 465 height 22
select select "1"
click at [502, 381] on select "Partitions are Removable Partitions are non-Removable" at bounding box center [734, 389] width 465 height 22
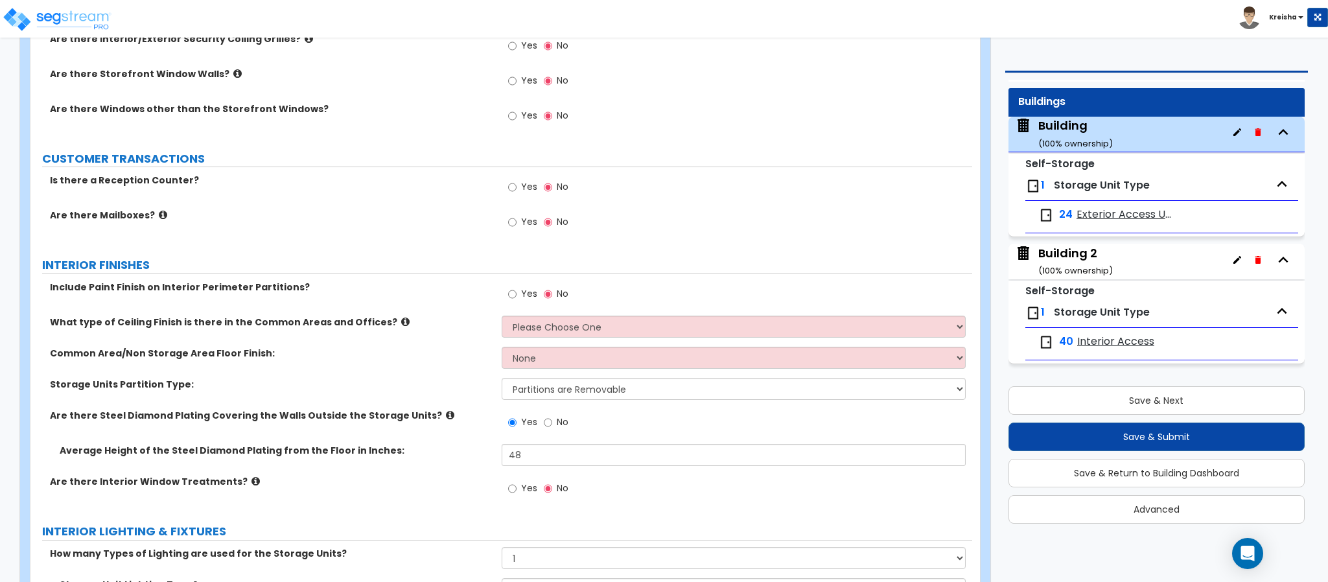
click at [432, 378] on div "Common Area/Non Storage Area Floor Finish: None Tile Flooring Hardwood Flooring…" at bounding box center [501, 362] width 942 height 31
click at [454, 395] on div "Storage Units Partition Type: Partitions are Removable Partitions are non-Remov…" at bounding box center [501, 393] width 942 height 31
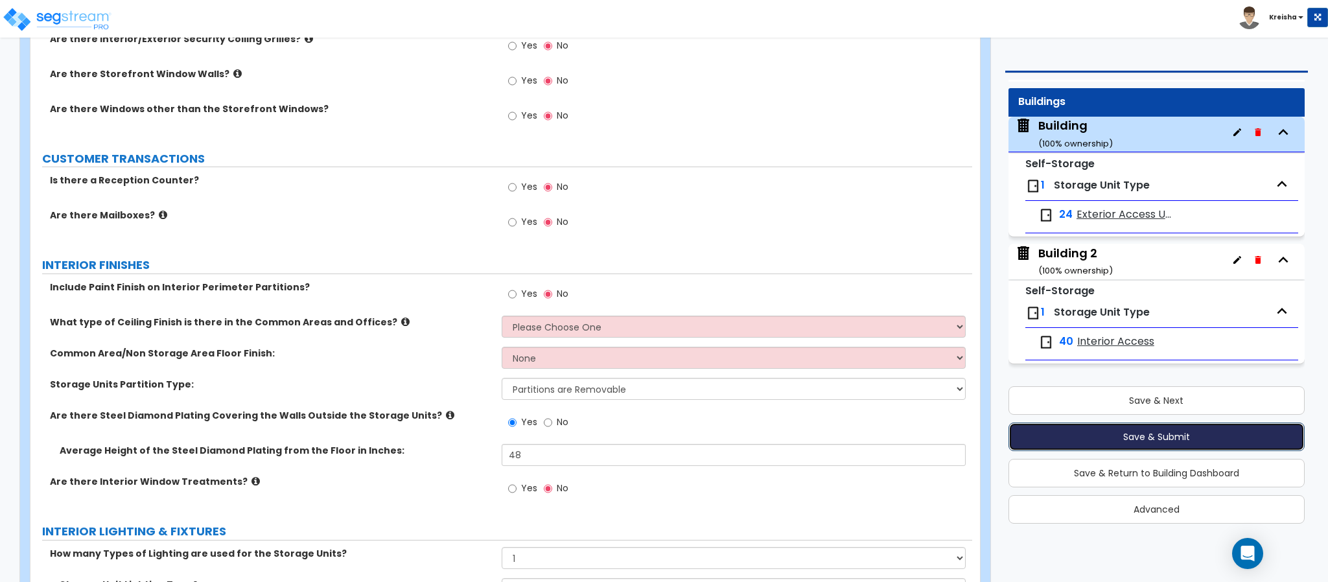
click at [1050, 434] on button "Save & Submit" at bounding box center [1157, 437] width 296 height 29
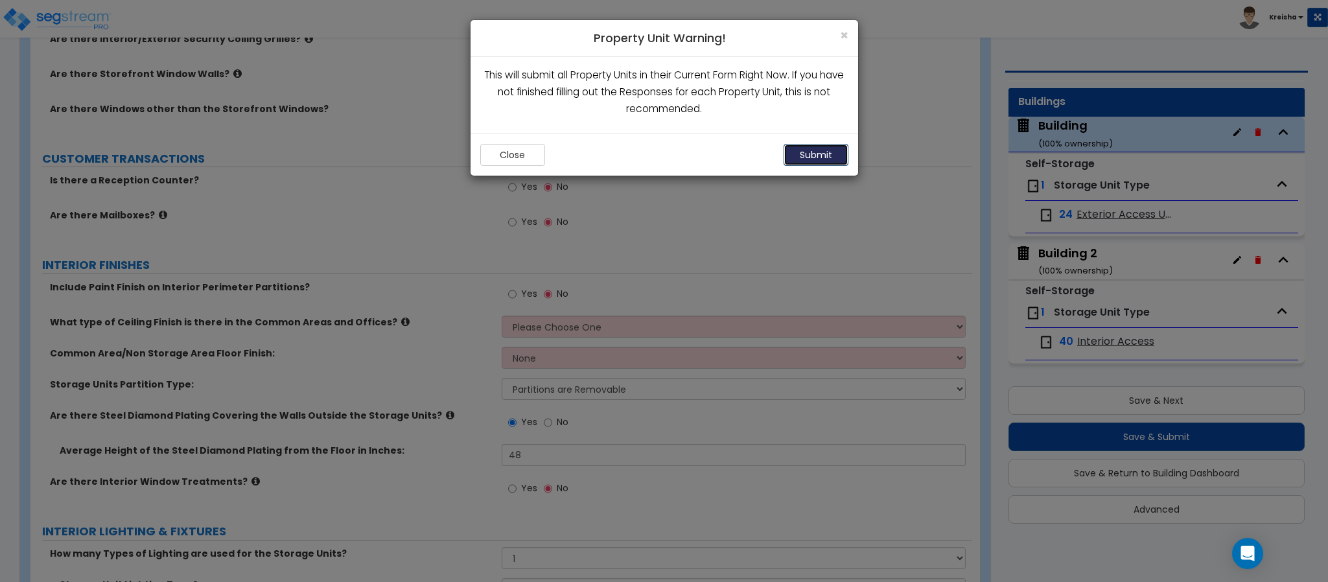
click at [807, 152] on button "Submit" at bounding box center [816, 155] width 65 height 22
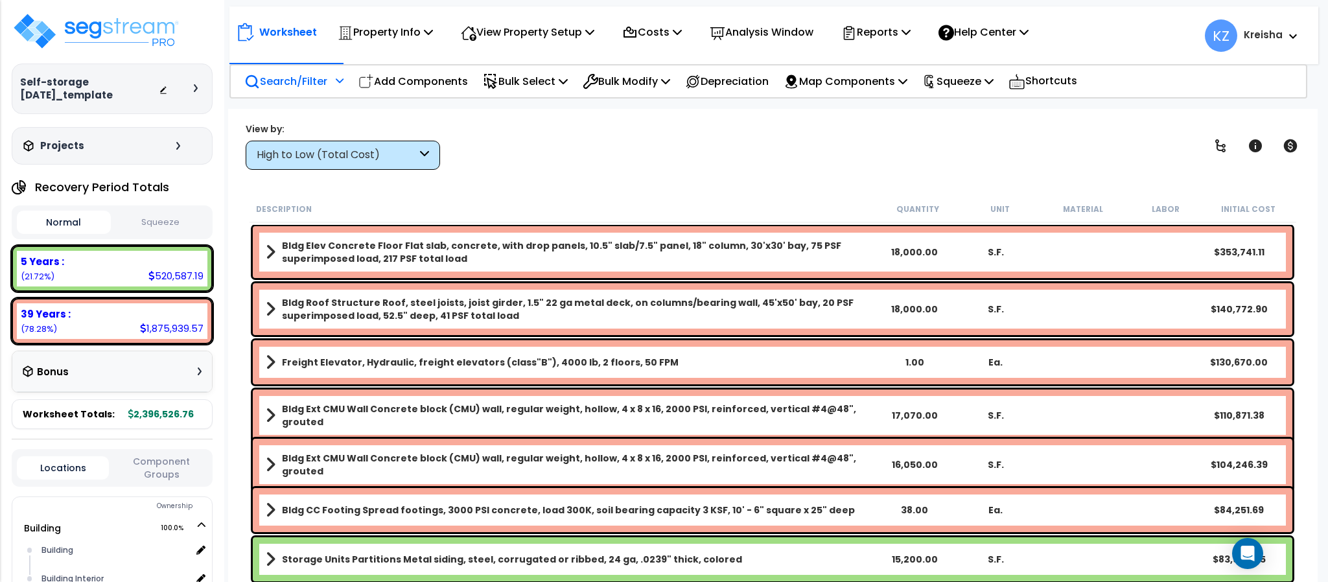
click at [319, 73] on p "Search/Filter" at bounding box center [285, 82] width 83 height 18
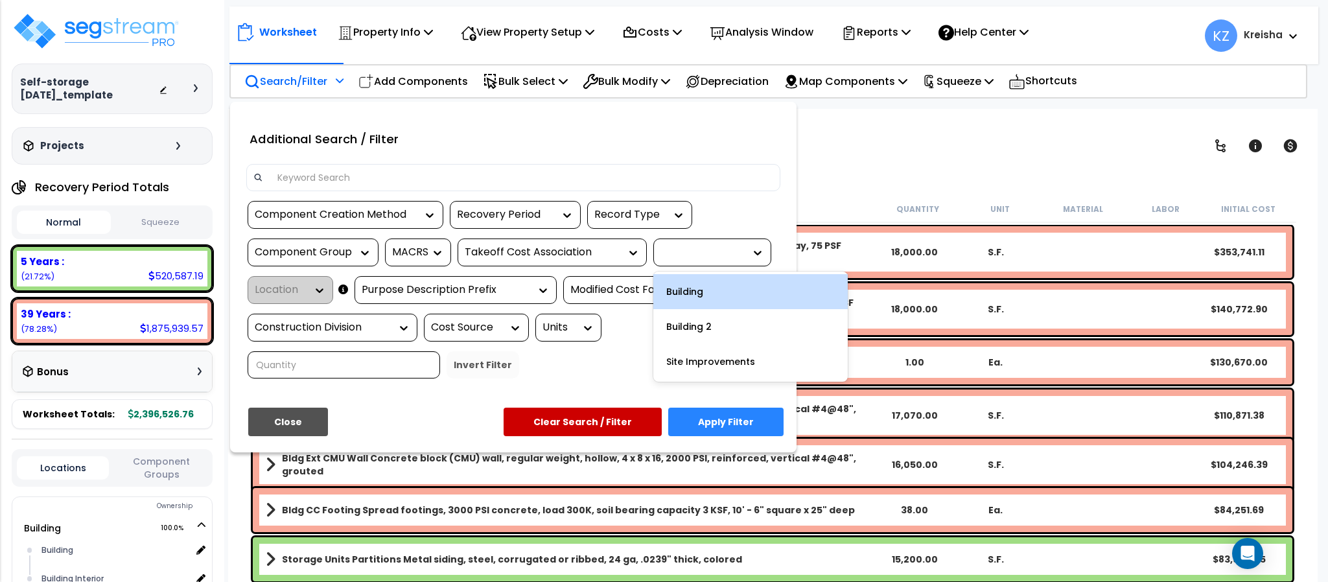
drag, startPoint x: 319, startPoint y: 72, endPoint x: 753, endPoint y: 249, distance: 468.3
click at [754, 249] on icon at bounding box center [757, 252] width 13 height 13
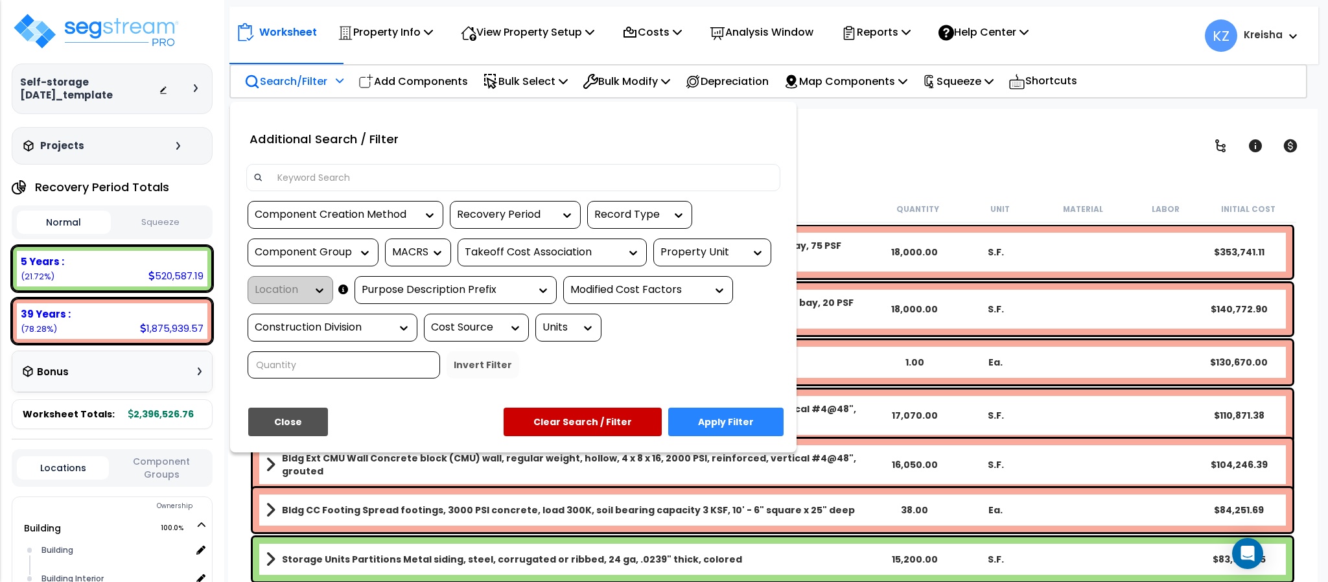
click at [767, 251] on div "Property Unit" at bounding box center [712, 253] width 118 height 28
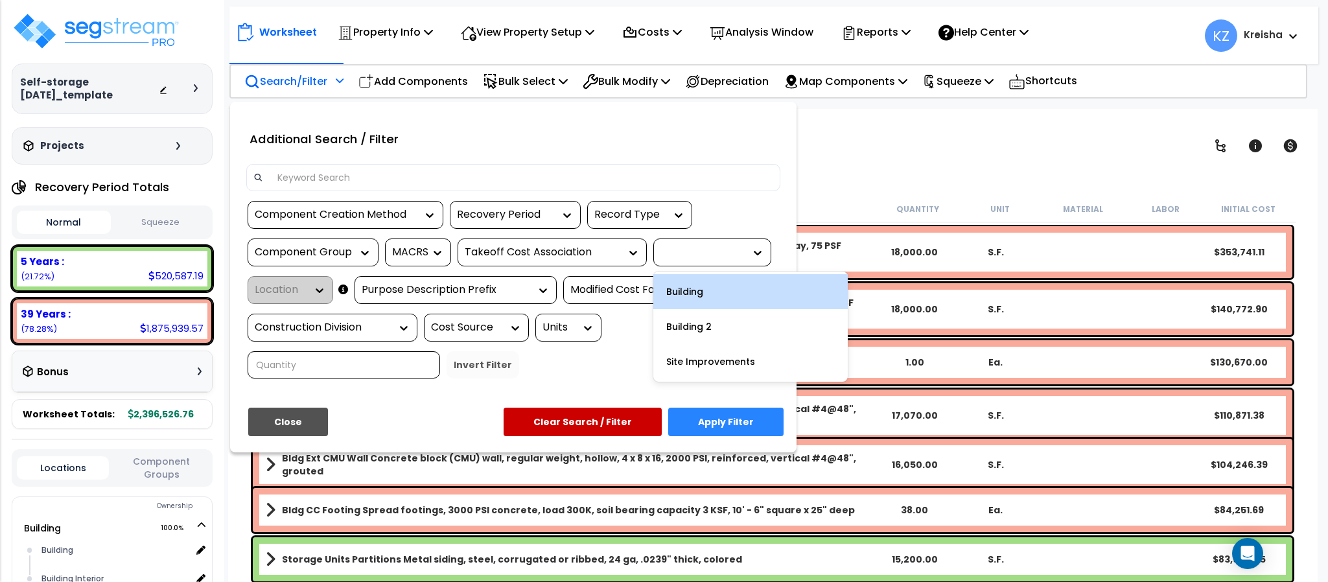
click at [726, 300] on div "Building" at bounding box center [750, 291] width 194 height 35
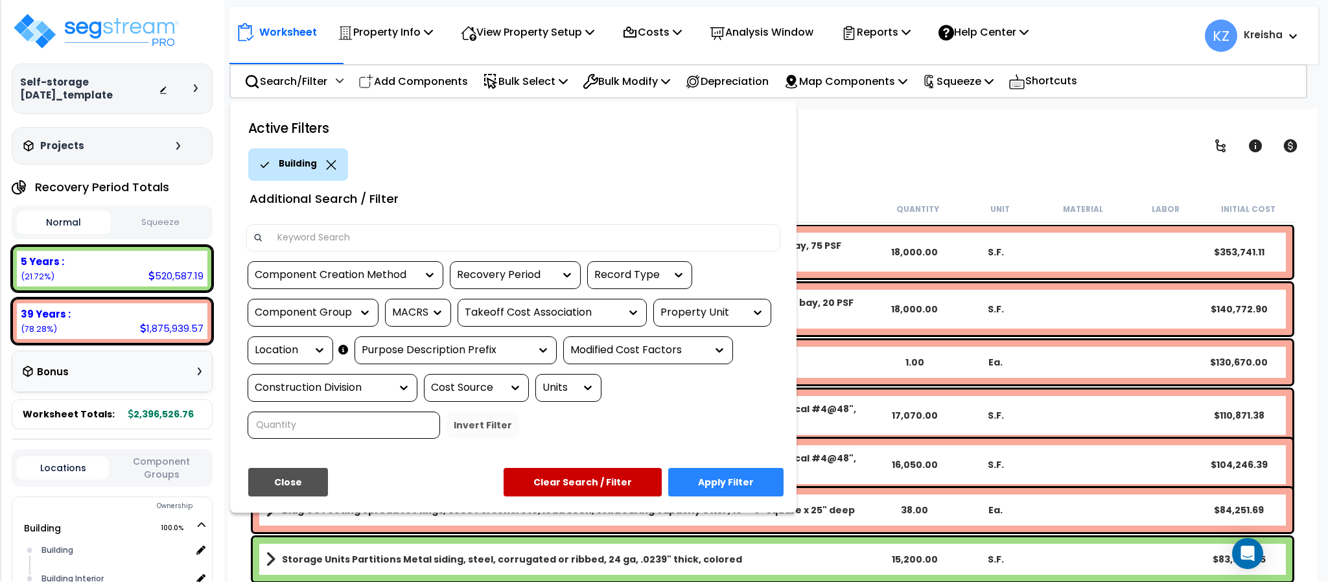
click at [894, 132] on div at bounding box center [664, 291] width 1328 height 582
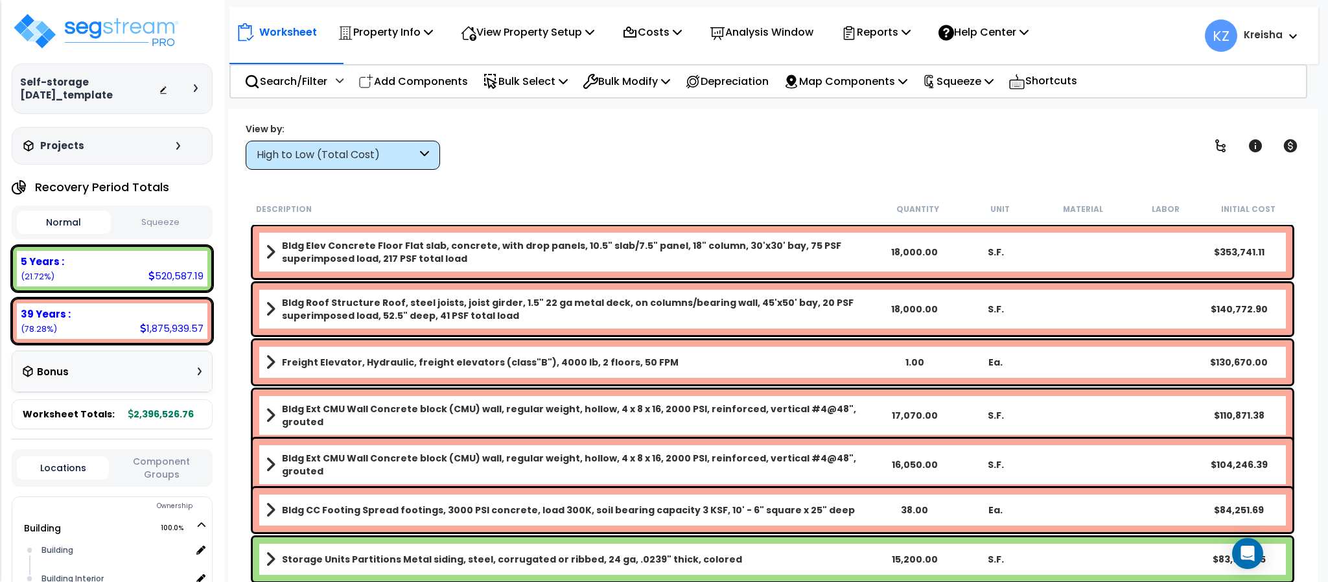
click at [160, 465] on button "Component Groups" at bounding box center [161, 467] width 92 height 27
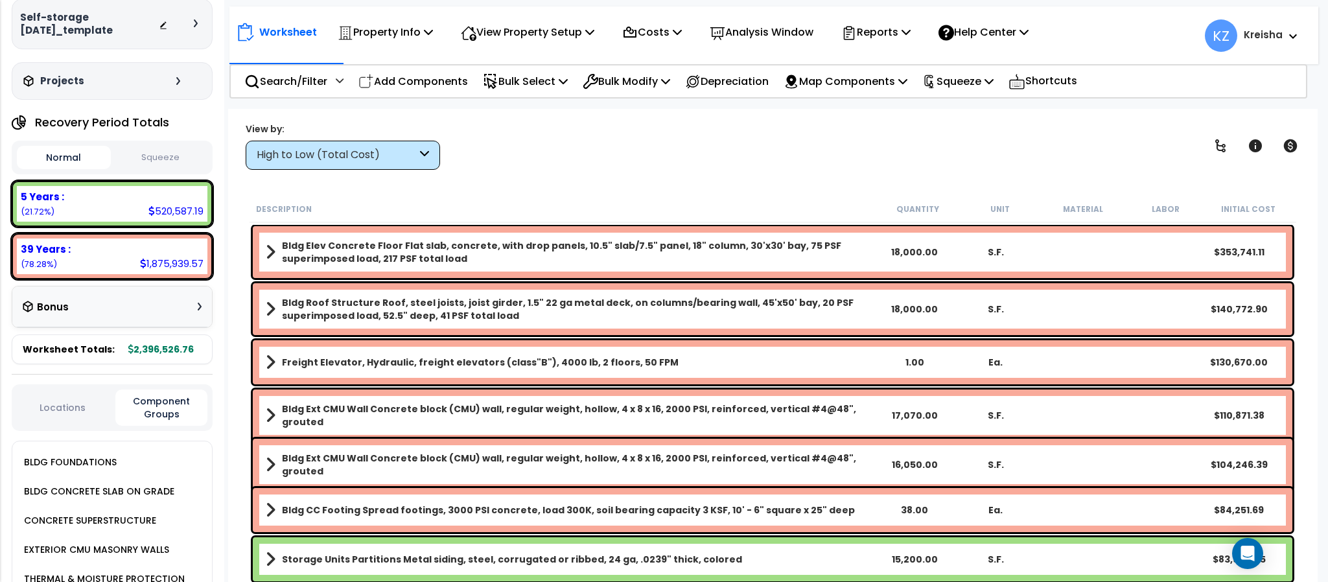
scroll to position [591, 0]
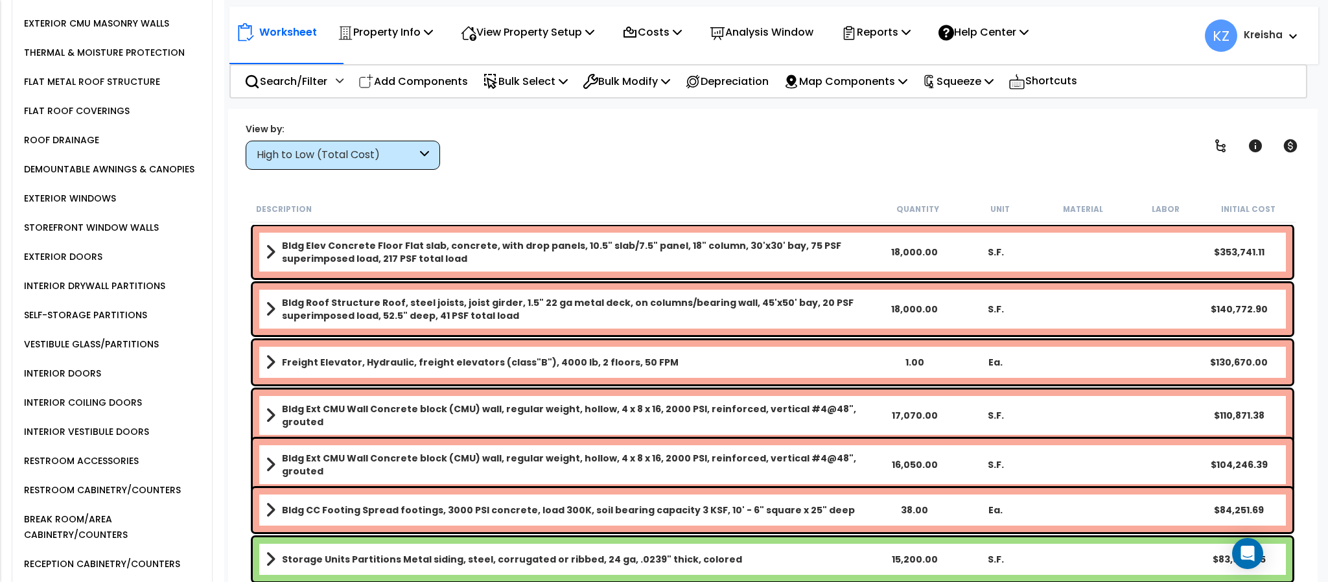
click at [94, 310] on div "SELF-STORAGE PARTITIONS" at bounding box center [116, 315] width 191 height 29
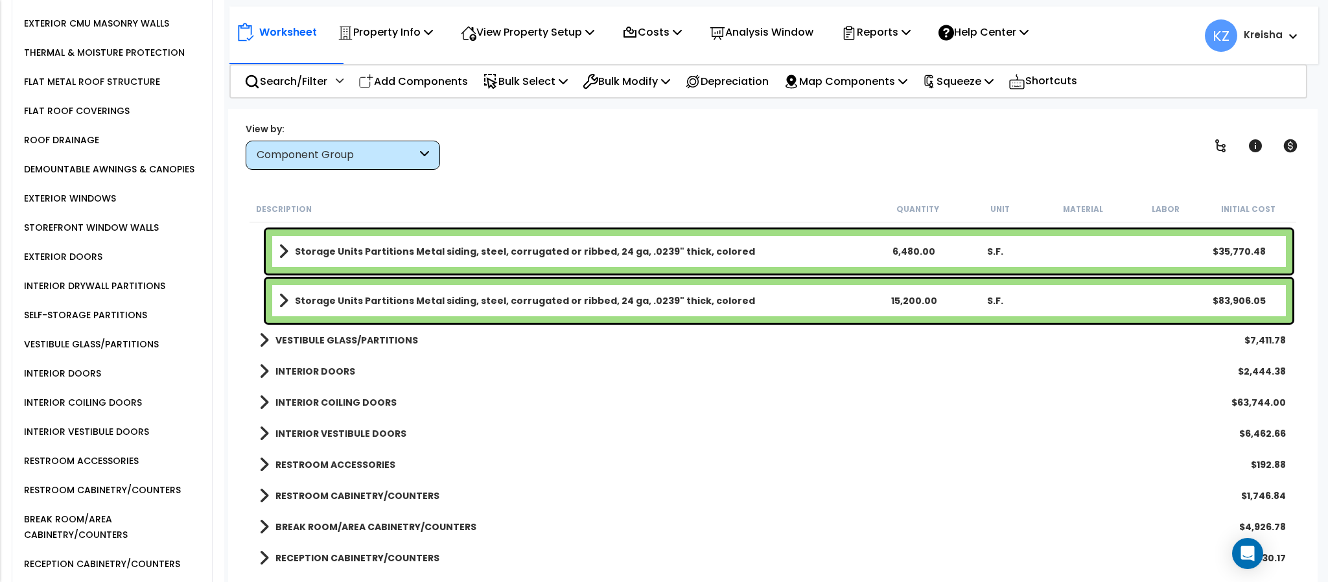
scroll to position [323, 0]
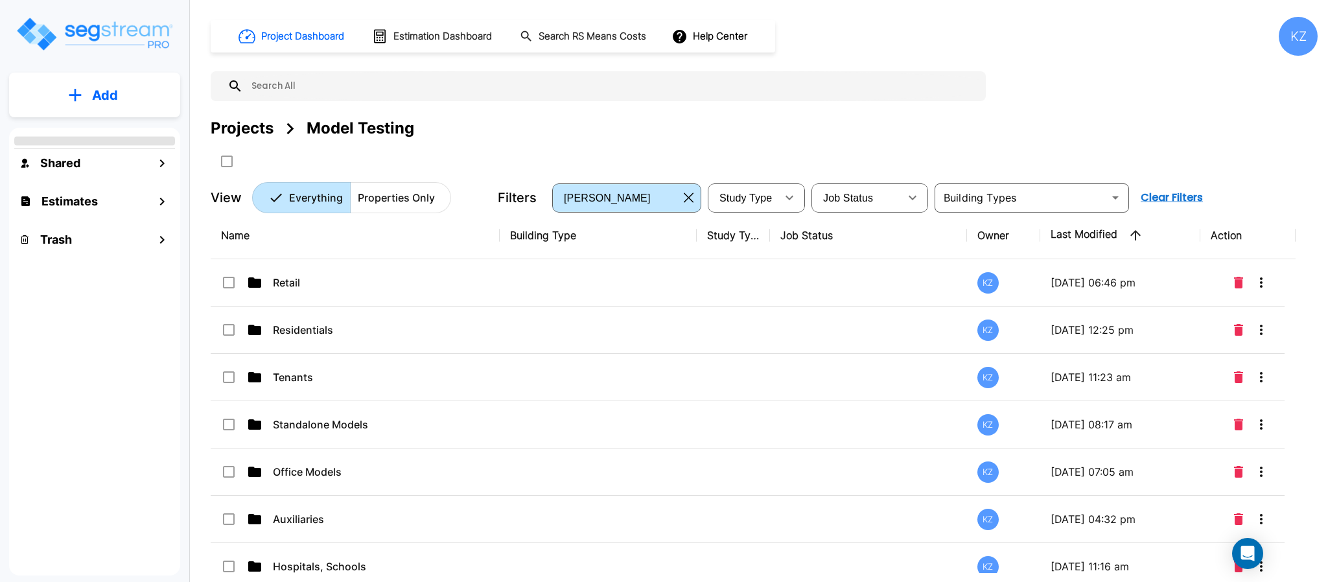
click at [918, 144] on div "Projects Model Testing" at bounding box center [764, 144] width 1107 height 55
click at [300, 372] on p "Tenants" at bounding box center [369, 377] width 192 height 16
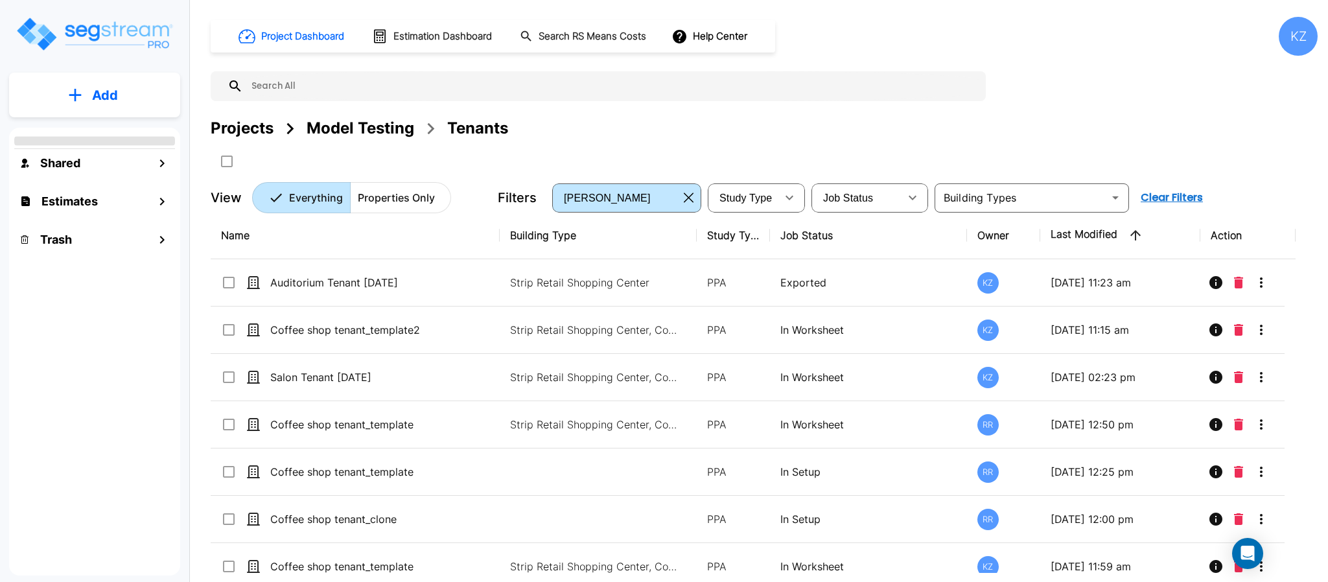
click at [119, 97] on button "Add" at bounding box center [94, 95] width 171 height 38
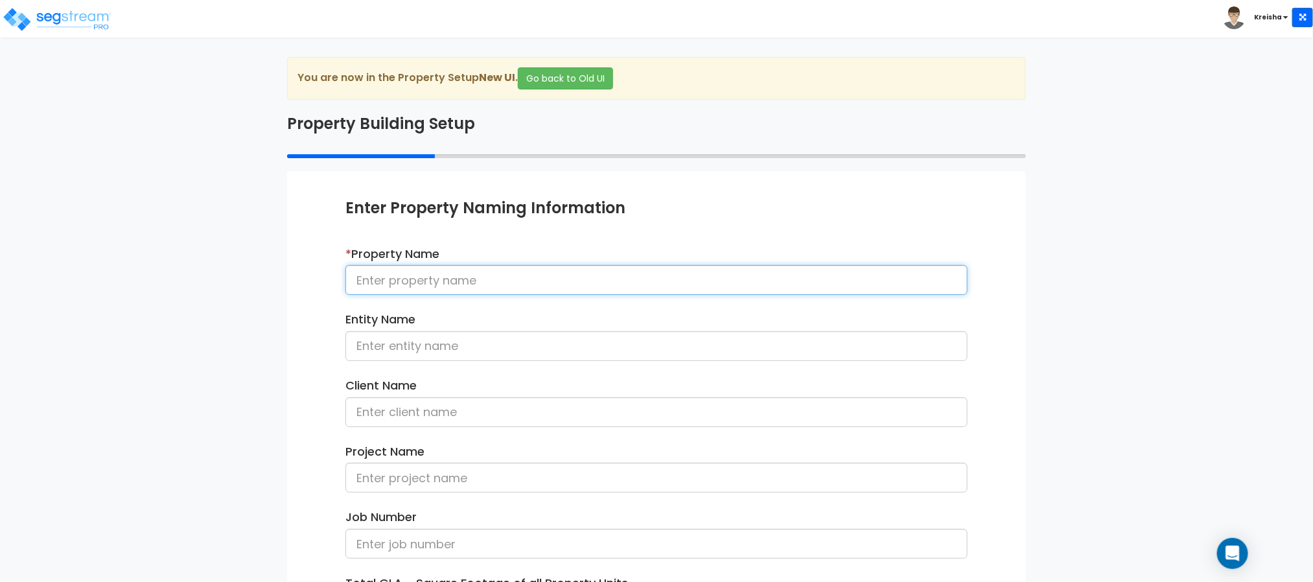
click at [556, 279] on input at bounding box center [656, 280] width 622 height 30
click at [479, 283] on input "Auto Repair Tenant 8015025" at bounding box center [656, 280] width 622 height 30
type input "Auto Repair Tenant 0815025"
click at [214, 292] on div "We are Building your Property. So please grab a coffee and let us do the heavy …" at bounding box center [656, 416] width 1313 height 718
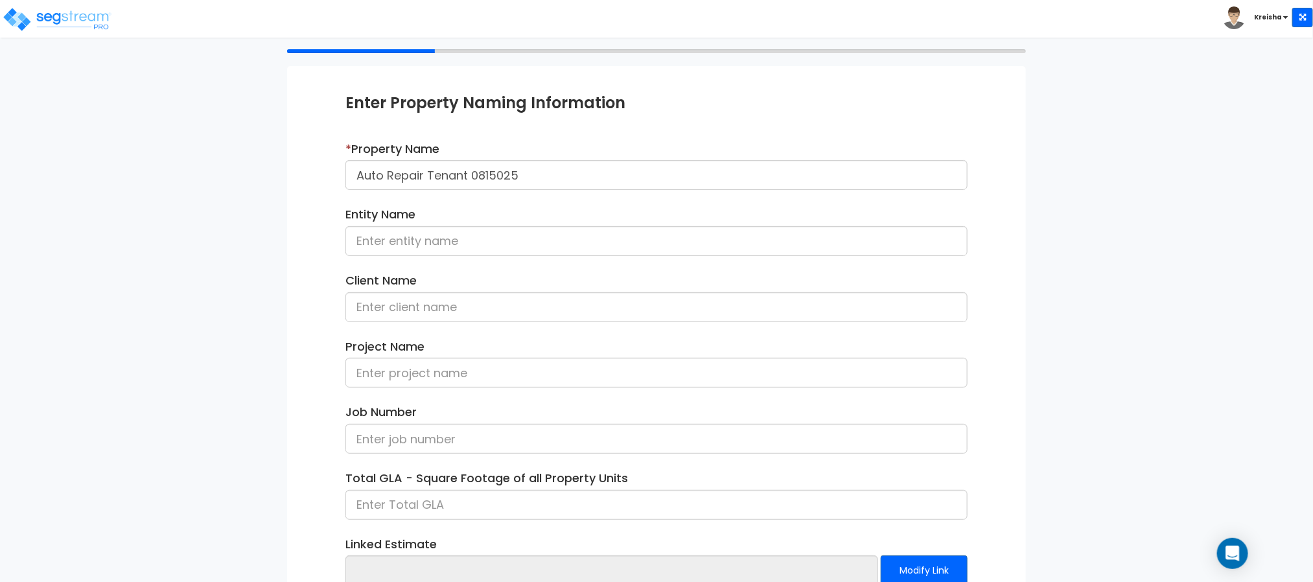
scroll to position [194, 0]
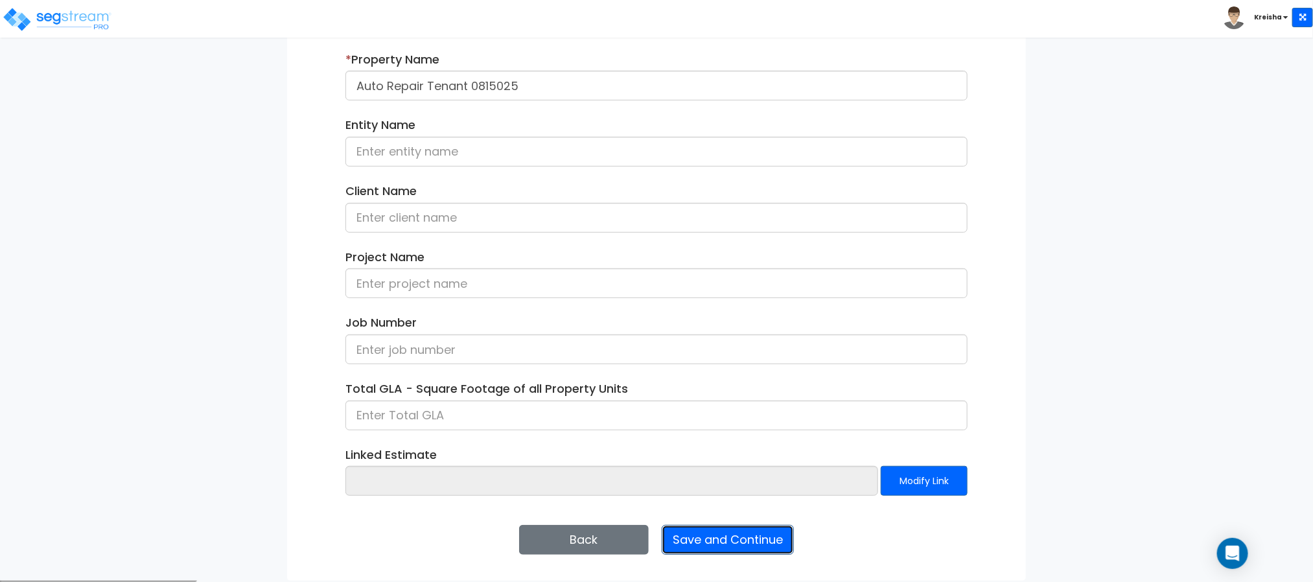
click at [712, 541] on button "Save and Continue" at bounding box center [728, 540] width 132 height 30
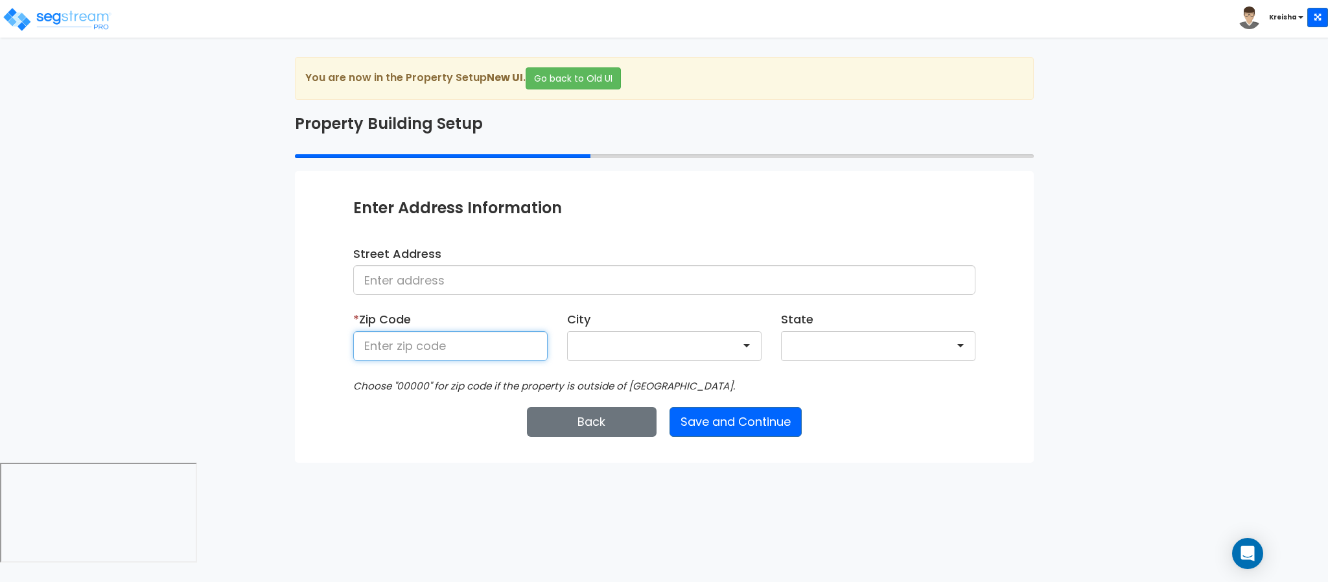
click at [411, 350] on input at bounding box center [450, 346] width 194 height 30
type input "80206"
click at [728, 428] on button "Save and Continue" at bounding box center [736, 422] width 132 height 30
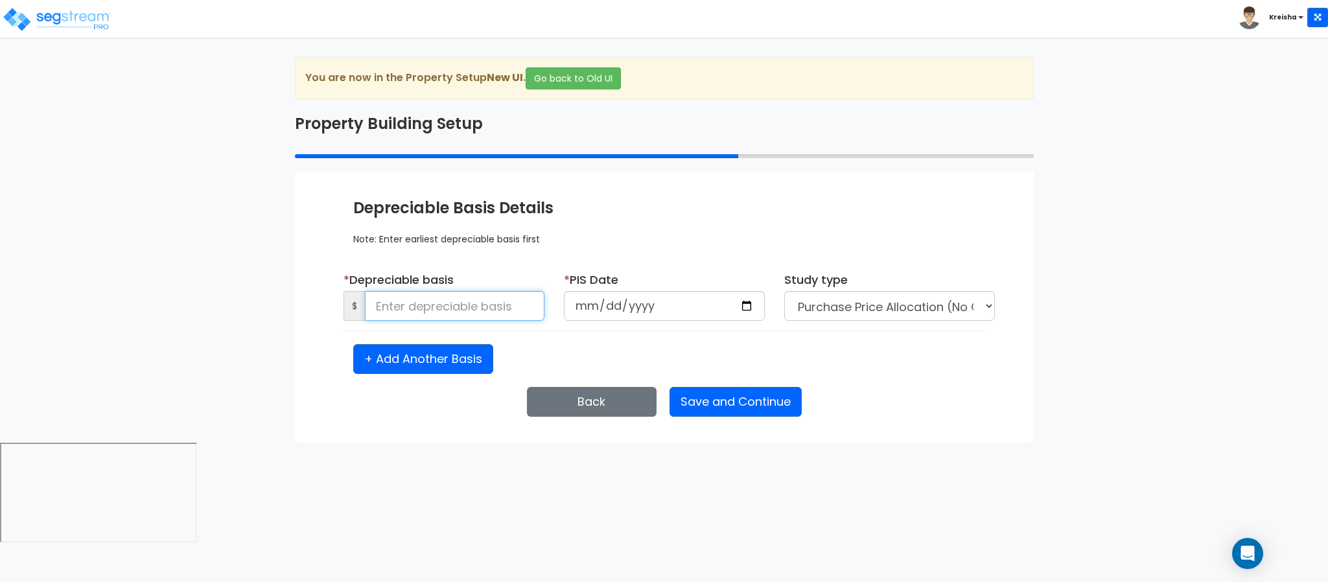
click at [469, 308] on input at bounding box center [455, 306] width 180 height 30
type input "1,432,522"
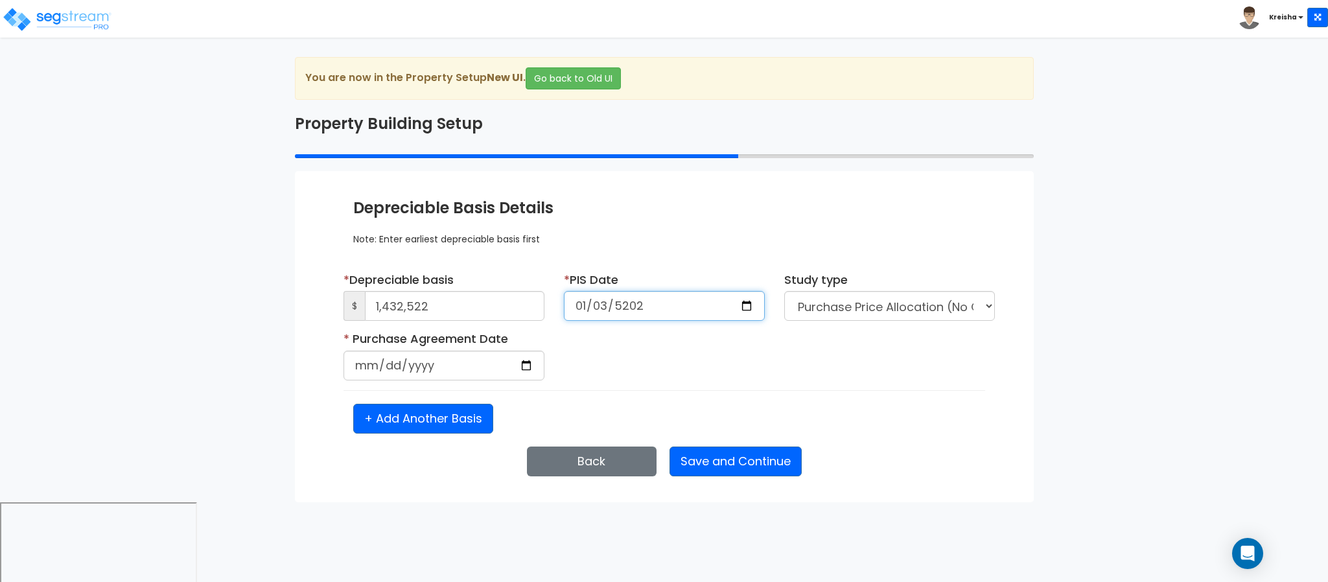
click at [623, 308] on input "5202-01-03" at bounding box center [664, 306] width 201 height 30
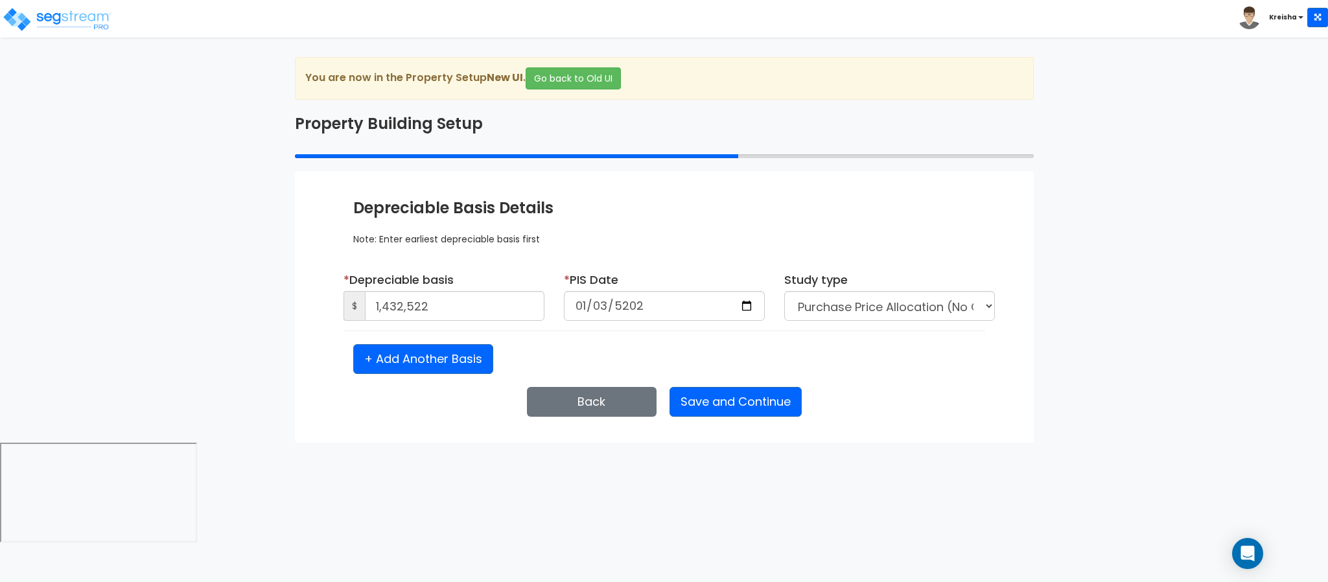
click at [624, 339] on div "* Depreciable basis $ 1,432,522 * PIS Date 2020-01-03 Study type" at bounding box center [664, 323] width 622 height 103
click at [632, 307] on input "2020-01-03" at bounding box center [664, 306] width 201 height 30
type input "2026-01-03"
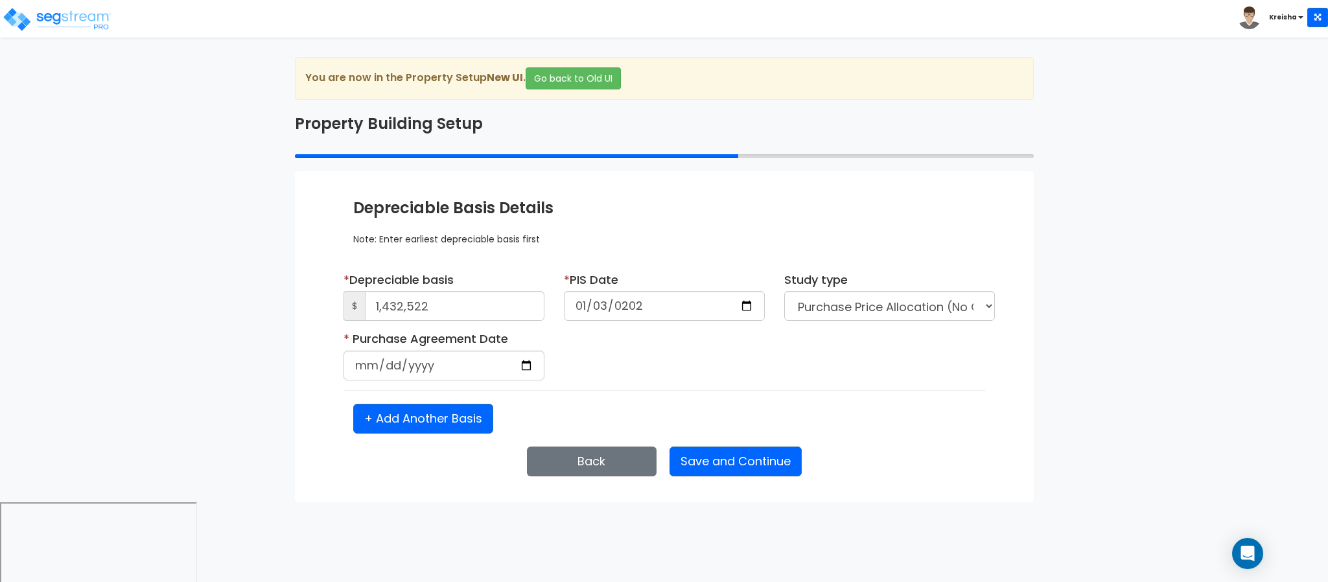
click at [646, 353] on div "* Purchase Agreement Date Is it a renovation on an existing building?" at bounding box center [664, 361] width 661 height 60
click at [707, 465] on button "Save and Continue" at bounding box center [736, 462] width 132 height 30
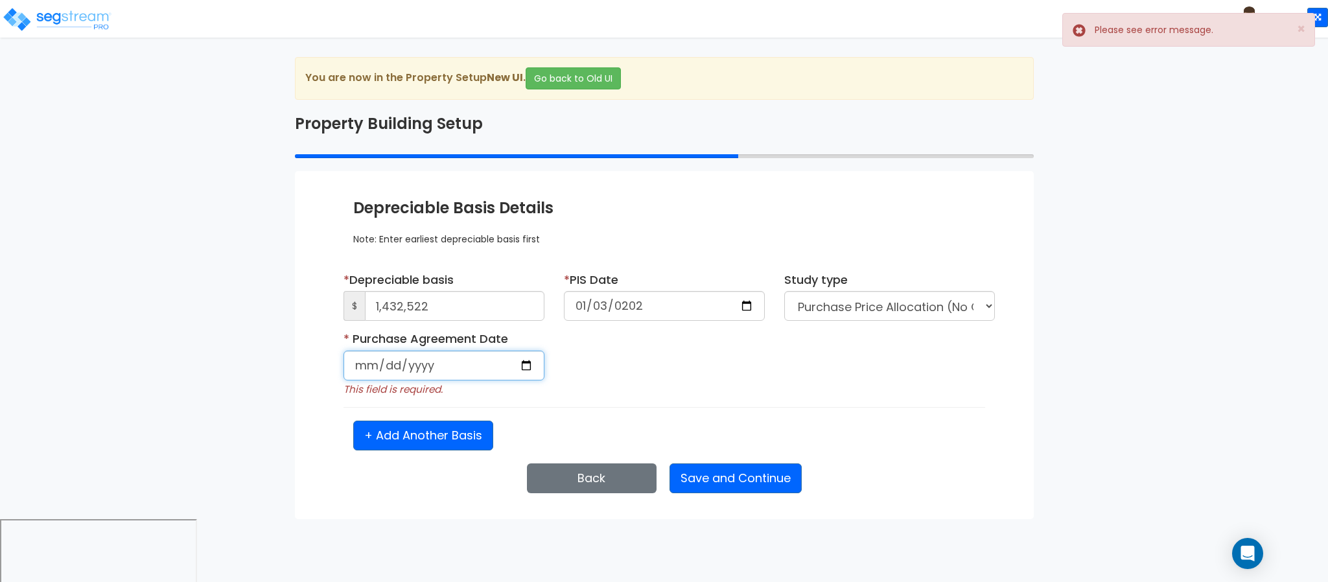
click at [360, 362] on input "date" at bounding box center [444, 366] width 201 height 30
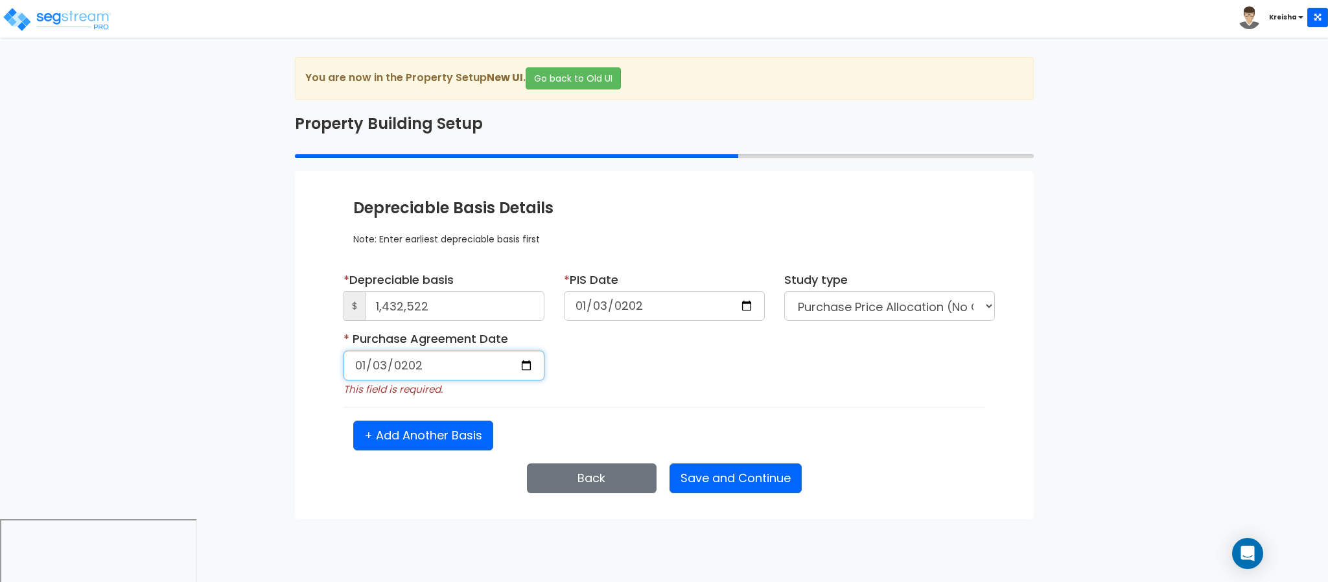
type input "2026-01-03"
click at [700, 478] on button "Save and Continue" at bounding box center [736, 478] width 132 height 30
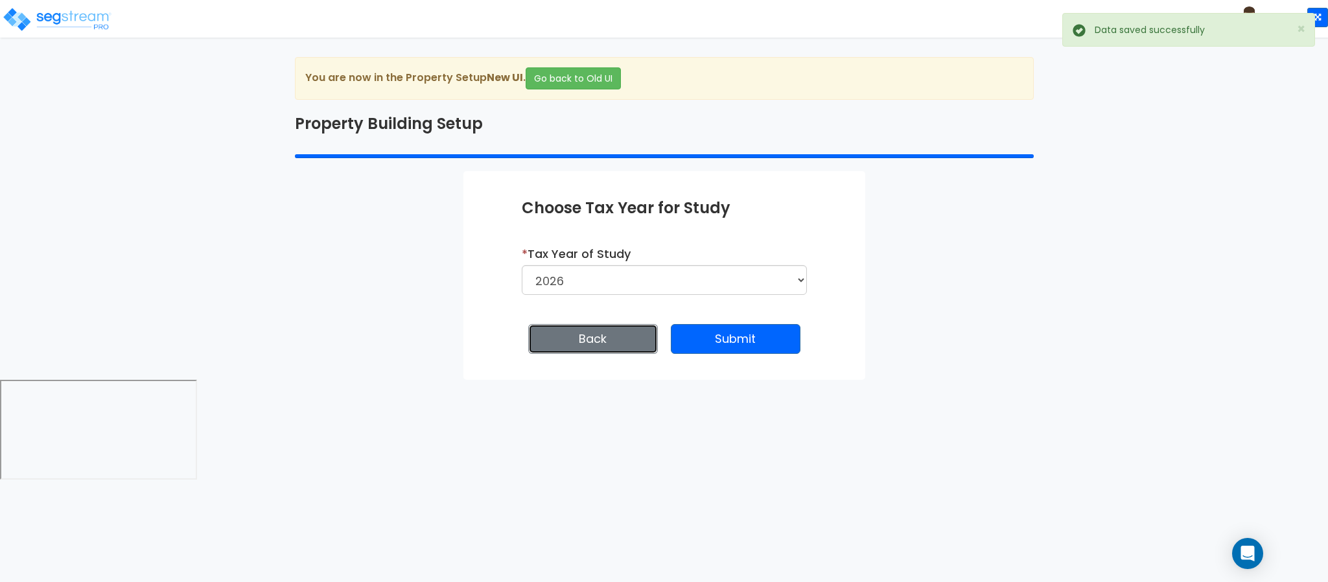
click at [605, 342] on button "Back" at bounding box center [593, 339] width 130 height 30
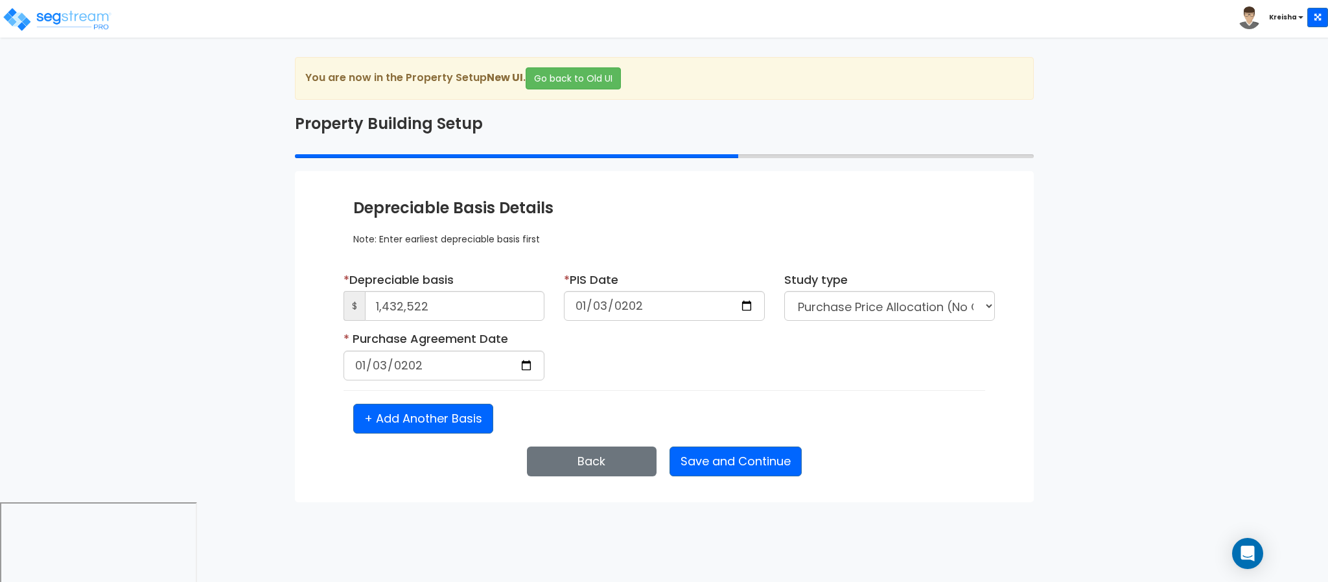
click at [605, 360] on div "* Purchase Agreement Date 2026-01-03 Is it a renovation on an existing building?" at bounding box center [664, 361] width 661 height 60
click at [728, 191] on div "Enter Property Naming Information * Property Name Auto Repair Tenant 0815025 En…" at bounding box center [664, 336] width 739 height 331
click at [630, 302] on input "2026-01-03" at bounding box center [664, 306] width 201 height 30
click at [611, 360] on div "* Purchase Agreement Date 2026-01-03 Is it a renovation on an existing building?" at bounding box center [664, 361] width 661 height 60
click at [761, 420] on div "+ Add Another Basis" at bounding box center [665, 419] width 642 height 30
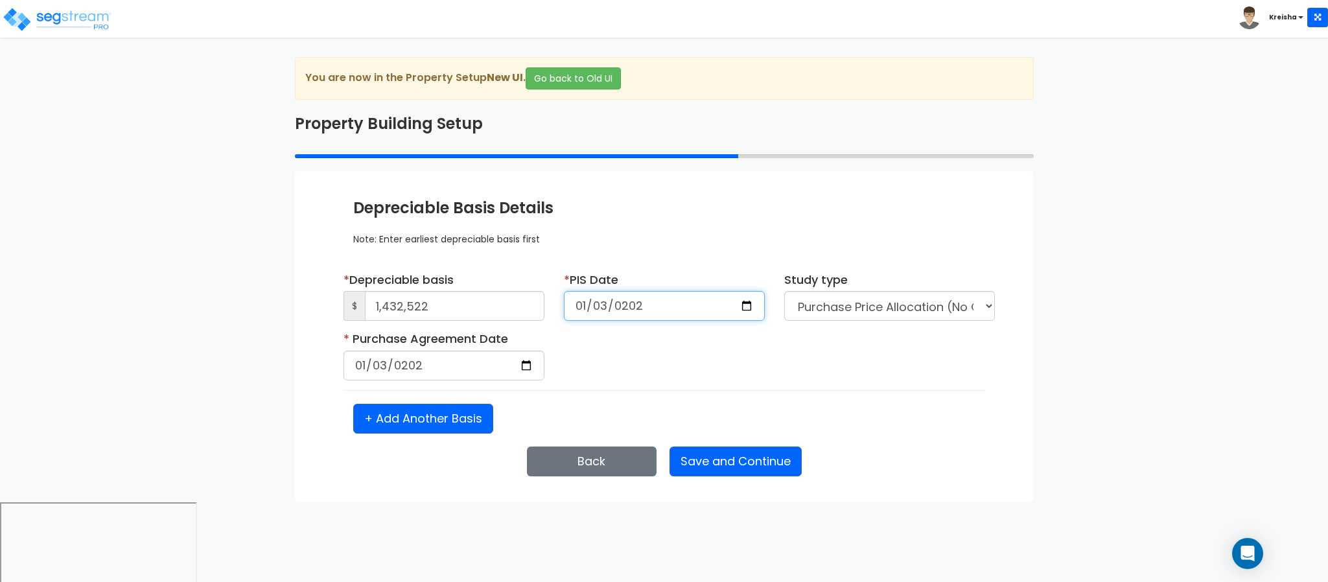
click at [677, 308] on input "2026-01-03" at bounding box center [664, 306] width 201 height 30
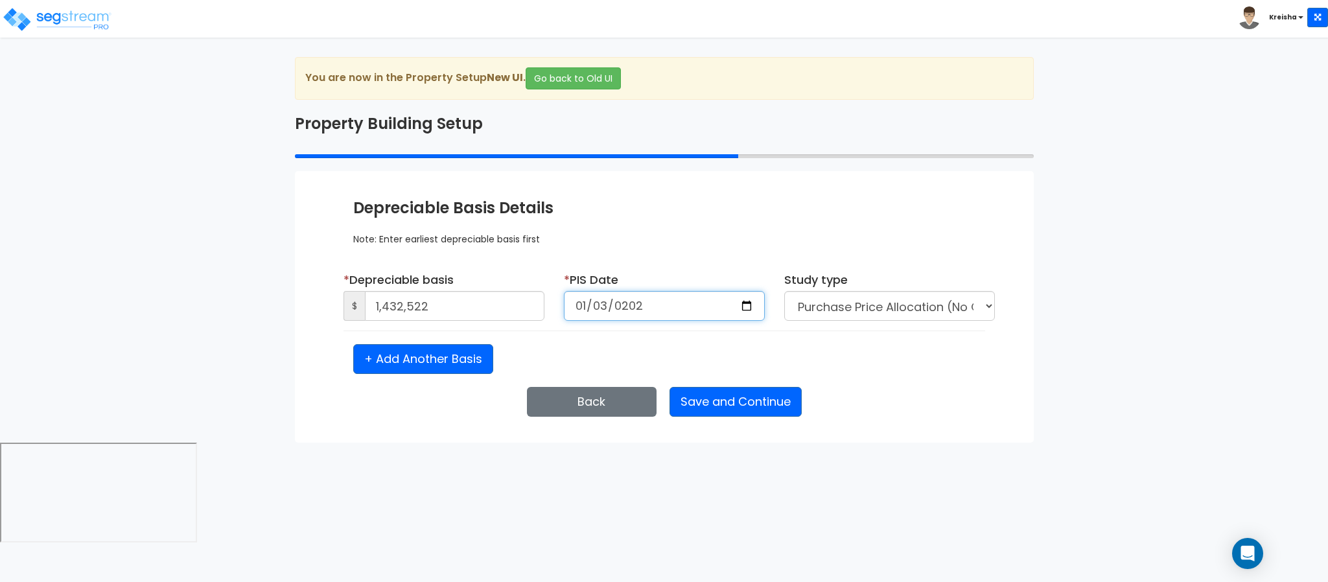
type input "2020-01-03"
click at [686, 387] on div "Enter Property Naming Information * Property Name Auto Repair Tenant 0815025 En…" at bounding box center [664, 307] width 739 height 272
click at [688, 393] on button "Save and Continue" at bounding box center [736, 402] width 132 height 30
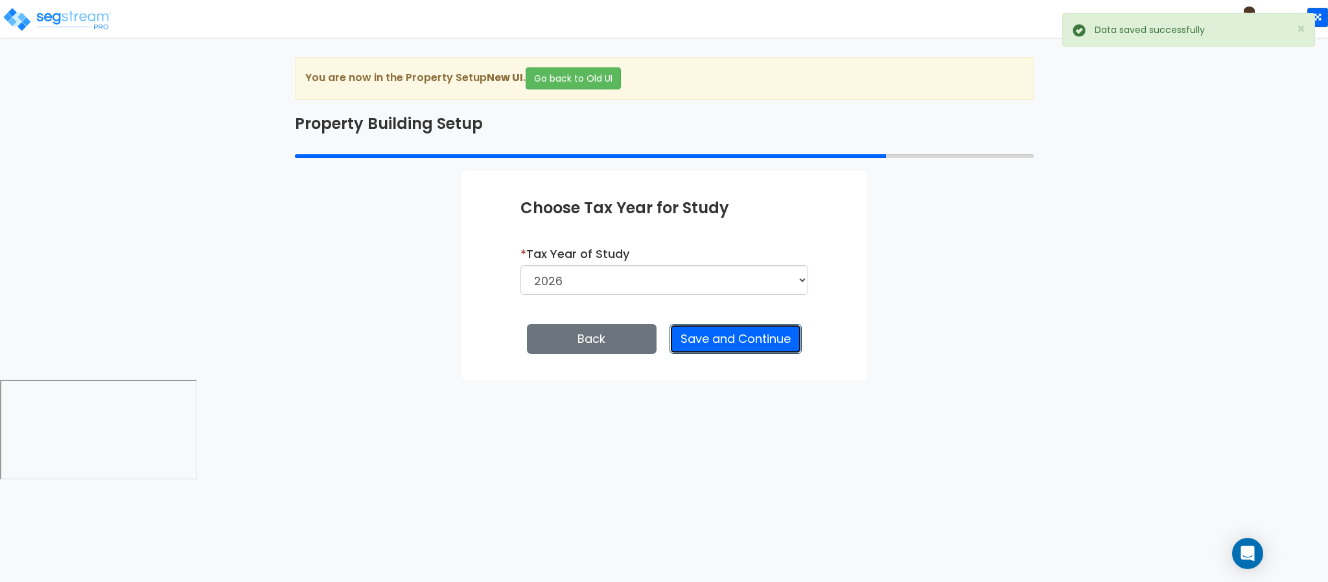
click at [691, 327] on button "Save and Continue" at bounding box center [736, 339] width 132 height 30
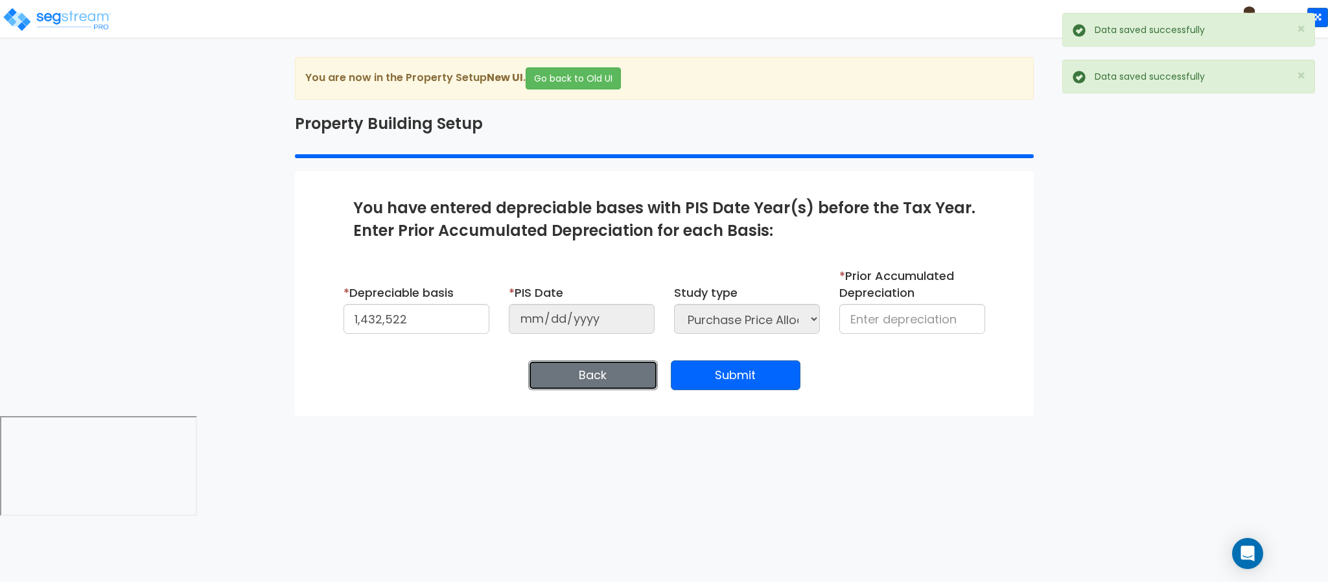
click at [636, 362] on button "Back" at bounding box center [593, 375] width 130 height 30
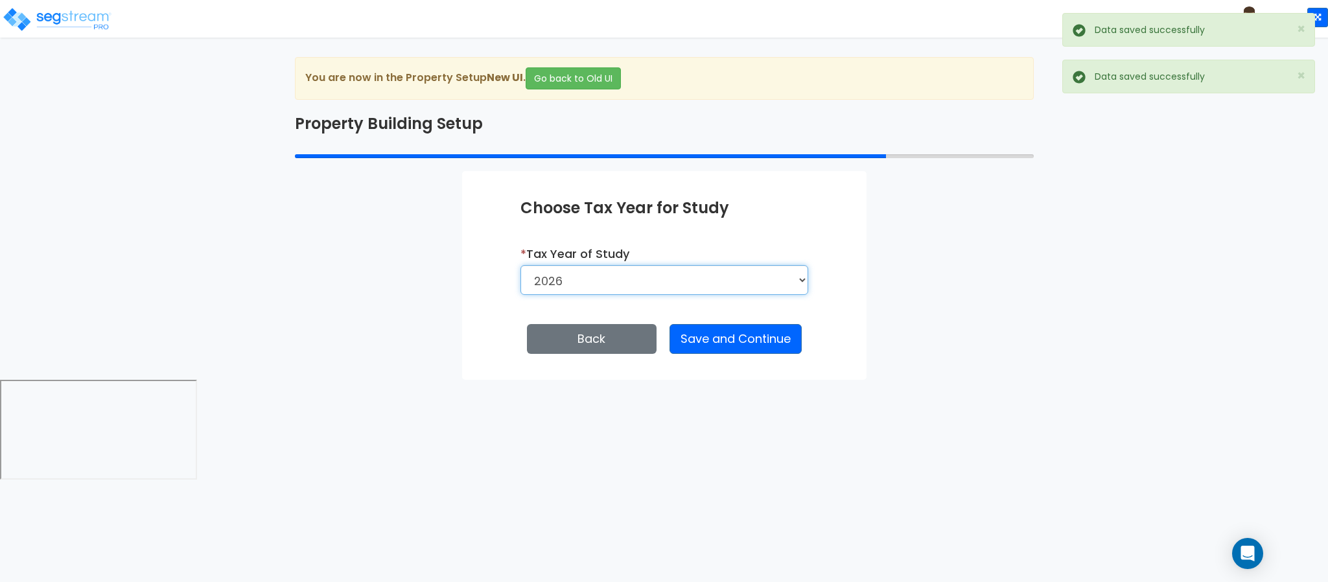
click at [626, 277] on select "2026 2025 2024 2023 2022 2021 2020" at bounding box center [664, 280] width 288 height 30
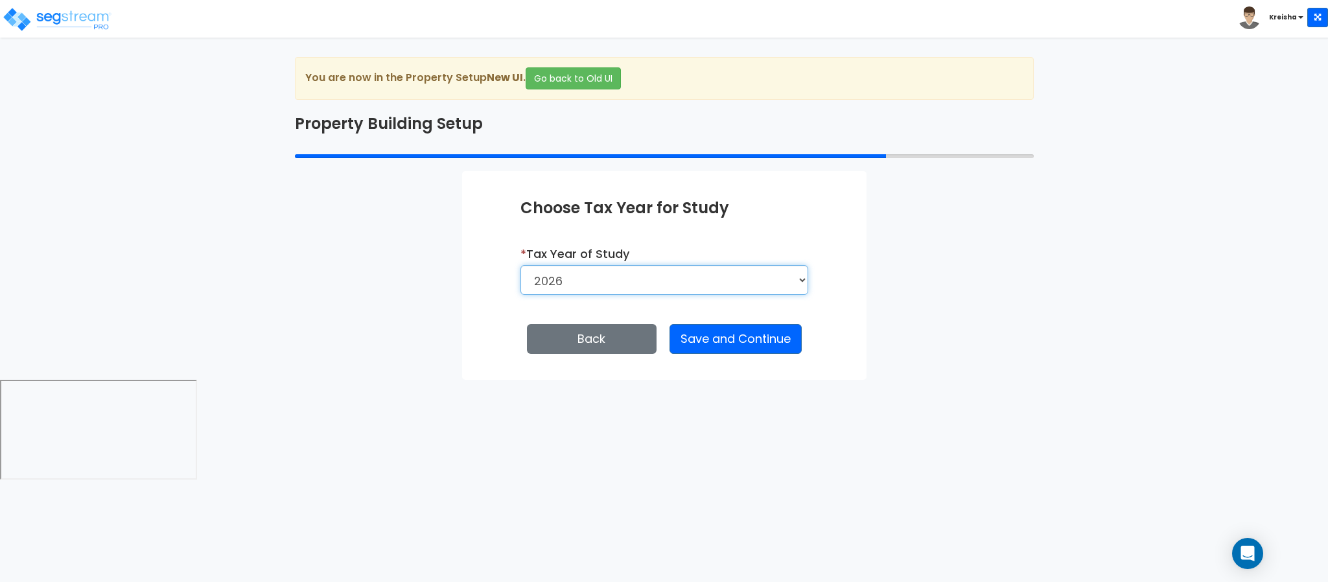
select select "2020"
click at [521, 266] on select "2026 2025 2024 2023 2022 2021 2020" at bounding box center [664, 280] width 288 height 30
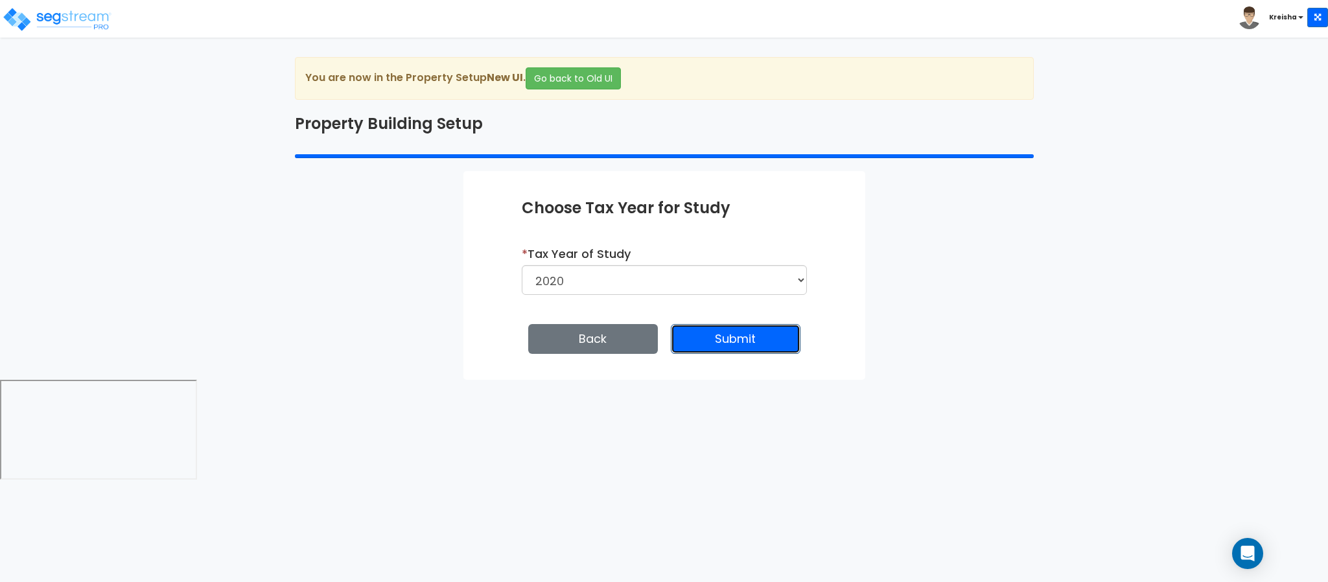
click at [732, 338] on button "Submit" at bounding box center [736, 339] width 130 height 30
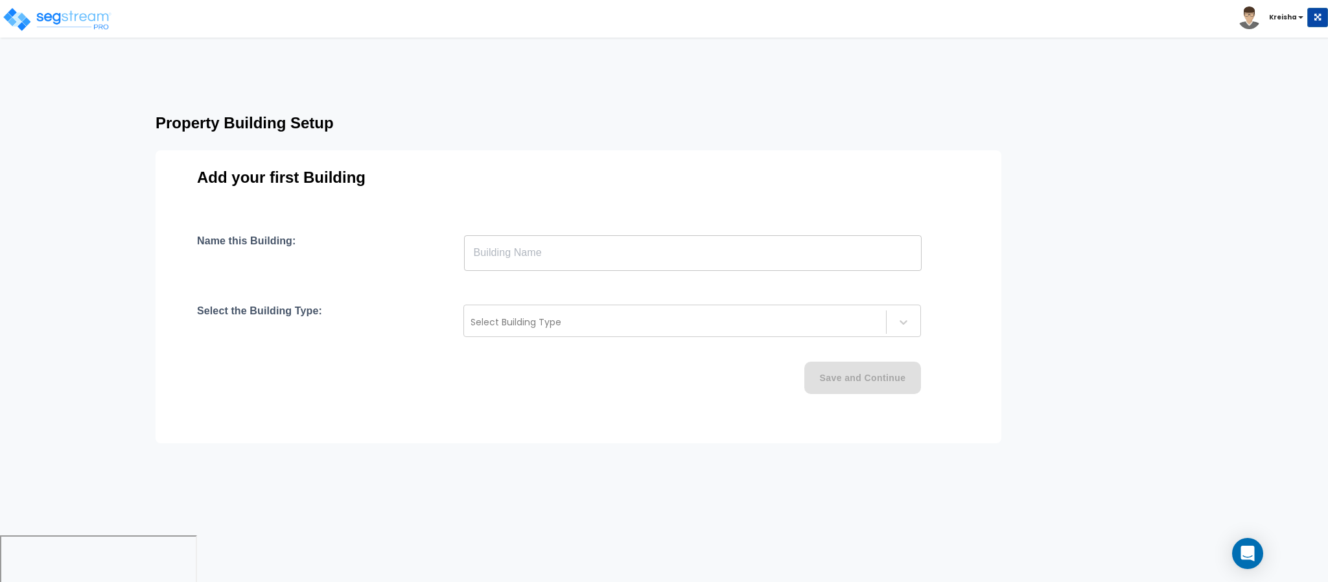
click at [737, 321] on div at bounding box center [675, 322] width 409 height 16
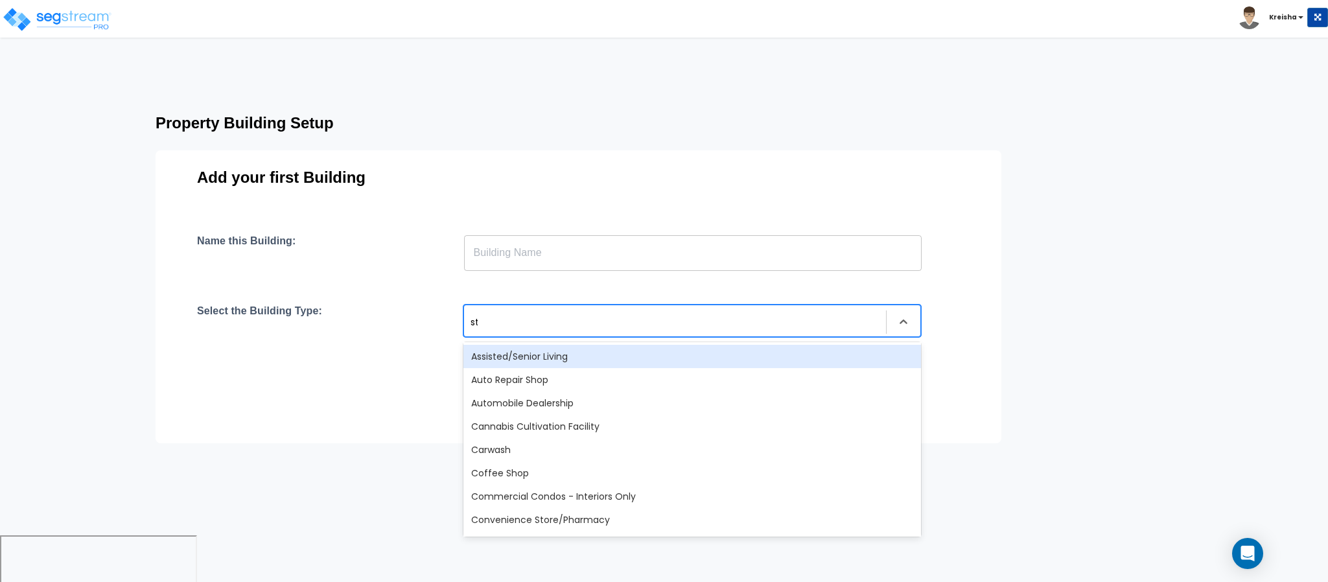
type input "str"
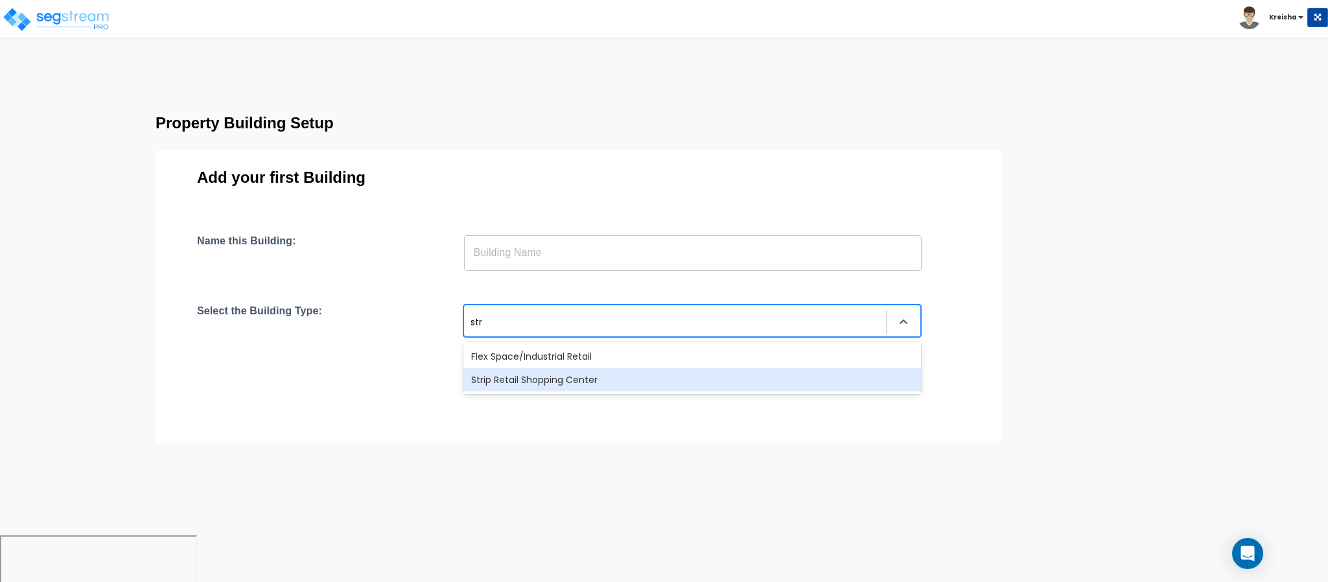
click at [515, 372] on div "Strip Retail Shopping Center" at bounding box center [692, 379] width 458 height 23
click at [537, 249] on input "text" at bounding box center [693, 253] width 458 height 36
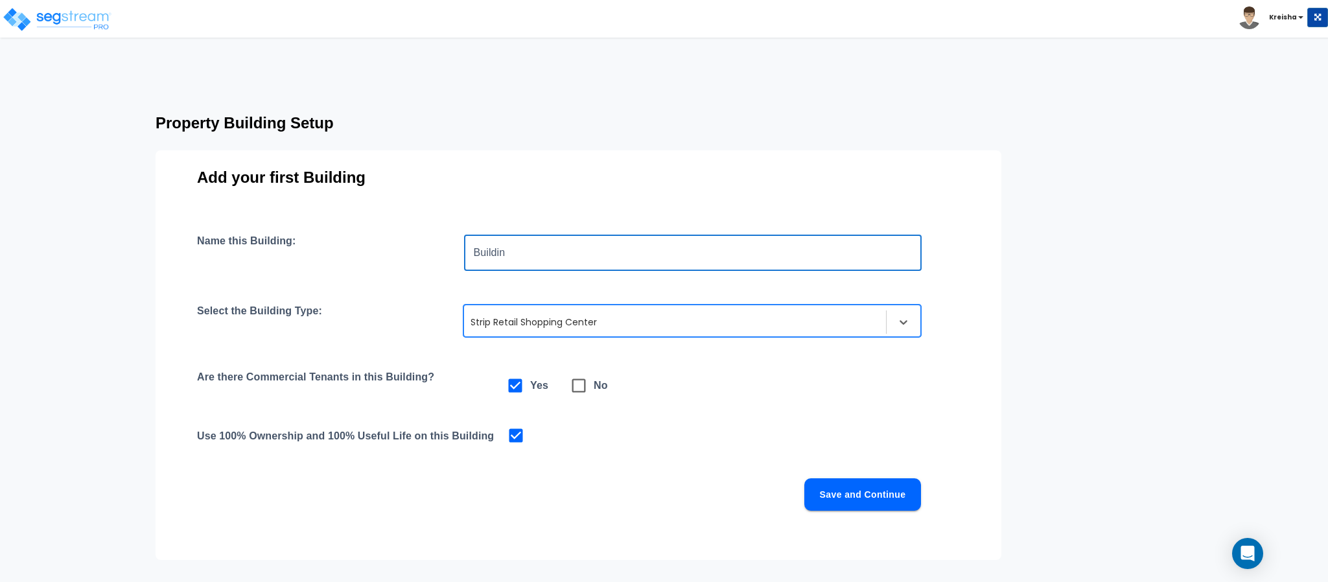
type input "Building"
click at [832, 493] on button "Save and Continue" at bounding box center [862, 494] width 117 height 32
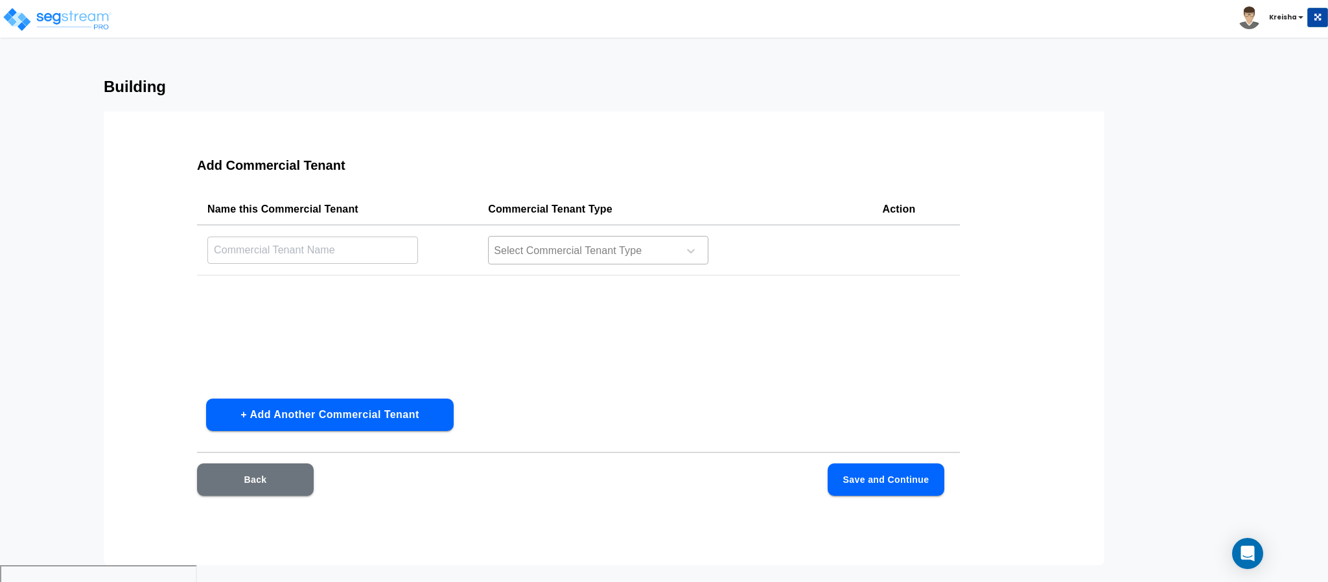
click at [570, 251] on div at bounding box center [582, 251] width 178 height 18
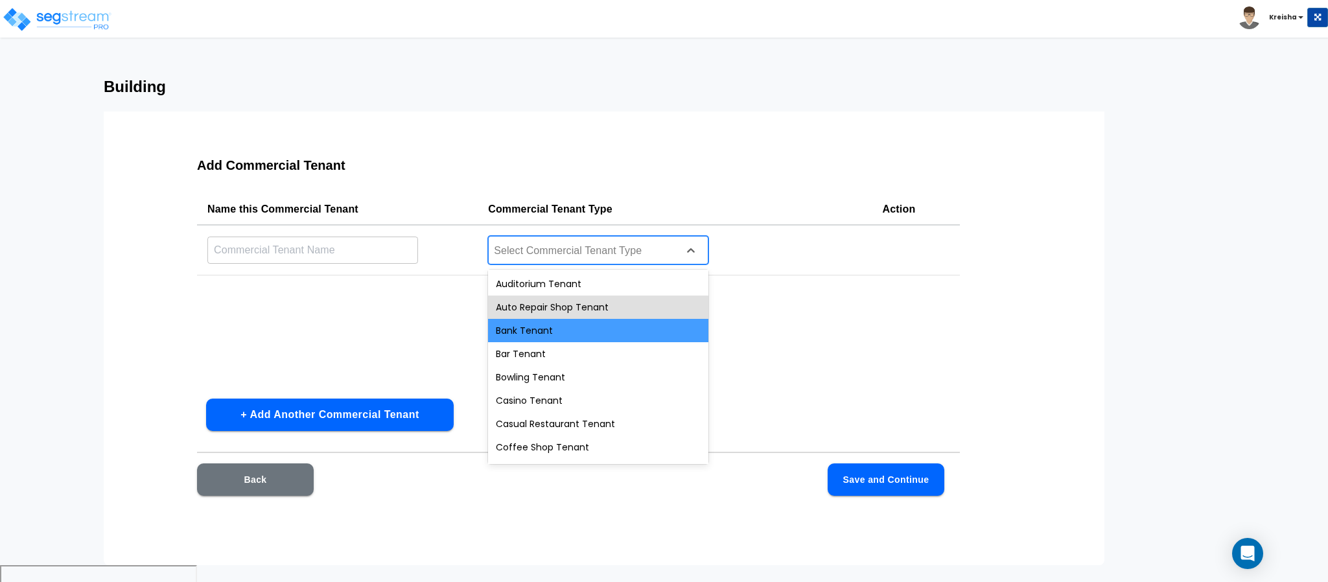
click at [547, 323] on div "Bank Tenant" at bounding box center [598, 330] width 220 height 23
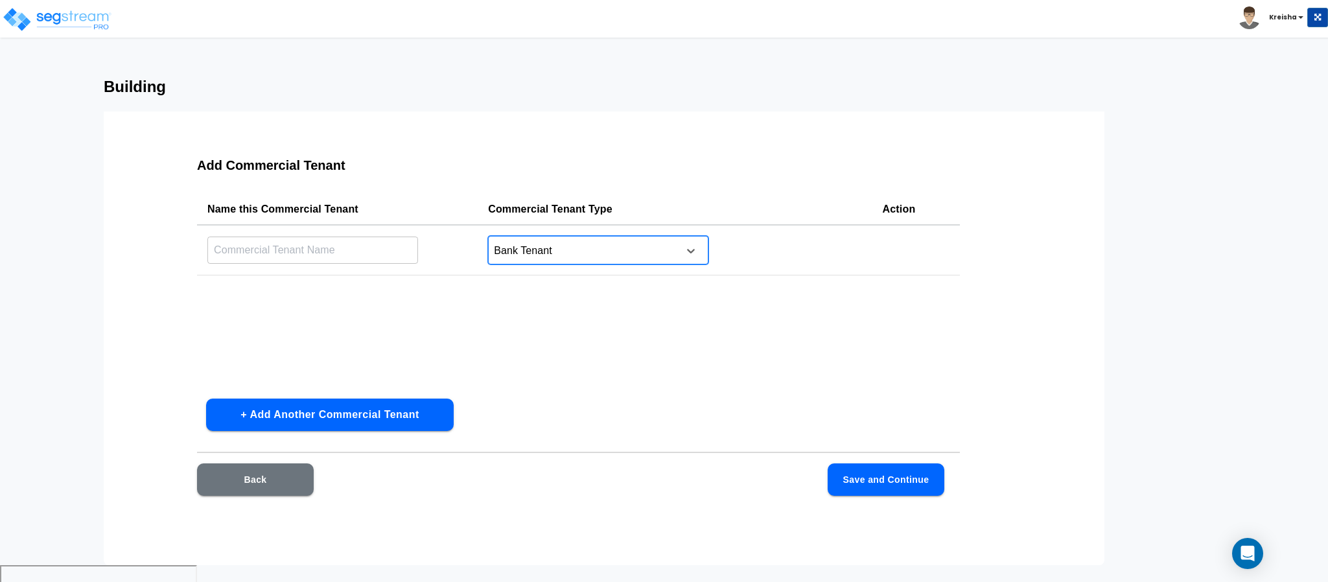
click at [553, 232] on td "option Bank Tenant, selected. Bank Tenant" at bounding box center [675, 250] width 394 height 51
click at [553, 238] on div "Bank Tenant" at bounding box center [598, 250] width 220 height 29
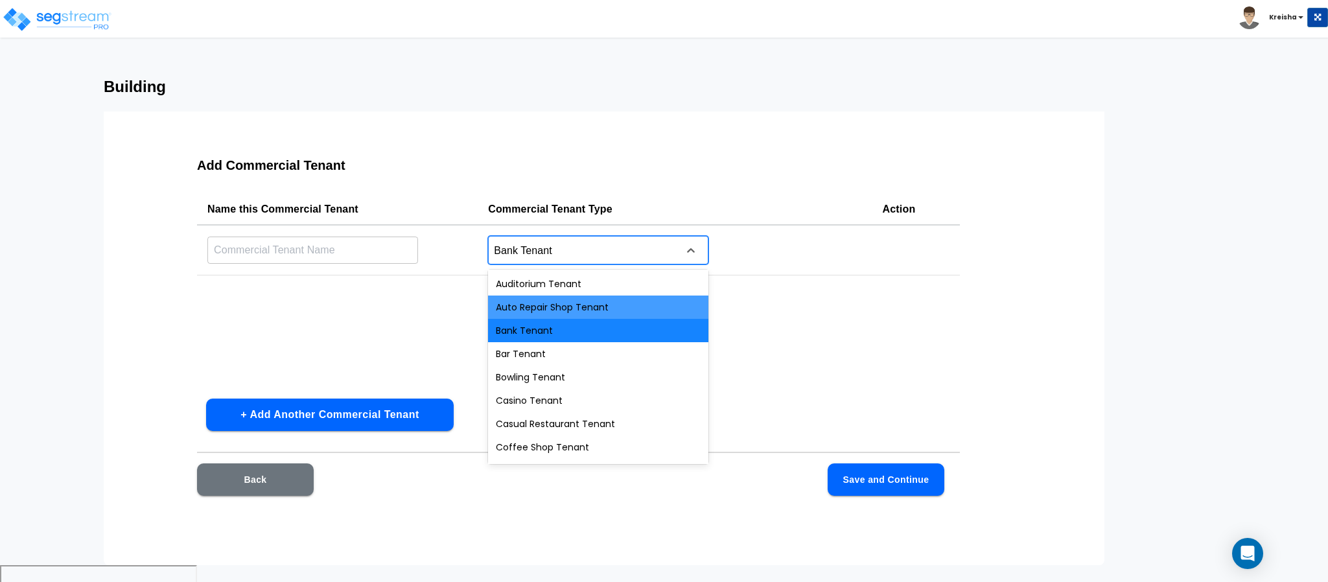
click at [548, 304] on div "Auto Repair Shop Tenant" at bounding box center [598, 307] width 220 height 23
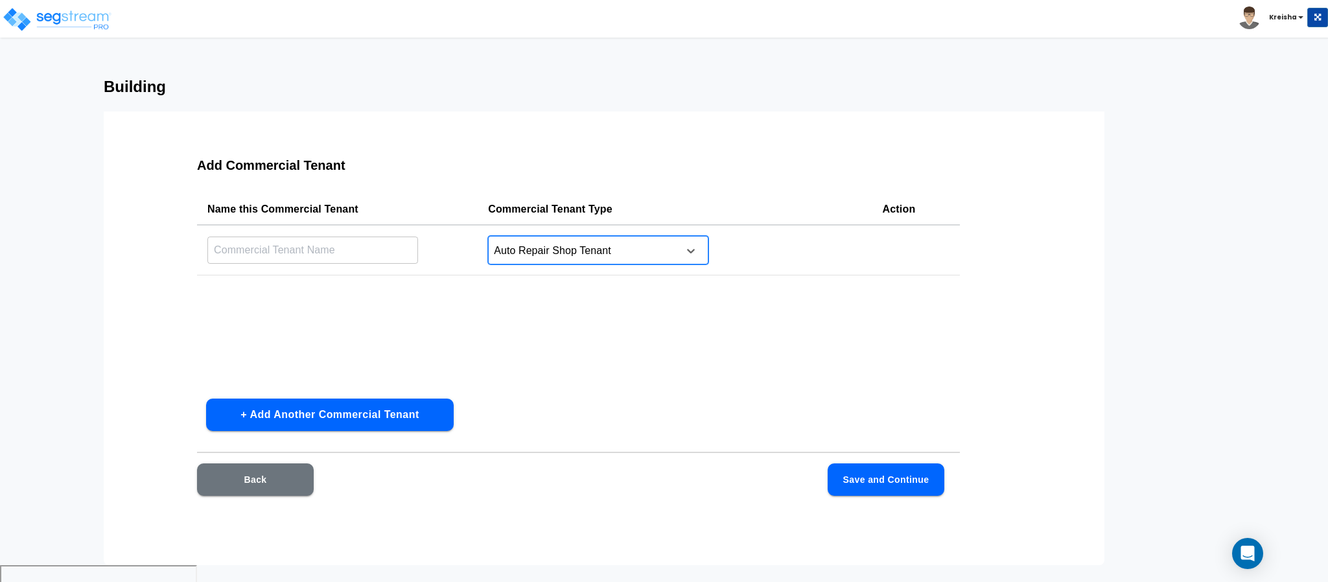
click at [288, 245] on input "text" at bounding box center [312, 250] width 211 height 28
type input "Auto repair"
click at [908, 473] on button "Save and Continue" at bounding box center [886, 479] width 117 height 32
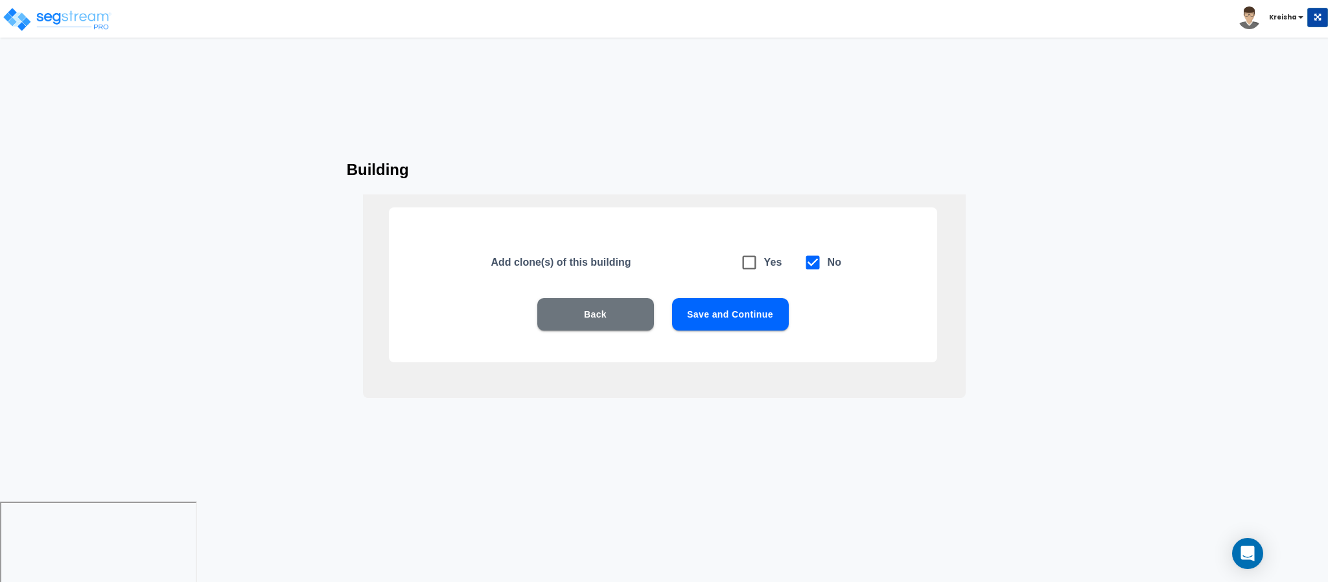
click at [759, 311] on button "Save and Continue" at bounding box center [730, 314] width 117 height 32
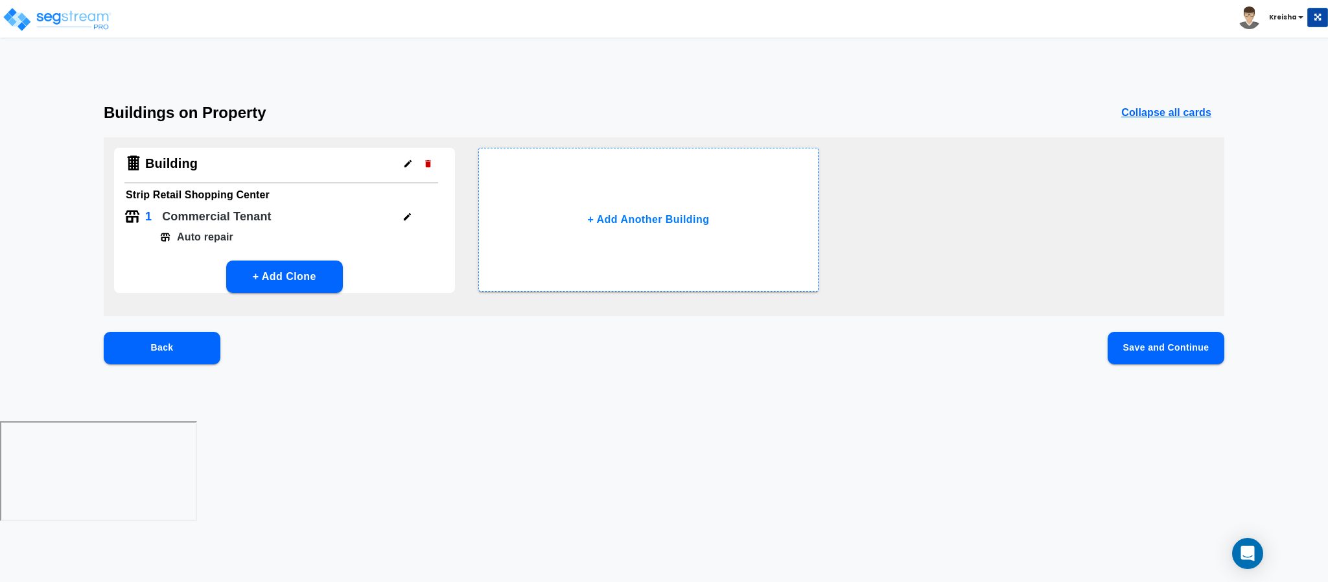
click at [1179, 358] on button "Save and Continue" at bounding box center [1166, 348] width 117 height 32
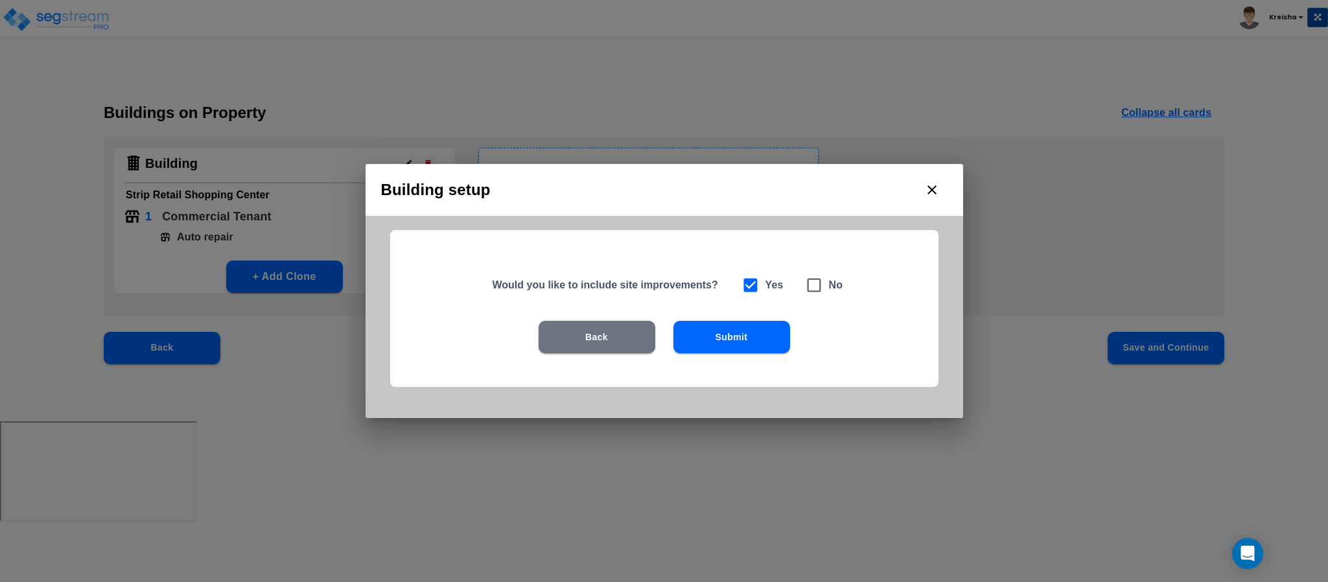
click at [743, 334] on button "Submit" at bounding box center [731, 337] width 117 height 32
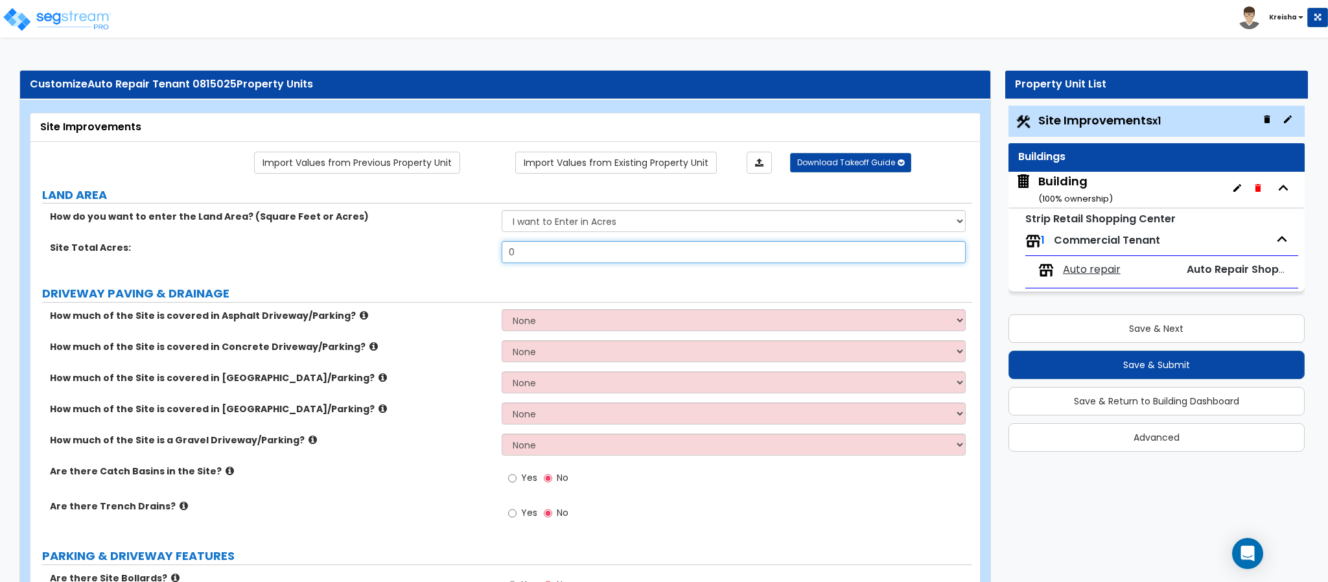
click at [520, 257] on input "0" at bounding box center [734, 252] width 465 height 22
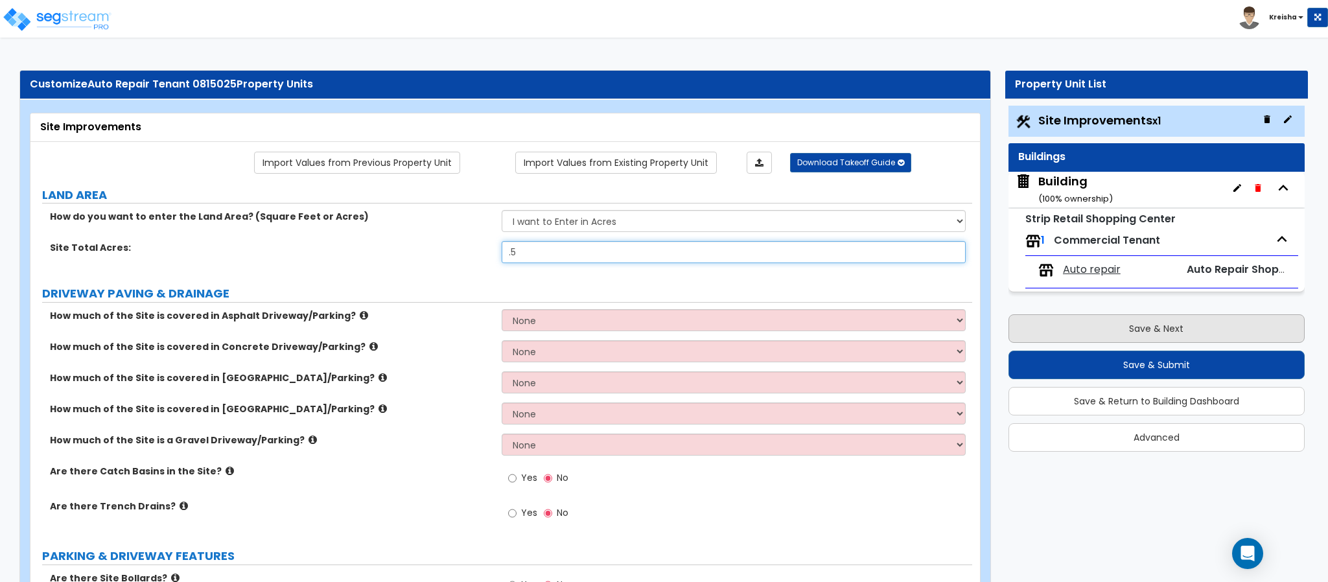
type input ".5"
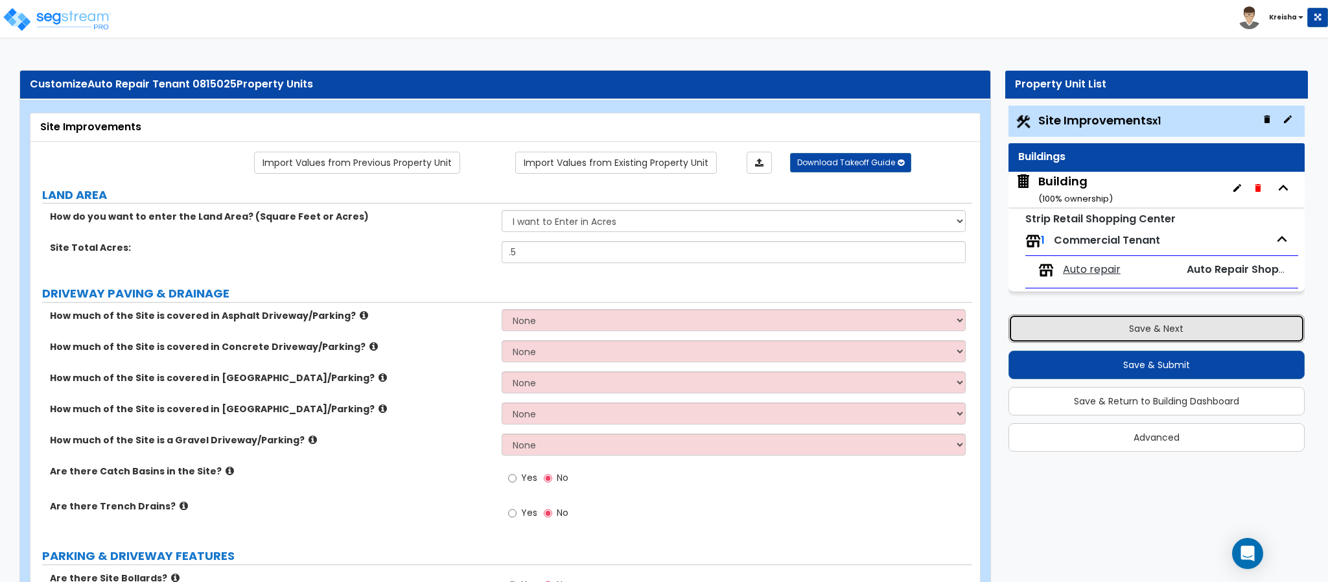
click at [1055, 315] on div "Save & Next Save & Submit Save & Return to Building Dashboard Advanced" at bounding box center [1157, 378] width 296 height 146
click at [1060, 329] on button "Save & Next" at bounding box center [1157, 328] width 296 height 29
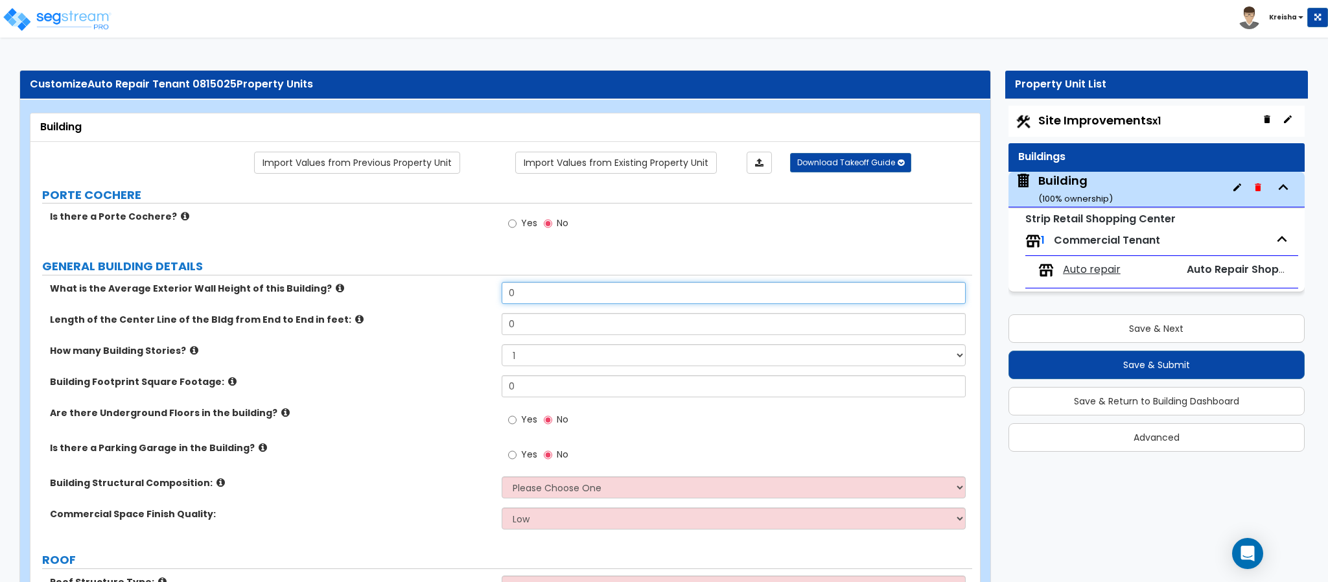
click at [504, 294] on input "0" at bounding box center [734, 293] width 465 height 22
type input "15"
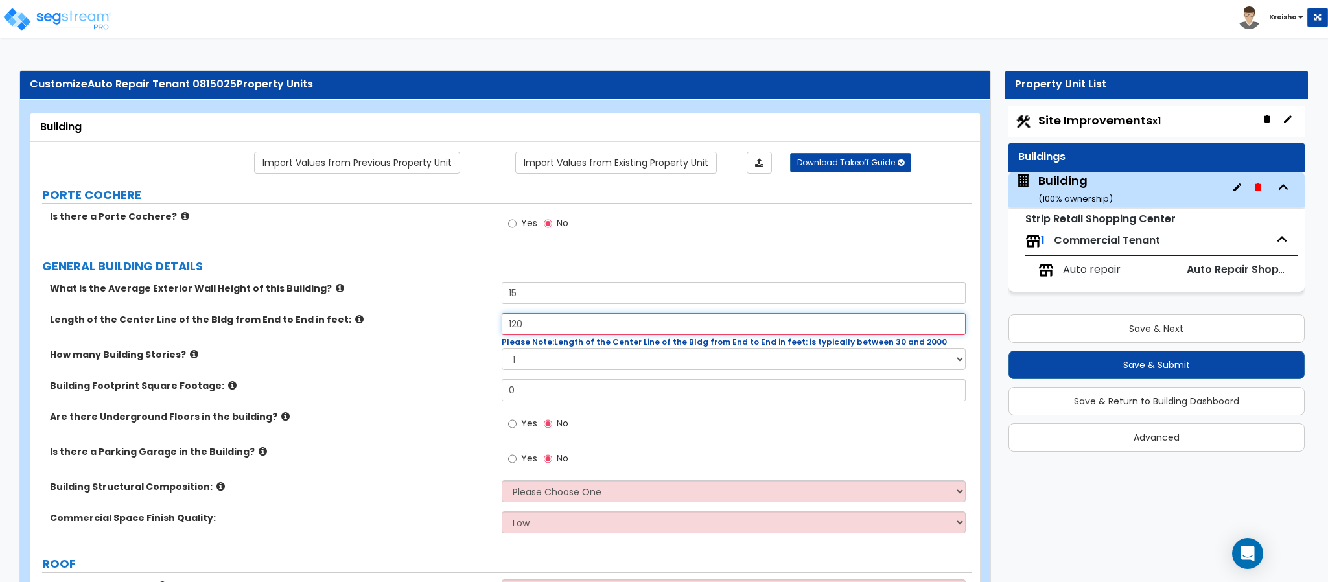
type input "120"
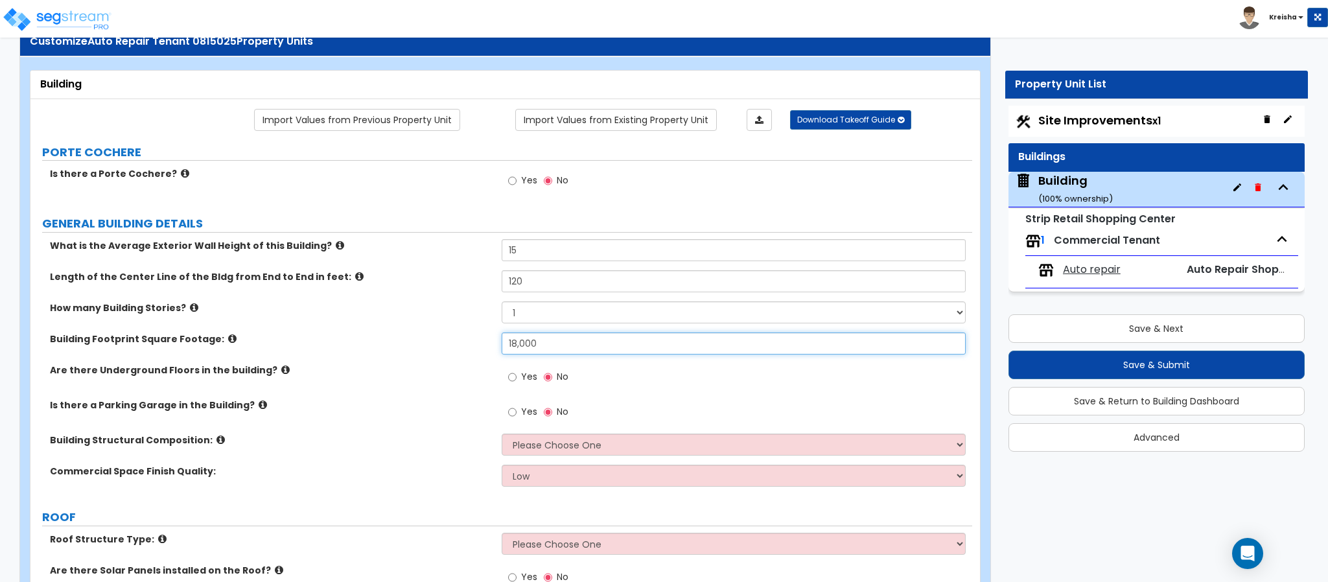
scroll to position [65, 0]
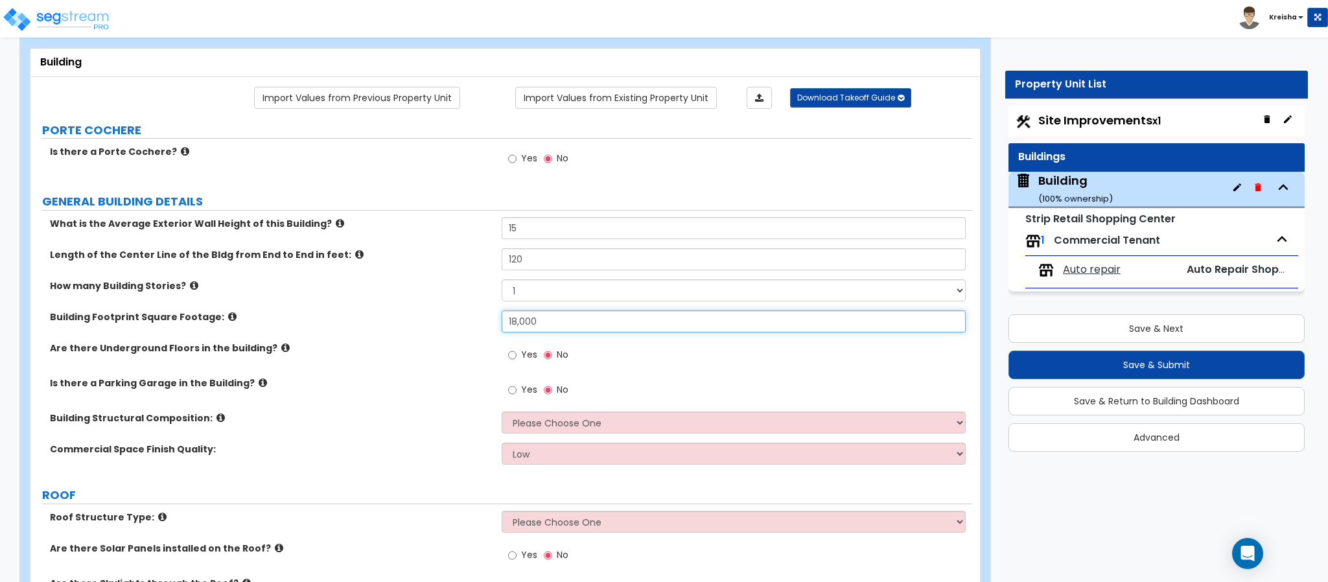
type input "18,000"
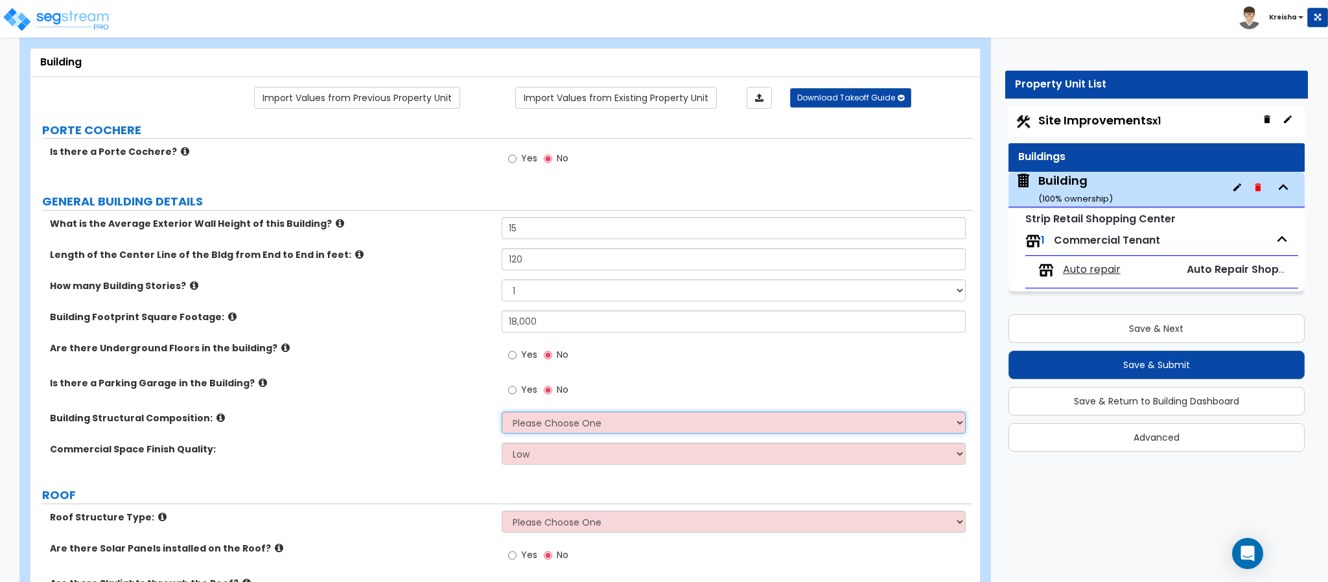
click at [537, 420] on select "Please Choose One Tilt-up Wall Construction Reinforced Concrete Structural Stee…" at bounding box center [734, 423] width 465 height 22
select select "8"
click at [502, 414] on select "Please Choose One Tilt-up Wall Construction Reinforced Concrete Structural Stee…" at bounding box center [734, 423] width 465 height 22
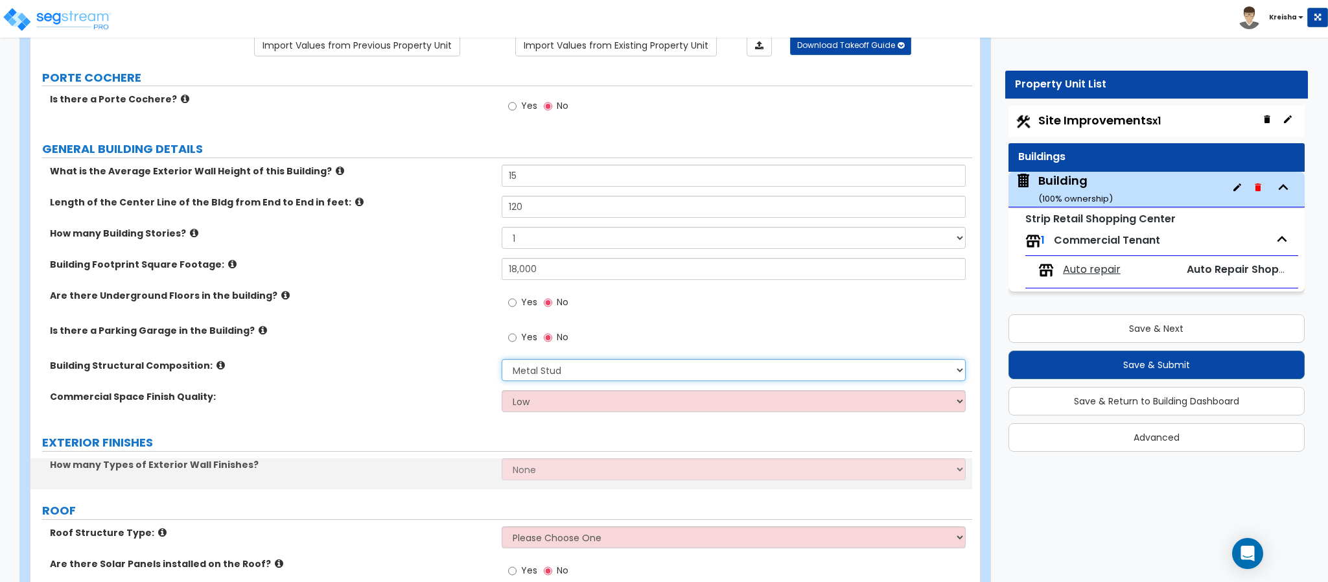
scroll to position [129, 0]
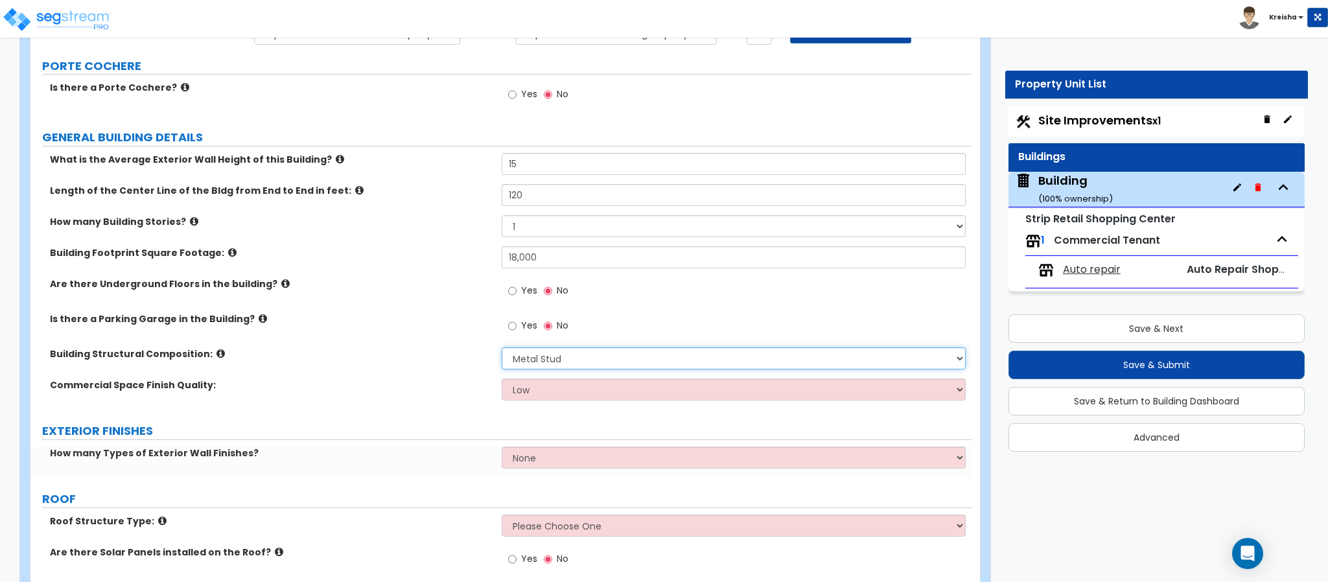
click at [541, 360] on select "Please Choose One Tilt-up Wall Construction Reinforced Concrete Structural Stee…" at bounding box center [734, 358] width 465 height 22
click at [448, 390] on label "Commercial Space Finish Quality:" at bounding box center [271, 385] width 442 height 13
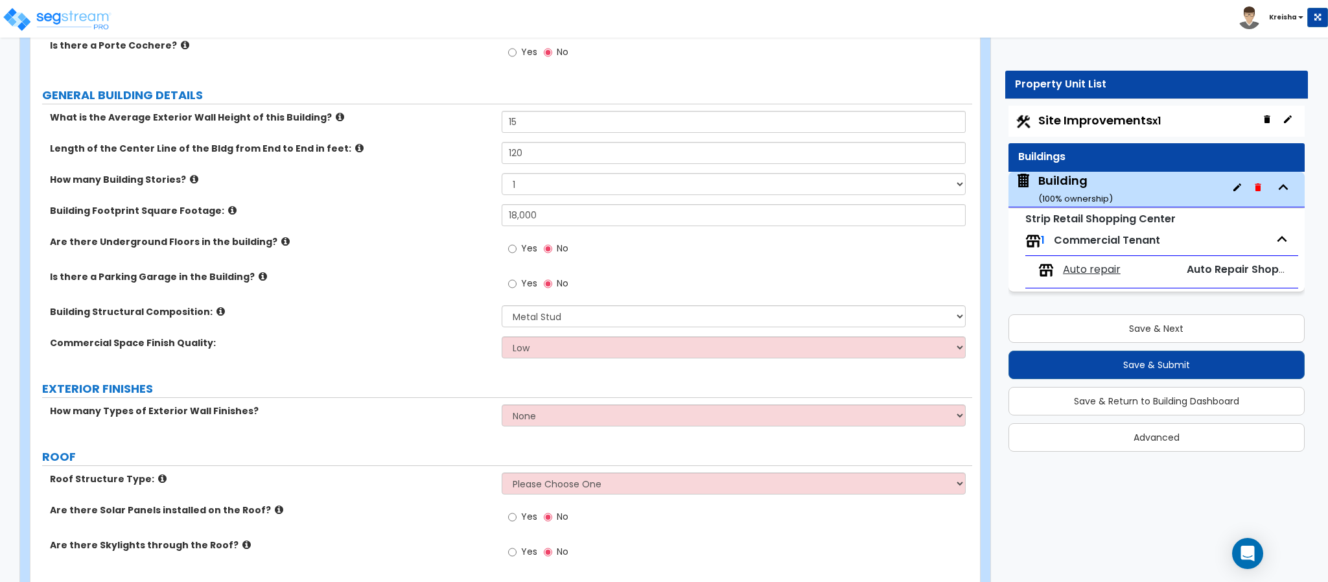
scroll to position [194, 0]
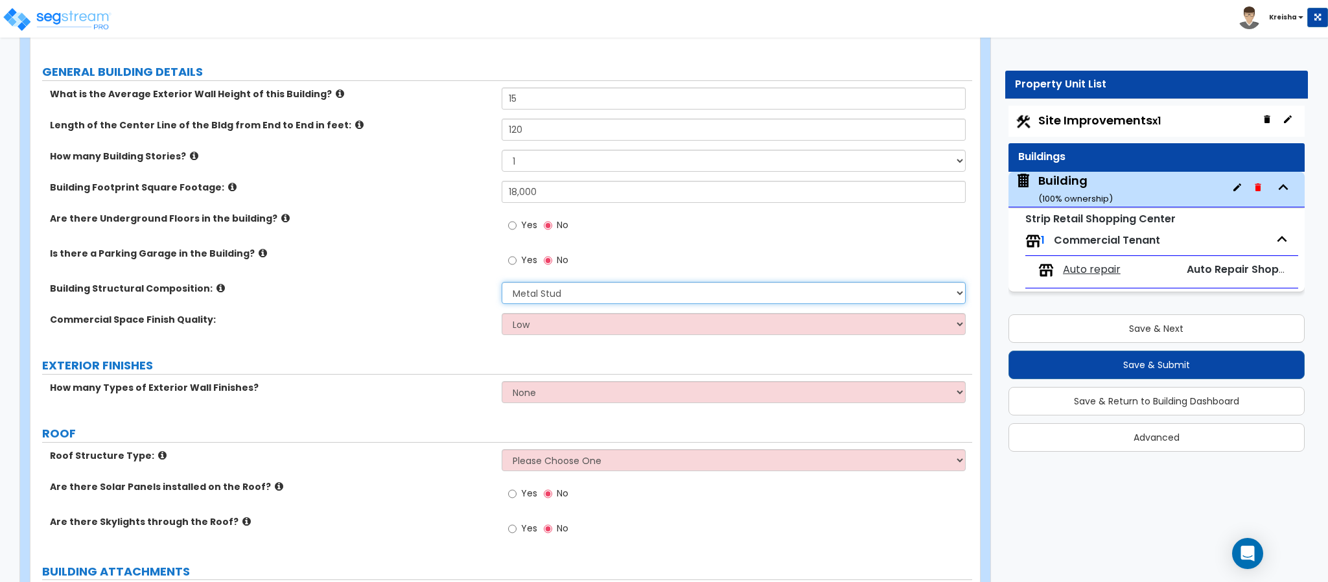
click at [564, 300] on select "Please Choose One Tilt-up Wall Construction Reinforced Concrete Structural Stee…" at bounding box center [734, 293] width 465 height 22
click at [453, 326] on label "Commercial Space Finish Quality:" at bounding box center [271, 319] width 442 height 13
click at [563, 331] on select "Low Average High" at bounding box center [734, 324] width 465 height 22
select select "1"
click at [502, 315] on select "Low Average High" at bounding box center [734, 324] width 465 height 22
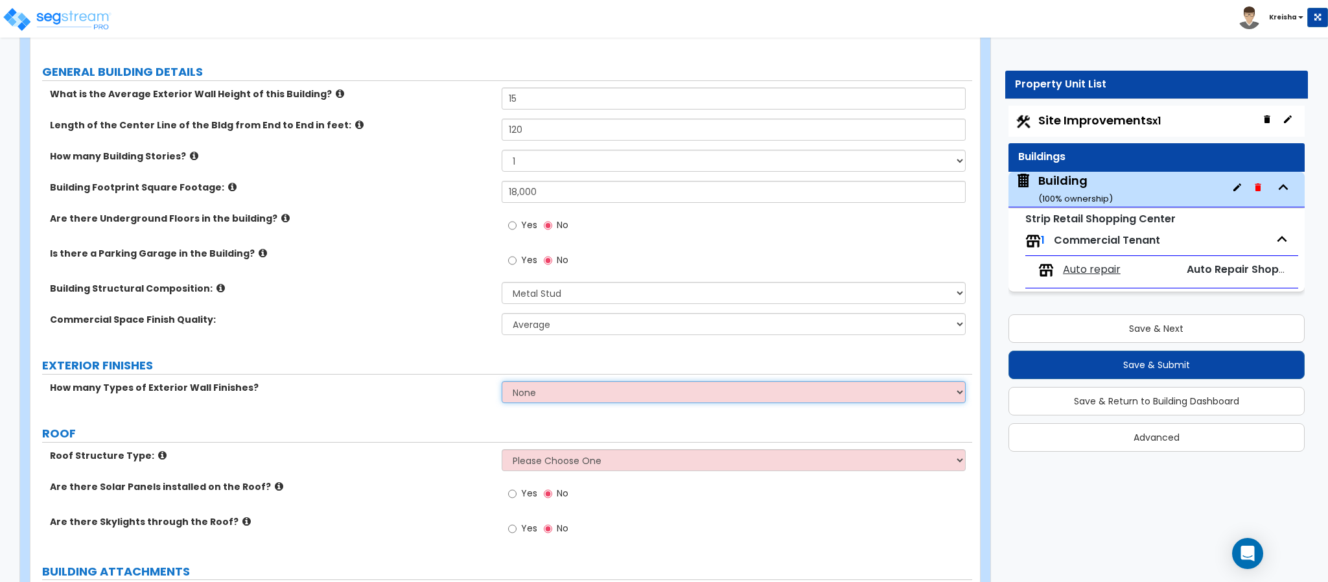
click at [546, 399] on select "None 1 2 3" at bounding box center [734, 392] width 465 height 22
select select "1"
click at [502, 383] on select "None 1 2 3" at bounding box center [734, 392] width 465 height 22
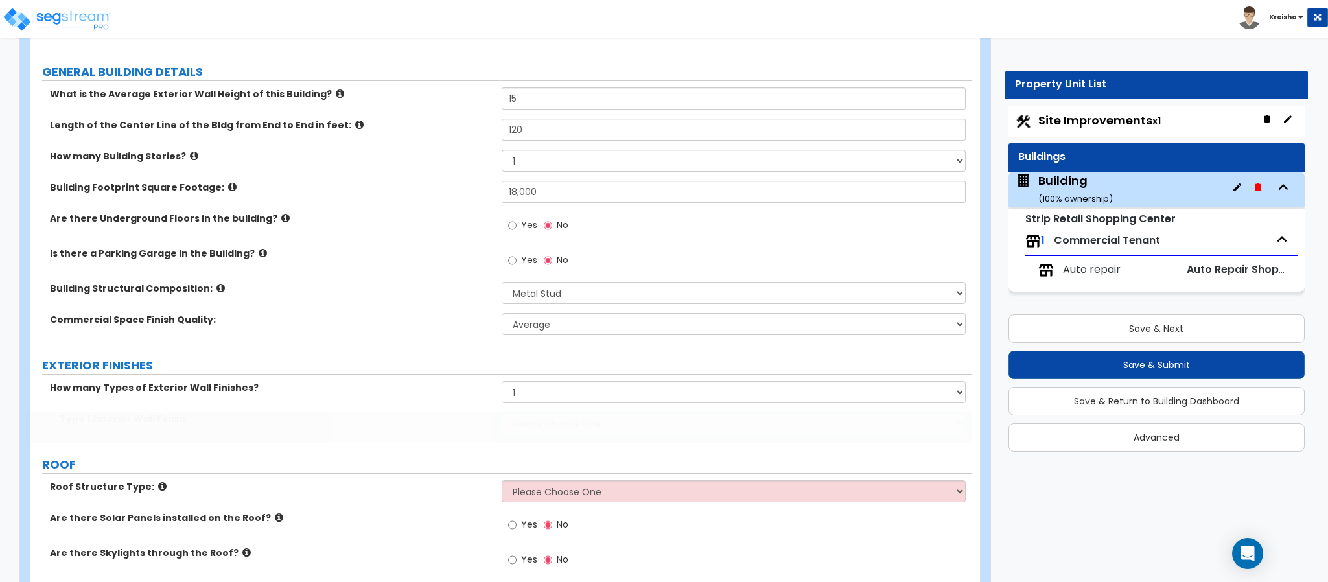
click at [541, 424] on select "Please Choose One No Finish/Shared Wall No Wall Brick Veneer Stone Veneer Wood …" at bounding box center [734, 423] width 465 height 22
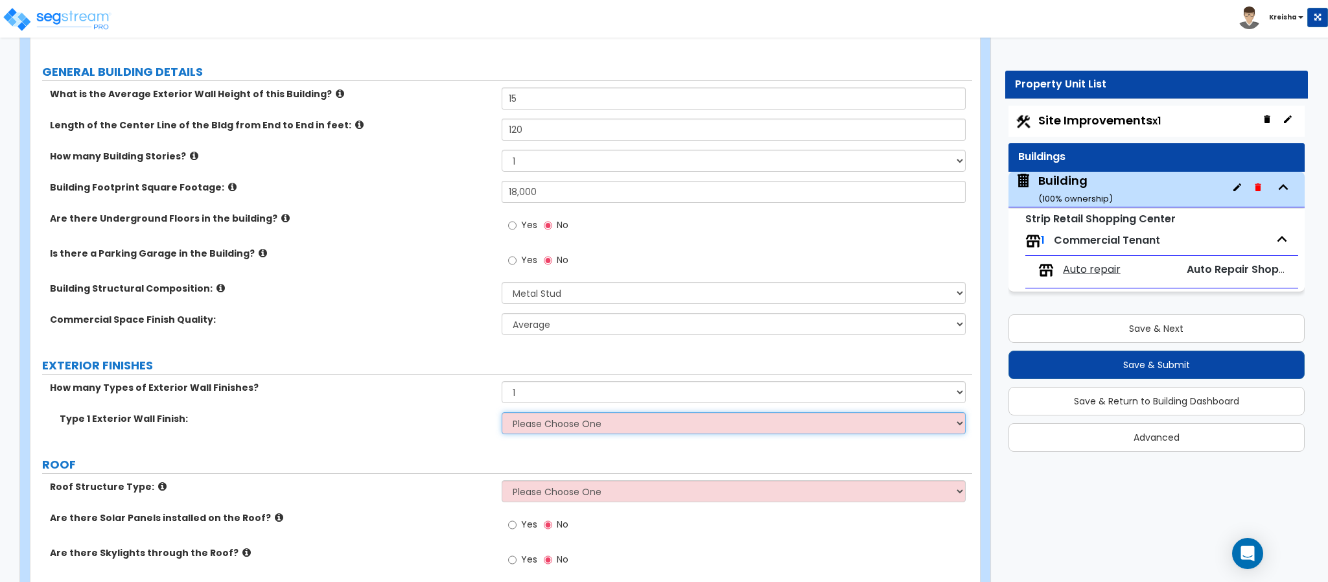
select select "7"
click at [502, 414] on select "Please Choose One No Finish/Shared Wall No Wall Brick Veneer Stone Veneer Wood …" at bounding box center [734, 423] width 465 height 22
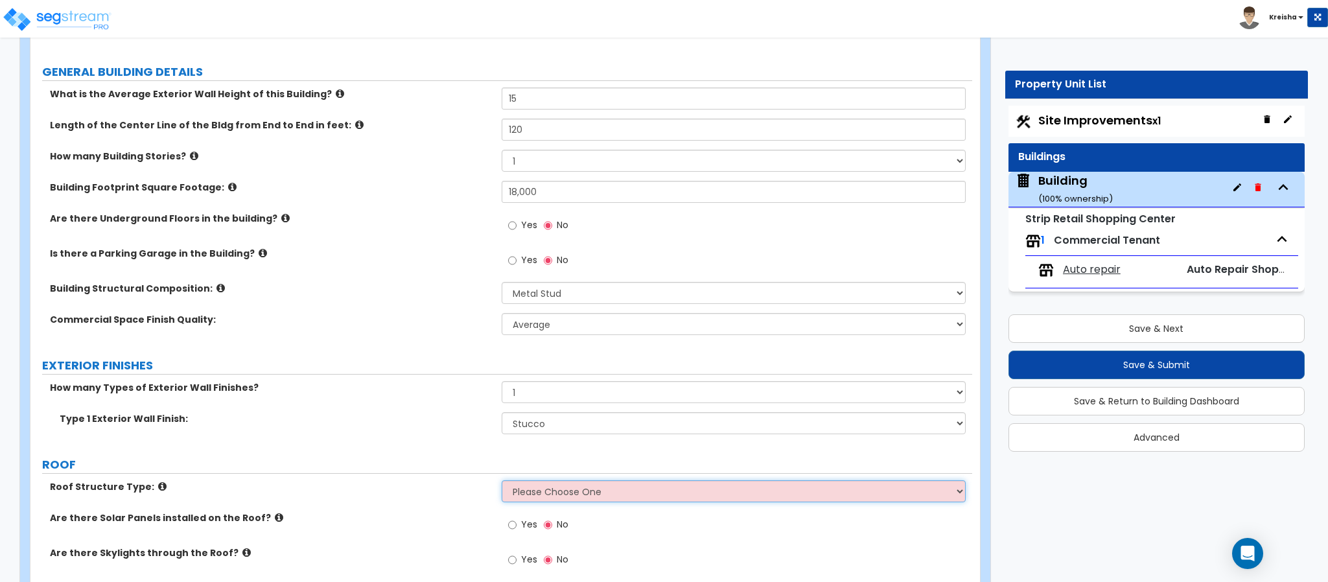
click at [532, 488] on select "Please Choose One [PERSON_NAME] Roof Flat Roof Hybrid [PERSON_NAME] & Flat Roof" at bounding box center [734, 491] width 465 height 22
select select "2"
click at [502, 482] on select "Please Choose One [PERSON_NAME] Roof Flat Roof Hybrid [PERSON_NAME] & Flat Roof" at bounding box center [734, 491] width 465 height 22
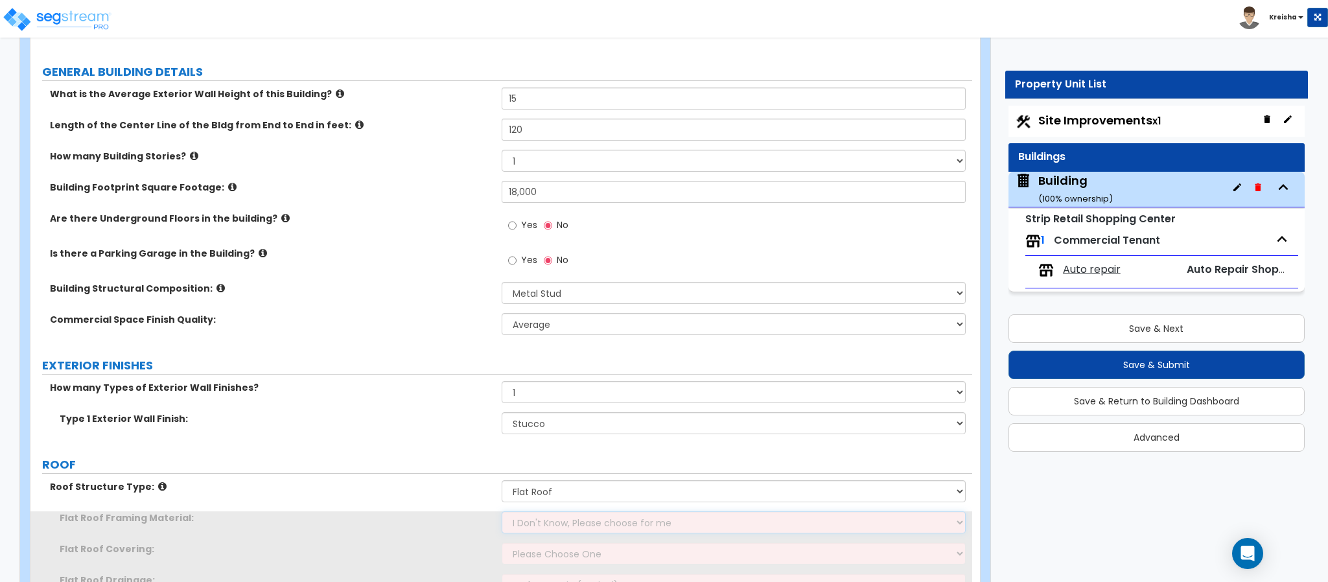
click at [541, 526] on select "I Don't Know, Please choose for me Metal Wood" at bounding box center [734, 522] width 465 height 22
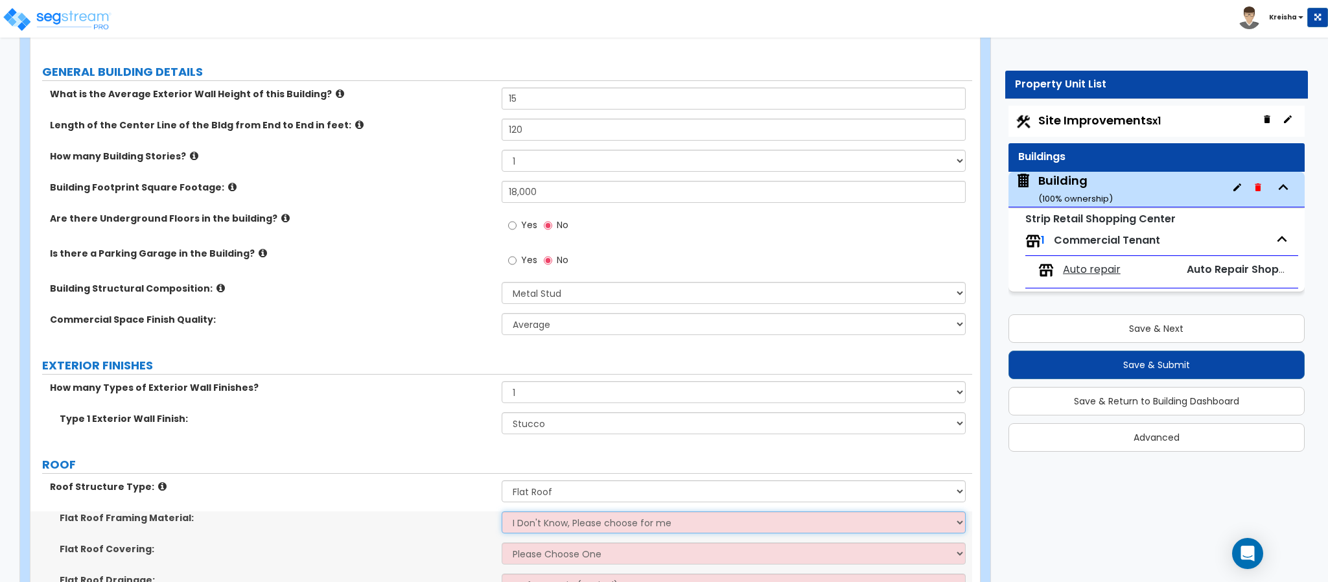
click at [541, 527] on select "I Don't Know, Please choose for me Metal Wood" at bounding box center [734, 522] width 465 height 22
click at [535, 554] on select "Please Choose One Rolled Asphalt PVC Membrane Plastic (EPDM) Membrane Asphalt F…" at bounding box center [734, 554] width 465 height 22
select select "3"
click at [502, 544] on select "Please Choose One Rolled Asphalt PVC Membrane Plastic (EPDM) Membrane Asphalt F…" at bounding box center [734, 554] width 465 height 22
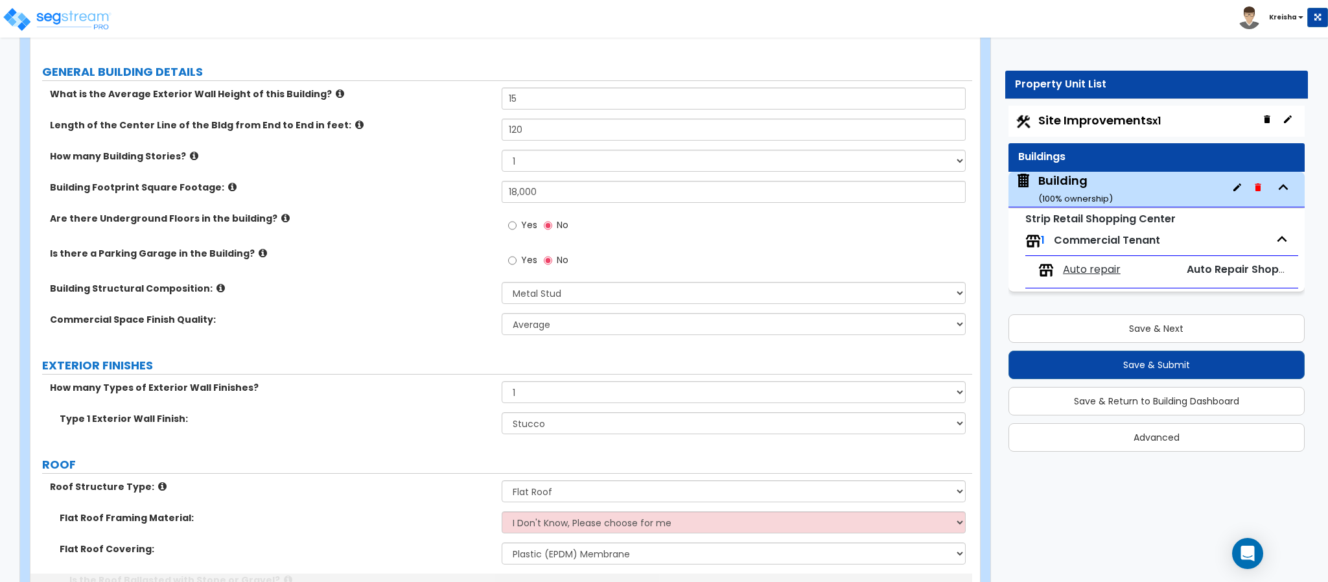
click at [430, 498] on div "Roof Structure Type: Please Choose One [PERSON_NAME] Roof Flat Roof Hybrid [PER…" at bounding box center [501, 495] width 942 height 31
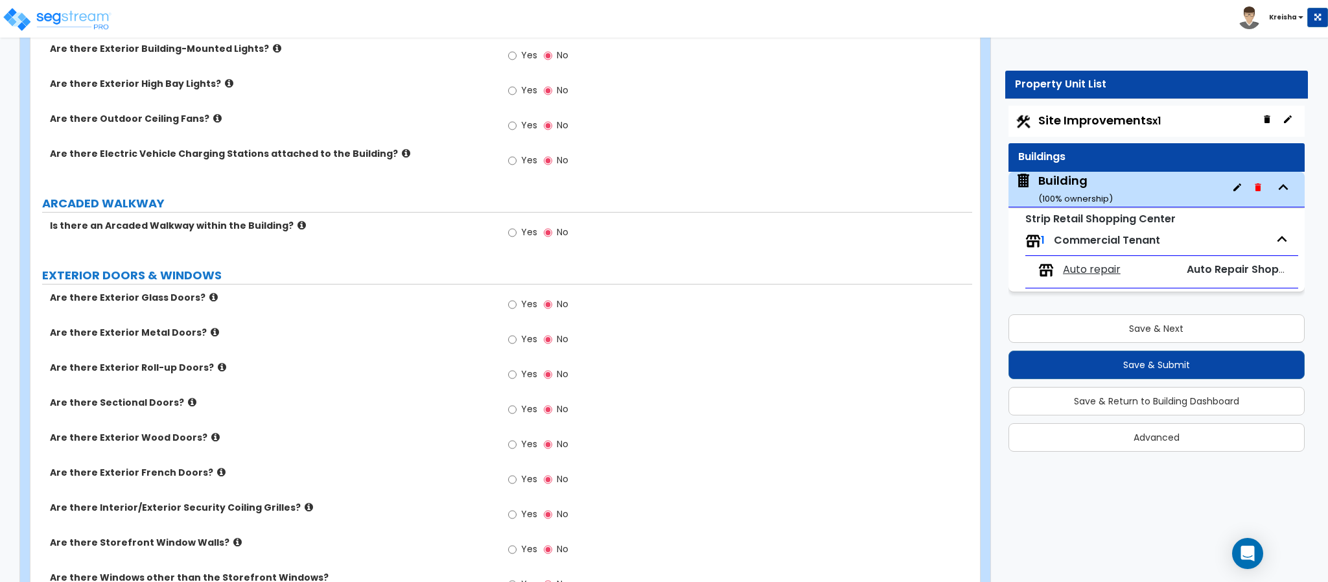
scroll to position [1301, 0]
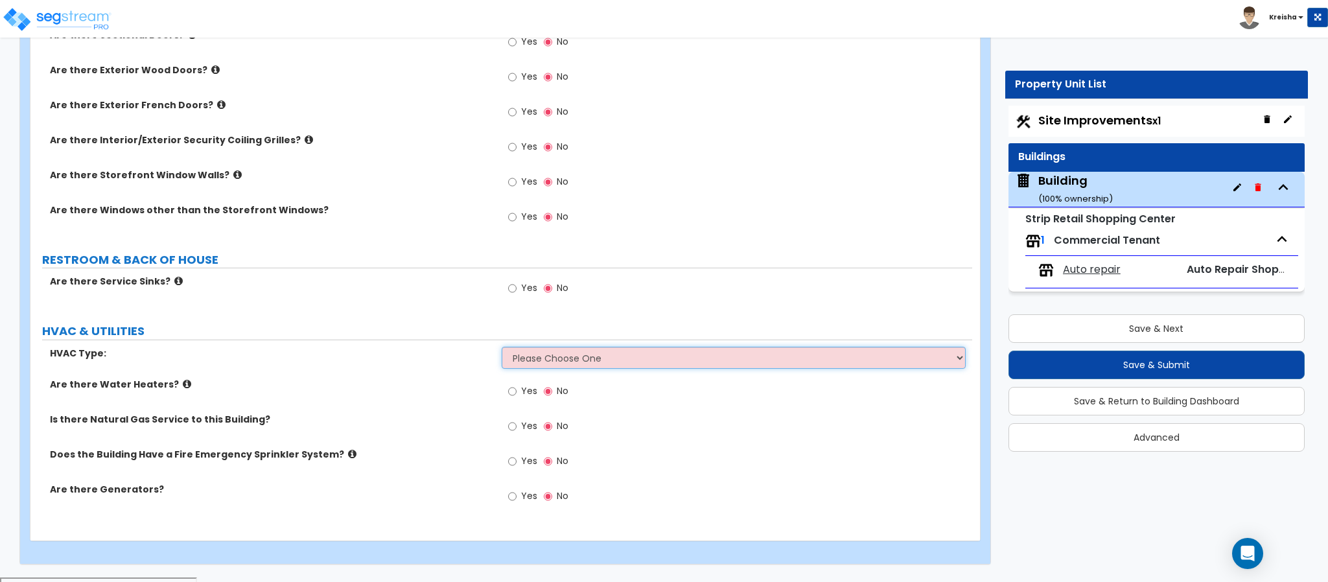
click at [556, 358] on select "Please Choose One Rooftop Unit Furnace-Condenser Forced Air Split Heating/Cooli…" at bounding box center [734, 358] width 465 height 22
click at [428, 355] on label "HVAC Type:" at bounding box center [271, 353] width 442 height 13
click at [524, 467] on span "Yes" at bounding box center [529, 460] width 16 height 13
click at [517, 469] on input "Yes" at bounding box center [512, 461] width 8 height 14
radio input "true"
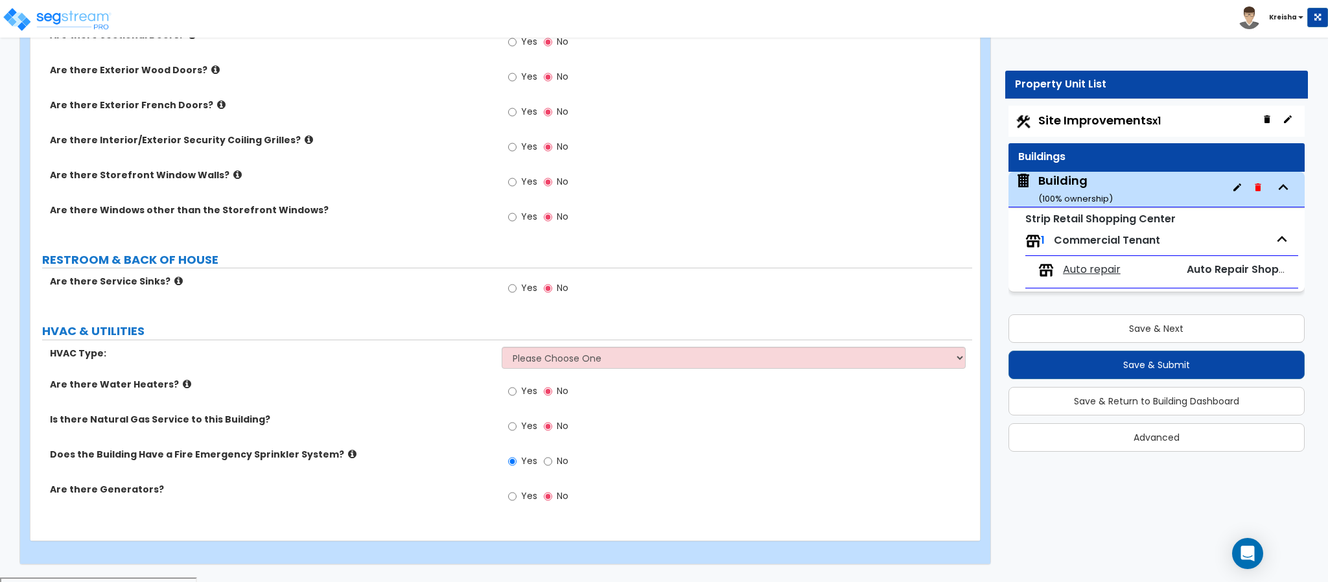
click at [517, 436] on label "Yes" at bounding box center [522, 428] width 29 height 22
click at [517, 434] on input "Yes" at bounding box center [512, 426] width 8 height 14
radio input "true"
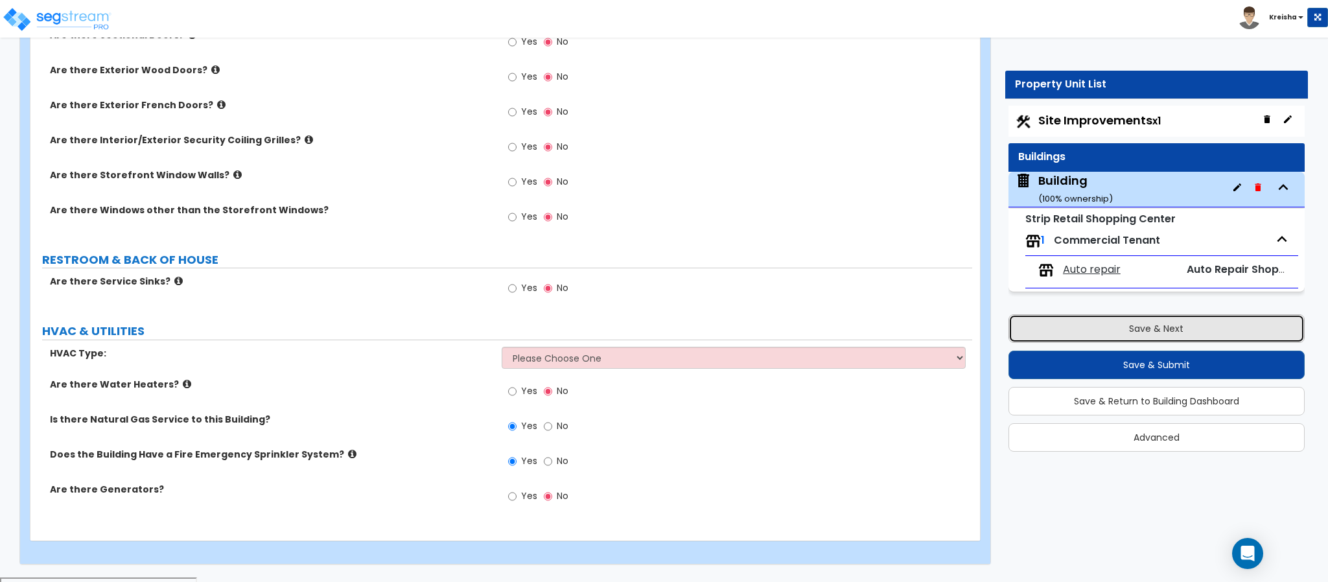
click at [1066, 333] on button "Save & Next" at bounding box center [1157, 328] width 296 height 29
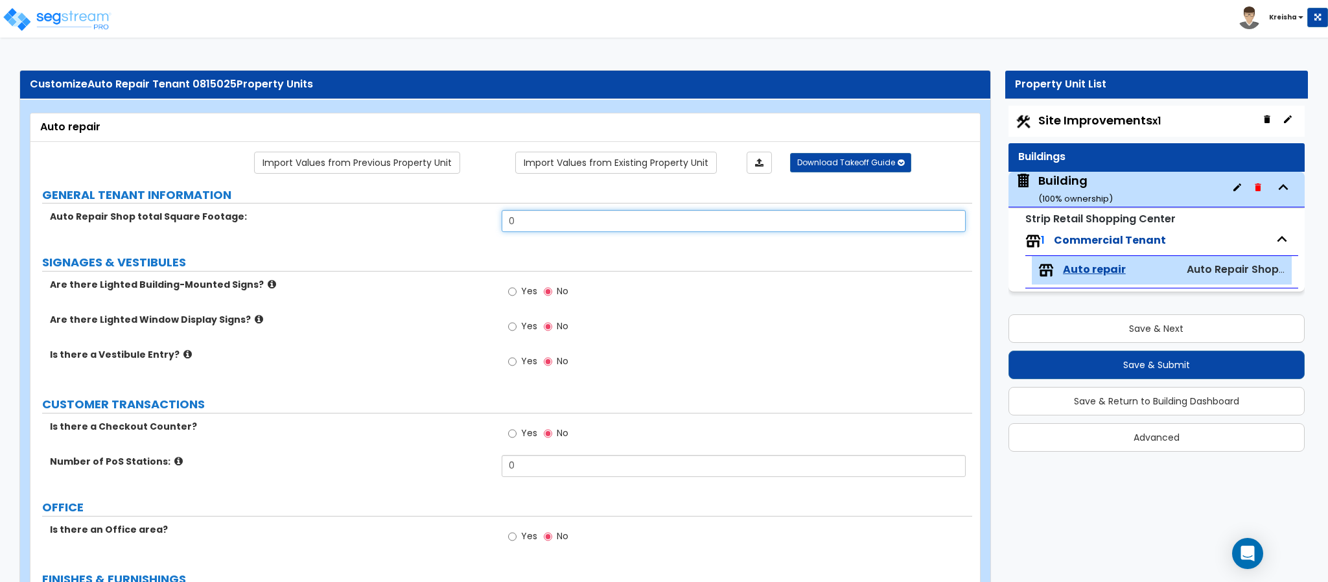
click at [549, 228] on input "0" at bounding box center [734, 221] width 465 height 22
click at [539, 238] on div "Auto Repair Shop total Square Footage: 0" at bounding box center [501, 225] width 942 height 31
click at [543, 228] on input "0" at bounding box center [734, 221] width 465 height 22
type input "5,000"
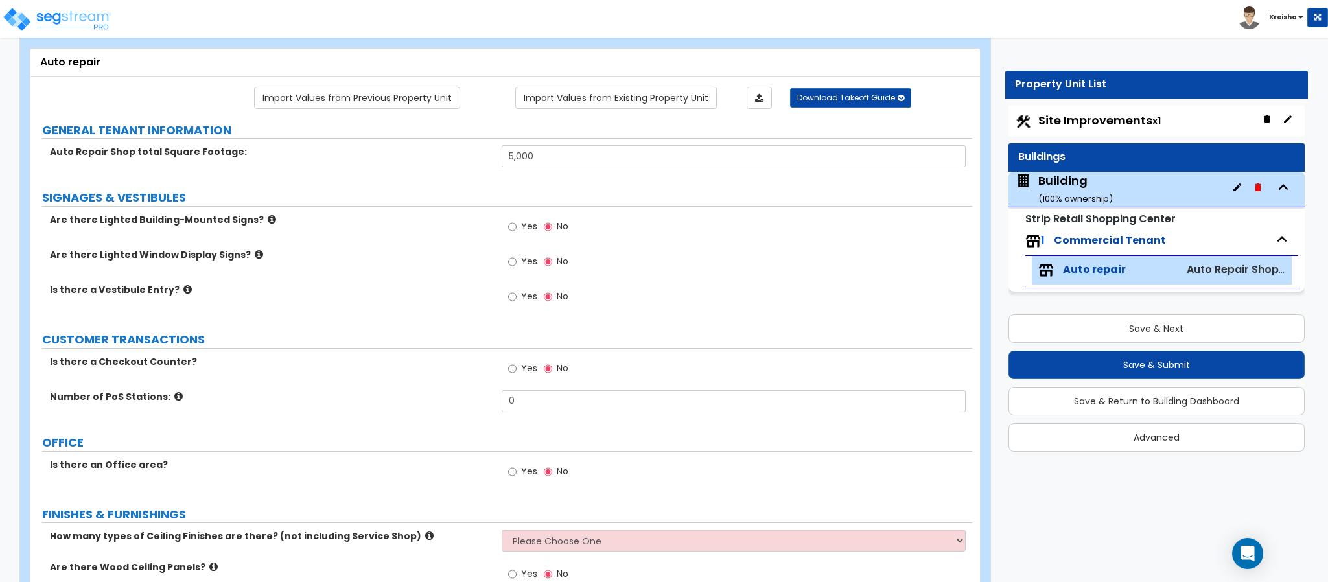
click at [521, 226] on span "Yes" at bounding box center [529, 226] width 16 height 13
click at [517, 226] on input "Yes" at bounding box center [512, 227] width 8 height 14
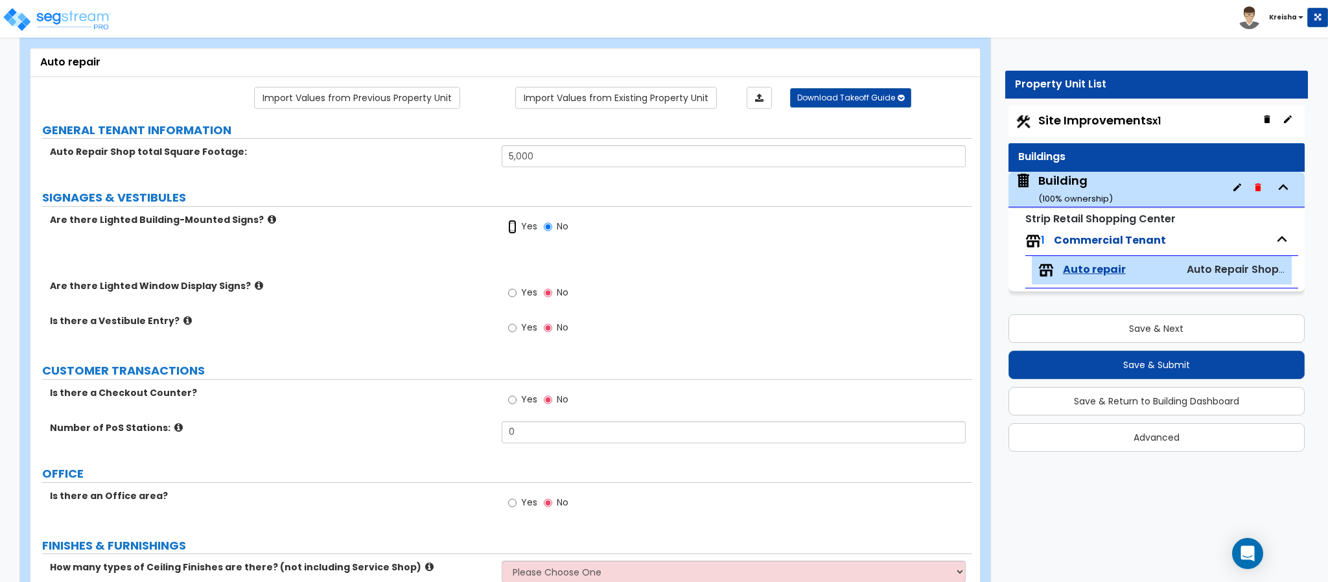
radio input "true"
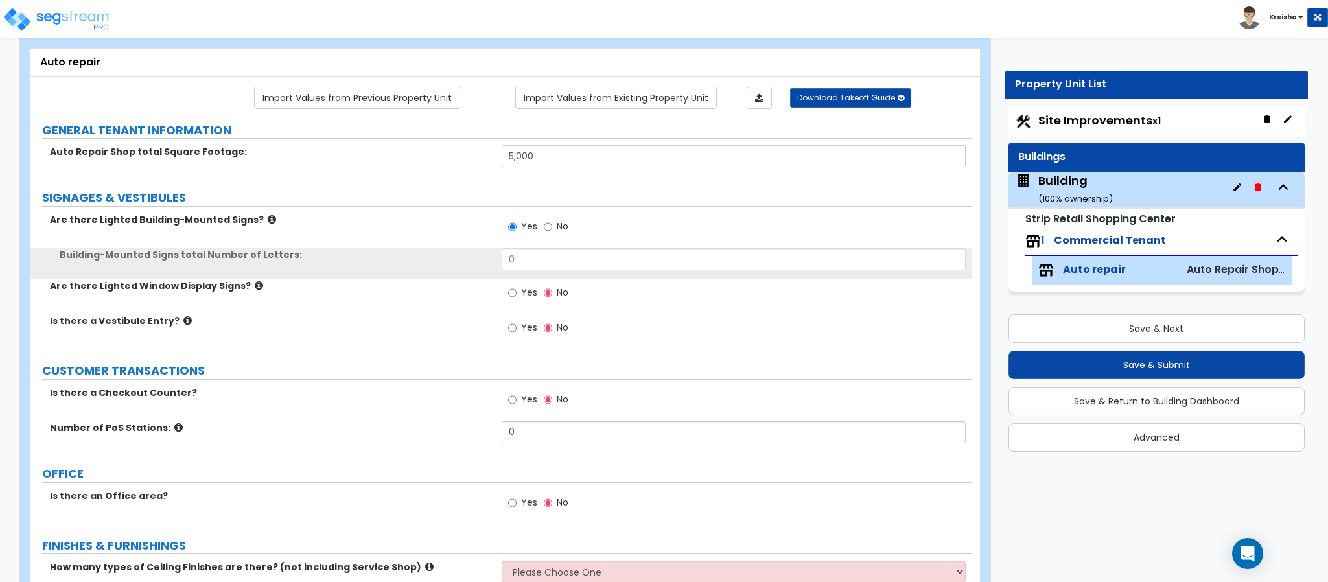
click at [520, 292] on label "Yes" at bounding box center [522, 294] width 29 height 22
click at [517, 292] on input "Yes" at bounding box center [512, 293] width 8 height 14
radio input "true"
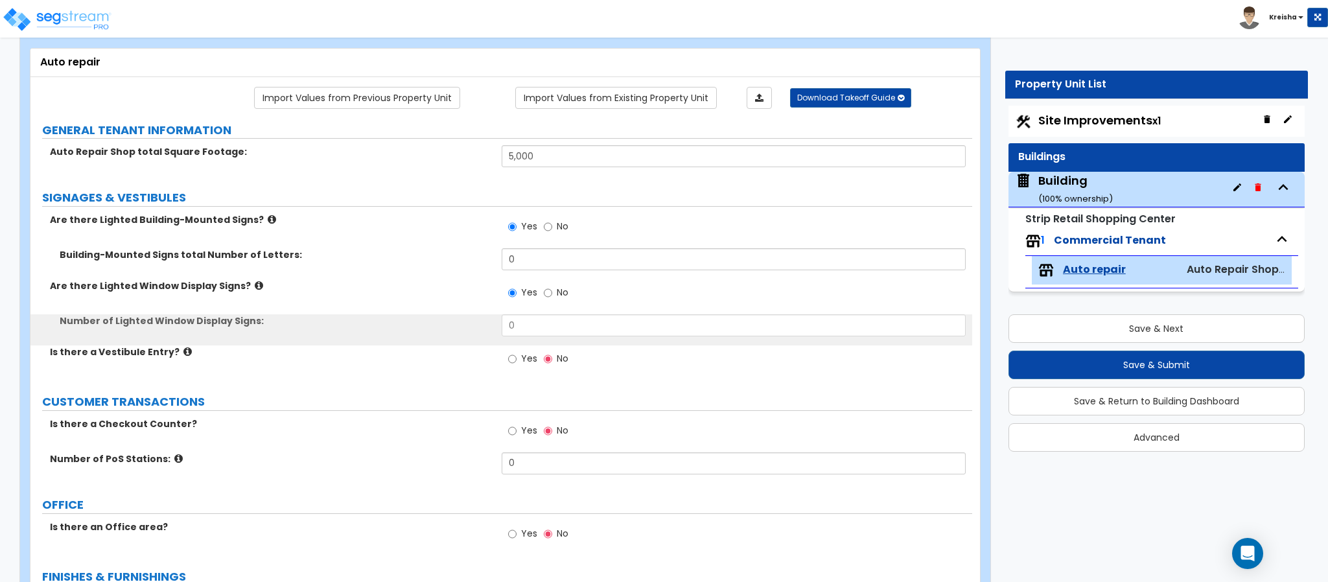
click at [520, 364] on label "Yes" at bounding box center [522, 360] width 29 height 22
click at [517, 364] on input "Yes" at bounding box center [512, 359] width 8 height 14
click at [517, 356] on label "Yes" at bounding box center [522, 360] width 29 height 22
click at [517, 356] on input "Yes" at bounding box center [512, 359] width 8 height 14
radio input "true"
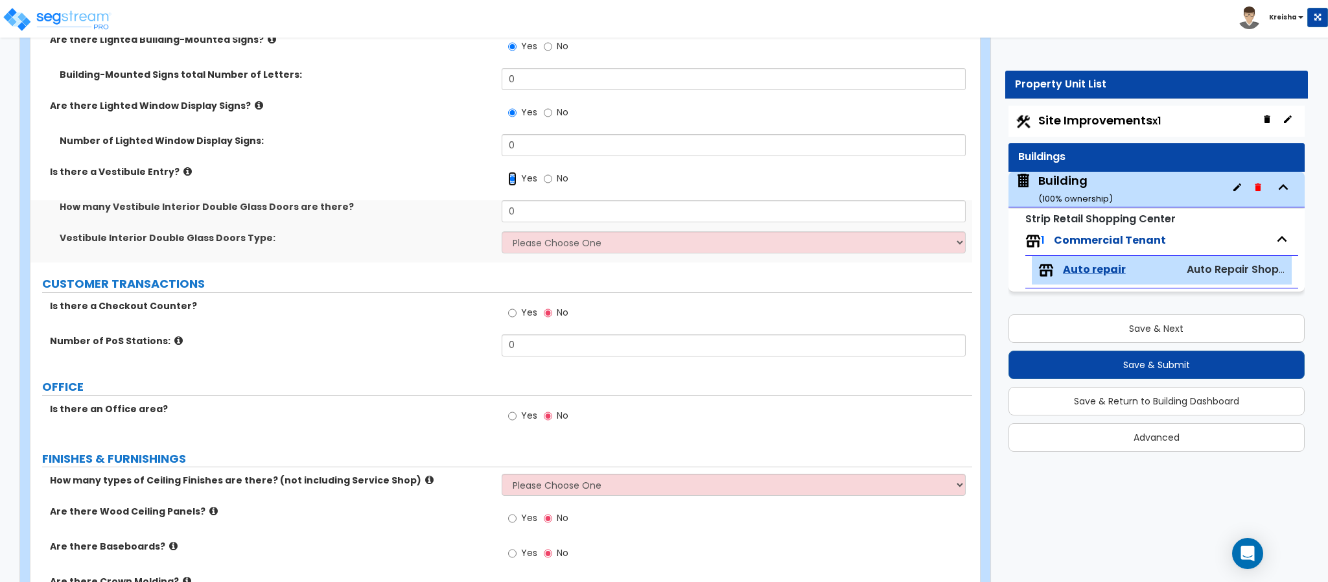
scroll to position [259, 0]
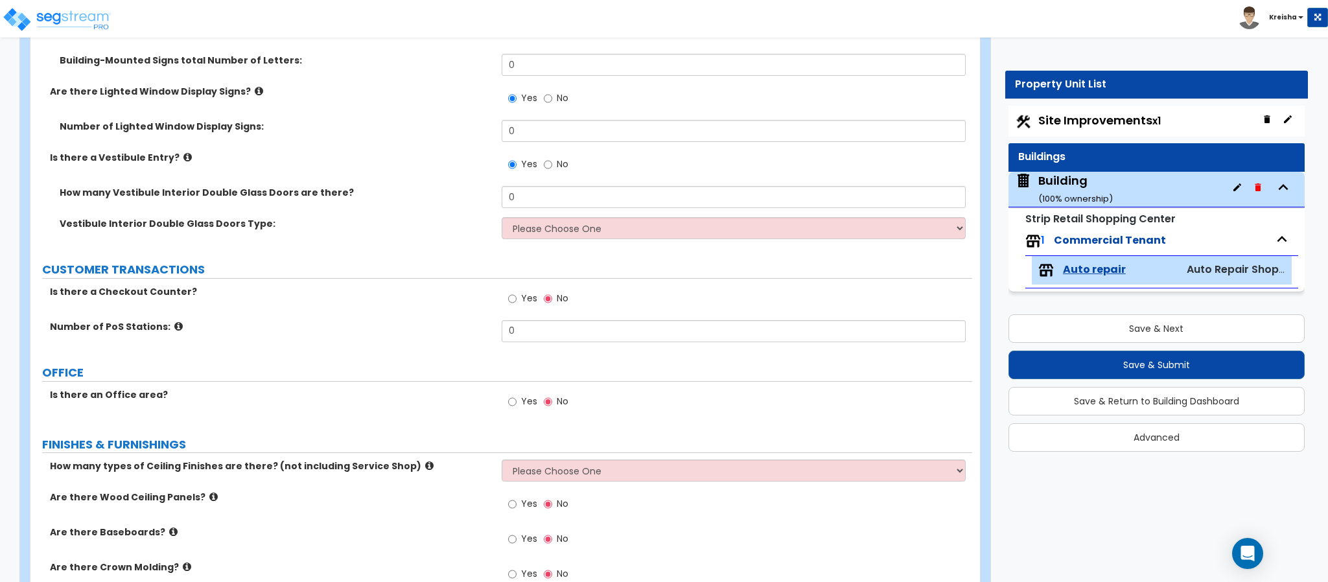
click at [526, 298] on span "Yes" at bounding box center [529, 298] width 16 height 13
click at [517, 298] on input "Yes" at bounding box center [512, 299] width 8 height 14
radio input "true"
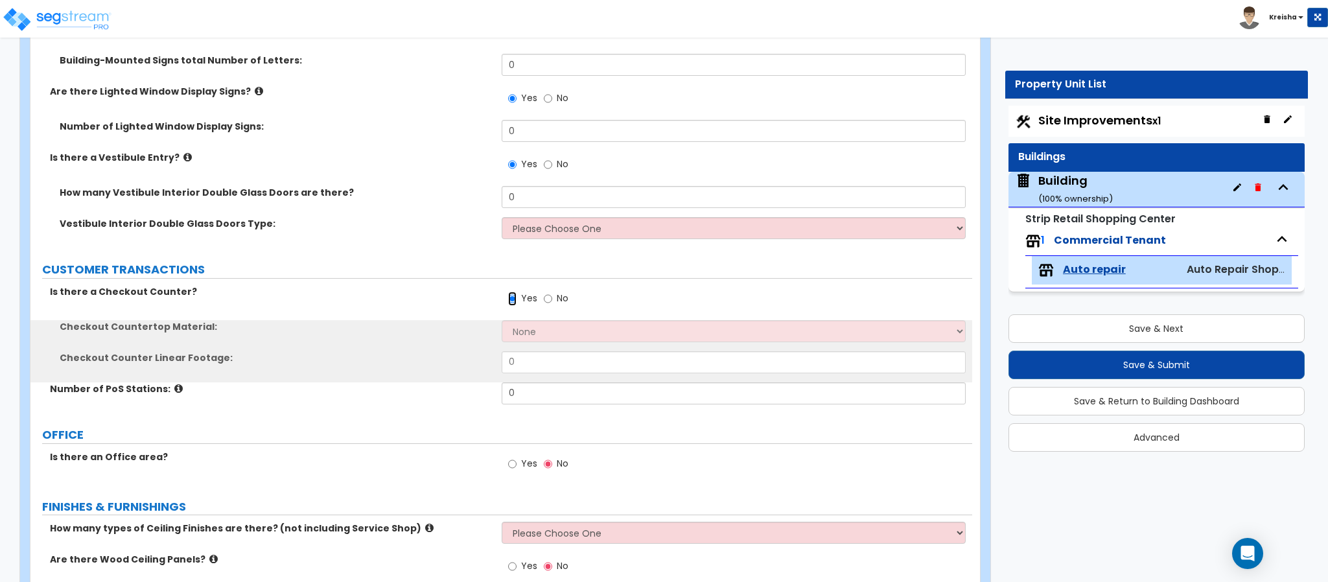
scroll to position [454, 0]
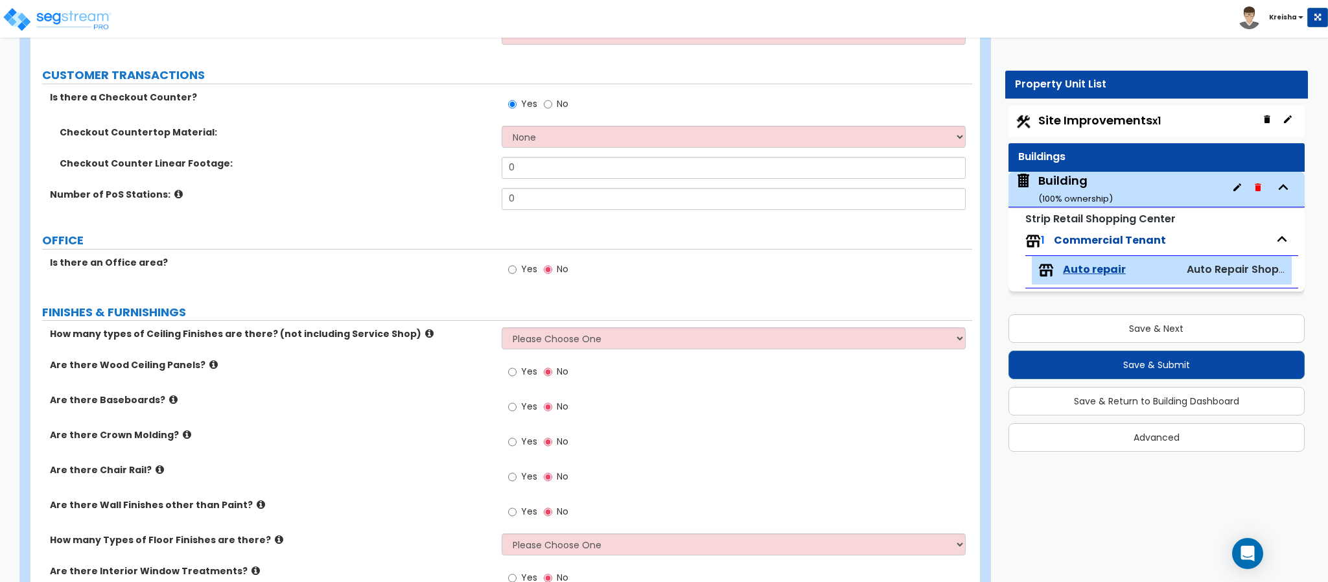
click at [517, 263] on label "Yes" at bounding box center [522, 271] width 29 height 22
click at [517, 263] on input "Yes" at bounding box center [512, 270] width 8 height 14
radio input "true"
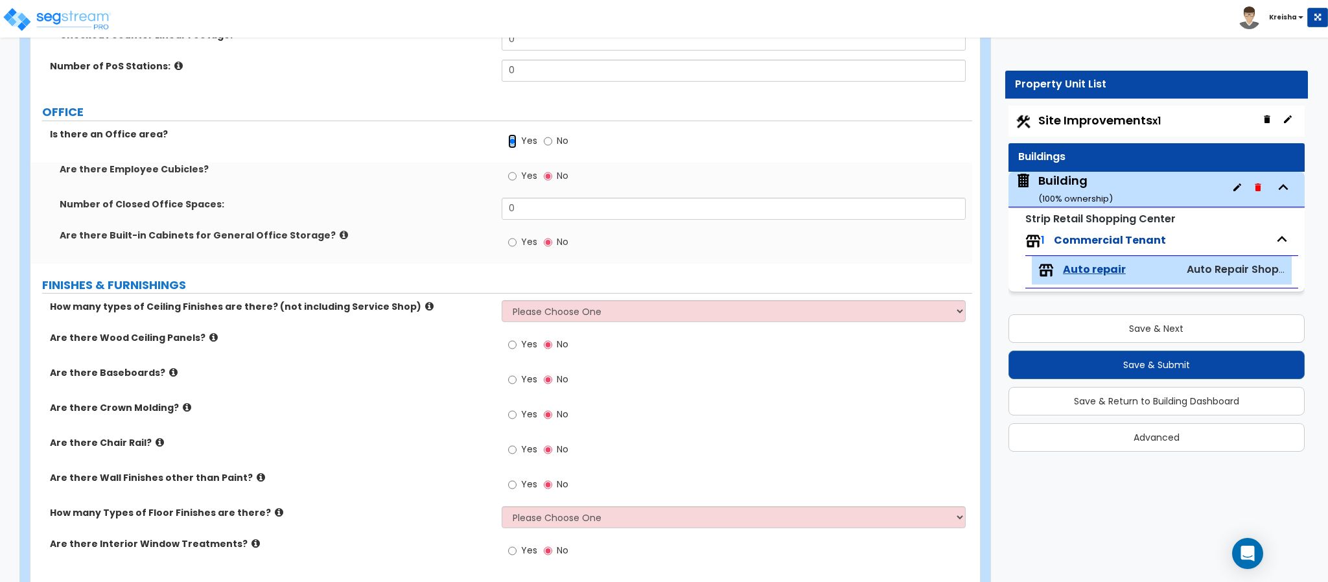
scroll to position [583, 0]
click at [519, 174] on label "Yes" at bounding box center [522, 176] width 29 height 22
click at [517, 174] on input "Yes" at bounding box center [512, 175] width 8 height 14
radio input "true"
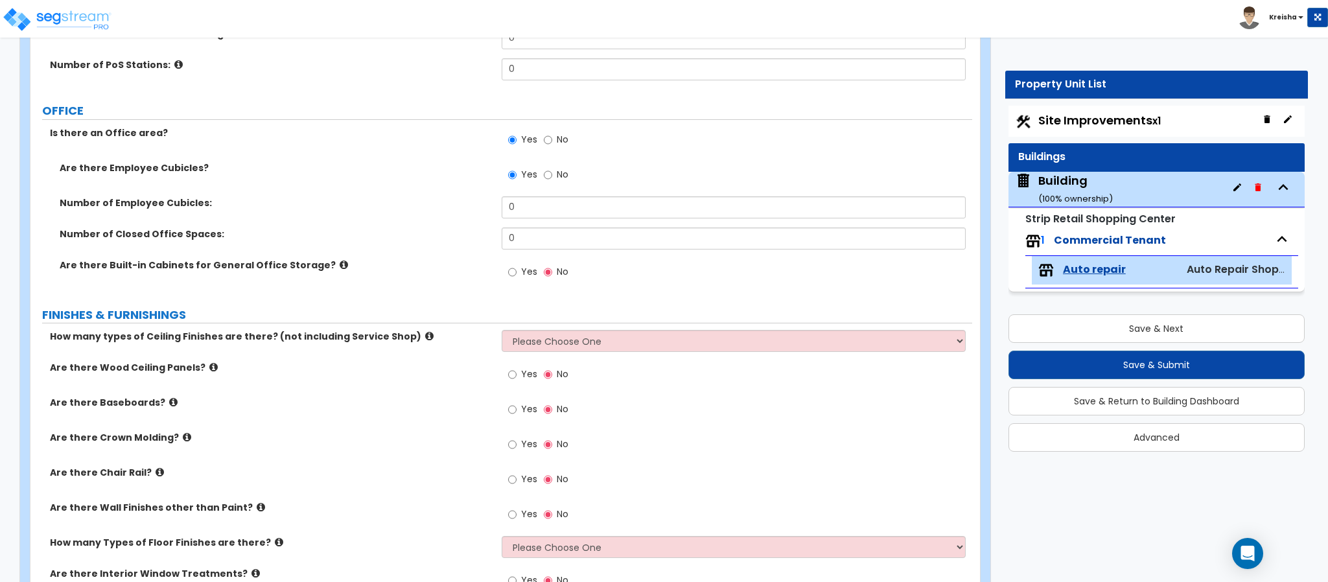
click at [510, 263] on div "Yes No" at bounding box center [538, 274] width 73 height 30
click at [513, 270] on input "Yes" at bounding box center [512, 272] width 8 height 14
radio input "true"
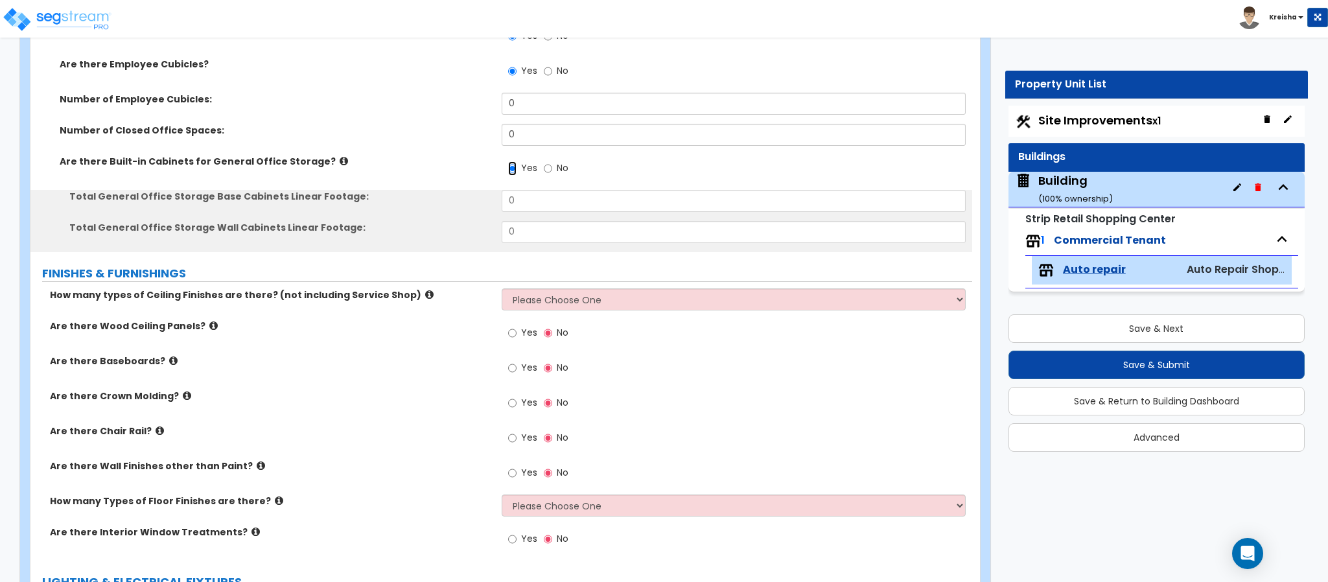
scroll to position [712, 0]
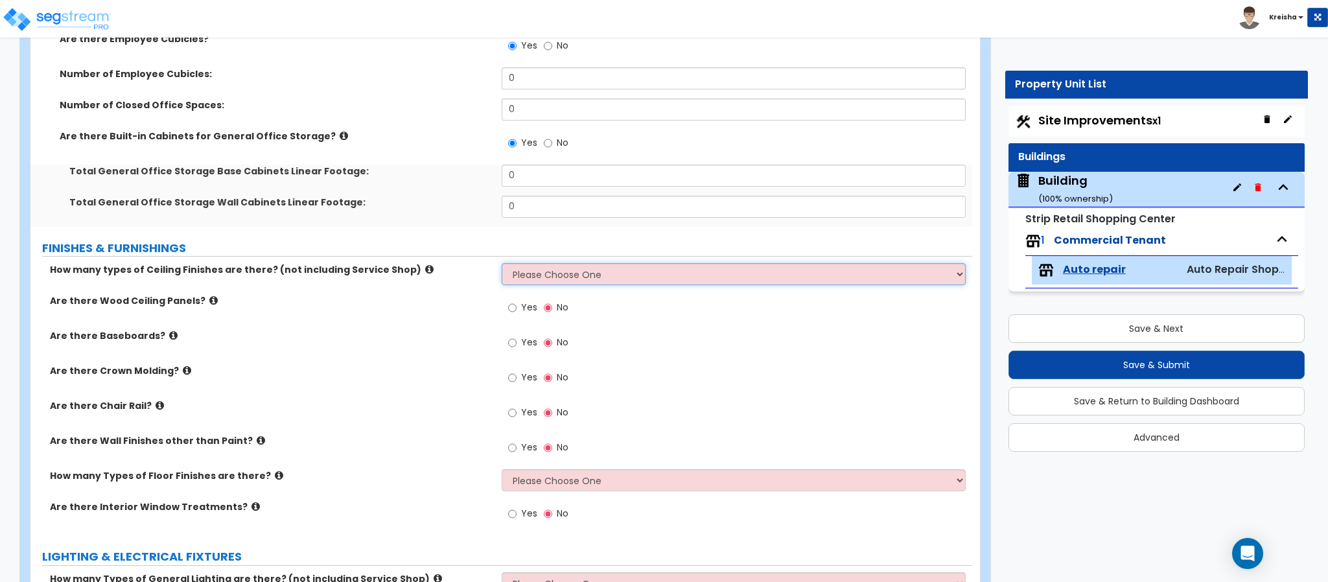
click at [512, 277] on select "Please Choose One 1 2 3" at bounding box center [734, 274] width 465 height 22
click at [502, 266] on select "Please Choose One 1 2 3" at bounding box center [734, 274] width 465 height 22
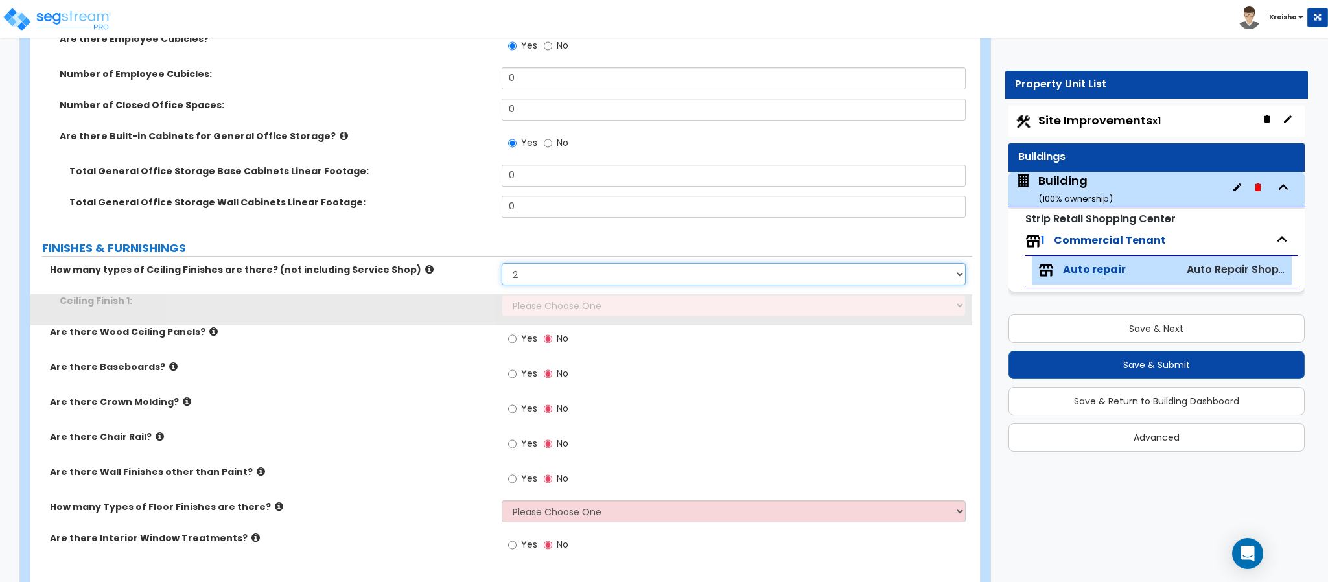
select select "3"
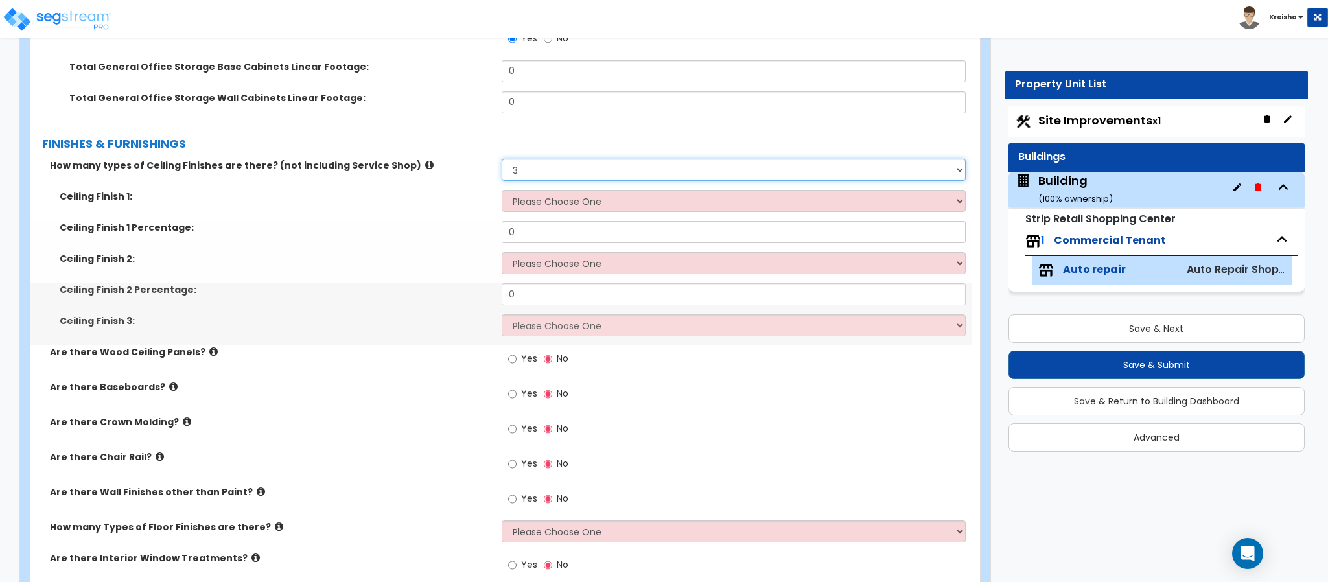
scroll to position [907, 0]
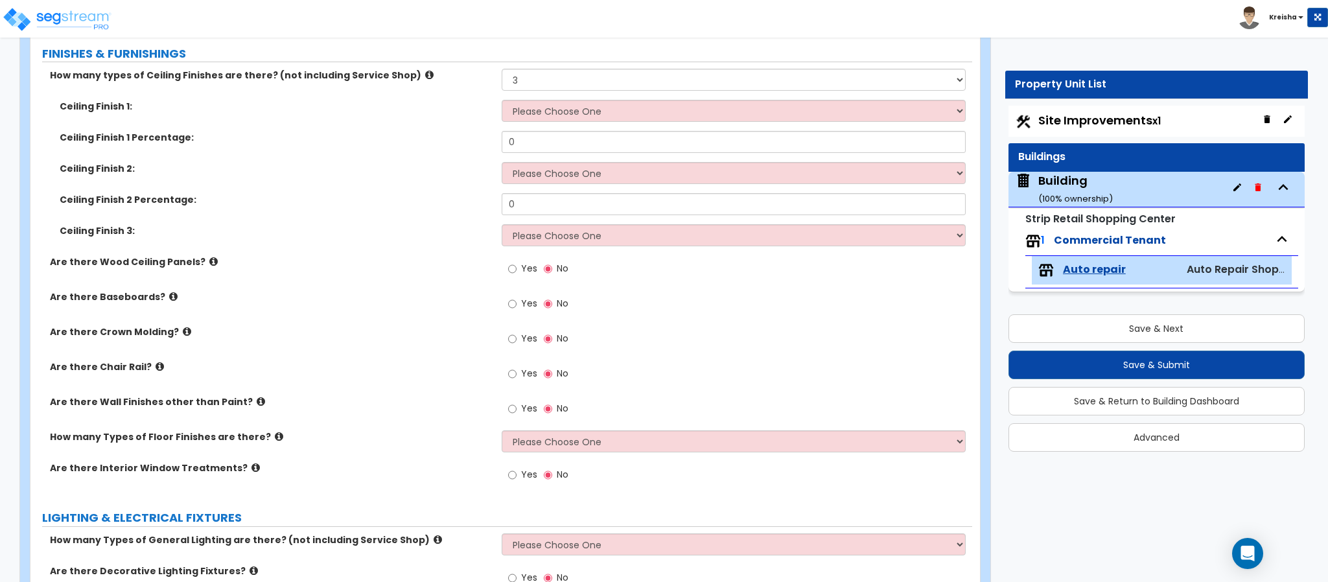
click at [529, 272] on span "Yes" at bounding box center [529, 268] width 16 height 13
click at [517, 272] on input "Yes" at bounding box center [512, 269] width 8 height 14
radio input "true"
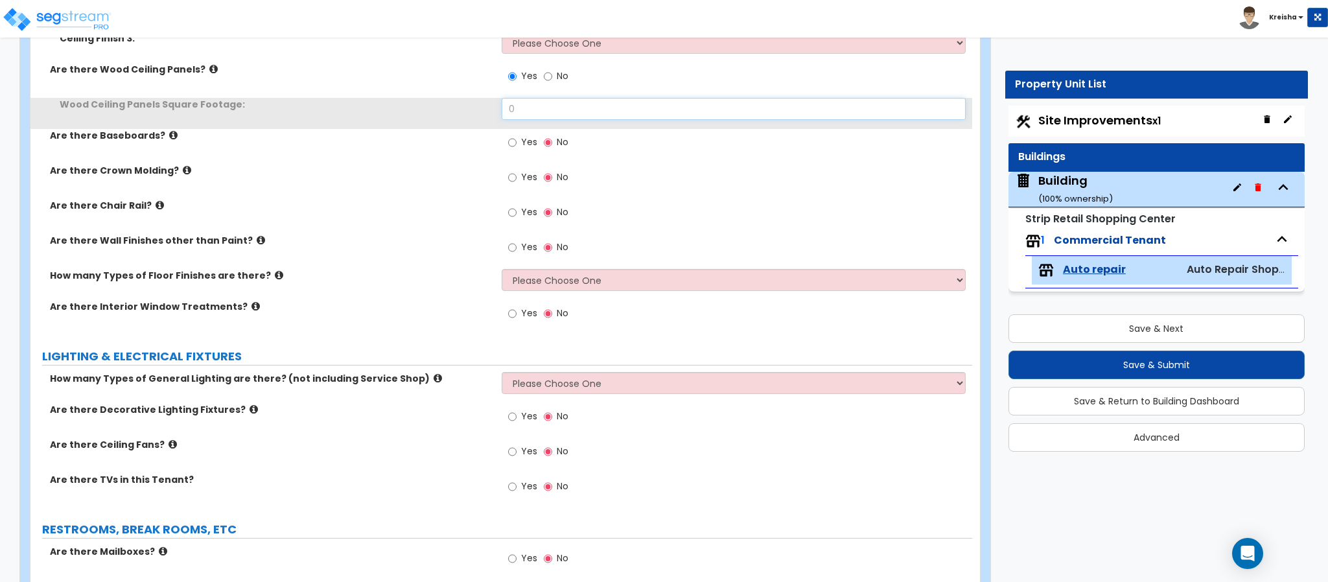
scroll to position [1101, 0]
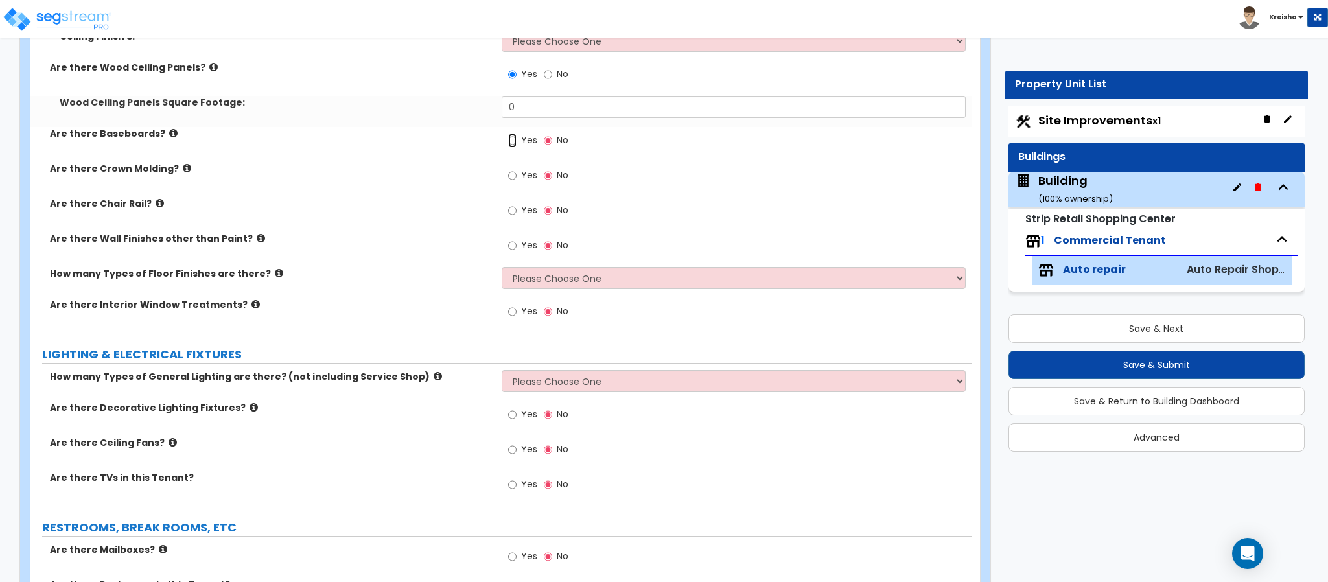
click at [508, 134] on input "Yes" at bounding box center [512, 141] width 8 height 14
radio input "true"
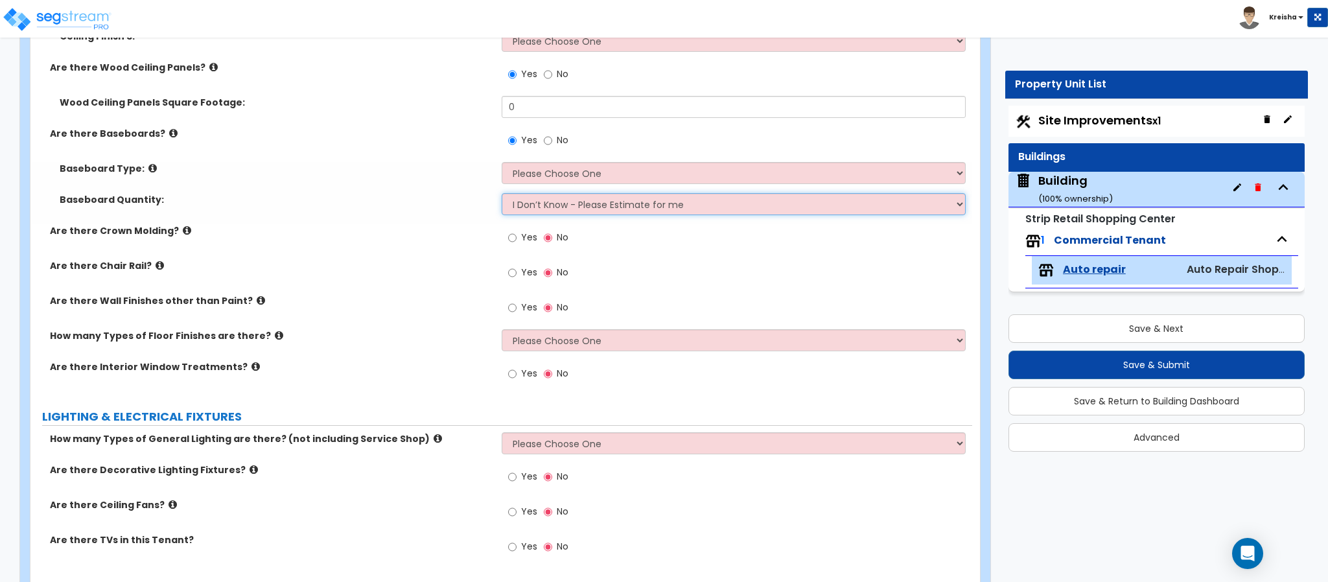
select select "1"
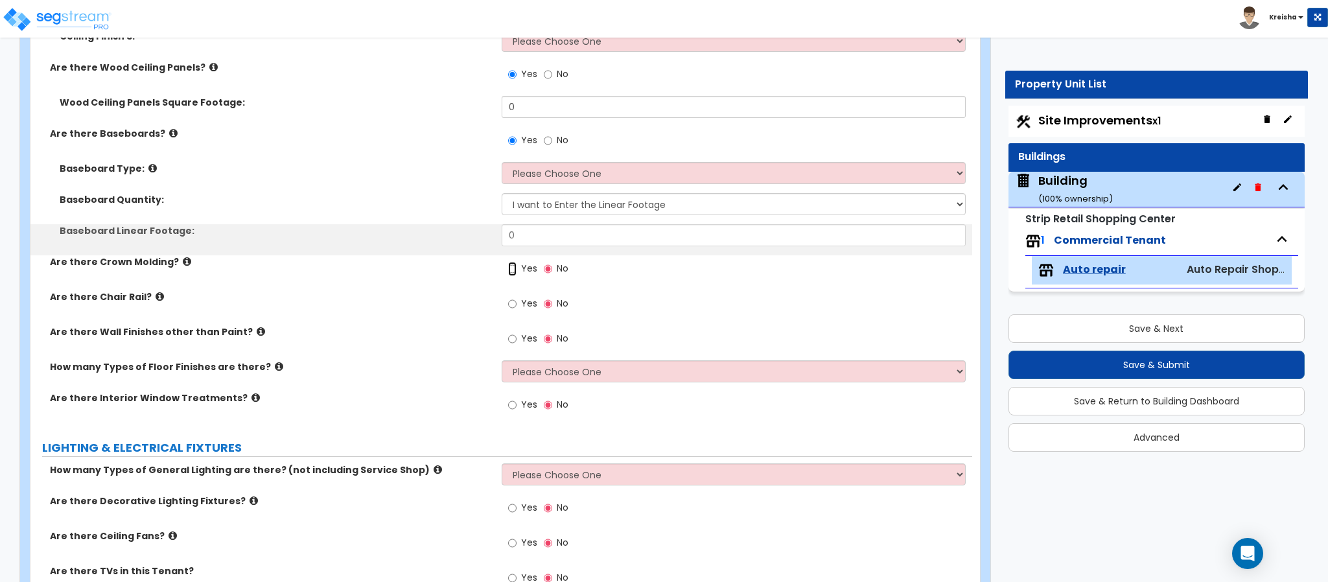
click at [508, 262] on input "Yes" at bounding box center [512, 269] width 8 height 14
radio input "true"
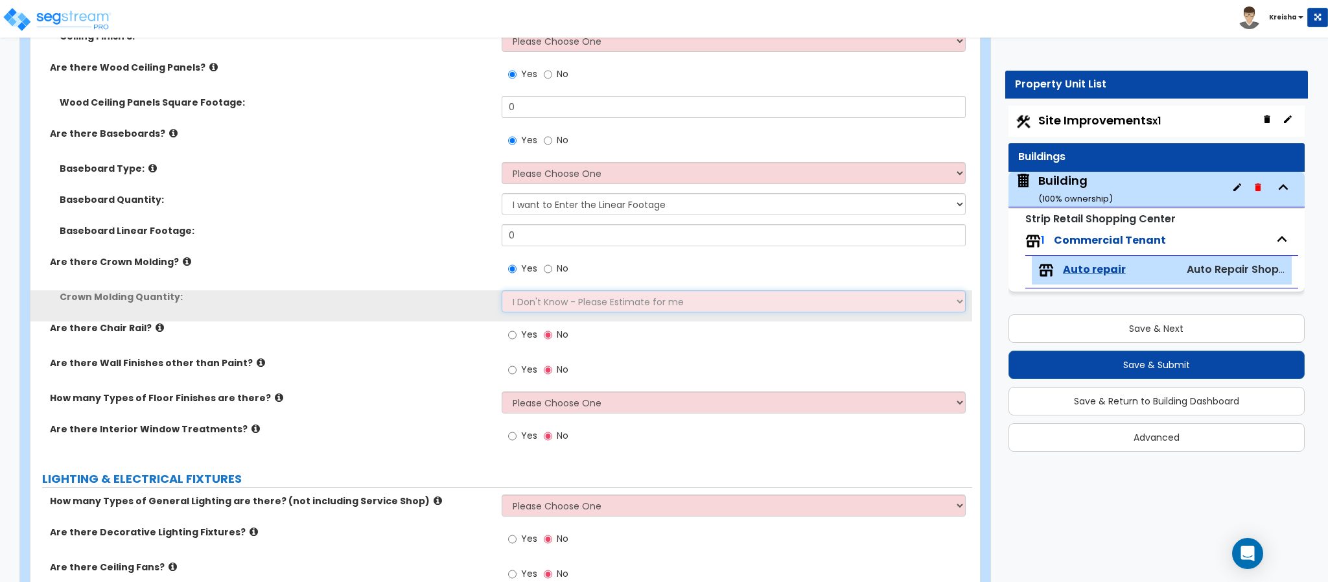
select select "1"
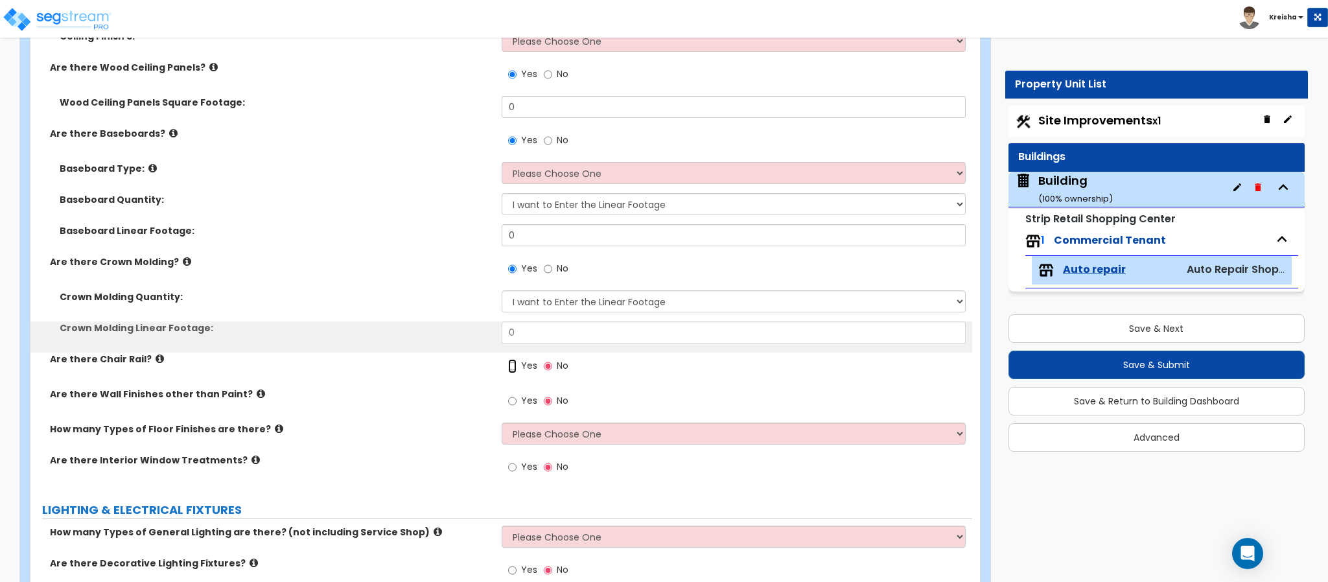
click at [508, 359] on input "Yes" at bounding box center [512, 366] width 8 height 14
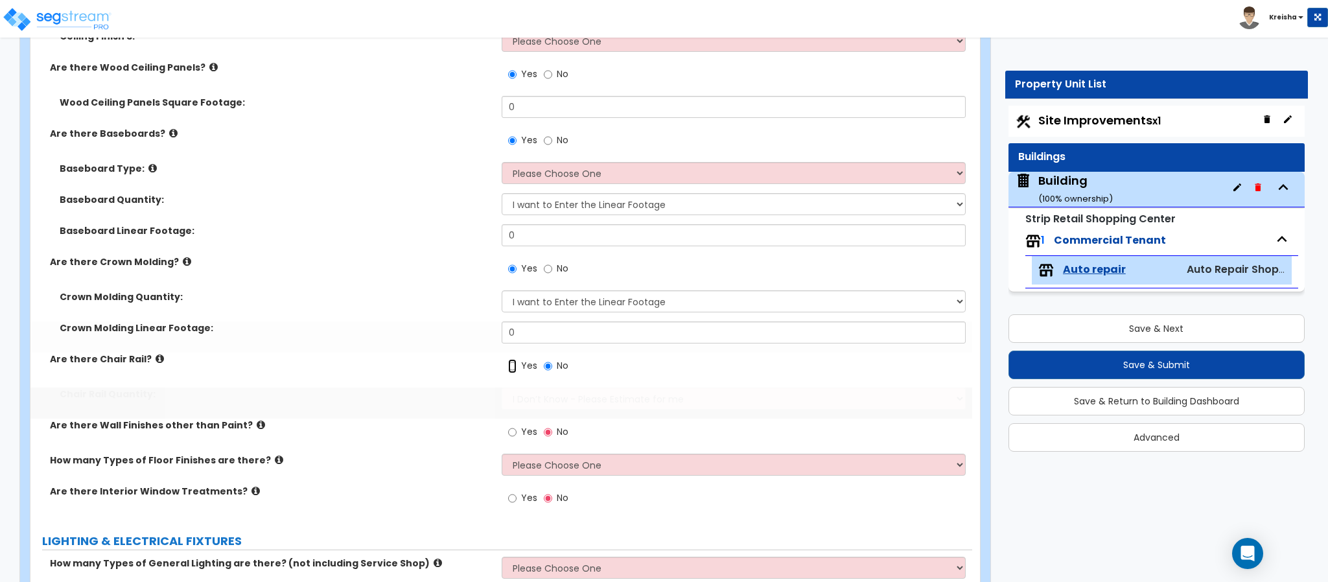
radio input "true"
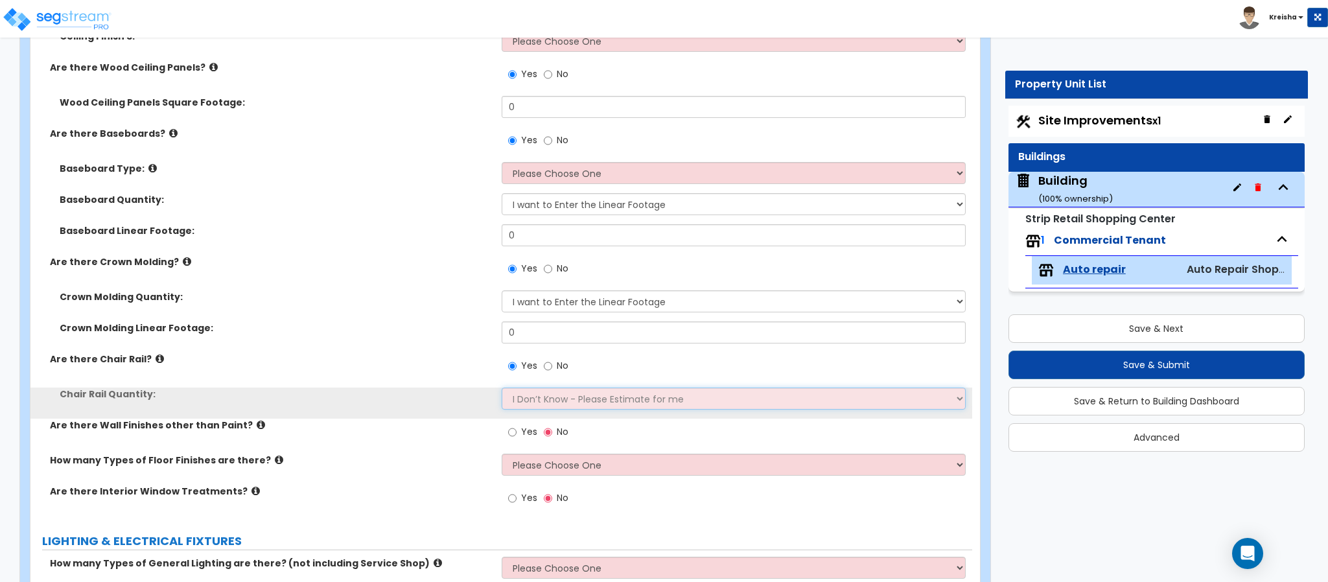
select select "1"
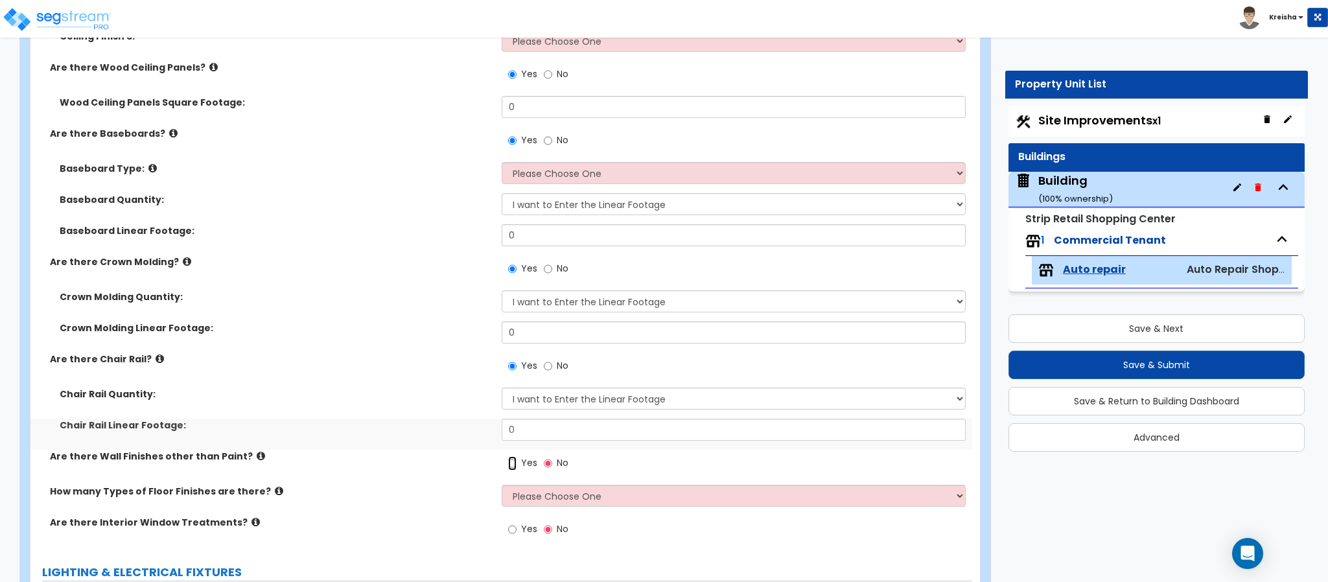
click at [508, 456] on input "Yes" at bounding box center [512, 463] width 8 height 14
radio input "true"
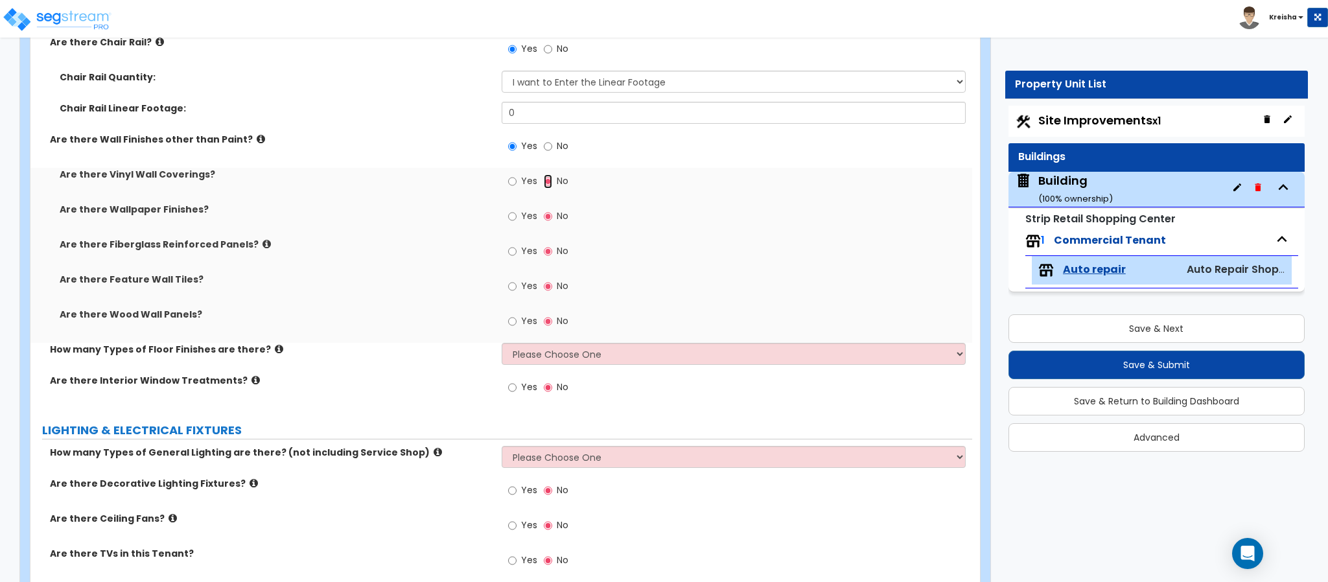
scroll to position [1426, 0]
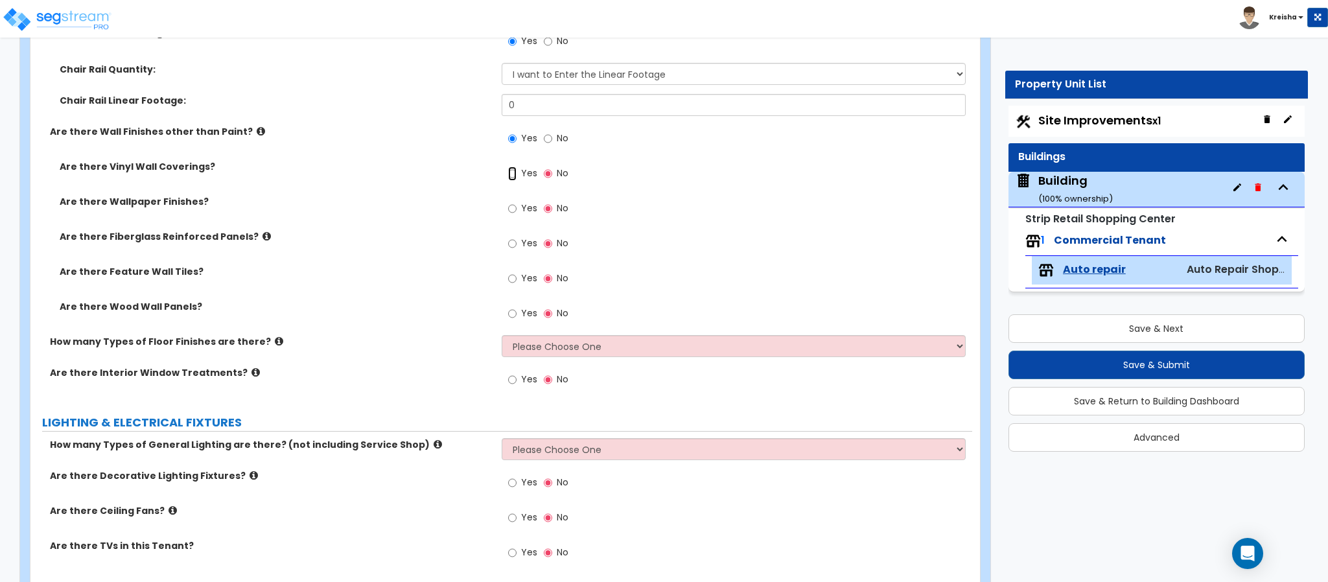
click at [508, 167] on input "Yes" at bounding box center [512, 174] width 8 height 14
radio input "true"
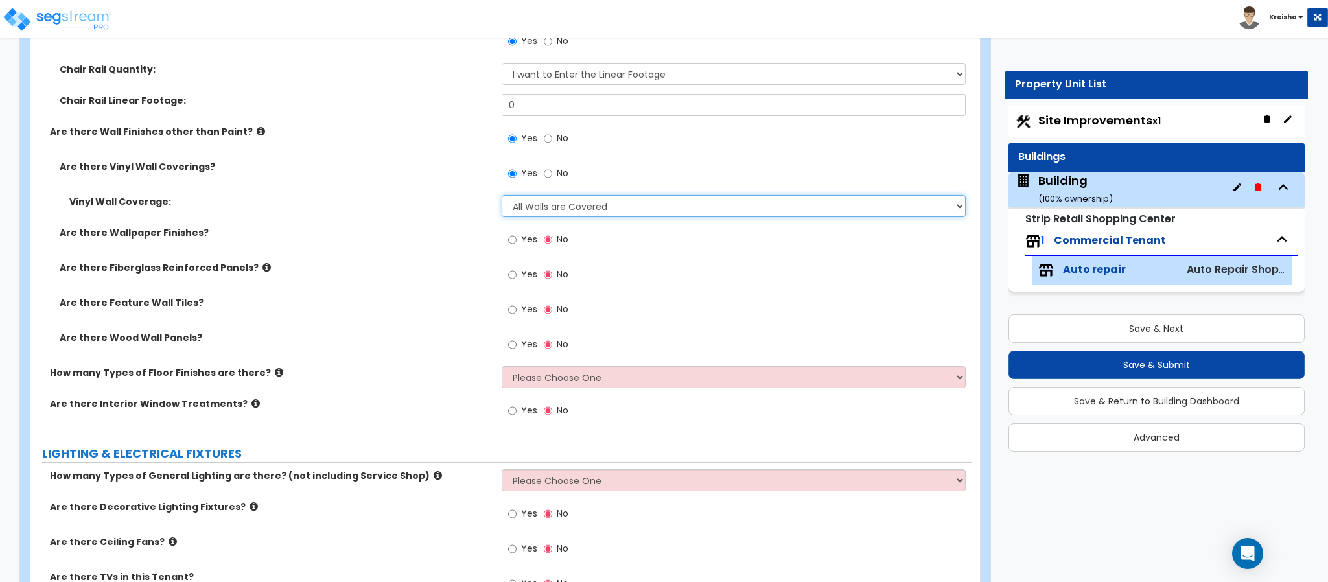
select select "5"
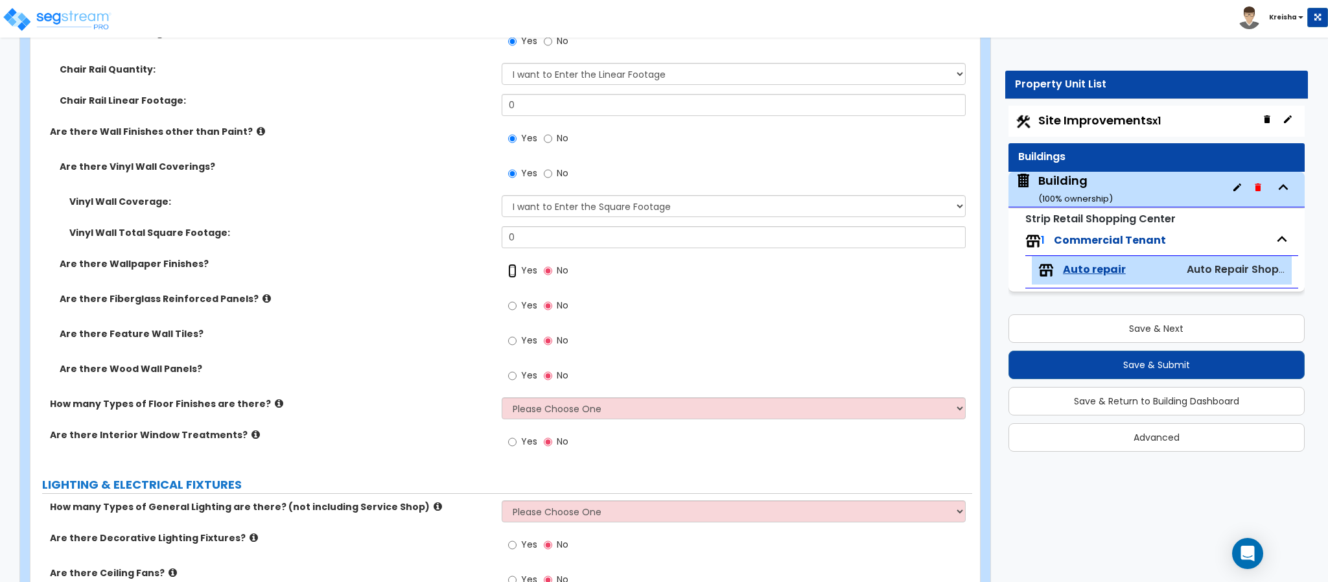
click at [508, 264] on input "Yes" at bounding box center [512, 271] width 8 height 14
radio input "true"
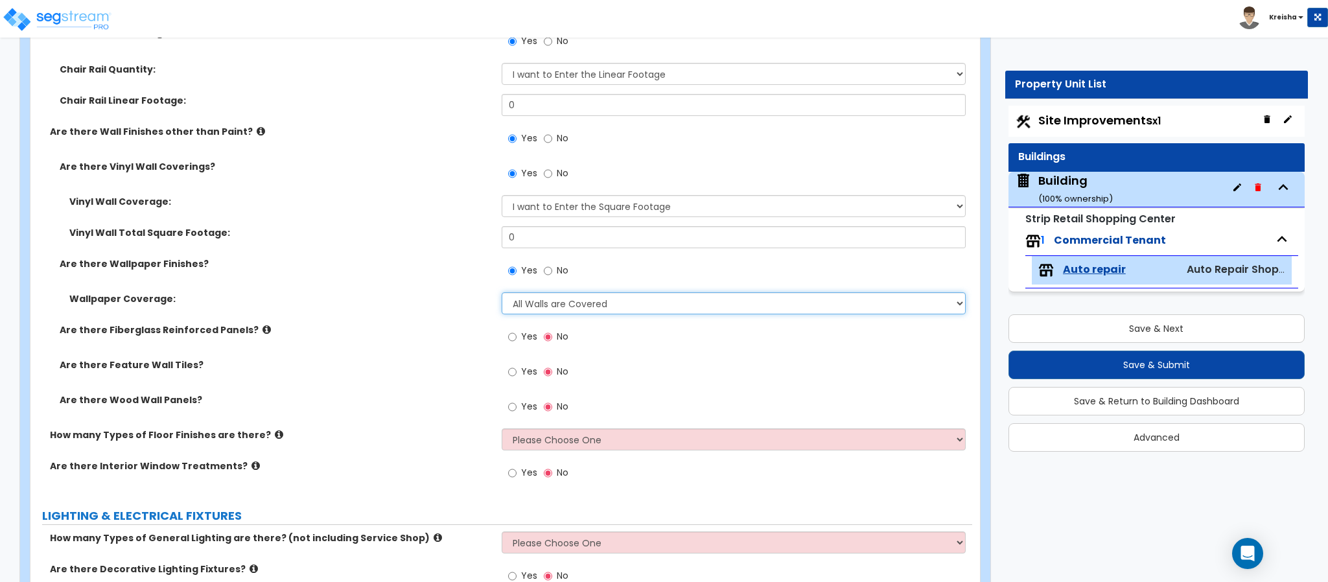
select select "5"
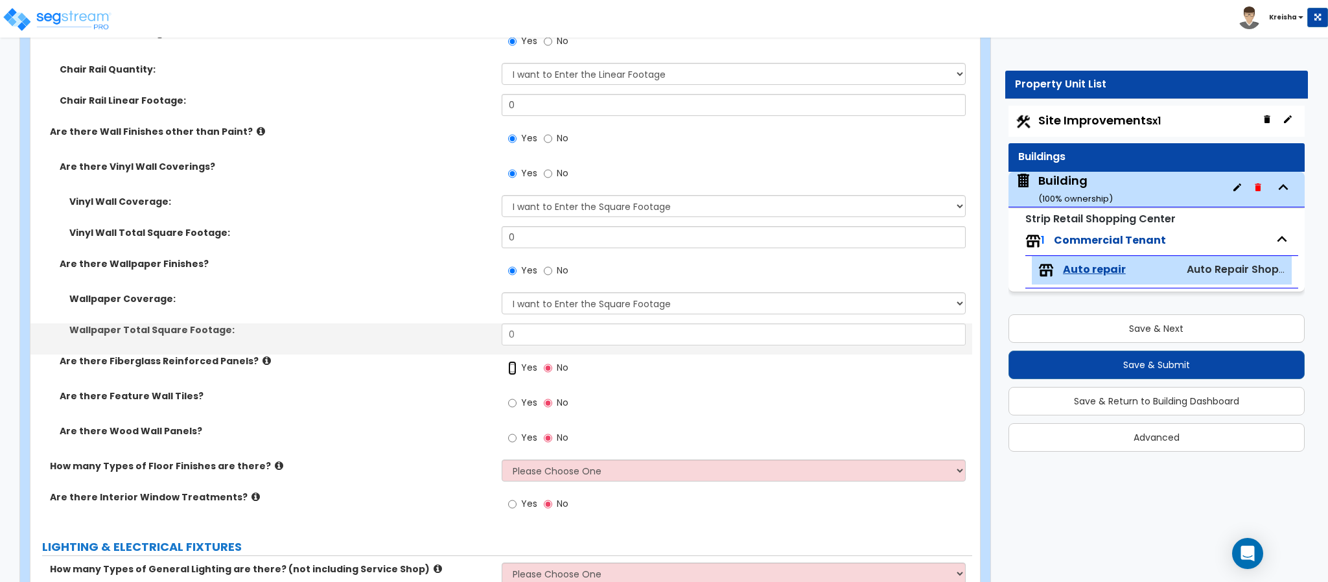
click at [508, 361] on input "Yes" at bounding box center [512, 368] width 8 height 14
radio input "true"
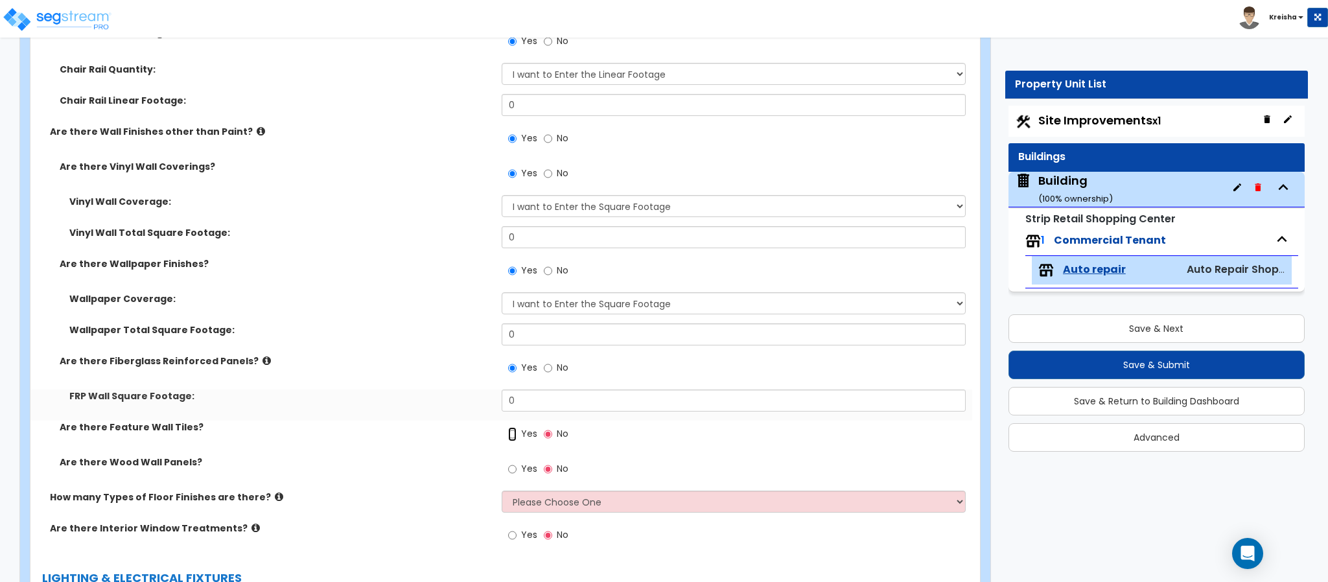
click at [508, 427] on input "Yes" at bounding box center [512, 434] width 8 height 14
radio input "true"
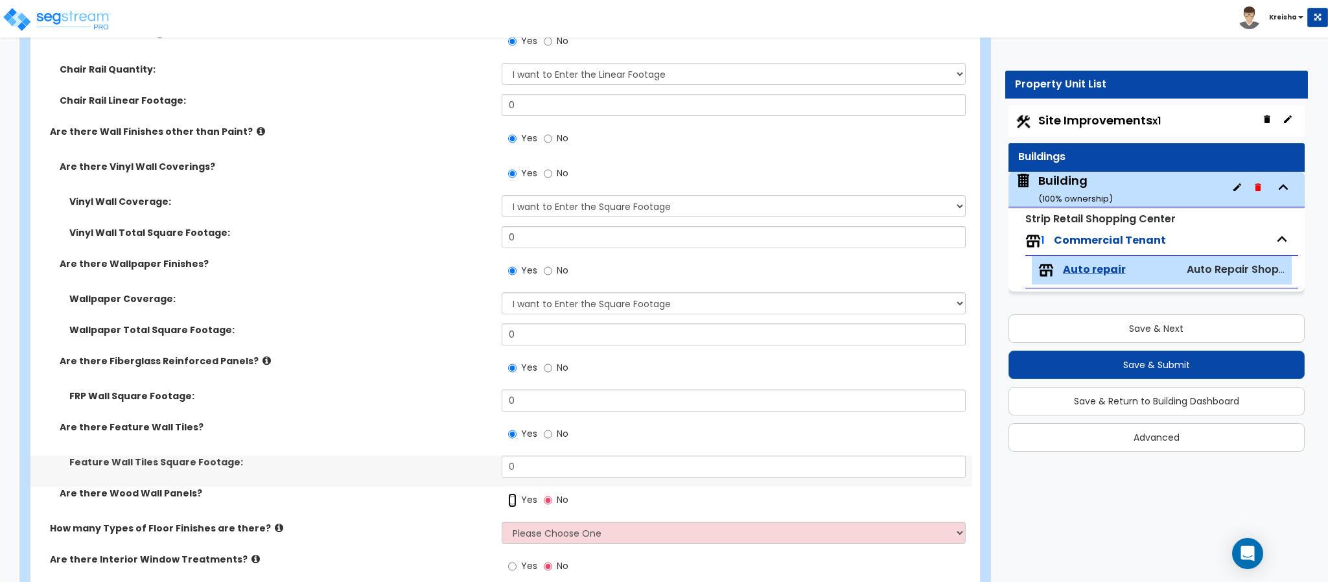
click at [508, 493] on input "Yes" at bounding box center [512, 500] width 8 height 14
radio input "true"
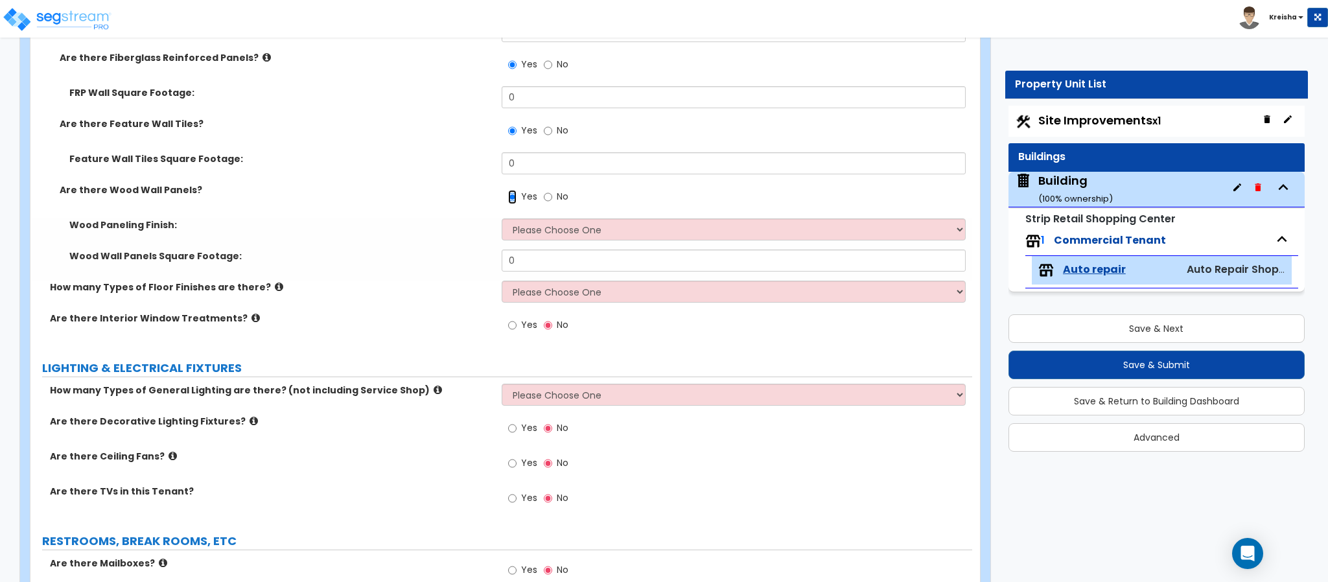
scroll to position [1750, 0]
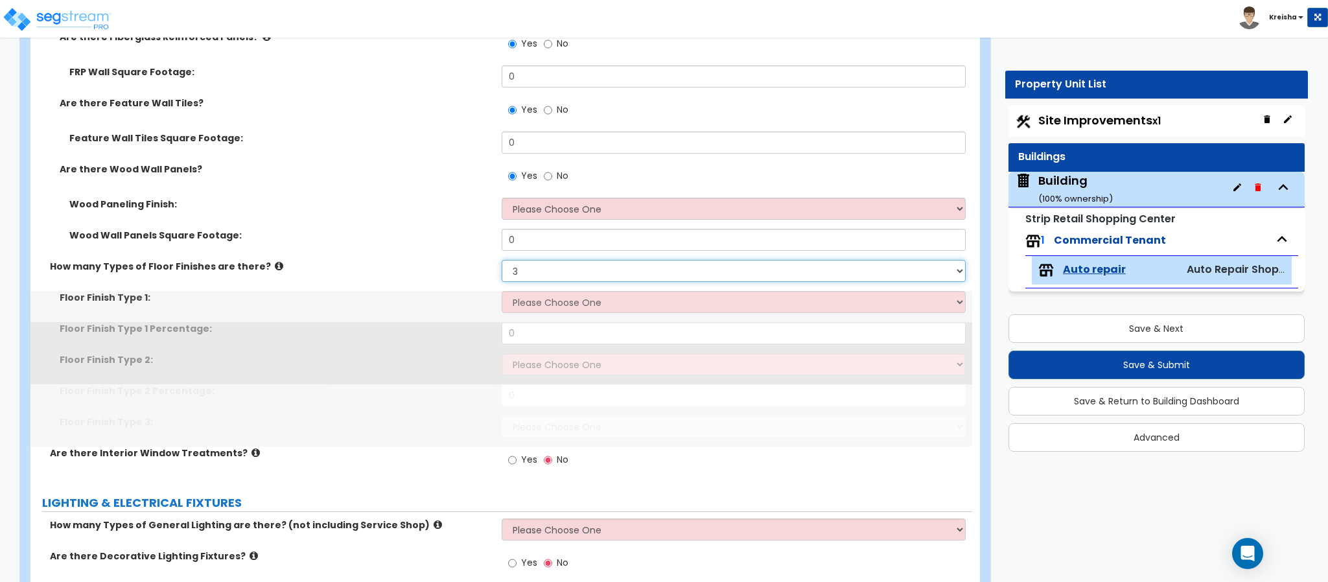
select select "4"
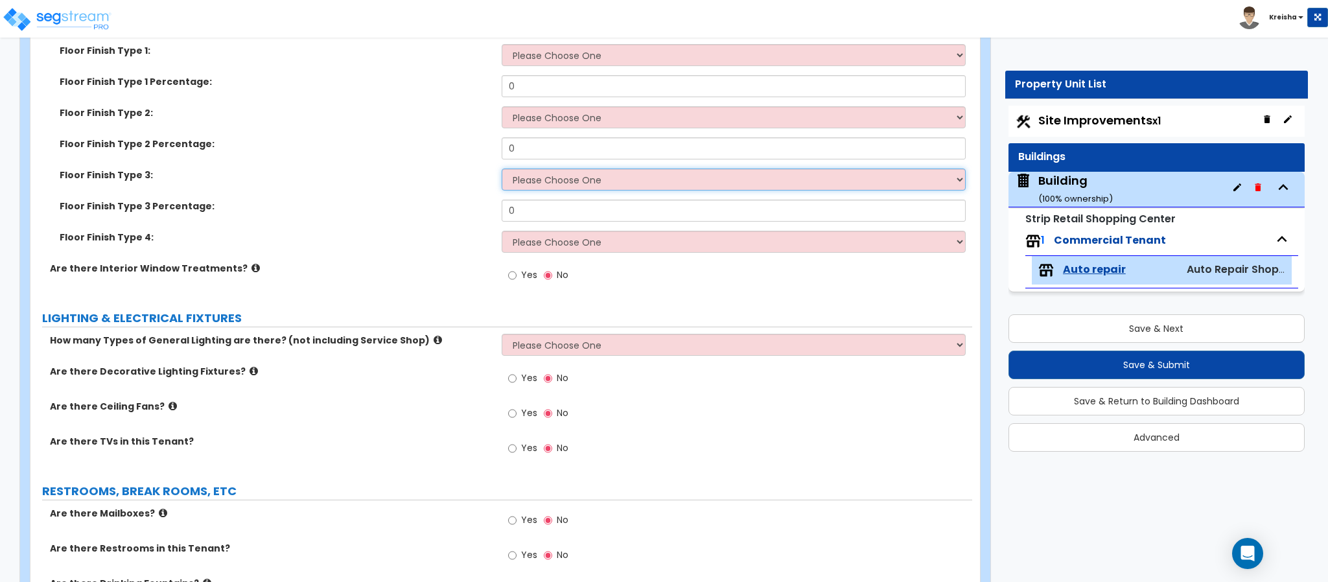
scroll to position [2009, 0]
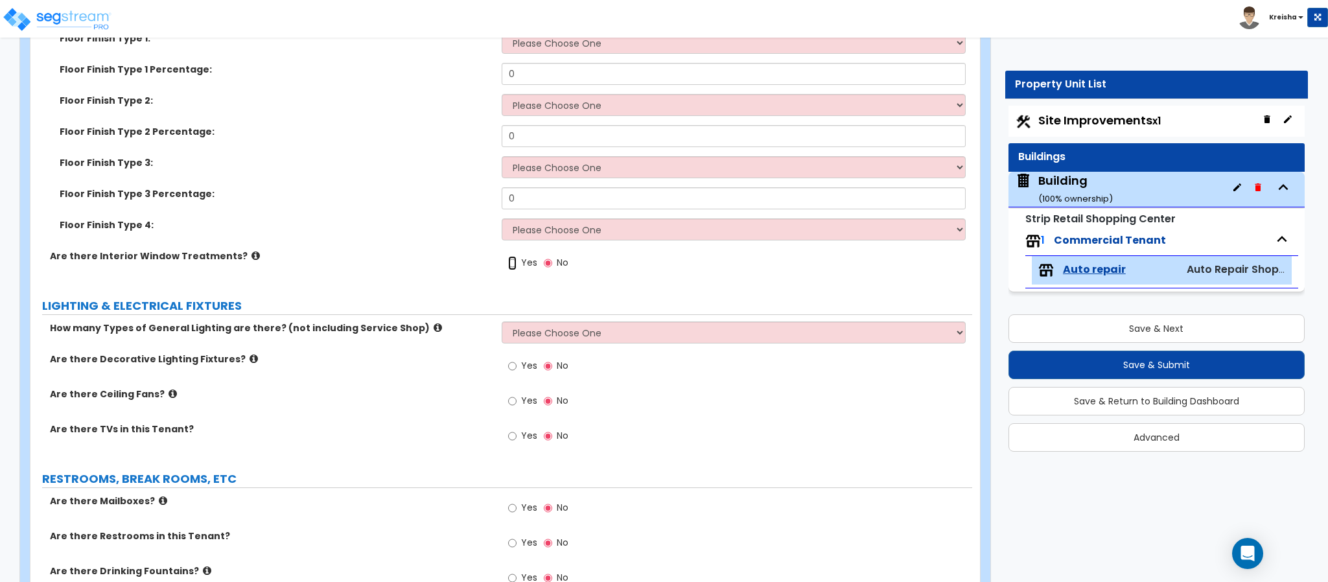
click at [508, 256] on input "Yes" at bounding box center [512, 263] width 8 height 14
radio input "true"
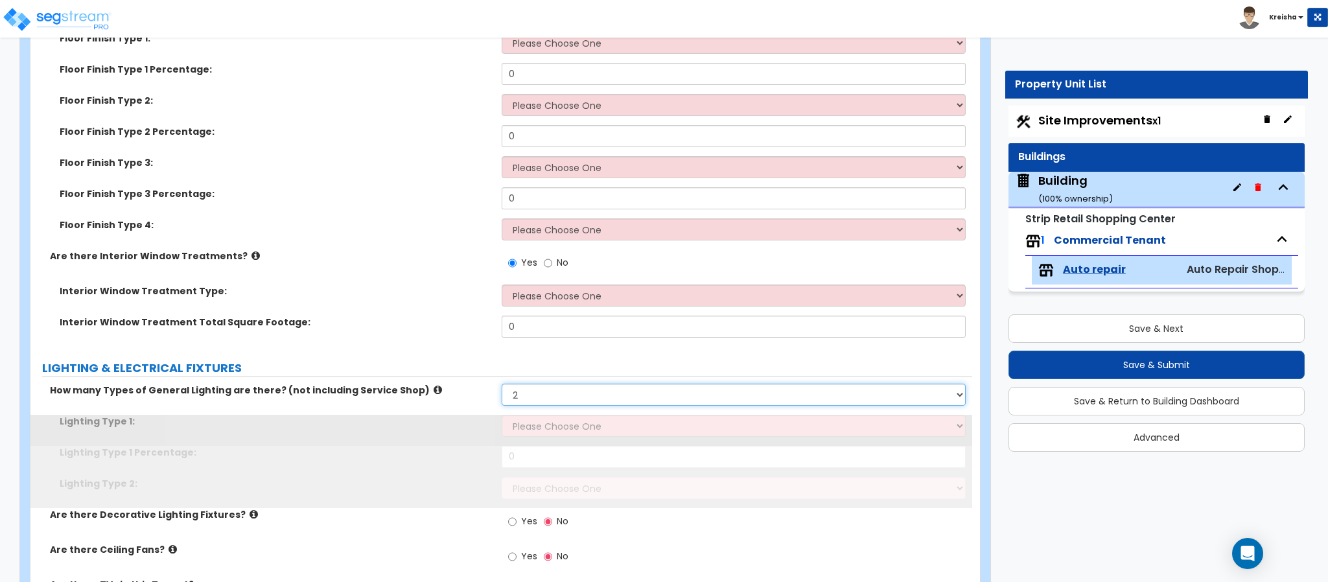
select select "3"
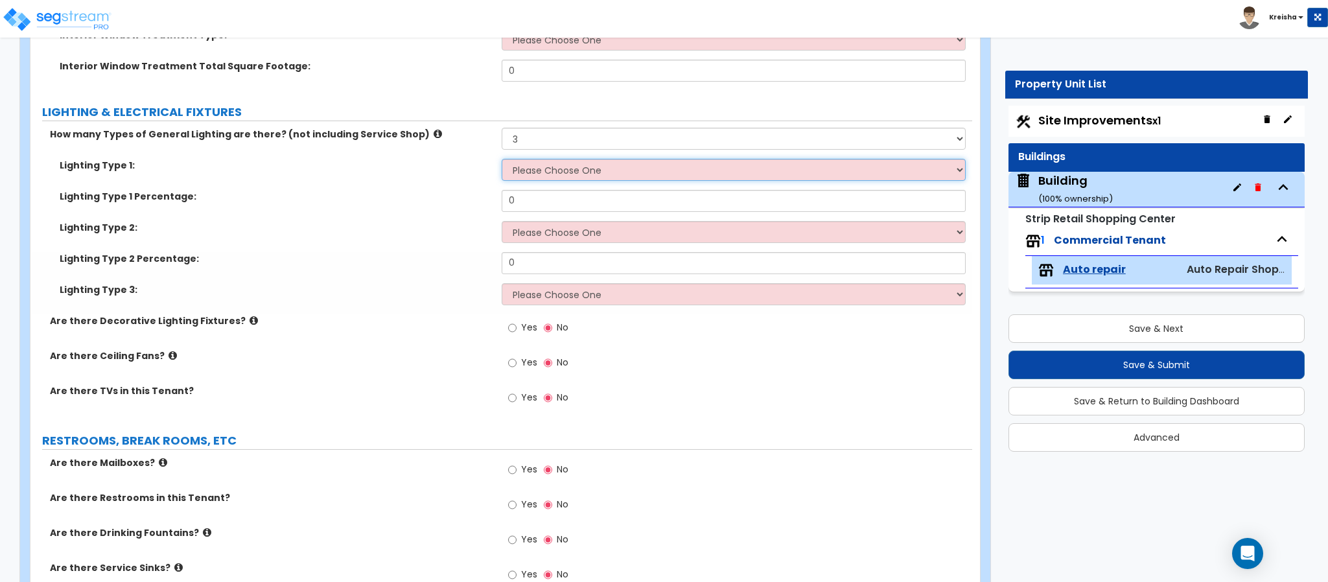
scroll to position [2268, 0]
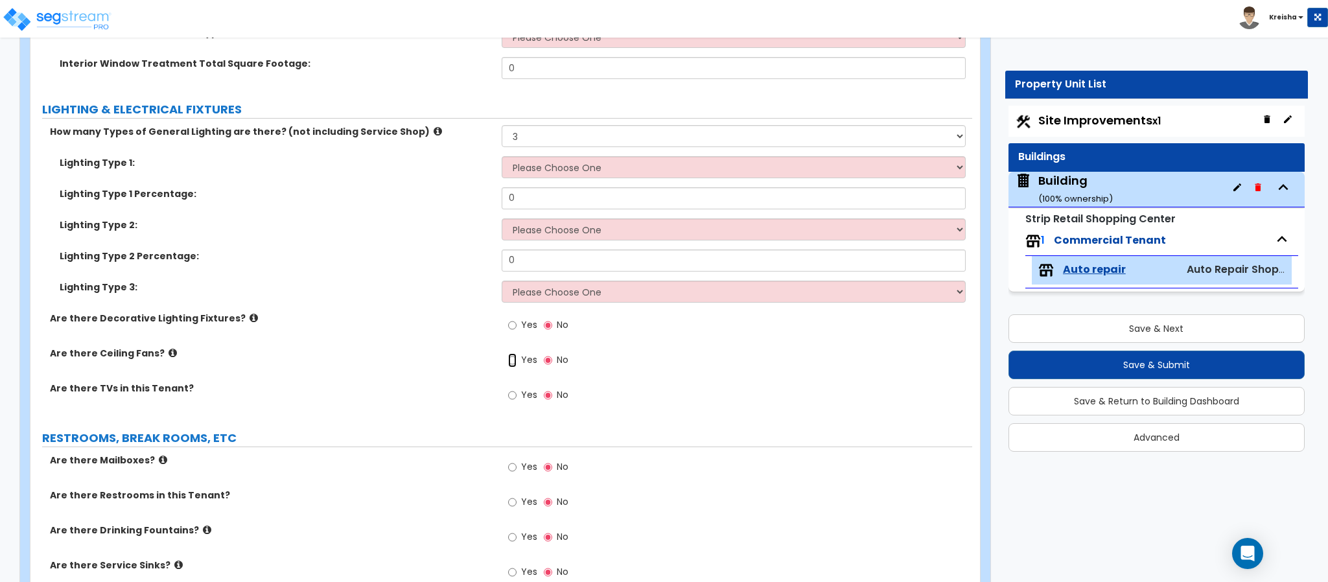
click at [508, 353] on input "Yes" at bounding box center [512, 360] width 8 height 14
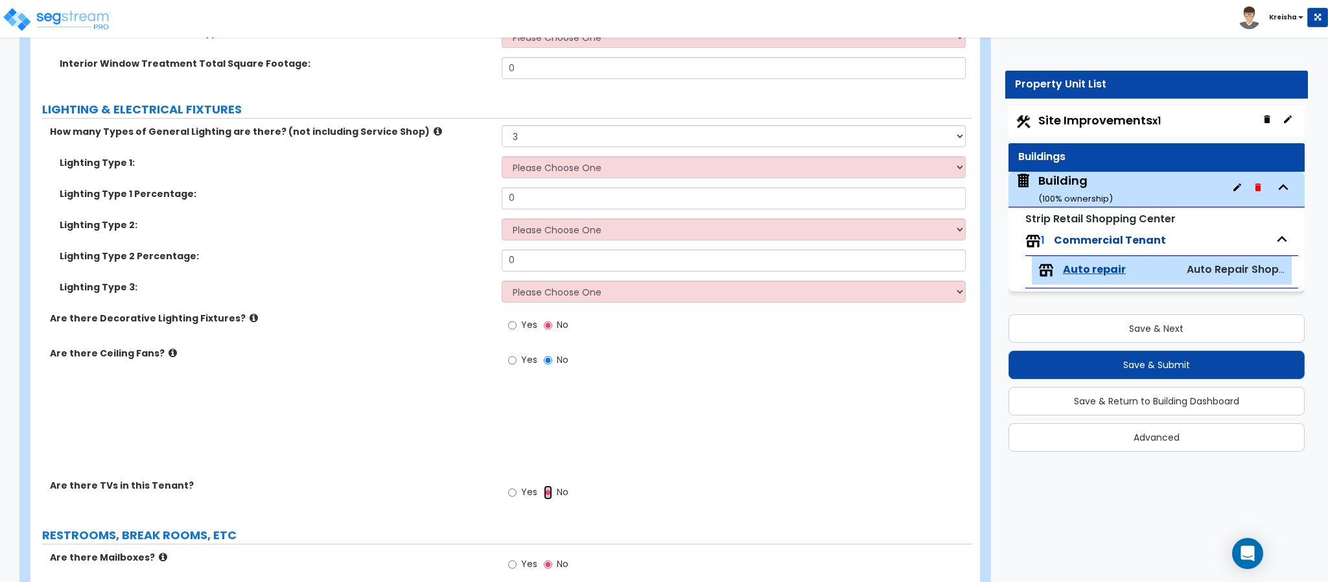
radio input "true"
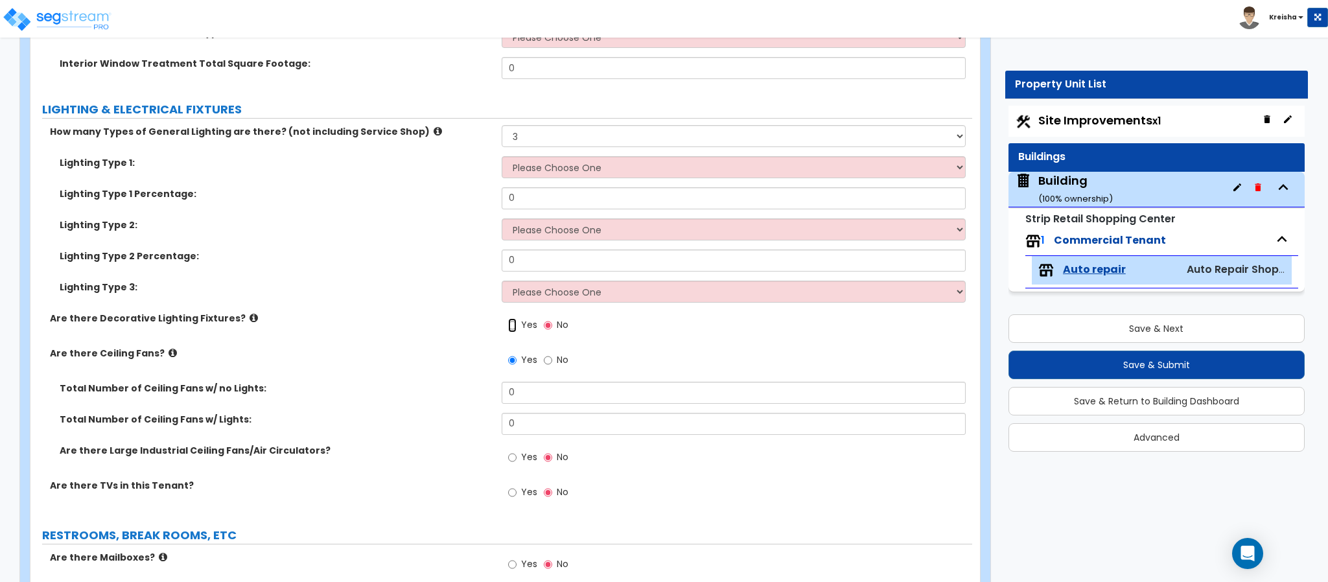
click at [508, 318] on input "Yes" at bounding box center [512, 325] width 8 height 14
radio input "true"
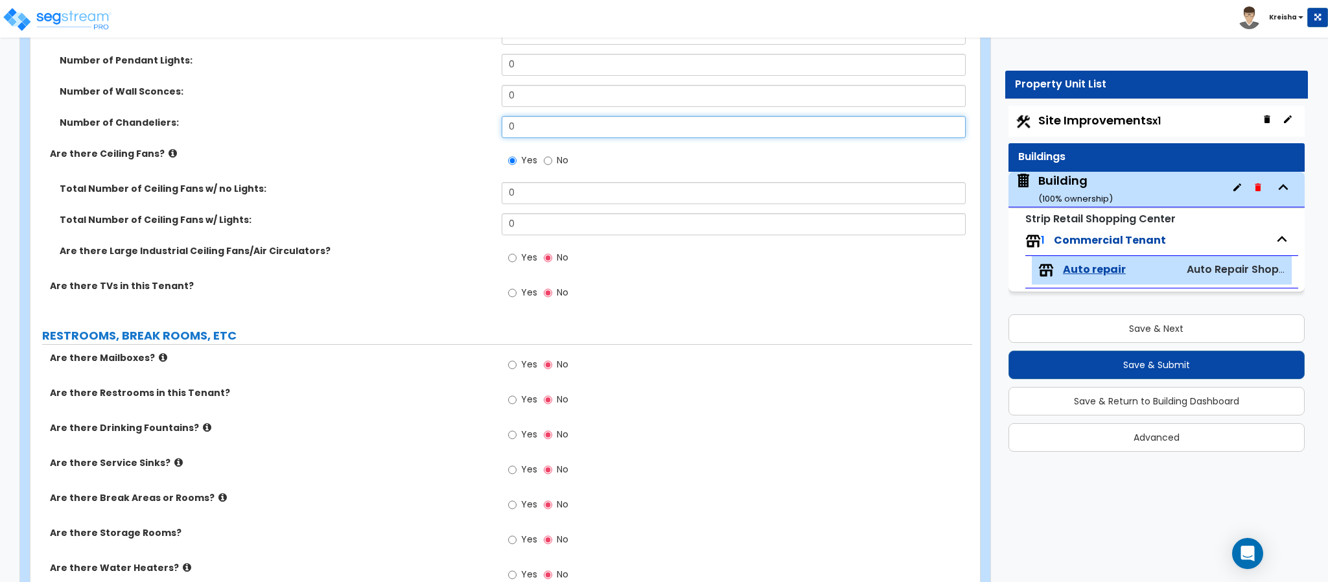
scroll to position [2593, 0]
click at [508, 250] on input "Yes" at bounding box center [512, 257] width 8 height 14
radio input "true"
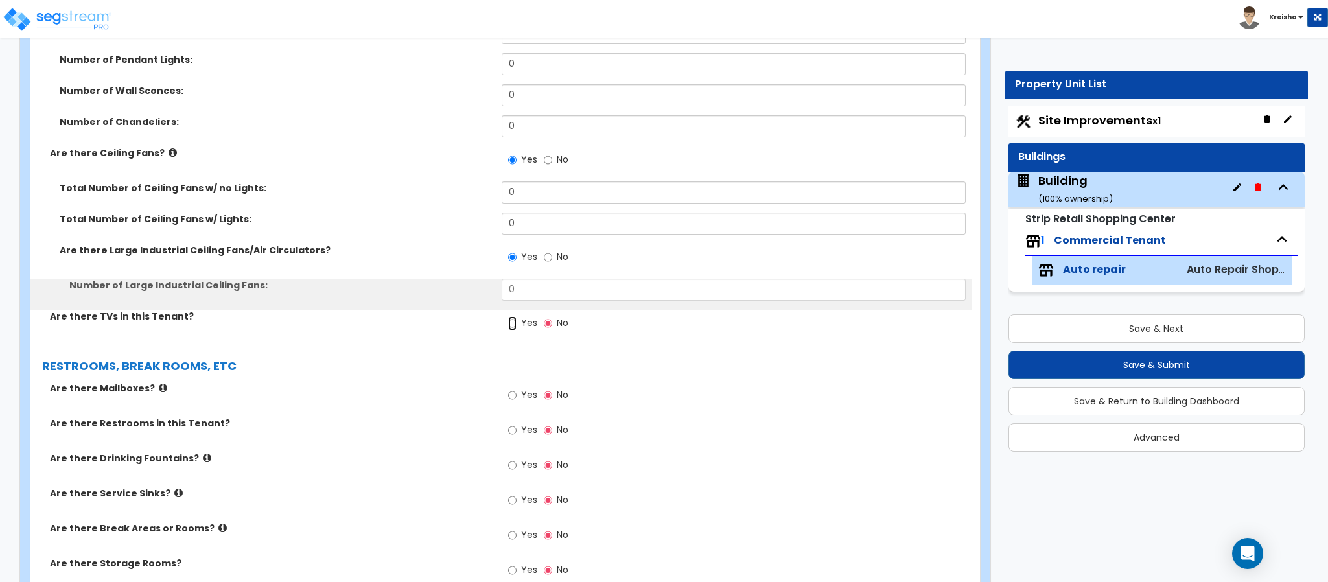
click at [508, 316] on input "Yes" at bounding box center [512, 323] width 8 height 14
radio input "true"
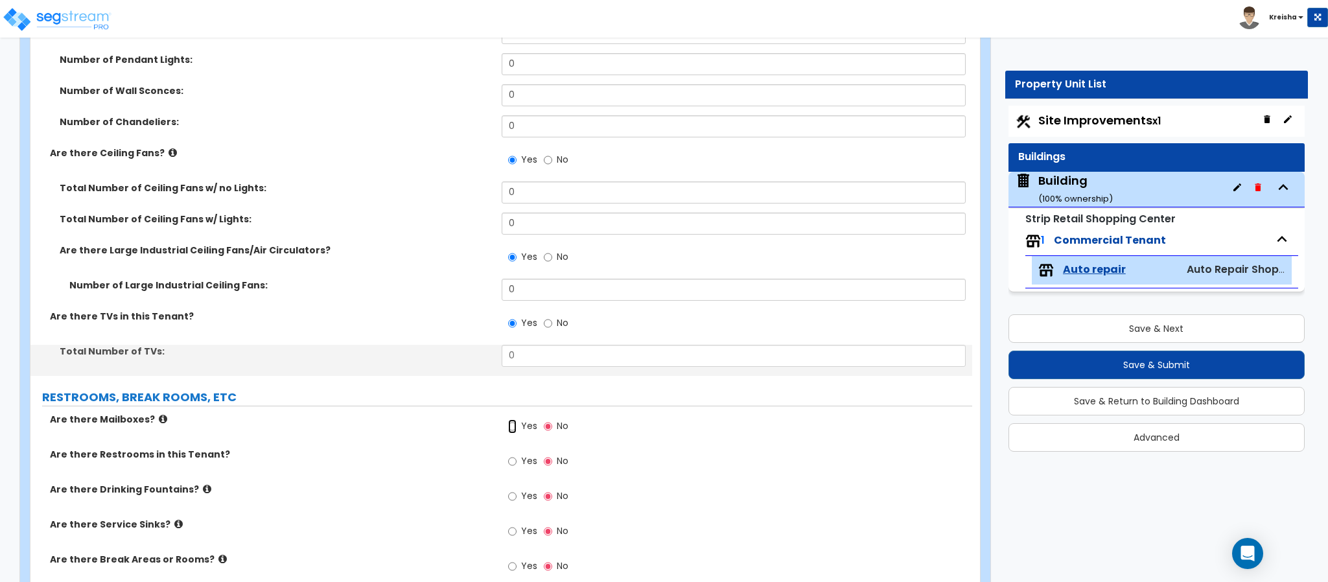
click at [508, 419] on input "Yes" at bounding box center [512, 426] width 8 height 14
radio input "true"
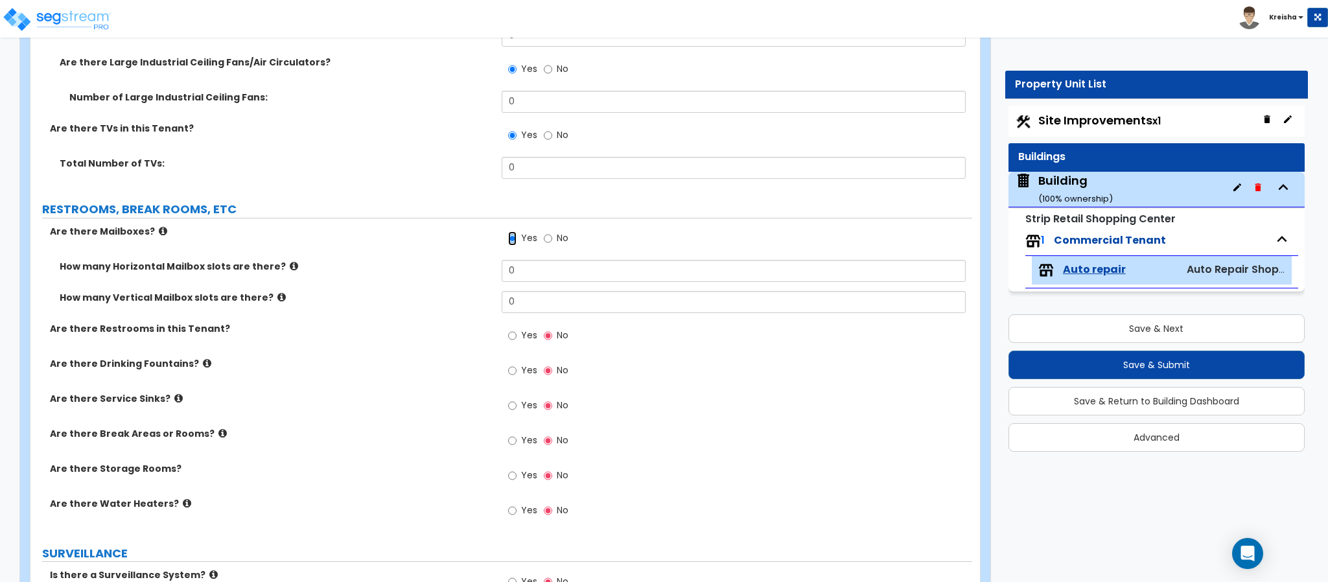
scroll to position [2787, 0]
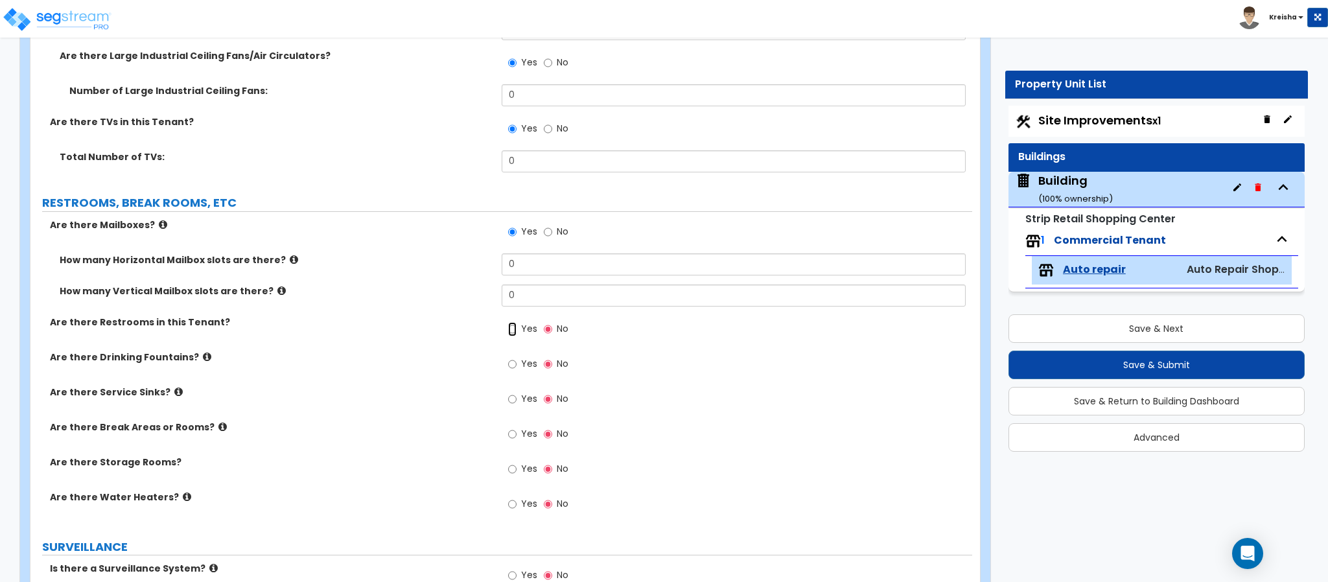
click at [508, 322] on input "Yes" at bounding box center [512, 329] width 8 height 14
radio input "true"
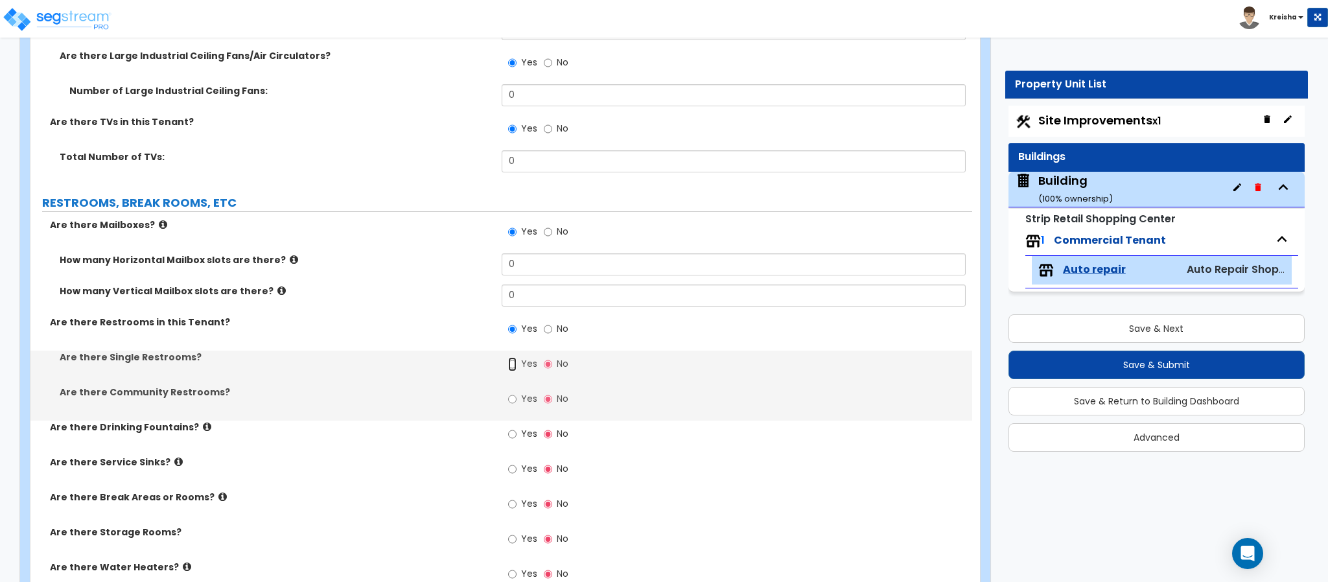
click at [508, 357] on input "Yes" at bounding box center [512, 364] width 8 height 14
radio input "true"
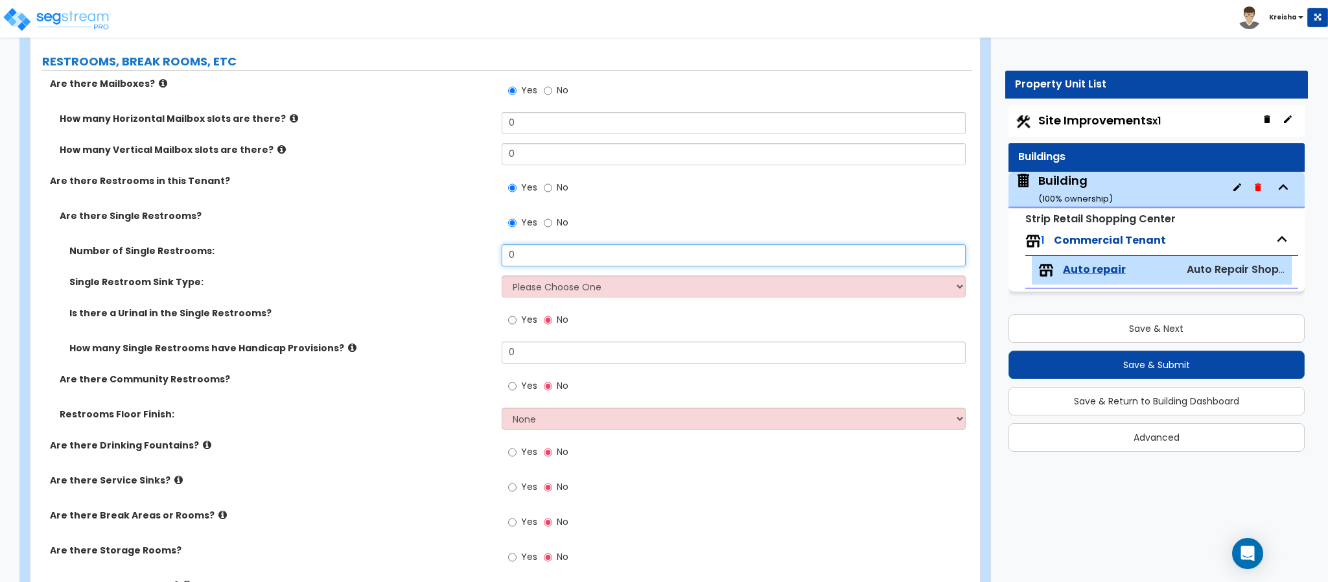
scroll to position [2982, 0]
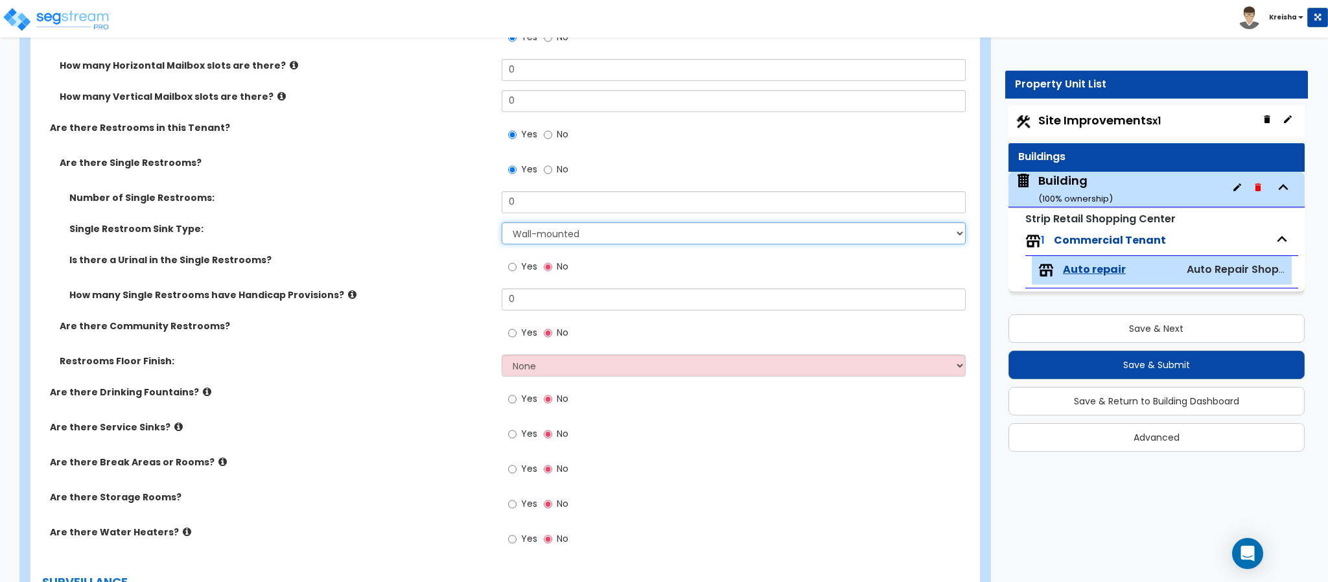
select select "2"
click at [508, 260] on input "Yes" at bounding box center [512, 267] width 8 height 14
radio input "true"
click at [508, 326] on input "Yes" at bounding box center [512, 333] width 8 height 14
radio input "true"
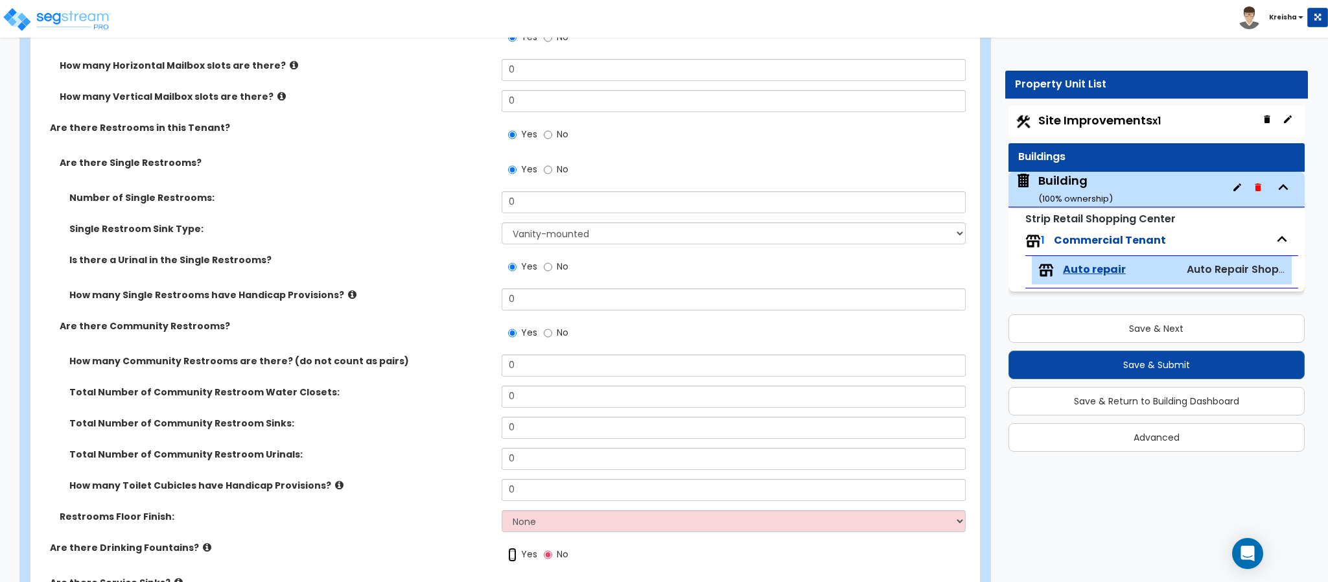
click at [508, 548] on input "Yes" at bounding box center [512, 555] width 8 height 14
radio input "true"
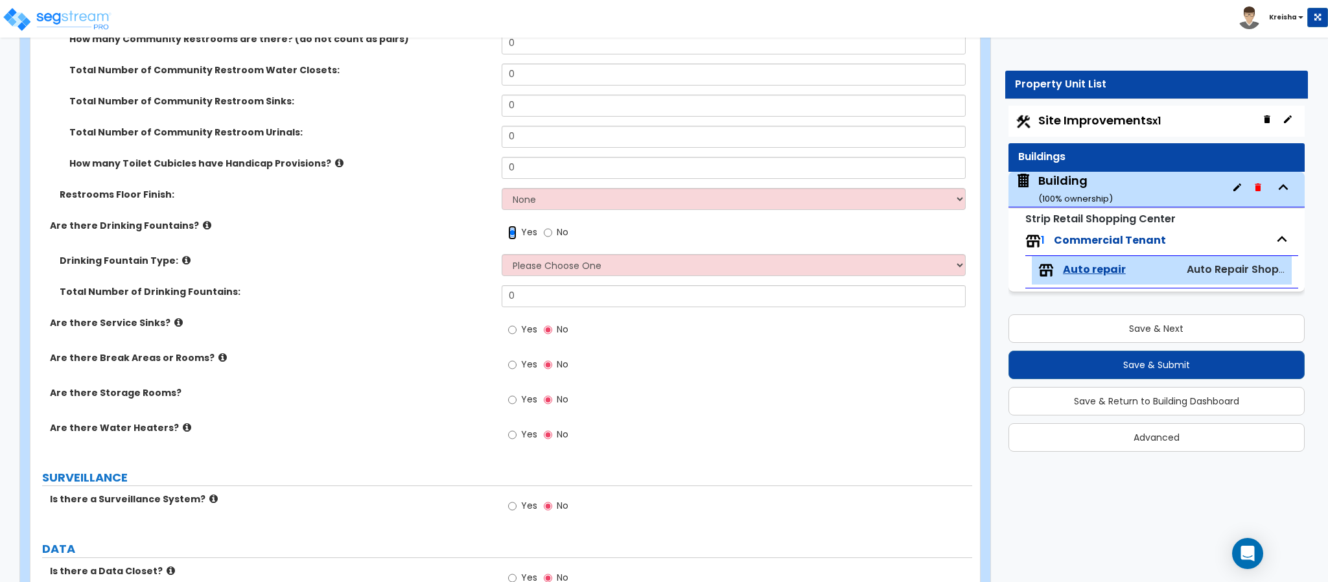
scroll to position [3306, 0]
click at [508, 321] on input "Yes" at bounding box center [512, 328] width 8 height 14
radio input "true"
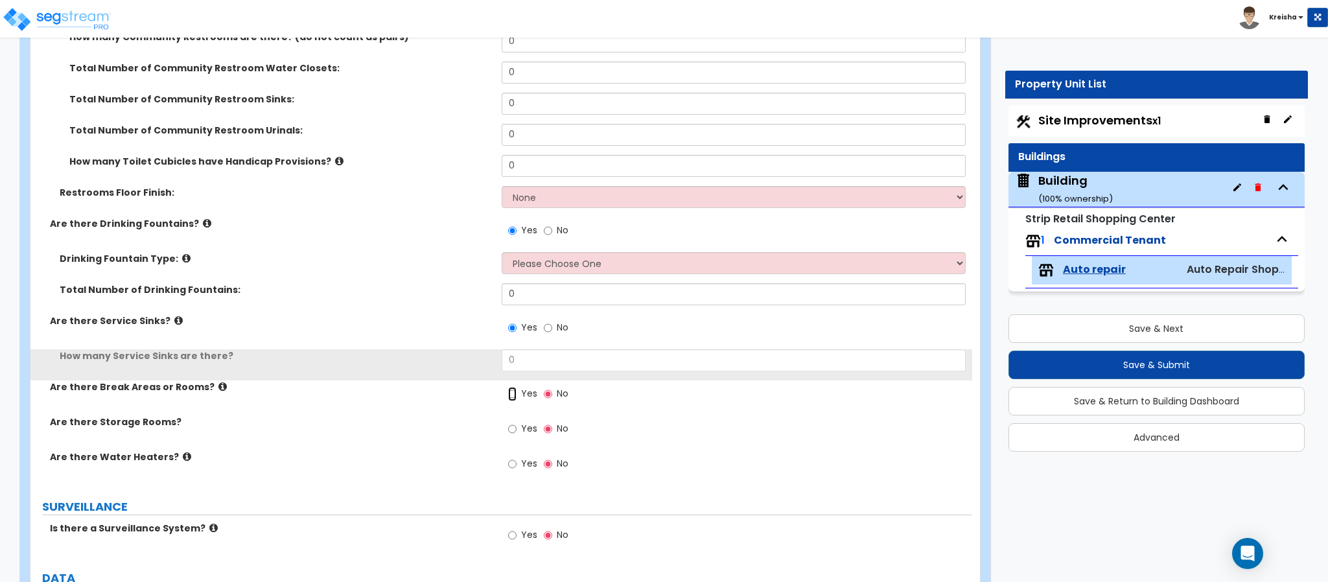
click at [508, 387] on input "Yes" at bounding box center [512, 394] width 8 height 14
radio input "true"
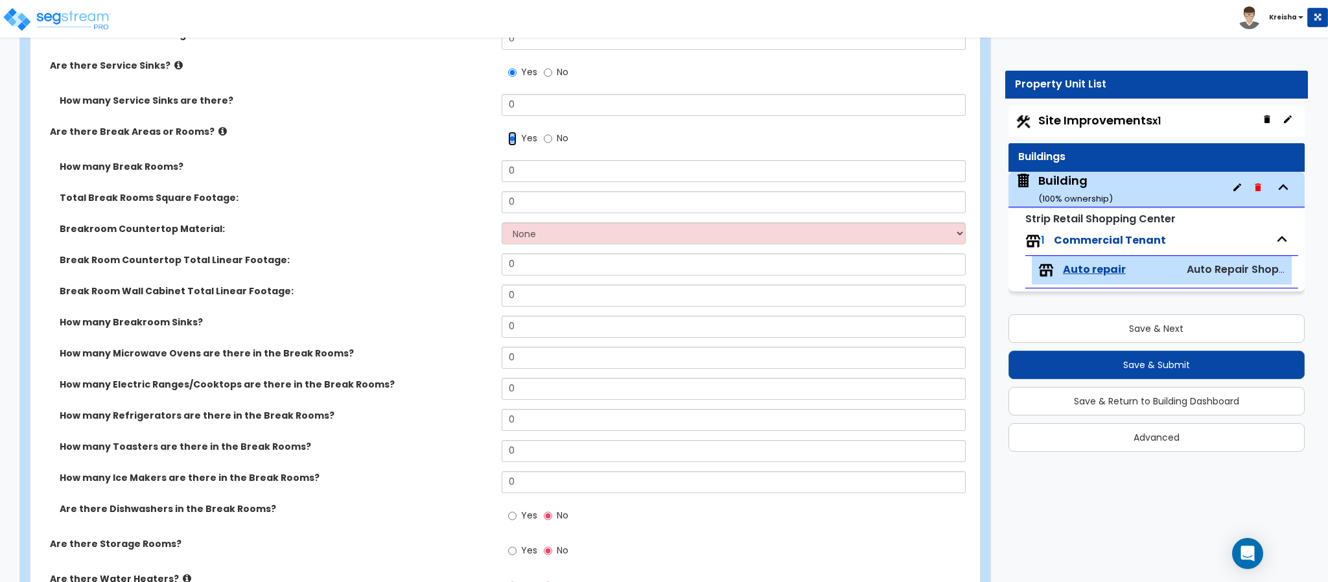
scroll to position [3565, 0]
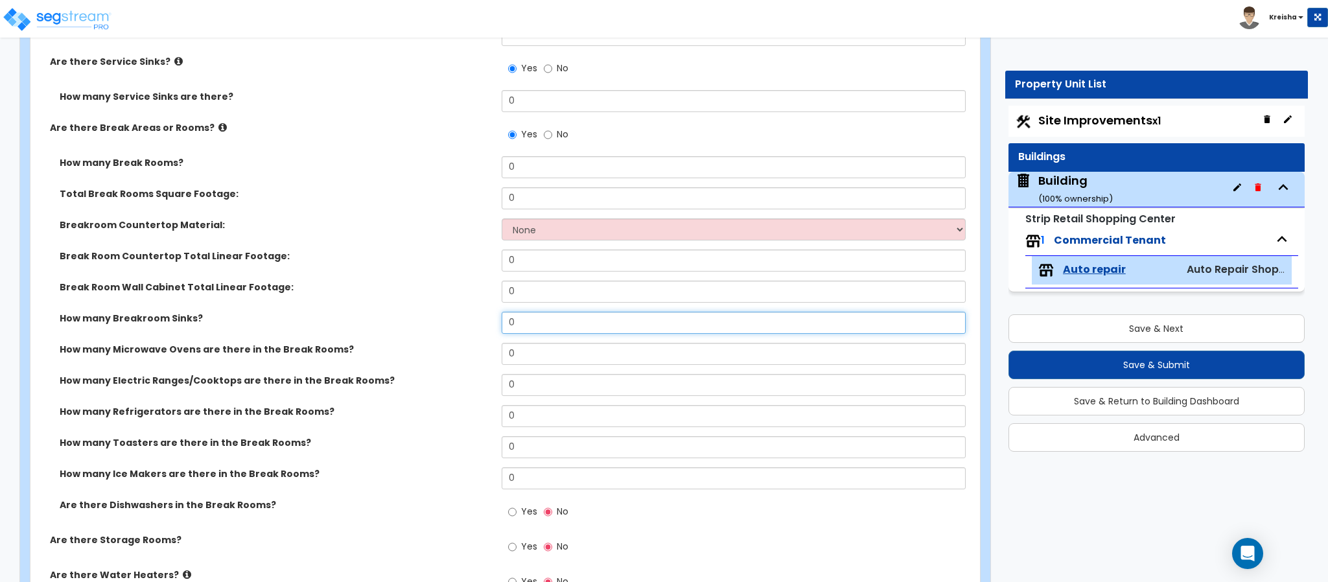
type input "1"
select select "1"
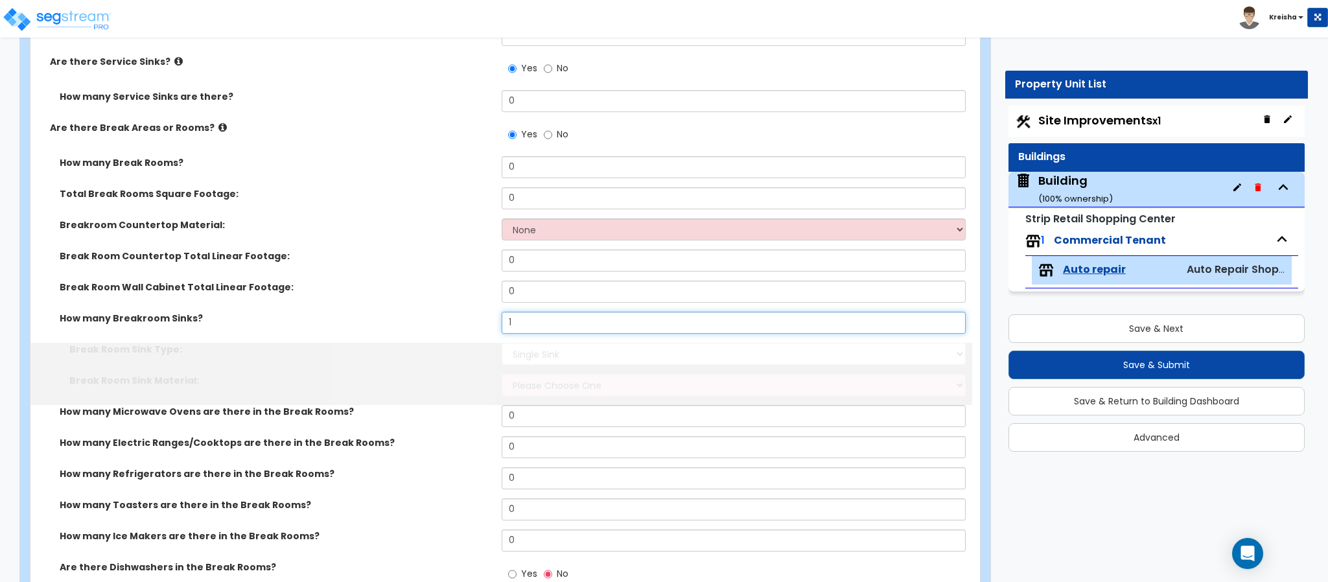
type input "1"
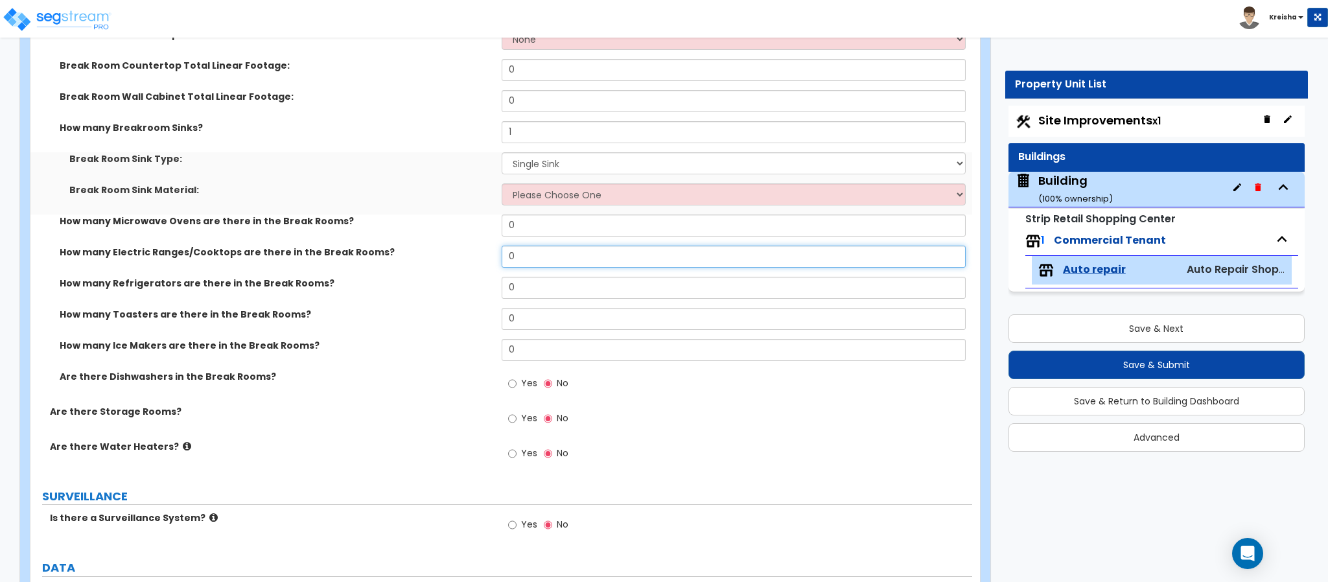
scroll to position [3759, 0]
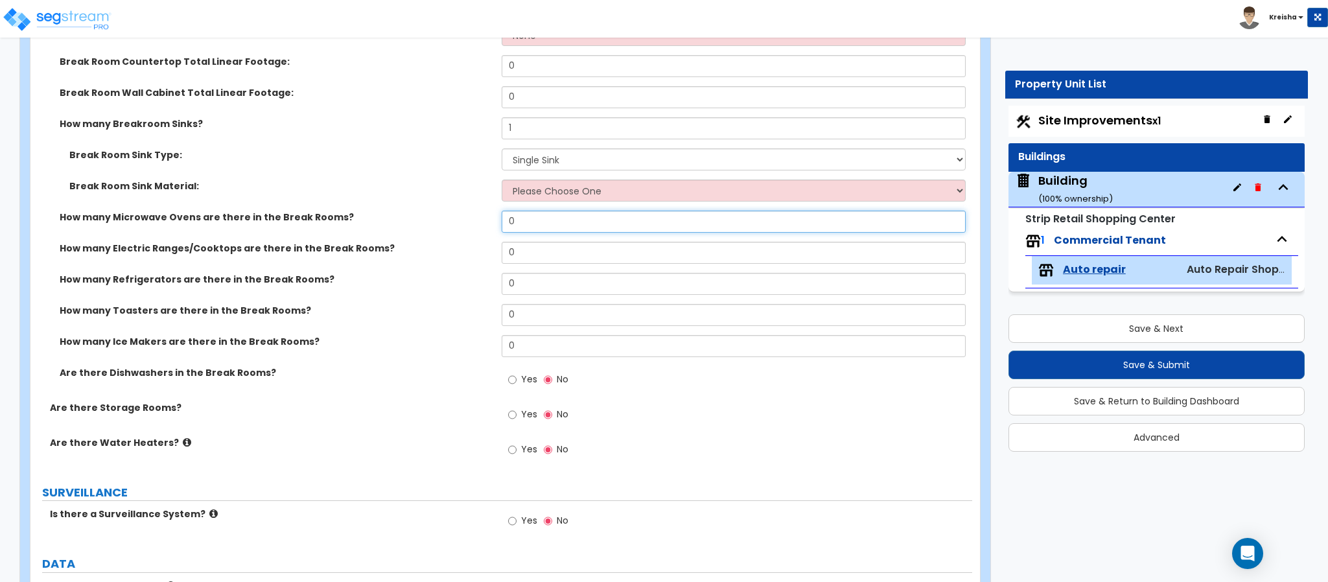
type input "1"
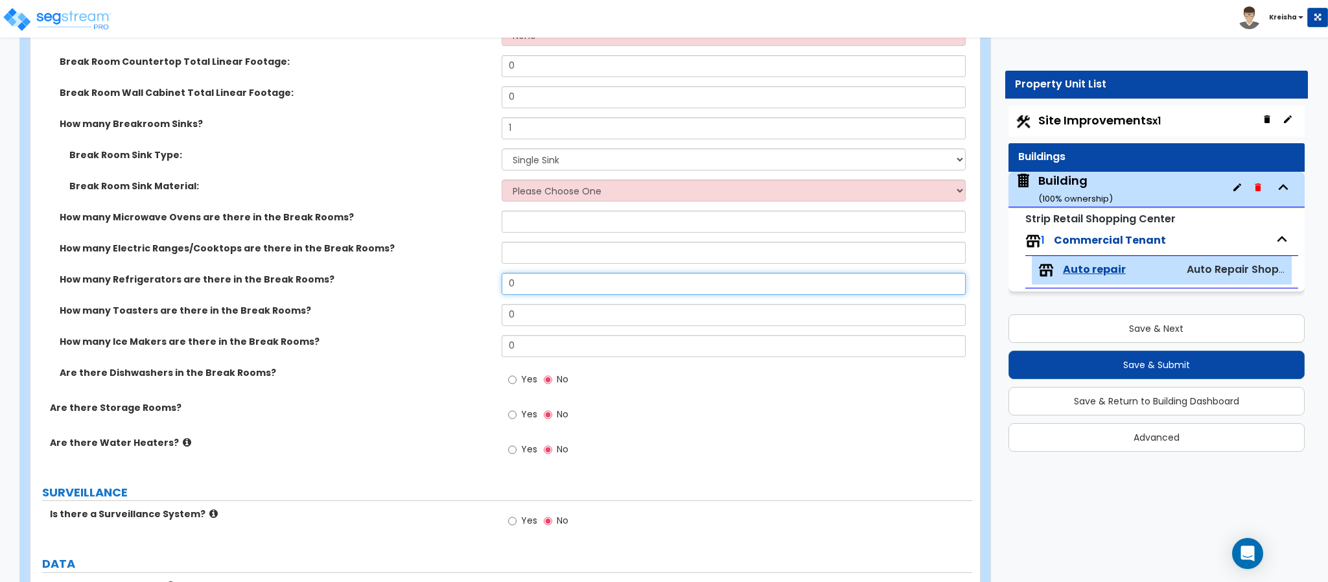
type input "1"
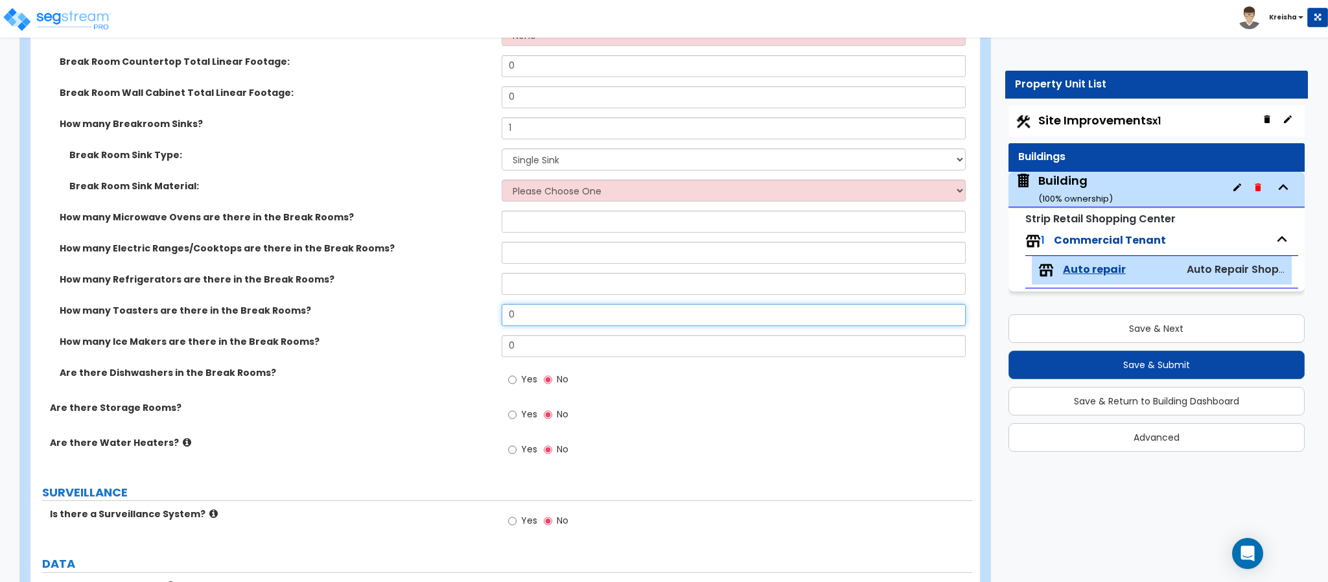
type input "1"
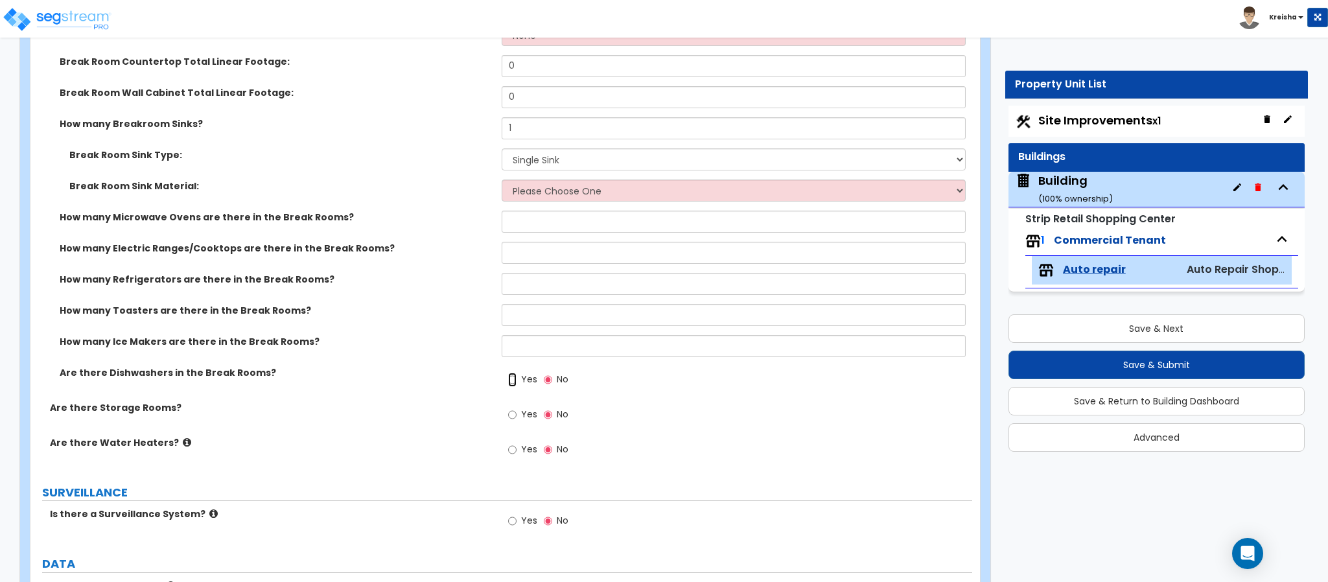
click at [508, 373] on input "Yes" at bounding box center [512, 380] width 8 height 14
radio input "true"
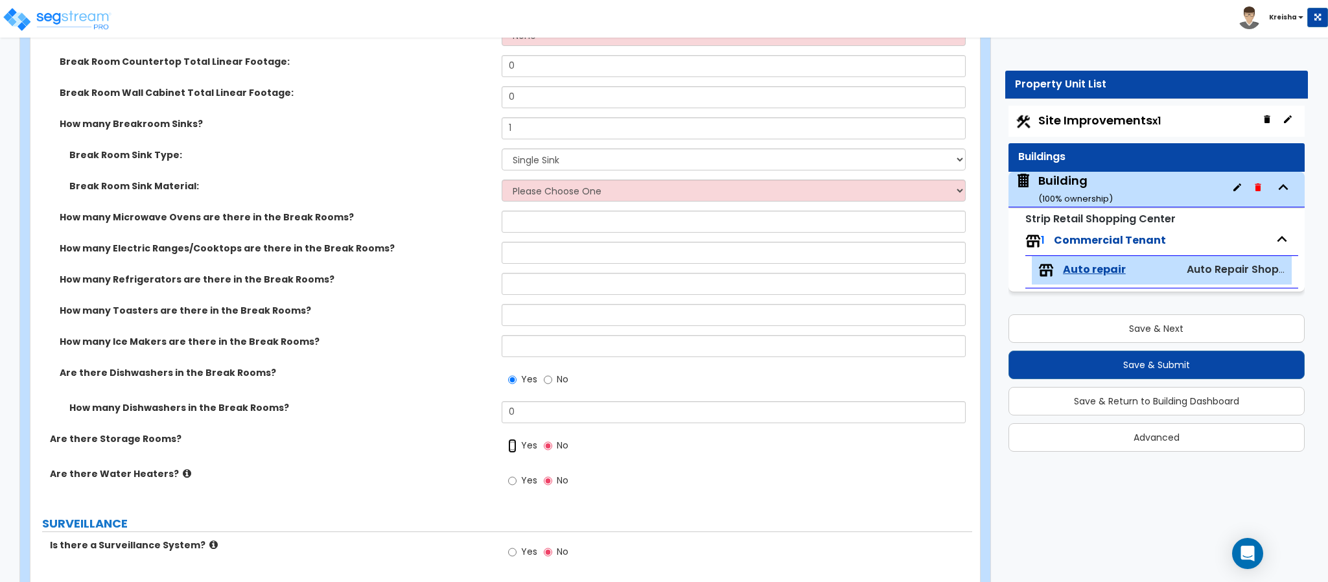
click at [508, 439] on input "Yes" at bounding box center [512, 446] width 8 height 14
radio input "true"
click at [544, 439] on input "No" at bounding box center [548, 446] width 8 height 14
radio input "true"
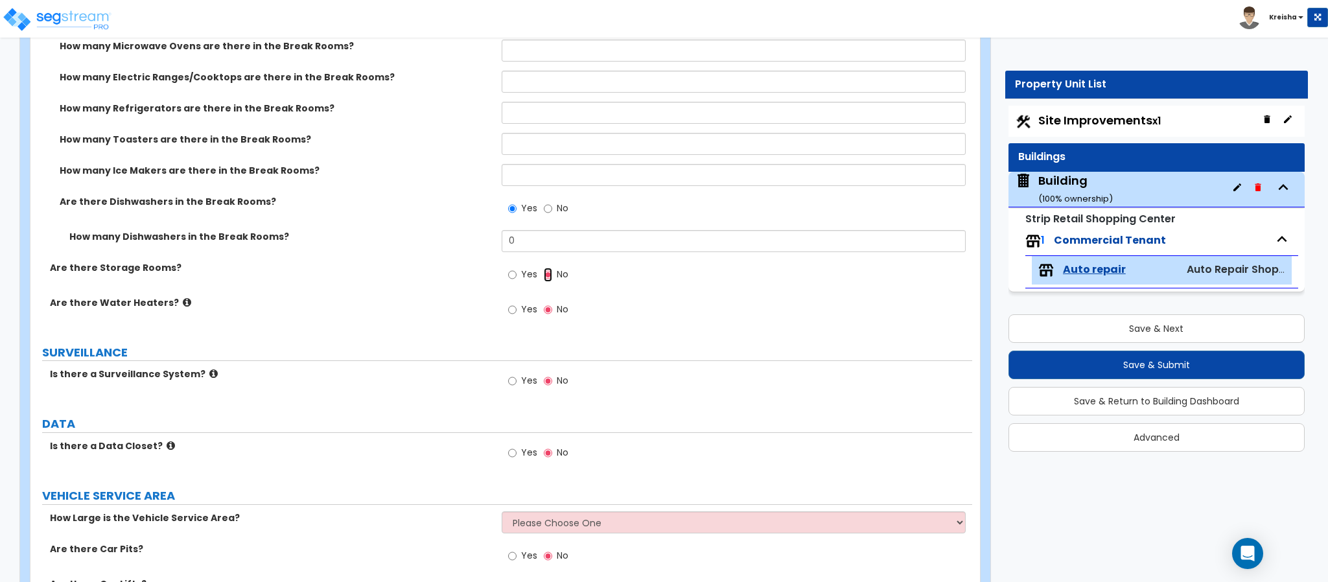
scroll to position [4018, 0]
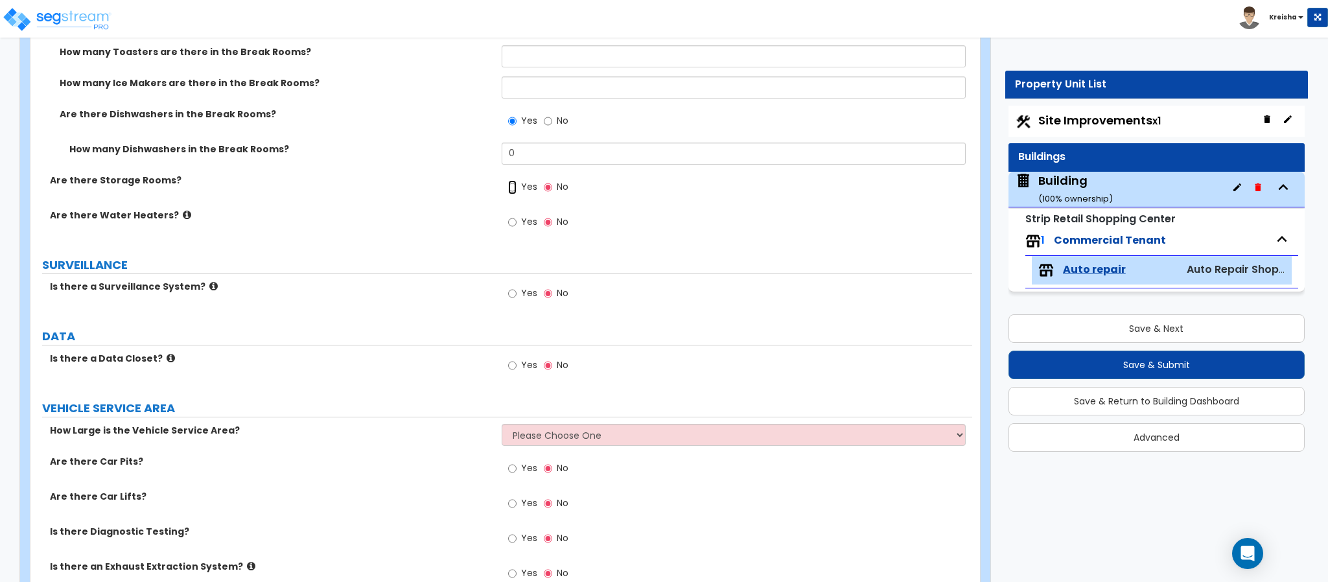
click at [508, 180] on input "Yes" at bounding box center [512, 187] width 8 height 14
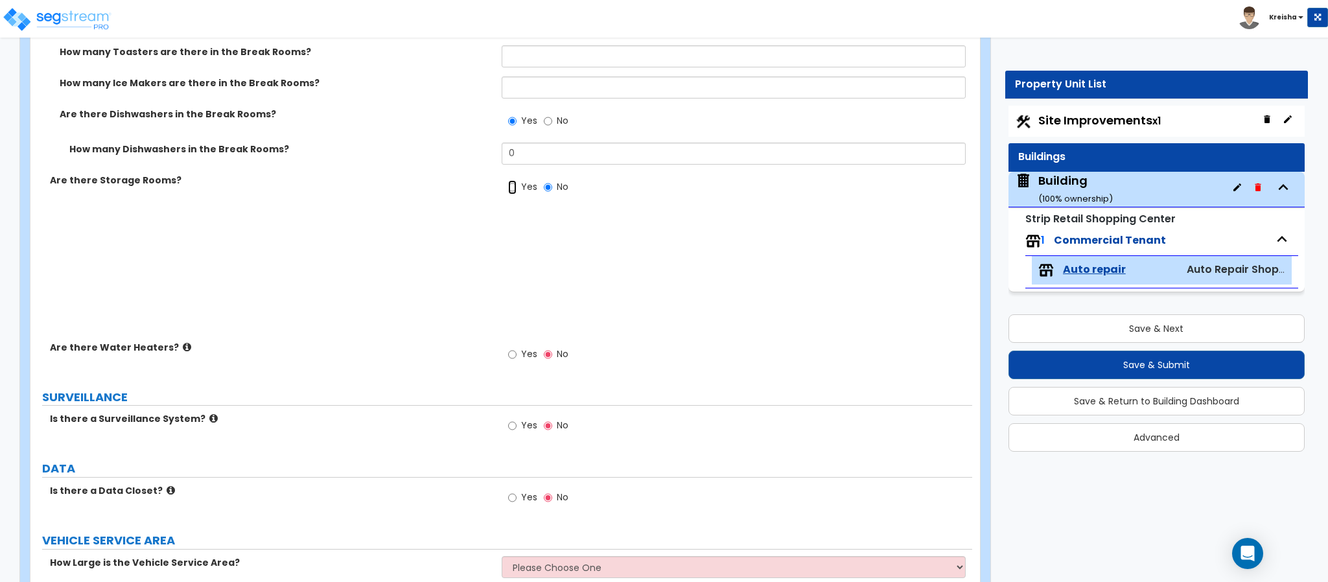
radio input "true"
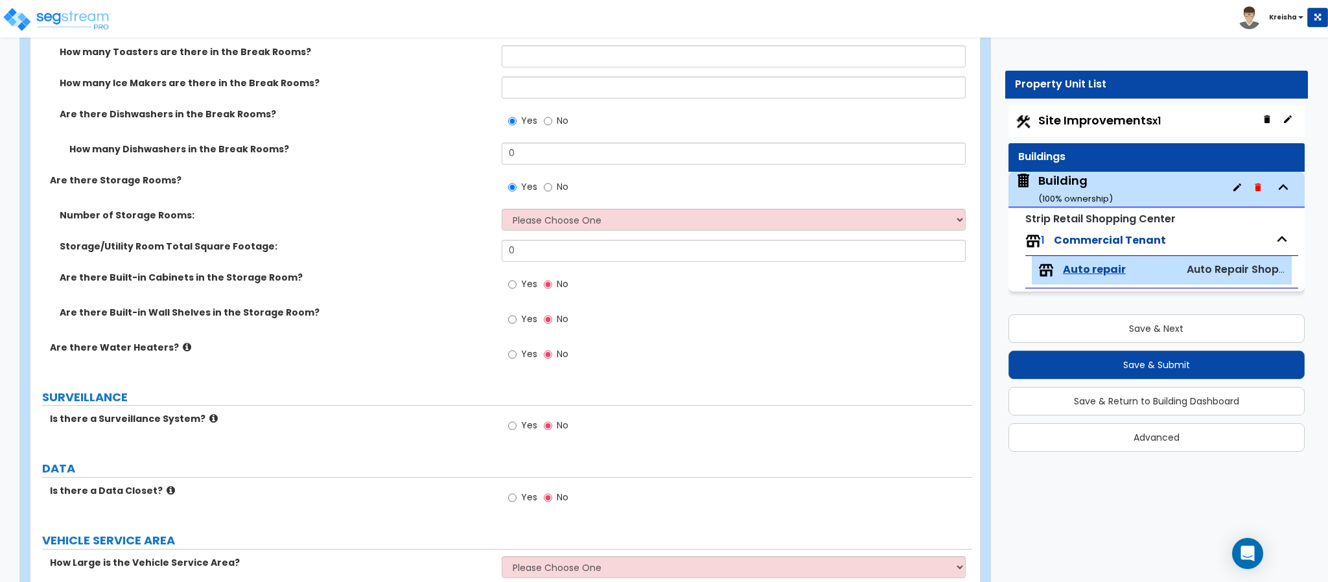
click at [508, 277] on input "Yes" at bounding box center [512, 284] width 8 height 14
radio input "true"
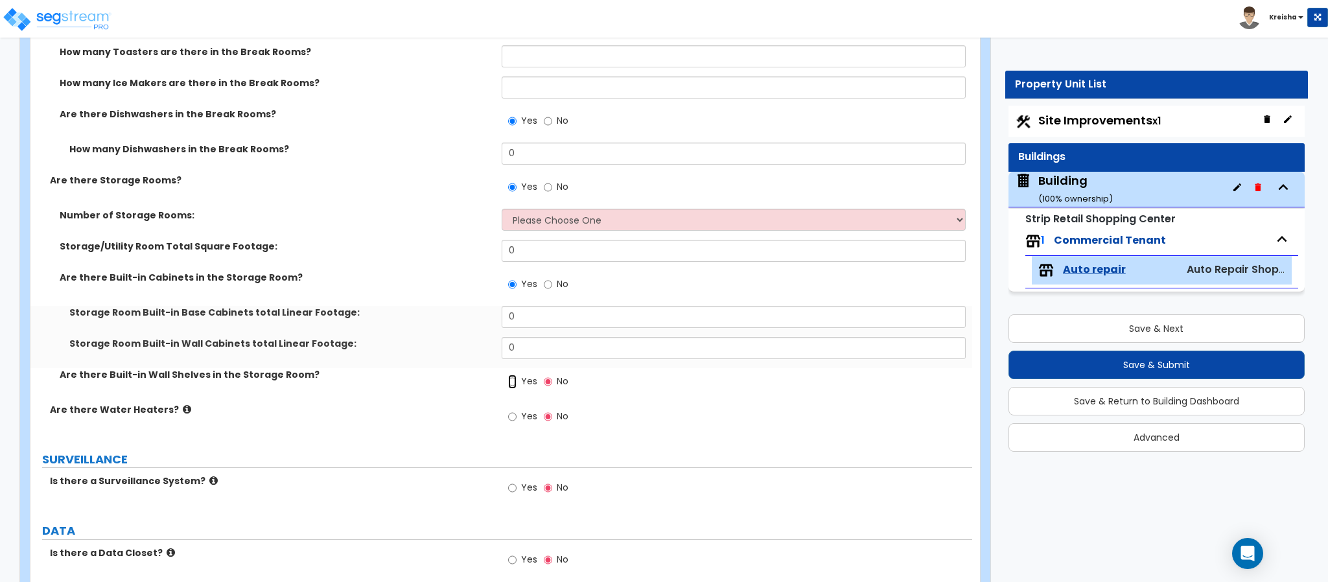
click at [508, 375] on input "Yes" at bounding box center [512, 382] width 8 height 14
radio input "true"
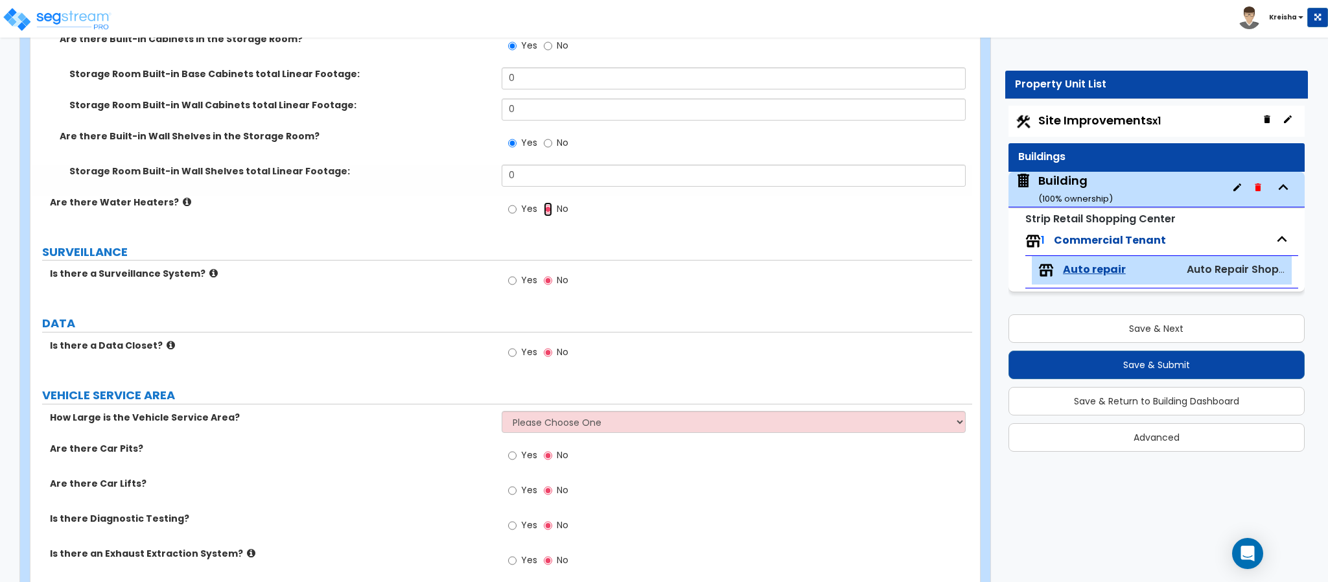
scroll to position [4278, 0]
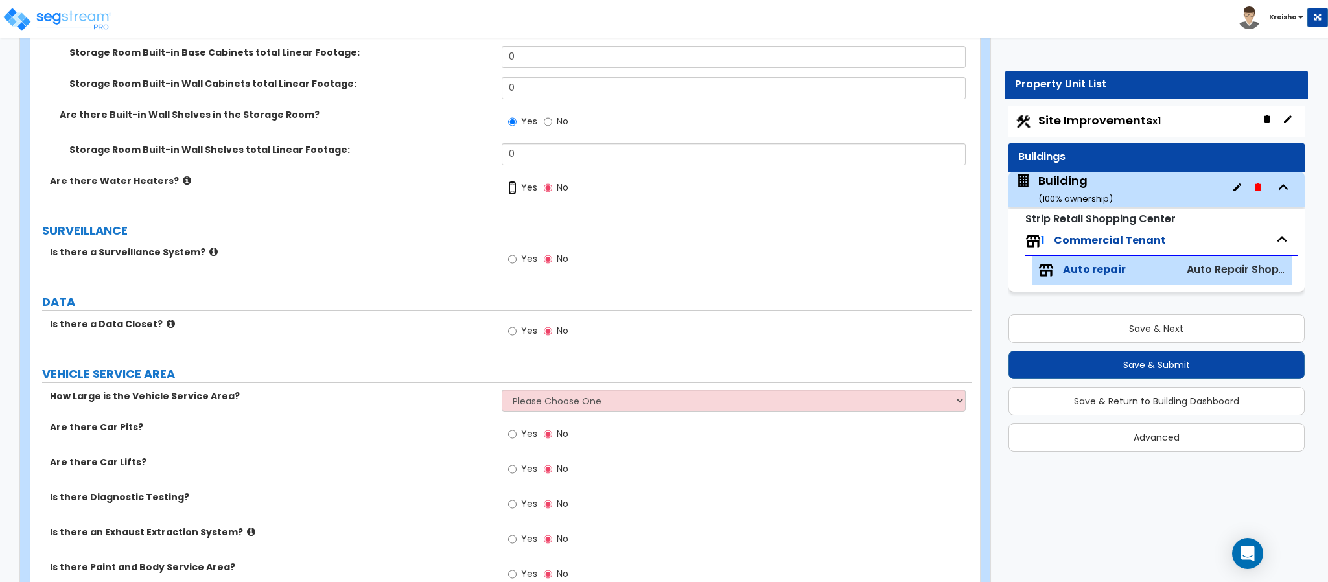
click at [508, 181] on input "Yes" at bounding box center [512, 188] width 8 height 14
radio input "true"
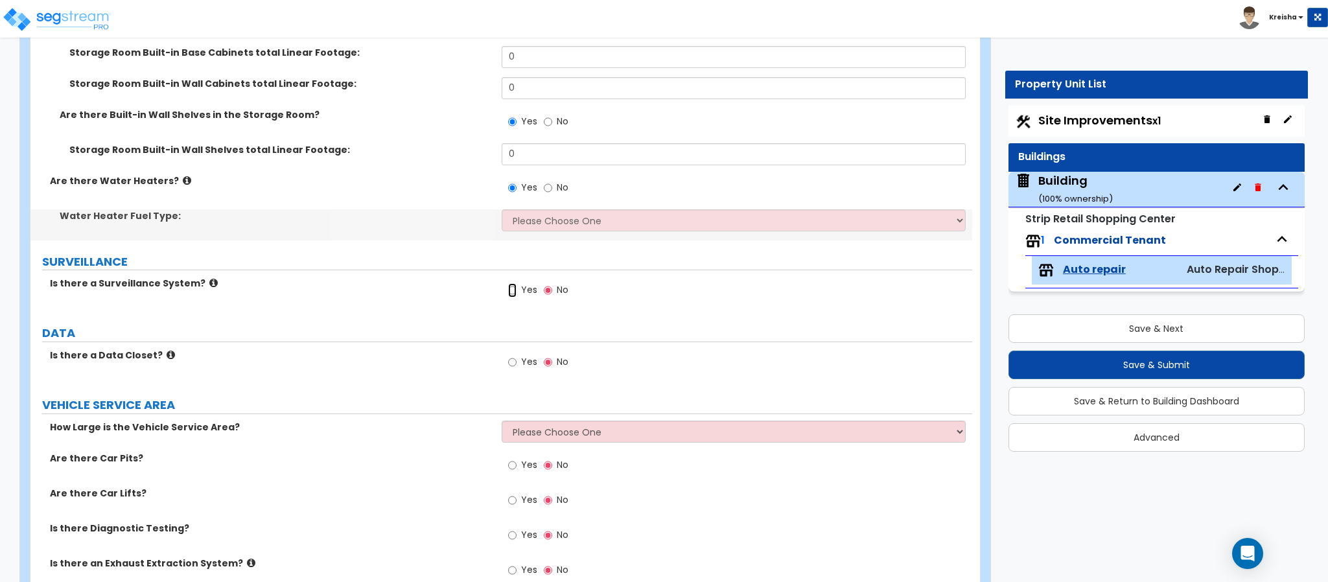
click at [508, 283] on input "Yes" at bounding box center [512, 290] width 8 height 14
radio input "true"
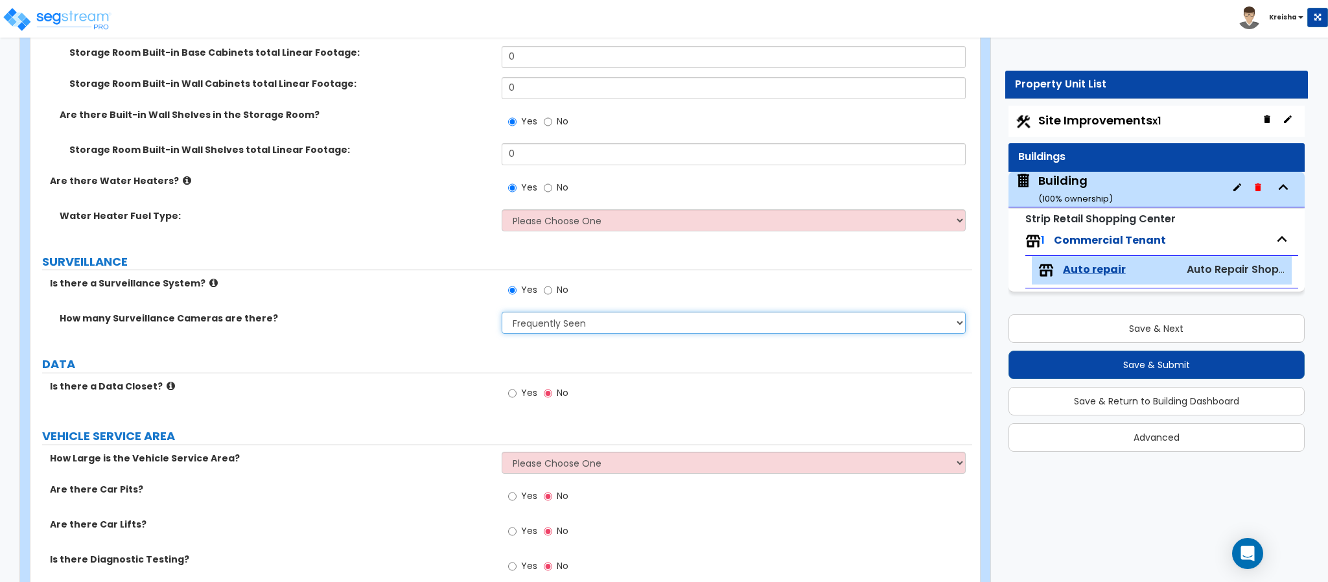
select select "4"
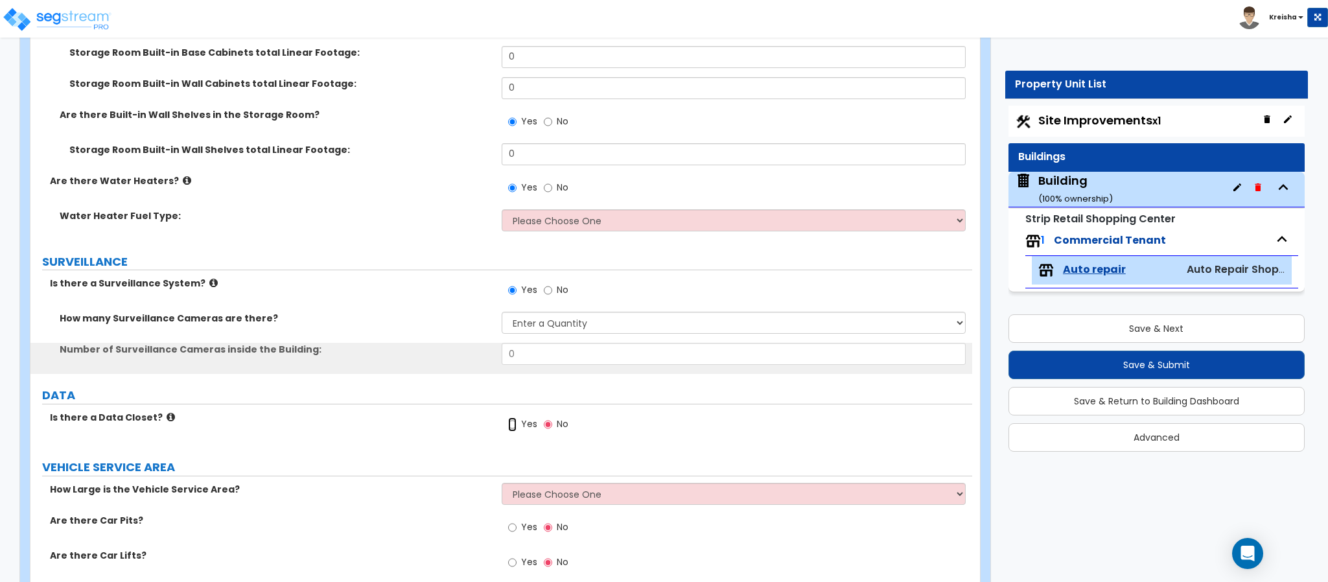
click at [508, 417] on input "Yes" at bounding box center [512, 424] width 8 height 14
radio input "true"
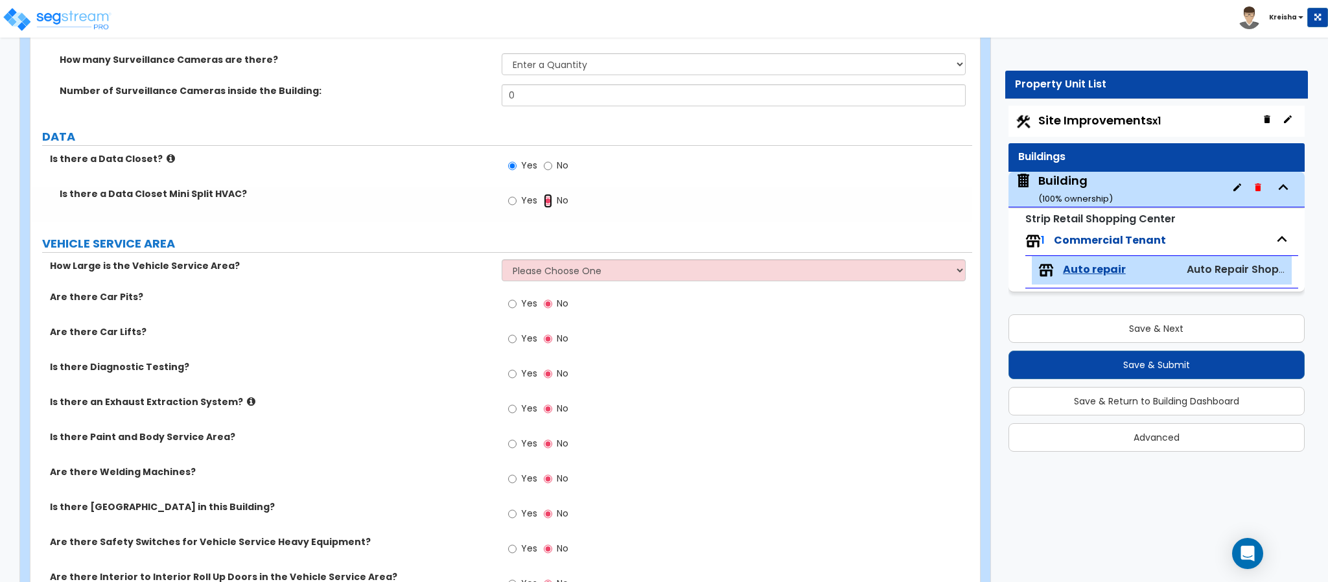
scroll to position [4537, 0]
click at [508, 193] on input "Yes" at bounding box center [512, 200] width 8 height 14
radio input "true"
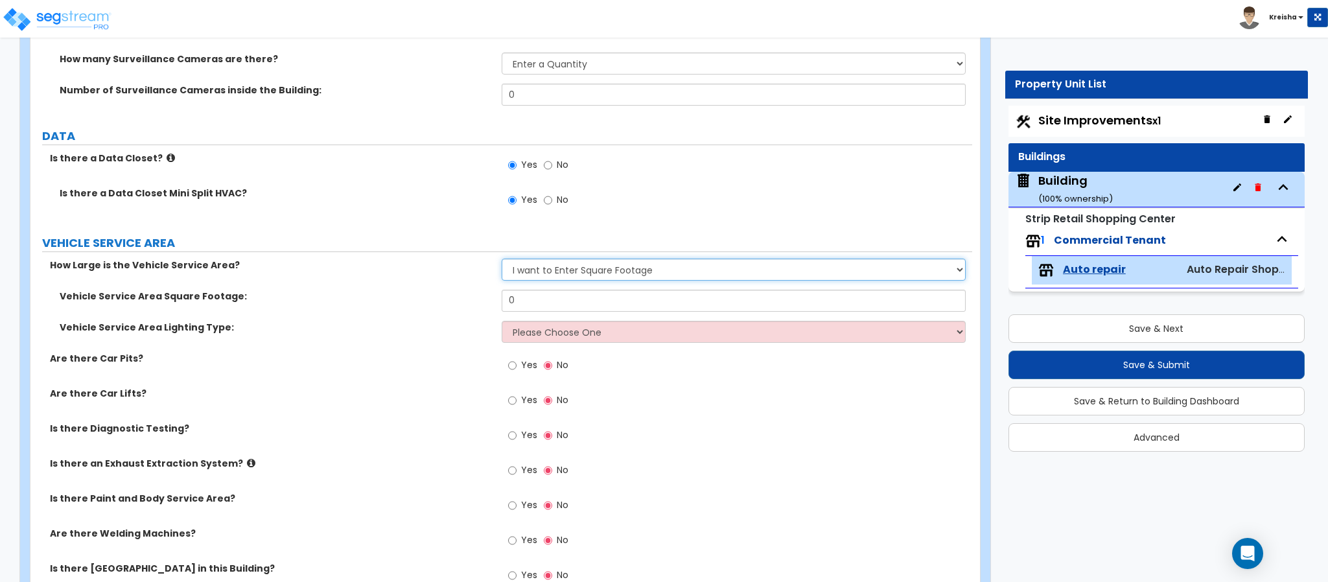
select select "2"
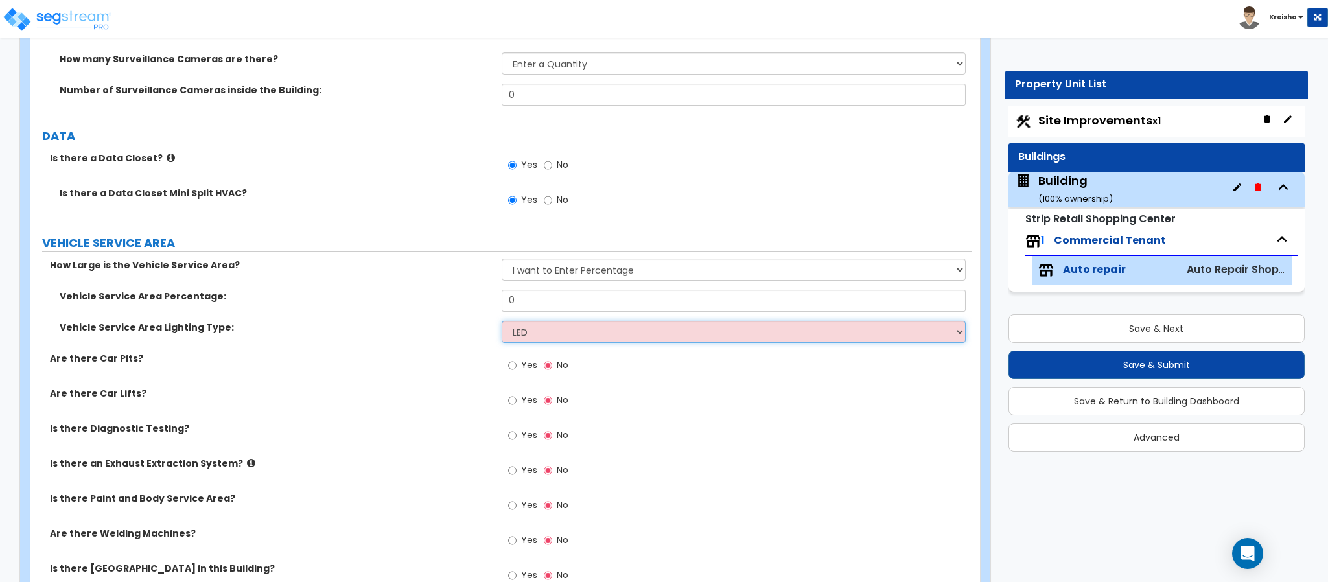
select select "2"
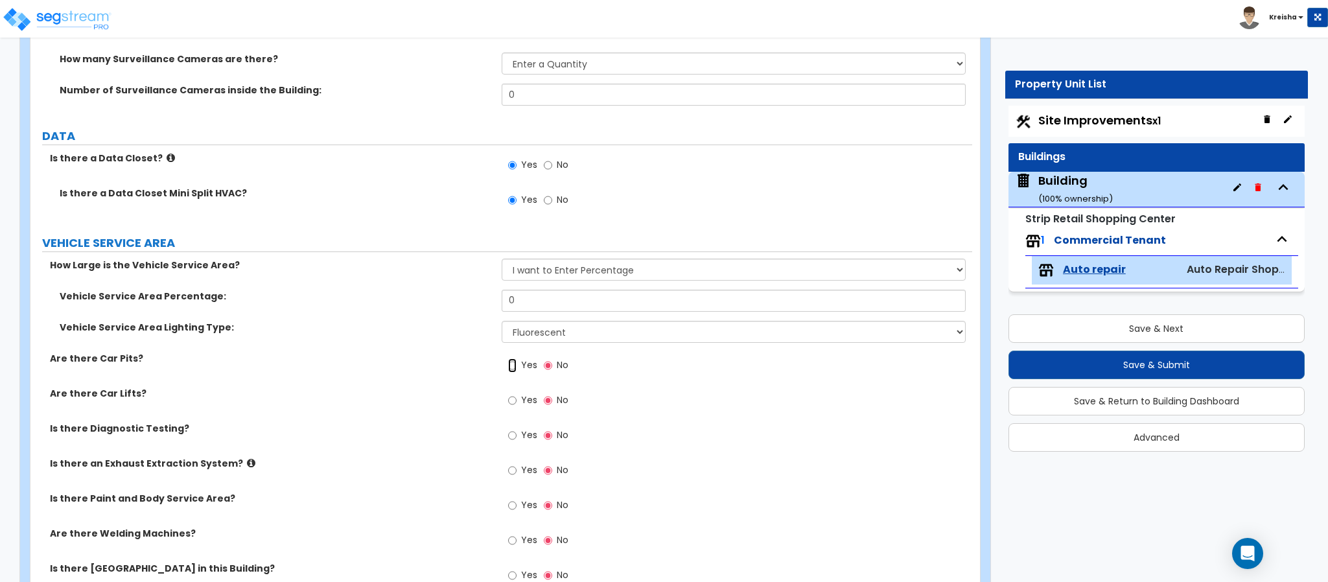
click at [508, 358] on input "Yes" at bounding box center [512, 365] width 8 height 14
radio input "true"
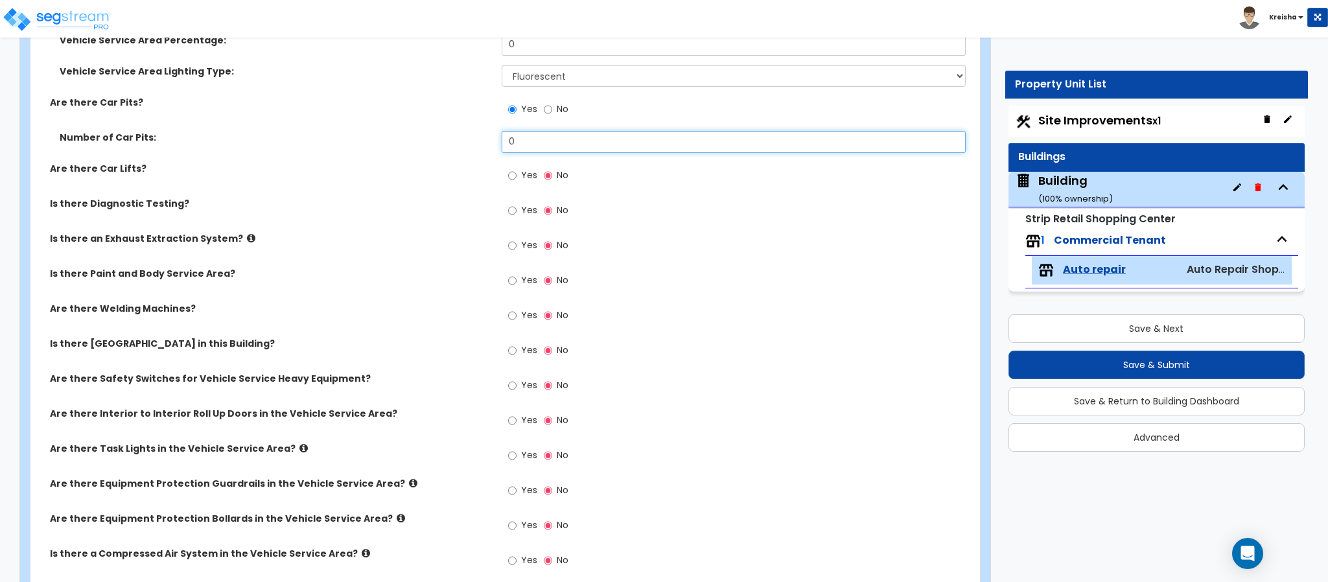
scroll to position [4796, 0]
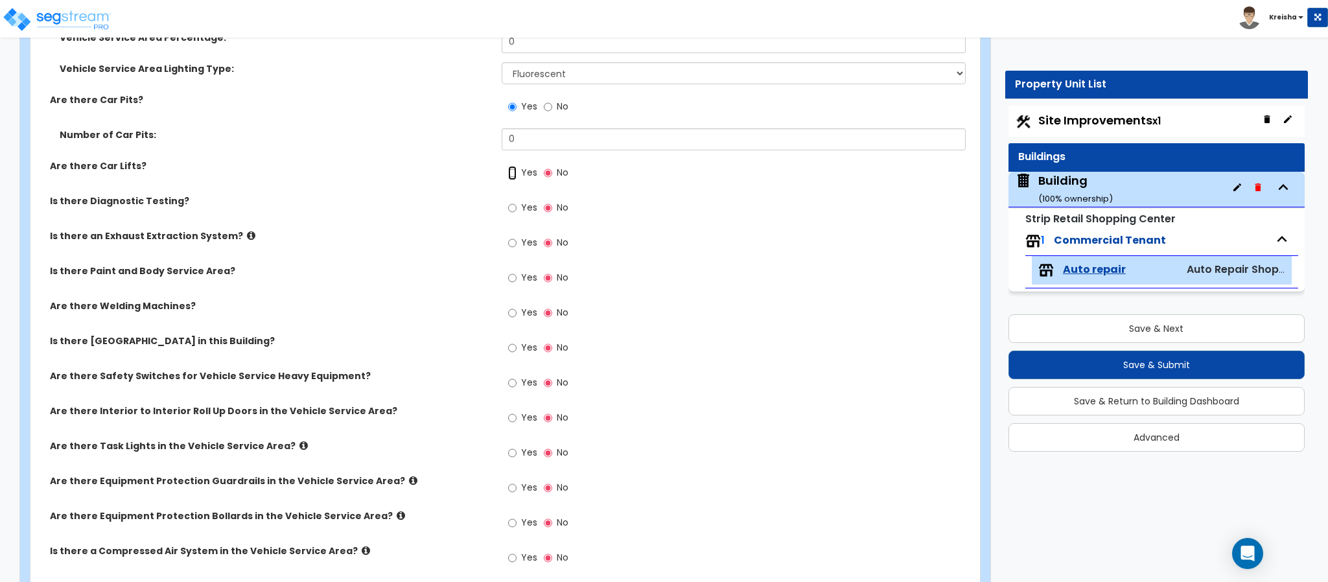
click at [508, 166] on input "Yes" at bounding box center [512, 173] width 8 height 14
radio input "true"
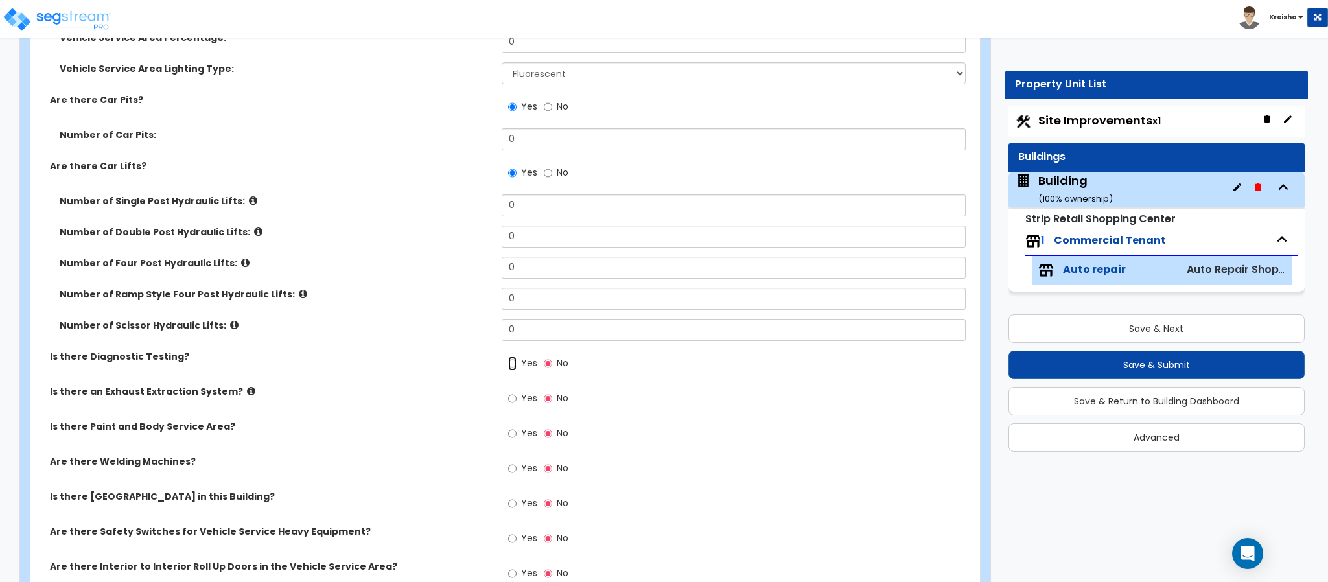
click at [508, 356] on input "Yes" at bounding box center [512, 363] width 8 height 14
radio input "true"
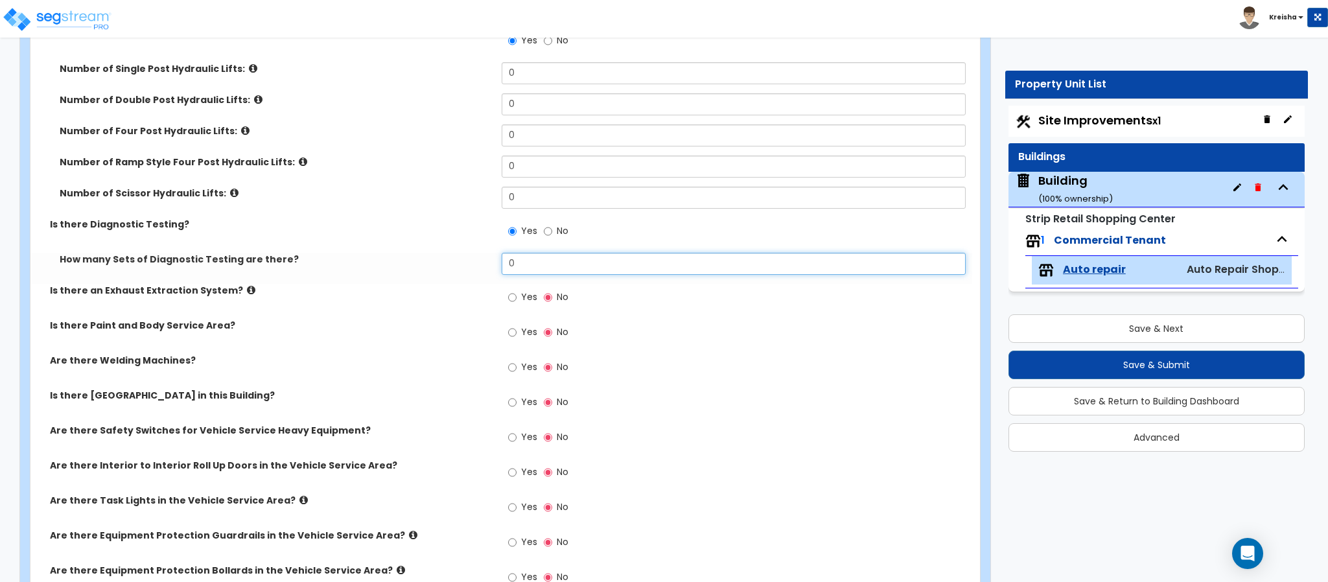
scroll to position [4990, 0]
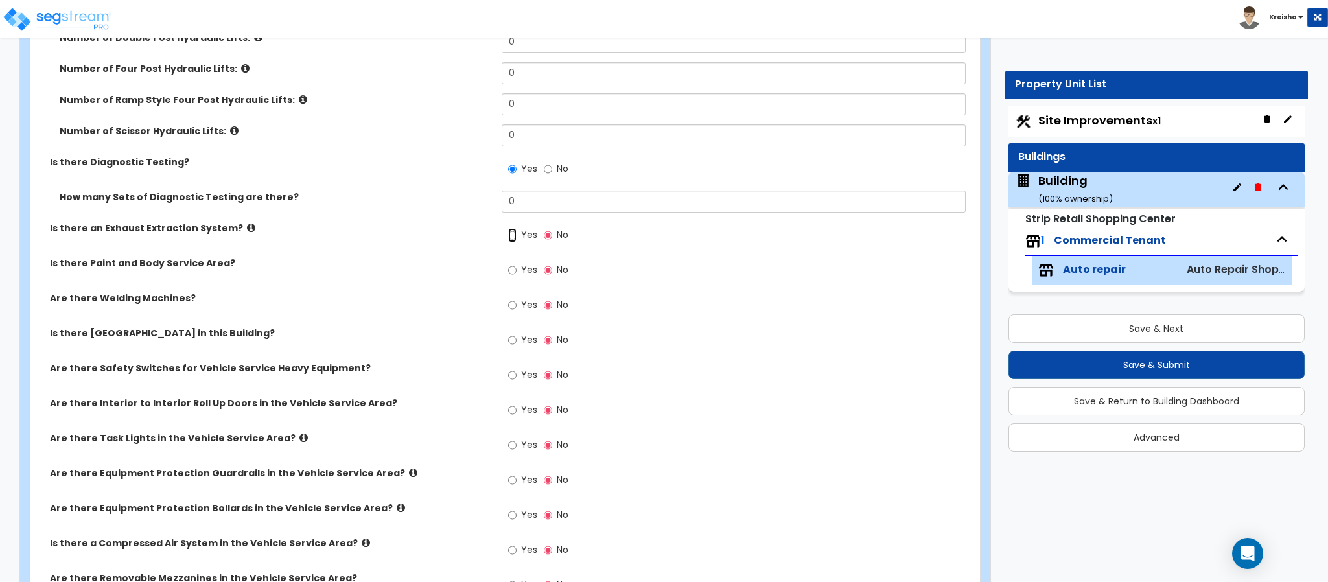
click at [508, 228] on input "Yes" at bounding box center [512, 235] width 8 height 14
radio input "true"
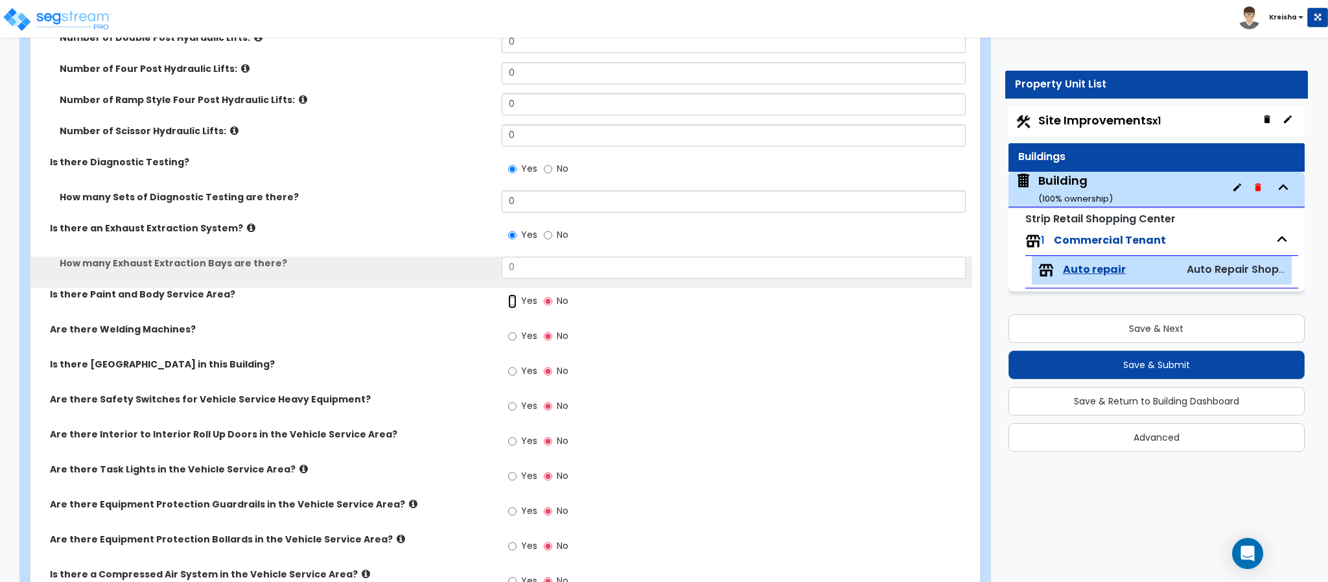
click at [508, 294] on input "Yes" at bounding box center [512, 301] width 8 height 14
radio input "true"
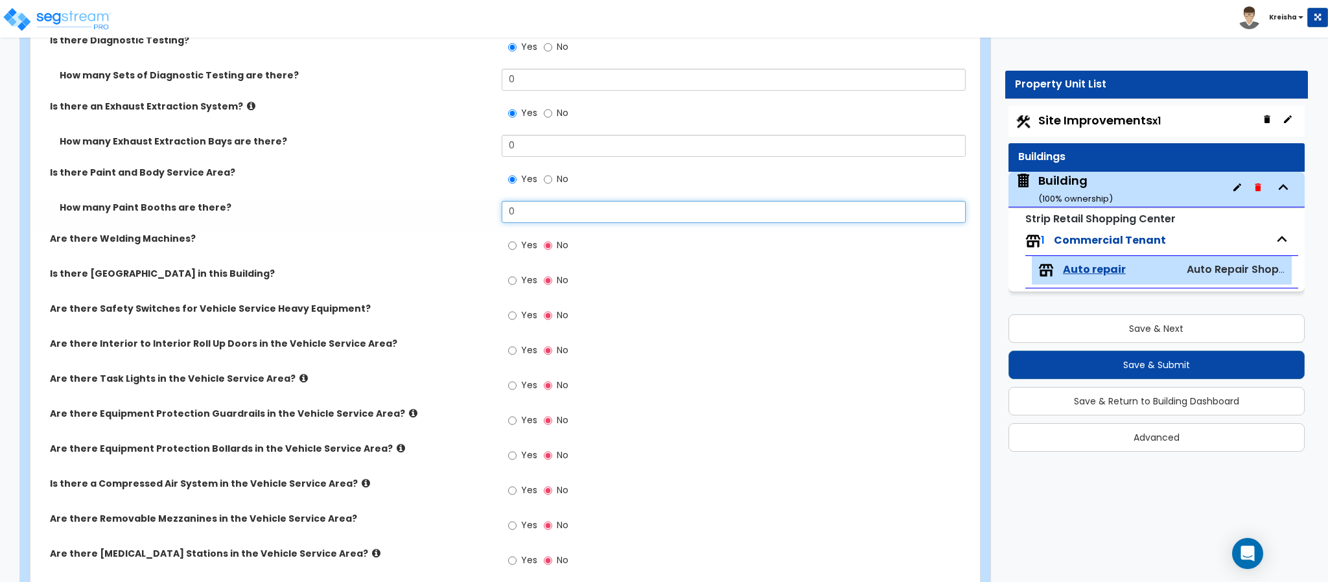
scroll to position [5121, 0]
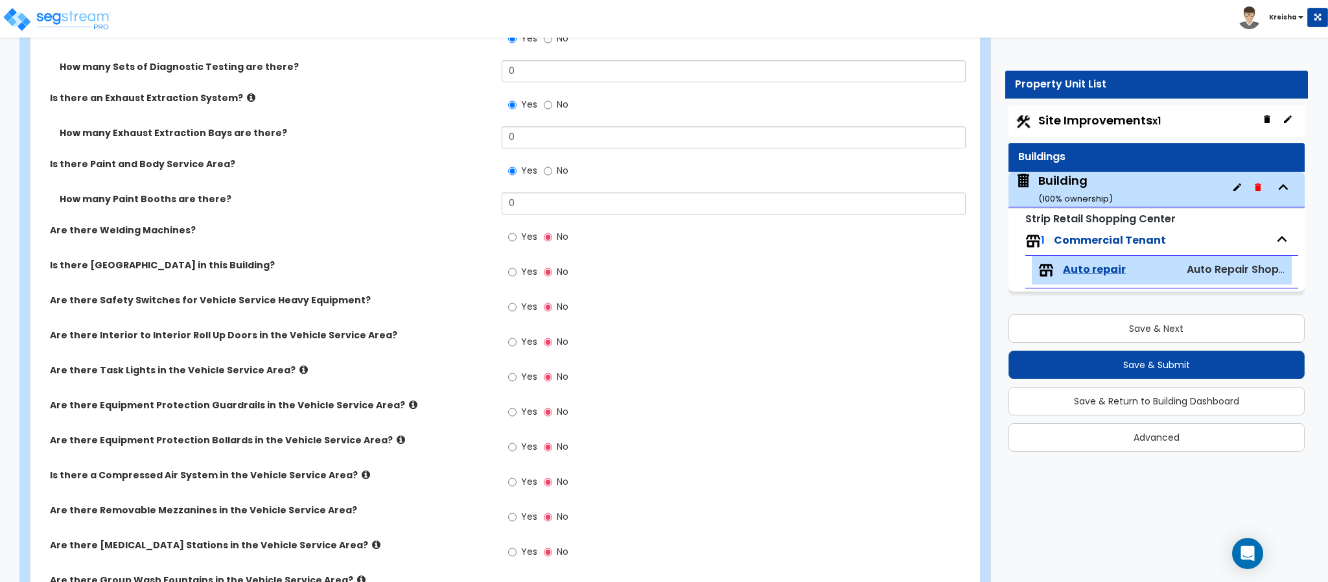
click at [508, 230] on input "Yes" at bounding box center [512, 237] width 8 height 14
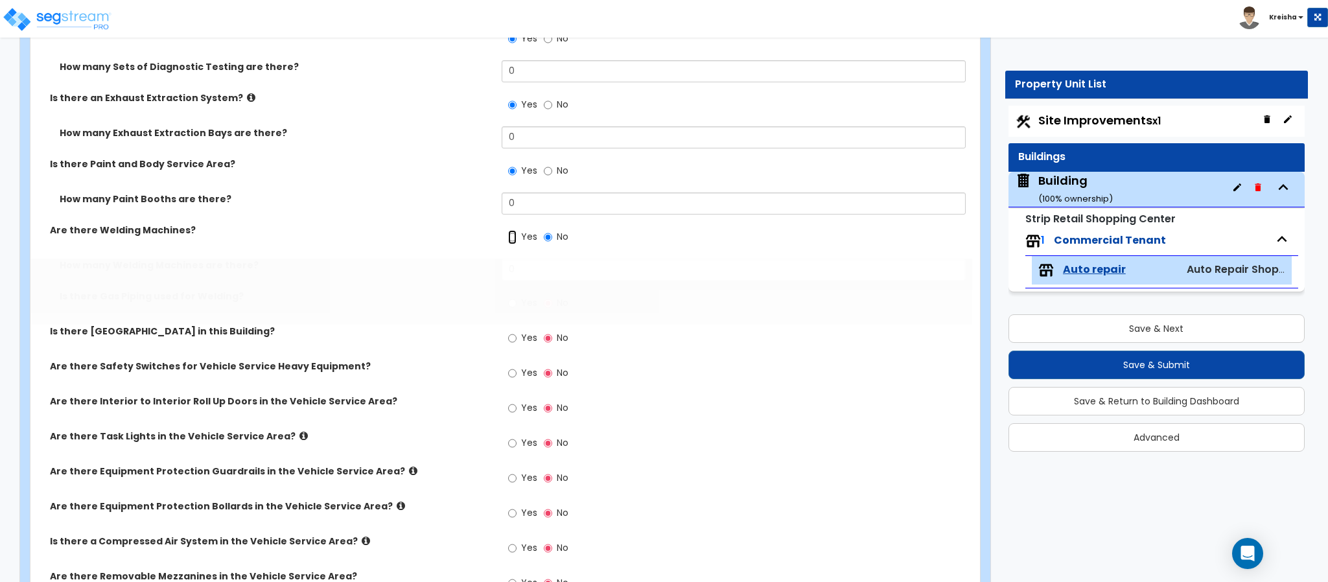
radio input "true"
click at [508, 331] on input "Yes" at bounding box center [512, 338] width 8 height 14
radio input "true"
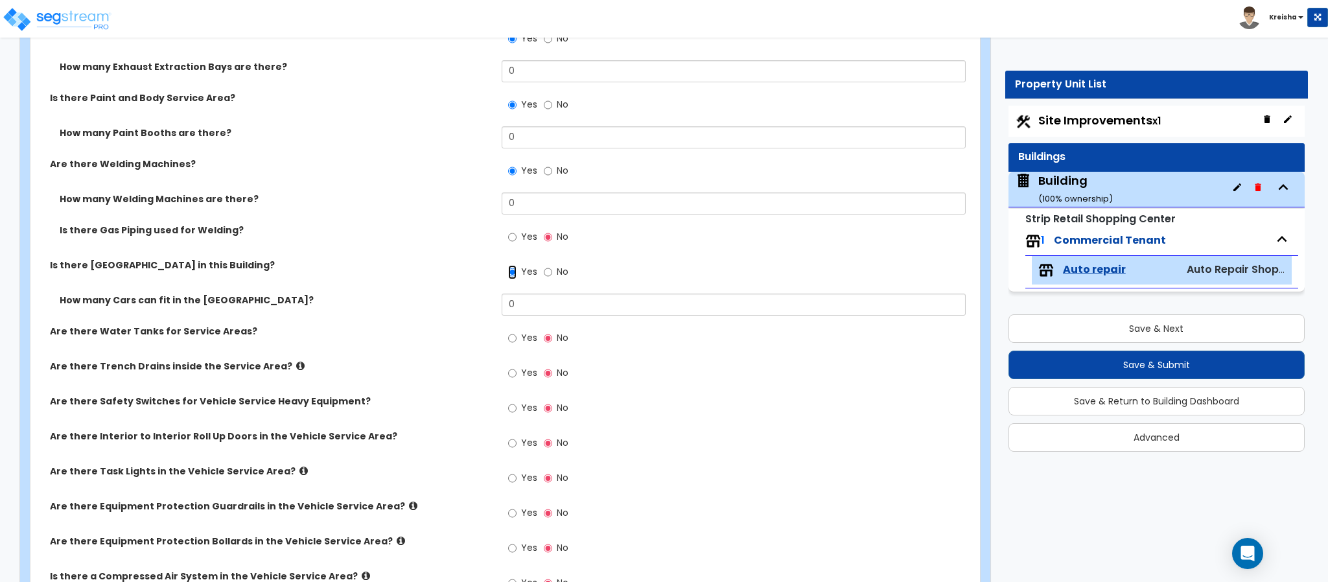
scroll to position [5315, 0]
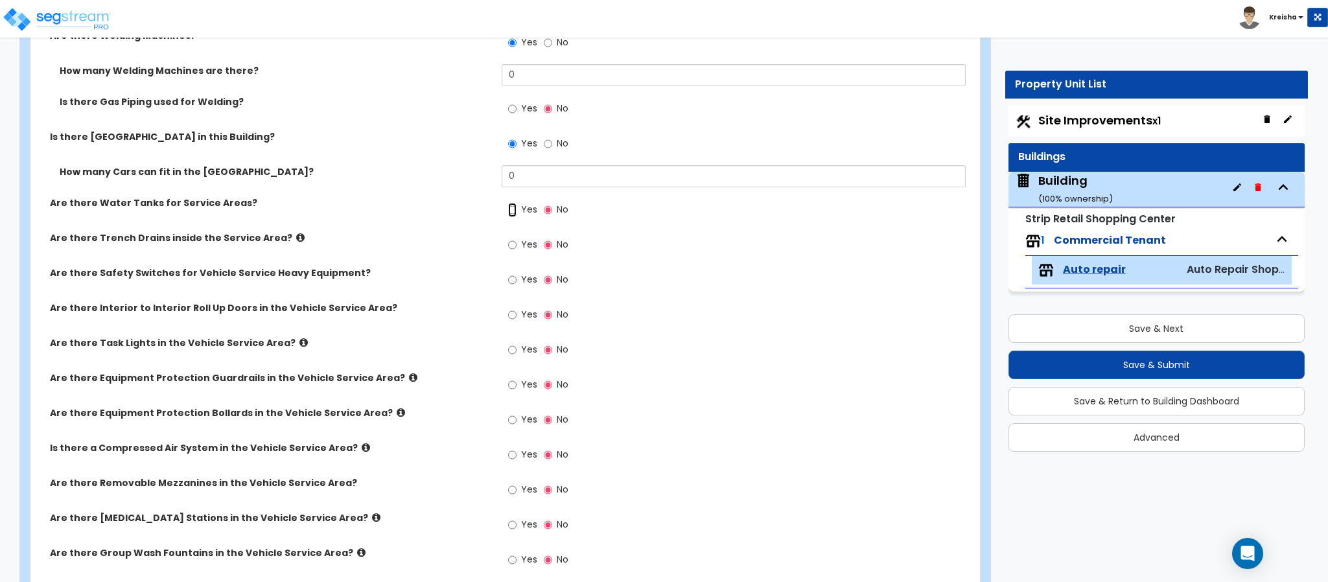
click at [508, 203] on input "Yes" at bounding box center [512, 210] width 8 height 14
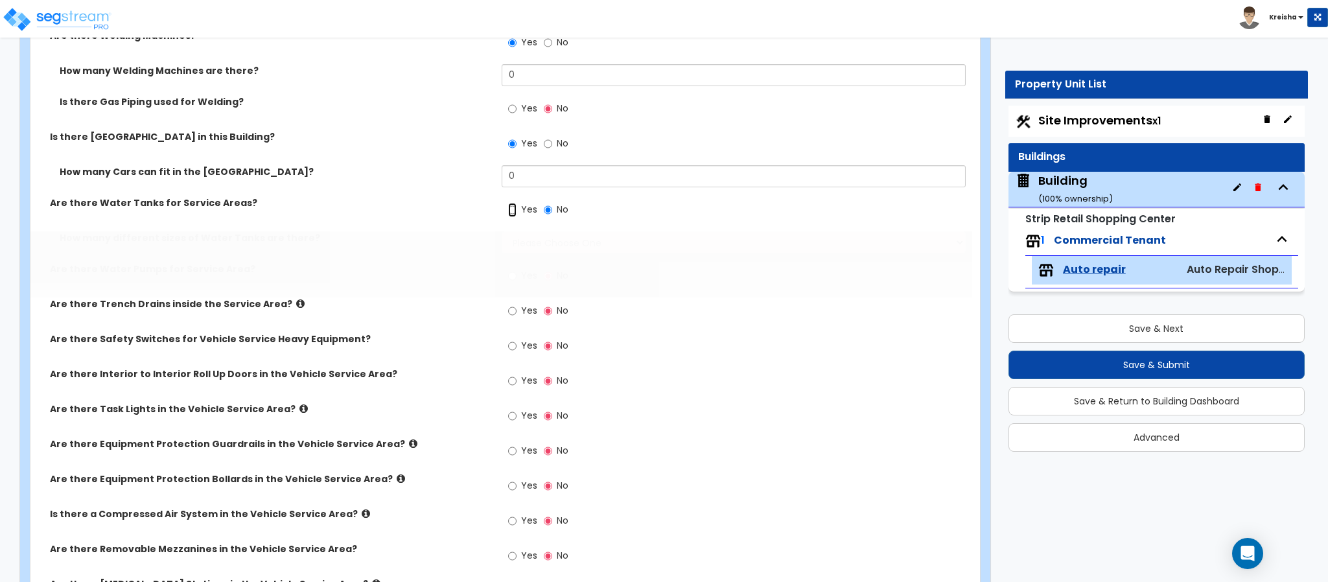
radio input "true"
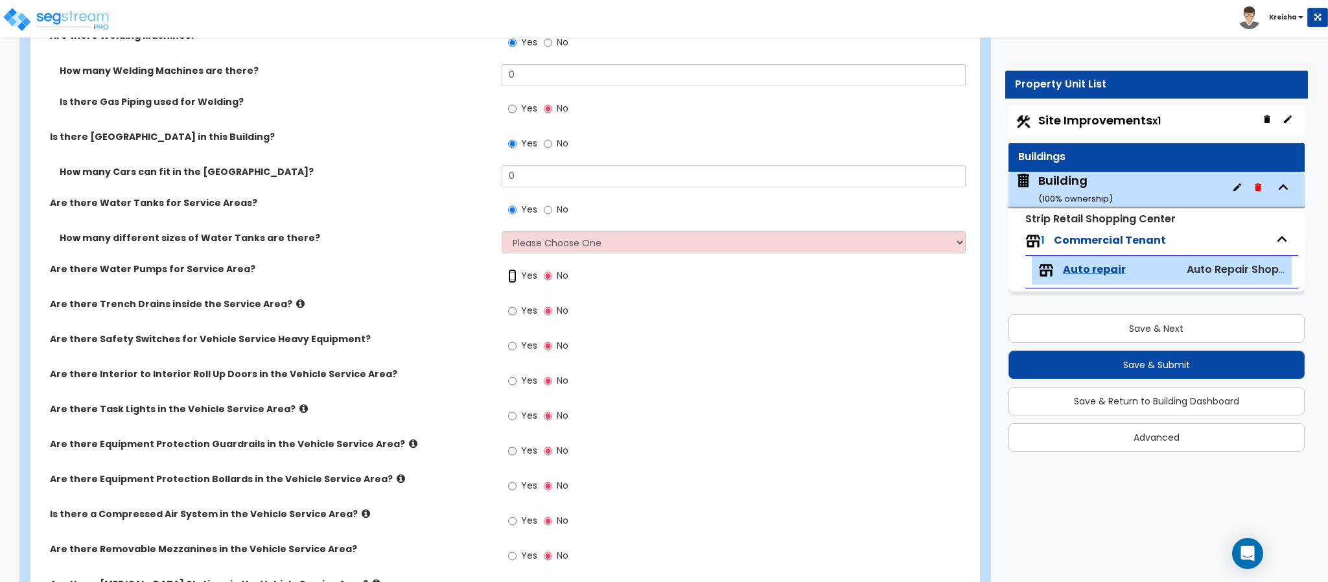
click at [508, 269] on input "Yes" at bounding box center [512, 276] width 8 height 14
radio input "true"
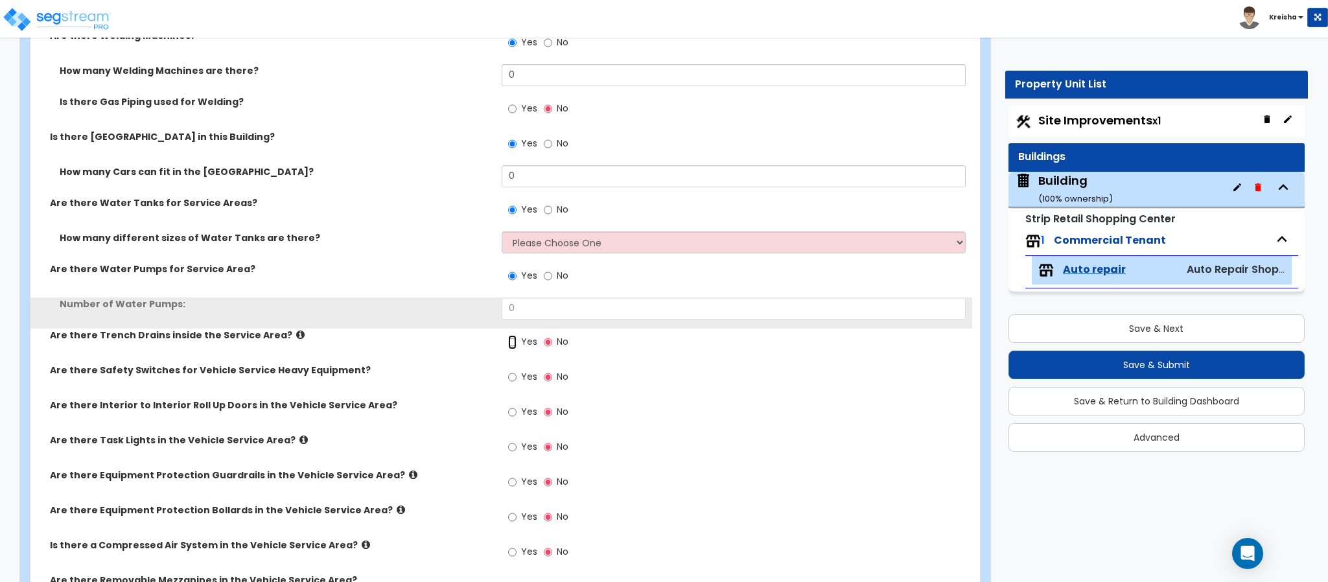
click at [508, 335] on input "Yes" at bounding box center [512, 342] width 8 height 14
radio input "true"
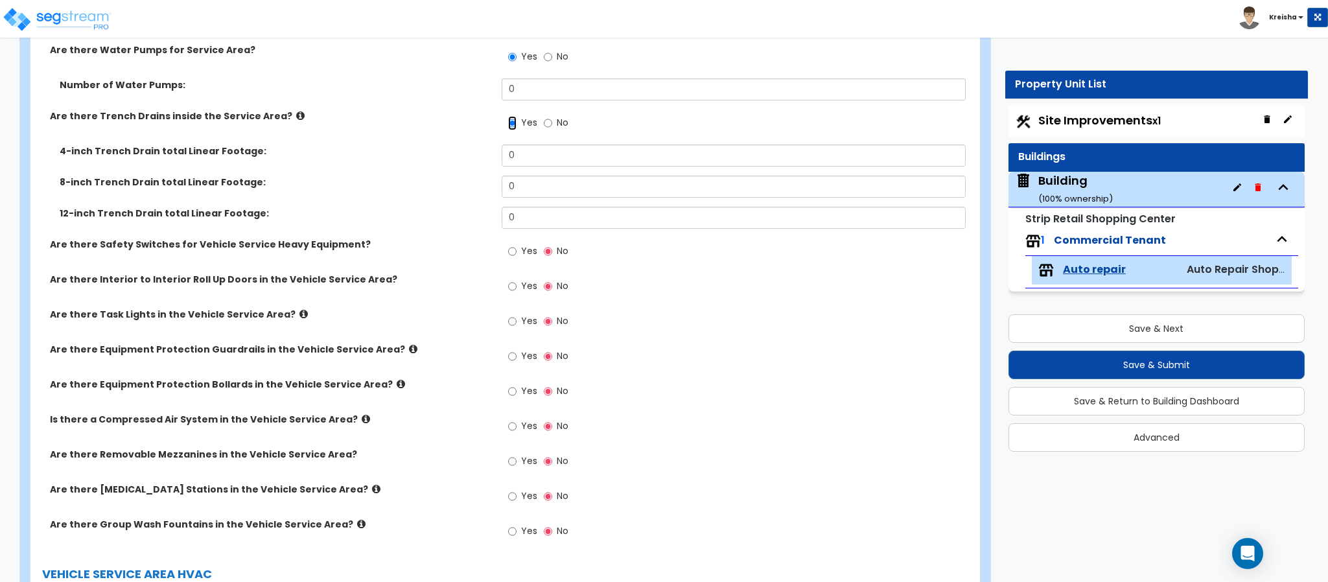
scroll to position [5574, 0]
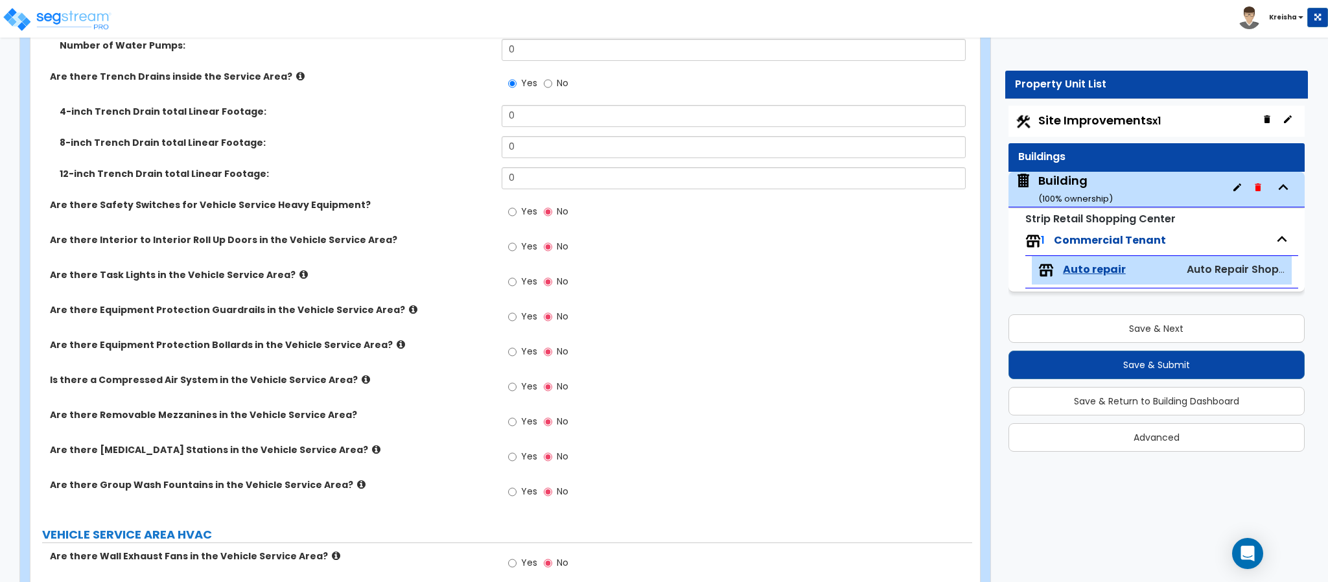
click at [523, 203] on label "Yes" at bounding box center [522, 213] width 29 height 22
click at [517, 205] on input "Yes" at bounding box center [512, 212] width 8 height 14
radio input "true"
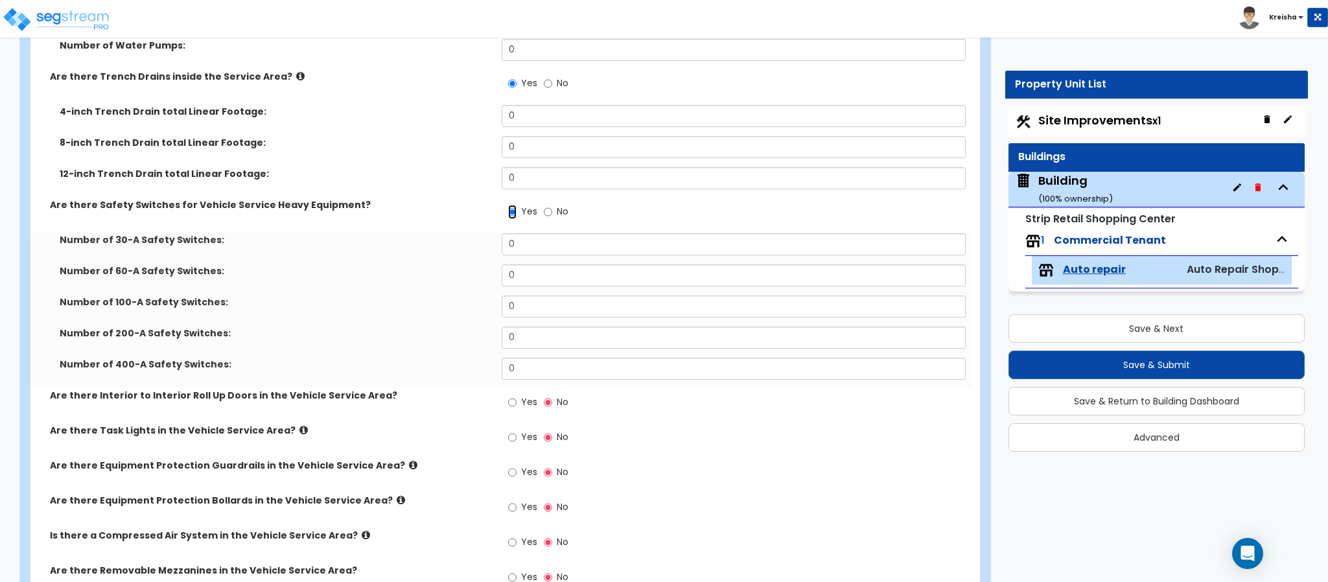
scroll to position [5704, 0]
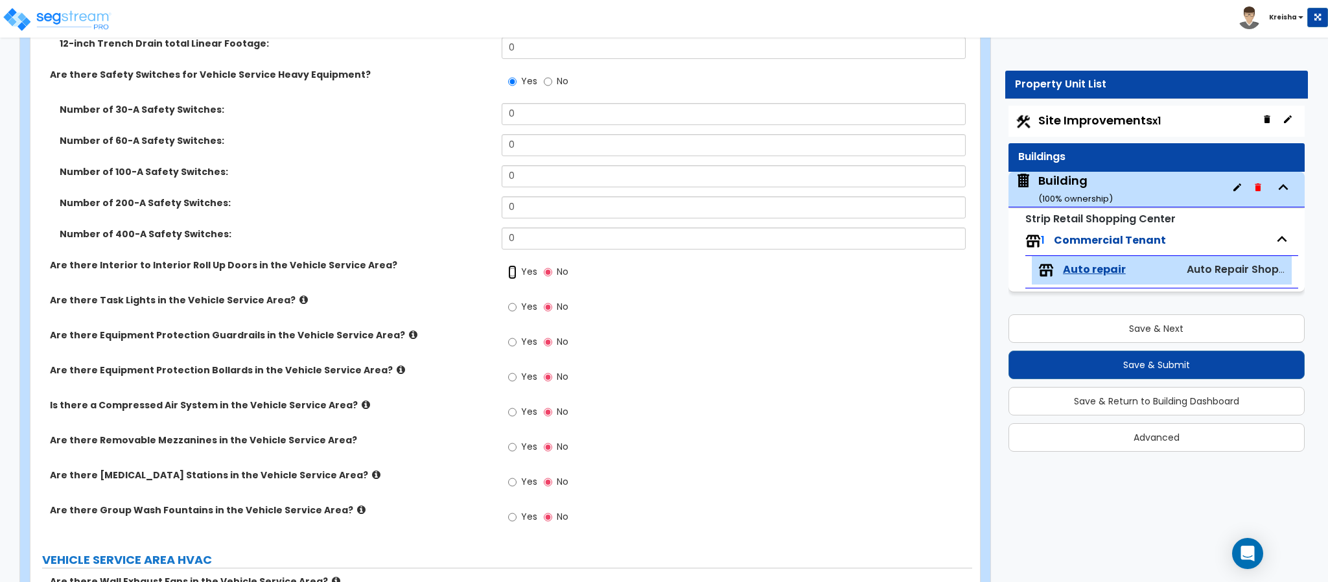
click at [512, 268] on input "Yes" at bounding box center [512, 272] width 8 height 14
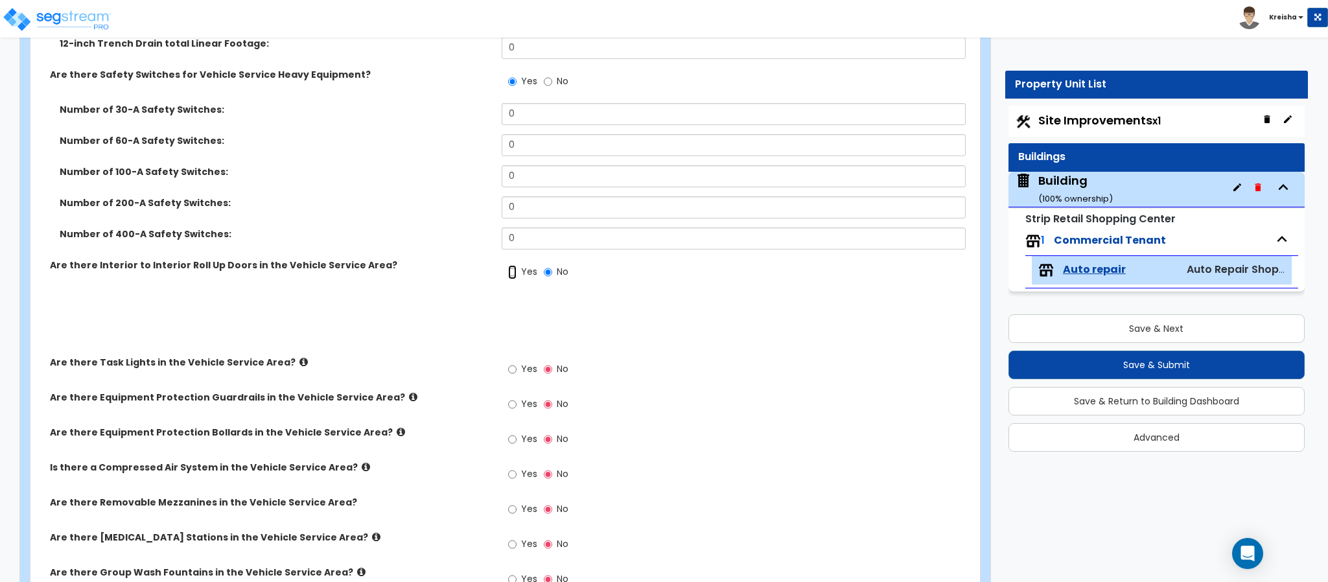
radio input "true"
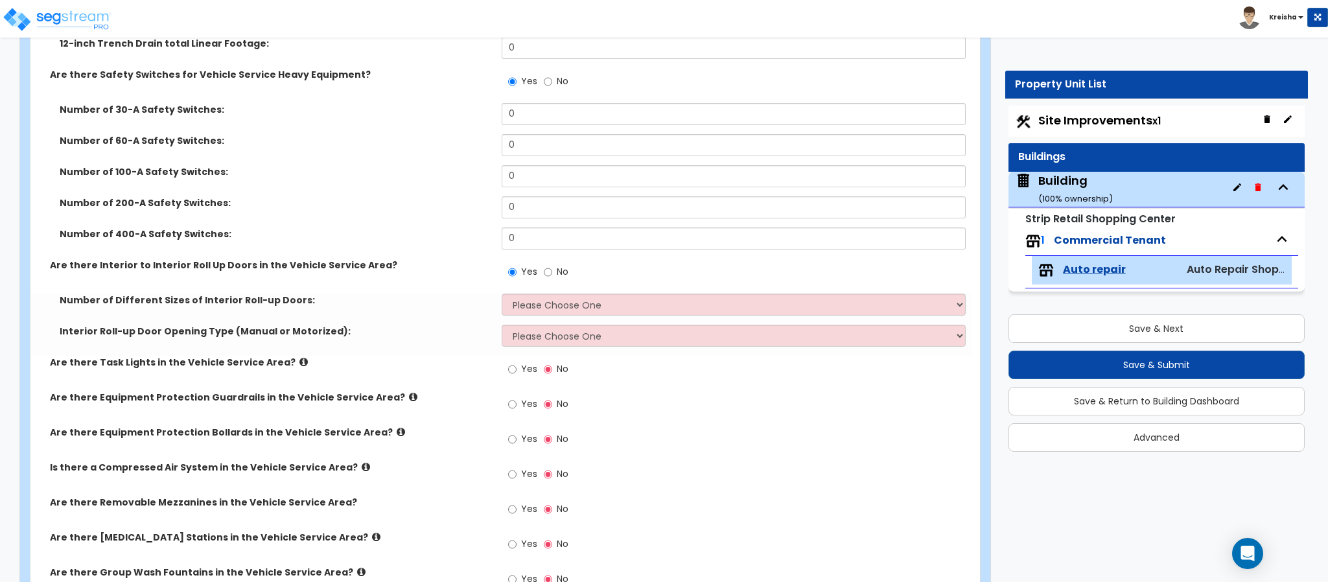
click at [519, 360] on label "Yes" at bounding box center [522, 371] width 29 height 22
click at [517, 362] on input "Yes" at bounding box center [512, 369] width 8 height 14
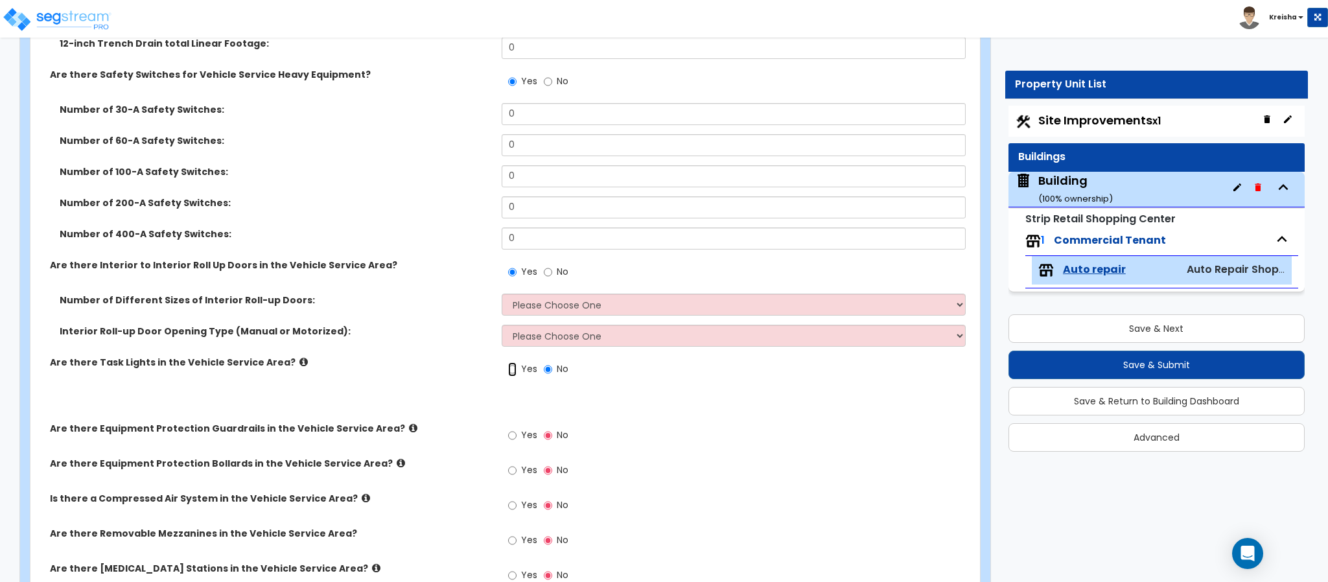
radio input "true"
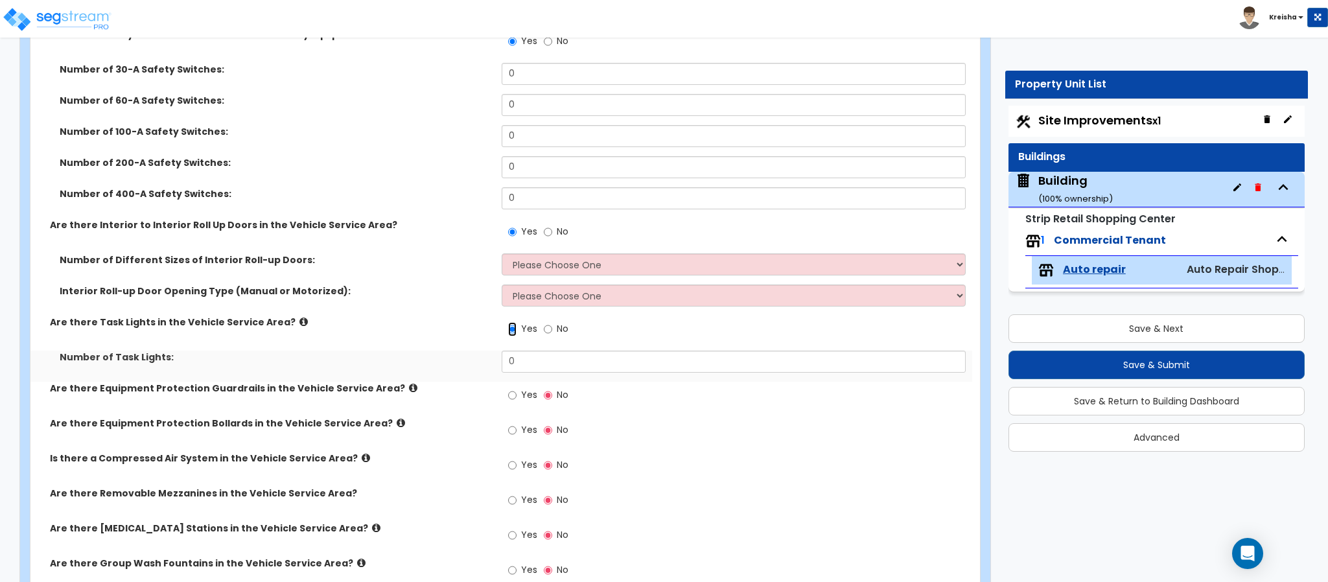
scroll to position [5834, 0]
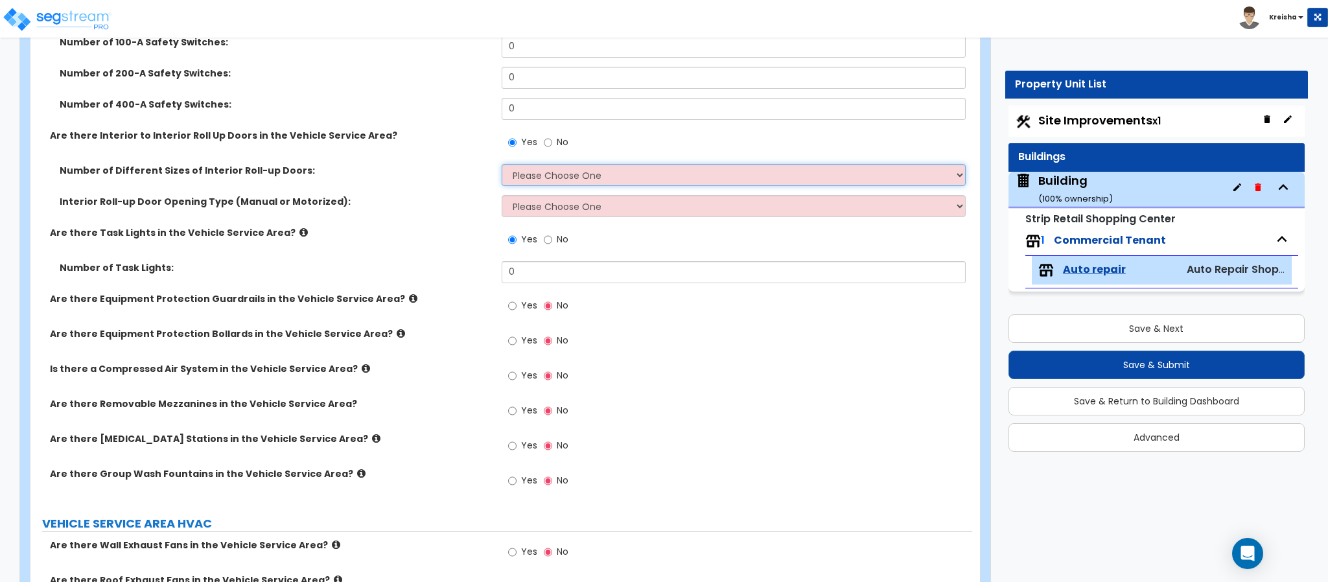
click at [576, 176] on select "Please Choose One 1 2 3" at bounding box center [734, 175] width 465 height 22
click at [502, 164] on select "Please Choose One 1 2 3" at bounding box center [734, 175] width 465 height 22
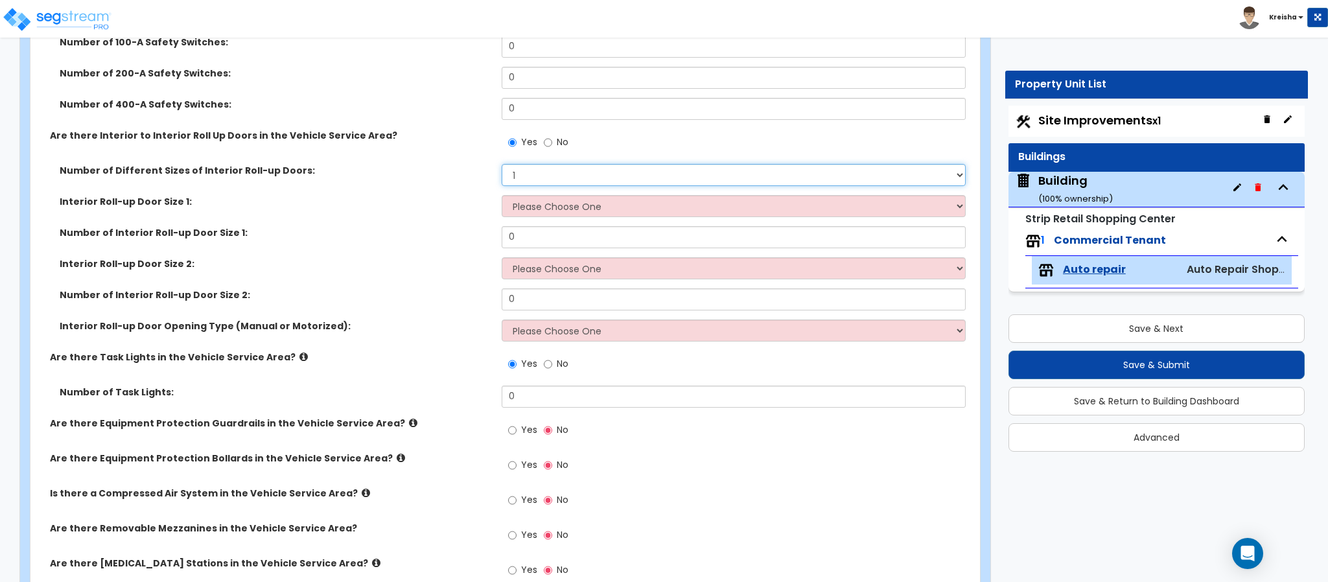
select select "0"
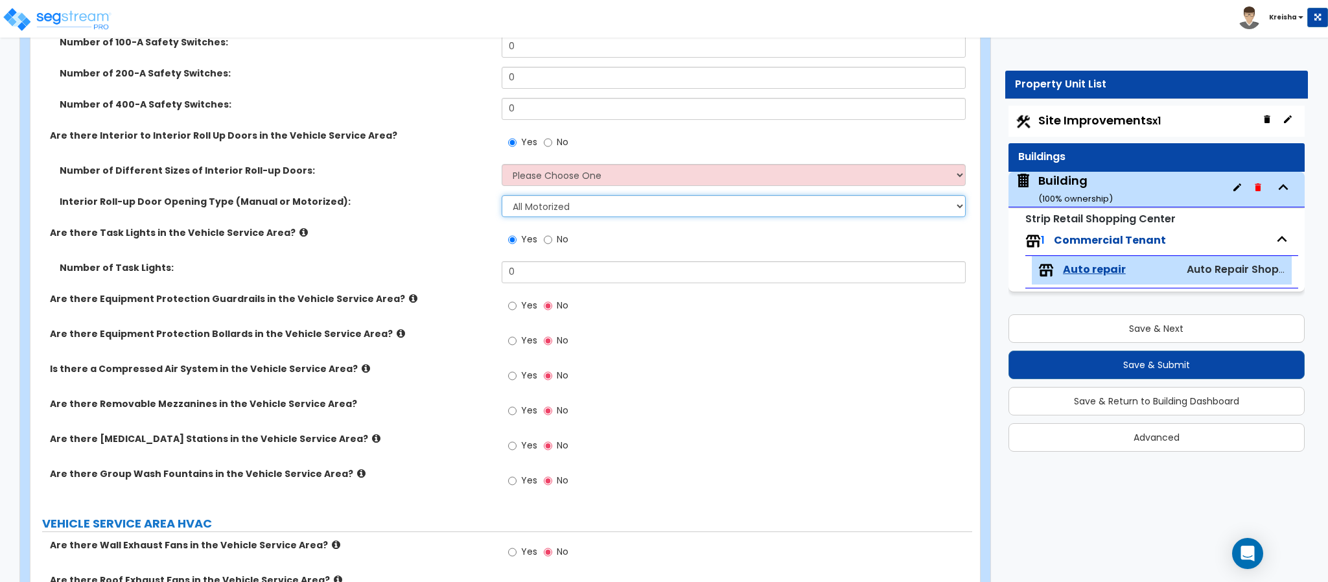
select select "3"
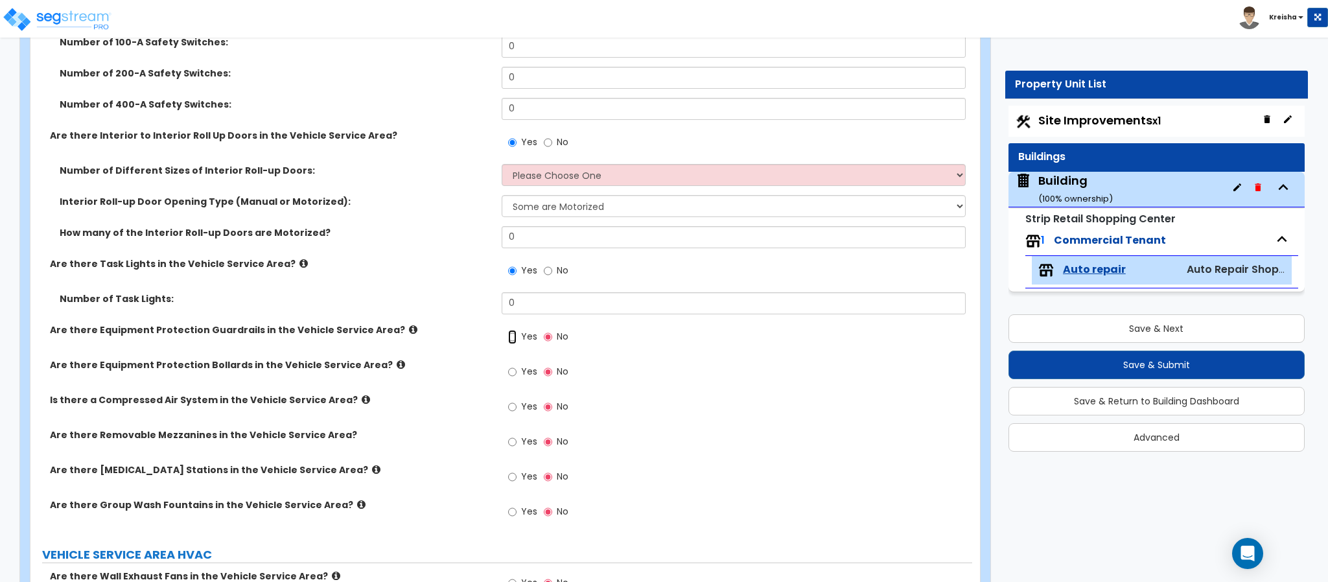
click at [508, 330] on input "Yes" at bounding box center [512, 337] width 8 height 14
radio input "true"
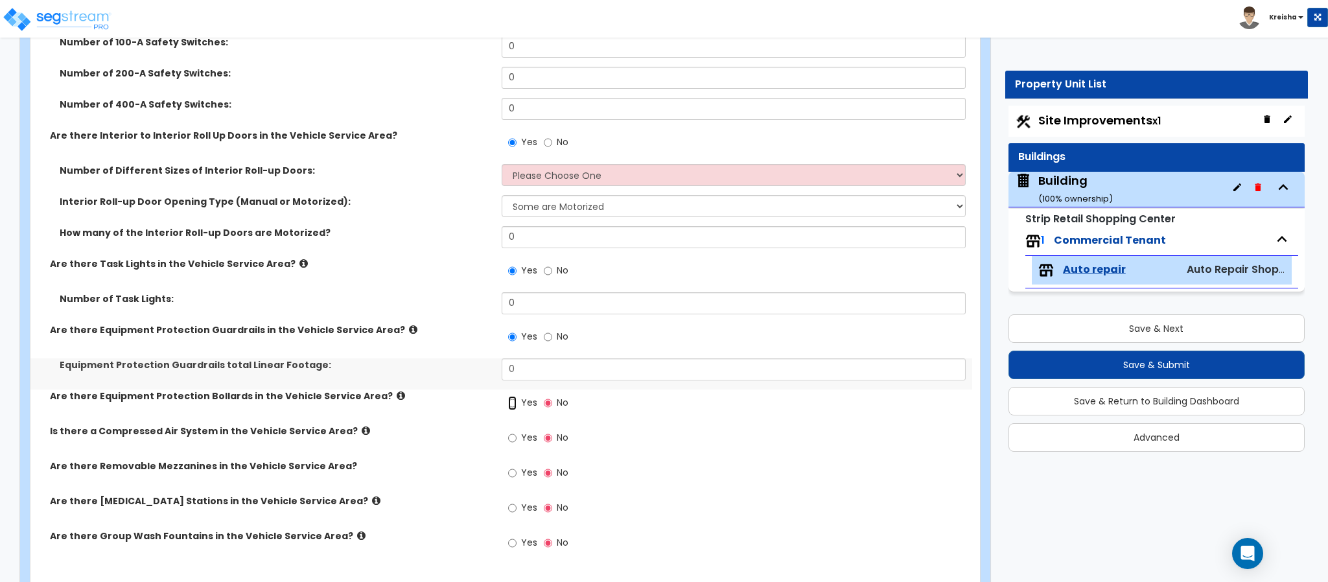
click at [508, 396] on input "Yes" at bounding box center [512, 403] width 8 height 14
radio input "true"
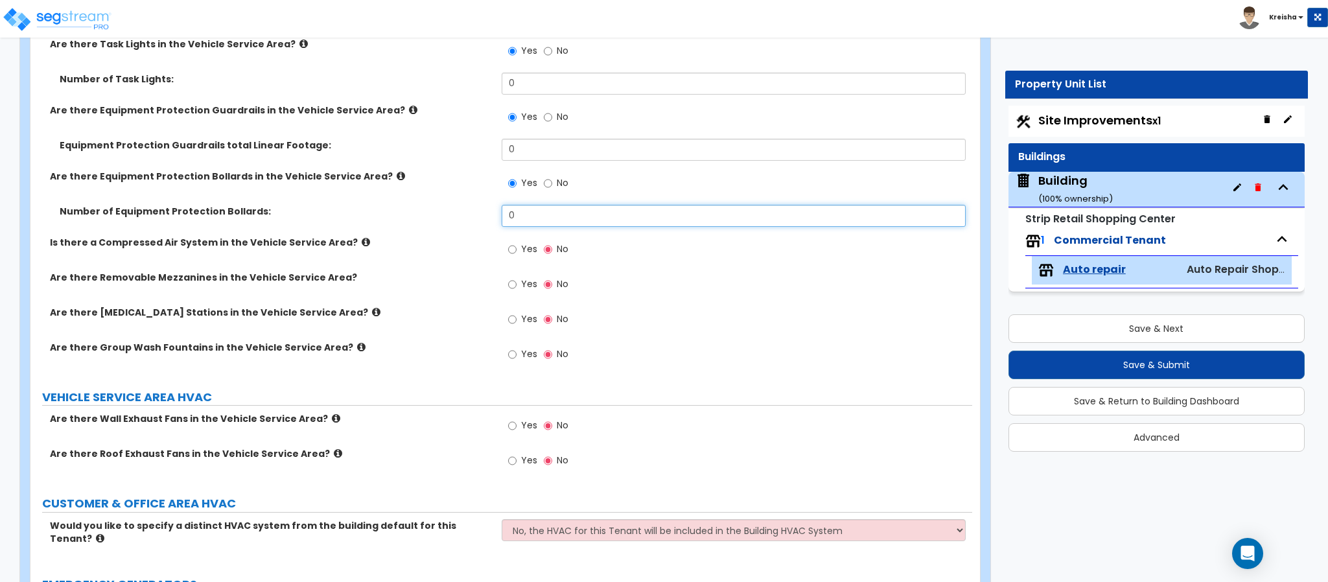
scroll to position [6093, 0]
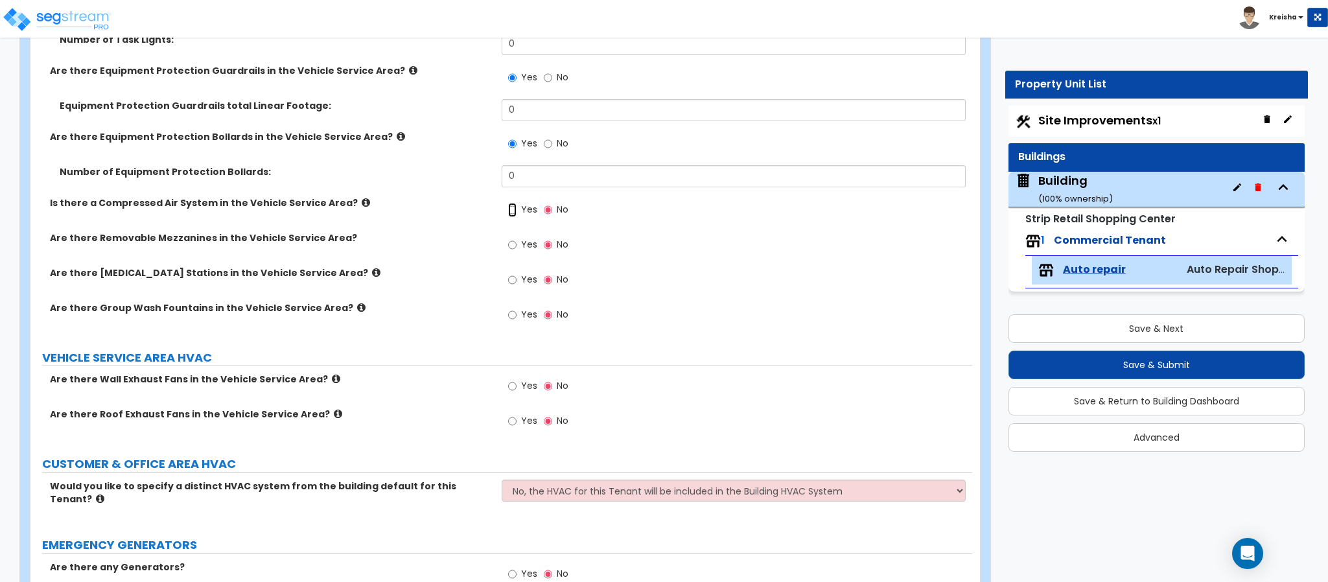
click at [508, 203] on input "Yes" at bounding box center [512, 210] width 8 height 14
radio input "true"
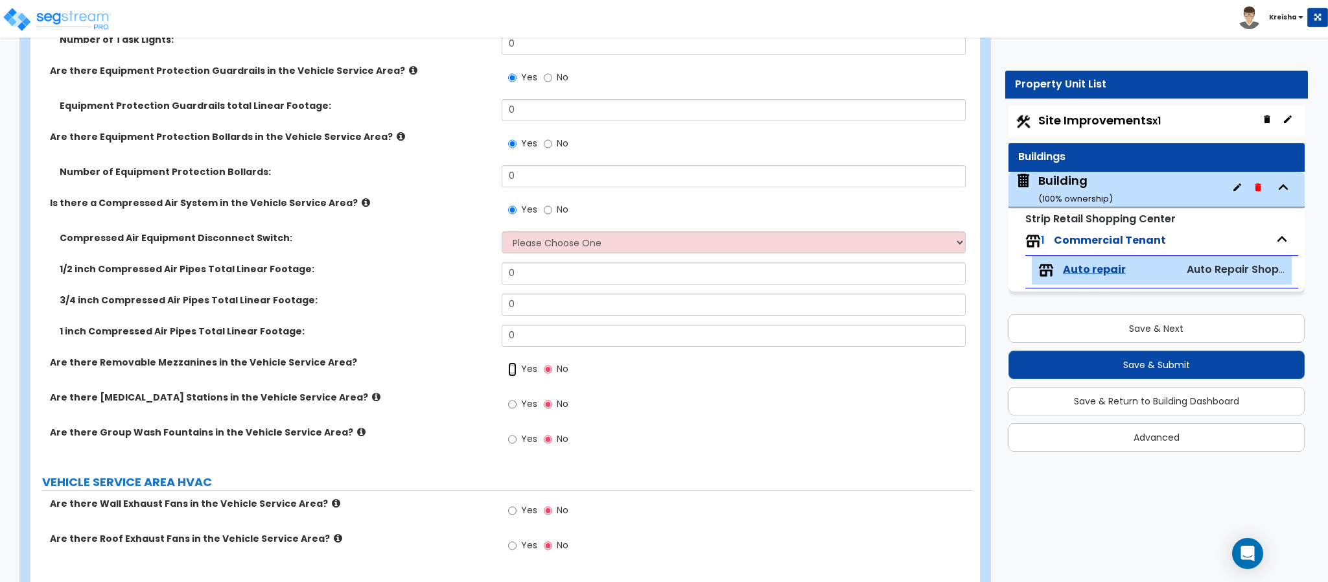
click at [508, 362] on input "Yes" at bounding box center [512, 369] width 8 height 14
radio input "true"
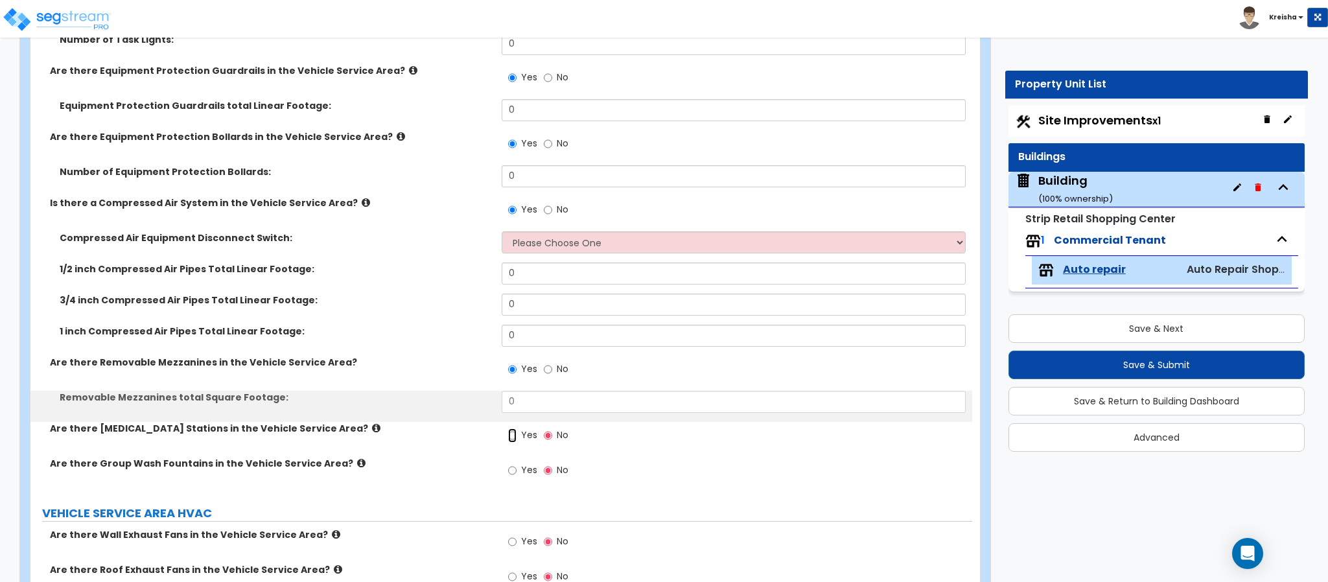
click at [508, 428] on input "Yes" at bounding box center [512, 435] width 8 height 14
radio input "true"
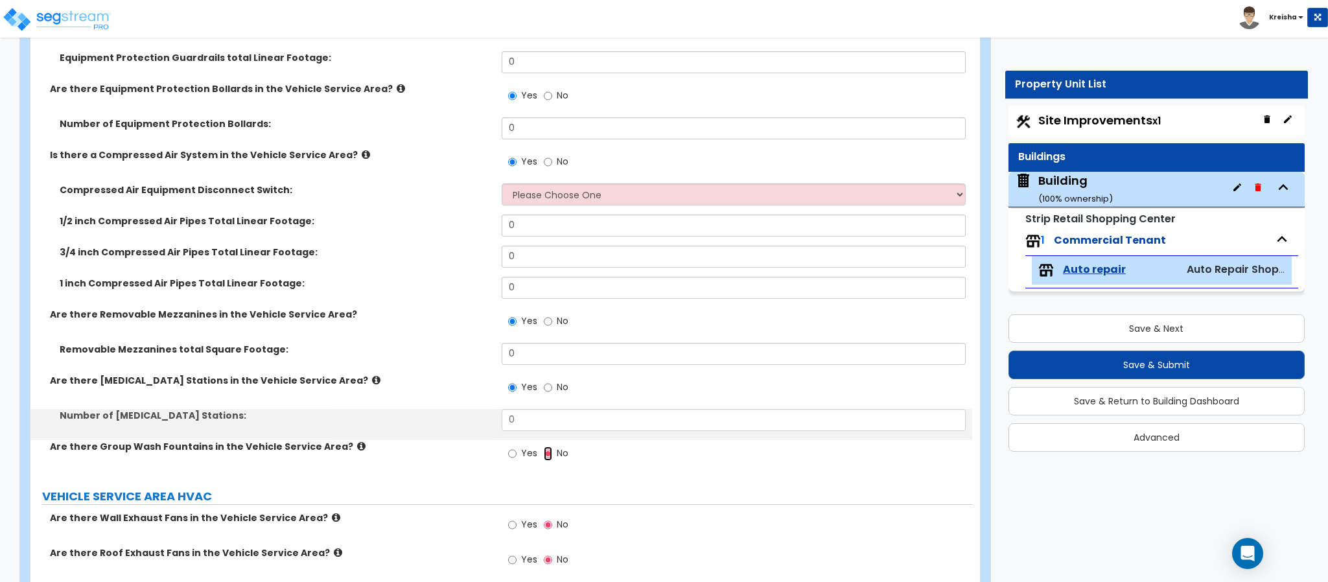
scroll to position [6287, 0]
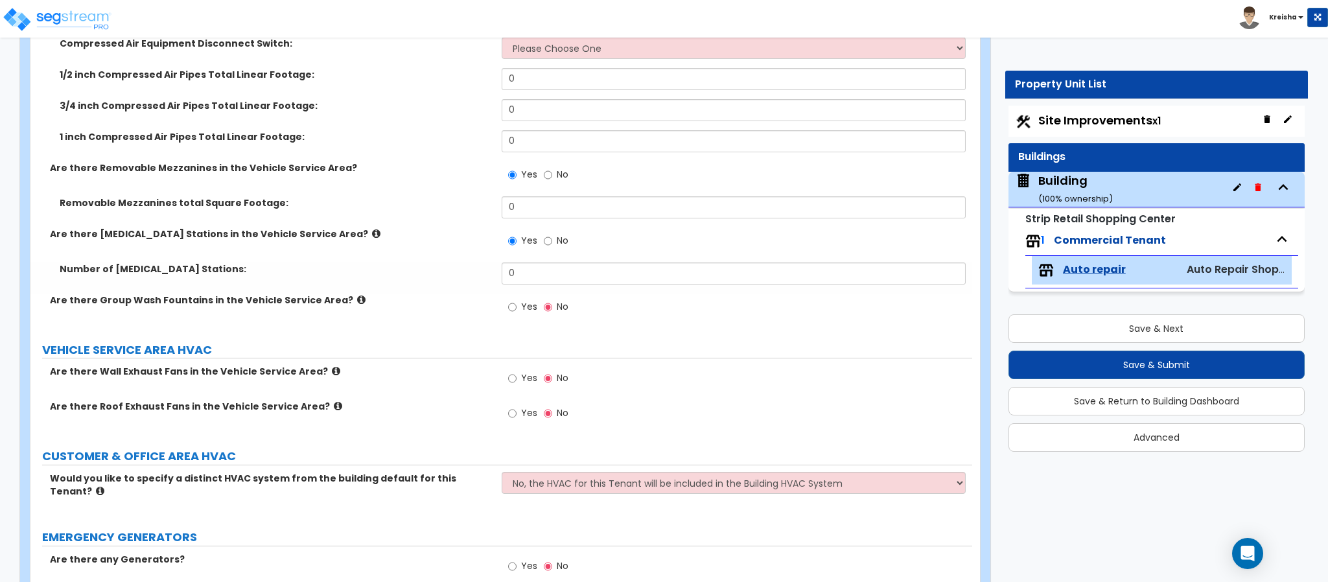
click at [508, 300] on input "Yes" at bounding box center [512, 307] width 8 height 14
radio input "true"
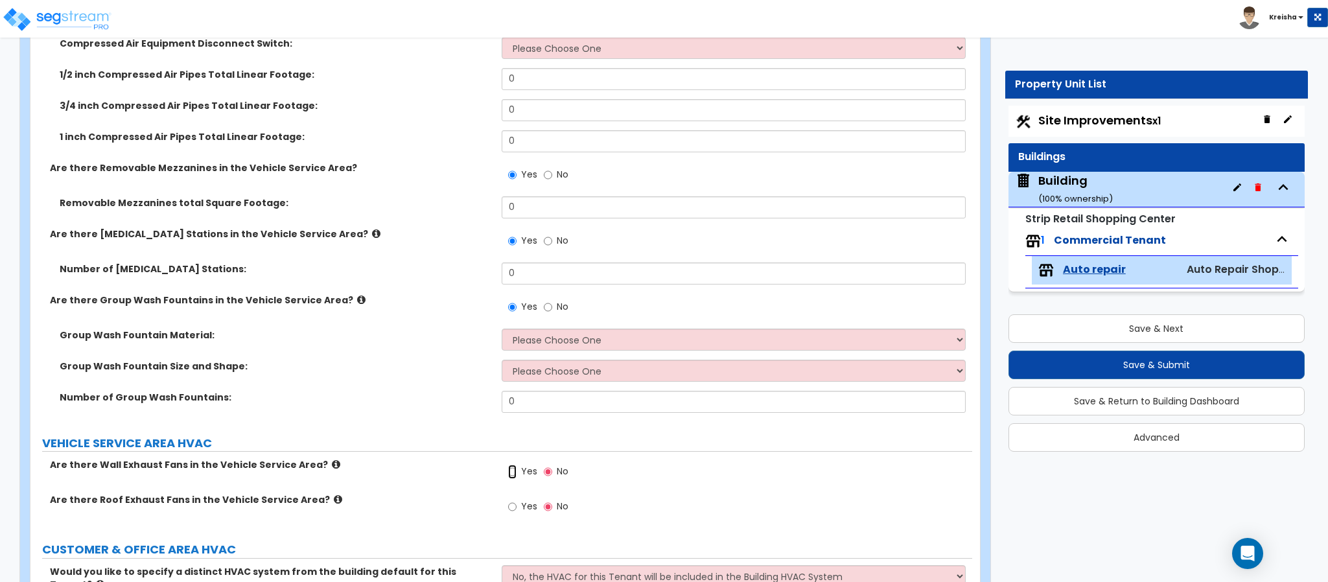
click at [508, 465] on input "Yes" at bounding box center [512, 472] width 8 height 14
radio input "true"
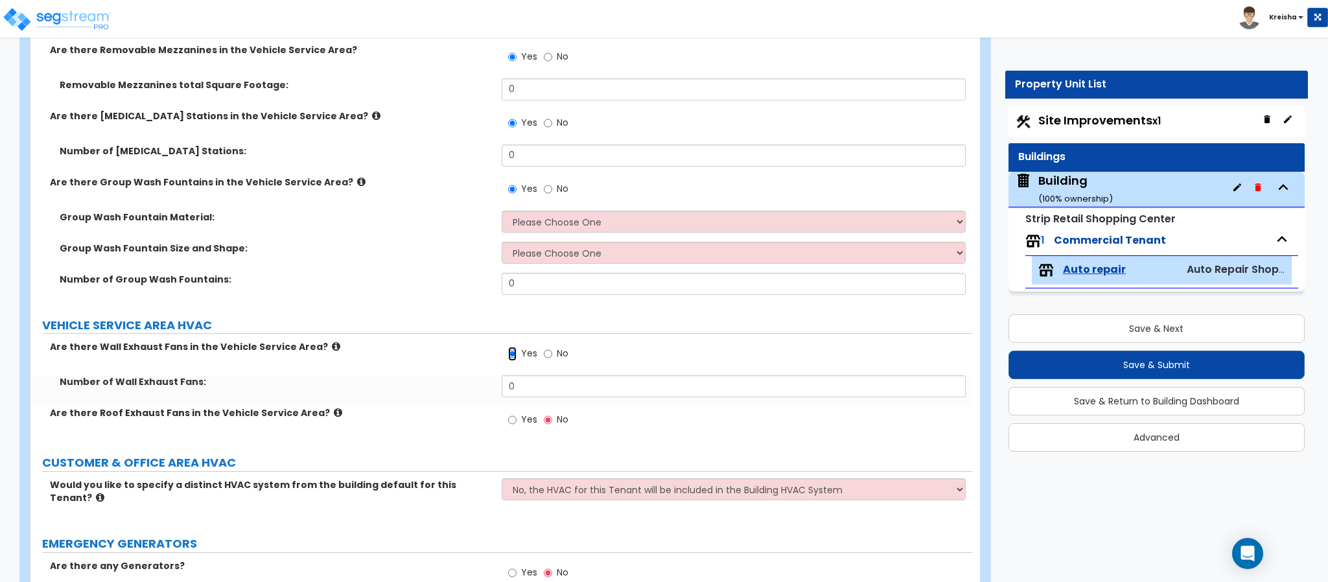
scroll to position [6466, 0]
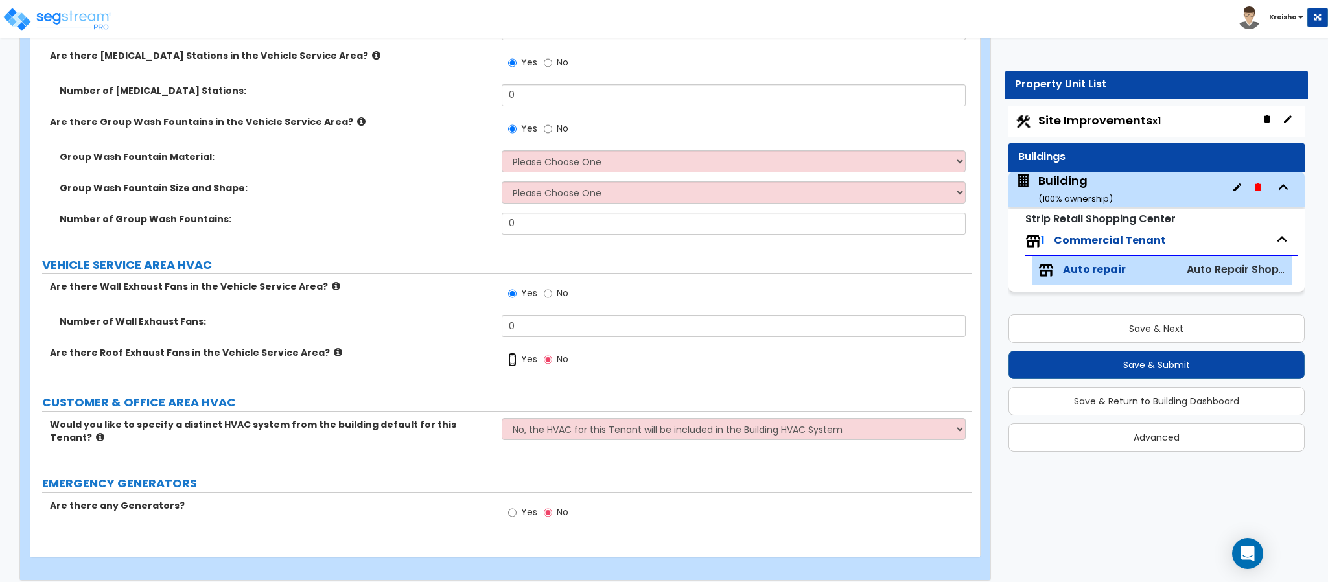
click at [508, 353] on input "Yes" at bounding box center [512, 360] width 8 height 14
radio input "true"
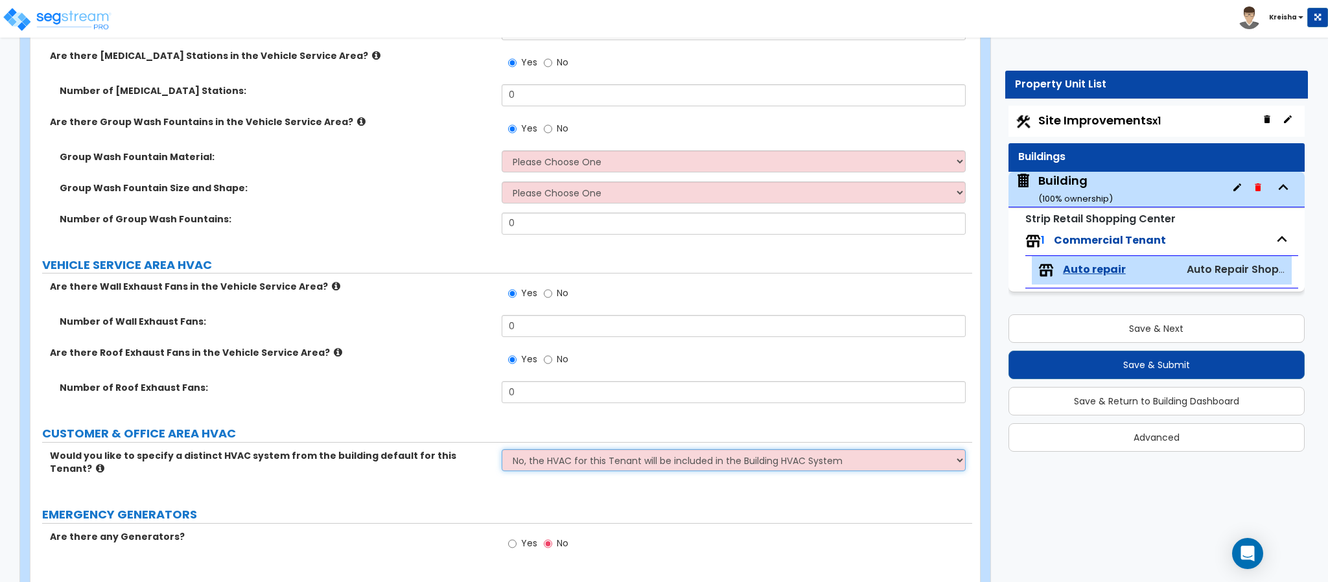
select select "1"
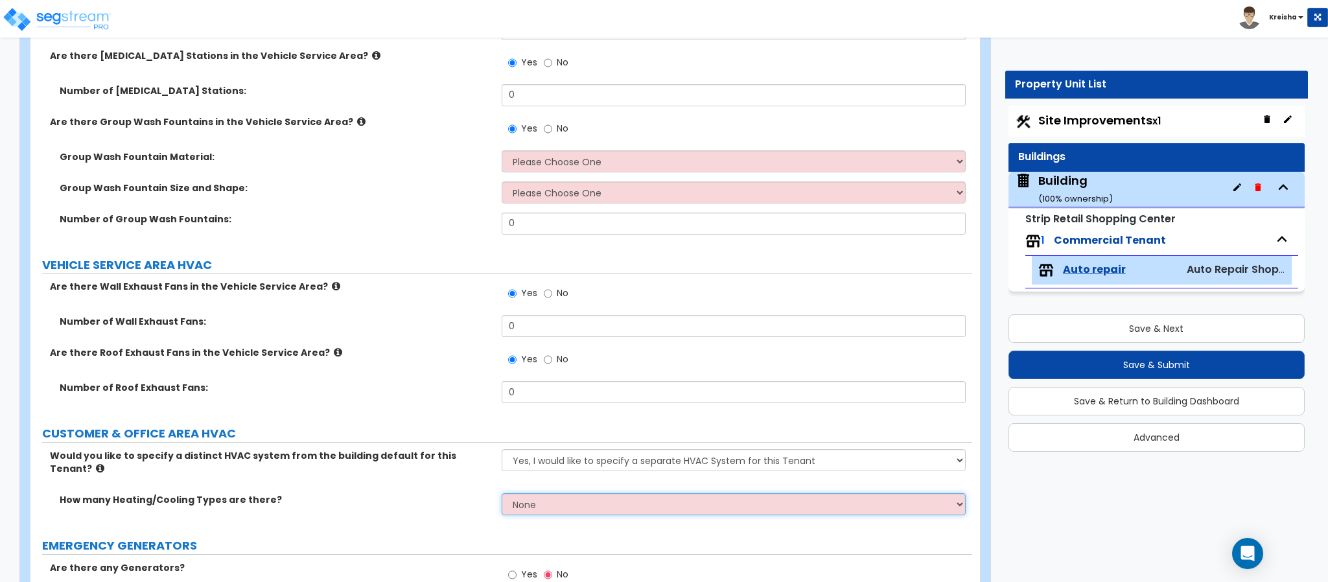
select select "1"
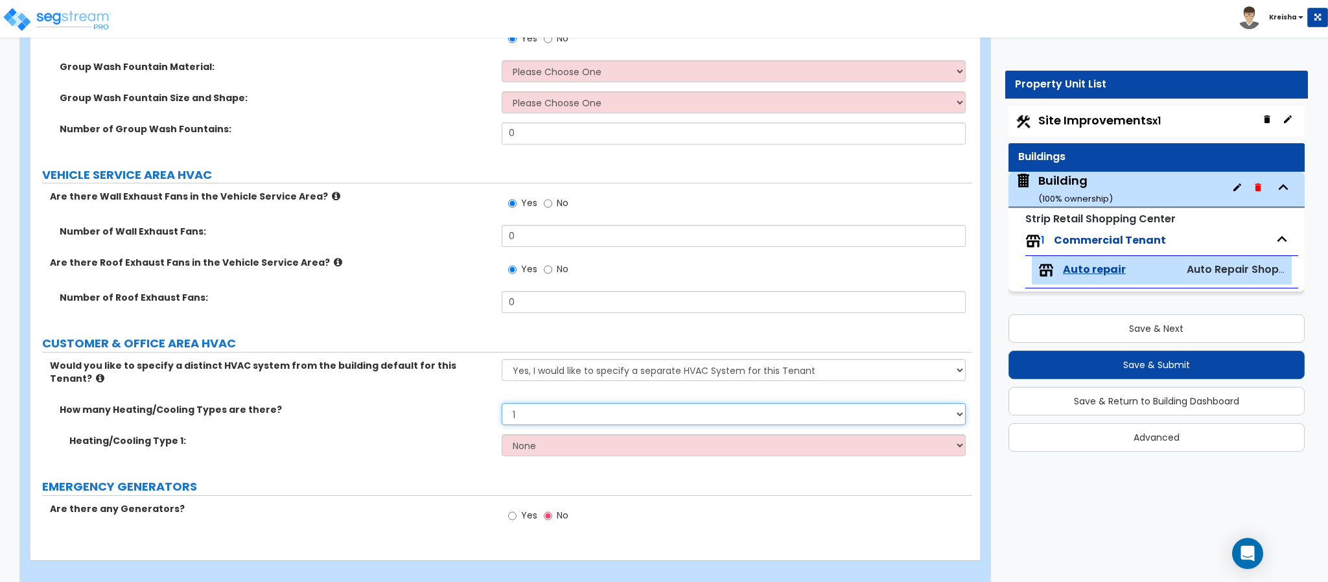
scroll to position [6559, 0]
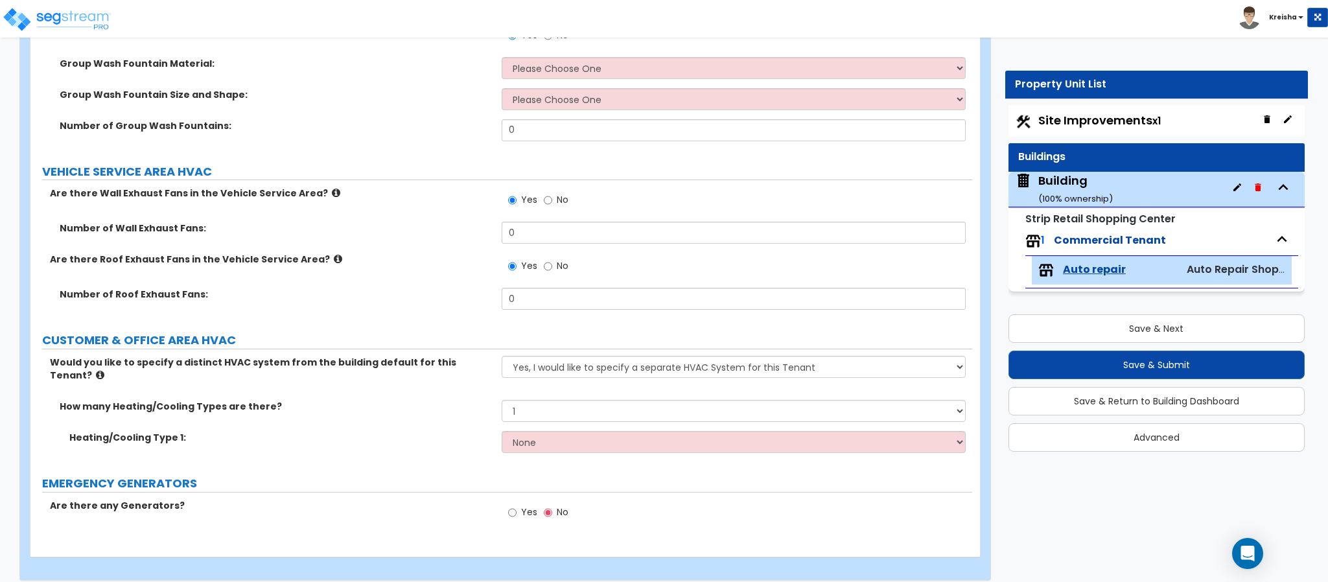
click at [504, 515] on div "Yes No" at bounding box center [538, 514] width 73 height 30
click at [510, 516] on div "Yes No" at bounding box center [538, 514] width 73 height 30
click at [513, 506] on input "Yes" at bounding box center [512, 513] width 8 height 14
radio input "true"
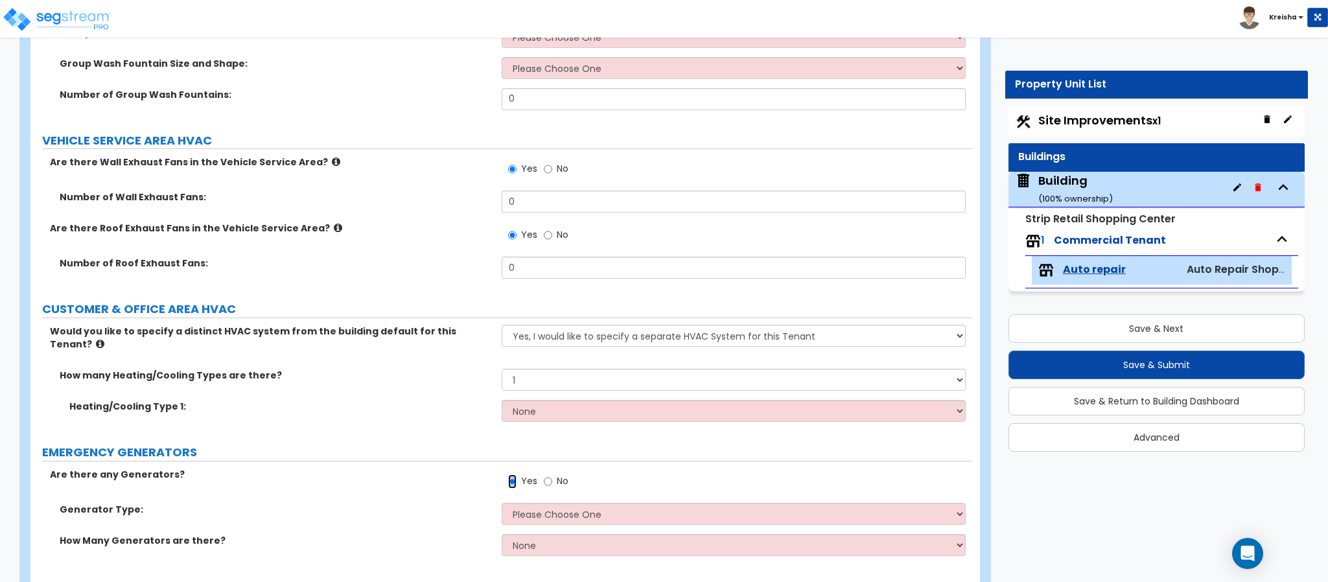
scroll to position [6621, 0]
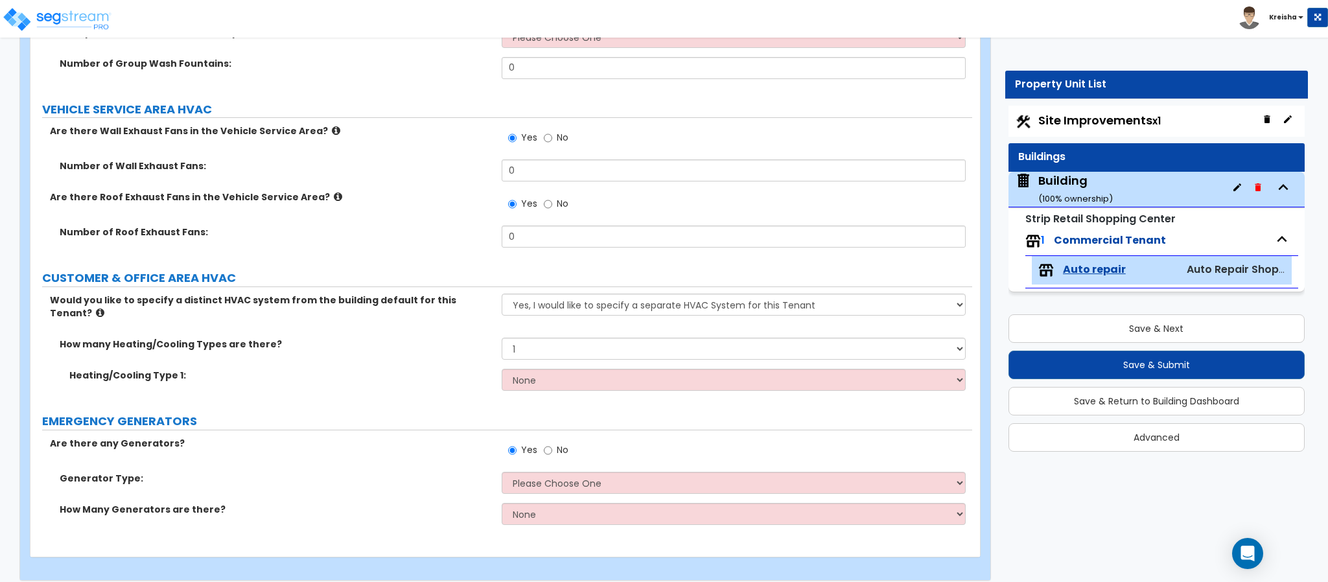
click at [436, 456] on div "Are there any Generators? Yes No" at bounding box center [501, 454] width 942 height 35
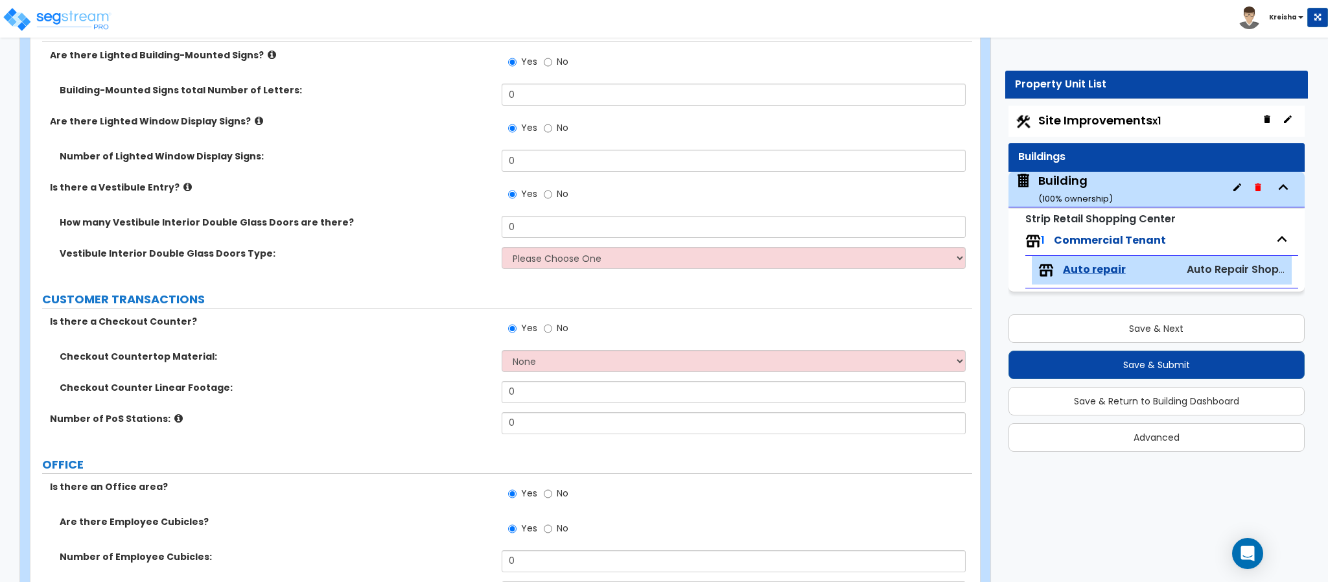
scroll to position [0, 0]
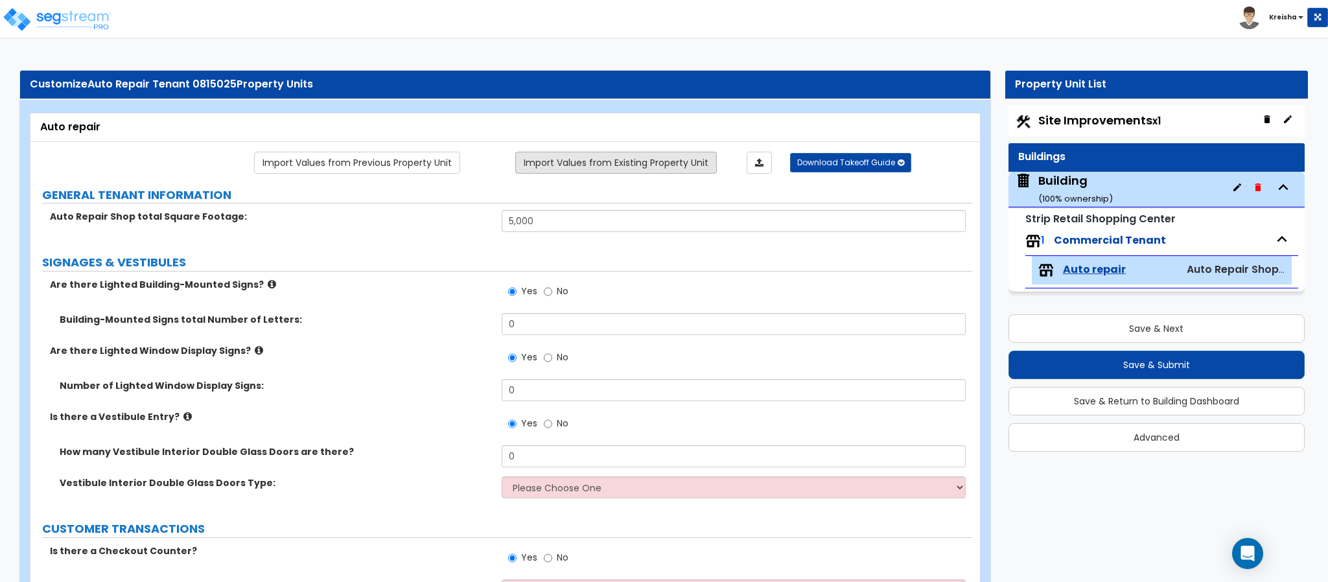
click at [622, 166] on link "Import Values from Existing Property Unit" at bounding box center [616, 163] width 202 height 22
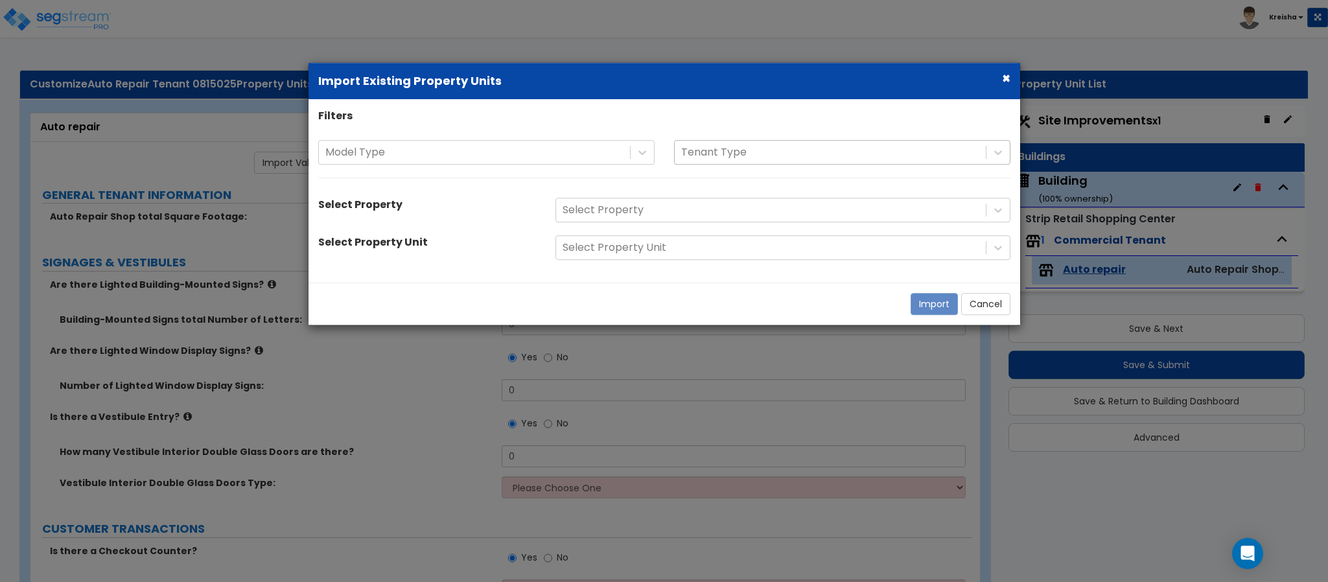
click at [718, 144] on div at bounding box center [830, 153] width 298 height 18
click at [718, 145] on div at bounding box center [830, 153] width 298 height 18
drag, startPoint x: 719, startPoint y: 146, endPoint x: 721, endPoint y: 158, distance: 11.2
click at [720, 146] on div at bounding box center [830, 153] width 298 height 18
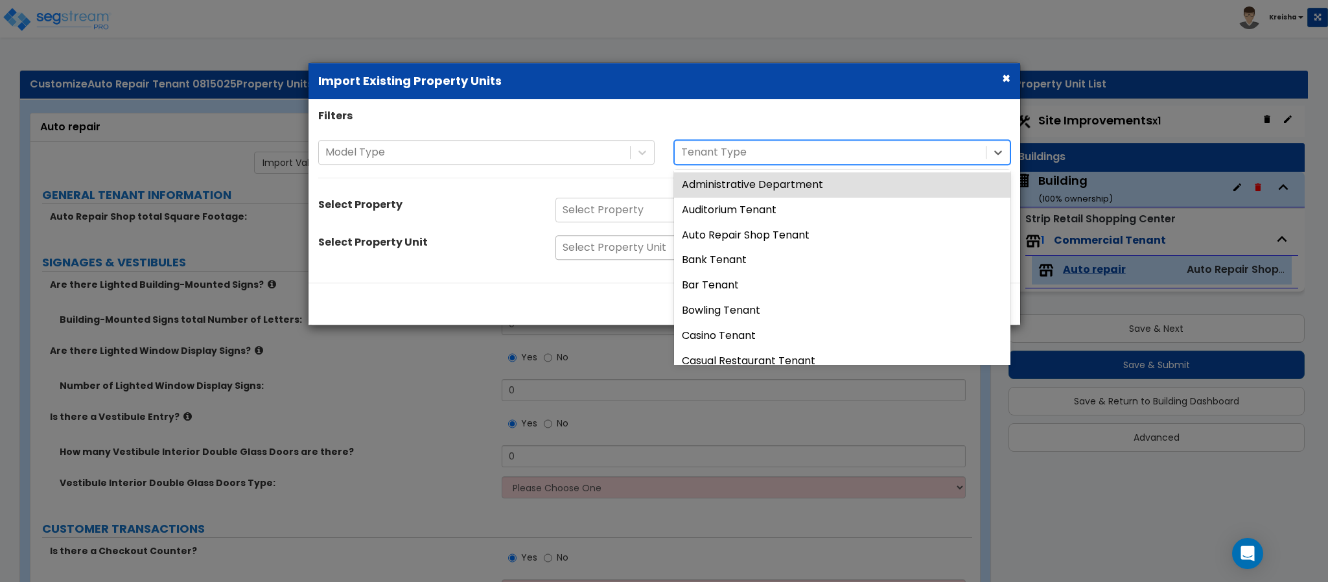
click at [723, 235] on div "Auto Repair Shop Tenant" at bounding box center [842, 235] width 336 height 25
click at [723, 237] on div "Select Property Unit" at bounding box center [771, 248] width 430 height 23
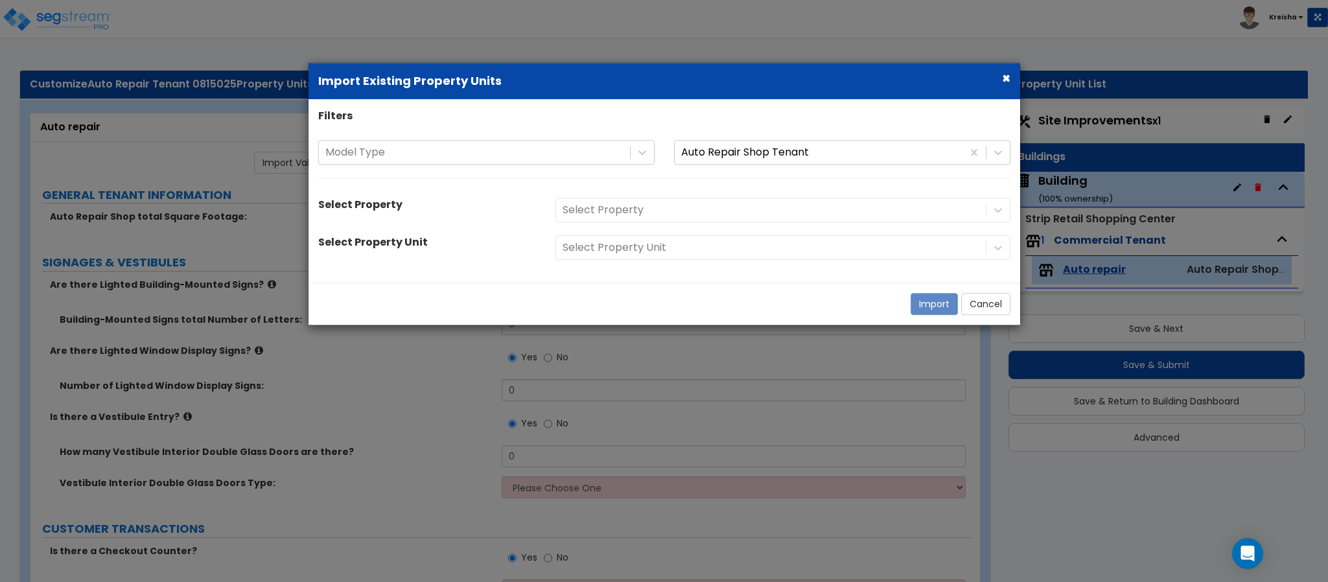
click at [698, 204] on div "Select Property" at bounding box center [783, 210] width 474 height 25
click at [697, 205] on div at bounding box center [771, 211] width 417 height 18
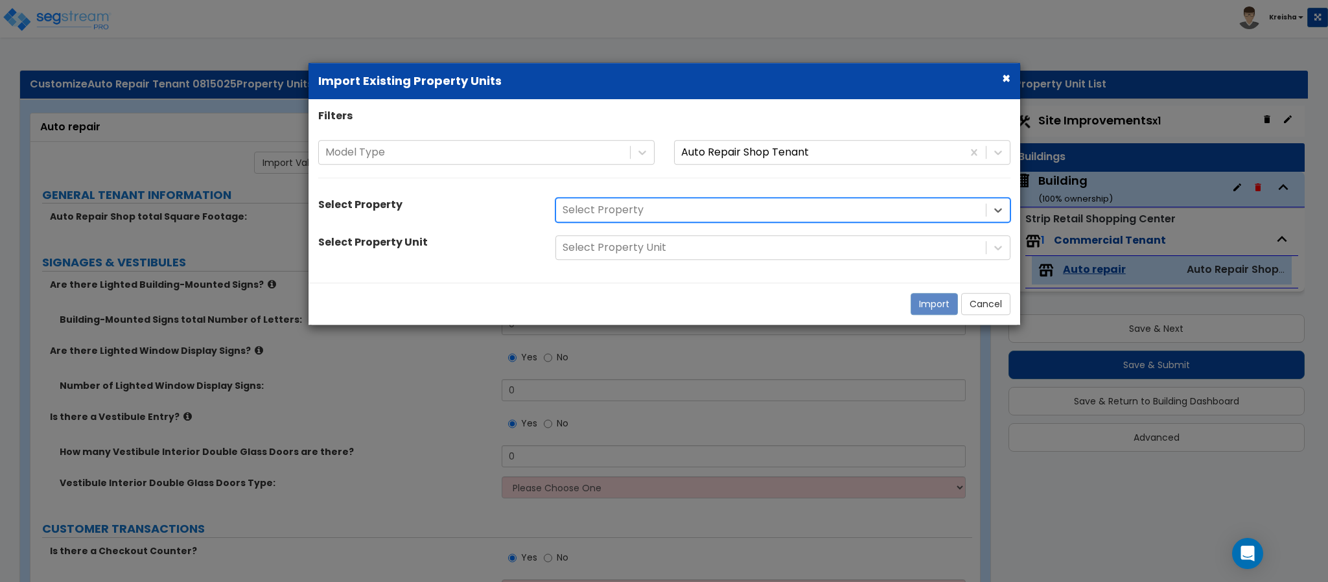
click at [697, 204] on div at bounding box center [771, 211] width 417 height 18
click at [689, 216] on div at bounding box center [771, 211] width 417 height 18
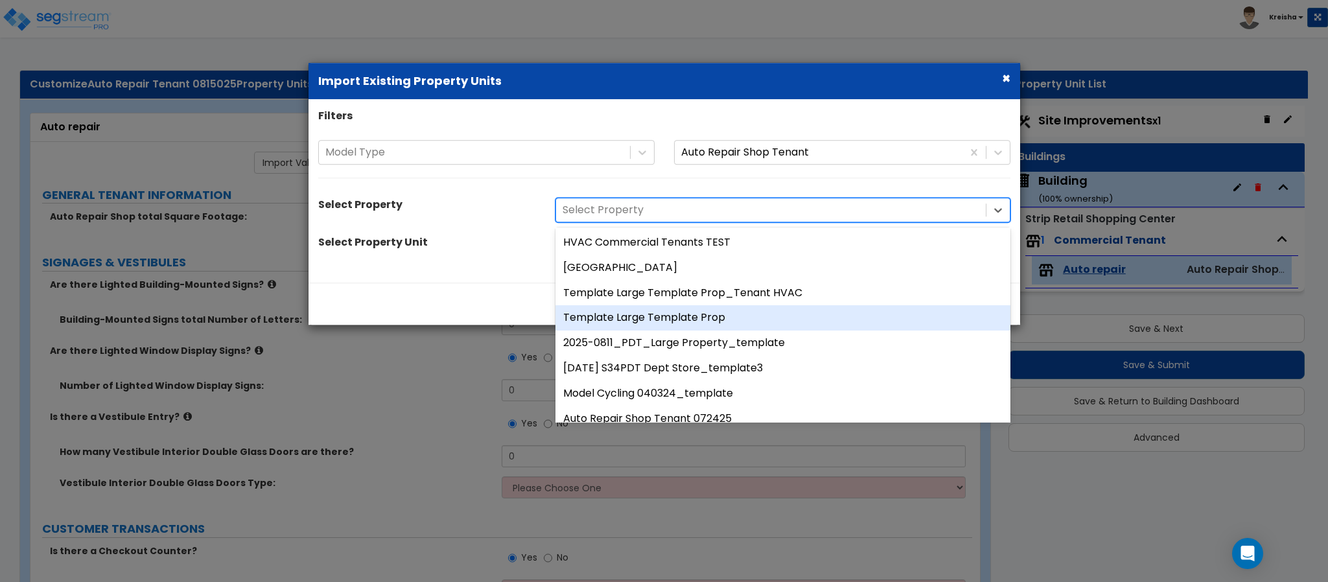
scroll to position [65, 0]
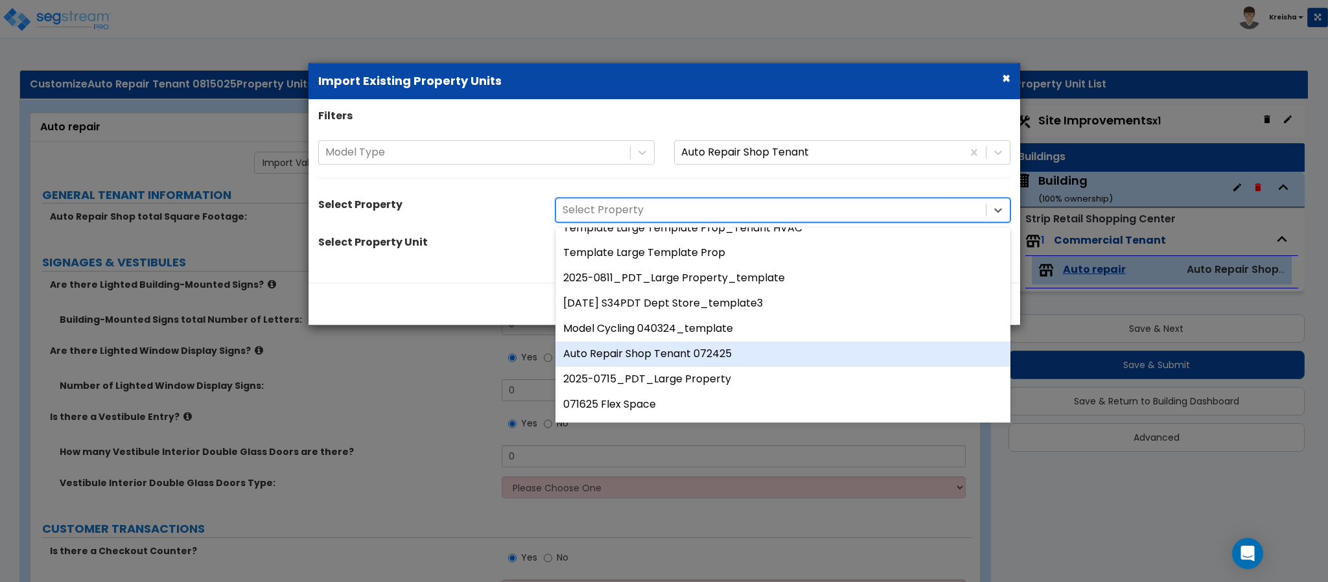
click at [681, 355] on div "Auto Repair Shop Tenant 072425" at bounding box center [782, 354] width 455 height 25
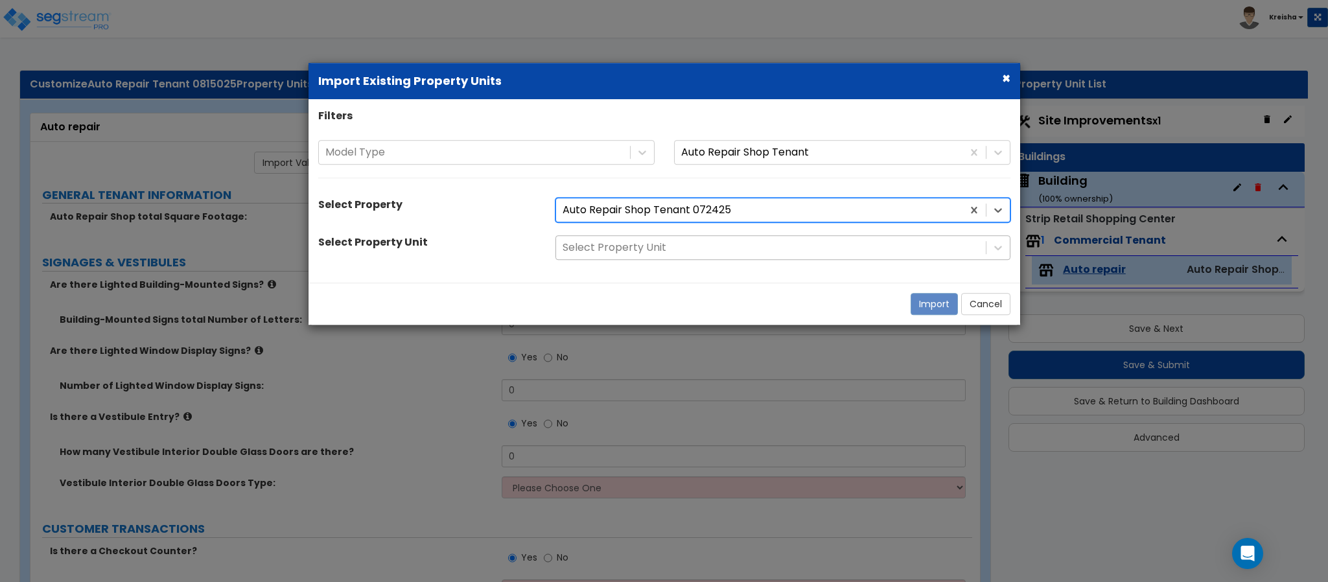
click at [655, 245] on div at bounding box center [771, 248] width 417 height 18
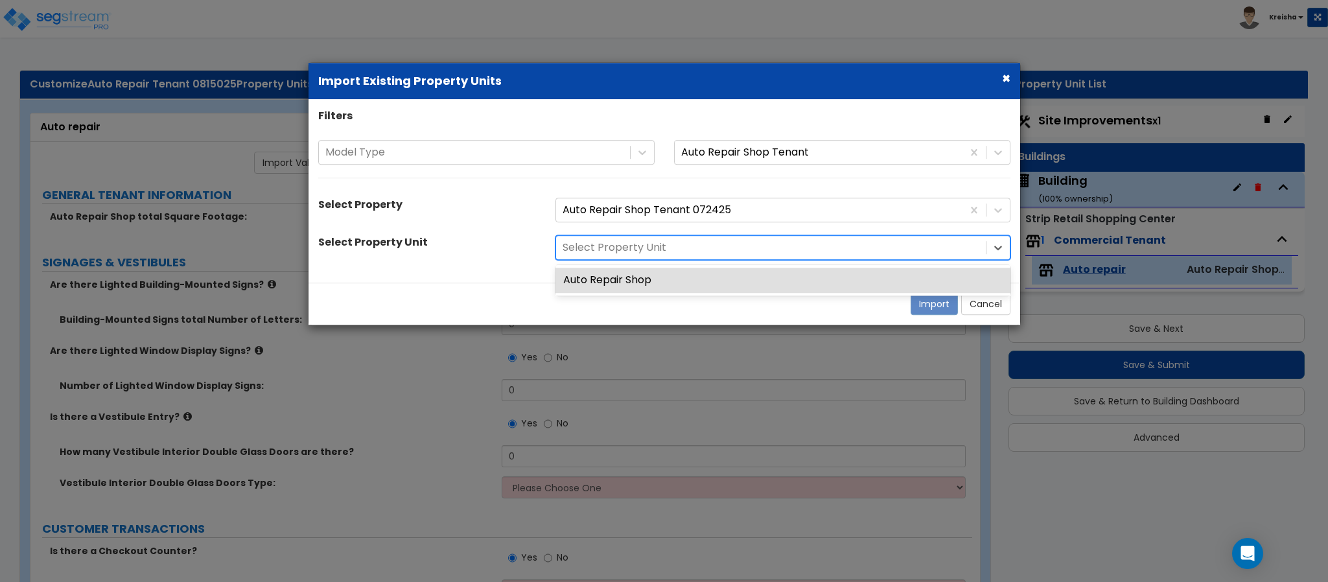
click at [629, 278] on div "Auto Repair Shop" at bounding box center [782, 280] width 455 height 25
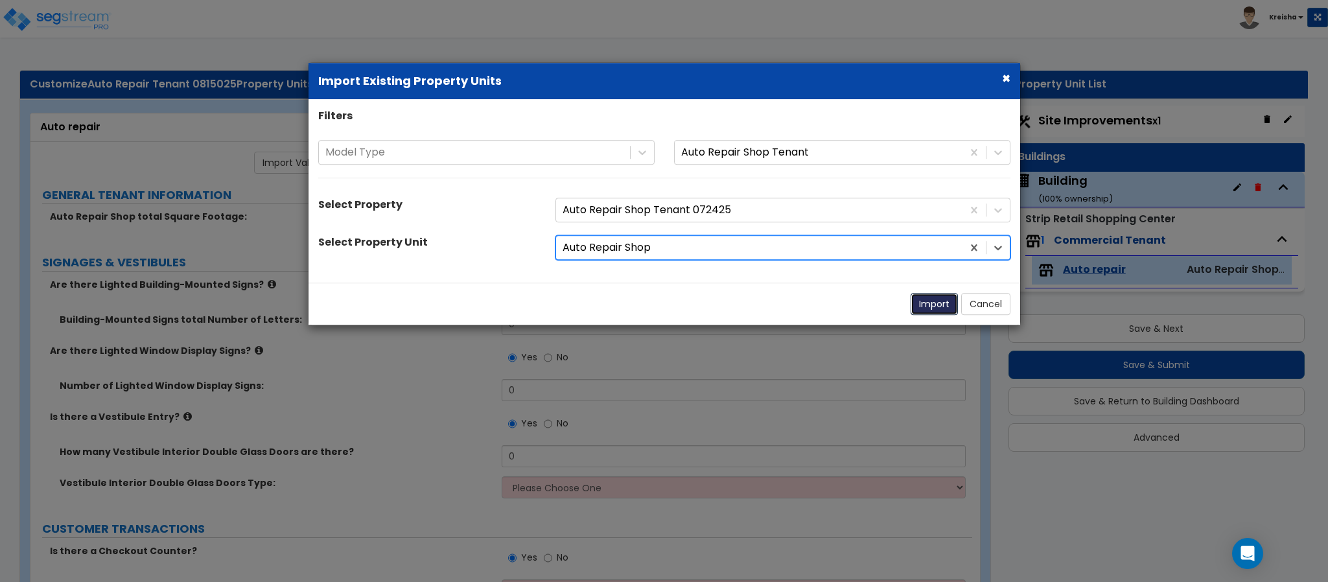
click at [922, 304] on button "Import" at bounding box center [934, 304] width 47 height 22
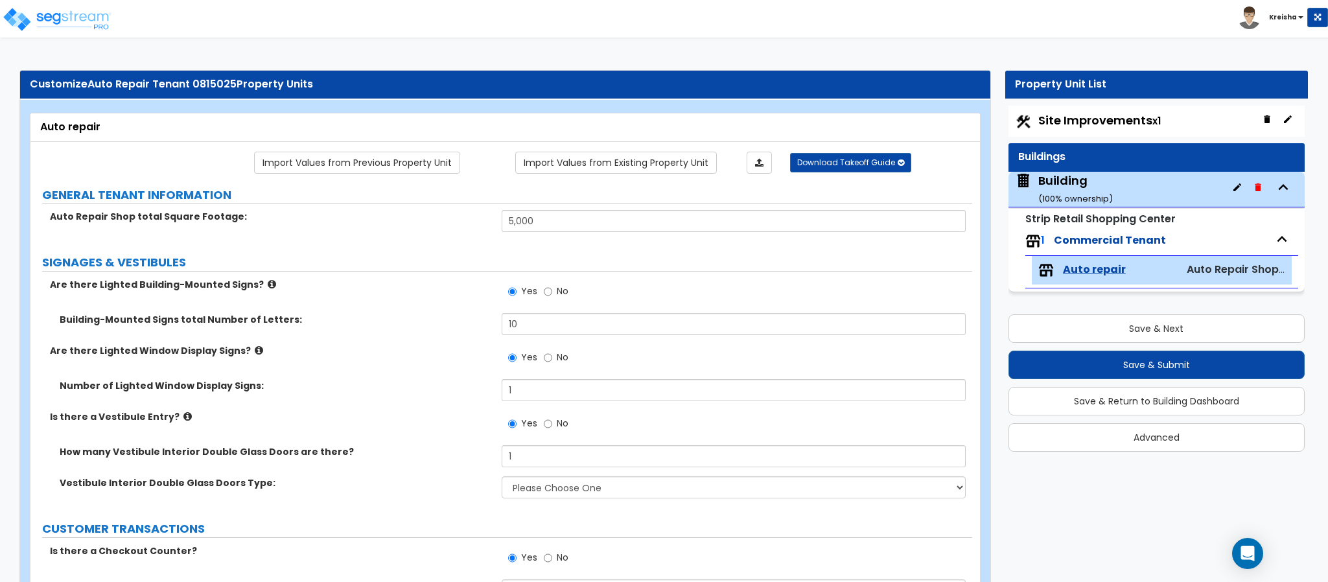
type input "5000"
type input "2"
select select "3"
type input "10"
type input "1"
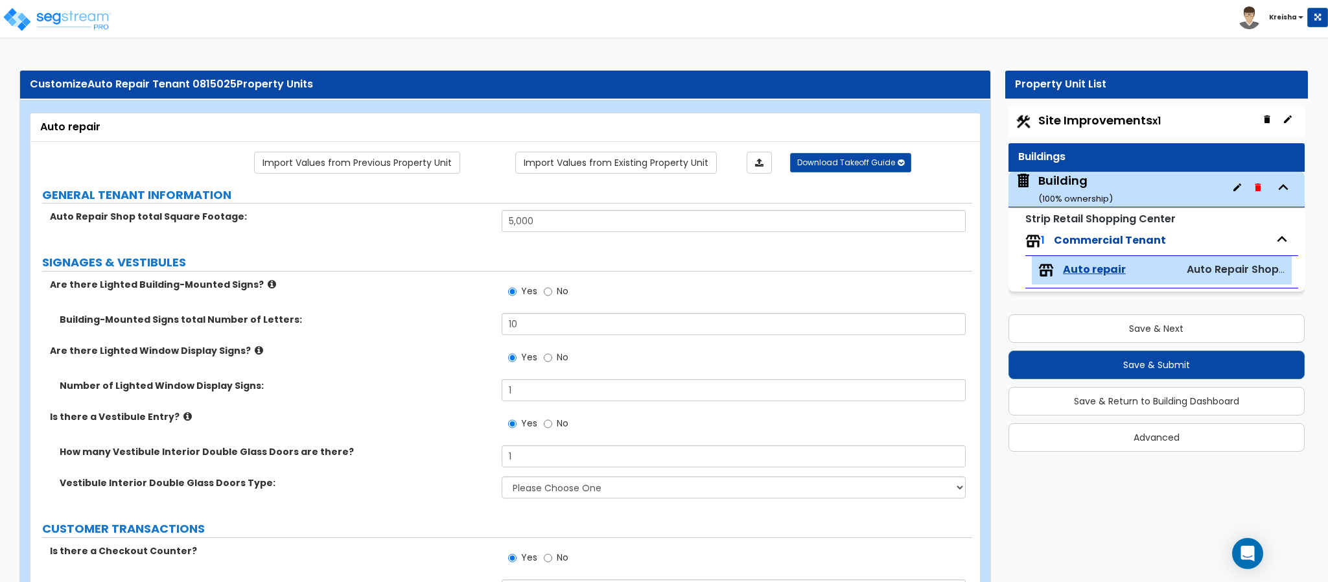
type input "1"
select select "1"
select select "2"
type input "6"
type input "3"
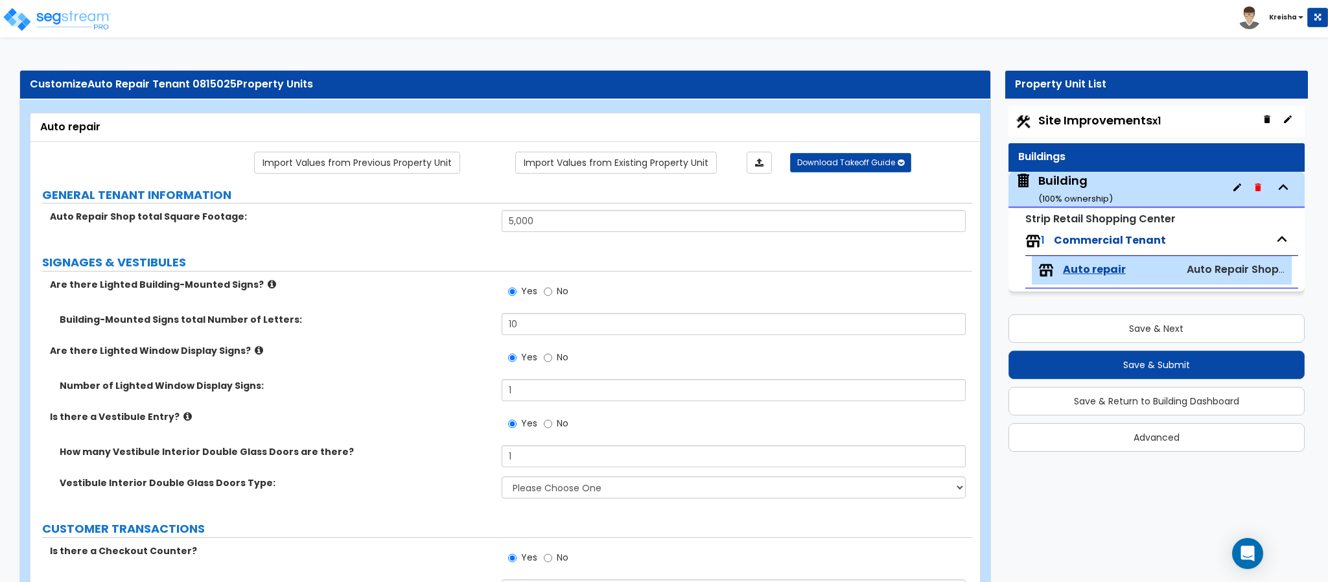
type input "5"
type input "24"
select select "1"
type input "30"
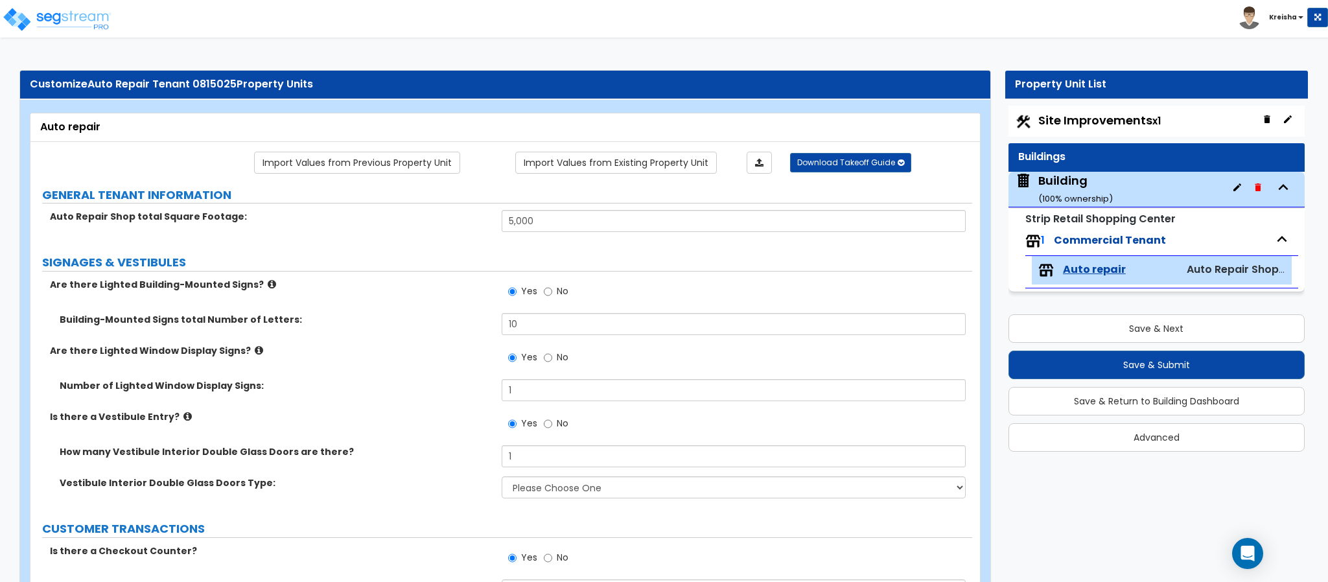
select select "2"
type input "40"
select select "3"
type input "100"
select select "1"
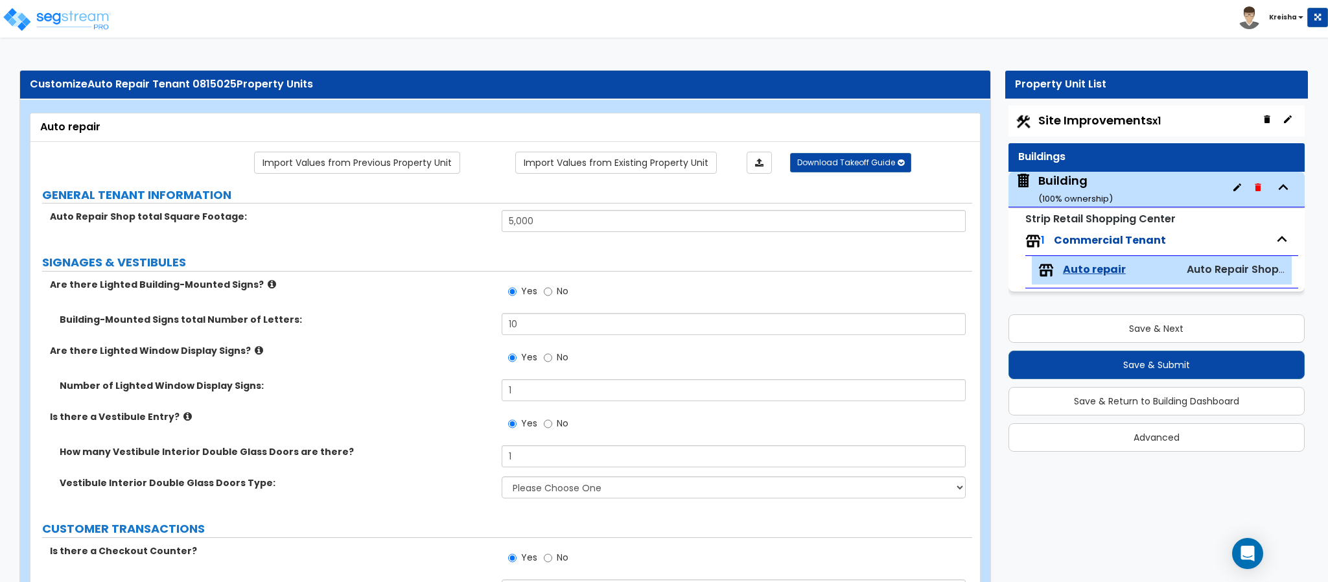
select select "0"
select select "1"
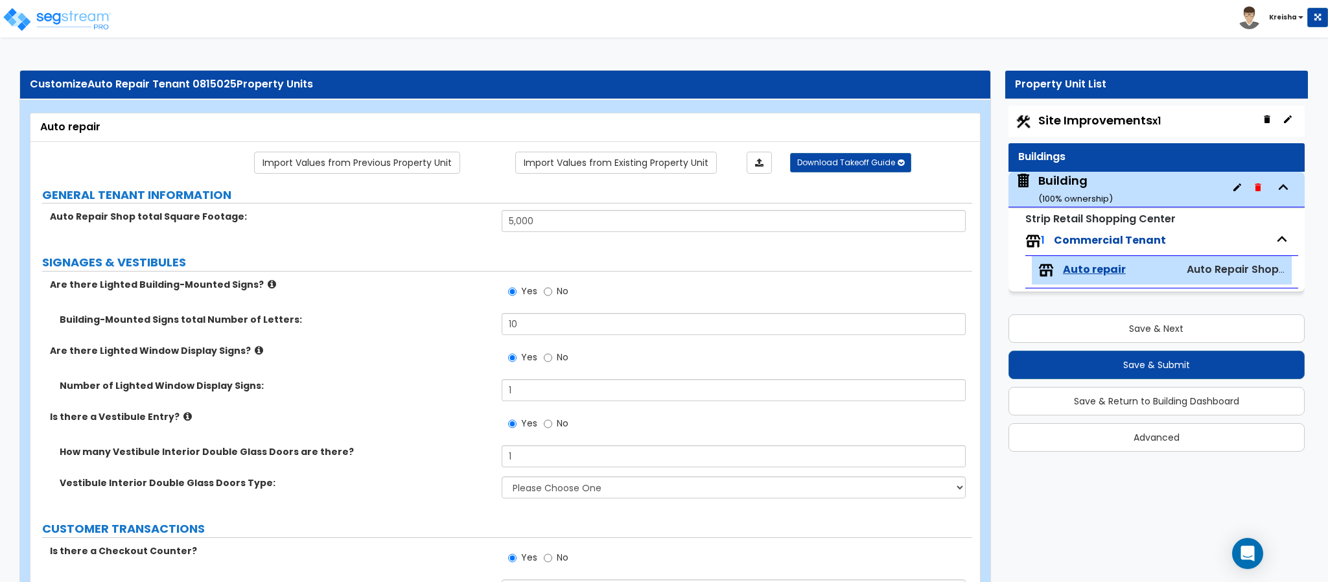
type input "200"
type input "100"
select select "3"
type input "100"
select select "8"
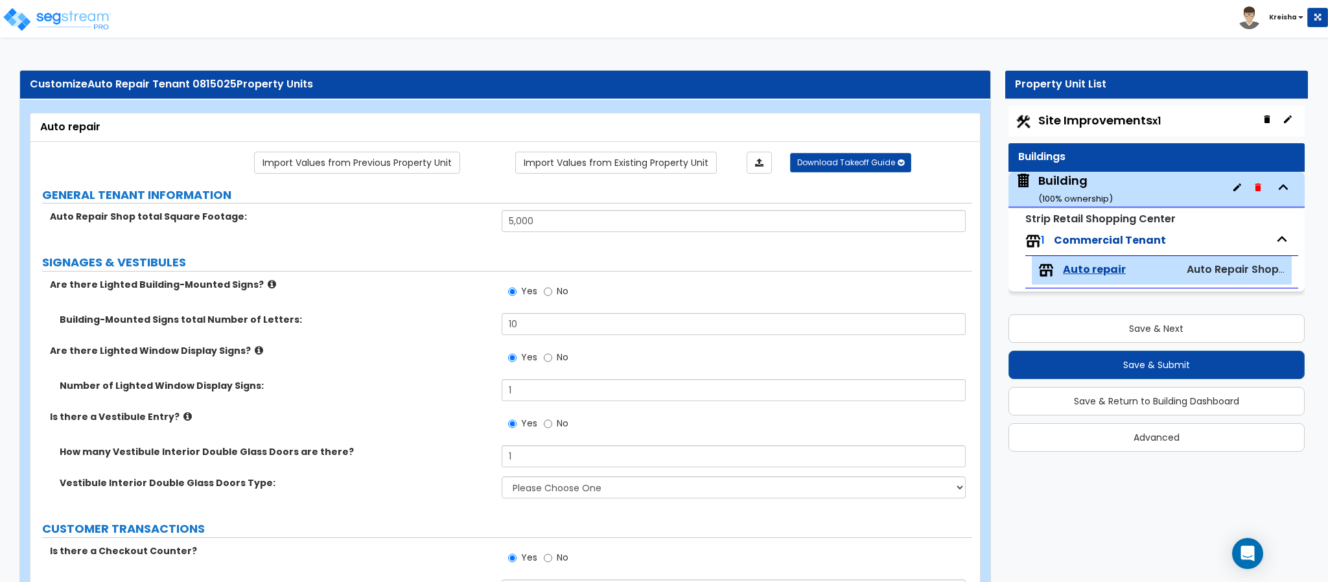
type input "30"
select select "4"
type input "40"
select select "3"
select select "2"
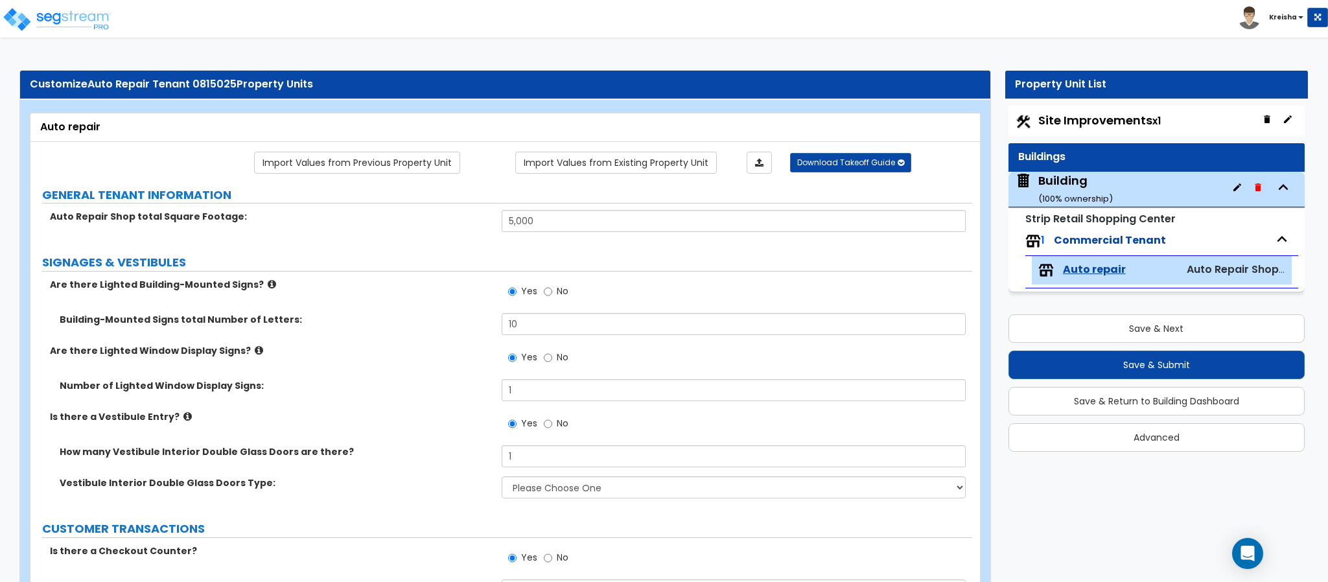
type input "120"
select select "2"
type input "30"
select select "3"
type input "40"
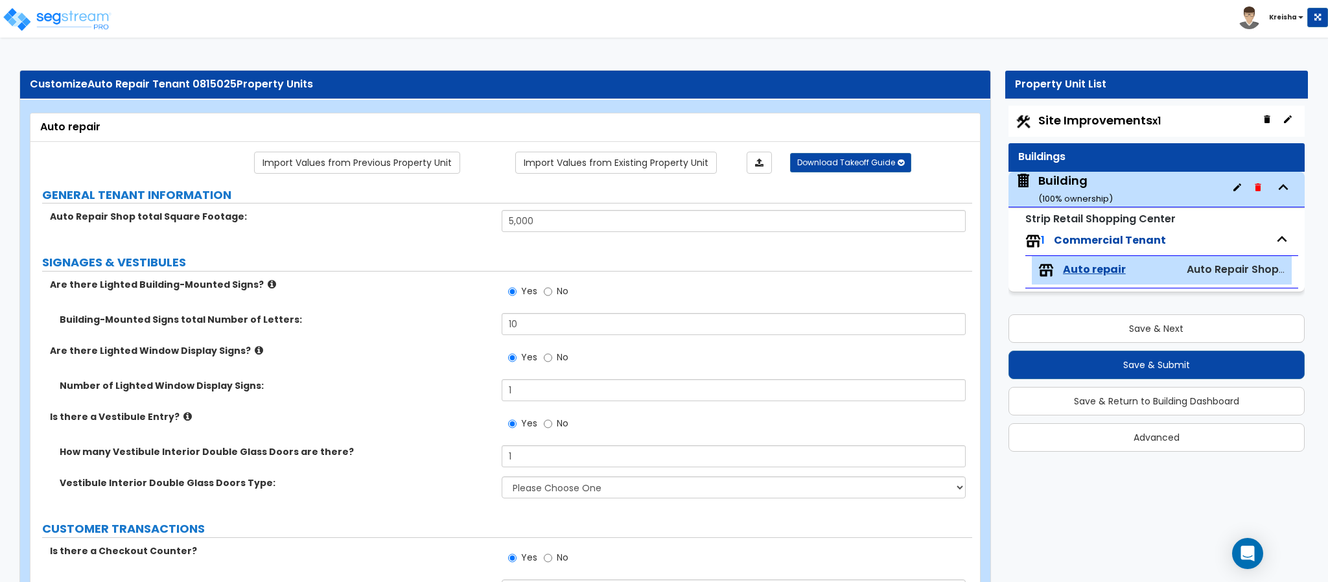
select select "5"
type input "6"
type input "20"
type input "4"
type input "10"
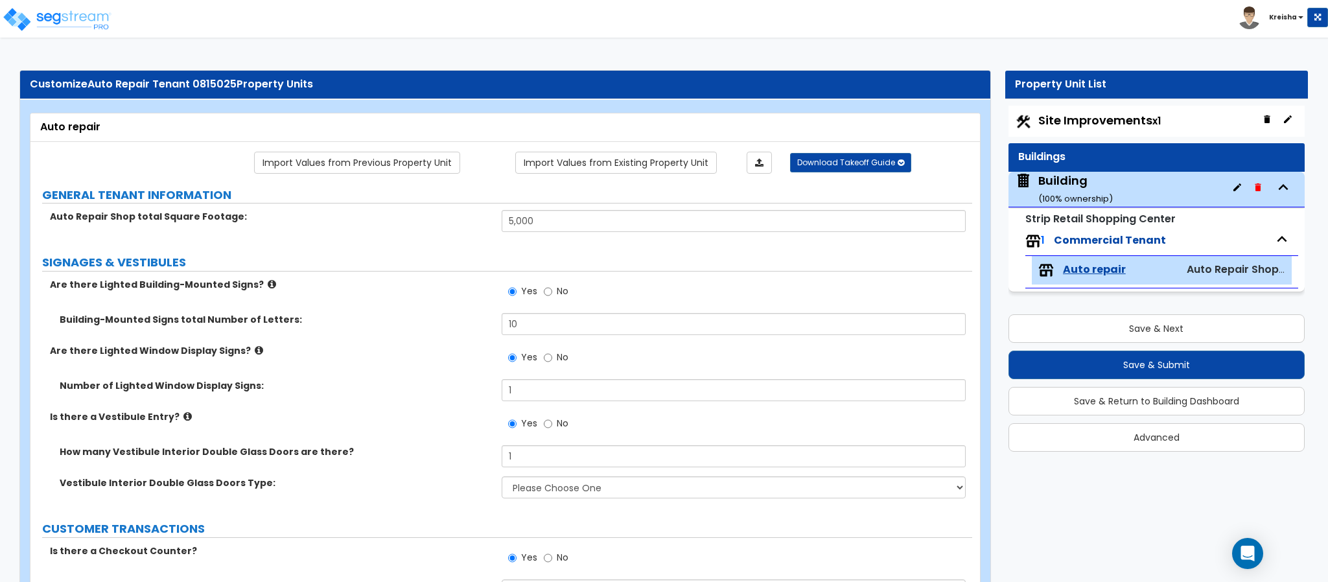
type input "1"
type input "2"
type input "3"
type input "10"
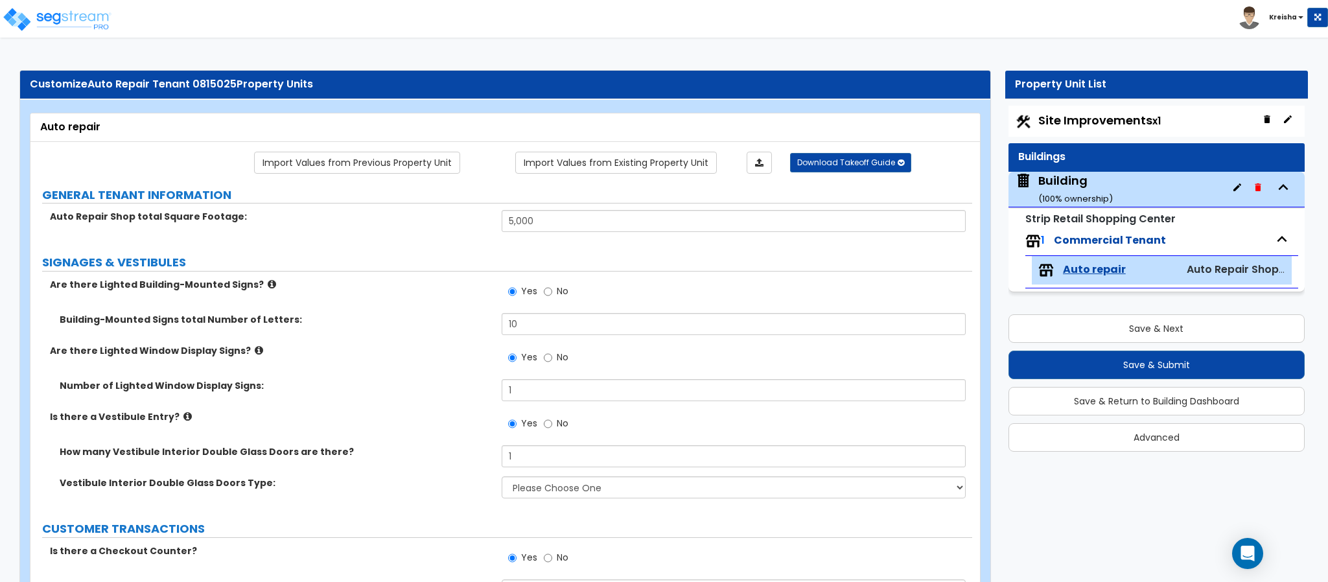
select select "1"
type input "3"
type input "2"
type input "6"
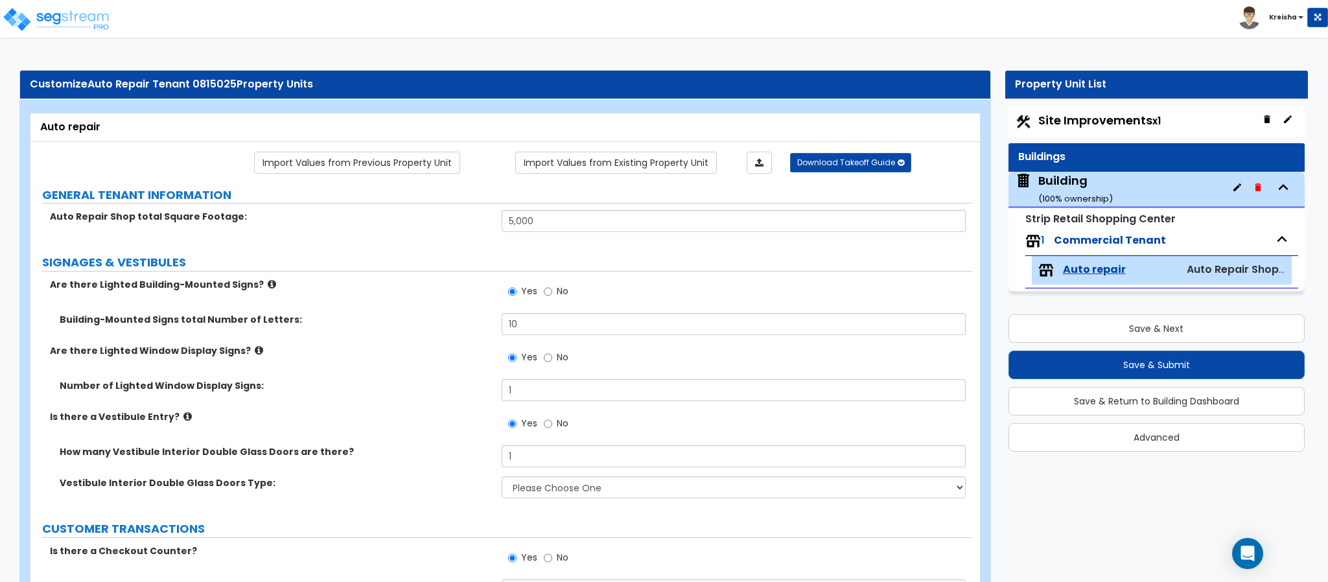
type input "6"
type input "2"
select select "1"
type input "2"
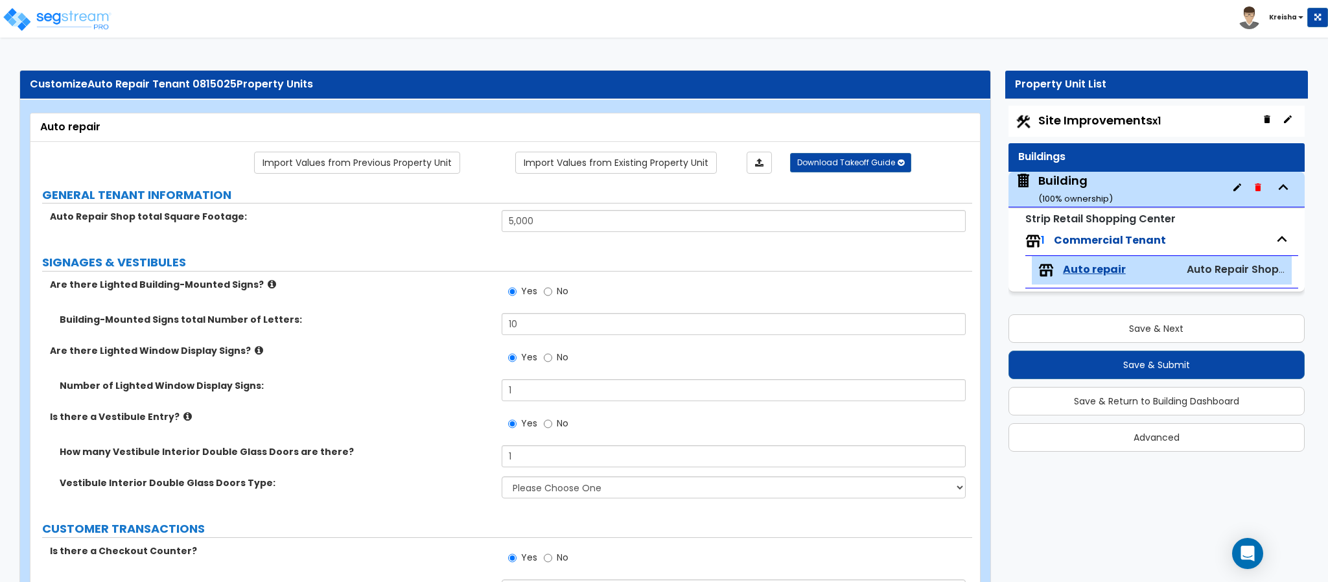
type input "5"
type input "1"
type input "200"
select select "1"
type input "6"
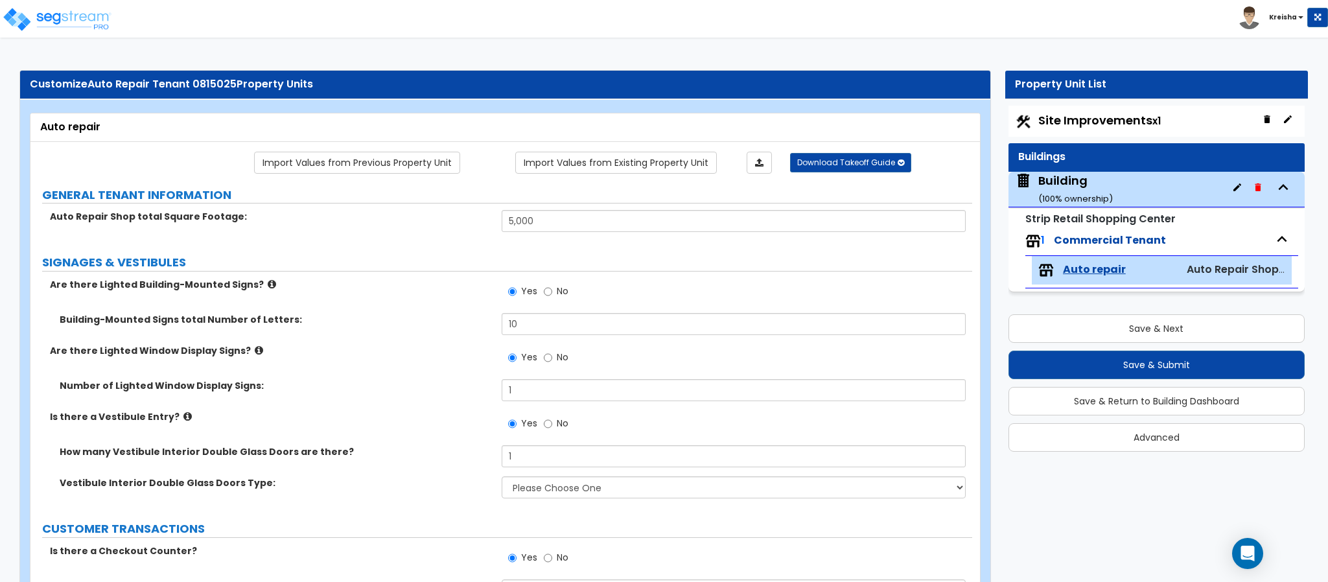
type input "6"
type input "1"
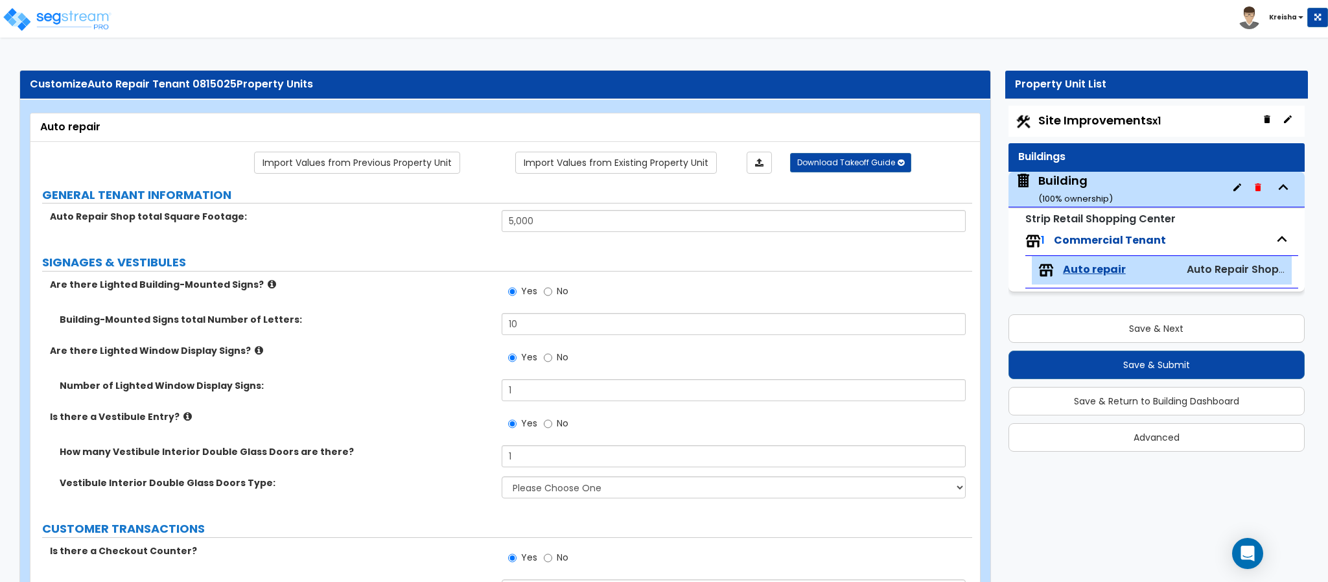
type input "0"
radio input "false"
radio input "true"
select select "1"
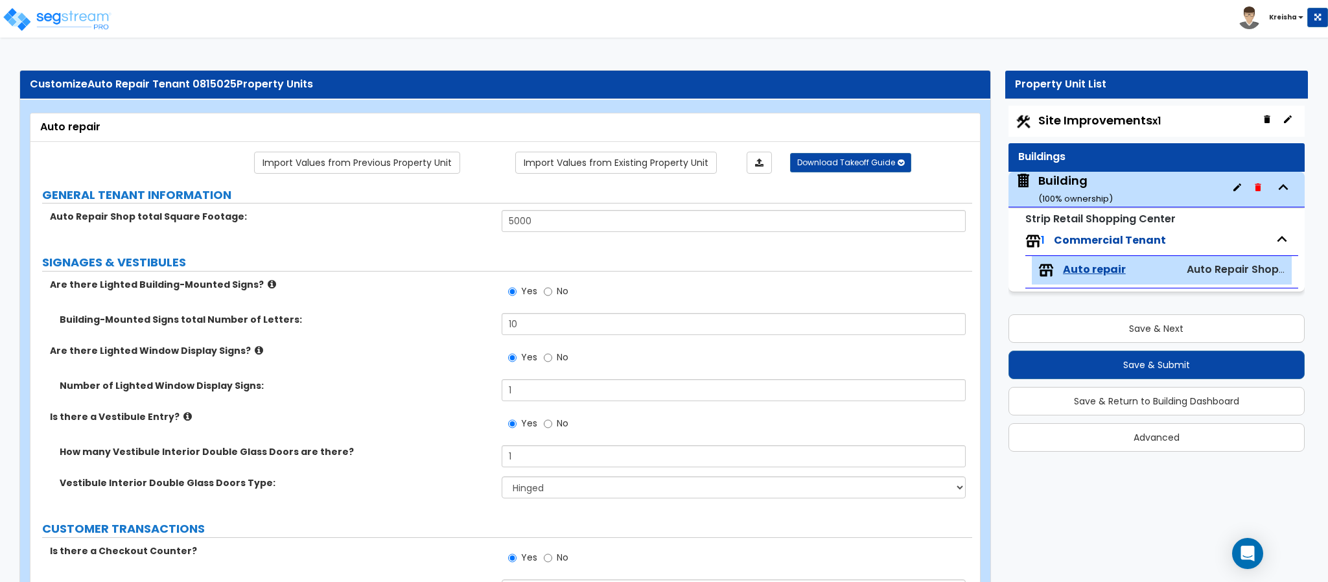
type input "150"
type input "6"
select select "1"
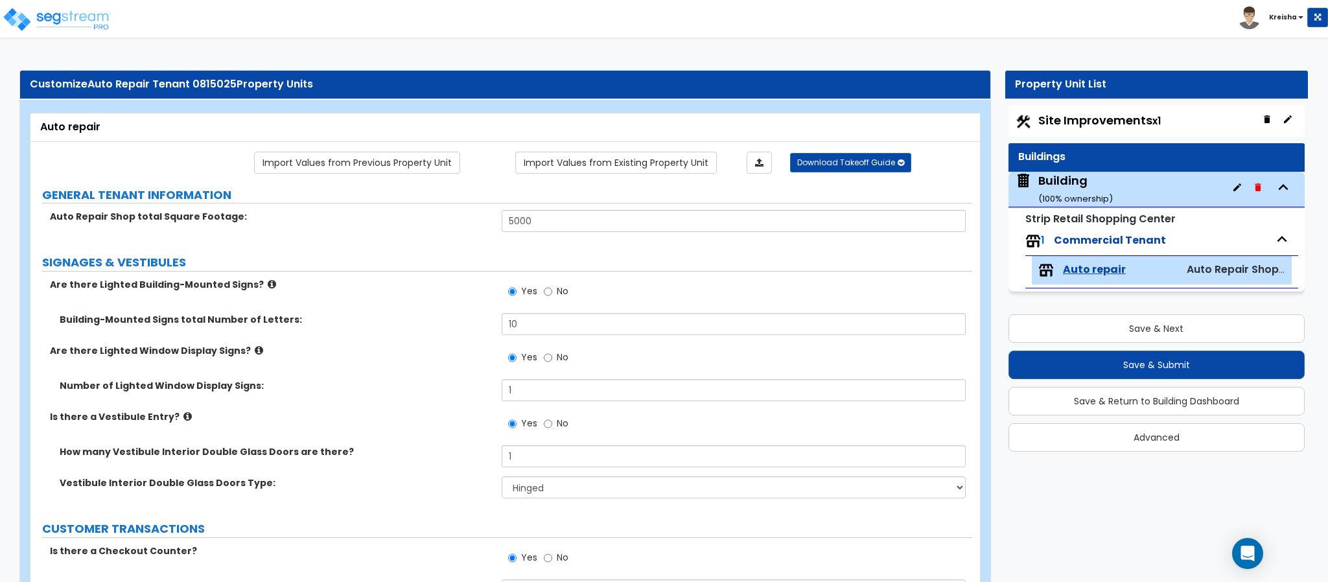
select select "2"
select select "3"
type input "50"
type input "5"
type input "3"
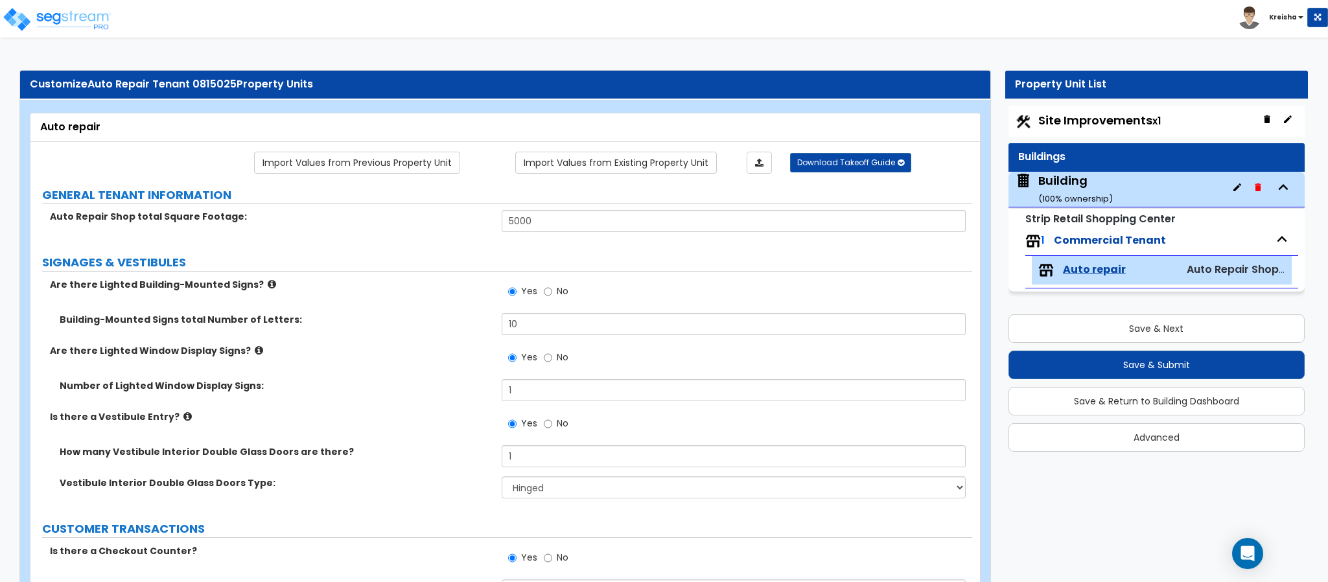
type input "4"
type input "5"
type input "2"
type input "4"
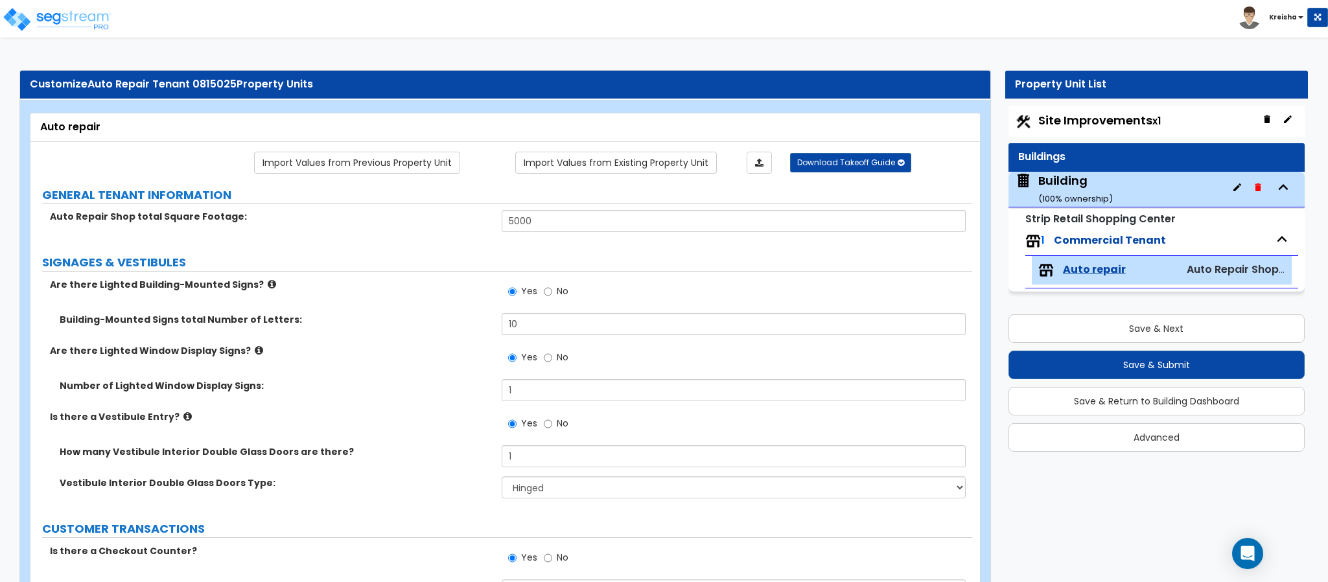
type input "4"
type input "3"
click at [440, 263] on label "SIGNAGES & VESTIBULES" at bounding box center [507, 262] width 930 height 17
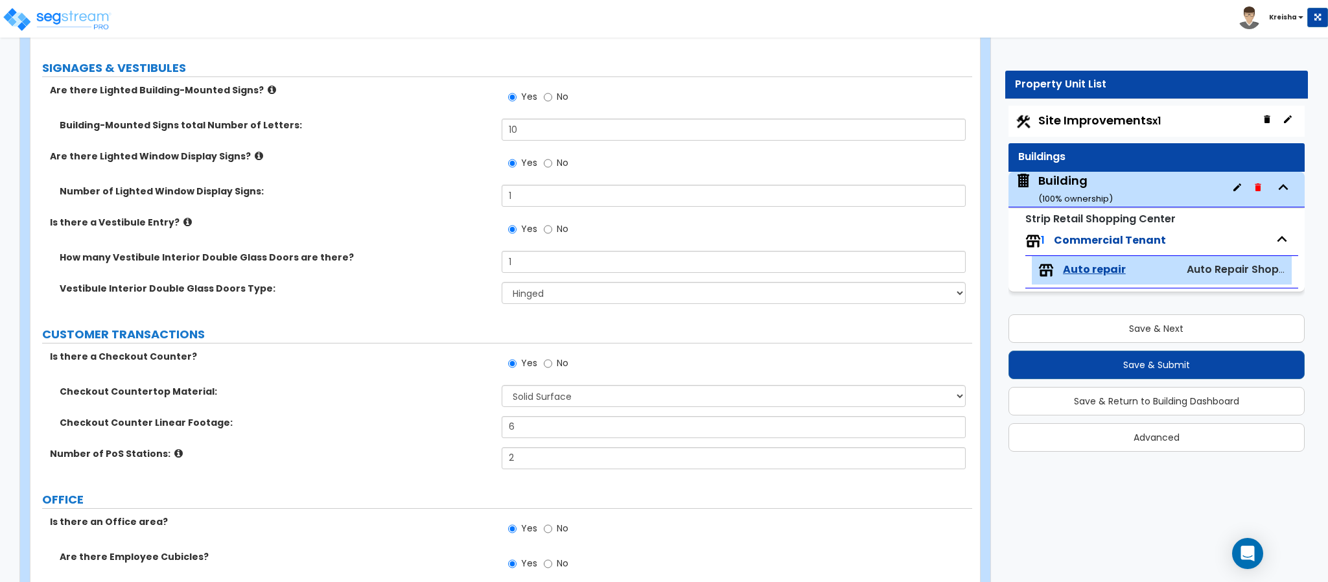
scroll to position [323, 0]
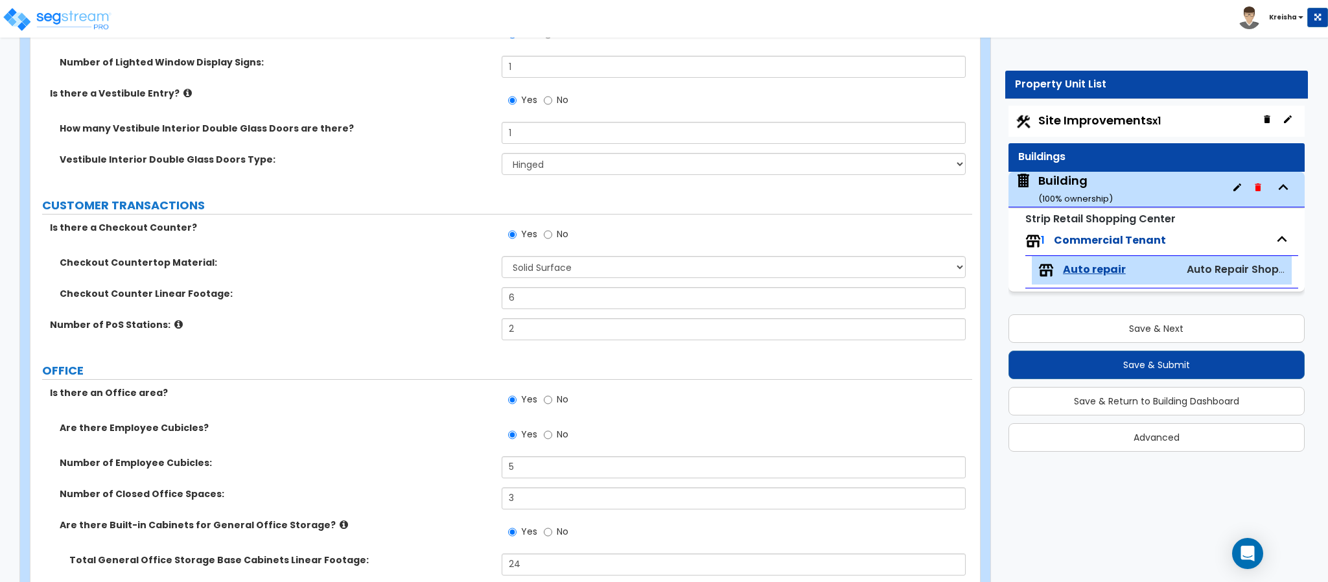
click at [559, 101] on span "No" at bounding box center [563, 99] width 12 height 13
click at [552, 101] on input "No" at bounding box center [548, 100] width 8 height 14
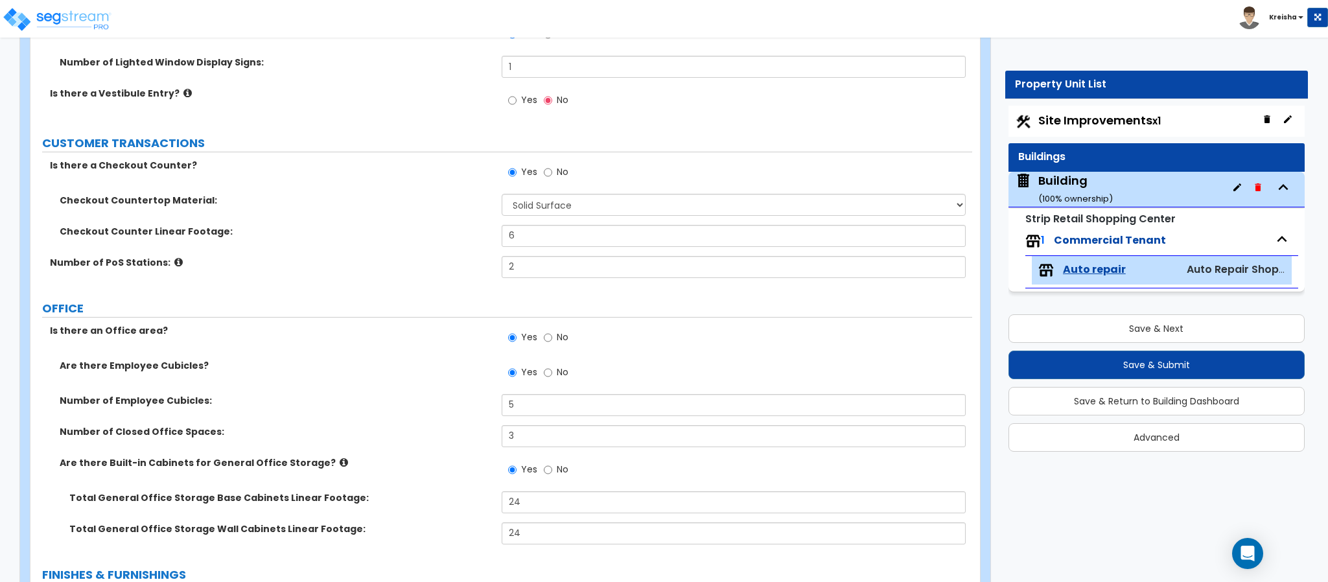
click at [590, 218] on div "Checkout Countertop Material: None Plastic Laminate Solid Surface Stone Quartz …" at bounding box center [501, 209] width 942 height 31
click at [605, 209] on select "None Plastic Laminate Solid Surface Stone Quartz Marble Tile Wood Stainless Ste…" at bounding box center [734, 205] width 465 height 22
click at [502, 196] on select "None Plastic Laminate Solid Surface Stone Quartz Marble Tile Wood Stainless Ste…" at bounding box center [734, 205] width 465 height 22
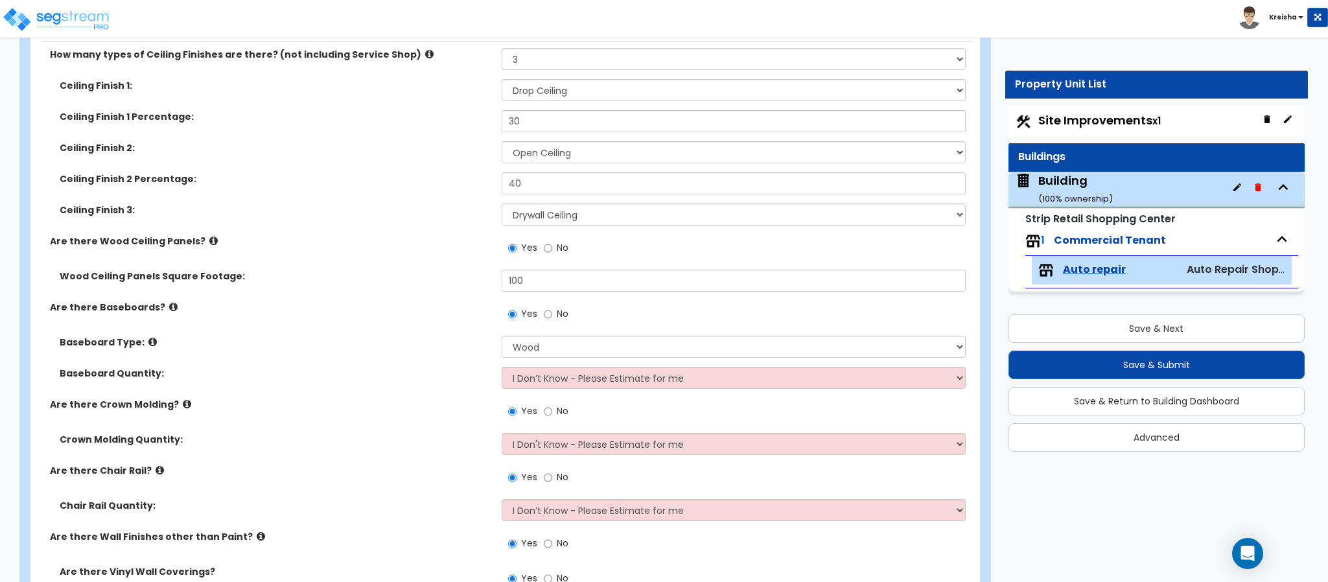
scroll to position [843, 0]
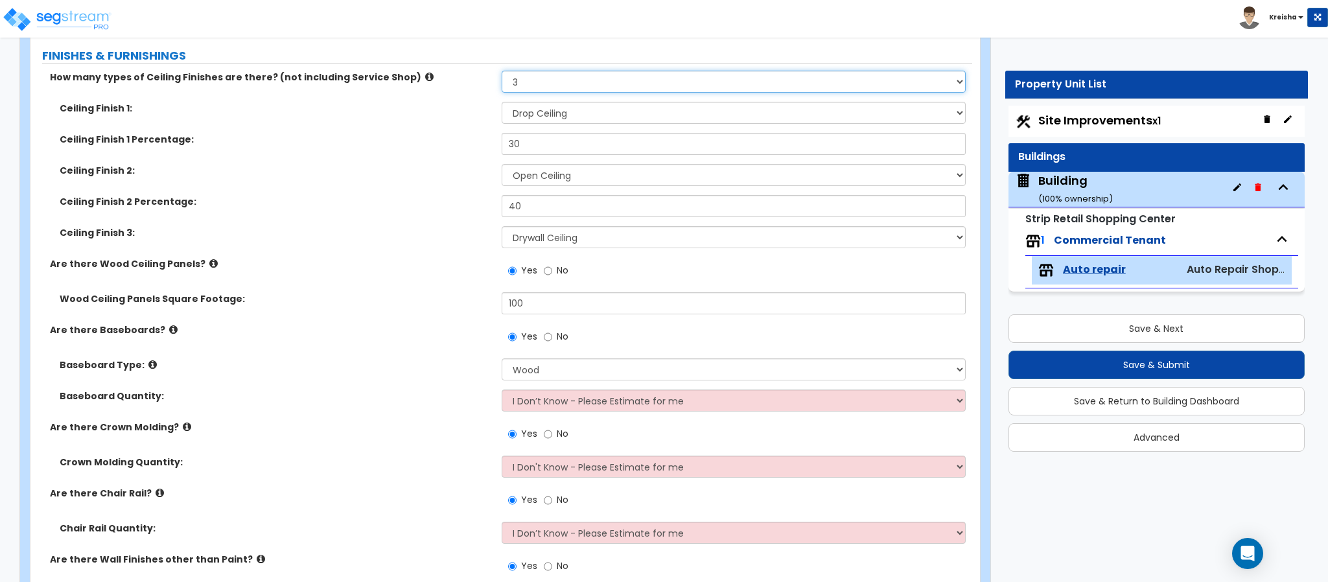
click at [531, 78] on select "Please Choose One 1 2 3" at bounding box center [734, 82] width 465 height 22
click at [502, 73] on select "Please Choose One 1 2 3" at bounding box center [734, 82] width 465 height 22
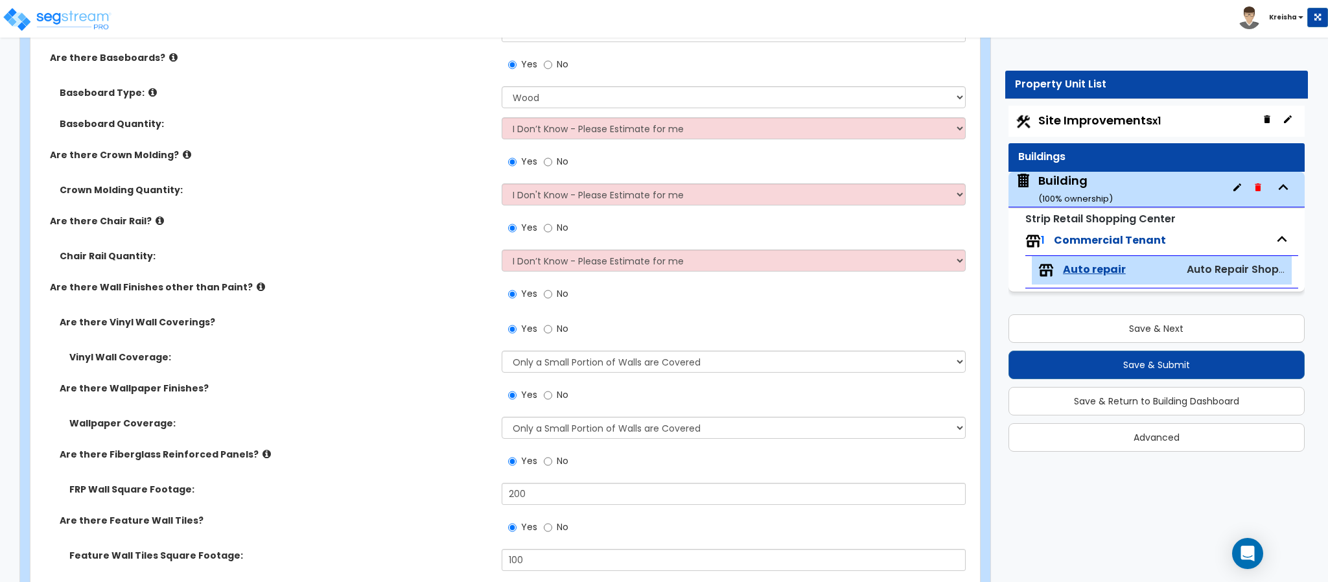
scroll to position [1037, 0]
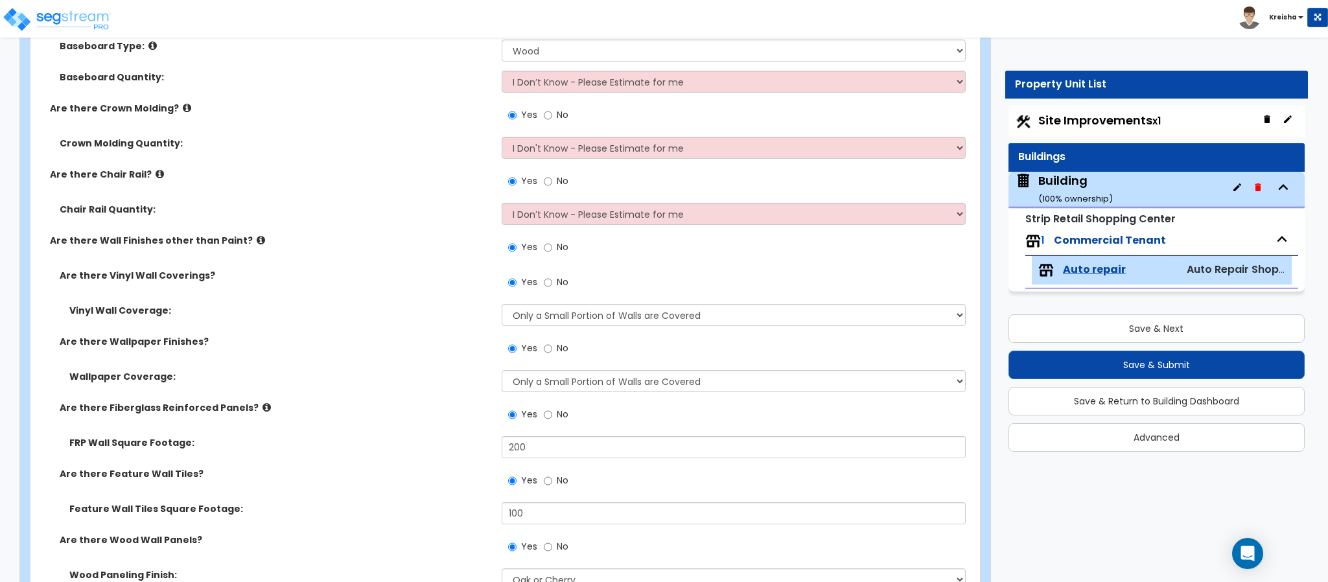
click at [555, 115] on label "No" at bounding box center [556, 117] width 25 height 22
click at [552, 115] on input "No" at bounding box center [548, 115] width 8 height 14
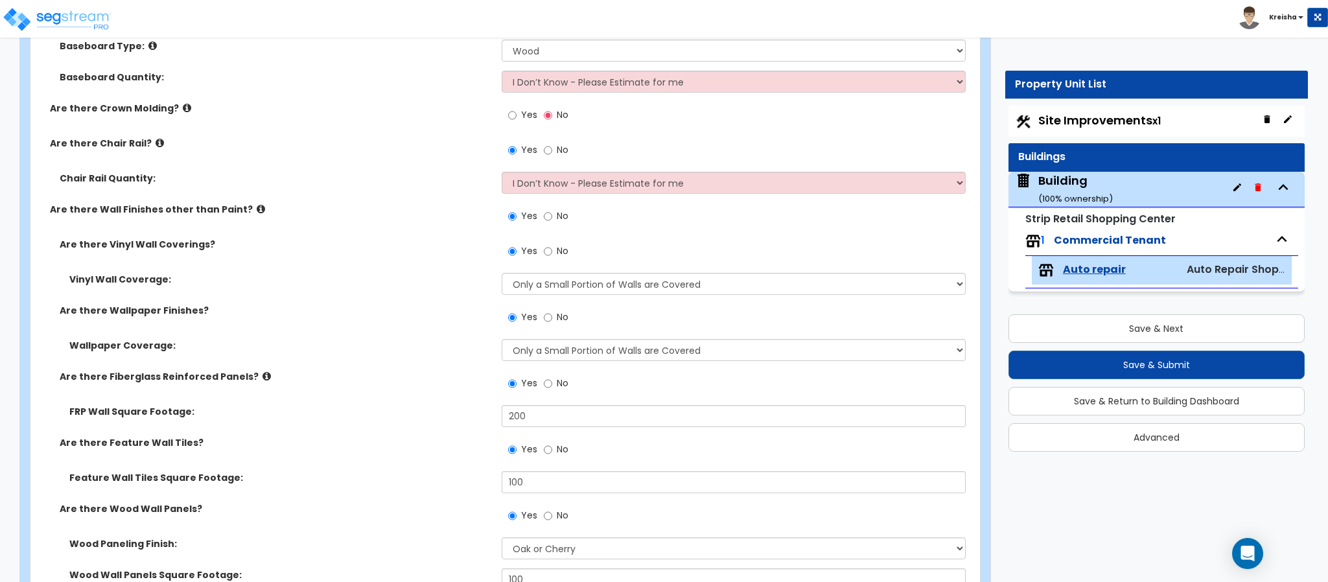
click at [428, 183] on label "Chair Rail Quantity:" at bounding box center [276, 178] width 432 height 13
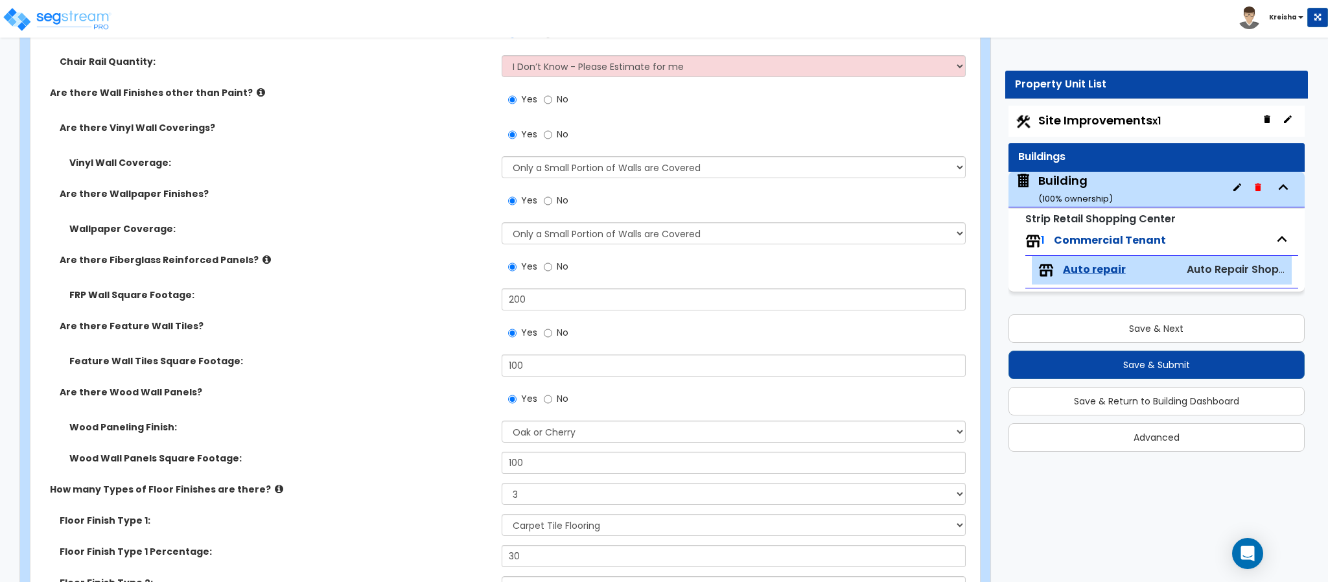
scroll to position [1167, 0]
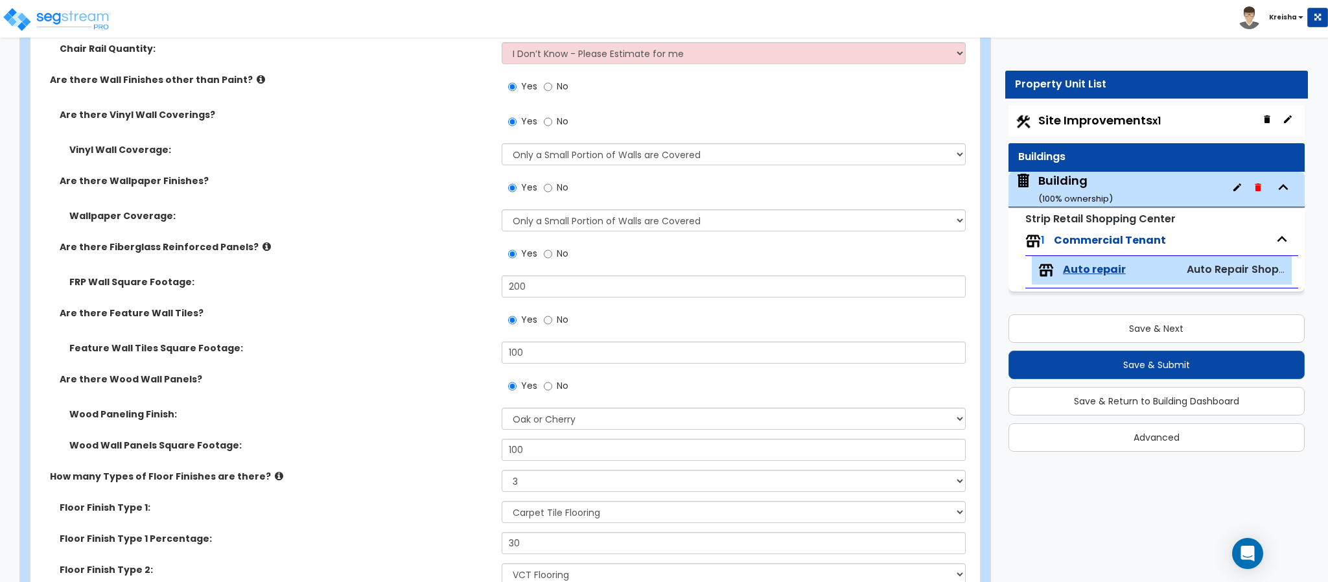
click at [559, 191] on span "No" at bounding box center [563, 187] width 12 height 13
click at [552, 191] on input "No" at bounding box center [548, 188] width 8 height 14
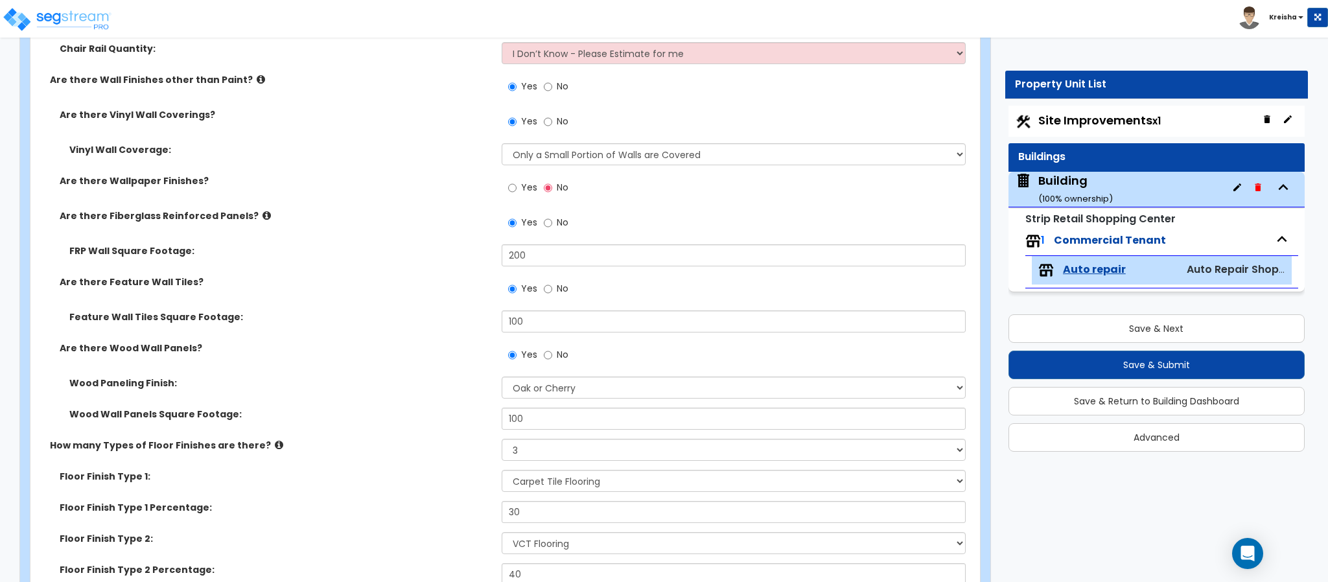
click at [555, 224] on label "No" at bounding box center [556, 224] width 25 height 22
click at [552, 224] on input "No" at bounding box center [548, 223] width 8 height 14
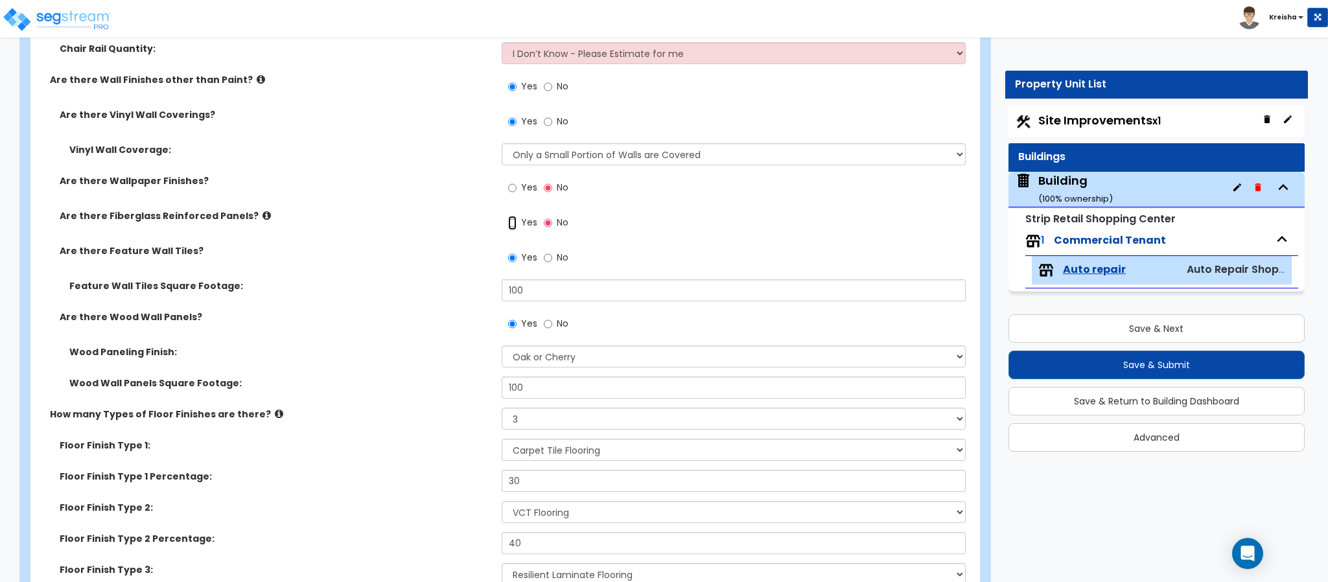
click at [515, 226] on input "Yes" at bounding box center [512, 223] width 8 height 14
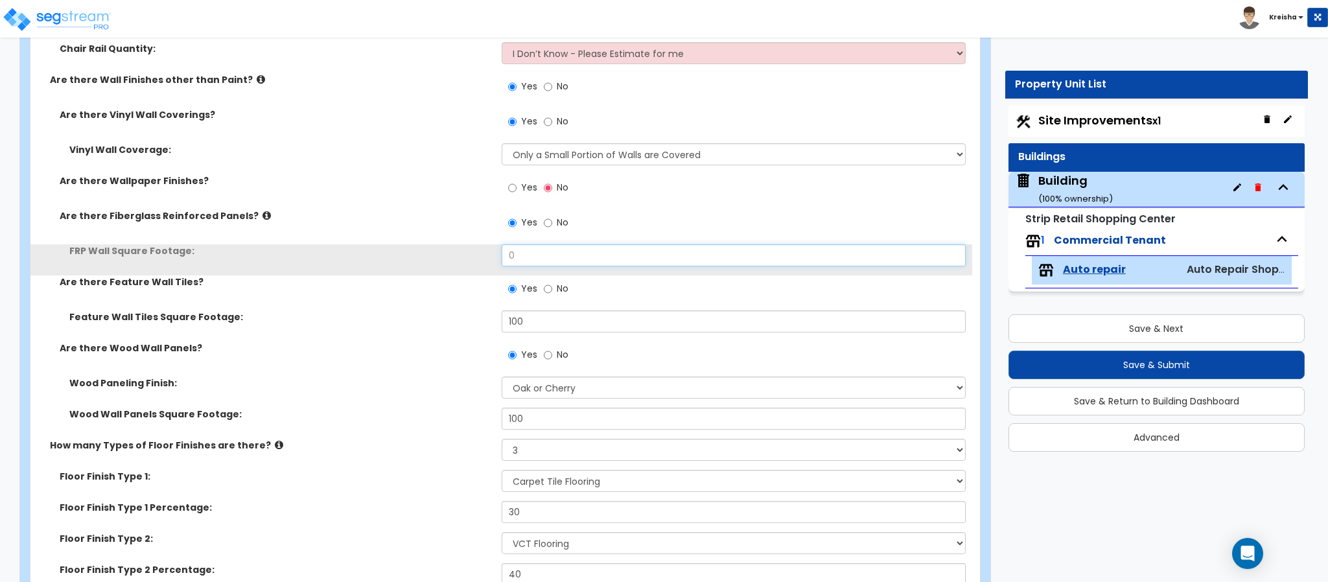
click at [526, 263] on input "0" at bounding box center [734, 255] width 465 height 22
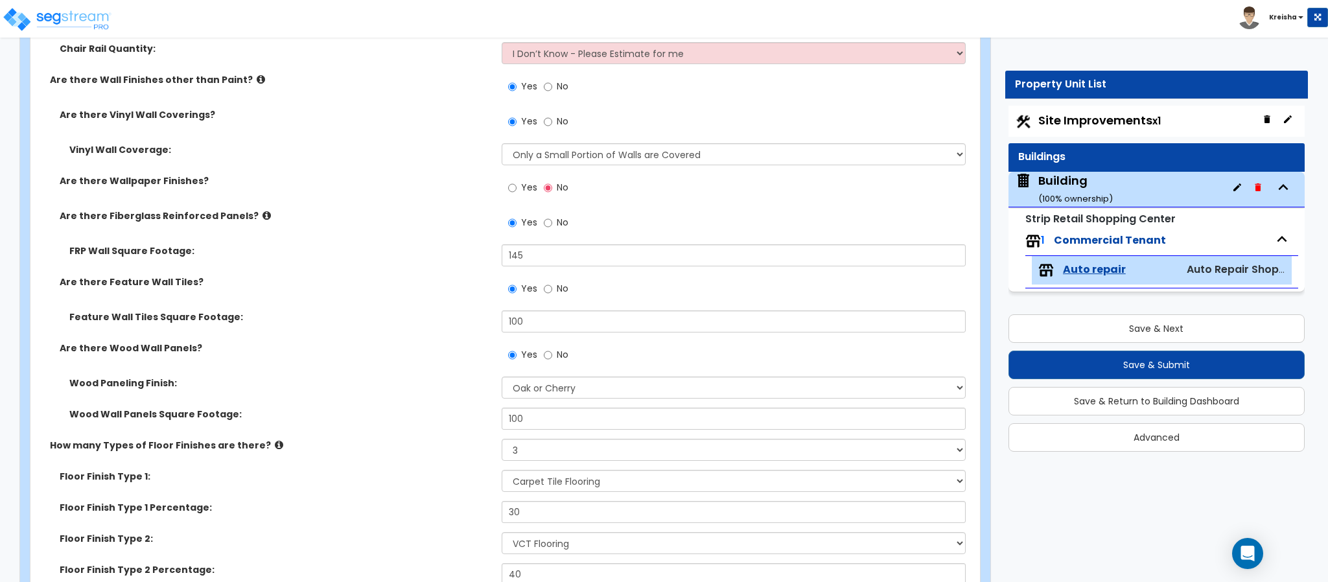
click at [432, 298] on div "Are there Feature Wall Tiles? Yes No" at bounding box center [501, 292] width 942 height 35
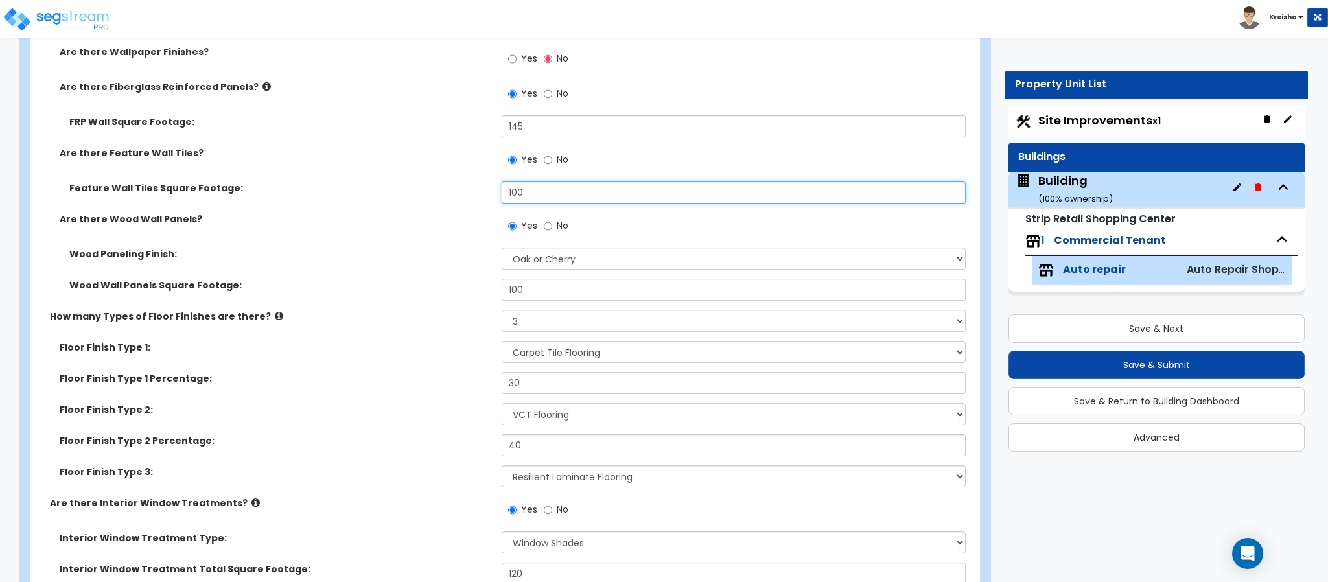
click at [510, 194] on input "100" at bounding box center [734, 192] width 465 height 22
click at [551, 166] on input "No" at bounding box center [548, 160] width 8 height 14
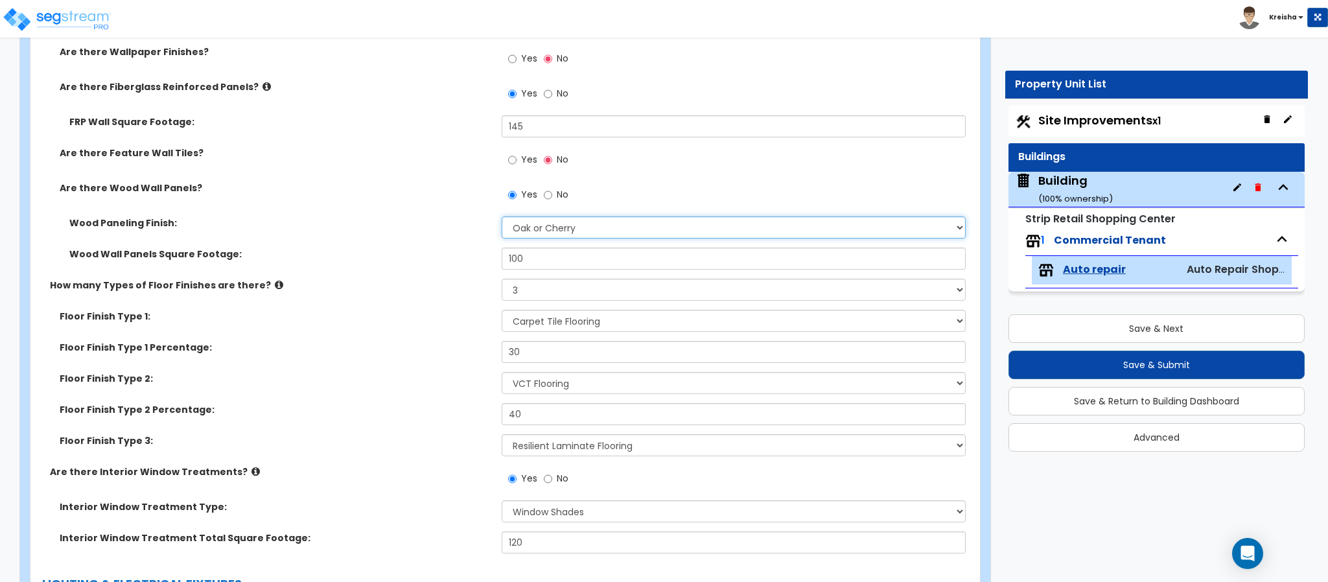
click at [525, 224] on select "Please Choose One Birch Mahogany Oak or Cherry Rosewood Teak I Don't Know, Plea…" at bounding box center [734, 227] width 465 height 22
click at [461, 241] on div "Wood Paneling Finish: Please Choose One Birch Mahogany Oak or Cherry Rosewood T…" at bounding box center [501, 231] width 942 height 31
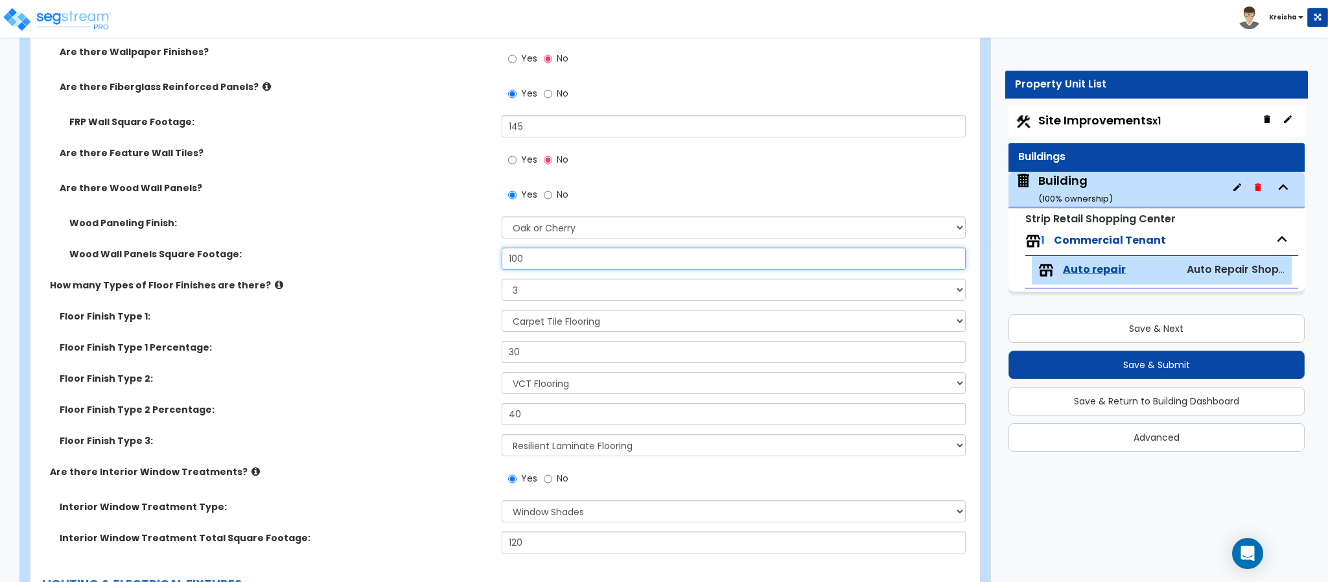
click at [514, 263] on input "100" at bounding box center [734, 259] width 465 height 22
click at [522, 292] on select "Please Choose One 1 2 3 4" at bounding box center [734, 290] width 465 height 22
click at [502, 281] on select "Please Choose One 1 2 3 4" at bounding box center [734, 290] width 465 height 22
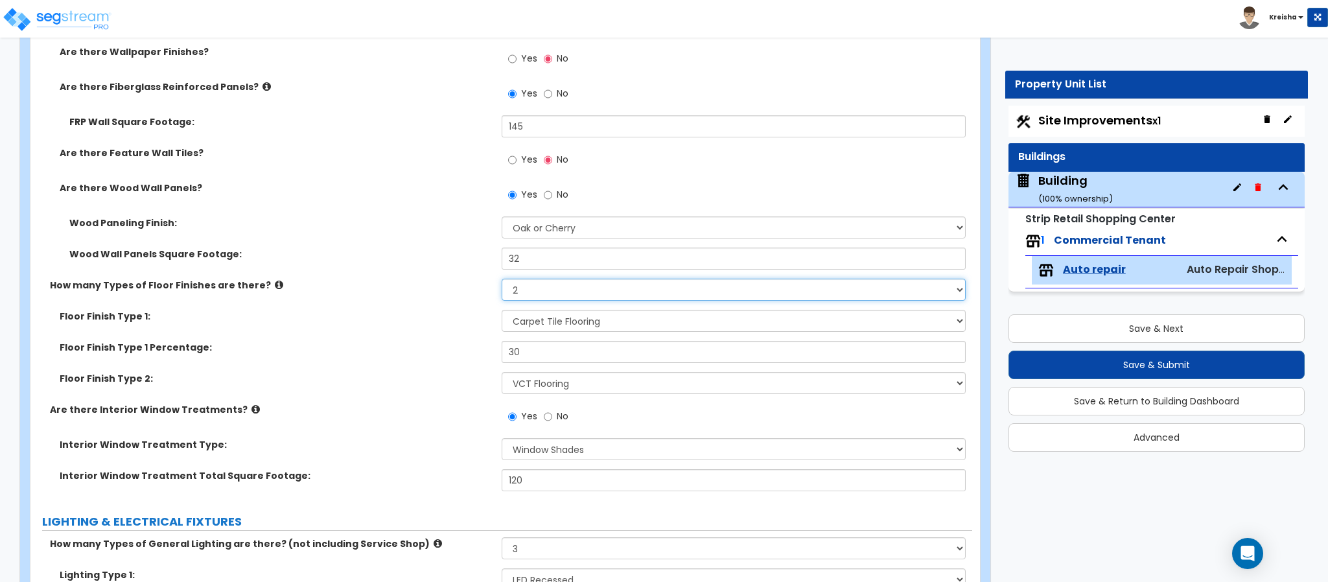
scroll to position [1426, 0]
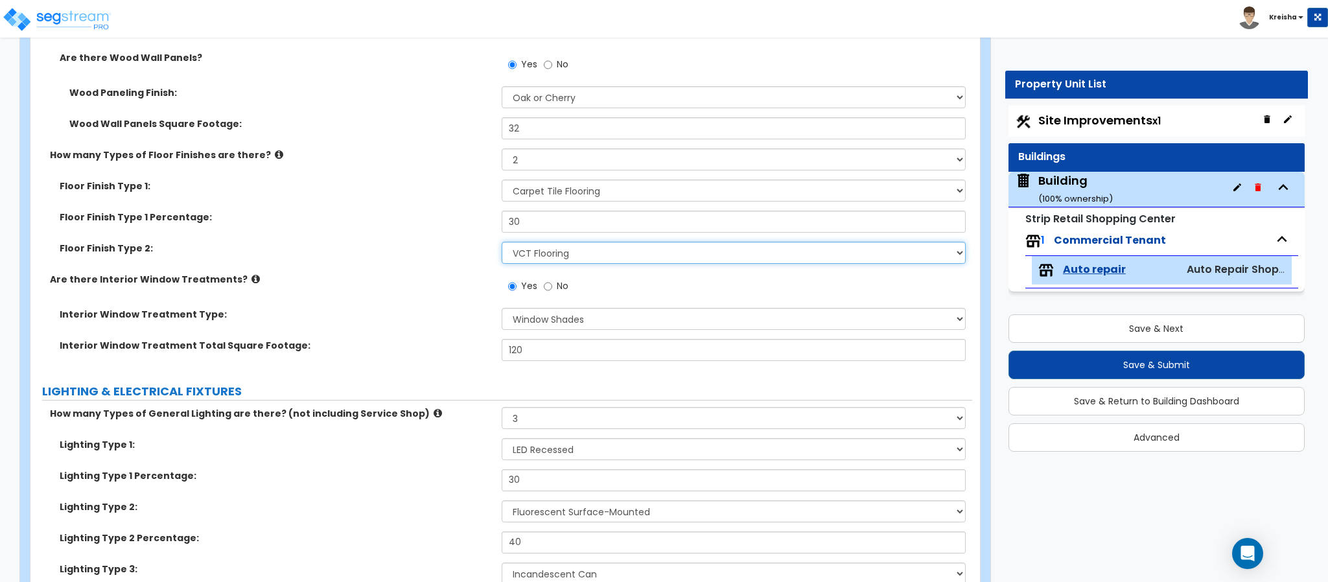
click at [521, 259] on select "Please Choose One Tile Flooring Hardwood Flooring Resilient Laminate Flooring V…" at bounding box center [734, 253] width 465 height 22
click at [502, 244] on select "Please Choose One Tile Flooring Hardwood Flooring Resilient Laminate Flooring V…" at bounding box center [734, 253] width 465 height 22
click at [423, 368] on div "Interior Window Treatment Total Square Footage: 120" at bounding box center [501, 354] width 942 height 31
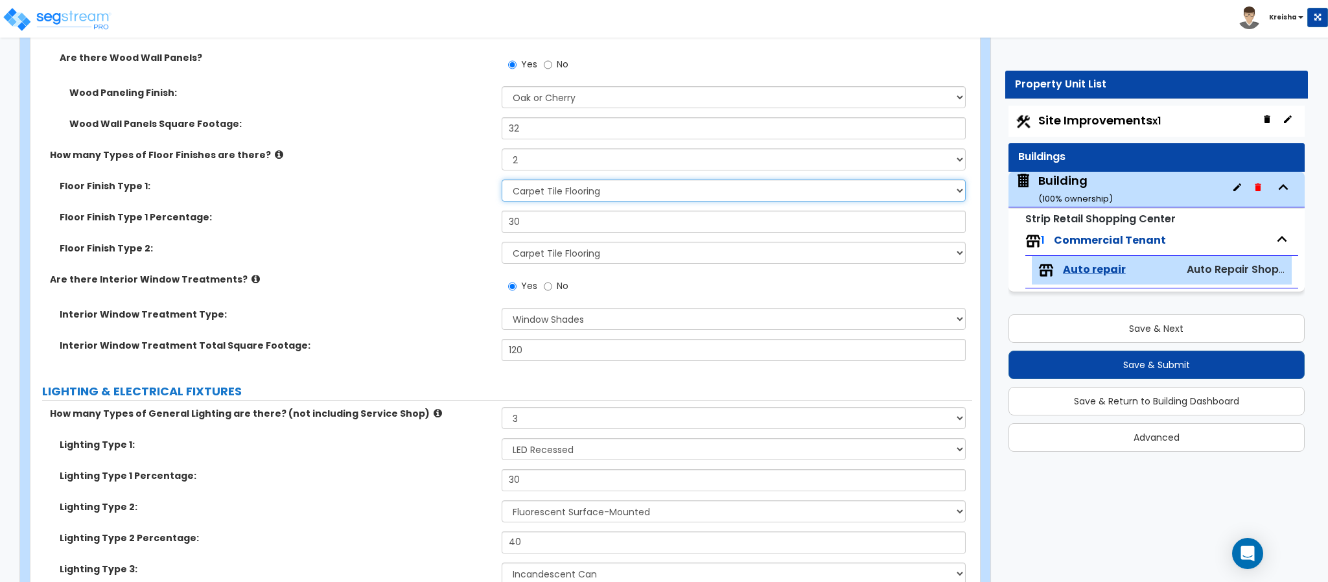
click at [554, 198] on select "Please Choose One Tile Flooring Hardwood Flooring Resilient Laminate Flooring V…" at bounding box center [734, 191] width 465 height 22
click at [502, 181] on select "Please Choose One Tile Flooring Hardwood Flooring Resilient Laminate Flooring V…" at bounding box center [734, 191] width 465 height 22
click at [368, 263] on div "Floor Finish Type 2: Please Choose One Tile Flooring Hardwood Flooring Resilien…" at bounding box center [501, 257] width 942 height 31
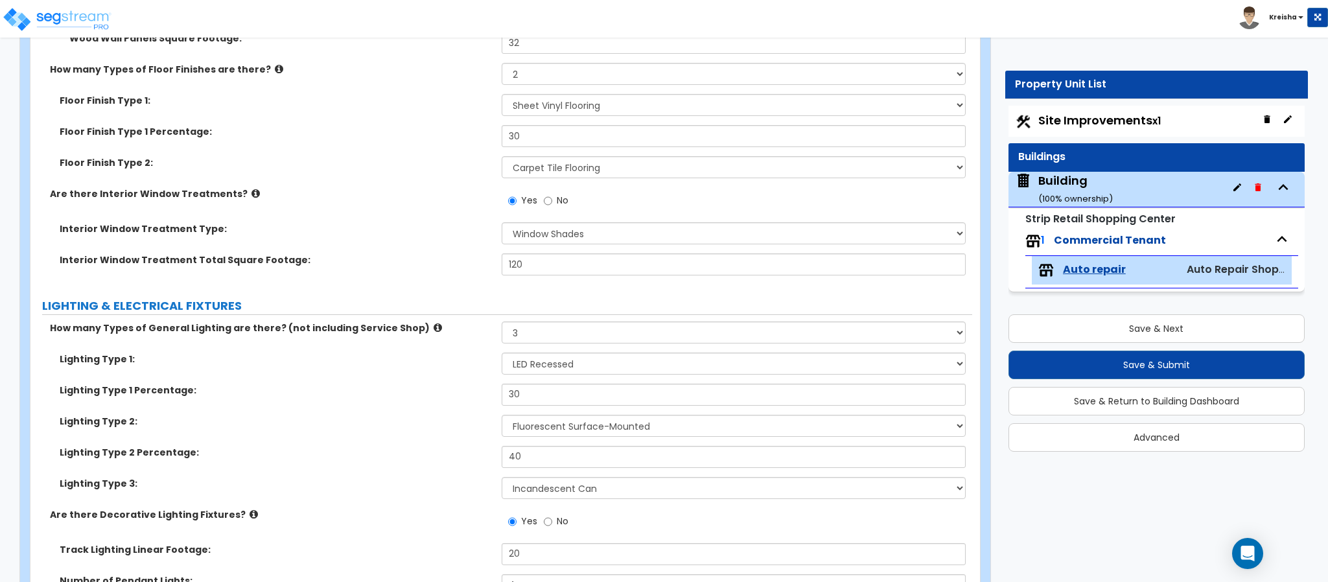
scroll to position [1556, 0]
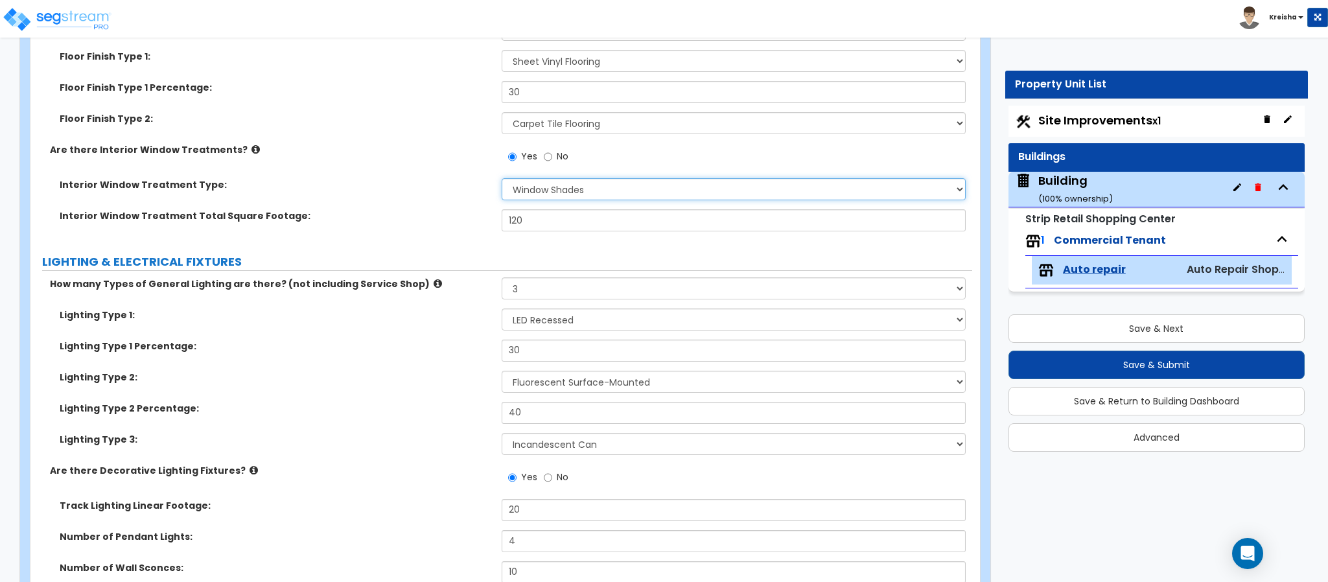
click at [508, 189] on select "Please Choose One Vertical Blinds Window Shades Venetian Blinds Wood Shutters" at bounding box center [734, 189] width 465 height 22
click at [502, 180] on select "Please Choose One Vertical Blinds Window Shades Venetian Blinds Wood Shutters" at bounding box center [734, 189] width 465 height 22
click at [434, 282] on label "How many Types of General Lighting are there? (not including Service Shop)" at bounding box center [271, 283] width 442 height 13
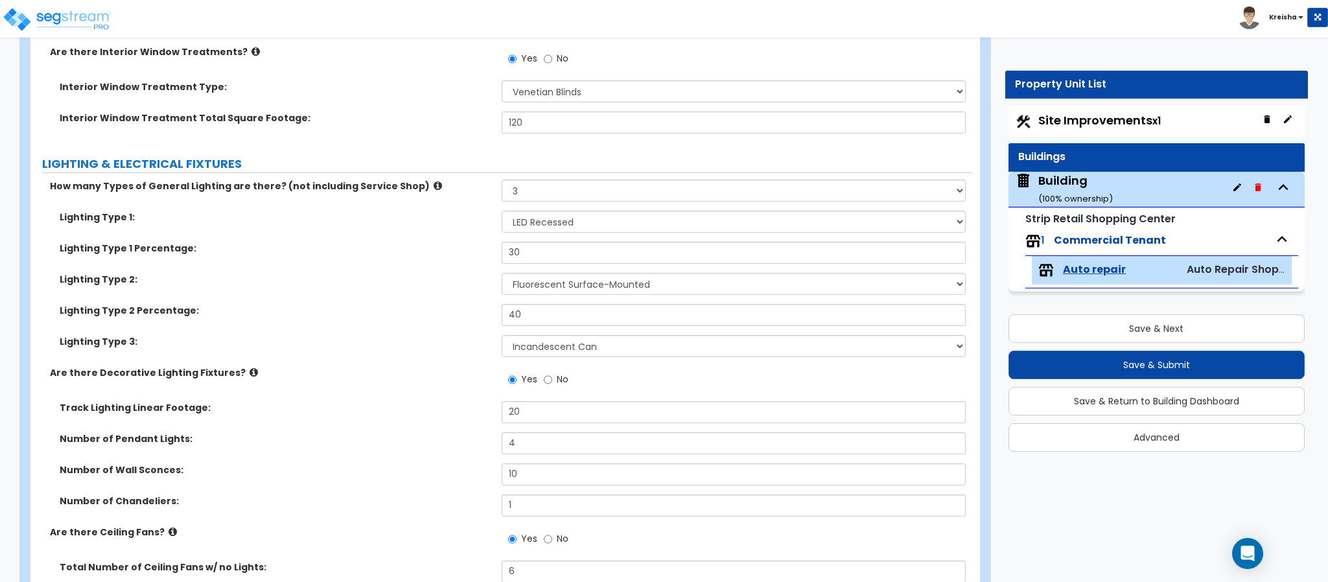
scroll to position [1685, 0]
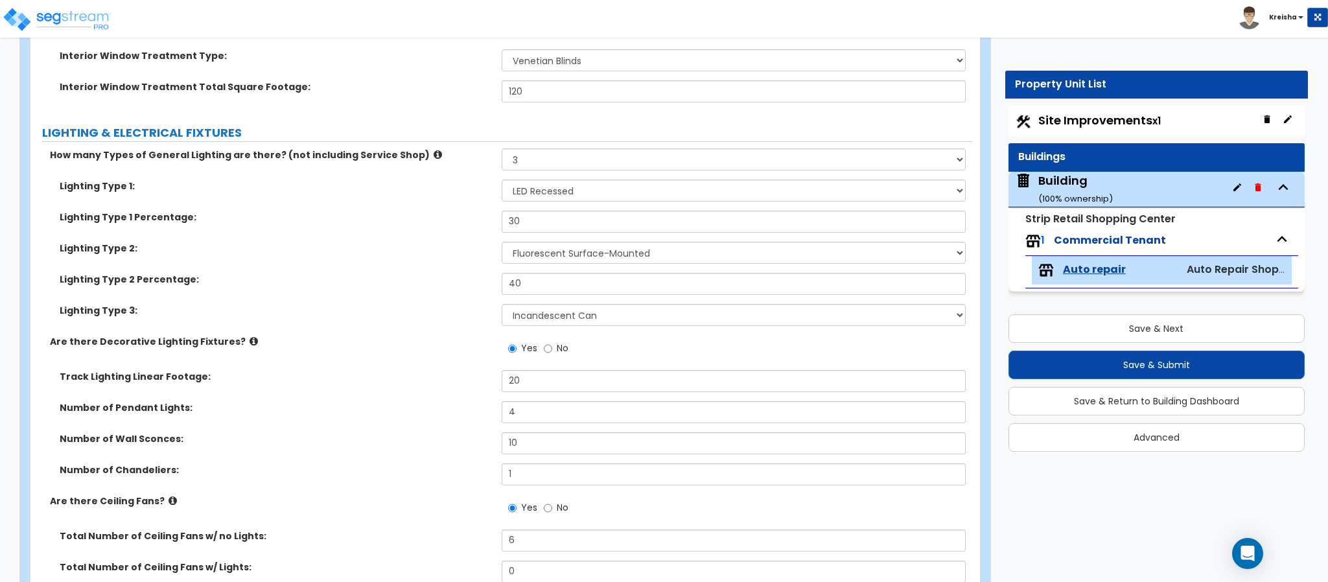
click at [537, 172] on div "How many Types of General Lighting are there? (not including Service Shop) Plea…" at bounding box center [501, 163] width 942 height 31
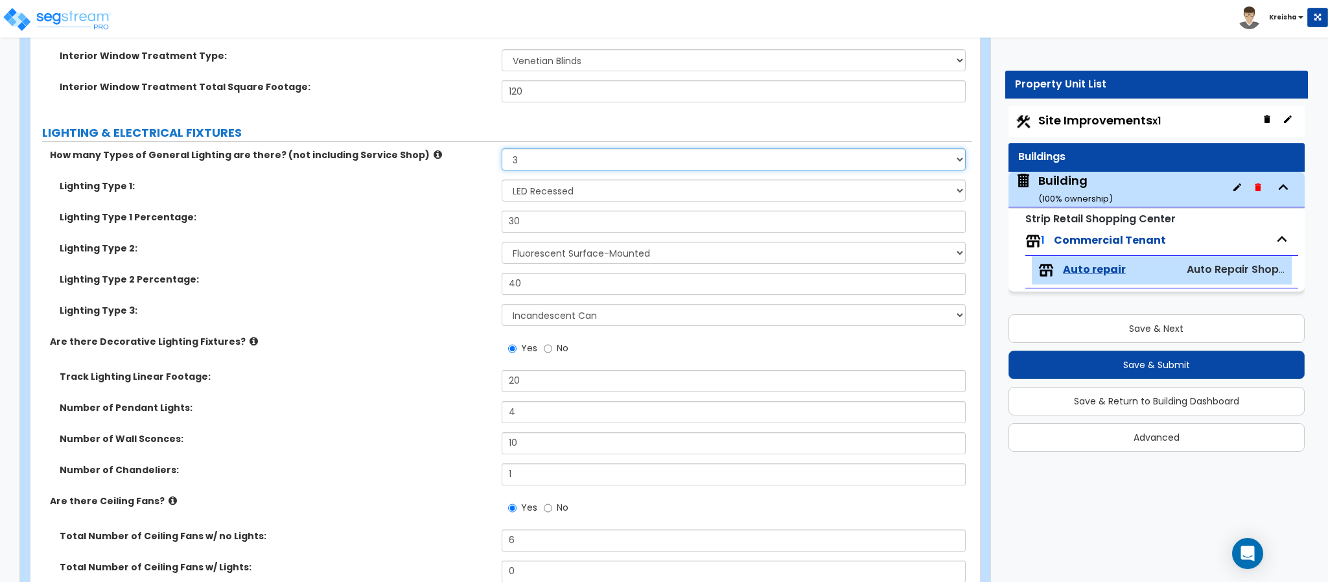
click at [541, 164] on select "Please Choose One 1 2 3" at bounding box center [734, 159] width 465 height 22
click at [502, 150] on select "Please Choose One 1 2 3" at bounding box center [734, 159] width 465 height 22
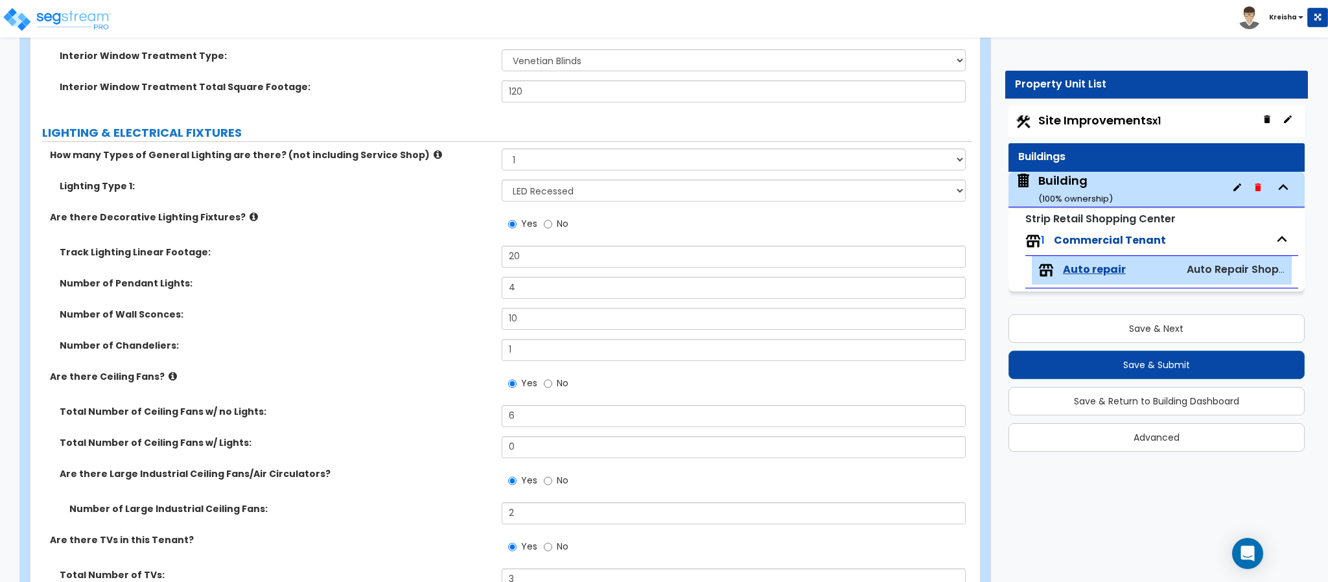
click at [428, 232] on div "Are there Decorative Lighting Fixtures? Yes No" at bounding box center [501, 228] width 942 height 35
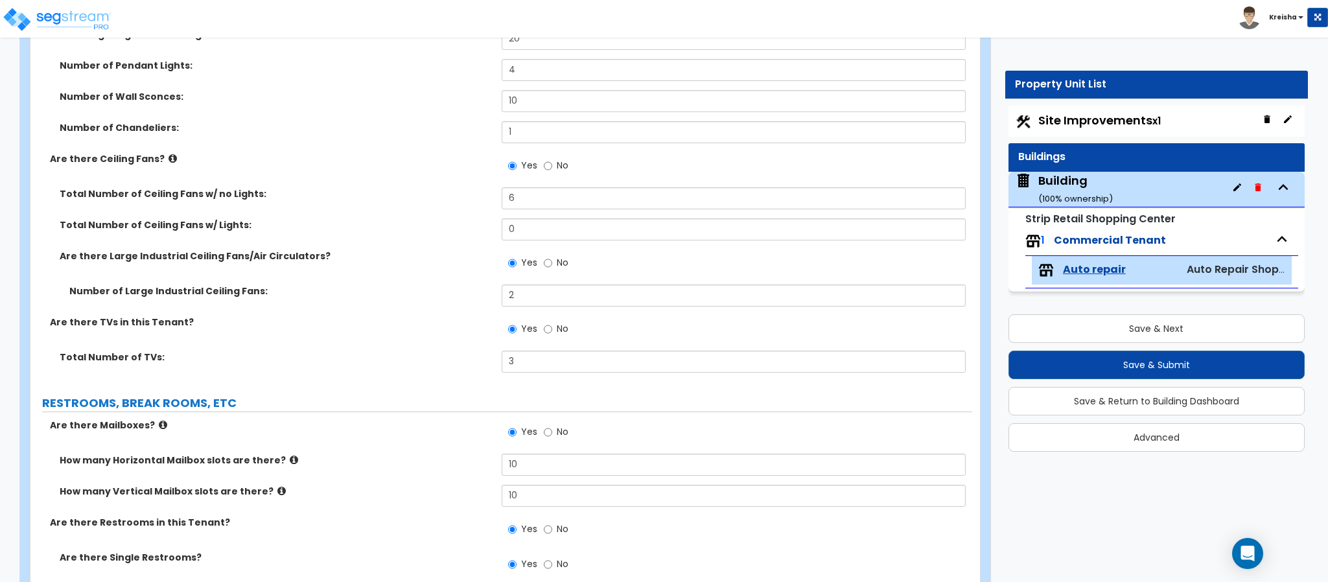
scroll to position [1945, 0]
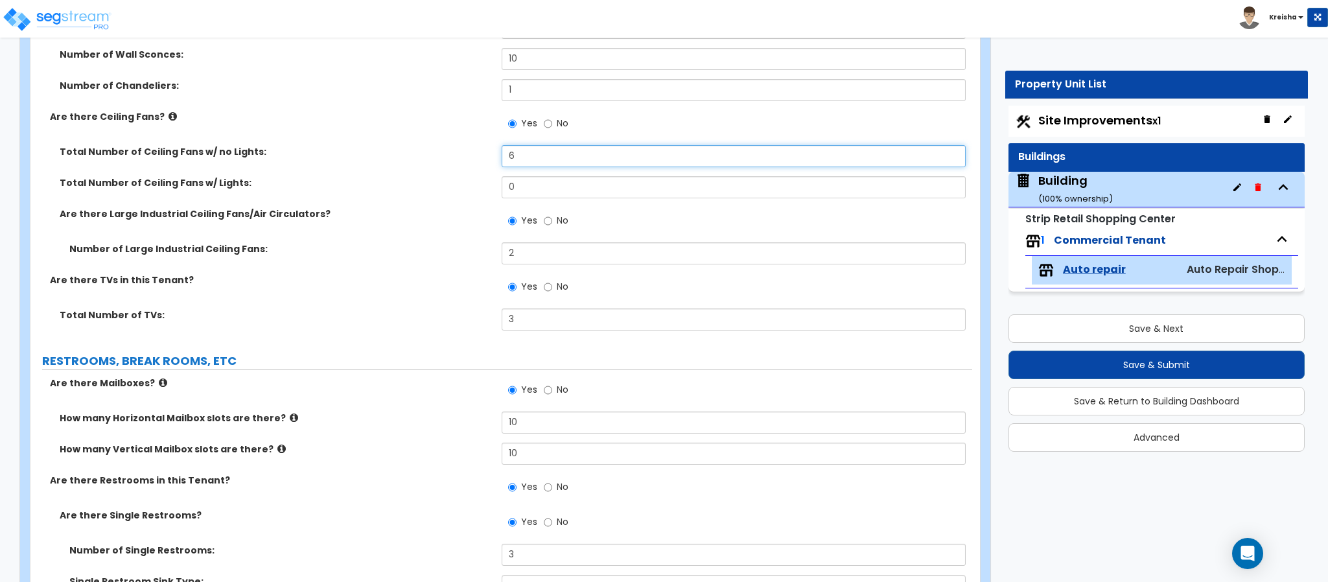
click at [512, 154] on input "6" at bounding box center [734, 156] width 465 height 22
click at [511, 162] on input "6" at bounding box center [734, 156] width 465 height 22
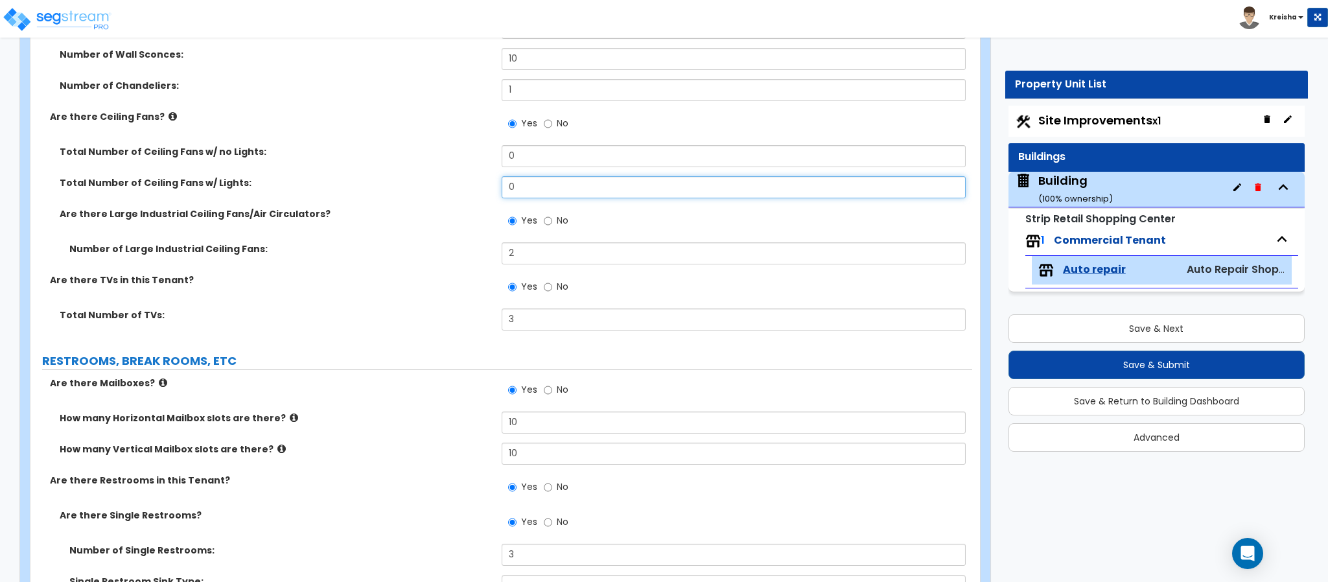
click at [504, 187] on input "0" at bounding box center [734, 187] width 465 height 22
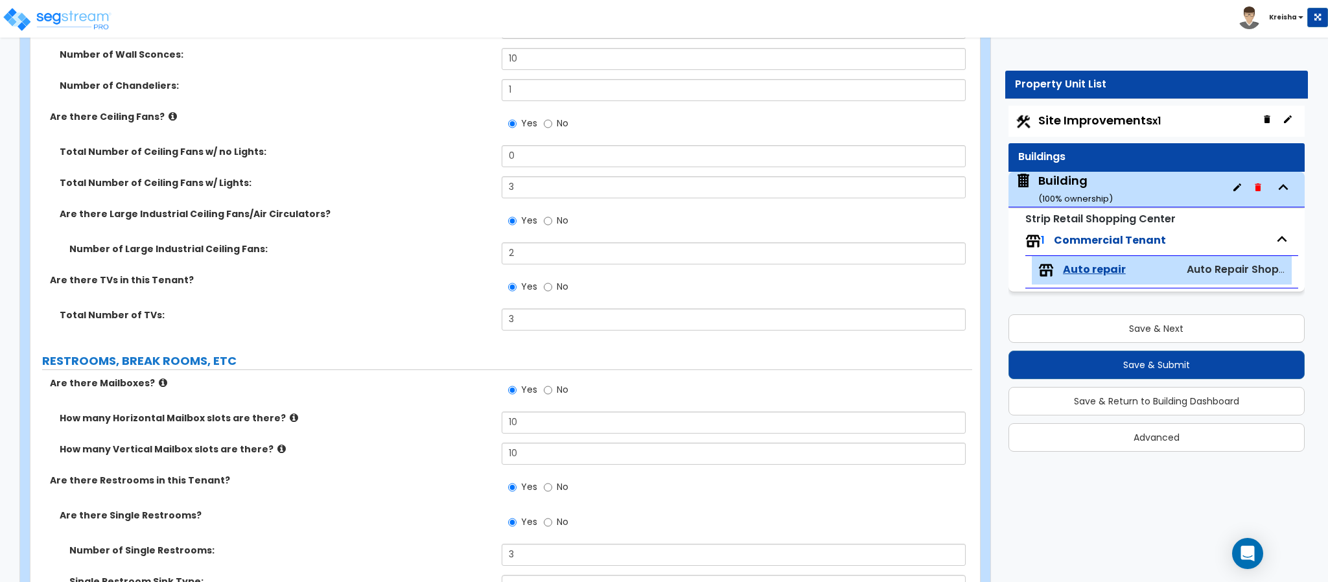
click at [462, 233] on div "Are there Large Industrial Ceiling Fans/Air Circulators? Yes No" at bounding box center [501, 224] width 942 height 35
click at [539, 234] on div "Yes No" at bounding box center [538, 222] width 73 height 30
click at [547, 226] on input "No" at bounding box center [548, 221] width 8 height 14
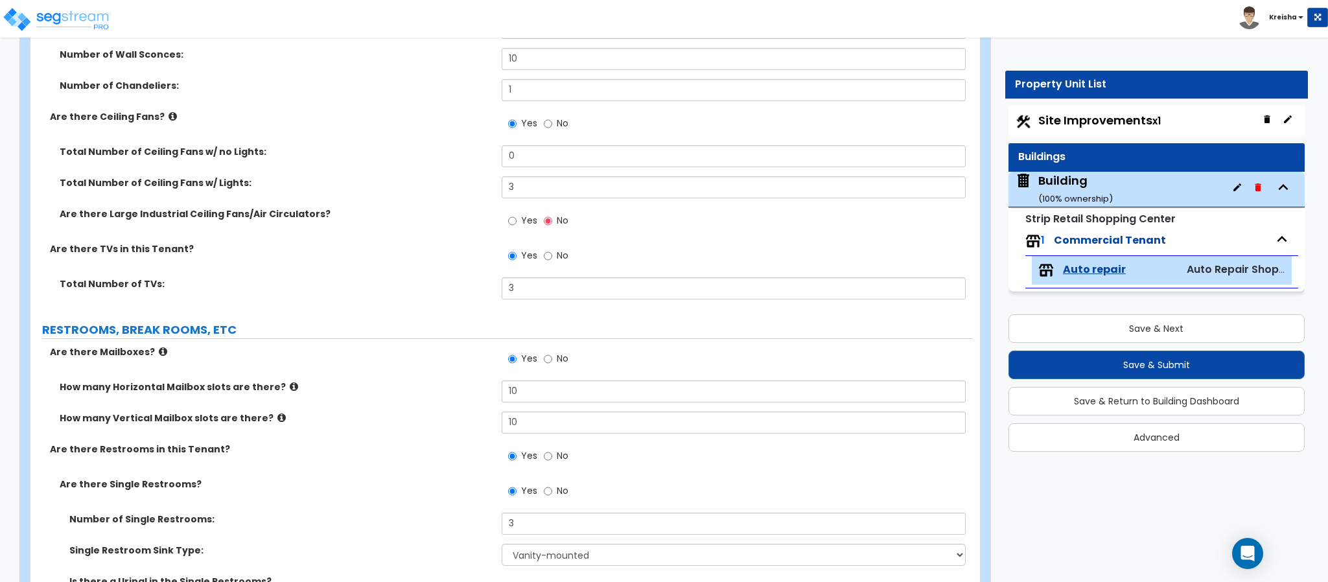
click at [517, 222] on label "Yes" at bounding box center [522, 222] width 29 height 22
click at [517, 222] on input "Yes" at bounding box center [512, 221] width 8 height 14
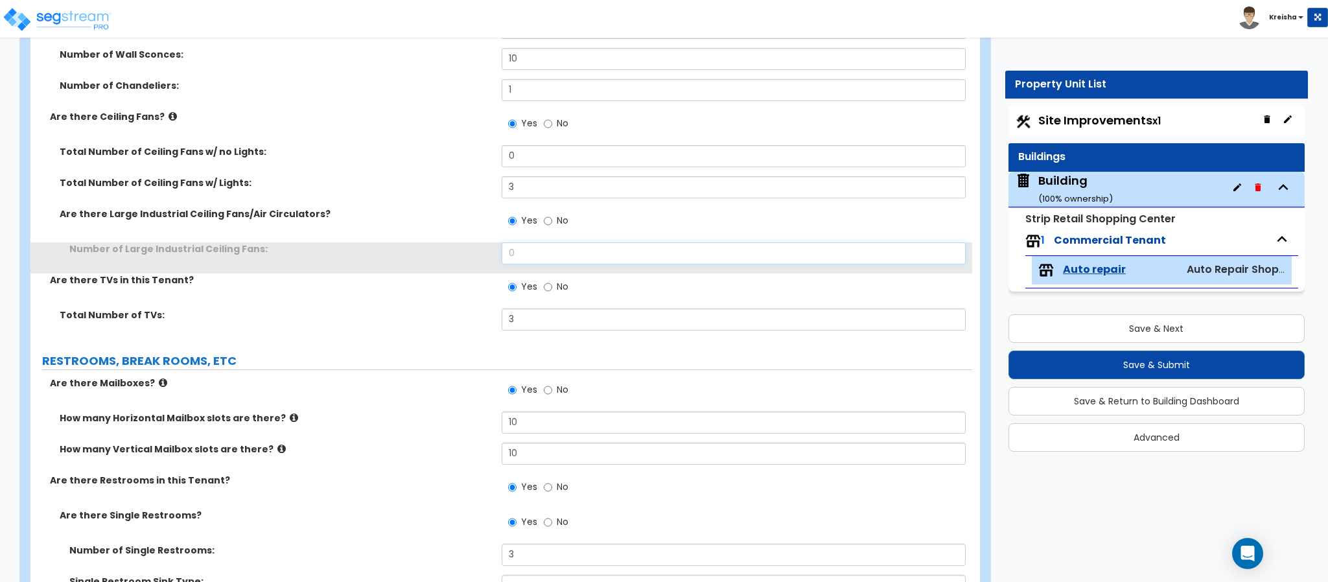
click at [518, 253] on input "0" at bounding box center [734, 253] width 465 height 22
click at [518, 251] on input "0" at bounding box center [734, 253] width 465 height 22
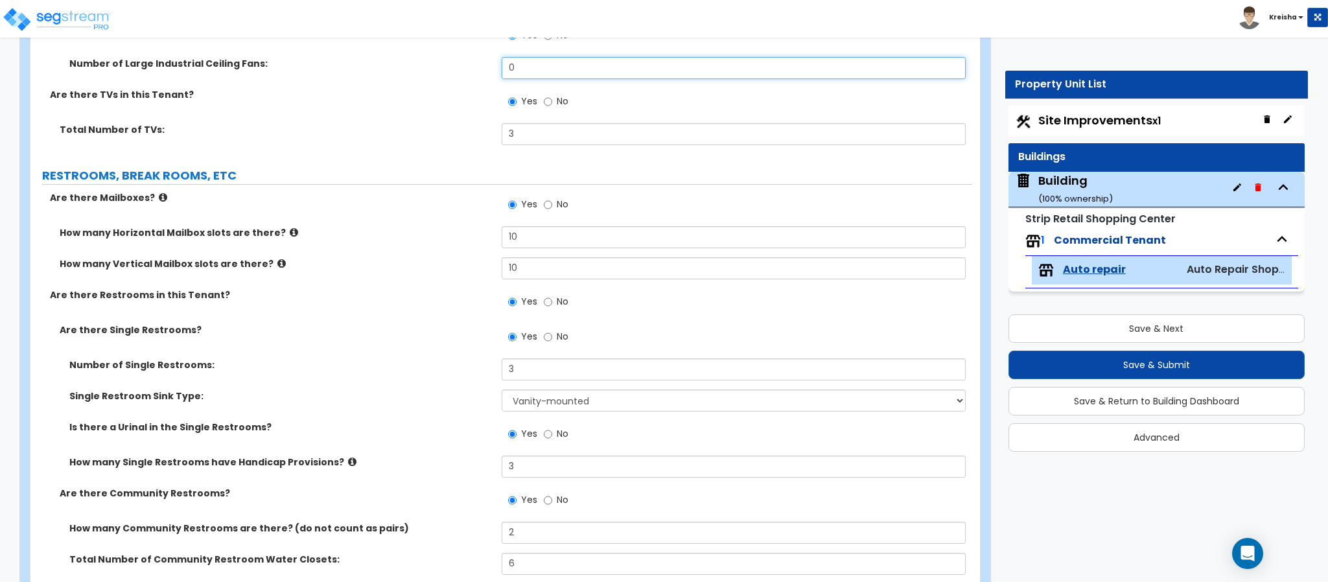
scroll to position [2139, 0]
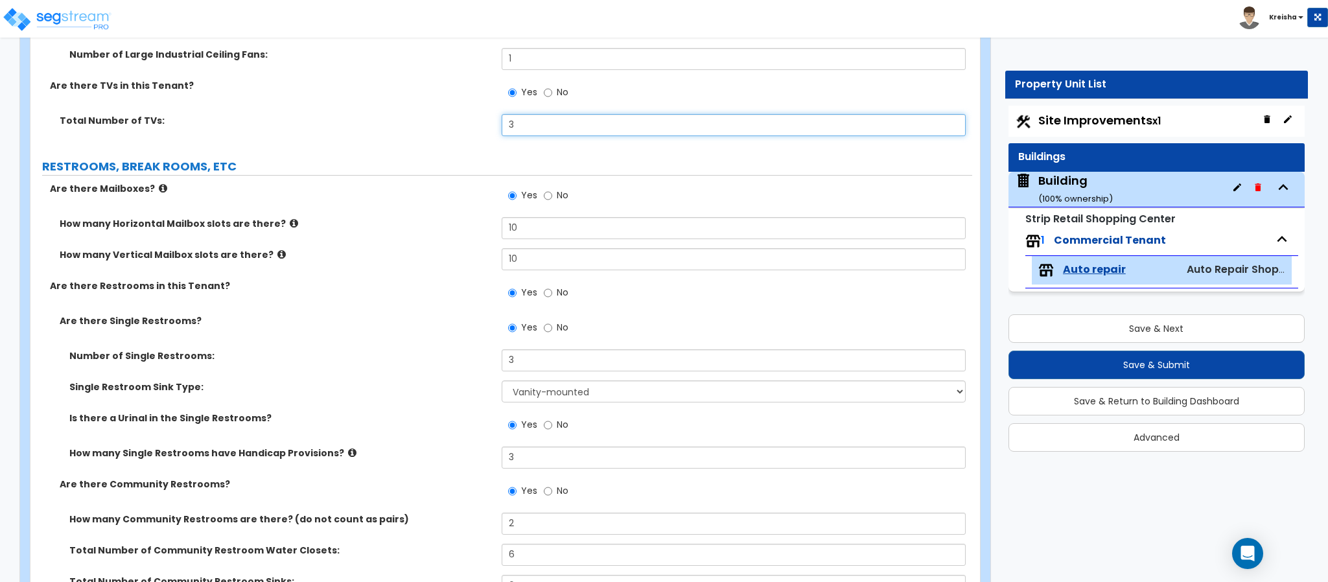
drag, startPoint x: 515, startPoint y: 123, endPoint x: 453, endPoint y: 119, distance: 62.3
click at [469, 121] on div "Total Number of TVs: 3" at bounding box center [501, 129] width 942 height 31
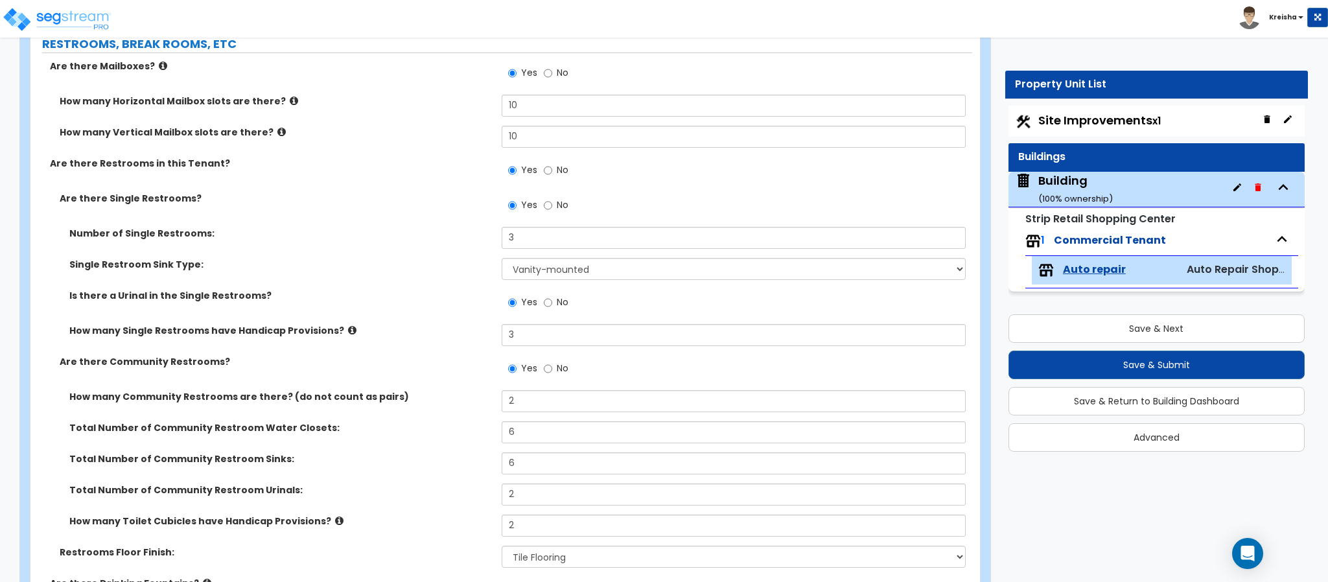
scroll to position [2268, 0]
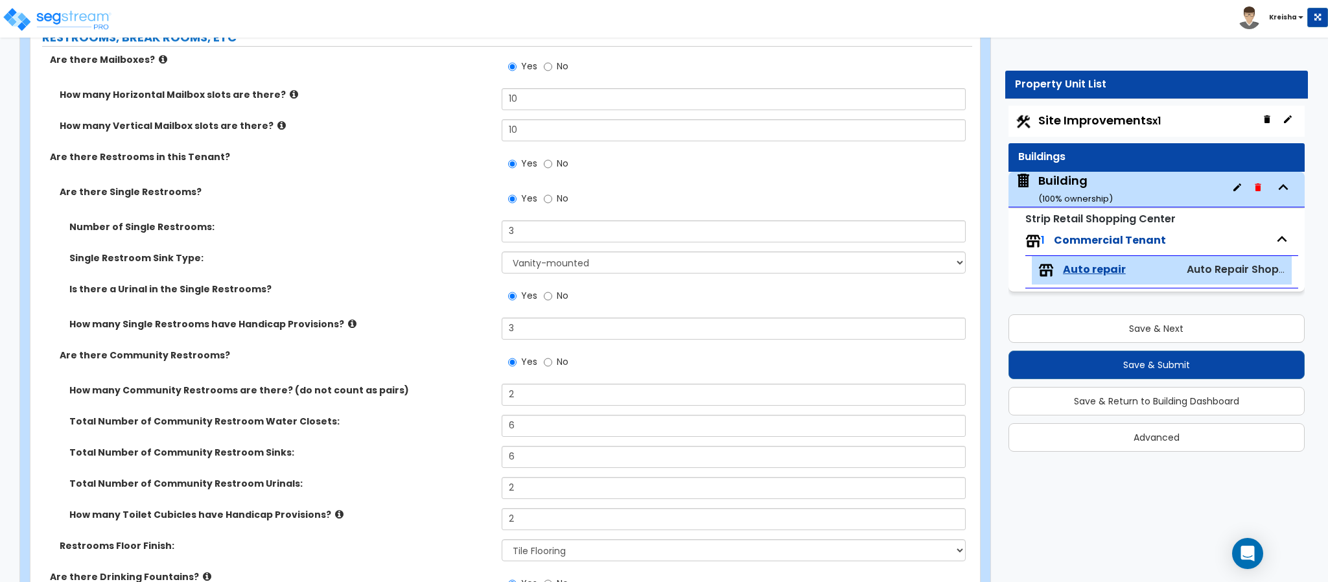
click at [414, 172] on div "Are there Restrooms in this Tenant? Yes No" at bounding box center [501, 167] width 942 height 35
drag, startPoint x: 521, startPoint y: 104, endPoint x: 465, endPoint y: 98, distance: 56.0
click at [471, 98] on div "How many Horizontal Mailbox slots are there? 10" at bounding box center [501, 103] width 942 height 31
click at [511, 134] on input "10" at bounding box center [734, 130] width 465 height 22
click at [511, 133] on input "10" at bounding box center [734, 130] width 465 height 22
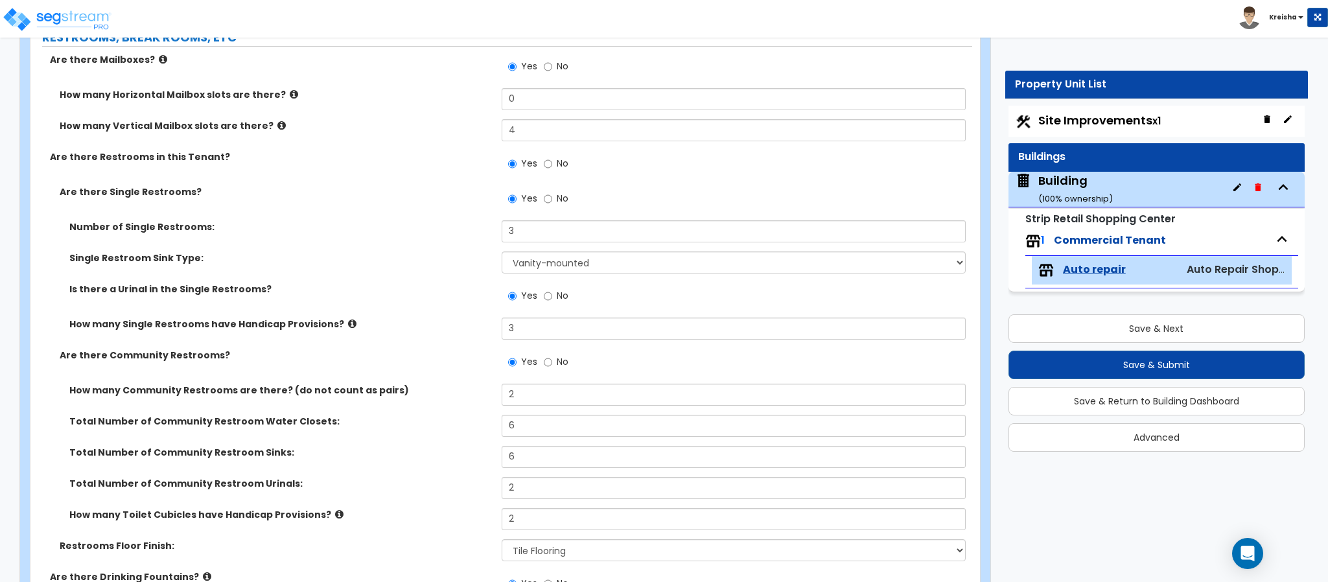
click at [457, 178] on div "Are there Restrooms in this Tenant? Yes No" at bounding box center [501, 167] width 942 height 35
click at [491, 127] on div "How many Vertical Mailbox slots are there? 4" at bounding box center [501, 134] width 942 height 31
click at [428, 168] on div "Are there Restrooms in this Tenant? Yes No" at bounding box center [501, 167] width 942 height 35
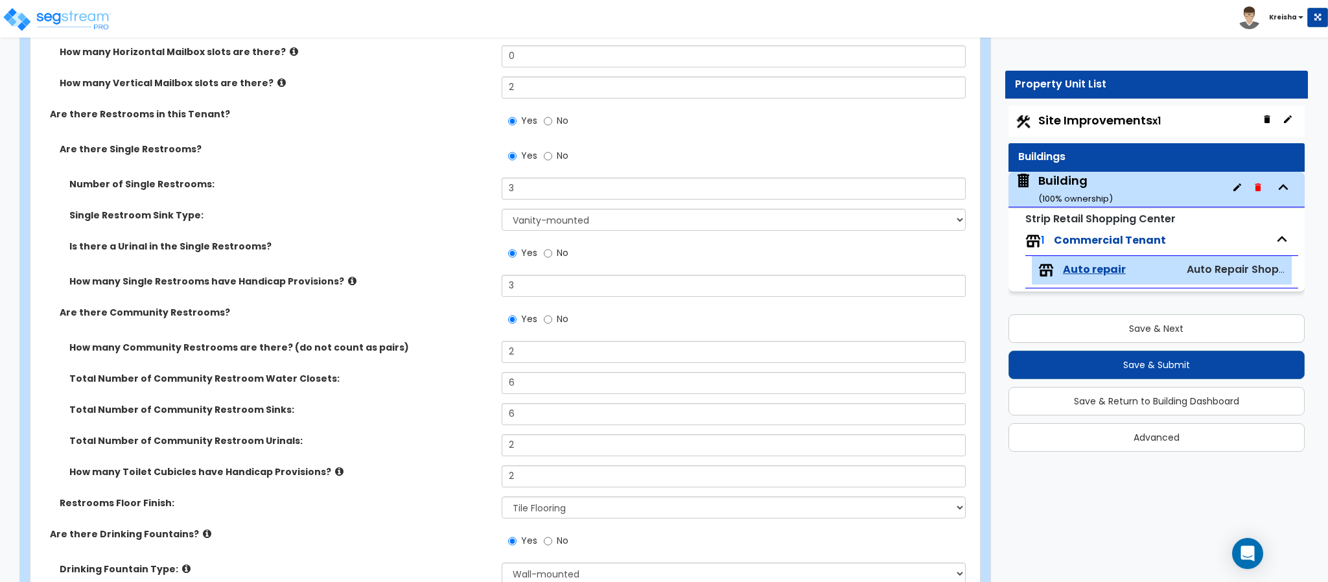
scroll to position [2333, 0]
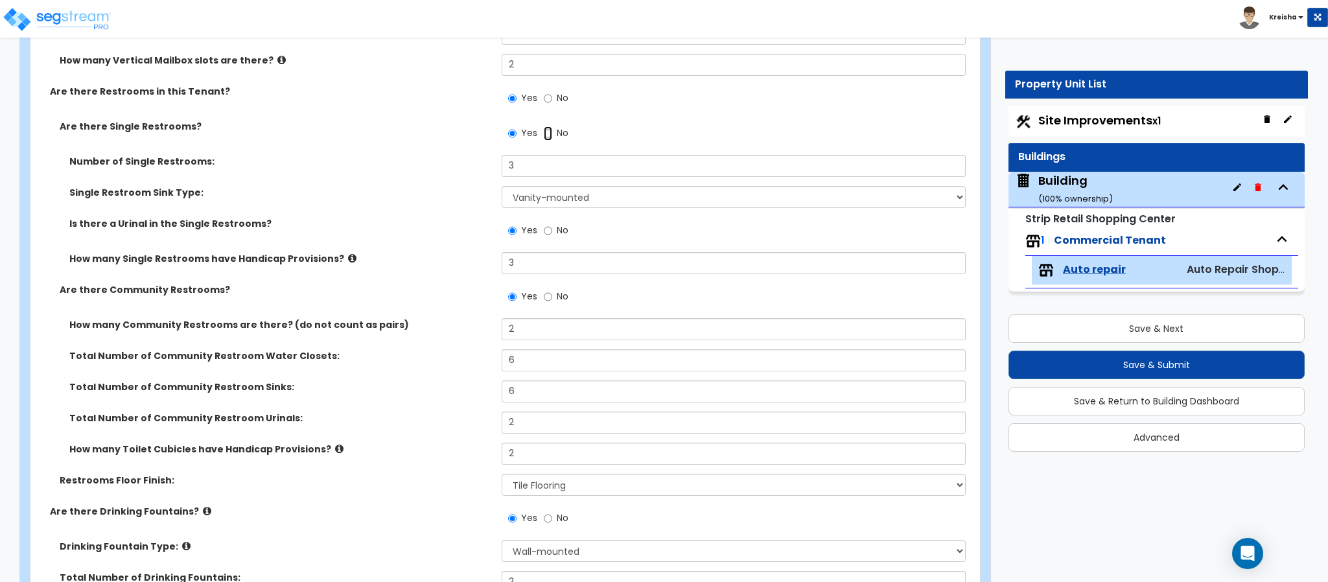
click at [551, 134] on input "No" at bounding box center [548, 133] width 8 height 14
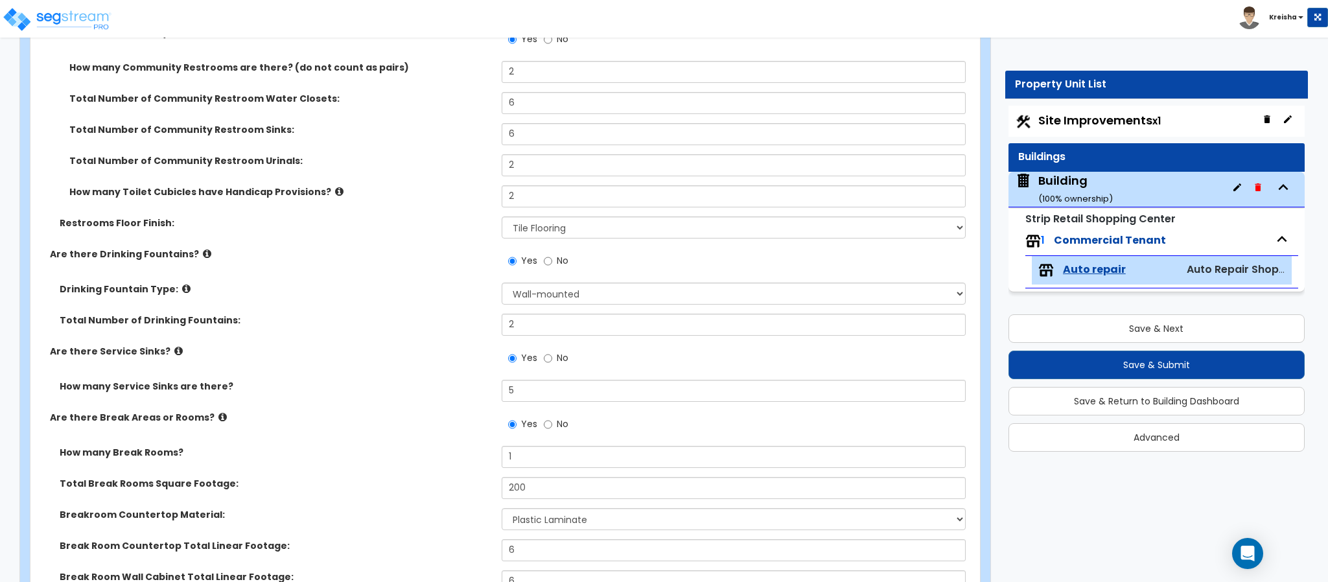
scroll to position [2593, 0]
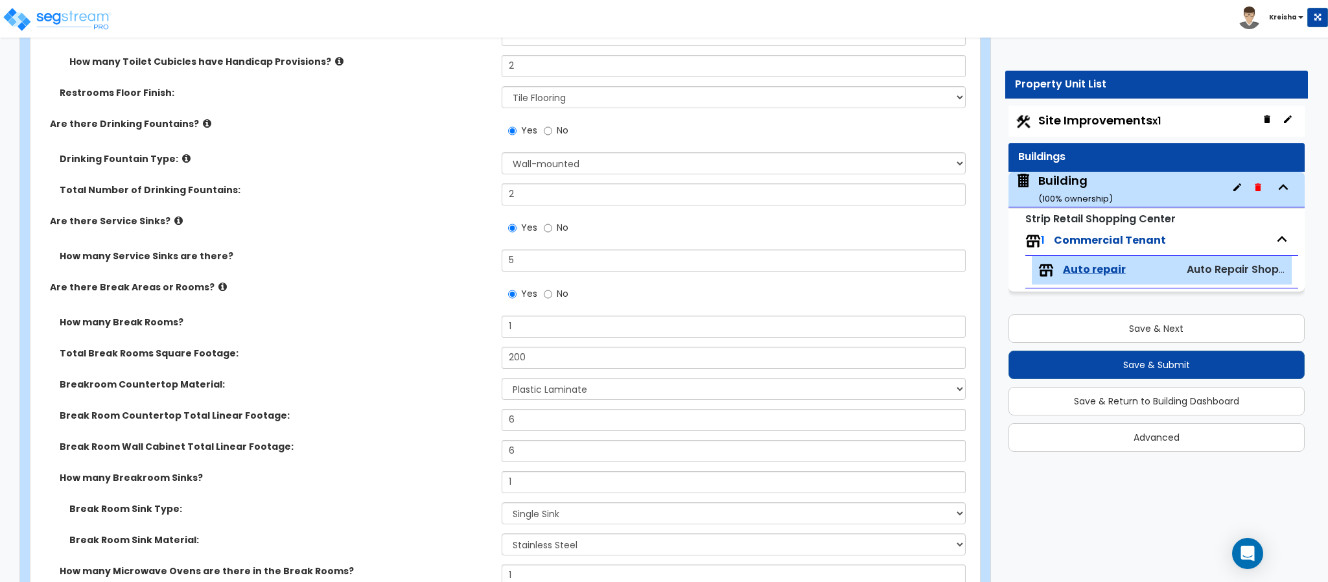
click at [555, 131] on label "No" at bounding box center [556, 132] width 25 height 22
click at [552, 131] on input "No" at bounding box center [548, 131] width 8 height 14
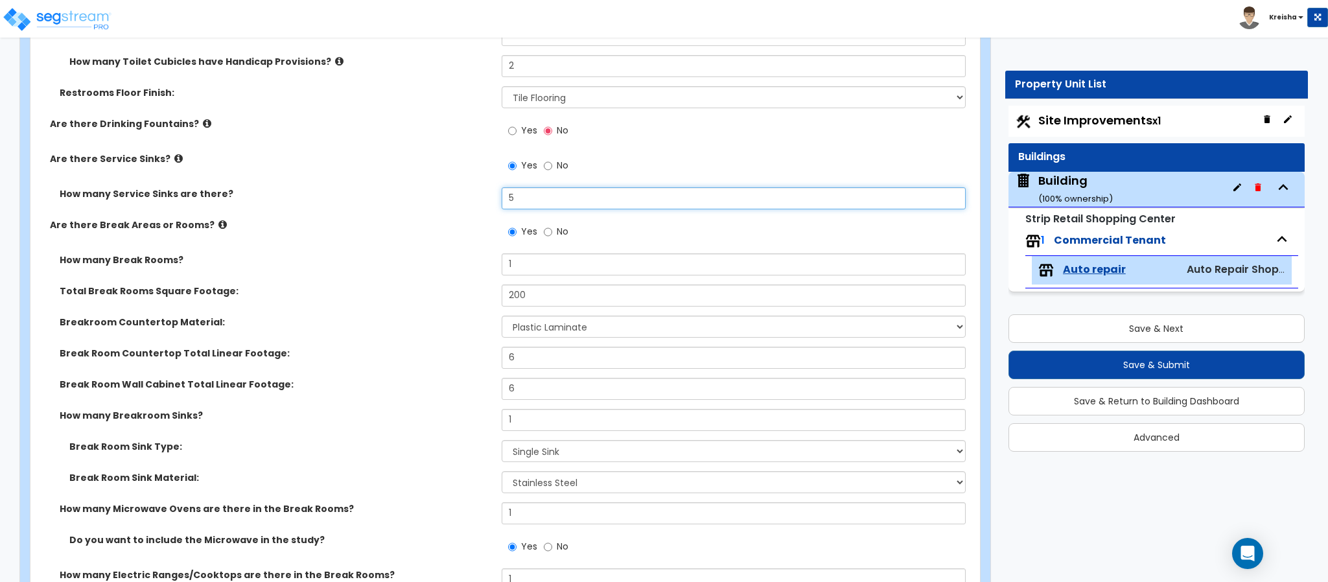
click at [528, 193] on input "5" at bounding box center [734, 198] width 465 height 22
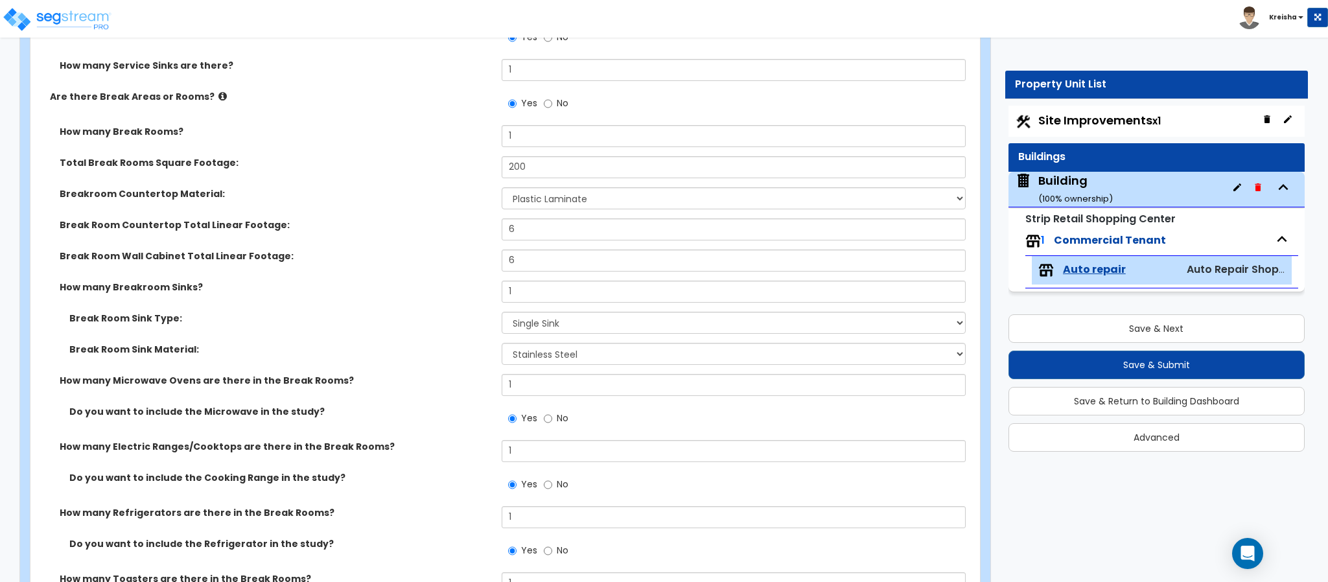
click at [449, 201] on div "Breakroom Countertop Material: None Plastic Laminate Solid Surface Stone Quartz…" at bounding box center [501, 202] width 942 height 31
click at [512, 162] on input "200" at bounding box center [734, 166] width 465 height 22
click at [369, 230] on label "Break Room Countertop Total Linear Footage:" at bounding box center [276, 223] width 432 height 13
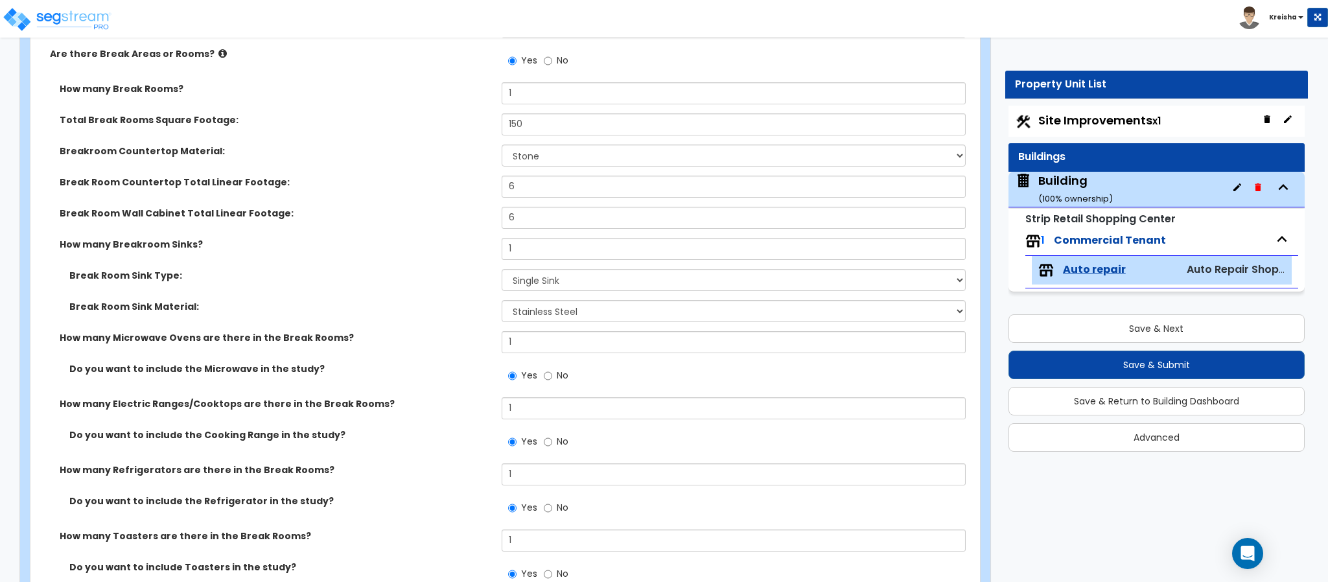
scroll to position [2787, 0]
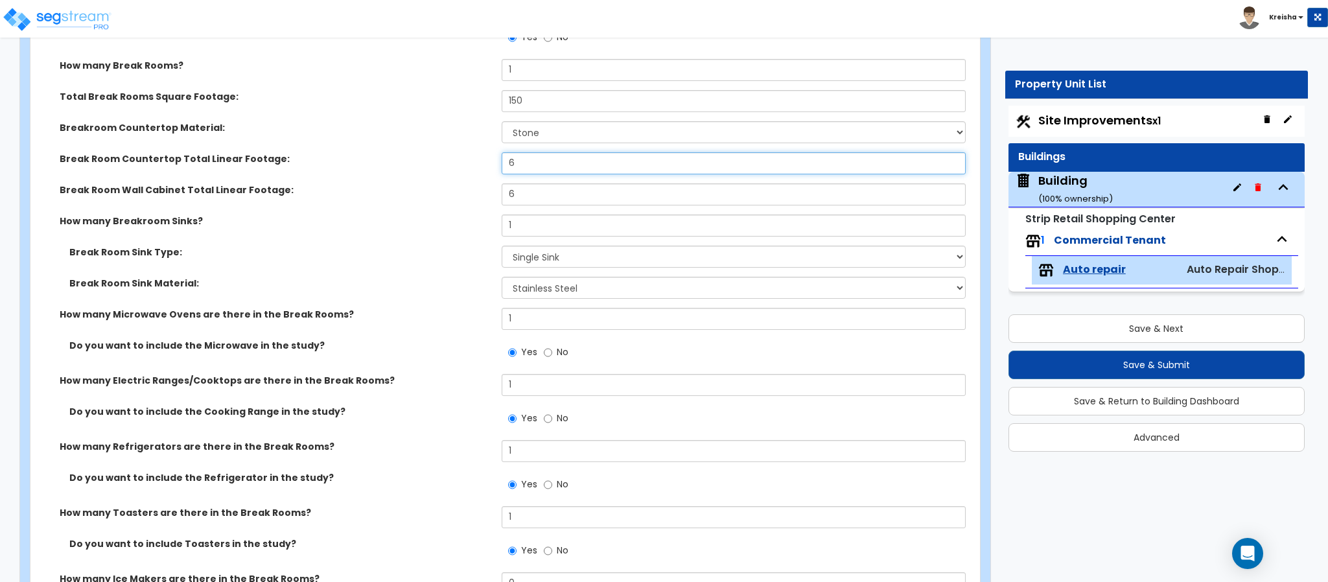
drag, startPoint x: 492, startPoint y: 165, endPoint x: 458, endPoint y: 169, distance: 34.6
click at [488, 165] on div "Break Room Countertop Total Linear Footage: 6" at bounding box center [501, 167] width 942 height 31
click at [453, 172] on div "Break Room Countertop Total Linear Footage: 6" at bounding box center [501, 167] width 942 height 31
click at [506, 161] on input "6" at bounding box center [734, 163] width 465 height 22
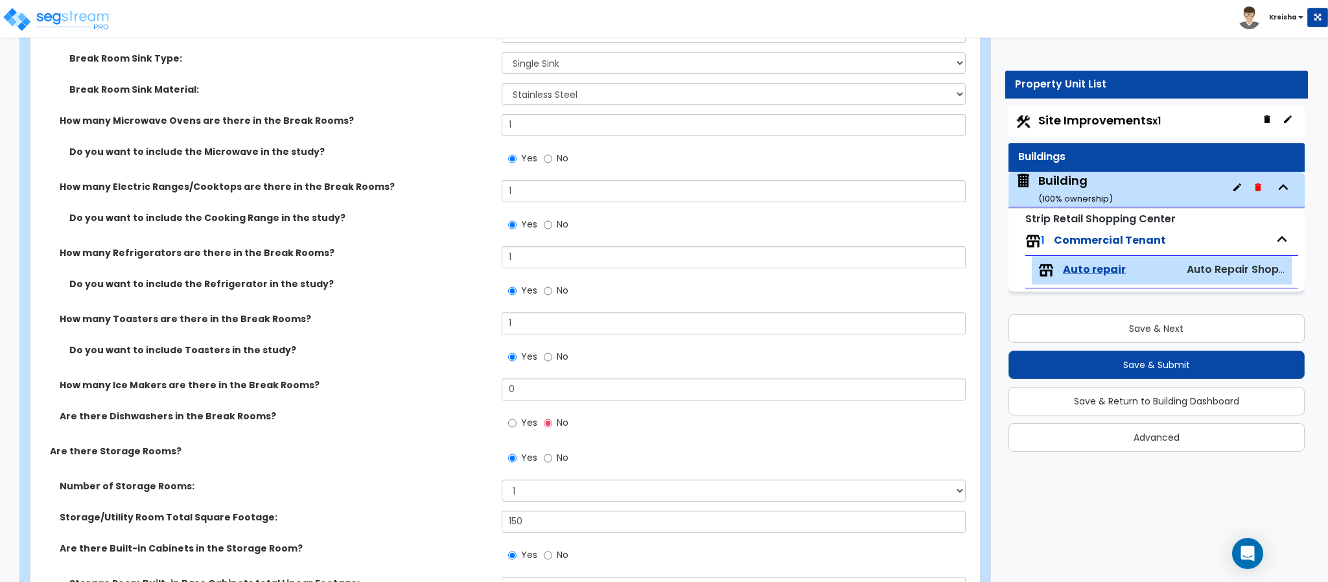
scroll to position [2982, 0]
click at [537, 95] on select "Please Choose One Stainless Steel Porcelain Enamel Cast Iron" at bounding box center [734, 93] width 465 height 22
click at [526, 92] on select "Please Choose One Stainless Steel Porcelain Enamel Cast Iron" at bounding box center [734, 93] width 465 height 22
click at [516, 95] on select "Please Choose One Stainless Steel Porcelain Enamel Cast Iron" at bounding box center [734, 93] width 465 height 22
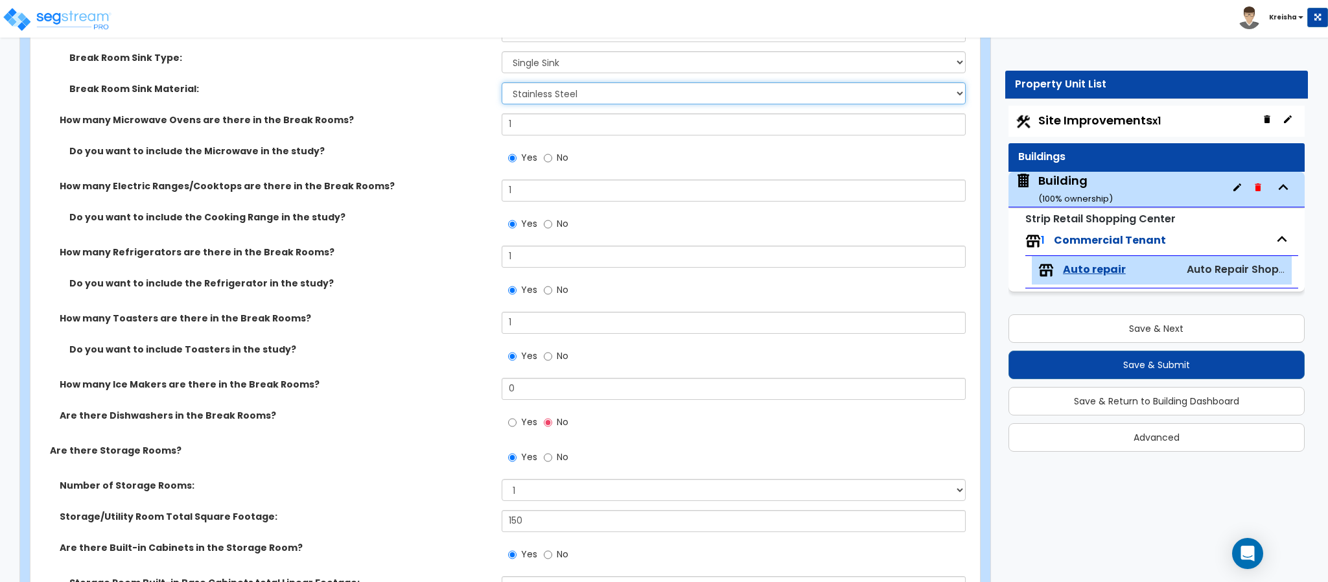
click at [516, 96] on select "Please Choose One Stainless Steel Porcelain Enamel Cast Iron" at bounding box center [734, 93] width 465 height 22
click at [502, 84] on select "Please Choose One Stainless Steel Porcelain Enamel Cast Iron" at bounding box center [734, 93] width 465 height 22
click at [441, 166] on div "Do you want to include the Microwave in the study? Yes No" at bounding box center [501, 162] width 942 height 35
click at [543, 121] on input "1" at bounding box center [734, 124] width 465 height 22
drag, startPoint x: 543, startPoint y: 121, endPoint x: 533, endPoint y: 132, distance: 15.6
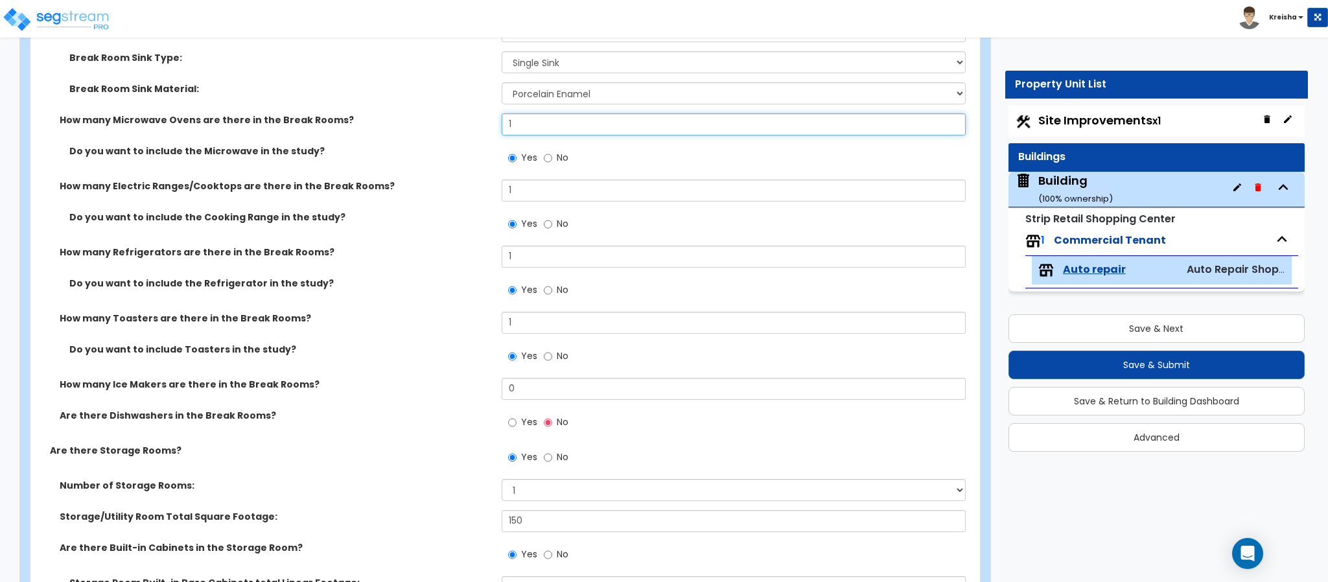
click at [543, 121] on input "1" at bounding box center [734, 124] width 465 height 22
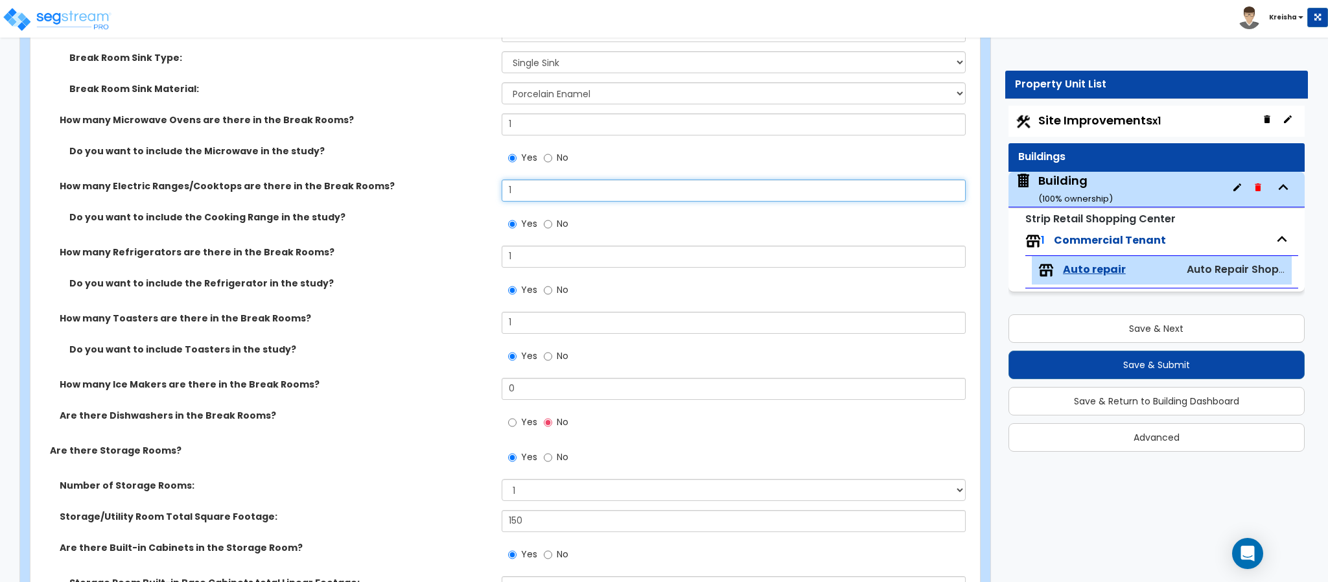
click at [525, 183] on input "1" at bounding box center [734, 191] width 465 height 22
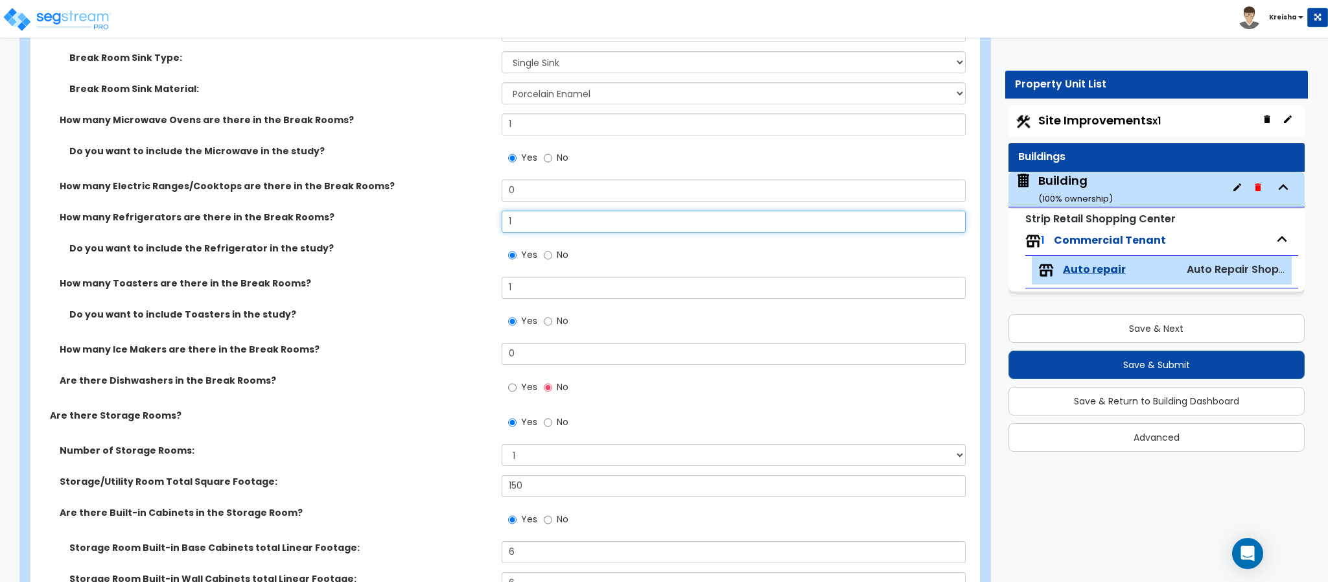
click at [535, 224] on input "1" at bounding box center [734, 222] width 465 height 22
drag, startPoint x: 535, startPoint y: 224, endPoint x: 533, endPoint y: 239, distance: 15.1
click at [535, 224] on input "1" at bounding box center [734, 222] width 465 height 22
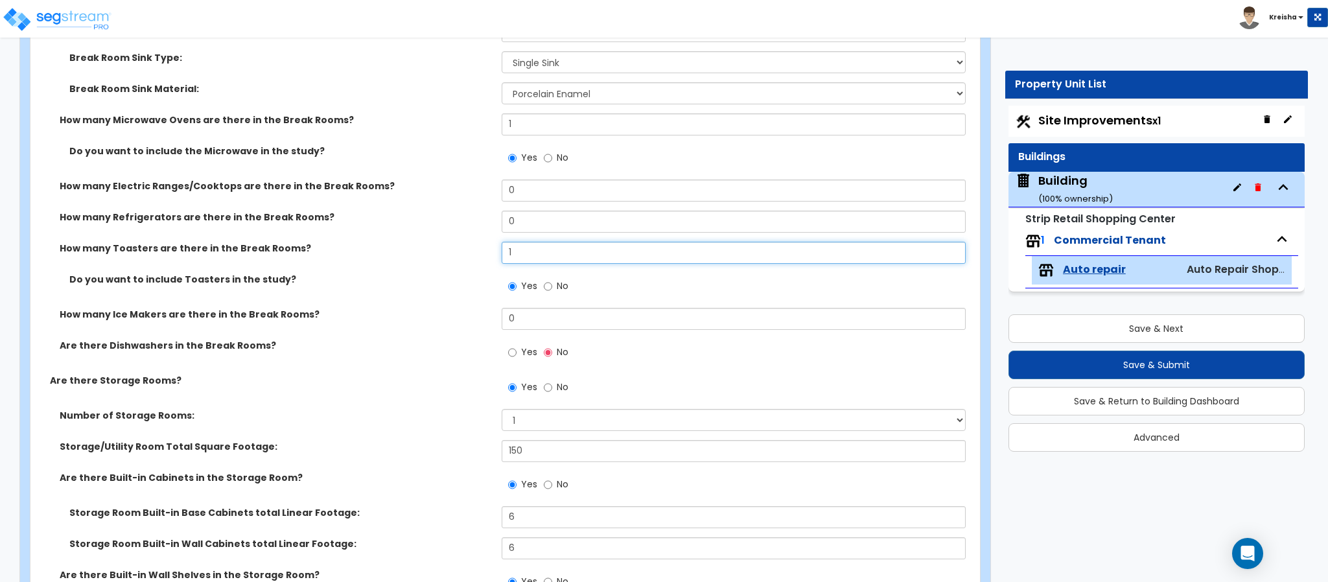
click at [535, 257] on input "1" at bounding box center [734, 253] width 465 height 22
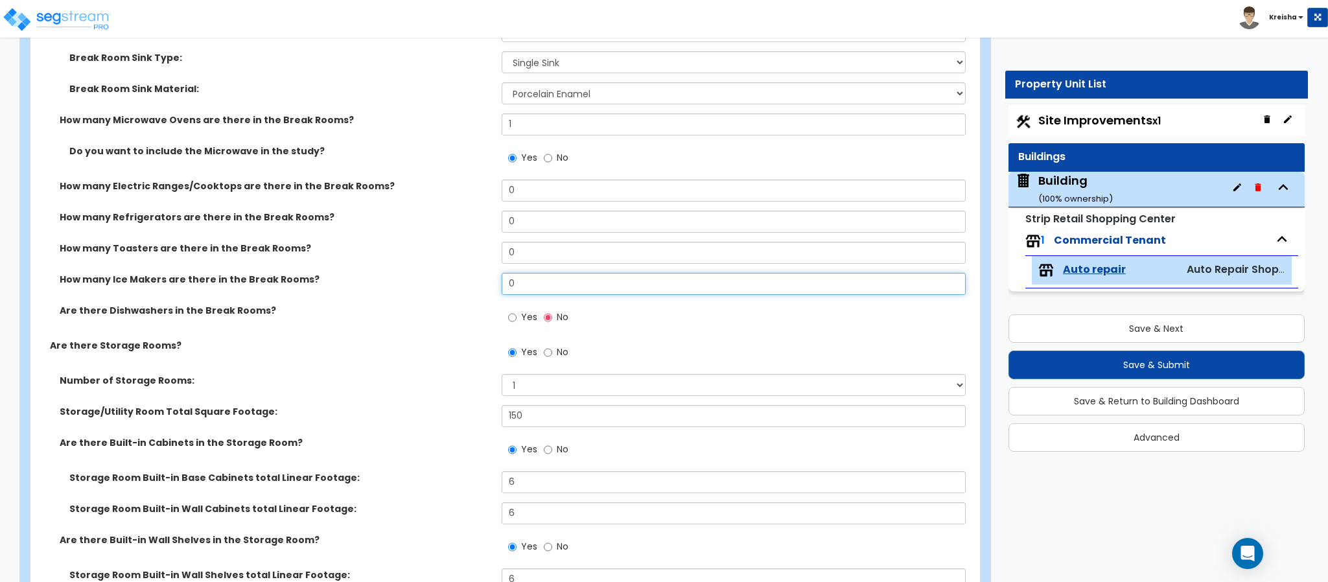
click at [525, 285] on input "0" at bounding box center [734, 284] width 465 height 22
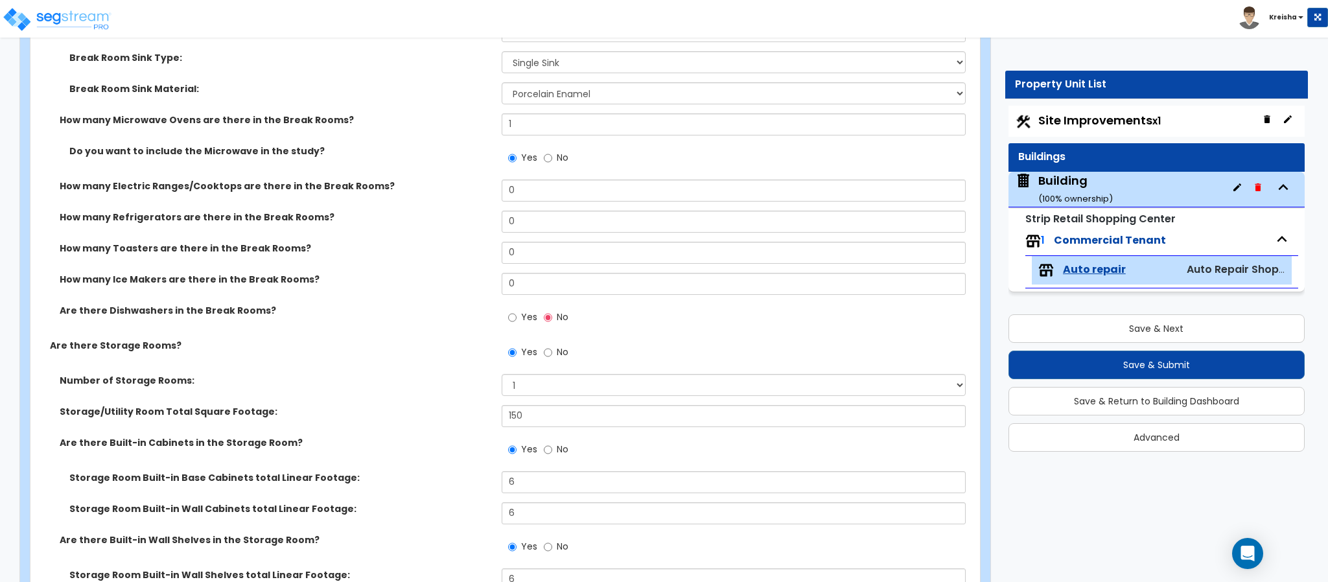
click at [458, 316] on label "Are there Dishwashers in the Break Rooms?" at bounding box center [276, 310] width 432 height 13
click at [510, 220] on input "0" at bounding box center [734, 222] width 465 height 22
click at [510, 218] on input "0" at bounding box center [734, 222] width 465 height 22
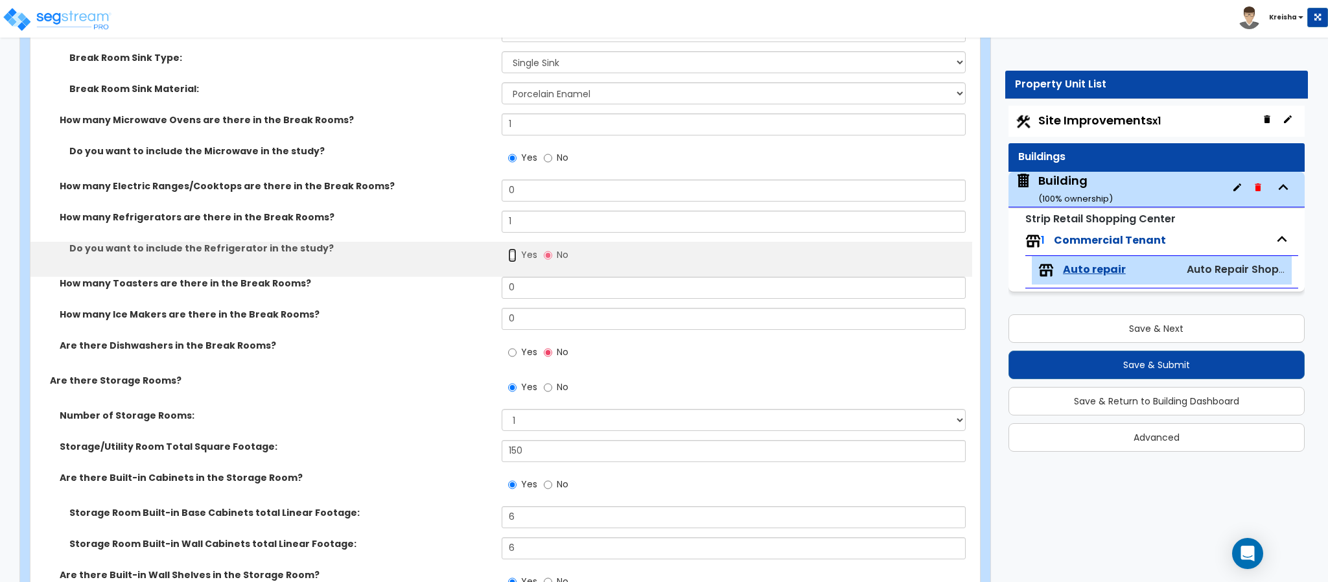
click at [513, 253] on input "Yes" at bounding box center [512, 255] width 8 height 14
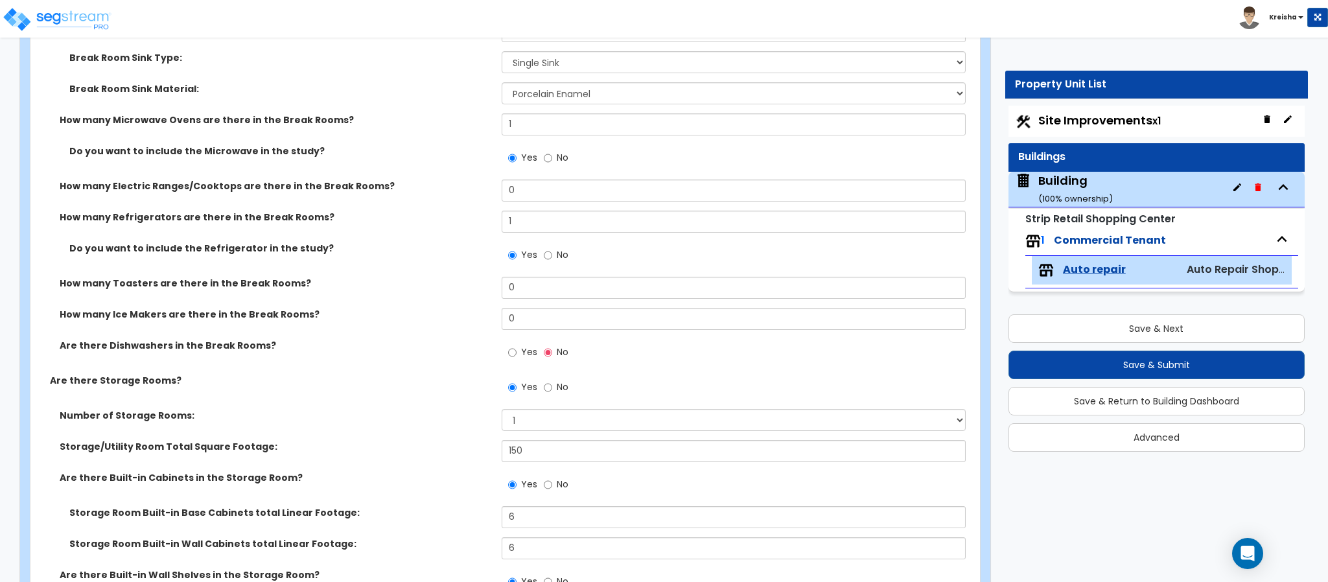
click at [446, 272] on div "Do you want to include the Refrigerator in the study? Yes No" at bounding box center [501, 259] width 942 height 35
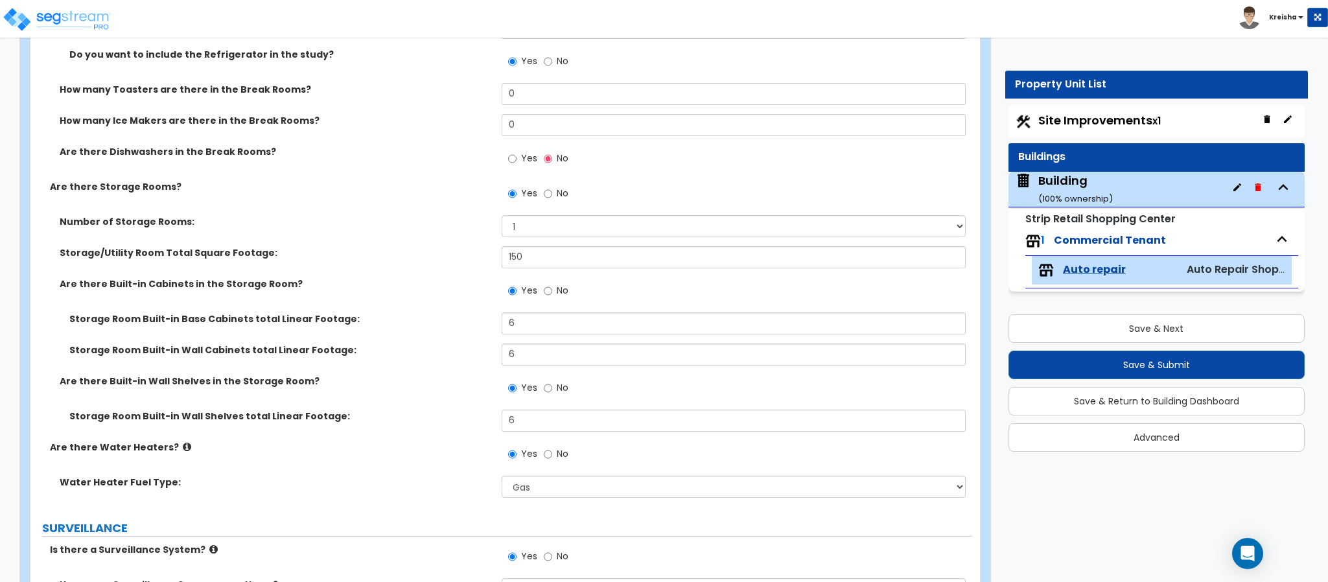
scroll to position [3176, 0]
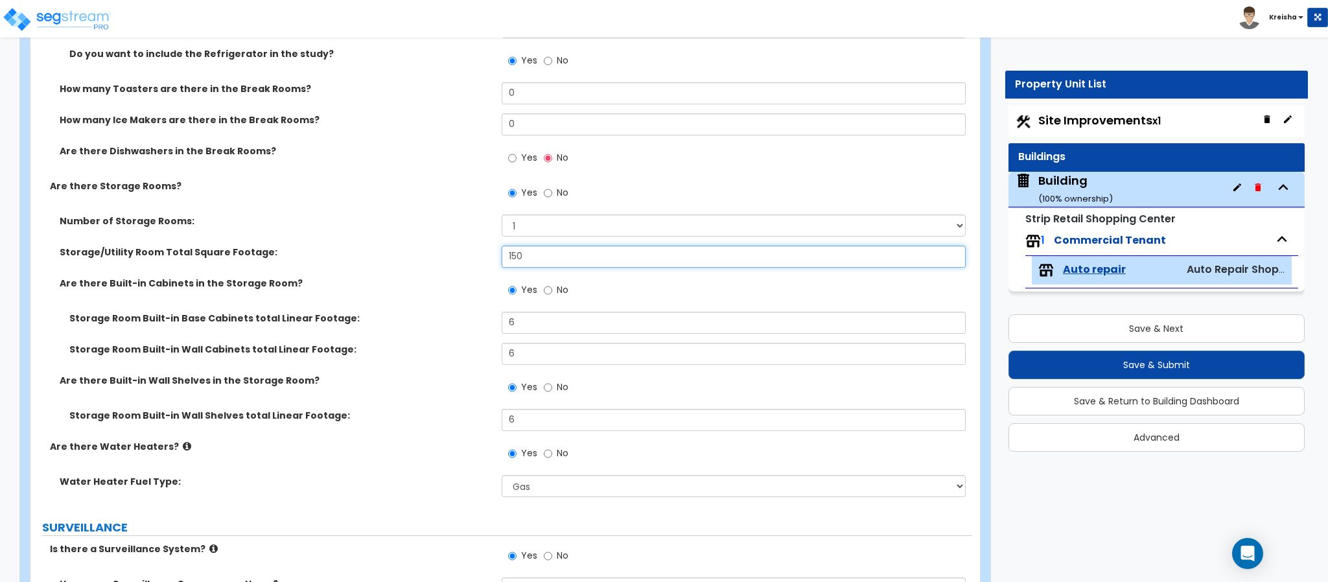
click at [518, 257] on input "150" at bounding box center [734, 257] width 465 height 22
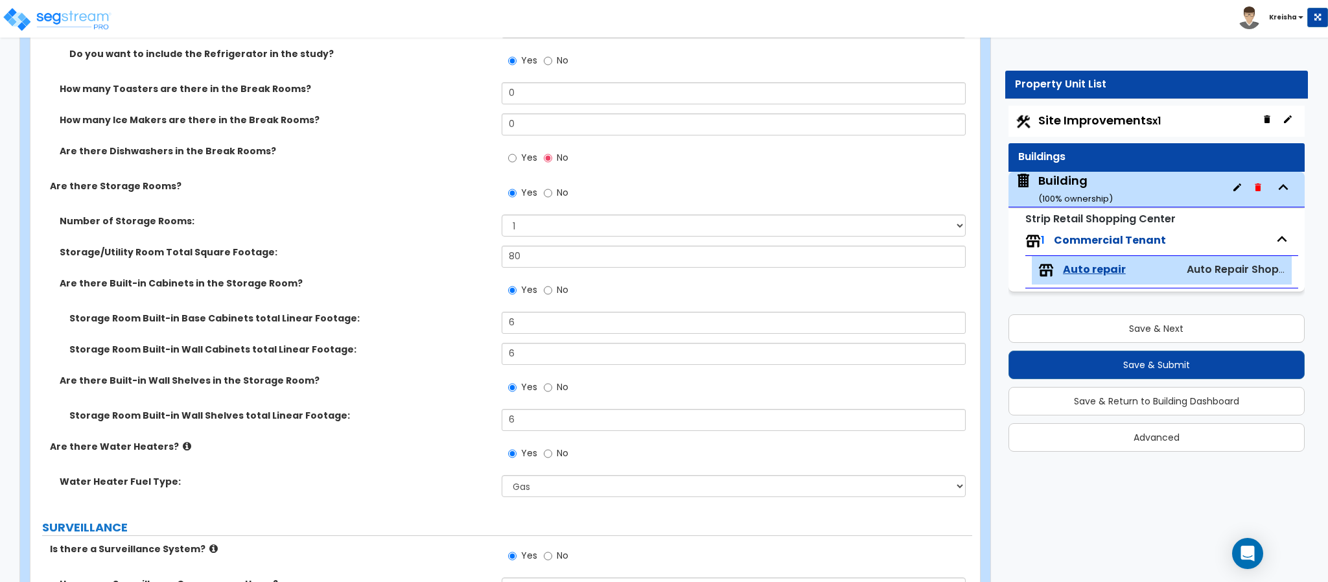
click at [467, 307] on div "Are there Built-in Cabinets in the Storage Room? Yes No" at bounding box center [501, 294] width 942 height 35
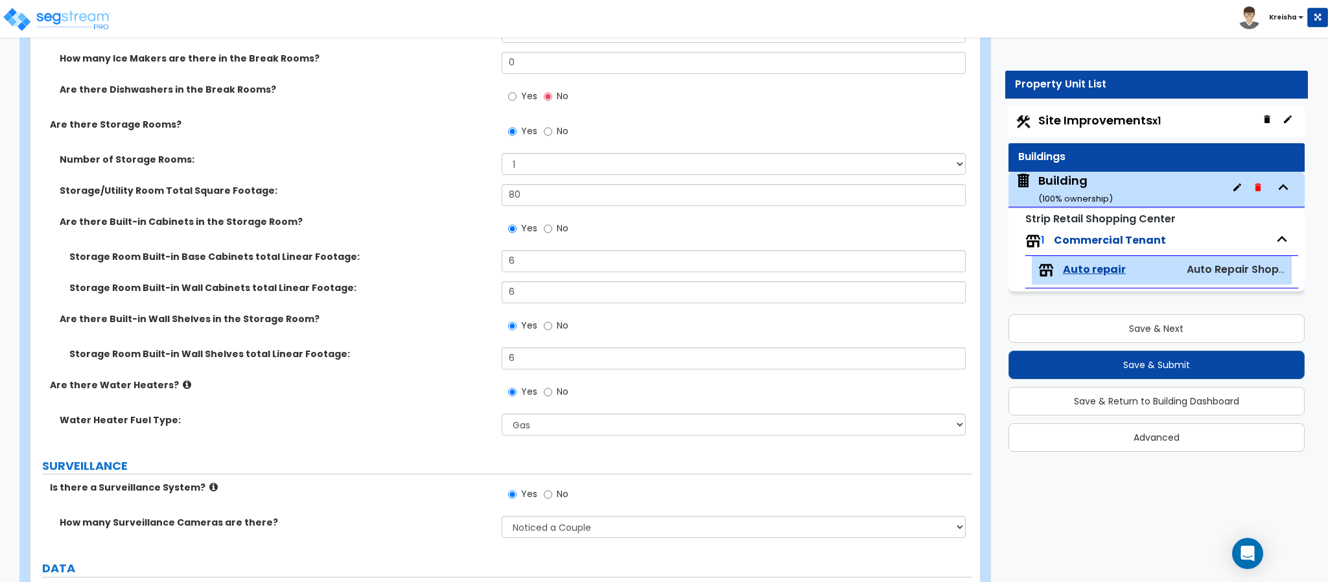
scroll to position [3306, 0]
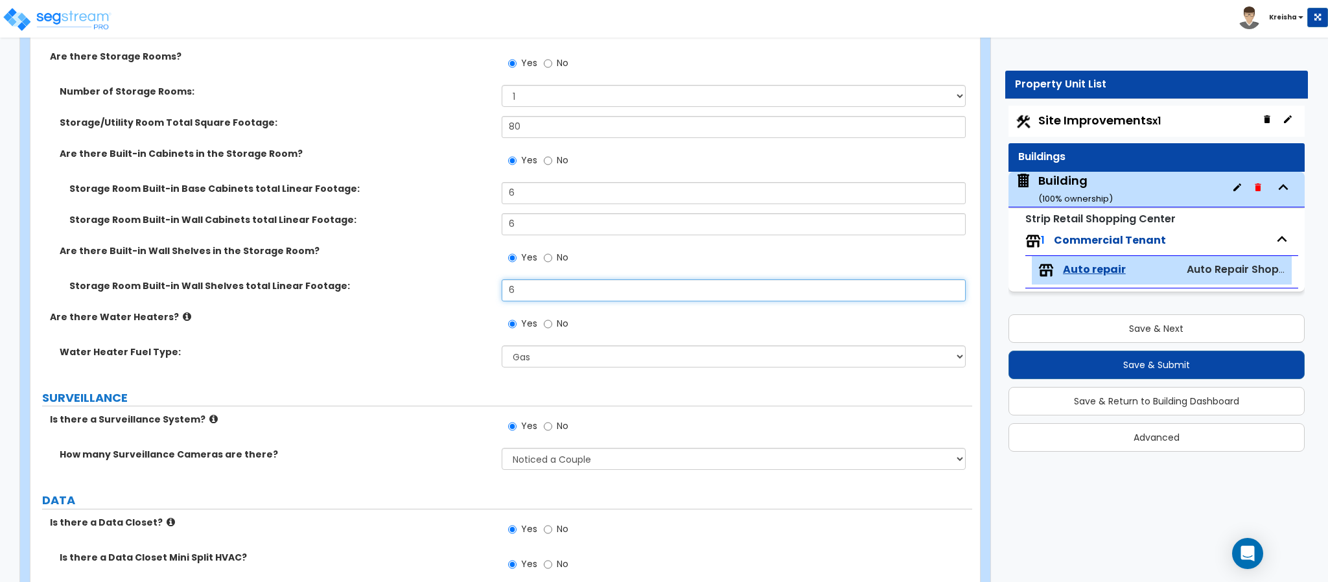
click at [527, 290] on input "6" at bounding box center [734, 290] width 465 height 22
click at [527, 288] on input "6" at bounding box center [734, 290] width 465 height 22
click at [419, 348] on label "Water Heater Fuel Type:" at bounding box center [276, 351] width 432 height 13
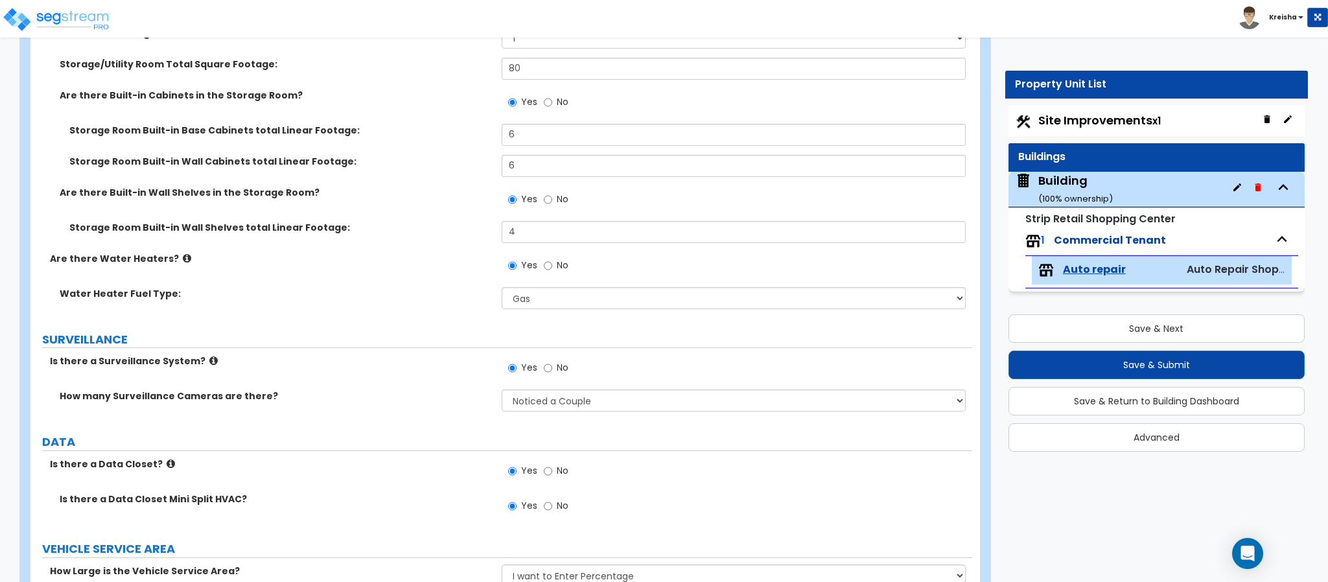
scroll to position [3435, 0]
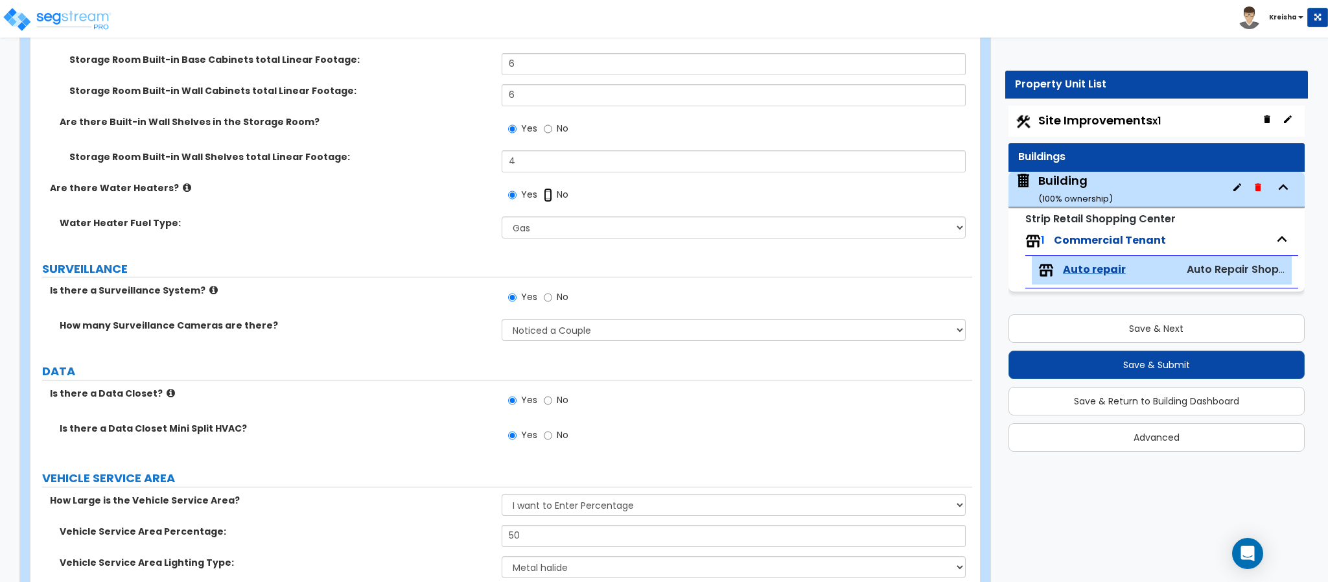
click at [551, 193] on input "No" at bounding box center [548, 195] width 8 height 14
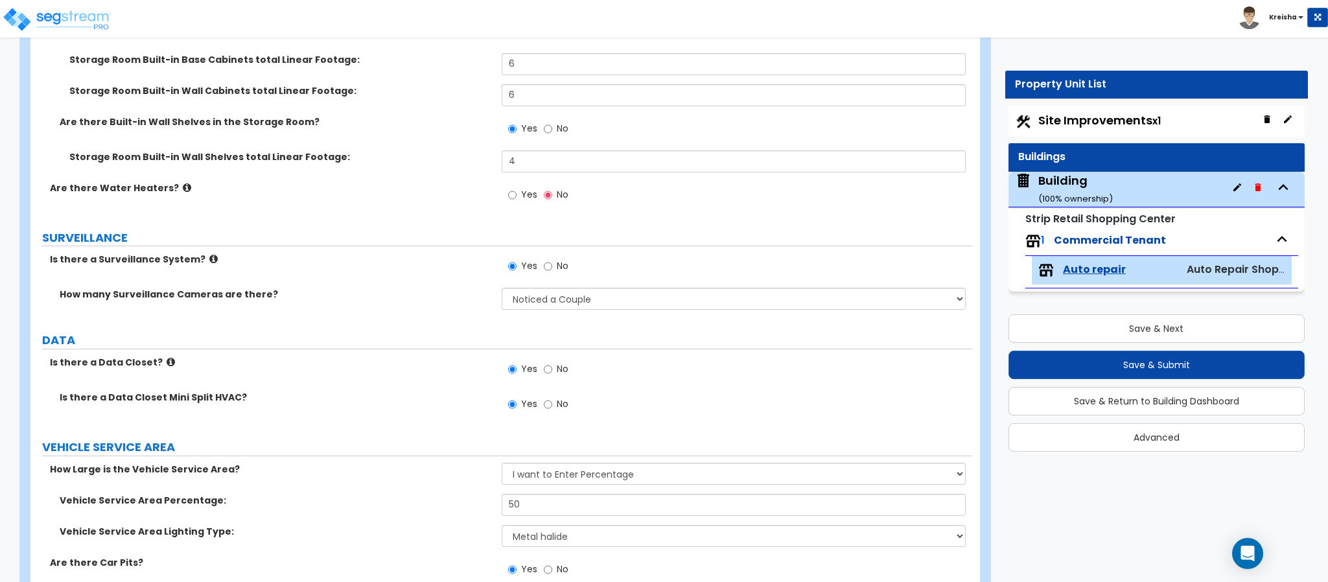
click at [430, 246] on label "SURVEILLANCE" at bounding box center [507, 237] width 930 height 17
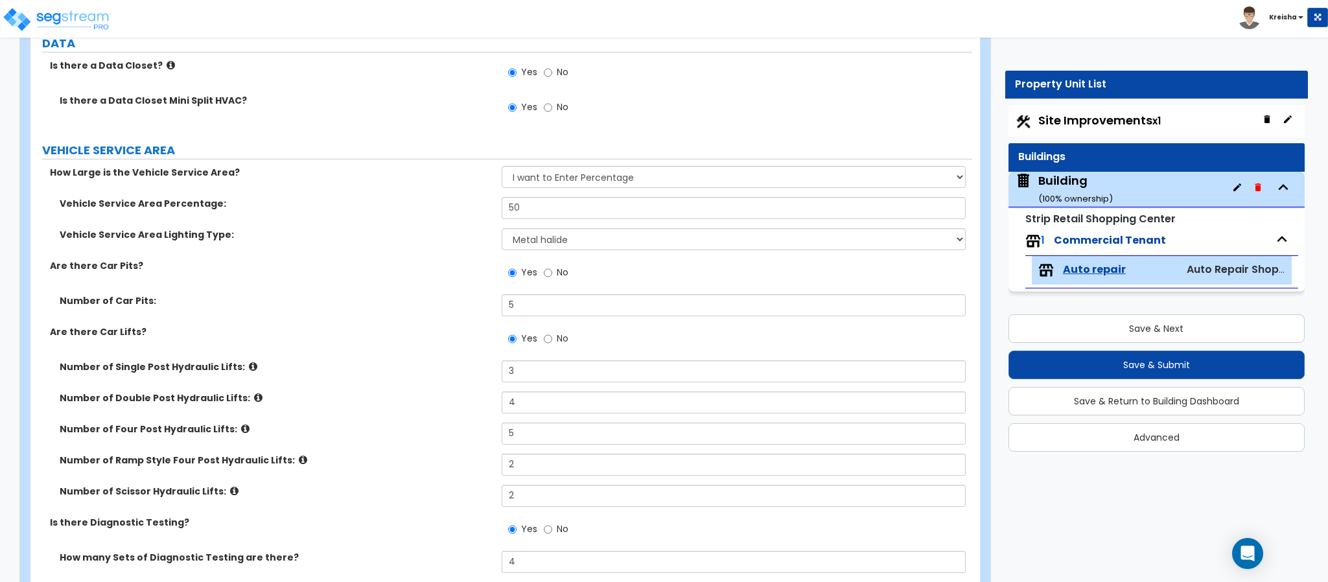
scroll to position [3824, 0]
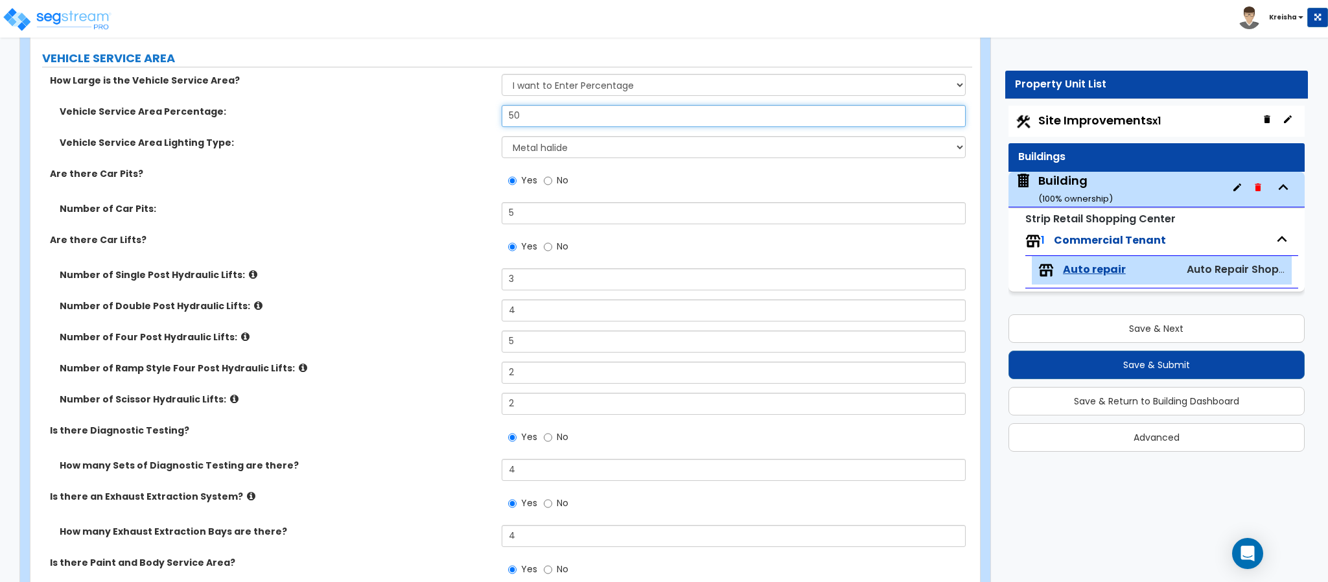
click at [535, 121] on input "50" at bounding box center [734, 116] width 465 height 22
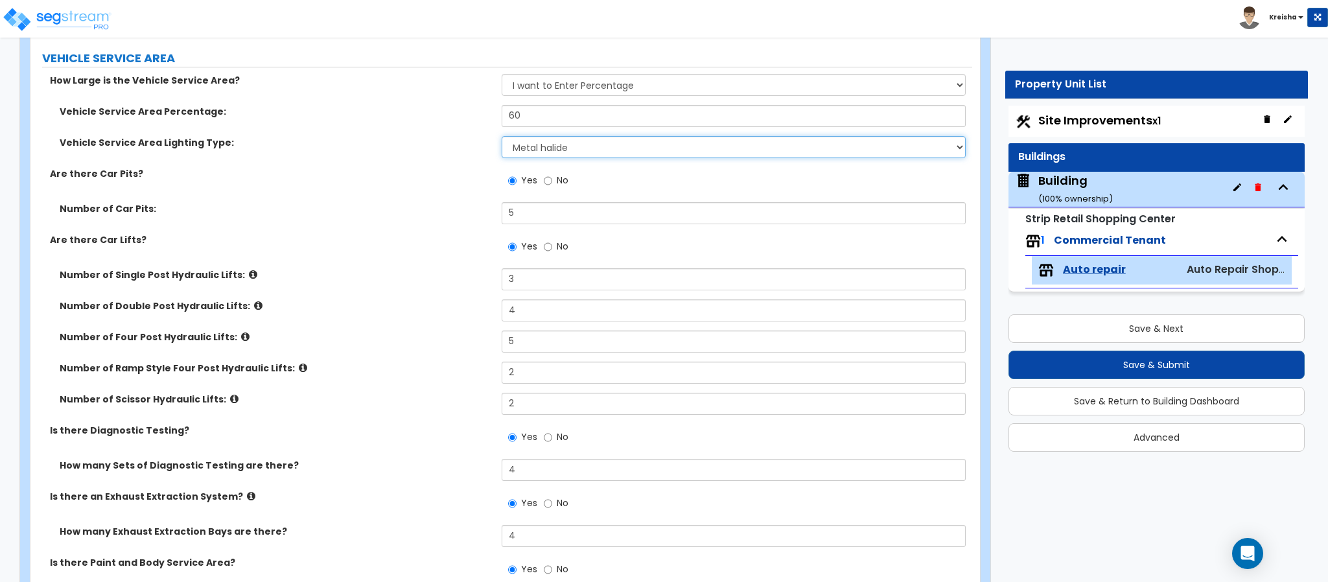
click at [521, 144] on select "Please Choose One LED Fluorescent Metal halide" at bounding box center [734, 147] width 465 height 22
click at [502, 137] on select "Please Choose One LED Fluorescent Metal halide" at bounding box center [734, 147] width 465 height 22
click at [541, 141] on select "Please Choose One LED Fluorescent Metal halide" at bounding box center [734, 147] width 465 height 22
click at [502, 137] on select "Please Choose One LED Fluorescent Metal halide" at bounding box center [734, 147] width 465 height 22
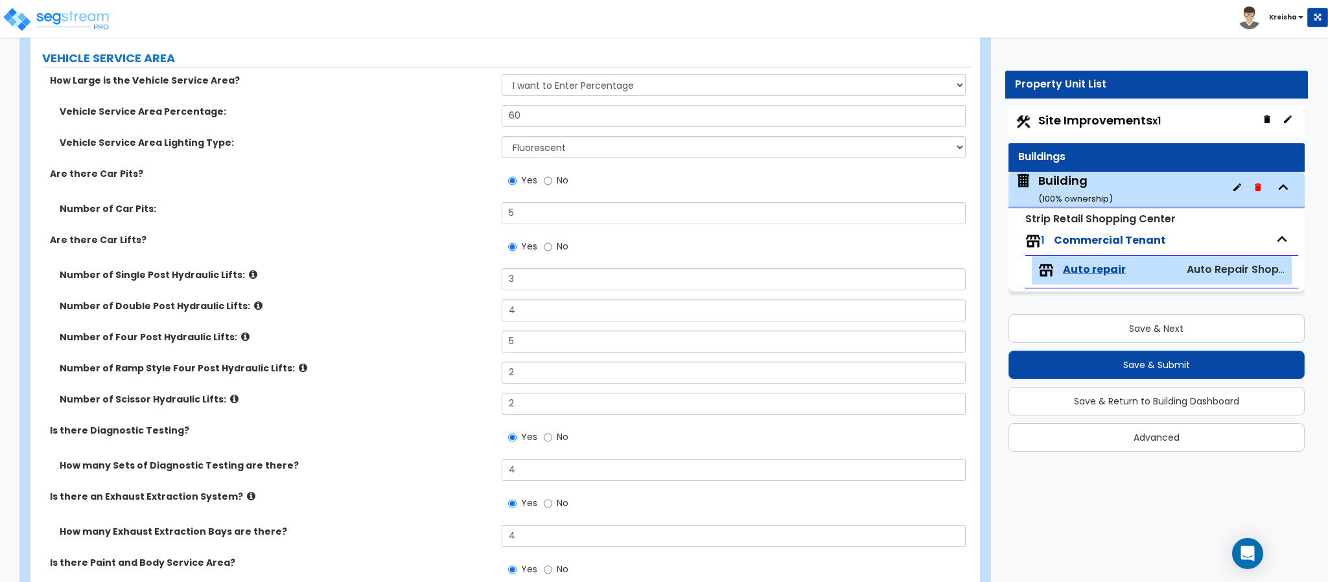
click at [423, 203] on label "Number of Car Pits:" at bounding box center [276, 208] width 432 height 13
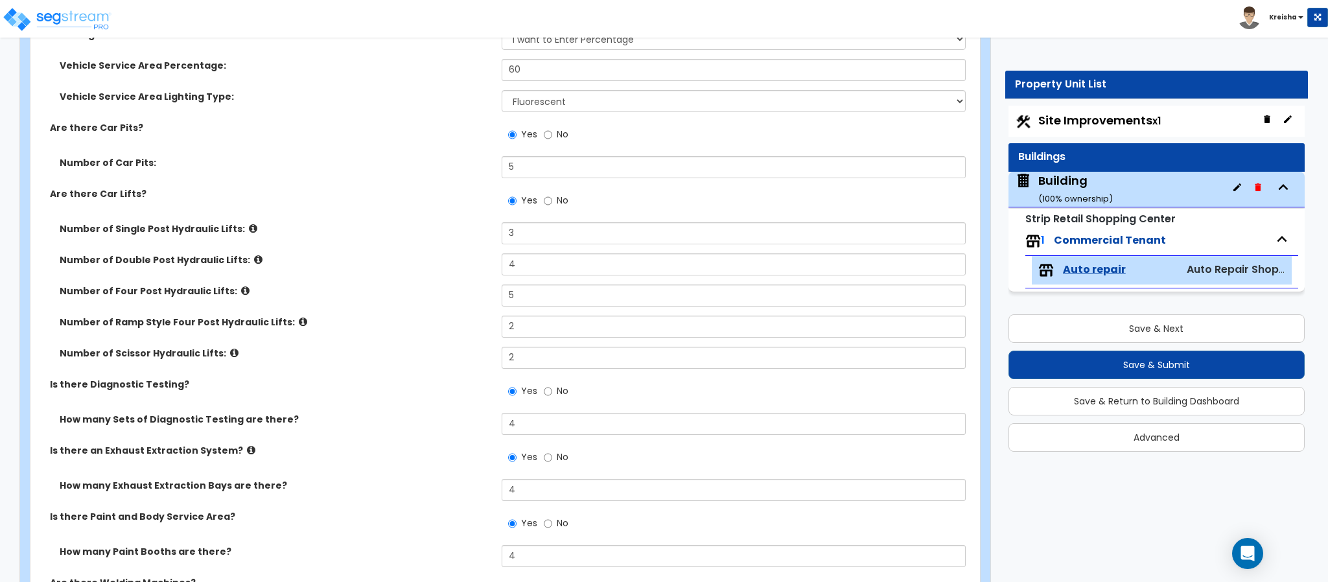
scroll to position [3889, 0]
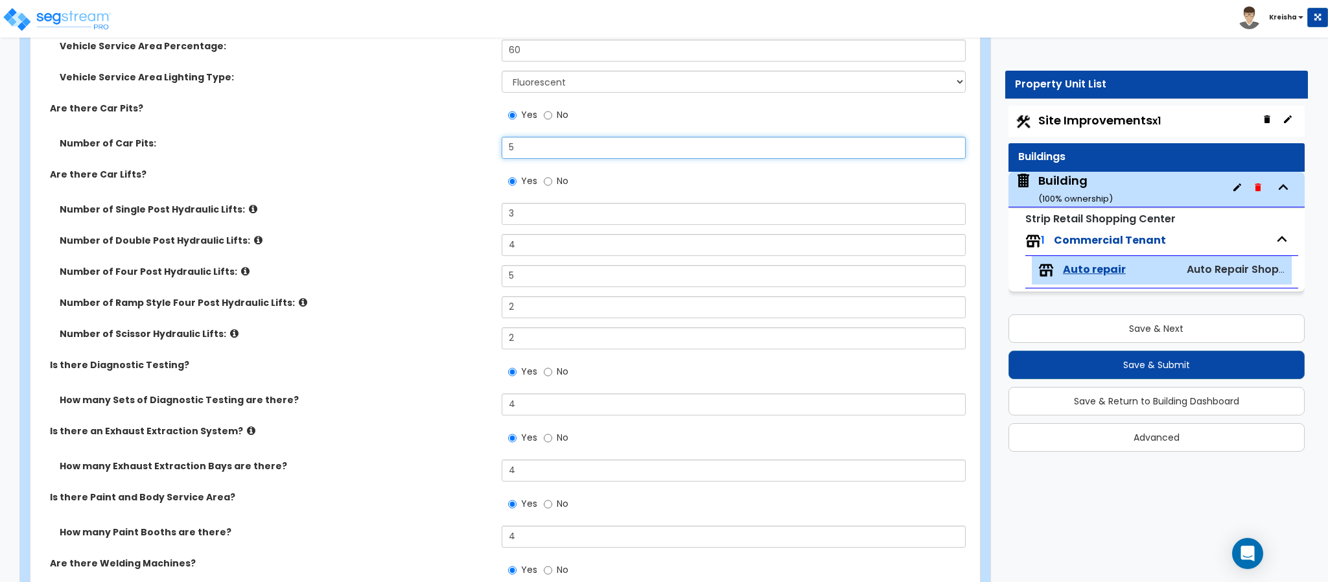
click at [512, 150] on input "5" at bounding box center [734, 148] width 465 height 22
click at [471, 191] on div "Are there Car Lifts? Yes No" at bounding box center [501, 185] width 942 height 35
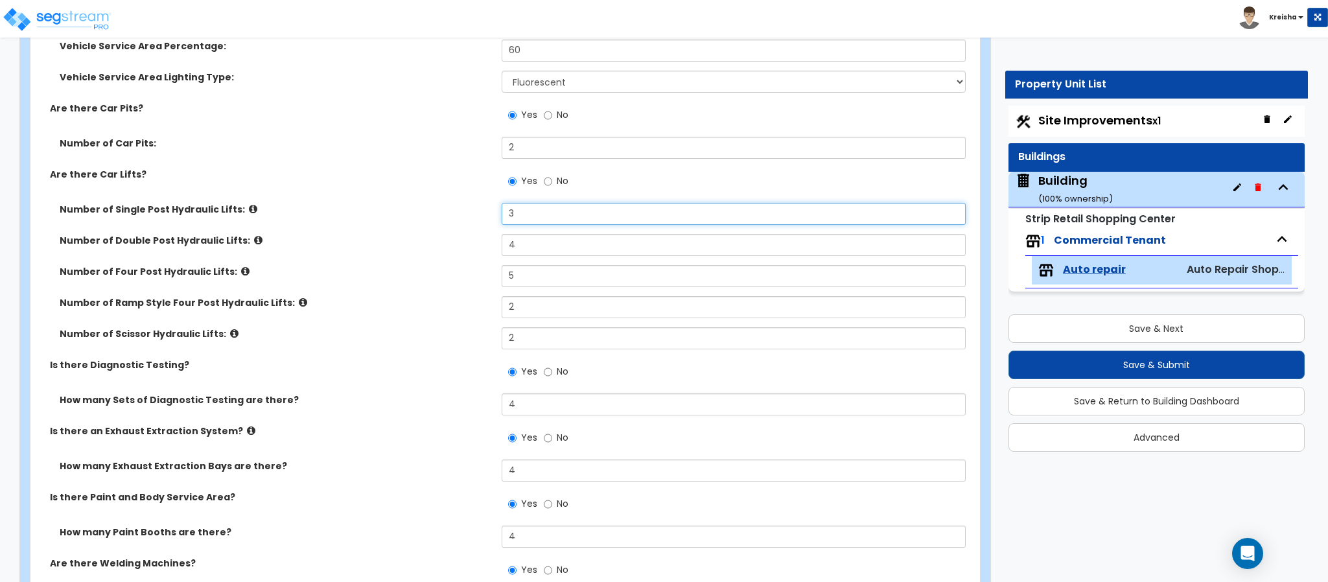
click at [511, 216] on input "3" at bounding box center [734, 214] width 465 height 22
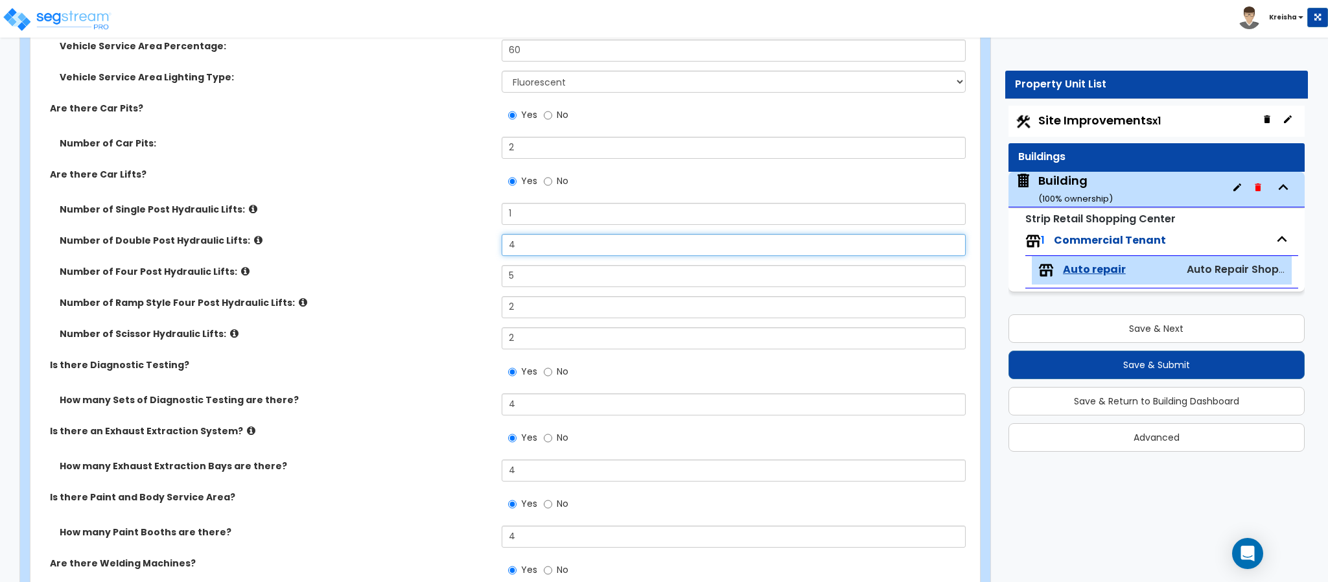
click at [510, 246] on input "4" at bounding box center [734, 245] width 465 height 22
click at [477, 271] on div "Number of Four Post Hydraulic Lifts: 5" at bounding box center [501, 280] width 942 height 31
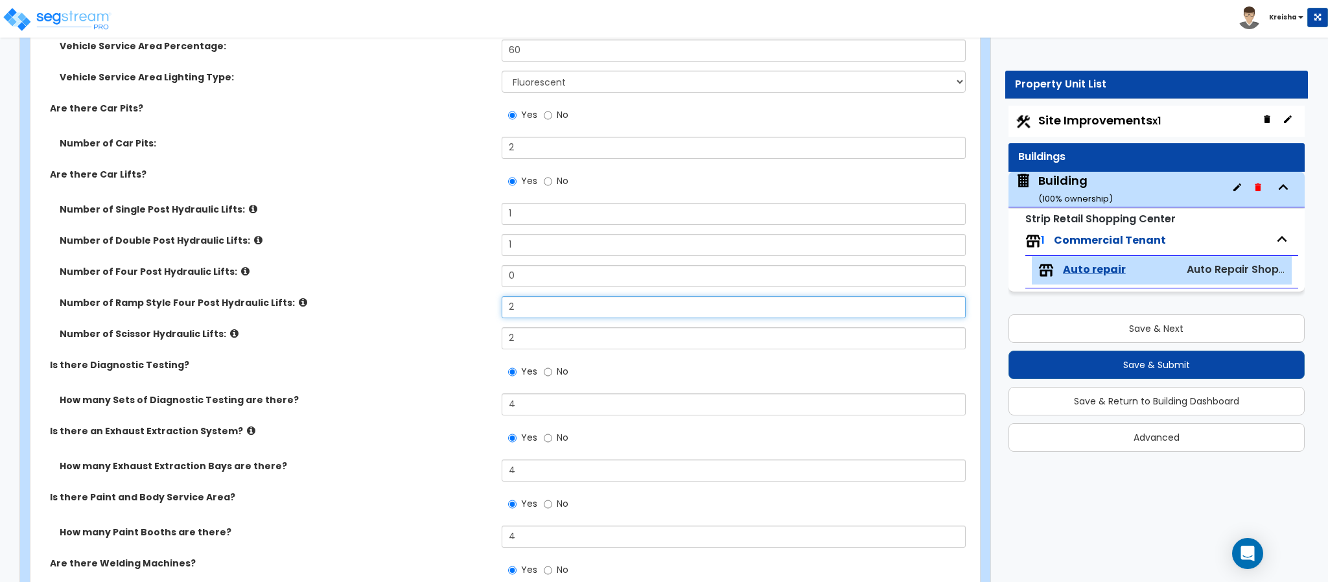
click at [513, 299] on input "2" at bounding box center [734, 307] width 465 height 22
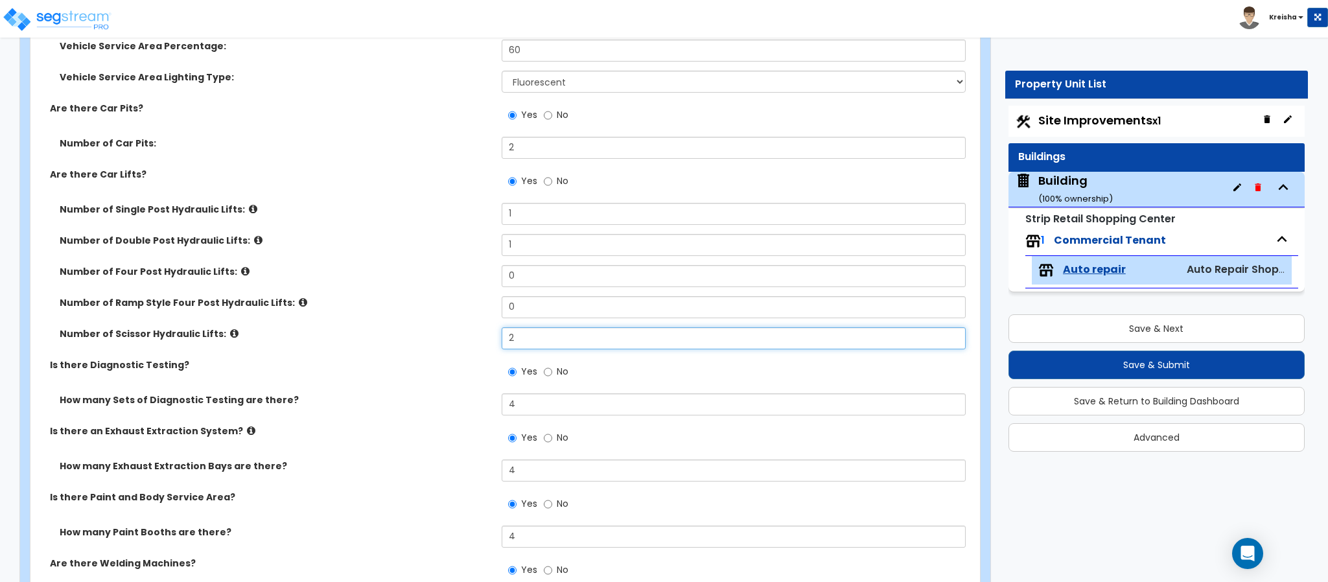
click at [513, 335] on input "2" at bounding box center [734, 338] width 465 height 22
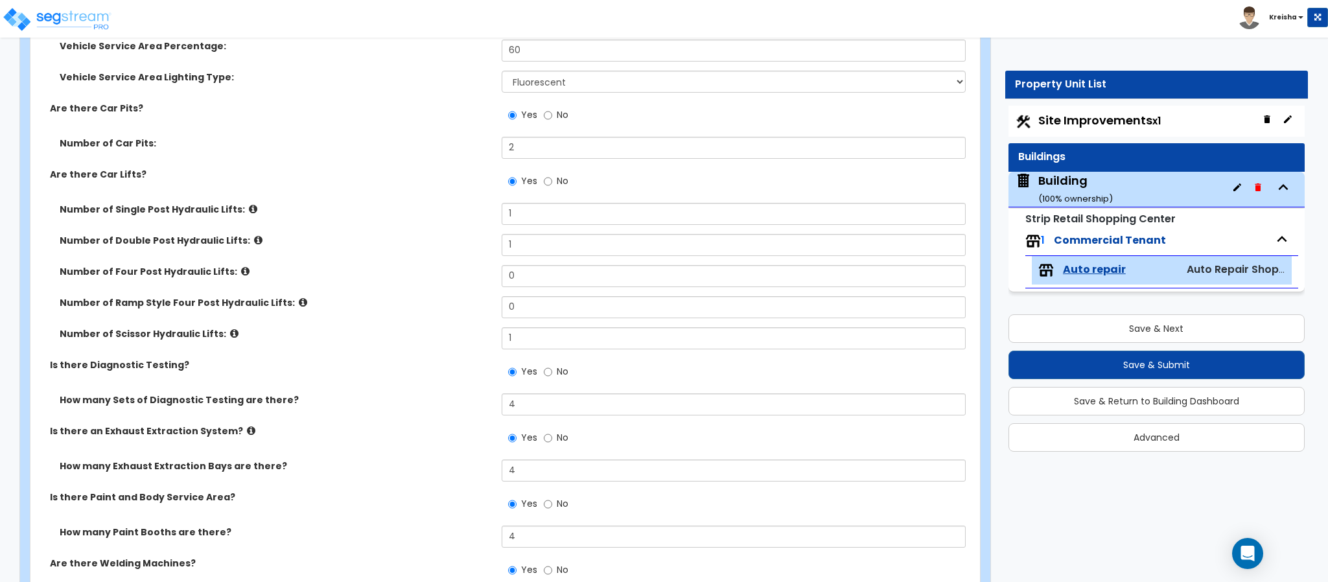
click at [462, 347] on div "Number of Scissor Hydraulic Lifts: 1" at bounding box center [501, 342] width 942 height 31
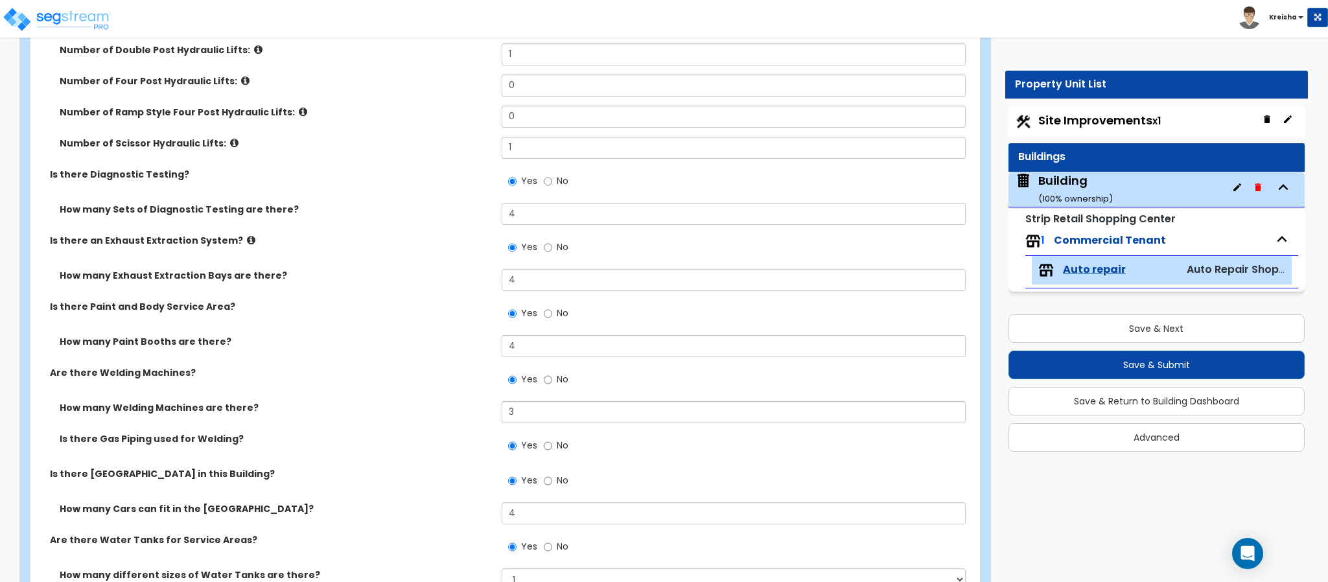
scroll to position [4084, 0]
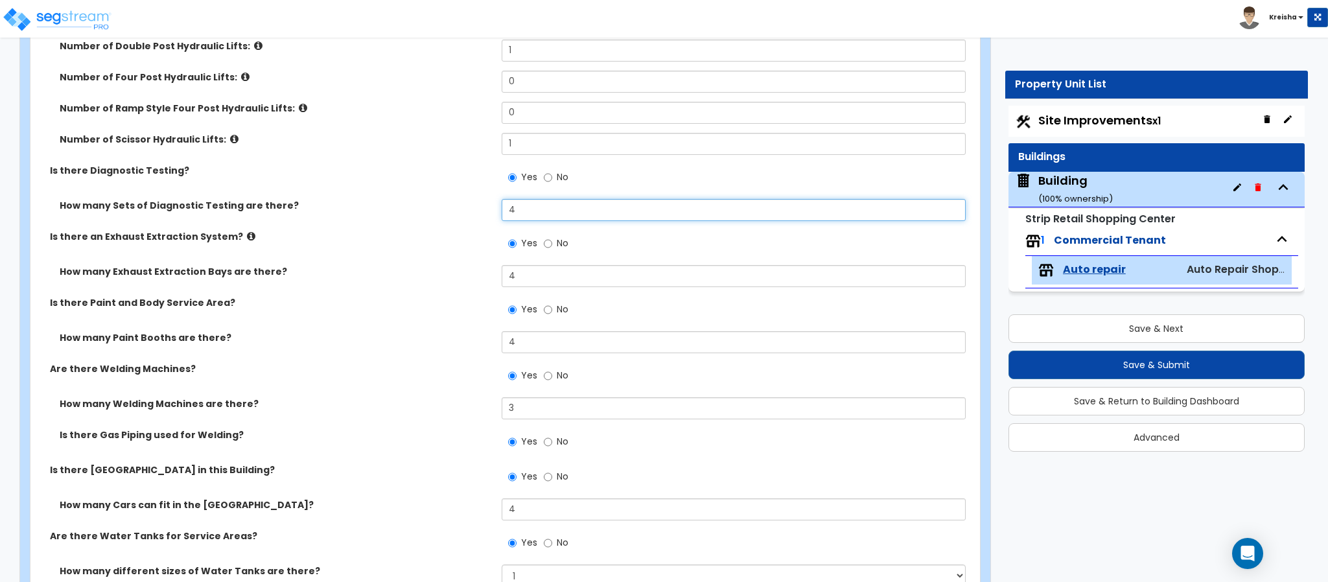
click at [522, 212] on input "4" at bounding box center [734, 210] width 465 height 22
drag, startPoint x: 515, startPoint y: 283, endPoint x: 456, endPoint y: 327, distance: 74.5
click at [515, 282] on input "4" at bounding box center [734, 276] width 465 height 22
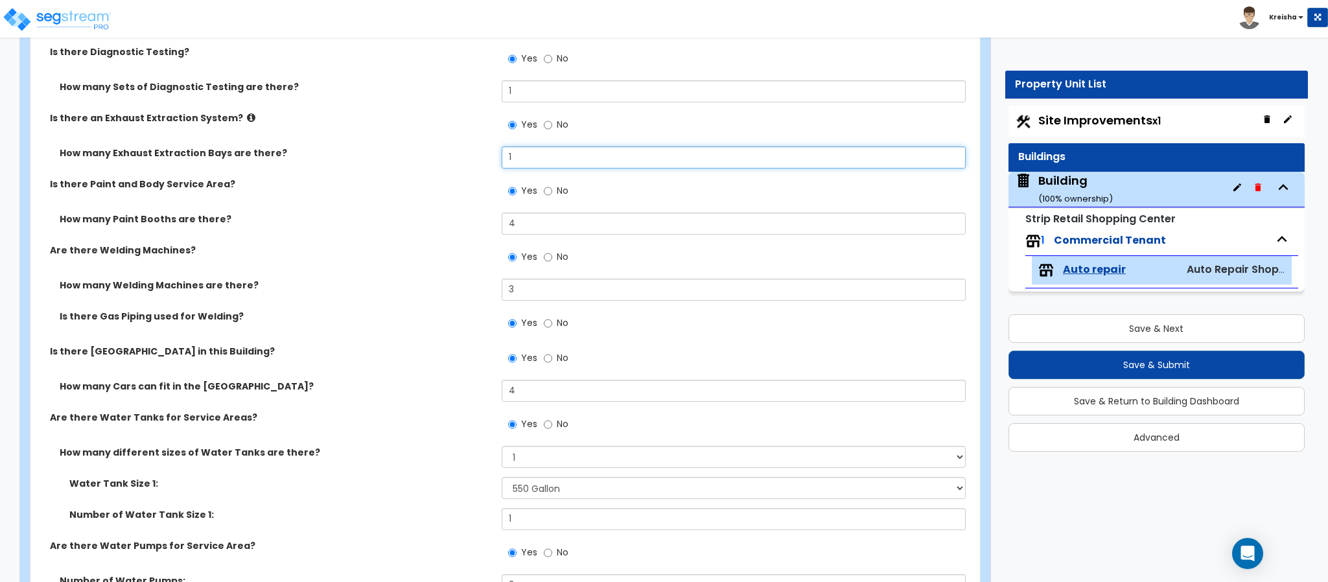
scroll to position [4213, 0]
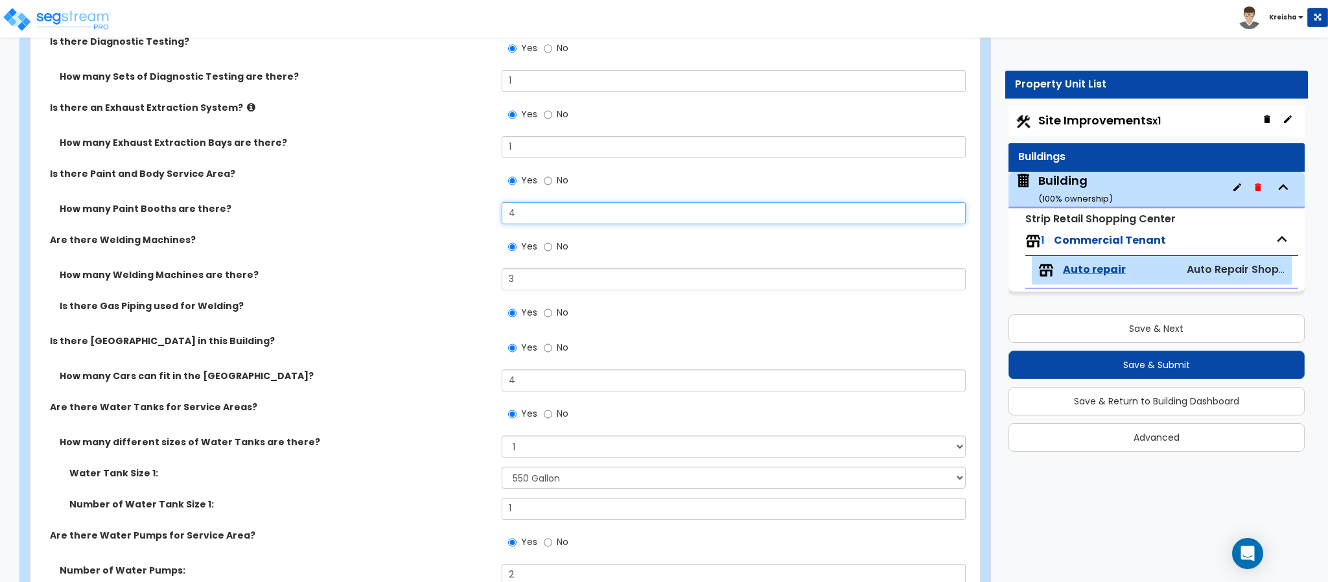
click at [515, 220] on input "4" at bounding box center [734, 213] width 465 height 22
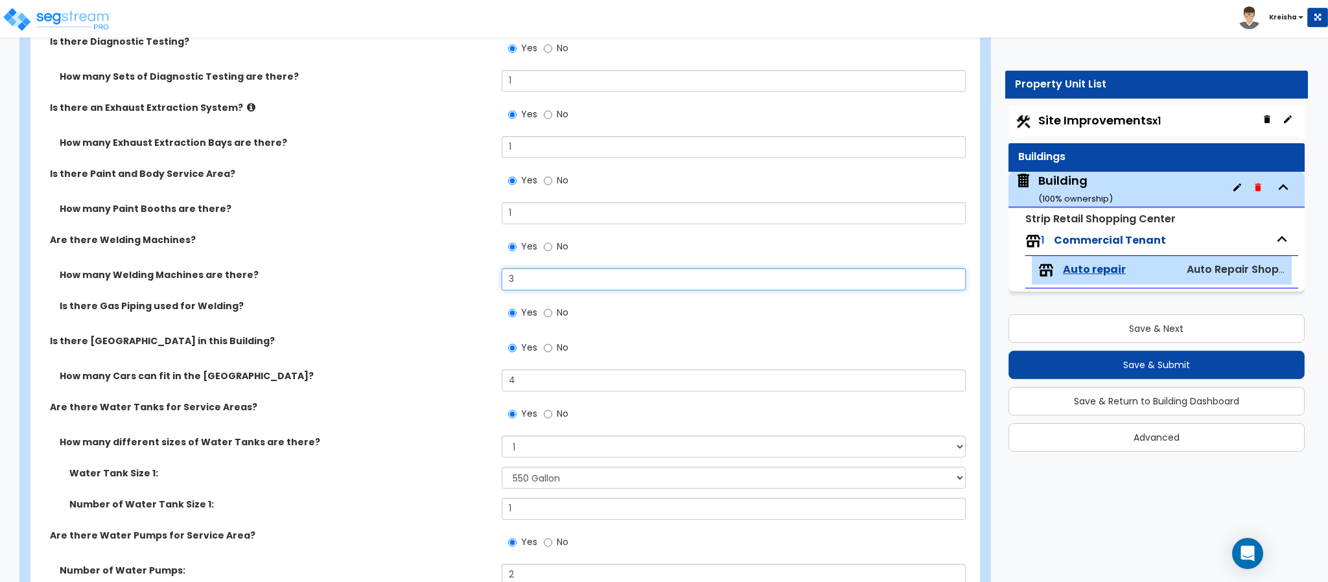
drag, startPoint x: 504, startPoint y: 279, endPoint x: 488, endPoint y: 292, distance: 21.2
click at [506, 279] on input "3" at bounding box center [734, 279] width 465 height 22
click at [506, 278] on input "3" at bounding box center [734, 279] width 465 height 22
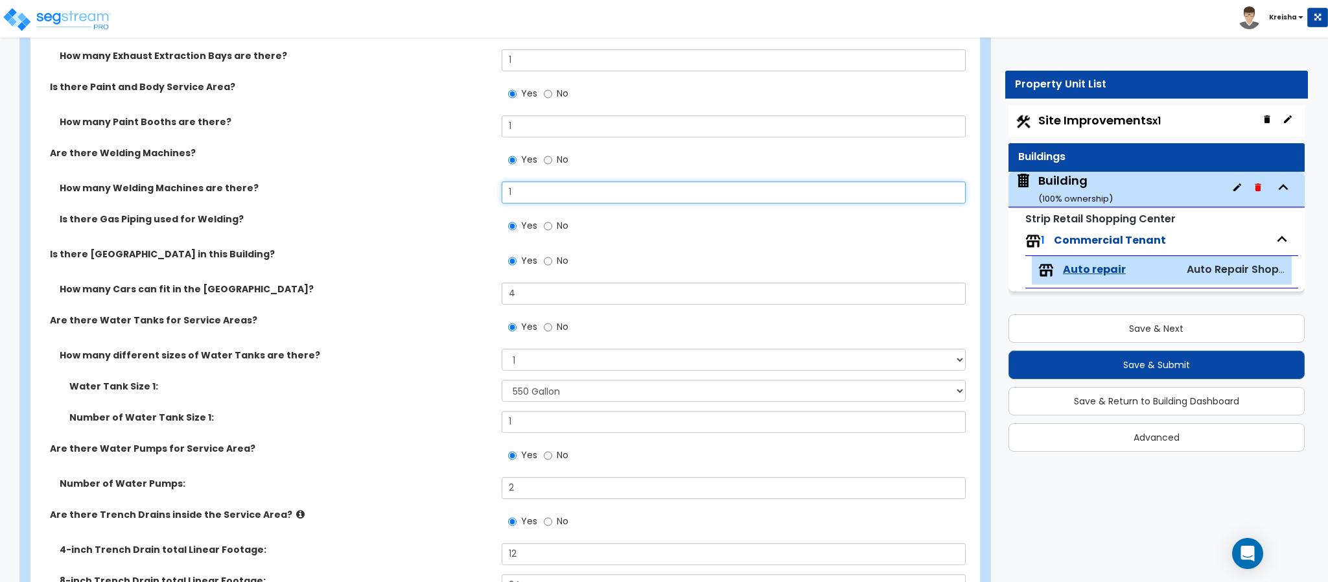
scroll to position [4343, 0]
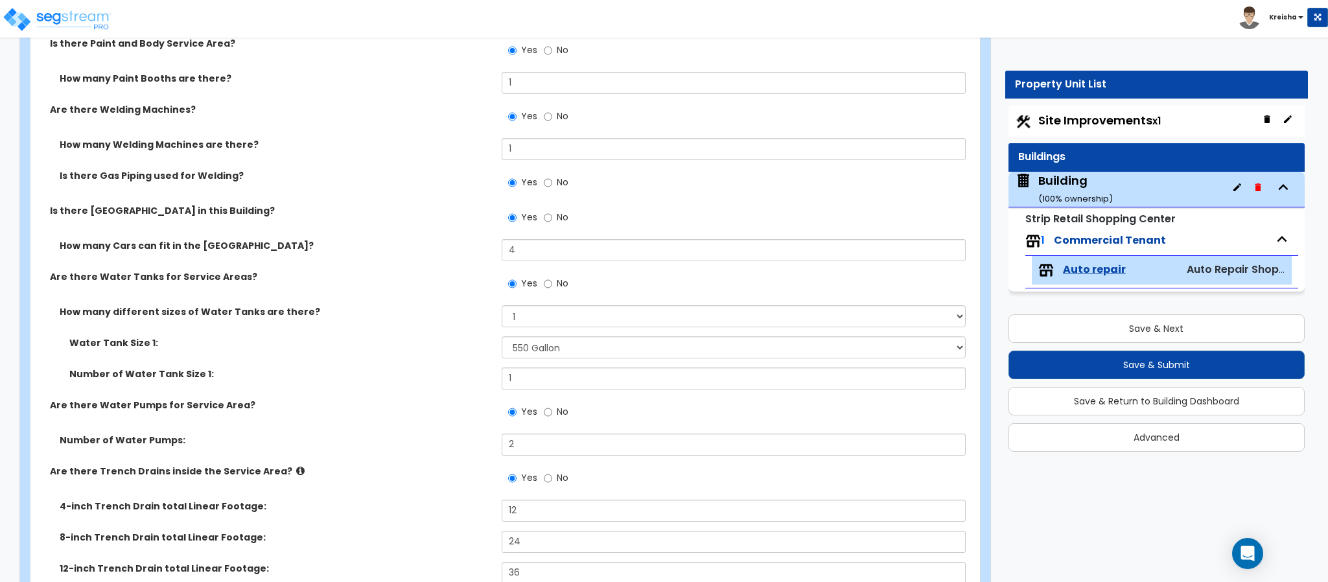
click at [473, 303] on div "Are there Water Tanks for Service Areas? Yes No" at bounding box center [501, 287] width 942 height 35
click at [512, 261] on input "4" at bounding box center [734, 250] width 465 height 22
click at [513, 261] on input "4" at bounding box center [734, 250] width 465 height 22
click at [469, 310] on label "How many different sizes of Water Tanks are there?" at bounding box center [276, 311] width 432 height 13
click at [456, 351] on div "Water Tank Size 1: Please Choose One 275 Gallon 550 Gallon 1,000 Gallon" at bounding box center [501, 351] width 942 height 31
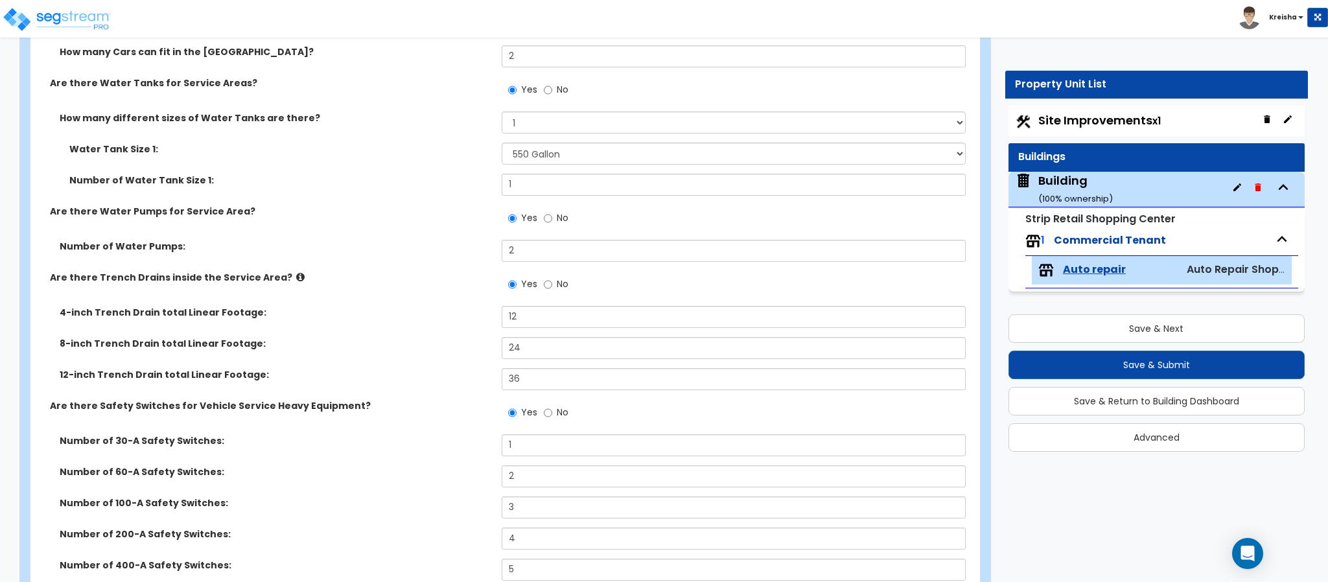
scroll to position [4537, 0]
click at [504, 246] on input "2" at bounding box center [734, 250] width 465 height 22
click at [504, 247] on input "2" at bounding box center [734, 250] width 465 height 22
click at [452, 307] on label "4-inch Trench Drain total Linear Footage:" at bounding box center [276, 311] width 432 height 13
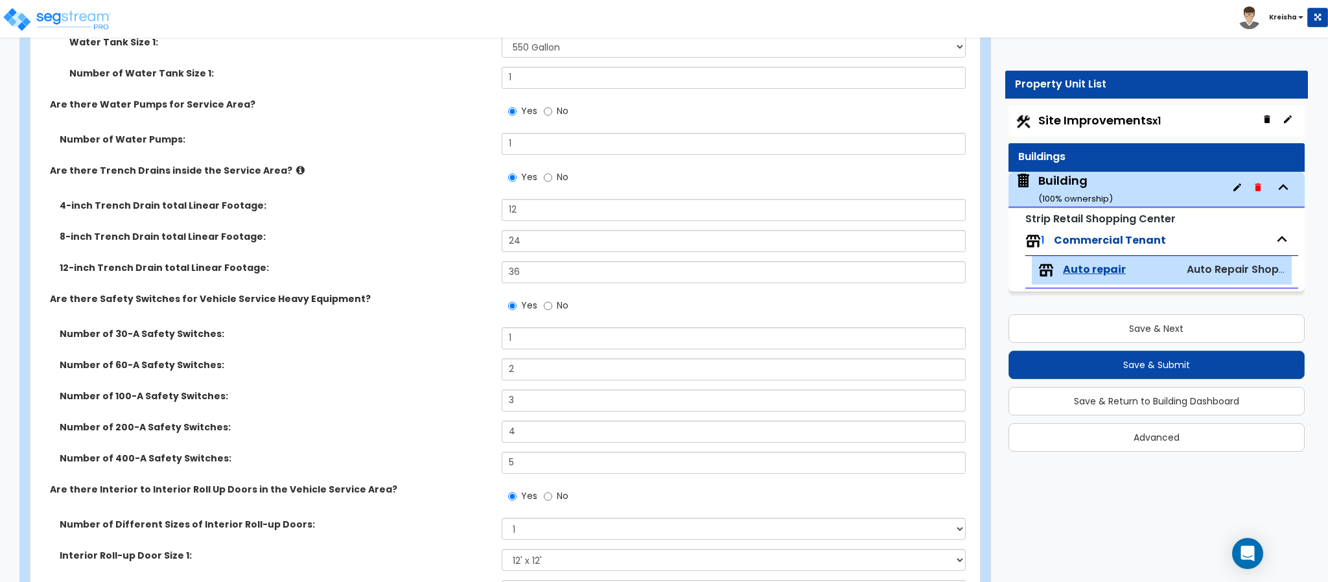
scroll to position [4667, 0]
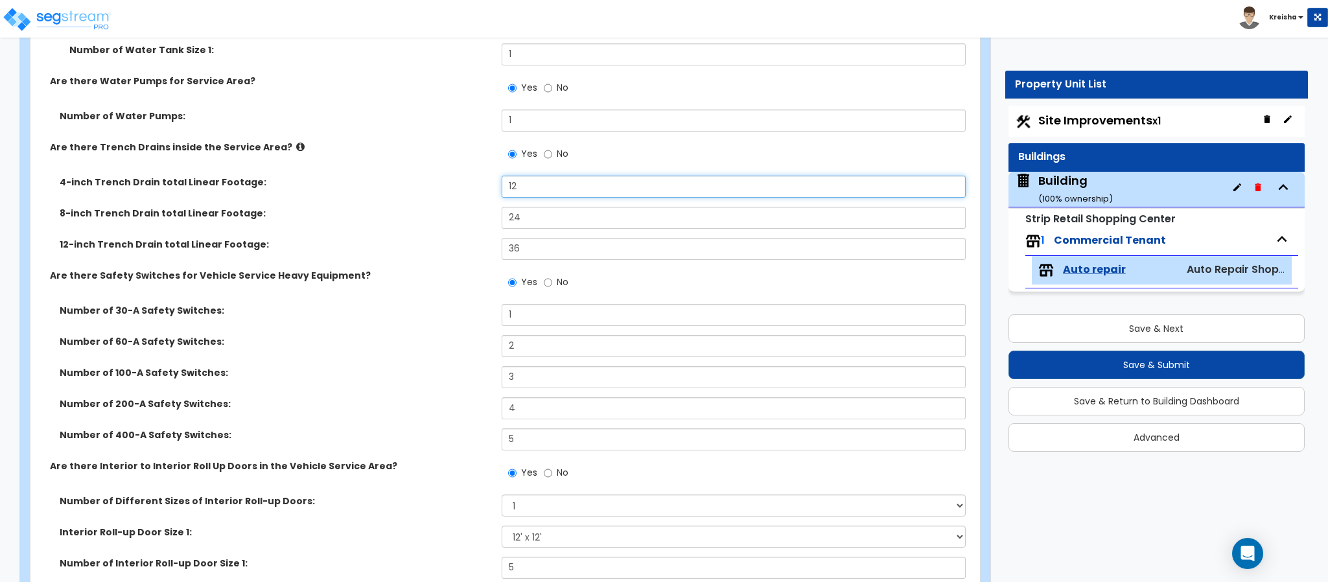
click at [515, 193] on input "12" at bounding box center [734, 187] width 465 height 22
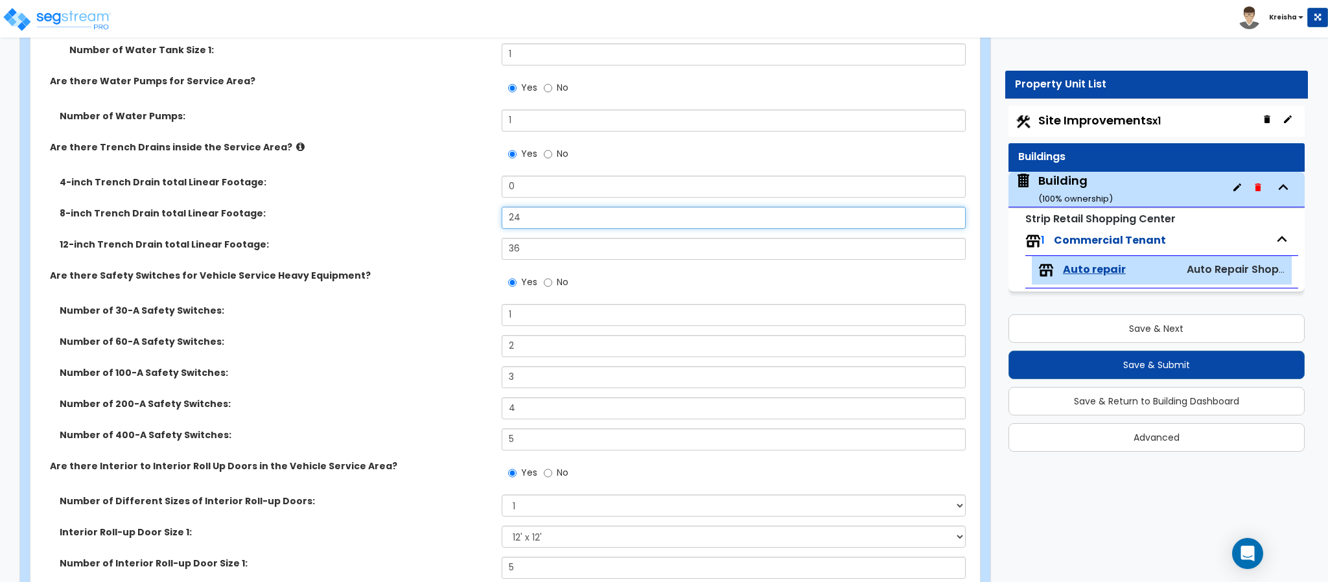
click at [518, 220] on input "24" at bounding box center [734, 218] width 465 height 22
click at [519, 249] on input "36" at bounding box center [734, 249] width 465 height 22
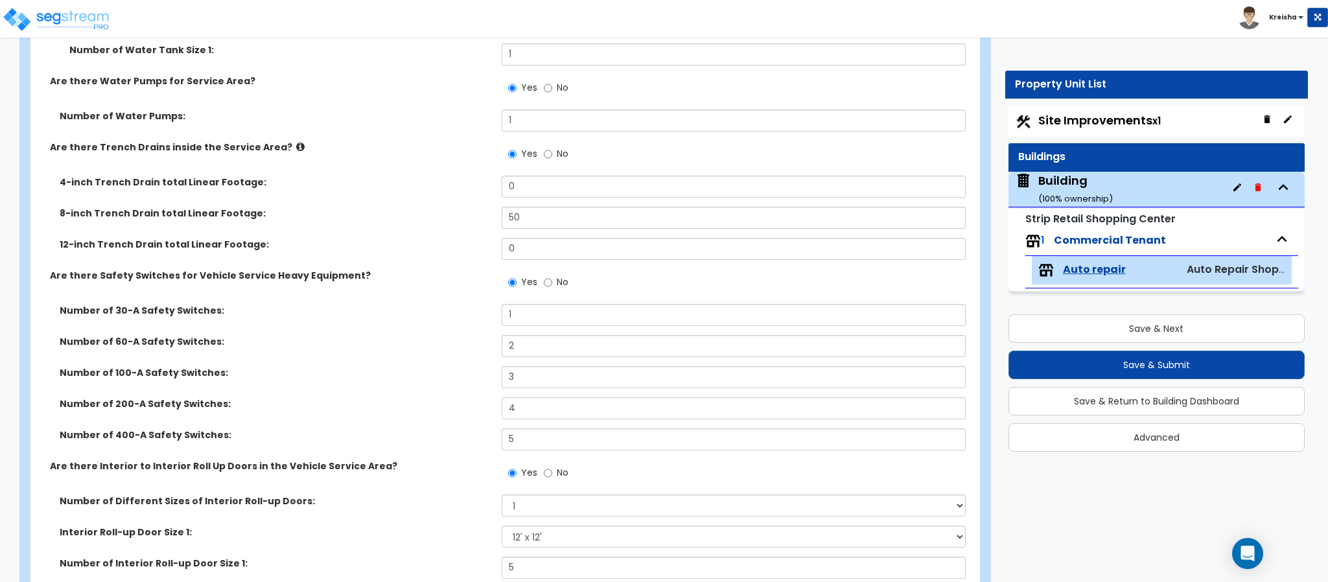
click at [434, 309] on label "Number of 30-A Safety Switches:" at bounding box center [276, 310] width 432 height 13
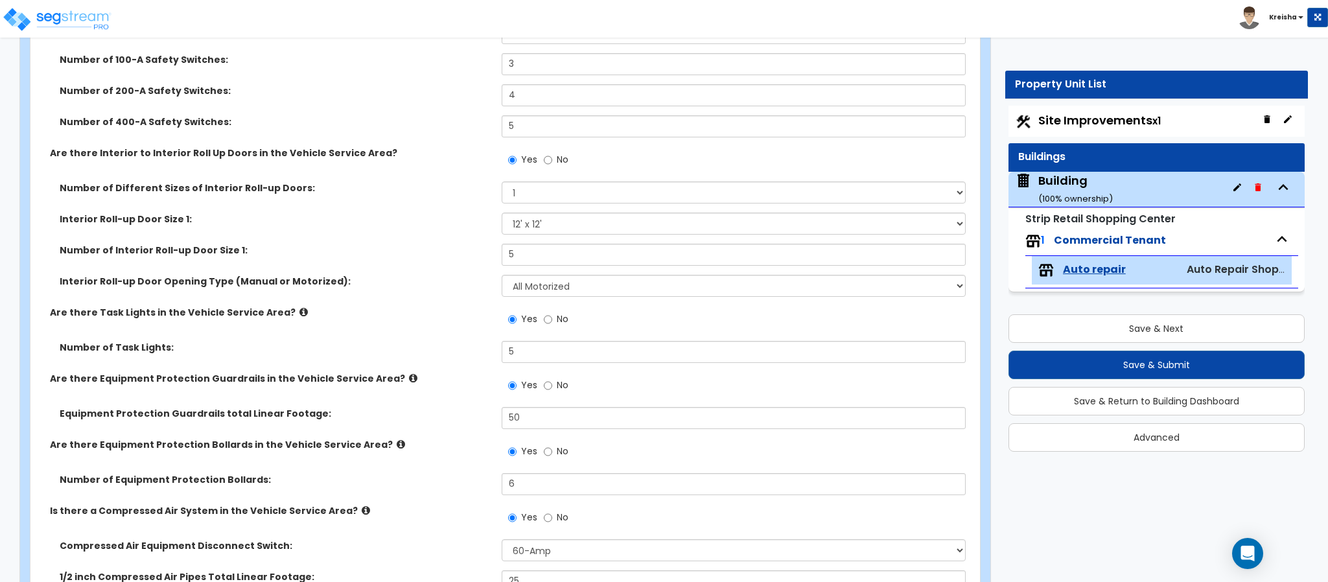
scroll to position [4990, 0]
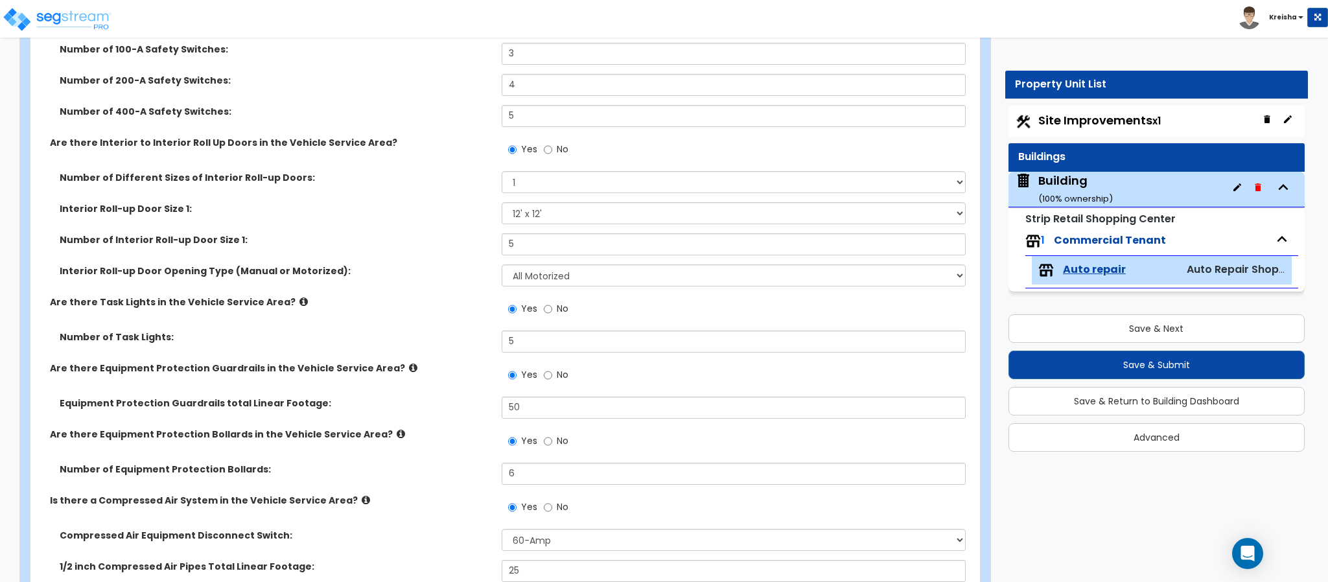
click at [560, 150] on span "No" at bounding box center [563, 149] width 12 height 13
click at [552, 150] on input "No" at bounding box center [548, 150] width 8 height 14
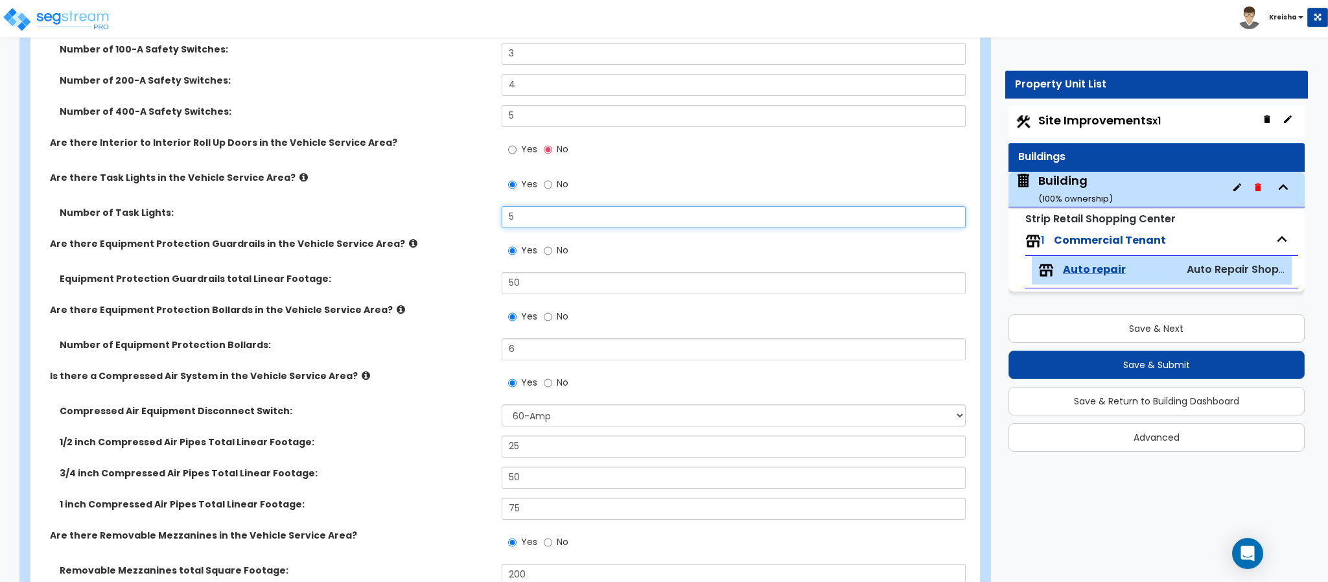
click at [531, 216] on input "5" at bounding box center [734, 217] width 465 height 22
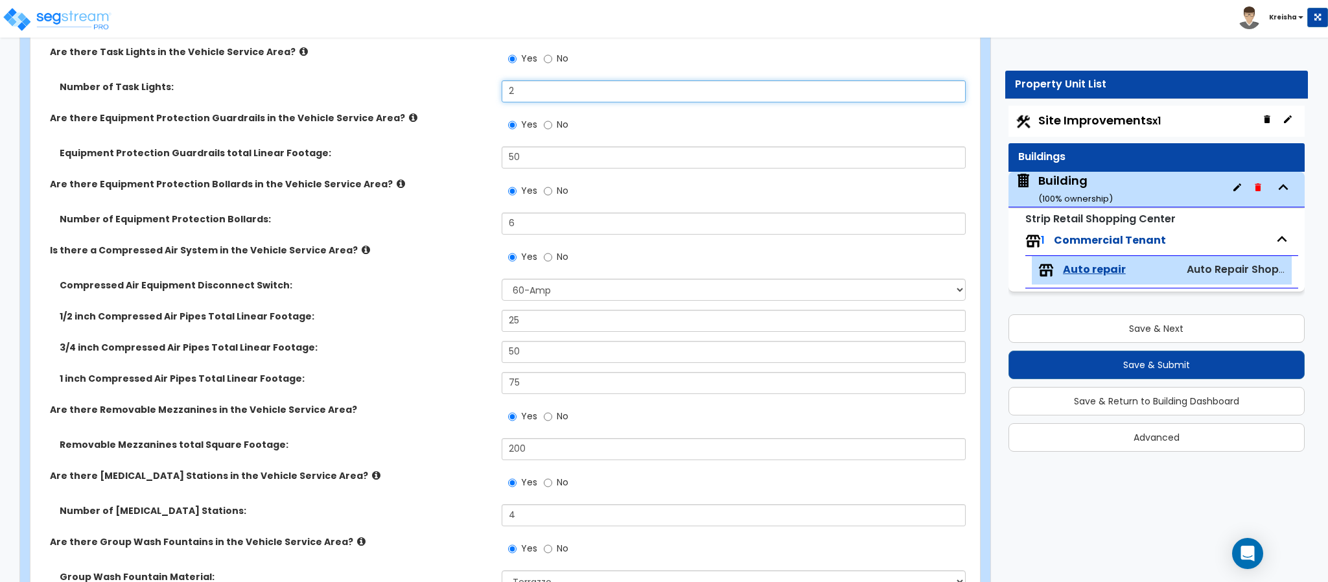
scroll to position [5121, 0]
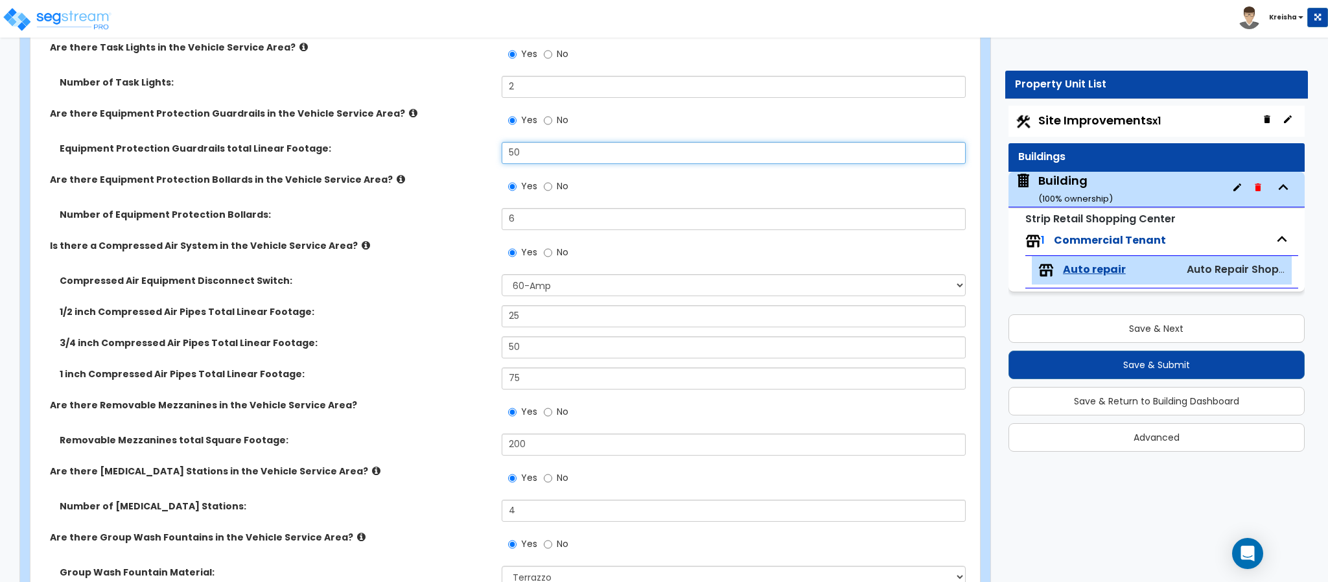
click at [516, 154] on input "50" at bounding box center [734, 153] width 465 height 22
click at [463, 247] on label "Is there a Compressed Air System in the Vehicle Service Area?" at bounding box center [271, 245] width 442 height 13
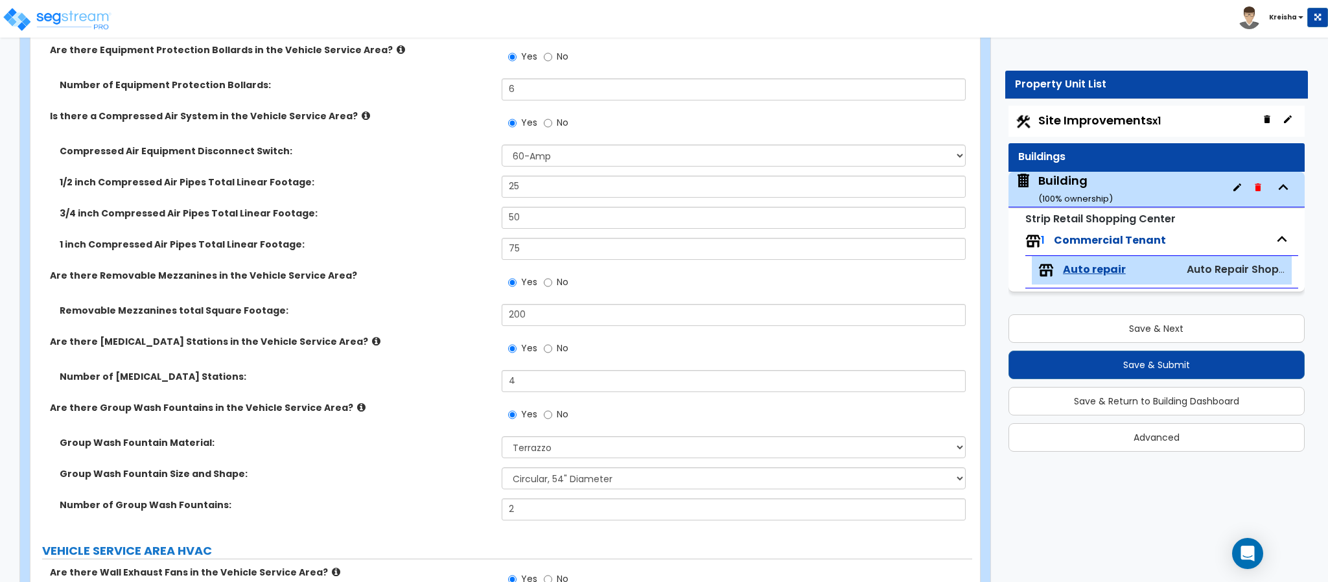
scroll to position [5315, 0]
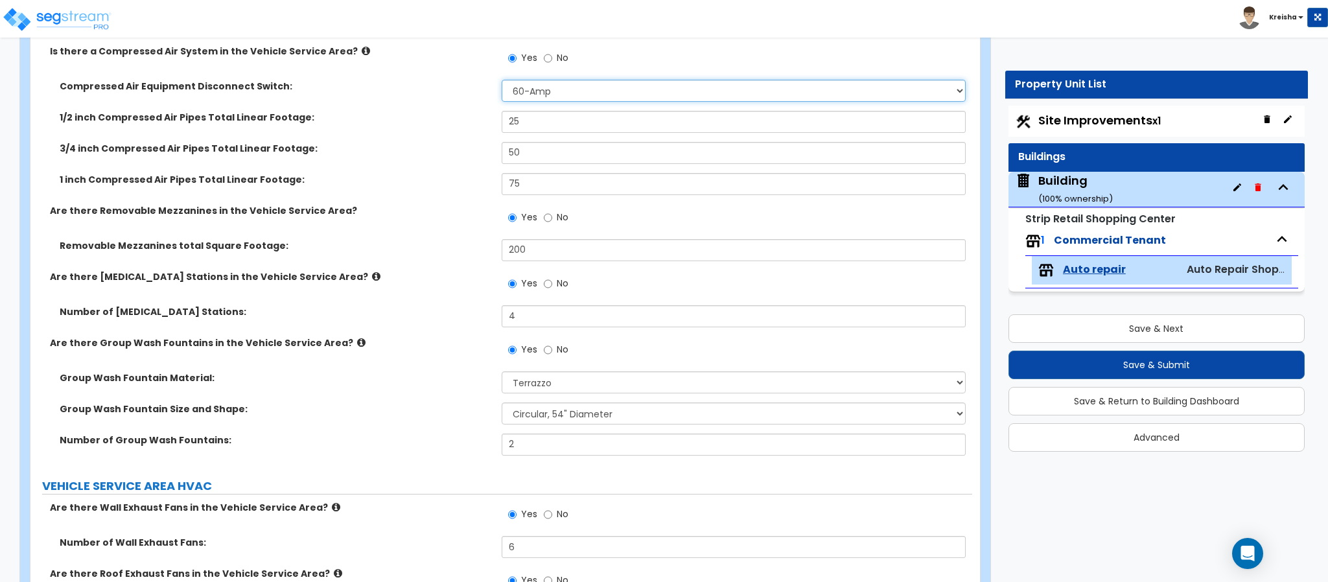
click at [555, 100] on select "Please Choose One 30-Amp 60-Amp 100-Amp 200-Amp" at bounding box center [734, 91] width 465 height 22
click at [557, 216] on span "No" at bounding box center [563, 217] width 12 height 13
click at [552, 216] on input "No" at bounding box center [548, 218] width 8 height 14
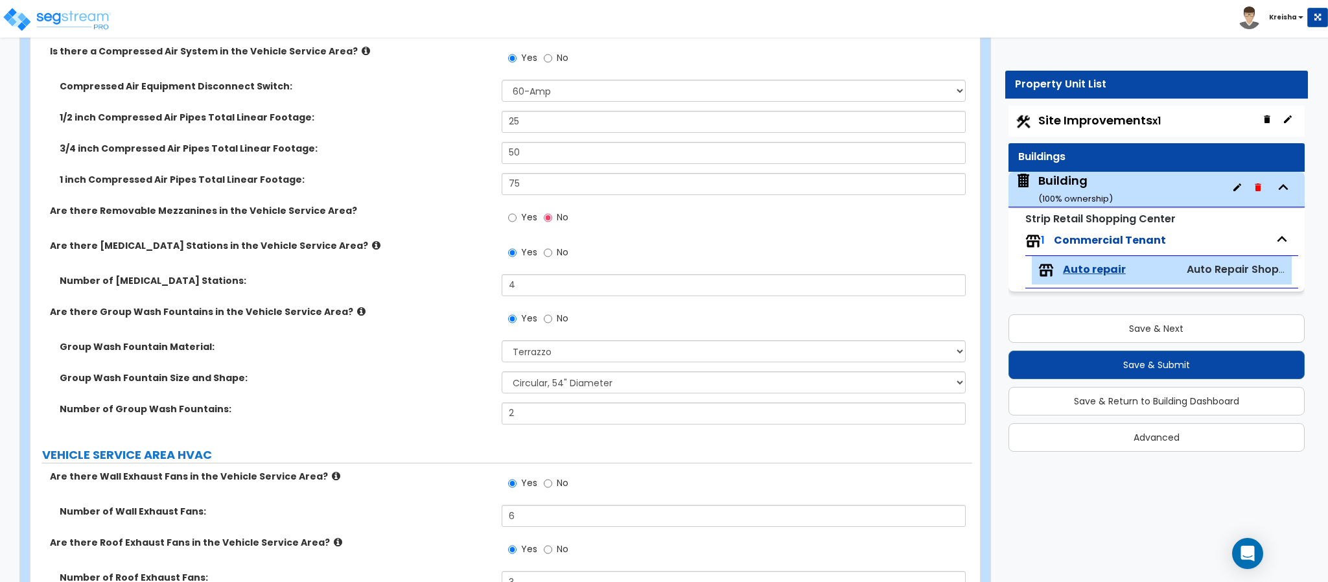
click at [554, 321] on label "No" at bounding box center [556, 320] width 25 height 22
click at [552, 321] on input "No" at bounding box center [548, 319] width 8 height 14
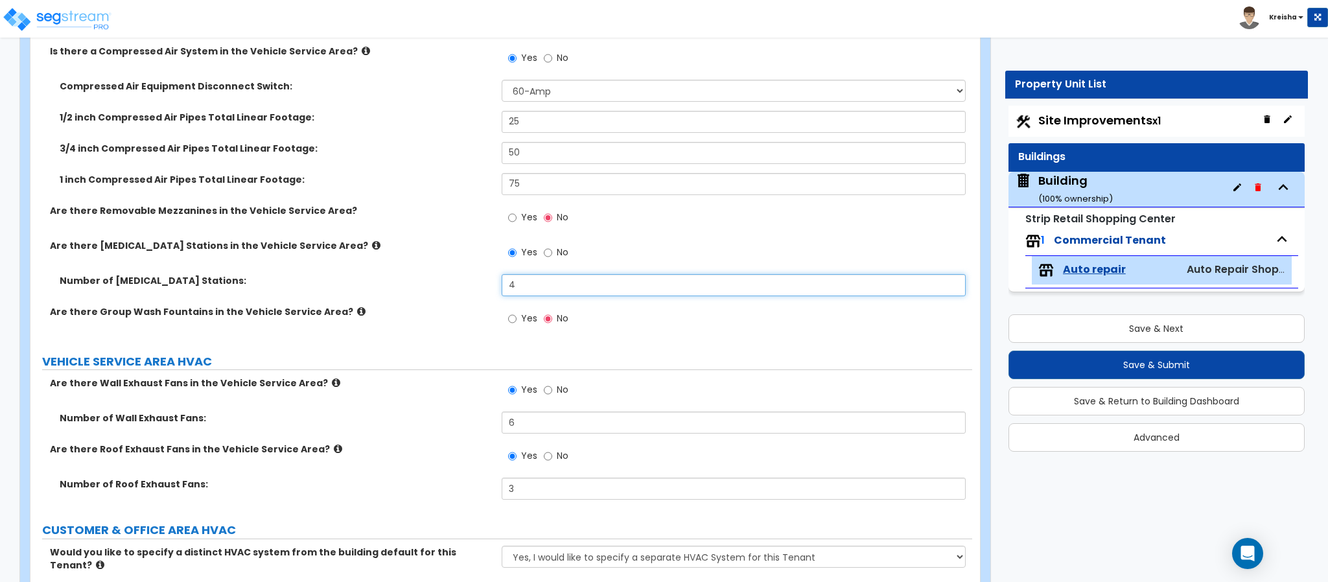
click at [541, 290] on input "4" at bounding box center [734, 285] width 465 height 22
click at [390, 366] on label "VEHICLE SERVICE AREA HVAC" at bounding box center [507, 361] width 930 height 17
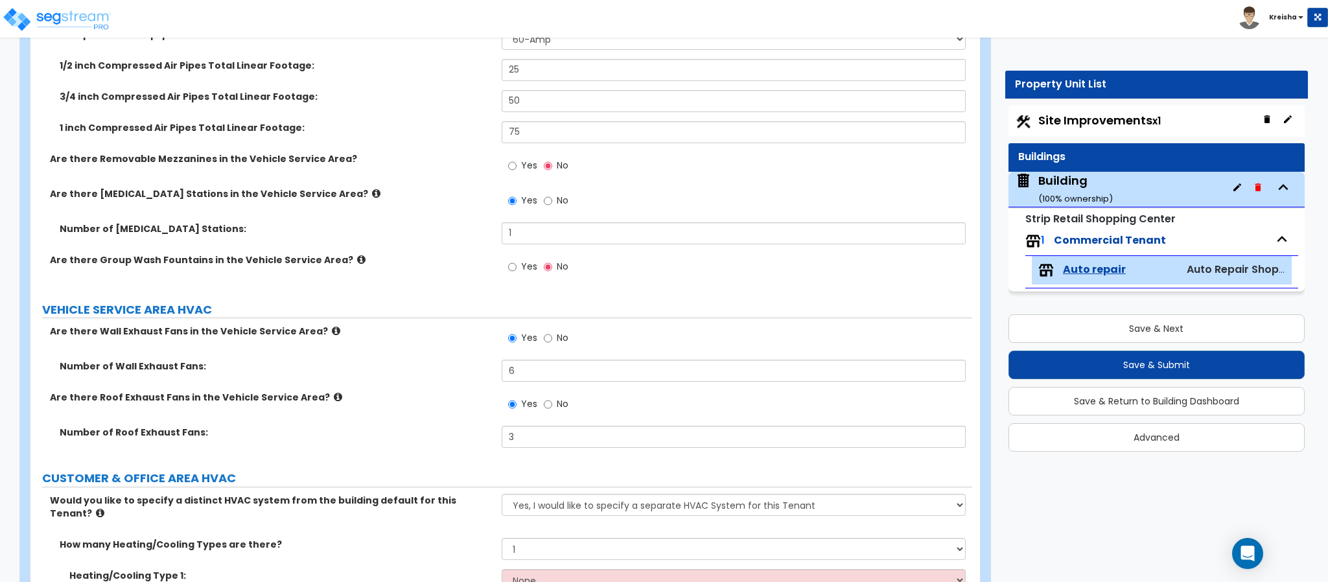
scroll to position [5510, 0]
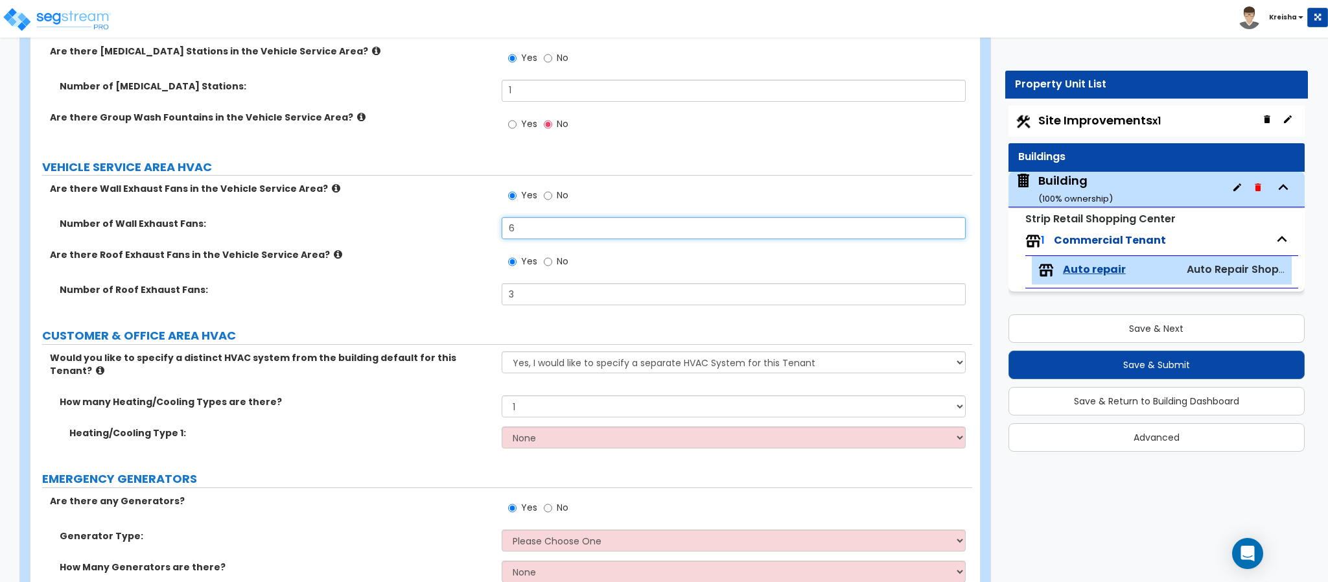
click at [509, 224] on input "6" at bounding box center [734, 228] width 465 height 22
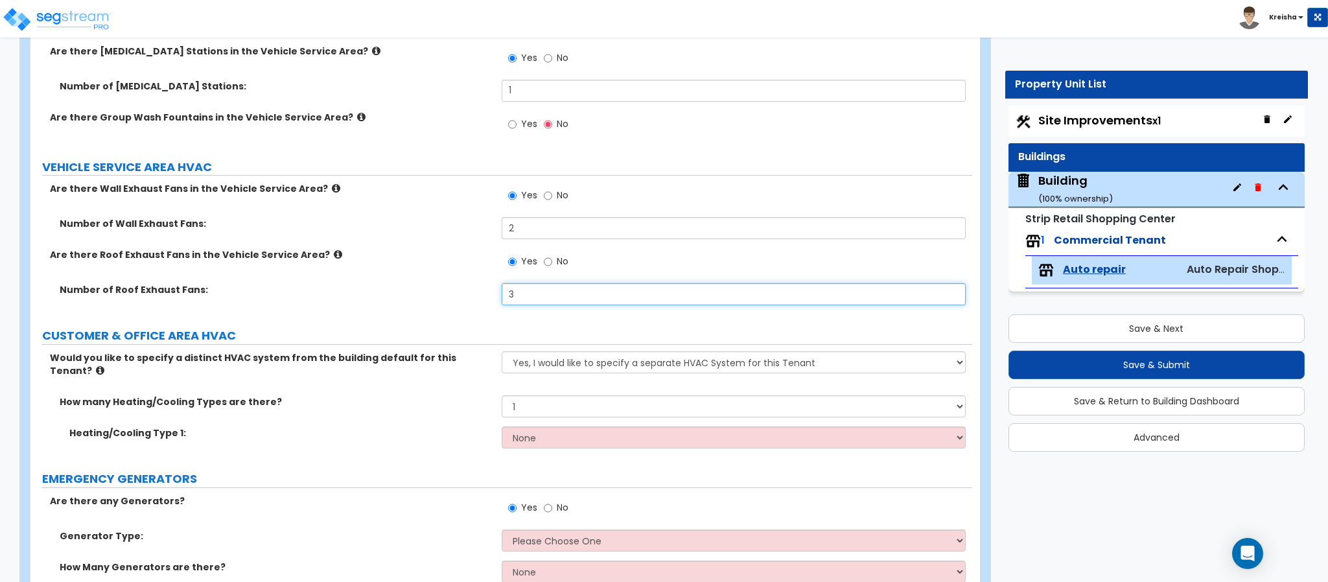
click at [515, 300] on input "3" at bounding box center [734, 294] width 465 height 22
click at [516, 300] on input "3" at bounding box center [734, 294] width 465 height 22
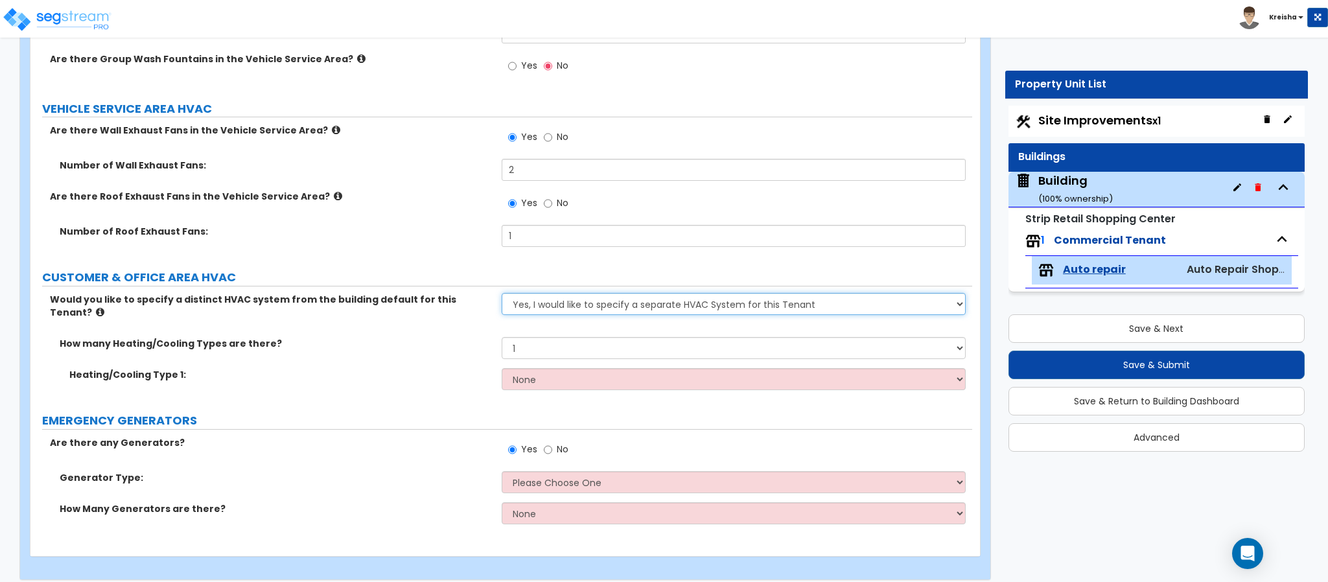
click at [515, 312] on select "No, the HVAC for this Tenant will be included in the Building HVAC System Yes, …" at bounding box center [734, 304] width 465 height 22
click at [517, 314] on select "No, the HVAC for this Tenant will be included in the Building HVAC System Yes, …" at bounding box center [734, 304] width 465 height 22
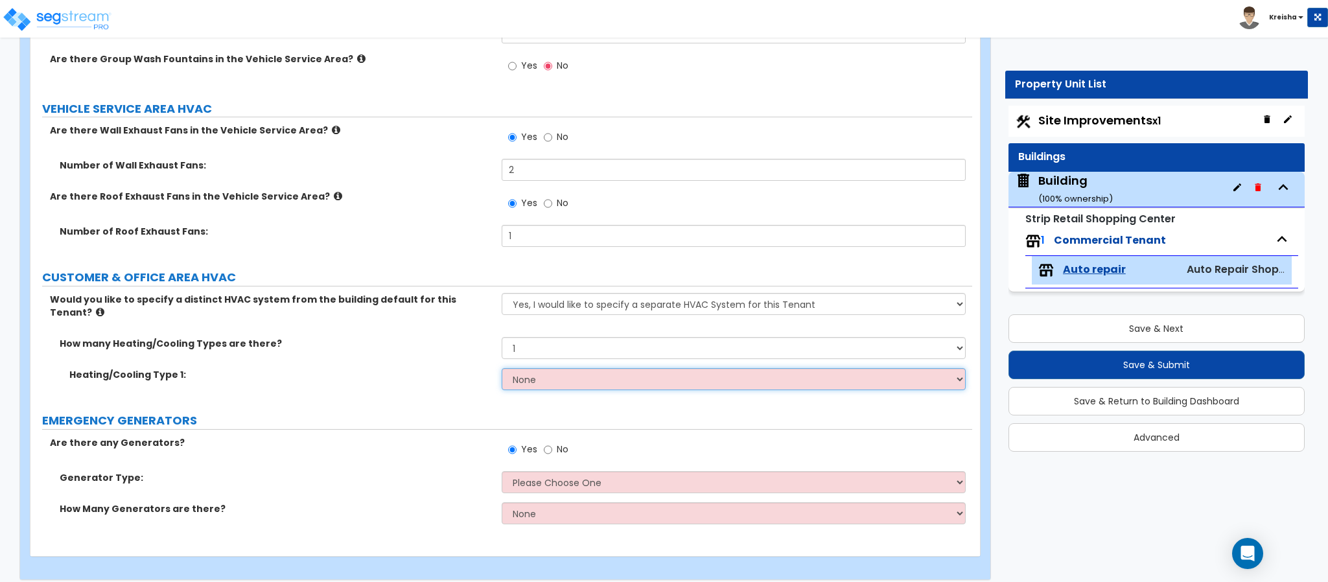
click at [530, 370] on select "None Heat Only Centralized Heating & Cooling Thru Wall Air Conditioners Mini Sp…" at bounding box center [734, 379] width 465 height 22
click at [502, 368] on select "None Heat Only Centralized Heating & Cooling Thru Wall Air Conditioners Mini Sp…" at bounding box center [734, 379] width 465 height 22
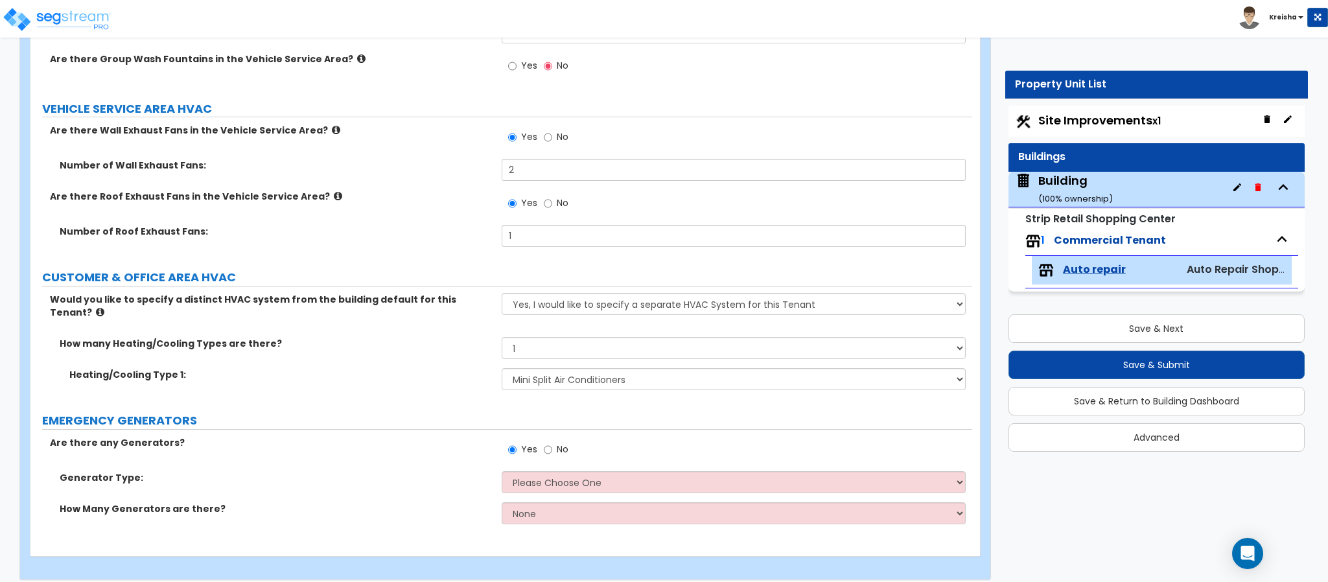
click at [378, 412] on label "EMERGENCY GENERATORS" at bounding box center [507, 420] width 930 height 17
click at [557, 443] on span "No" at bounding box center [563, 449] width 12 height 13
click at [552, 443] on input "No" at bounding box center [548, 450] width 8 height 14
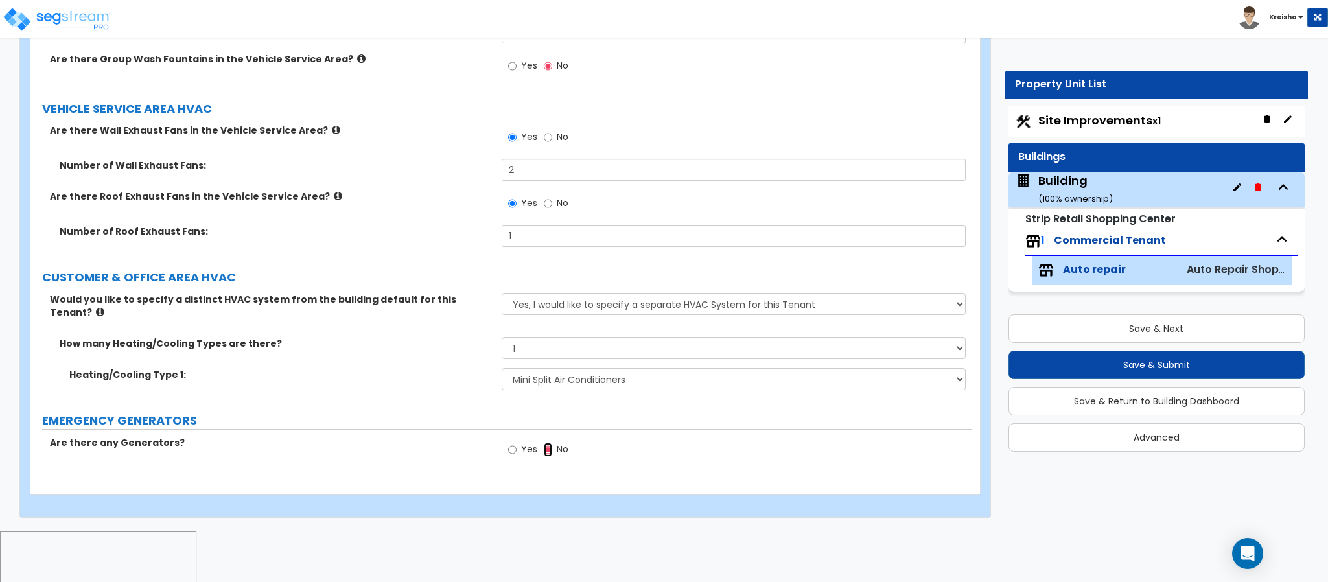
scroll to position [5506, 0]
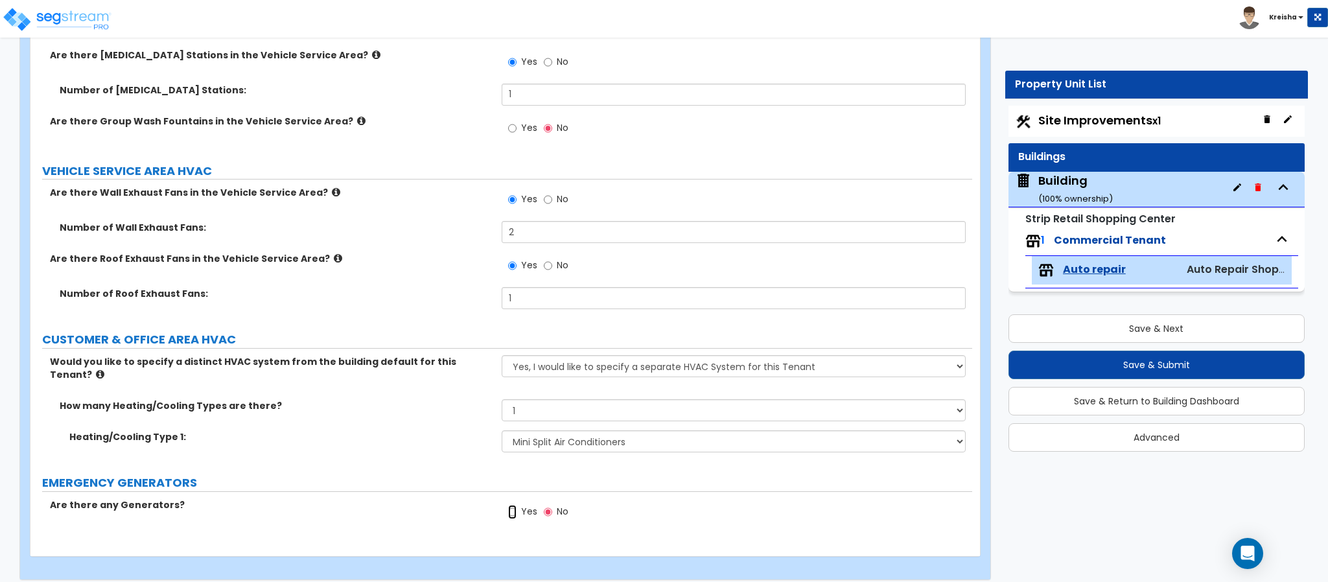
click at [513, 505] on input "Yes" at bounding box center [512, 512] width 8 height 14
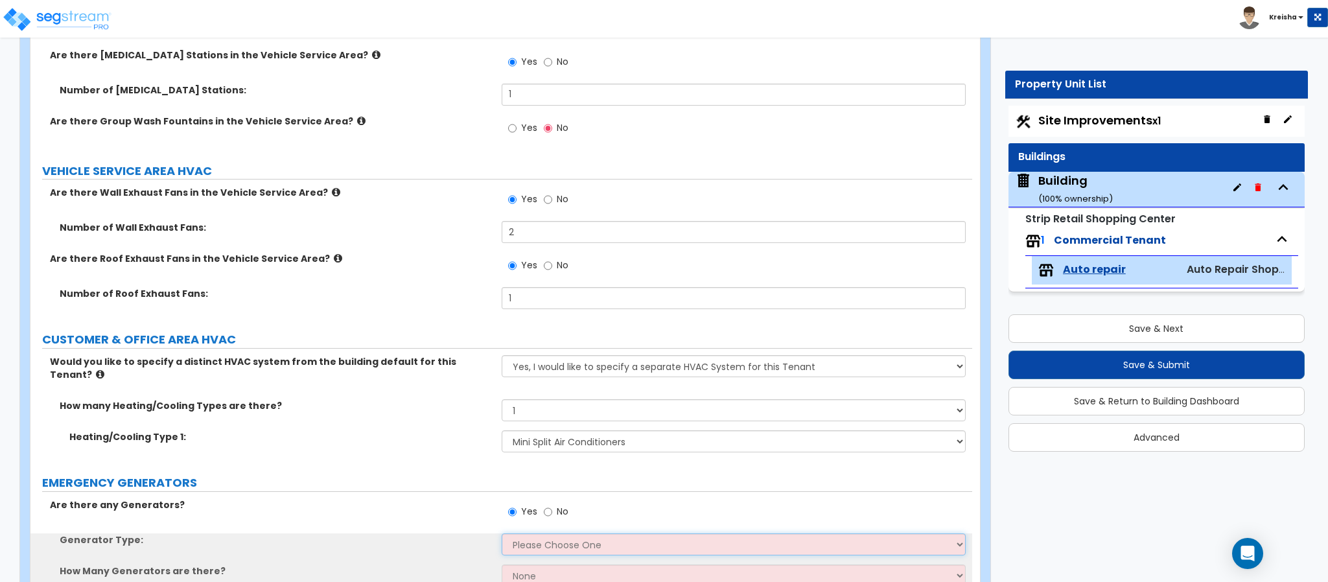
click at [531, 533] on select "Please Choose One Gas Diesel" at bounding box center [734, 544] width 465 height 22
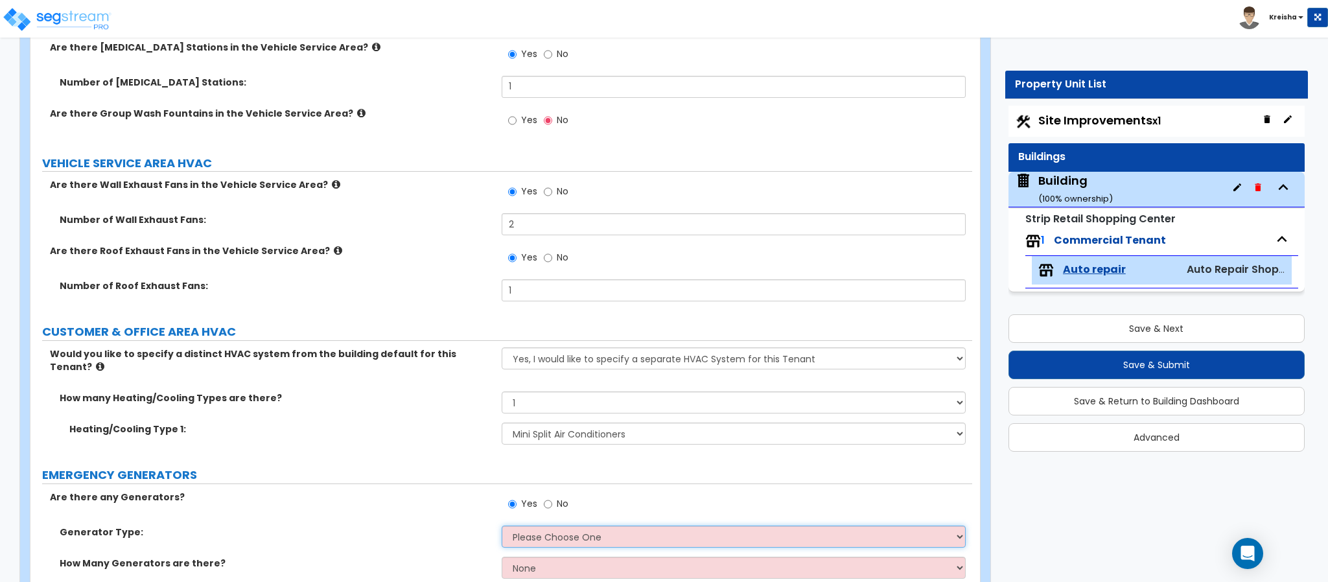
scroll to position [5568, 0]
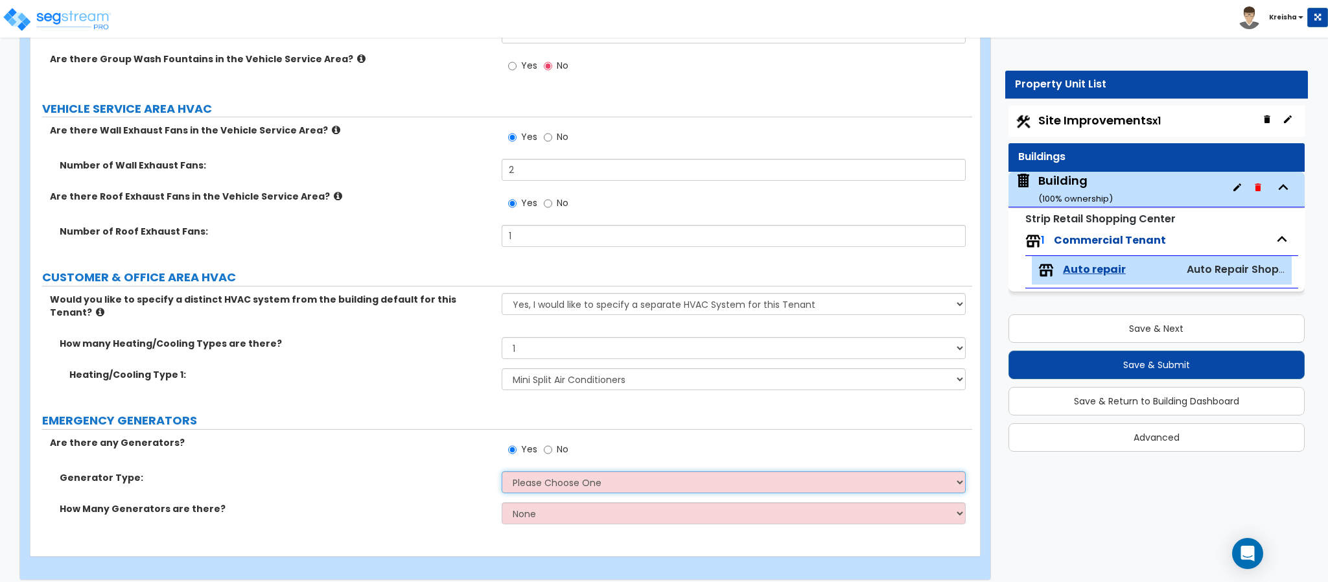
click at [529, 480] on select "Please Choose One Gas Diesel" at bounding box center [734, 482] width 465 height 22
click at [502, 471] on select "Please Choose One Gas Diesel" at bounding box center [734, 482] width 465 height 22
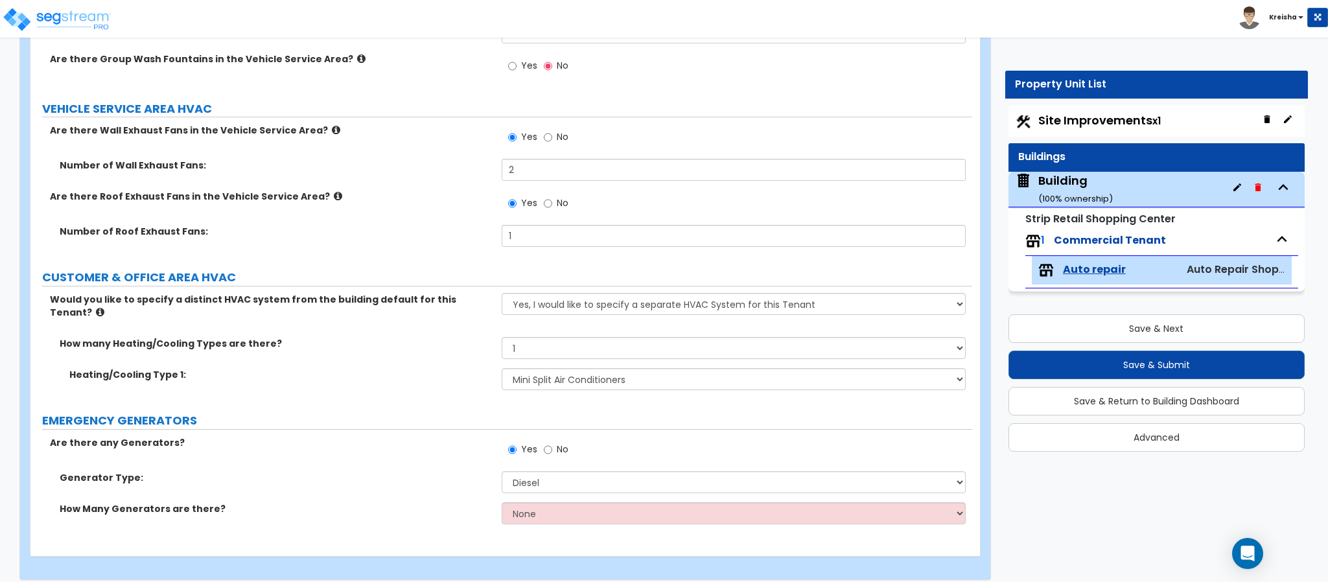
click at [531, 513] on div "How Many Generators are there? None 1 2 3" at bounding box center [501, 517] width 942 height 31
click at [531, 502] on select "None 1 2 3" at bounding box center [734, 513] width 465 height 22
click at [502, 502] on select "None 1 2 3" at bounding box center [734, 513] width 465 height 22
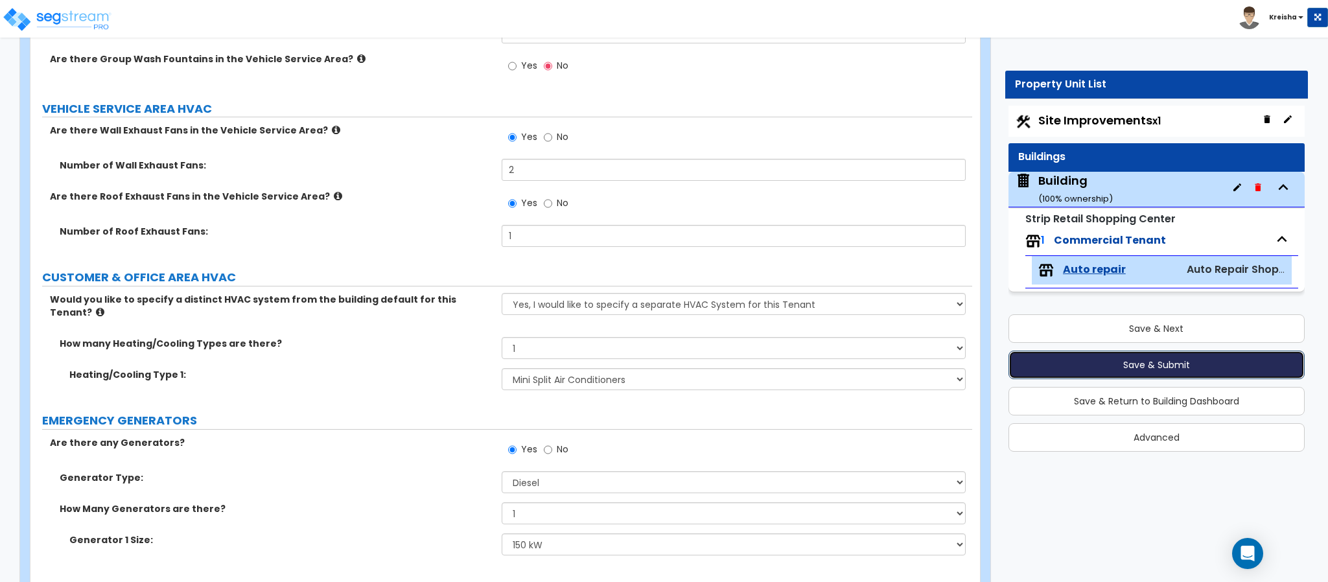
click at [1183, 362] on button "Save & Submit" at bounding box center [1157, 365] width 296 height 29
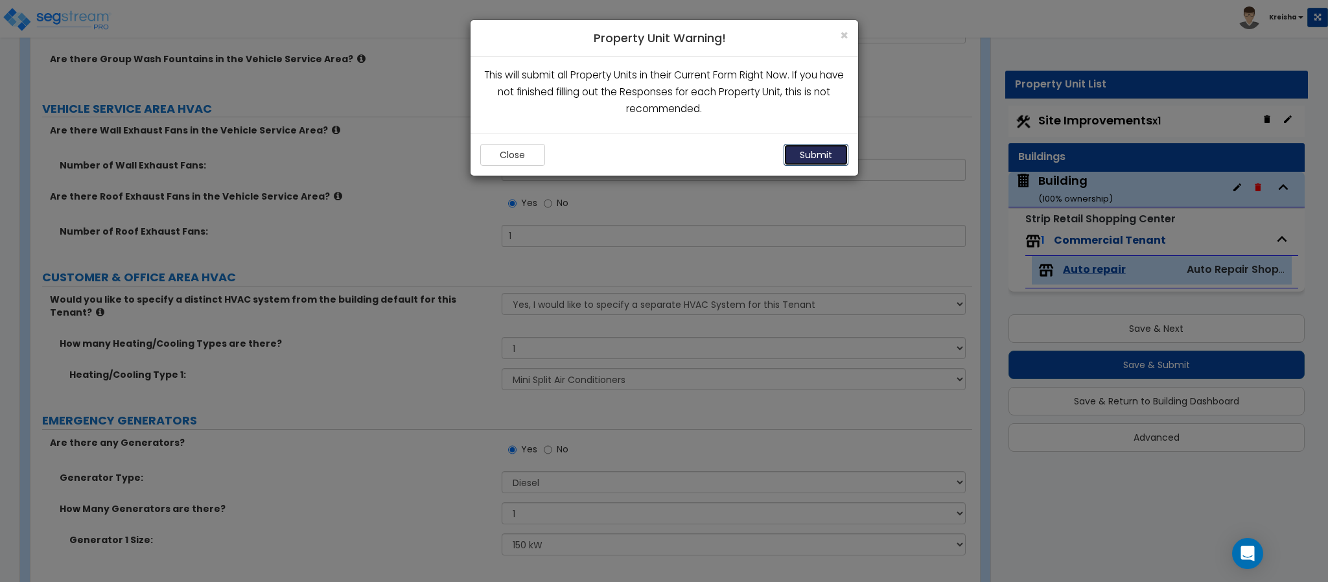
click at [811, 148] on button "Submit" at bounding box center [816, 155] width 65 height 22
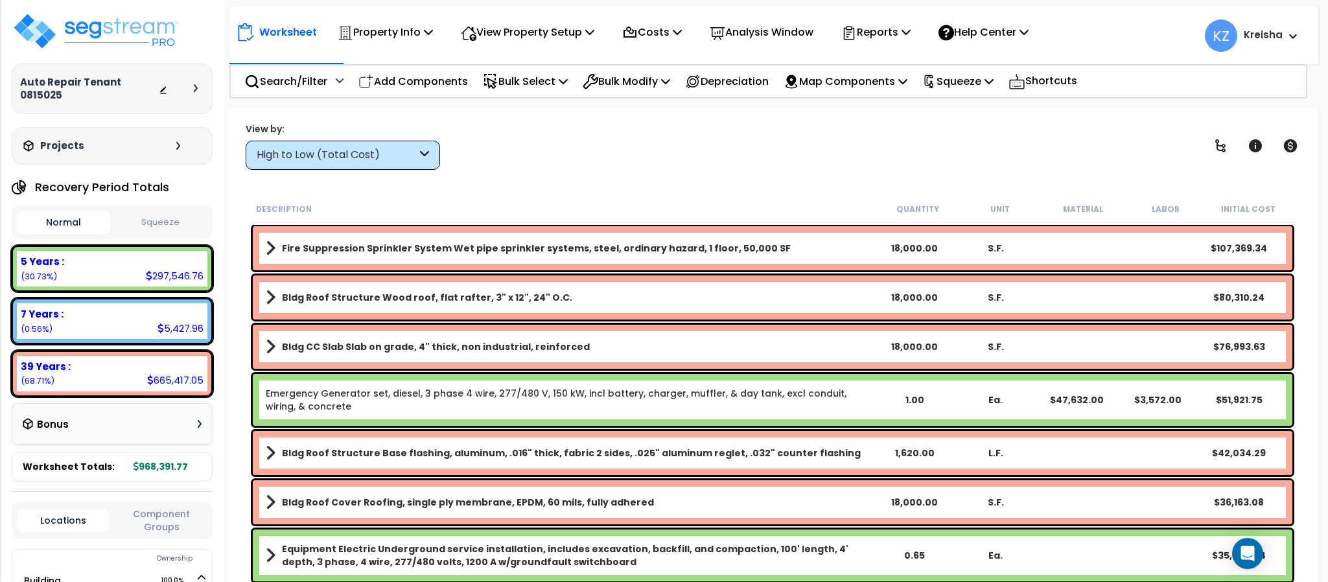
click at [409, 158] on div "High to Low (Total Cost)" at bounding box center [337, 155] width 160 height 15
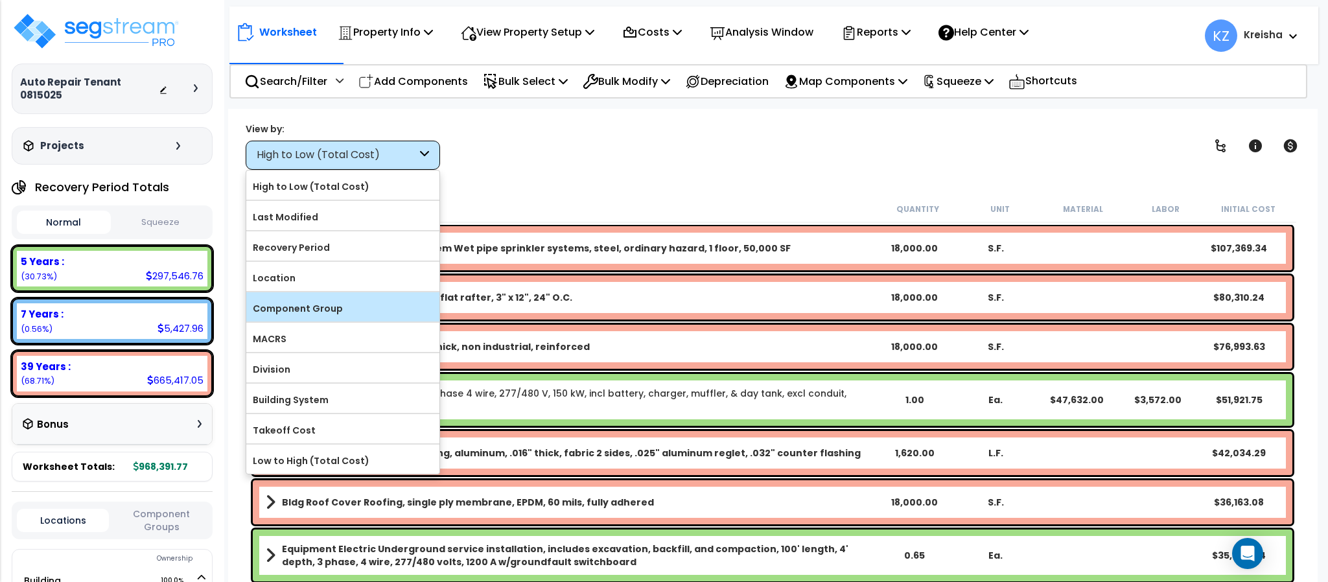
click at [308, 310] on label "Component Group" at bounding box center [342, 308] width 193 height 19
click at [0, 0] on input "Component Group" at bounding box center [0, 0] width 0 height 0
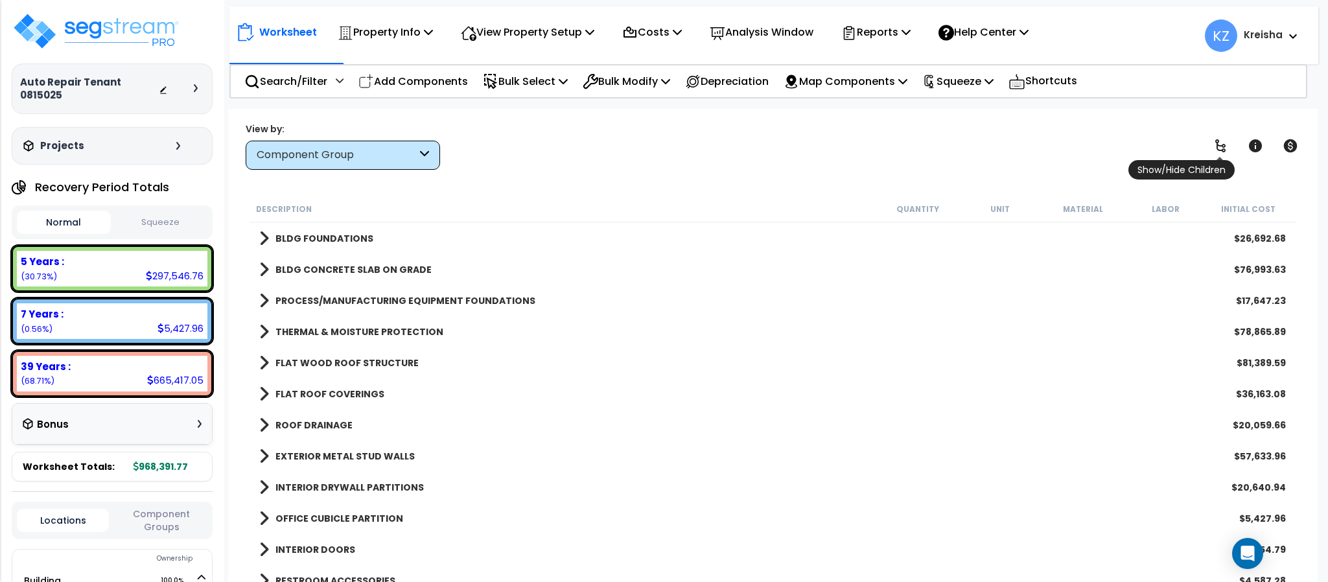
click at [1222, 148] on icon at bounding box center [1221, 146] width 16 height 16
click at [1222, 146] on icon at bounding box center [1221, 146] width 16 height 16
click at [1222, 146] on icon at bounding box center [1220, 145] width 10 height 13
